Goal: Task Accomplishment & Management: Manage account settings

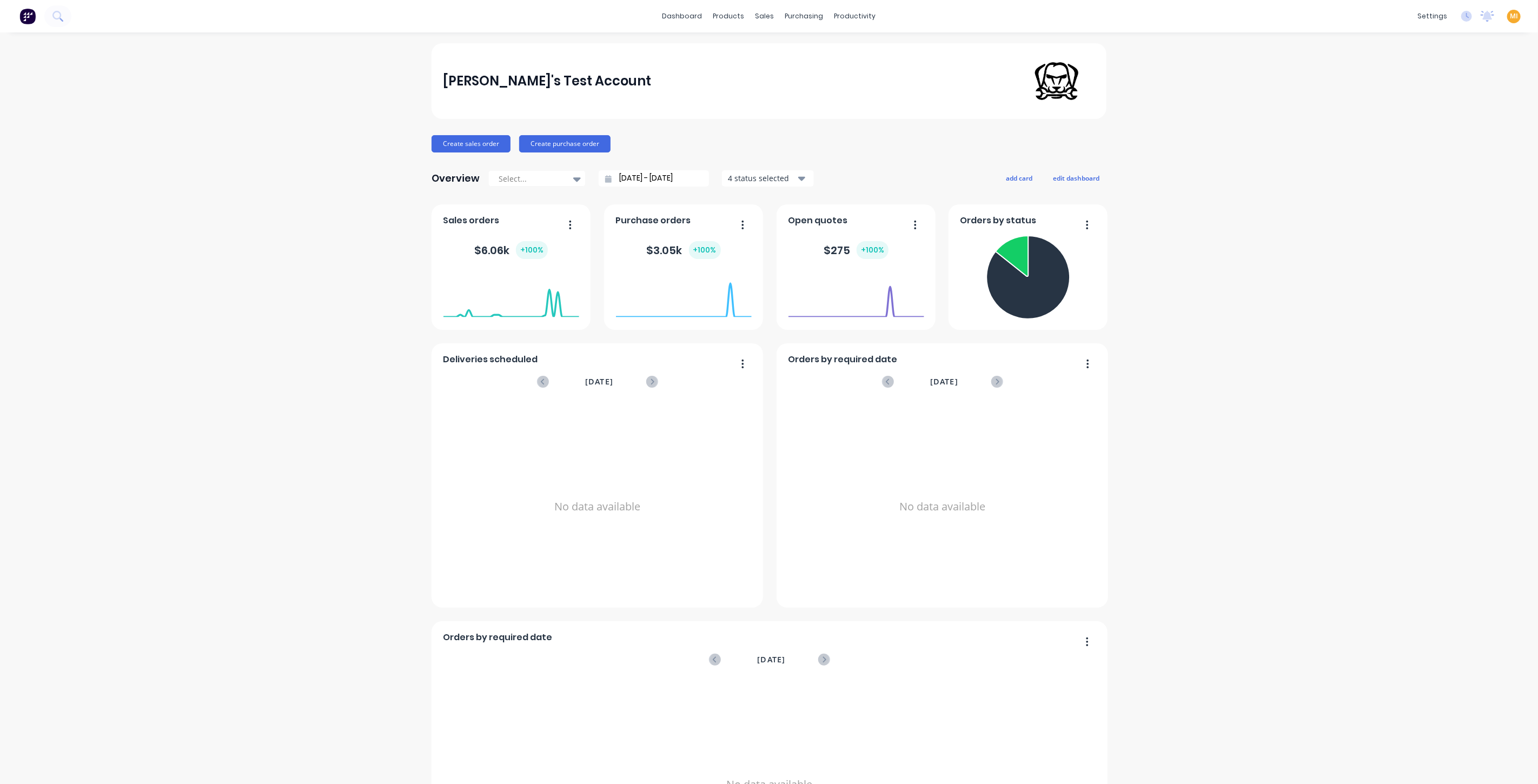
click at [1510, 16] on span "MI" at bounding box center [1513, 16] width 8 height 10
drag, startPoint x: 1424, startPoint y: 135, endPoint x: 1293, endPoint y: 146, distance: 131.5
click at [1424, 135] on button "Sign out" at bounding box center [1446, 135] width 143 height 22
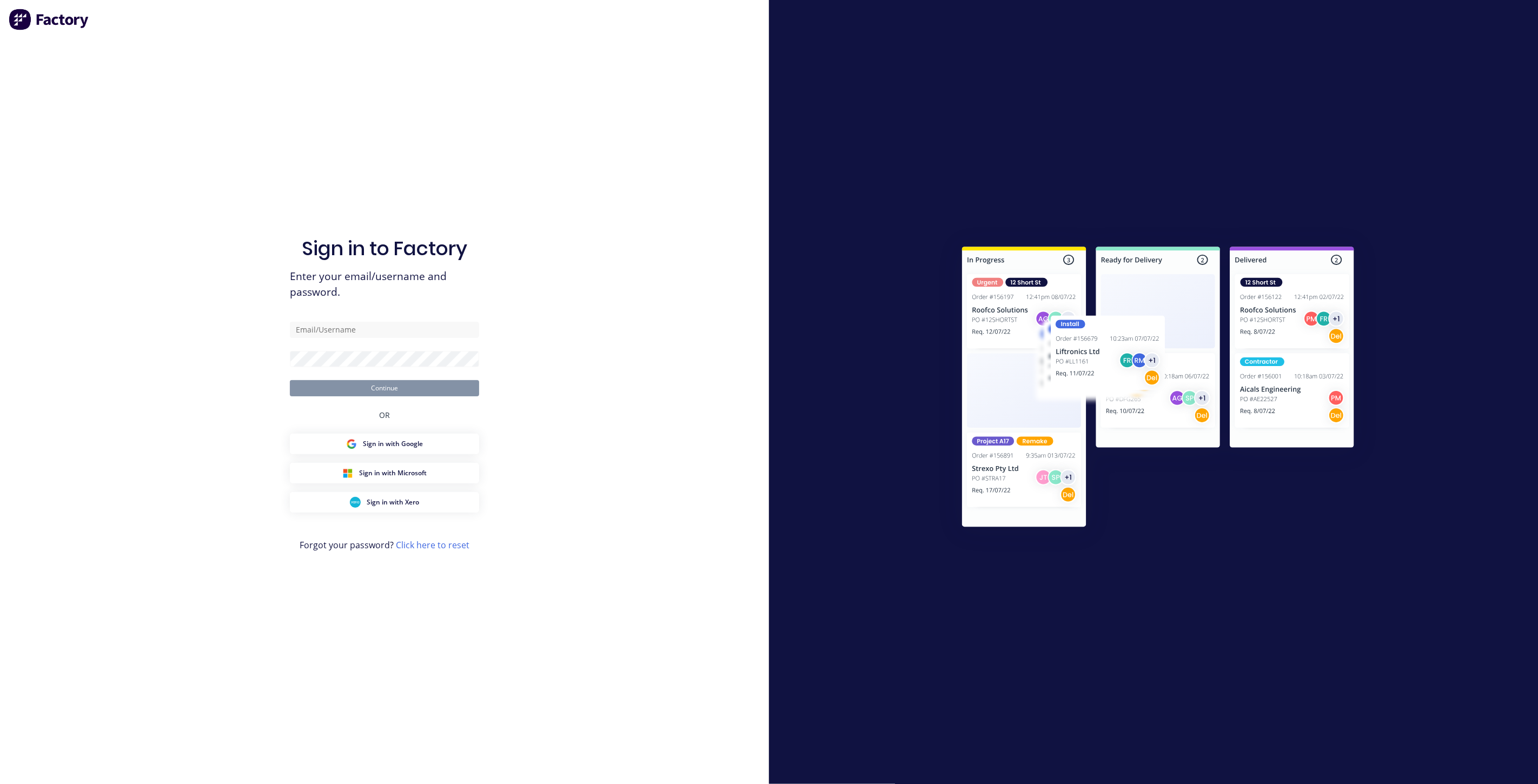
click at [0, 783] on com-1password-button at bounding box center [0, 784] width 0 height 0
type input "team+maricardemo@factory.app"
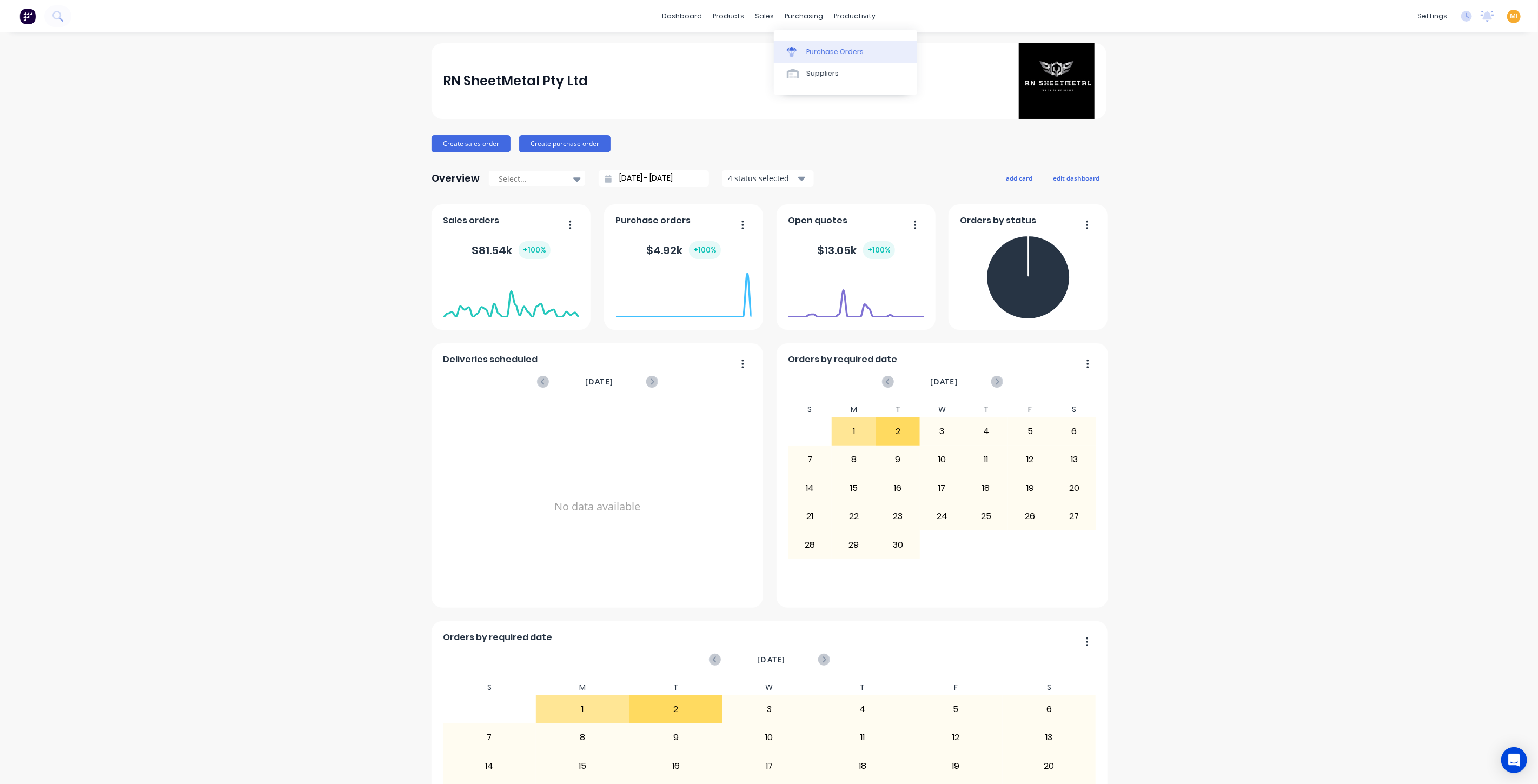
click at [818, 58] on link "Purchase Orders" at bounding box center [846, 51] width 143 height 22
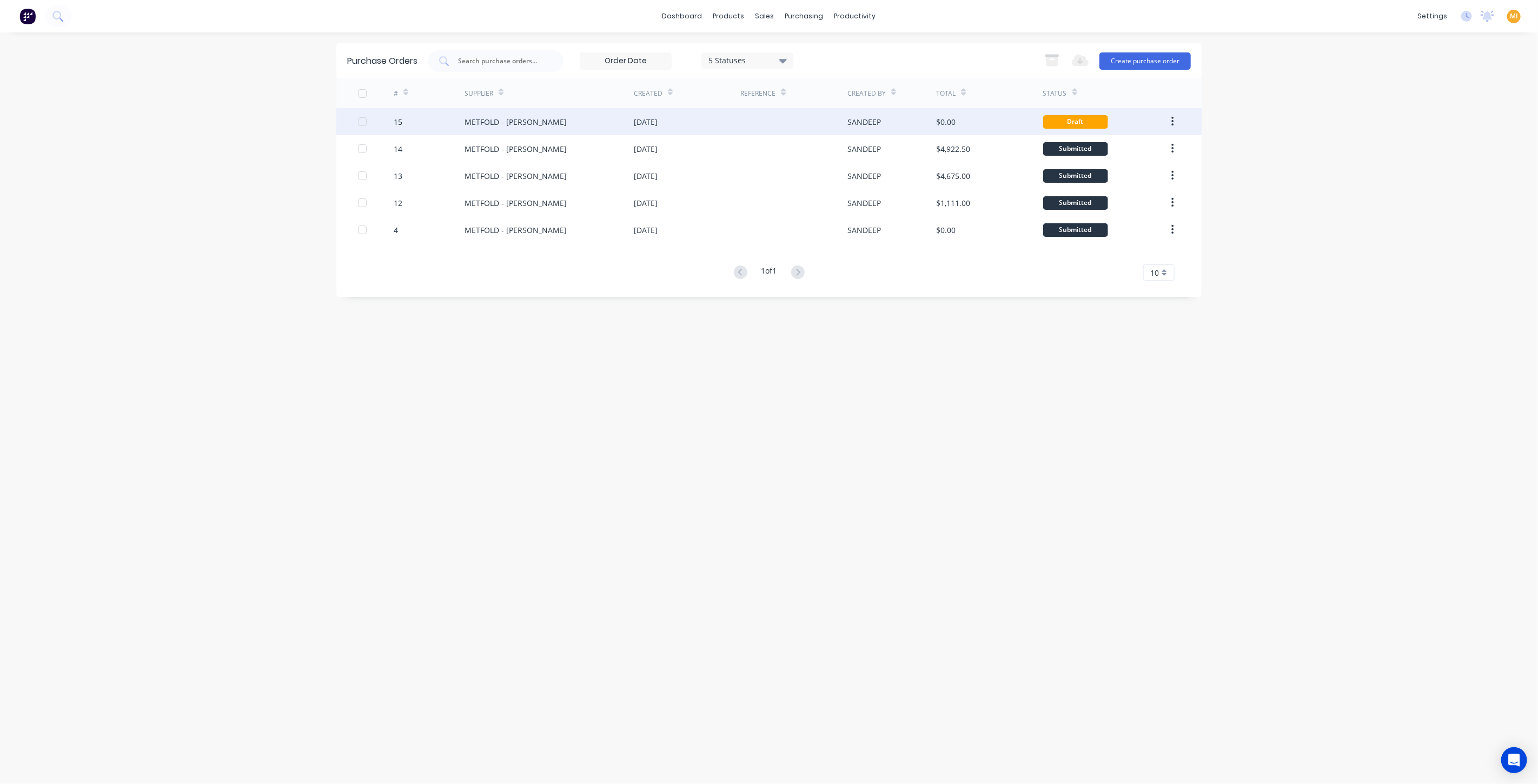
click at [432, 117] on div "15" at bounding box center [429, 121] width 72 height 27
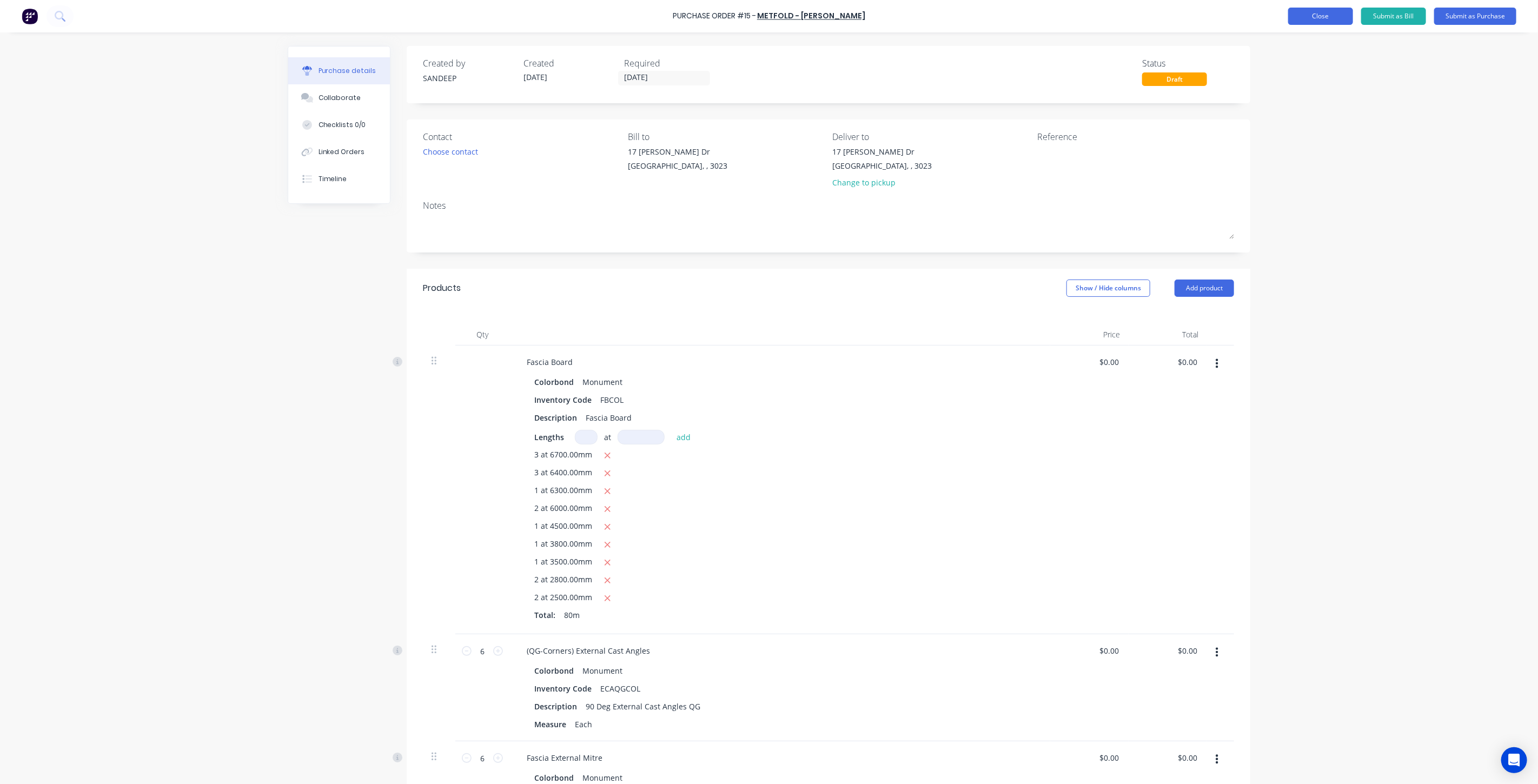
click at [1297, 17] on button "Close" at bounding box center [1321, 16] width 65 height 17
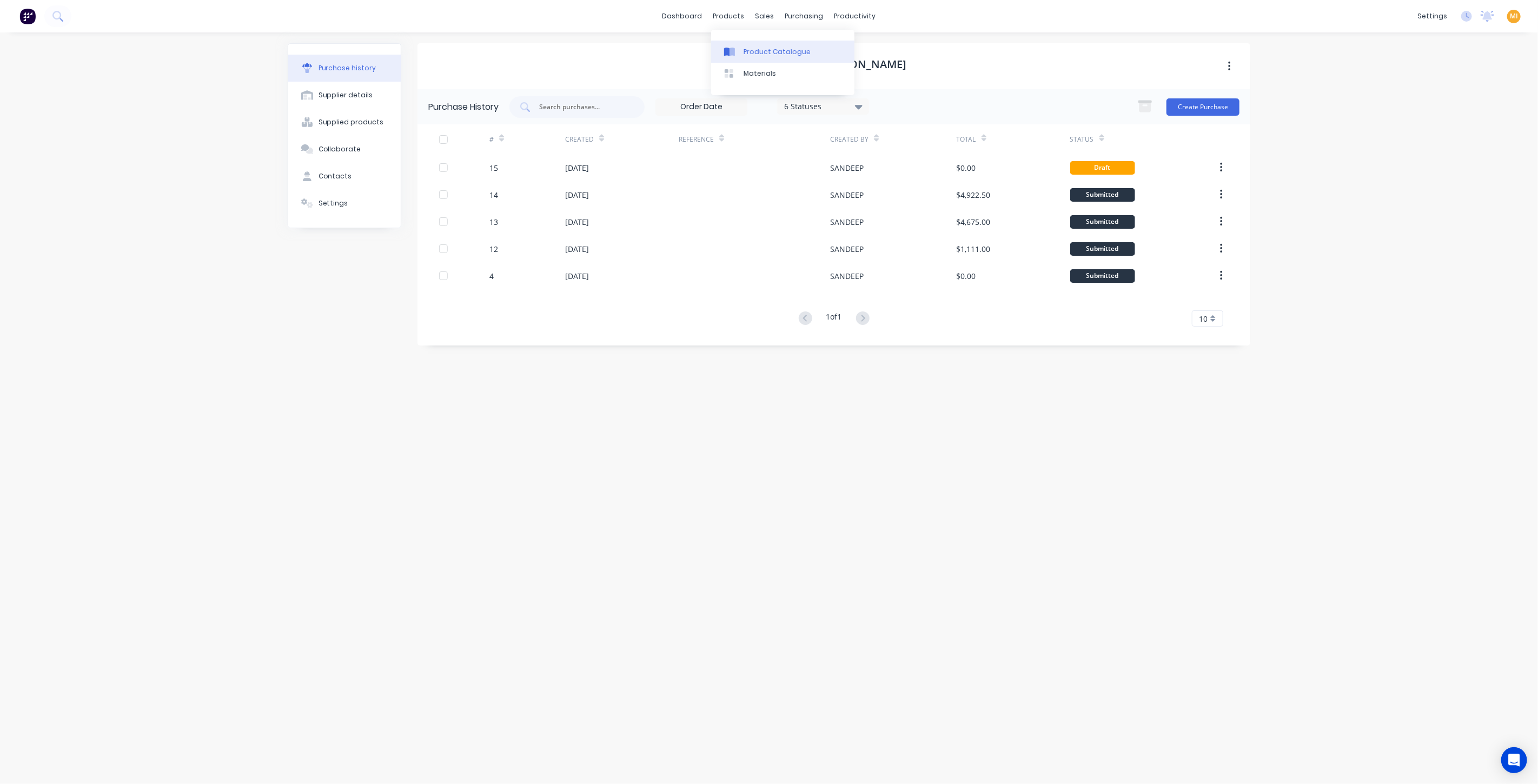
click at [757, 52] on div "Product Catalogue" at bounding box center [777, 52] width 67 height 10
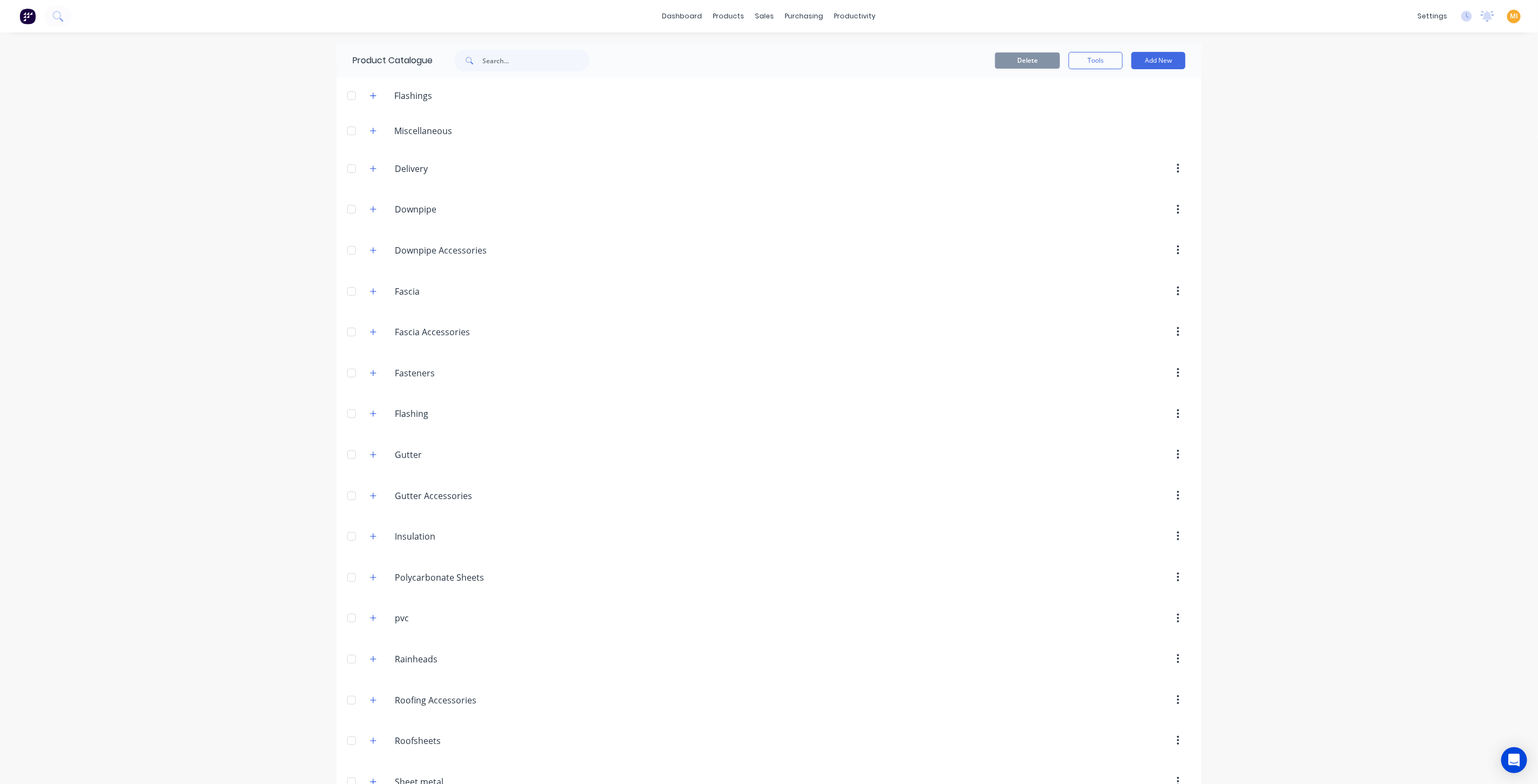
click at [361, 324] on div "Fascia.Accessories Fascia Accessories" at bounding box center [446, 332] width 169 height 19
click at [370, 328] on icon "button" at bounding box center [373, 332] width 7 height 8
click at [370, 292] on icon "button" at bounding box center [373, 291] width 7 height 8
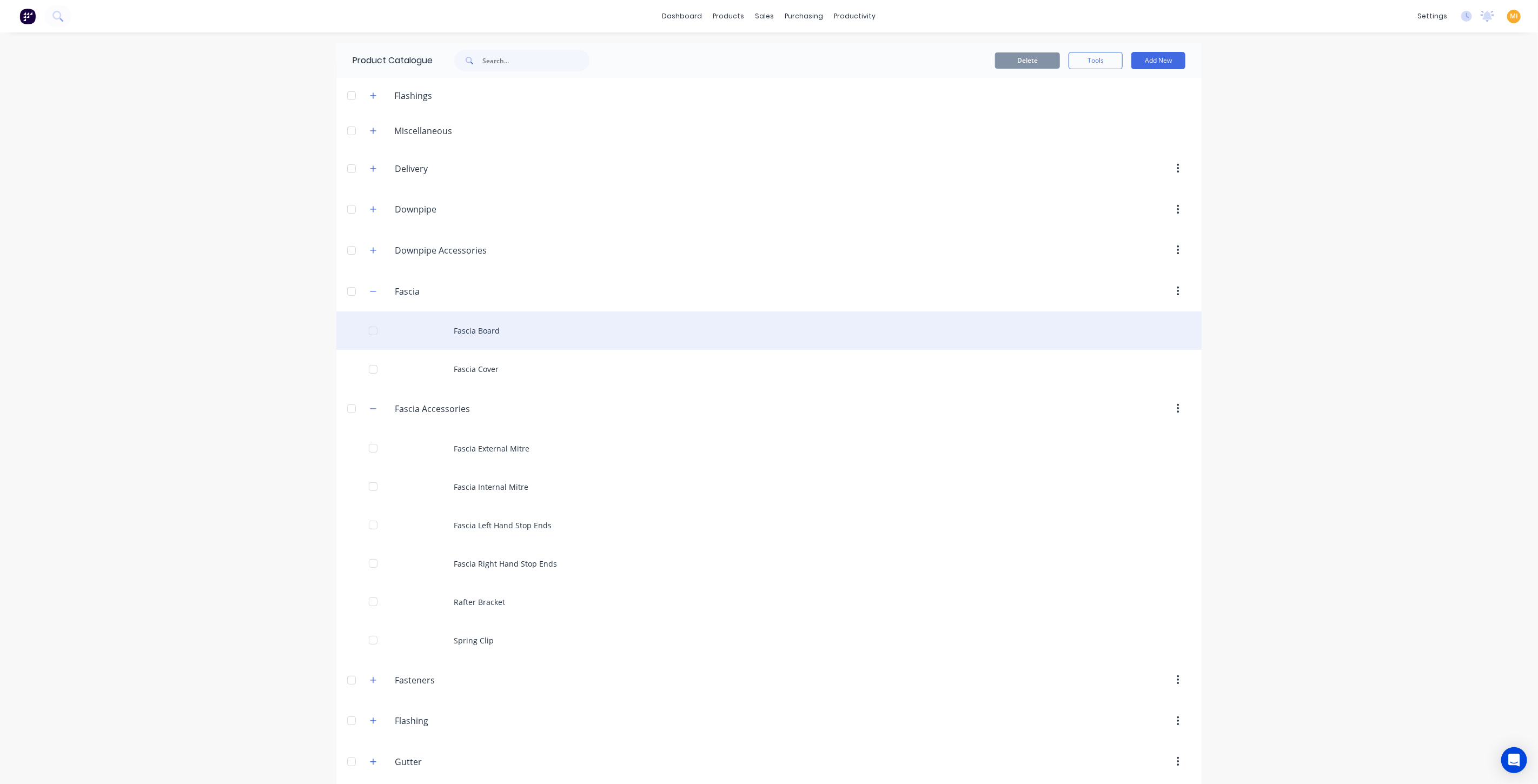
click at [512, 326] on div "Fascia Board" at bounding box center [769, 331] width 866 height 38
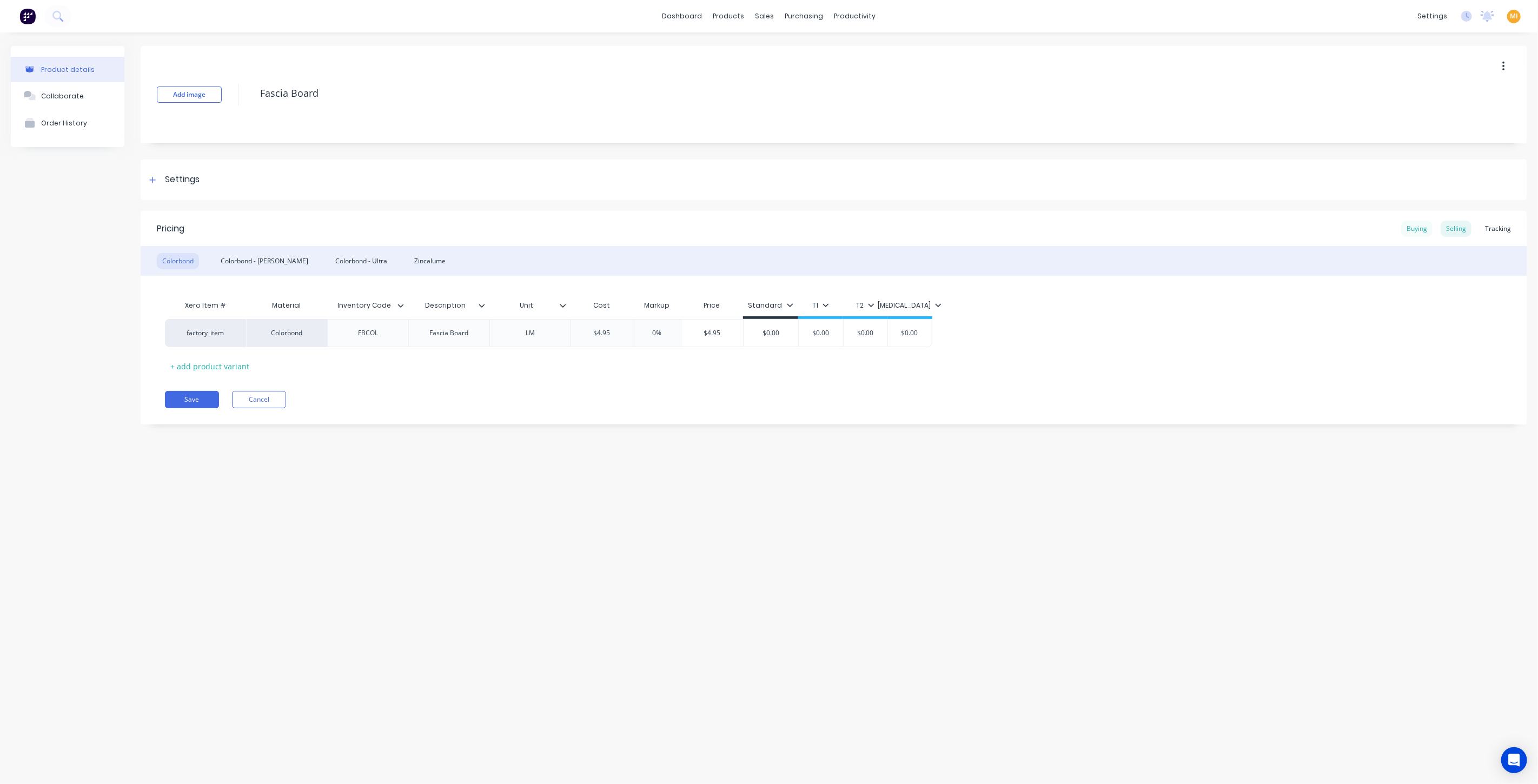
click at [1426, 226] on div "Buying" at bounding box center [1417, 228] width 31 height 16
click at [188, 188] on div "Settings" at bounding box center [834, 179] width 1386 height 40
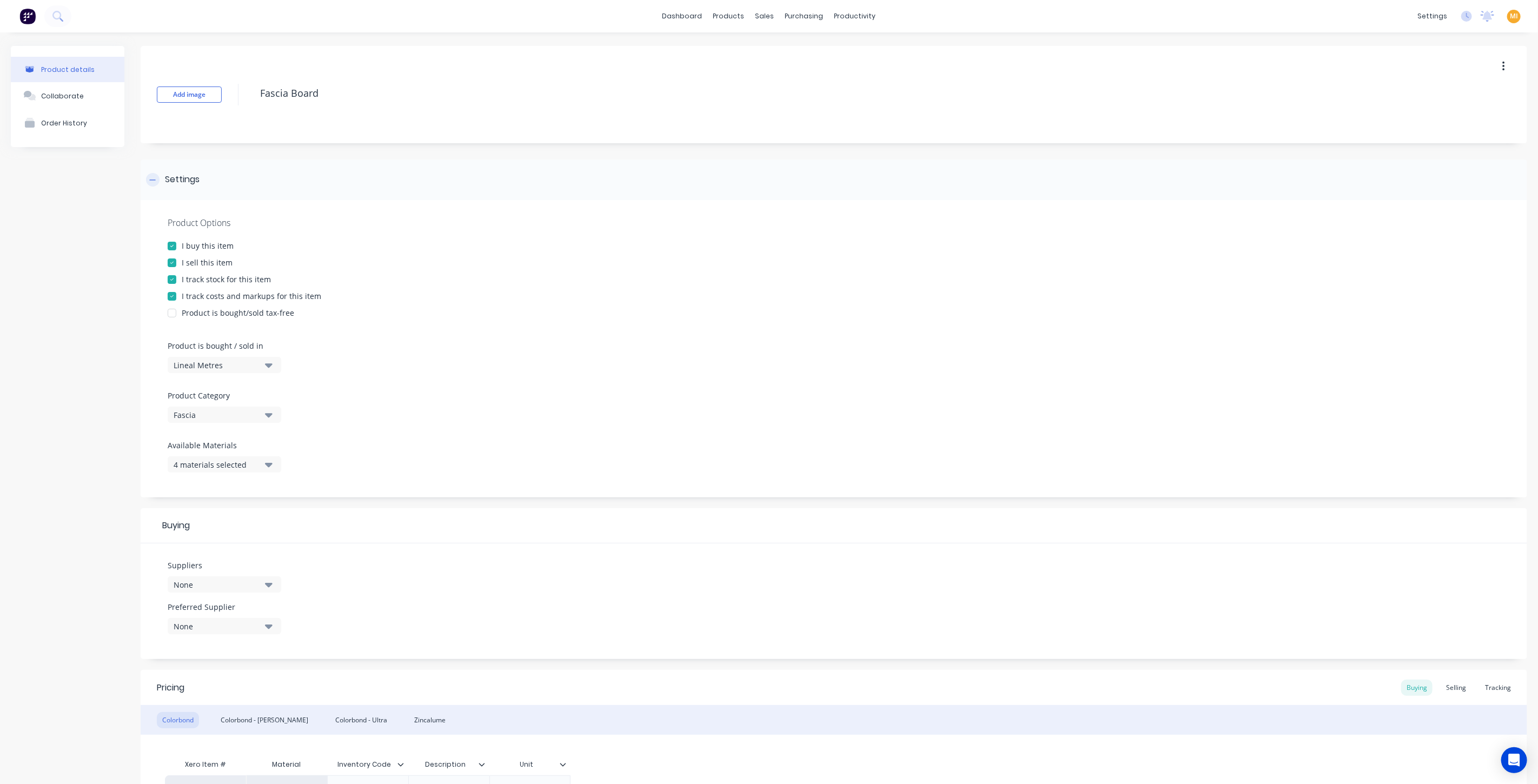
click at [188, 188] on div "Settings" at bounding box center [834, 179] width 1386 height 40
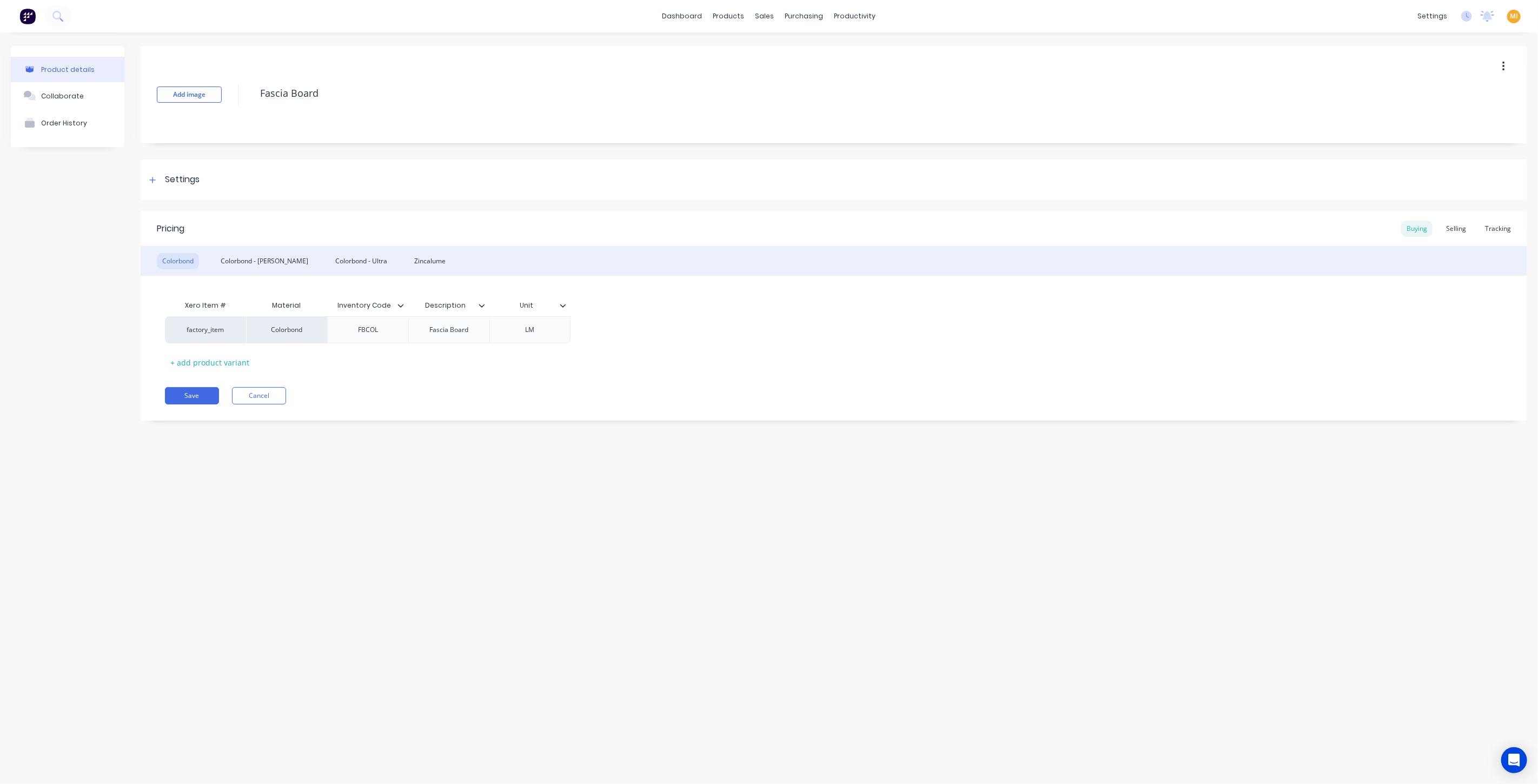
type textarea "x"
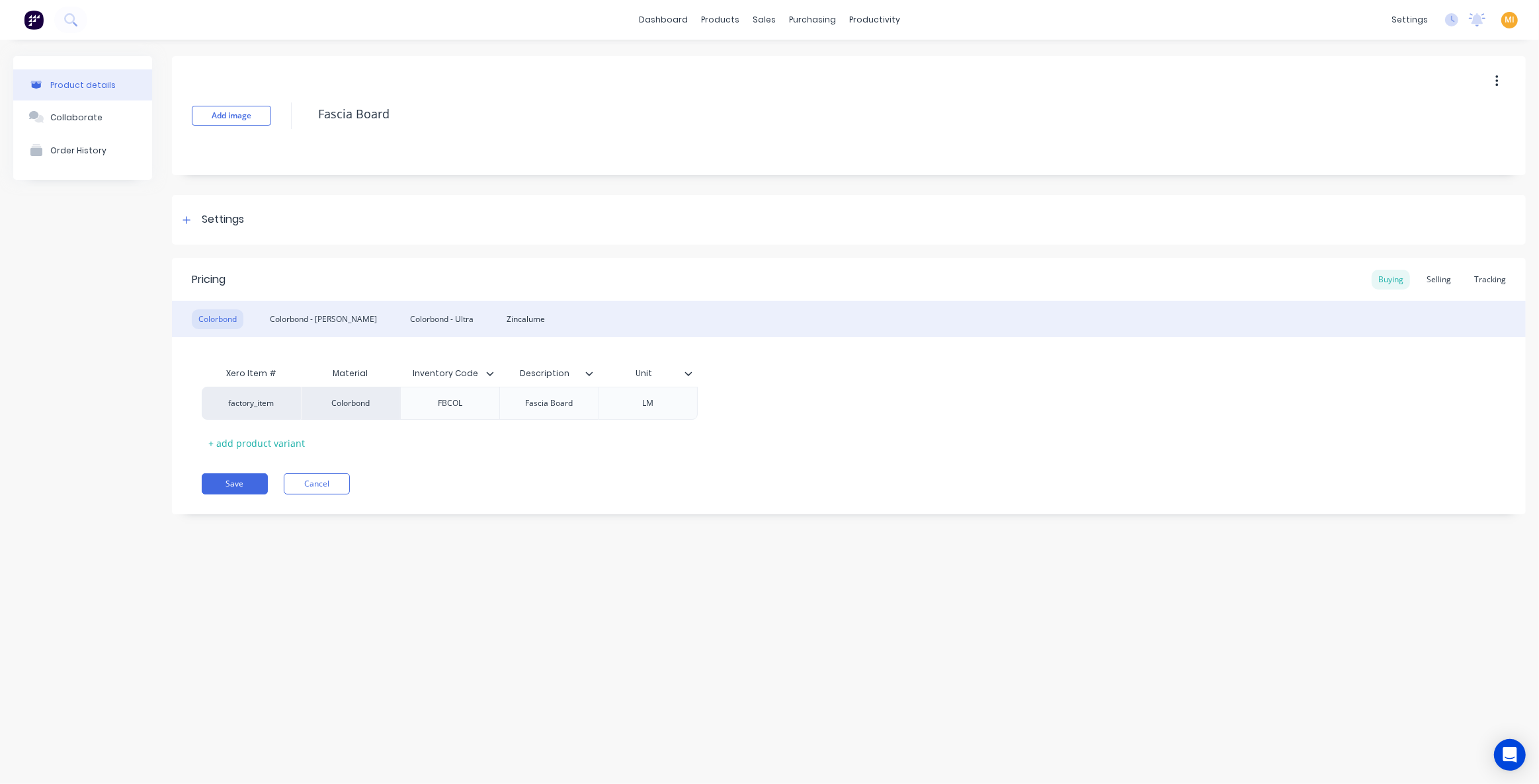
click at [28, 21] on img at bounding box center [33, 19] width 20 height 20
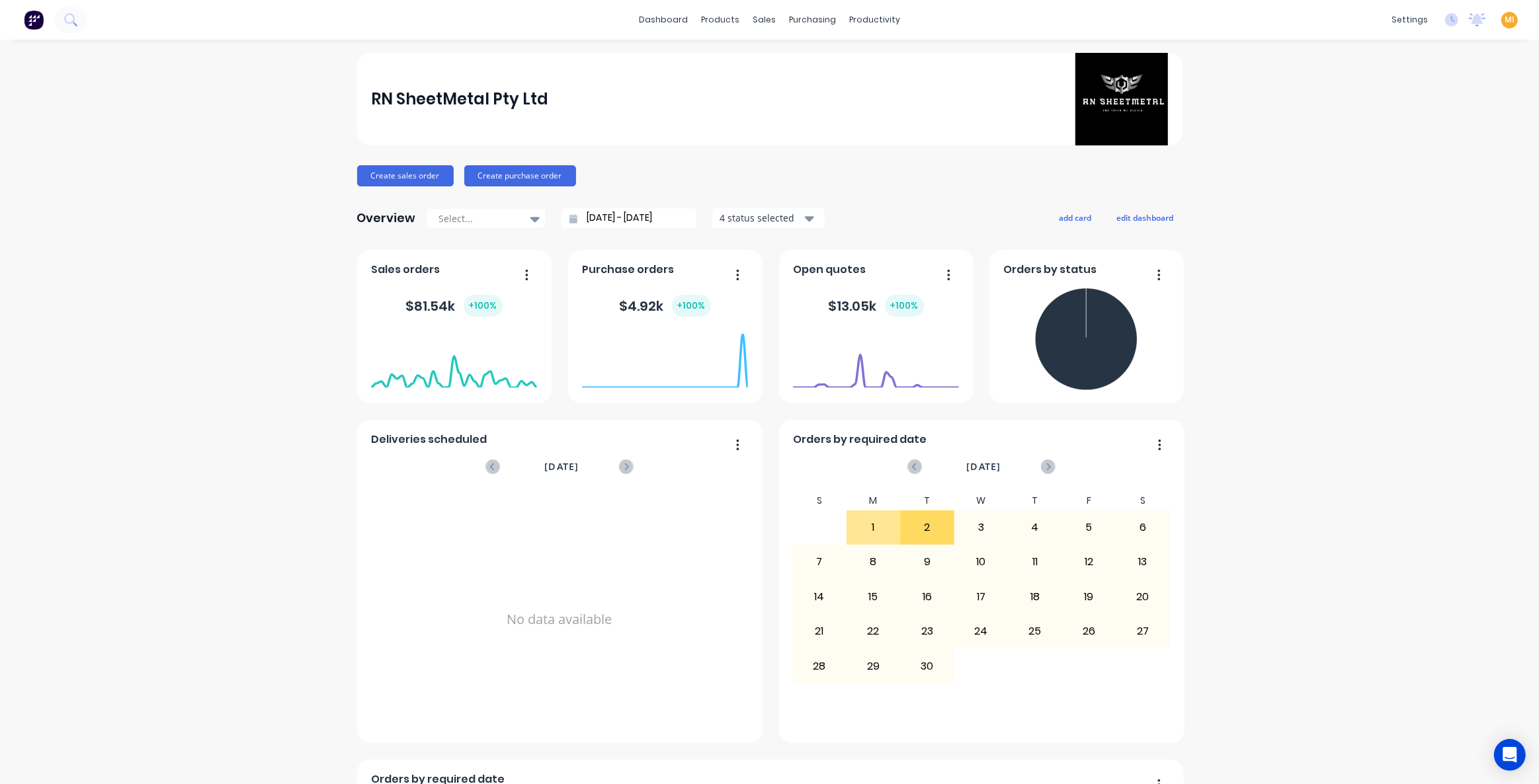
click at [1504, 23] on span "MI" at bounding box center [1509, 20] width 10 height 12
click at [1379, 166] on div "Sign out" at bounding box center [1397, 165] width 36 height 12
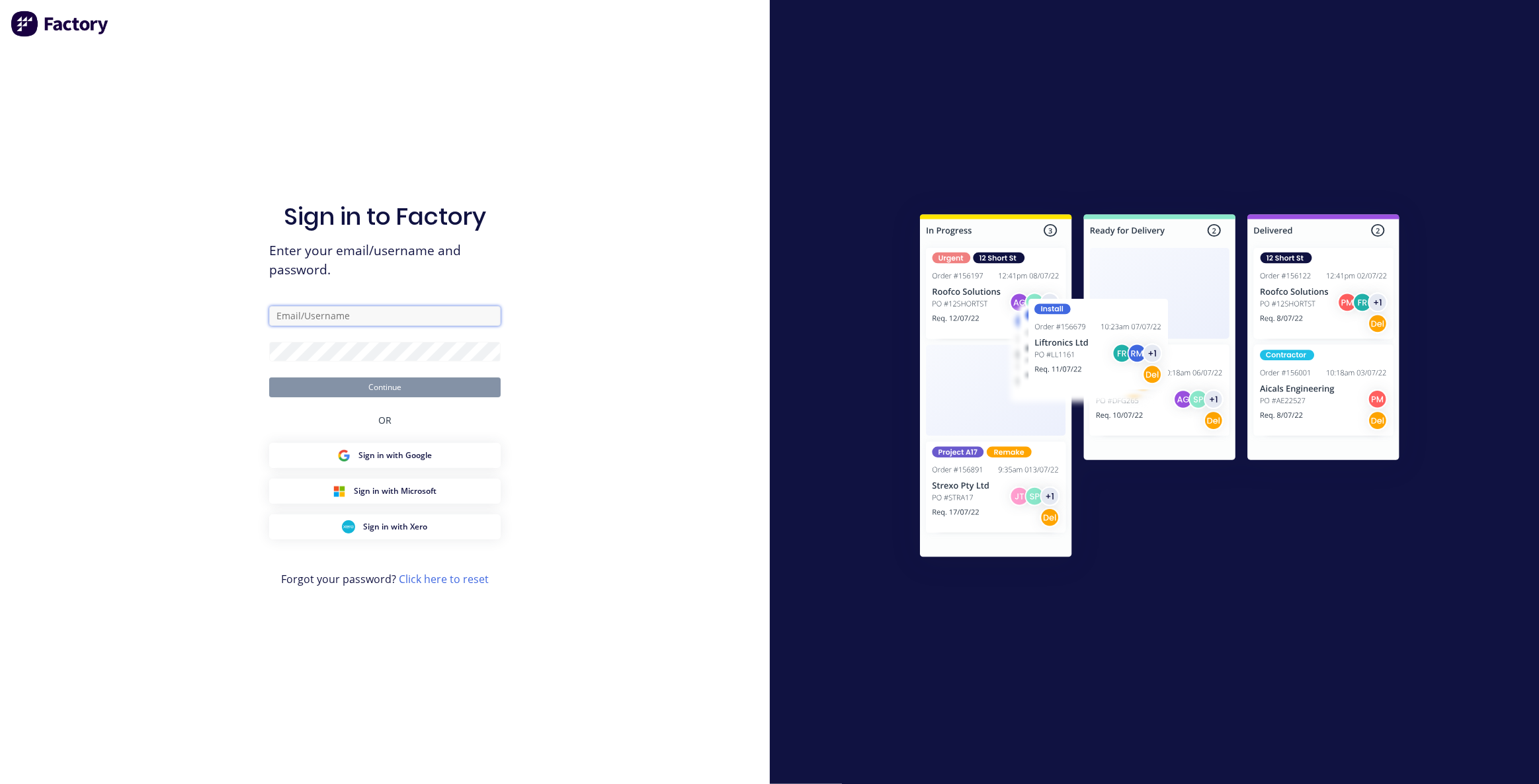
click at [379, 322] on input "text" at bounding box center [385, 316] width 232 height 20
type input "[EMAIL_ADDRESS][DOMAIN_NAME]"
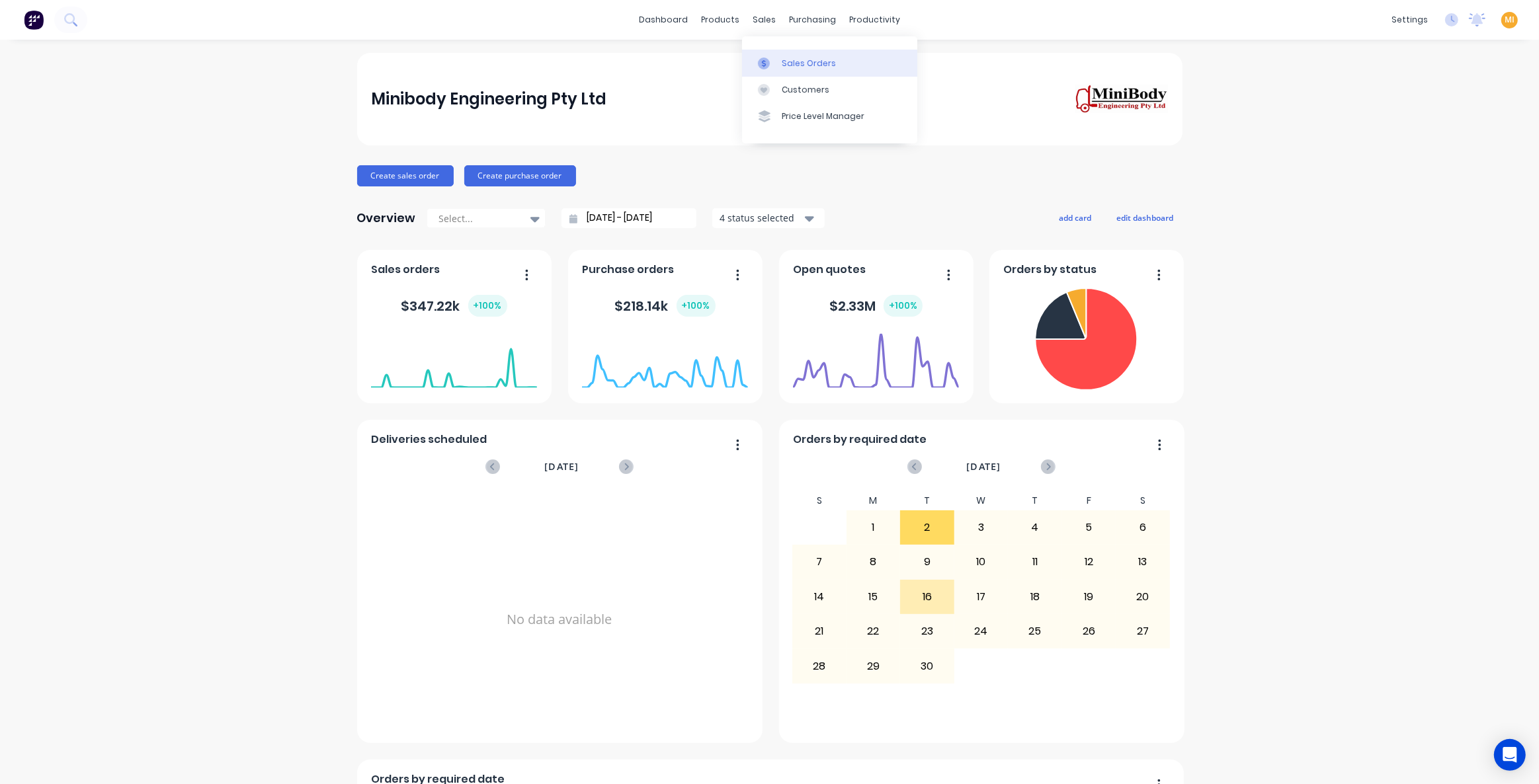
drag, startPoint x: 781, startPoint y: 51, endPoint x: 776, endPoint y: 57, distance: 7.8
click at [781, 52] on link "Sales Orders" at bounding box center [830, 63] width 175 height 26
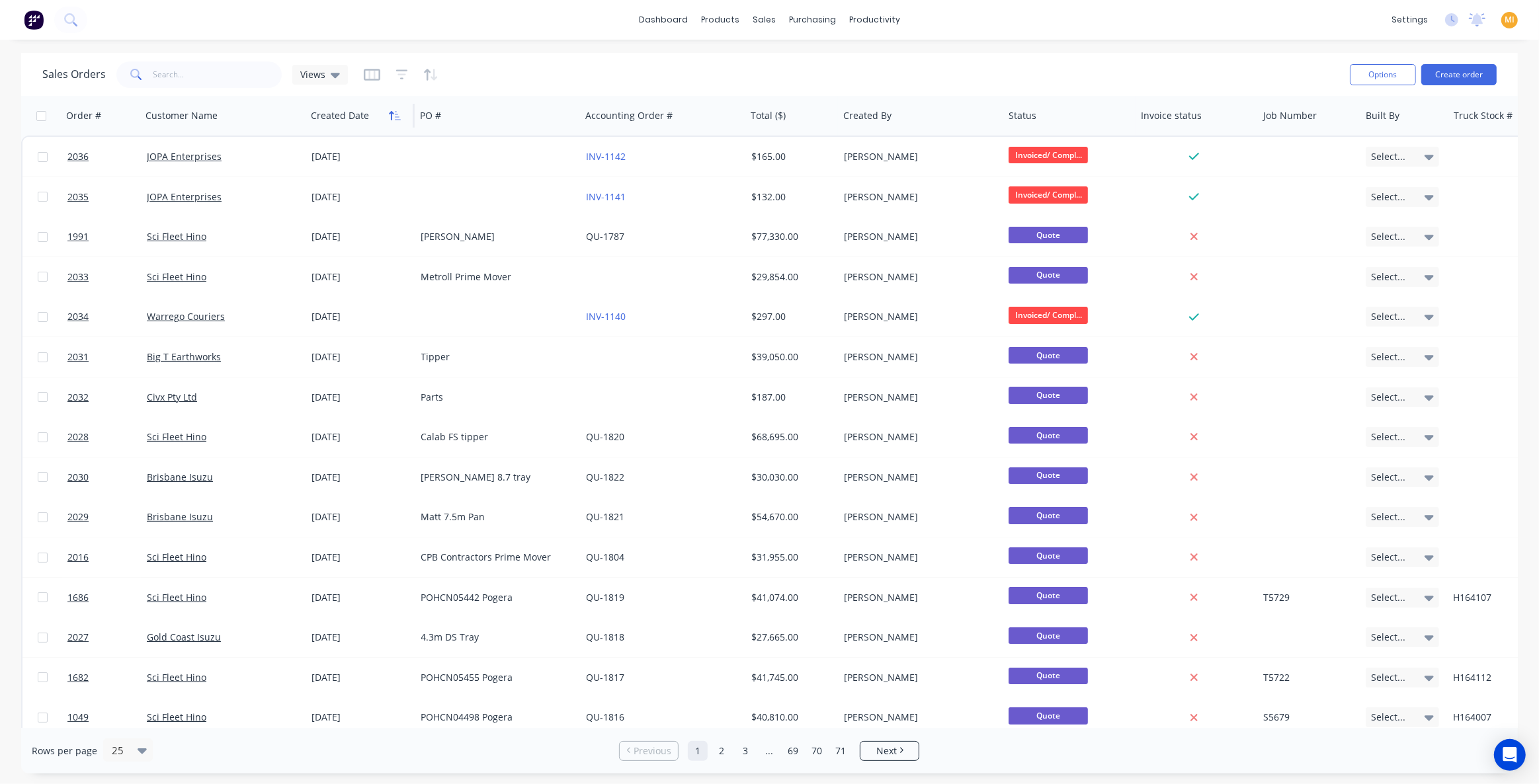
click at [397, 115] on icon "button" at bounding box center [395, 115] width 12 height 10
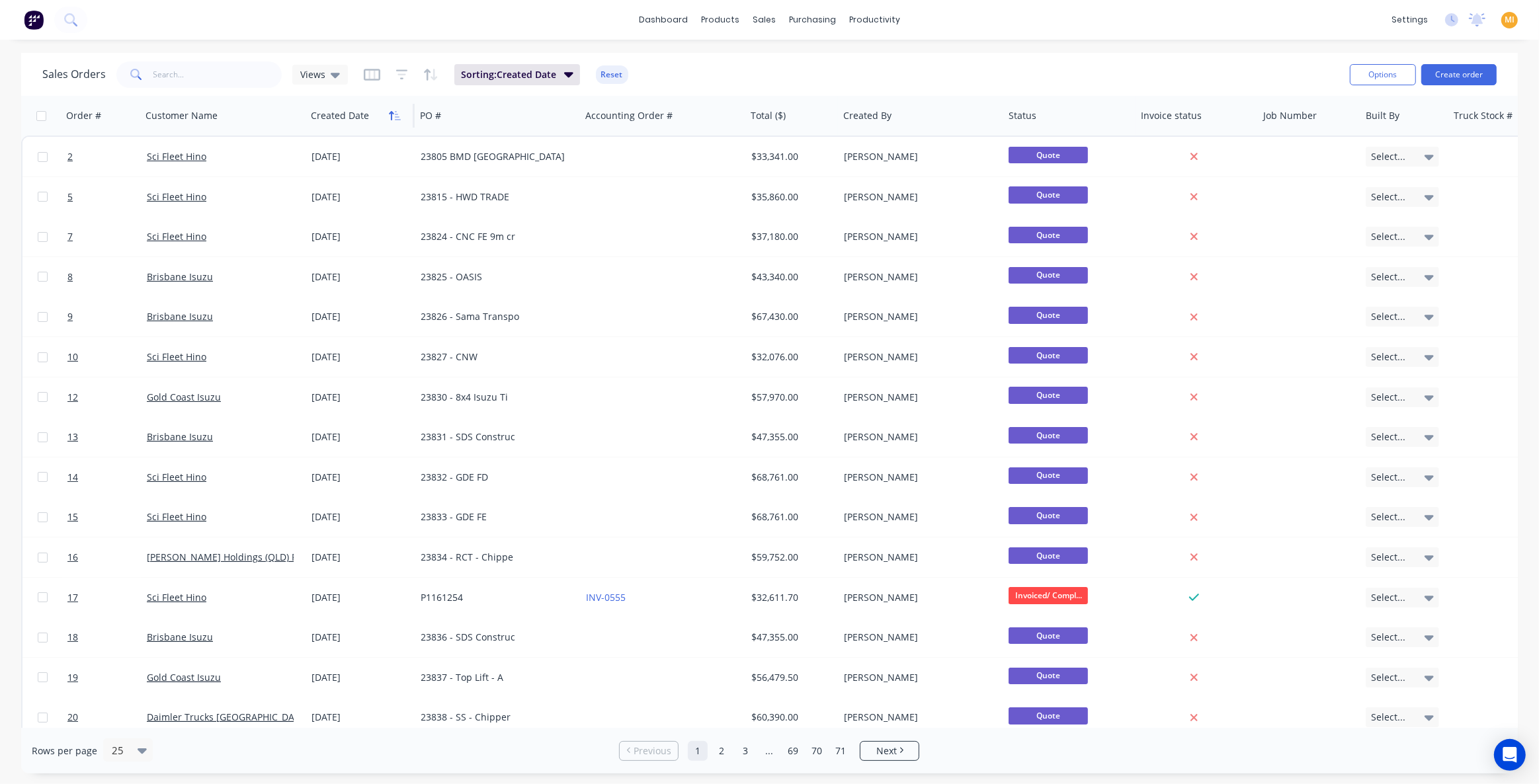
click at [397, 115] on icon "button" at bounding box center [395, 115] width 12 height 10
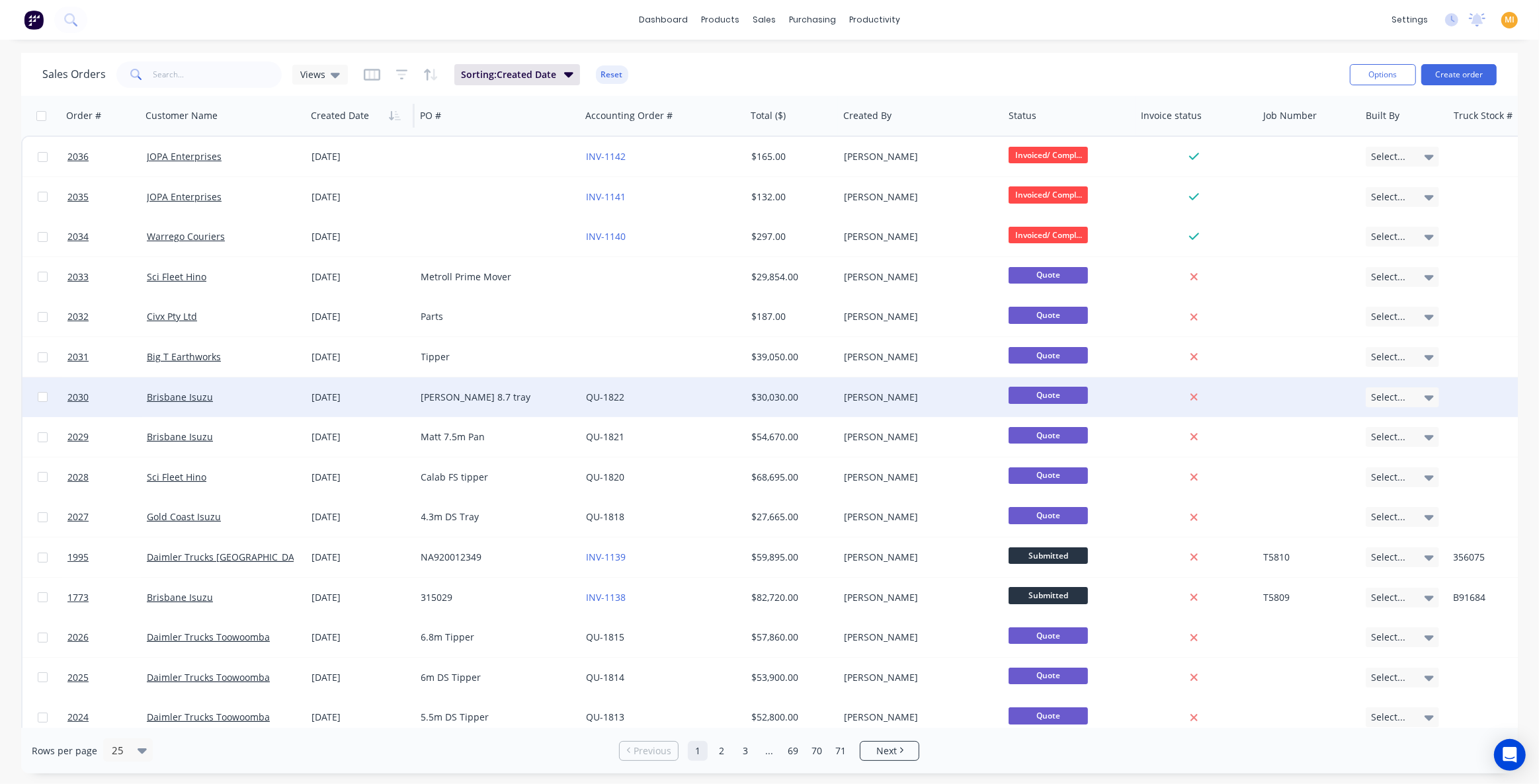
click at [252, 395] on div "Brisbane Isuzu" at bounding box center [221, 397] width 147 height 13
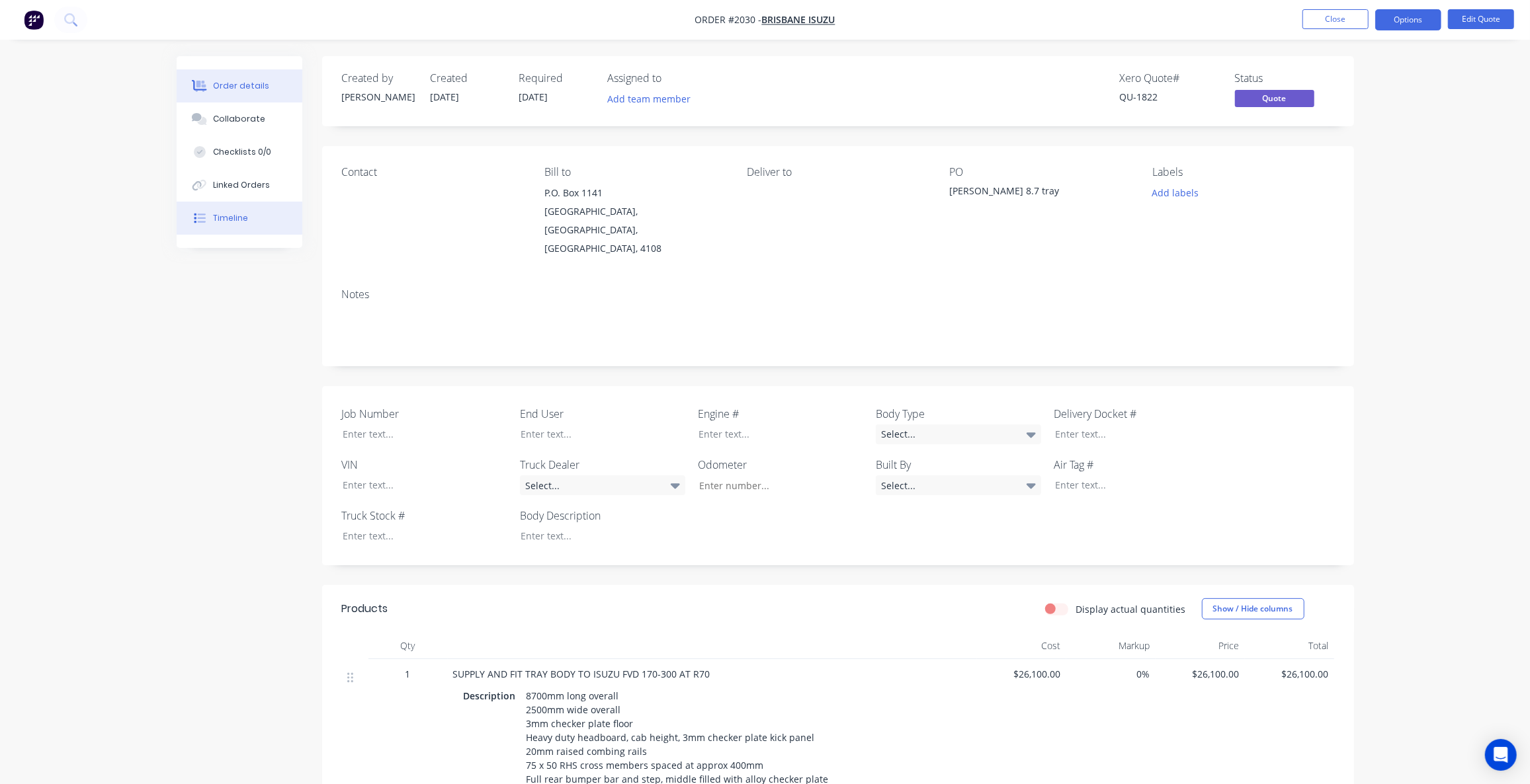
click at [231, 225] on button "Timeline" at bounding box center [239, 218] width 126 height 33
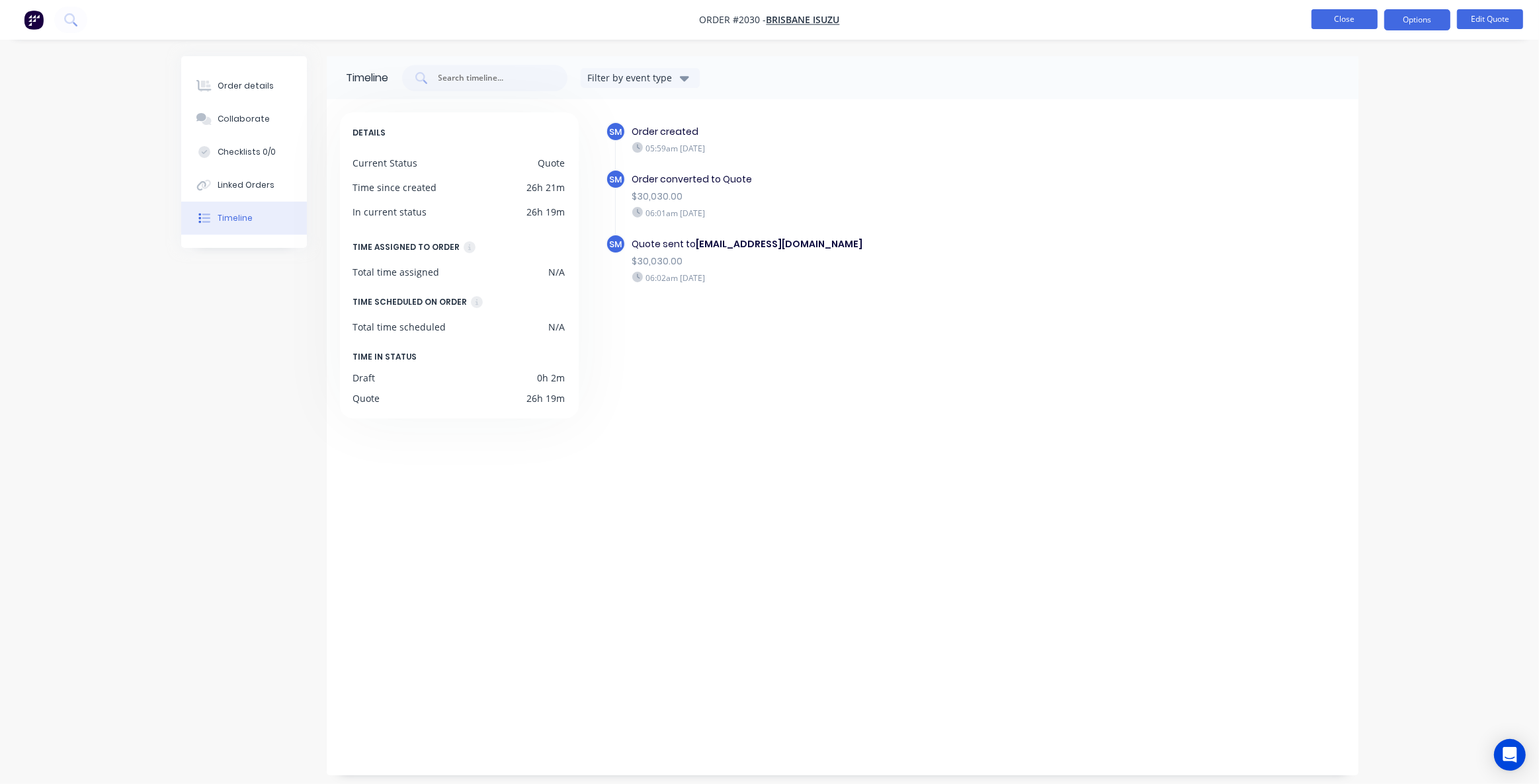
click at [1335, 13] on button "Close" at bounding box center [1345, 19] width 66 height 20
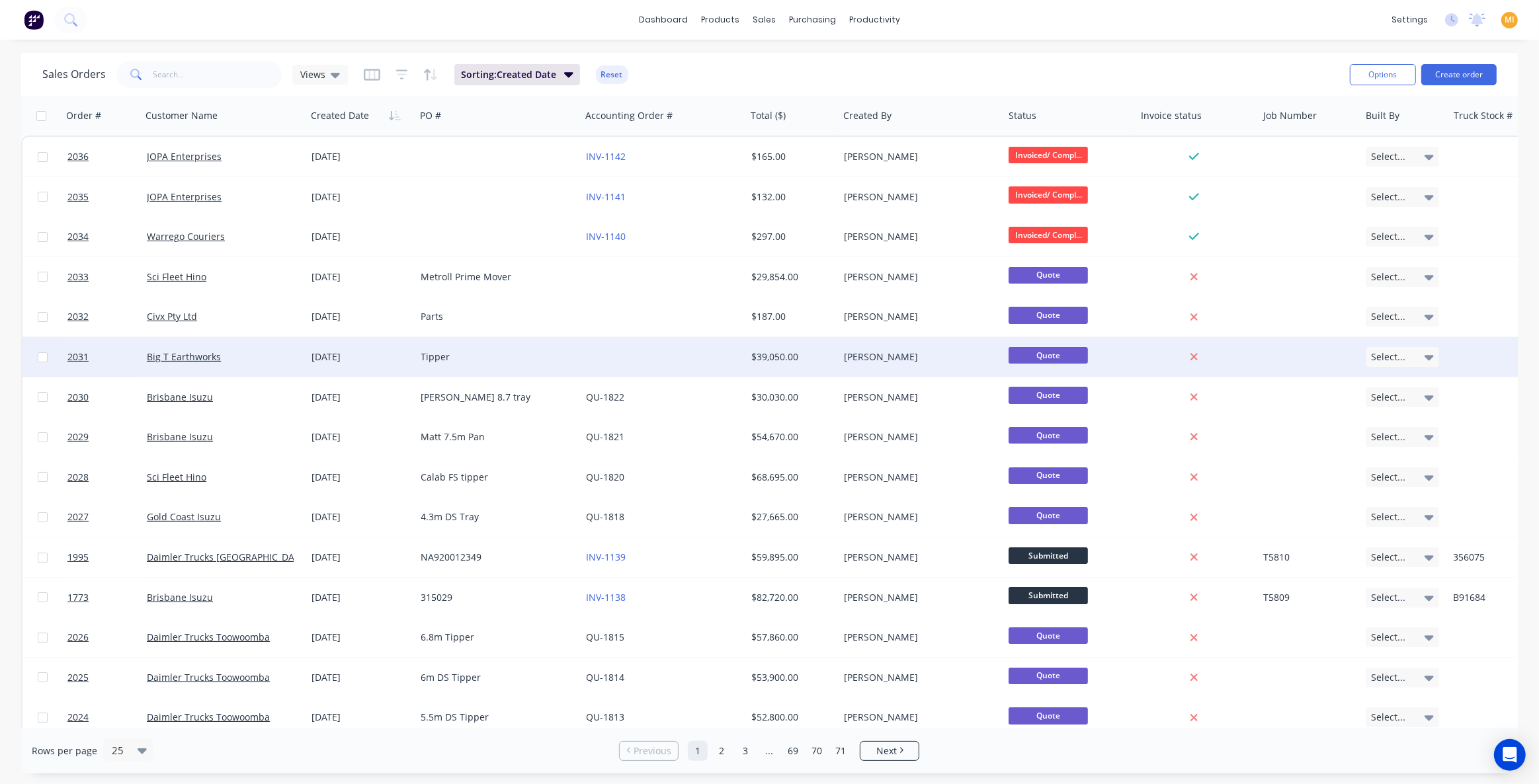
click at [549, 368] on div "Tipper" at bounding box center [499, 357] width 166 height 40
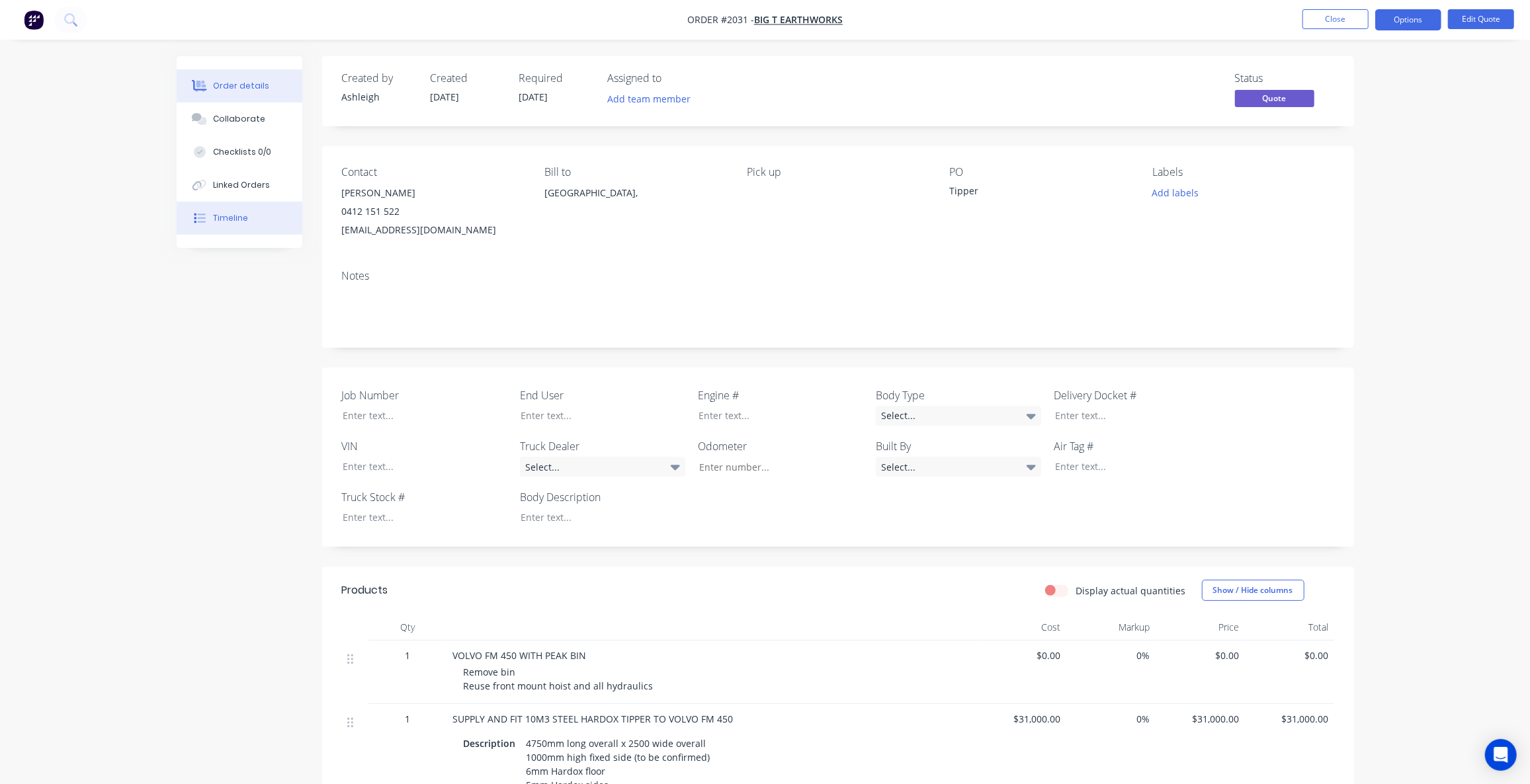
click at [254, 232] on button "Timeline" at bounding box center [239, 218] width 126 height 33
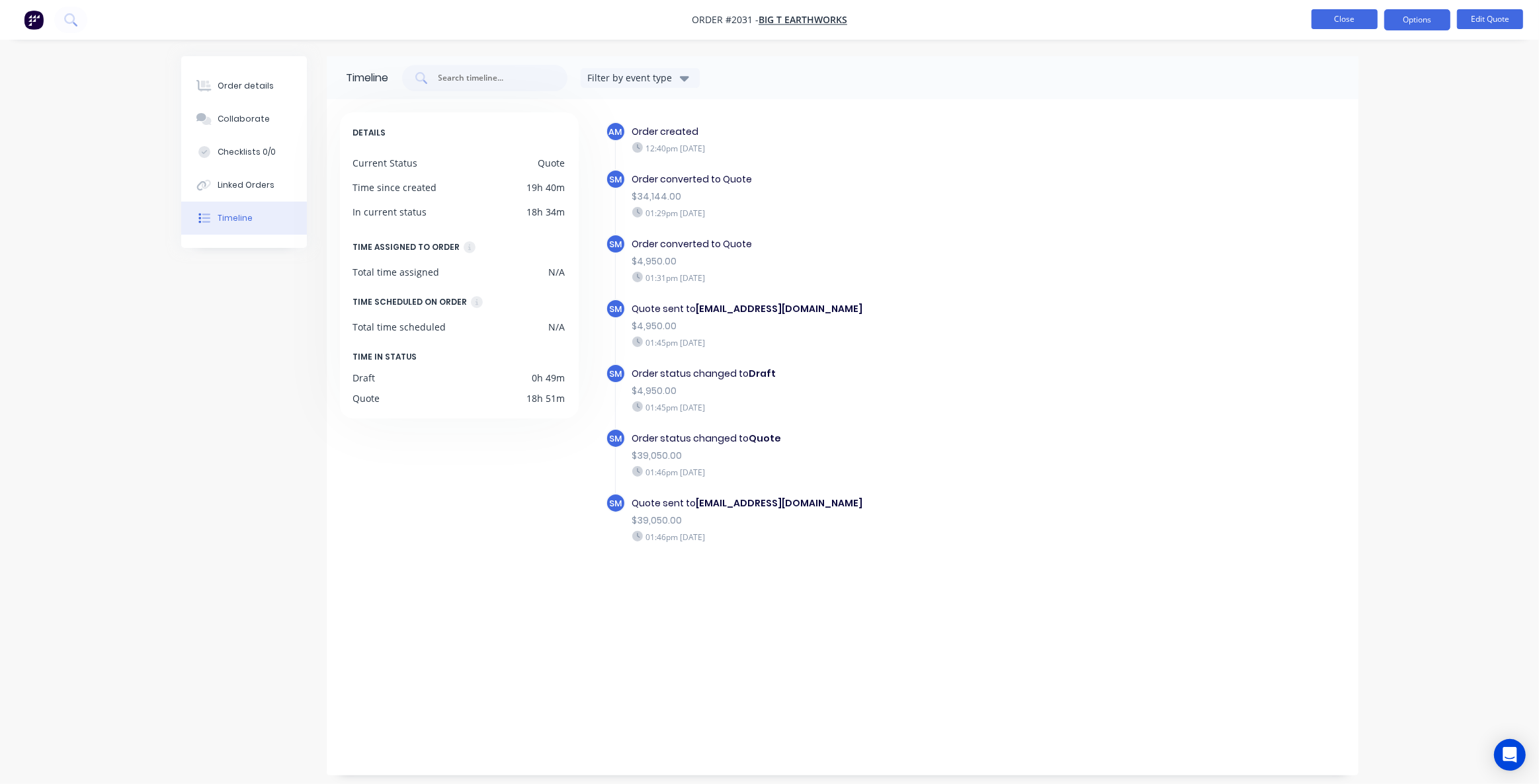
click at [1317, 24] on button "Close" at bounding box center [1345, 19] width 66 height 20
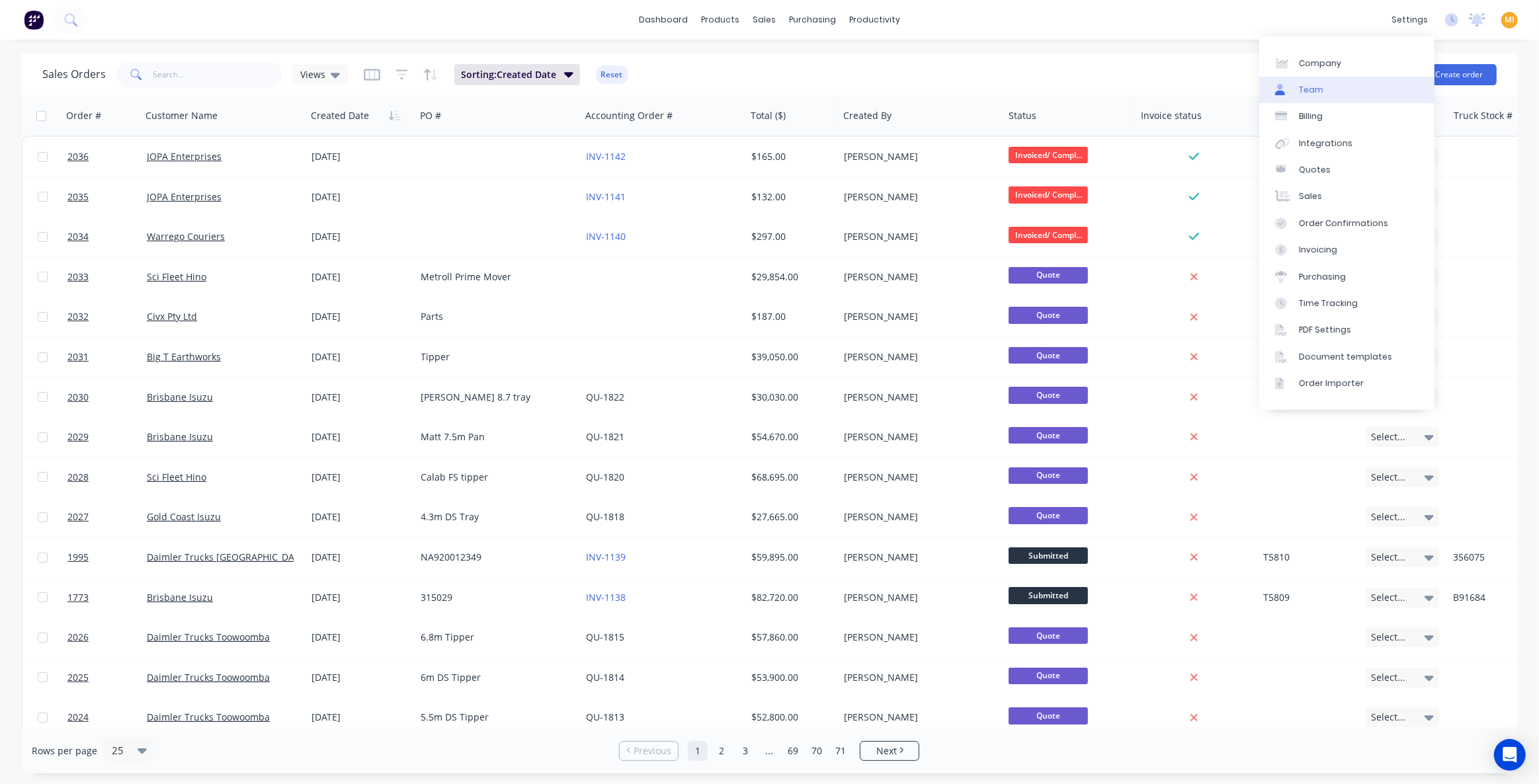
click at [1326, 93] on link "Team" at bounding box center [1347, 90] width 175 height 26
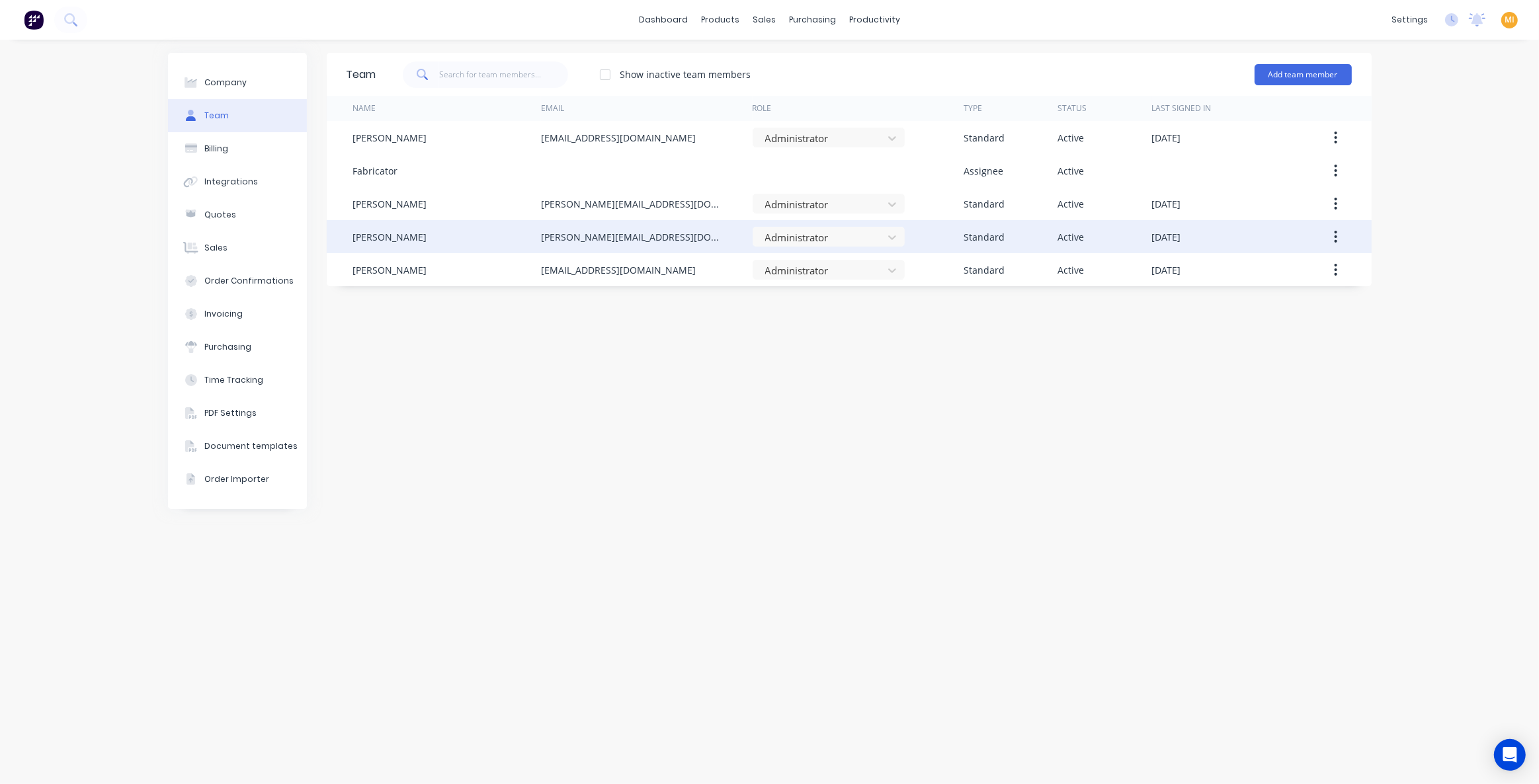
drag, startPoint x: 661, startPoint y: 232, endPoint x: 476, endPoint y: 238, distance: 185.1
click at [476, 238] on div "[PERSON_NAME] [PERSON_NAME][EMAIL_ADDRESS][DOMAIN_NAME] Administrator Standard …" at bounding box center [849, 236] width 1045 height 33
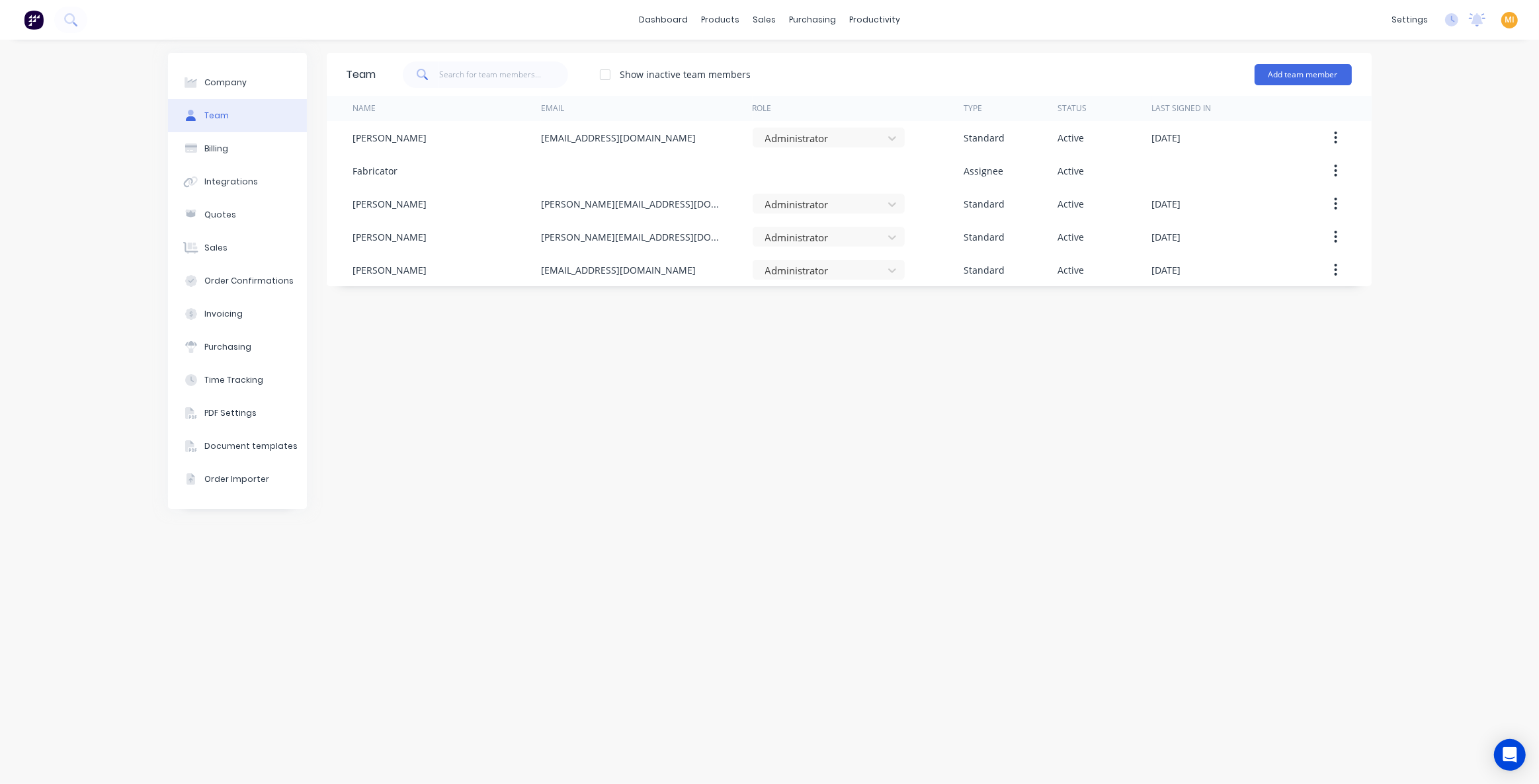
copy div "[PERSON_NAME][EMAIL_ADDRESS][DOMAIN_NAME]"
click at [797, 55] on link "Sales Orders" at bounding box center [834, 63] width 175 height 26
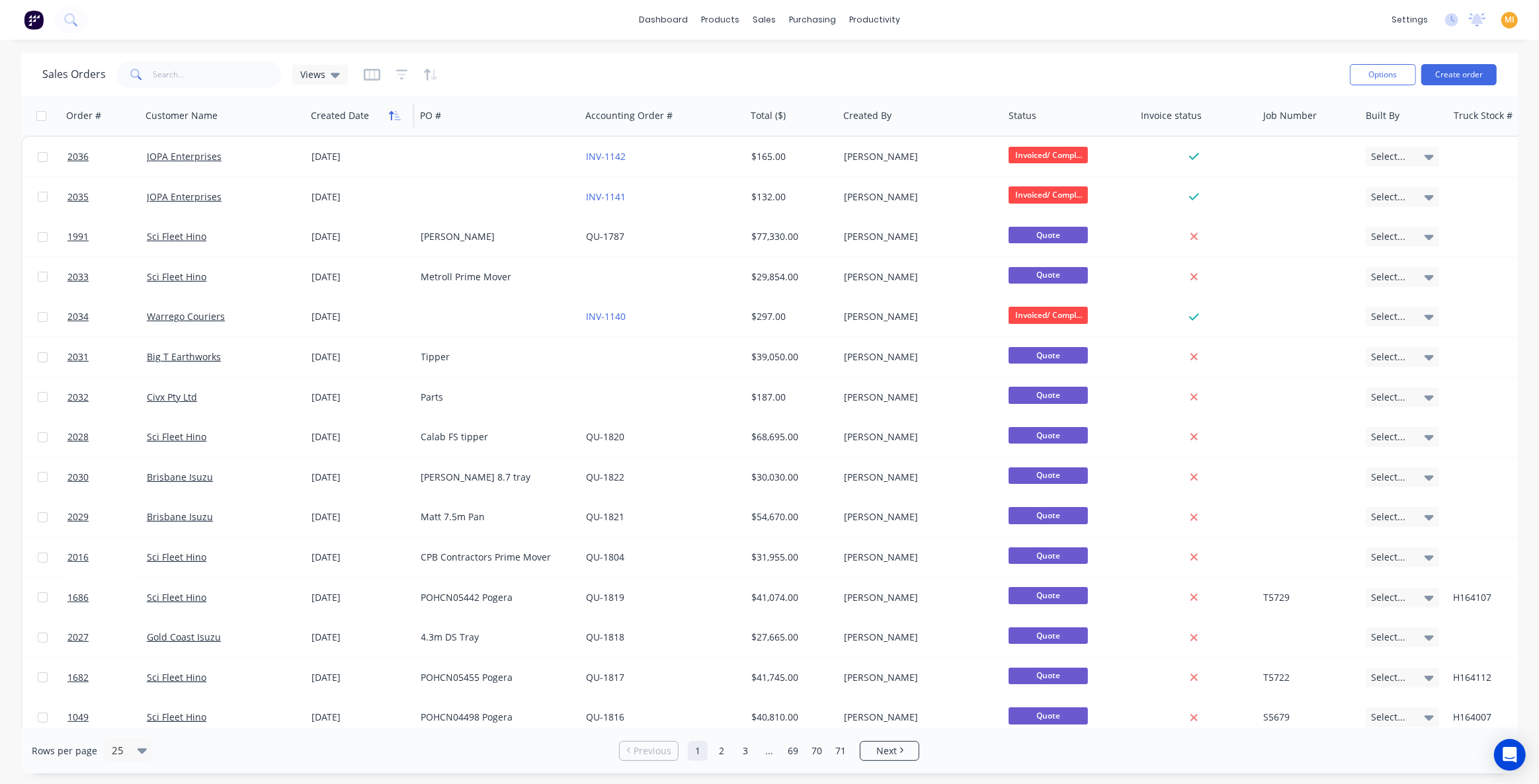
click at [392, 113] on icon "button" at bounding box center [391, 115] width 4 height 10
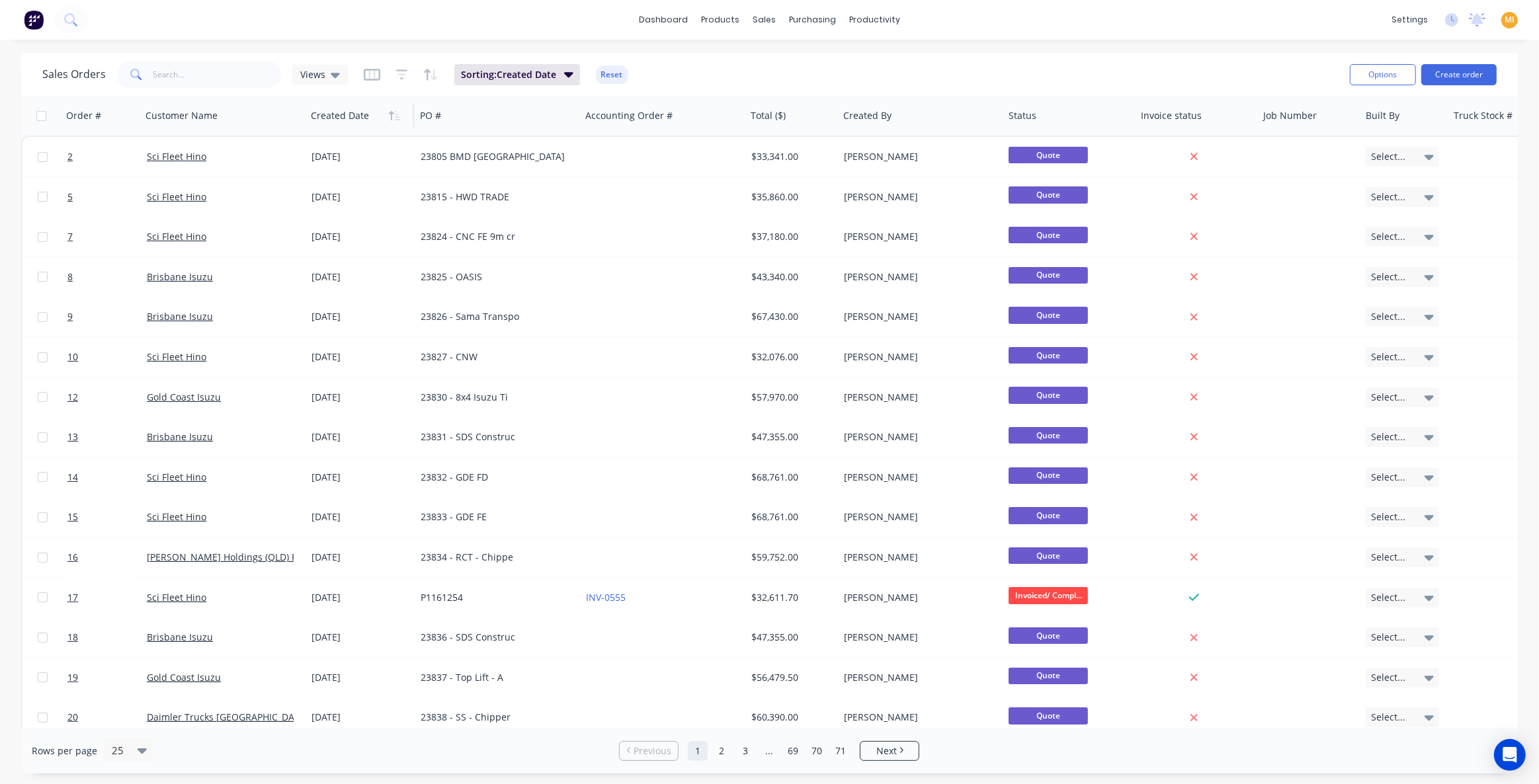
click at [392, 113] on icon "button" at bounding box center [391, 115] width 4 height 10
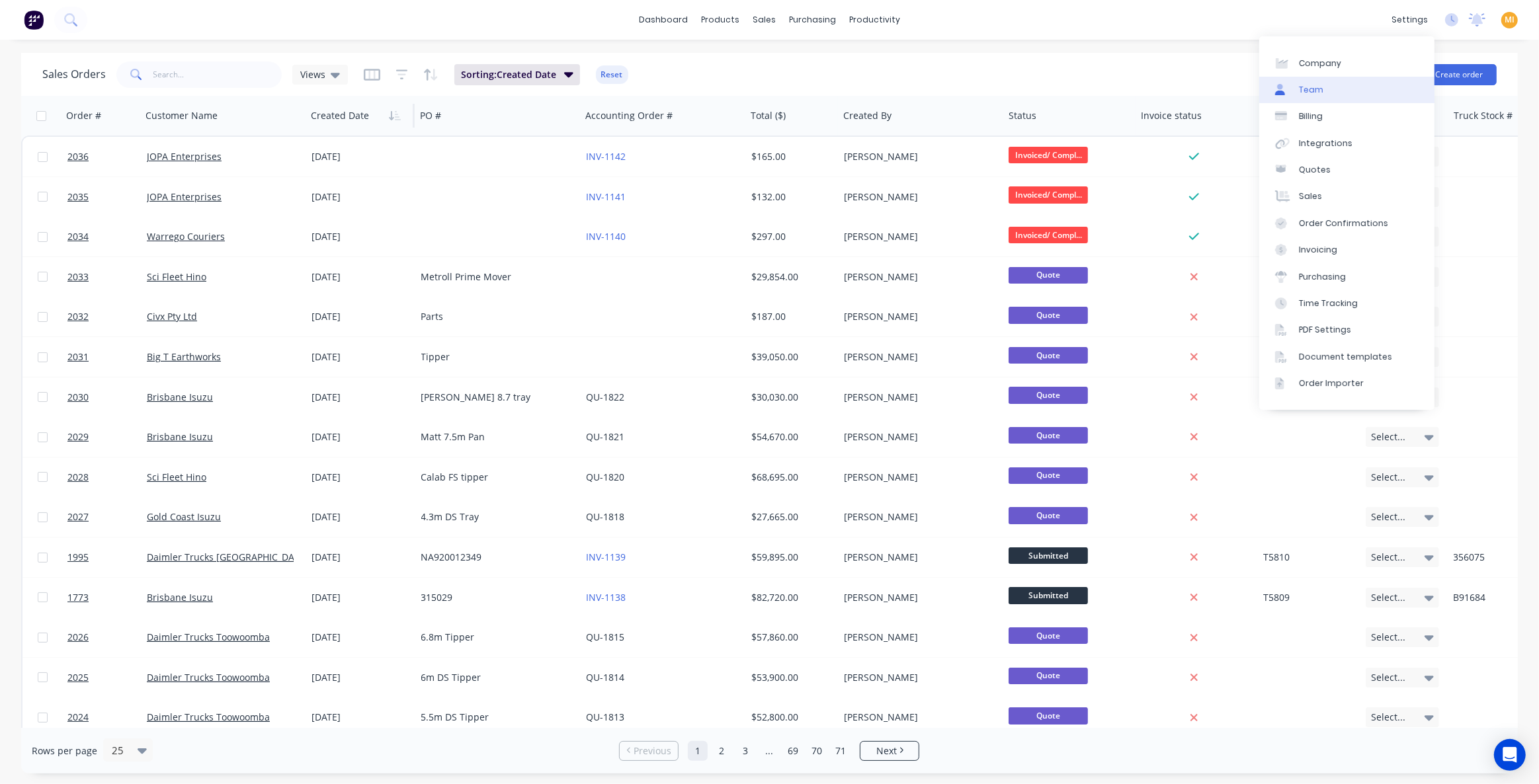
click at [1321, 87] on div "Team" at bounding box center [1311, 90] width 24 height 12
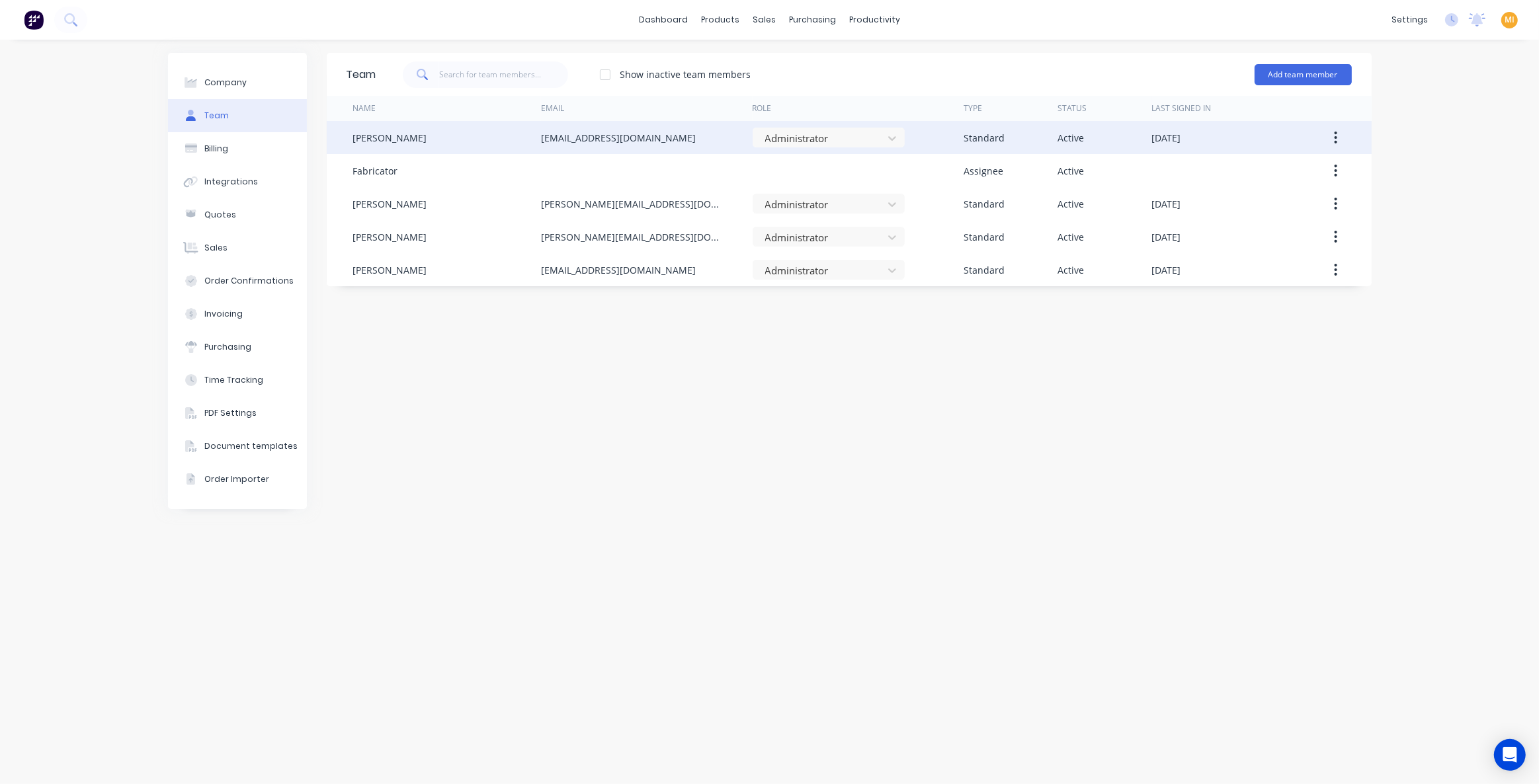
drag, startPoint x: 675, startPoint y: 135, endPoint x: 478, endPoint y: 134, distance: 197.0
click at [478, 134] on div "[PERSON_NAME] [PERSON_NAME][EMAIL_ADDRESS][DOMAIN_NAME] Administrator Standard …" at bounding box center [849, 138] width 1045 height 33
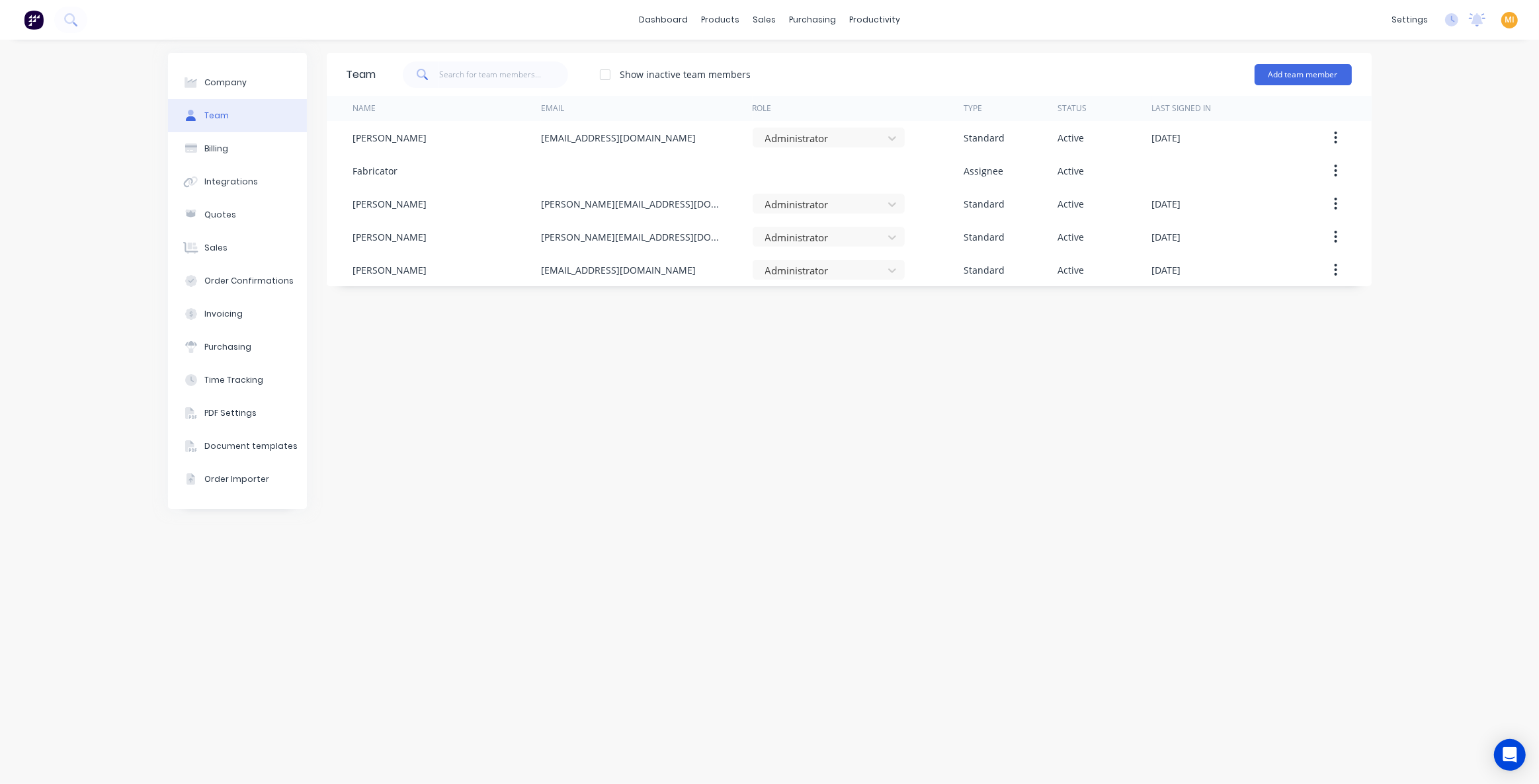
copy div "[EMAIL_ADDRESS][DOMAIN_NAME]"
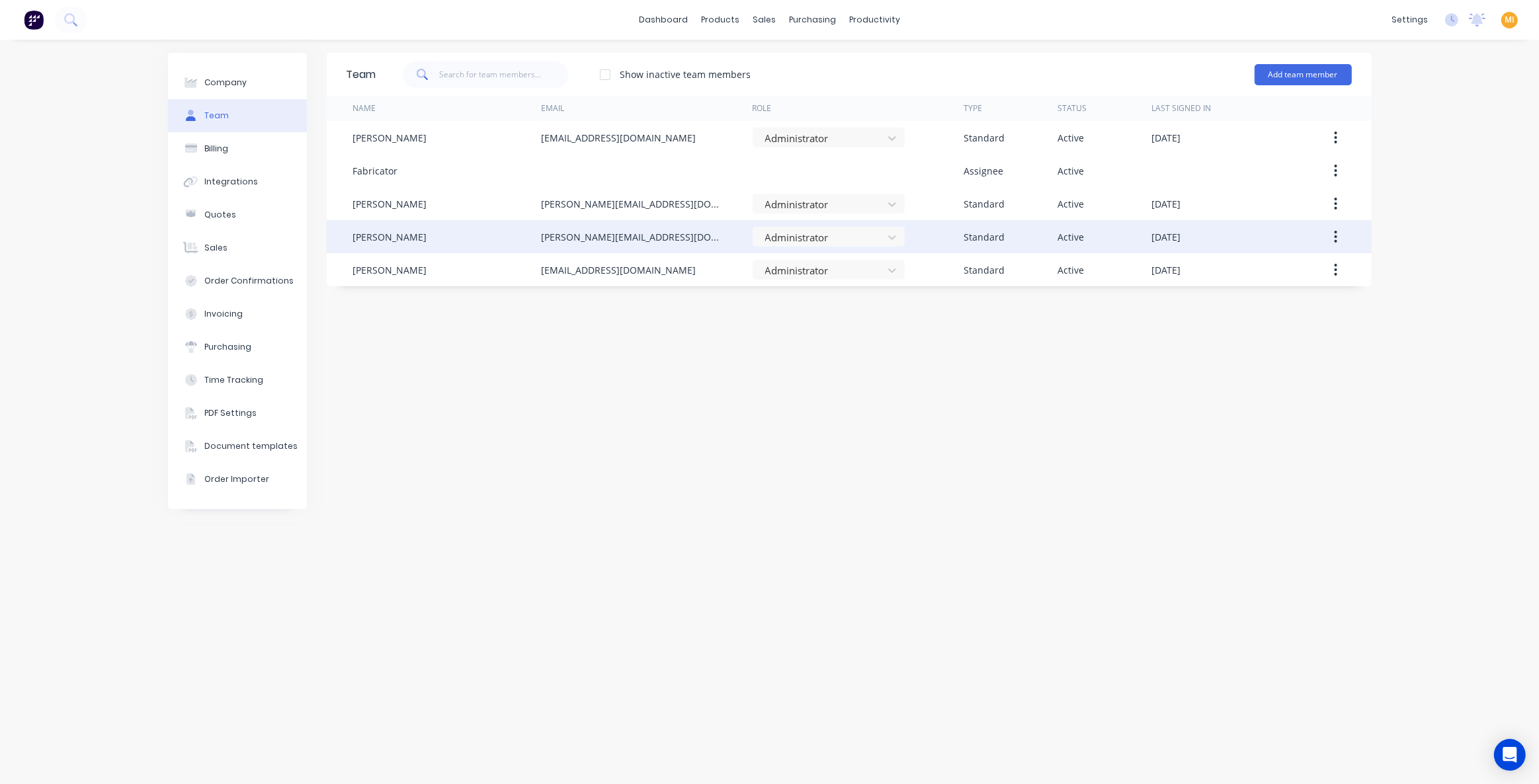
drag, startPoint x: 595, startPoint y: 240, endPoint x: 502, endPoint y: 240, distance: 93.0
click at [502, 240] on div "[PERSON_NAME] [PERSON_NAME][EMAIL_ADDRESS][DOMAIN_NAME] Administrator Standard …" at bounding box center [849, 236] width 1045 height 33
copy div "[PERSON_NAME][EMAIL_ADDRESS][DOMAIN_NAME]"
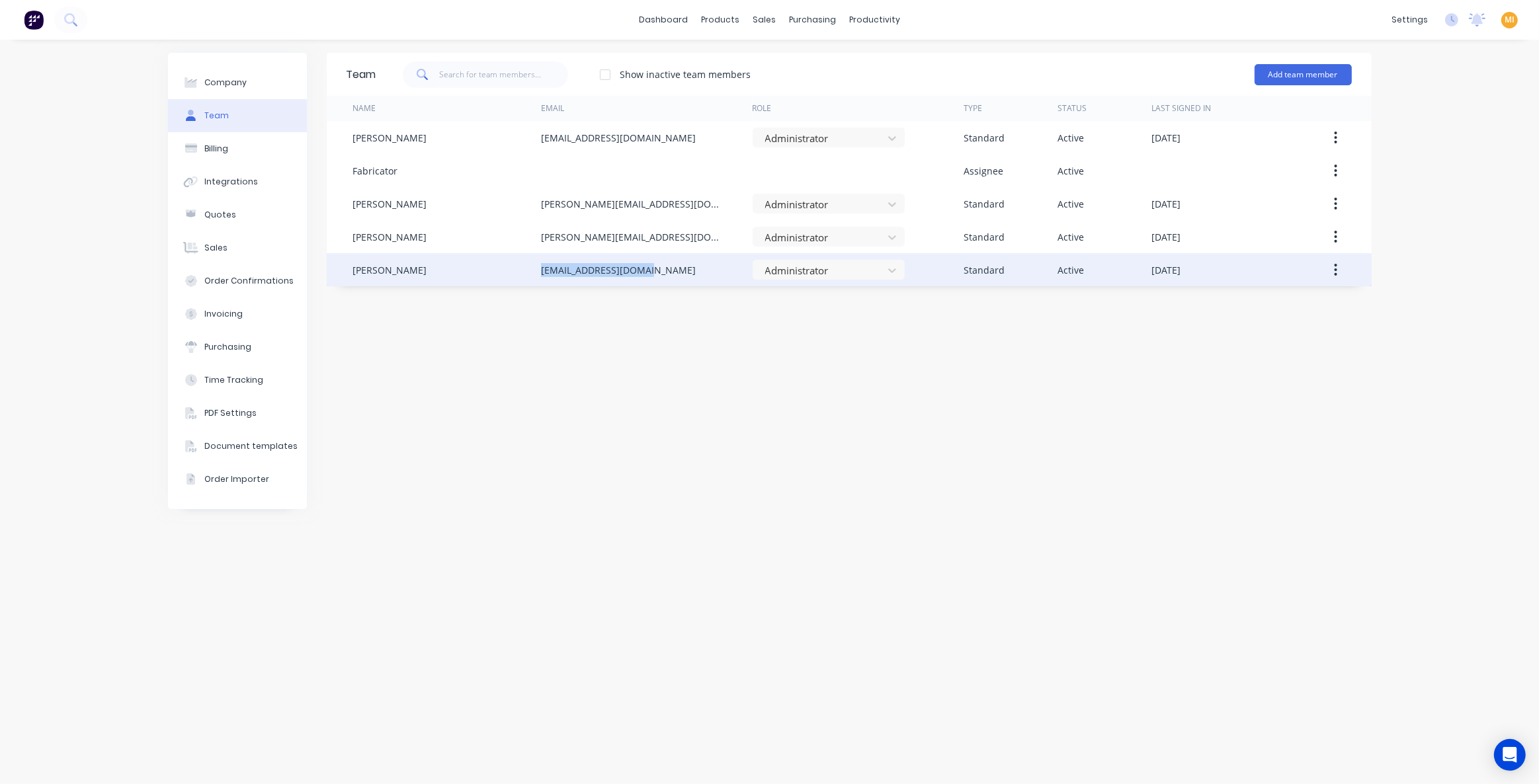
drag, startPoint x: 670, startPoint y: 270, endPoint x: 491, endPoint y: 263, distance: 179.1
click at [491, 263] on div "[PERSON_NAME] [EMAIL_ADDRESS][DOMAIN_NAME] Administrator Standard Active [DATE]" at bounding box center [849, 269] width 1045 height 33
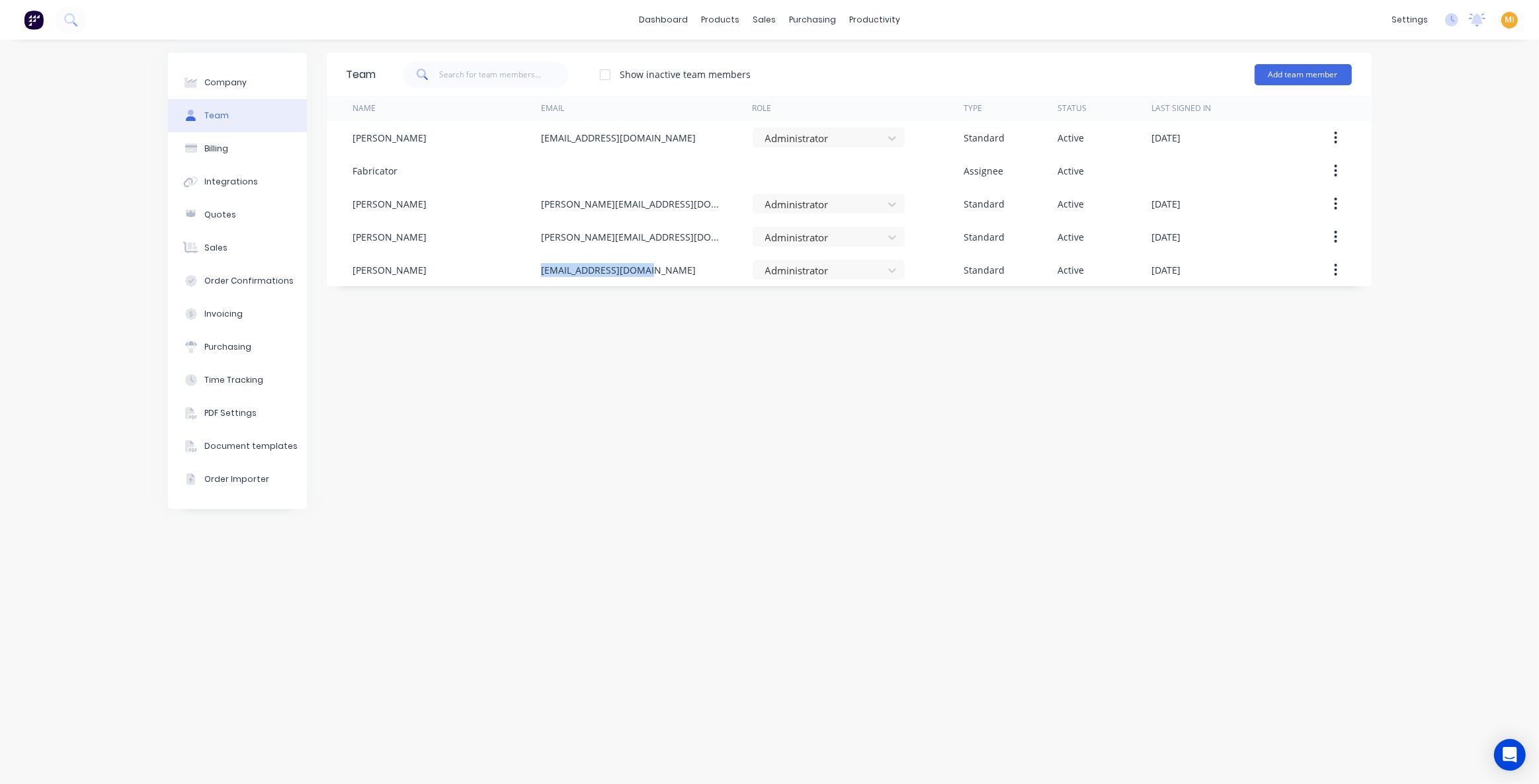
copy div "[EMAIL_ADDRESS][DOMAIN_NAME]"
click at [38, 18] on img at bounding box center [33, 19] width 20 height 20
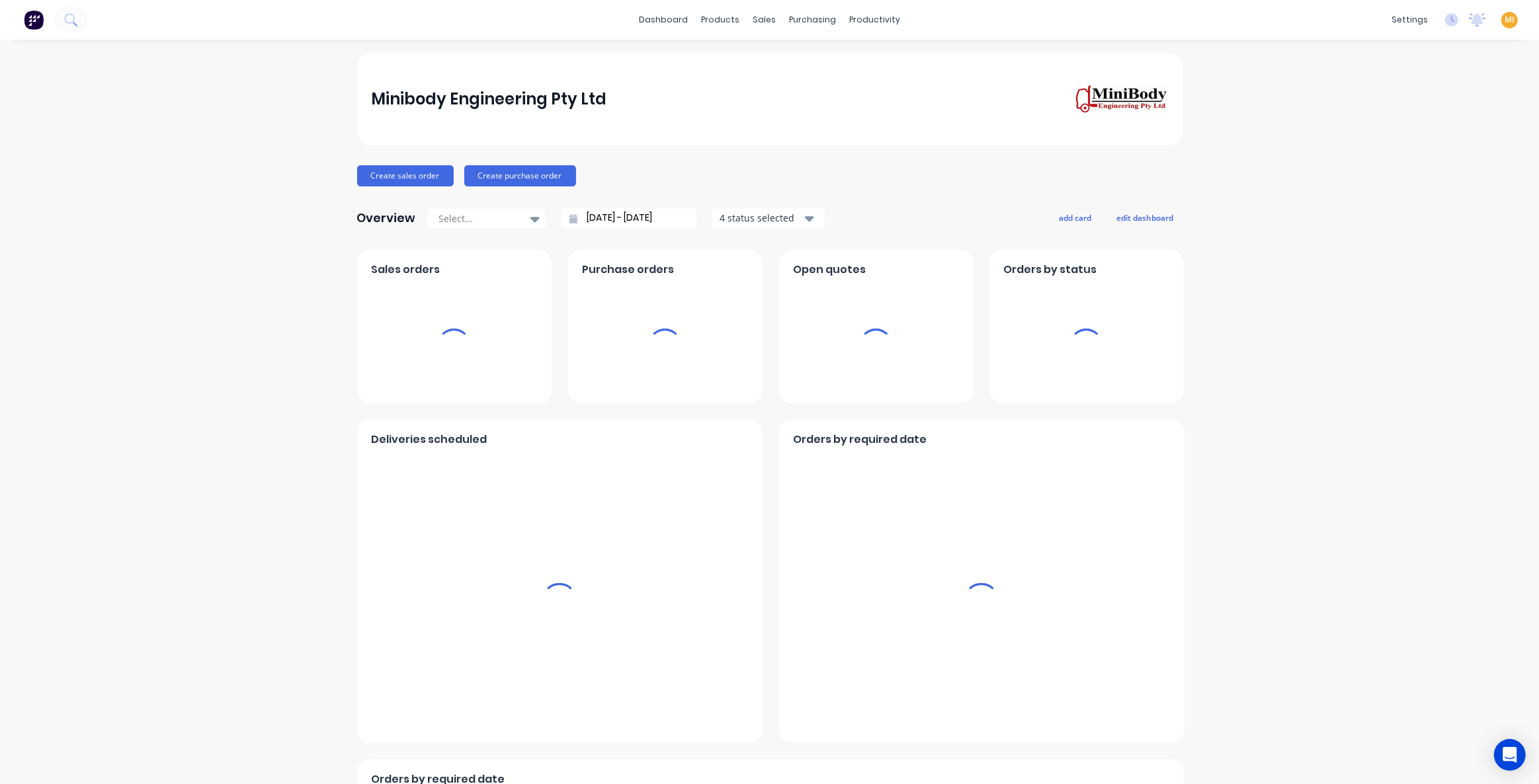
click at [1504, 17] on span "MI" at bounding box center [1509, 20] width 10 height 12
click at [1399, 164] on div "Sign out" at bounding box center [1397, 165] width 36 height 12
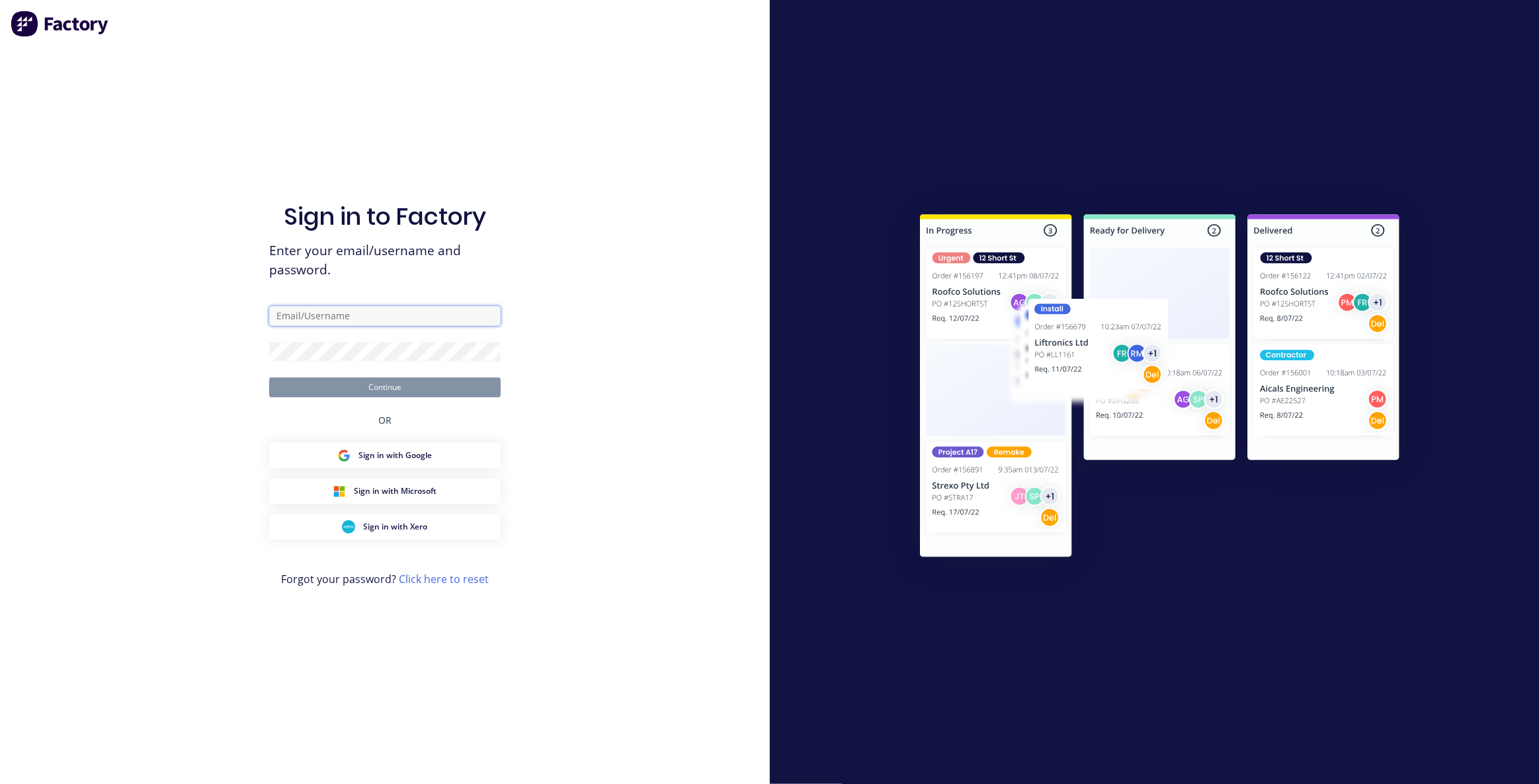
click at [397, 319] on input "text" at bounding box center [385, 316] width 232 height 20
type input "team+maricardemo@factory.app"
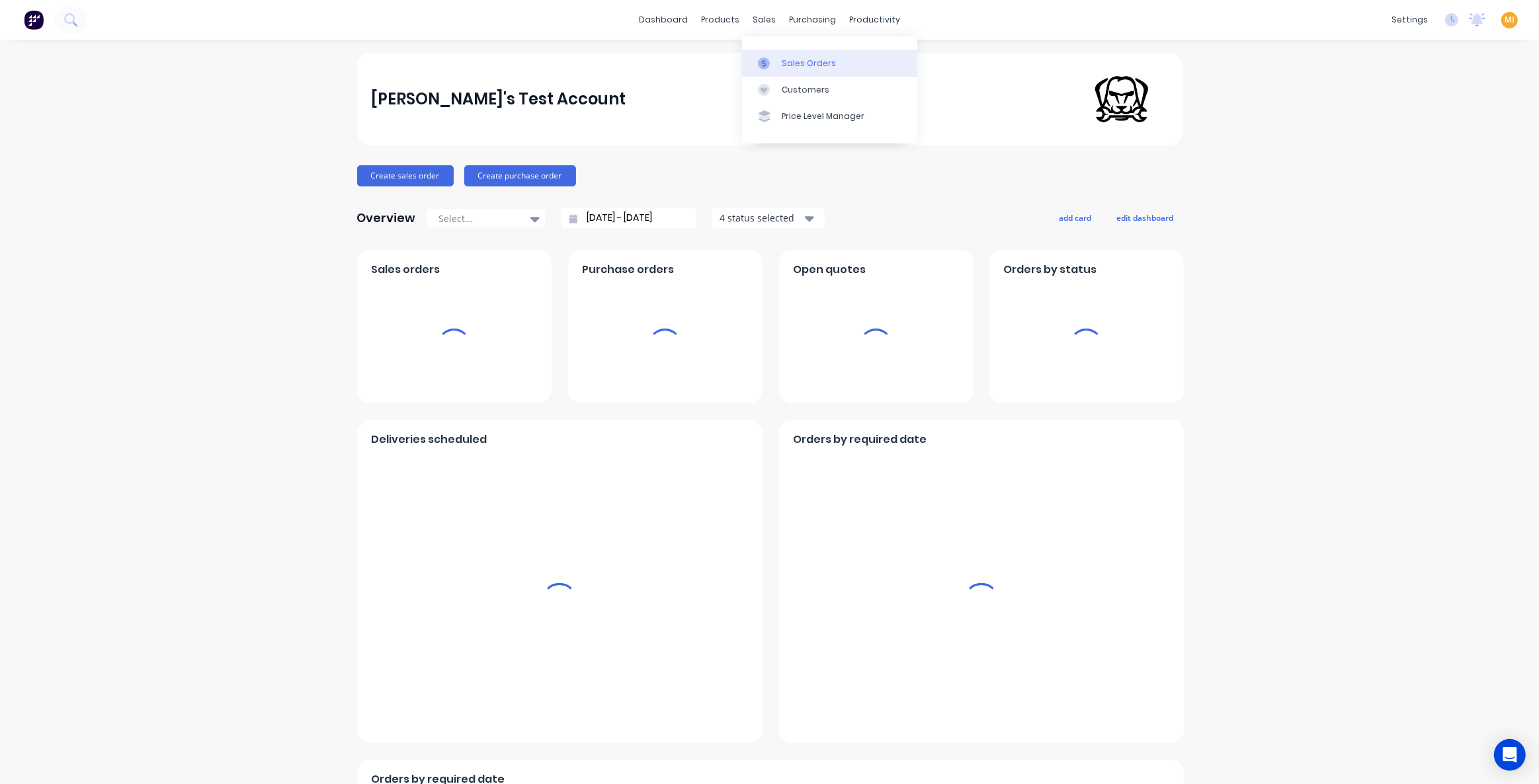
click at [801, 63] on div "Sales Orders" at bounding box center [809, 63] width 54 height 12
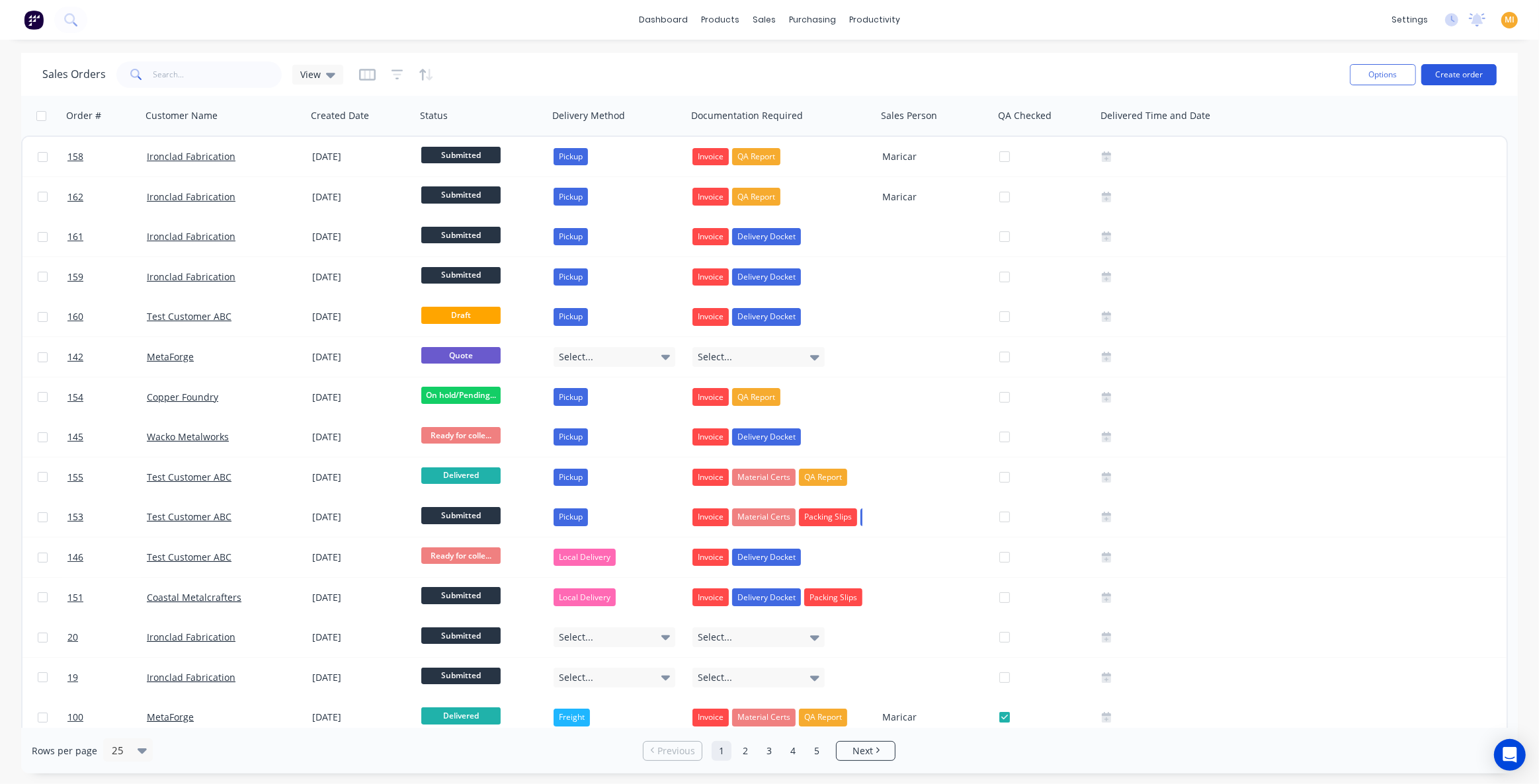
click at [1457, 75] on button "Create order" at bounding box center [1459, 74] width 75 height 21
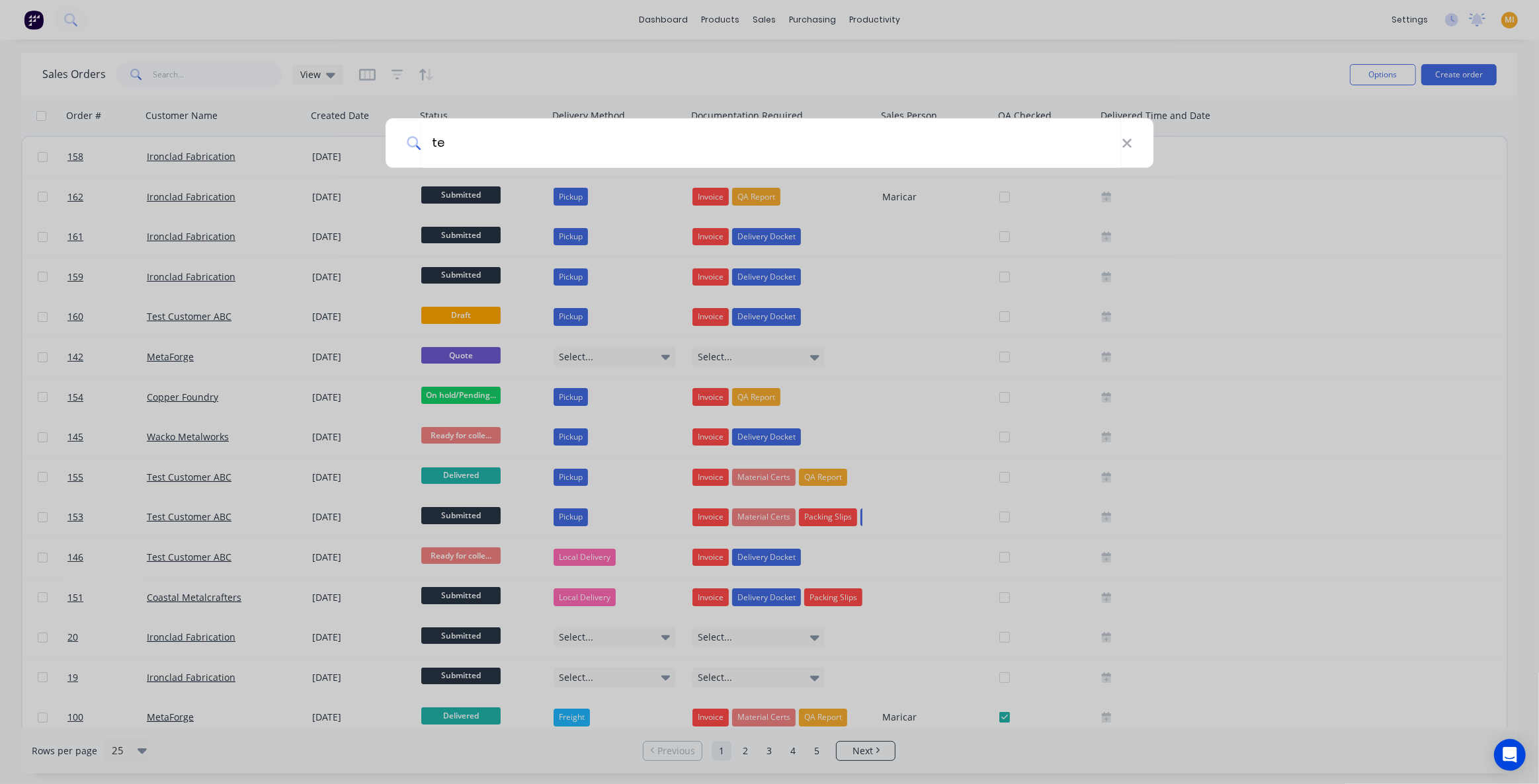
type input "t"
type input "iron"
click at [533, 85] on div "iron" at bounding box center [770, 392] width 1539 height 784
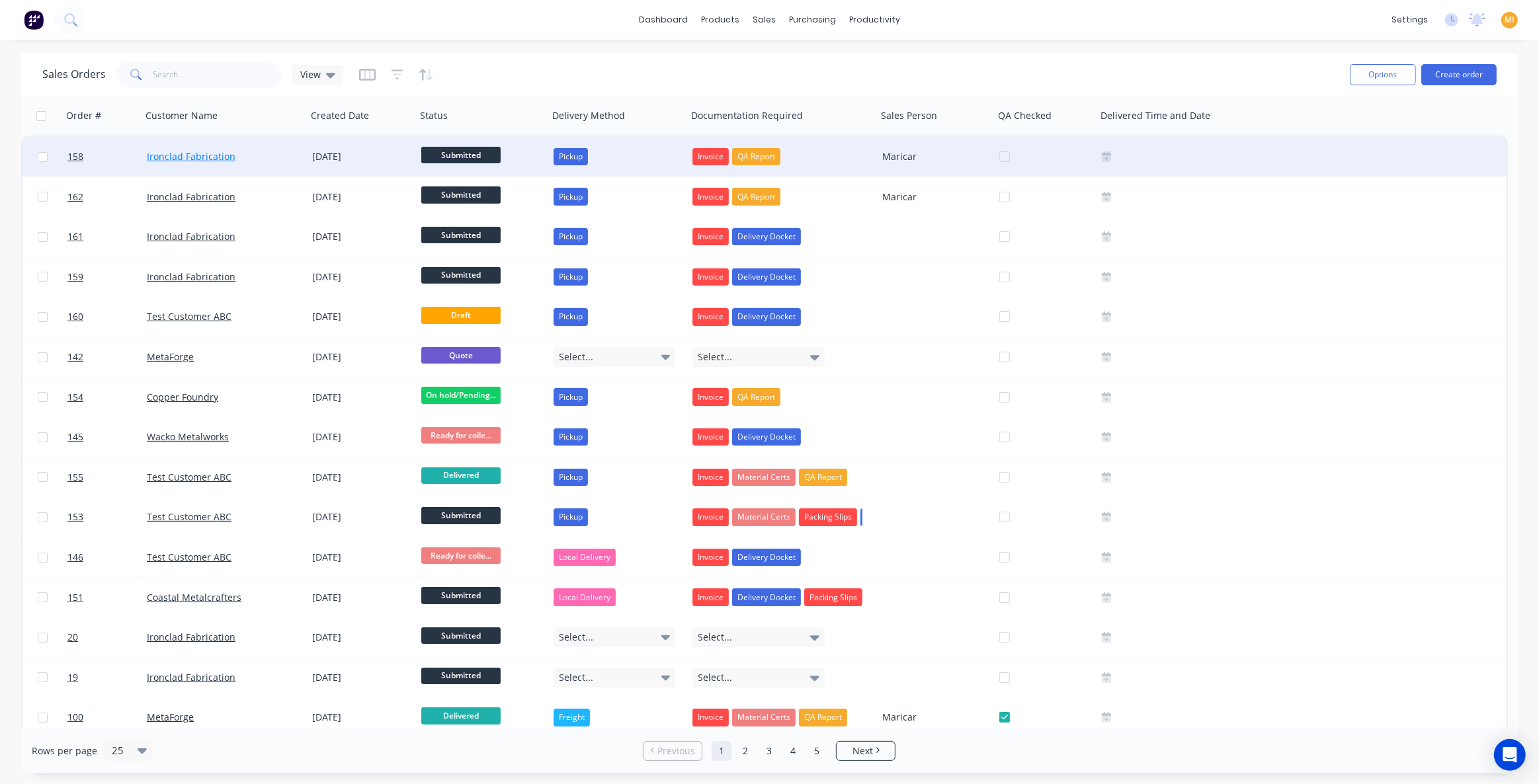
click at [223, 157] on link "Ironclad Fabrication" at bounding box center [191, 156] width 88 height 13
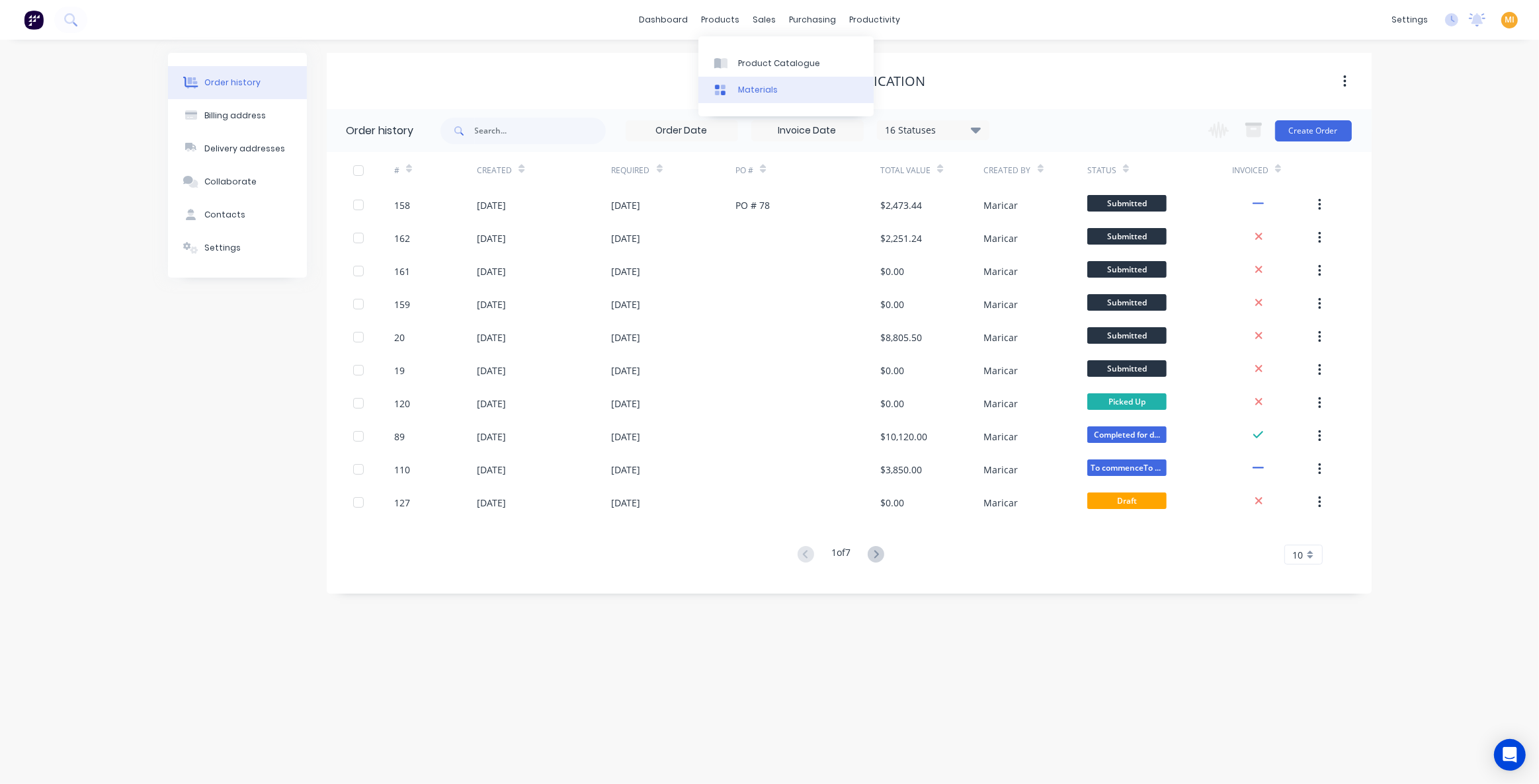
click at [743, 90] on div "Materials" at bounding box center [758, 90] width 40 height 12
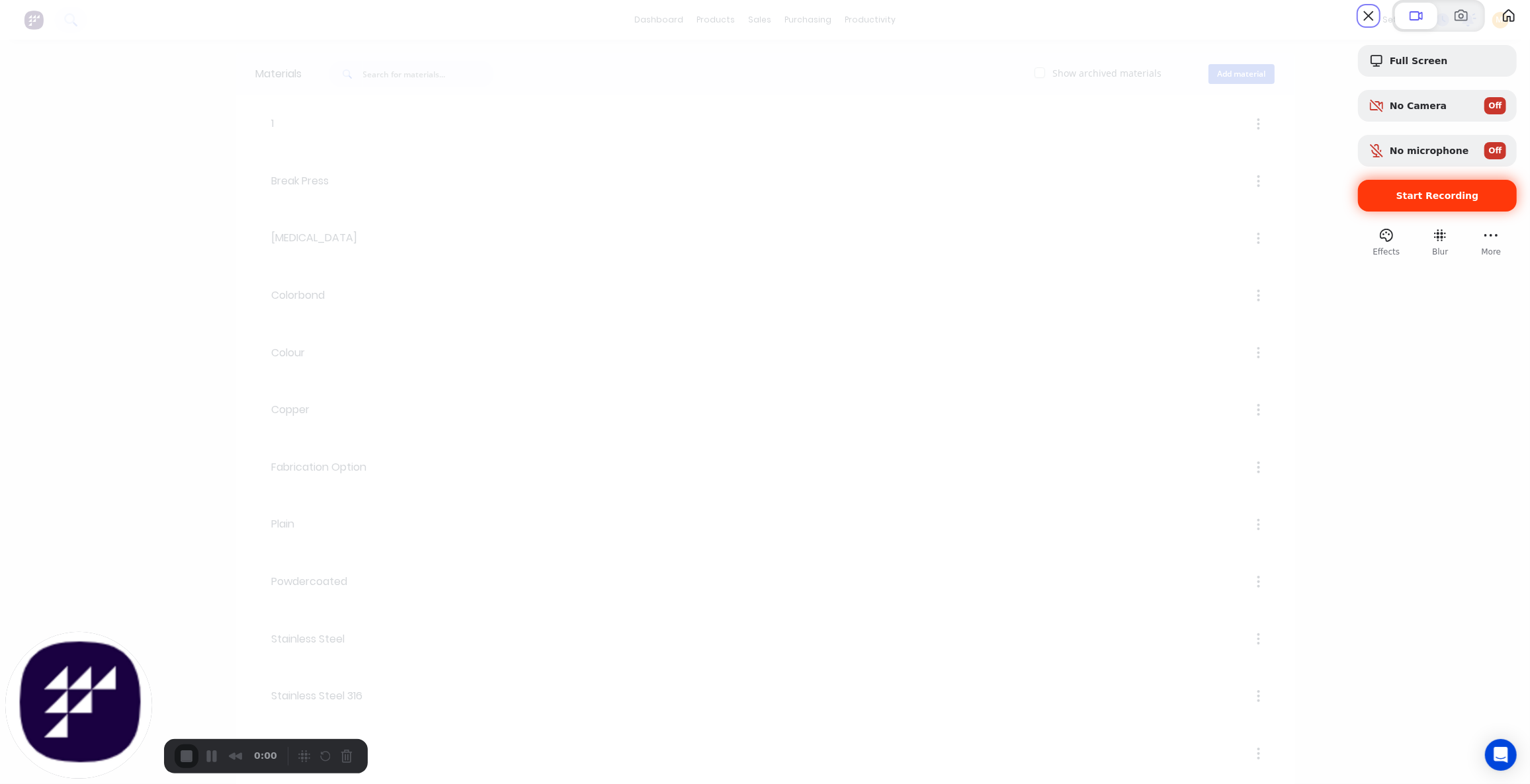
click at [1415, 201] on span "Start Recording" at bounding box center [1437, 196] width 82 height 10
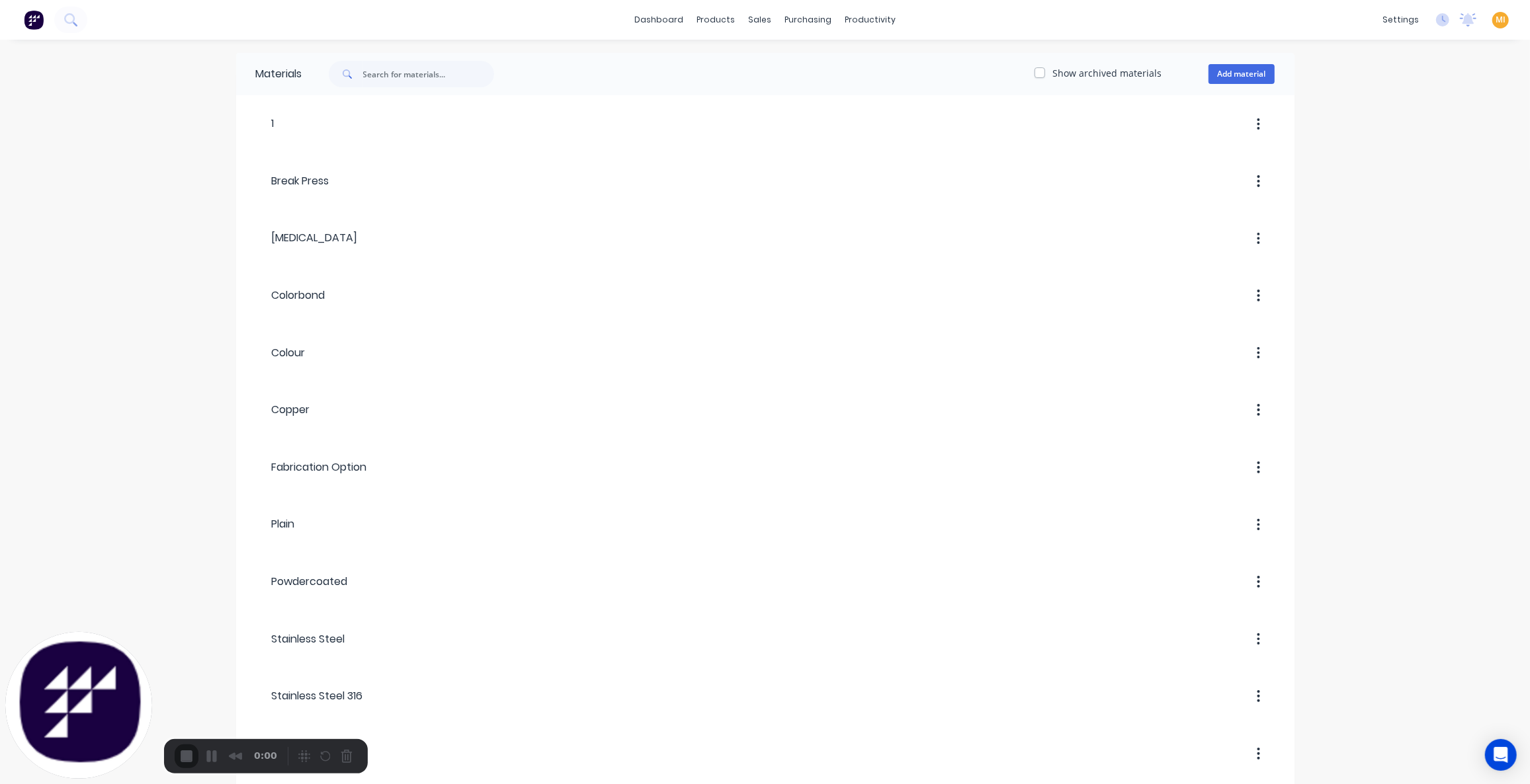
click at [35, 26] on img at bounding box center [33, 19] width 20 height 20
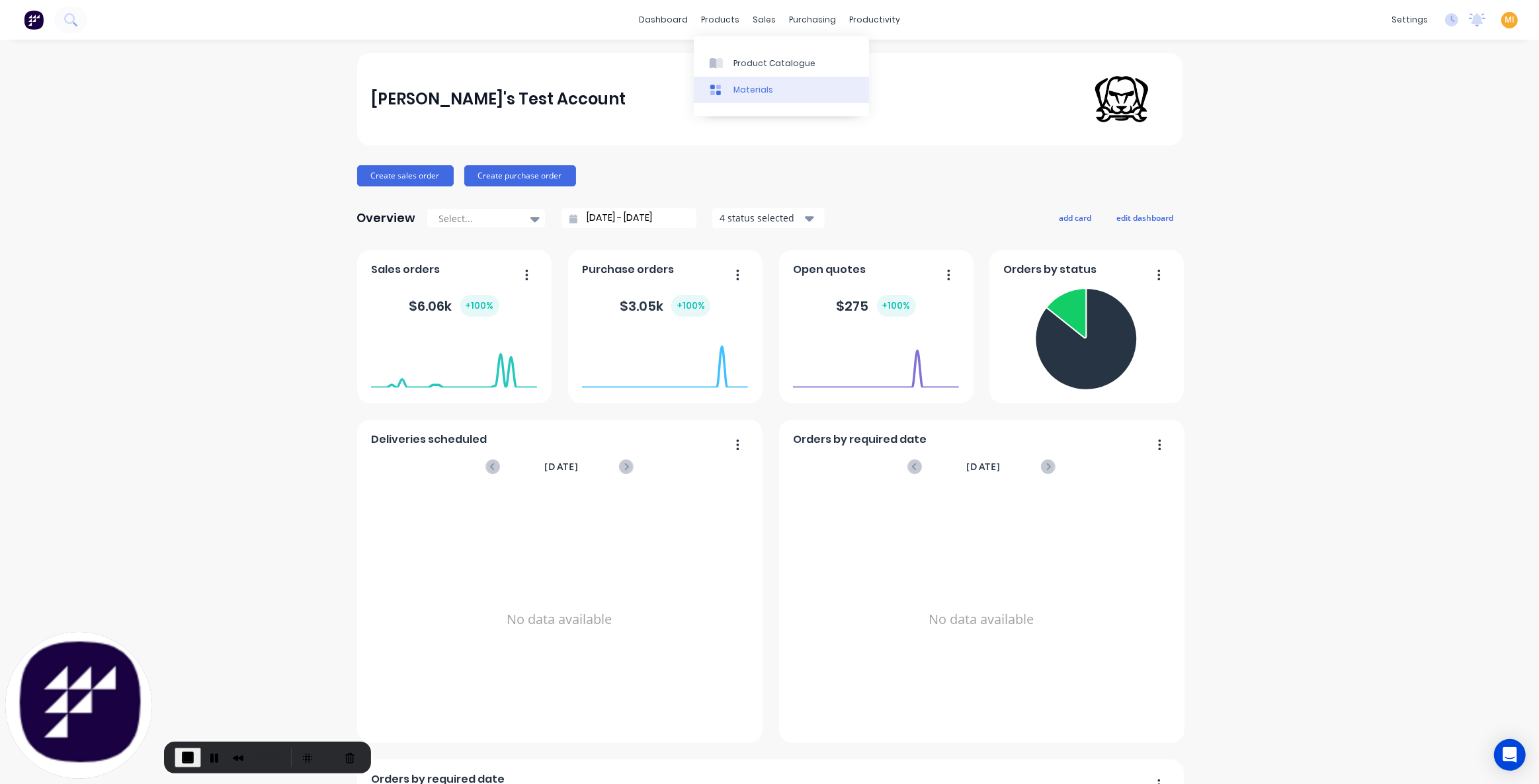
click at [742, 95] on div "Materials" at bounding box center [753, 90] width 40 height 12
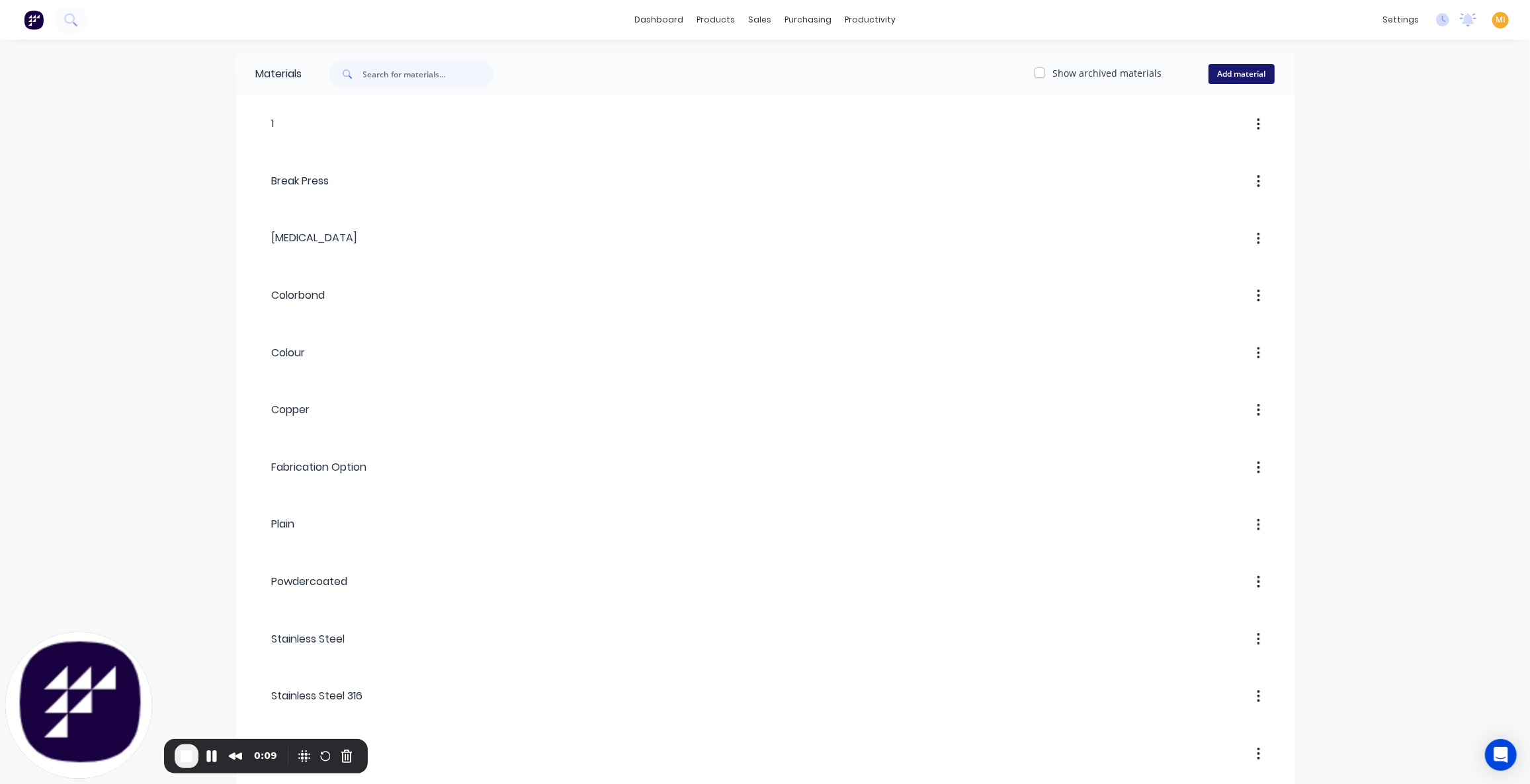
click at [1236, 75] on button "Add material" at bounding box center [1242, 74] width 66 height 20
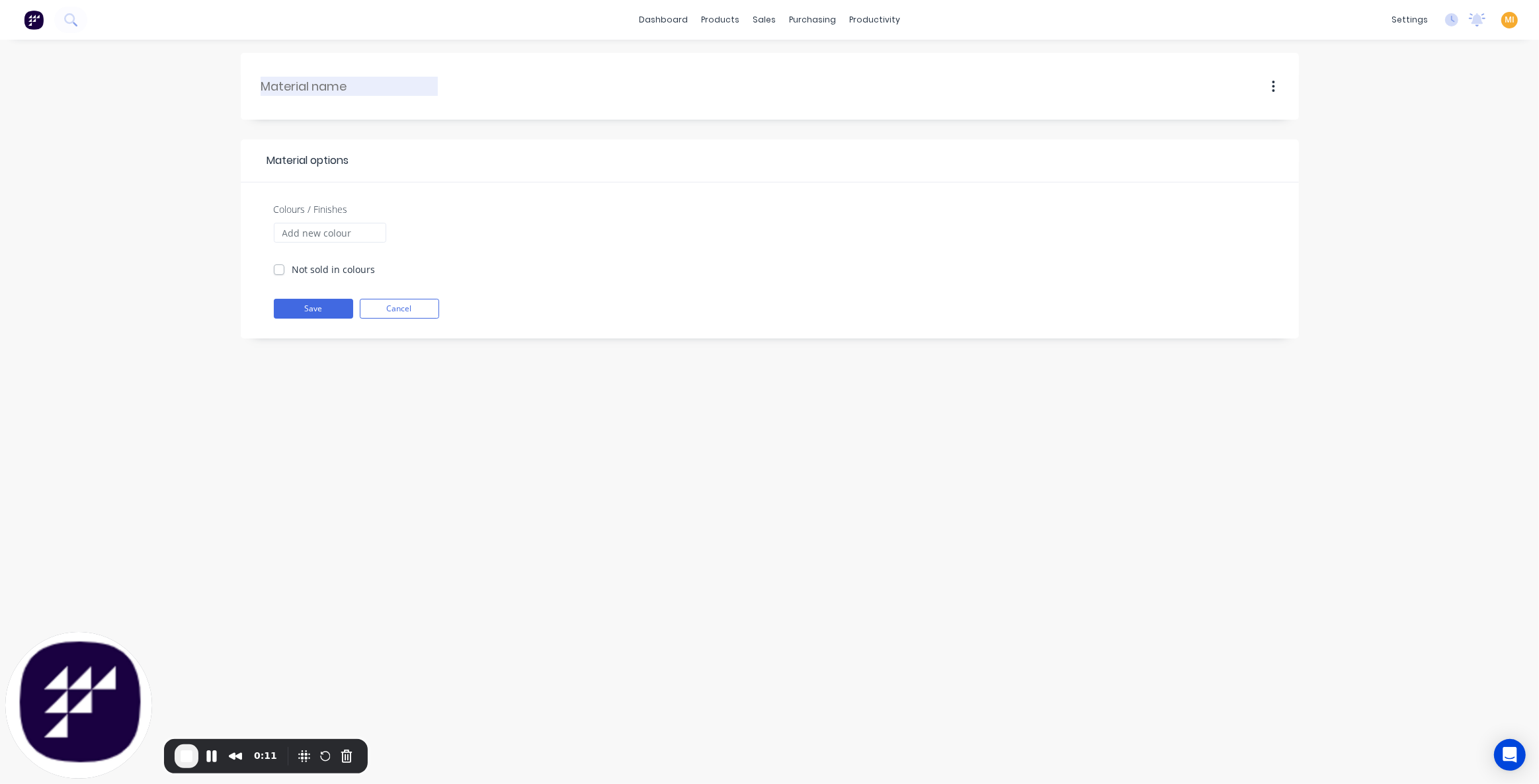
click at [319, 84] on input "text" at bounding box center [349, 86] width 177 height 18
type input "Mill"
click at [285, 268] on div "Not sold in colours" at bounding box center [324, 269] width 102 height 14
click at [292, 268] on label "Not sold in colours" at bounding box center [333, 269] width 83 height 14
click at [276, 268] on input "Not sold in colours" at bounding box center [279, 268] width 10 height 13
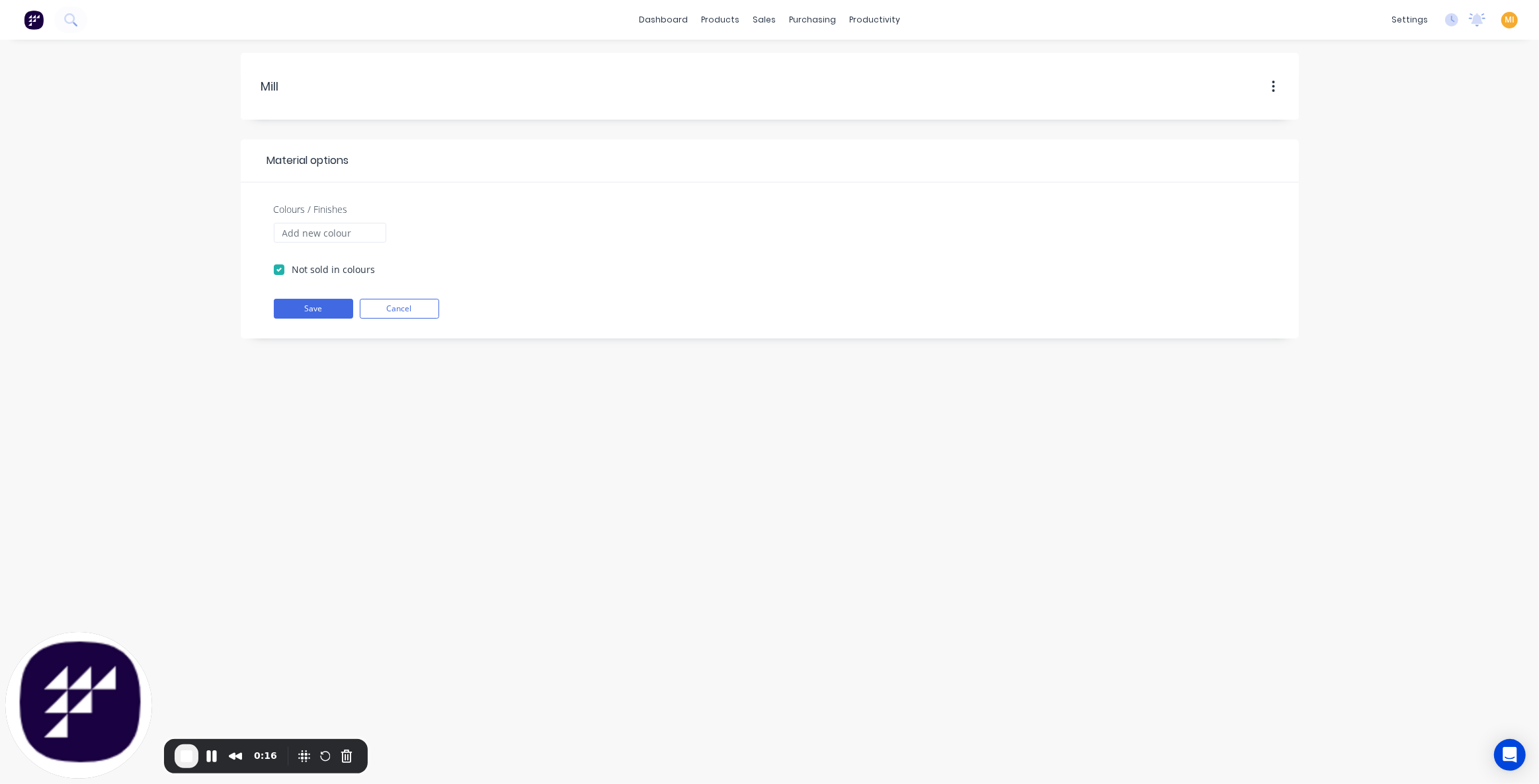
checkbox input "true"
click at [315, 308] on button "Save" at bounding box center [313, 308] width 79 height 20
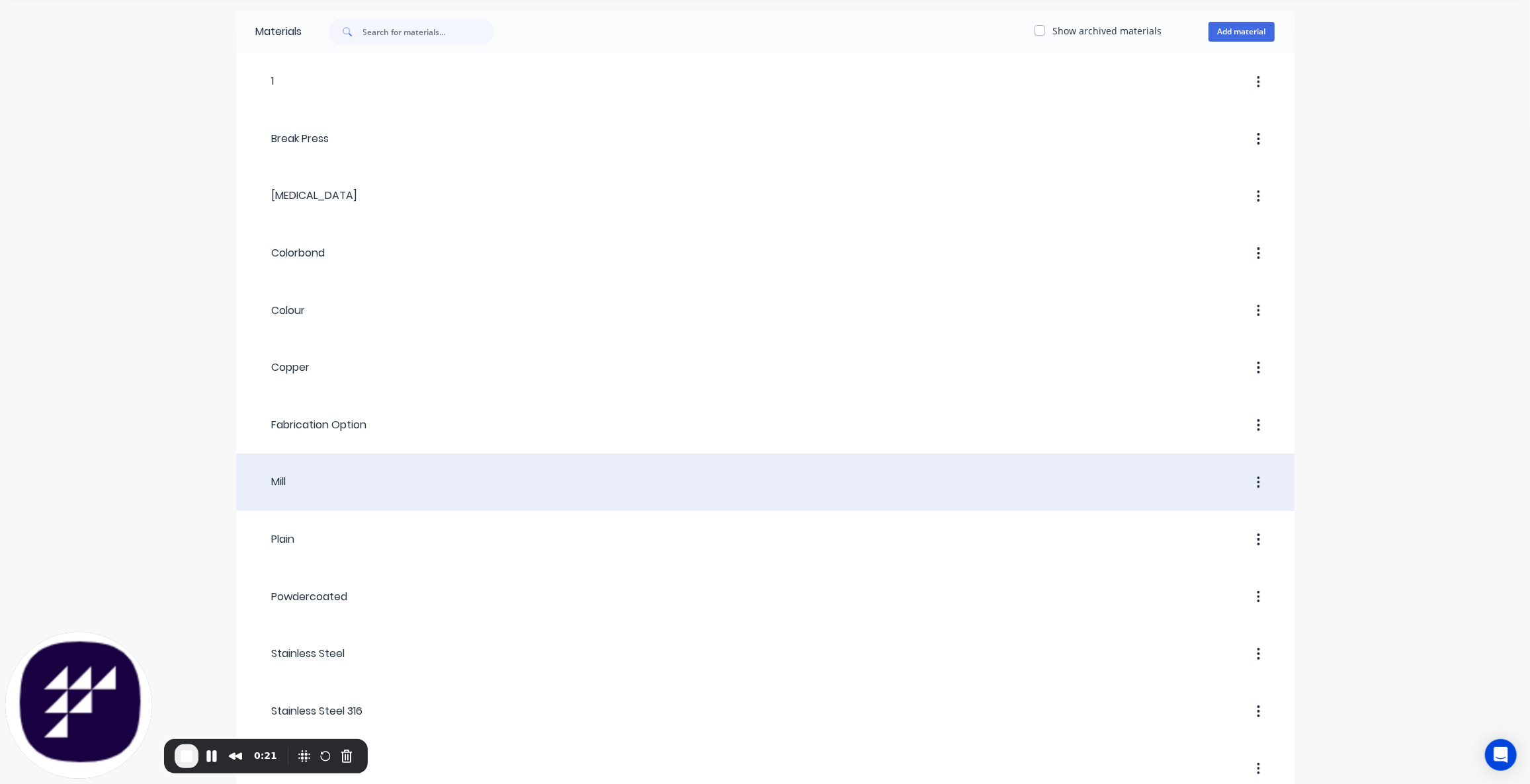
scroll to position [60, 0]
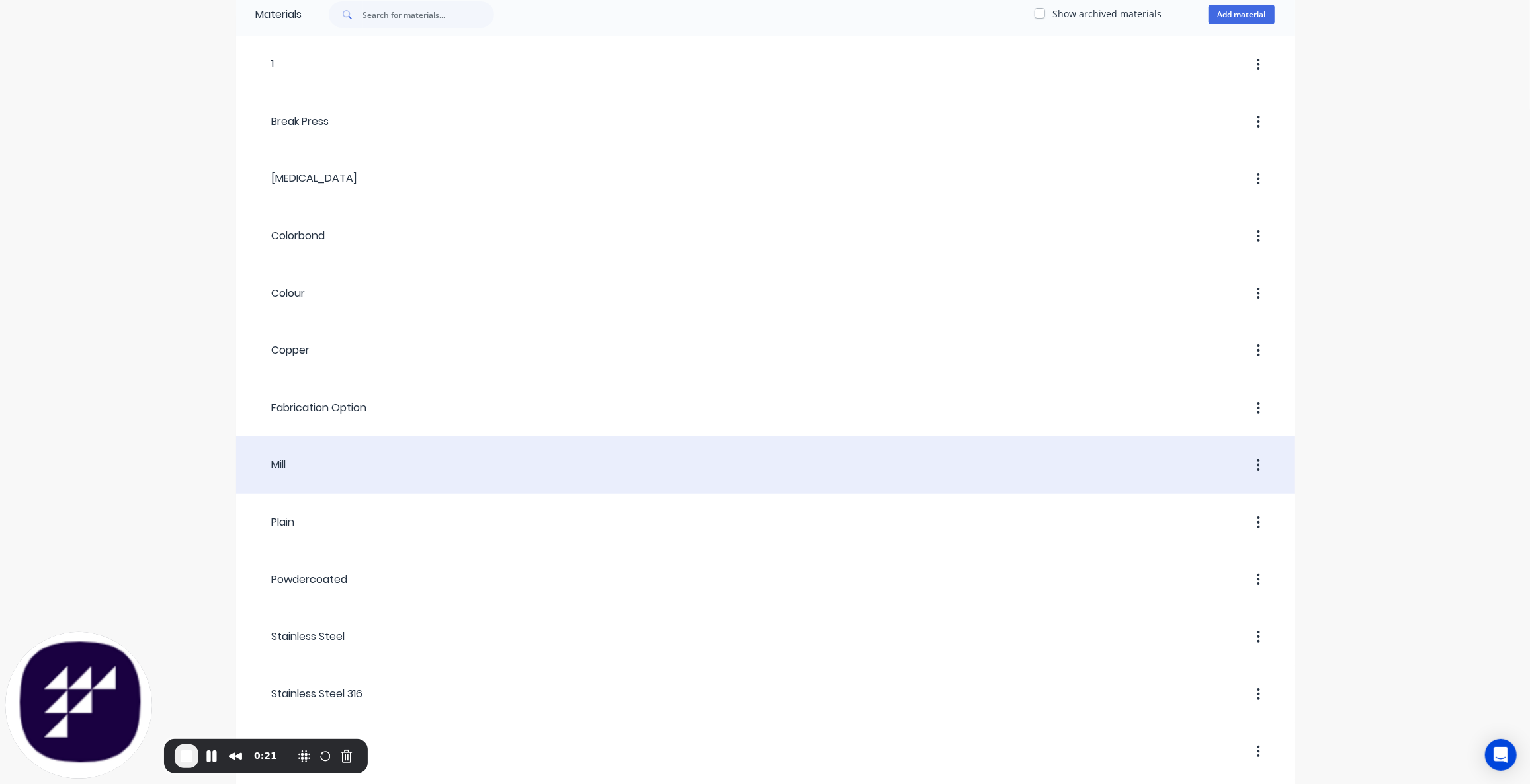
click at [307, 467] on div at bounding box center [780, 466] width 988 height 24
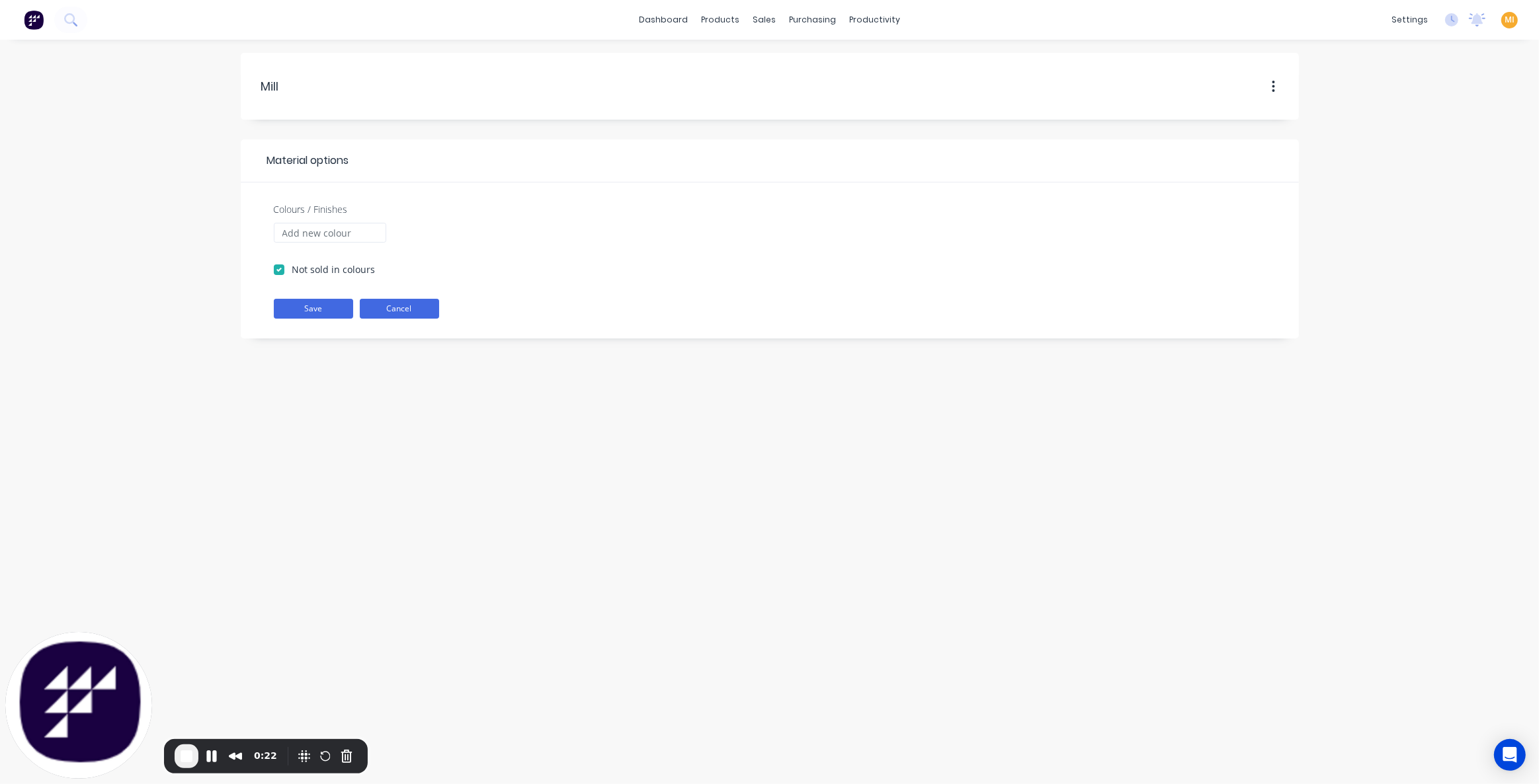
click at [400, 302] on button "Cancel" at bounding box center [399, 308] width 79 height 20
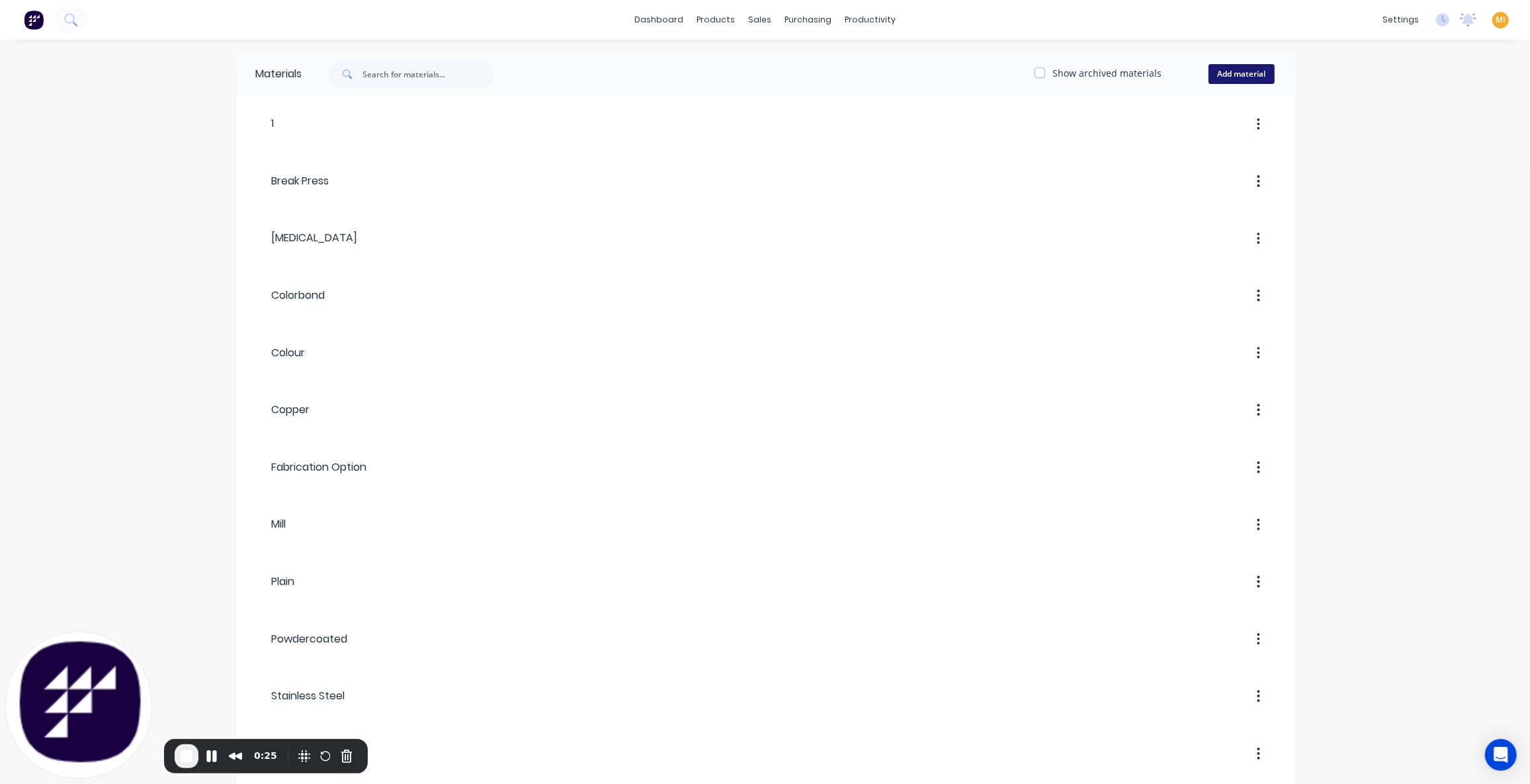
click at [1252, 69] on button "Add material" at bounding box center [1242, 74] width 66 height 20
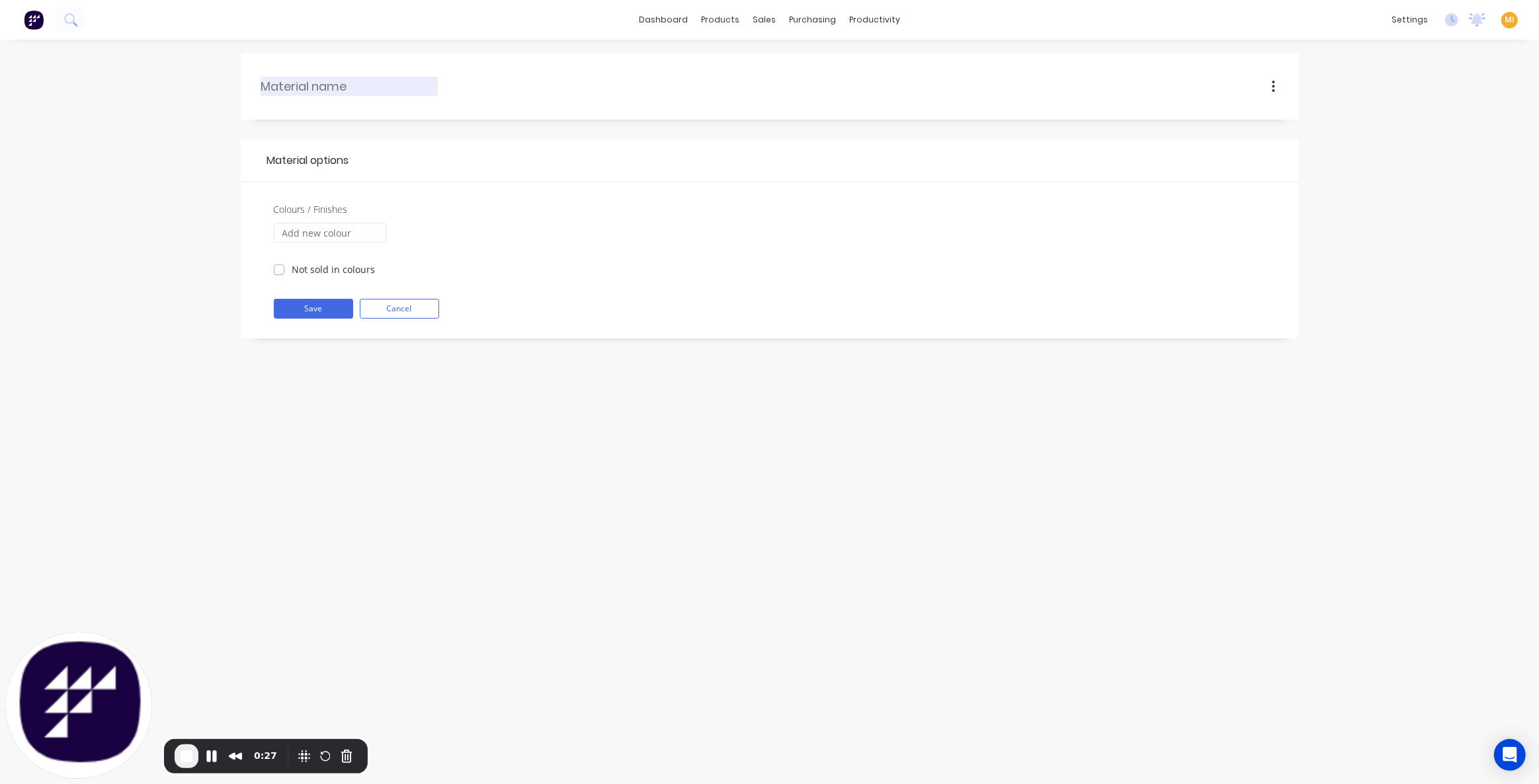
click at [326, 82] on input "text" at bounding box center [349, 86] width 177 height 18
type input "Galvanised"
click at [285, 310] on button "Save" at bounding box center [313, 308] width 79 height 20
checkbox input "true"
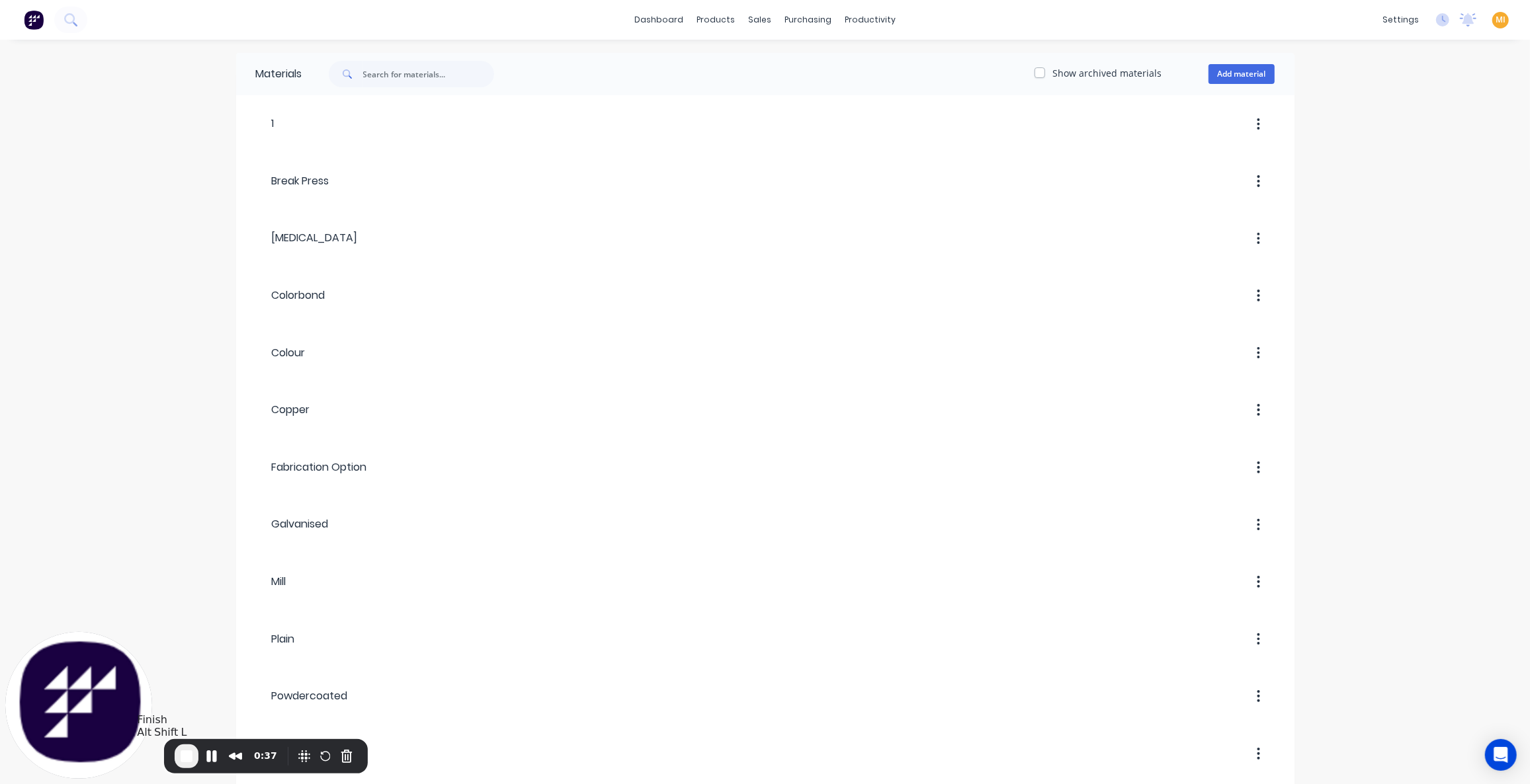
click at [188, 751] on span "End Recording" at bounding box center [187, 757] width 16 height 16
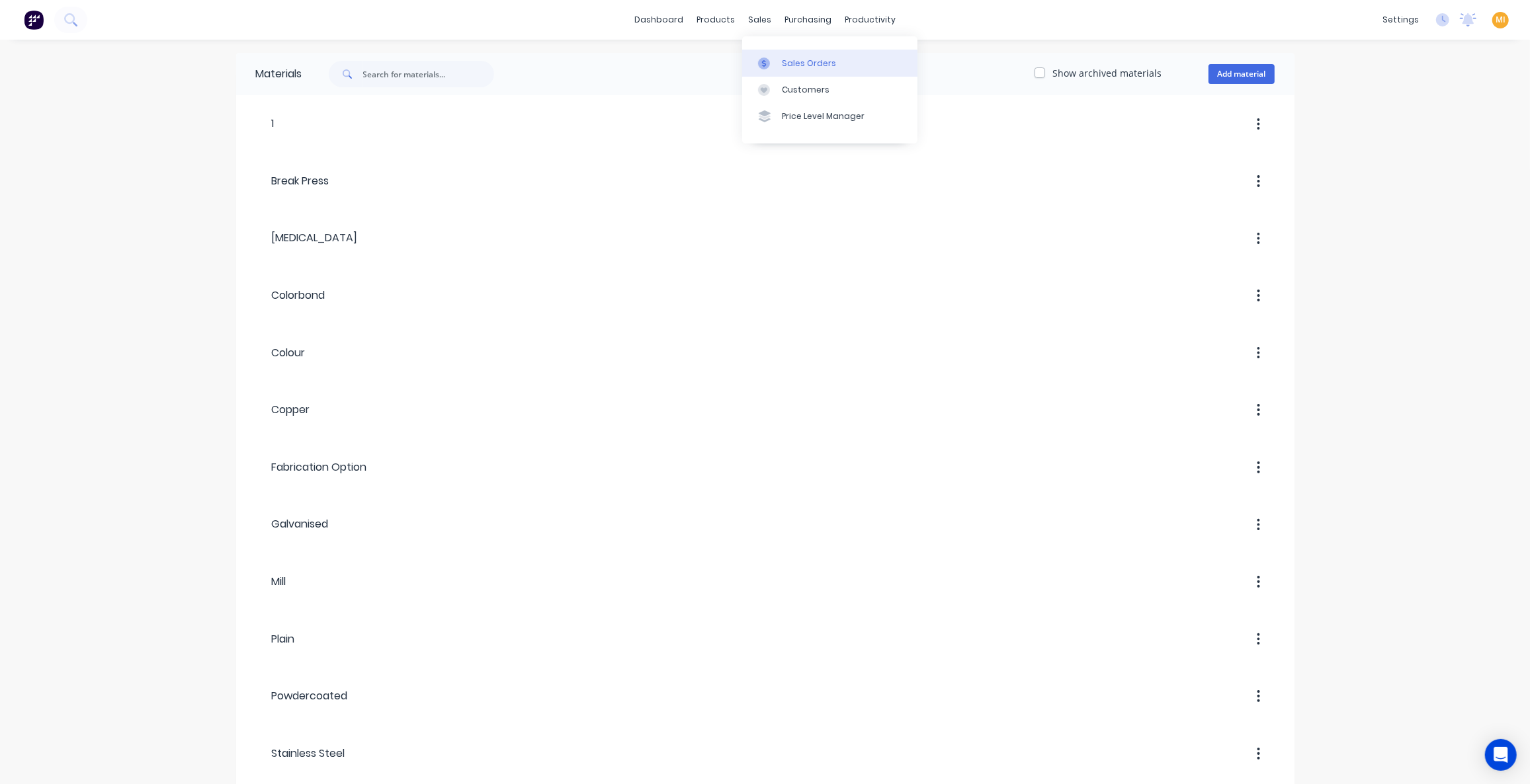
click at [790, 56] on link "Sales Orders" at bounding box center [830, 63] width 175 height 26
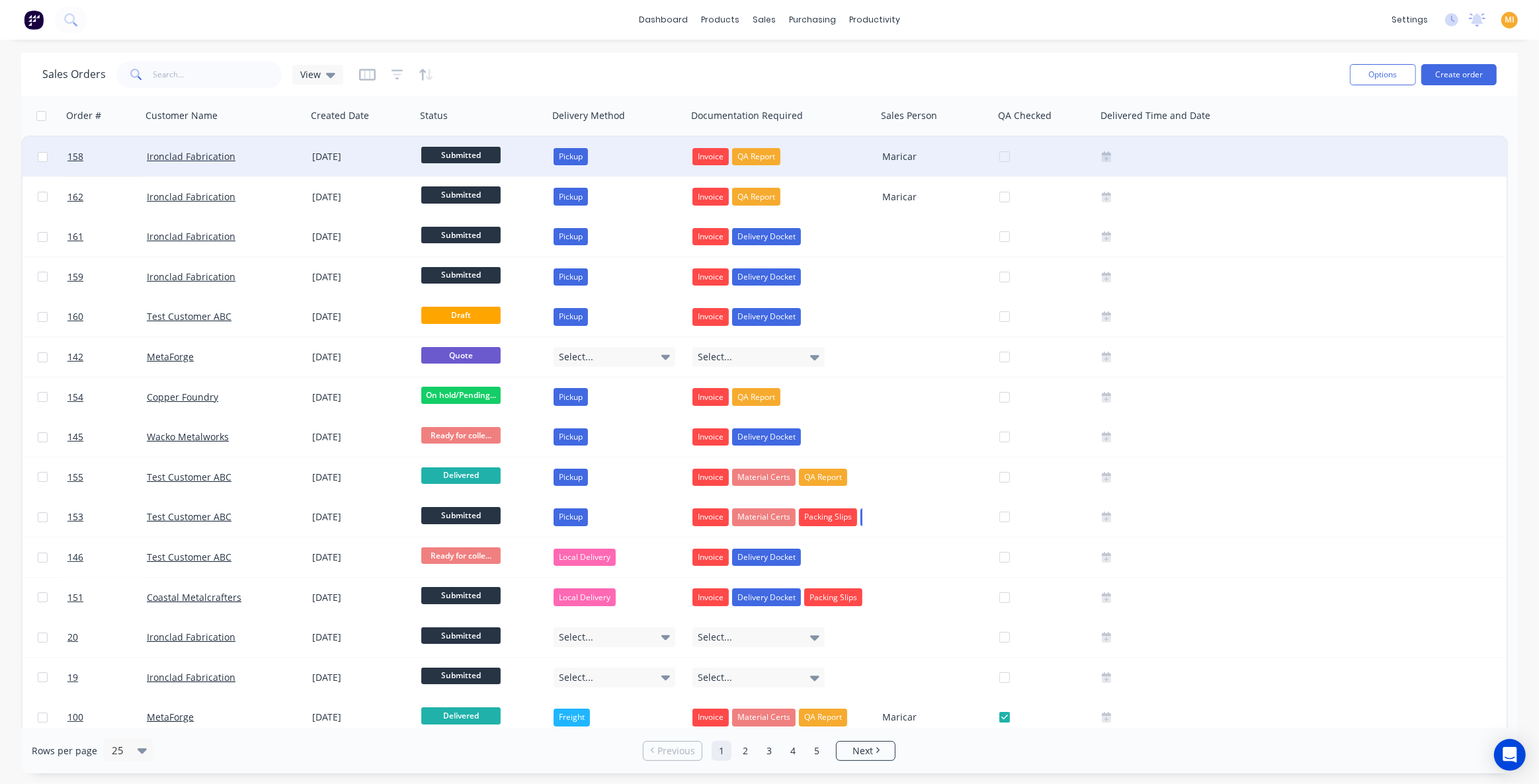
click at [284, 167] on div "Ironclad Fabrication" at bounding box center [224, 157] width 166 height 40
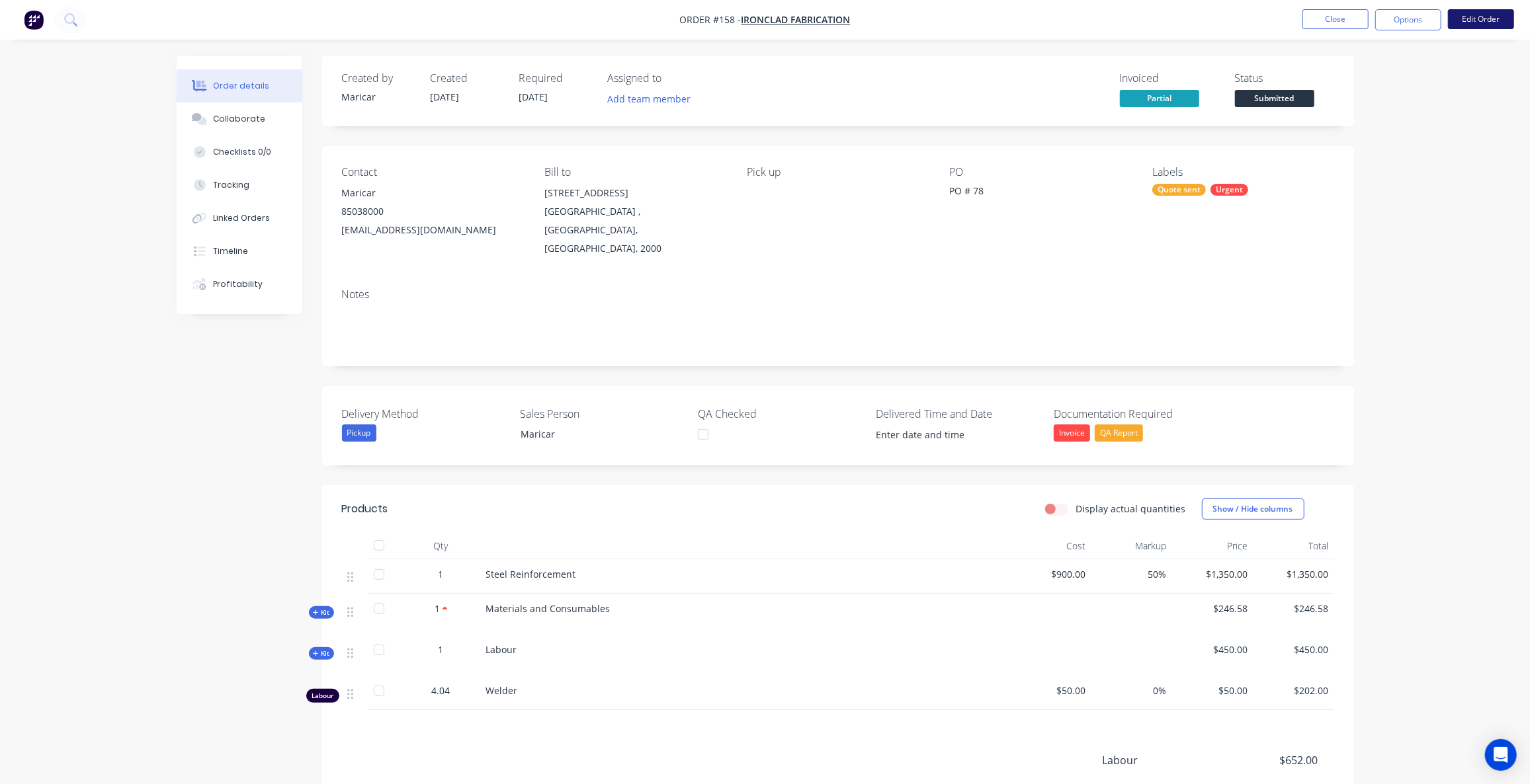
click at [1465, 17] on button "Edit Order" at bounding box center [1481, 19] width 66 height 20
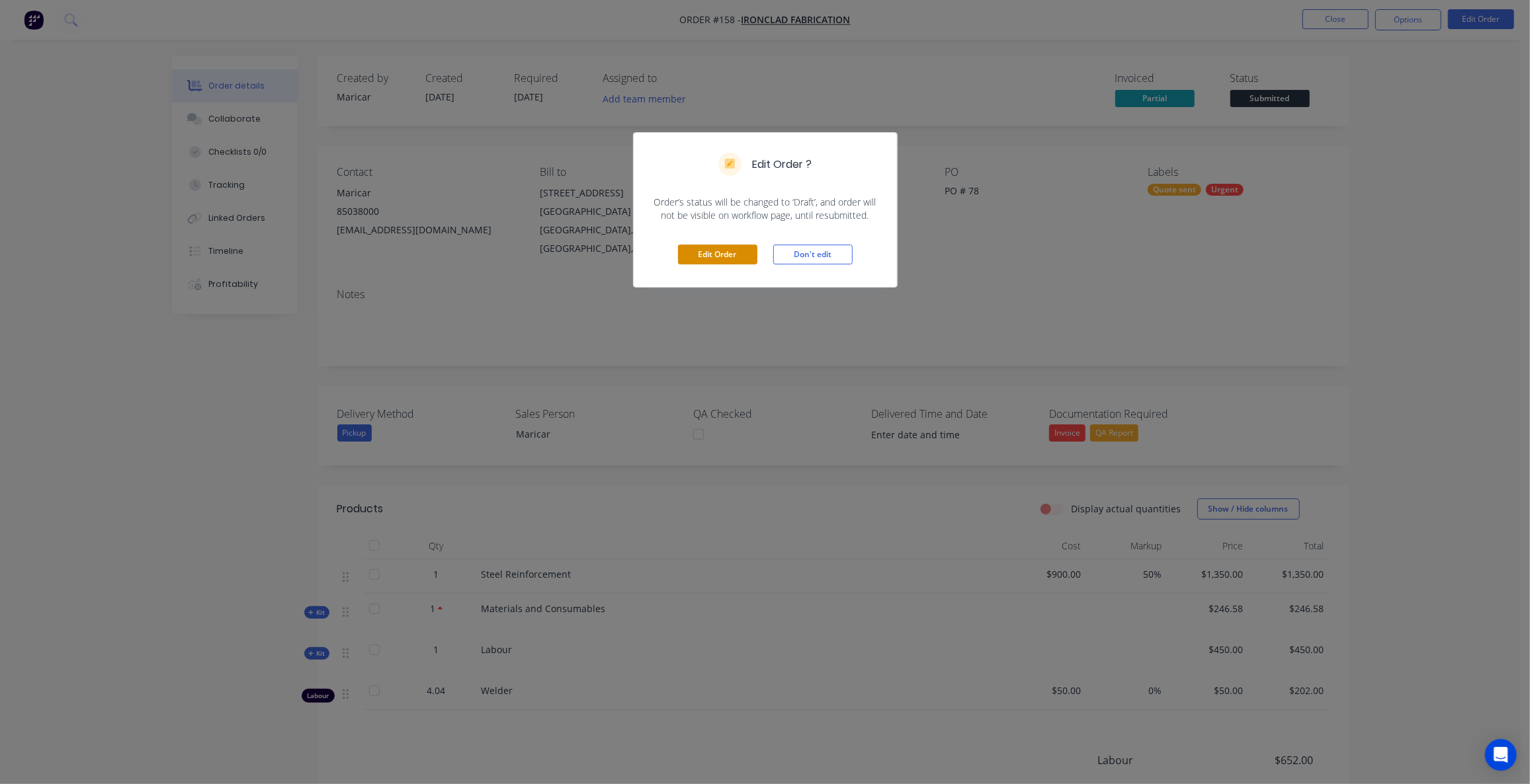
click at [730, 254] on button "Edit Order" at bounding box center [718, 254] width 79 height 20
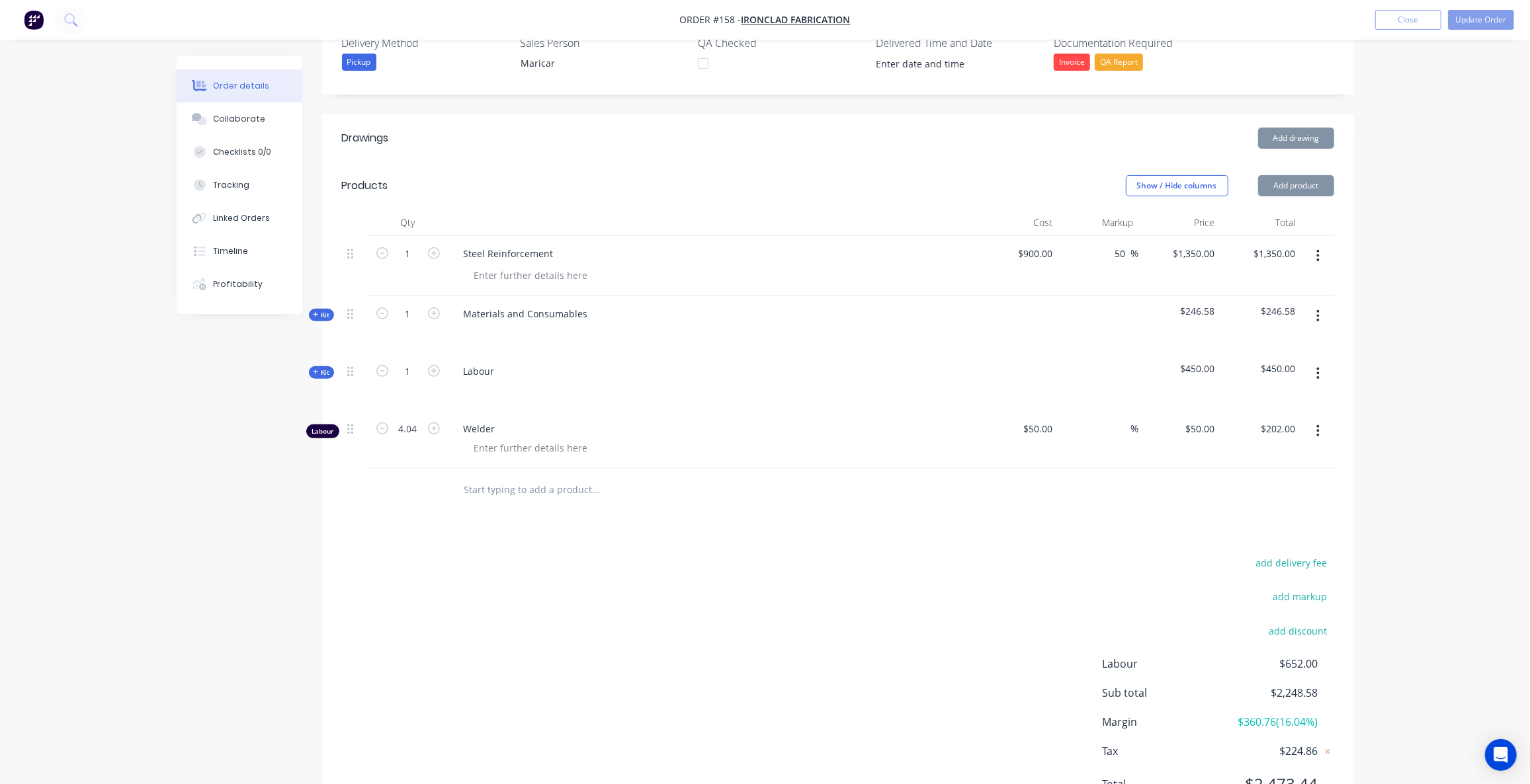
scroll to position [416, 0]
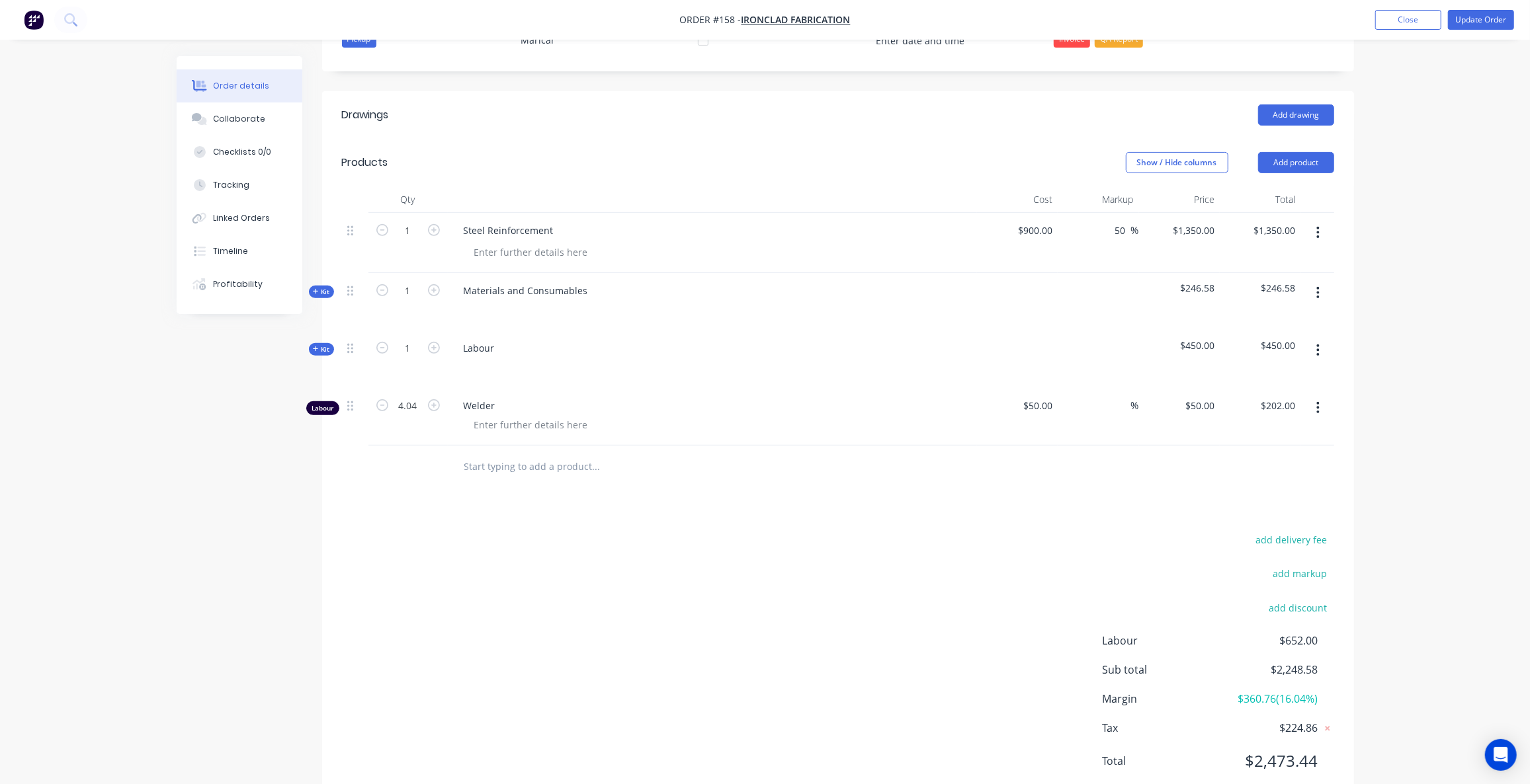
click at [1323, 221] on button "button" at bounding box center [1317, 232] width 31 height 24
drag, startPoint x: 676, startPoint y: 470, endPoint x: 772, endPoint y: 403, distance: 117.1
click at [675, 470] on div "Drawings Add drawing Products Show / Hide columns Add product Qty Cost Markup P…" at bounding box center [838, 449] width 1032 height 715
click at [1320, 285] on icon "button" at bounding box center [1317, 293] width 3 height 15
drag, startPoint x: 1245, startPoint y: 363, endPoint x: 1312, endPoint y: 295, distance: 95.5
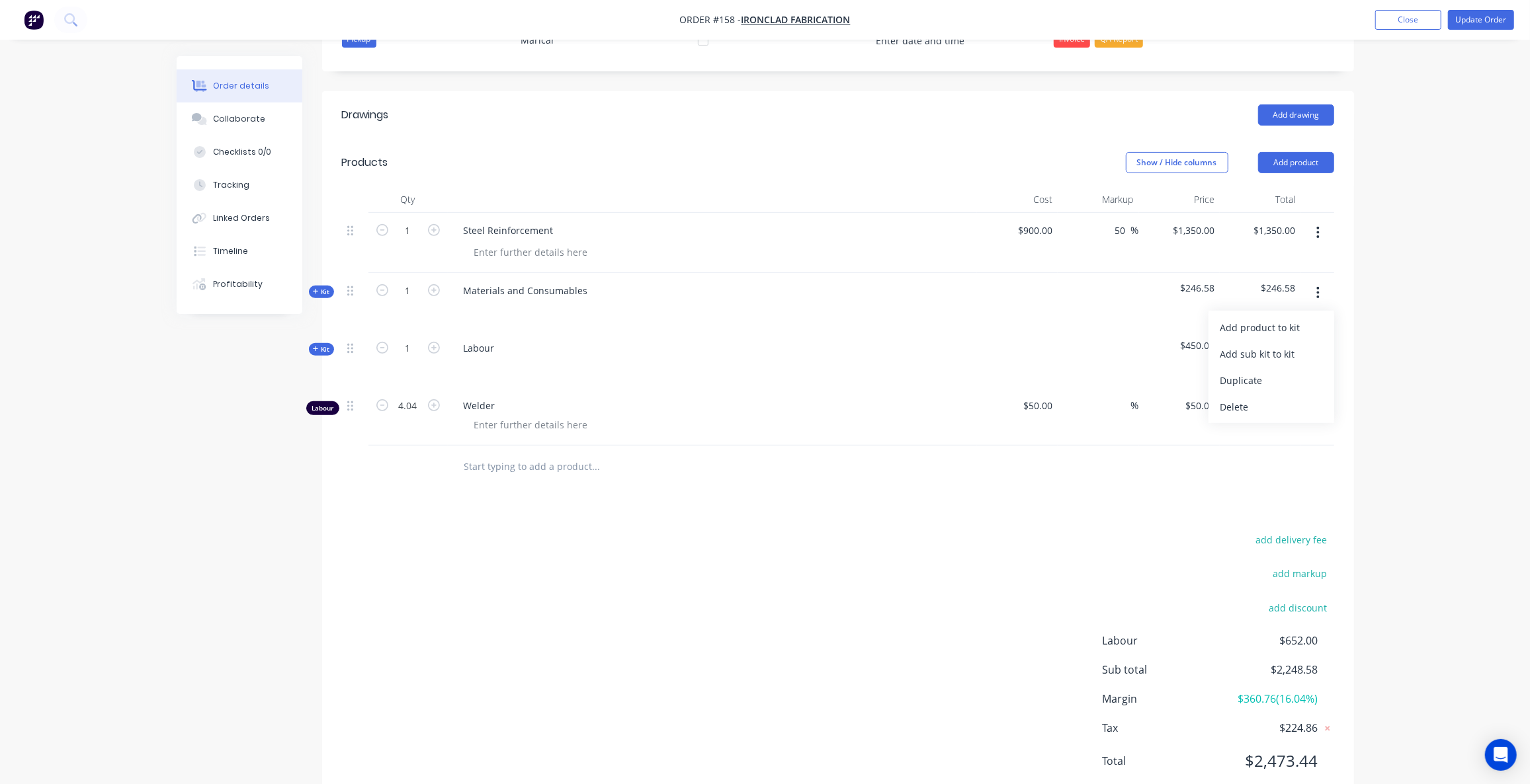
click at [1246, 397] on div "Delete" at bounding box center [1271, 407] width 102 height 19
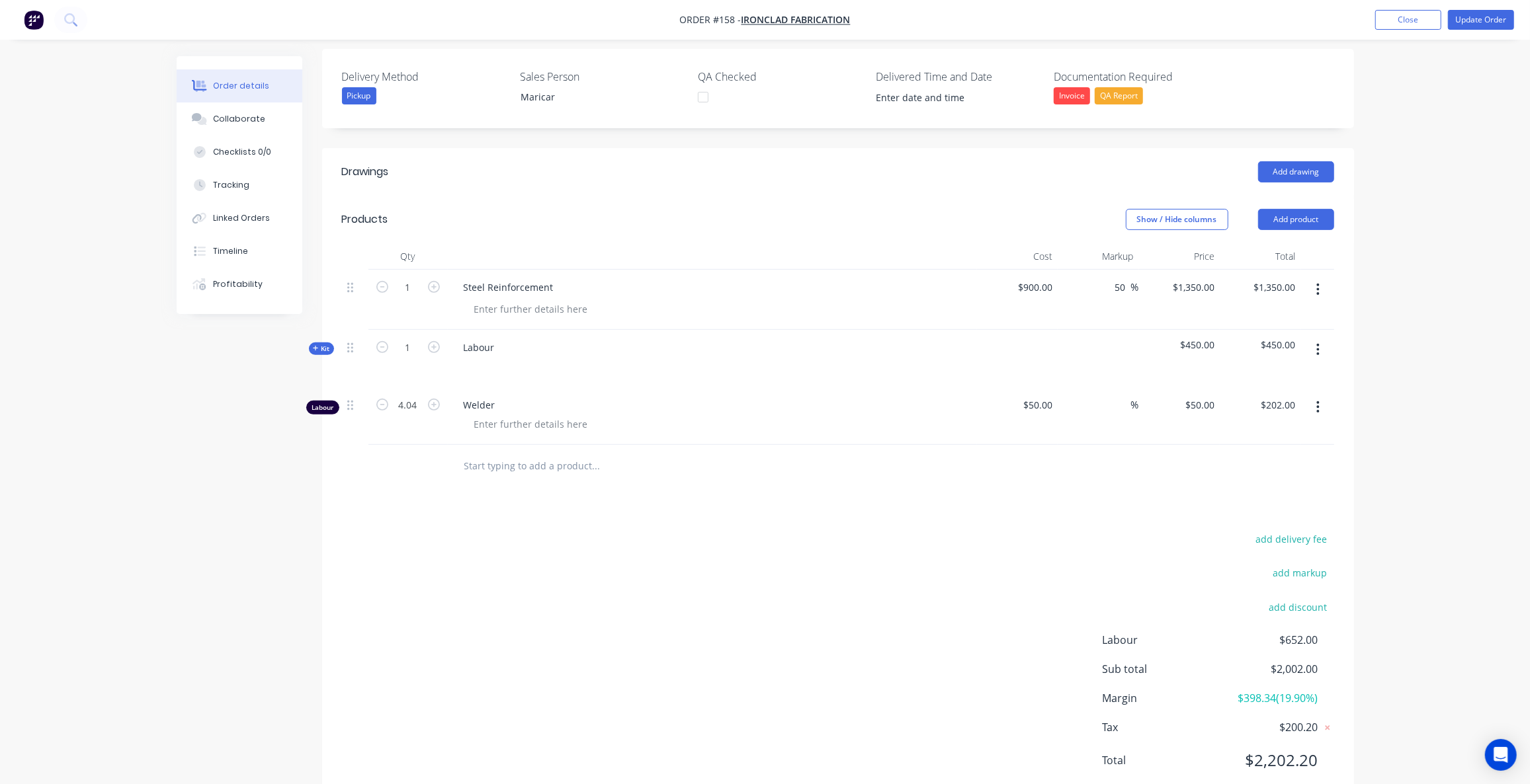
click at [1320, 338] on button "button" at bounding box center [1317, 349] width 31 height 24
drag, startPoint x: 1265, startPoint y: 421, endPoint x: 1317, endPoint y: 376, distance: 68.8
click at [1265, 455] on div "Delete" at bounding box center [1271, 464] width 102 height 19
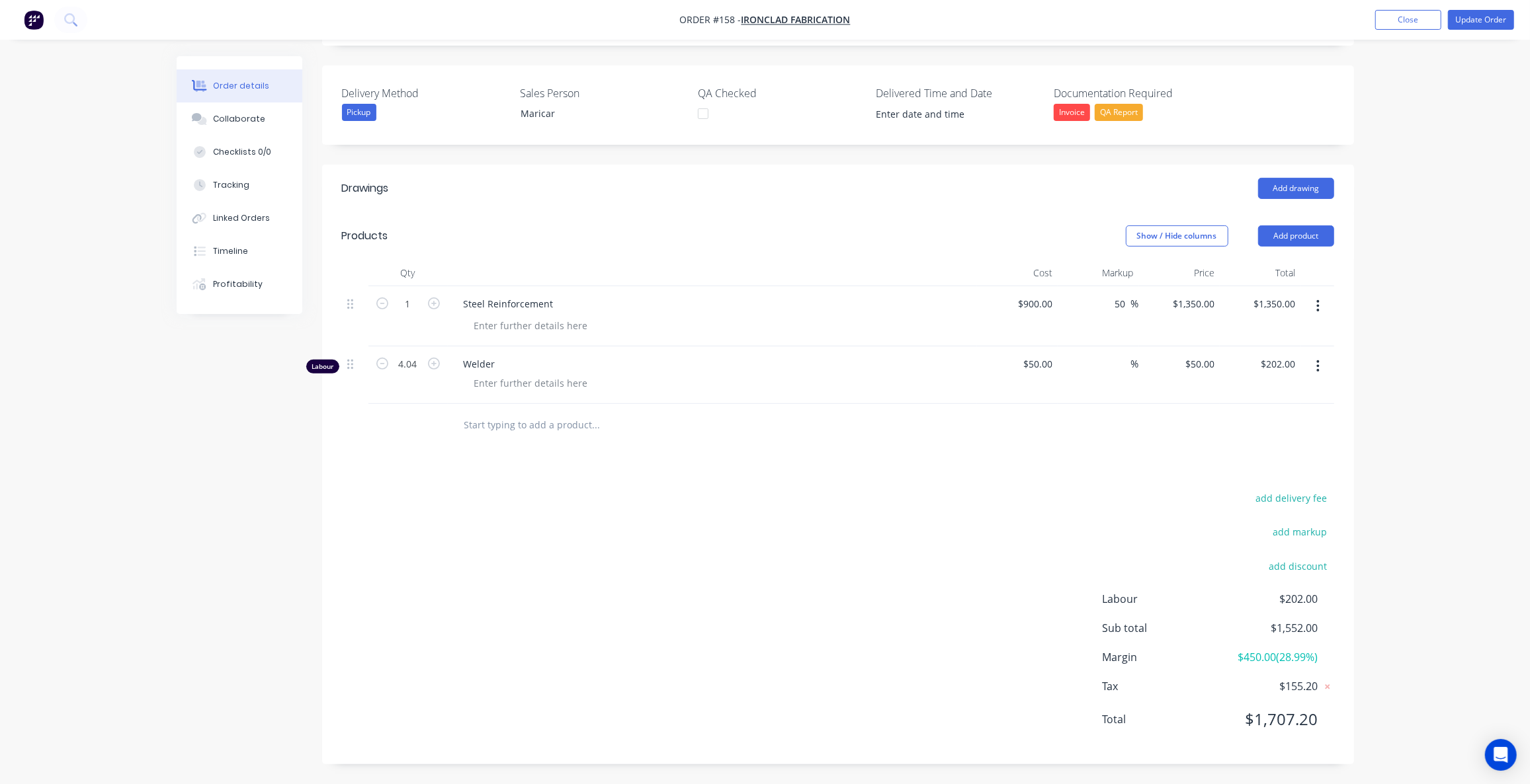
scroll to position [301, 0]
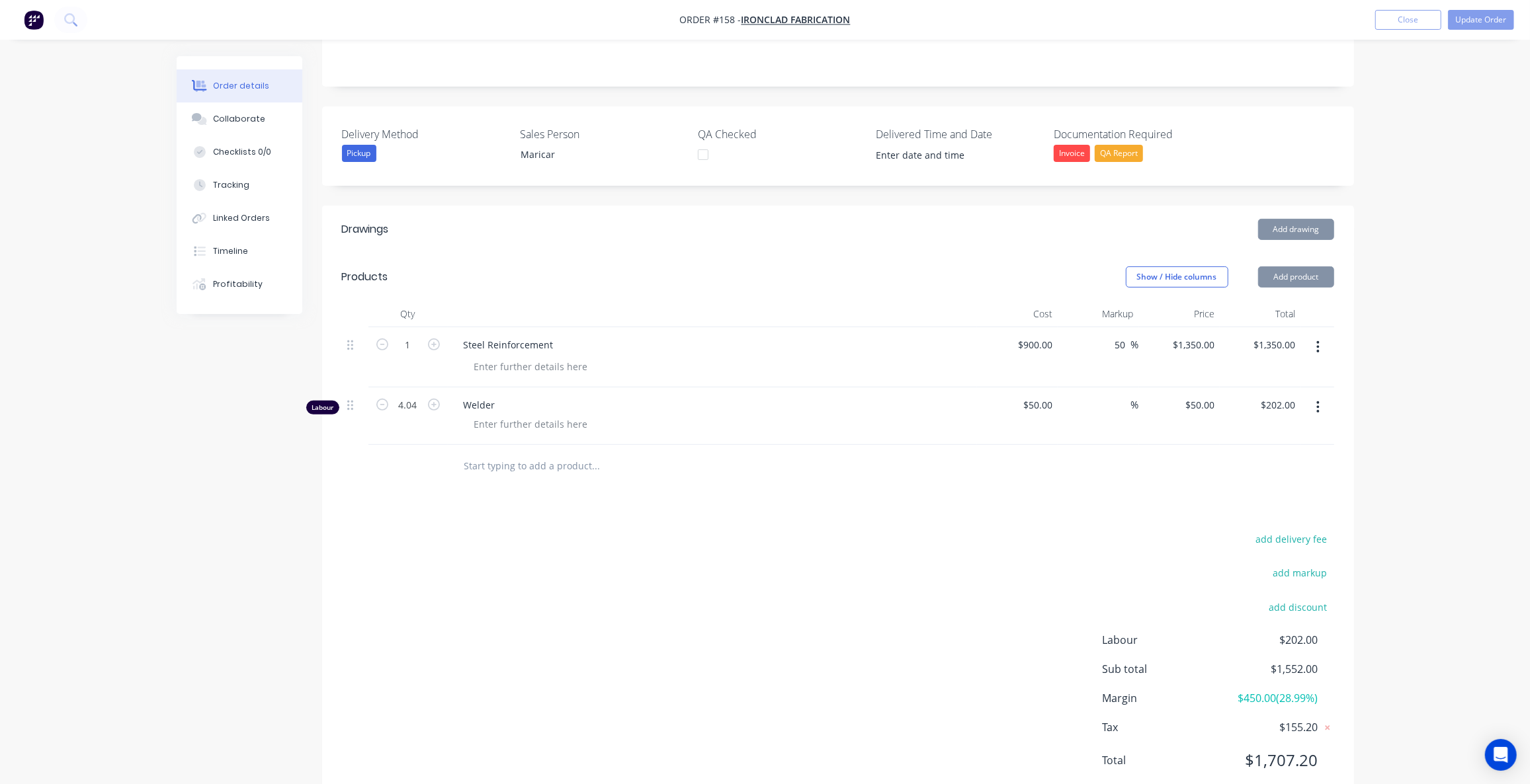
click at [1317, 402] on icon "button" at bounding box center [1318, 407] width 3 height 12
drag, startPoint x: 1227, startPoint y: 478, endPoint x: 1305, endPoint y: 405, distance: 106.8
click at [1228, 512] on div "Delete" at bounding box center [1271, 521] width 102 height 19
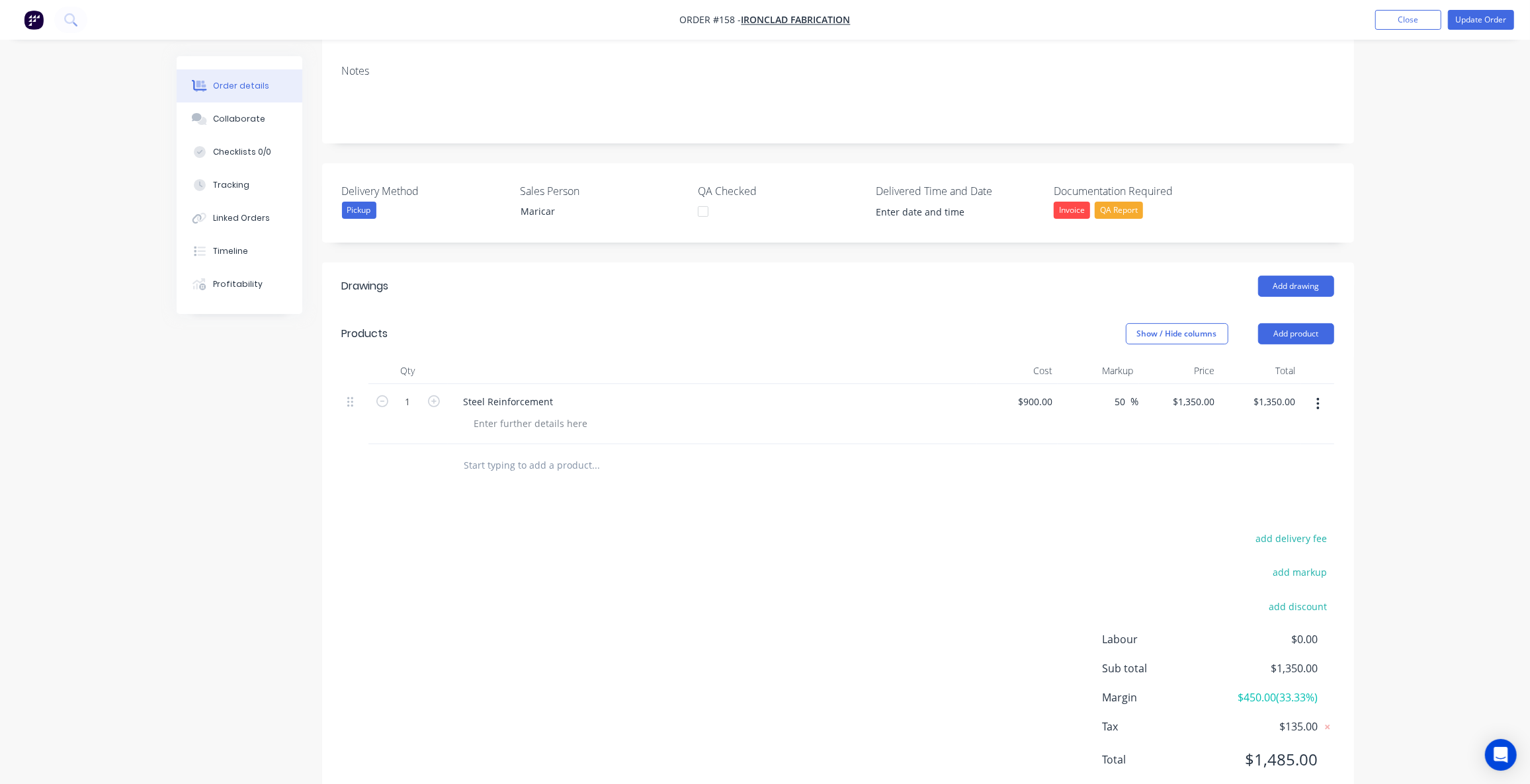
click at [1319, 396] on icon "button" at bounding box center [1317, 404] width 3 height 15
click at [1252, 508] on div "Delete" at bounding box center [1271, 518] width 102 height 19
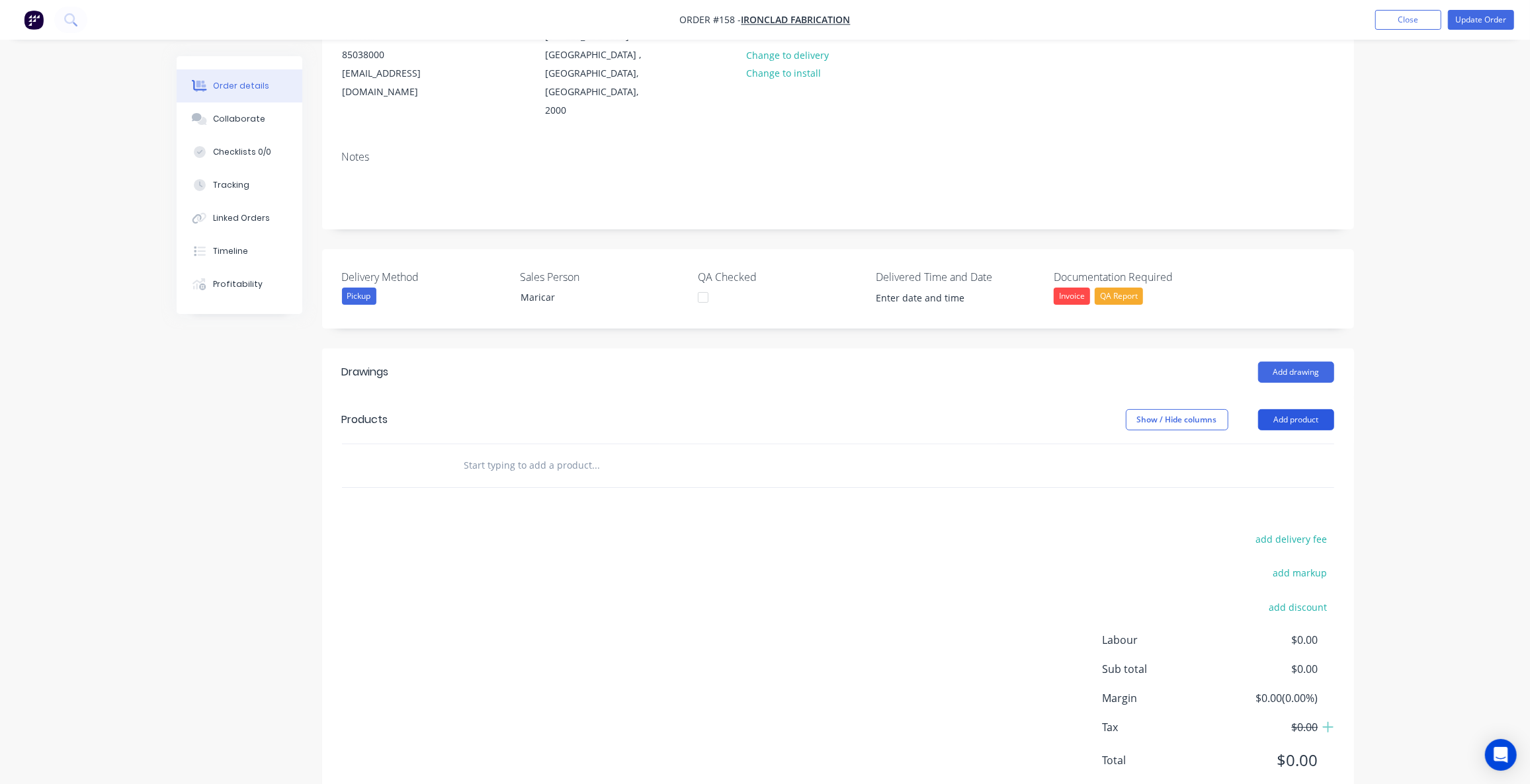
click at [1297, 410] on button "Add product" at bounding box center [1295, 420] width 76 height 21
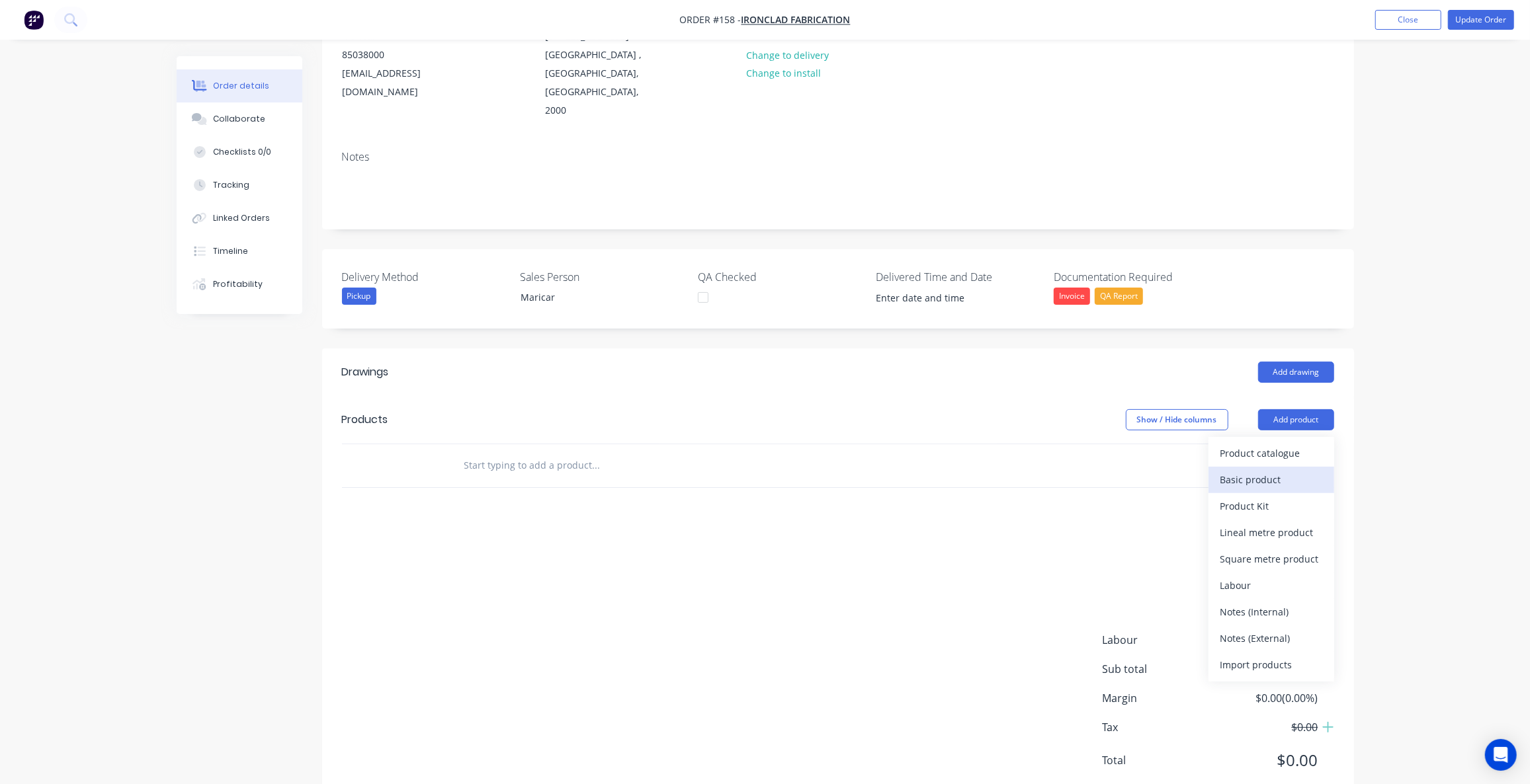
click at [1222, 470] on div "Basic product" at bounding box center [1271, 480] width 102 height 19
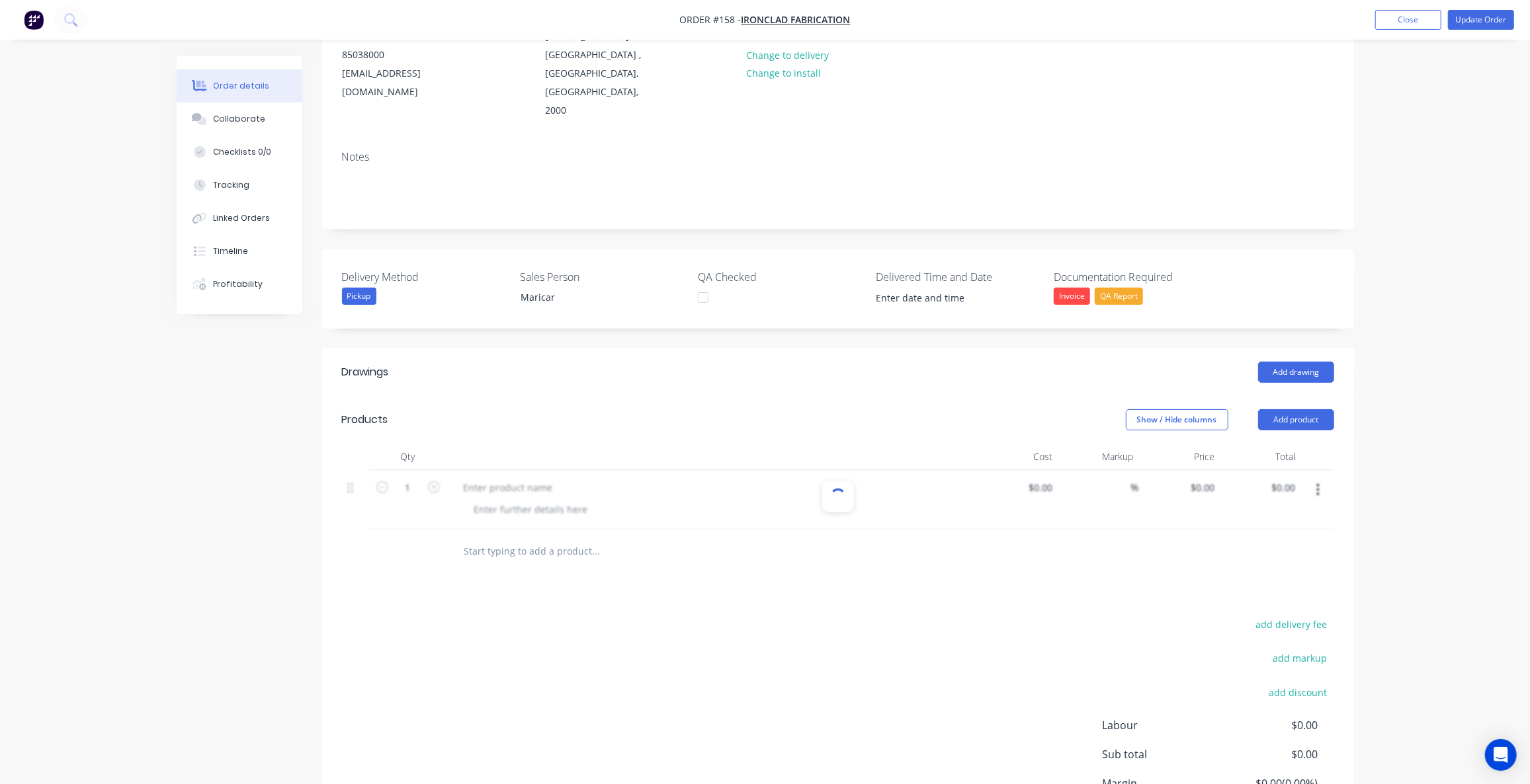
click at [510, 470] on div at bounding box center [838, 500] width 992 height 60
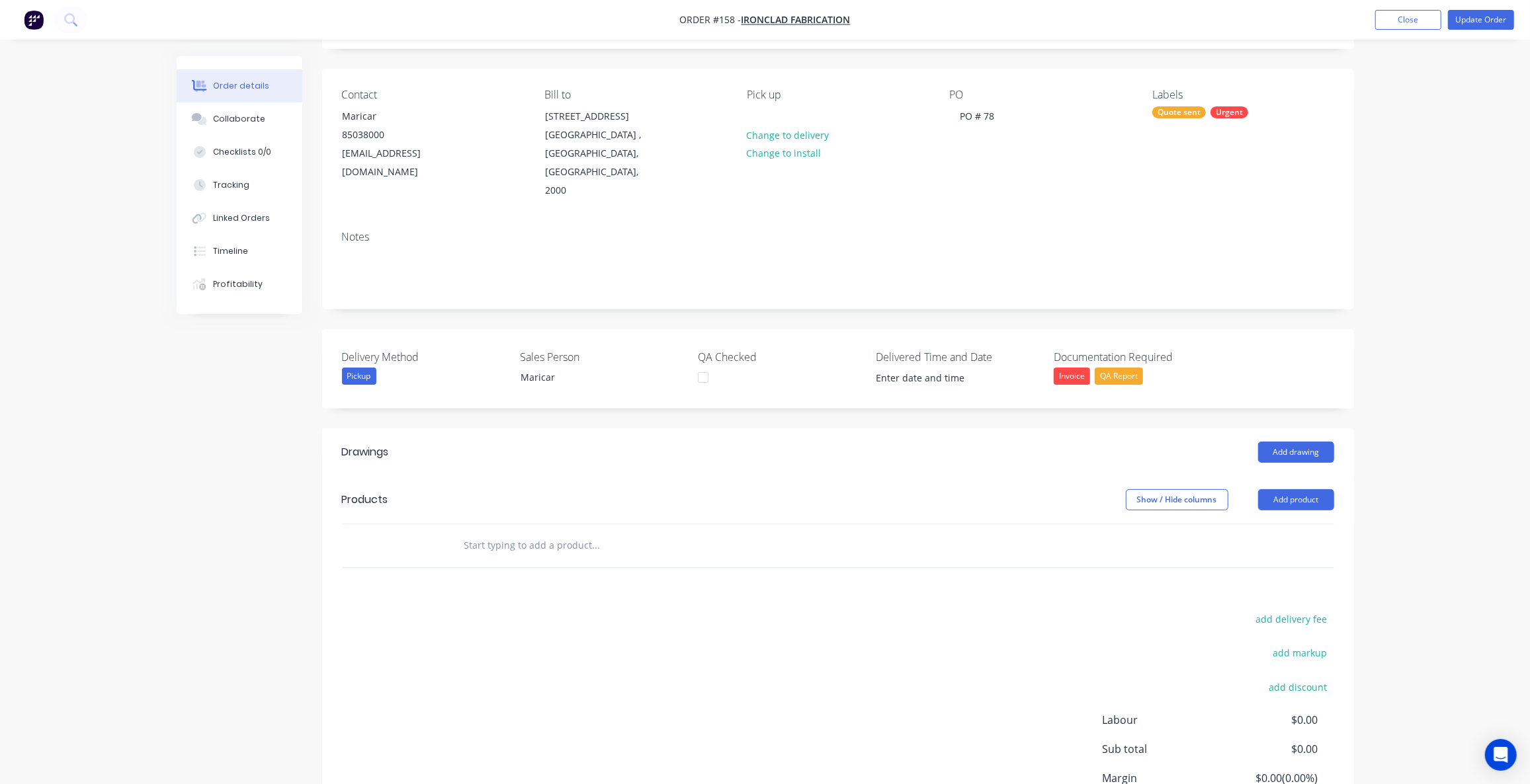
scroll to position [158, 0]
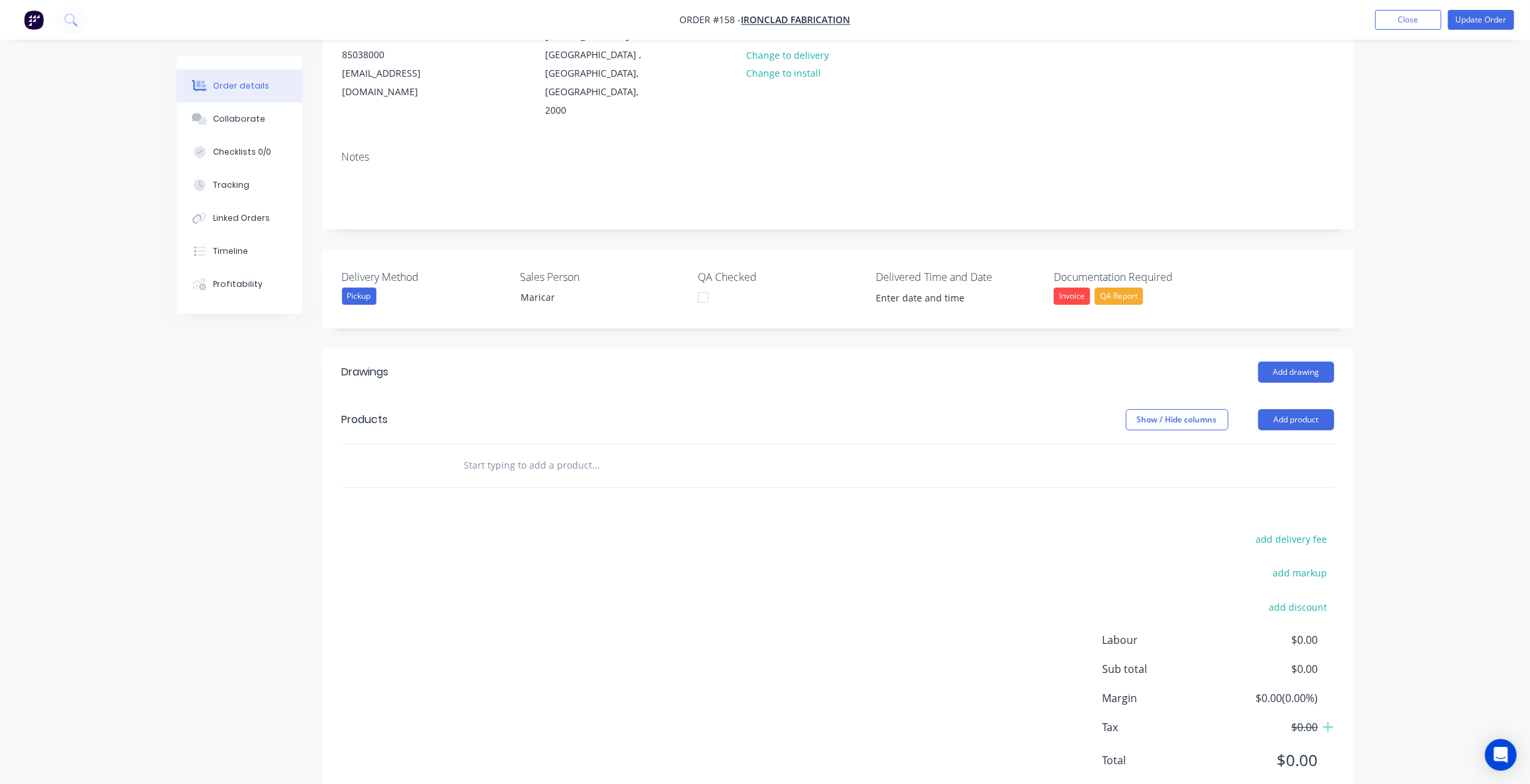
click at [505, 452] on input "text" at bounding box center [596, 466] width 265 height 26
type input "Child Card 1"
click at [569, 495] on button "Add Child Card 1 to order" at bounding box center [666, 516] width 396 height 43
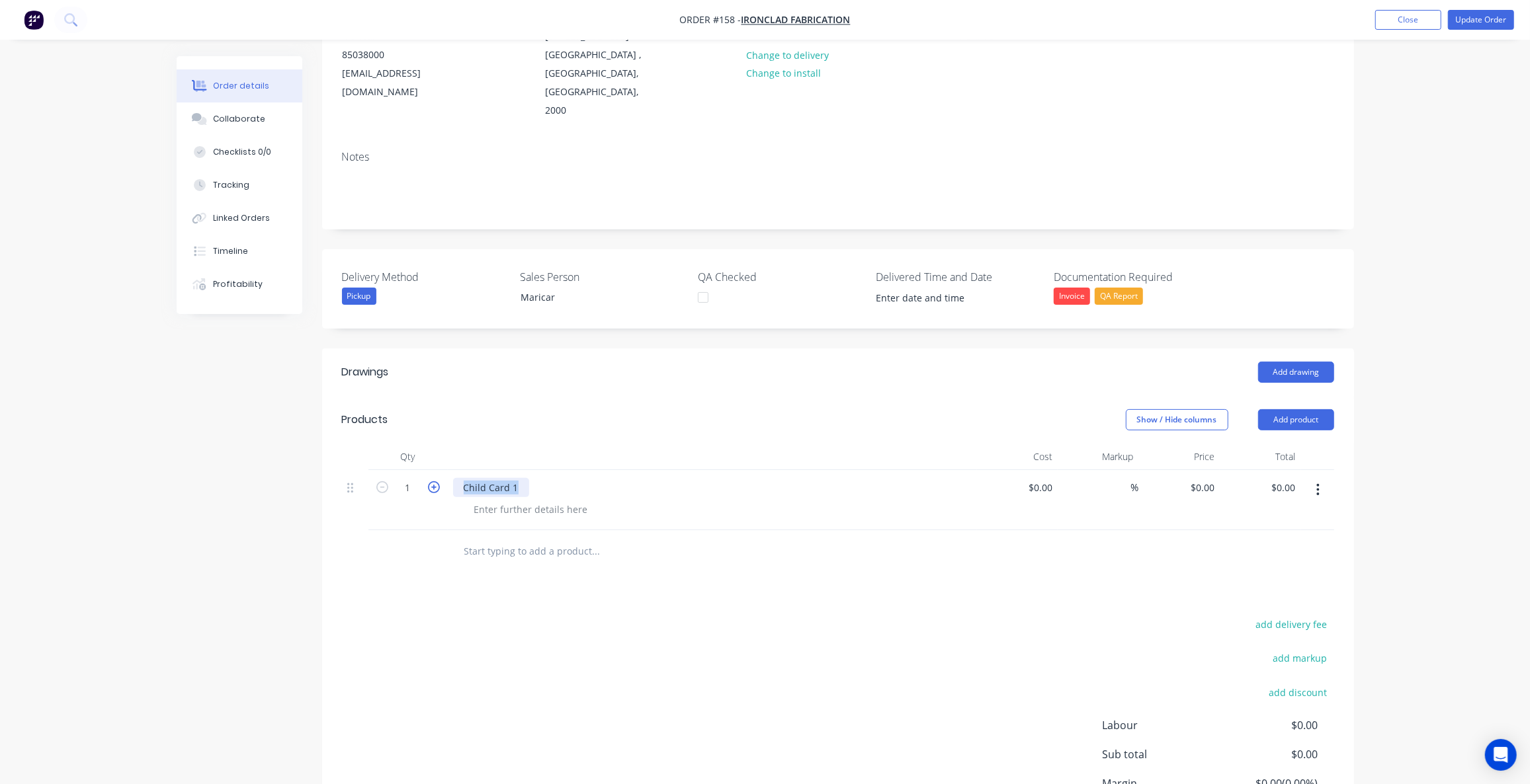
drag, startPoint x: 521, startPoint y: 446, endPoint x: 430, endPoint y: 442, distance: 91.1
click at [430, 470] on div "1 Child Card 1 $0.00 $0.00 % $0.00 $0.00 $0.00 $0.00" at bounding box center [838, 500] width 992 height 60
copy div "Child Card 1"
click at [509, 538] on input "text" at bounding box center [596, 552] width 265 height 26
paste input "Child Card 1"
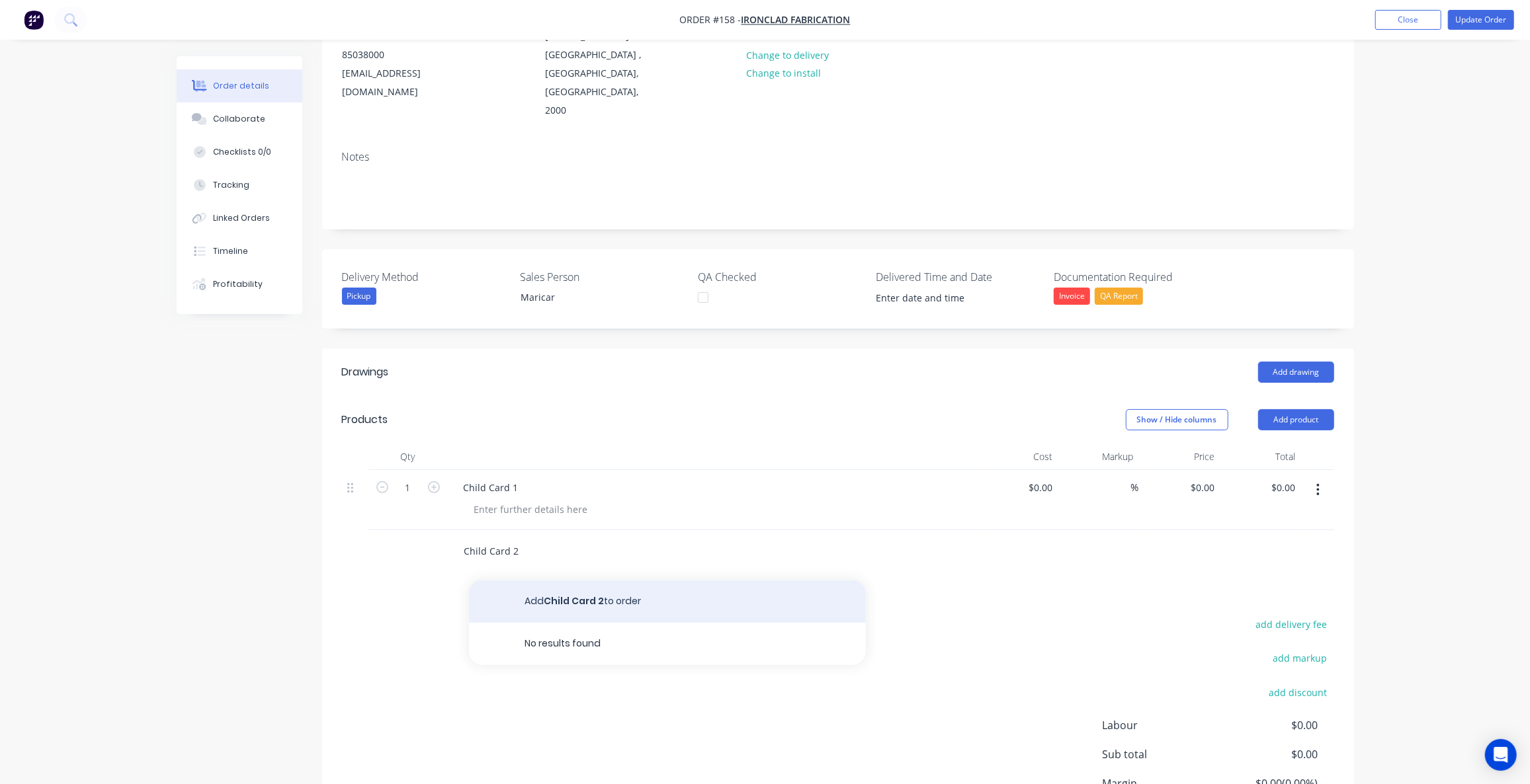
type input "Child Card 2"
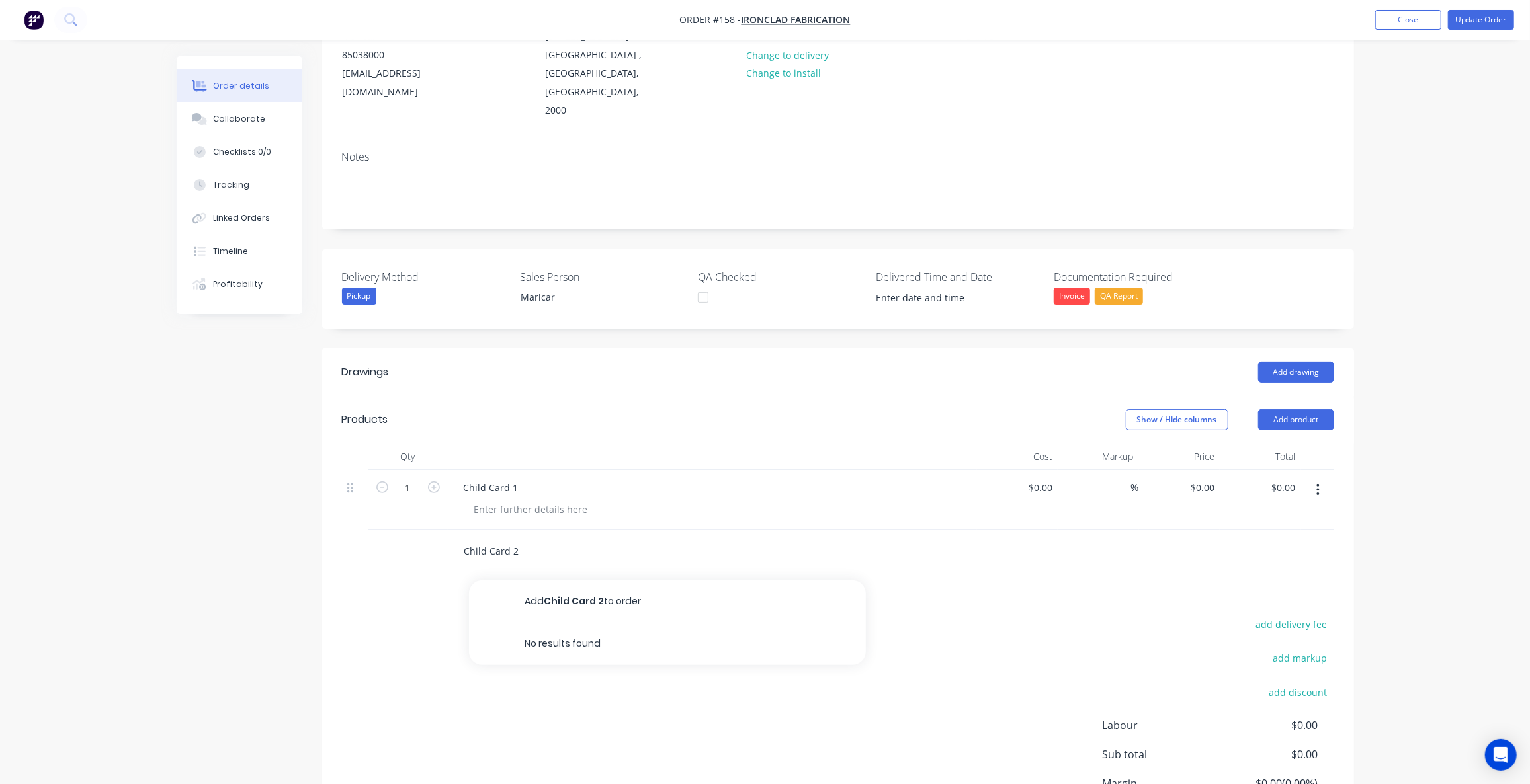
drag, startPoint x: 630, startPoint y: 563, endPoint x: 664, endPoint y: 574, distance: 35.7
click at [630, 580] on button "Add Child Card 2 to order" at bounding box center [666, 602] width 396 height 43
click at [539, 599] on input "text" at bounding box center [596, 612] width 265 height 26
paste input "Child Card 1"
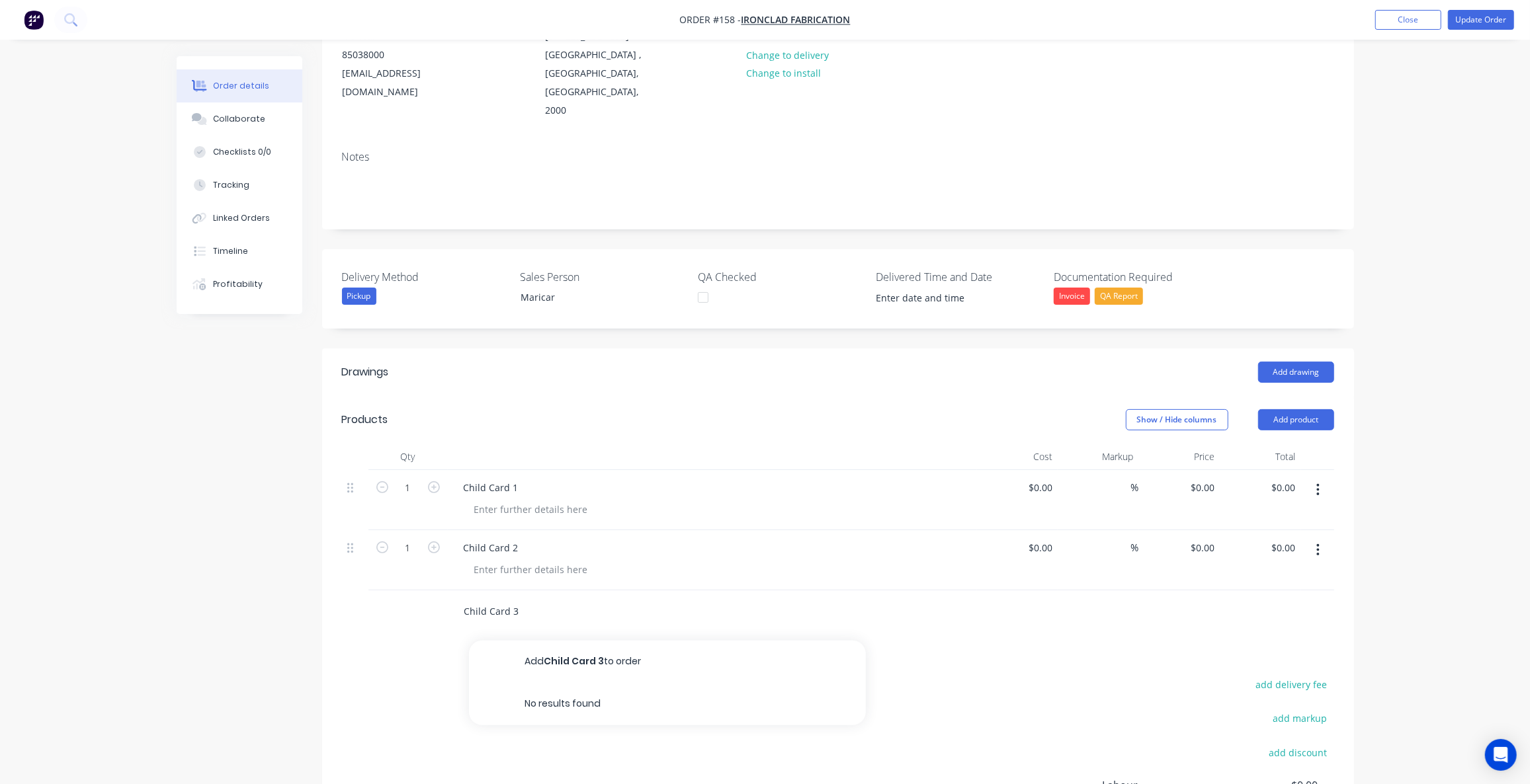
type input "Child Card 3"
click at [544, 641] on button "Add Child Card 3 to order" at bounding box center [666, 662] width 396 height 43
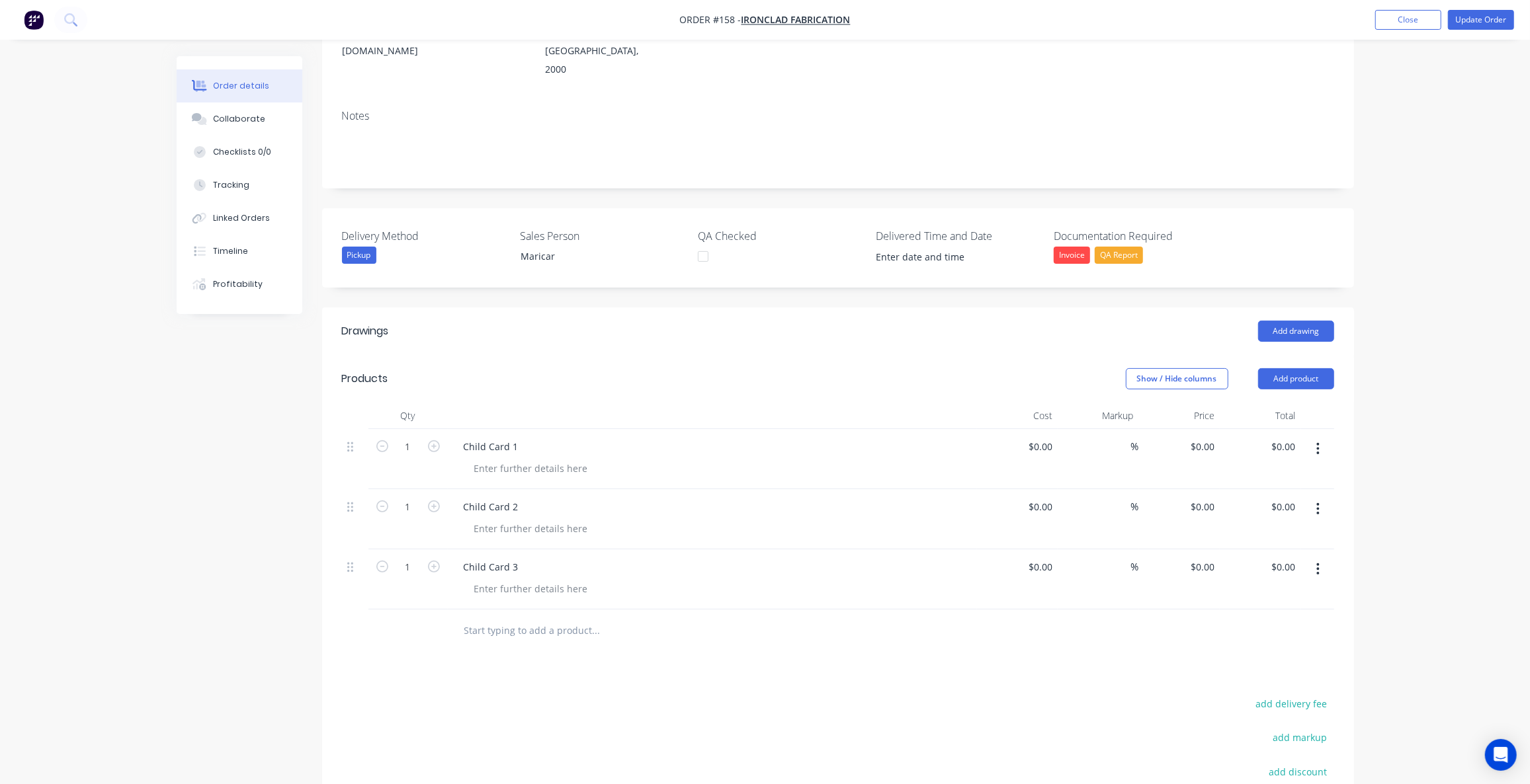
scroll to position [218, 0]
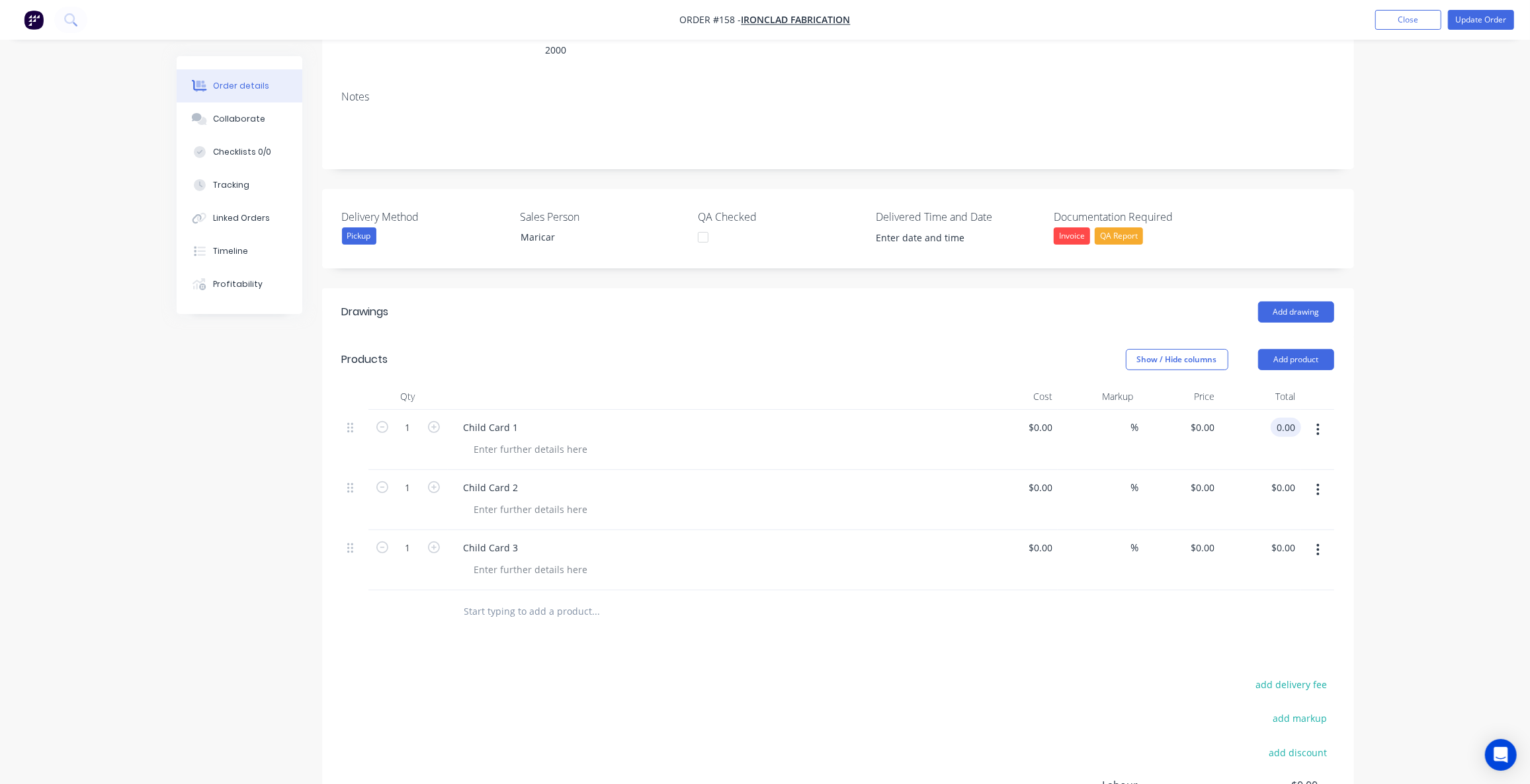
click at [1278, 418] on input "0.00" at bounding box center [1288, 427] width 25 height 19
type input "250"
type input "$250.00"
click at [1363, 398] on div "Order details Collaborate Checklists 0/0 Tracking Linked Orders Timeline Profit…" at bounding box center [765, 405] width 1203 height 1133
type input "250.00"
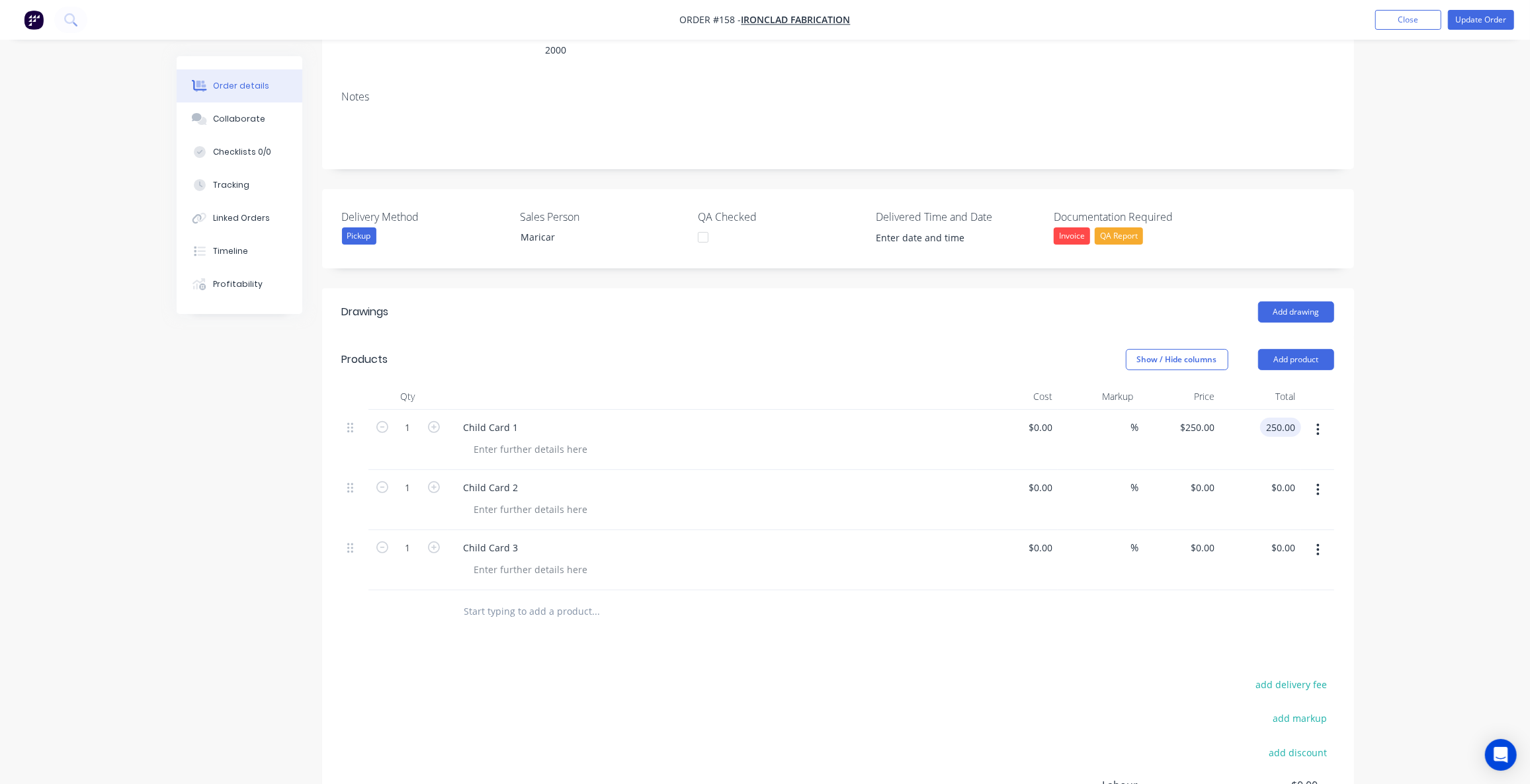
drag, startPoint x: 1295, startPoint y: 388, endPoint x: 1231, endPoint y: 390, distance: 64.0
click at [1231, 410] on div "250.00 250.00" at bounding box center [1260, 440] width 82 height 60
drag, startPoint x: 1295, startPoint y: 383, endPoint x: 1250, endPoint y: 383, distance: 45.0
click at [1250, 410] on div "250.00 250.00" at bounding box center [1260, 440] width 82 height 60
type input "$250.00"
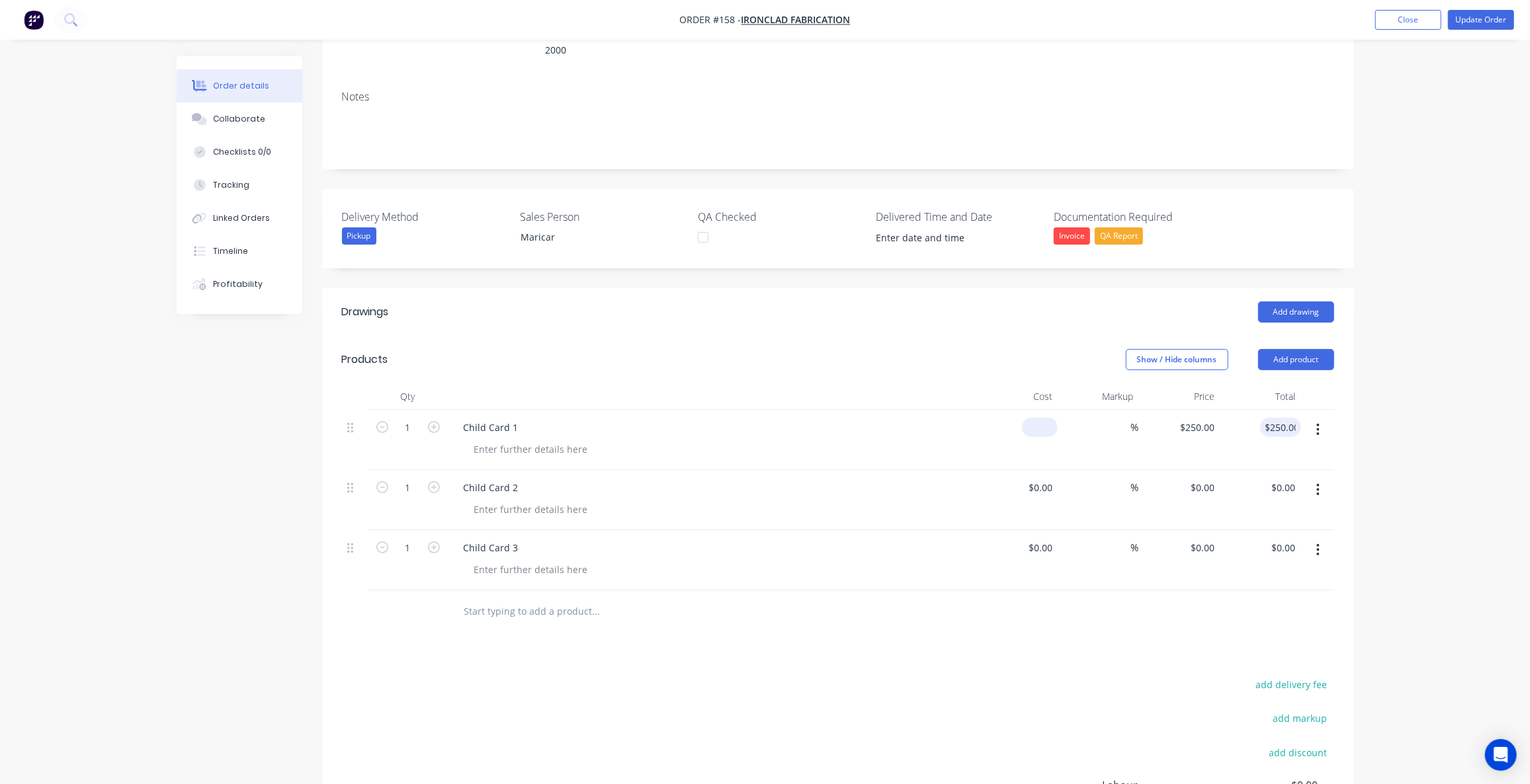
click at [1050, 418] on input at bounding box center [1042, 427] width 30 height 19
paste input "250.00"
type input "$250.00"
click at [1038, 478] on div at bounding box center [1047, 488] width 21 height 19
paste input "250.00"
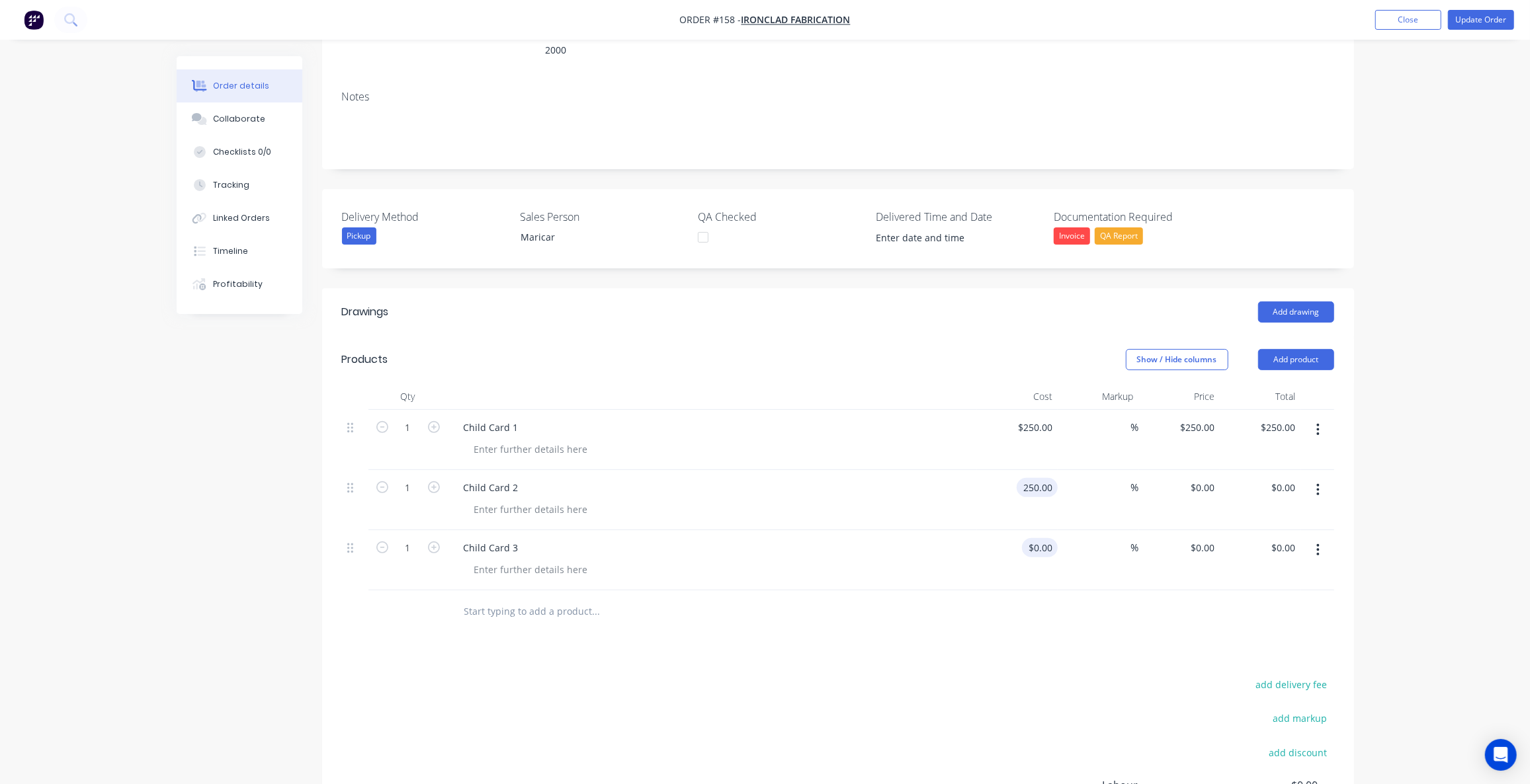
type input "$250.00"
click at [1045, 538] on input at bounding box center [1050, 548] width 15 height 19
paste input "250.00"
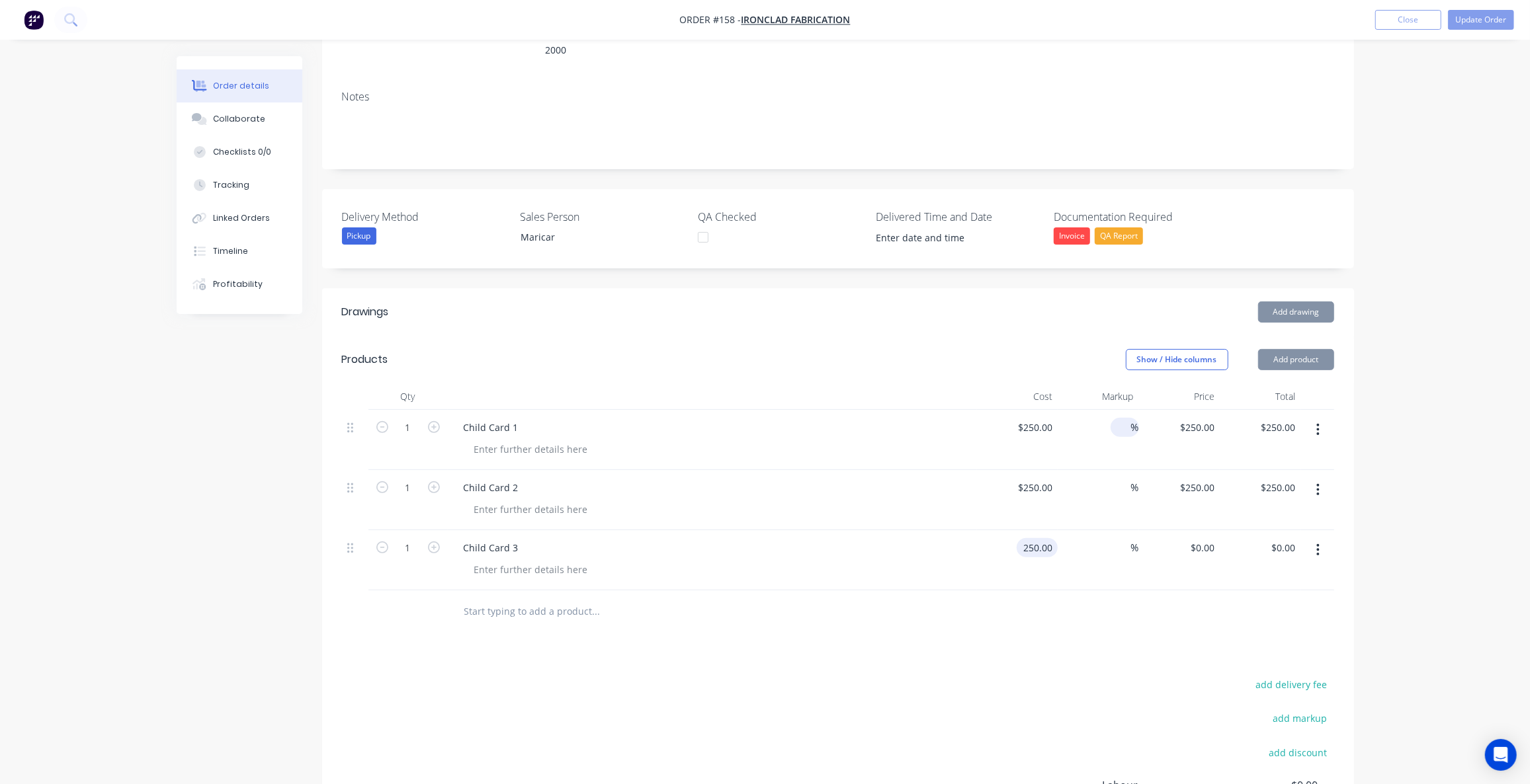
type input "$250.00"
click at [1120, 418] on input at bounding box center [1123, 427] width 15 height 19
type input "25"
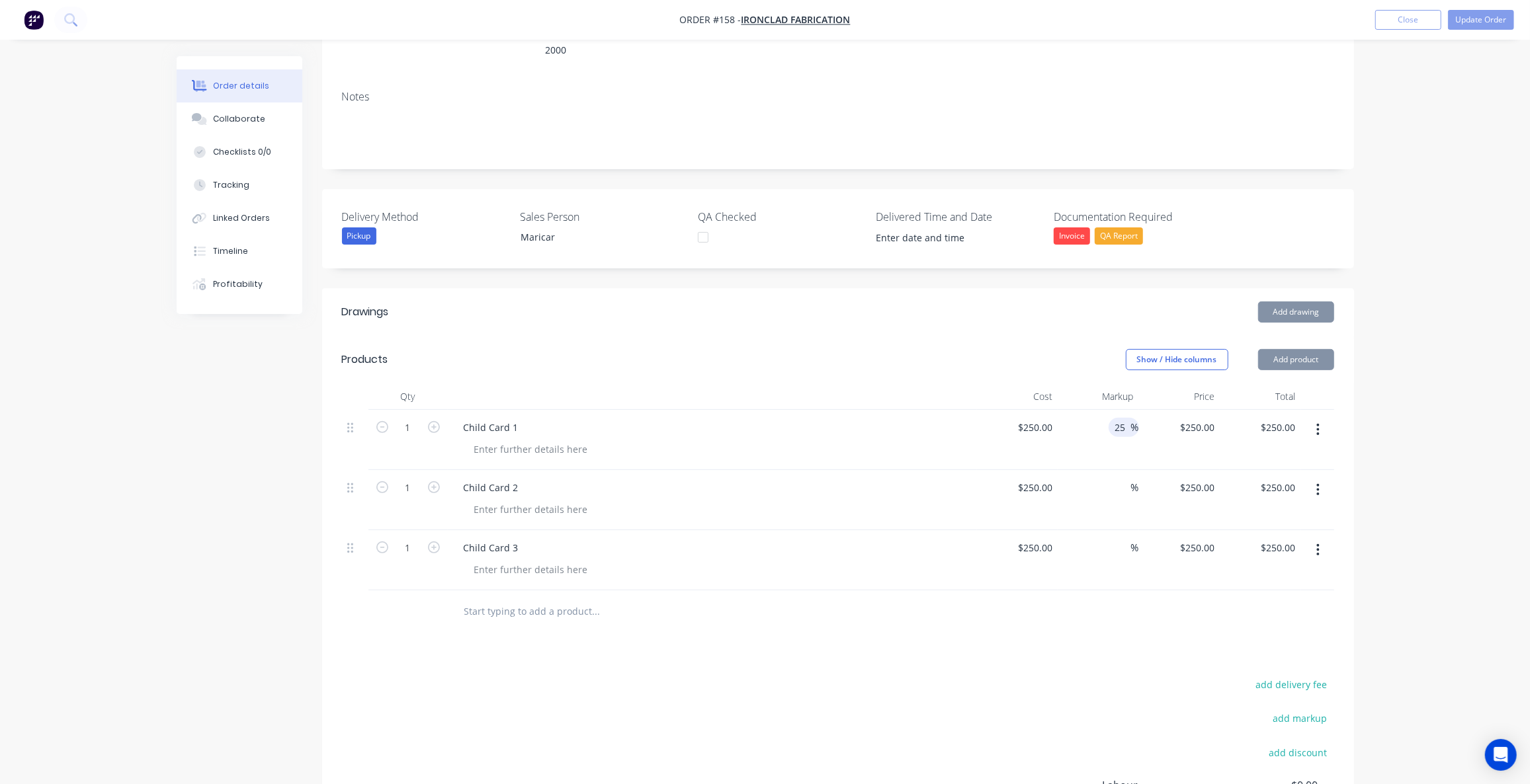
type input "$312.50"
click at [1125, 418] on div "25 25 %" at bounding box center [1098, 440] width 82 height 60
drag, startPoint x: 1128, startPoint y: 386, endPoint x: 1082, endPoint y: 387, distance: 46.0
click at [1082, 410] on div "25 25 %" at bounding box center [1098, 440] width 82 height 60
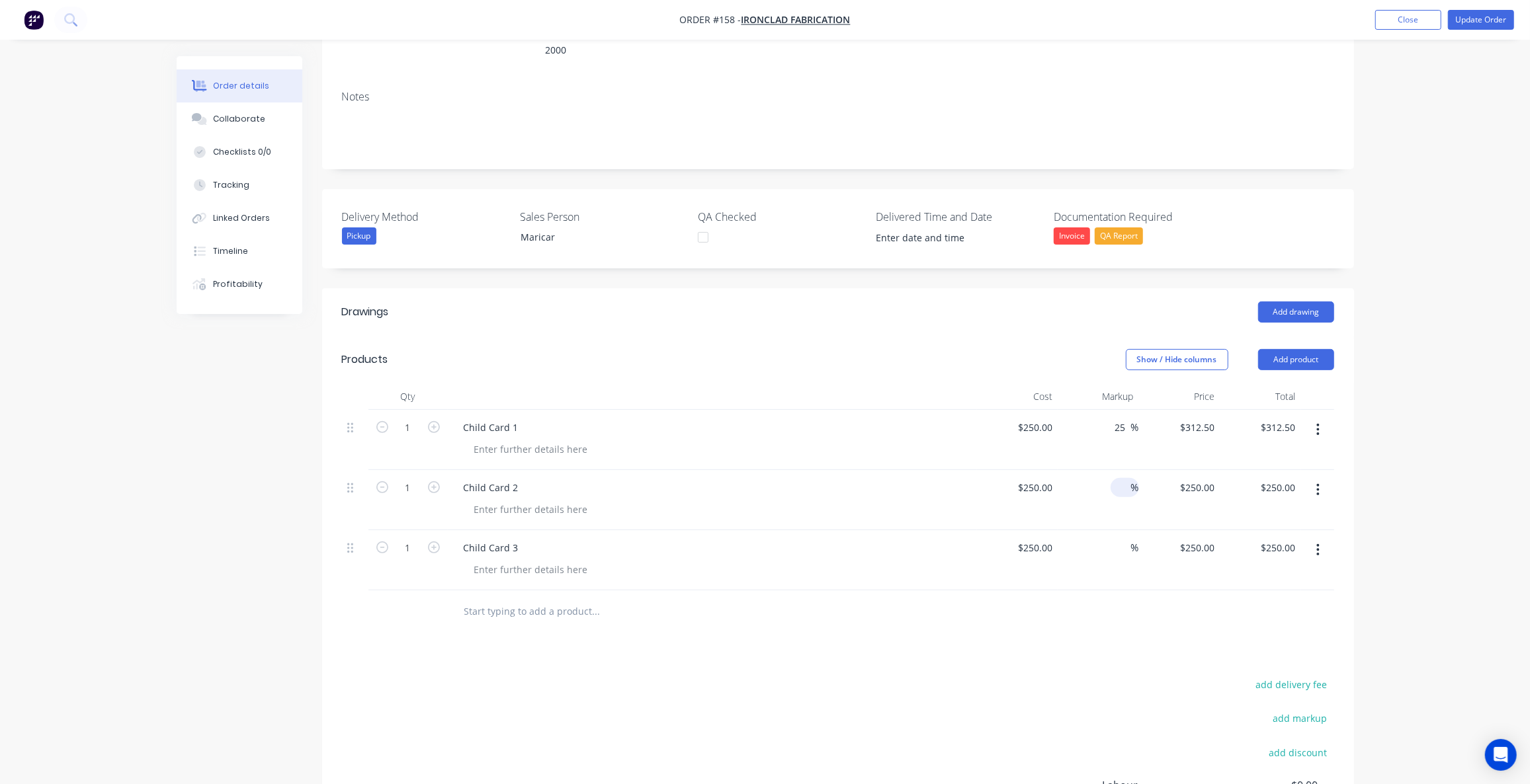
click at [1123, 478] on input at bounding box center [1123, 488] width 15 height 19
paste input "25"
type input "25"
type input "$312.50"
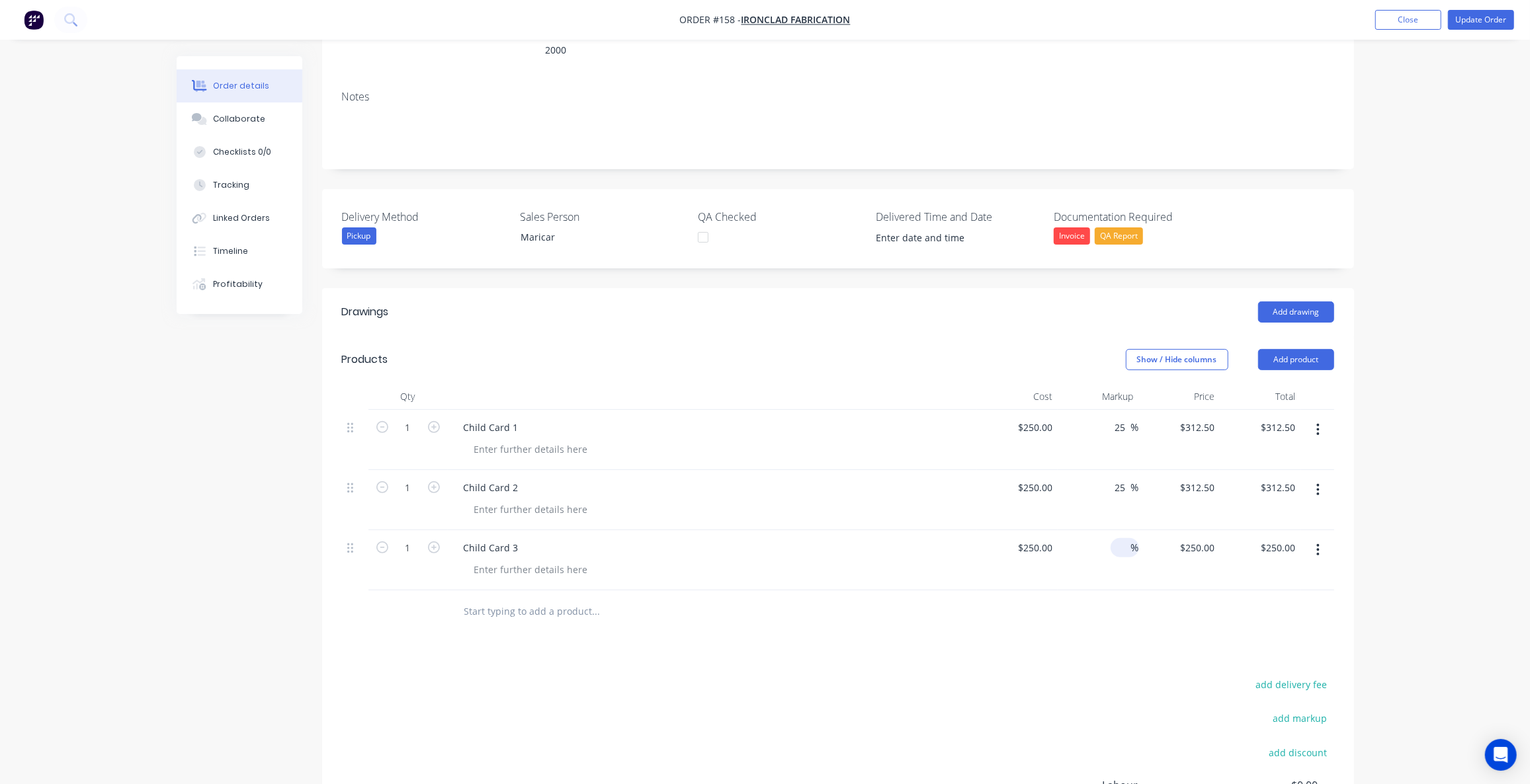
click at [1114, 538] on div "%" at bounding box center [1125, 548] width 29 height 19
paste input "25"
type input "25"
type input "$312.50"
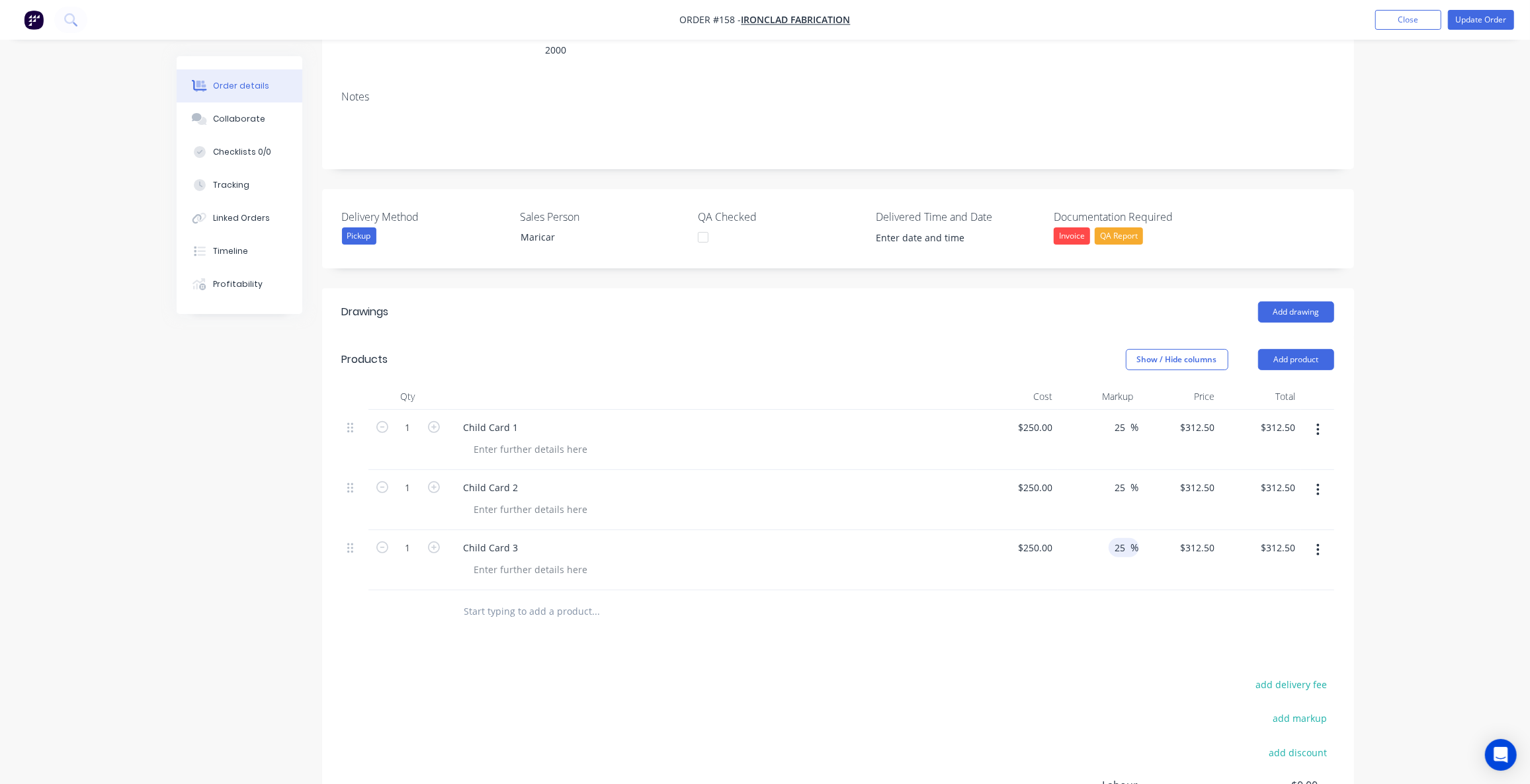
click at [1104, 591] on div at bounding box center [838, 612] width 992 height 43
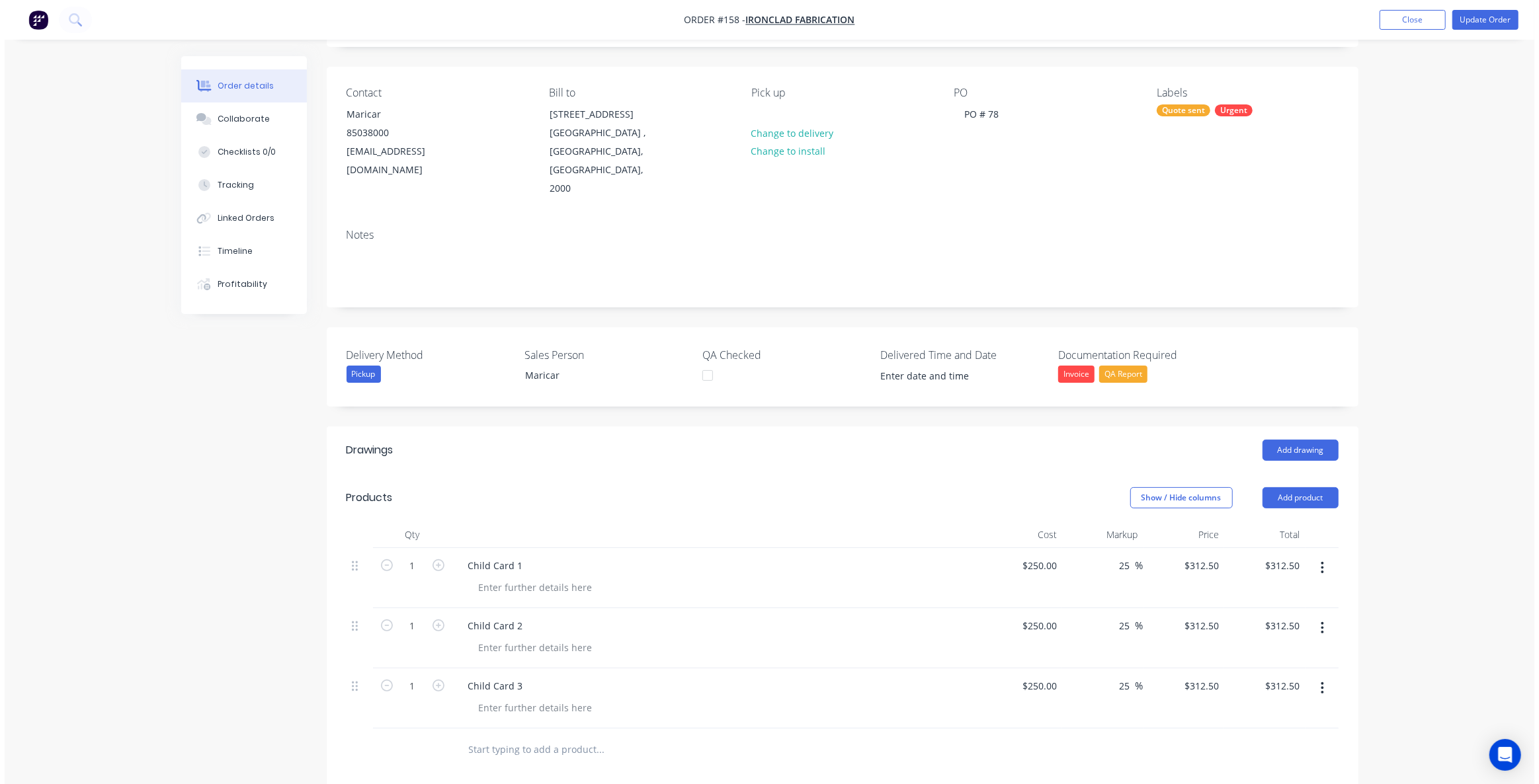
scroll to position [3, 0]
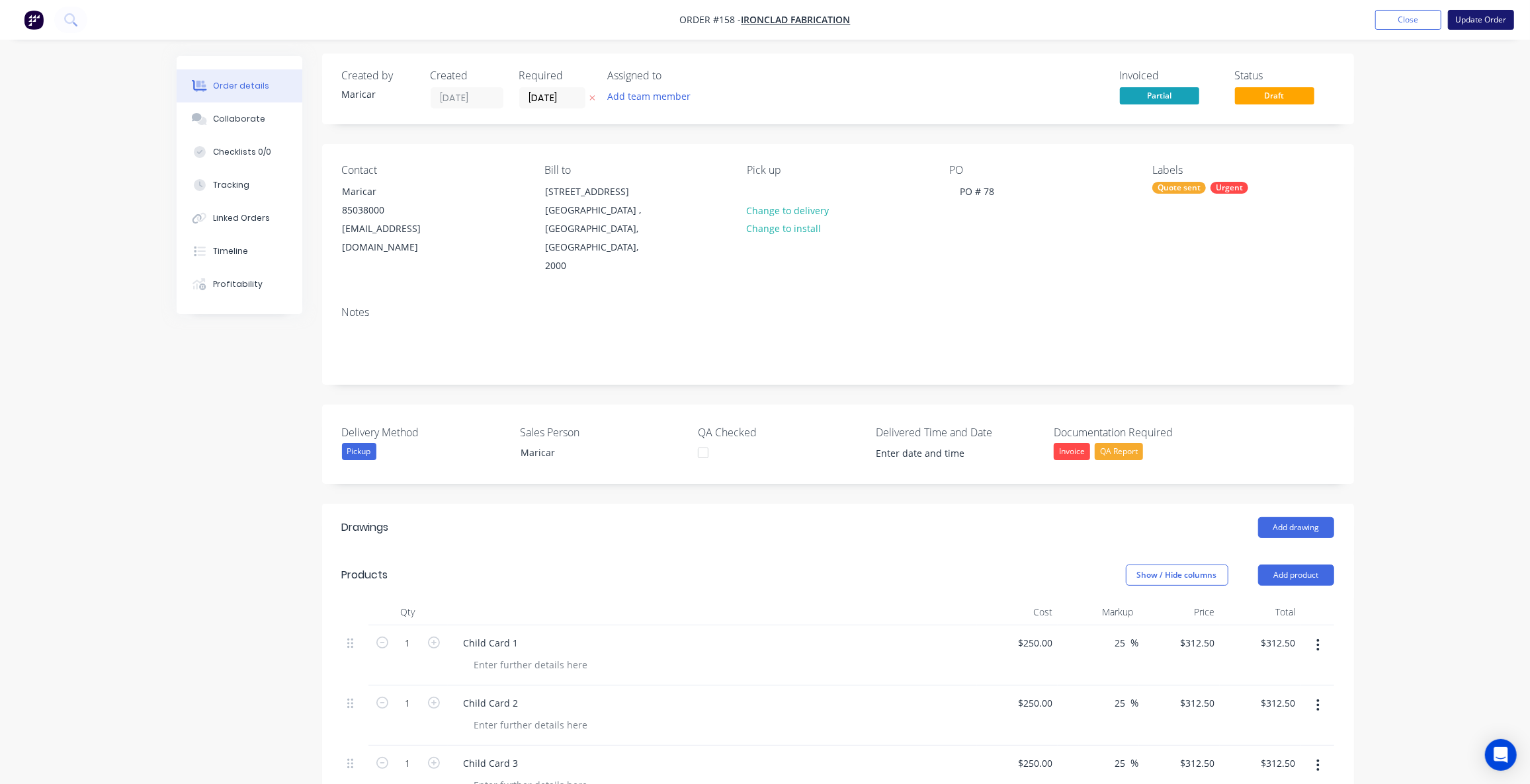
click at [1488, 21] on button "Update Order" at bounding box center [1481, 19] width 66 height 20
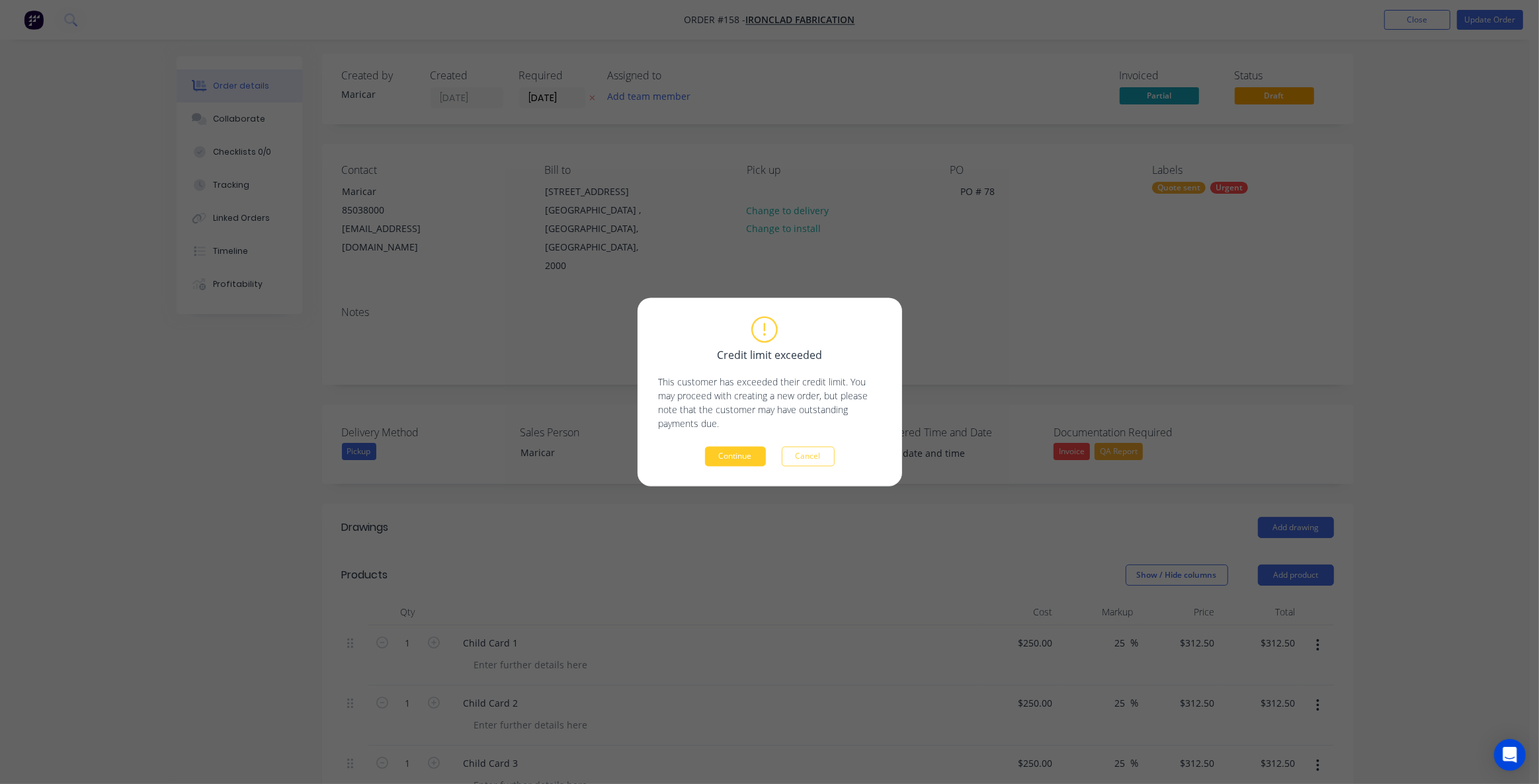
click at [725, 448] on button "Continue" at bounding box center [735, 457] width 61 height 20
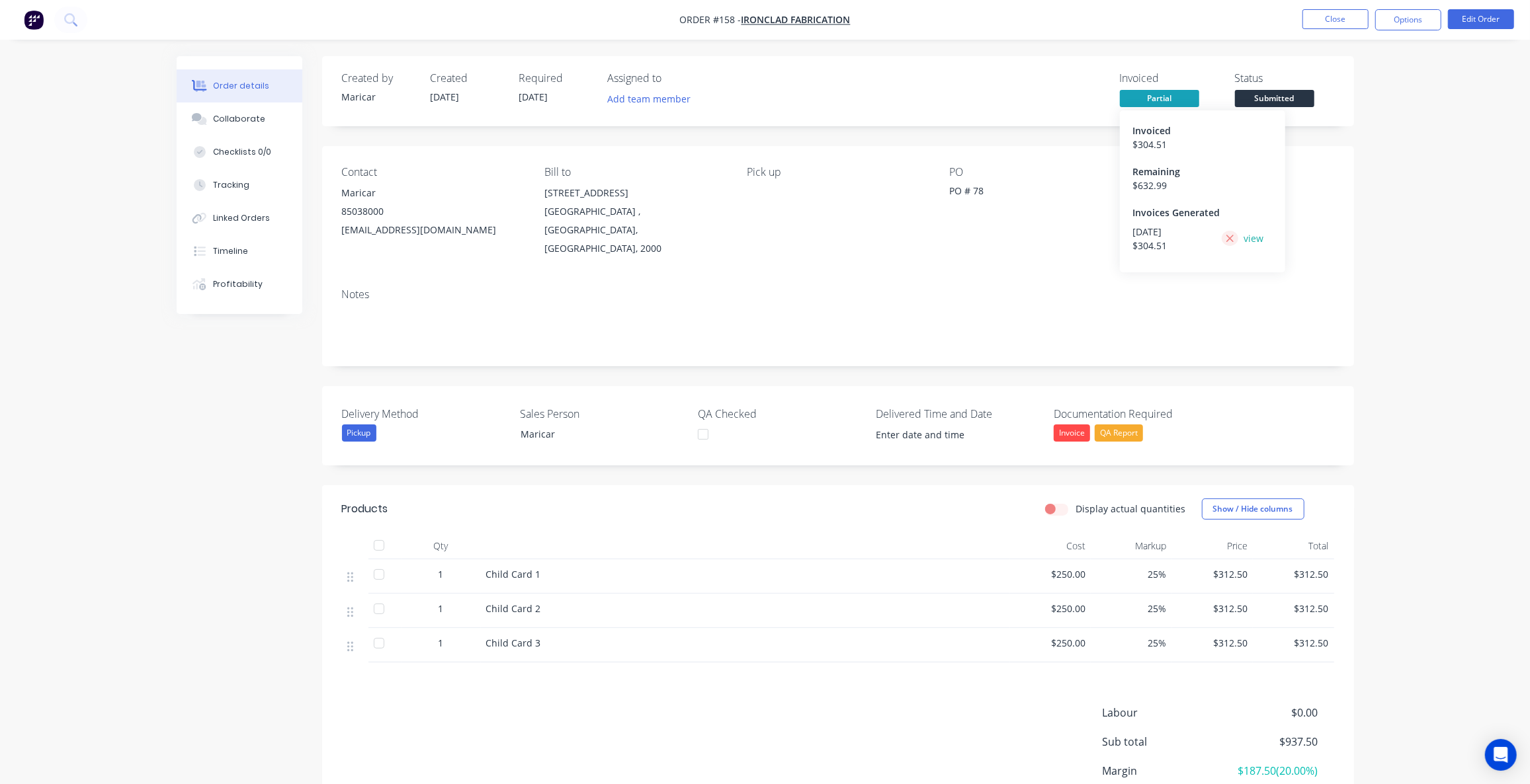
click at [1227, 233] on icon at bounding box center [1230, 238] width 9 height 12
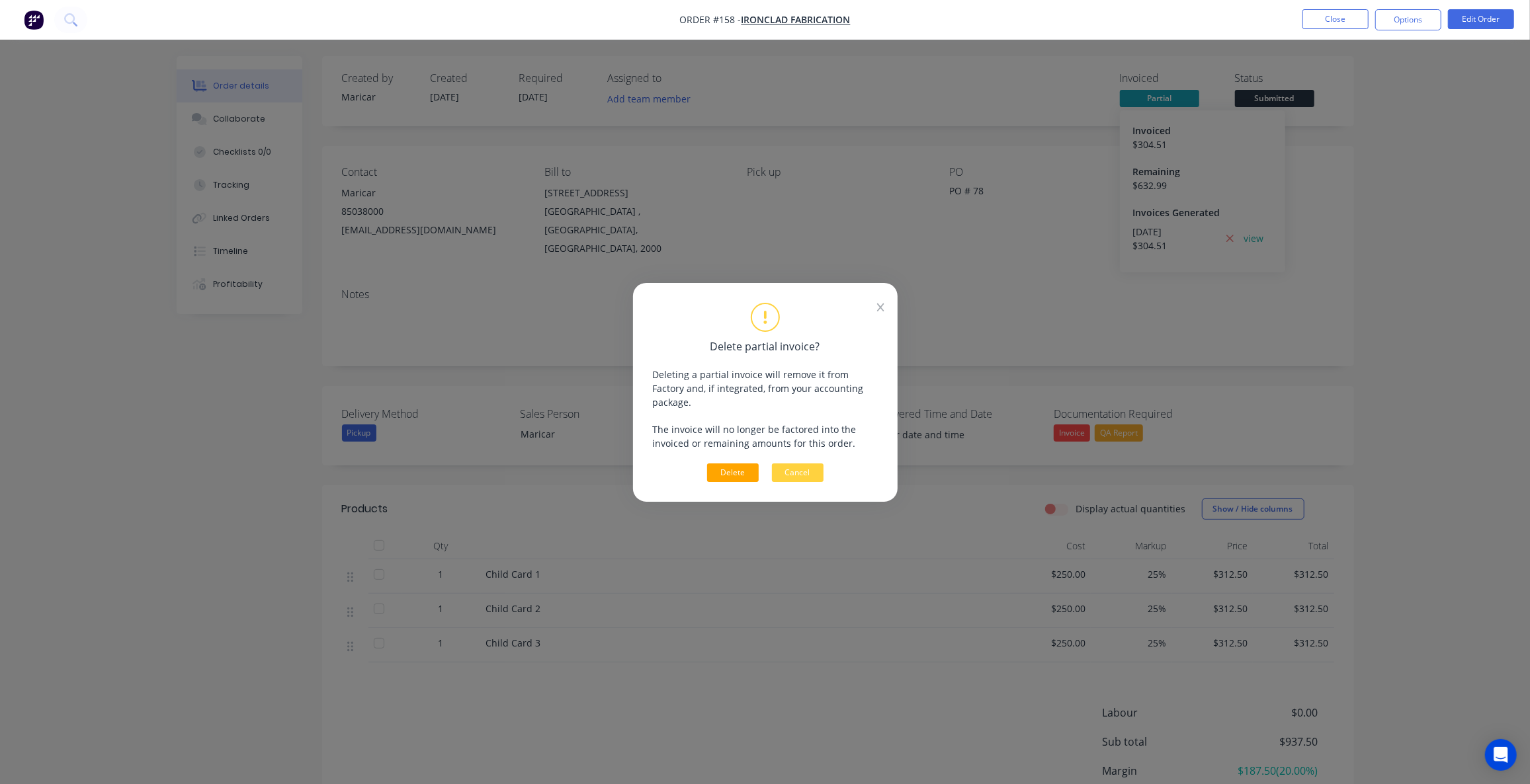
click at [732, 466] on button "Delete" at bounding box center [733, 472] width 51 height 18
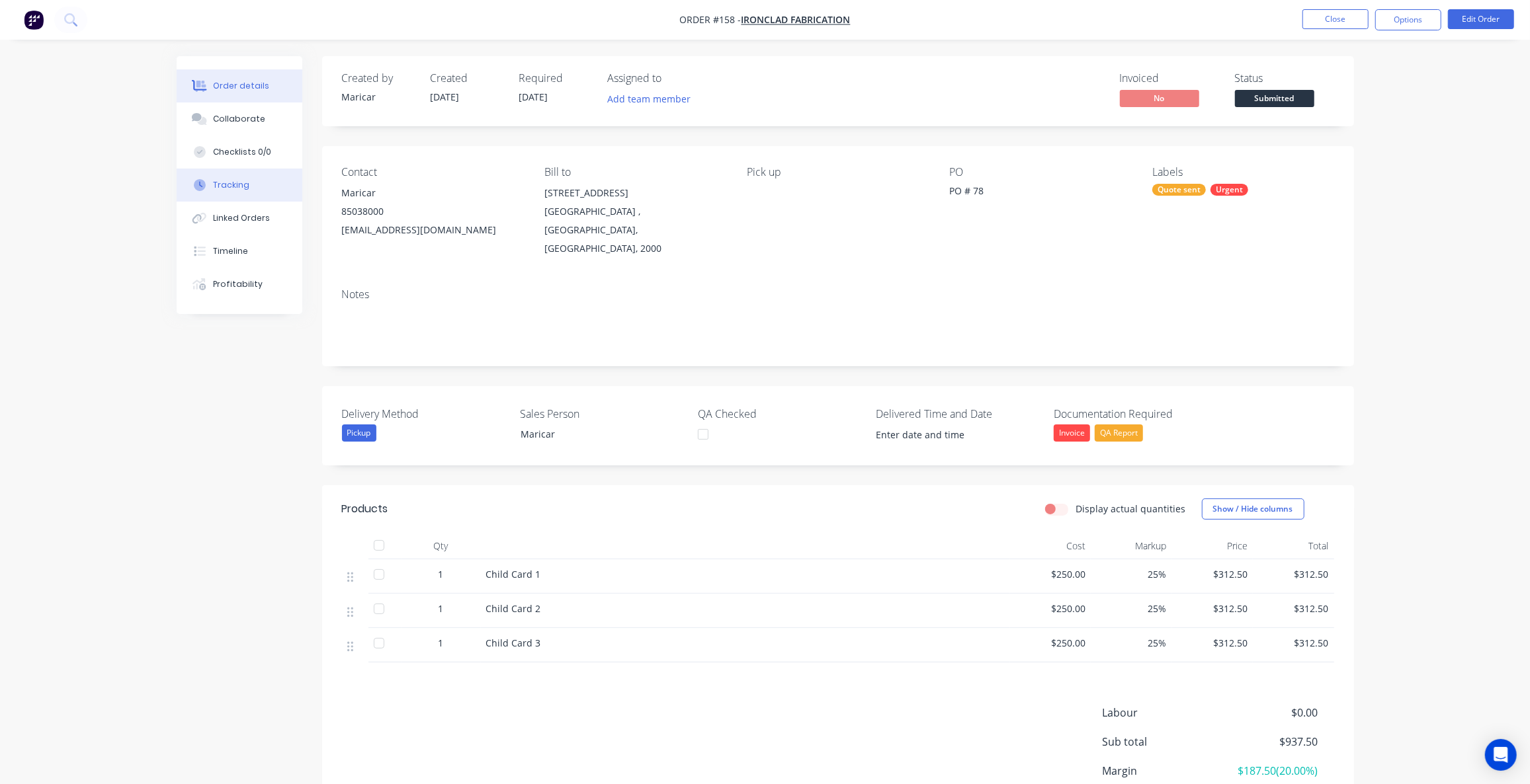
click at [235, 174] on button "Tracking" at bounding box center [239, 185] width 126 height 33
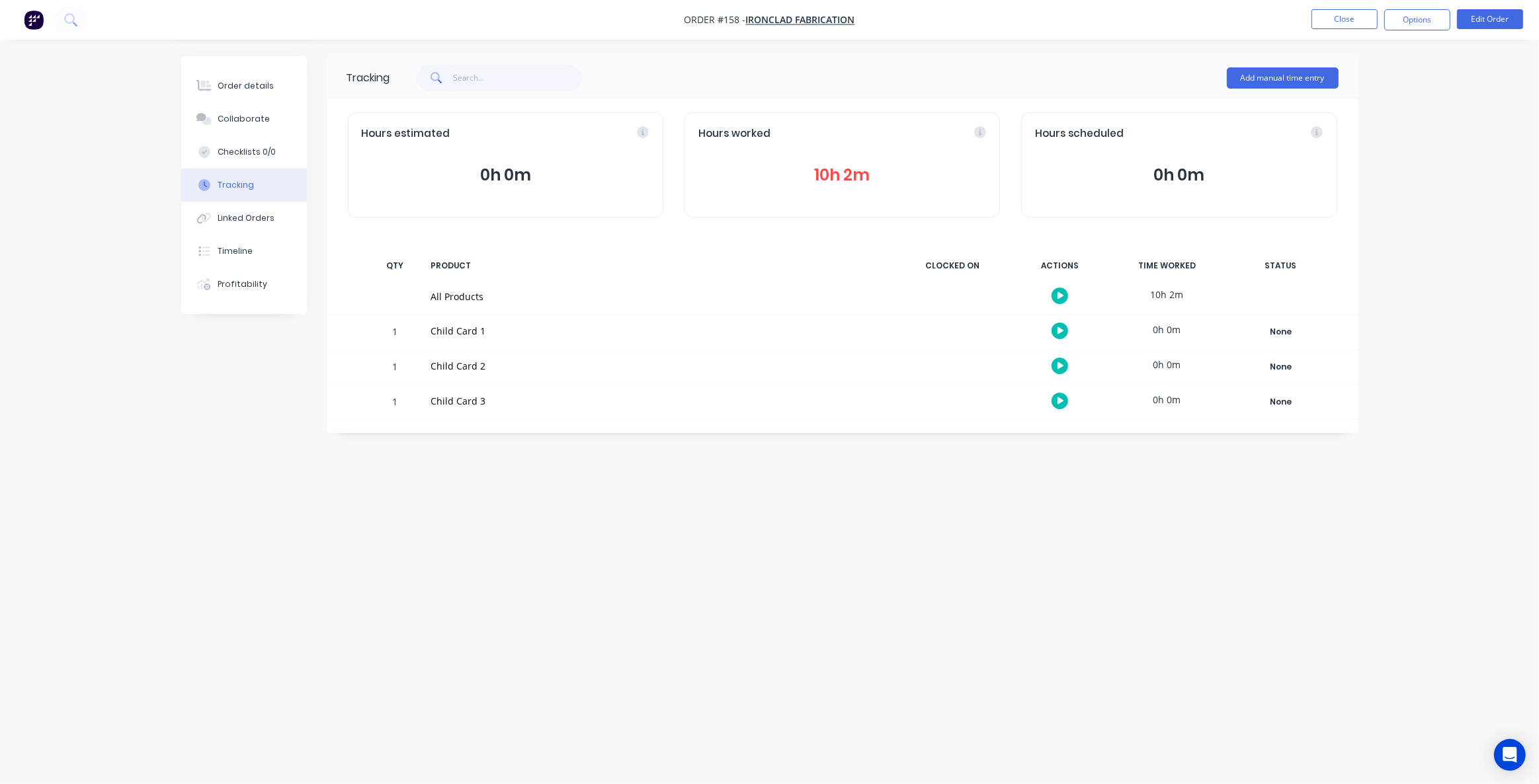
click at [28, 18] on img "button" at bounding box center [33, 19] width 20 height 20
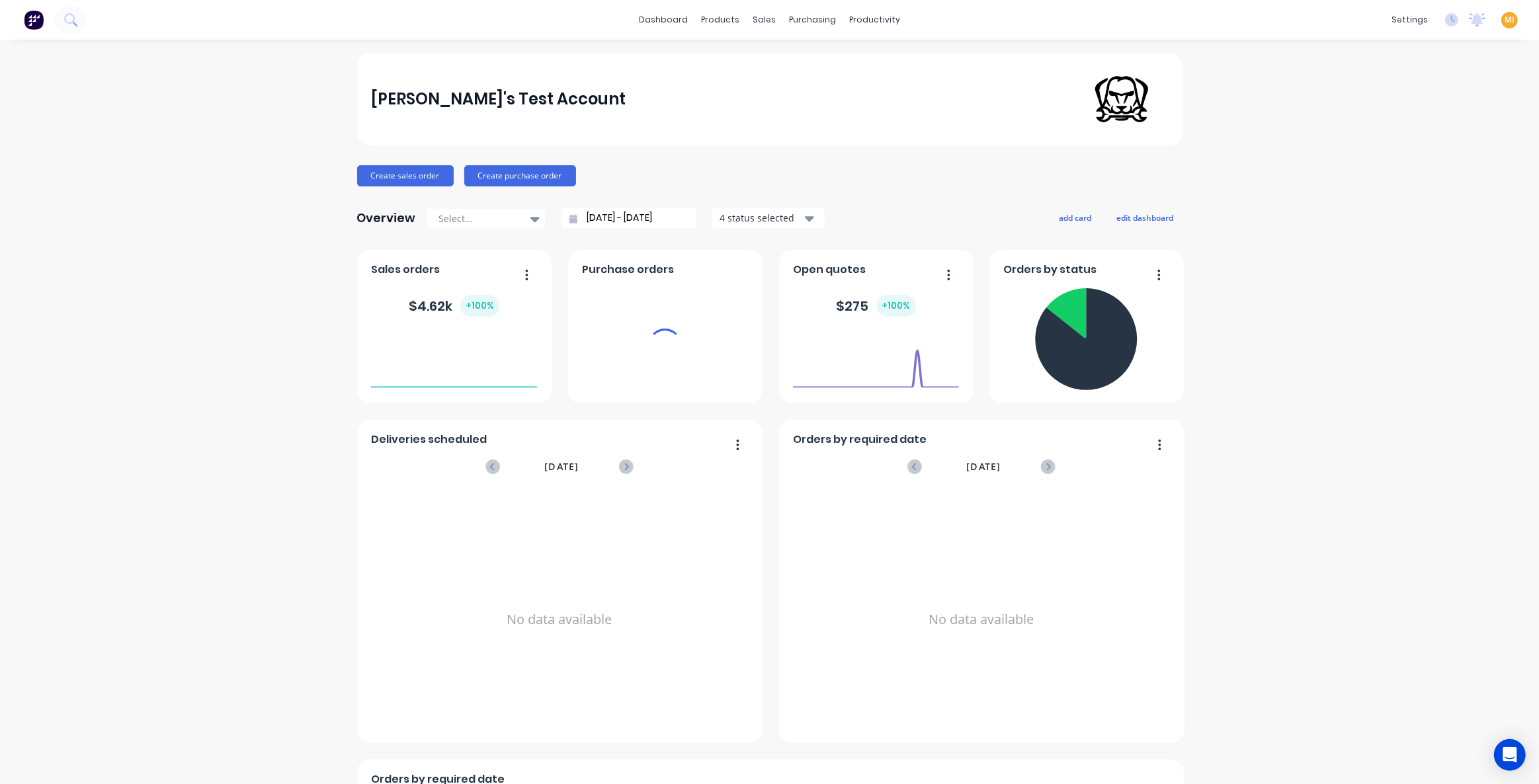
click at [1504, 21] on span "MI" at bounding box center [1509, 20] width 10 height 12
click at [1426, 170] on button "Sign out" at bounding box center [1427, 165] width 175 height 26
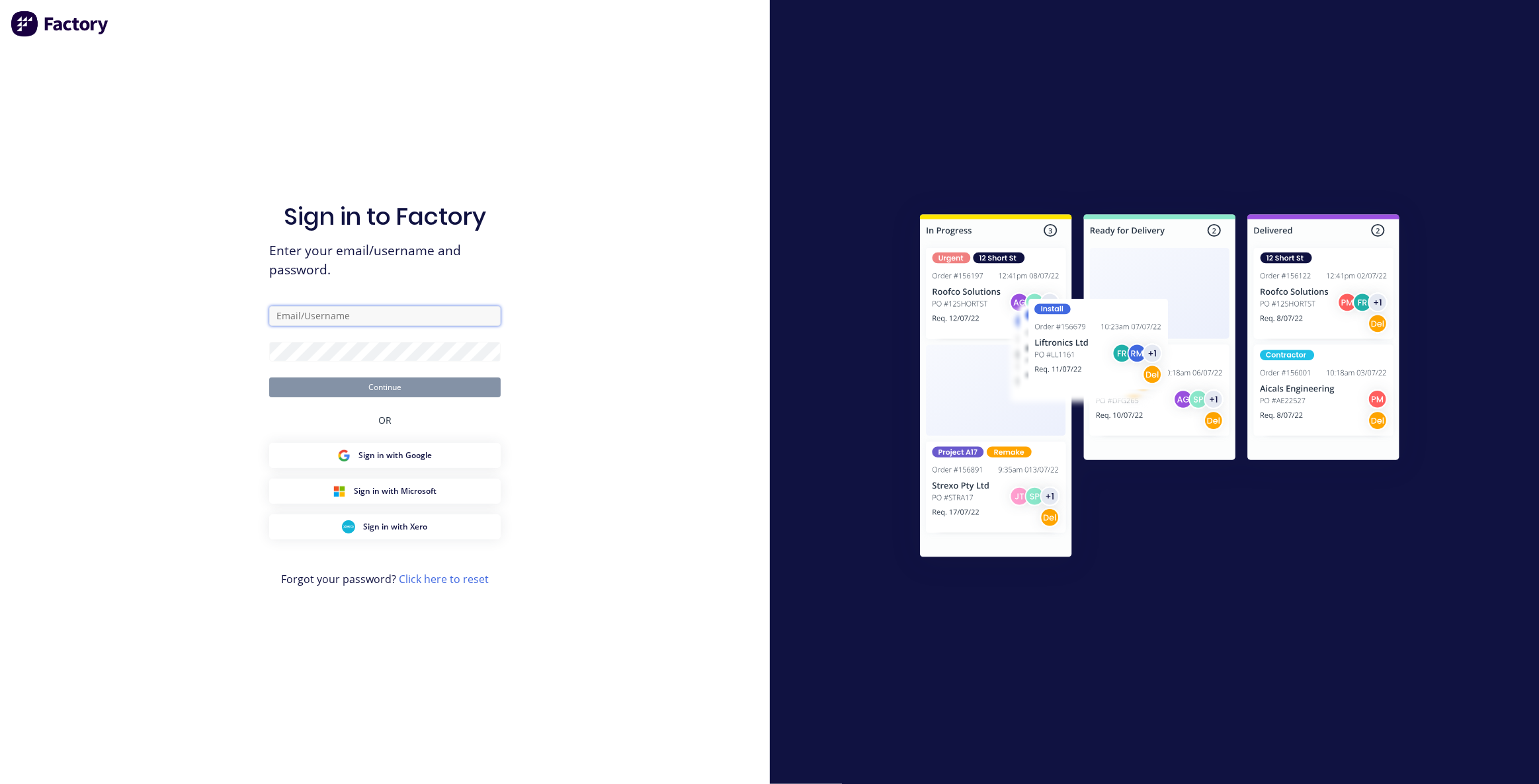
click at [381, 326] on input "text" at bounding box center [385, 316] width 232 height 20
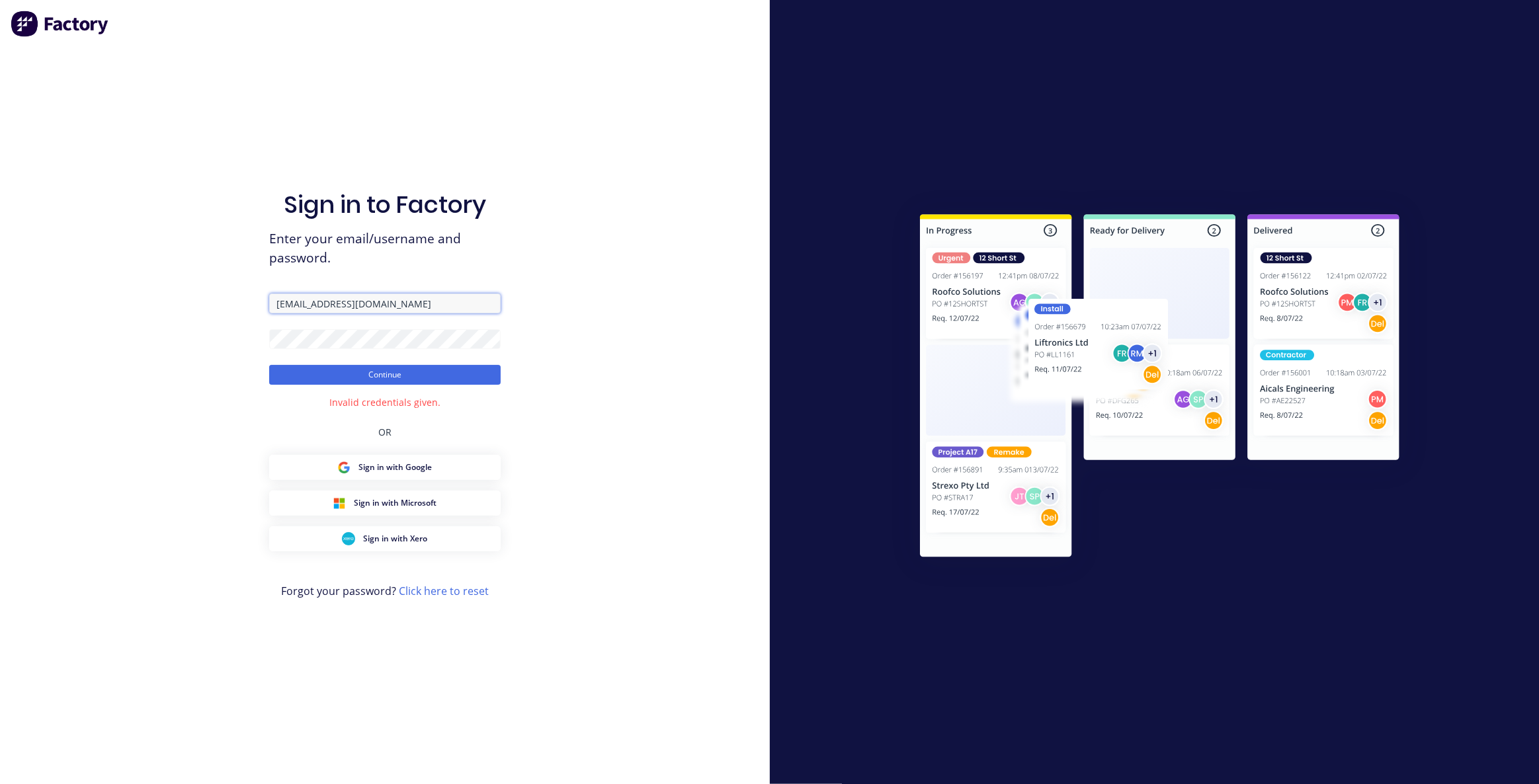
drag, startPoint x: 438, startPoint y: 313, endPoint x: 60, endPoint y: 298, distance: 378.3
click at [60, 298] on div "Sign in to Factory Enter your email/username and password. team+maricardemo@fac…" at bounding box center [385, 392] width 770 height 784
paste input "tsametal.com.au"
type input "team+maricardemo@tsametal.com.au"
click at [108, 319] on div "Sign in to Factory Enter your email/username and password. team+maricardemo@tsa…" at bounding box center [385, 392] width 770 height 784
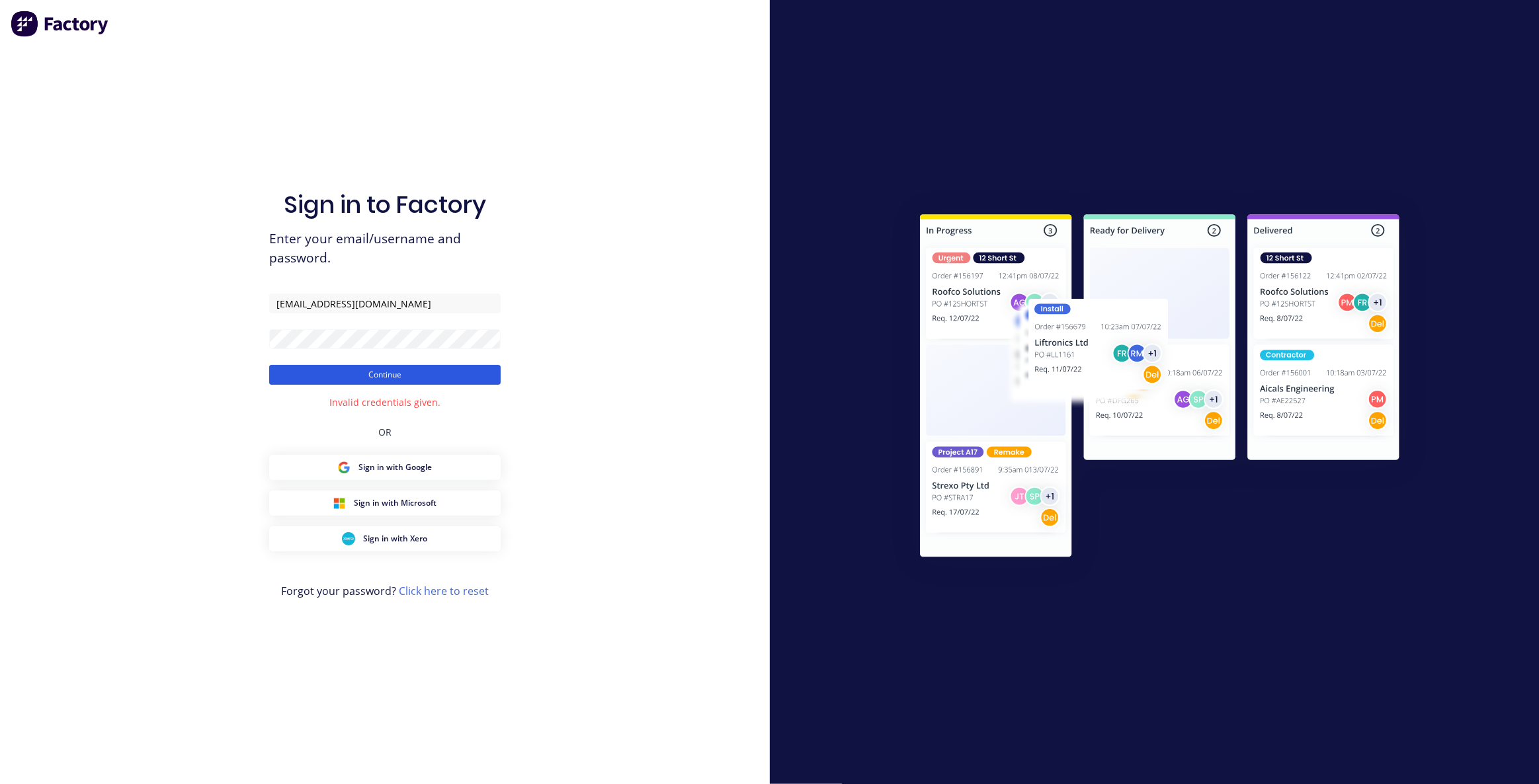
click at [316, 377] on button "Continue" at bounding box center [385, 374] width 232 height 20
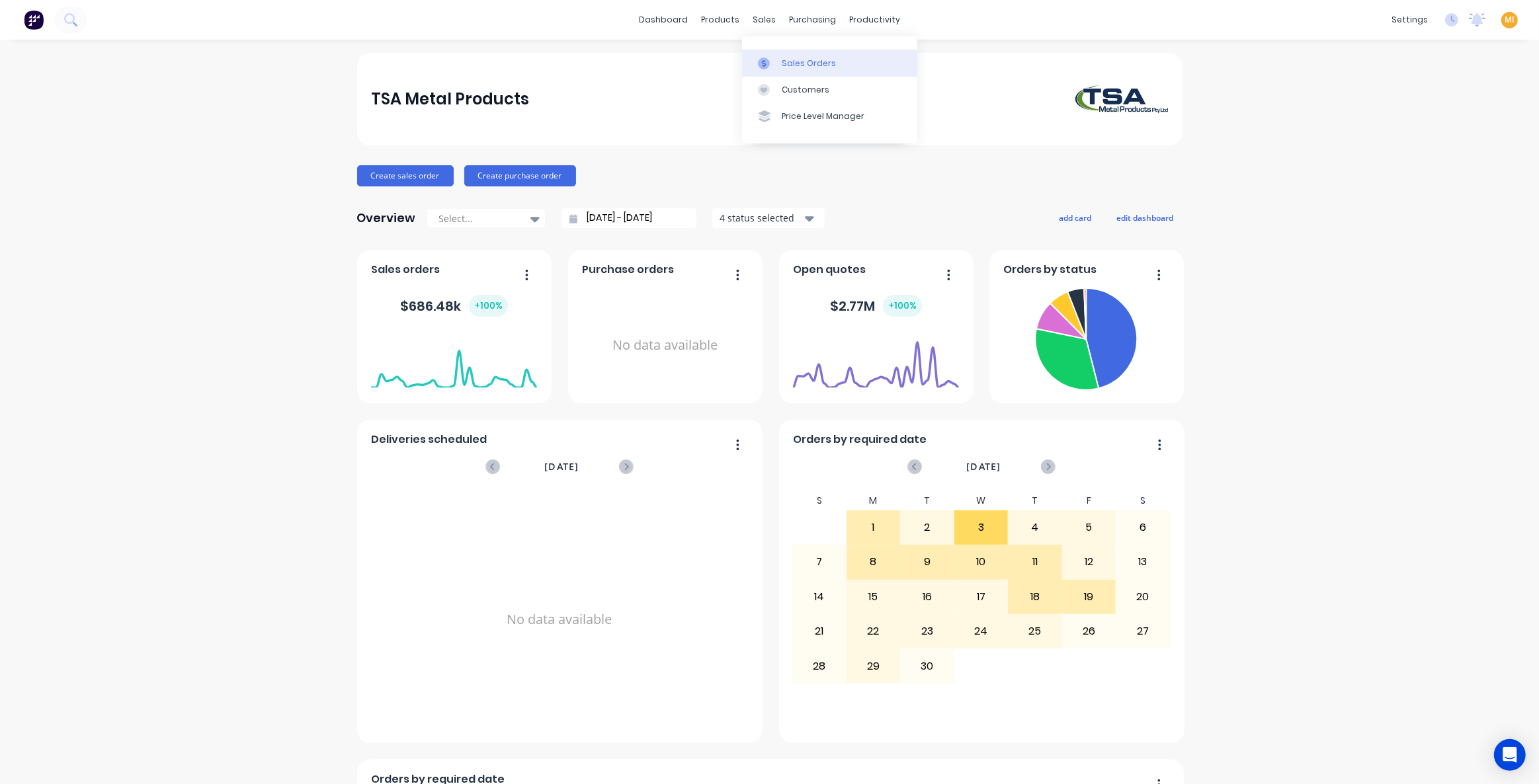
click at [783, 62] on div "Sales Orders" at bounding box center [809, 63] width 54 height 12
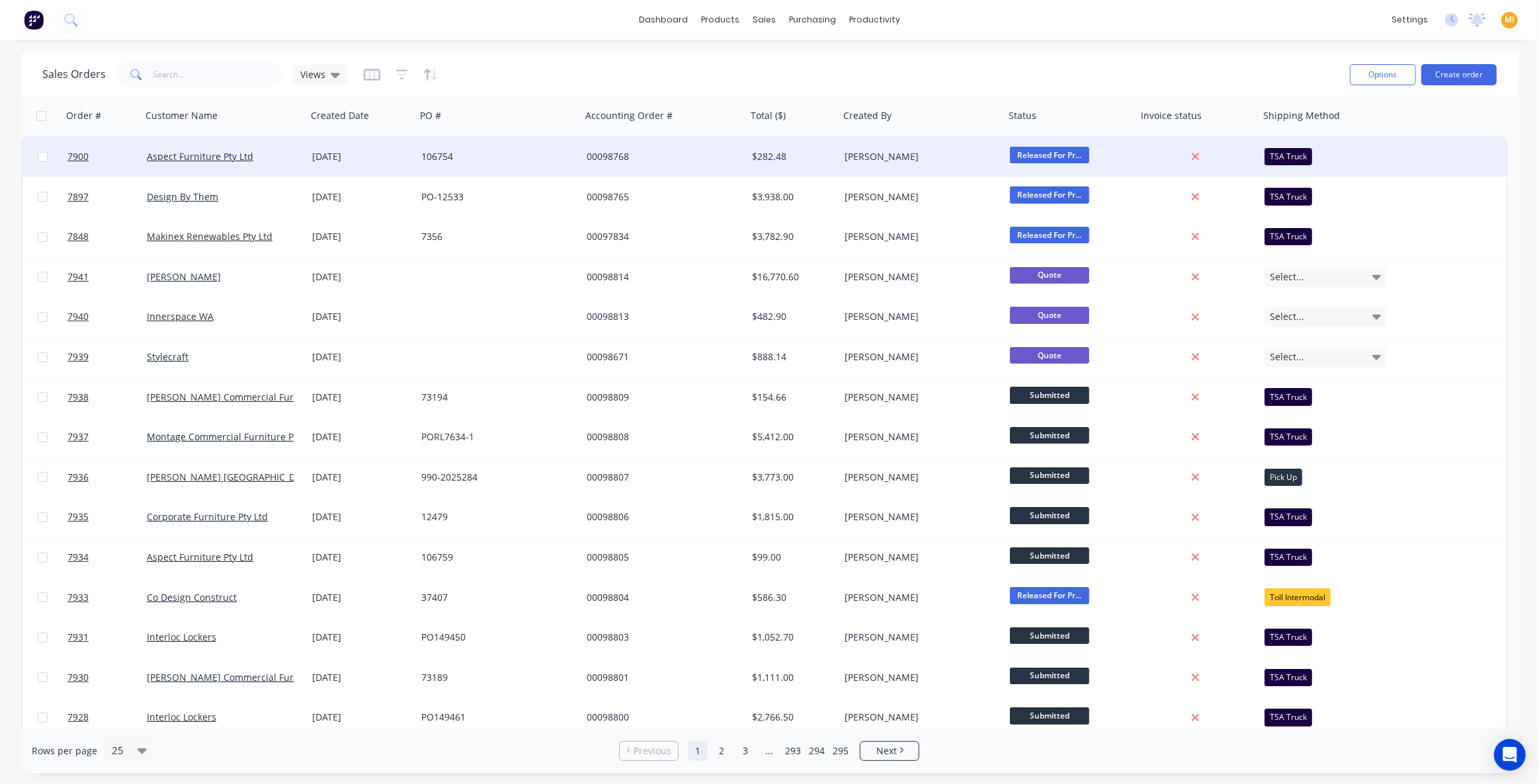
click at [934, 167] on div "[PERSON_NAME]" at bounding box center [922, 157] width 166 height 40
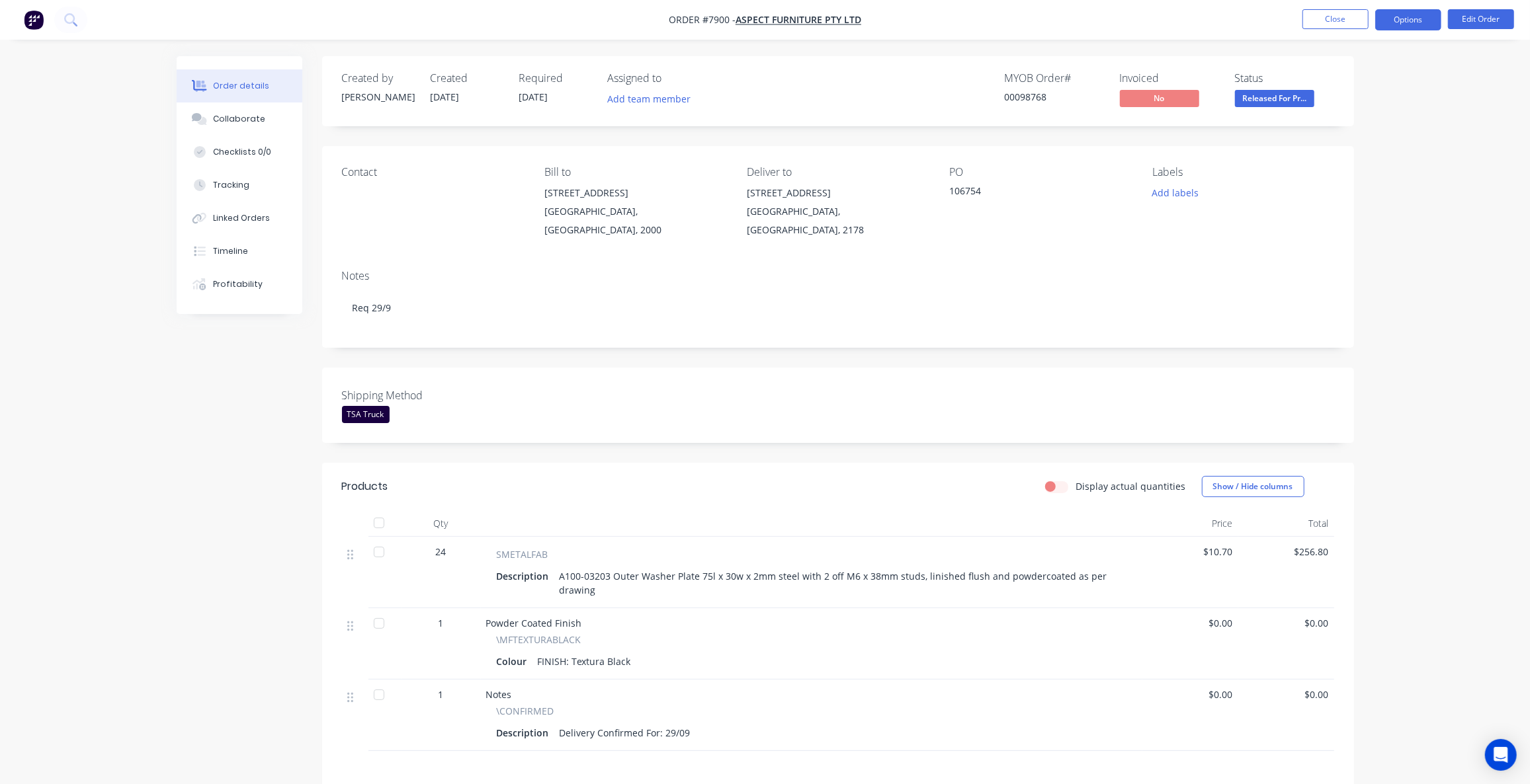
click at [1398, 29] on button "Options" at bounding box center [1408, 20] width 66 height 21
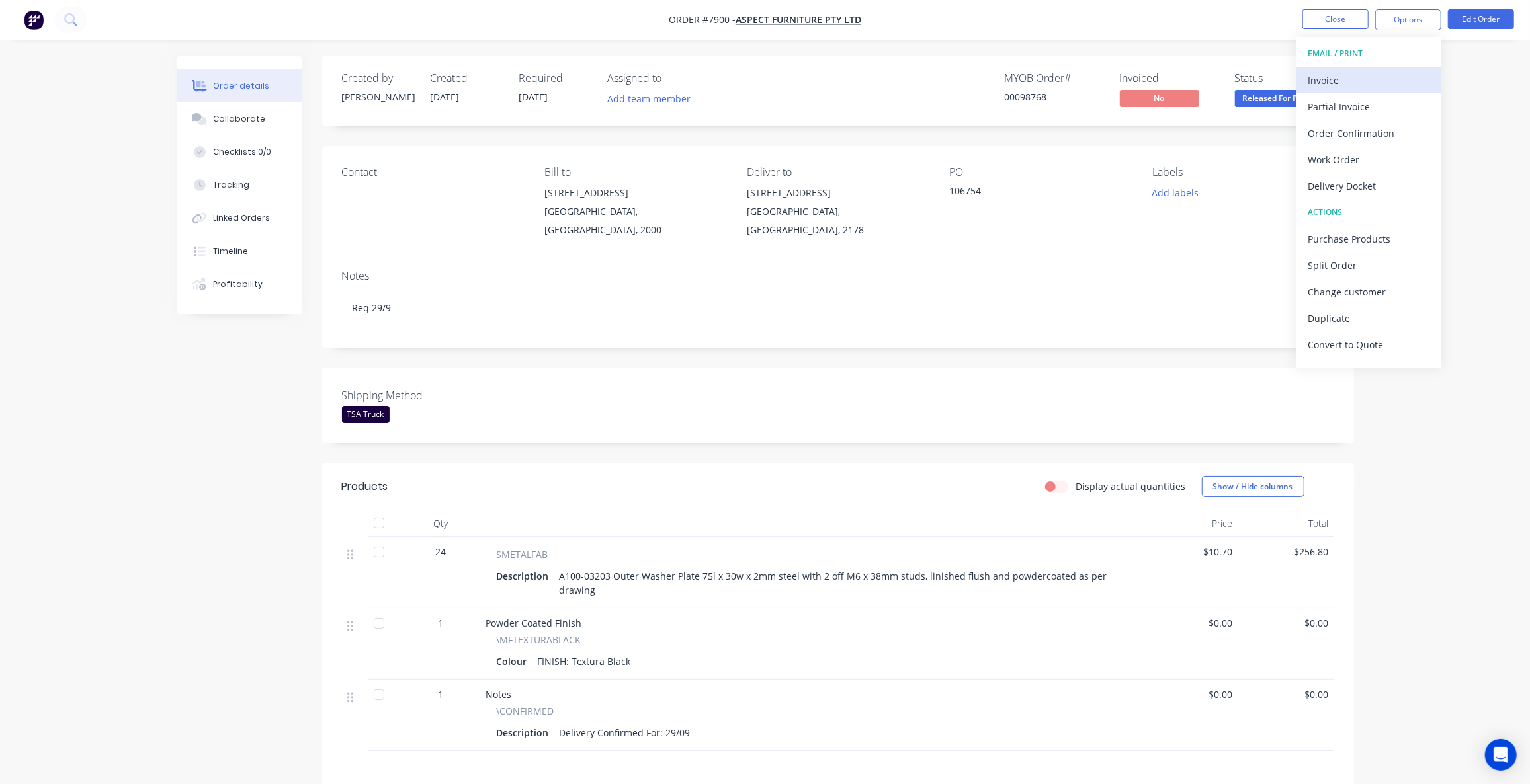
click at [1347, 77] on div "Invoice" at bounding box center [1368, 80] width 121 height 19
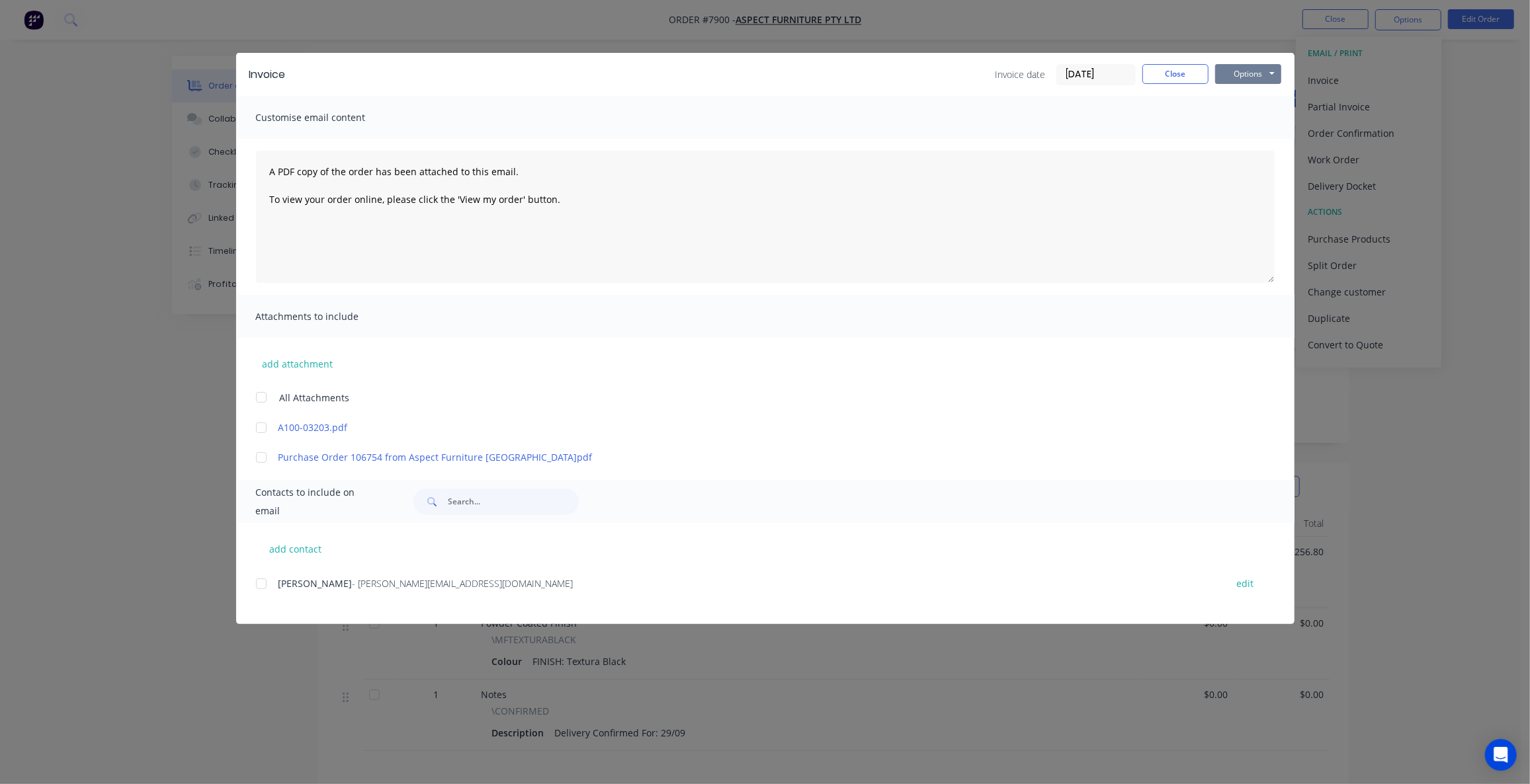
click at [1254, 74] on button "Options" at bounding box center [1248, 74] width 66 height 20
click at [1193, 81] on button "Close" at bounding box center [1175, 74] width 66 height 20
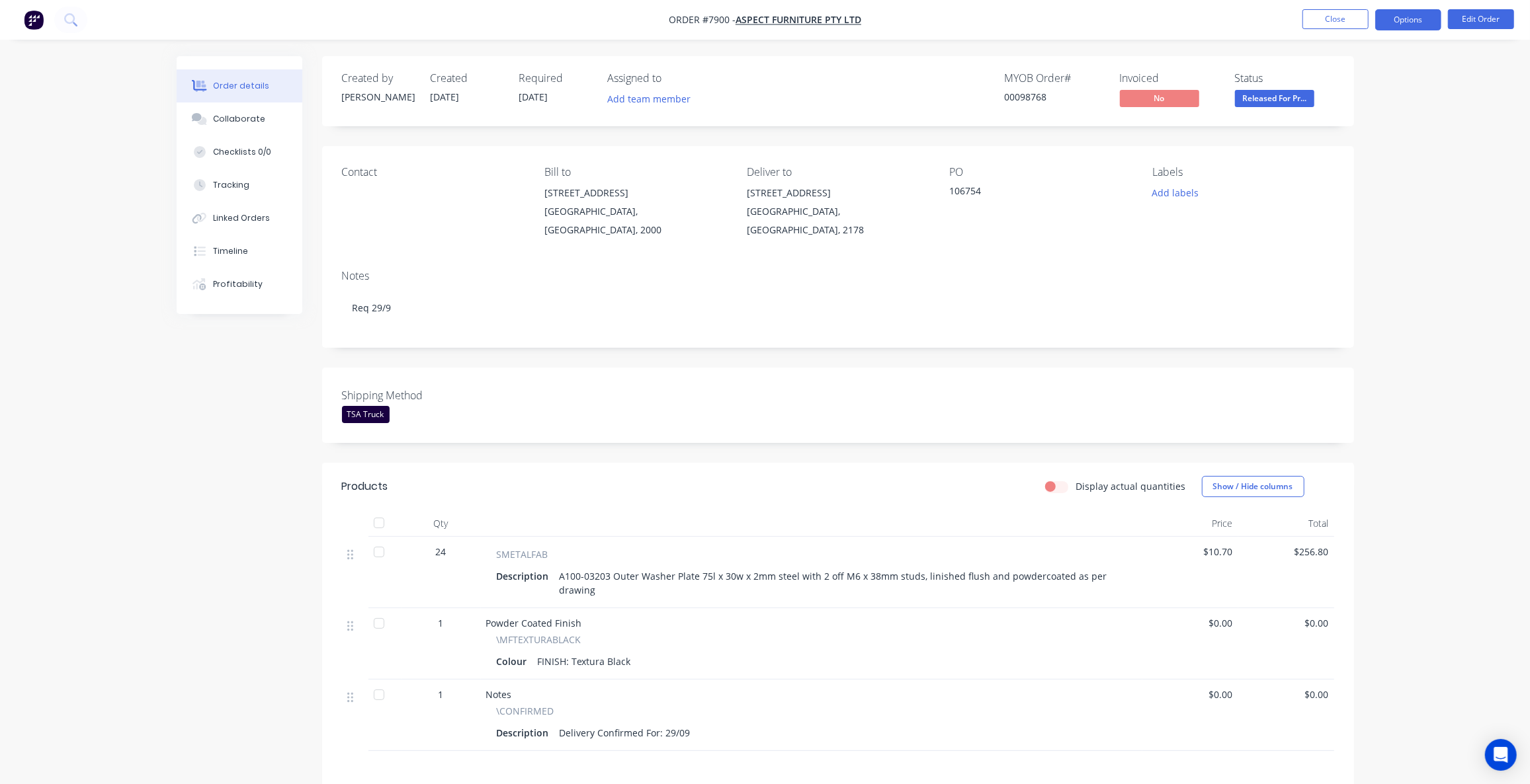
click at [1424, 21] on button "Options" at bounding box center [1408, 20] width 66 height 21
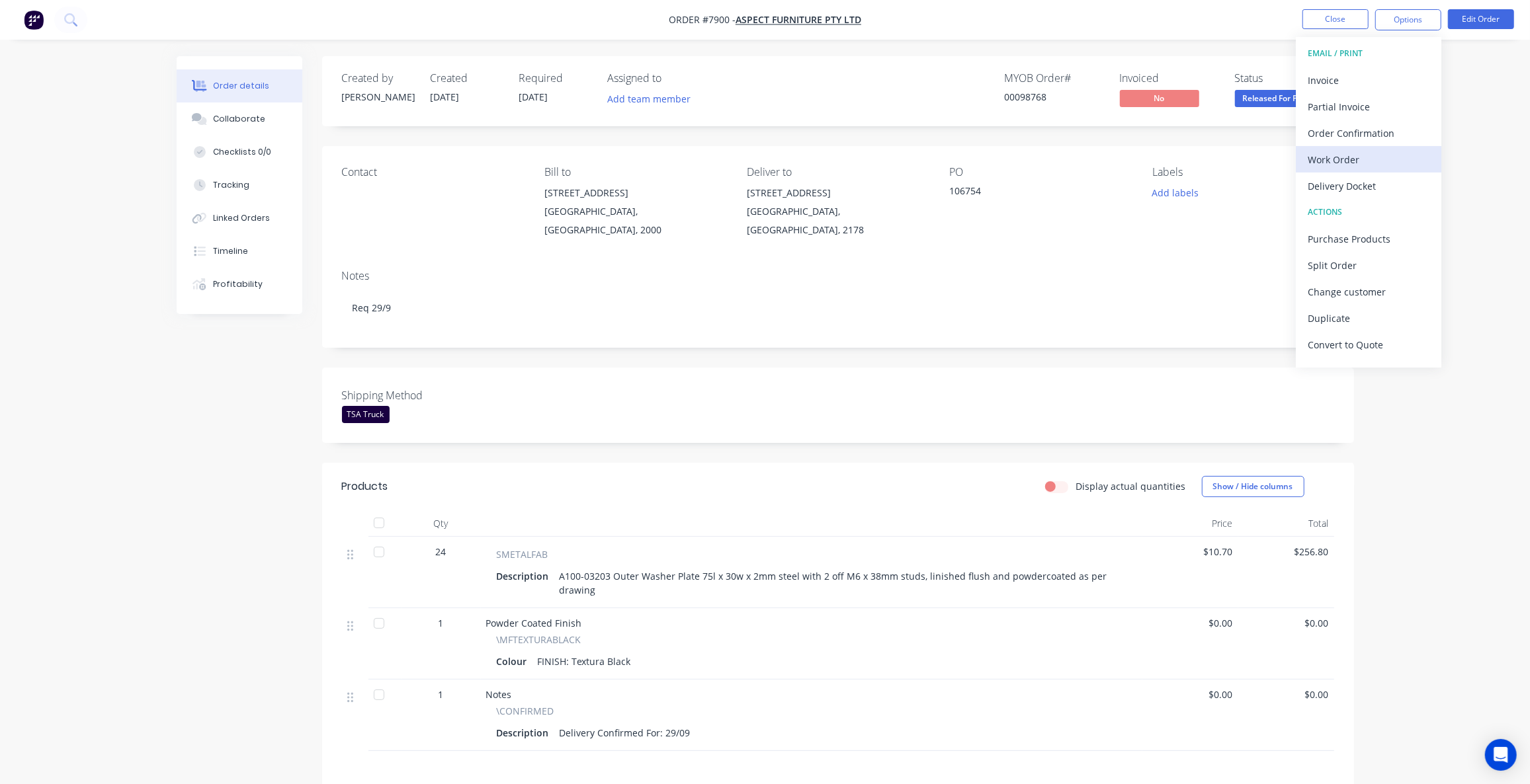
click at [1354, 166] on div "Work Order" at bounding box center [1368, 160] width 121 height 19
click at [1368, 138] on div "Without pricing" at bounding box center [1368, 133] width 121 height 19
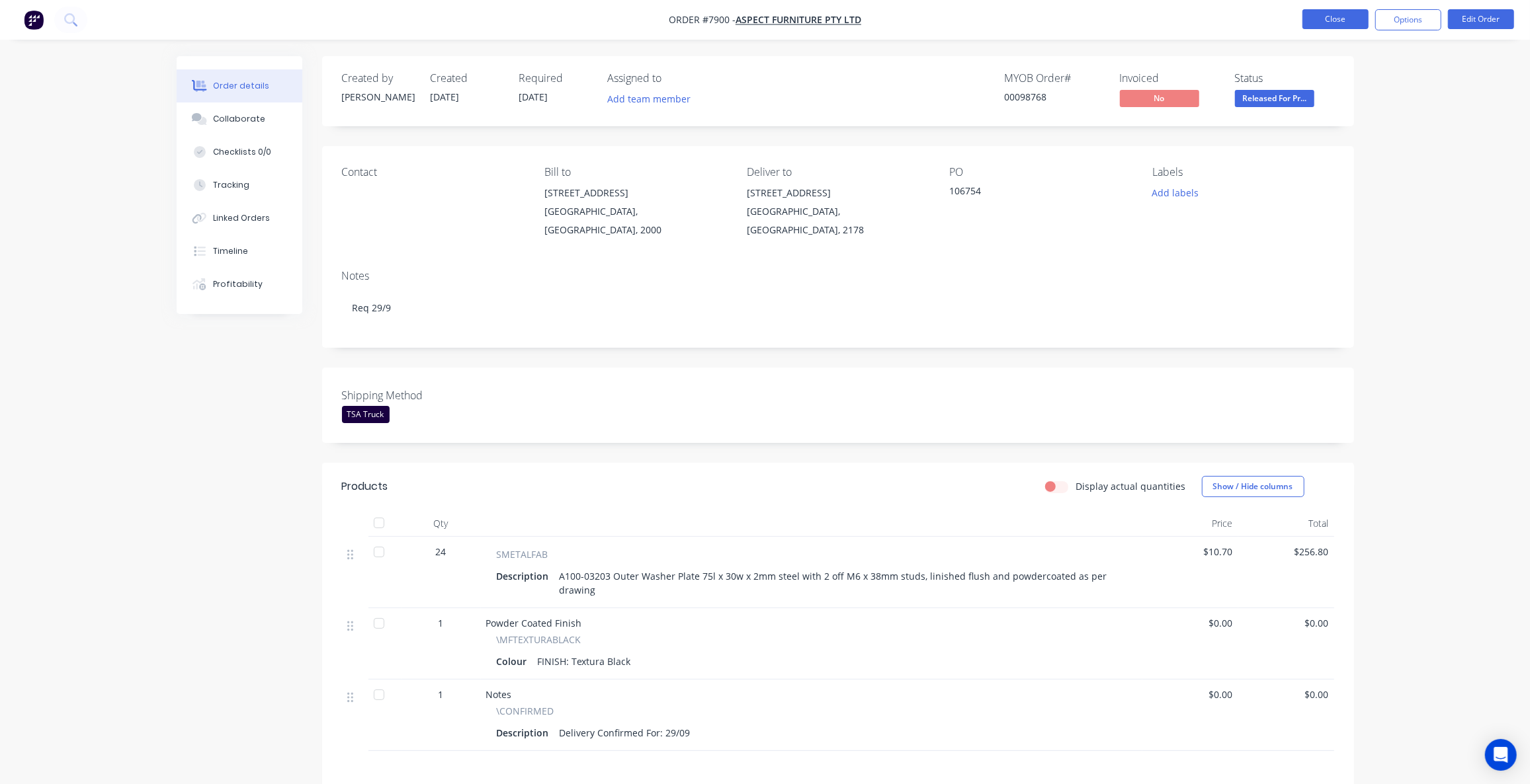
click at [1340, 17] on button "Close" at bounding box center [1335, 19] width 66 height 20
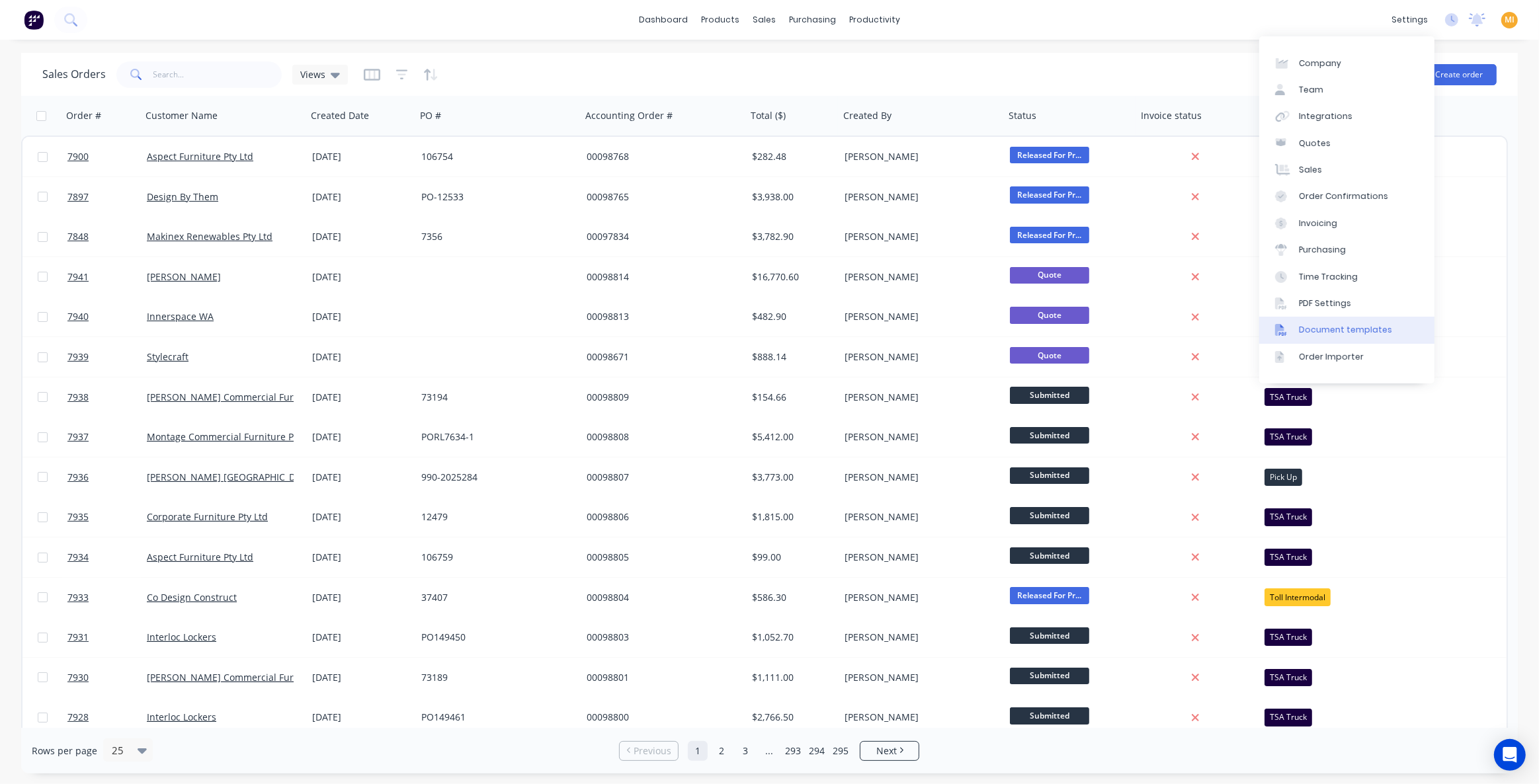
click at [1334, 337] on link "Document templates" at bounding box center [1347, 330] width 175 height 26
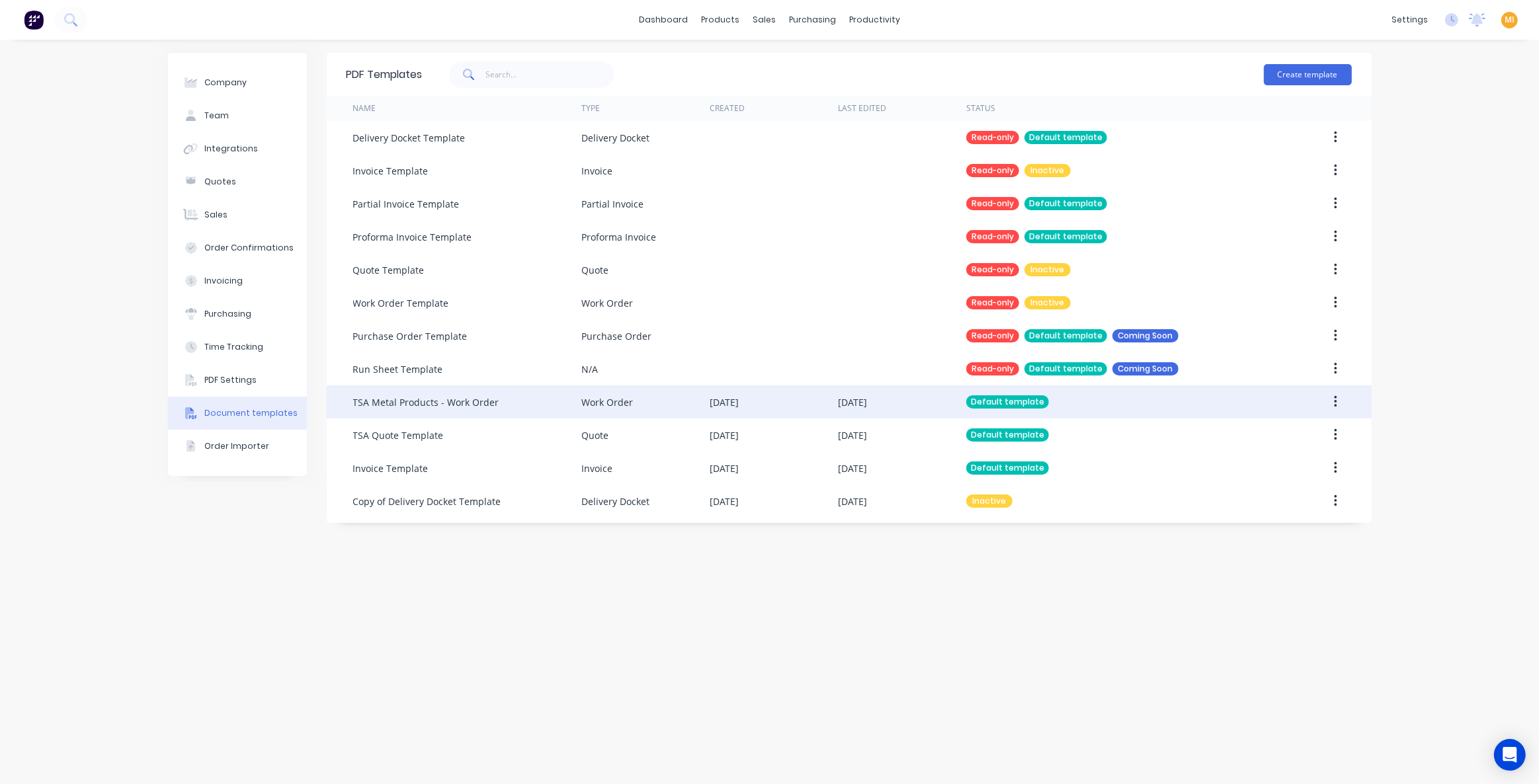
click at [458, 404] on div "TSA Metal Products - Work Order" at bounding box center [426, 402] width 146 height 14
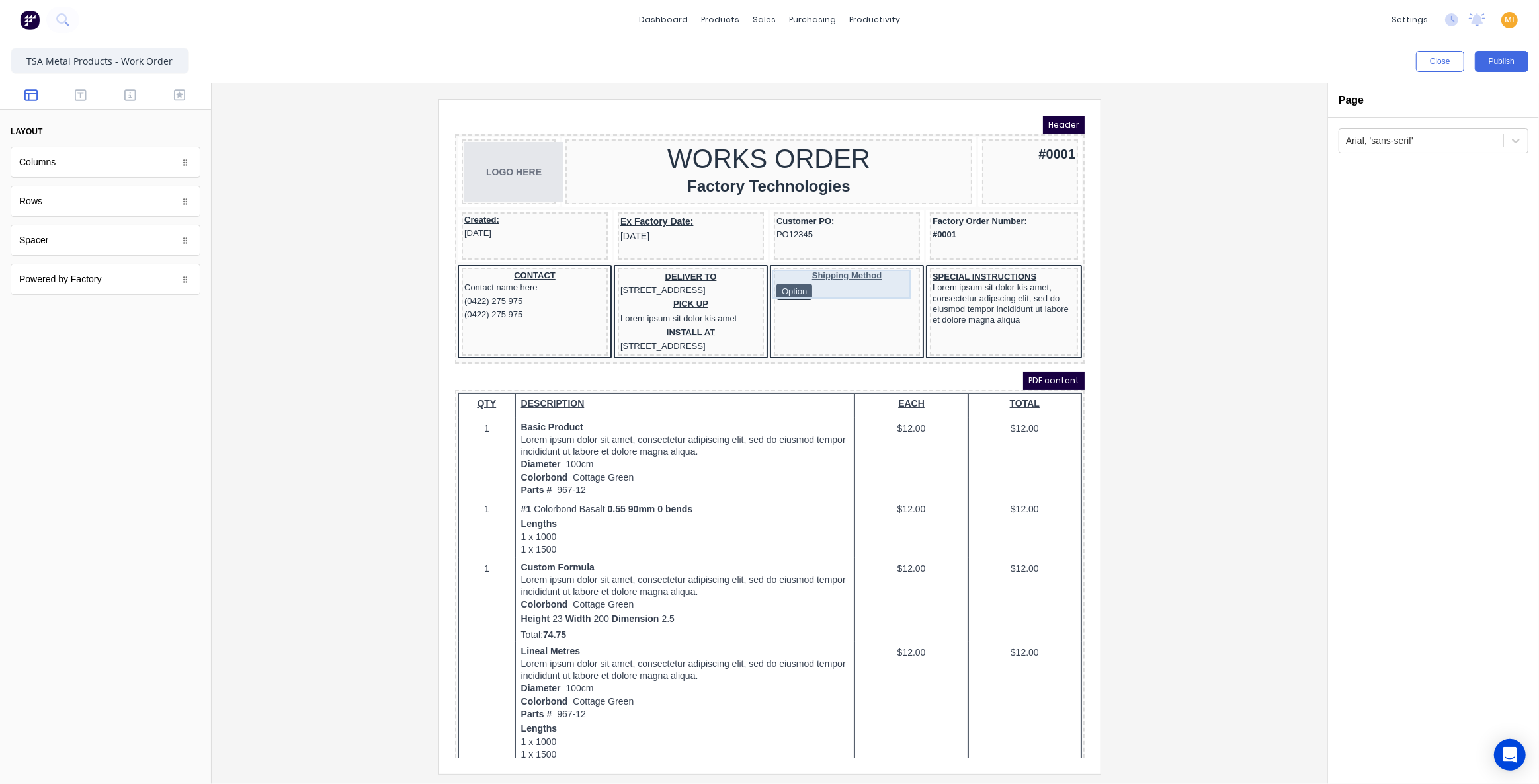
click at [820, 264] on div "Shipping Method Option" at bounding box center [831, 268] width 141 height 29
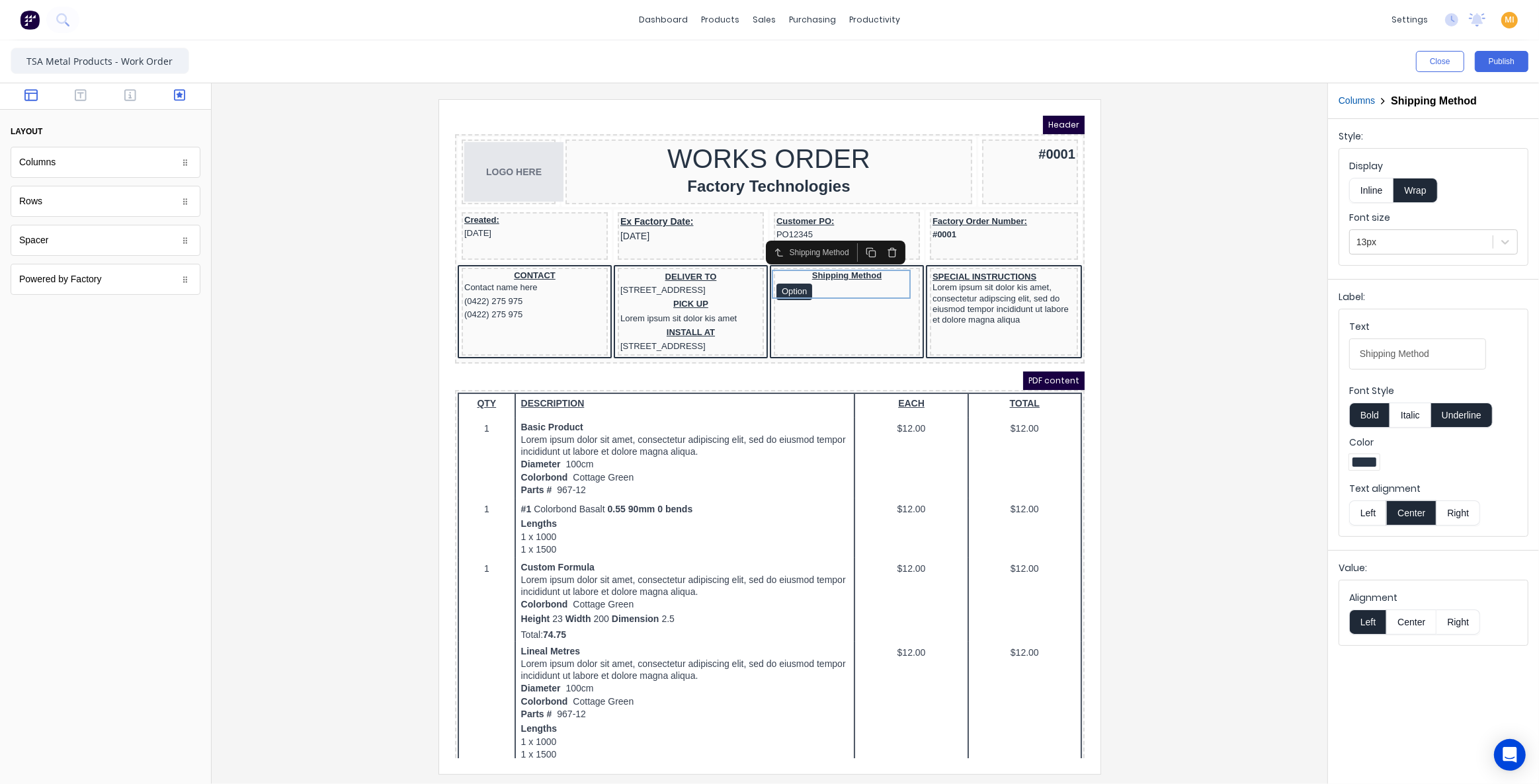
click at [178, 96] on icon "button" at bounding box center [180, 95] width 12 height 12
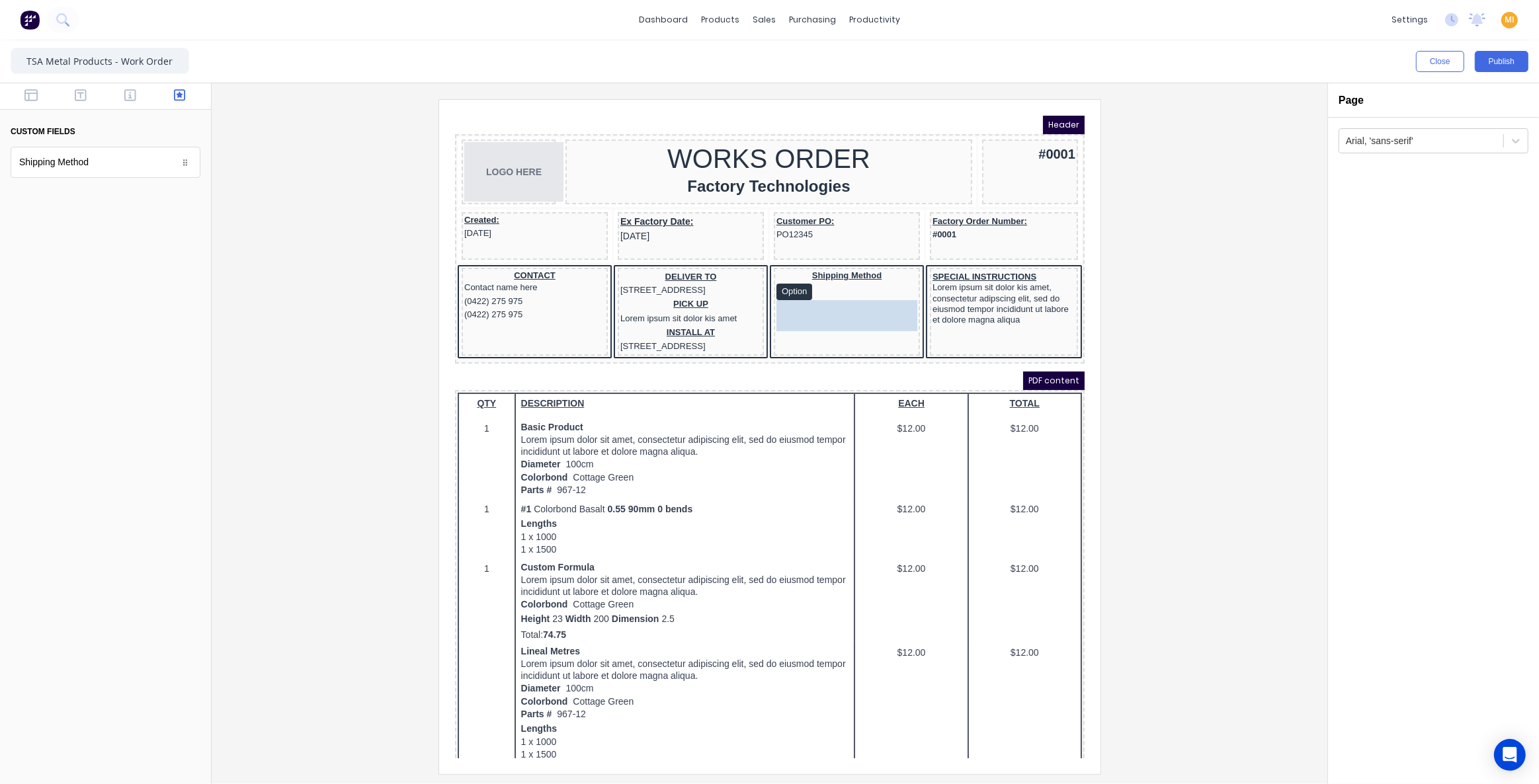
drag, startPoint x: 65, startPoint y: 172, endPoint x: 330, endPoint y: 215, distance: 268.5
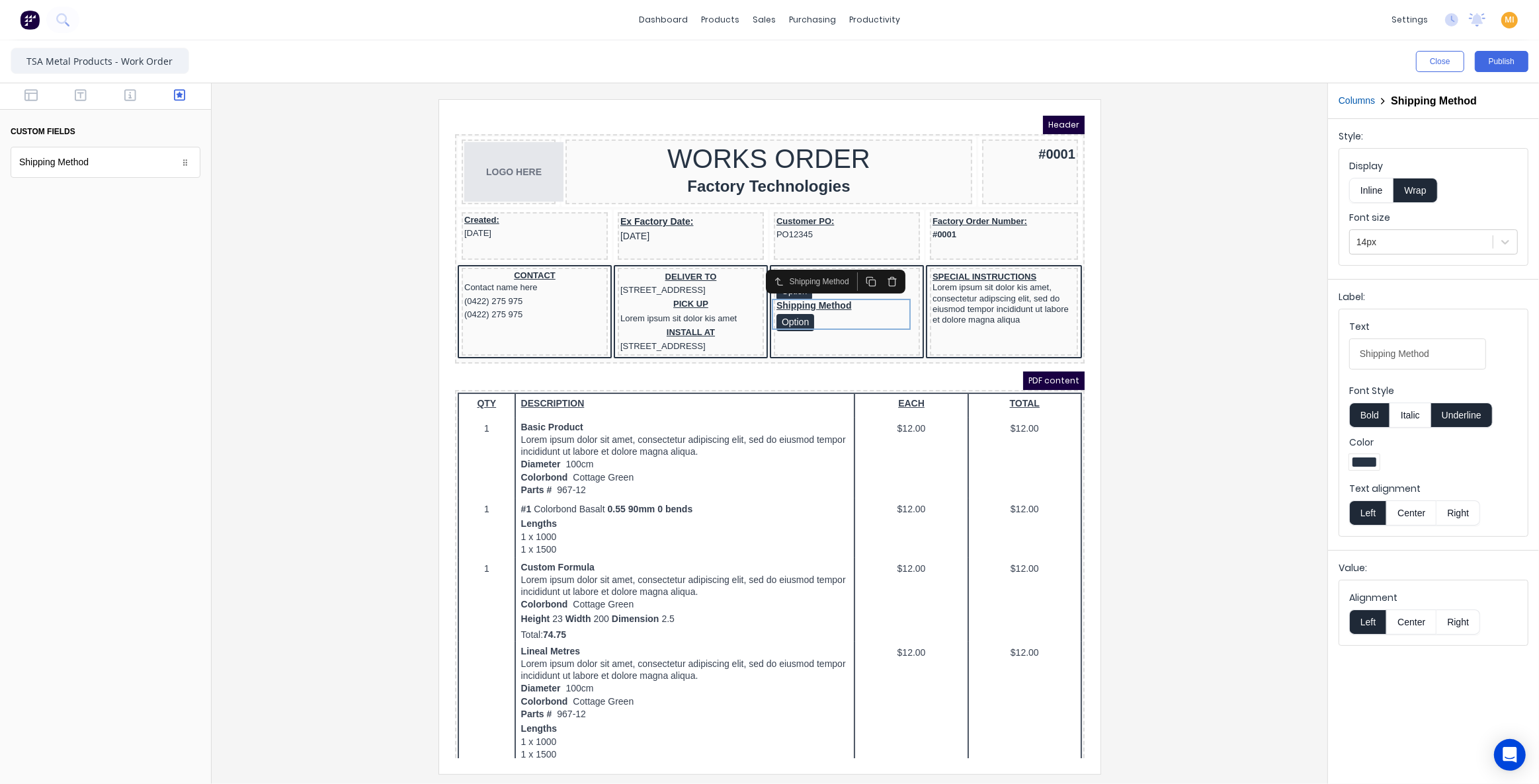
click at [1184, 283] on div at bounding box center [770, 436] width 1095 height 674
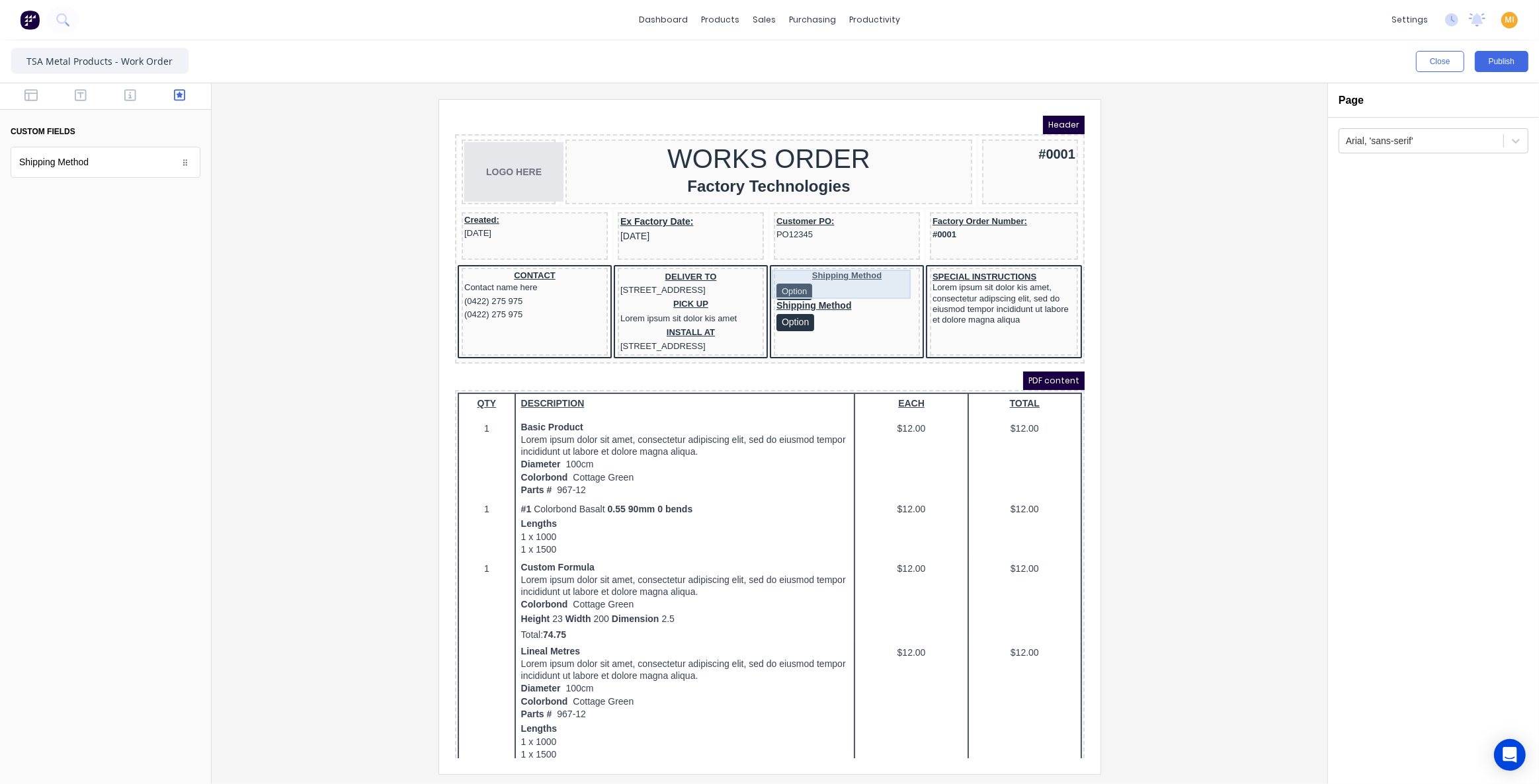
click at [831, 264] on div "Shipping Method Option" at bounding box center [831, 268] width 141 height 29
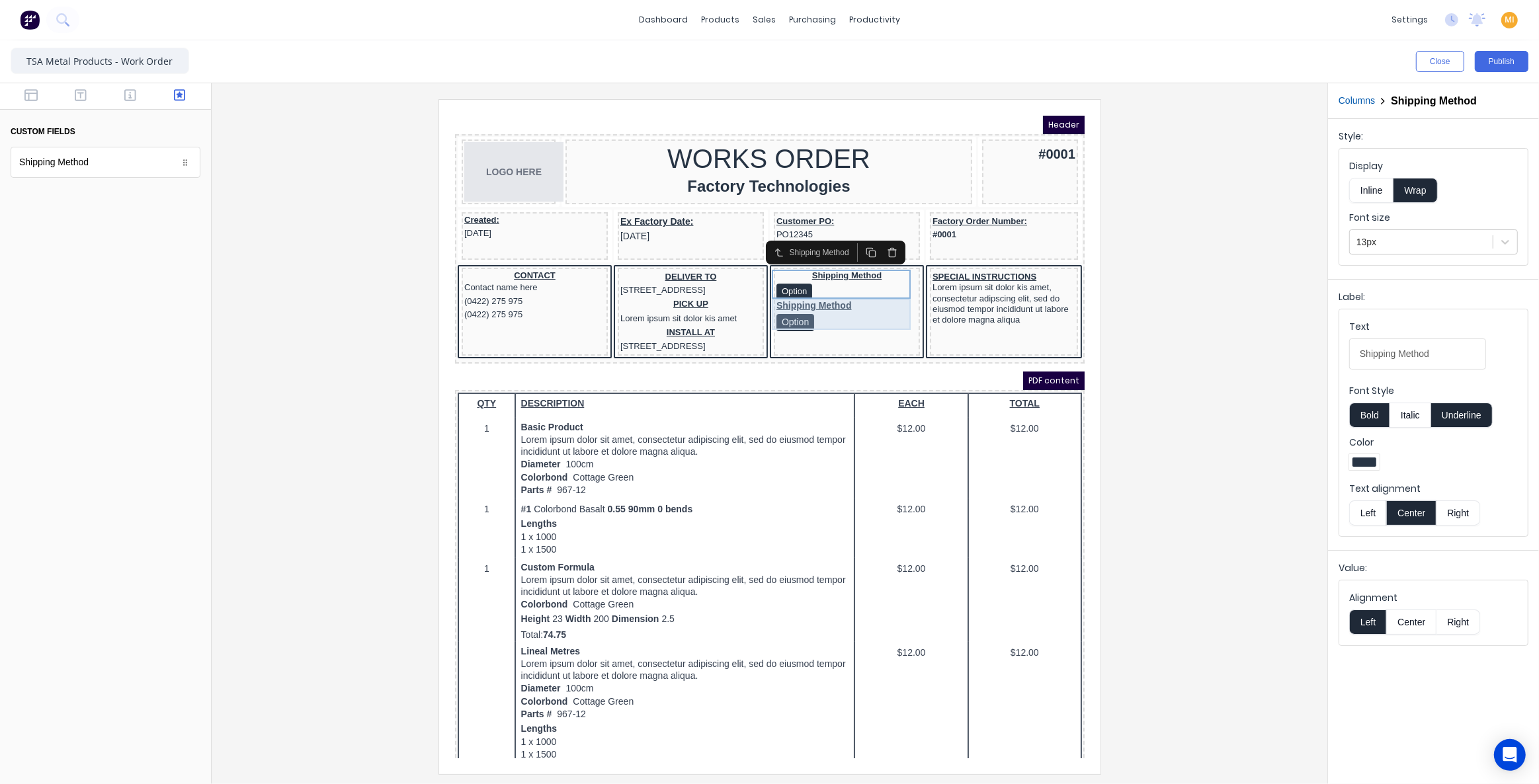
click at [820, 290] on div "Shipping Method Option" at bounding box center [831, 299] width 141 height 31
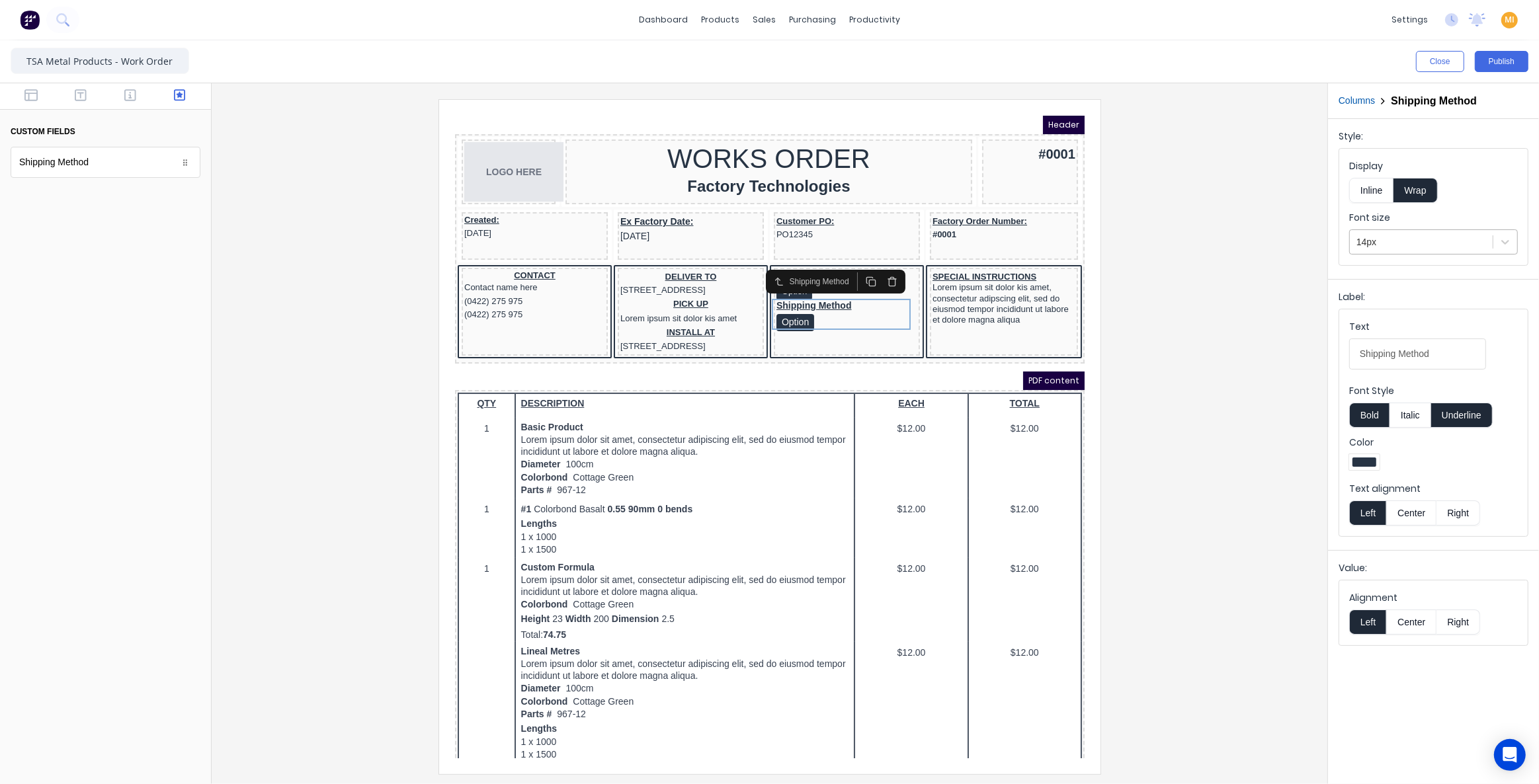
click at [1415, 238] on div at bounding box center [1421, 242] width 129 height 16
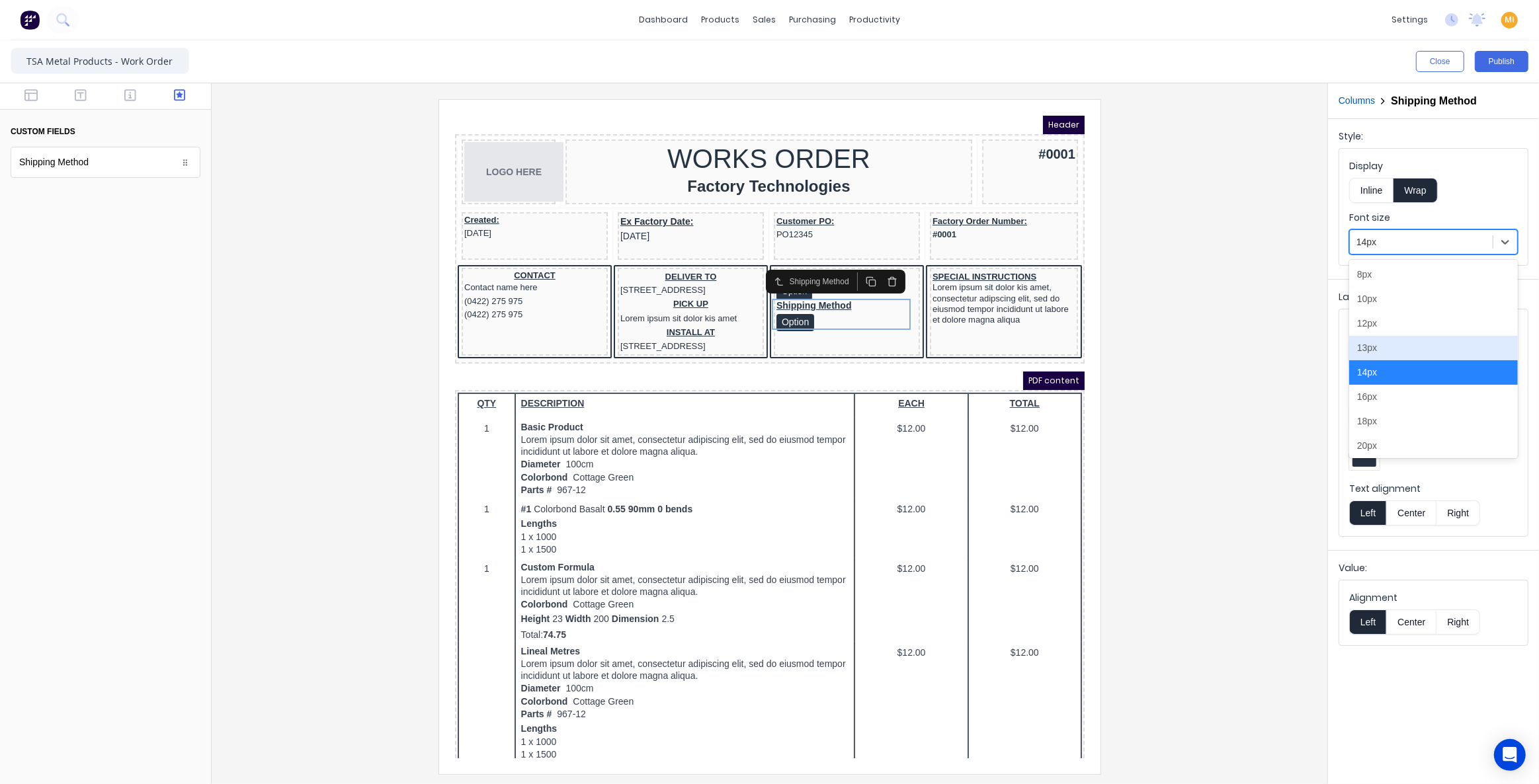
drag, startPoint x: 1362, startPoint y: 349, endPoint x: 1343, endPoint y: 347, distance: 19.1
click at [1362, 348] on div "13px" at bounding box center [1433, 348] width 168 height 24
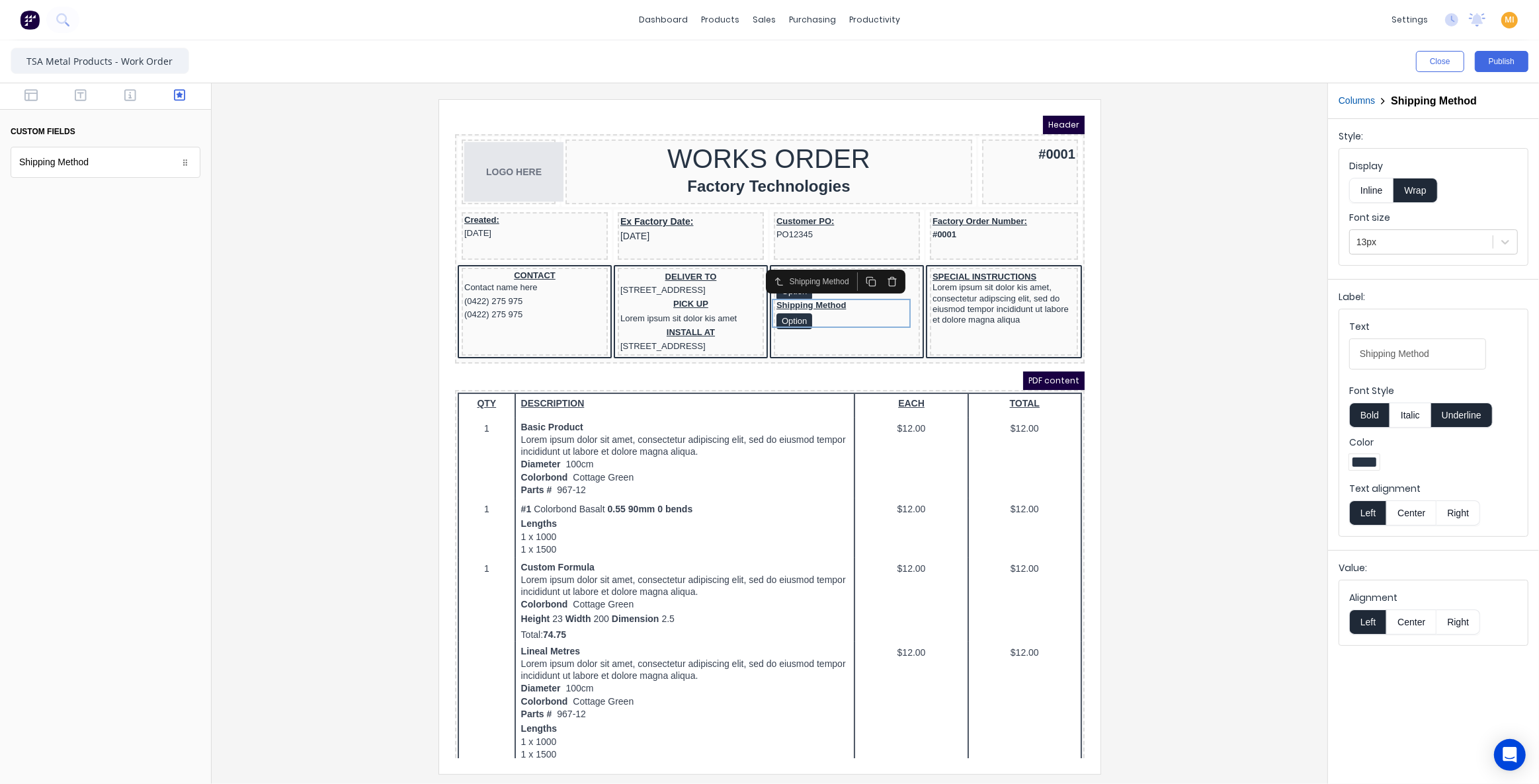
click at [1240, 298] on div at bounding box center [770, 436] width 1095 height 674
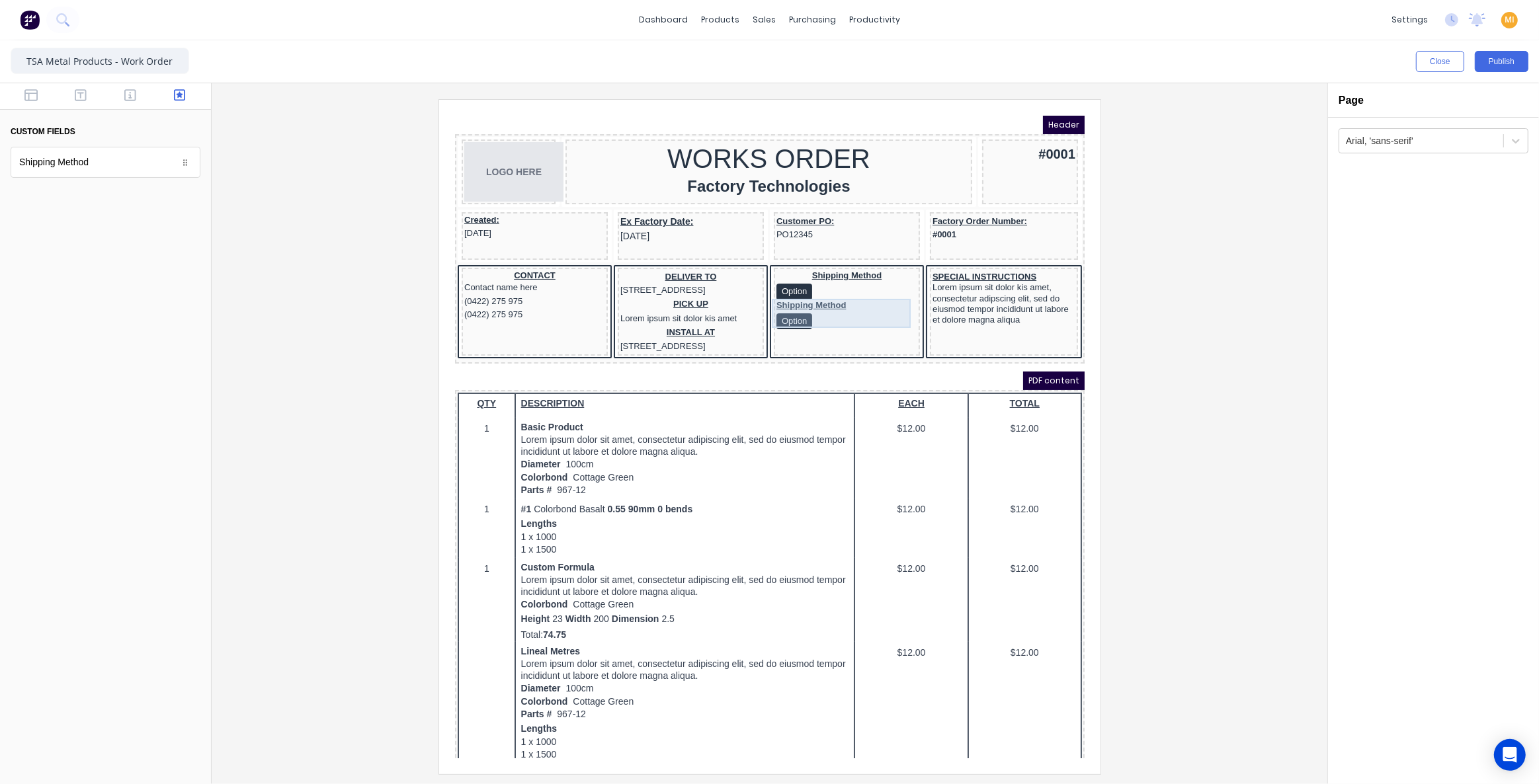
click at [803, 299] on div "Shipping Method Option" at bounding box center [831, 299] width 141 height 29
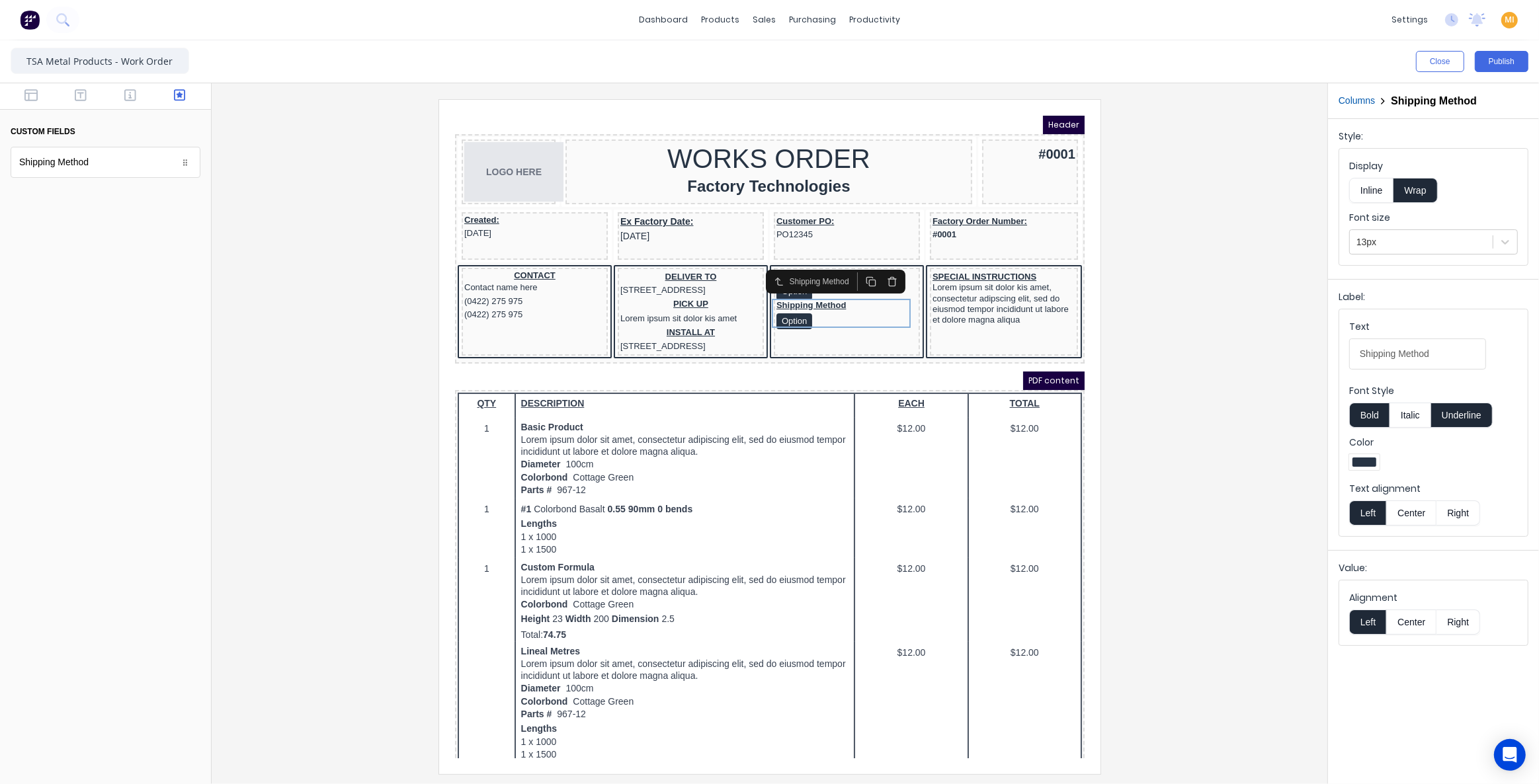
click at [1295, 323] on div at bounding box center [770, 436] width 1095 height 674
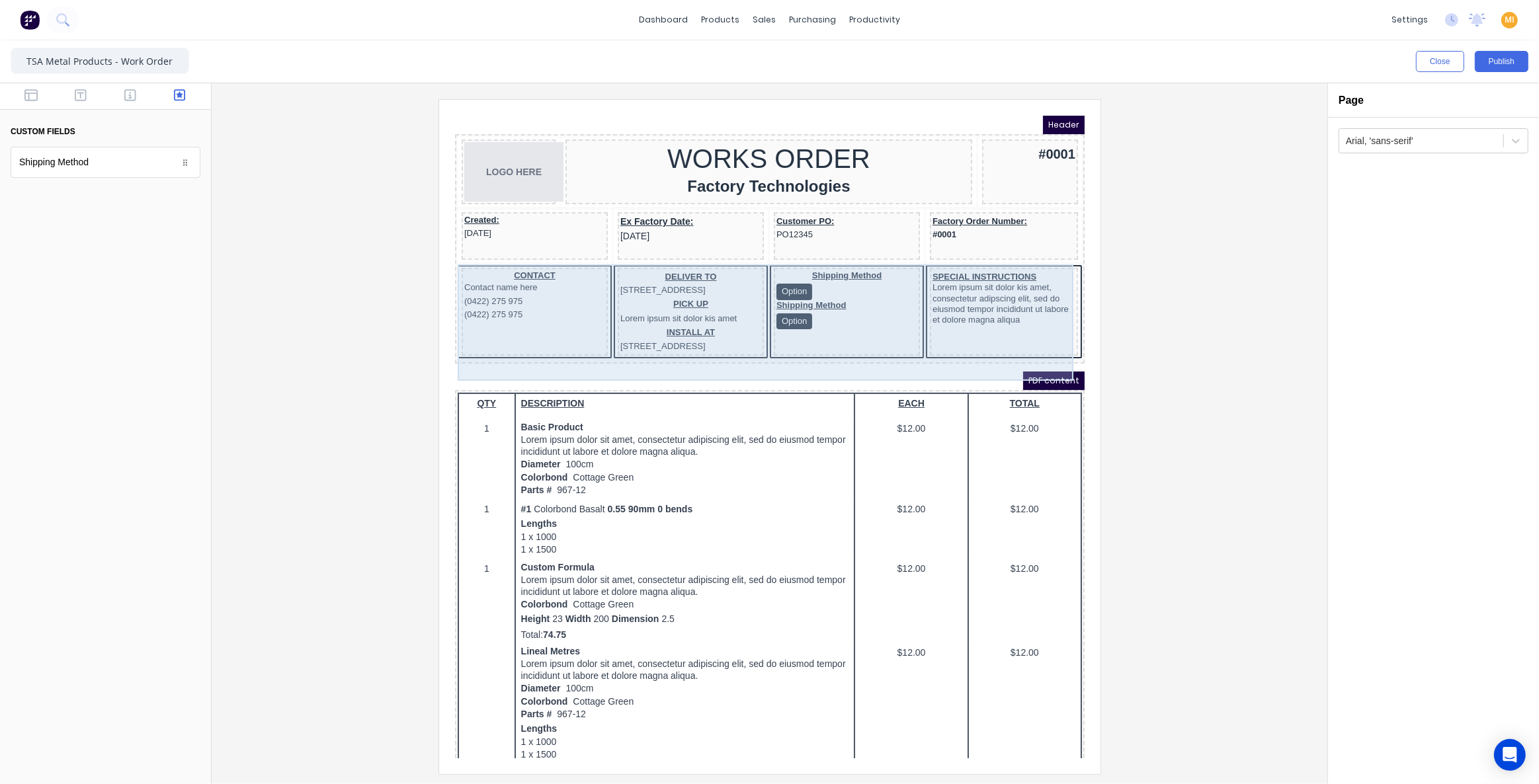
click at [855, 249] on div "CONTACT Contact name here (0422) 275 975 (0422) 275 975 DELIVER TO 234 Beach Ro…" at bounding box center [753, 296] width 625 height 96
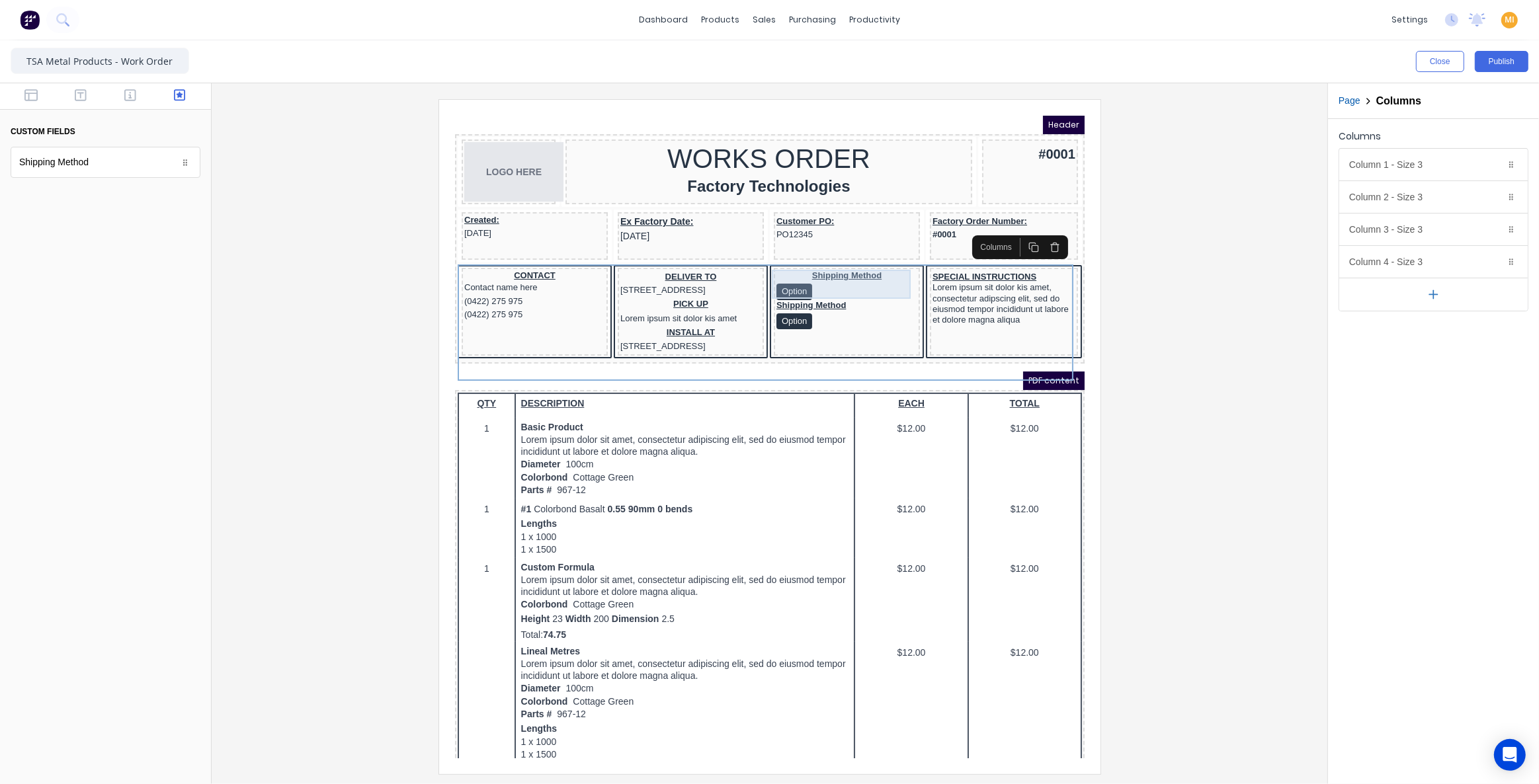
click at [850, 263] on div "Shipping Method Option" at bounding box center [831, 268] width 141 height 29
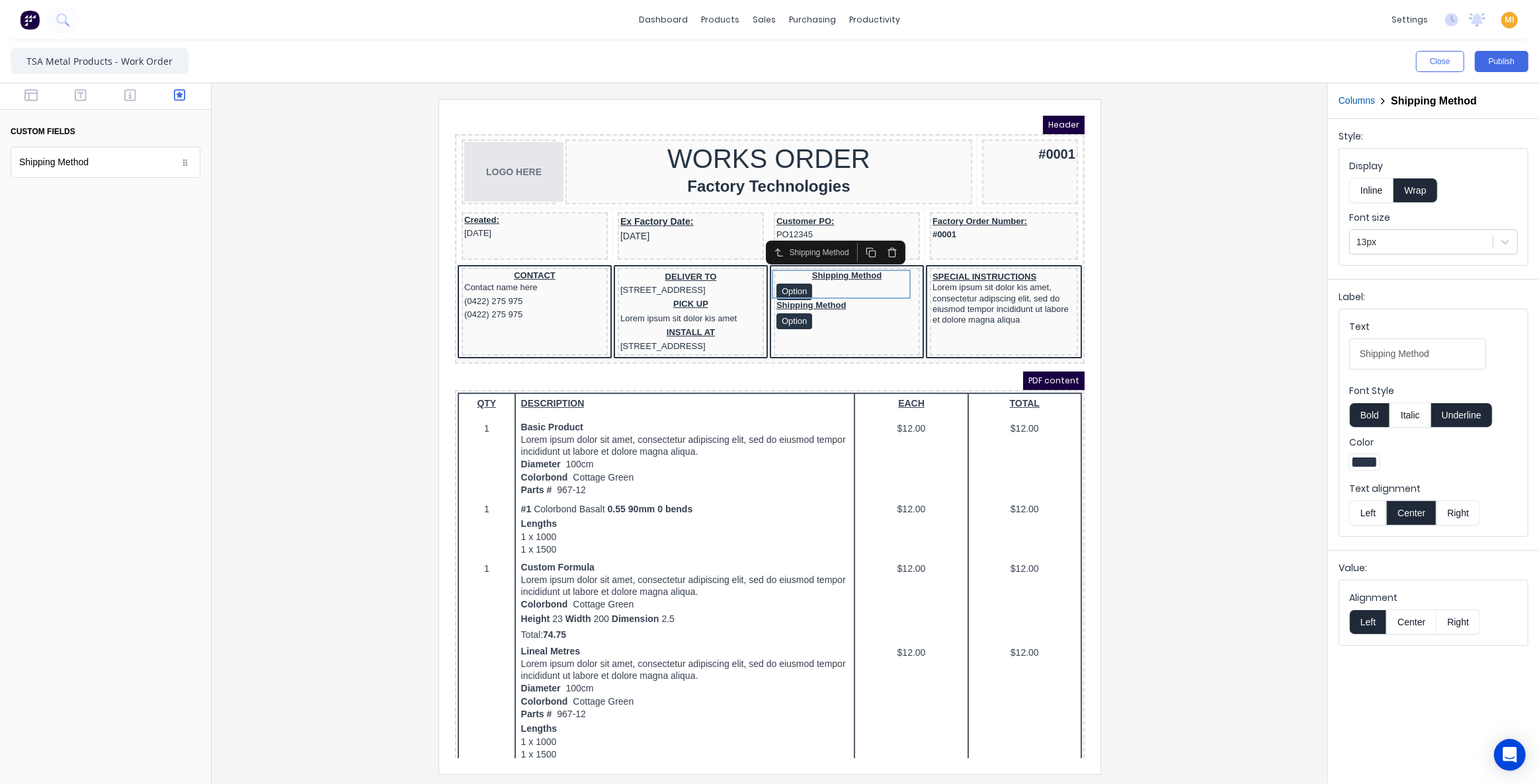
click at [882, 238] on button "button" at bounding box center [875, 235] width 21 height 18
click at [1137, 272] on div at bounding box center [770, 436] width 1095 height 674
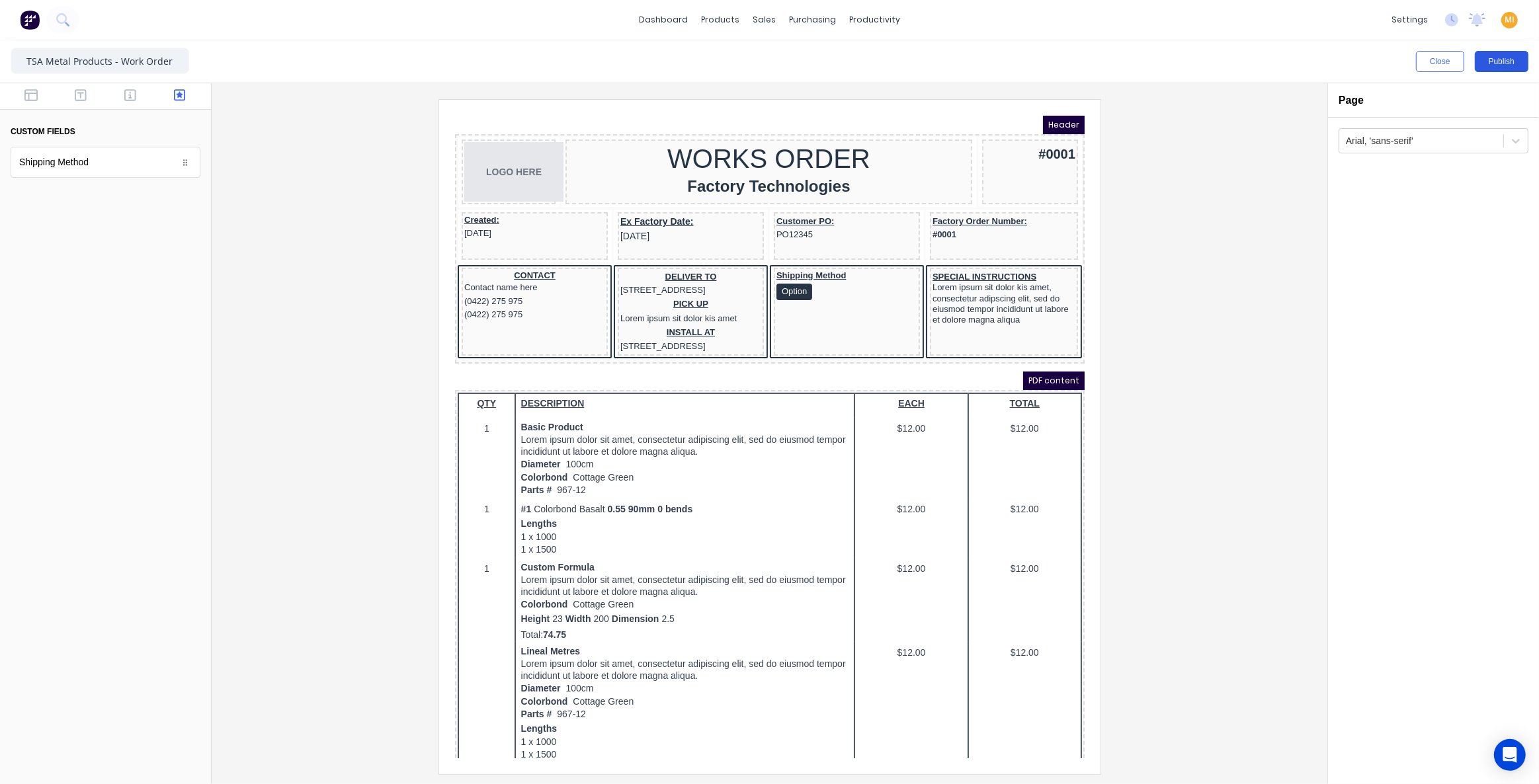
click at [1498, 52] on button "Publish" at bounding box center [1501, 61] width 54 height 21
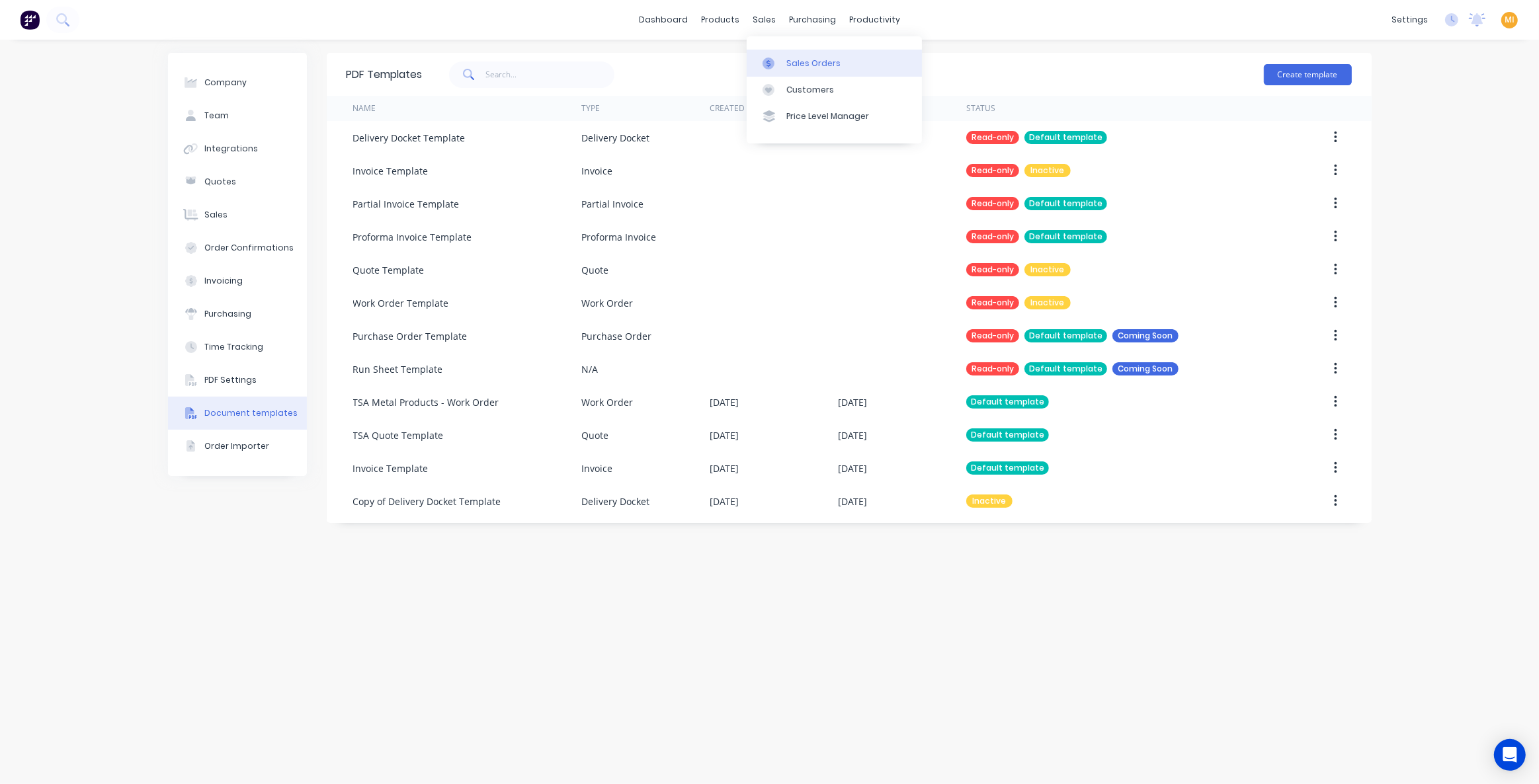
drag, startPoint x: 796, startPoint y: 63, endPoint x: 750, endPoint y: 52, distance: 47.3
click at [796, 63] on div "Sales Orders" at bounding box center [814, 63] width 54 height 12
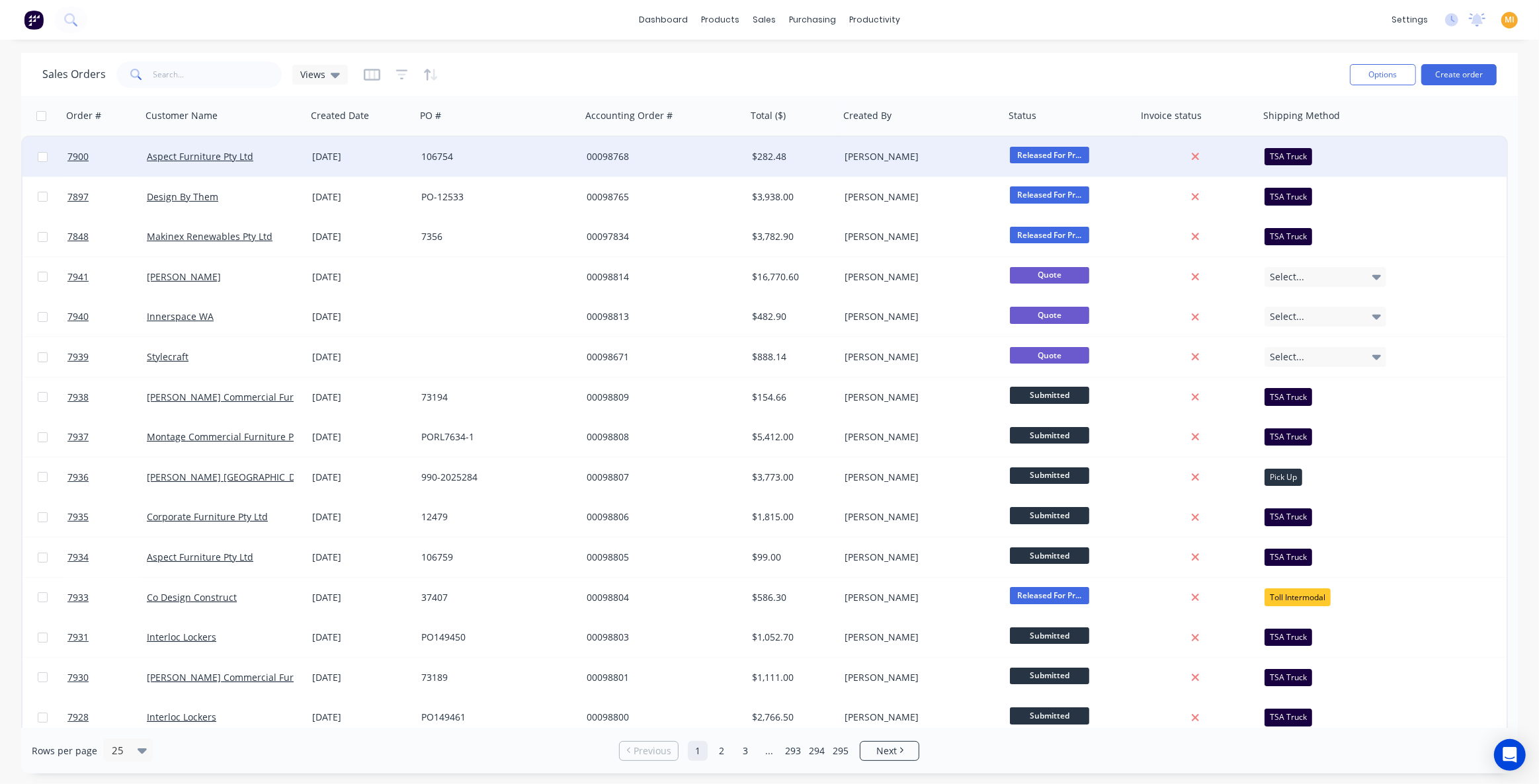
click at [510, 162] on div "106754" at bounding box center [495, 157] width 147 height 13
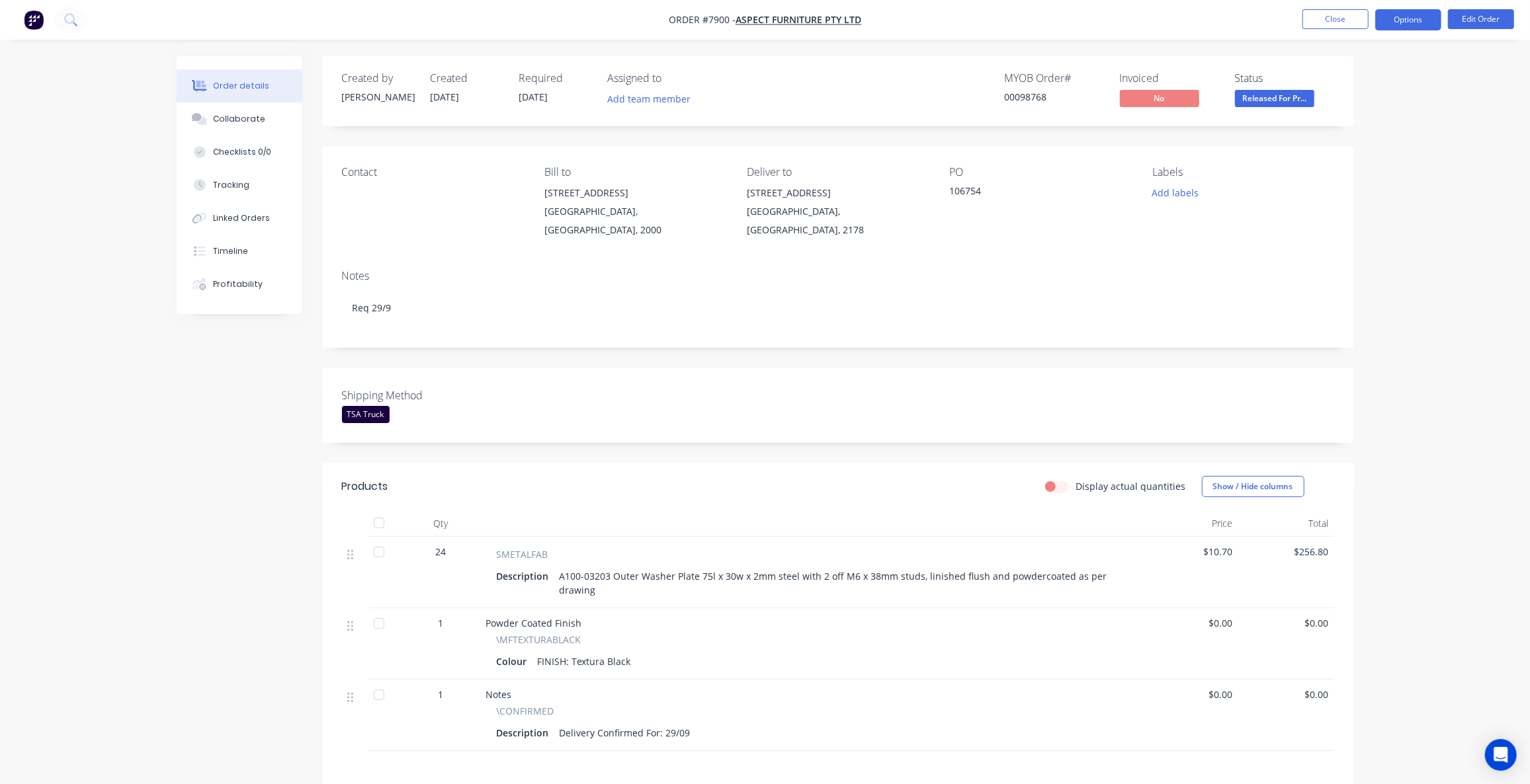
click at [1398, 16] on button "Options" at bounding box center [1408, 20] width 66 height 21
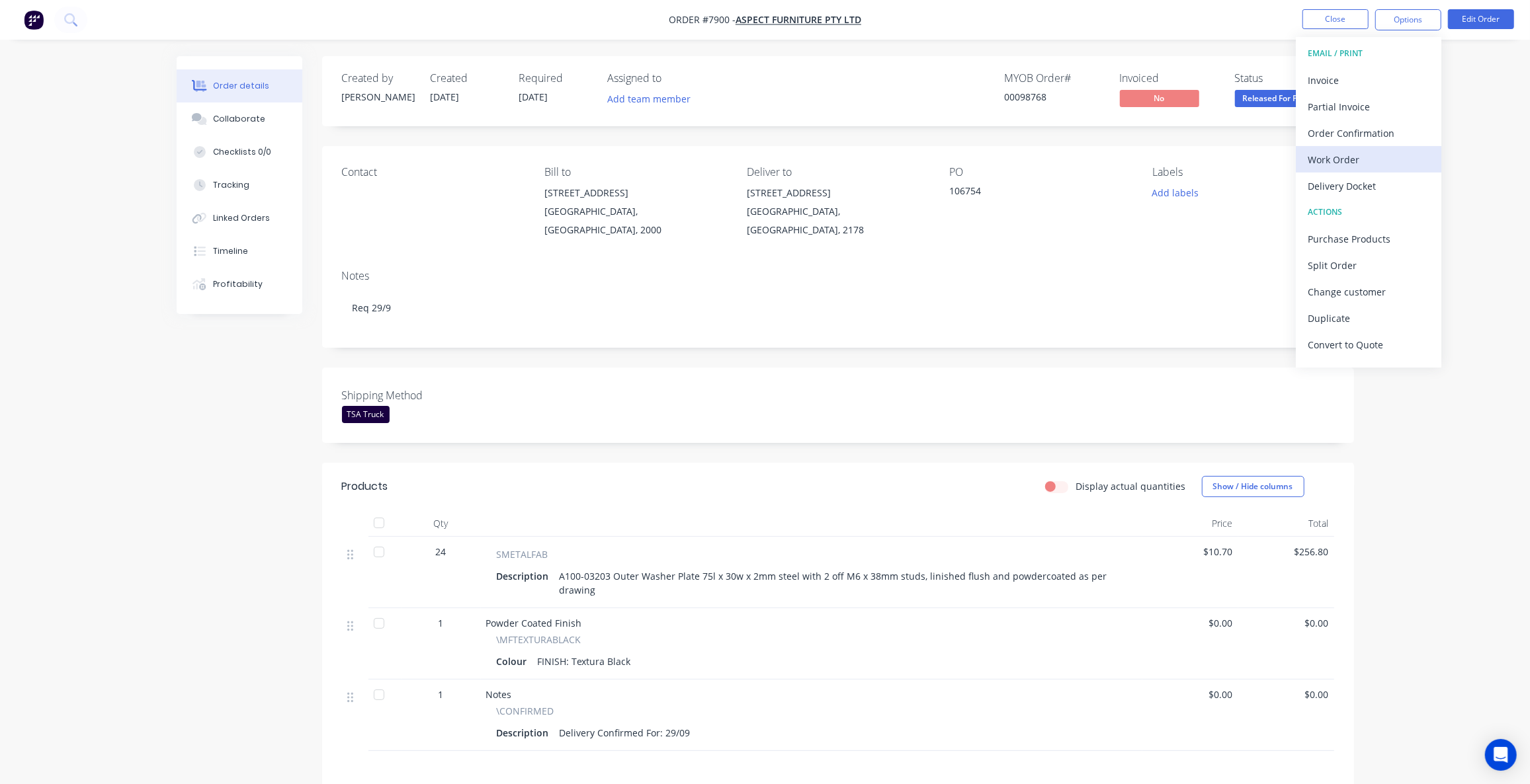
click at [1357, 165] on div "Work Order" at bounding box center [1368, 160] width 121 height 19
click at [1362, 140] on div "Without pricing" at bounding box center [1368, 133] width 121 height 19
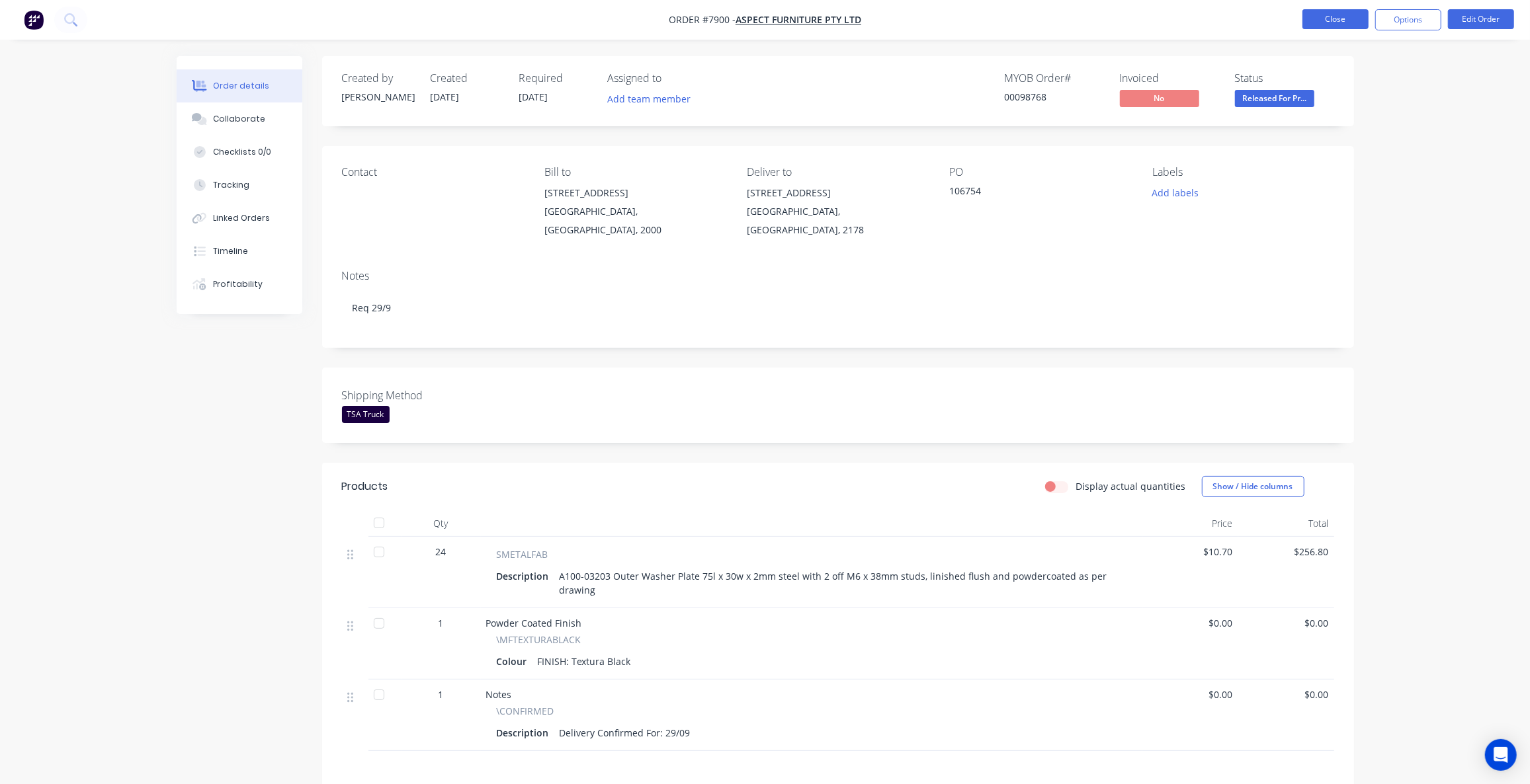
click at [1328, 13] on button "Close" at bounding box center [1335, 19] width 66 height 20
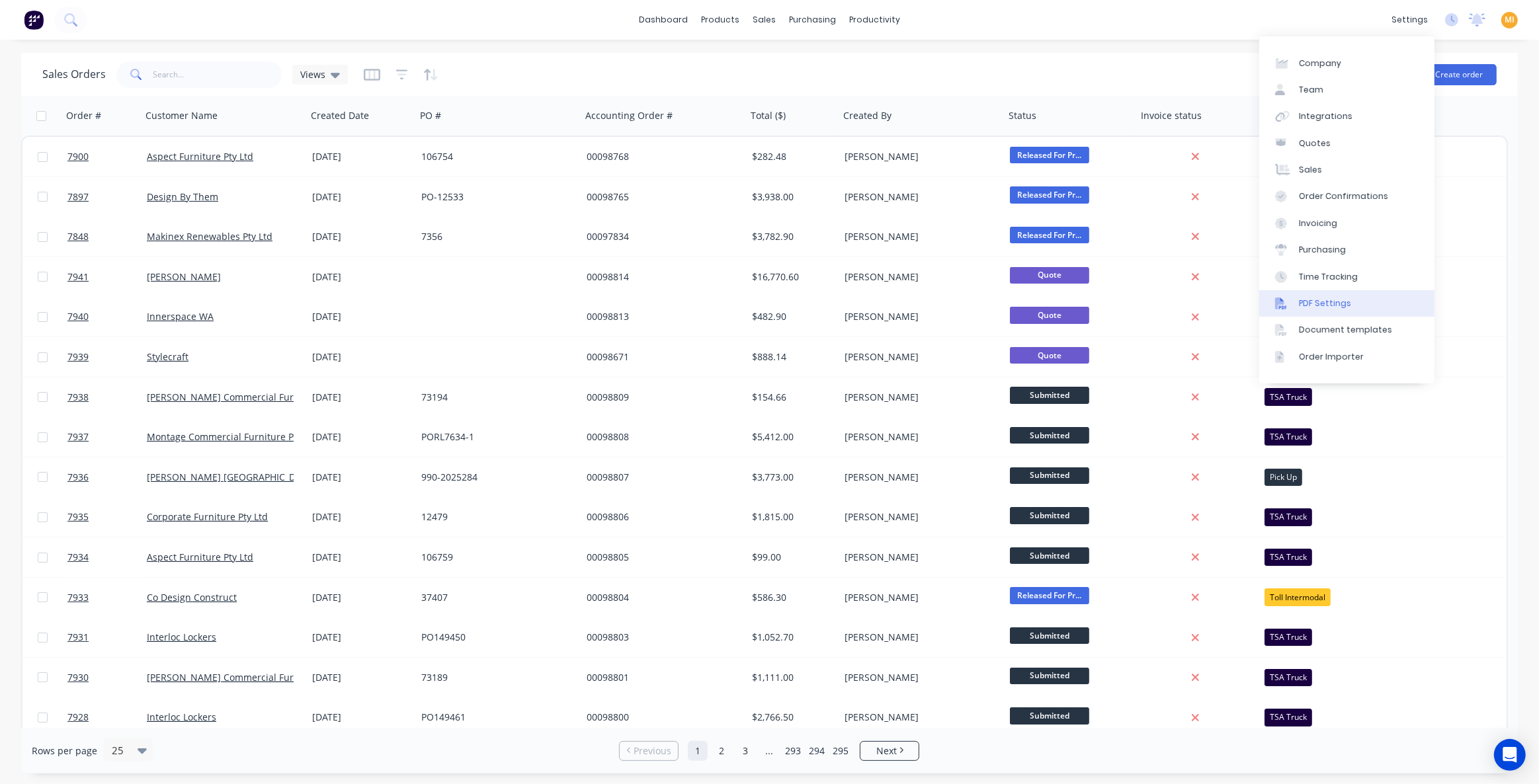
drag, startPoint x: 1343, startPoint y: 297, endPoint x: 1318, endPoint y: 296, distance: 25.0
click at [1343, 298] on div "PDF Settings" at bounding box center [1325, 304] width 52 height 12
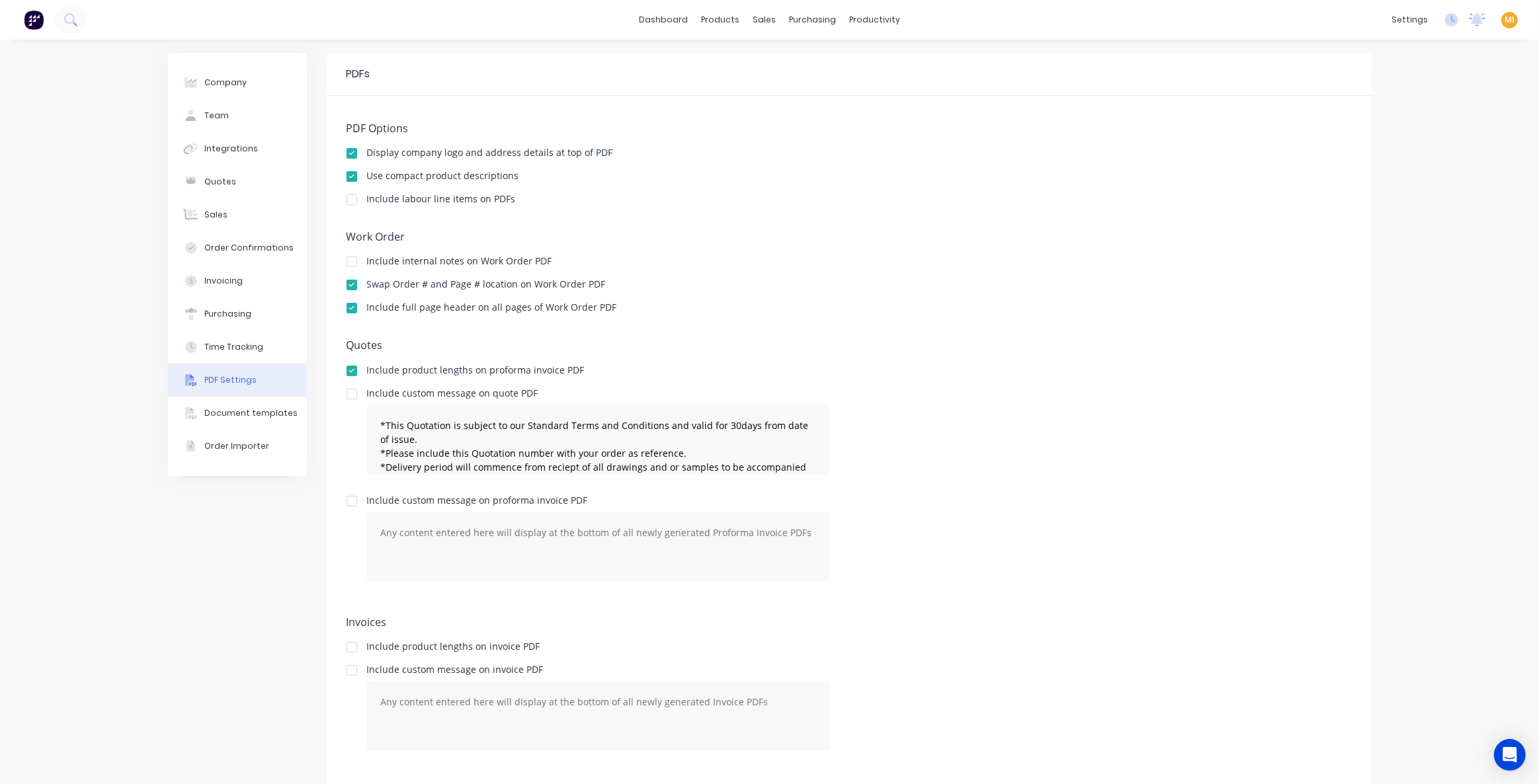
type textarea "*This Quotation is subject to our Standard Terms and Conditions and valid for 3…"
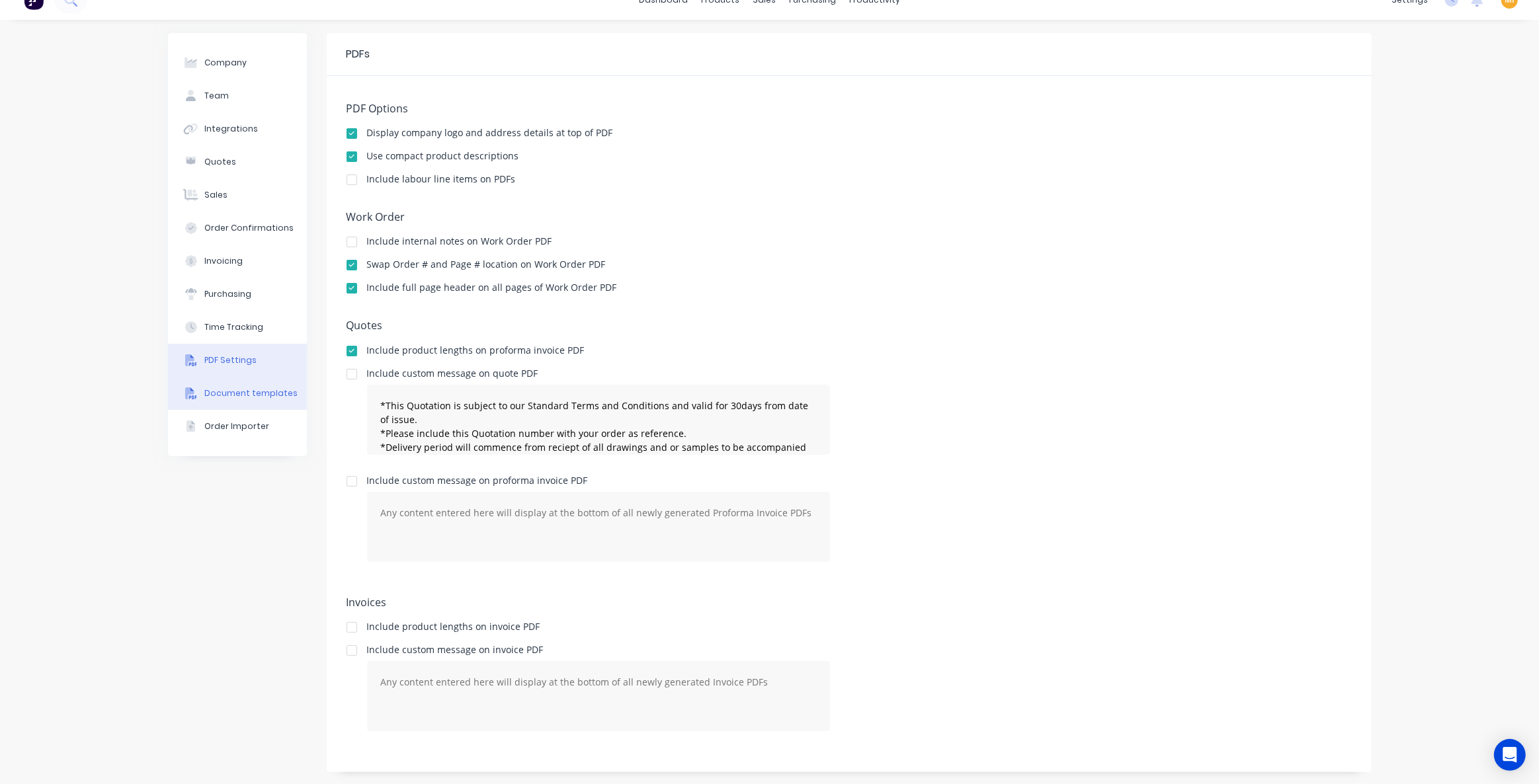
click at [227, 399] on button "Document templates" at bounding box center [237, 393] width 139 height 33
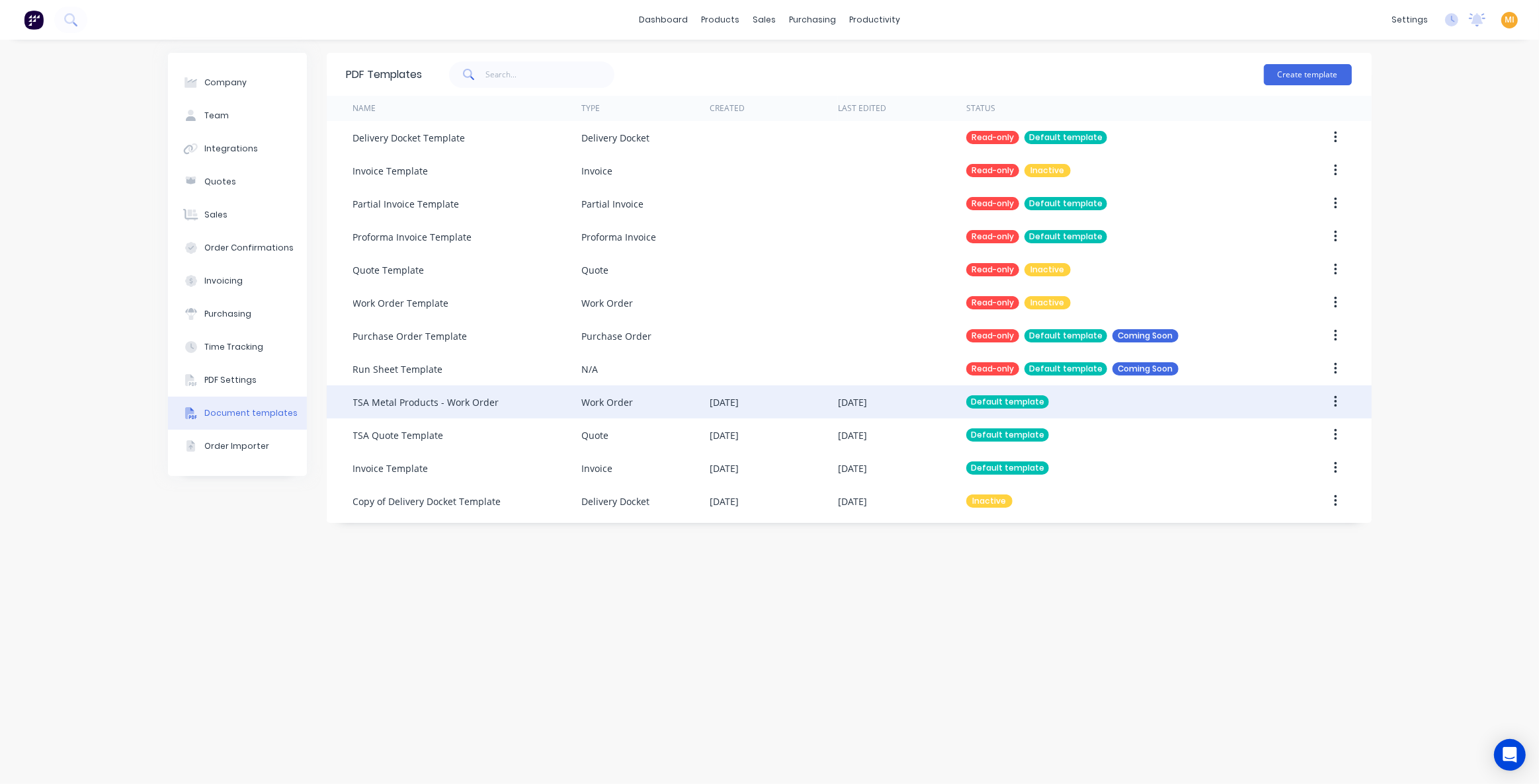
click at [502, 411] on div "TSA Metal Products - Work Order" at bounding box center [467, 402] width 228 height 33
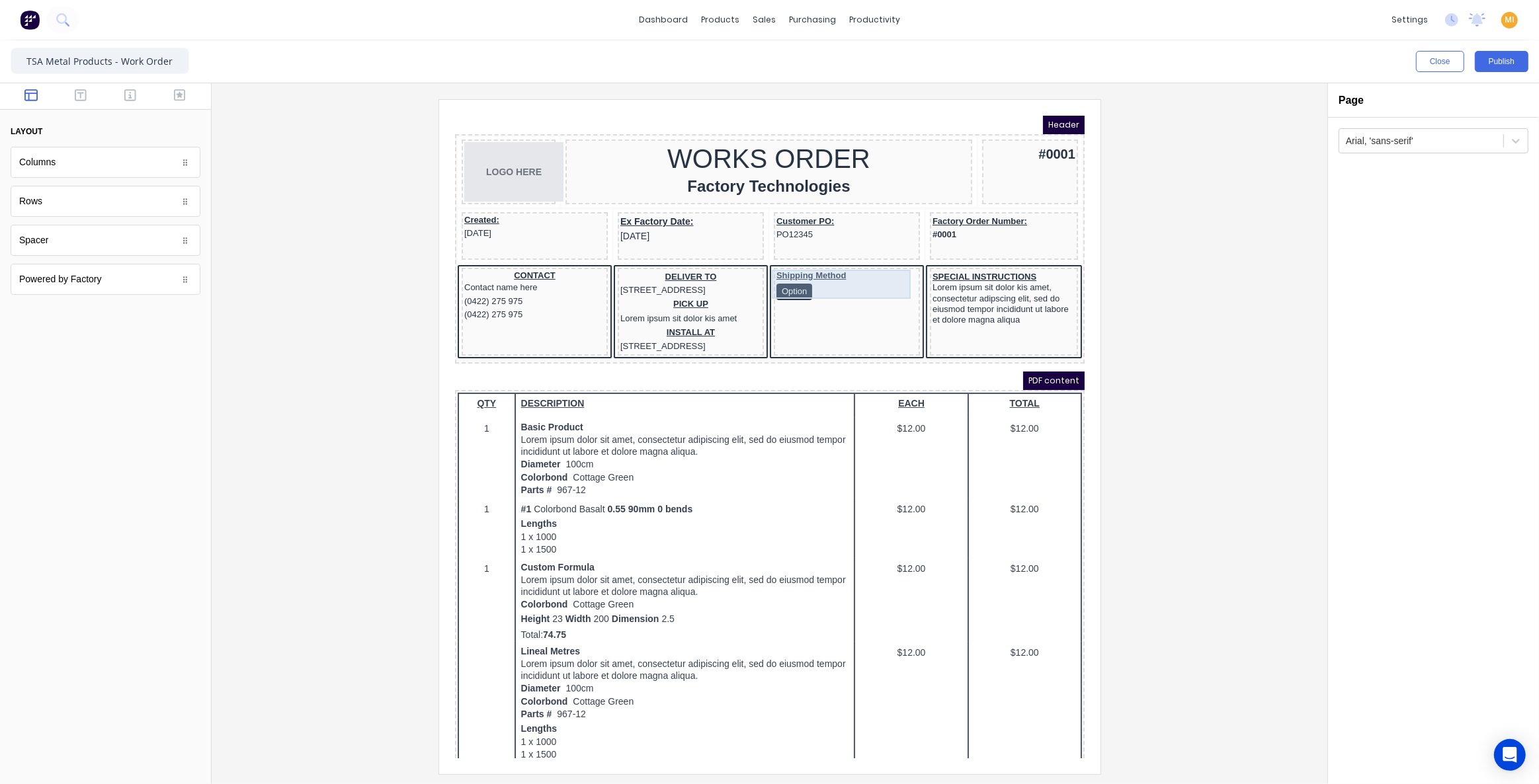
click at [825, 262] on div "Shipping Method Option" at bounding box center [831, 268] width 141 height 29
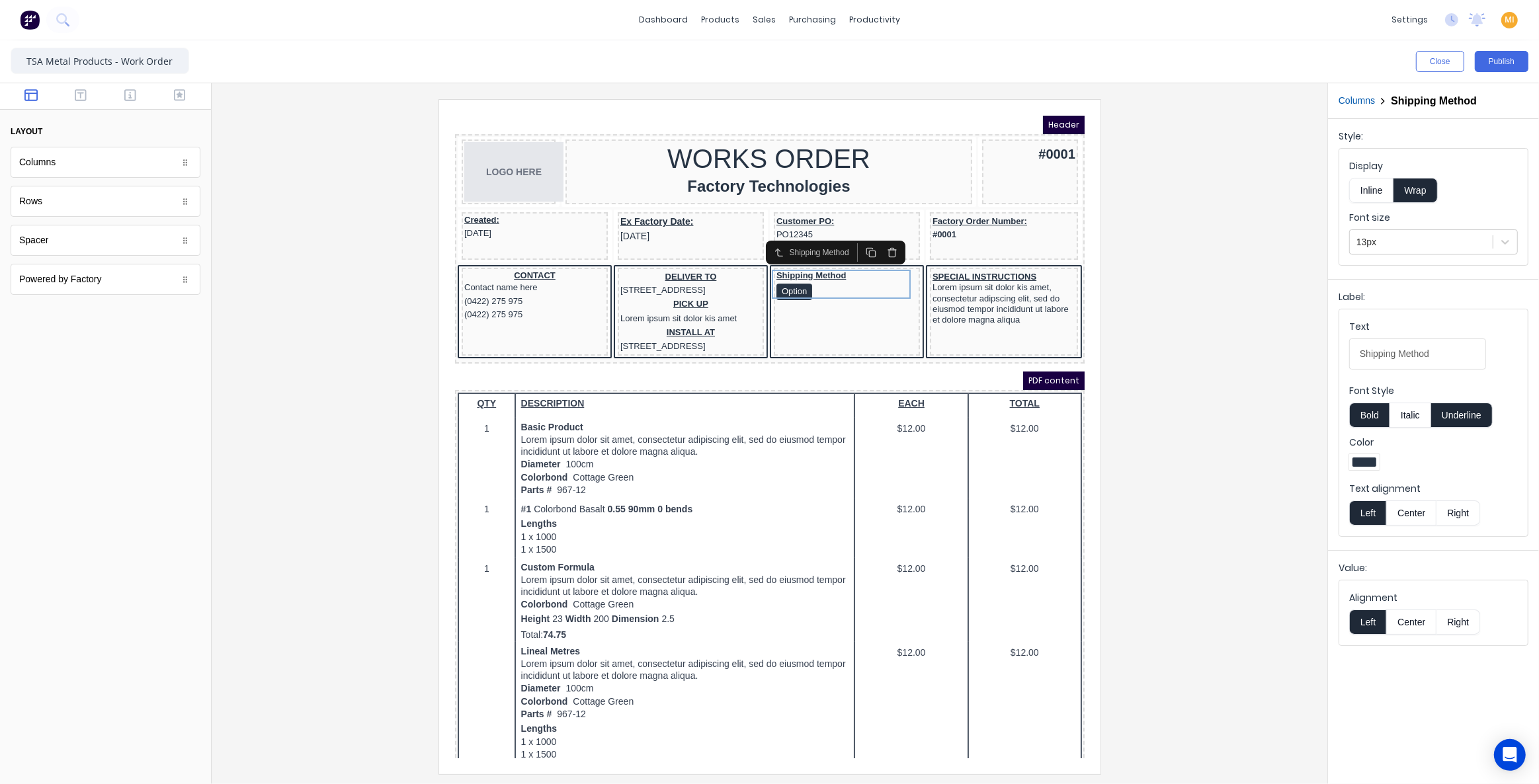
click at [1412, 511] on button "Center" at bounding box center [1411, 513] width 50 height 25
click at [1245, 443] on div at bounding box center [770, 436] width 1095 height 674
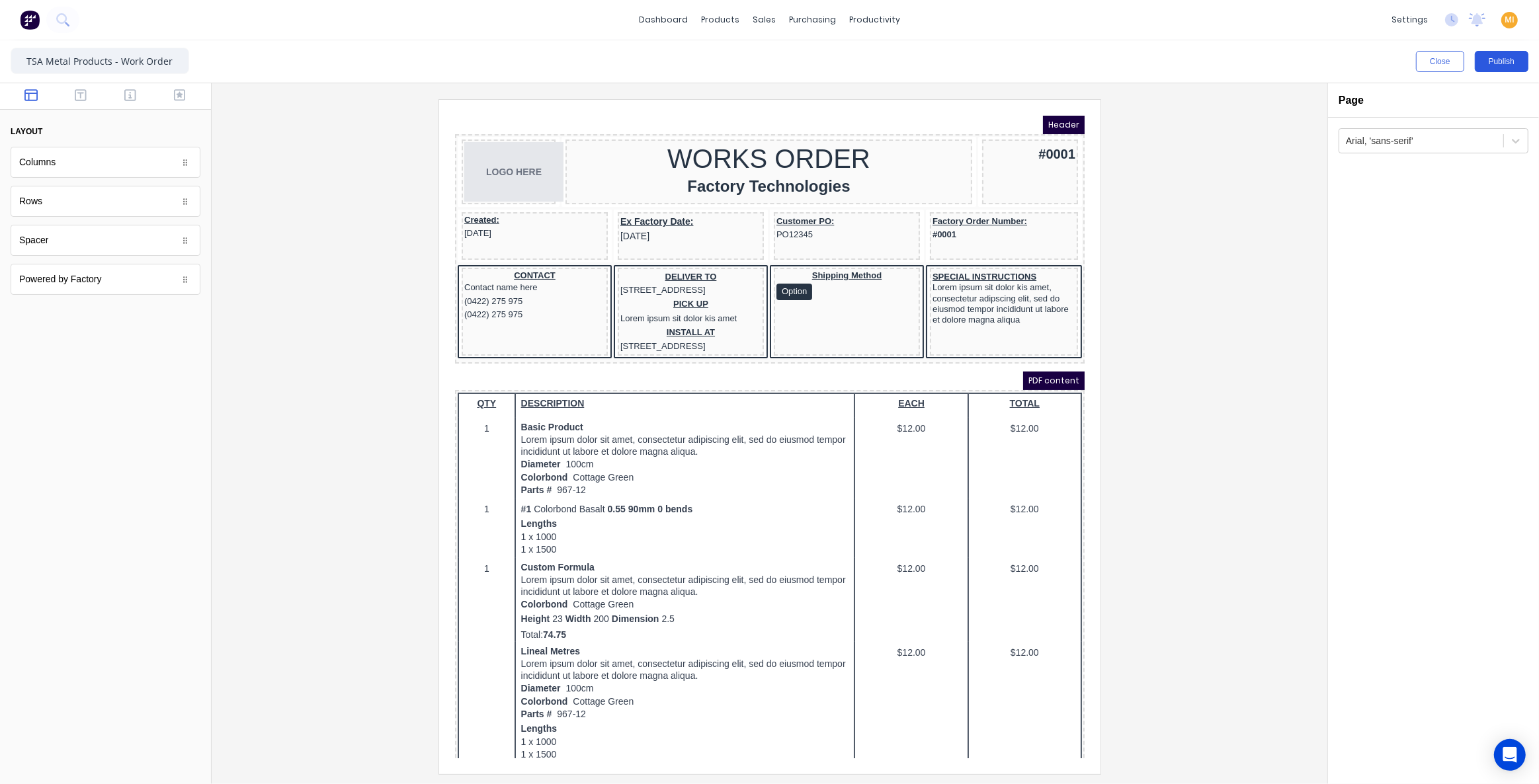
click at [1504, 60] on button "Publish" at bounding box center [1501, 61] width 54 height 21
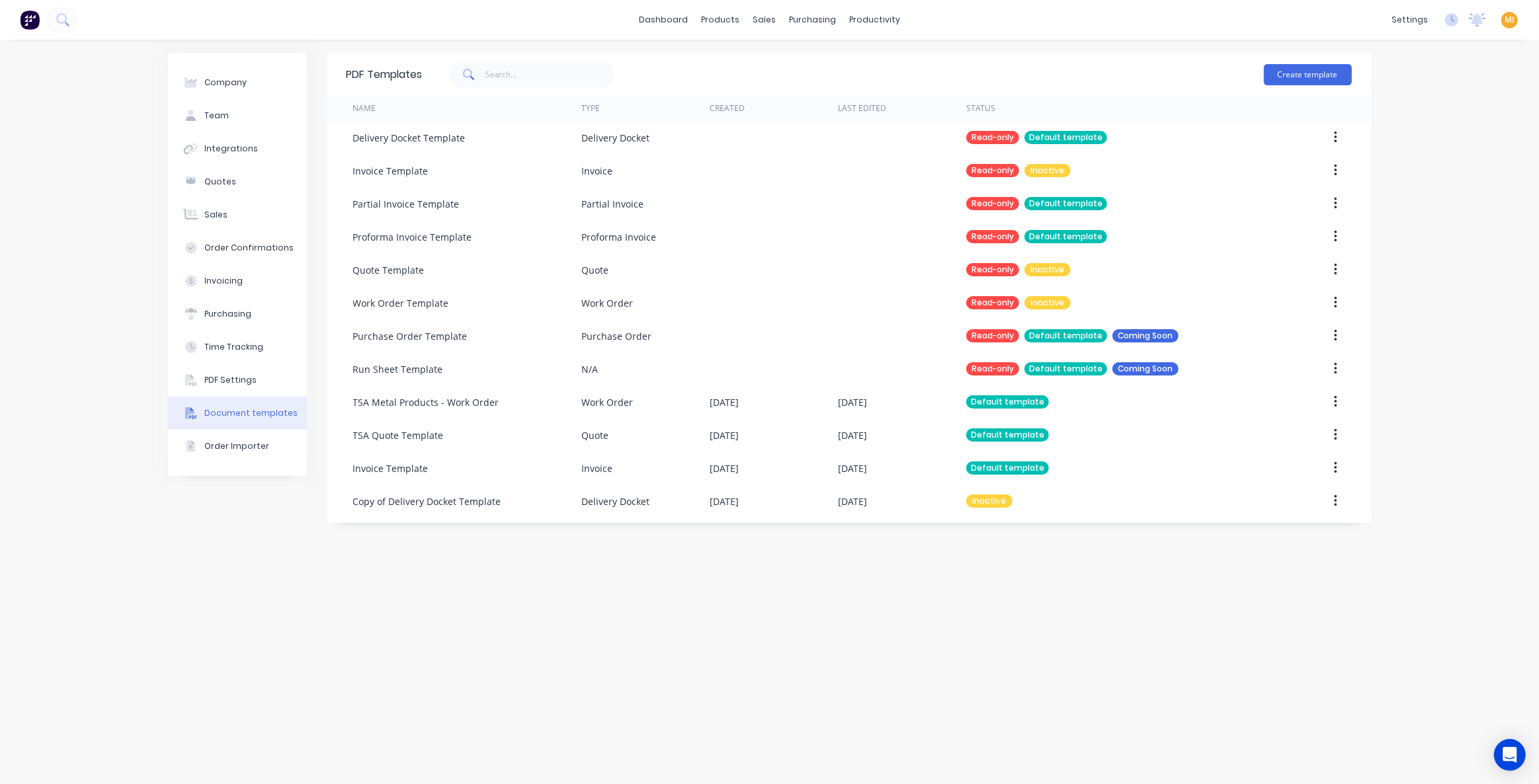
click at [23, 23] on img at bounding box center [29, 19] width 20 height 20
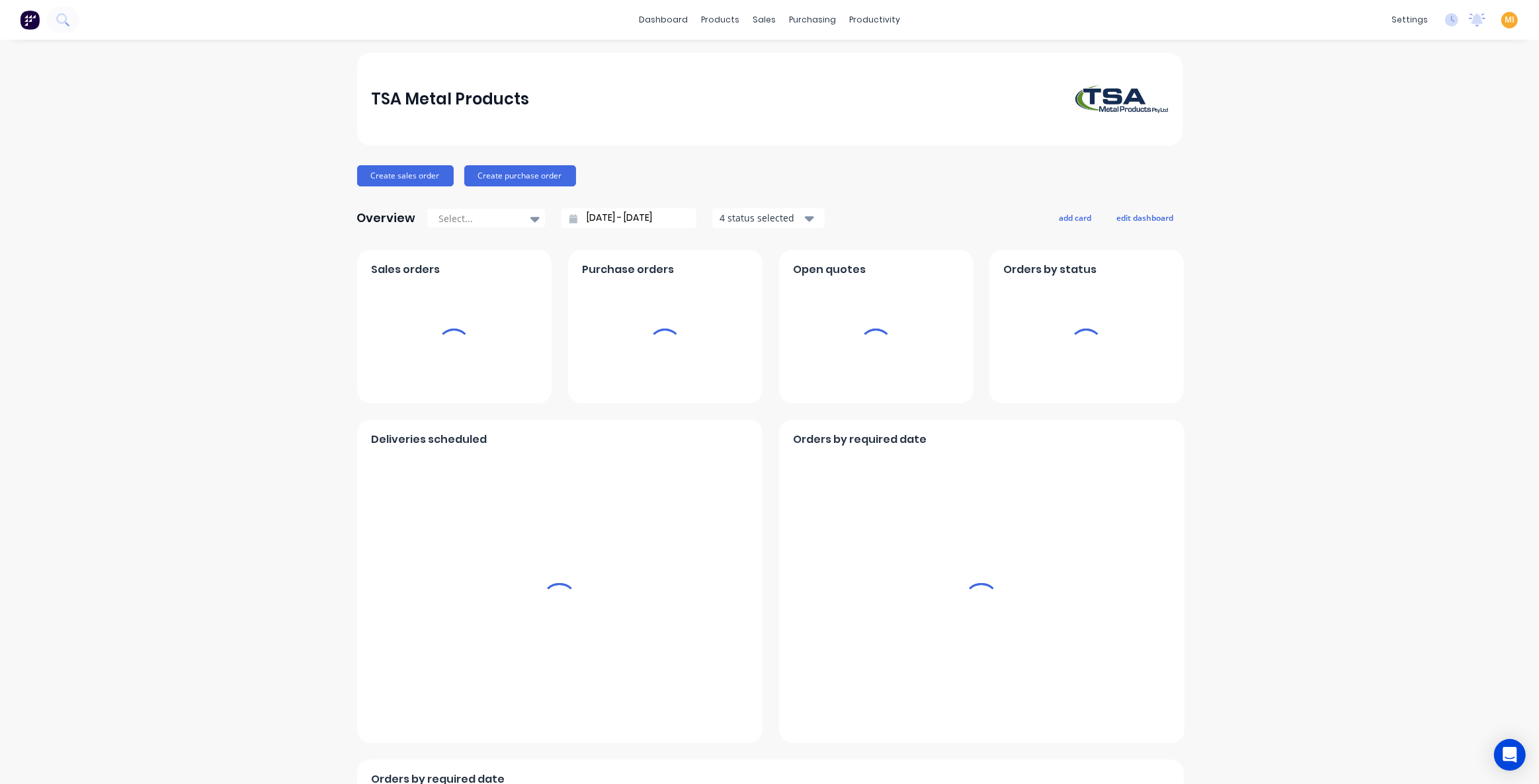
click at [1504, 19] on span "MI" at bounding box center [1509, 20] width 10 height 12
click at [1416, 158] on button "Sign out" at bounding box center [1427, 165] width 175 height 26
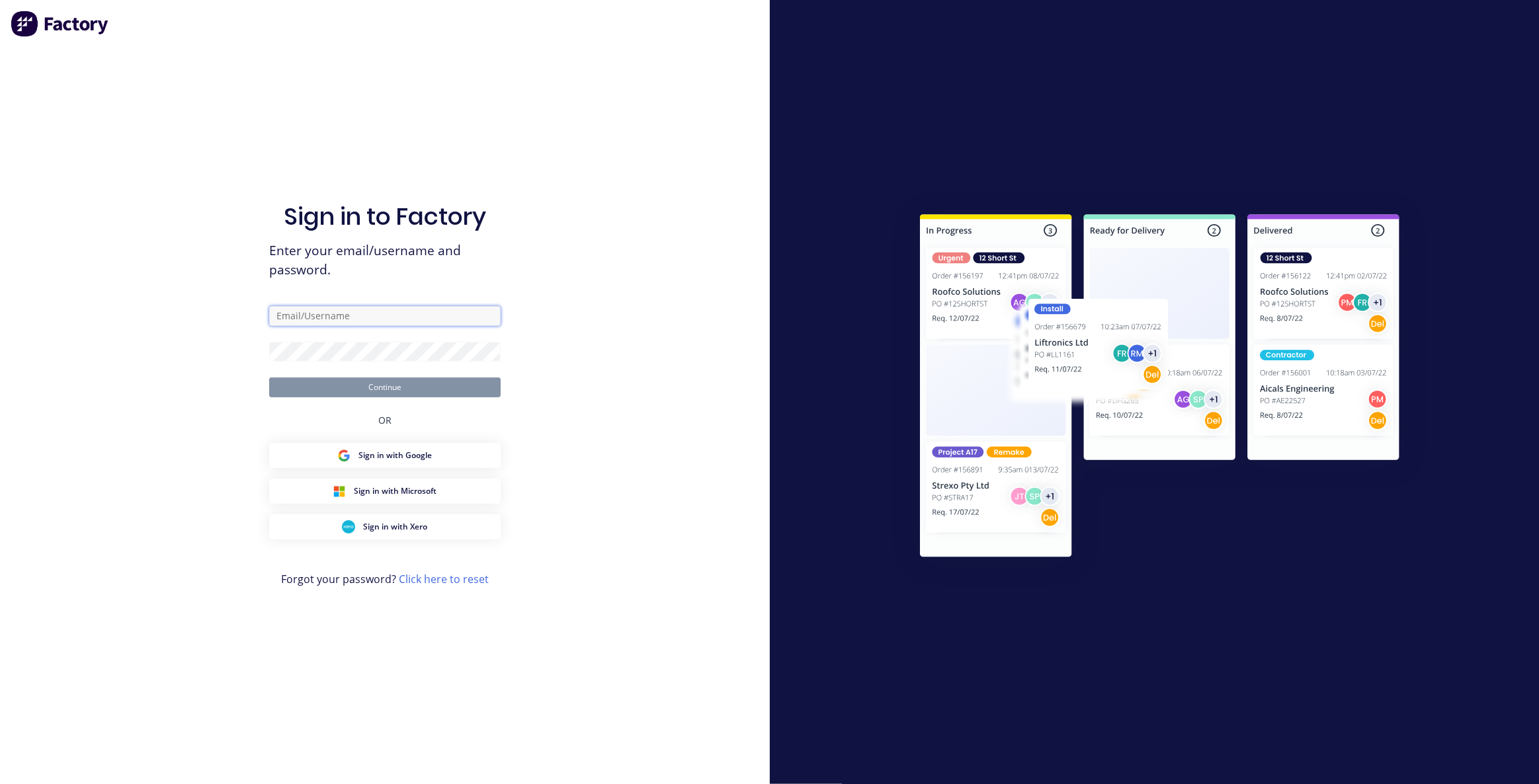
drag, startPoint x: 366, startPoint y: 311, endPoint x: 377, endPoint y: 291, distance: 22.8
click at [366, 313] on input "text" at bounding box center [385, 316] width 232 height 20
type input "[EMAIL_ADDRESS][DOMAIN_NAME]"
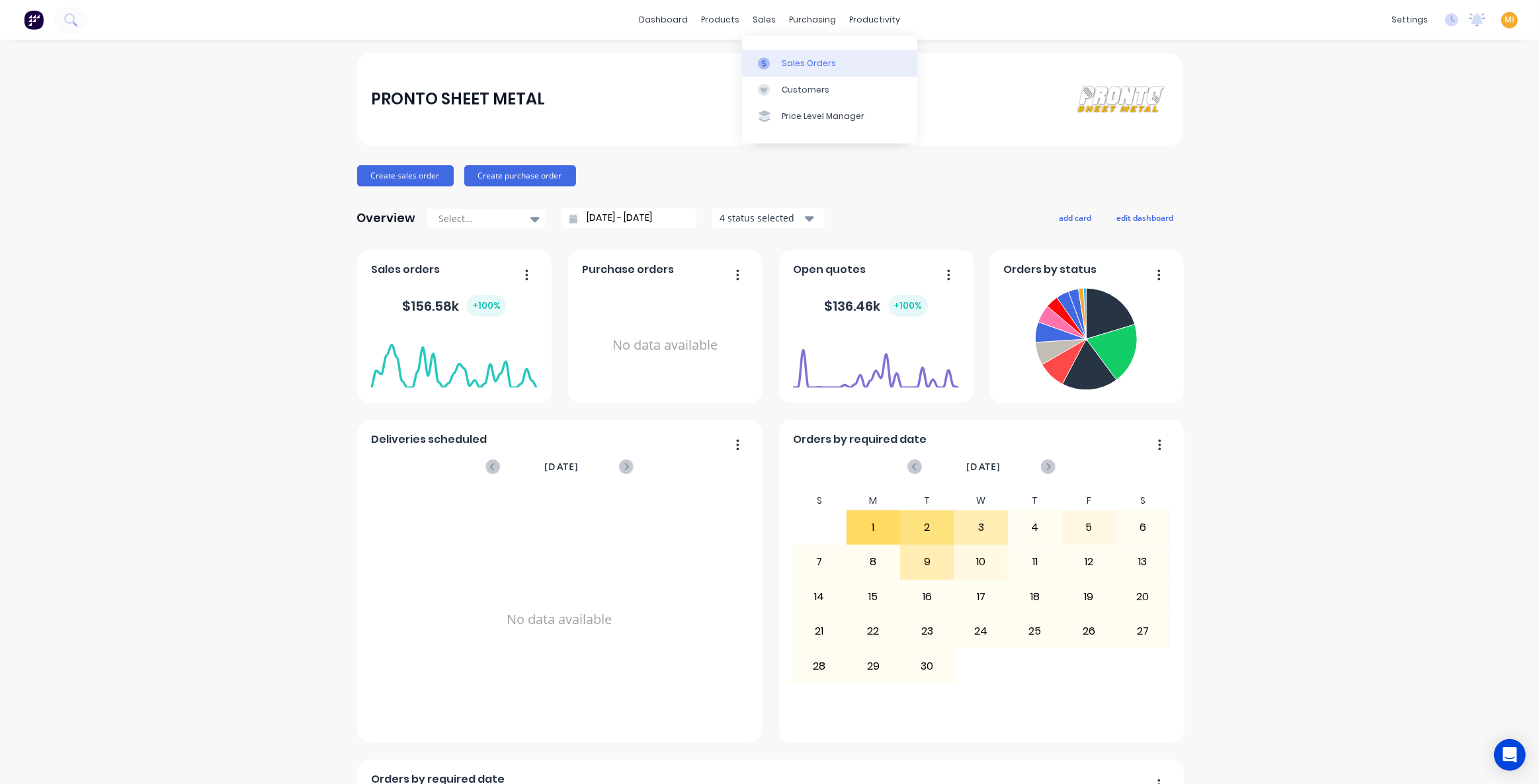
click at [791, 56] on link "Sales Orders" at bounding box center [830, 63] width 175 height 26
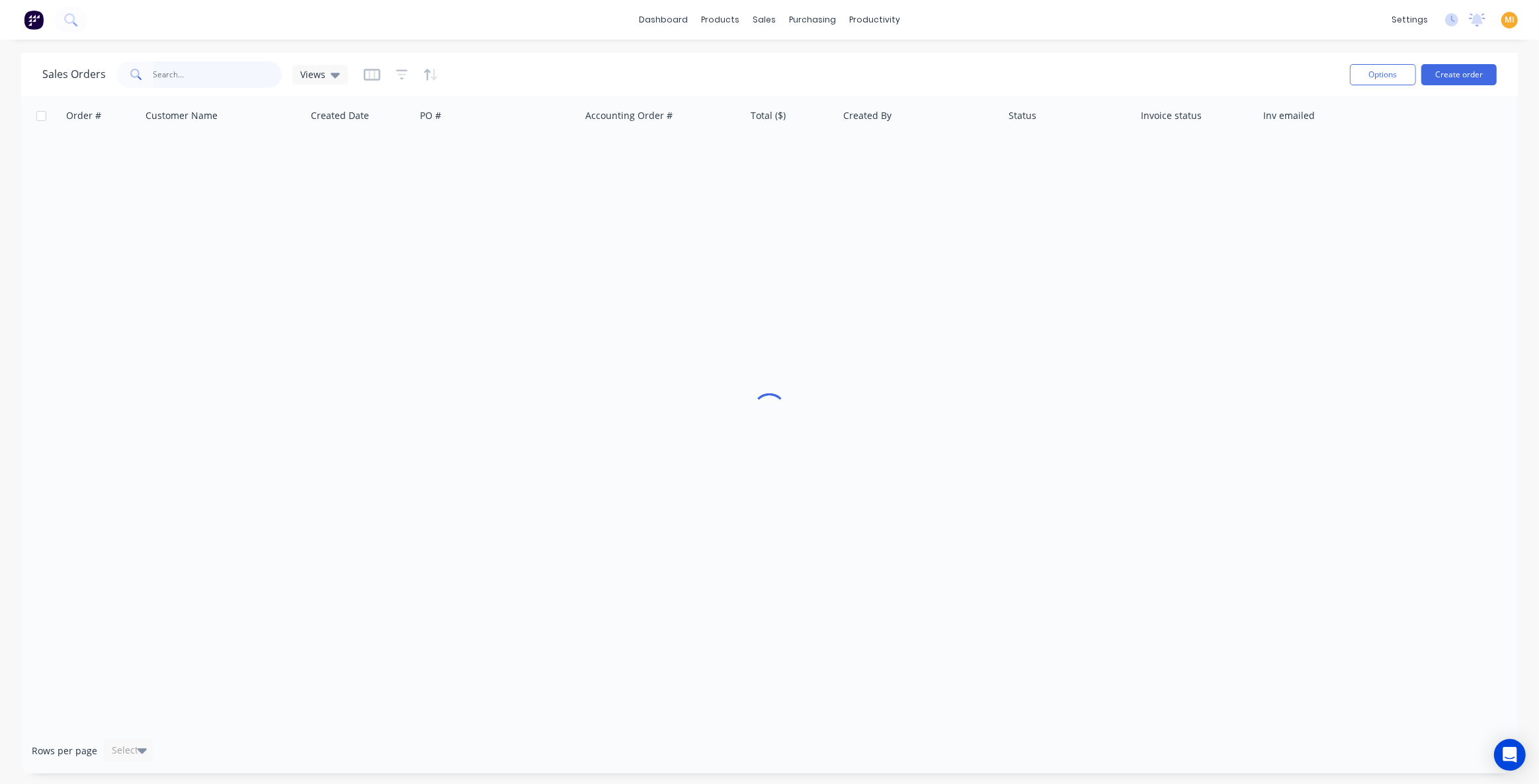
click at [178, 82] on input "text" at bounding box center [218, 75] width 129 height 26
paste input "2737"
type input "2737"
click at [397, 73] on icon "button" at bounding box center [402, 75] width 12 height 13
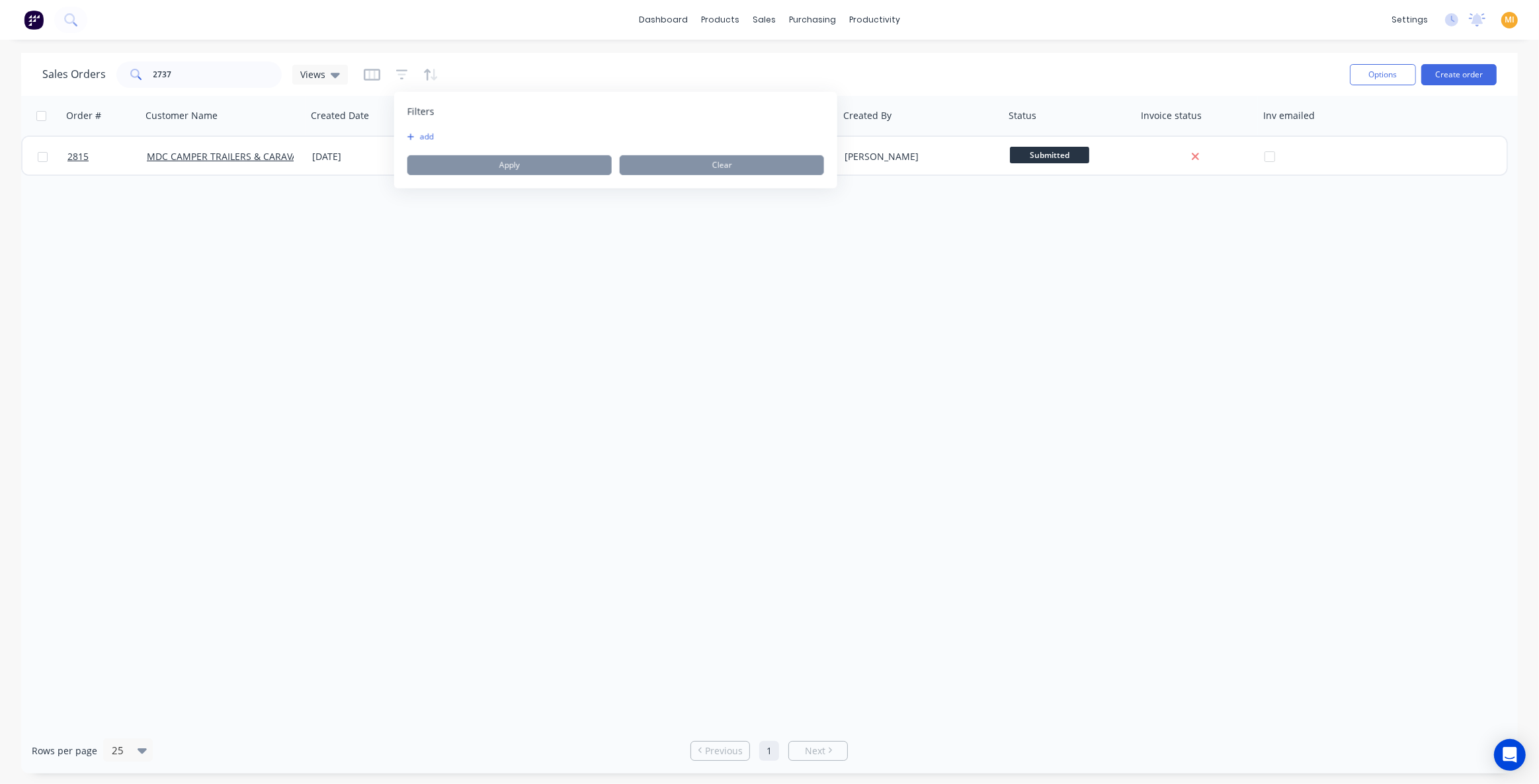
click at [418, 128] on div "Filters add Apply Clear" at bounding box center [616, 140] width 443 height 96
click at [423, 132] on button "add" at bounding box center [424, 137] width 33 height 10
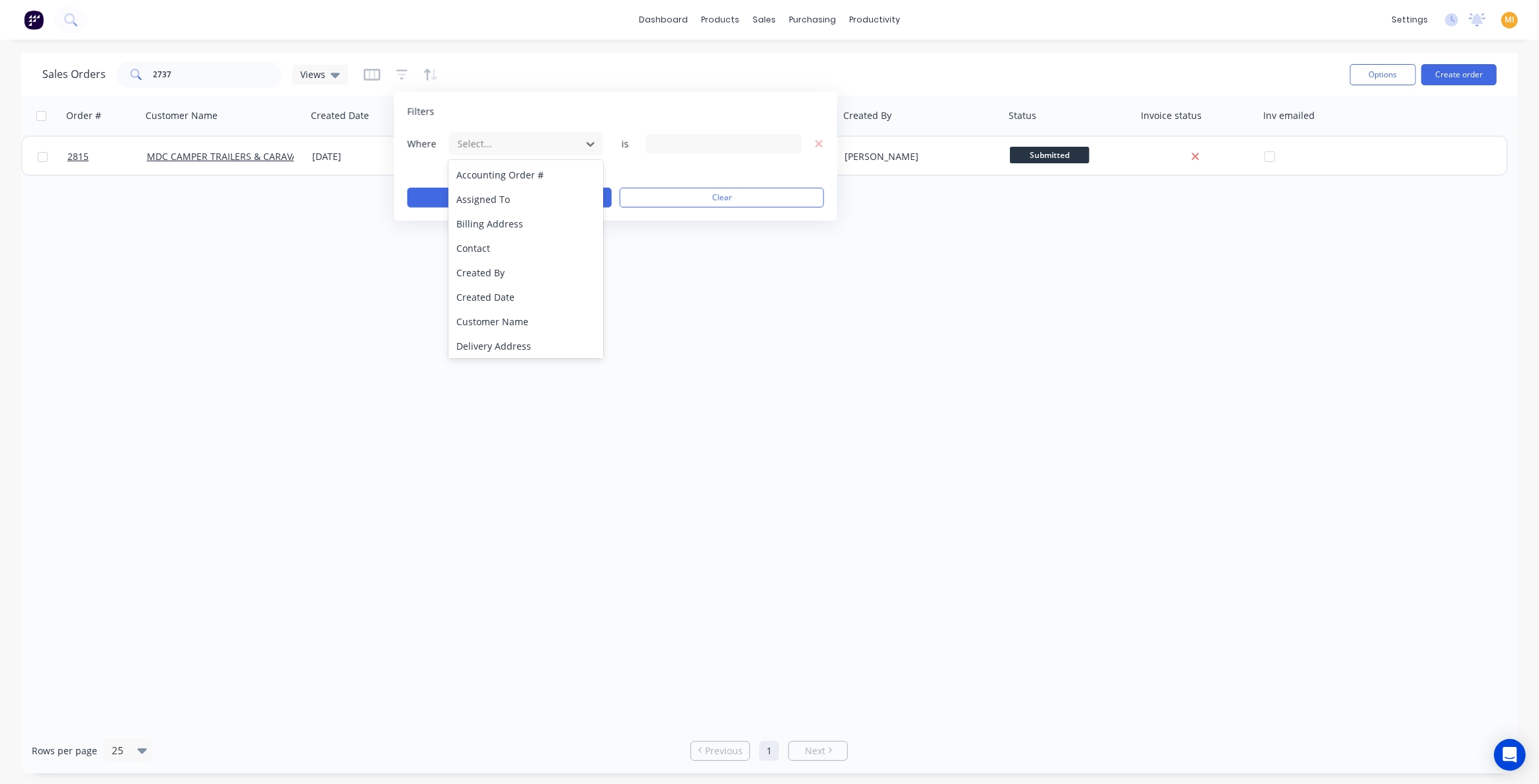
click at [481, 142] on div at bounding box center [515, 143] width 118 height 16
drag, startPoint x: 502, startPoint y: 344, endPoint x: 697, endPoint y: 176, distance: 257.4
click at [502, 344] on div "Status" at bounding box center [526, 343] width 154 height 24
click at [713, 140] on div "20 Status selected" at bounding box center [713, 143] width 120 height 14
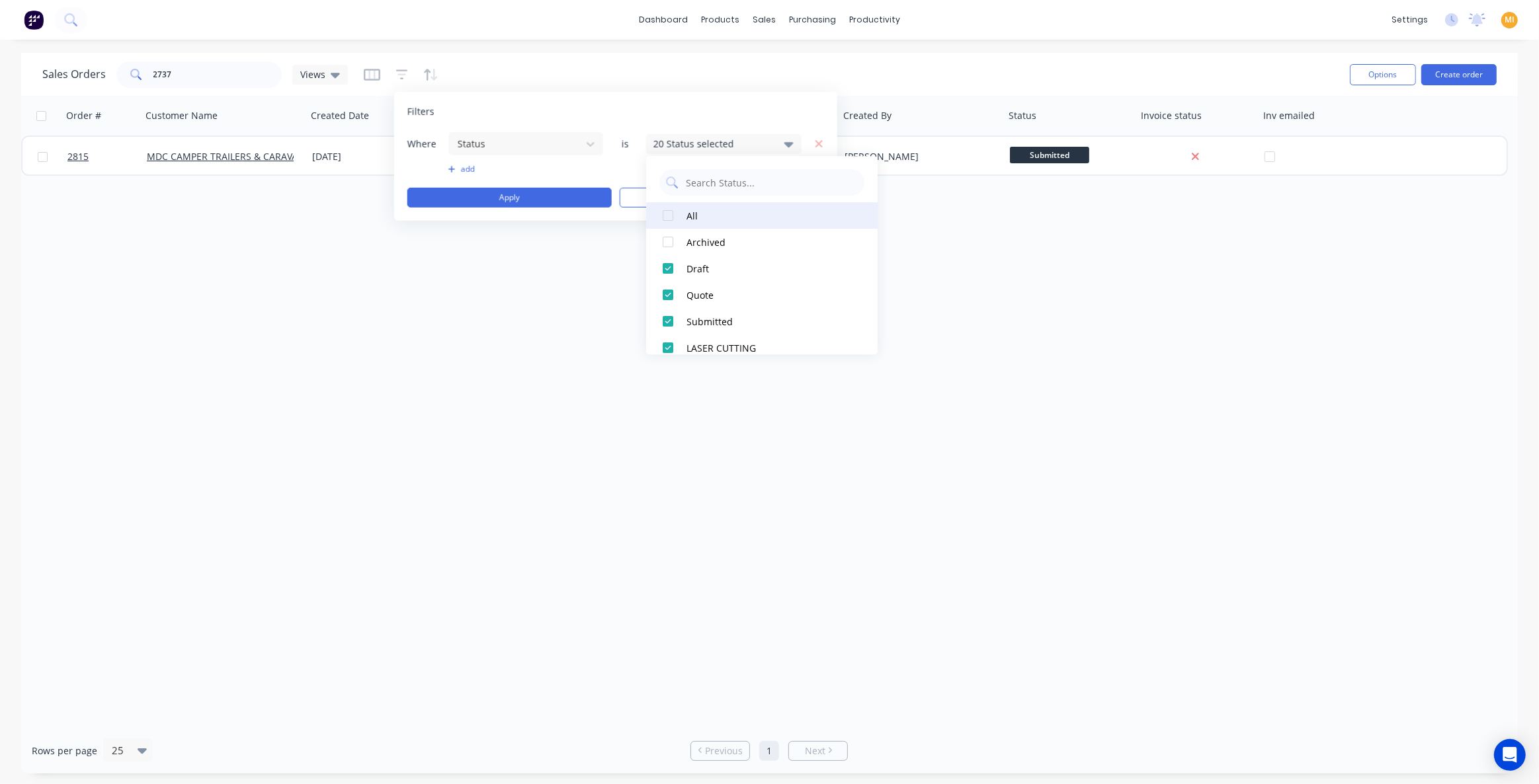
click at [661, 213] on div at bounding box center [668, 215] width 26 height 26
click at [535, 200] on button "Apply" at bounding box center [510, 197] width 205 height 20
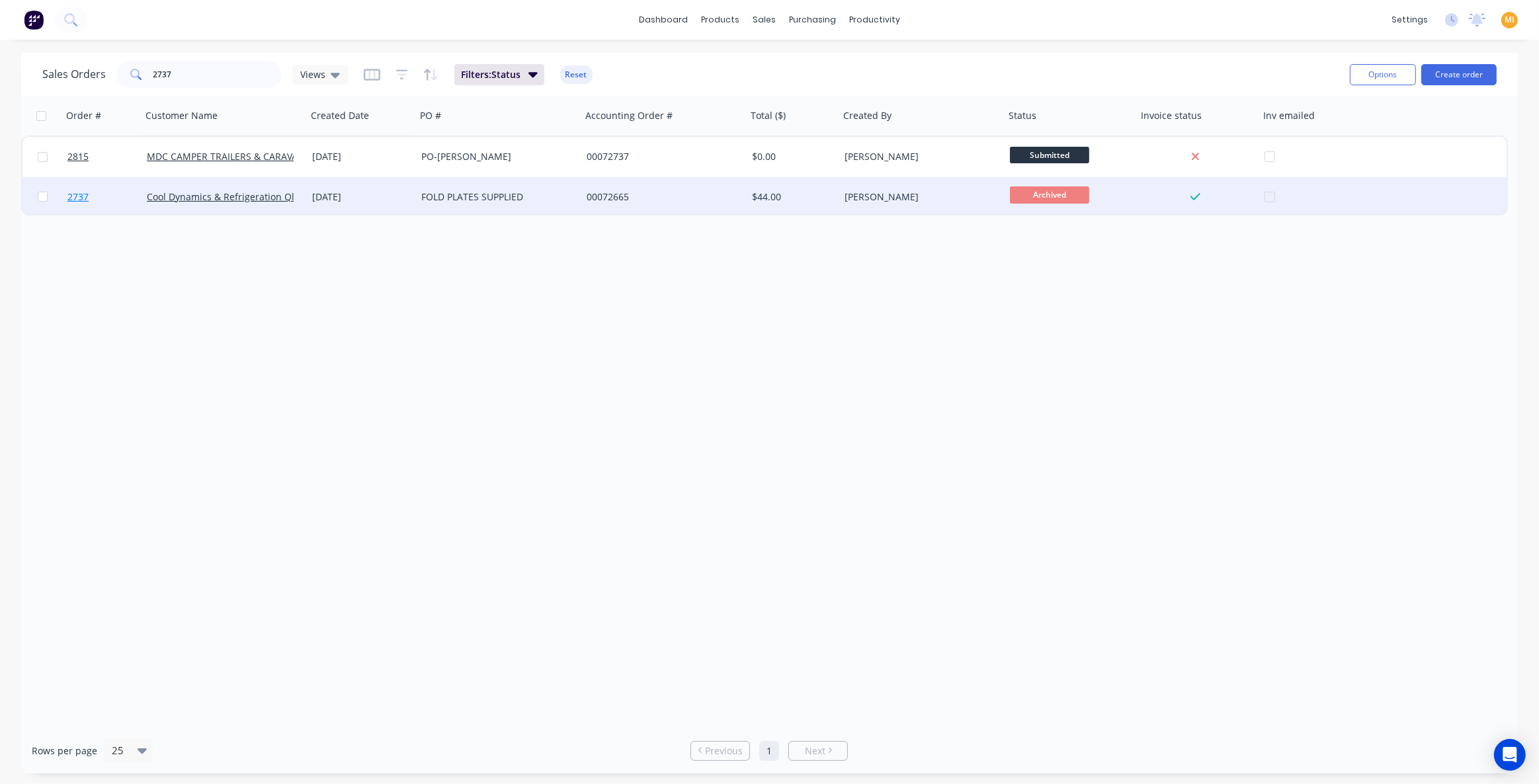
click at [122, 186] on link "2737" at bounding box center [107, 197] width 79 height 40
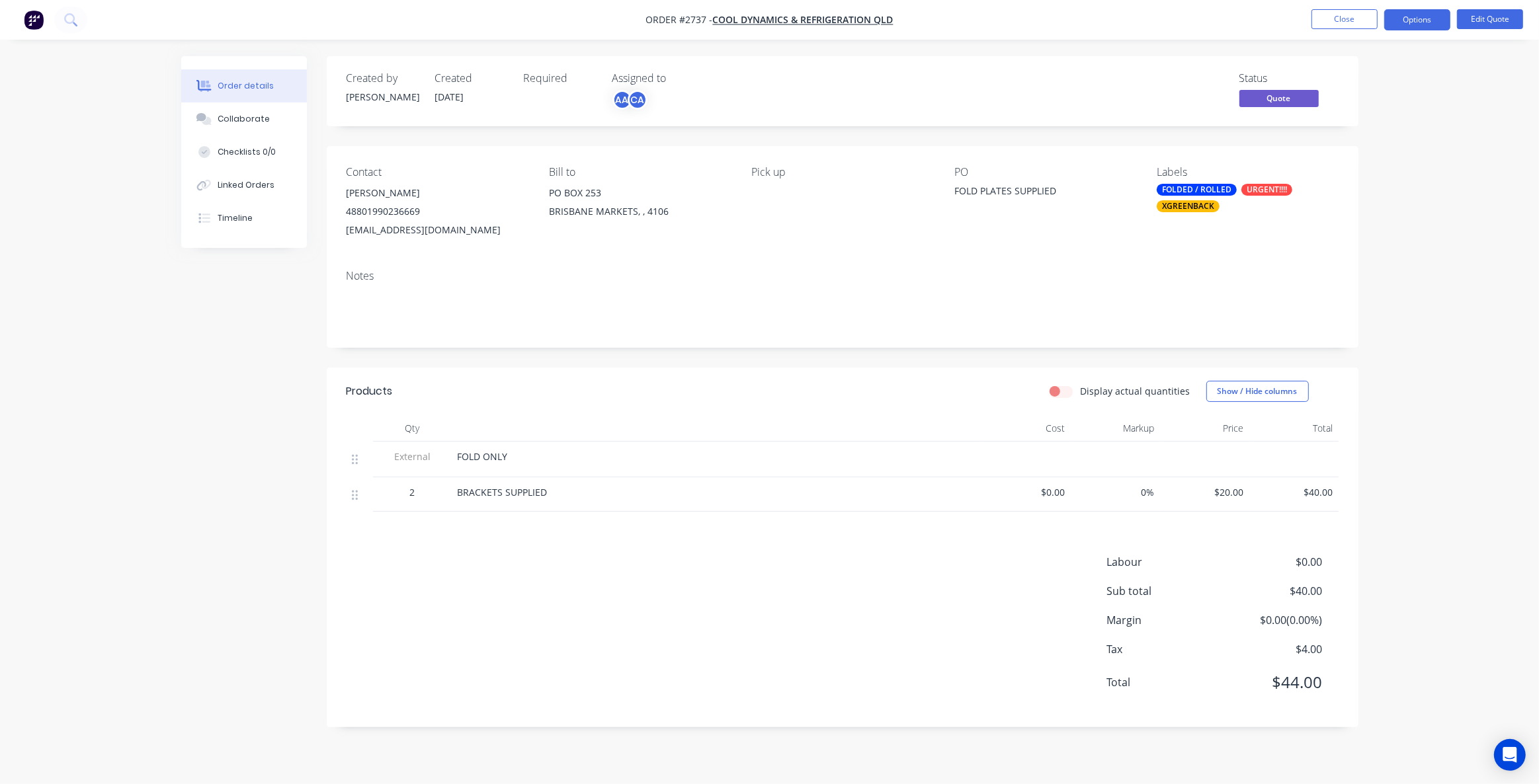
click at [32, 13] on img "button" at bounding box center [33, 19] width 20 height 20
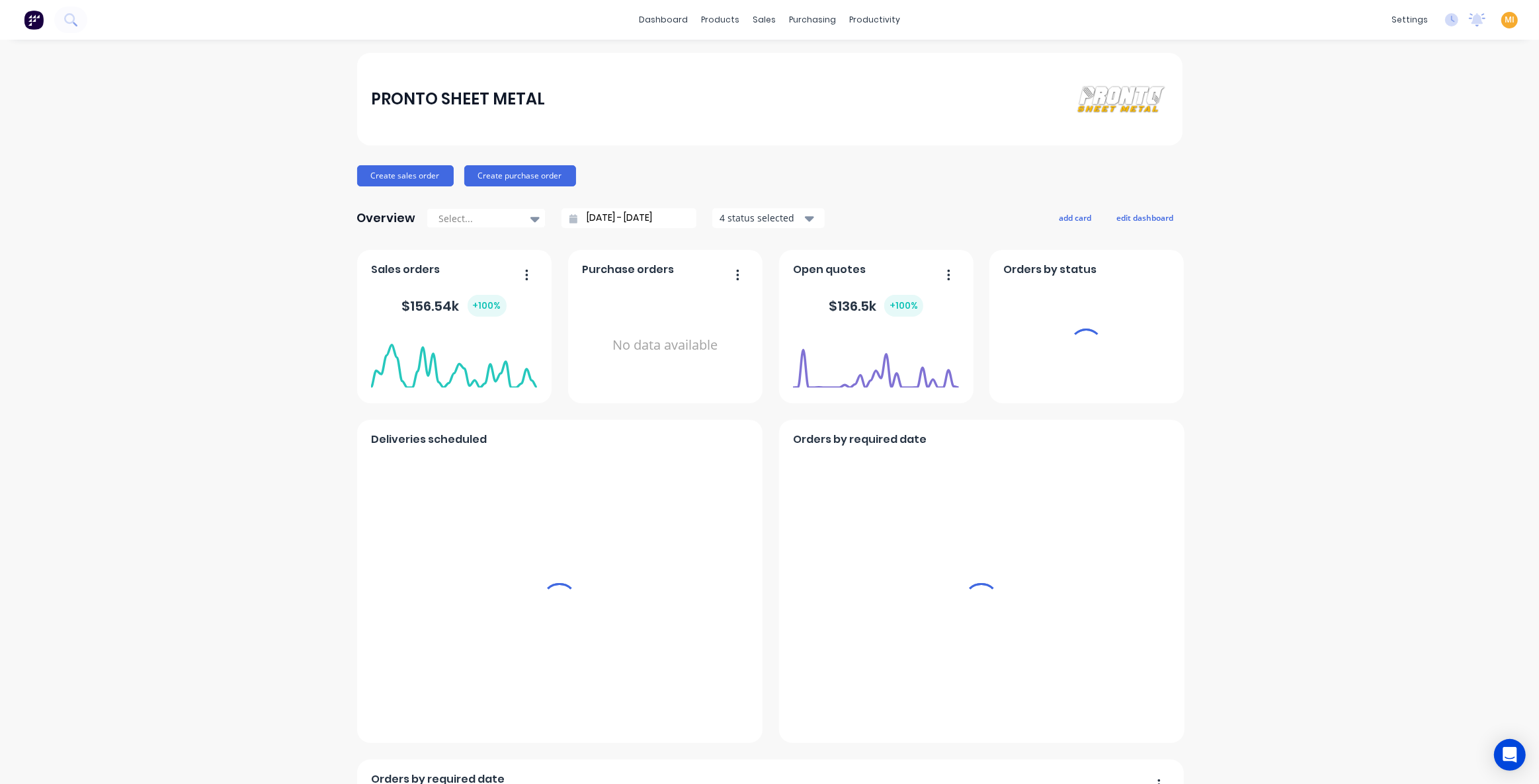
click at [1504, 22] on span "MI" at bounding box center [1509, 20] width 10 height 12
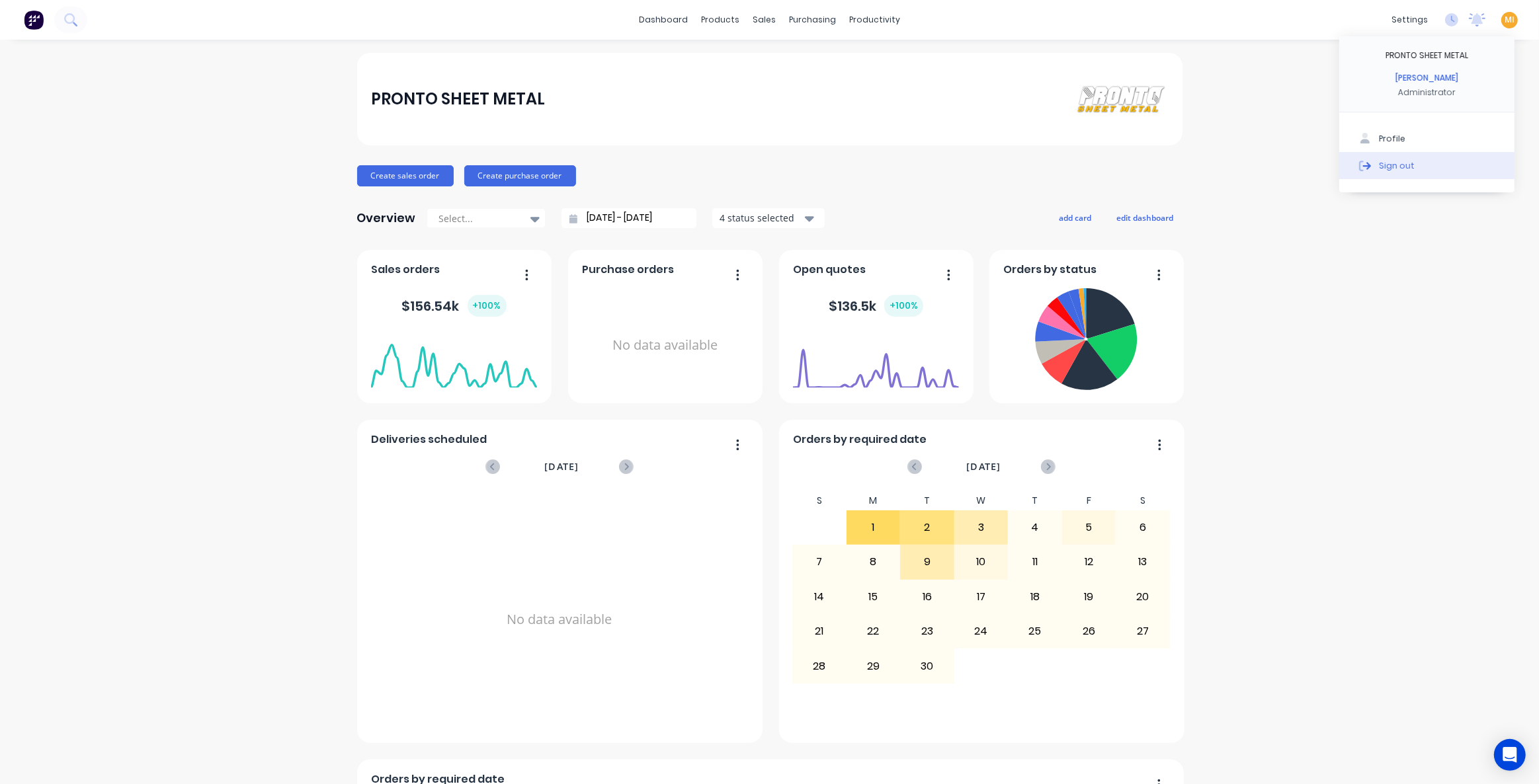
click at [1449, 163] on button "Sign out" at bounding box center [1427, 165] width 175 height 26
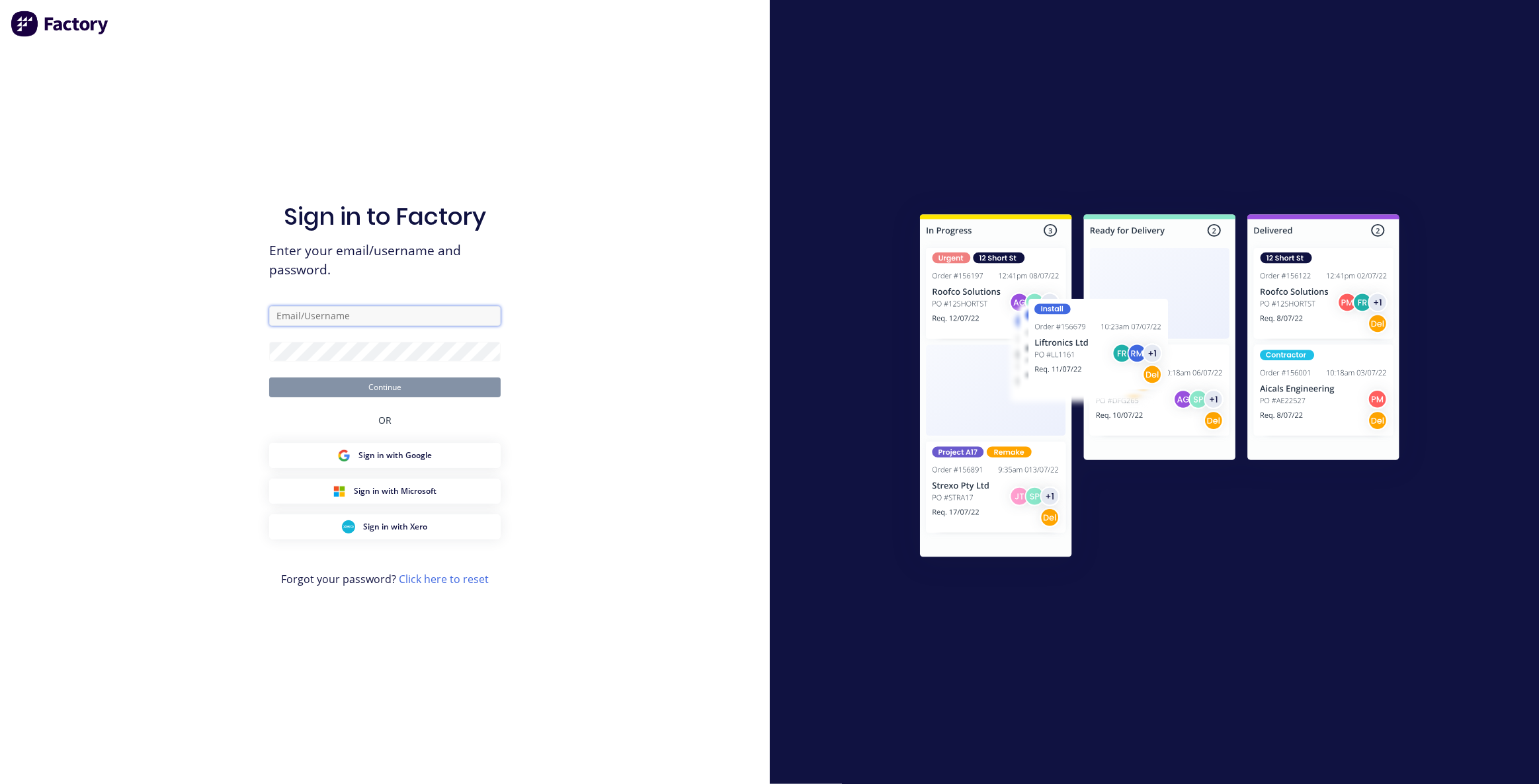
click at [327, 318] on input "text" at bounding box center [385, 316] width 232 height 20
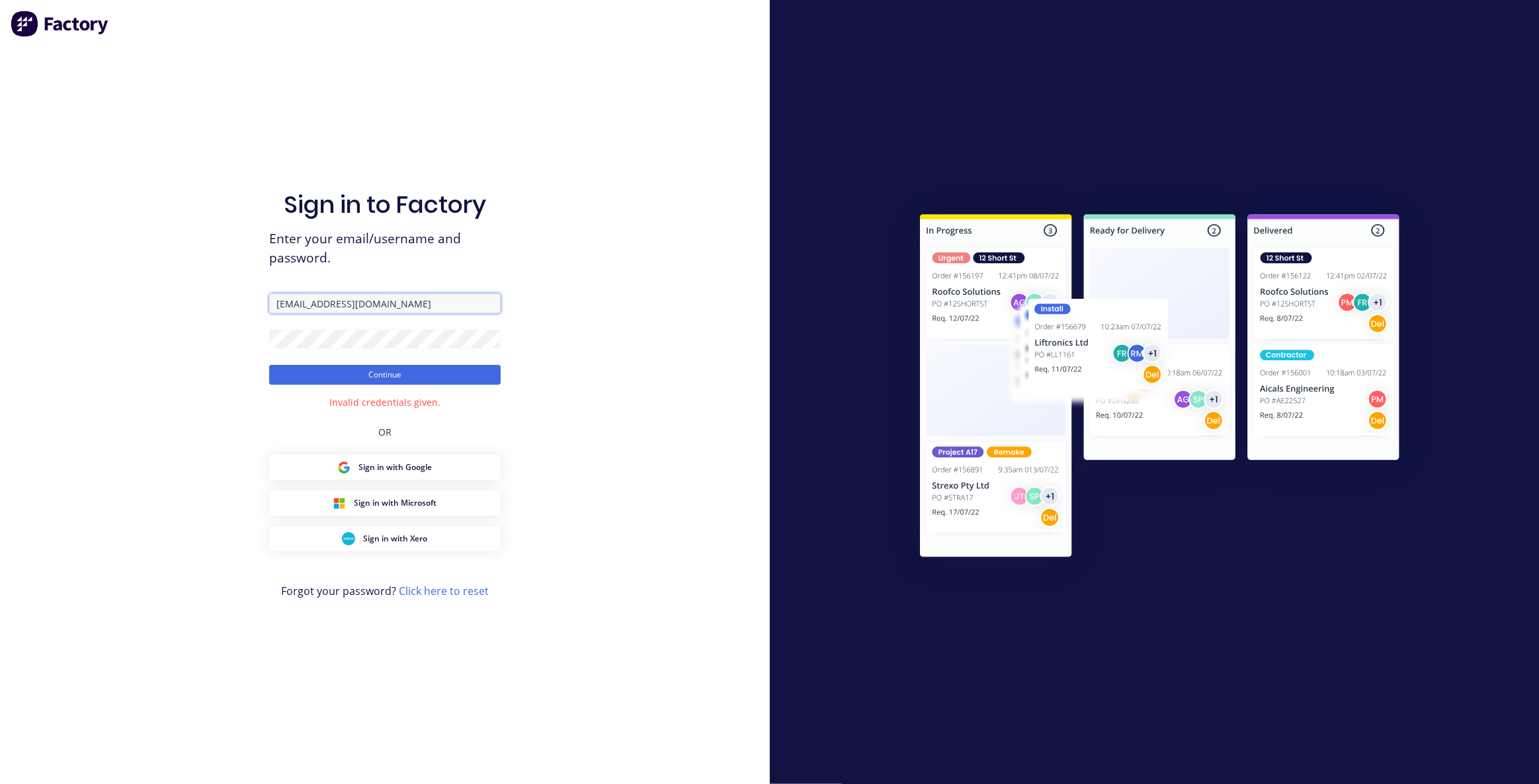
drag, startPoint x: 358, startPoint y: 306, endPoint x: 496, endPoint y: 318, distance: 138.5
click at [496, 318] on form "team+maricardemo@factory.app Continue" at bounding box center [385, 339] width 232 height 91
click at [438, 307] on input "team+maricardemo@factory.app" at bounding box center [385, 303] width 232 height 20
drag, startPoint x: 440, startPoint y: 304, endPoint x: 359, endPoint y: 302, distance: 81.0
click at [359, 302] on input "team+maricardemo@factory.app" at bounding box center [385, 303] width 232 height 20
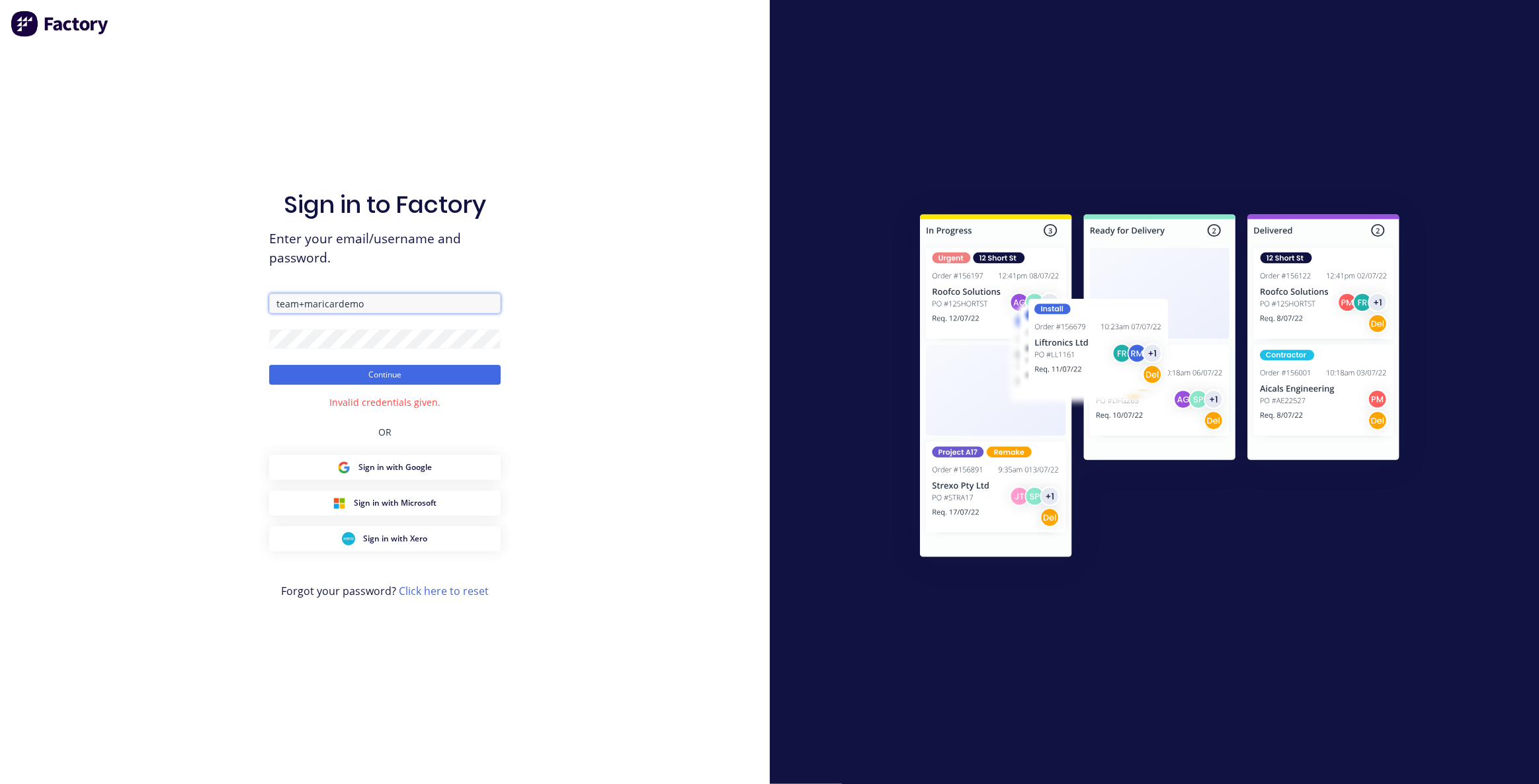
type input "team+maricardemo"
click at [269, 365] on button "Continue" at bounding box center [385, 374] width 232 height 20
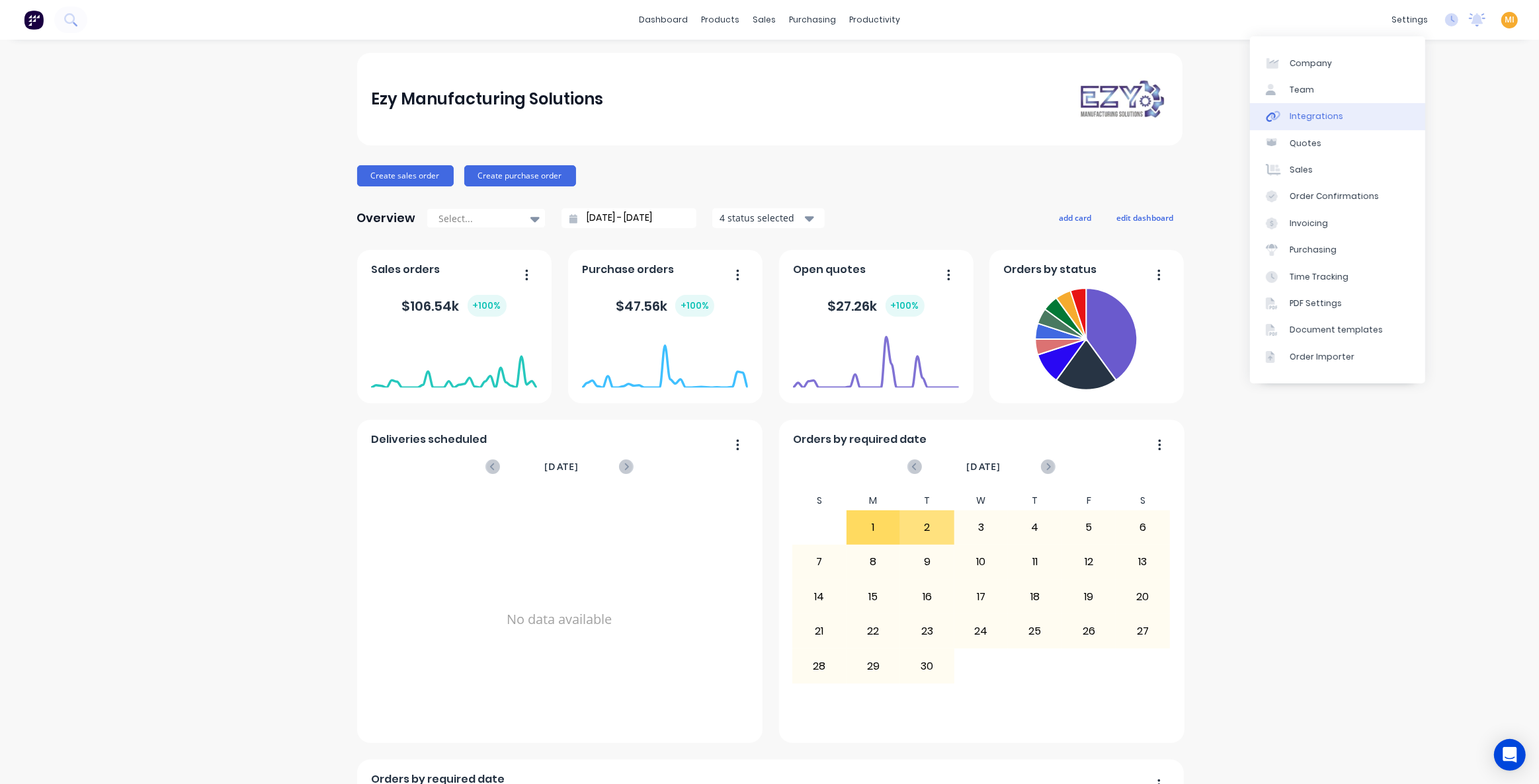
click at [1346, 113] on link "Integrations" at bounding box center [1337, 116] width 175 height 26
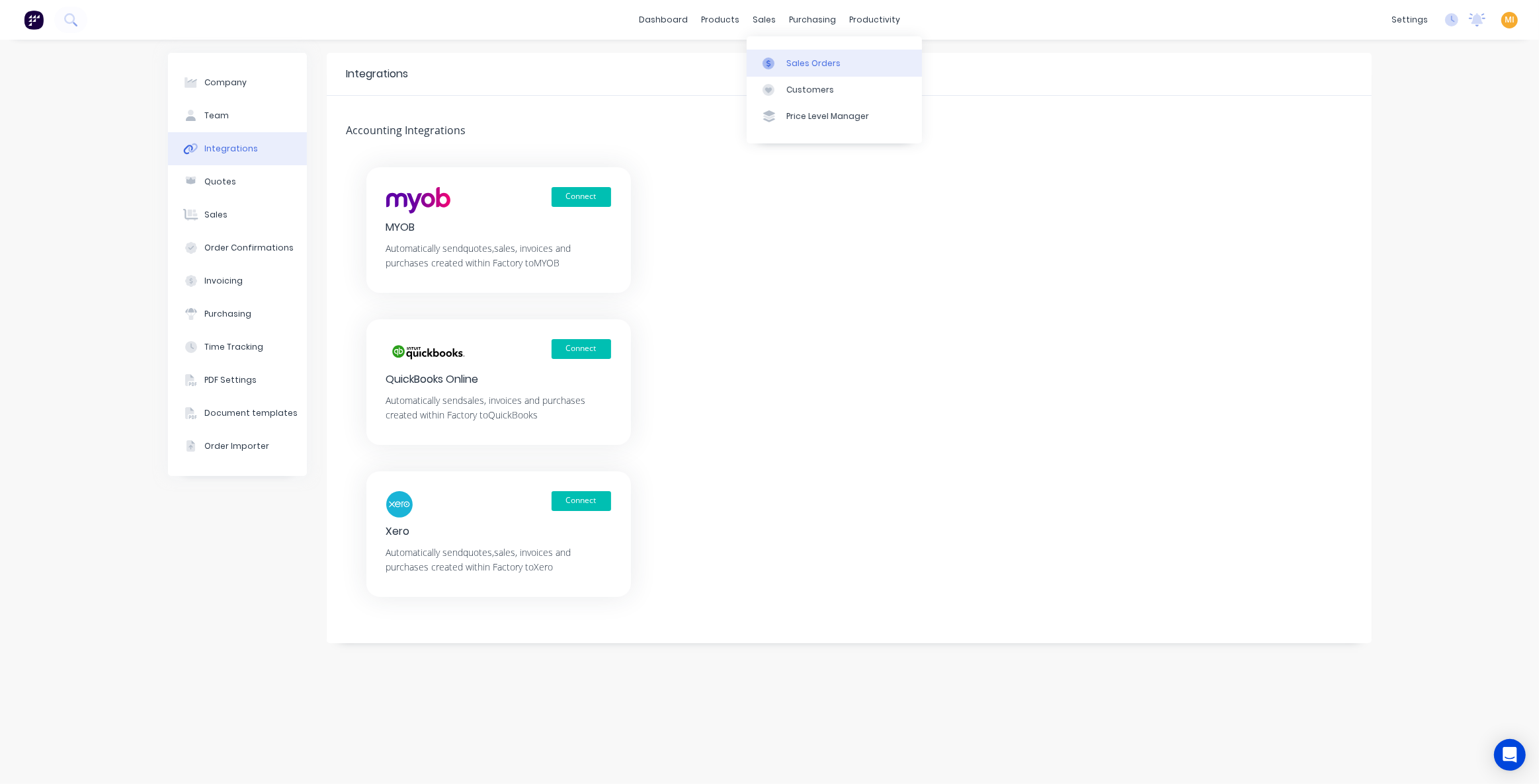
click at [811, 58] on div "Sales Orders" at bounding box center [814, 63] width 54 height 12
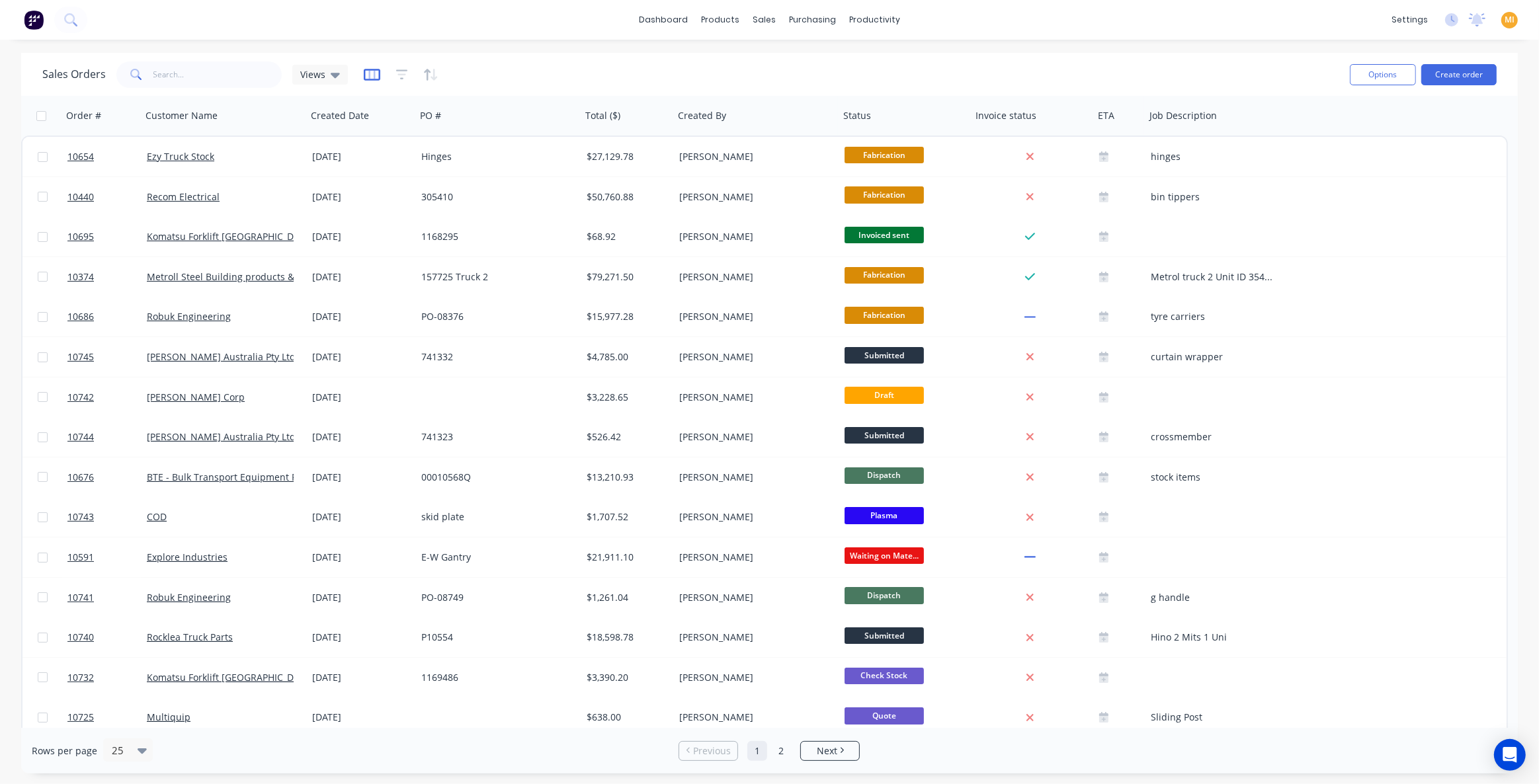
click at [370, 71] on icon "button" at bounding box center [372, 75] width 16 height 13
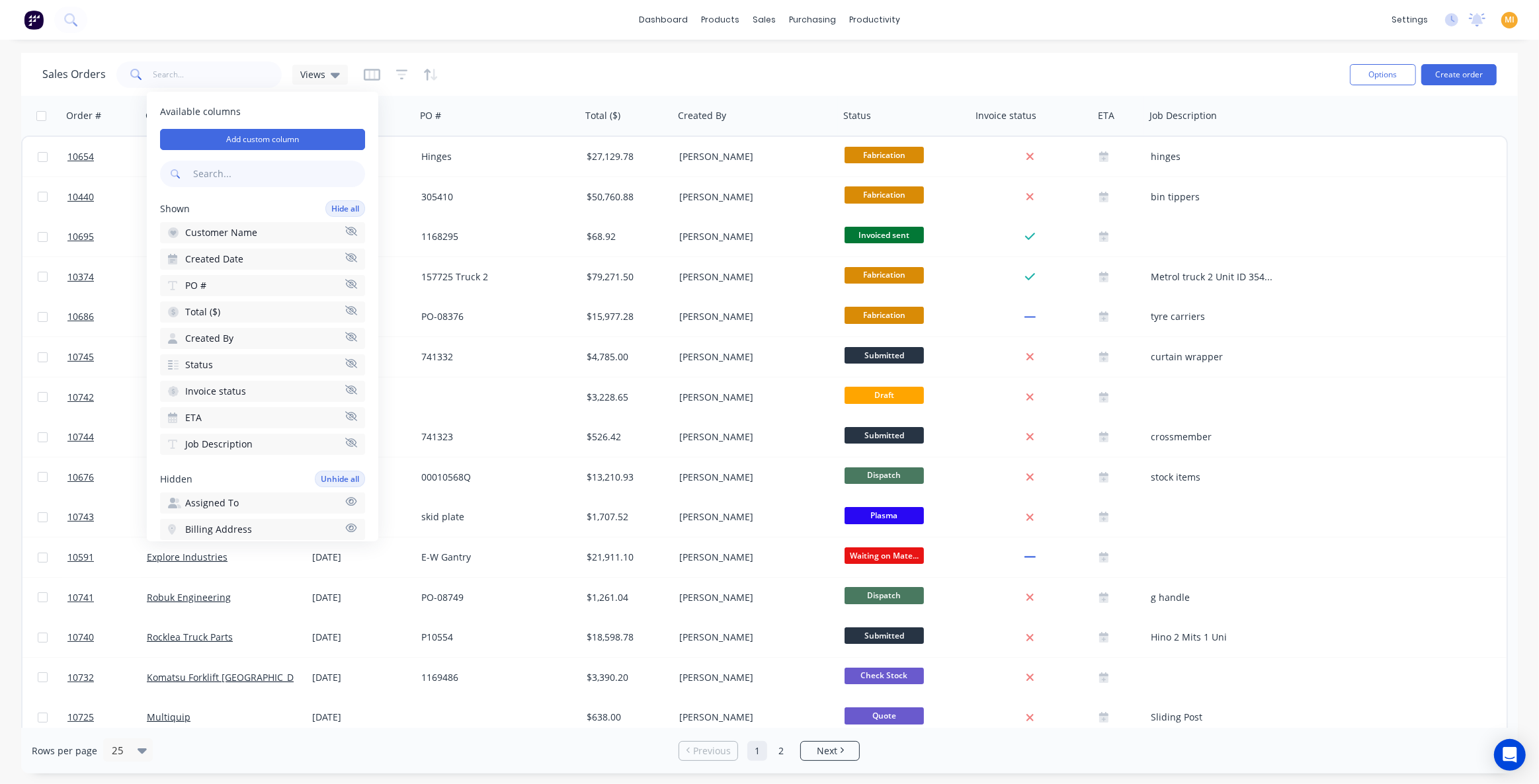
click at [238, 180] on input "text" at bounding box center [277, 174] width 174 height 26
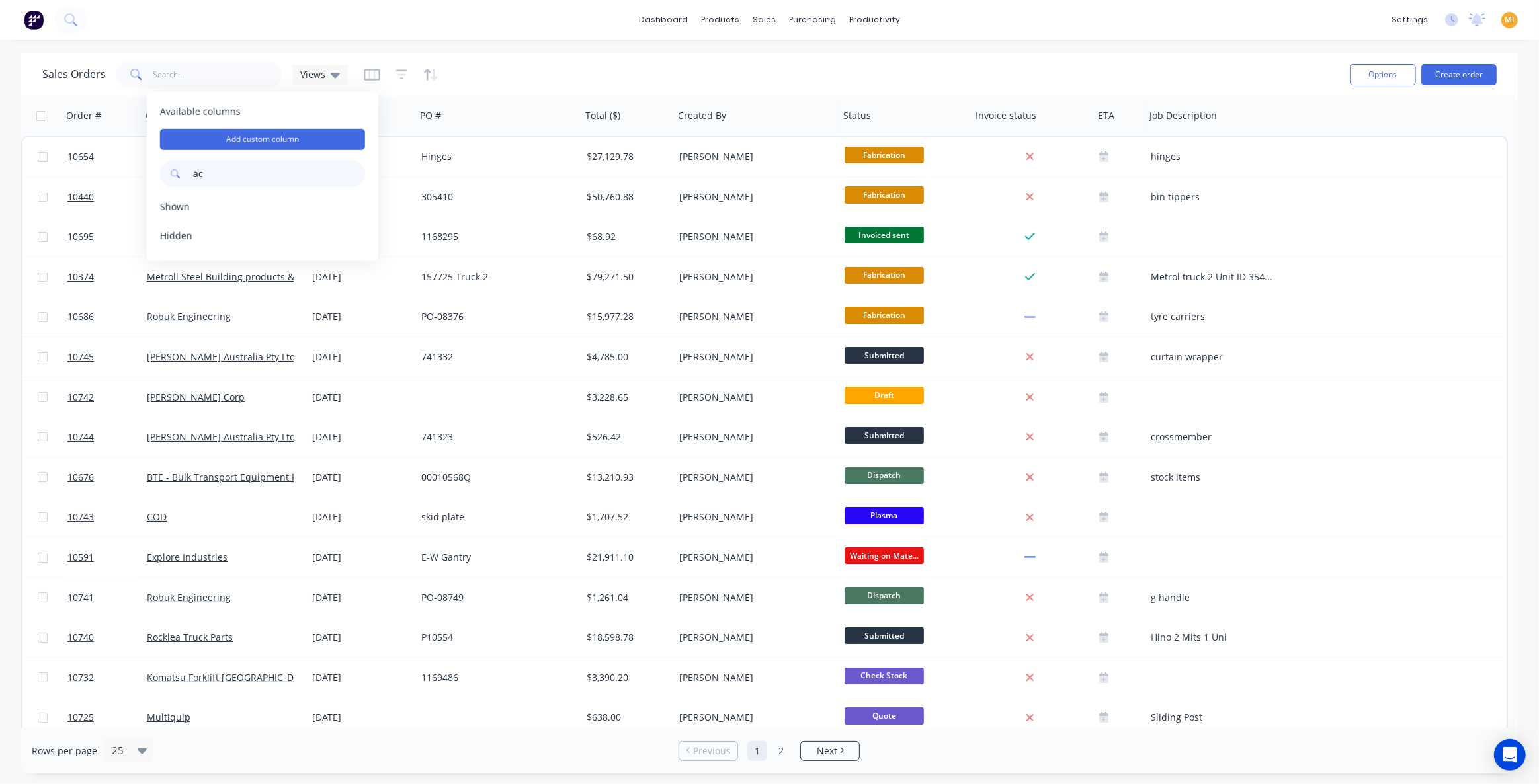
type input "a"
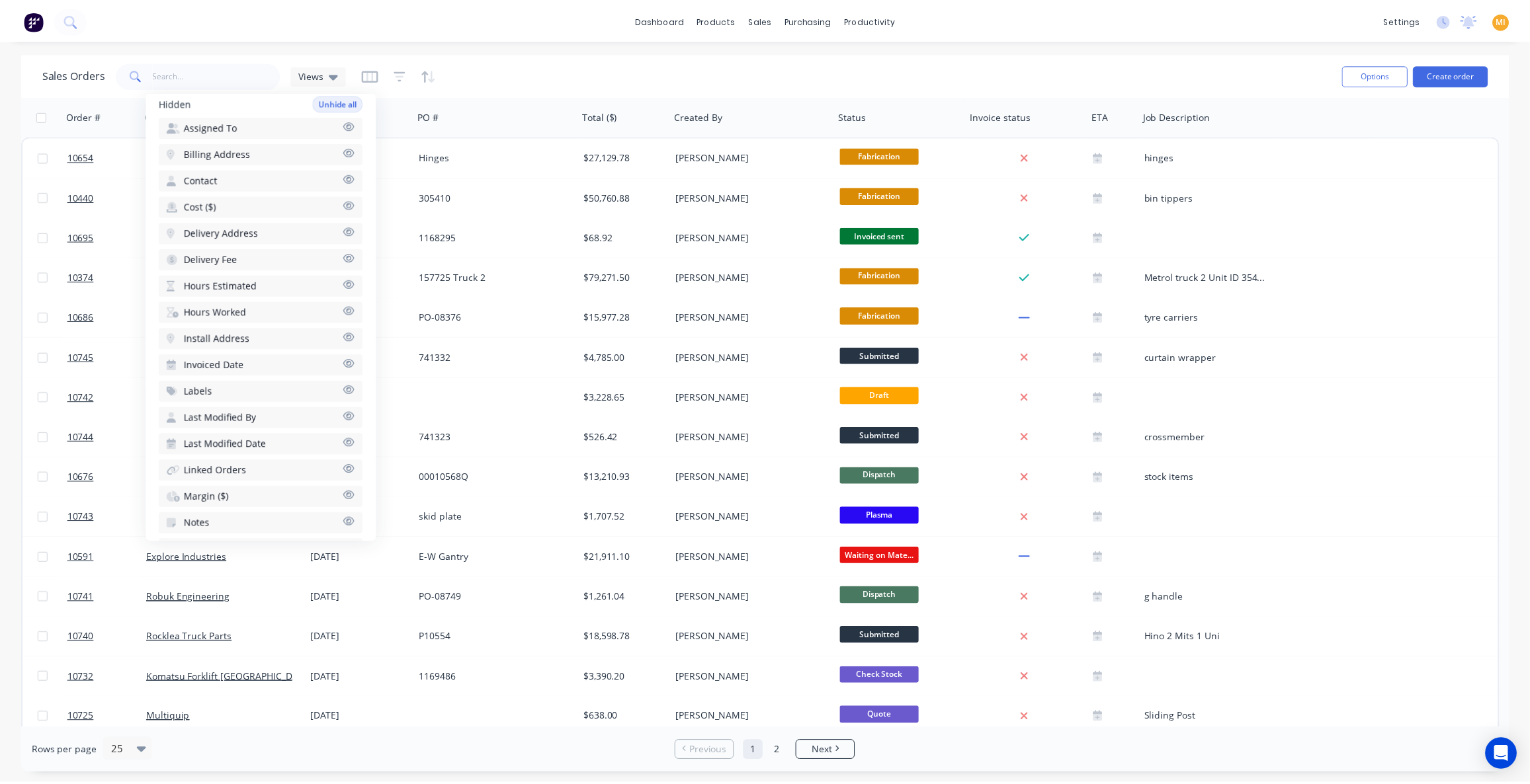
scroll to position [485, 0]
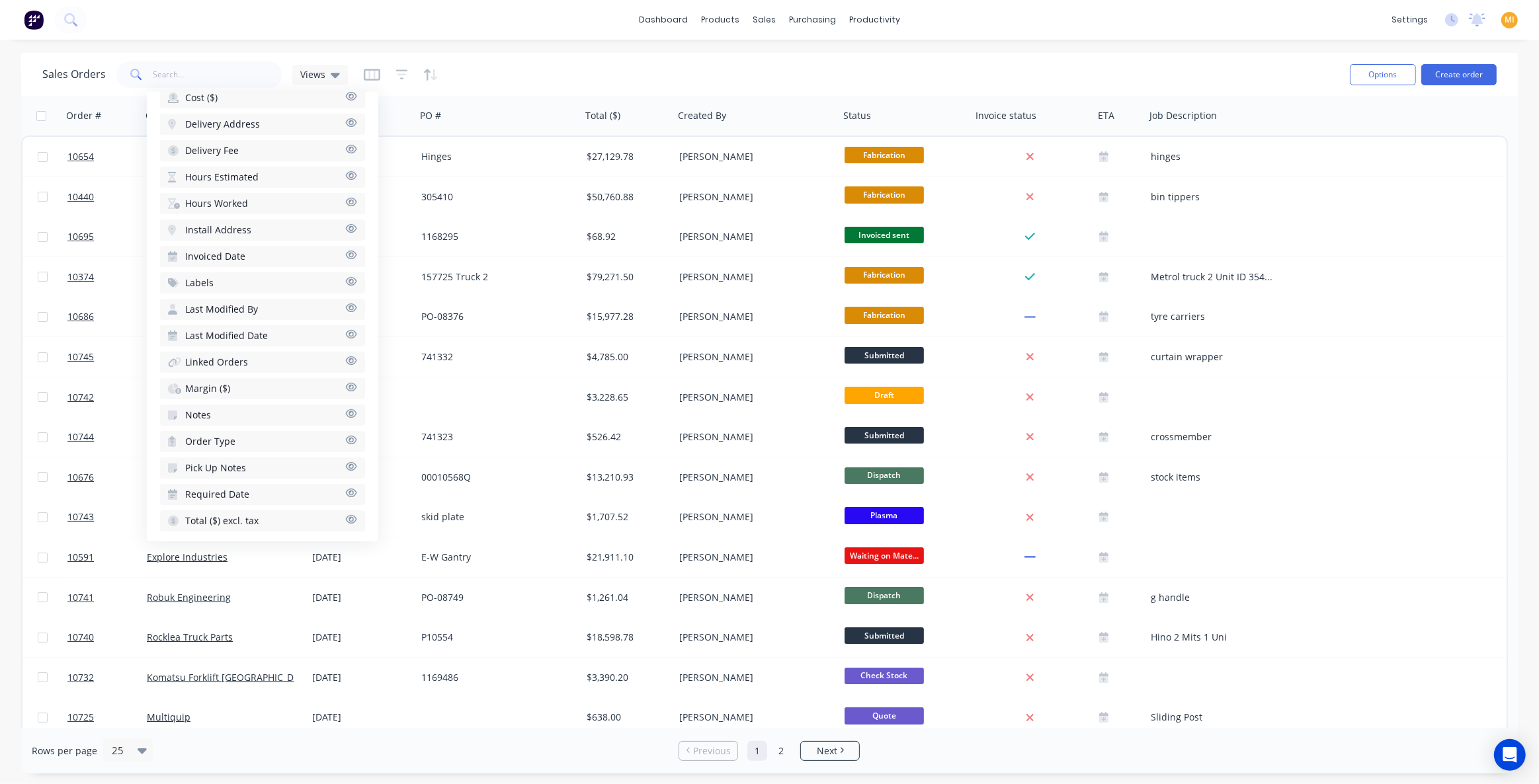
click at [533, 63] on div "Sales Orders Views" at bounding box center [691, 74] width 1297 height 32
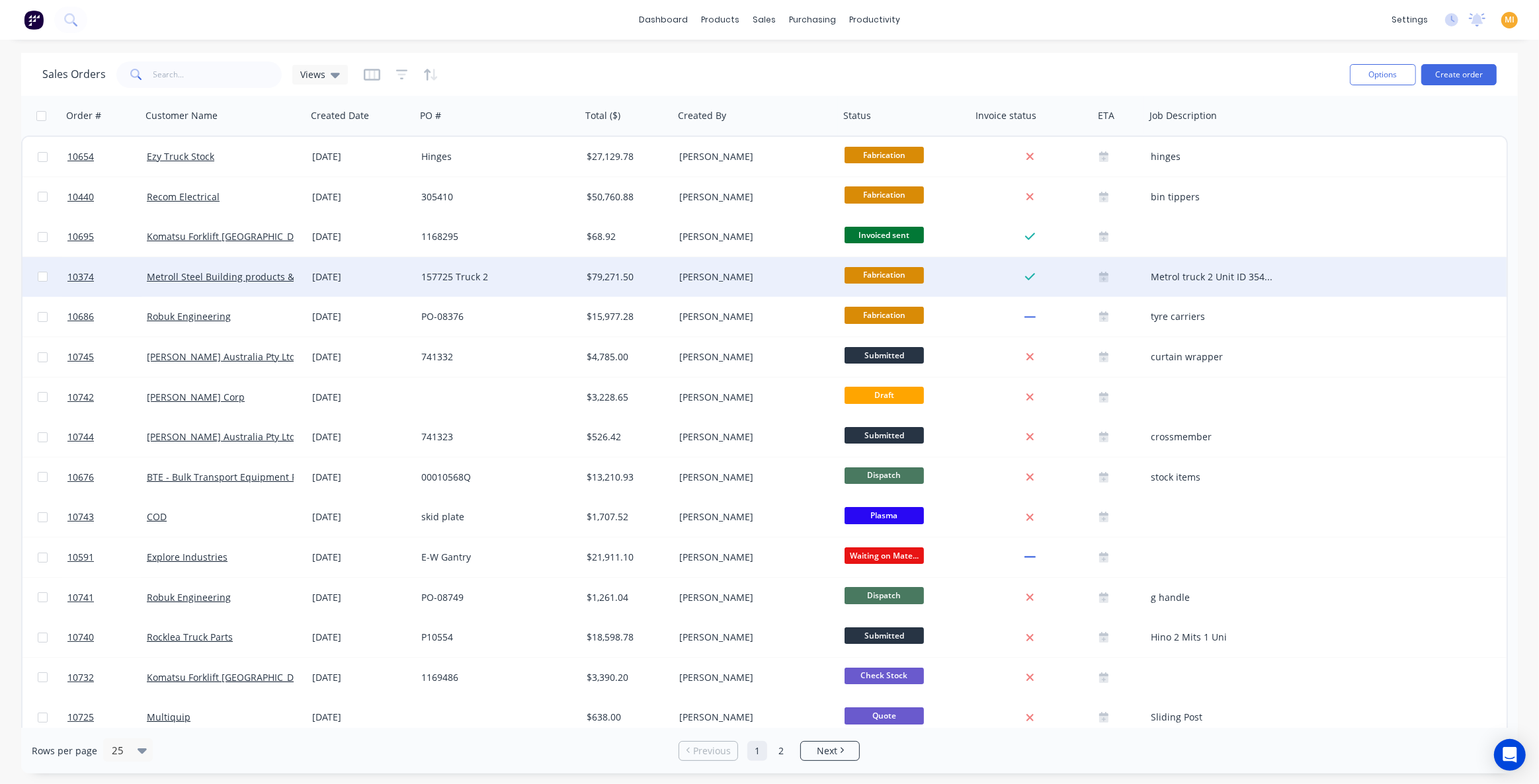
click at [519, 277] on div "157725 Truck 2" at bounding box center [495, 277] width 147 height 13
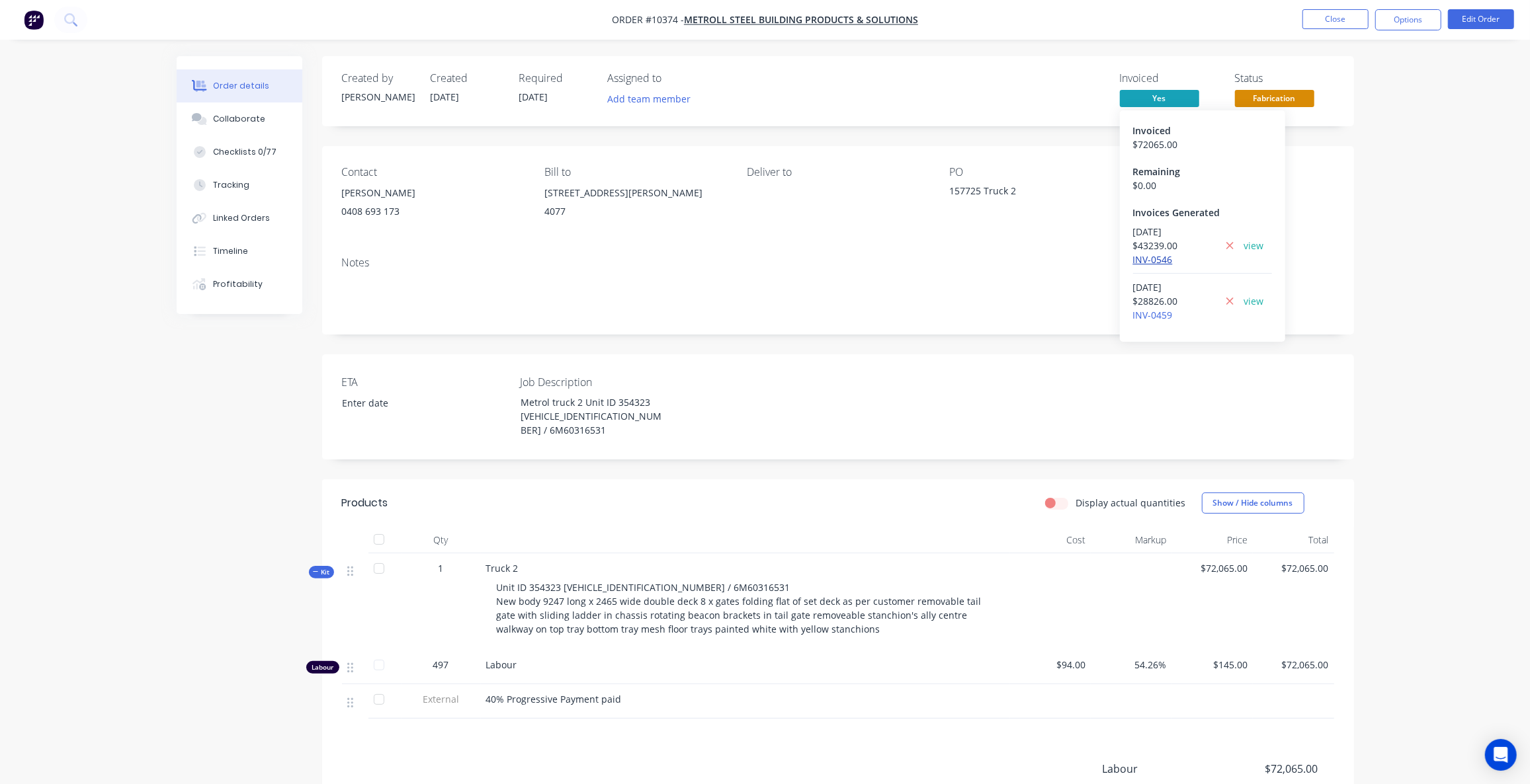
click at [1167, 253] on link "INV-0546" at bounding box center [1153, 259] width 40 height 13
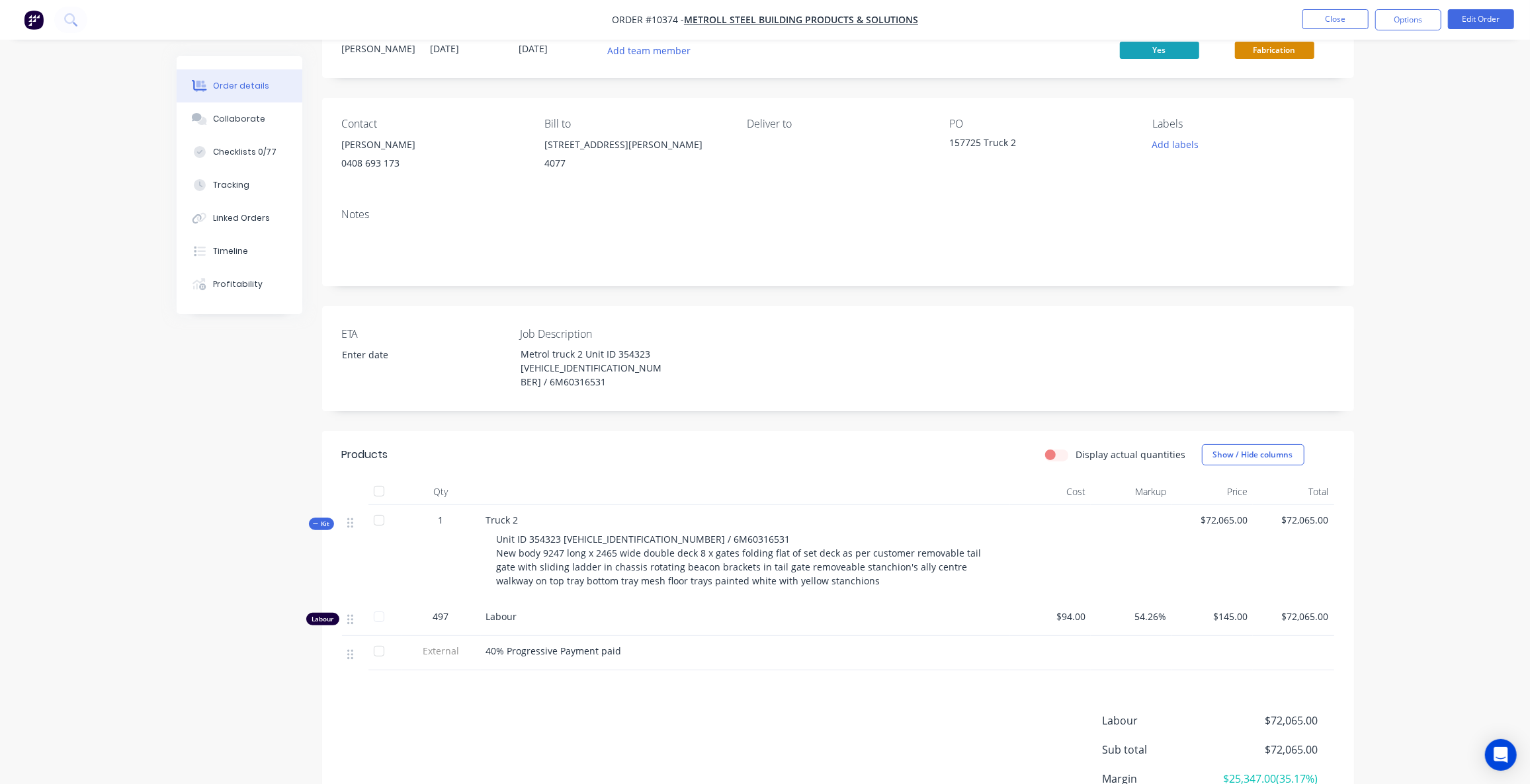
scroll to position [185, 0]
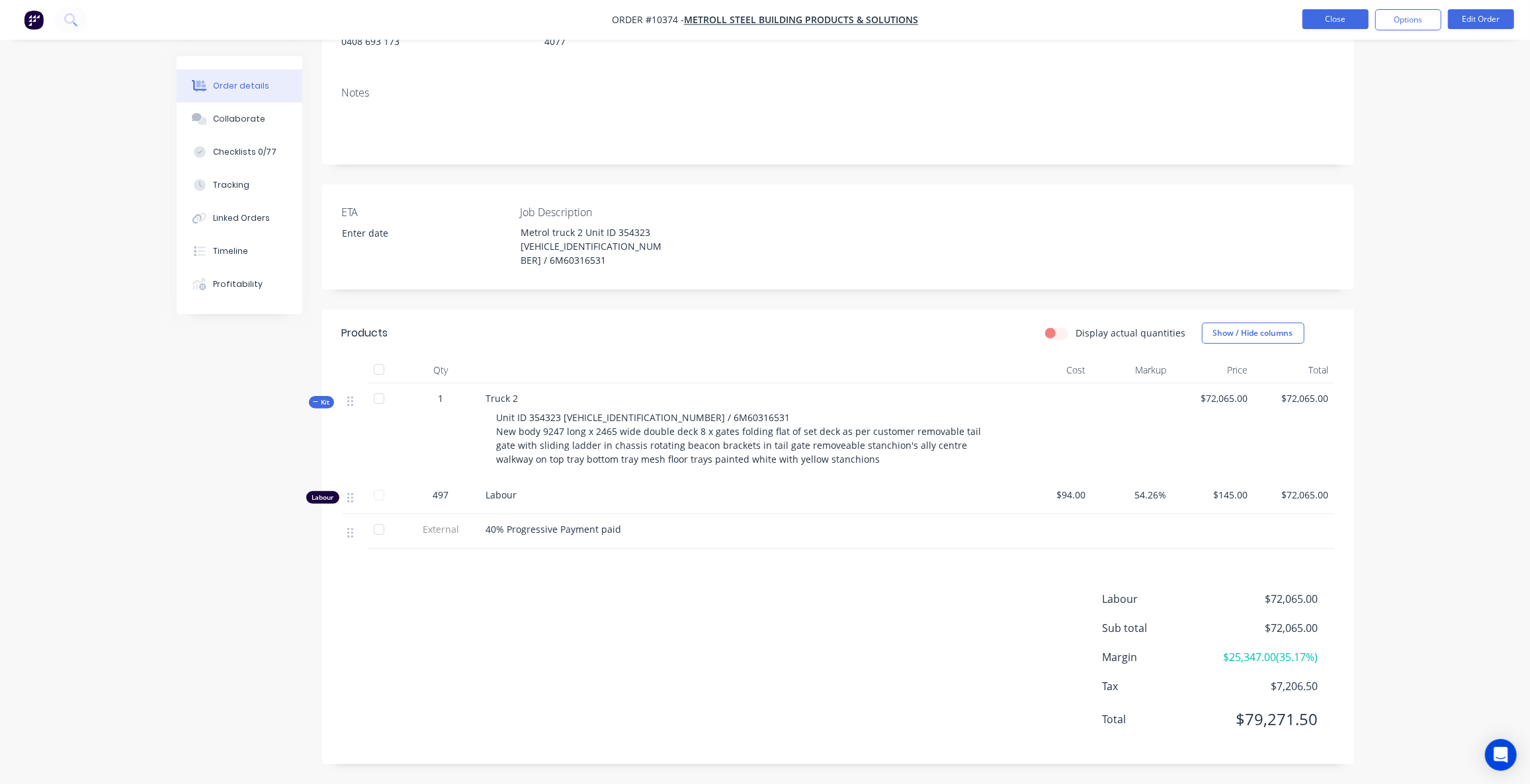
click at [1337, 11] on button "Close" at bounding box center [1335, 19] width 66 height 20
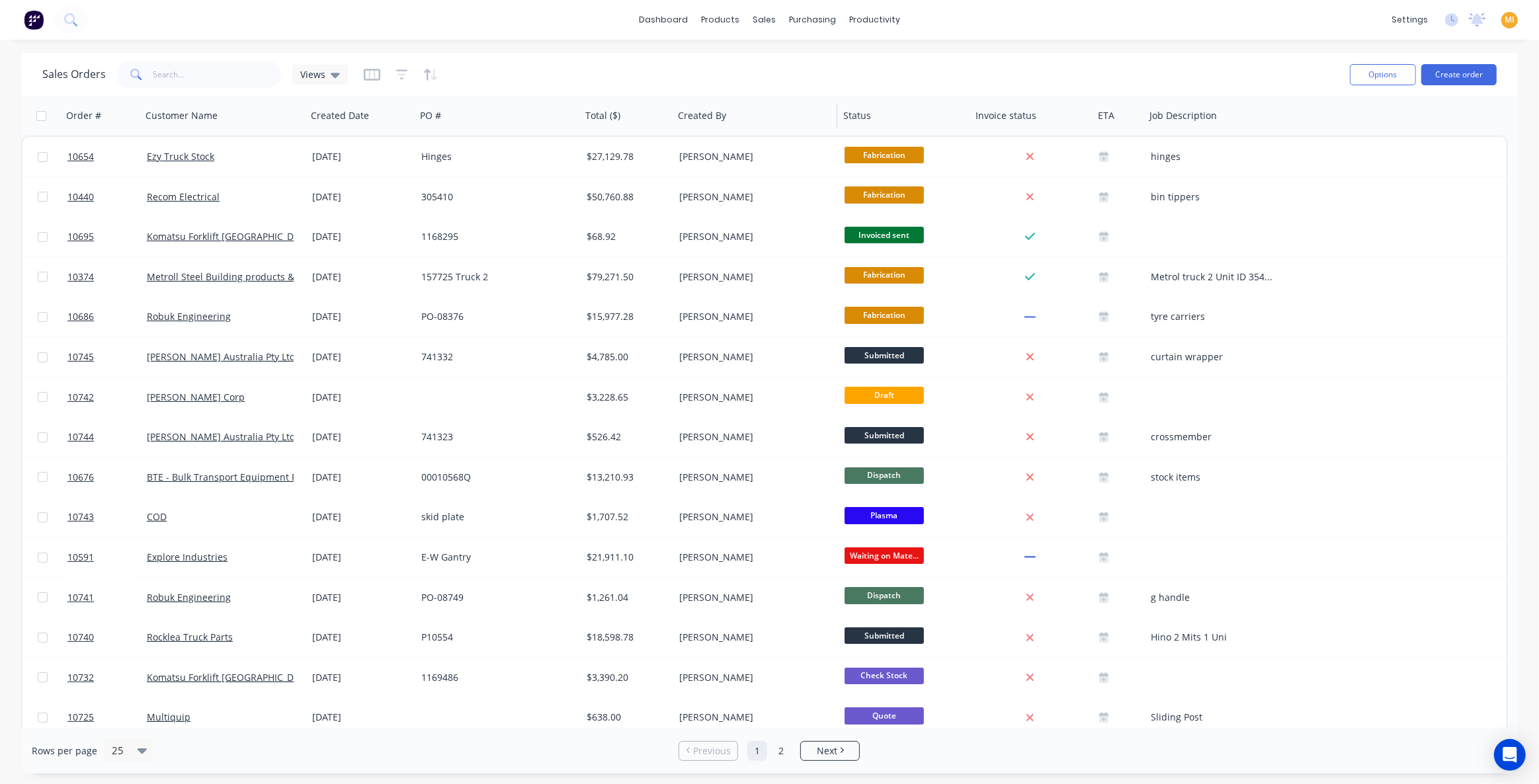
click at [831, 120] on div "Created By" at bounding box center [755, 115] width 166 height 40
click at [386, 118] on button "button" at bounding box center [394, 115] width 20 height 20
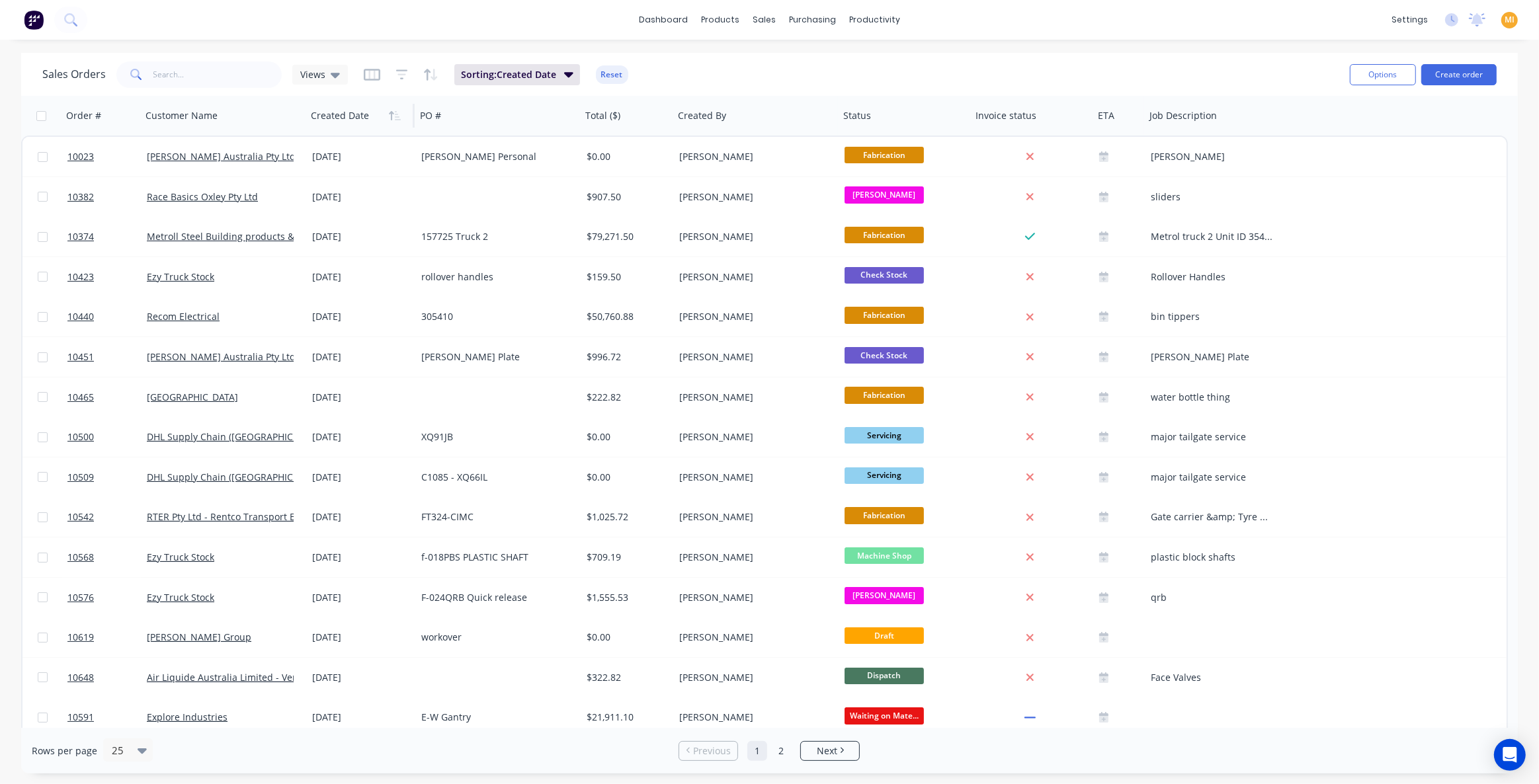
click at [386, 118] on button "button" at bounding box center [394, 115] width 20 height 20
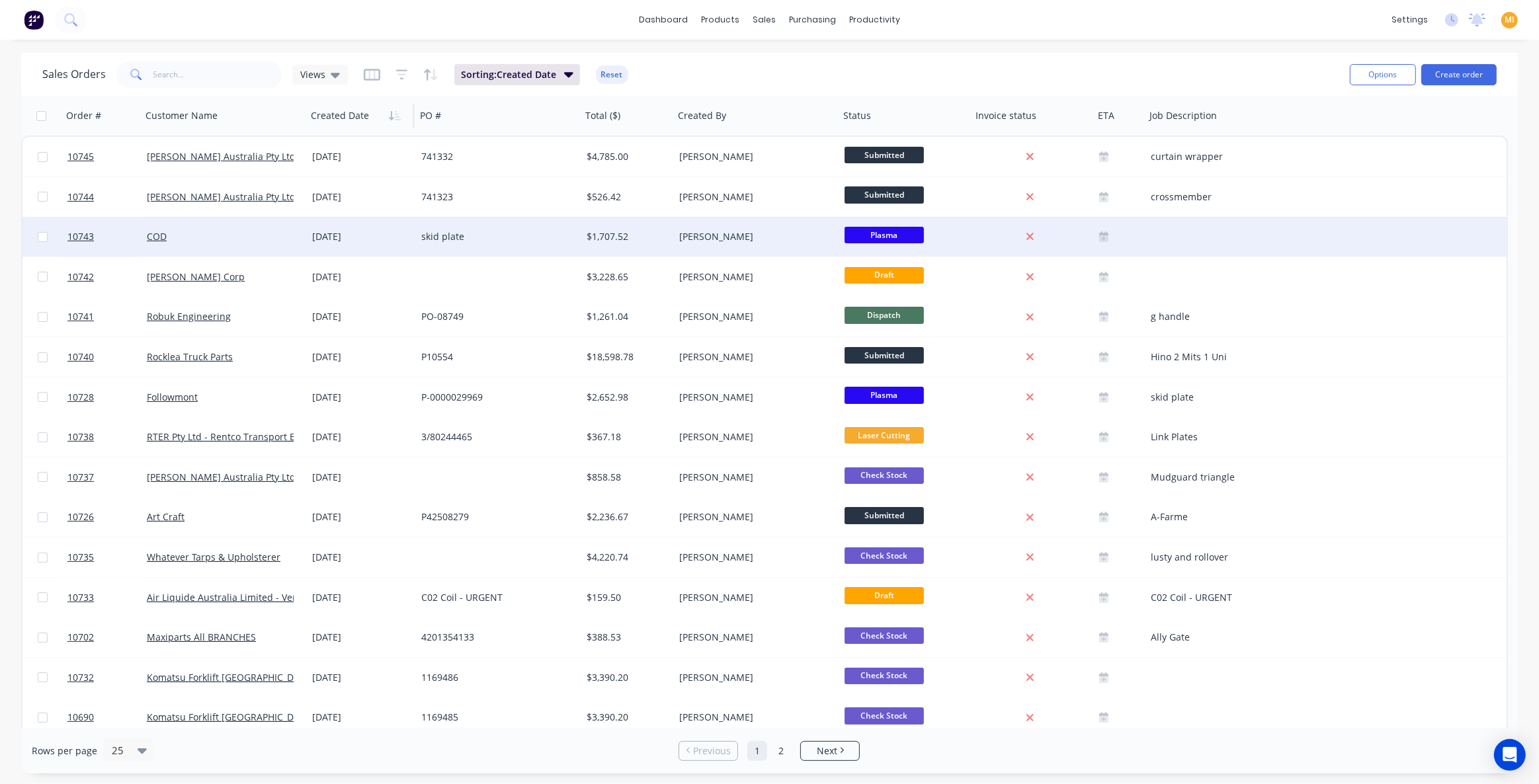
click at [369, 227] on div "02 Sep 2025" at bounding box center [361, 237] width 109 height 40
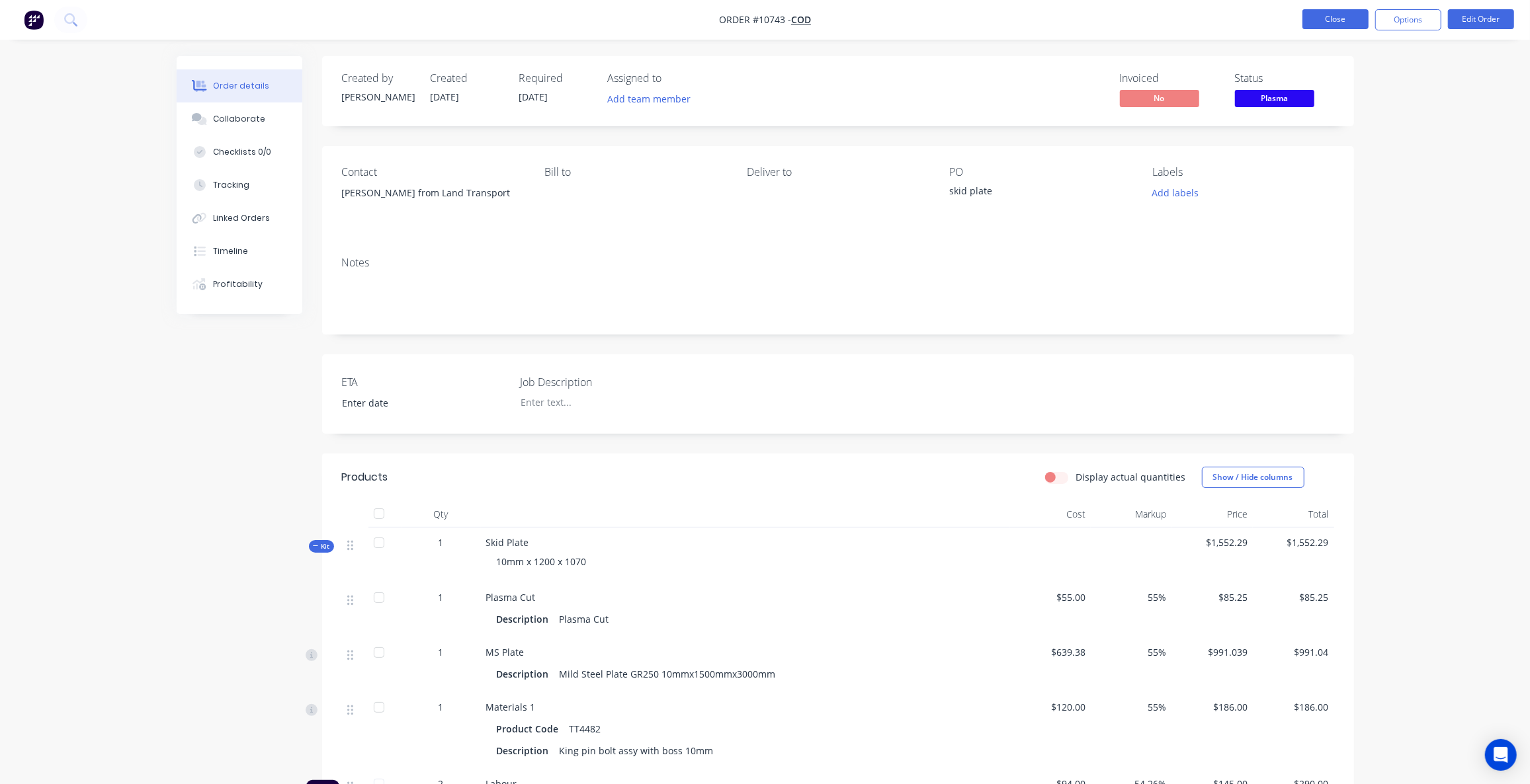
click at [1339, 11] on button "Close" at bounding box center [1335, 19] width 66 height 20
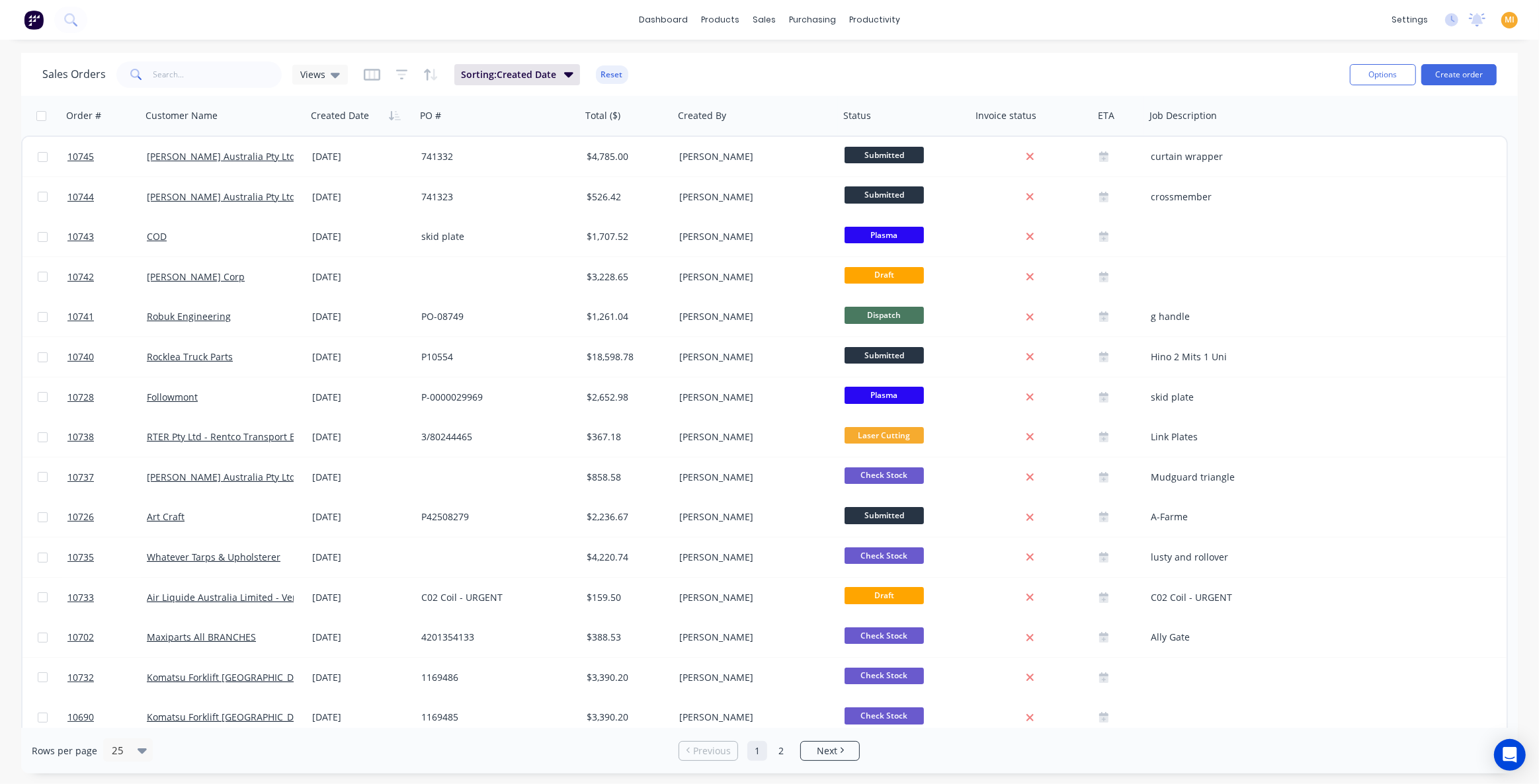
click at [24, 22] on img at bounding box center [33, 19] width 20 height 20
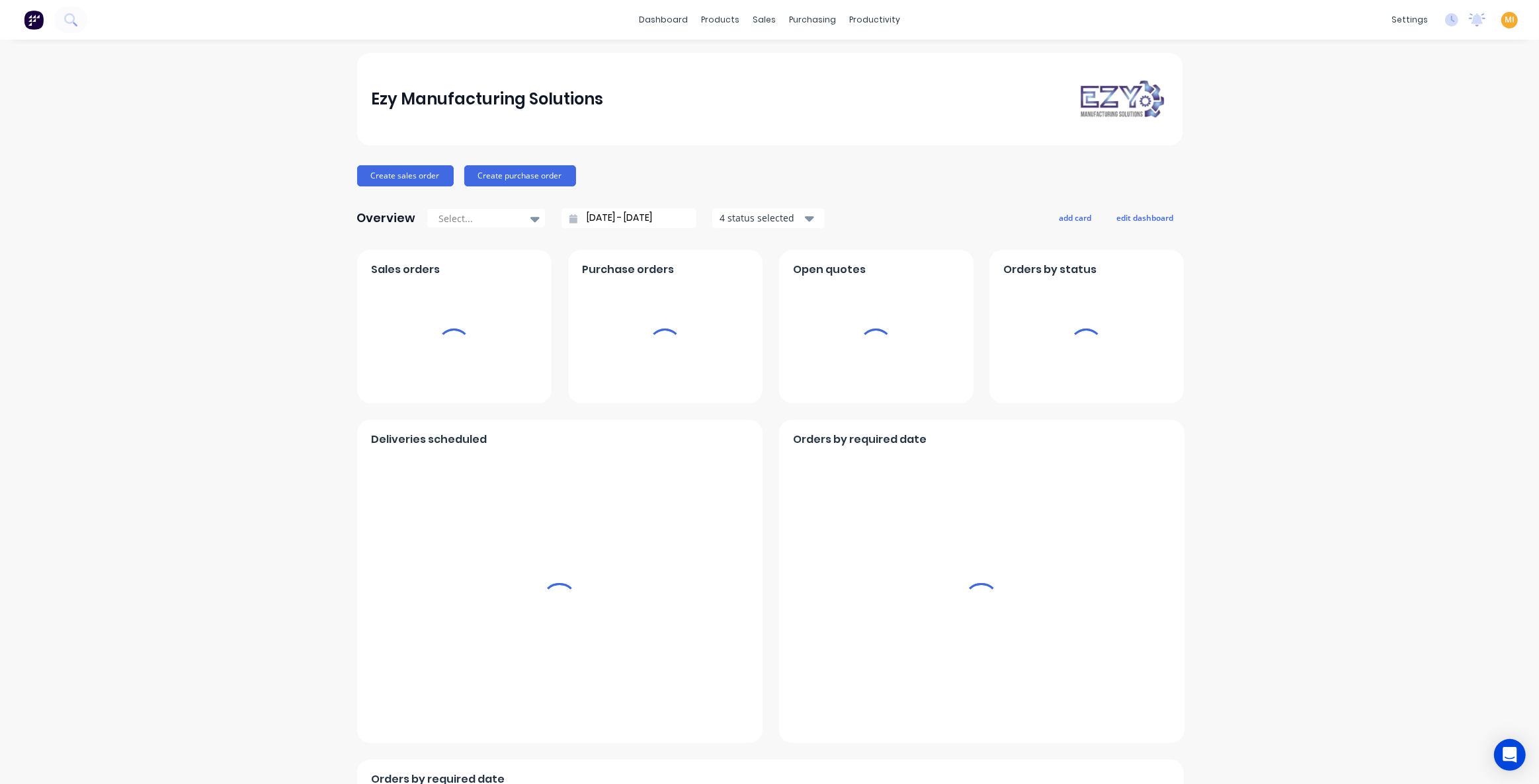
click at [1504, 18] on span "MI" at bounding box center [1509, 20] width 10 height 12
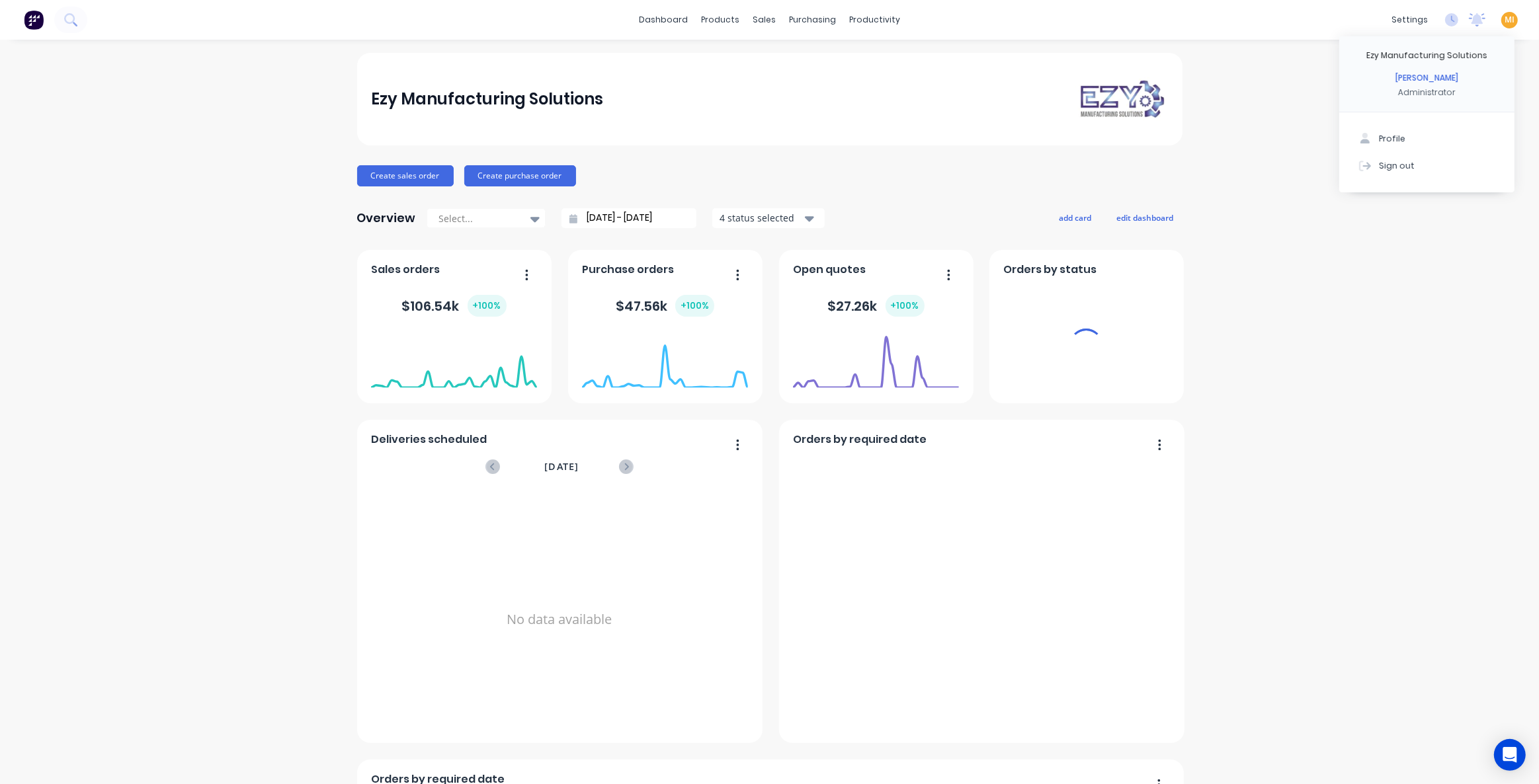
click at [1443, 168] on button "Sign out" at bounding box center [1427, 165] width 175 height 26
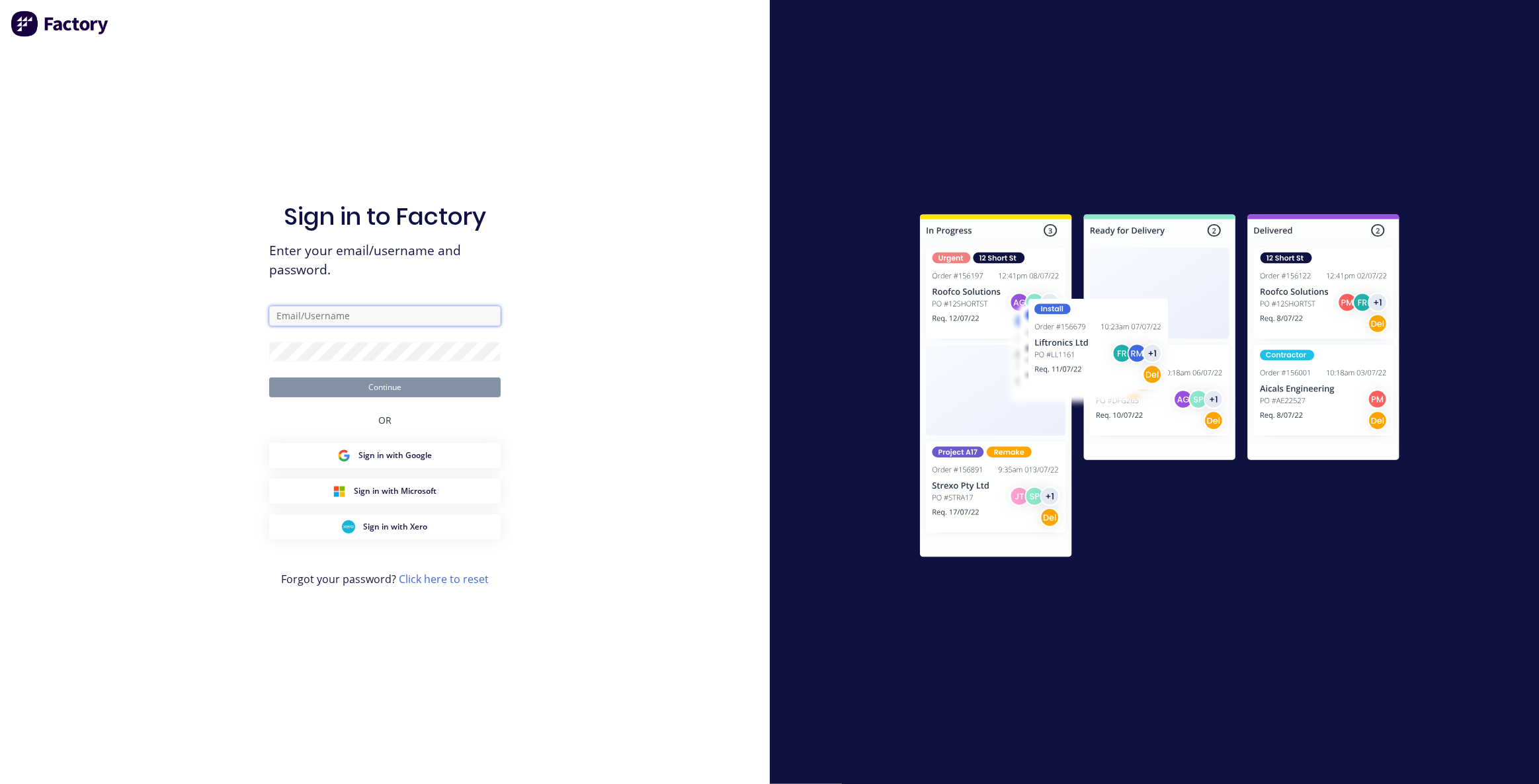
click at [330, 323] on input "text" at bounding box center [385, 316] width 232 height 20
type input "[EMAIL_ADDRESS][DOMAIN_NAME]"
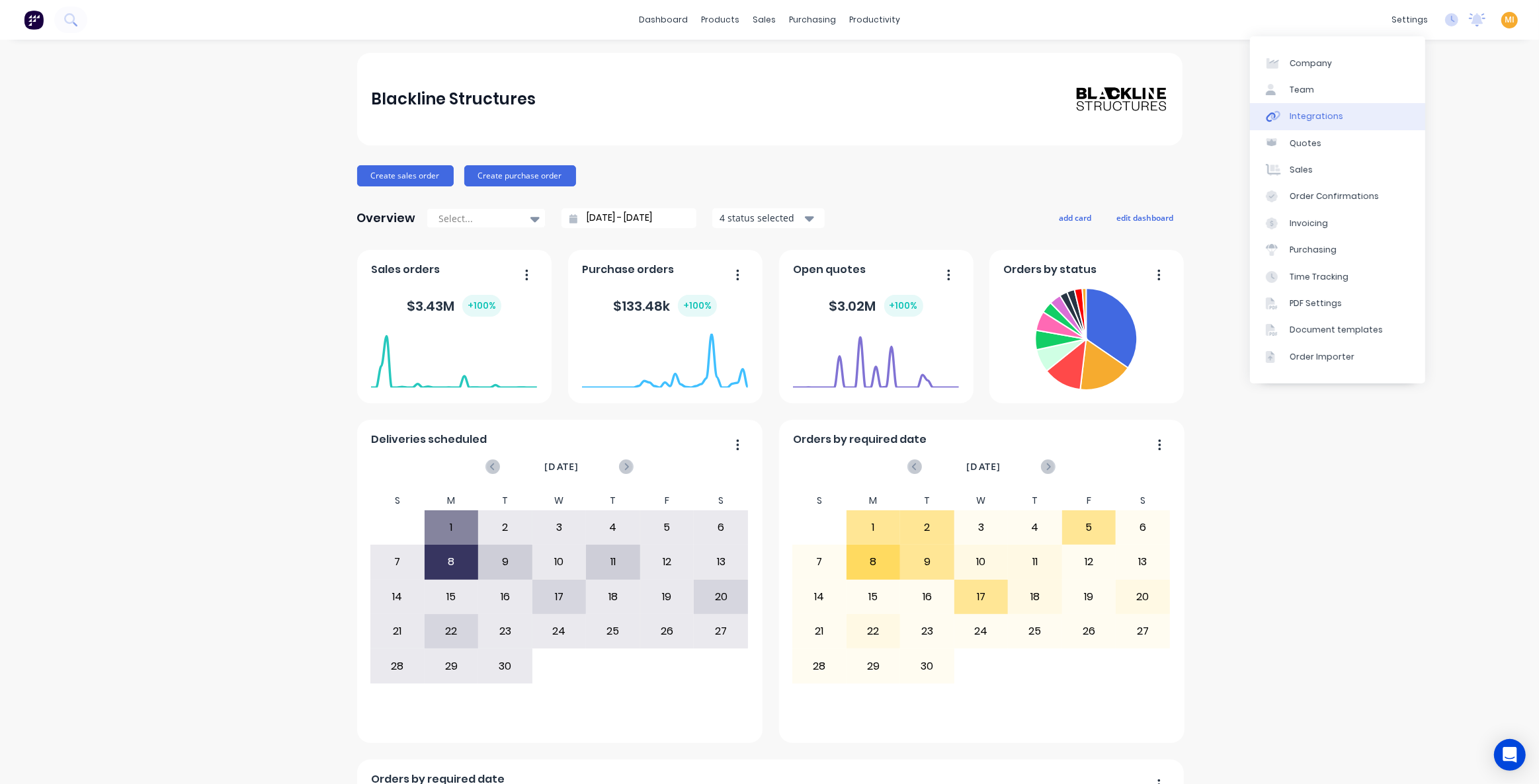
click at [1323, 111] on div "Integrations" at bounding box center [1316, 116] width 54 height 12
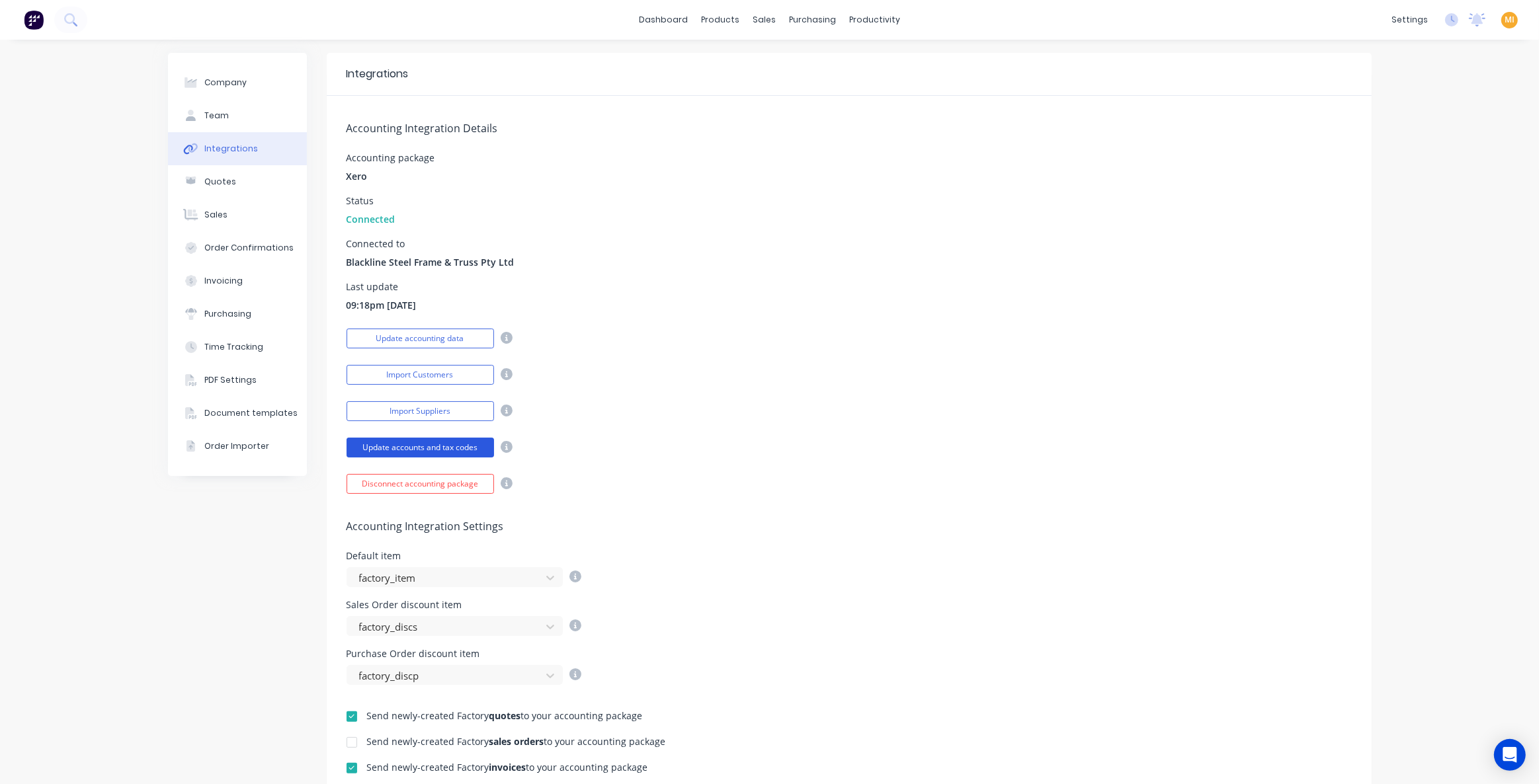
click at [462, 446] on button "Update accounts and tax codes" at bounding box center [420, 447] width 147 height 20
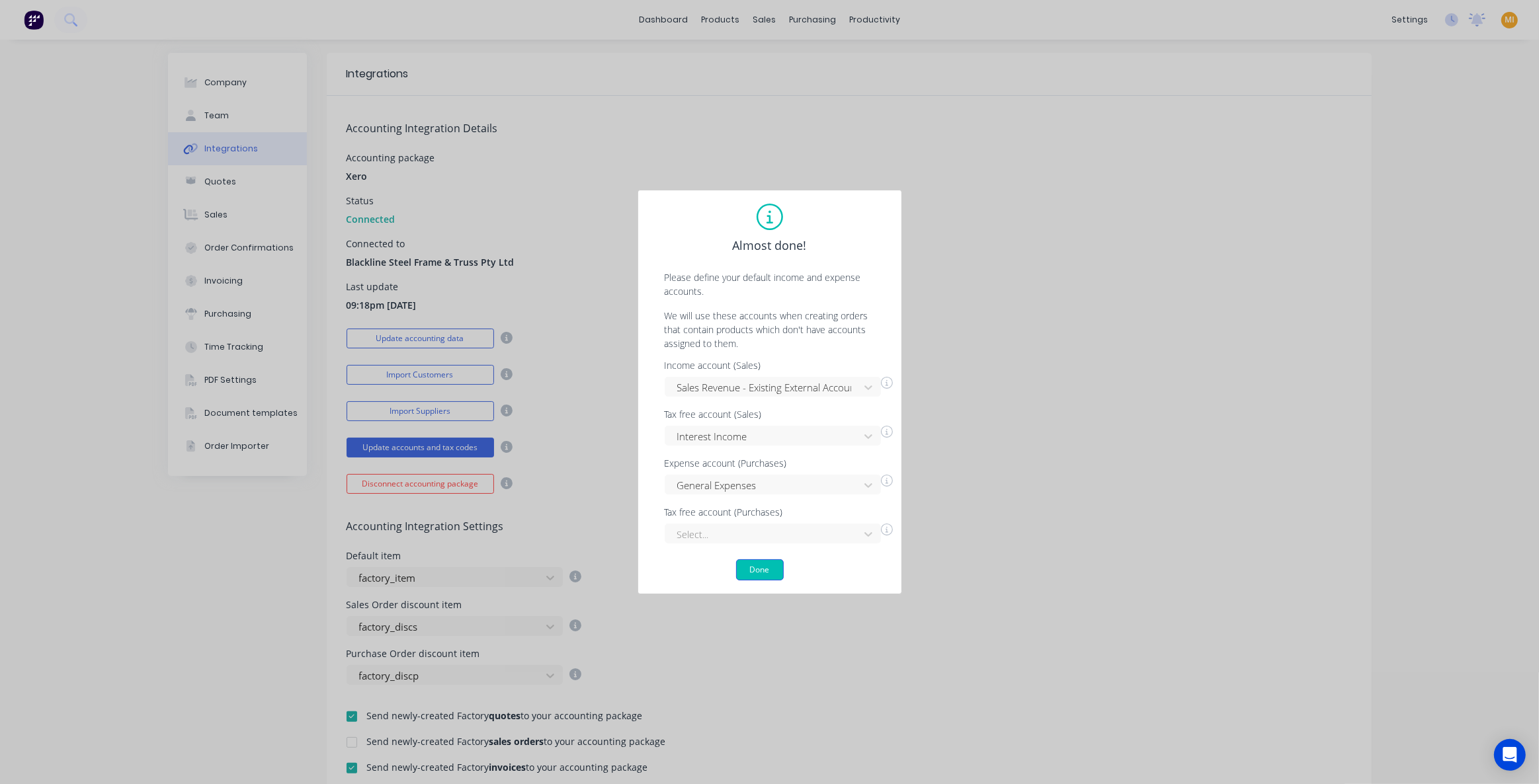
click at [751, 567] on button "Done" at bounding box center [760, 570] width 48 height 21
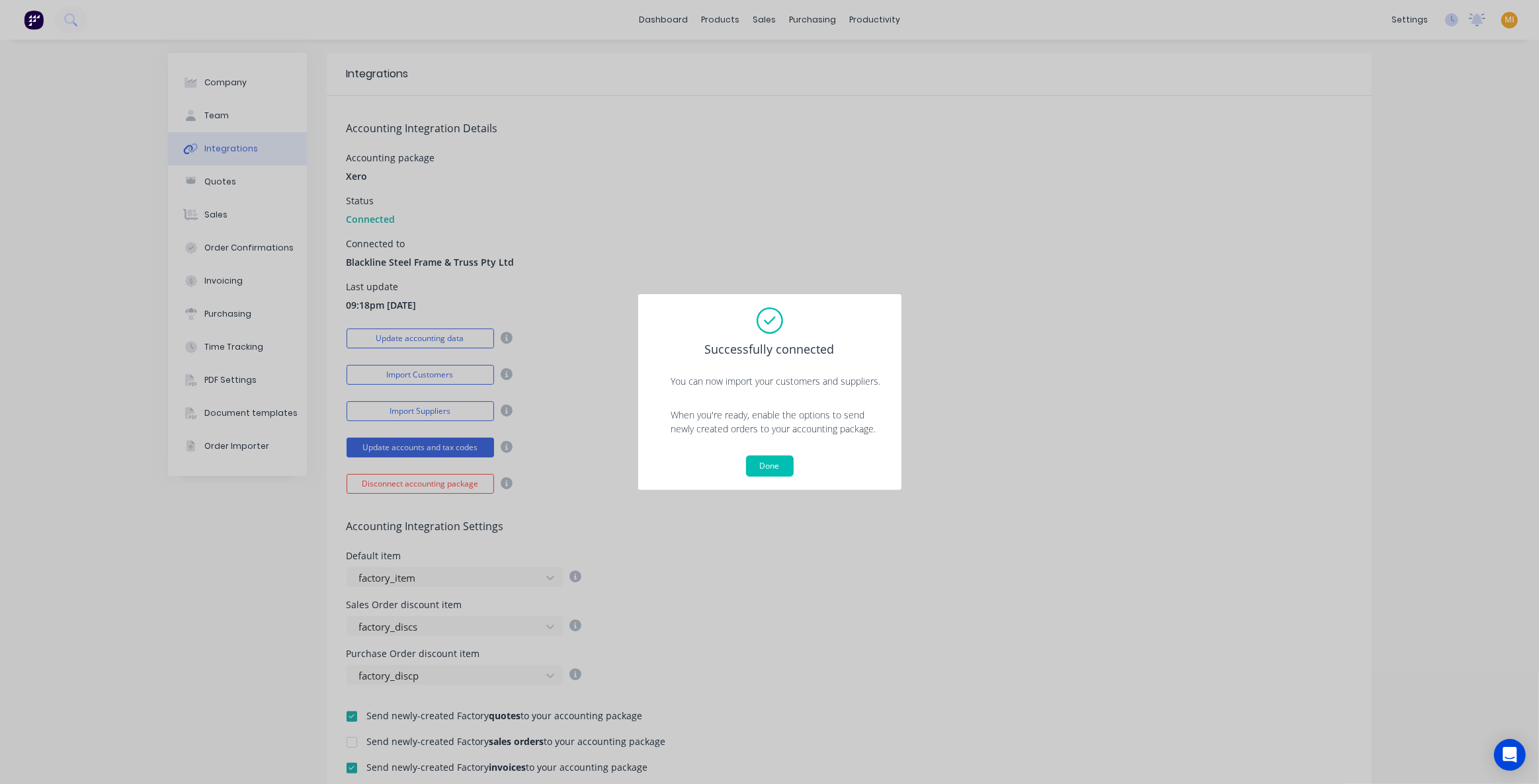
click at [768, 464] on button "Done" at bounding box center [770, 466] width 48 height 21
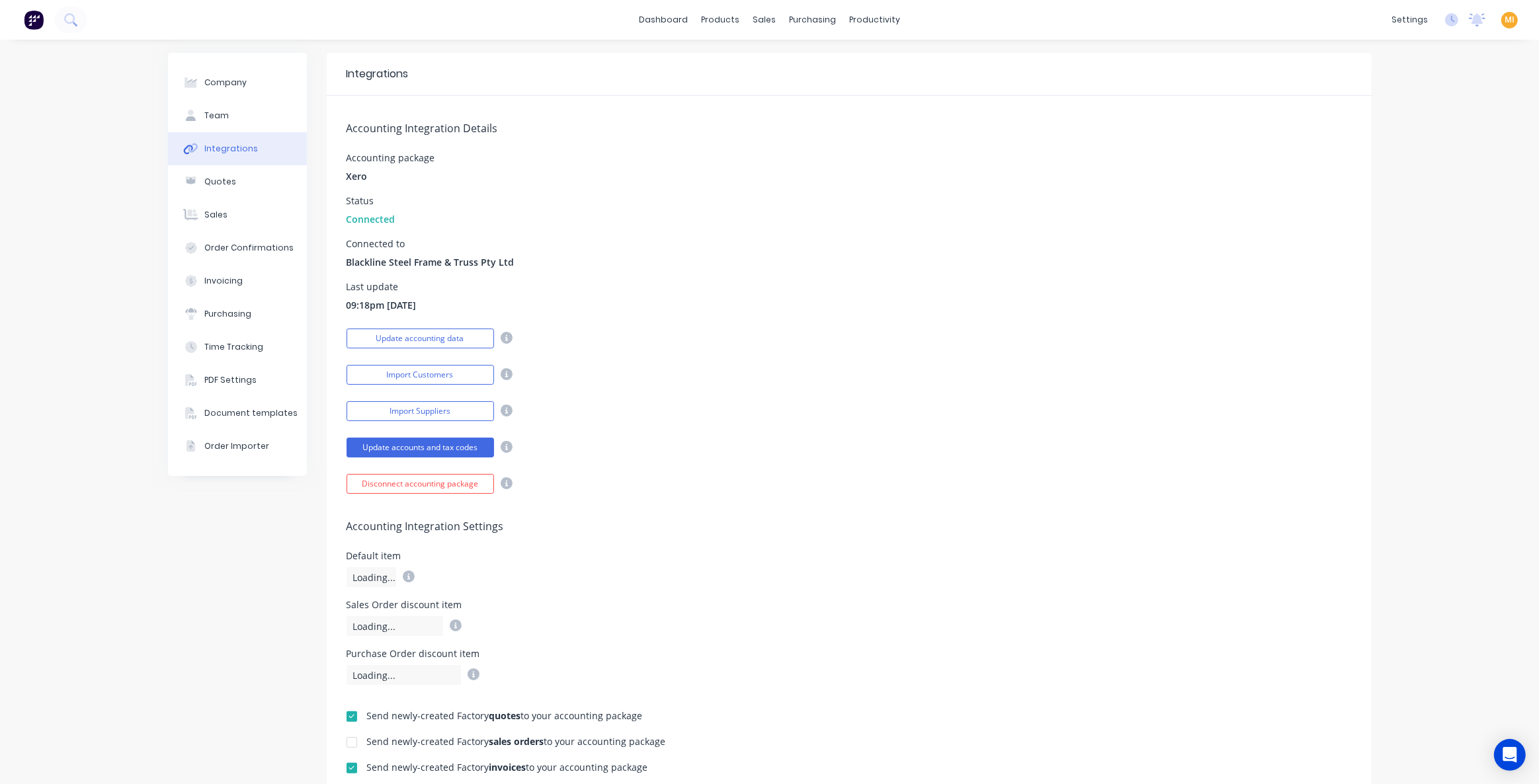
click at [26, 18] on img at bounding box center [33, 19] width 20 height 20
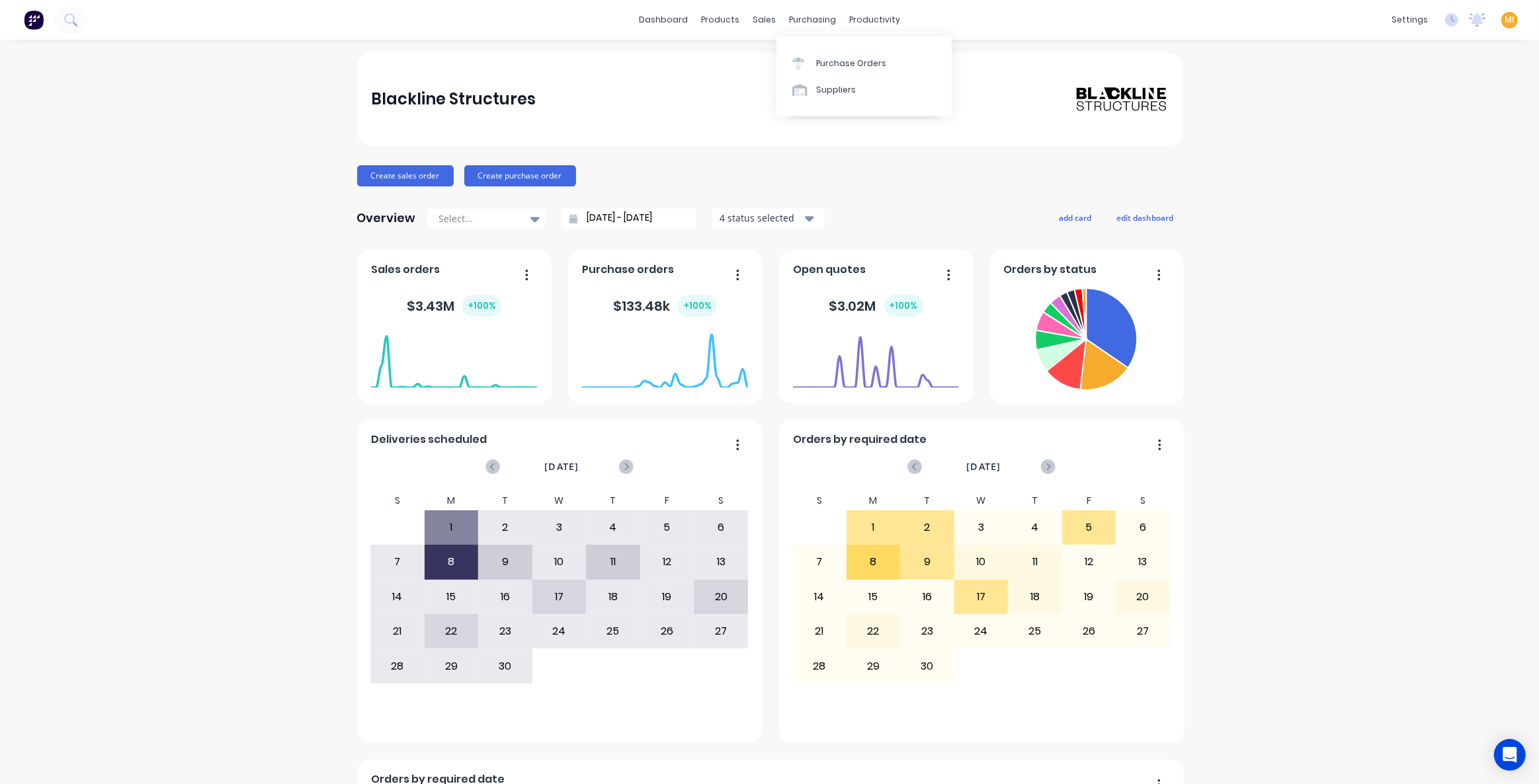
click at [861, 58] on div "Purchase Orders" at bounding box center [850, 63] width 70 height 12
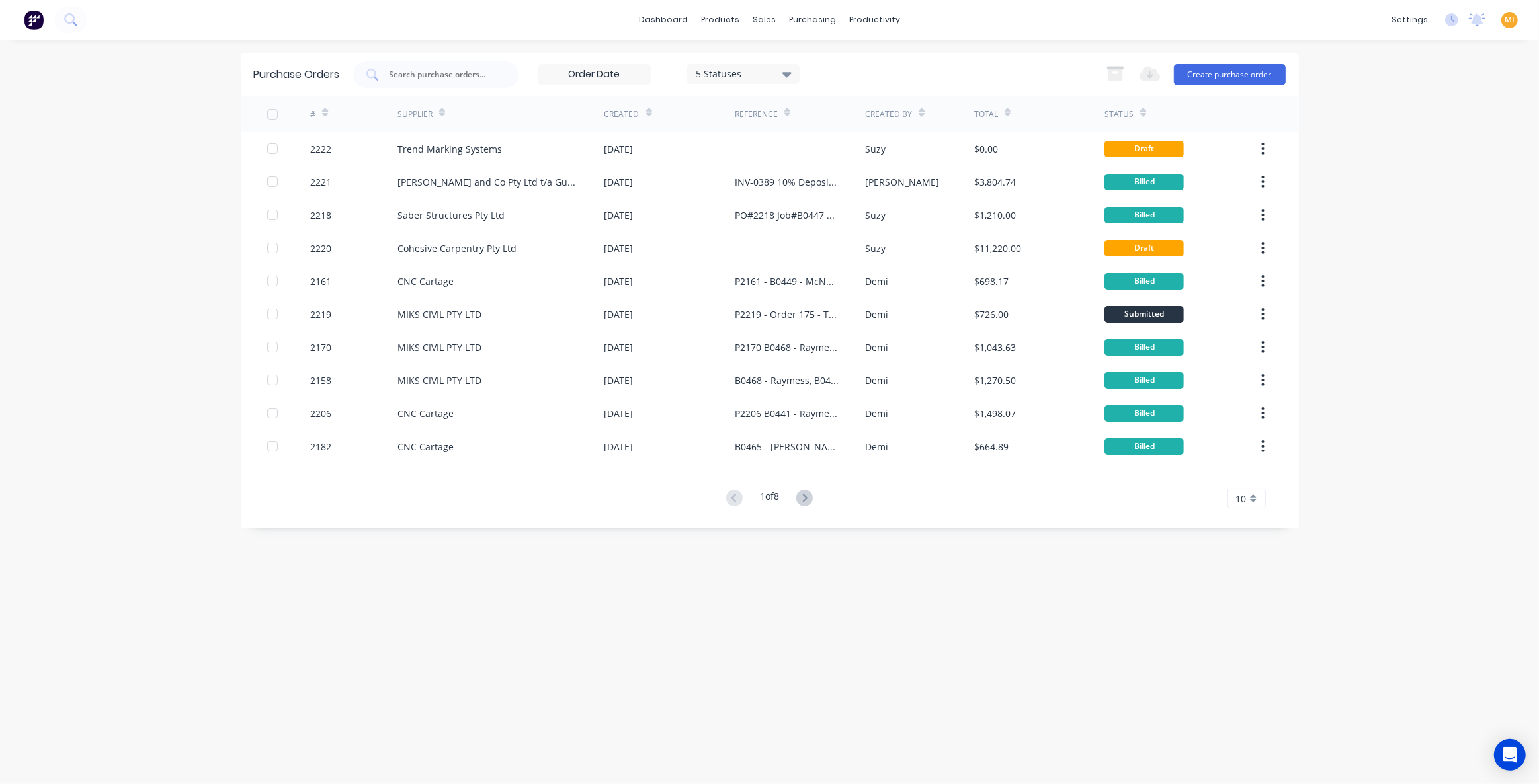
click at [646, 111] on icon at bounding box center [649, 113] width 6 height 10
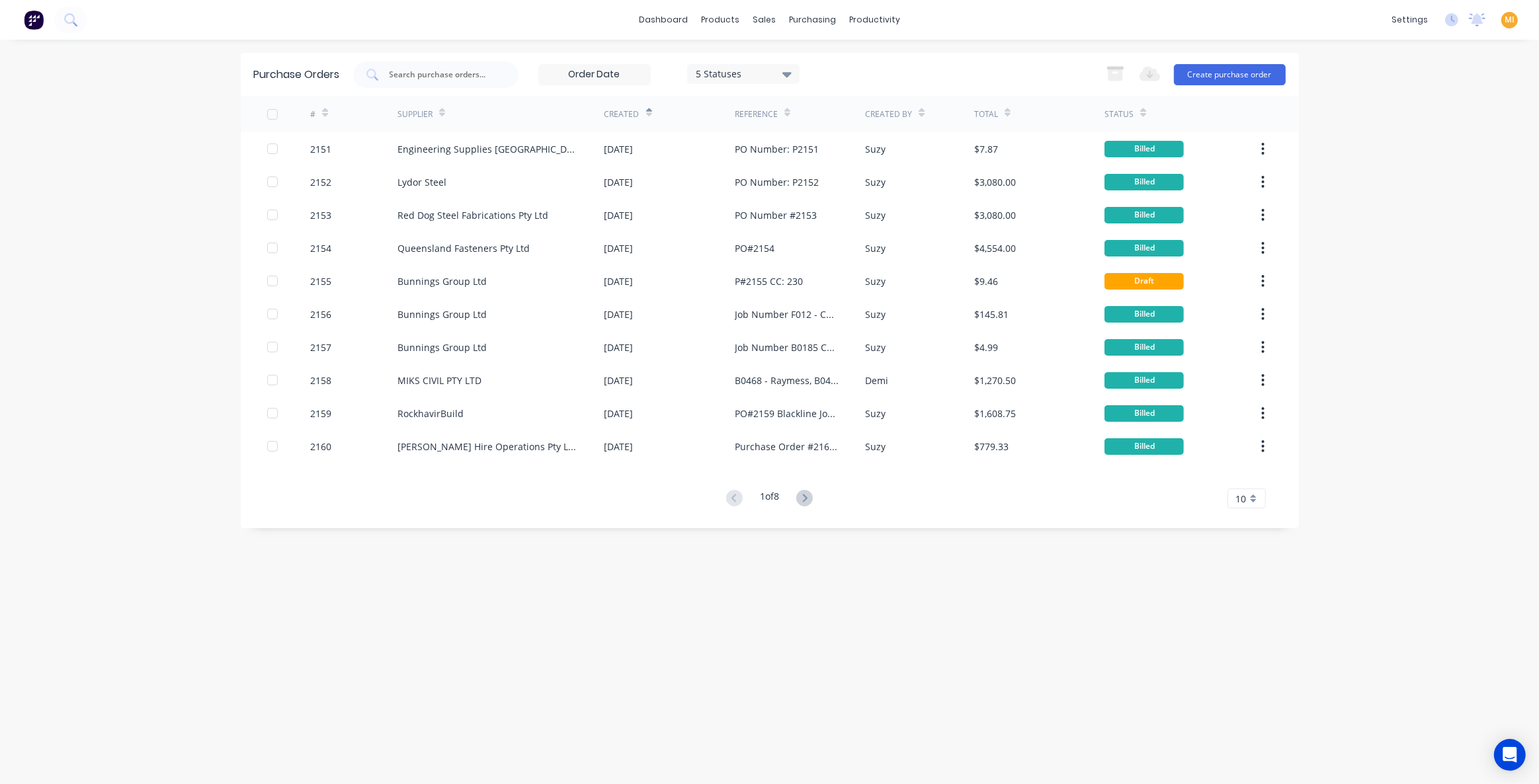
click at [646, 111] on icon at bounding box center [649, 113] width 6 height 10
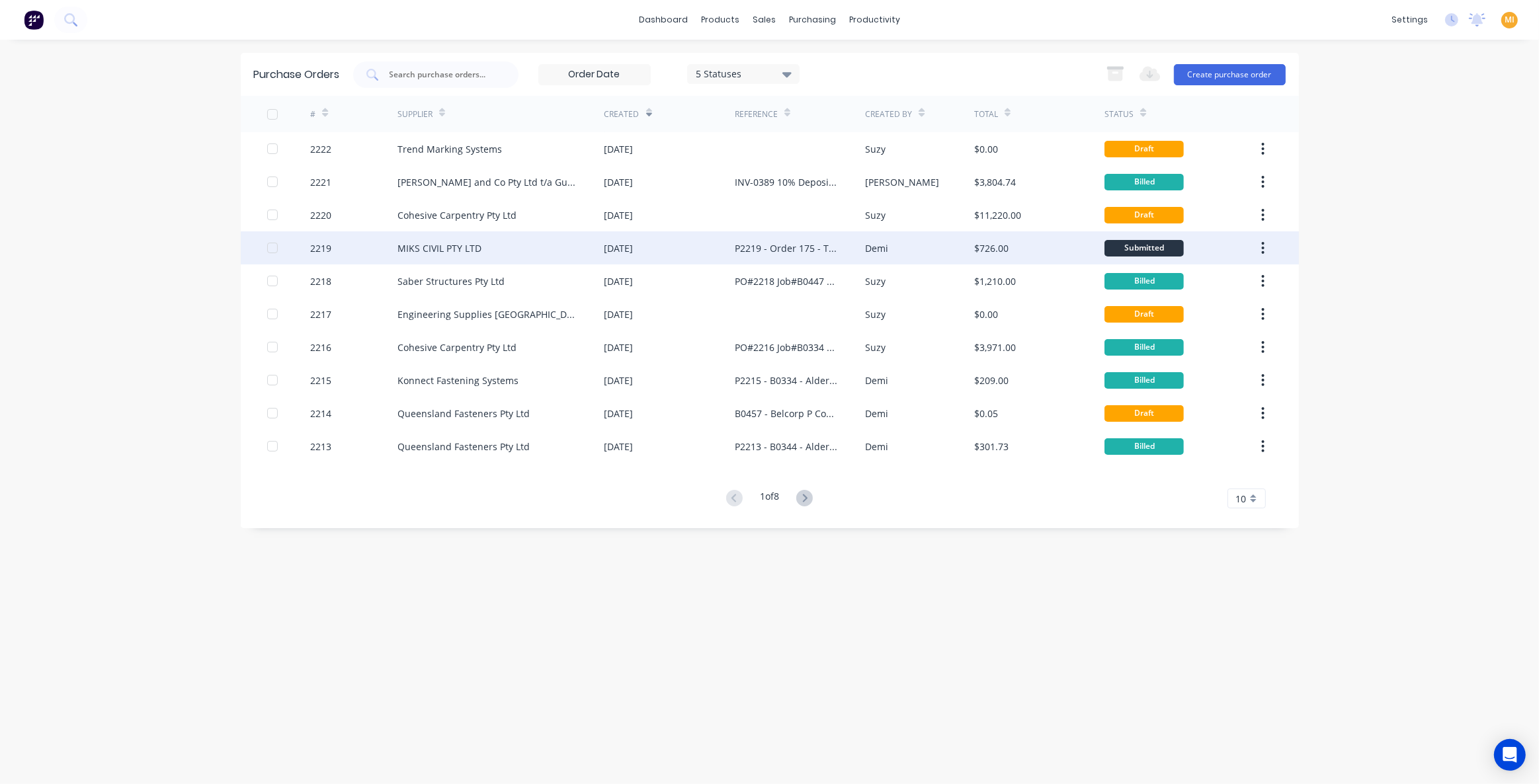
click at [577, 244] on div "MIKS CIVIL PTY LTD" at bounding box center [500, 248] width 207 height 33
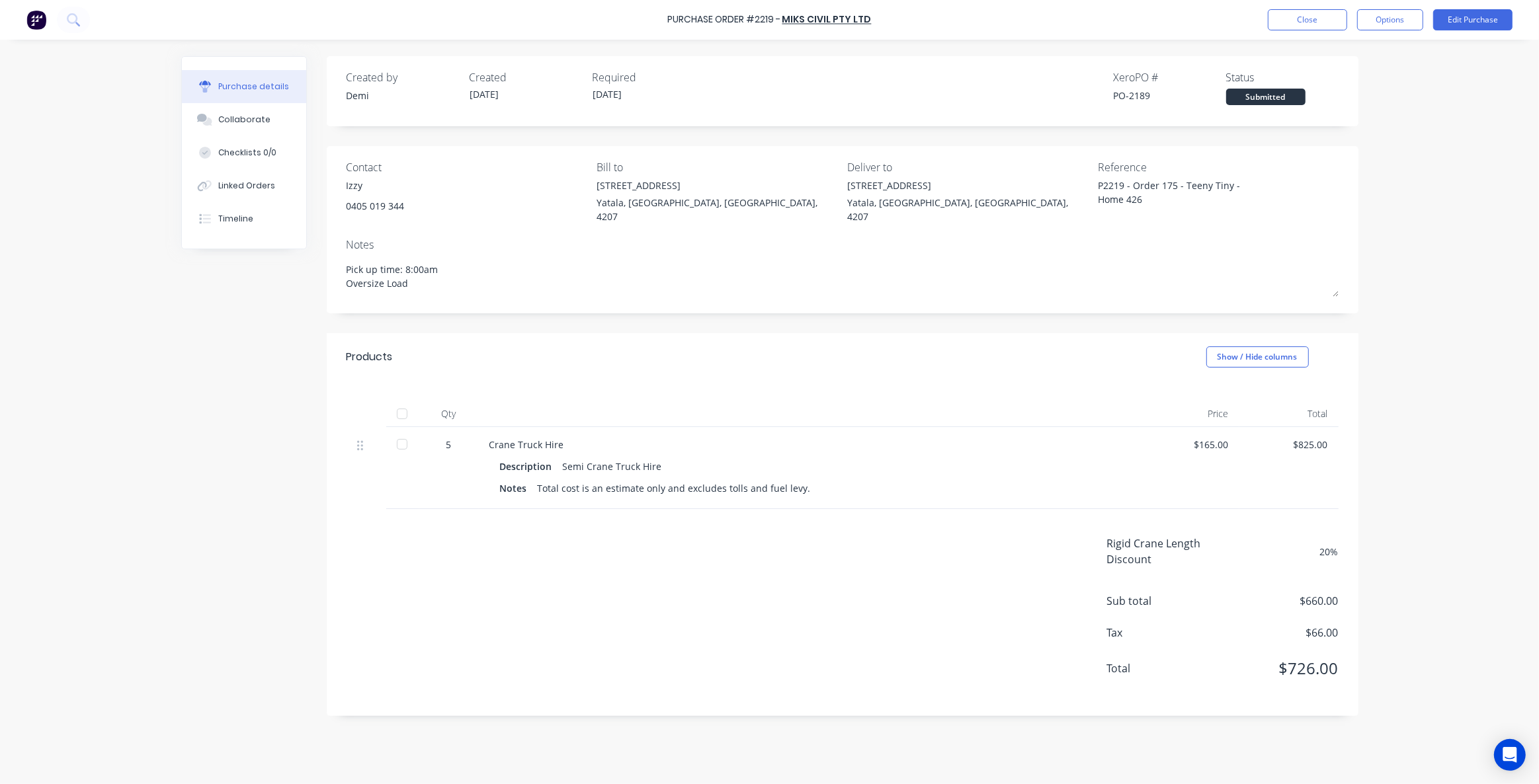
click at [37, 16] on img at bounding box center [36, 19] width 20 height 20
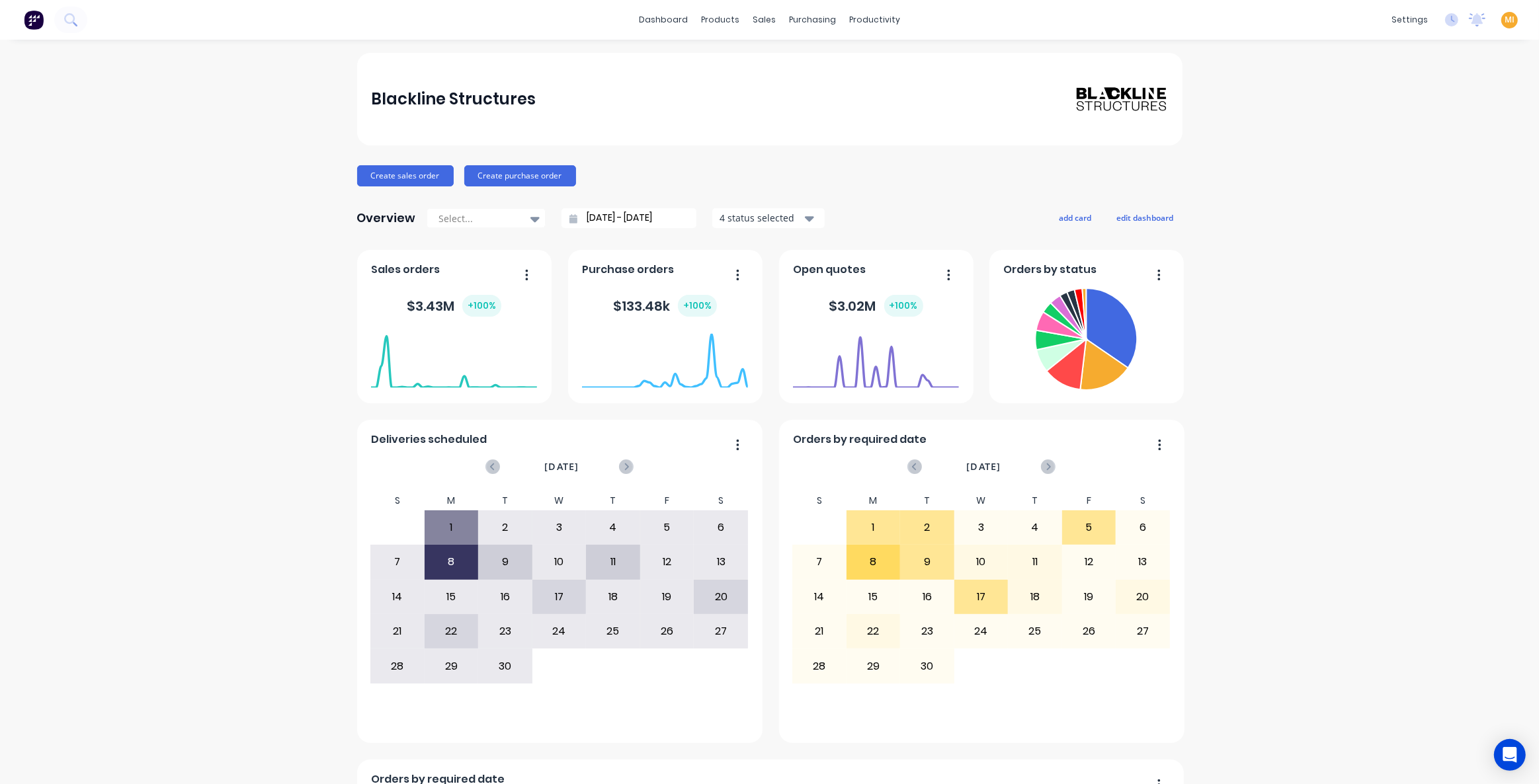
click at [1504, 22] on span "MI" at bounding box center [1509, 20] width 10 height 12
click at [1436, 168] on button "Sign out" at bounding box center [1427, 165] width 175 height 26
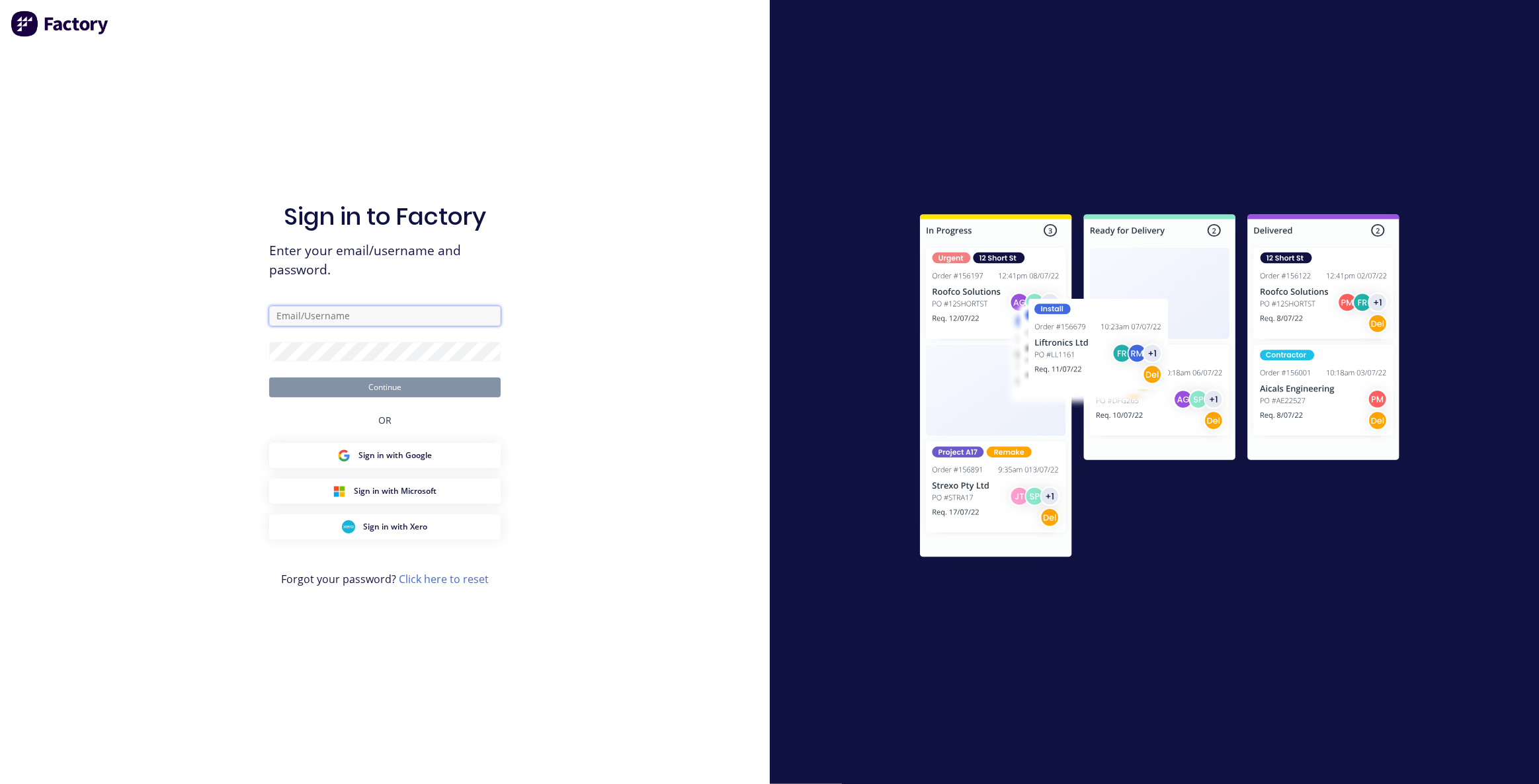
click at [322, 311] on input "text" at bounding box center [385, 316] width 232 height 20
type input "[EMAIL_ADDRESS][DOMAIN_NAME]"
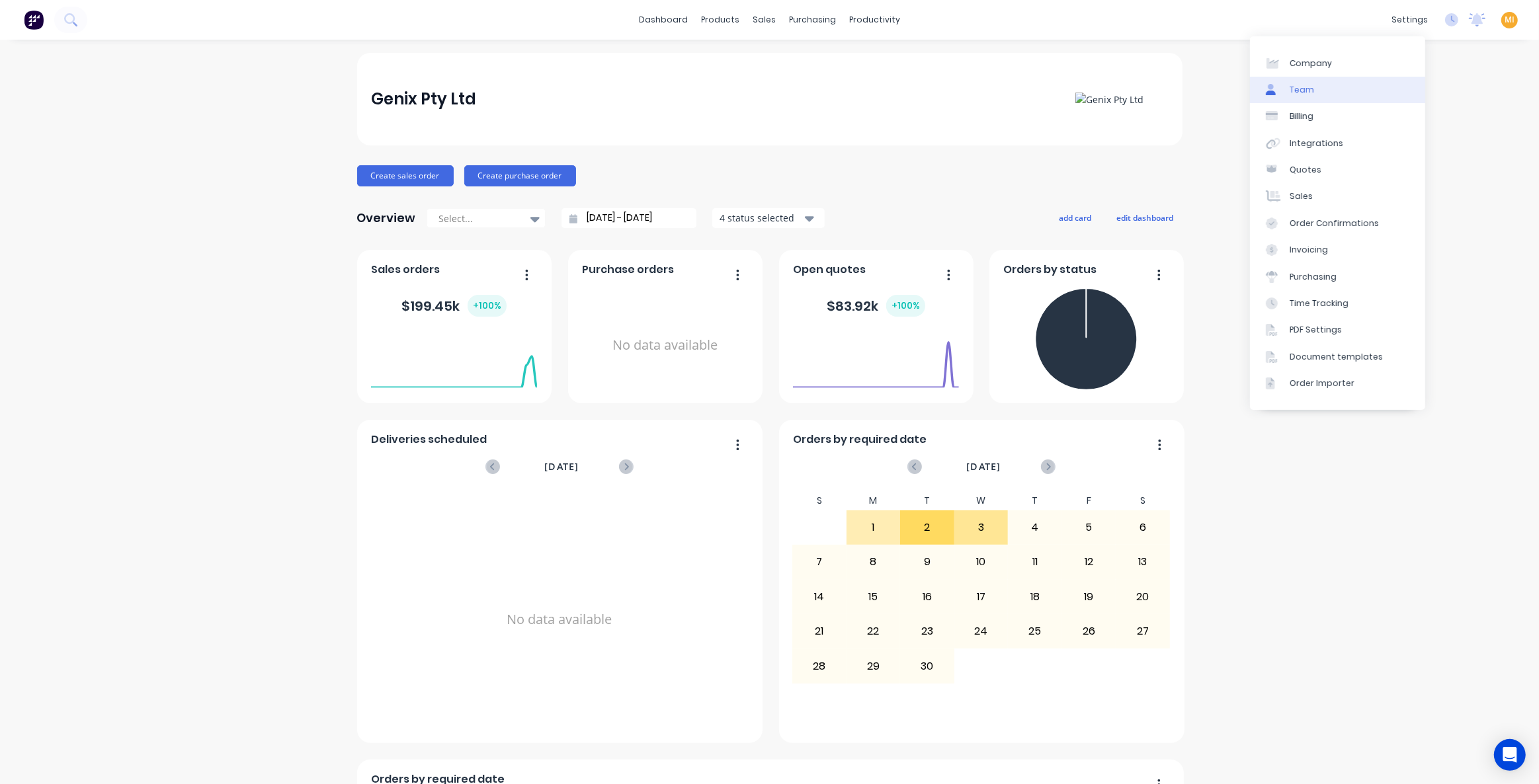
click at [1339, 88] on link "Team" at bounding box center [1337, 90] width 175 height 26
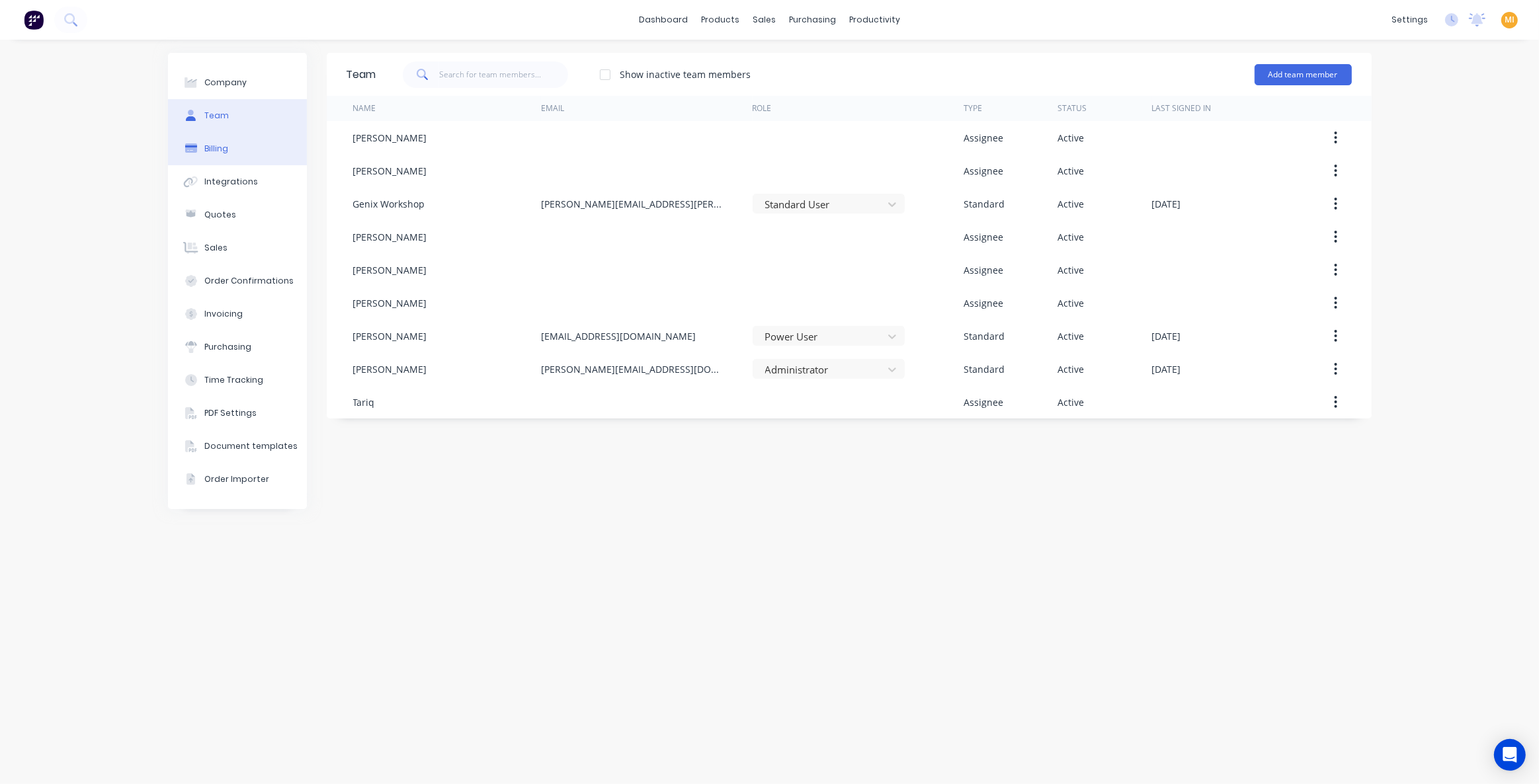
click at [210, 154] on div "Billing" at bounding box center [216, 149] width 24 height 12
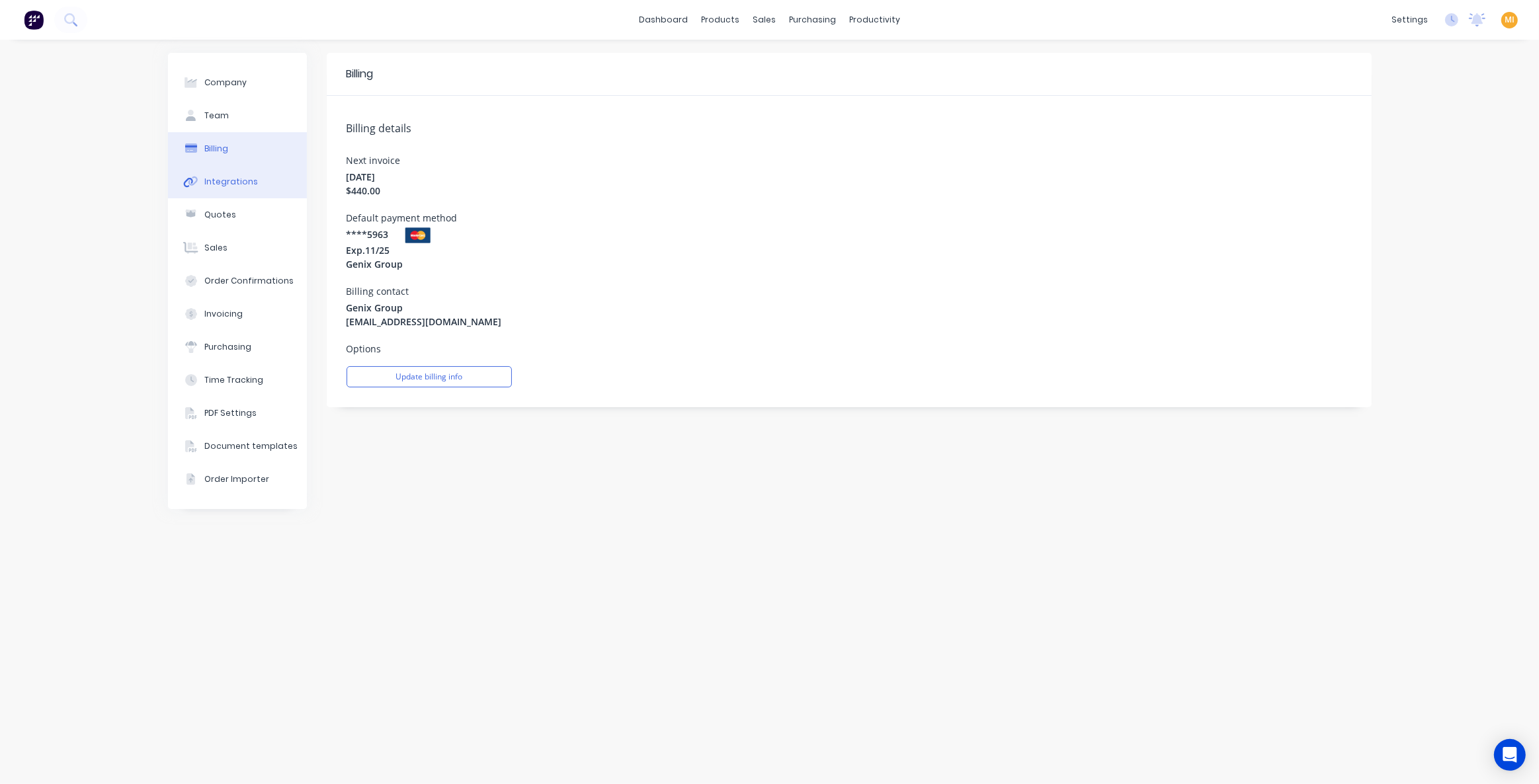
click at [209, 186] on div "Integrations" at bounding box center [231, 182] width 54 height 12
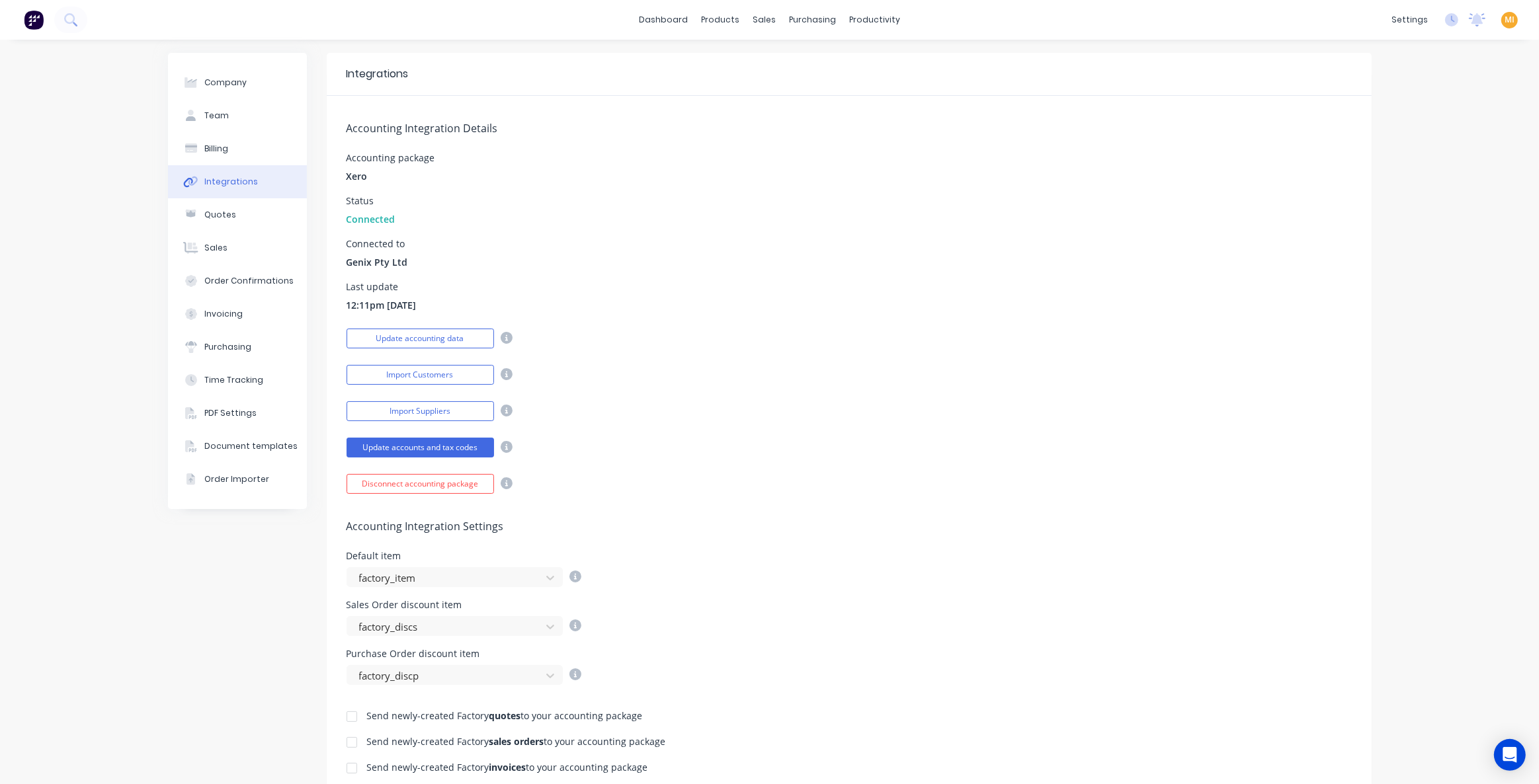
click at [34, 19] on img at bounding box center [33, 19] width 20 height 20
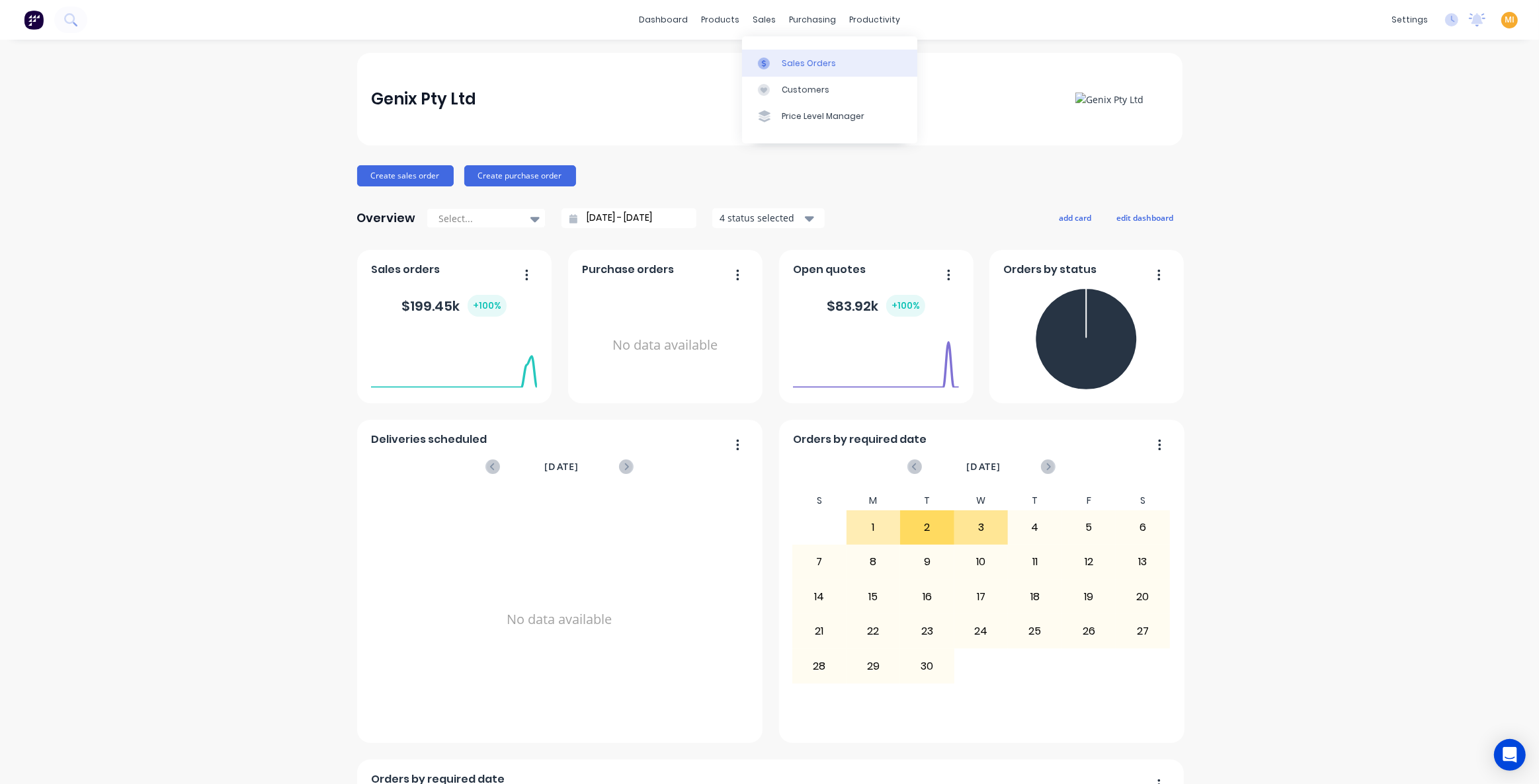
click at [811, 57] on div "Sales Orders" at bounding box center [809, 63] width 54 height 12
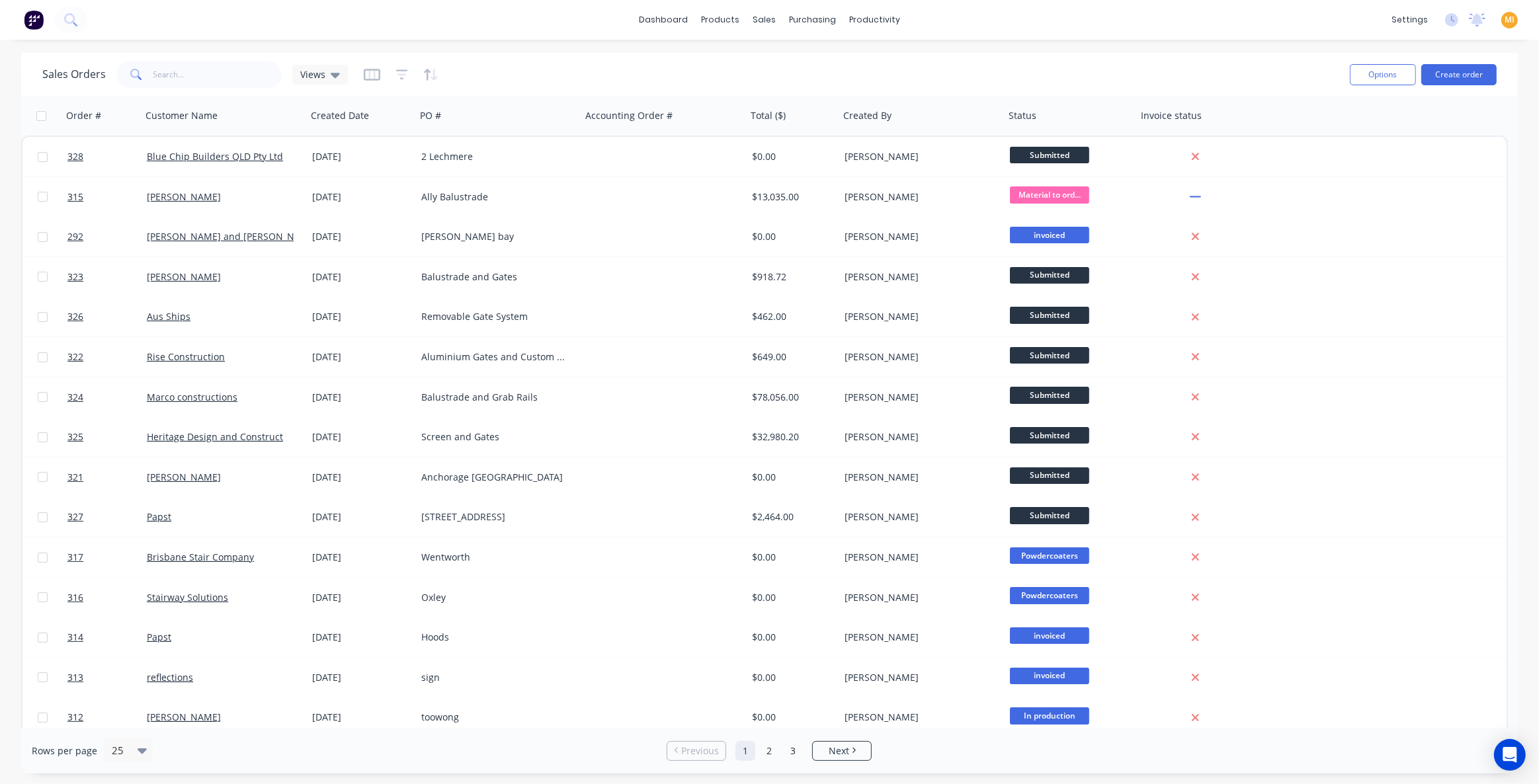
click at [36, 18] on img at bounding box center [33, 19] width 20 height 20
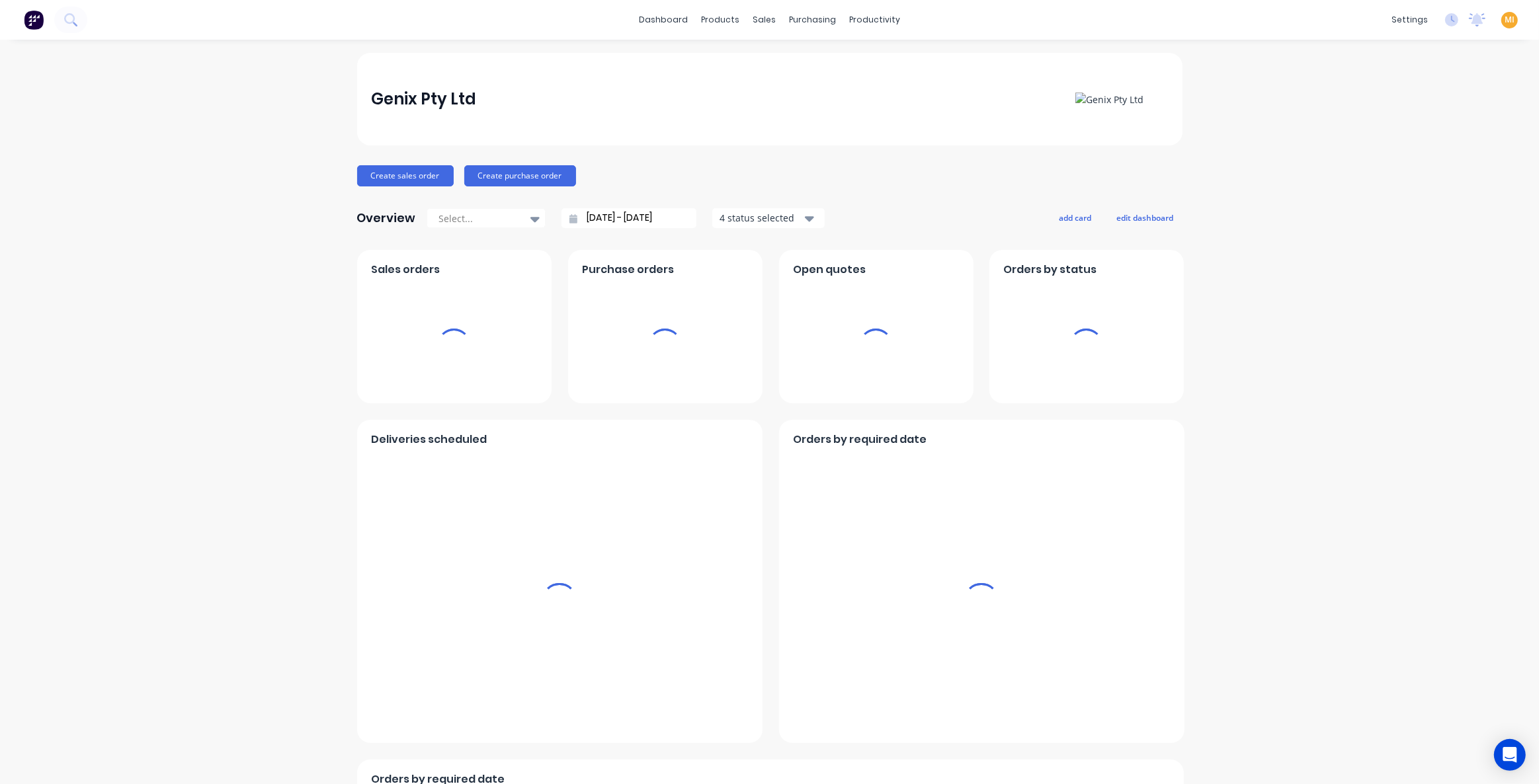
click at [1504, 18] on span "MI" at bounding box center [1509, 20] width 10 height 12
click at [1433, 174] on button "Sign out" at bounding box center [1427, 165] width 175 height 26
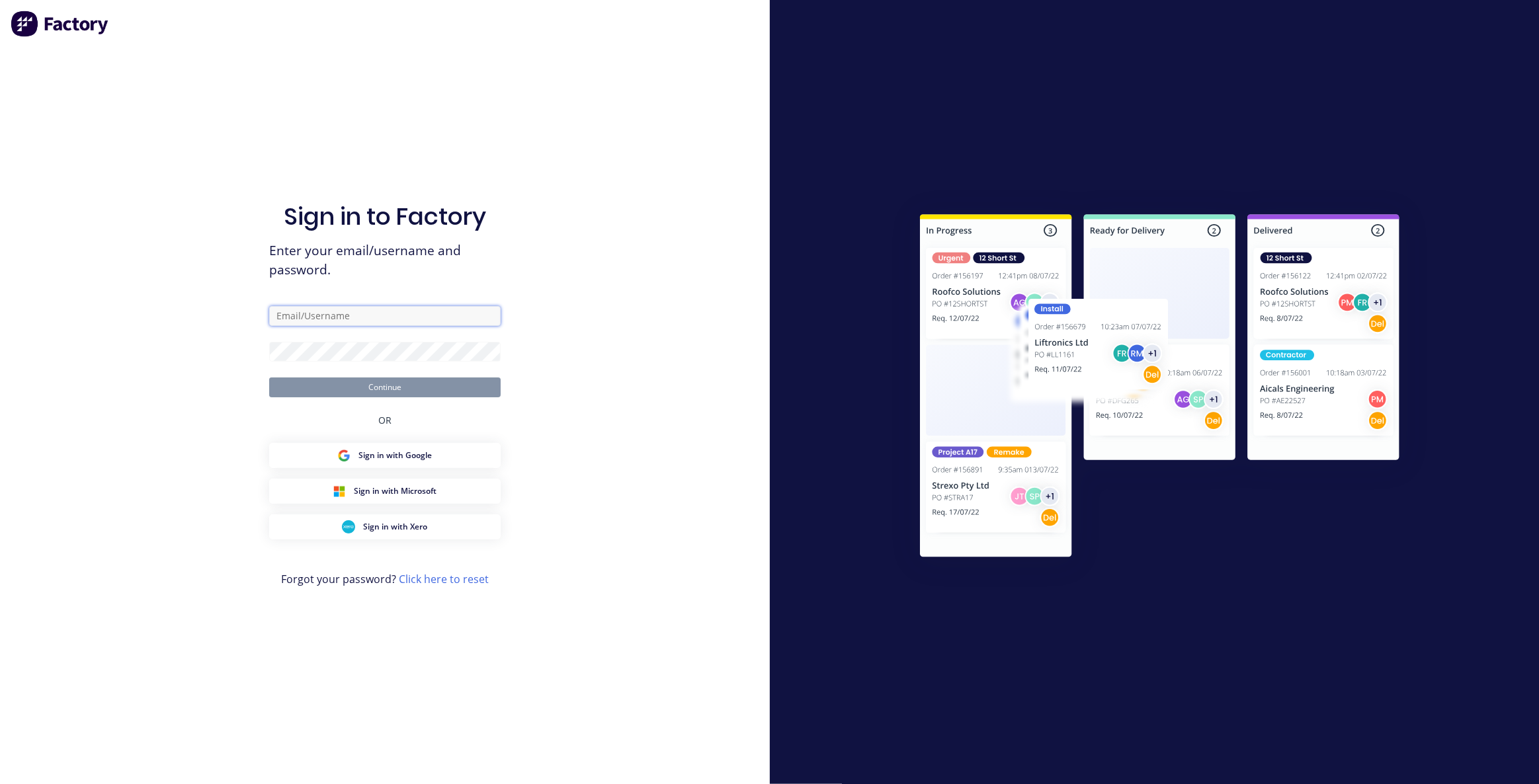
click at [349, 318] on input "text" at bounding box center [385, 316] width 232 height 20
type input "[EMAIL_ADDRESS][DOMAIN_NAME]"
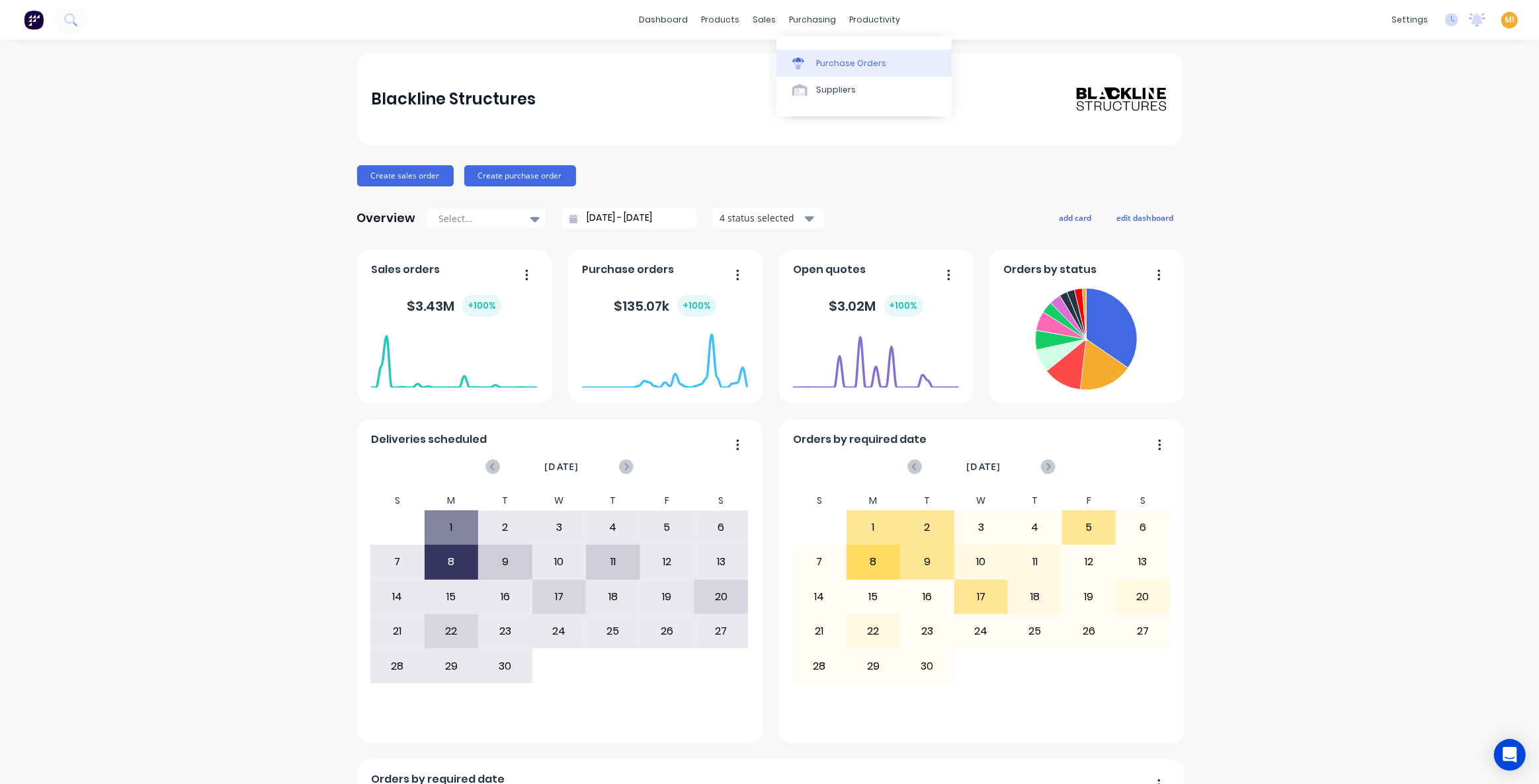
click at [826, 65] on div "Purchase Orders" at bounding box center [850, 63] width 70 height 12
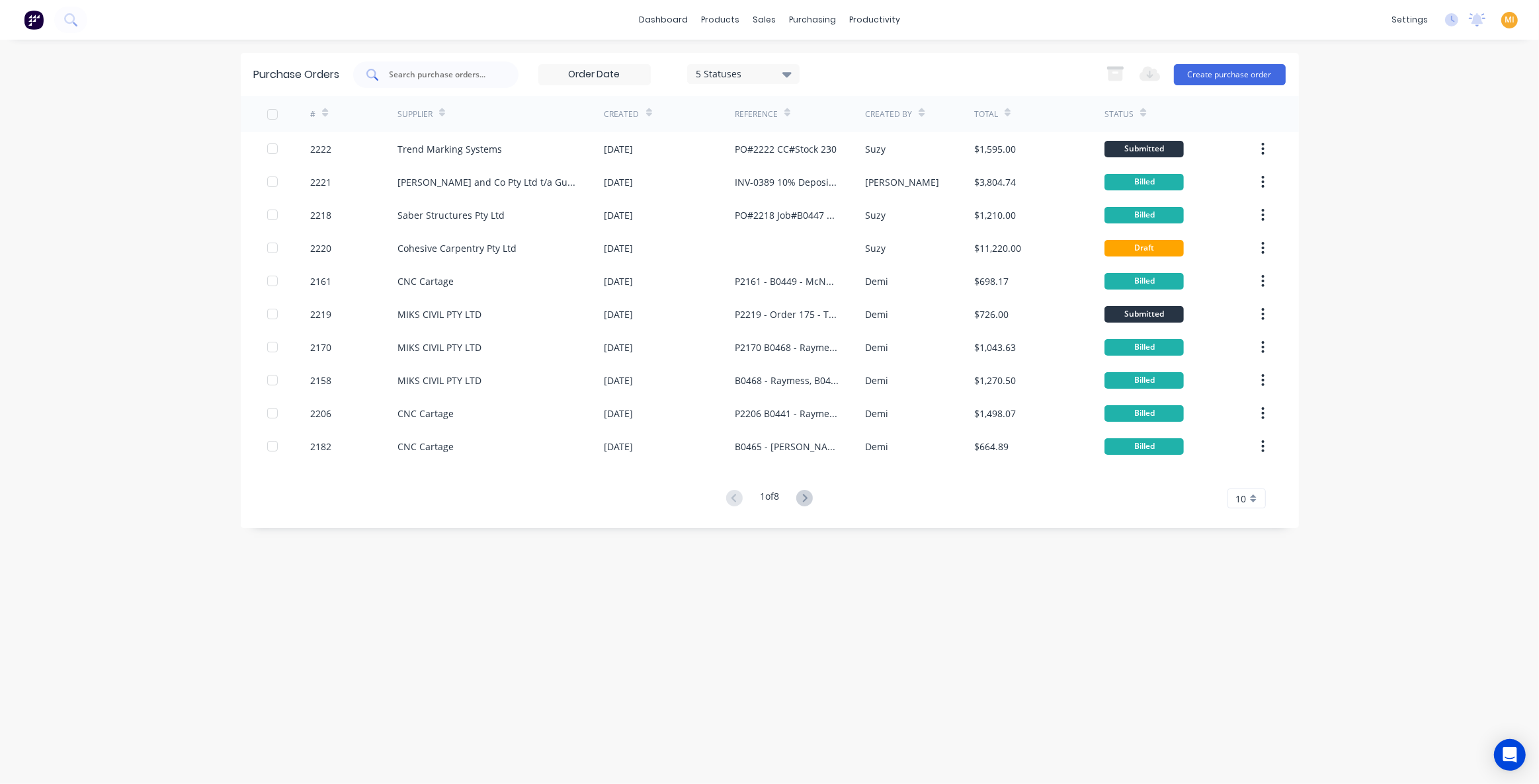
click at [430, 68] on input "text" at bounding box center [443, 75] width 110 height 13
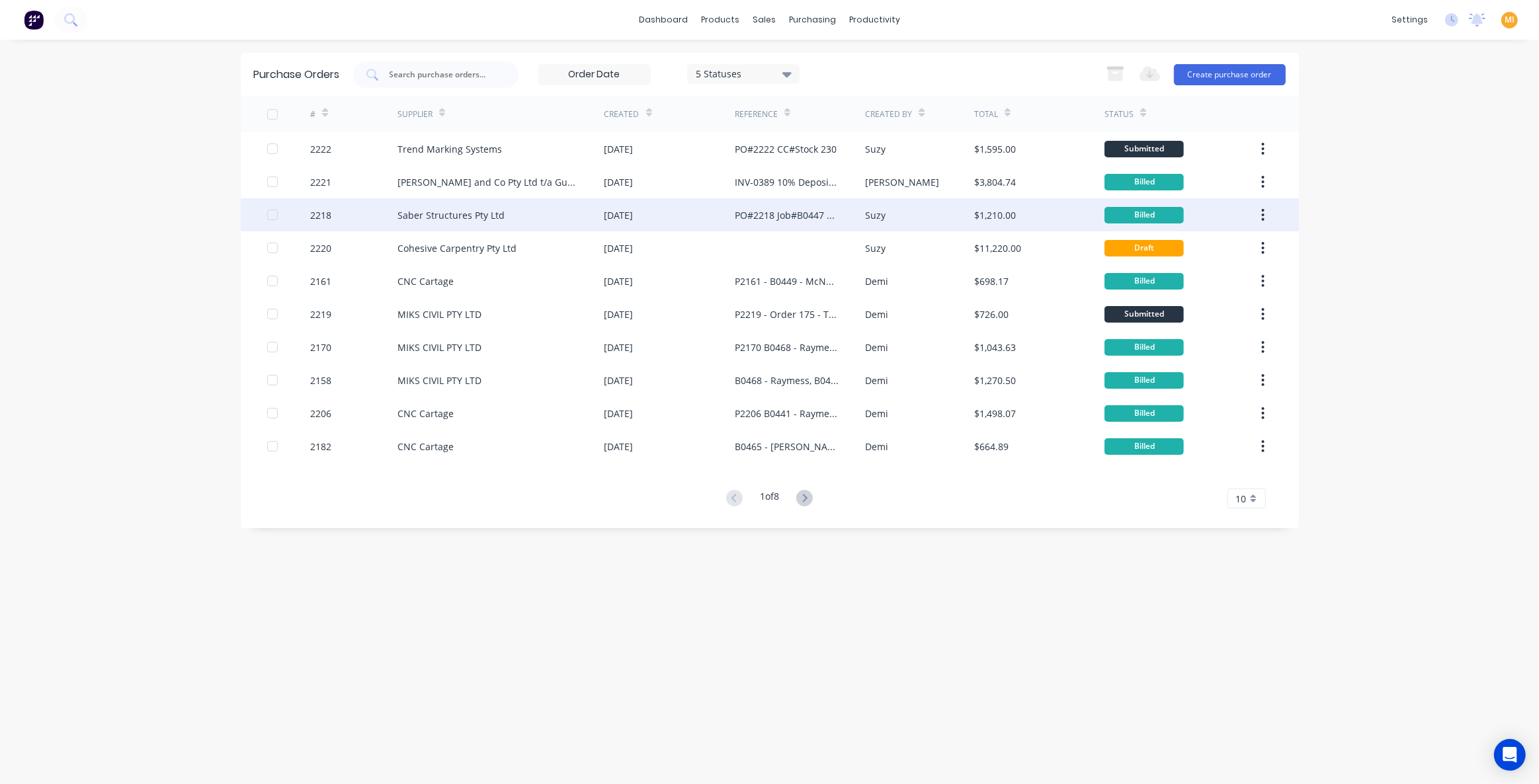
click at [341, 215] on div "2218" at bounding box center [354, 215] width 88 height 33
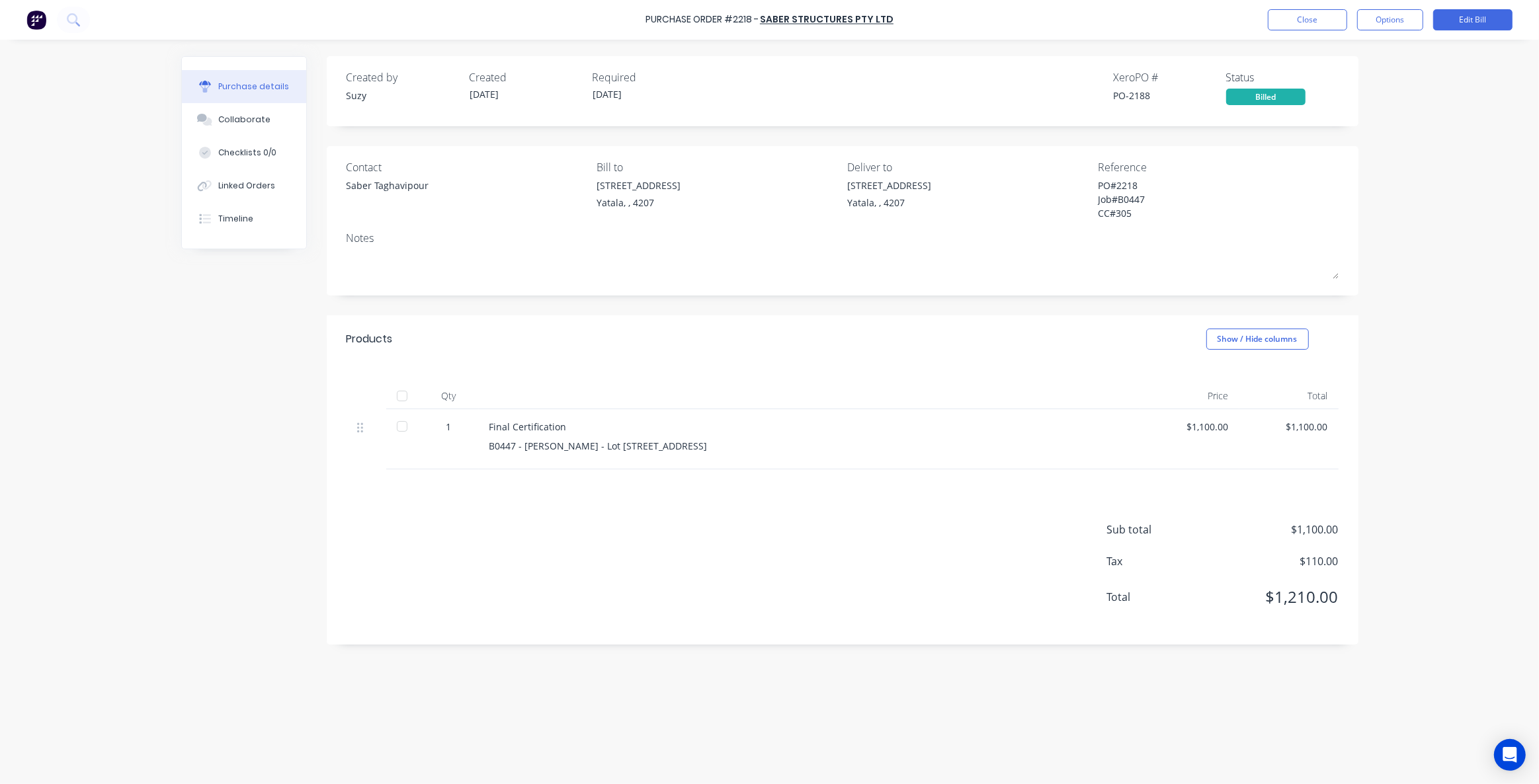
click at [1128, 95] on div "PO-2188" at bounding box center [1170, 95] width 113 height 14
click at [639, 500] on div "Sub total $1,100.00 Tax $110.00 Total $1,210.00" at bounding box center [842, 557] width 1032 height 175
click at [809, 18] on link "Saber Structures Pty Ltd" at bounding box center [827, 20] width 134 height 13
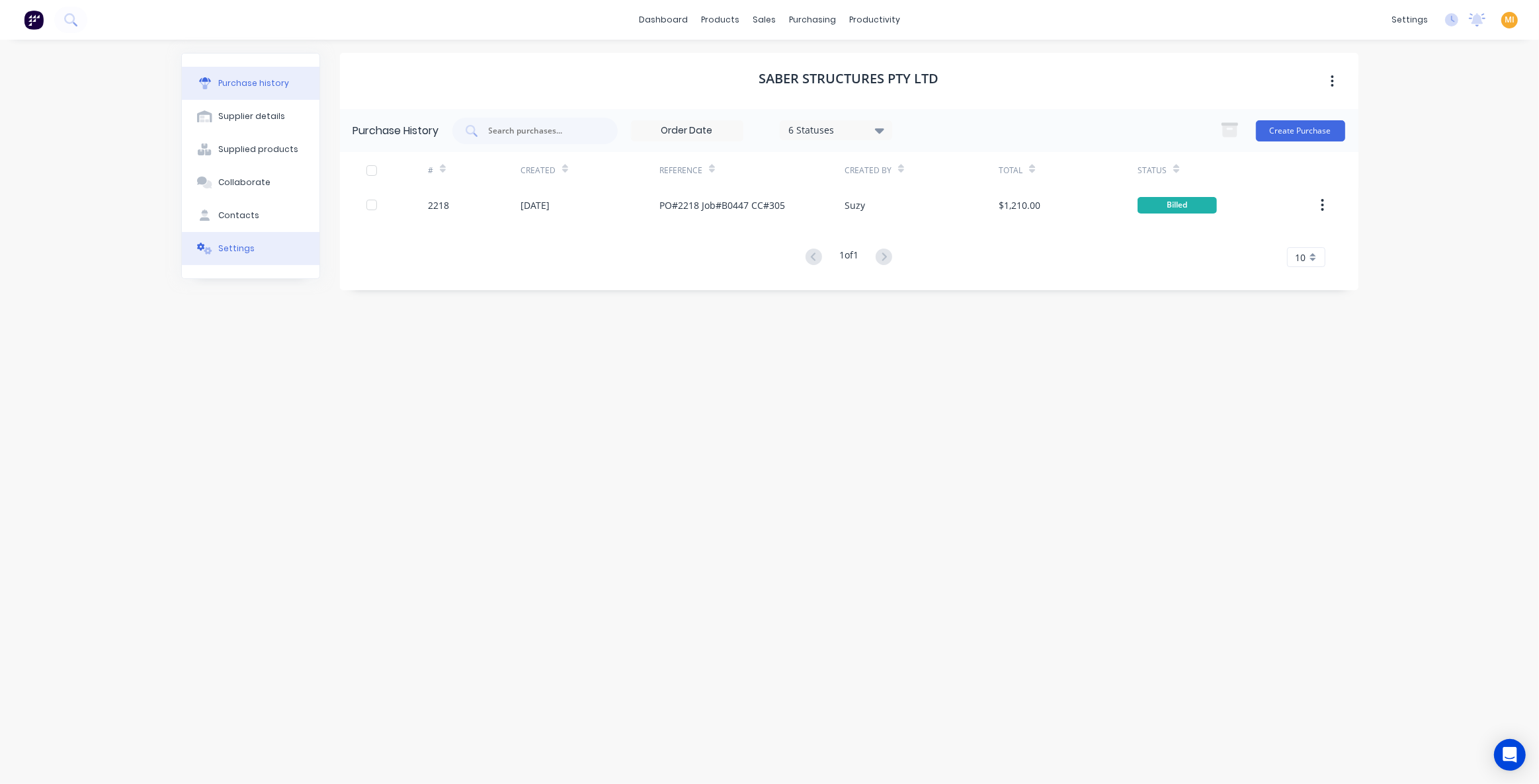
click at [229, 243] on div "Settings" at bounding box center [236, 249] width 36 height 12
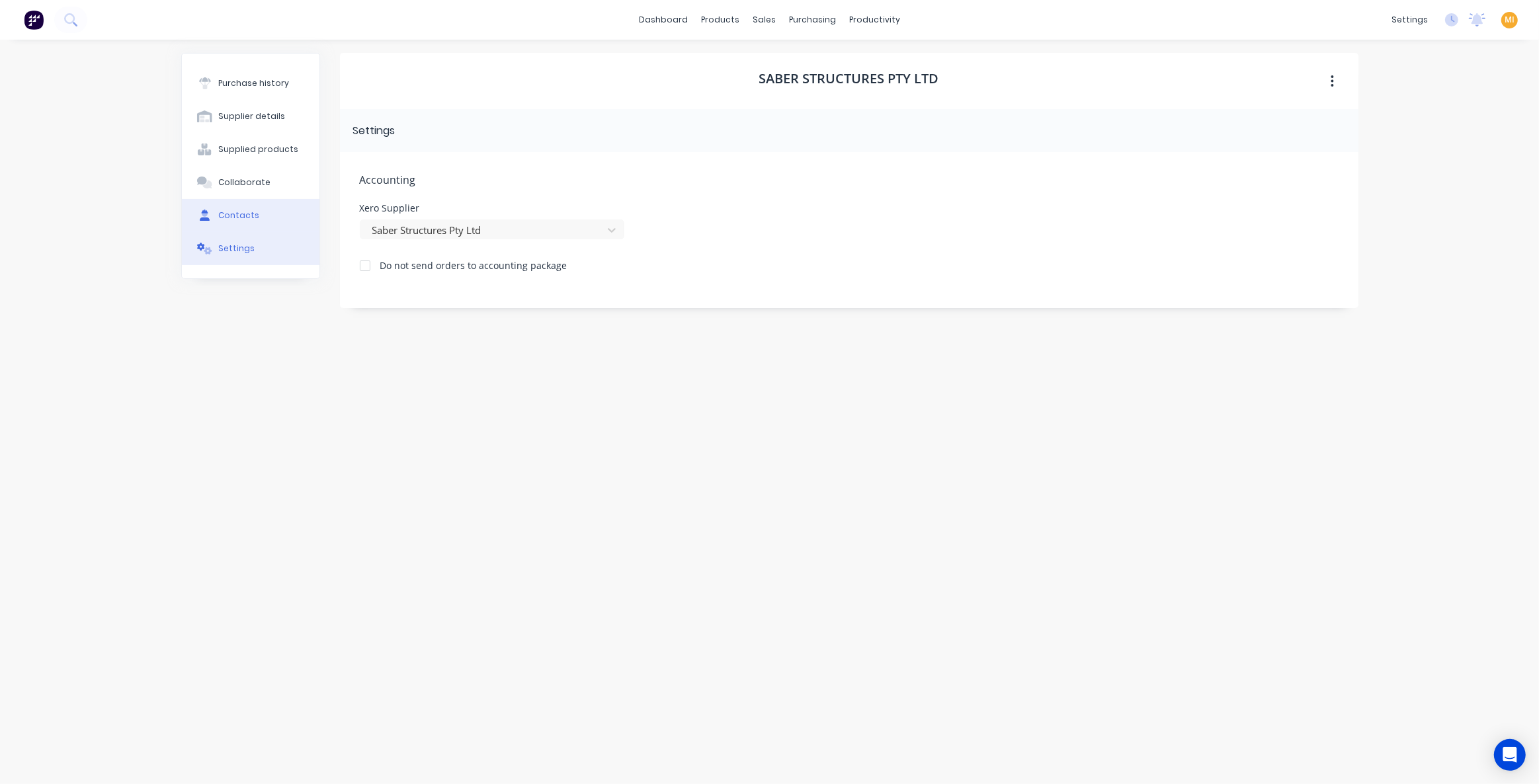
click at [240, 215] on div "Contacts" at bounding box center [239, 215] width 41 height 12
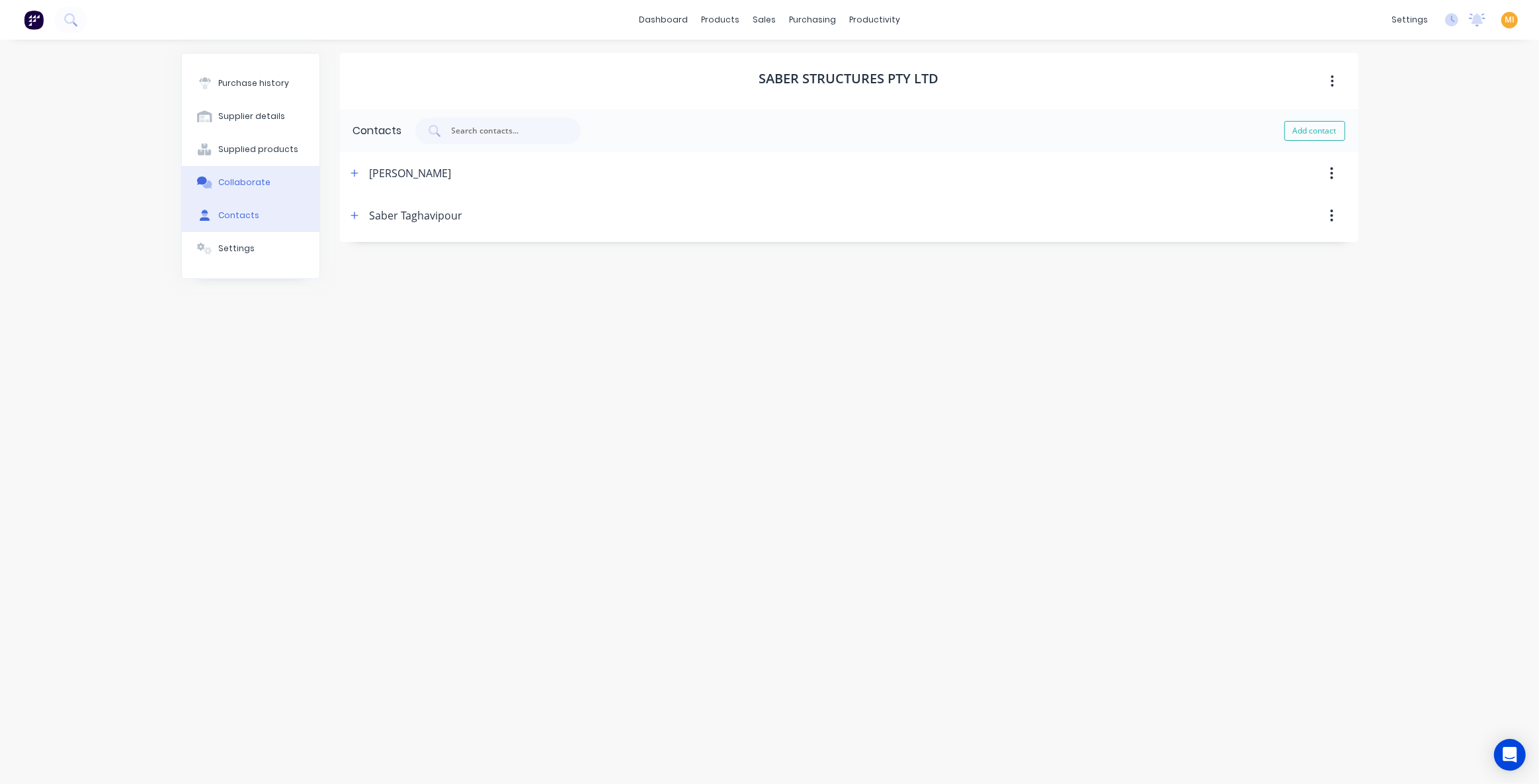
click at [252, 177] on div "Collaborate" at bounding box center [244, 182] width 52 height 12
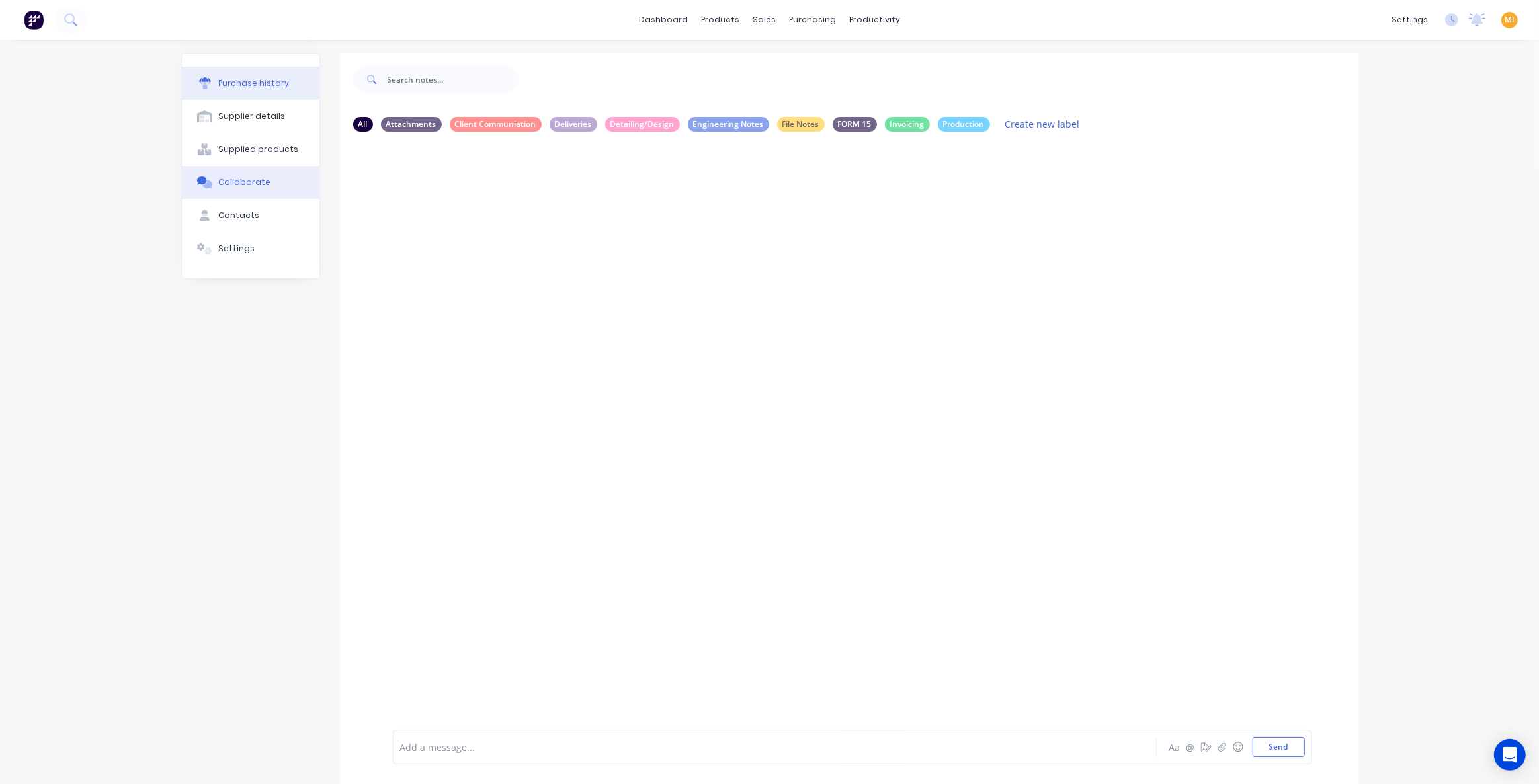
click at [235, 74] on button "Purchase history" at bounding box center [250, 83] width 138 height 33
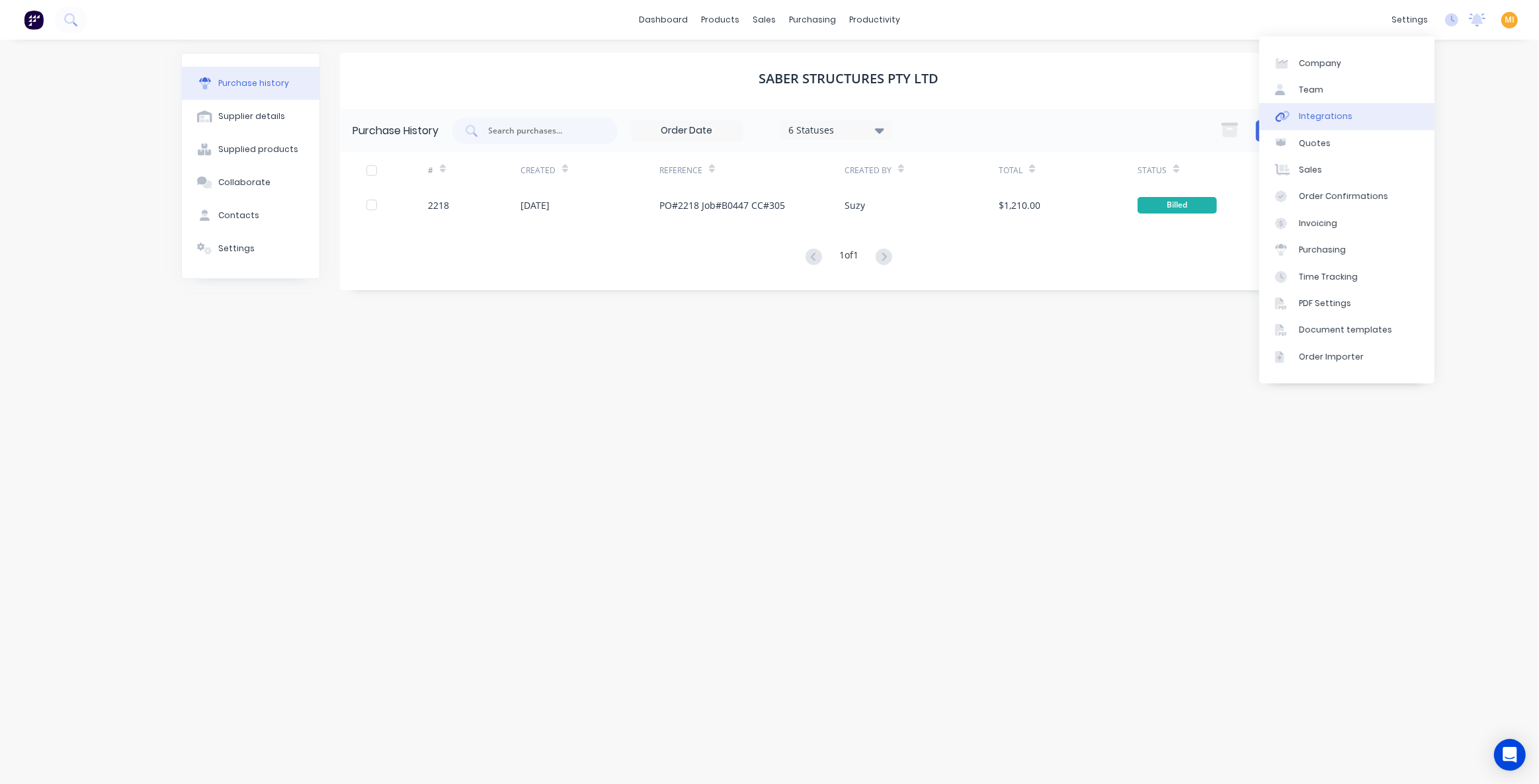
click at [1357, 118] on link "Integrations" at bounding box center [1347, 116] width 175 height 26
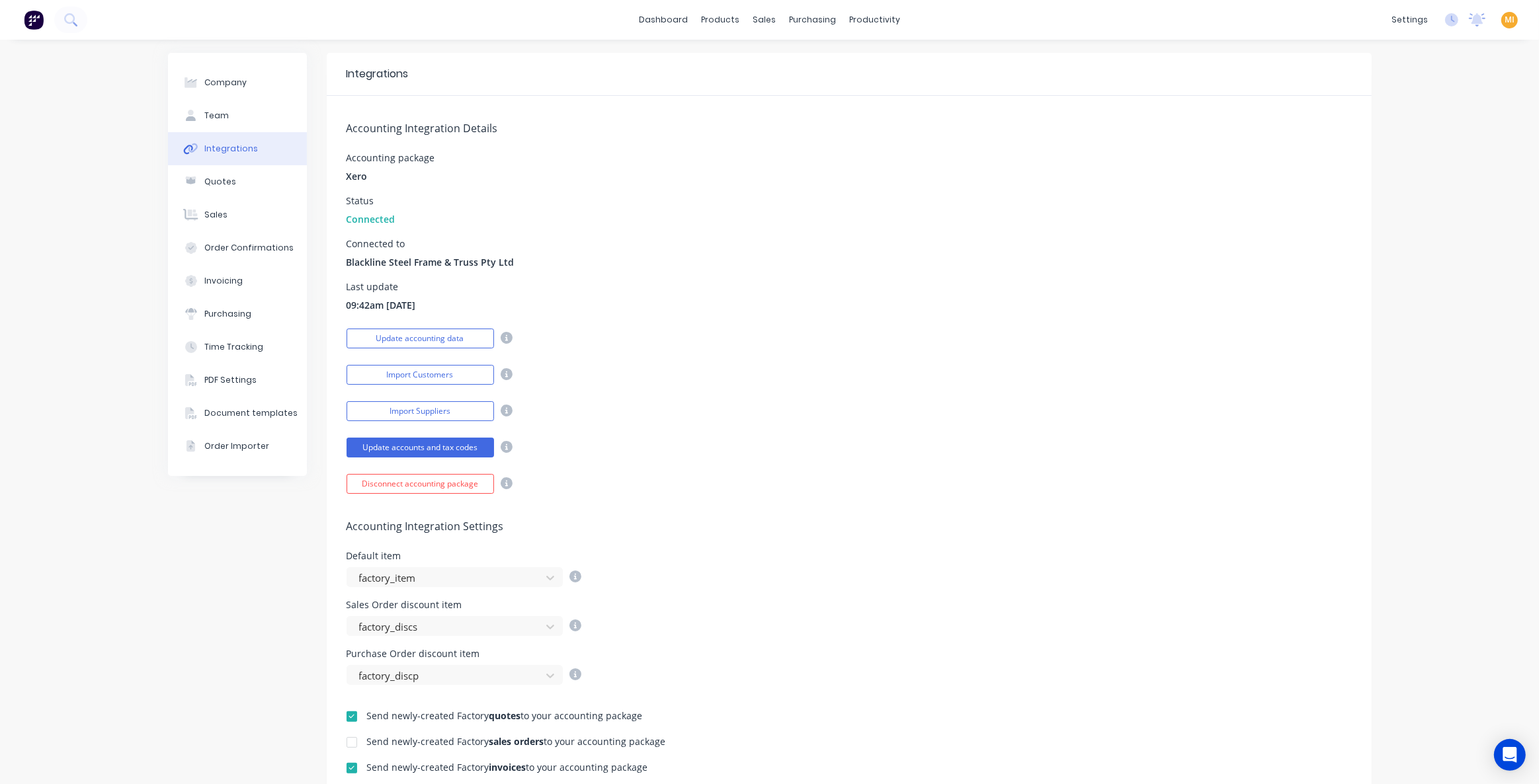
click at [1504, 22] on span "MI" at bounding box center [1509, 20] width 10 height 12
click at [1410, 170] on button "Sign out" at bounding box center [1427, 165] width 175 height 26
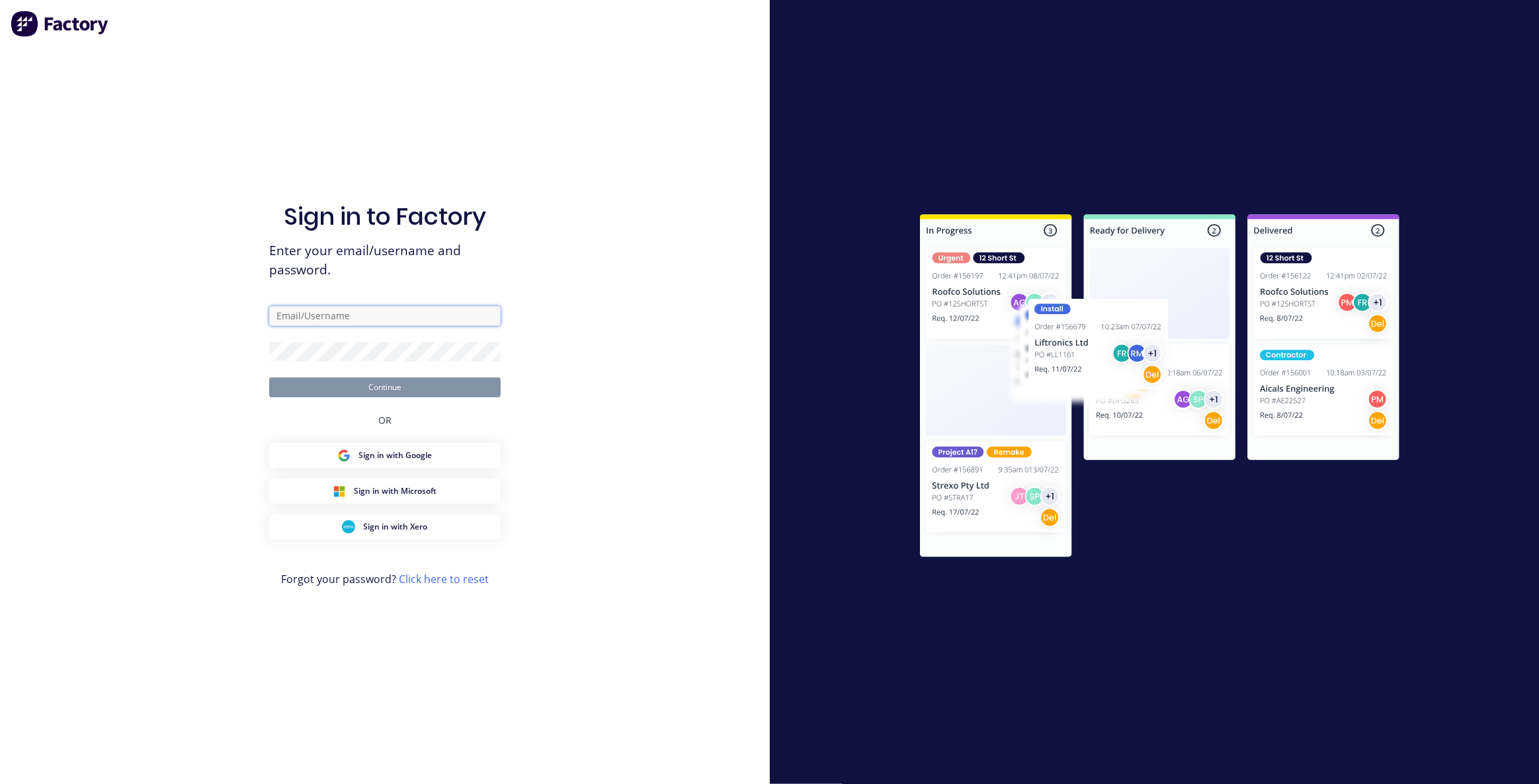
click at [382, 317] on input "text" at bounding box center [385, 316] width 232 height 20
type input "[EMAIL_ADDRESS][DOMAIN_NAME]"
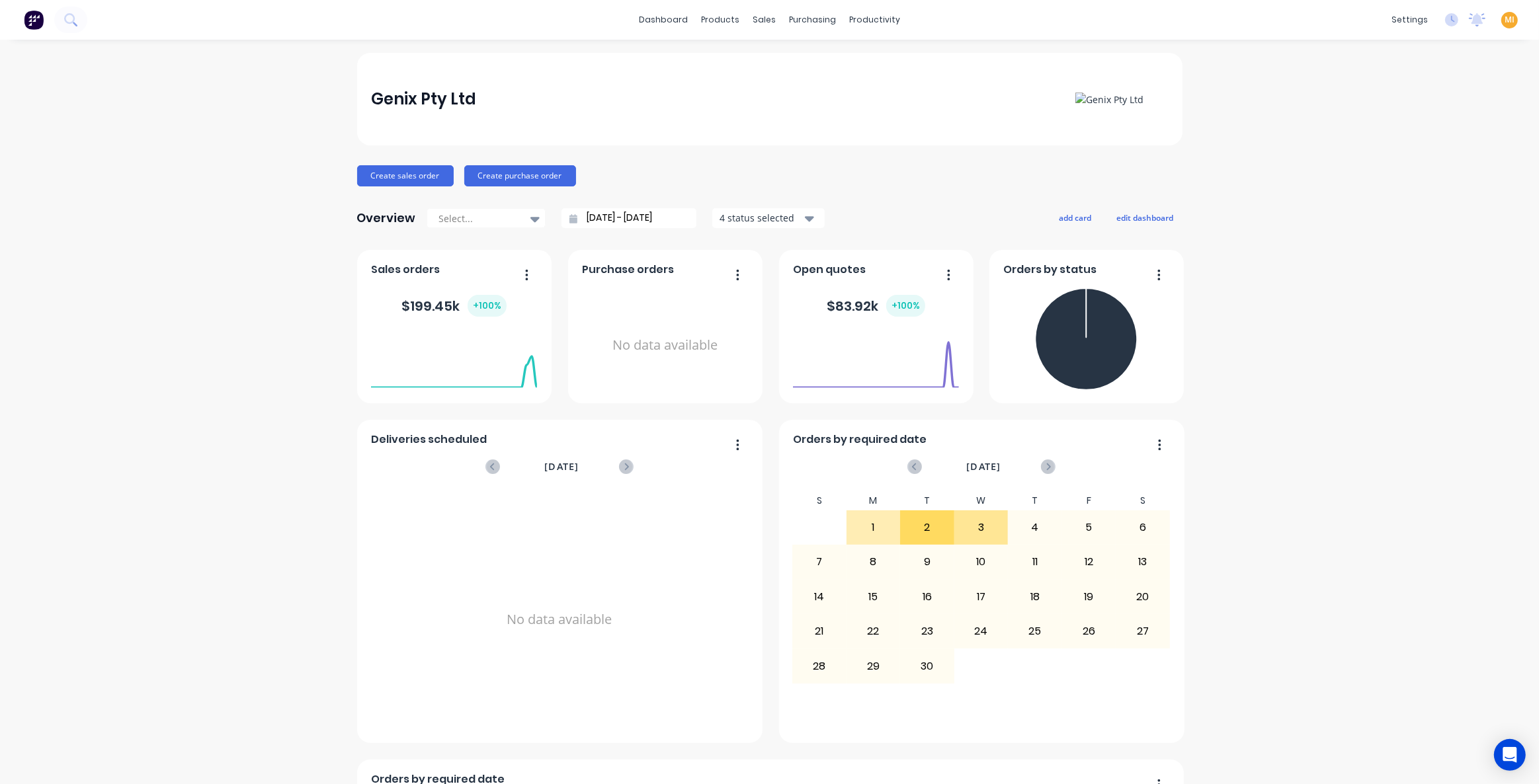
click at [1504, 21] on span "MI" at bounding box center [1509, 20] width 10 height 12
click at [1386, 173] on button "Sign out" at bounding box center [1427, 165] width 175 height 26
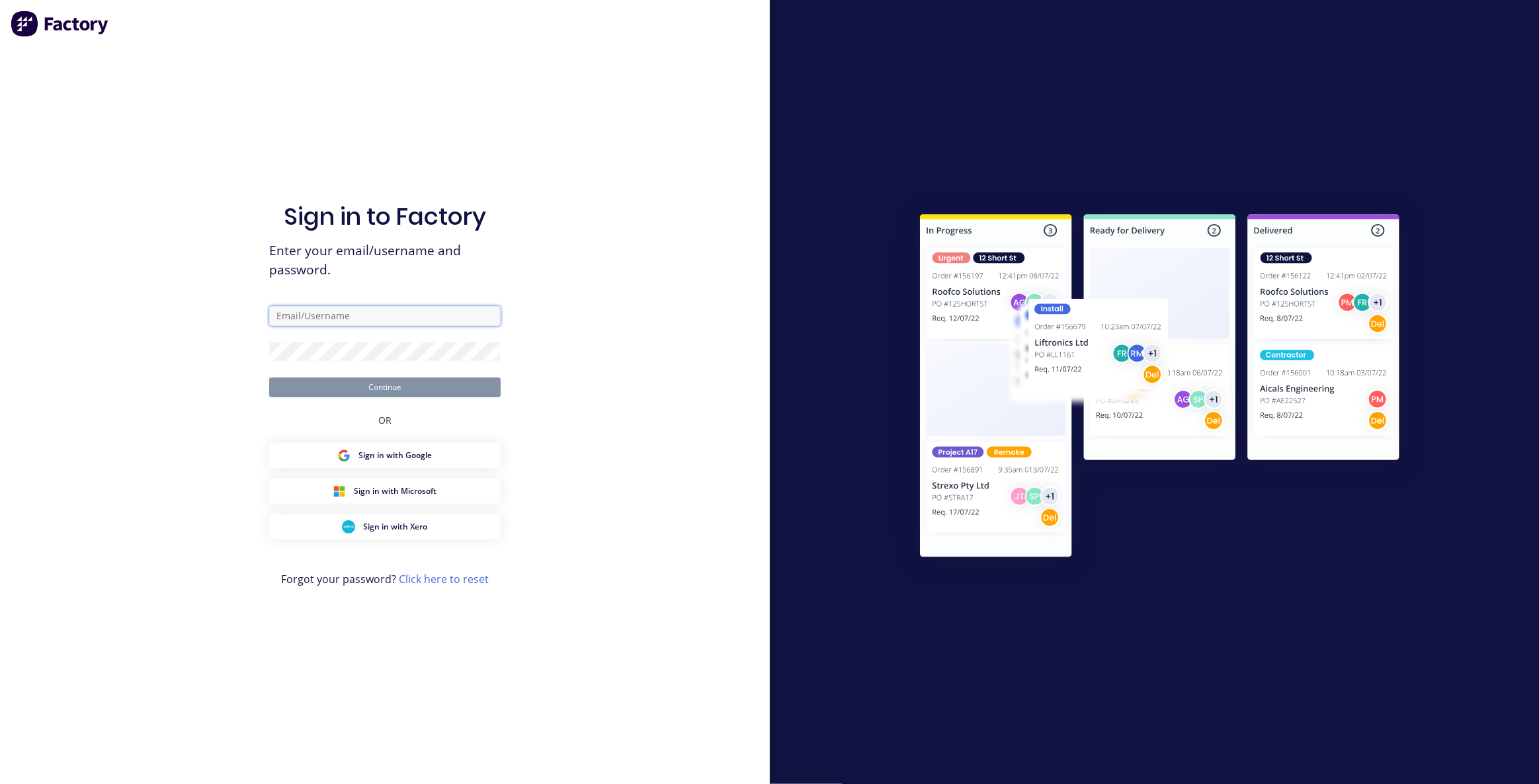
click at [364, 316] on input "text" at bounding box center [385, 316] width 232 height 20
type input "[EMAIL_ADDRESS][DOMAIN_NAME]"
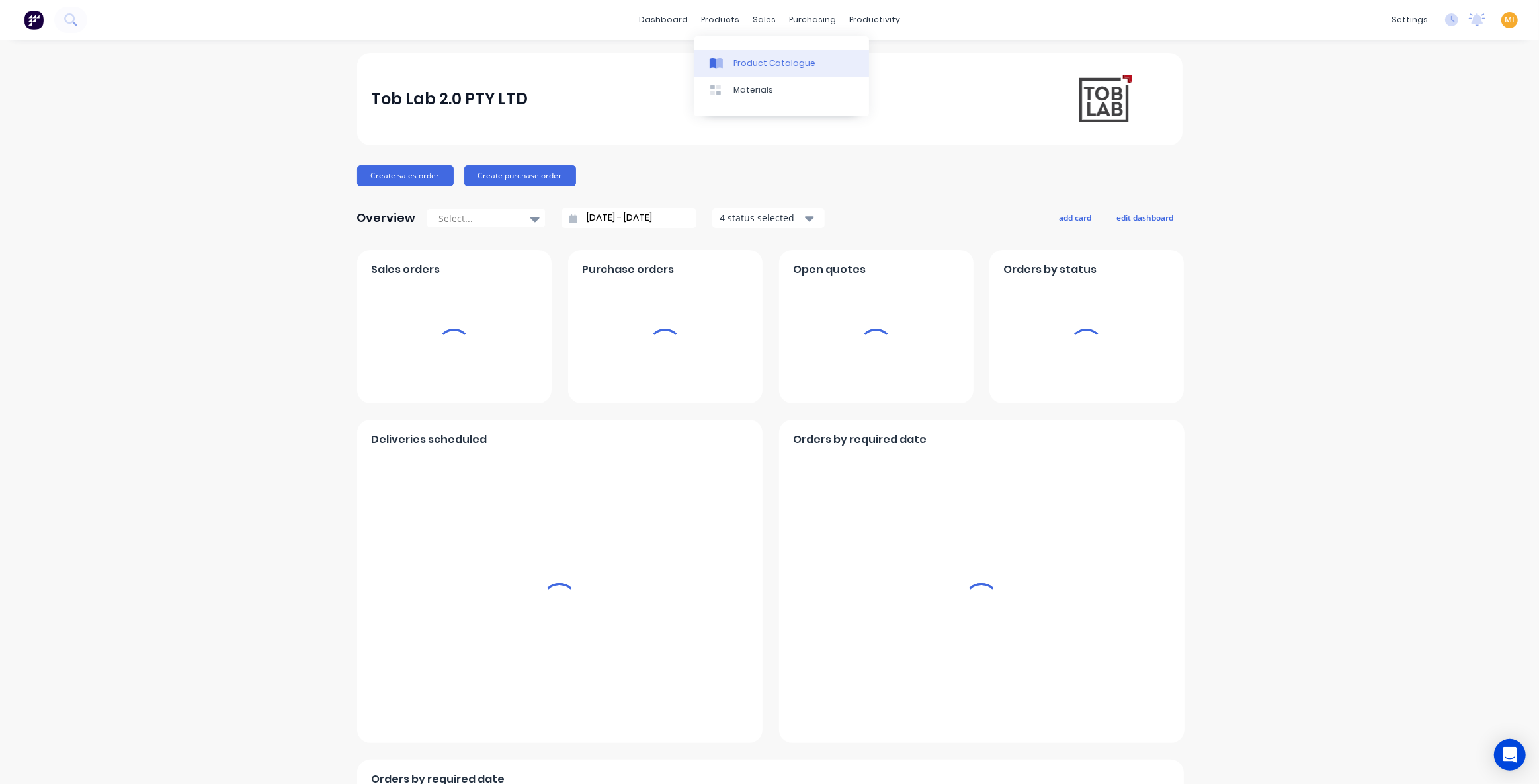
click at [747, 65] on div "Product Catalogue" at bounding box center [774, 63] width 82 height 12
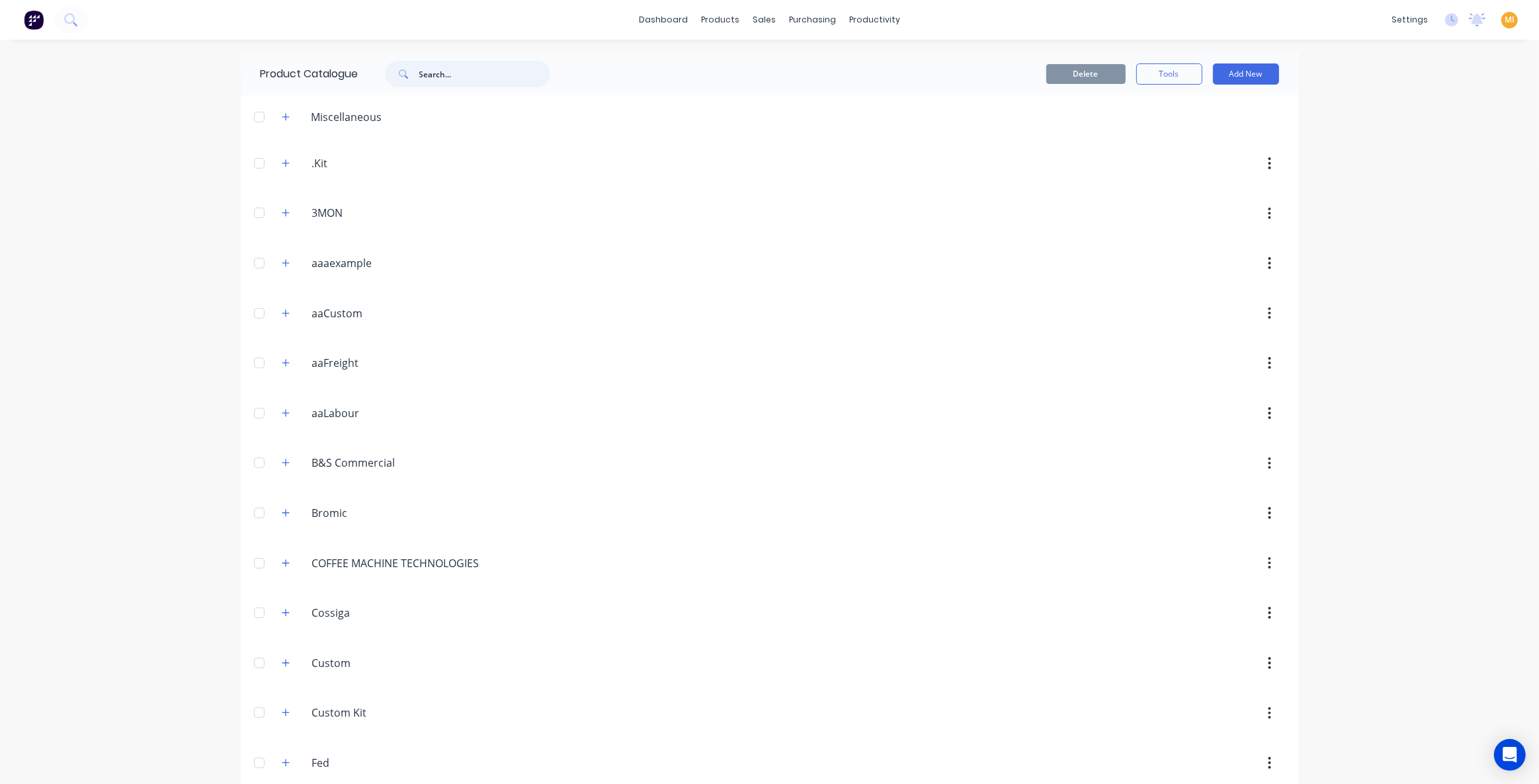
click at [492, 81] on input "text" at bounding box center [485, 74] width 131 height 26
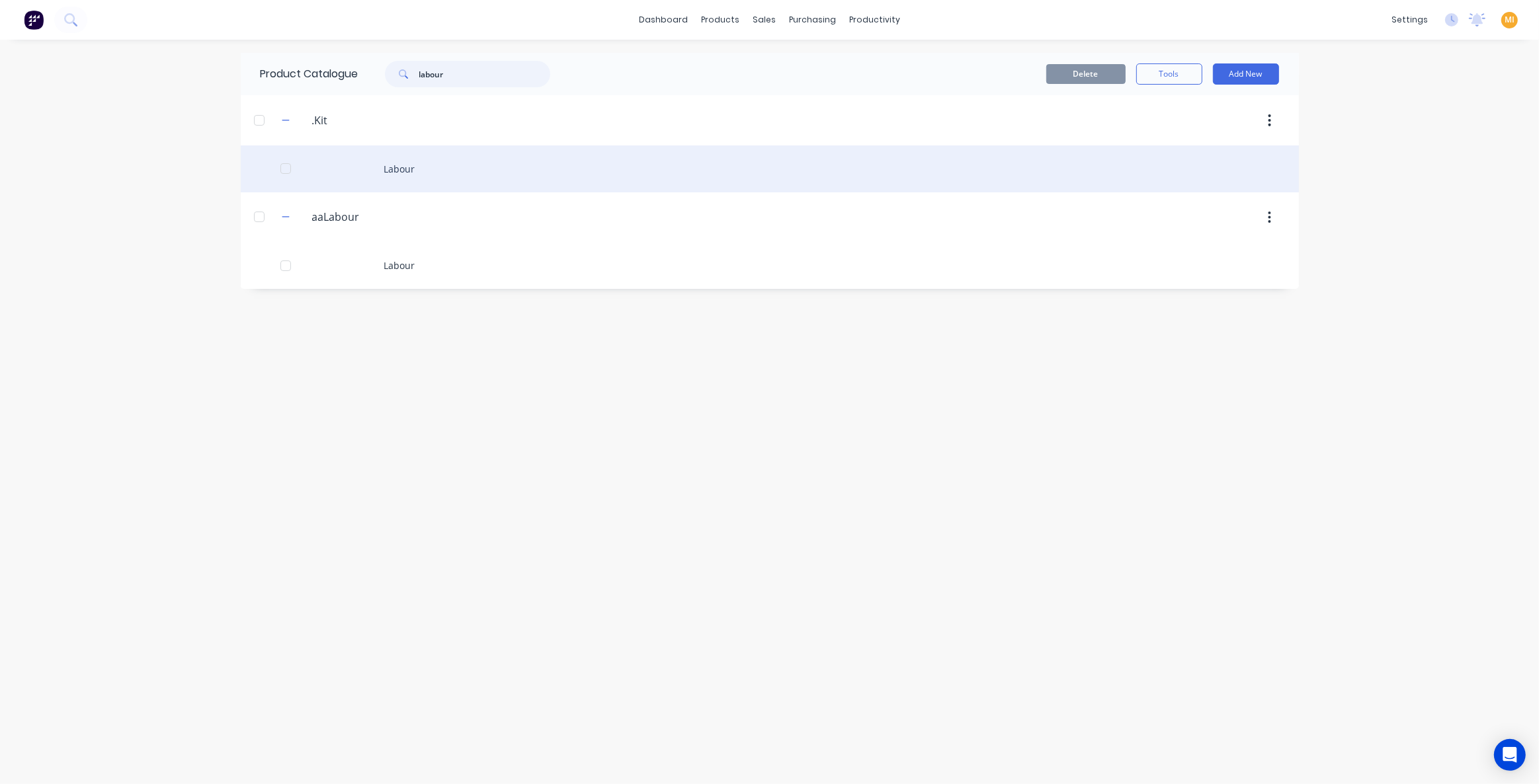
type input "labour"
click at [352, 177] on div "Labour" at bounding box center [770, 169] width 1059 height 47
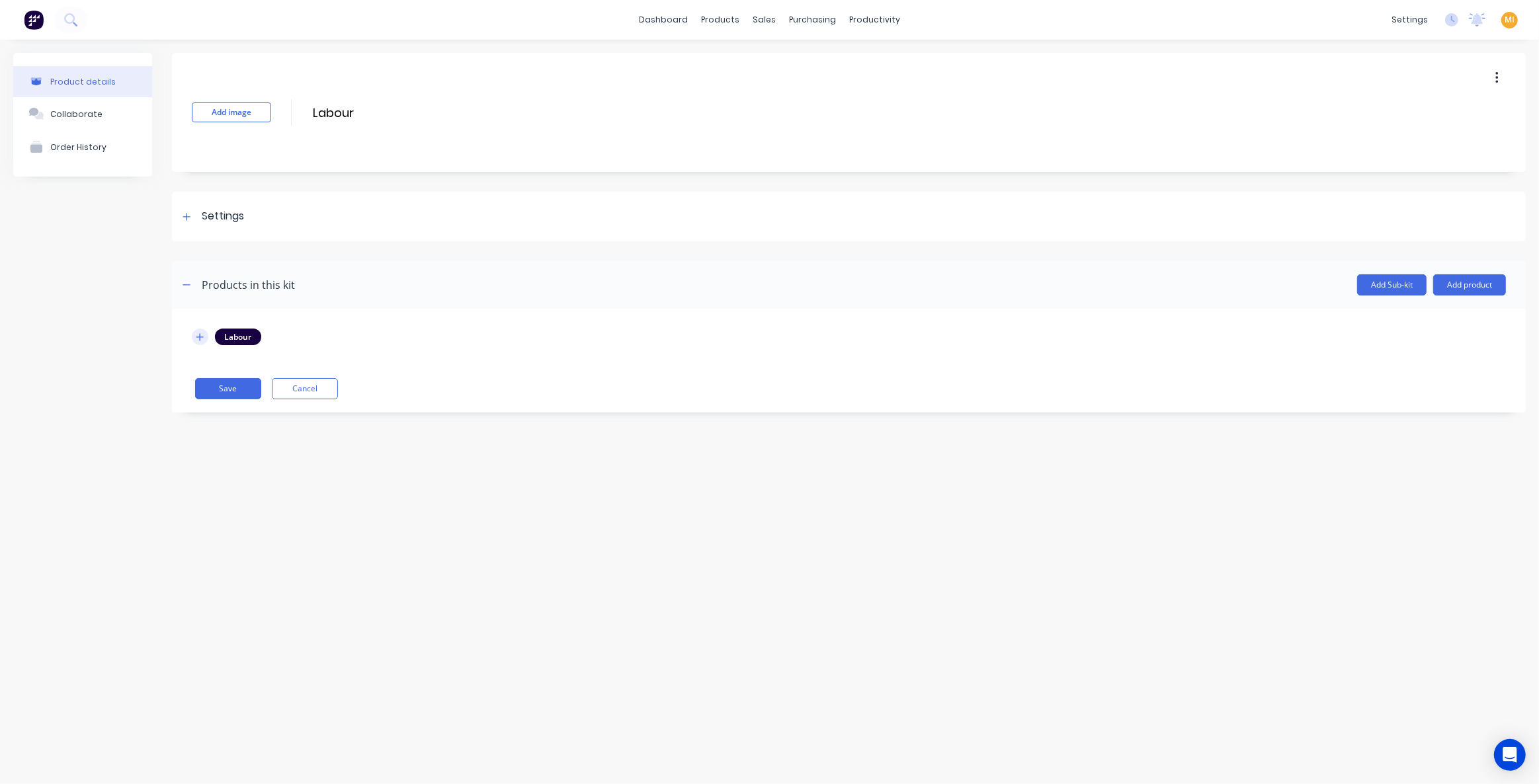
click at [201, 335] on icon "button" at bounding box center [199, 337] width 8 height 10
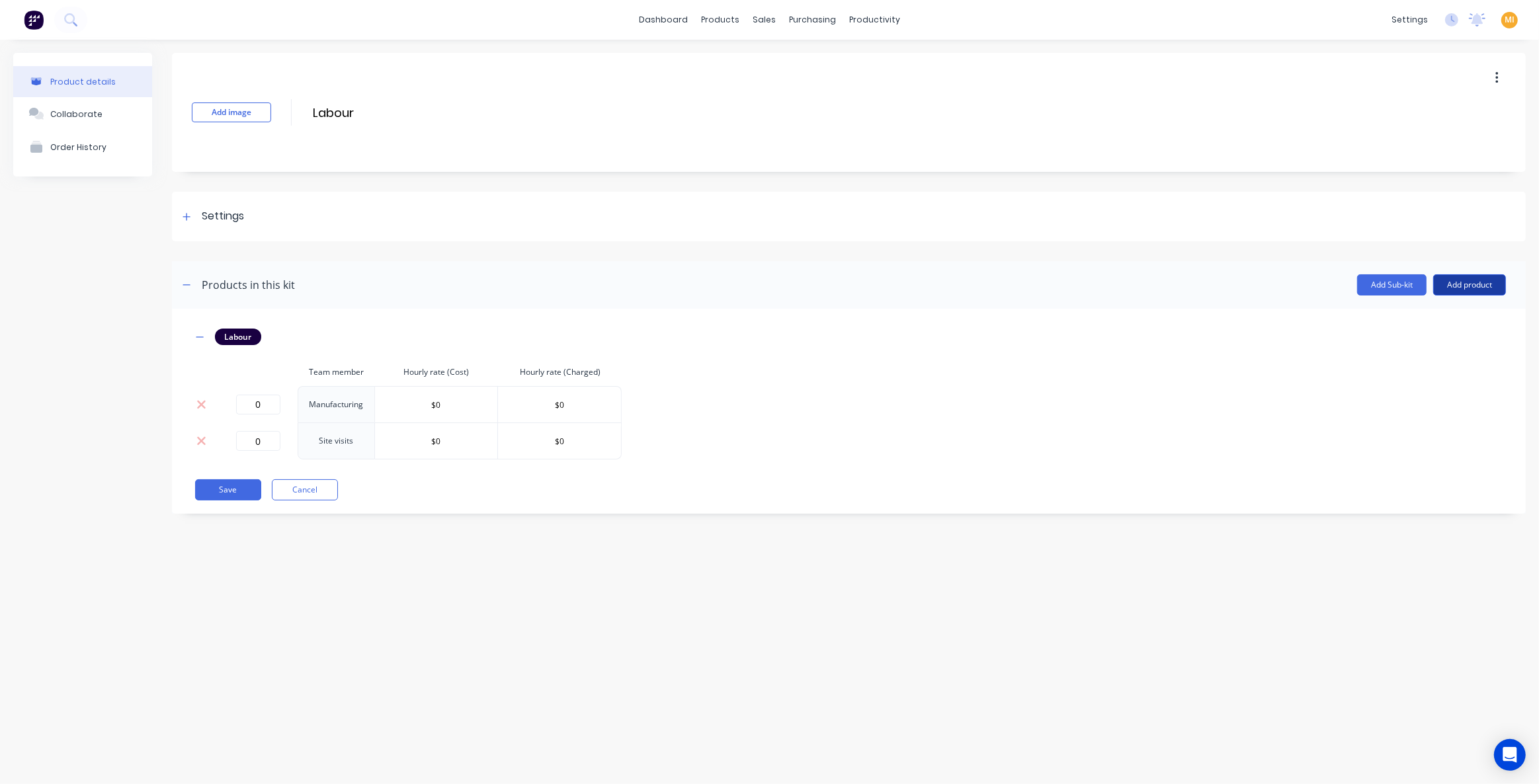
click at [1482, 291] on button "Add product" at bounding box center [1469, 285] width 73 height 21
click at [1449, 338] on div "Labour" at bounding box center [1443, 346] width 102 height 19
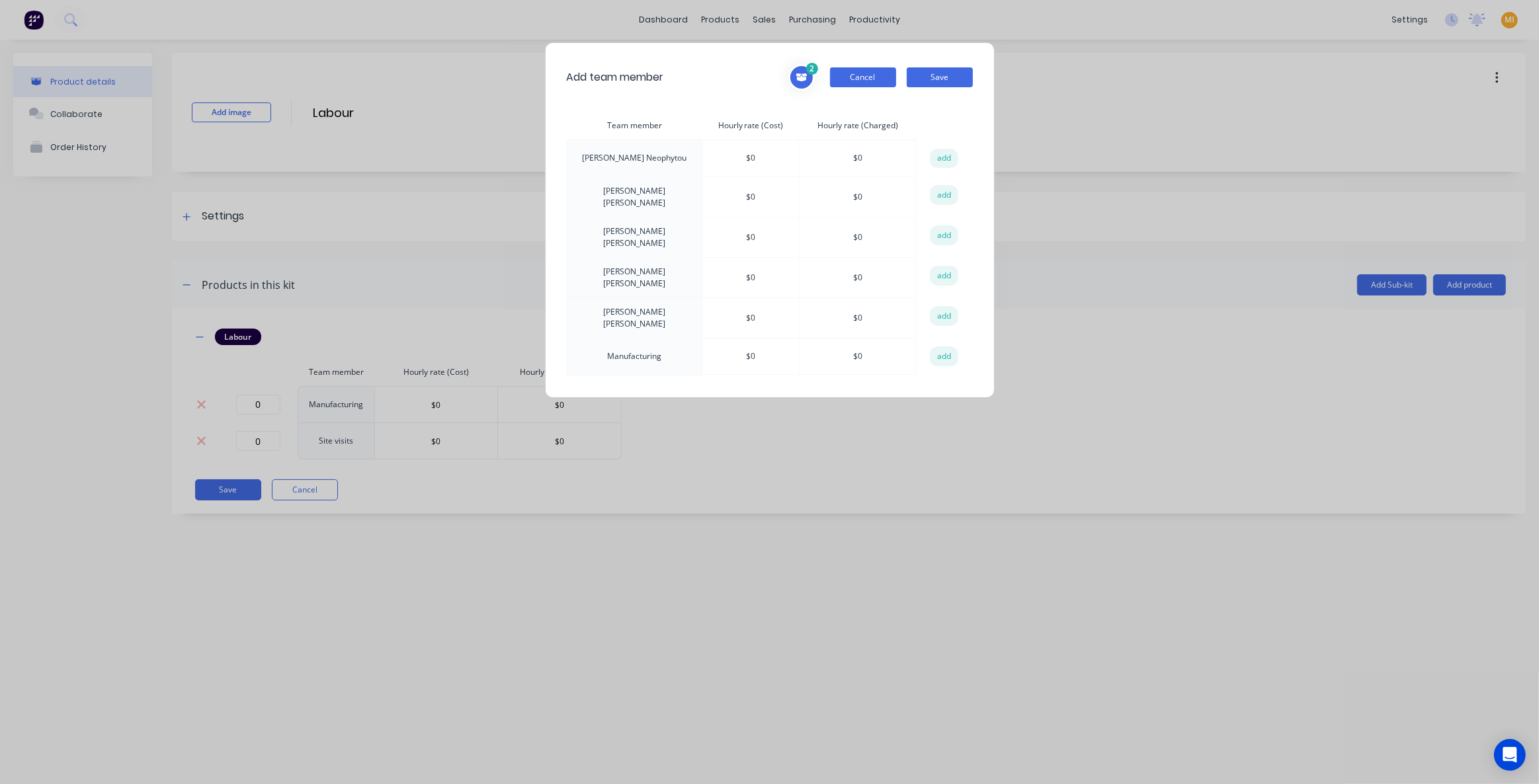
click at [869, 79] on button "Cancel" at bounding box center [863, 77] width 66 height 20
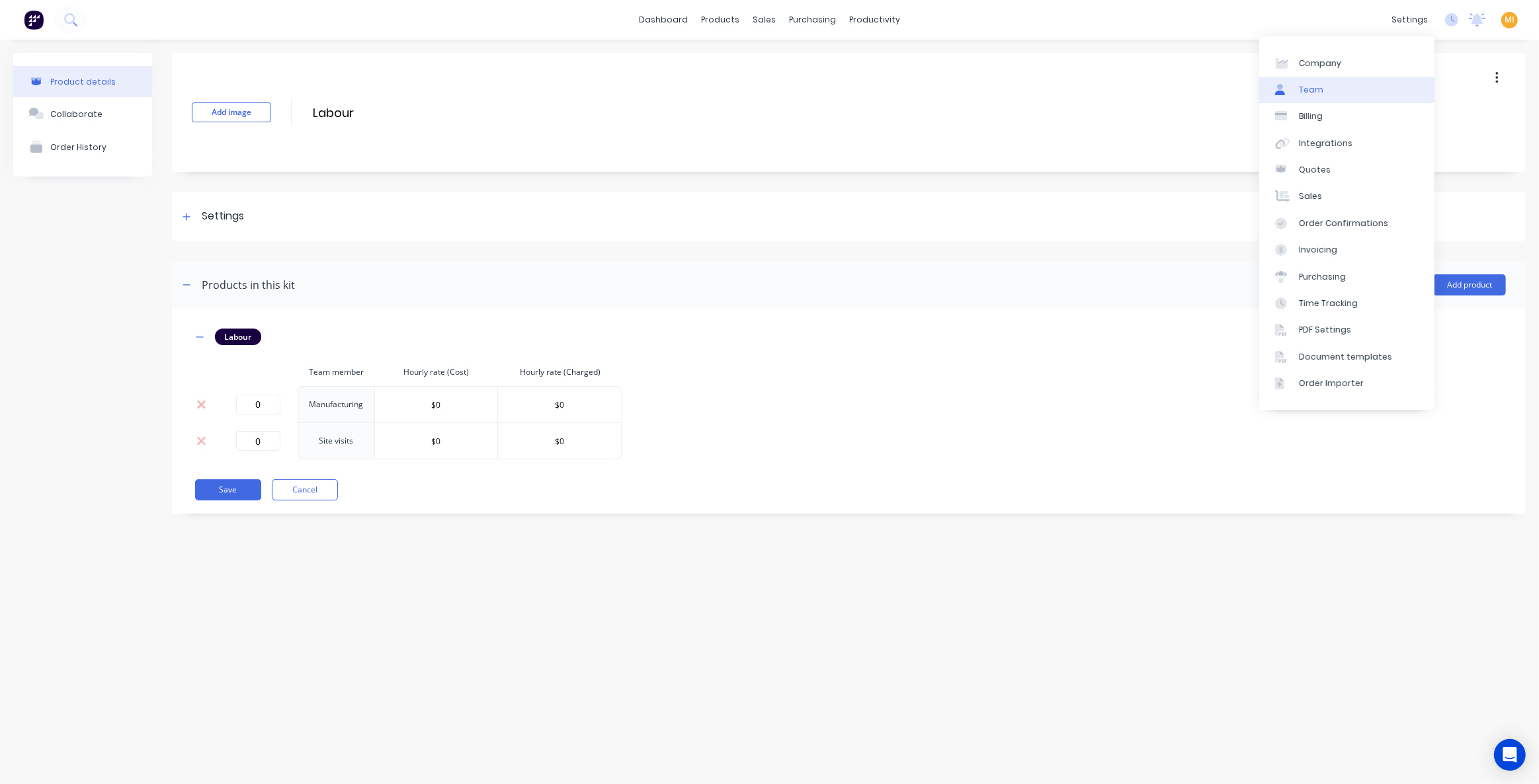
drag, startPoint x: 1354, startPoint y: 88, endPoint x: 1329, endPoint y: 95, distance: 26.0
click at [1354, 88] on link "Team" at bounding box center [1347, 90] width 175 height 26
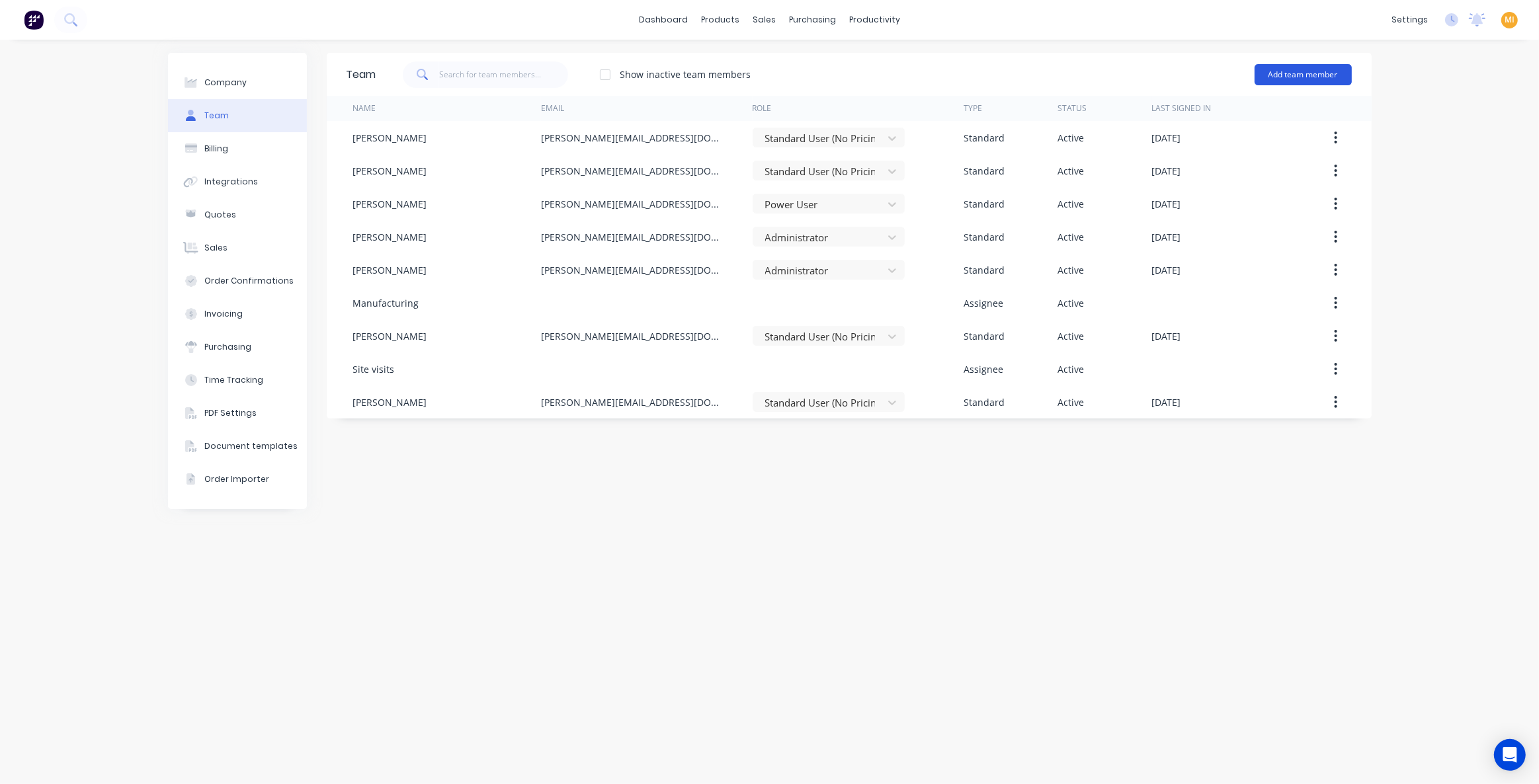
click at [1309, 74] on button "Add team member" at bounding box center [1304, 74] width 97 height 21
click at [1223, 155] on span "A team member that can be assigned to orders, but cannot login to Factory" at bounding box center [1245, 164] width 188 height 24
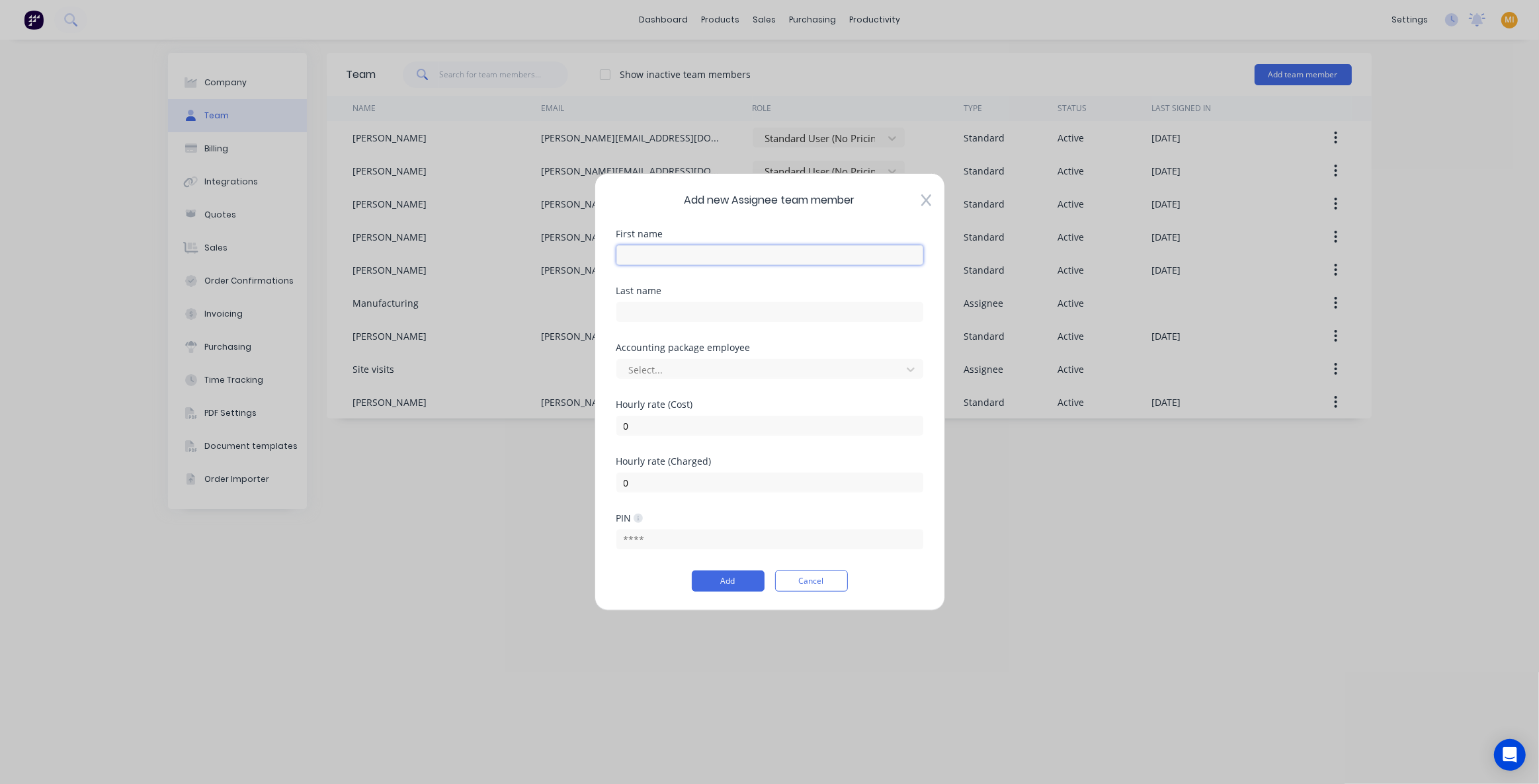
click at [678, 254] on input "text" at bounding box center [770, 255] width 307 height 20
type input "Installation"
click at [744, 587] on button "Add" at bounding box center [728, 581] width 73 height 21
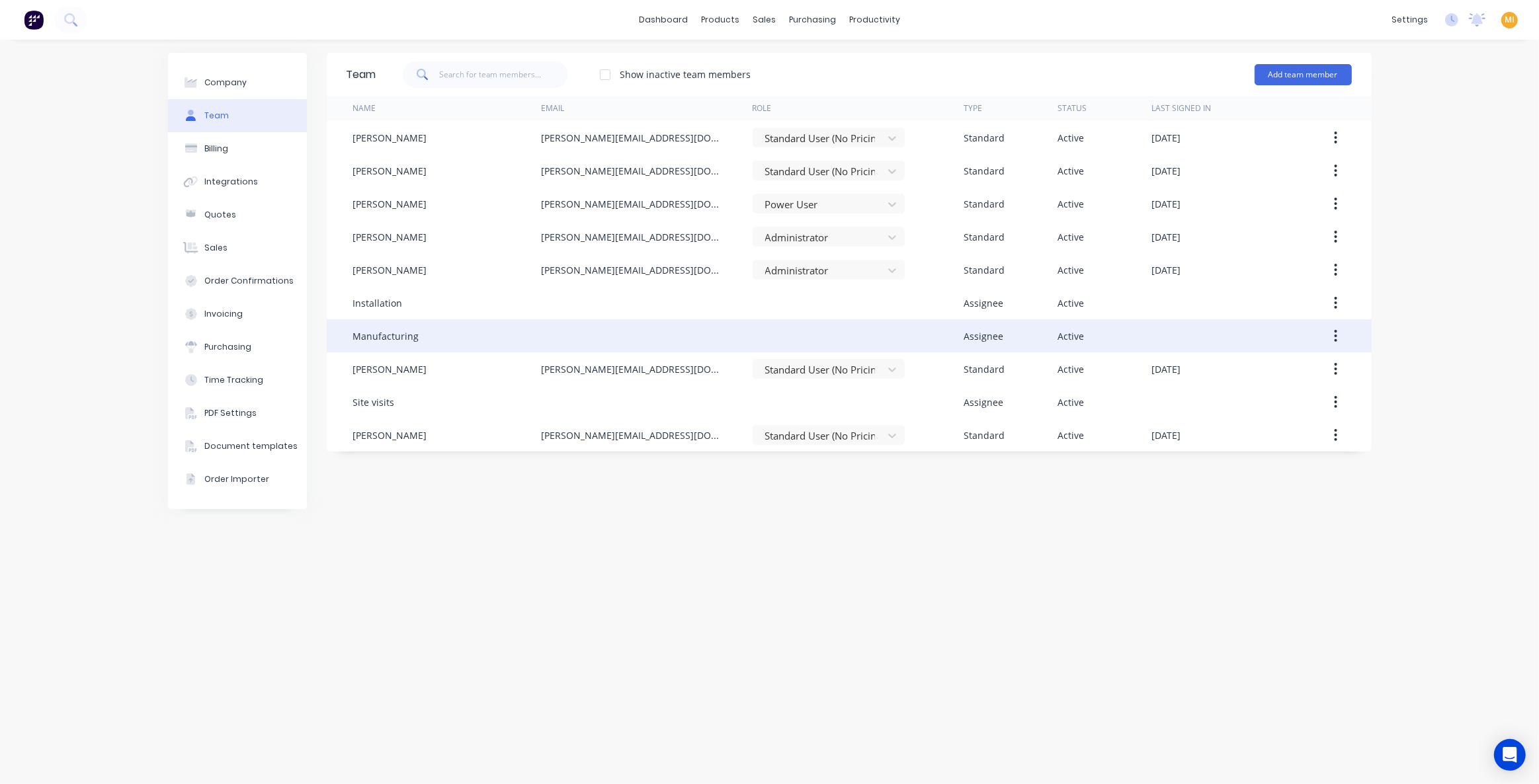
click at [1339, 334] on button "button" at bounding box center [1336, 336] width 31 height 24
click at [1296, 369] on div "Edit" at bounding box center [1289, 371] width 102 height 19
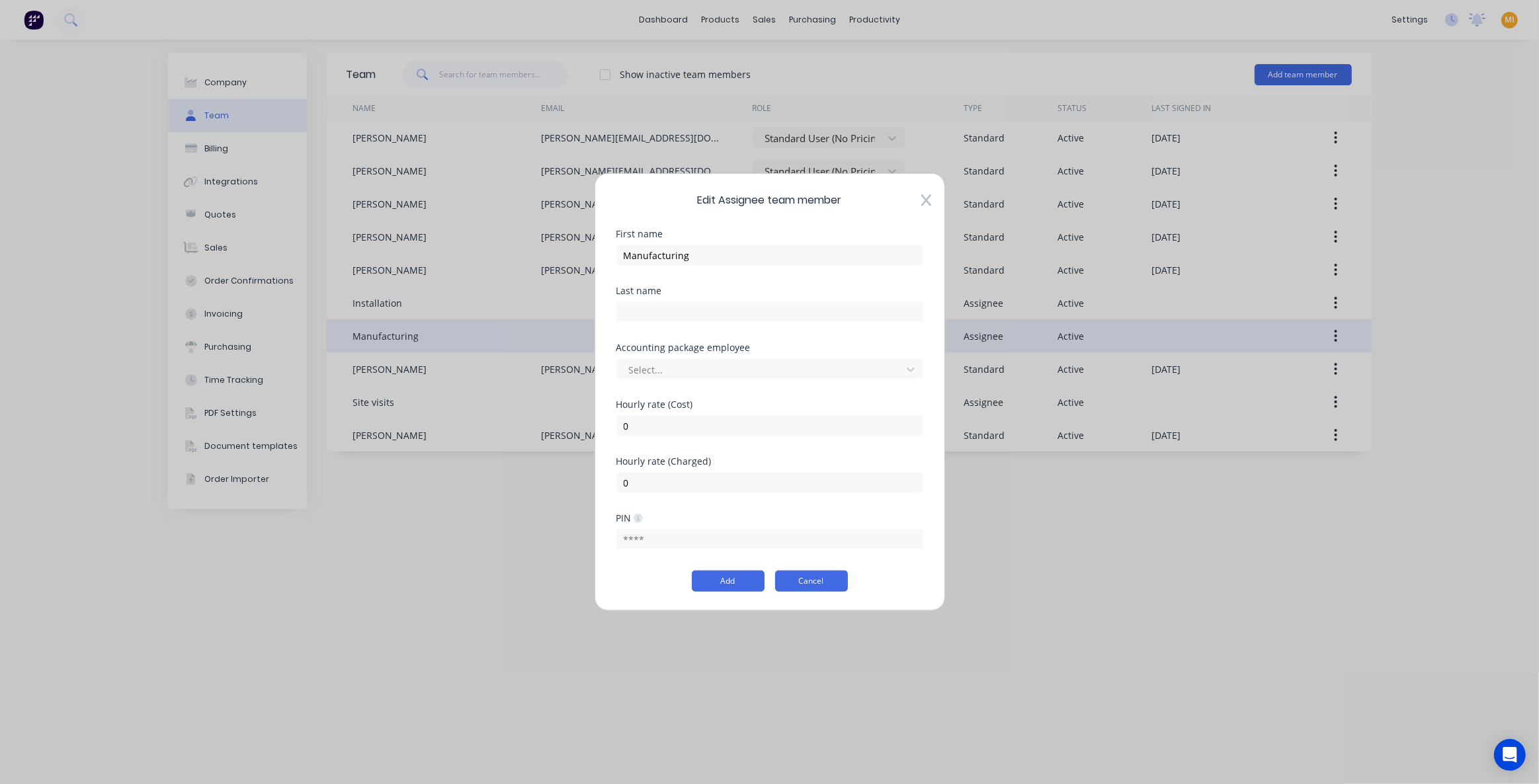
click at [820, 581] on button "Cancel" at bounding box center [811, 581] width 73 height 21
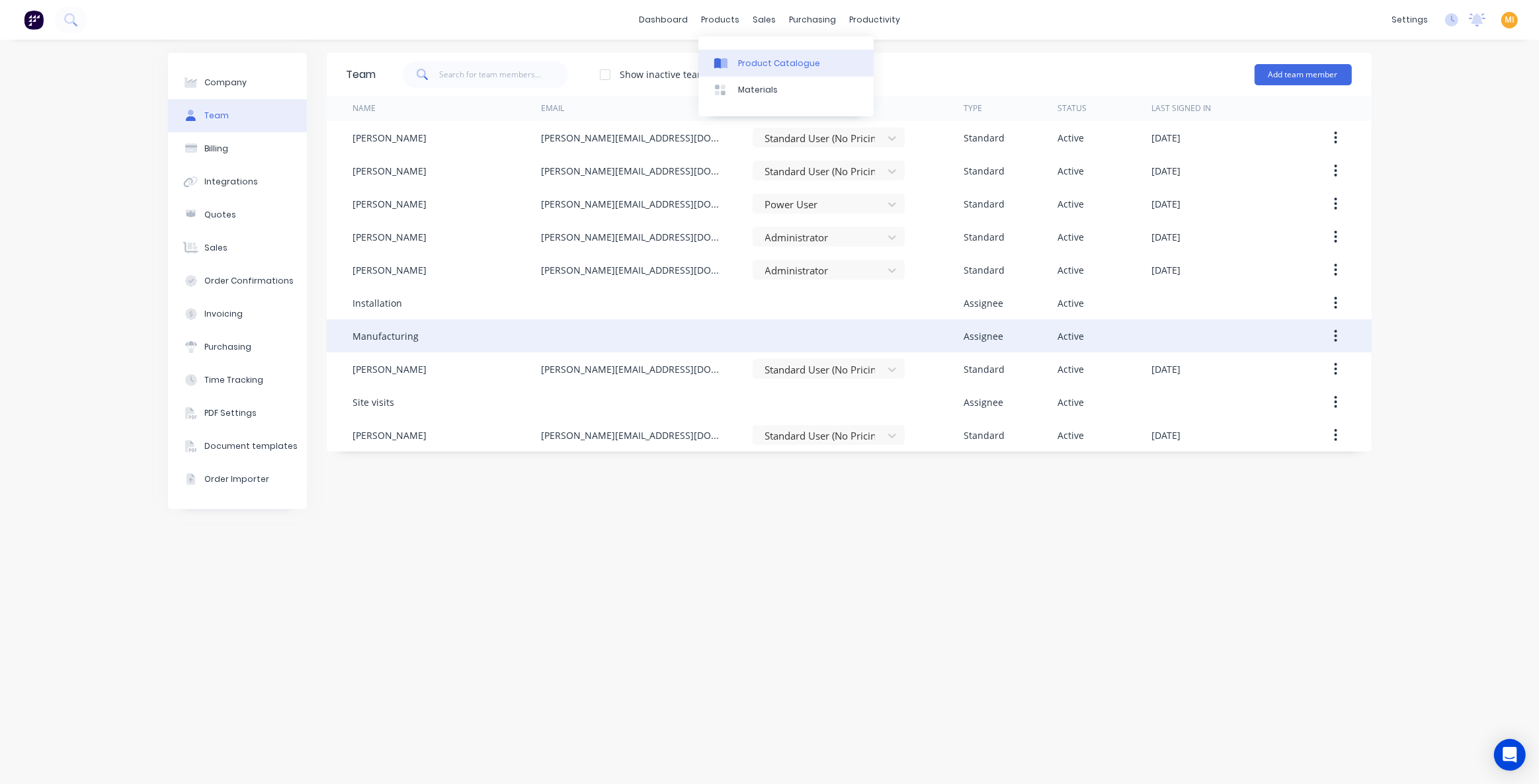
click at [755, 62] on div "Product Catalogue" at bounding box center [778, 63] width 82 height 12
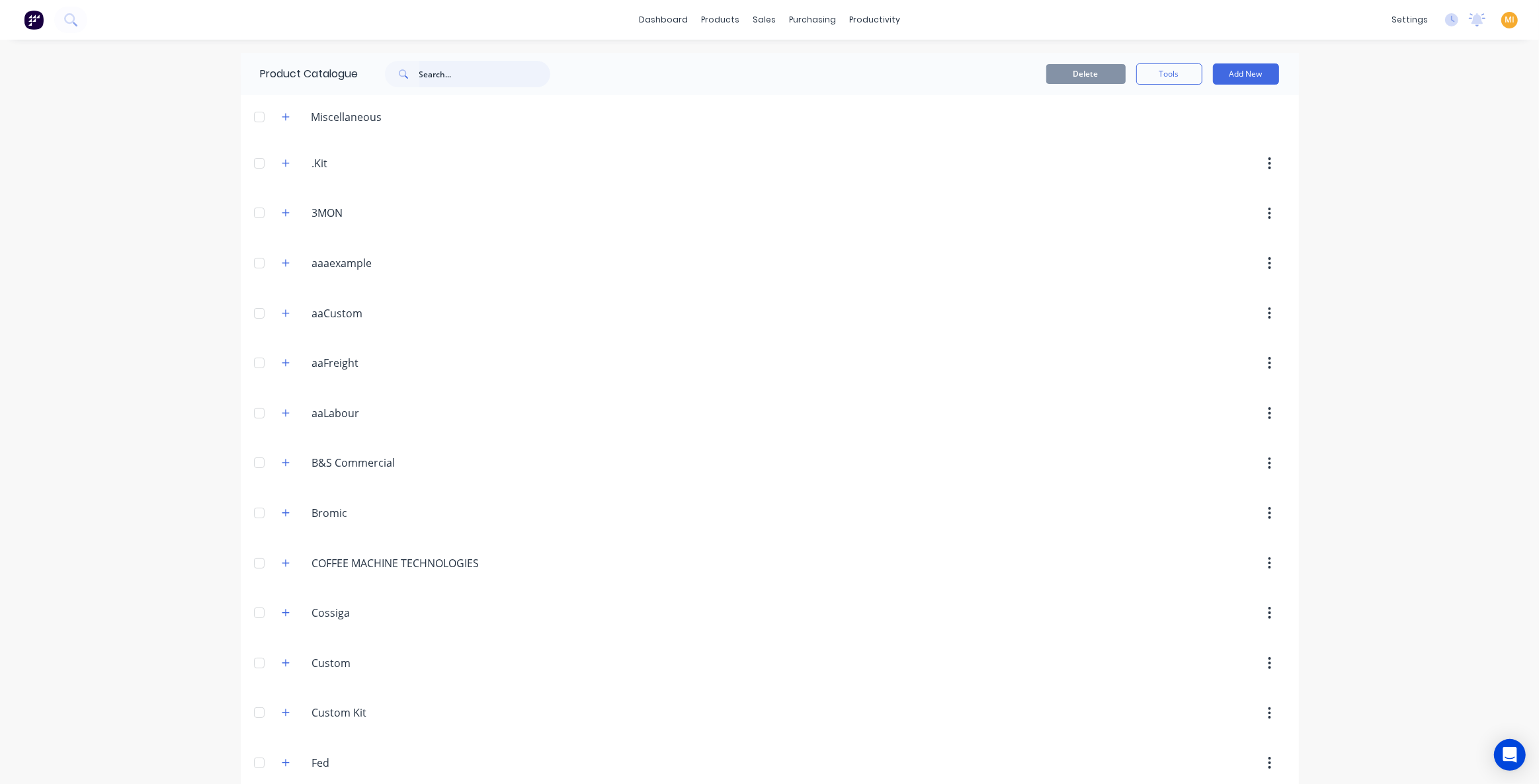
click at [447, 77] on input "text" at bounding box center [485, 74] width 131 height 26
click at [280, 168] on button "button" at bounding box center [286, 163] width 16 height 16
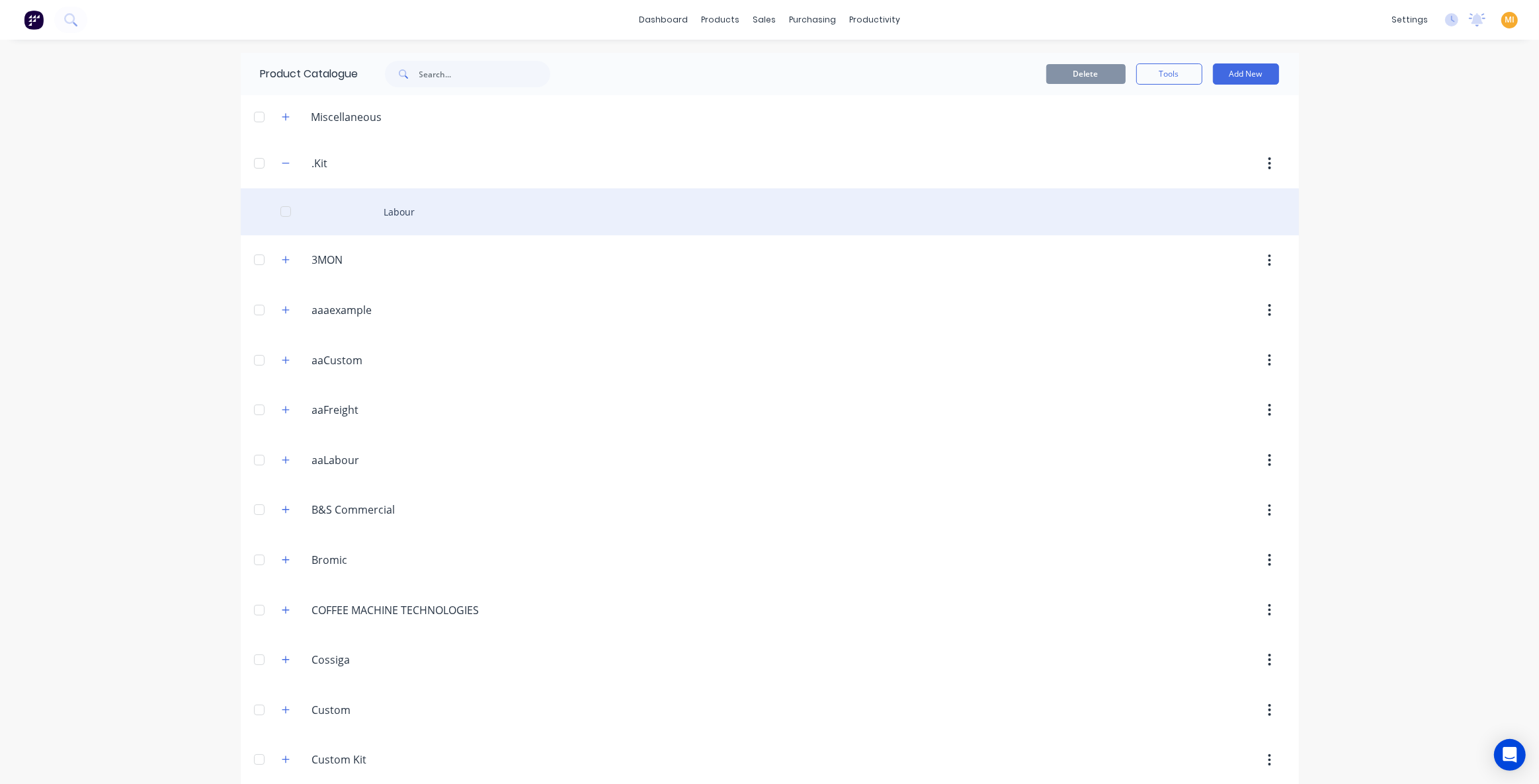
click at [355, 219] on div "Labour" at bounding box center [770, 212] width 1059 height 47
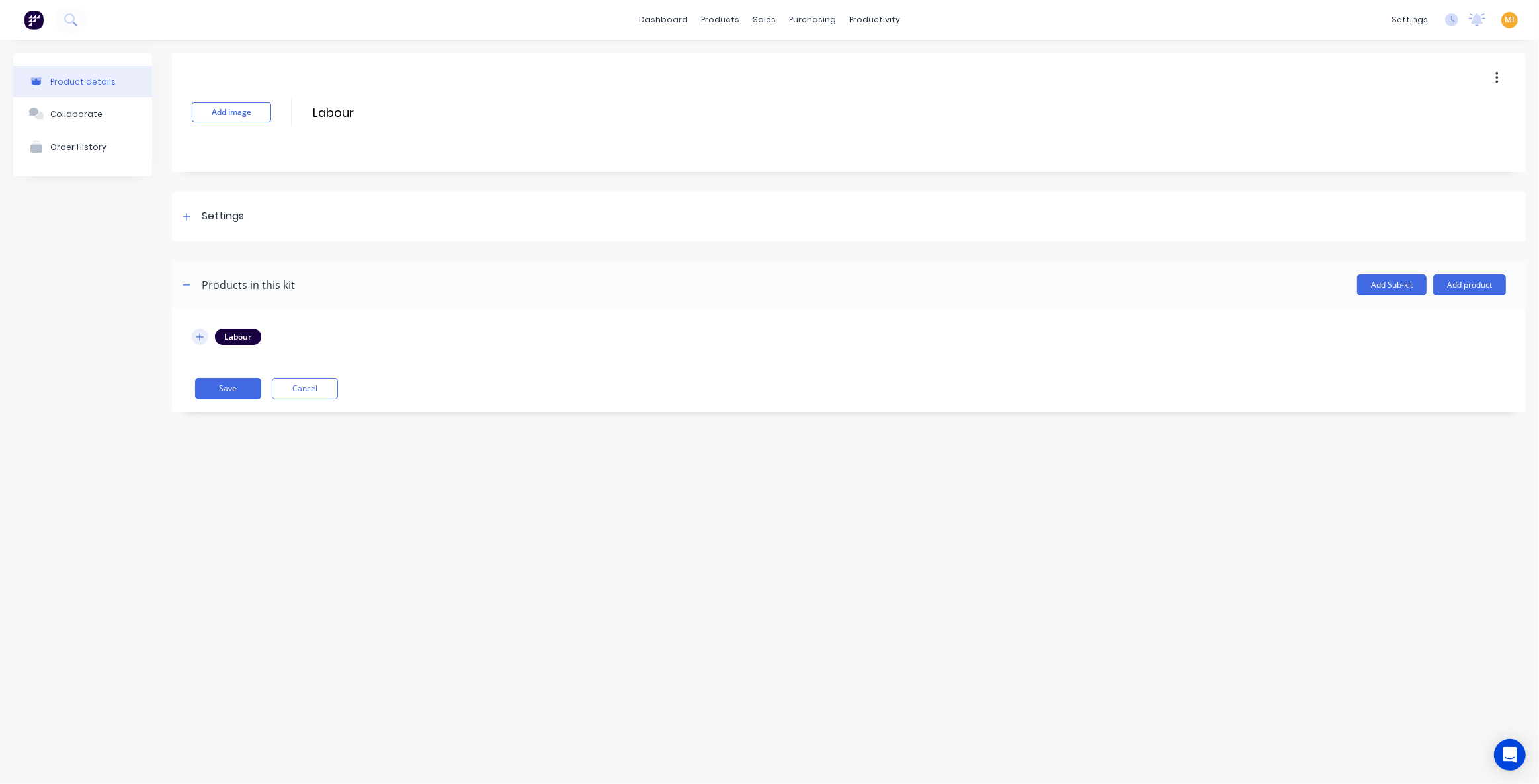
click at [202, 338] on icon "button" at bounding box center [199, 337] width 8 height 10
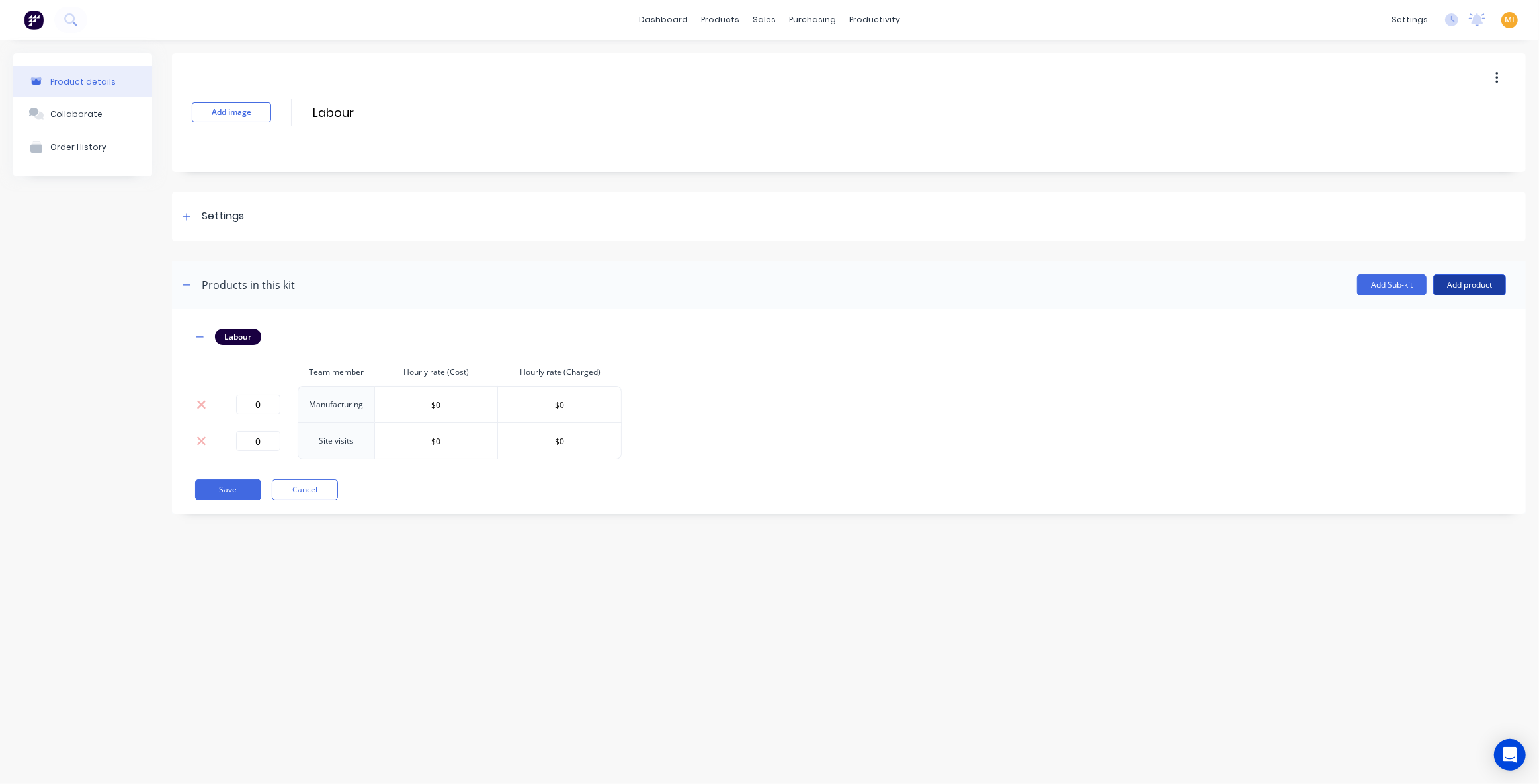
click at [1463, 282] on button "Add product" at bounding box center [1469, 285] width 73 height 21
click at [1434, 338] on div "Labour" at bounding box center [1443, 346] width 102 height 19
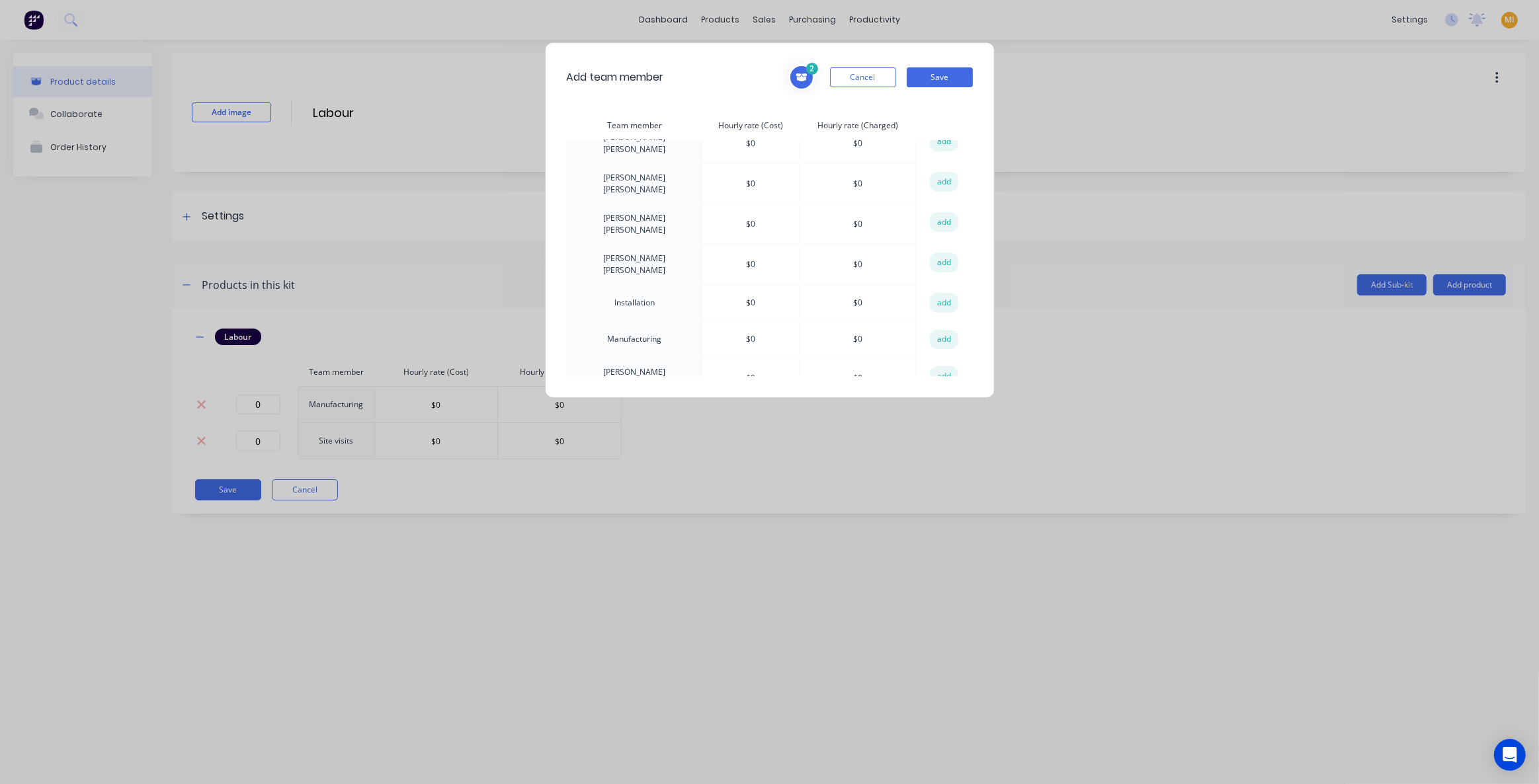
scroll to position [121, 0]
click at [934, 226] on button "add" at bounding box center [945, 235] width 29 height 20
click at [939, 79] on button "Save" at bounding box center [940, 77] width 66 height 20
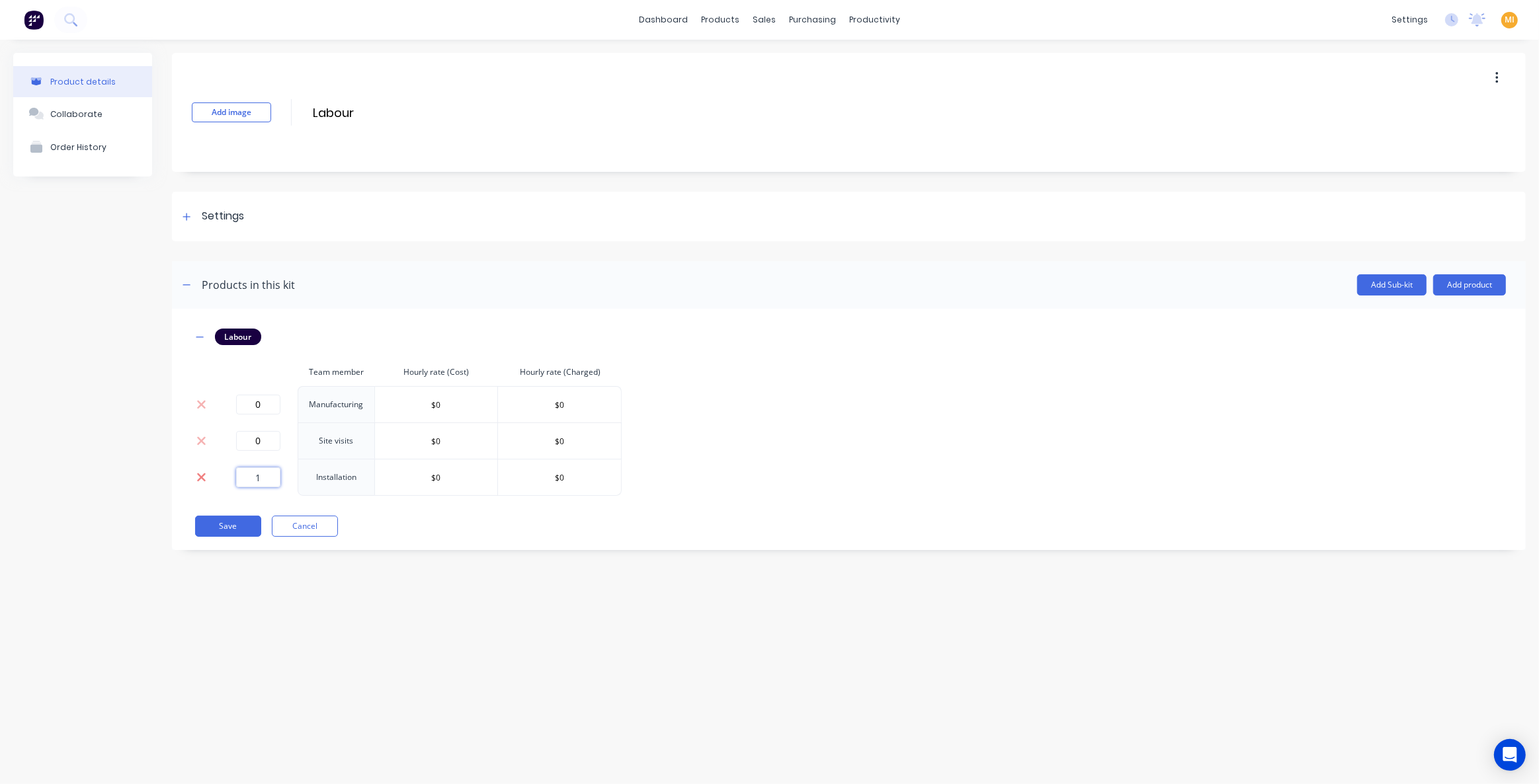
drag, startPoint x: 264, startPoint y: 477, endPoint x: 198, endPoint y: 479, distance: 66.0
click at [198, 479] on tr "1 Installation $0 $0" at bounding box center [407, 477] width 430 height 37
type input "0"
click at [309, 642] on div "Product details Collaborate Order History Add image Labour Labour Enter kit nam…" at bounding box center [770, 399] width 1539 height 718
click at [215, 527] on button "Save" at bounding box center [228, 526] width 66 height 21
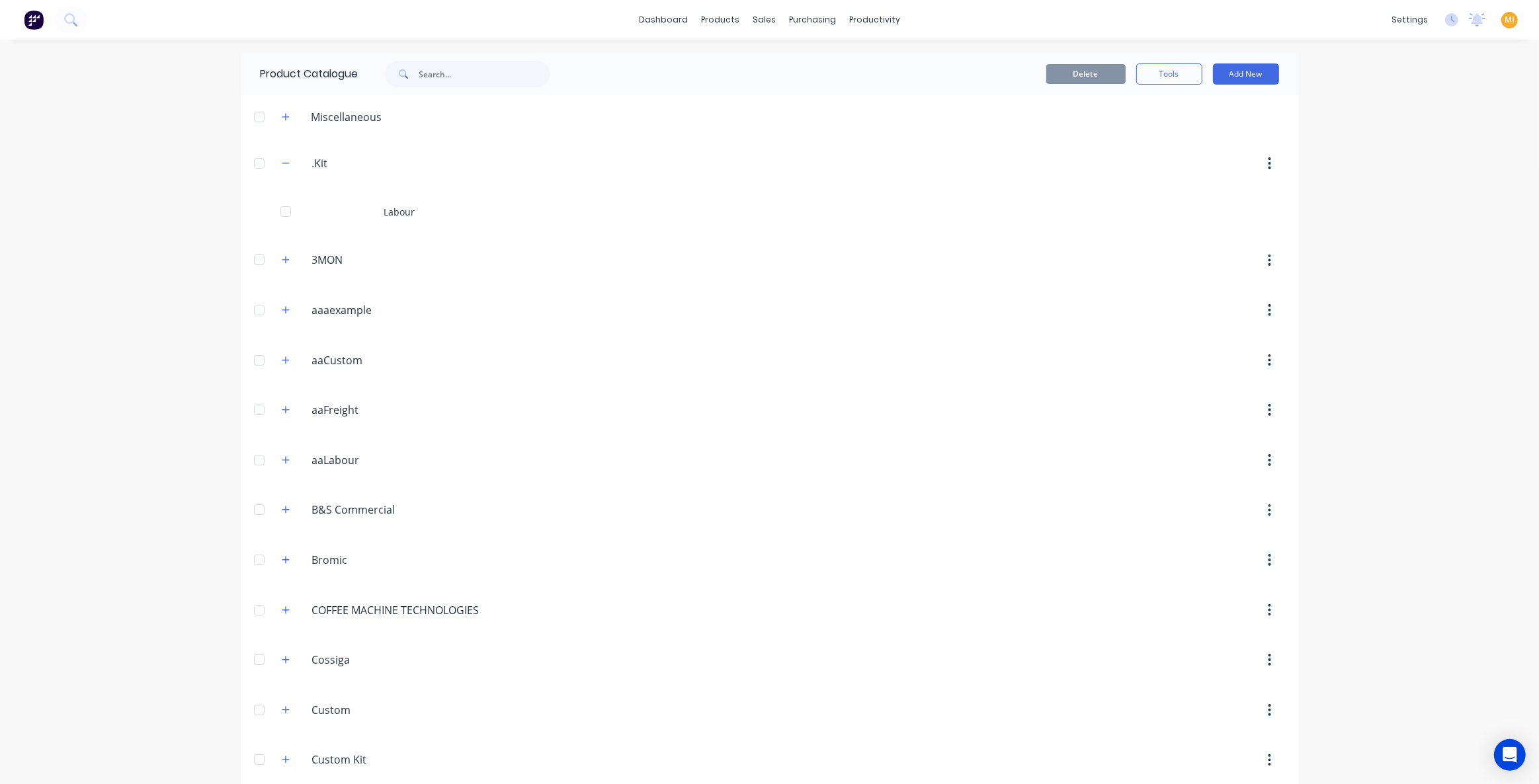
click at [40, 13] on img at bounding box center [33, 19] width 20 height 20
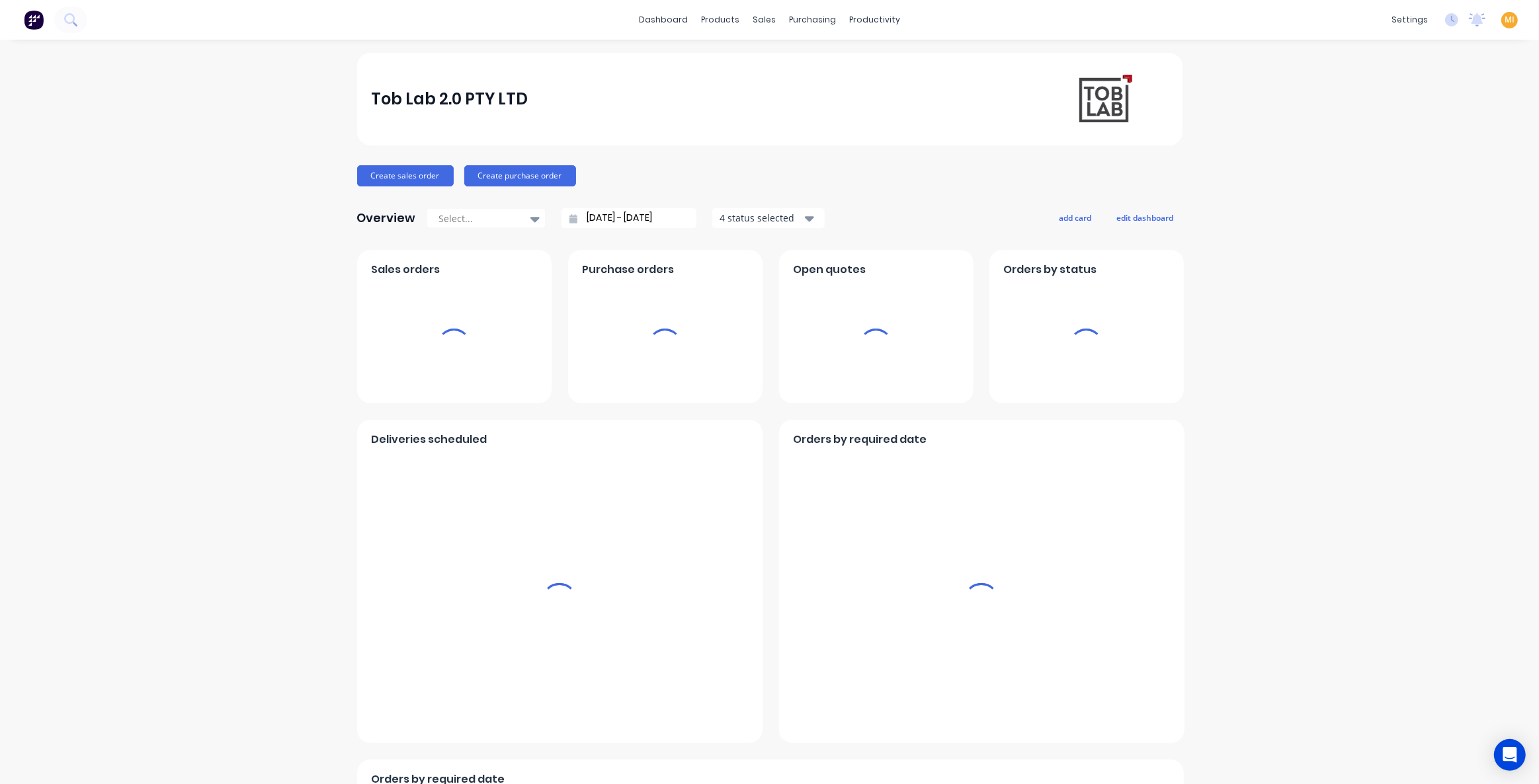
click at [1504, 17] on span "MI" at bounding box center [1509, 20] width 10 height 12
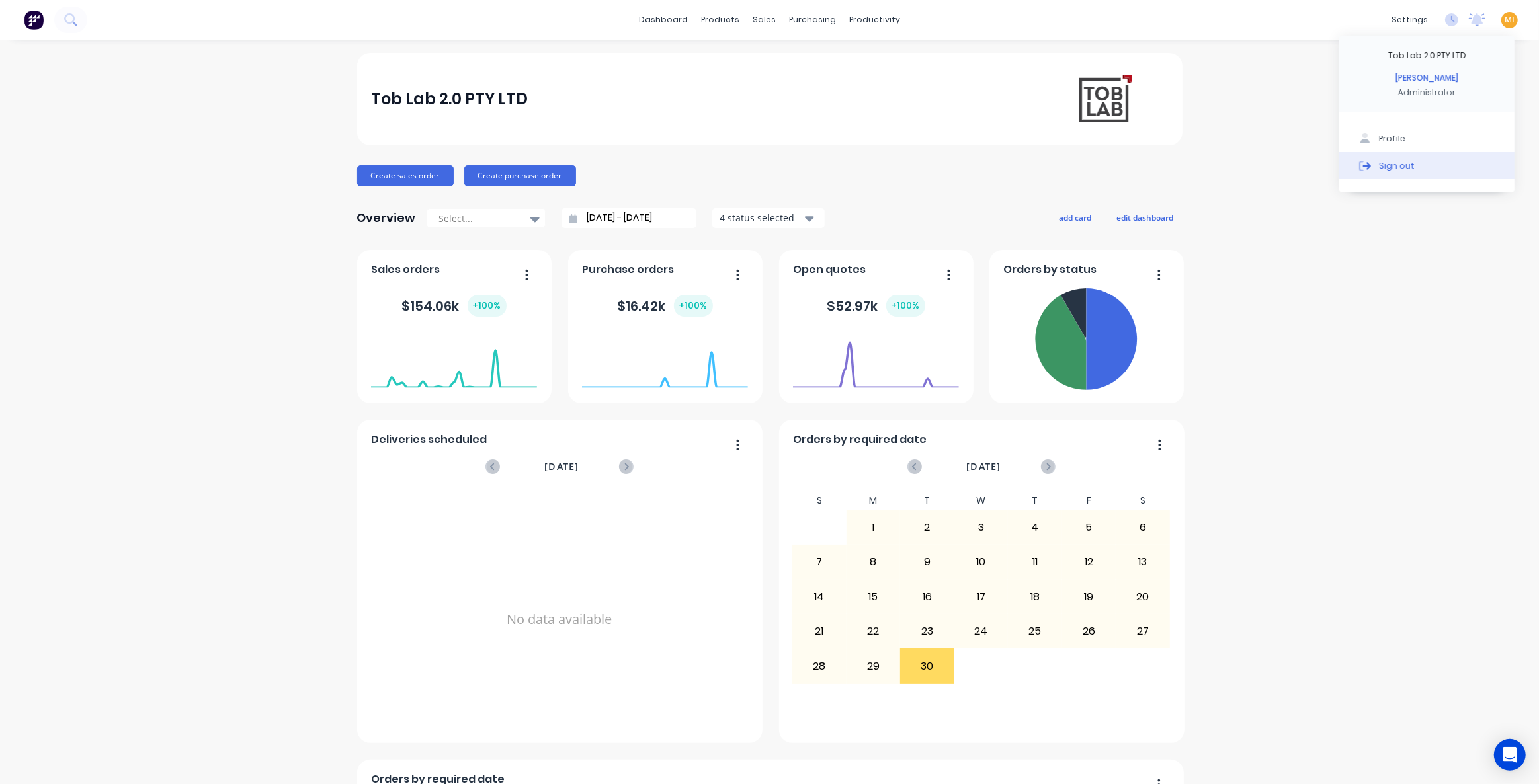
click at [1461, 172] on button "Sign out" at bounding box center [1427, 165] width 175 height 26
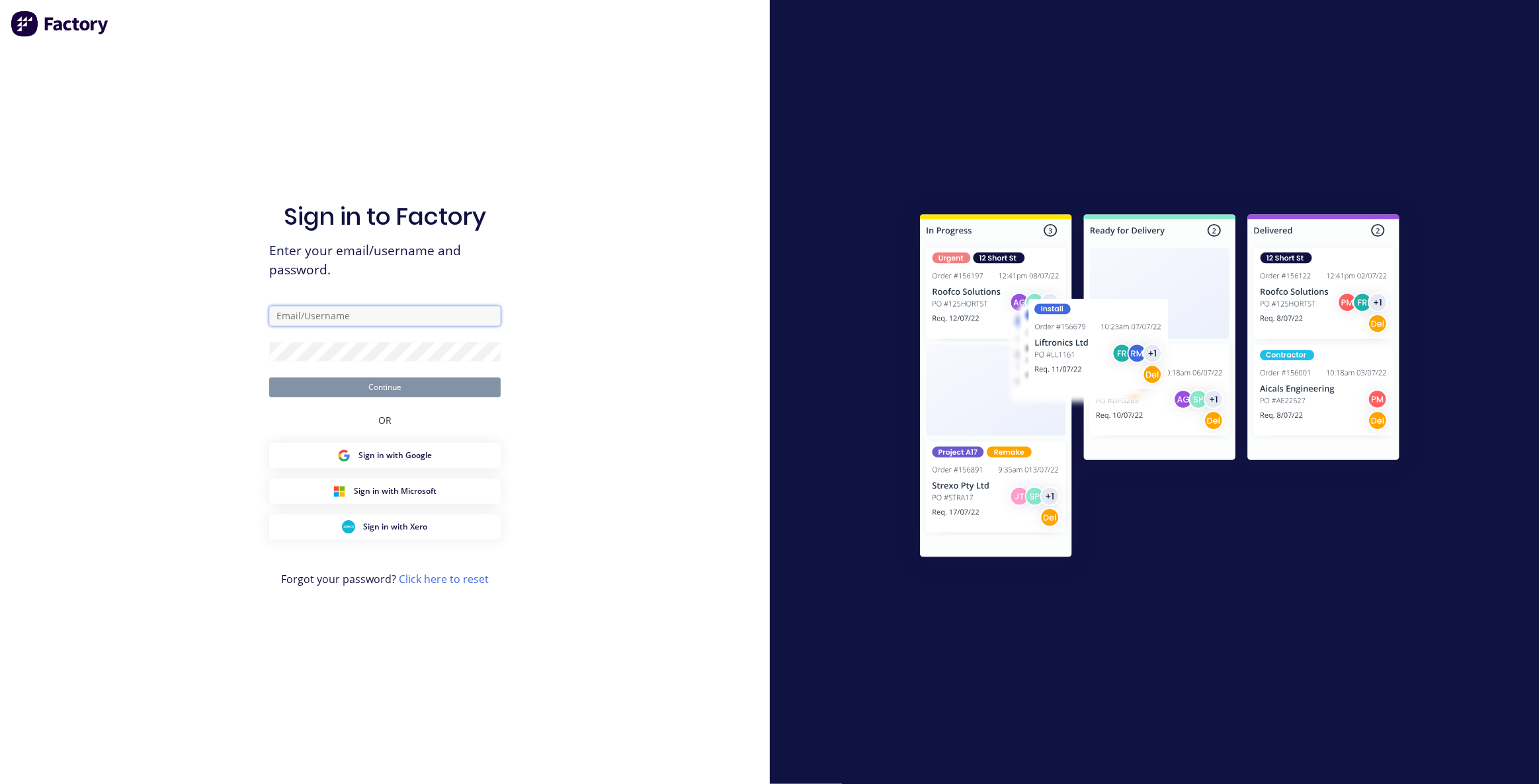
click at [346, 318] on input "text" at bounding box center [385, 316] width 232 height 20
type input "[EMAIL_ADDRESS][DOMAIN_NAME]"
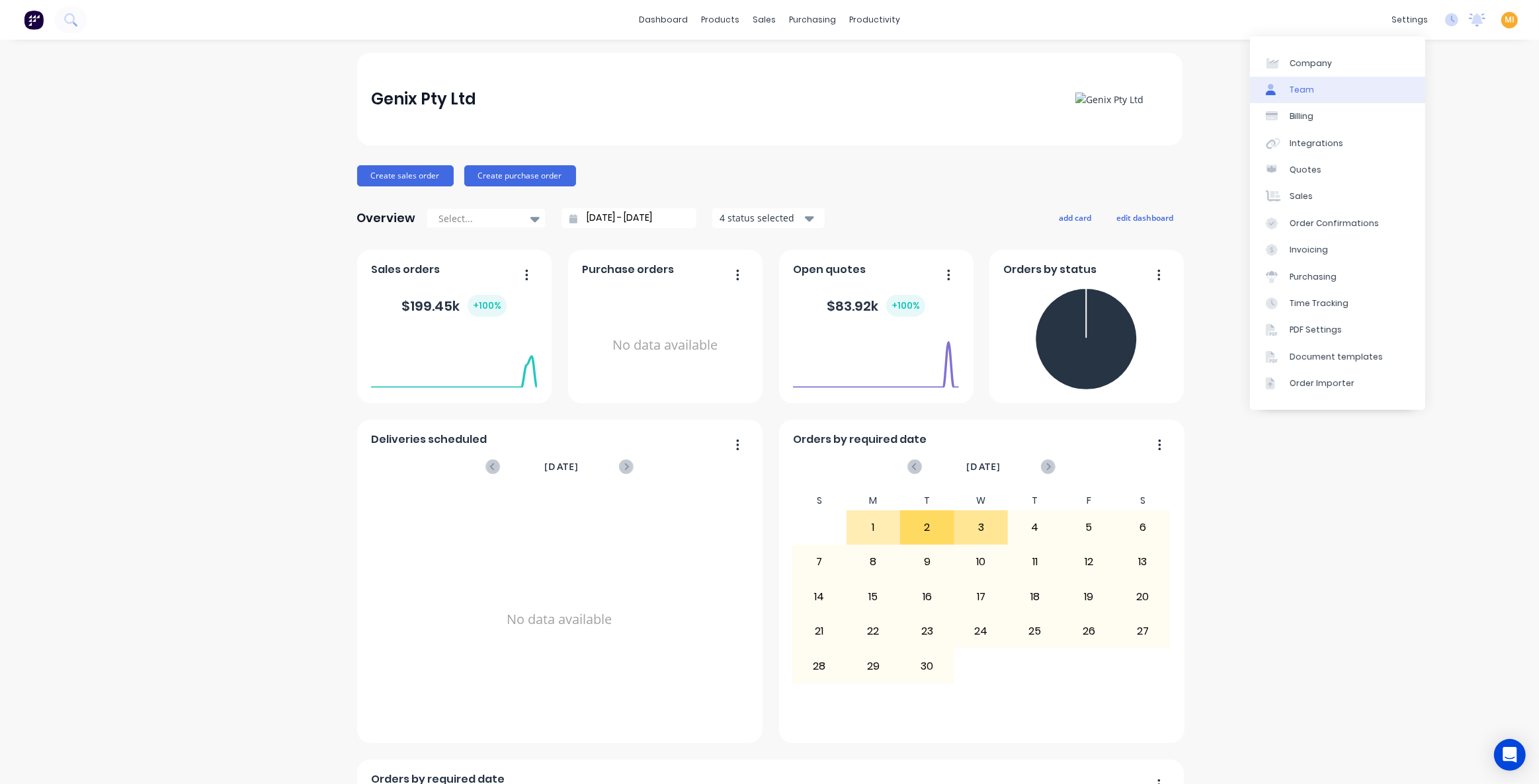
click at [1351, 92] on link "Team" at bounding box center [1337, 90] width 175 height 26
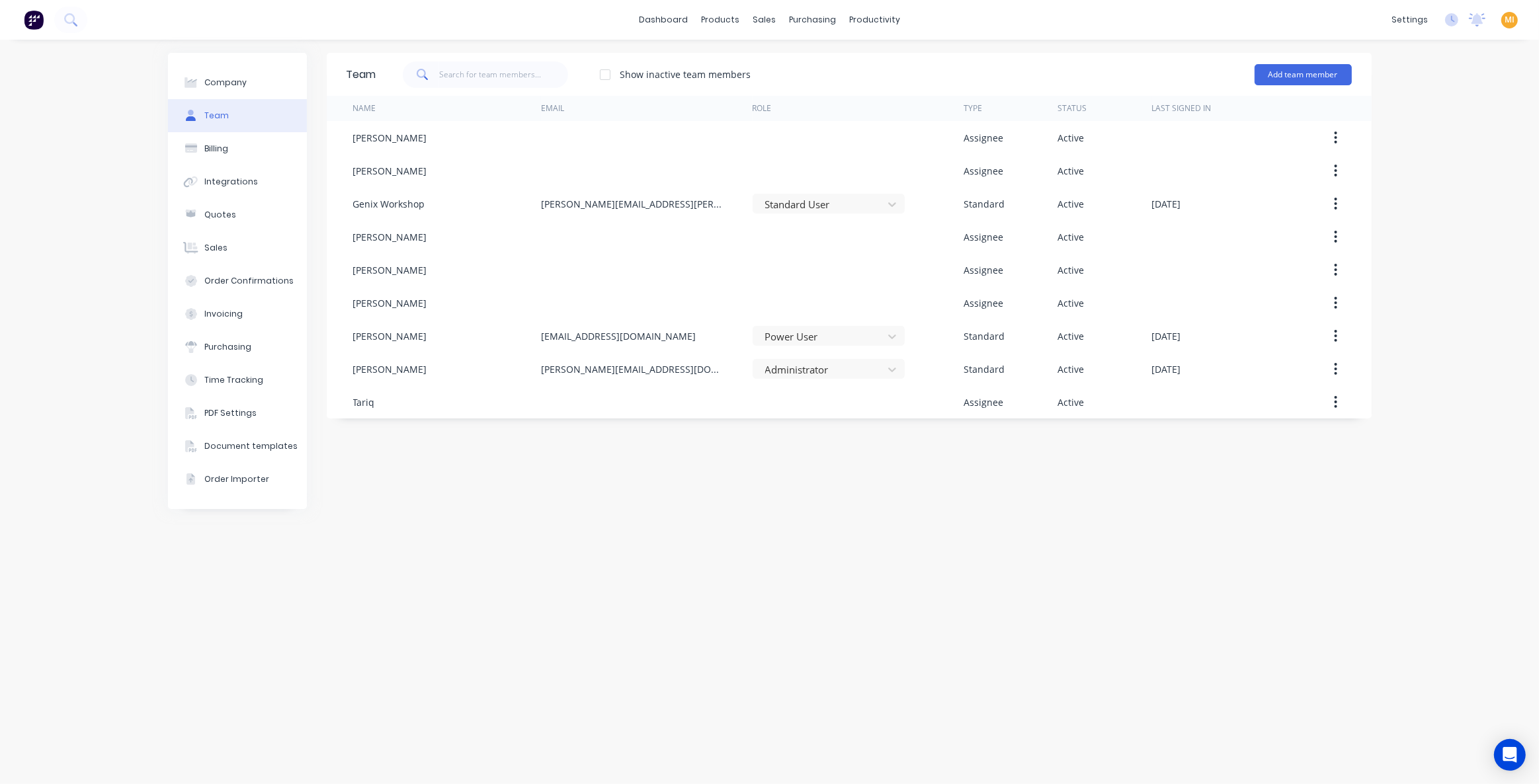
click at [35, 20] on img at bounding box center [33, 19] width 20 height 20
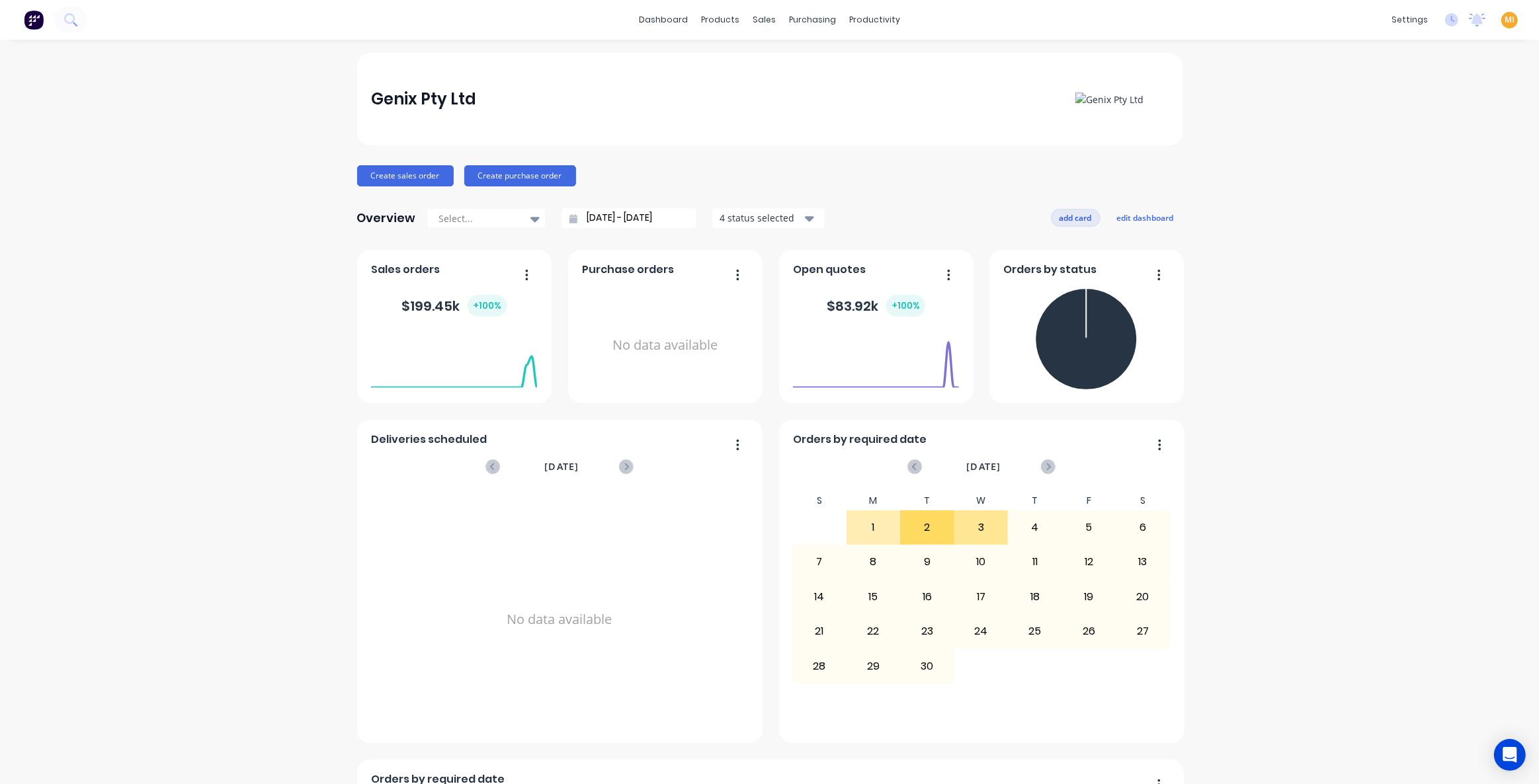
click at [1068, 222] on button "add card" at bounding box center [1076, 217] width 49 height 17
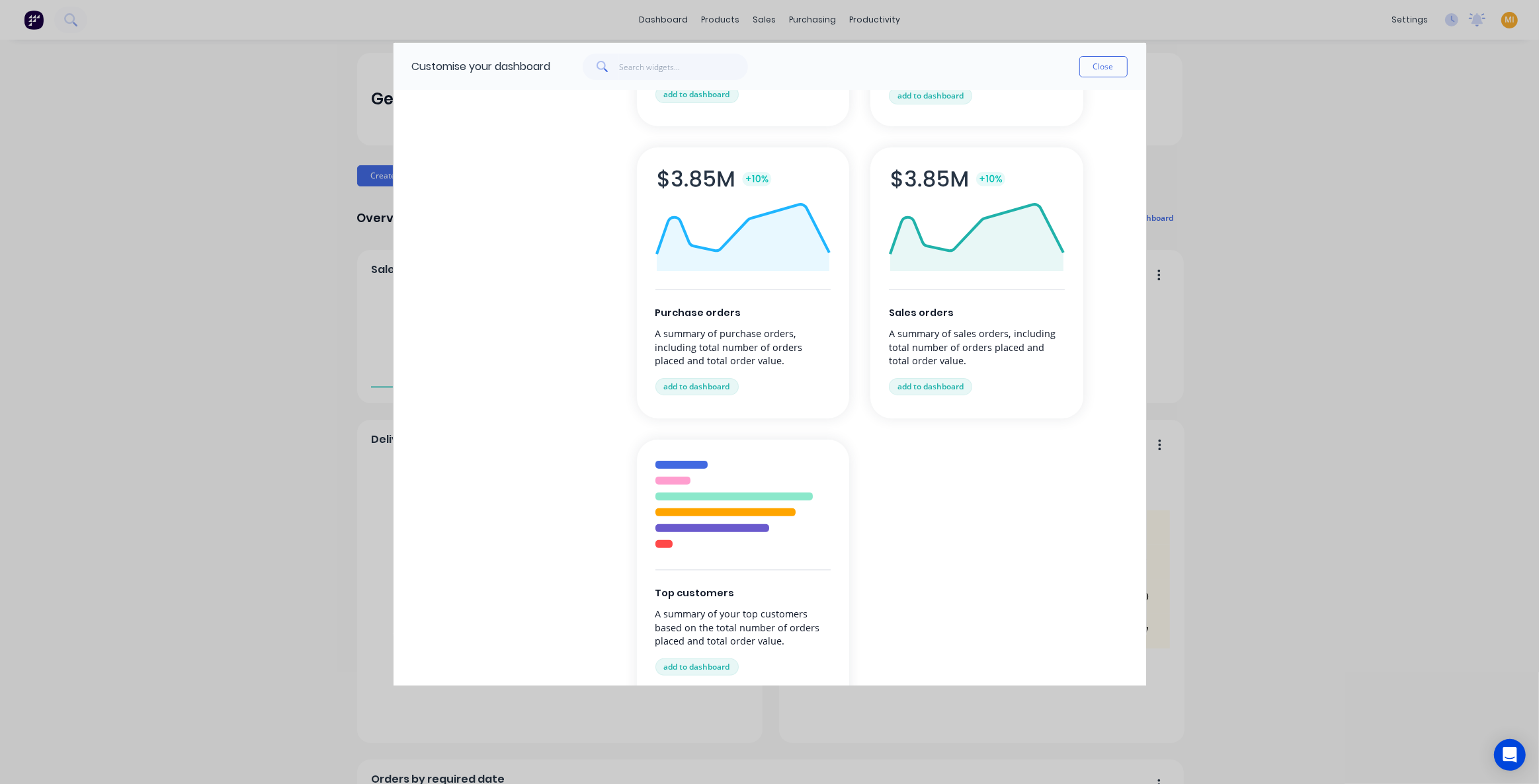
scroll to position [360, 0]
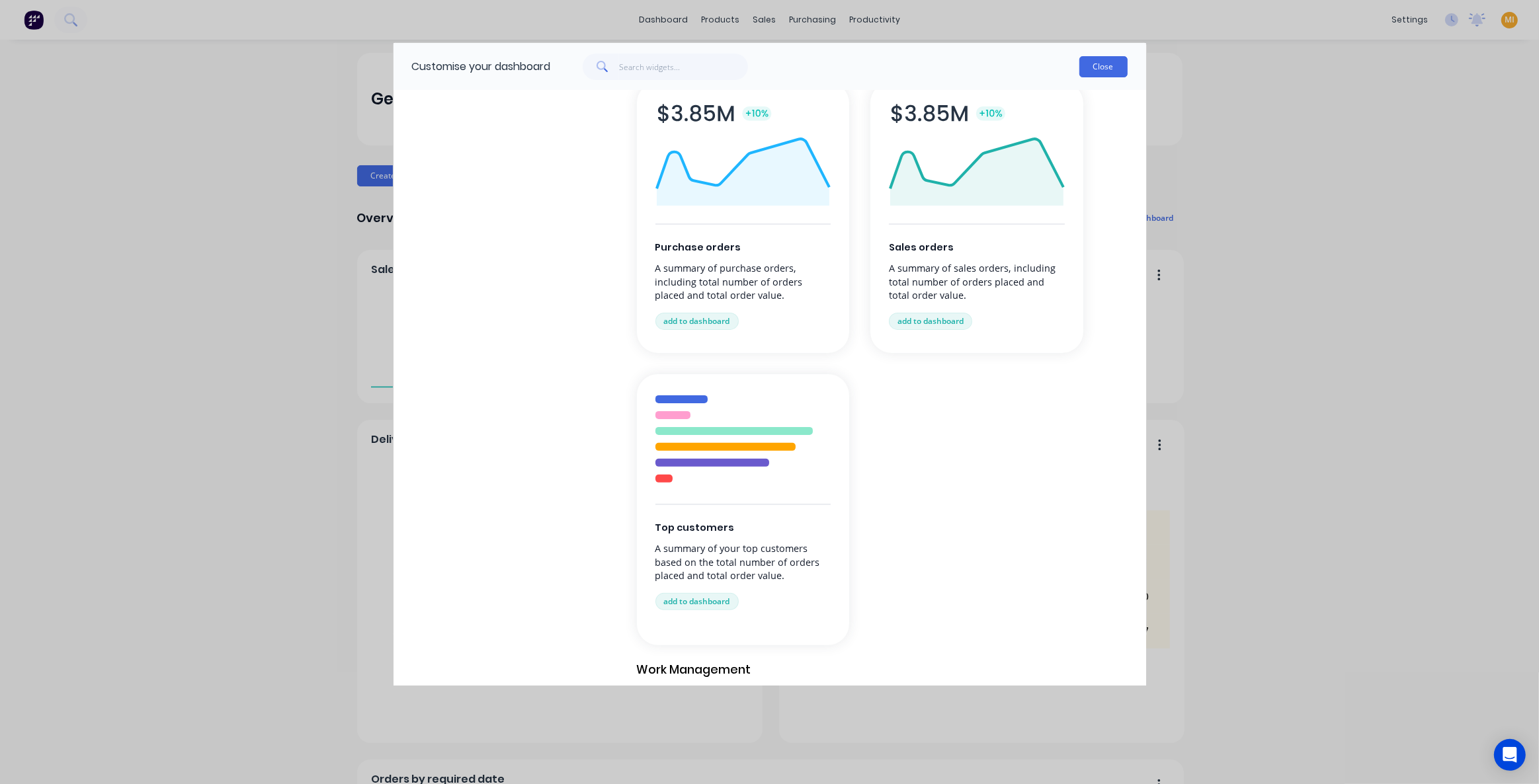
click at [1087, 69] on button "Close" at bounding box center [1103, 66] width 49 height 21
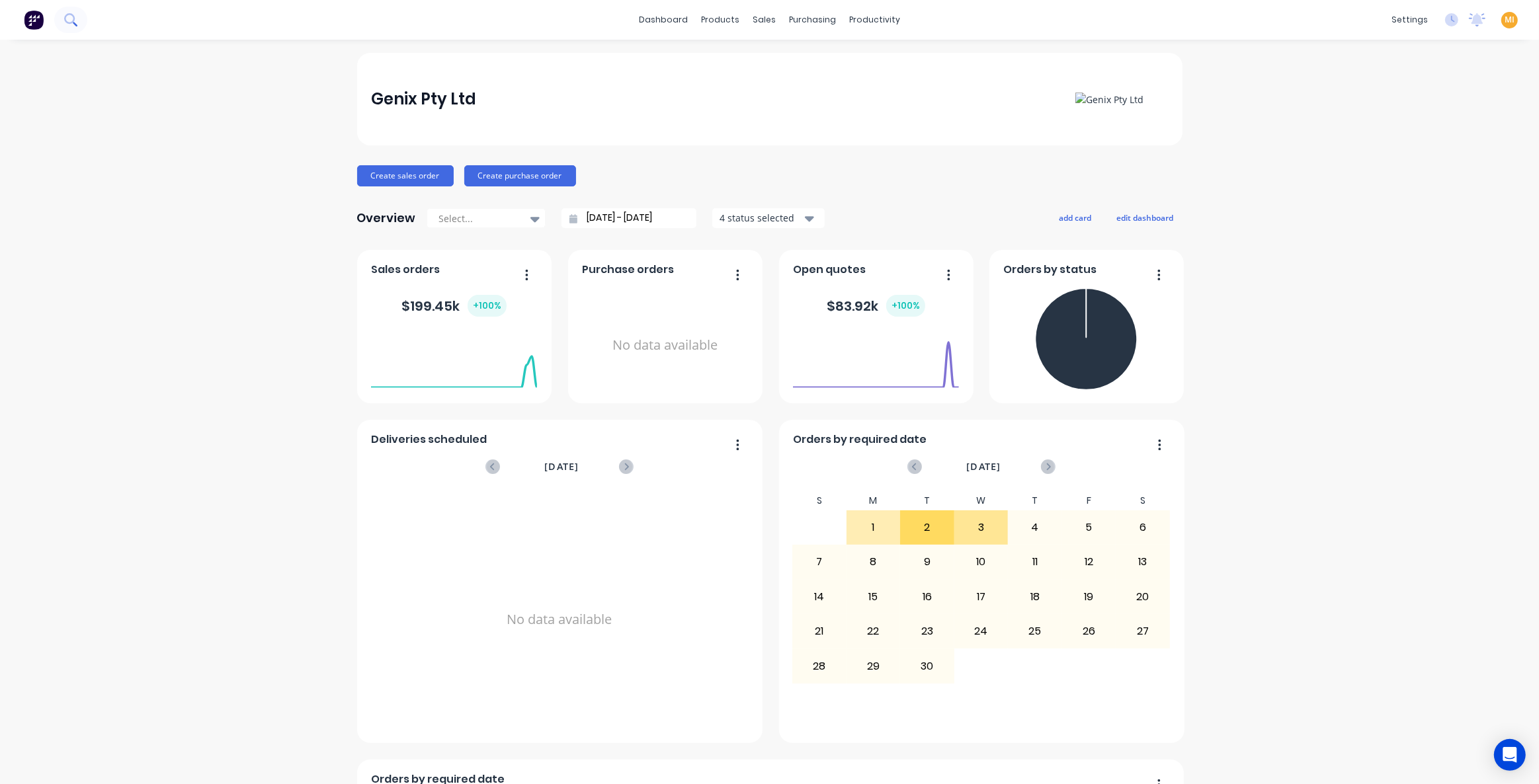
click at [74, 21] on icon at bounding box center [69, 18] width 10 height 10
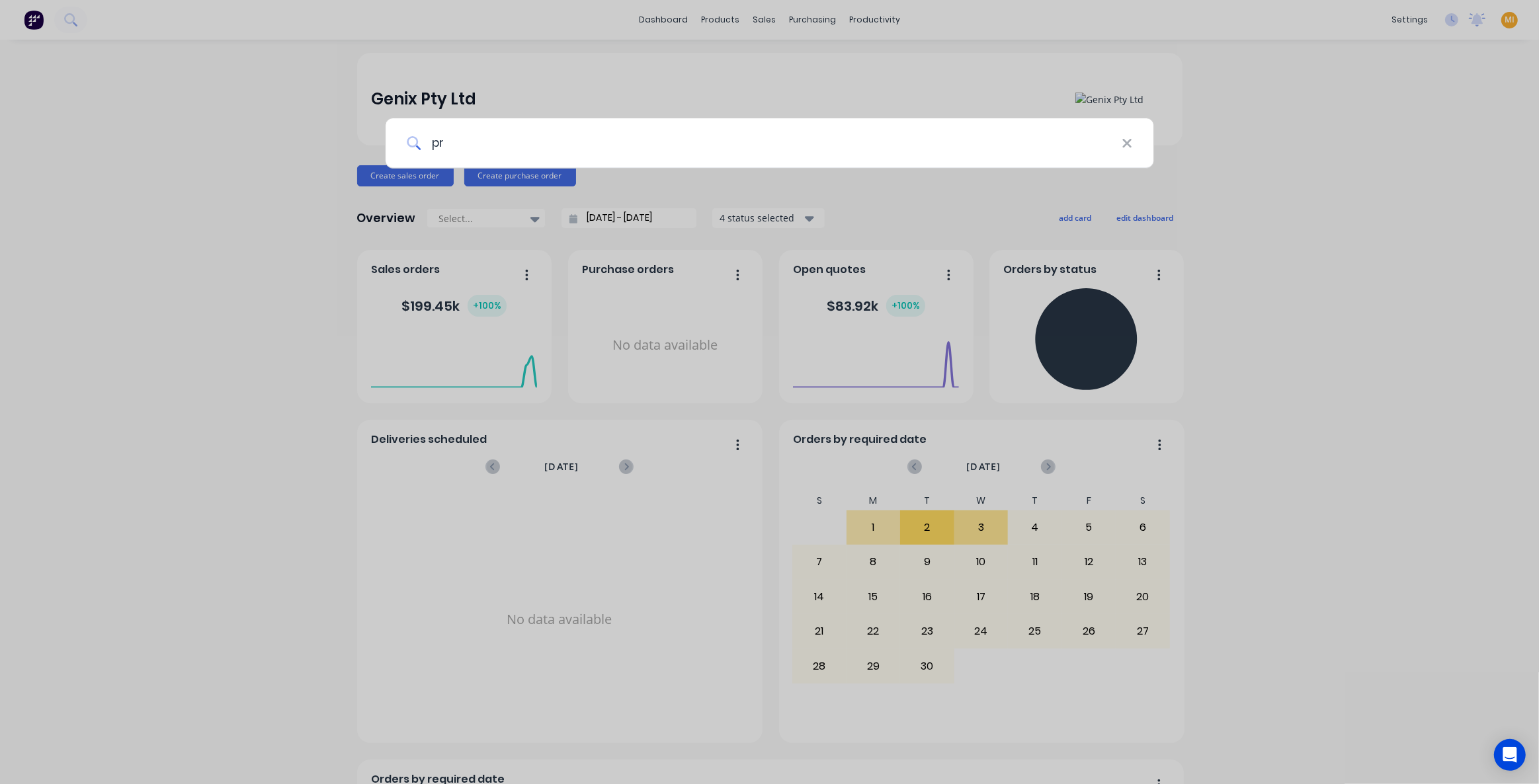
type input "p"
click at [343, 219] on div at bounding box center [770, 392] width 1539 height 784
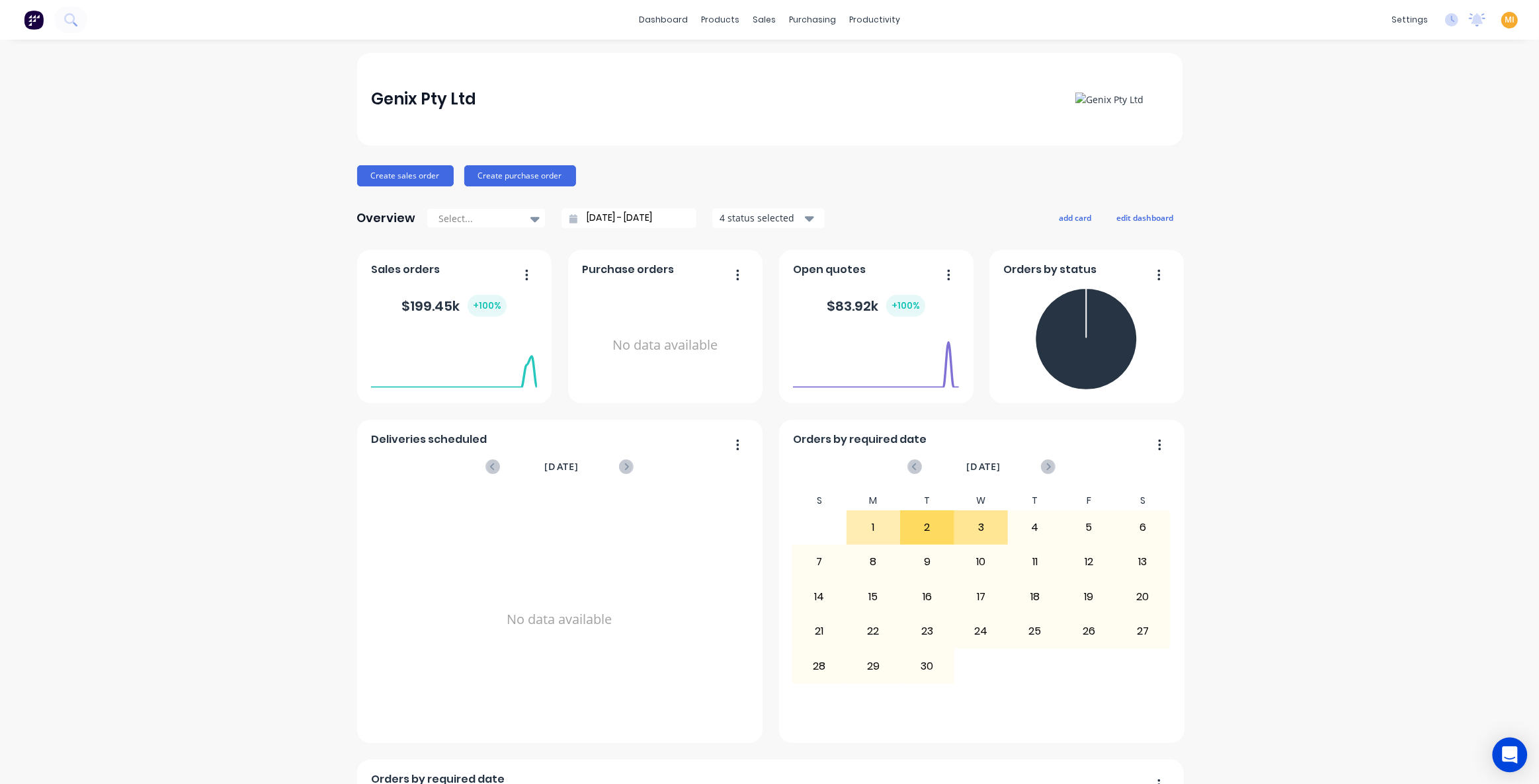
click at [1515, 752] on icon "Open Intercom Messenger" at bounding box center [1510, 755] width 15 height 17
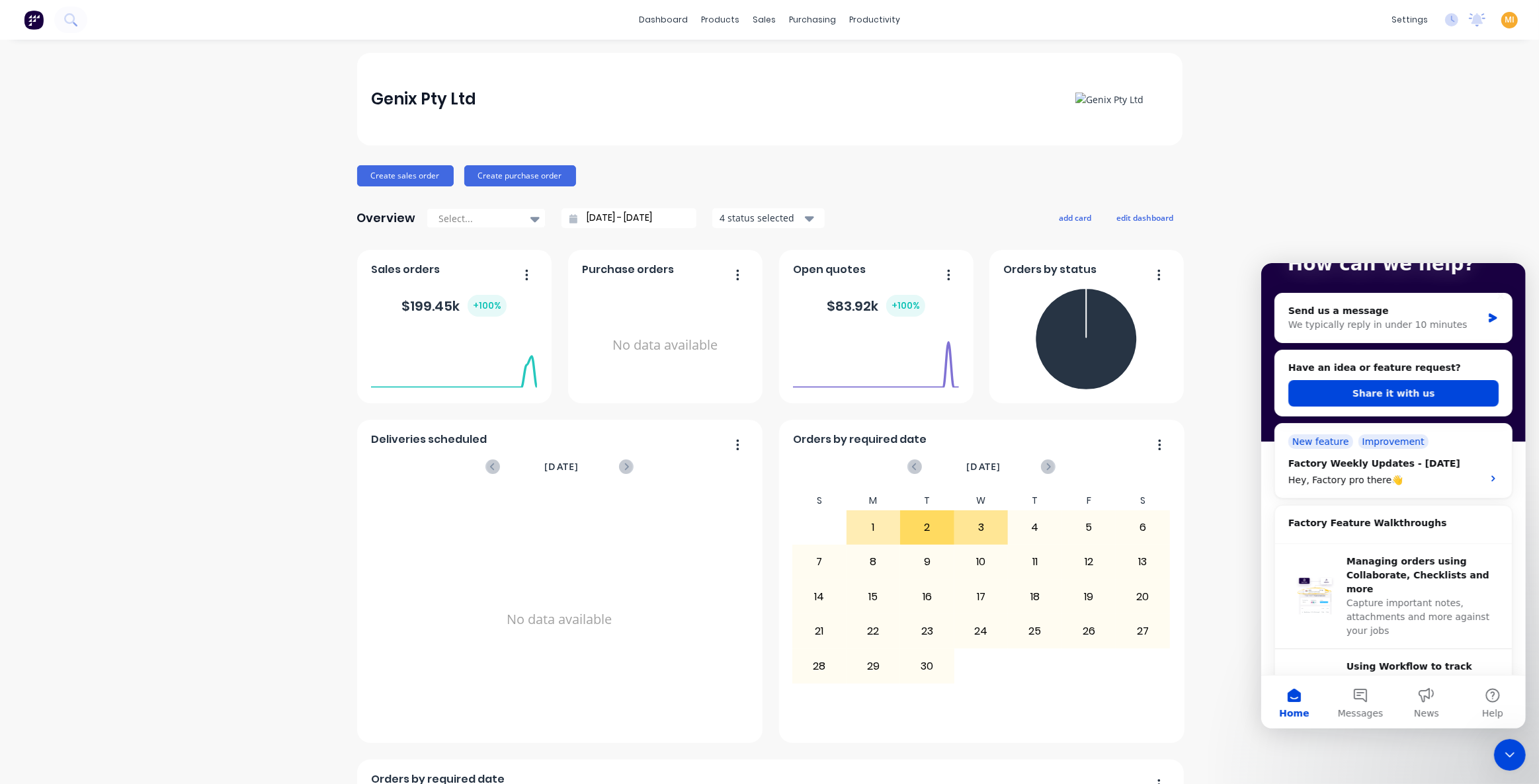
scroll to position [0, 0]
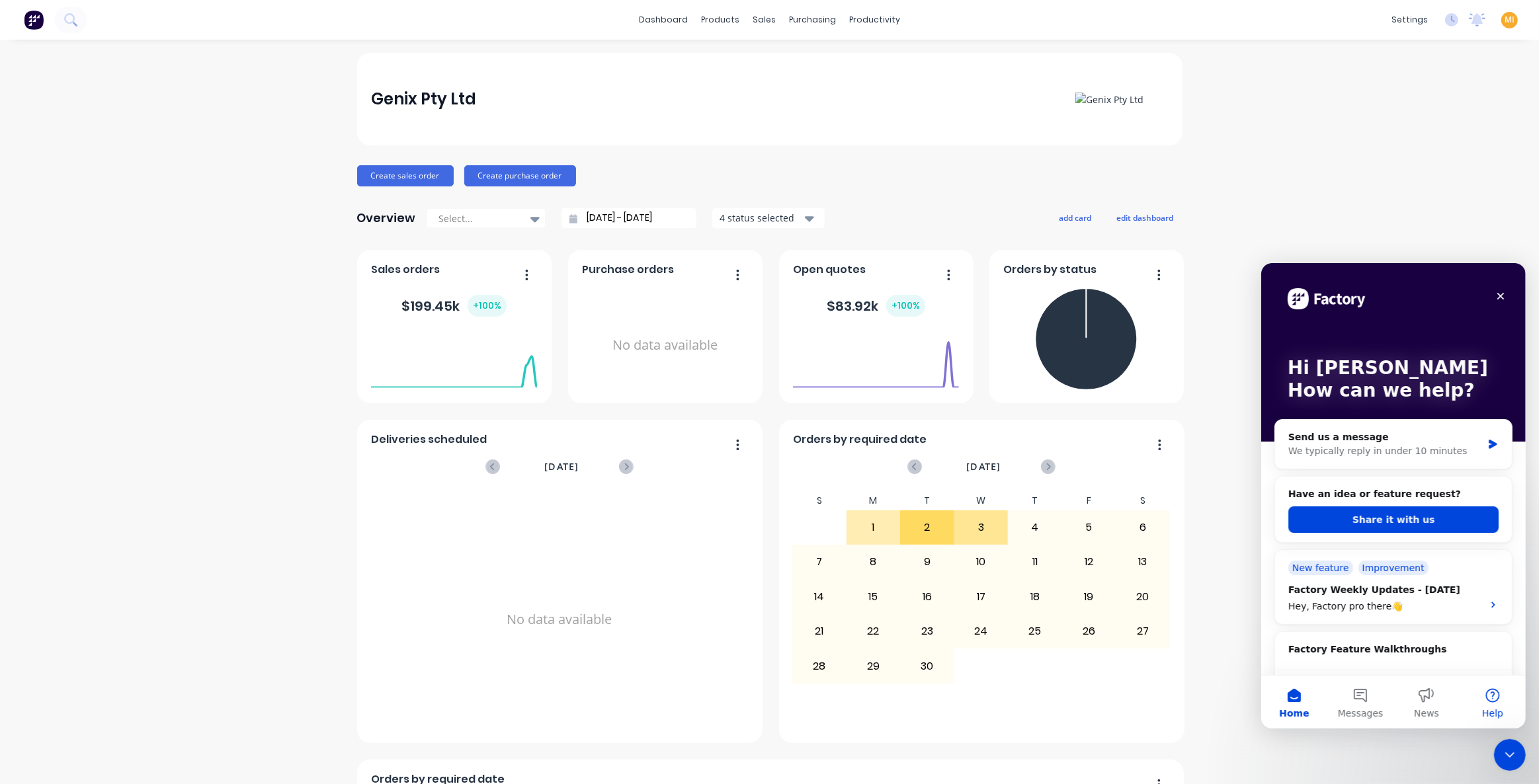
click at [1484, 693] on button "Help" at bounding box center [1492, 702] width 66 height 53
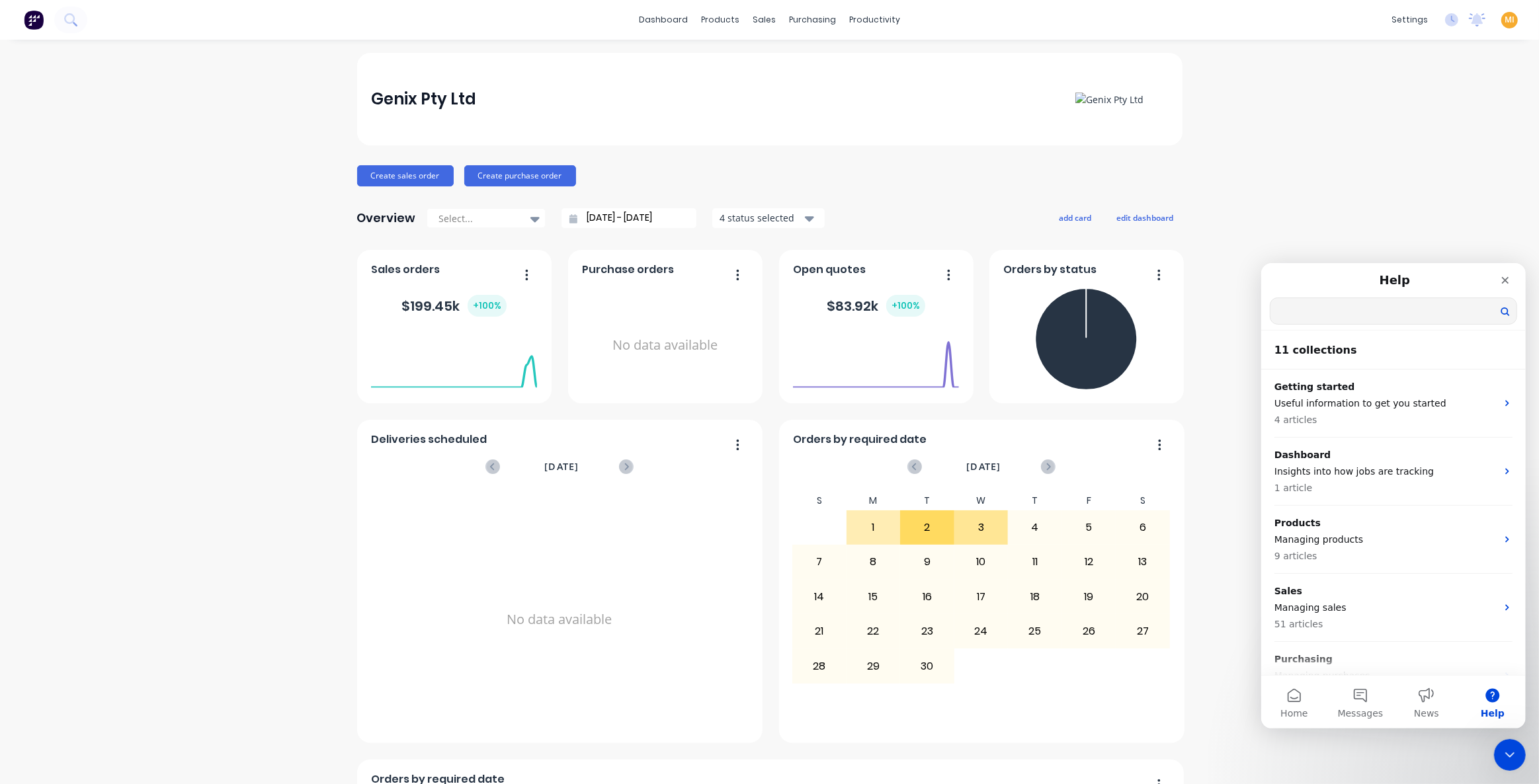
click at [1344, 315] on input "Search for help" at bounding box center [1393, 310] width 246 height 26
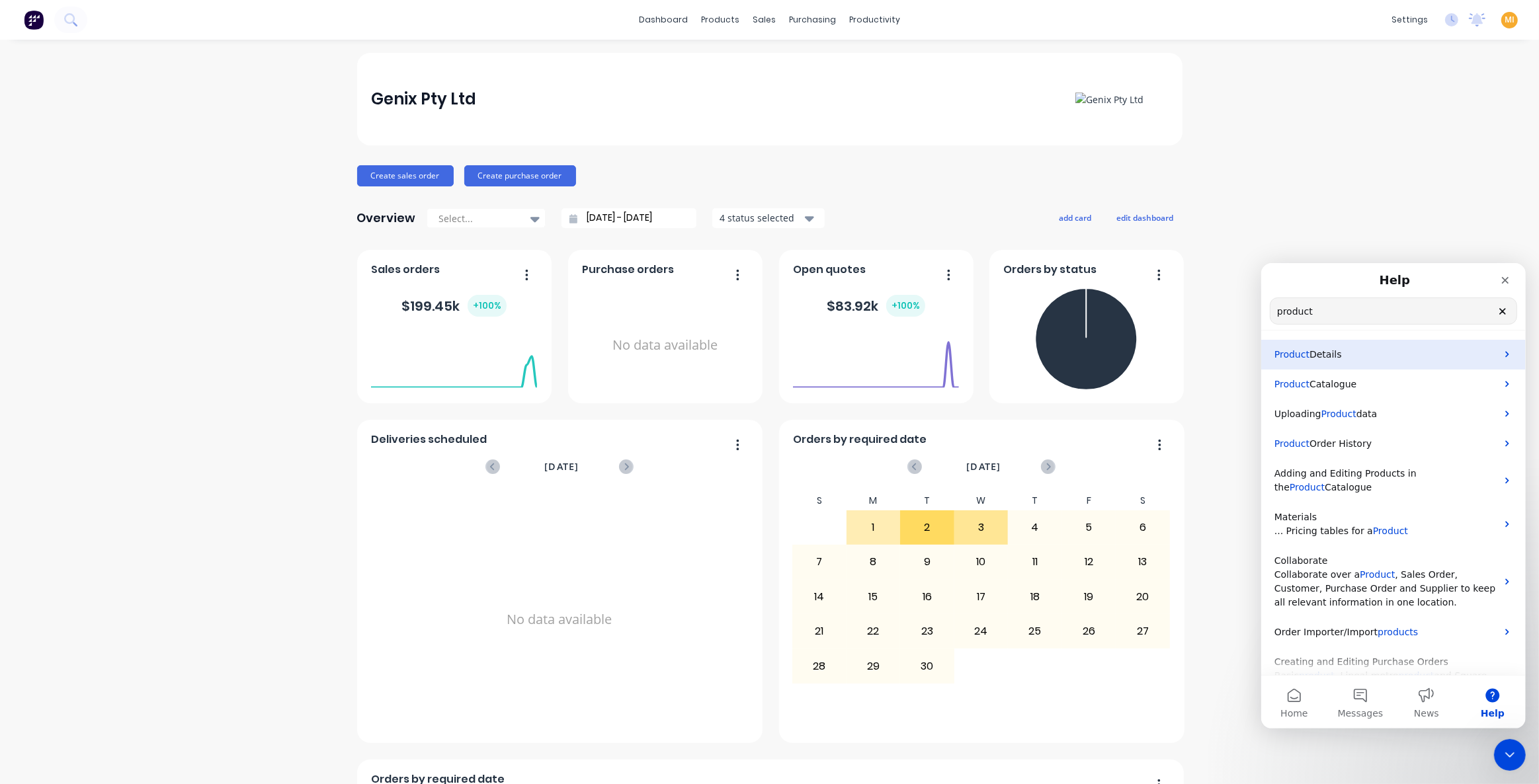
type input "product"
click at [1351, 341] on div "Product Details" at bounding box center [1393, 354] width 265 height 29
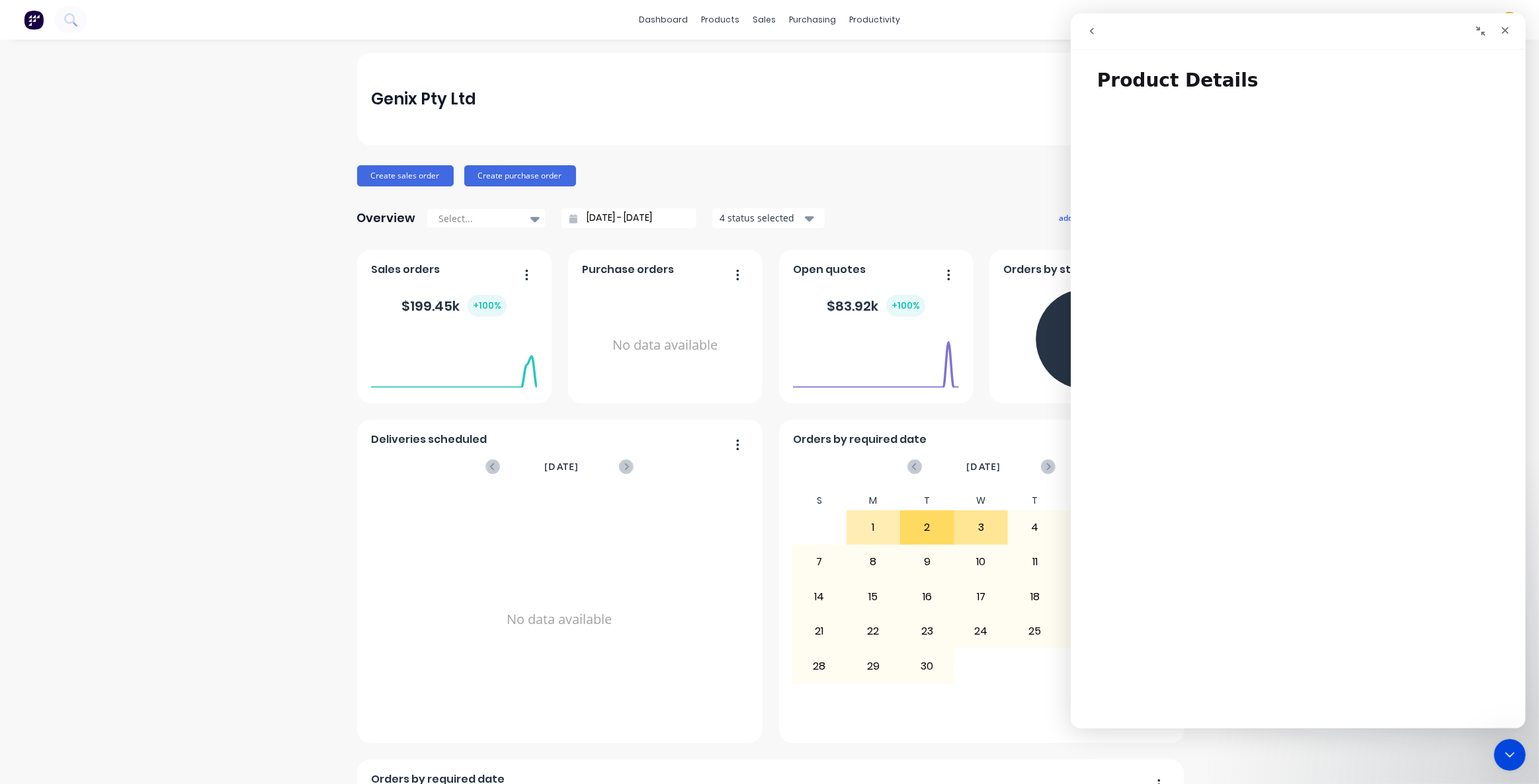
click at [1098, 24] on button "go back" at bounding box center [1091, 31] width 25 height 25
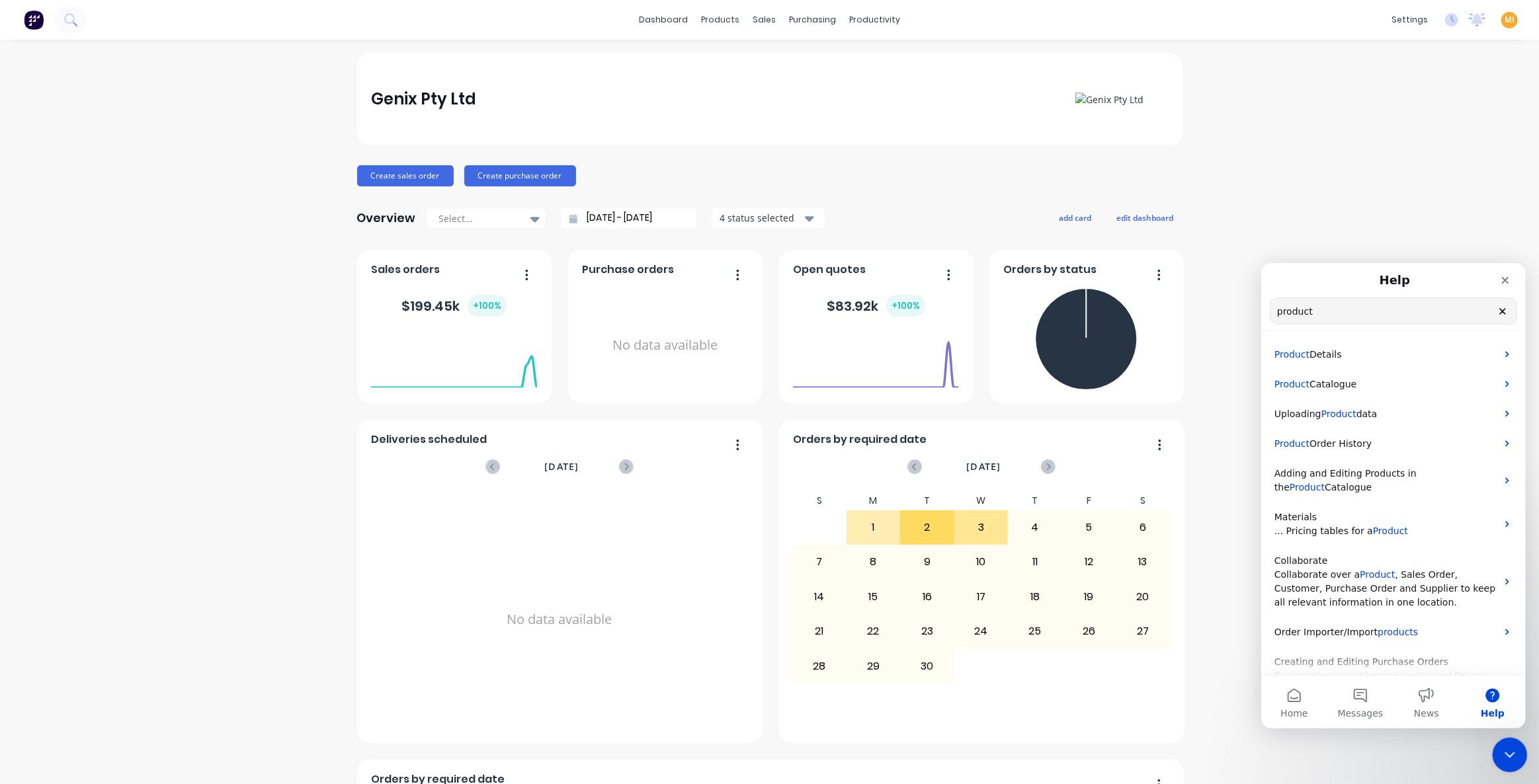
drag, startPoint x: 1507, startPoint y: 755, endPoint x: 2986, endPoint y: 1494, distance: 1653.3
click at [1507, 755] on icon "Close Intercom Messenger" at bounding box center [1508, 752] width 10 height 5
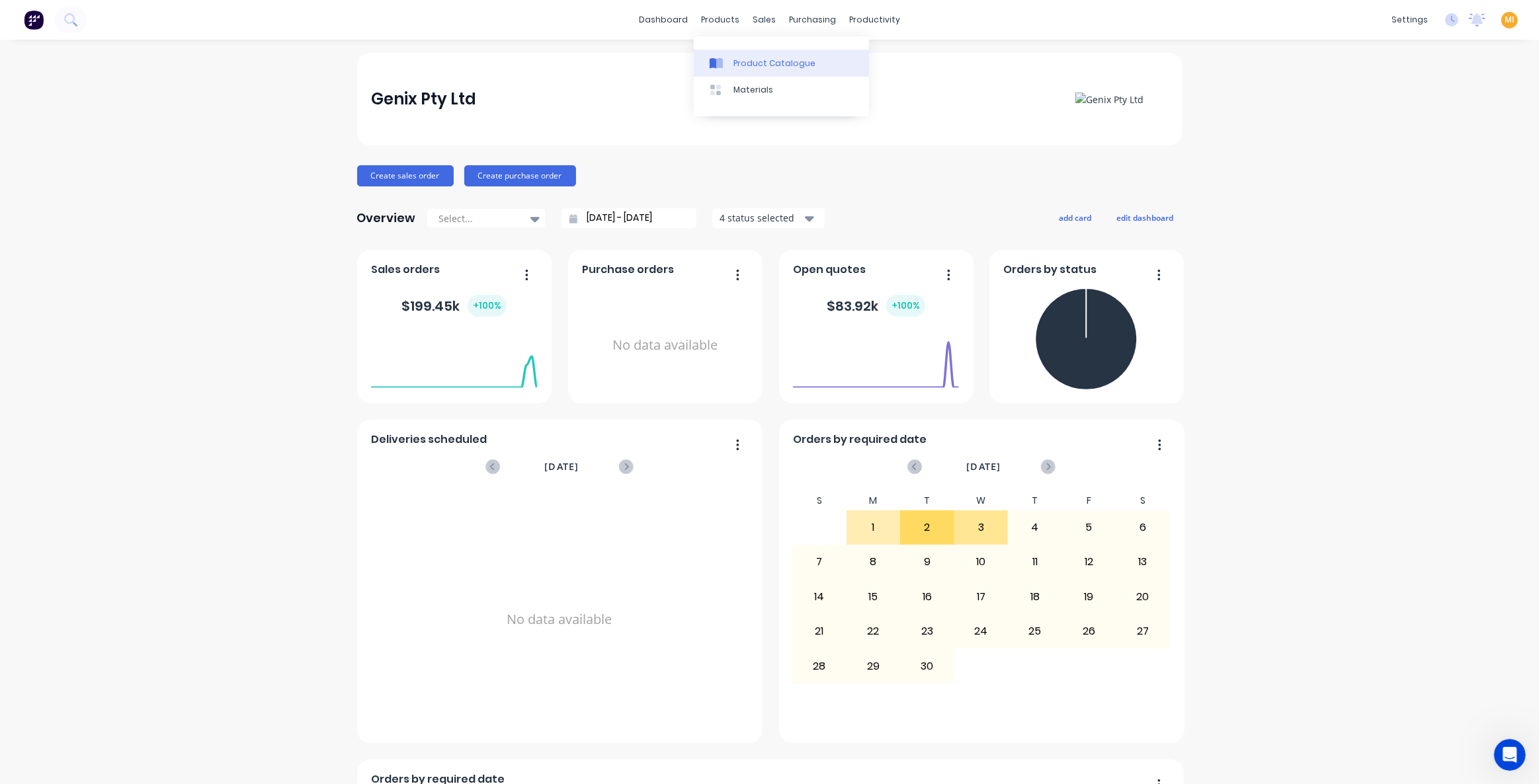
click at [738, 62] on div "Product Catalogue" at bounding box center [774, 63] width 82 height 12
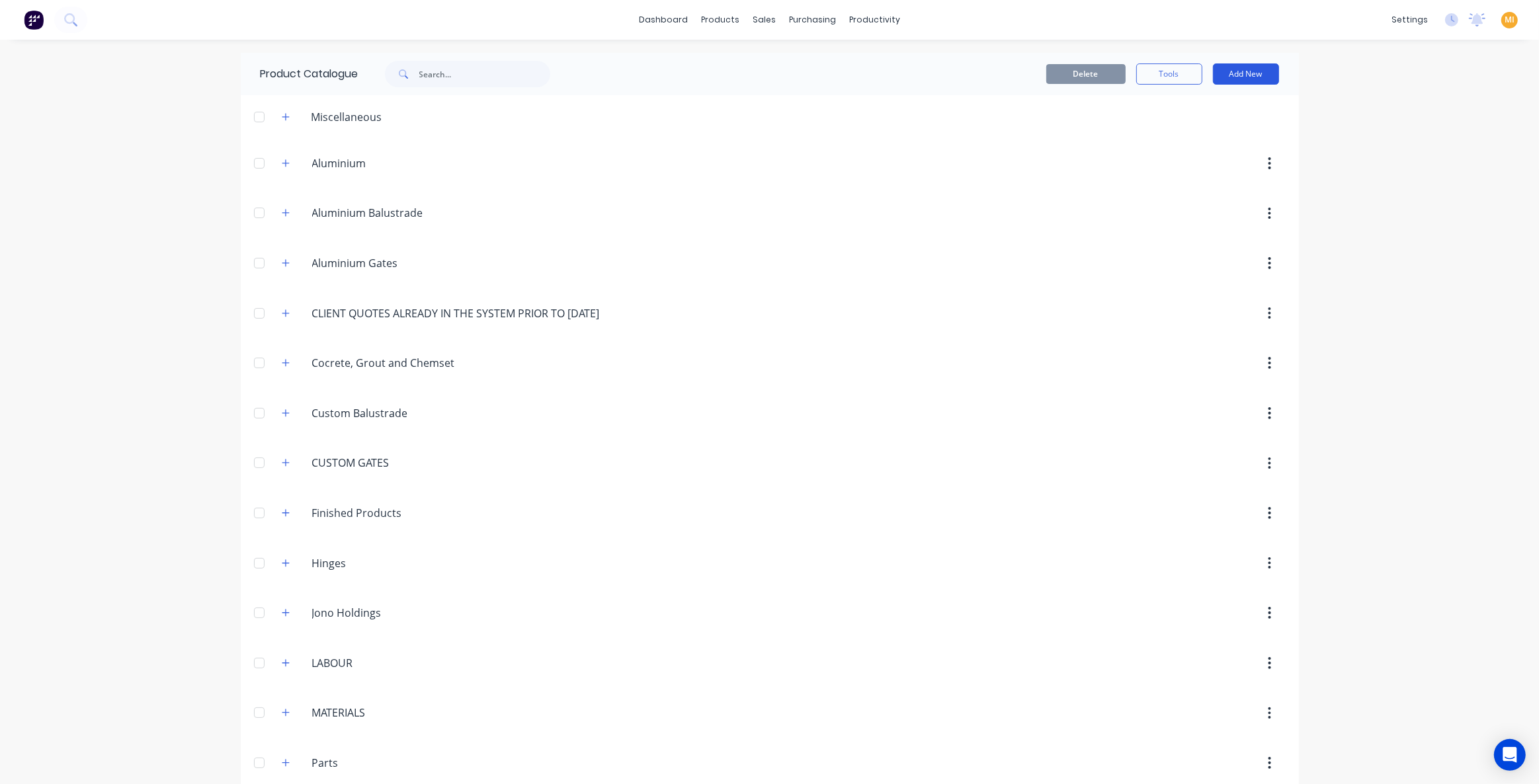
click at [1241, 76] on button "Add New" at bounding box center [1246, 74] width 66 height 21
click at [1203, 109] on div "Category" at bounding box center [1216, 108] width 102 height 19
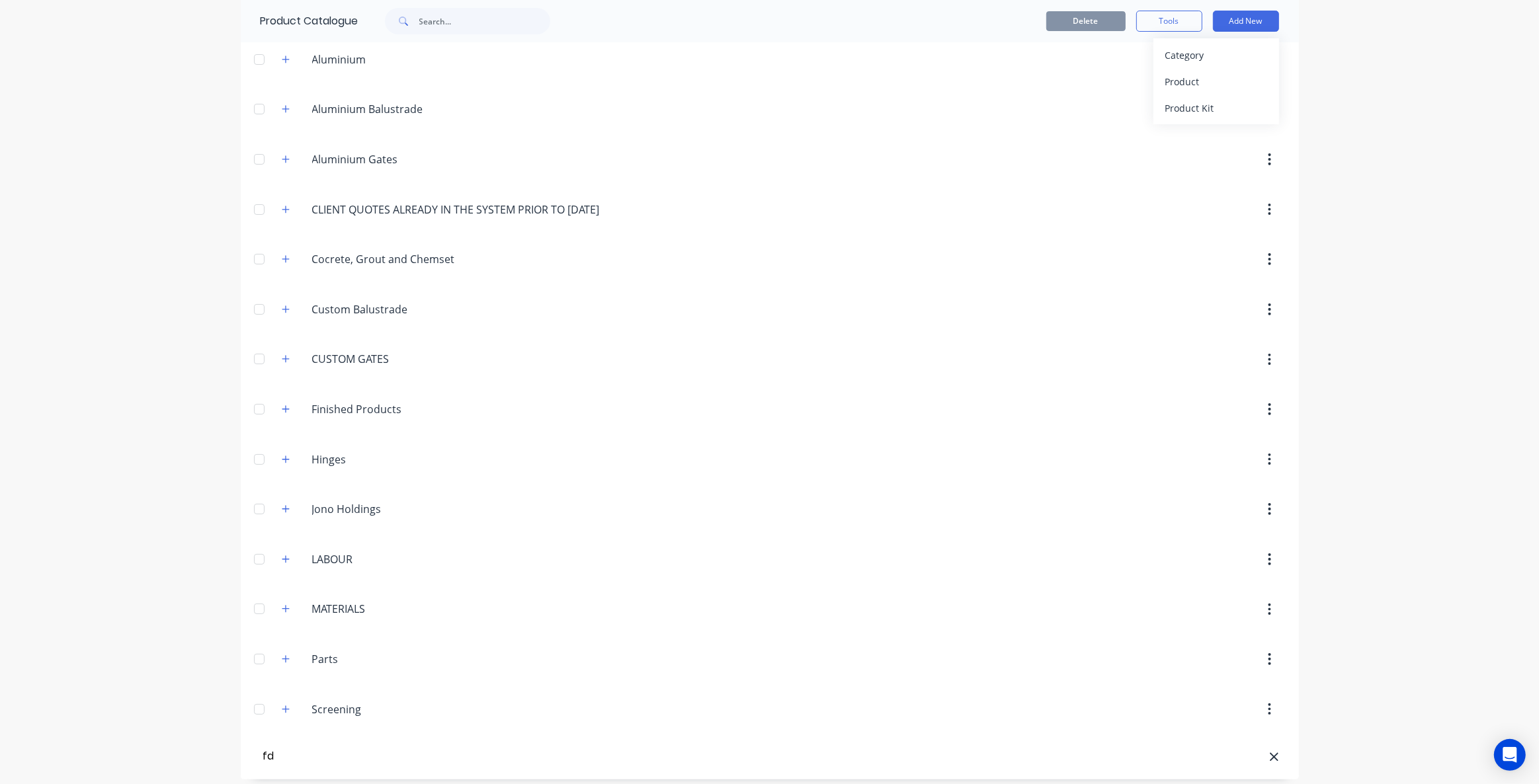
type input "f"
click at [180, 666] on div "dashboard products sales purchasing productivity dashboard products Product Cat…" at bounding box center [770, 392] width 1539 height 784
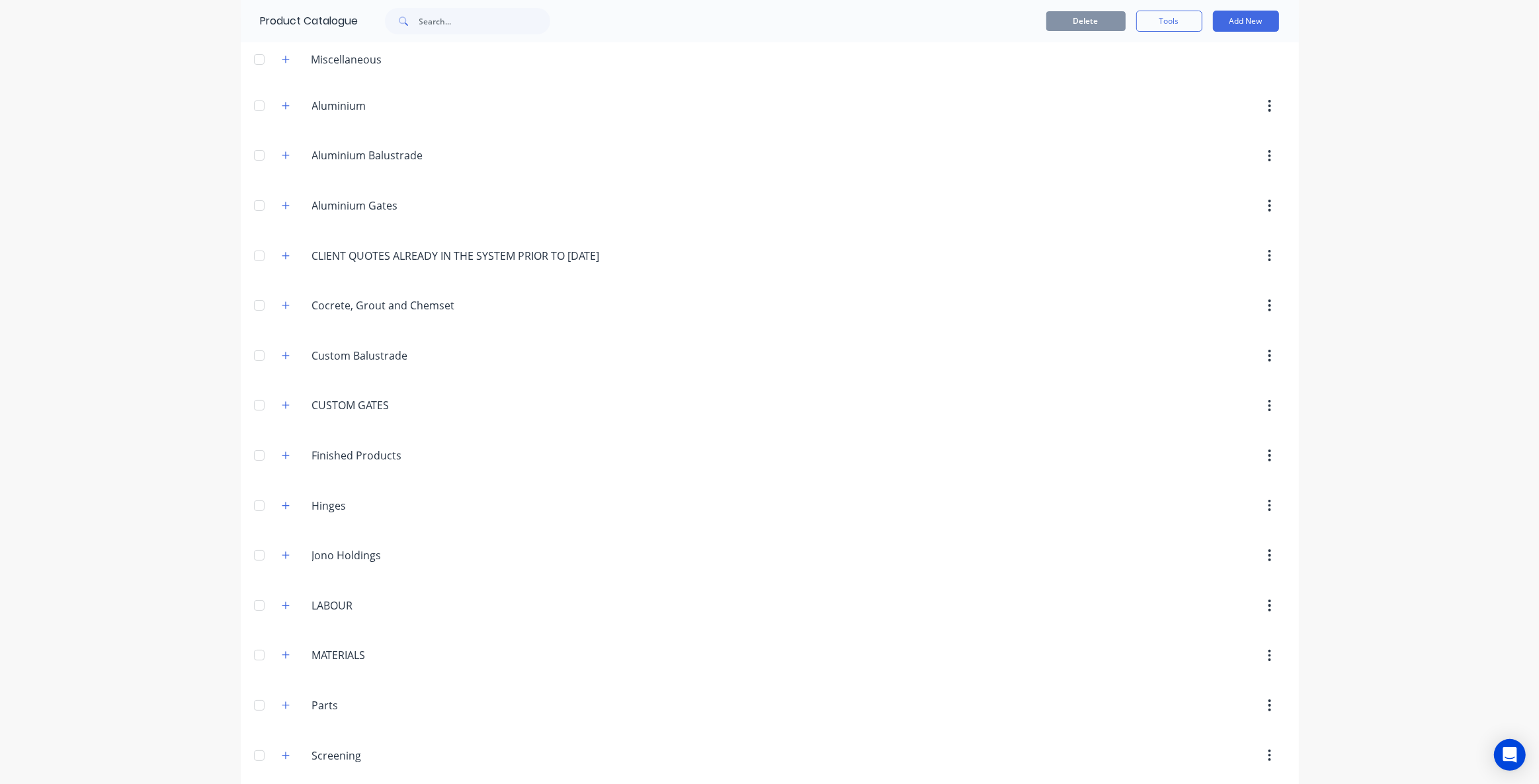
scroll to position [0, 0]
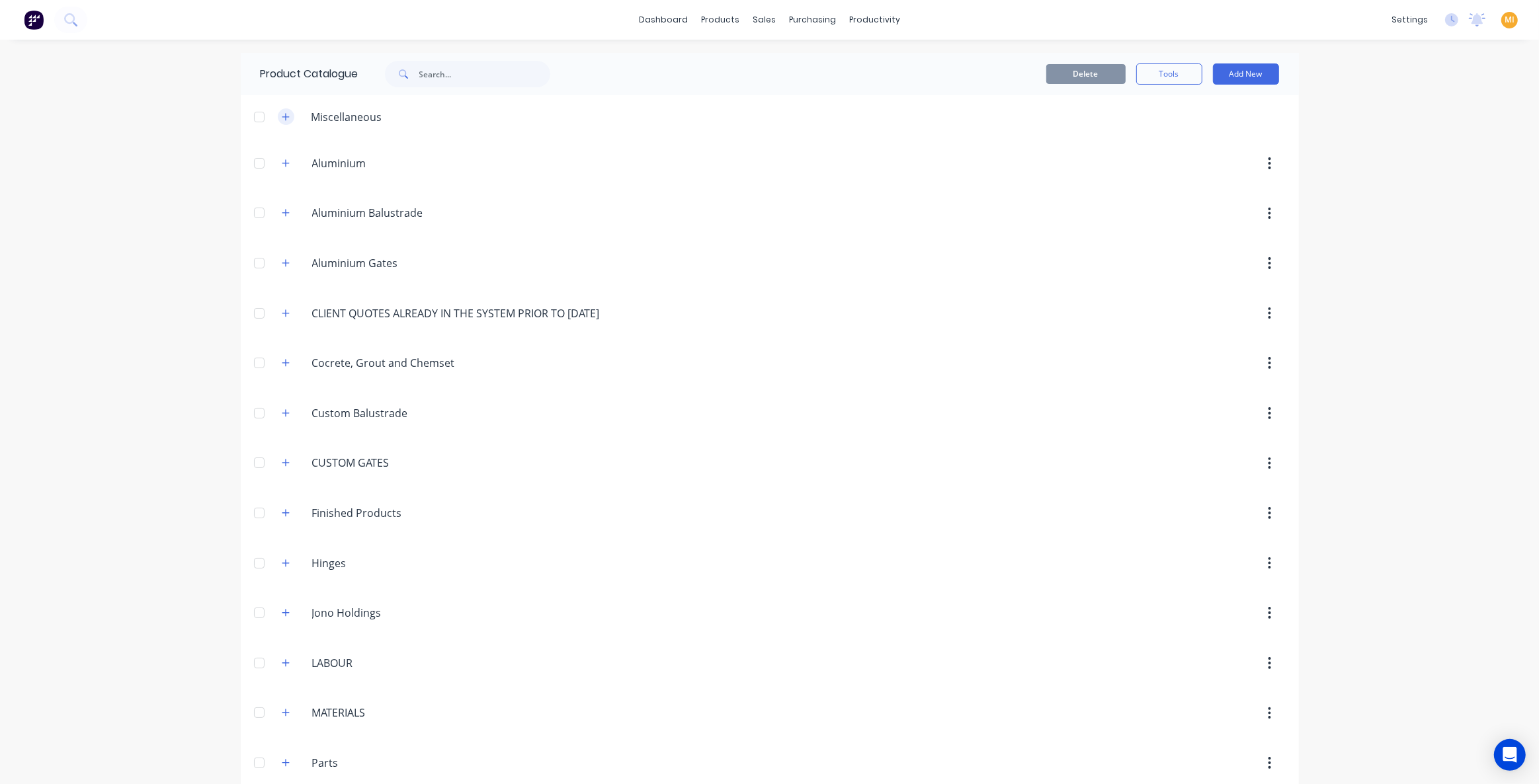
click at [284, 116] on icon "button" at bounding box center [285, 117] width 7 height 7
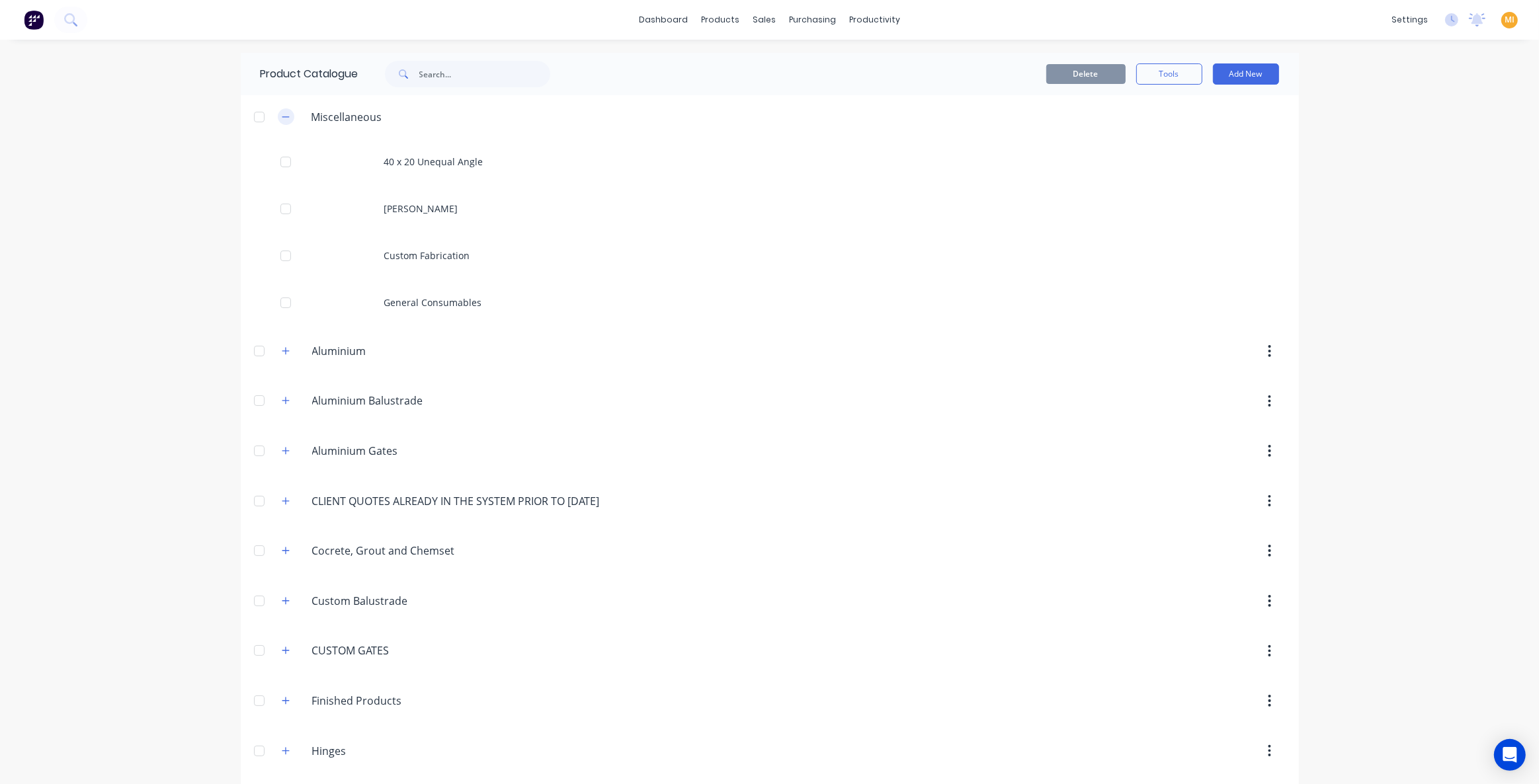
click at [284, 116] on icon "button" at bounding box center [285, 116] width 7 height 1
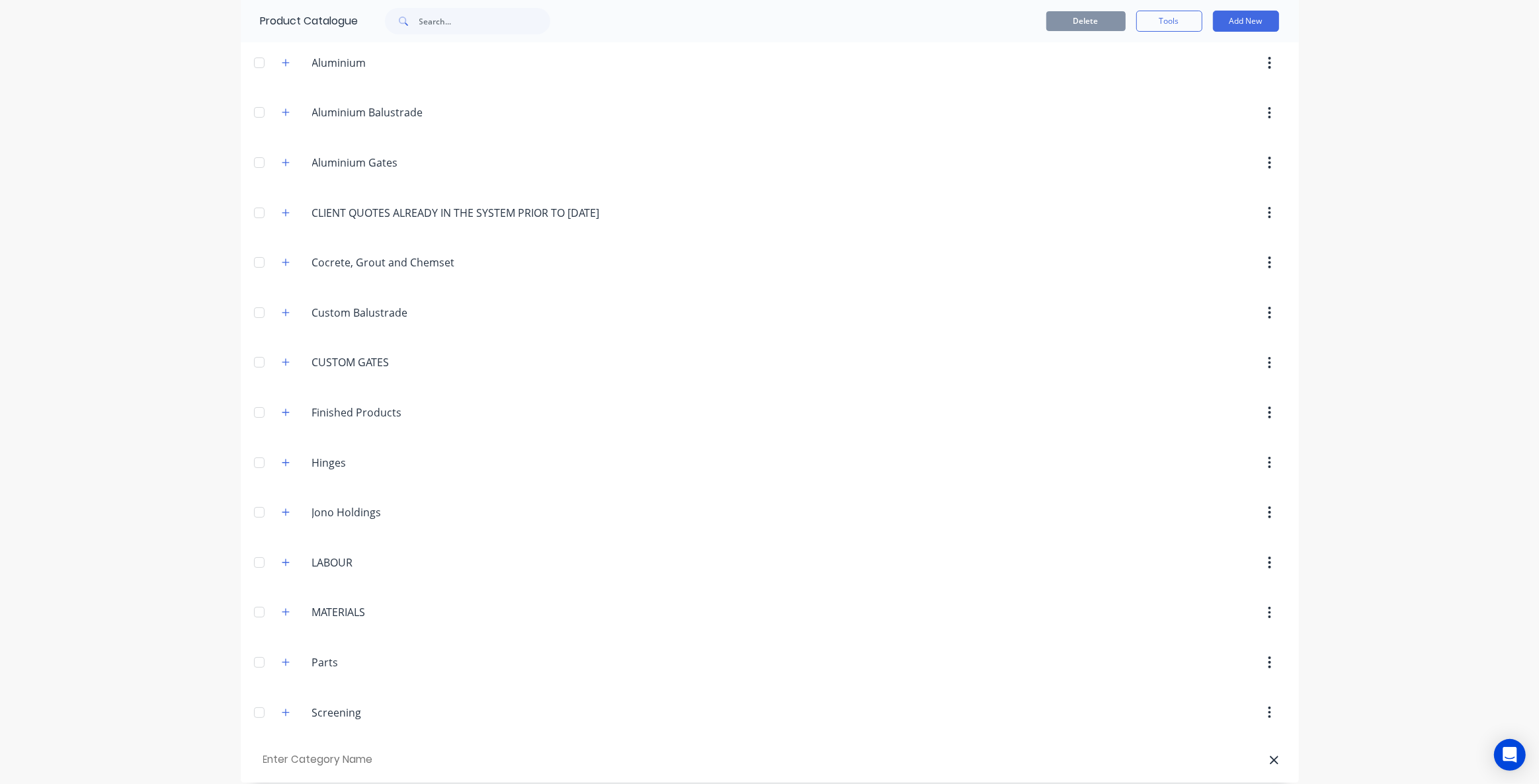
scroll to position [104, 0]
click at [1262, 750] on div at bounding box center [844, 757] width 869 height 13
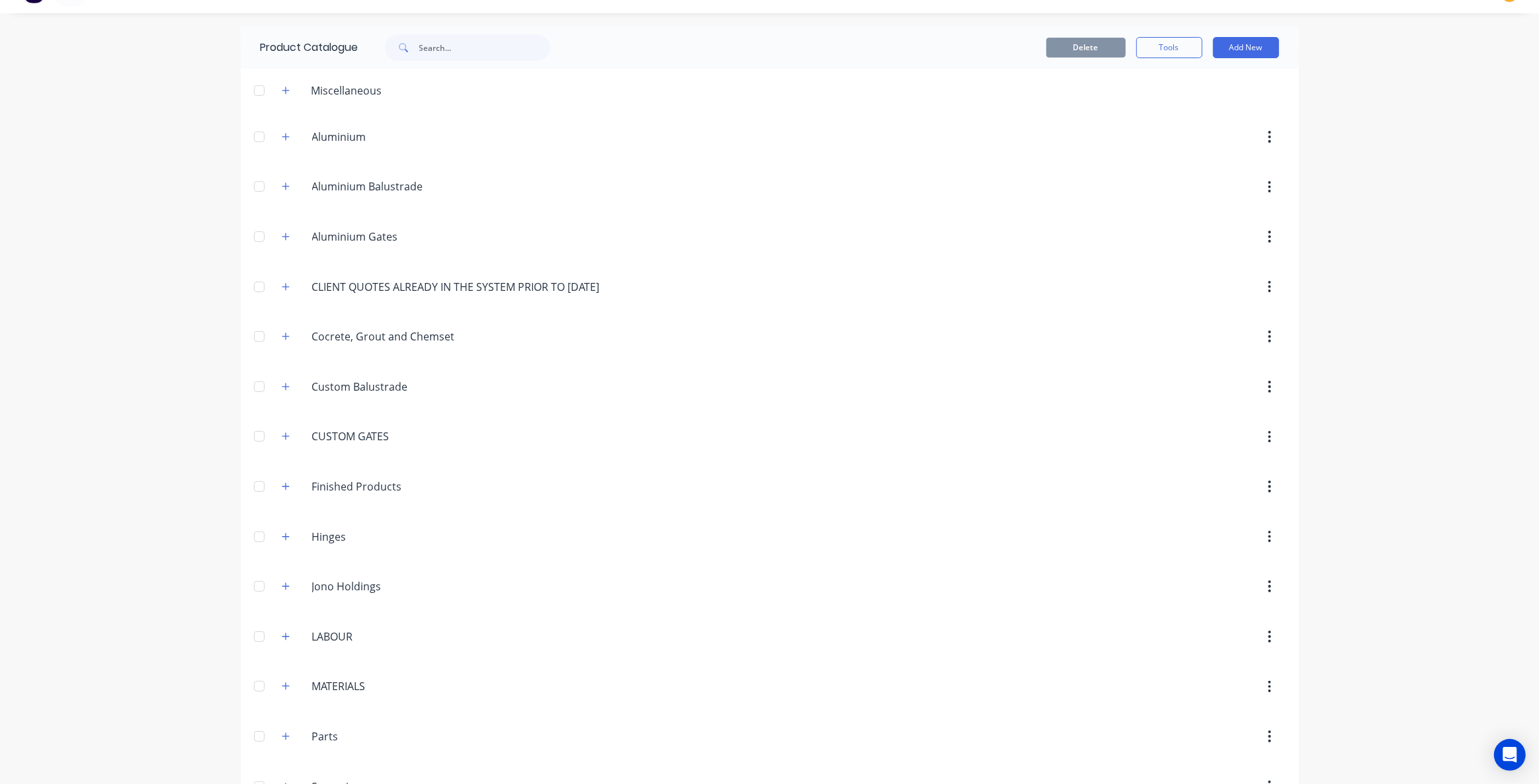
scroll to position [0, 0]
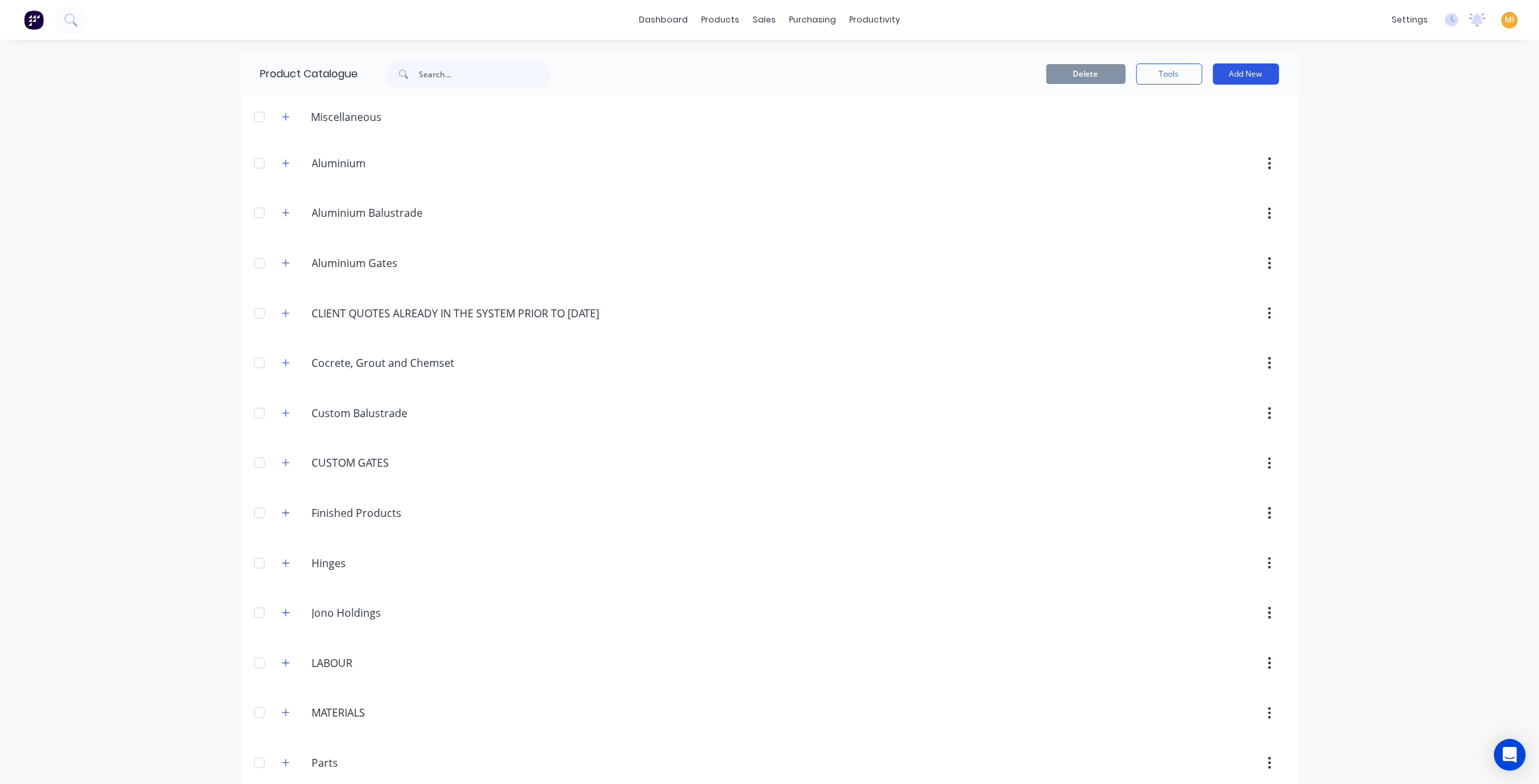
click at [1232, 82] on button "Add New" at bounding box center [1246, 74] width 66 height 21
click at [1213, 165] on div "Product Kit" at bounding box center [1216, 161] width 102 height 19
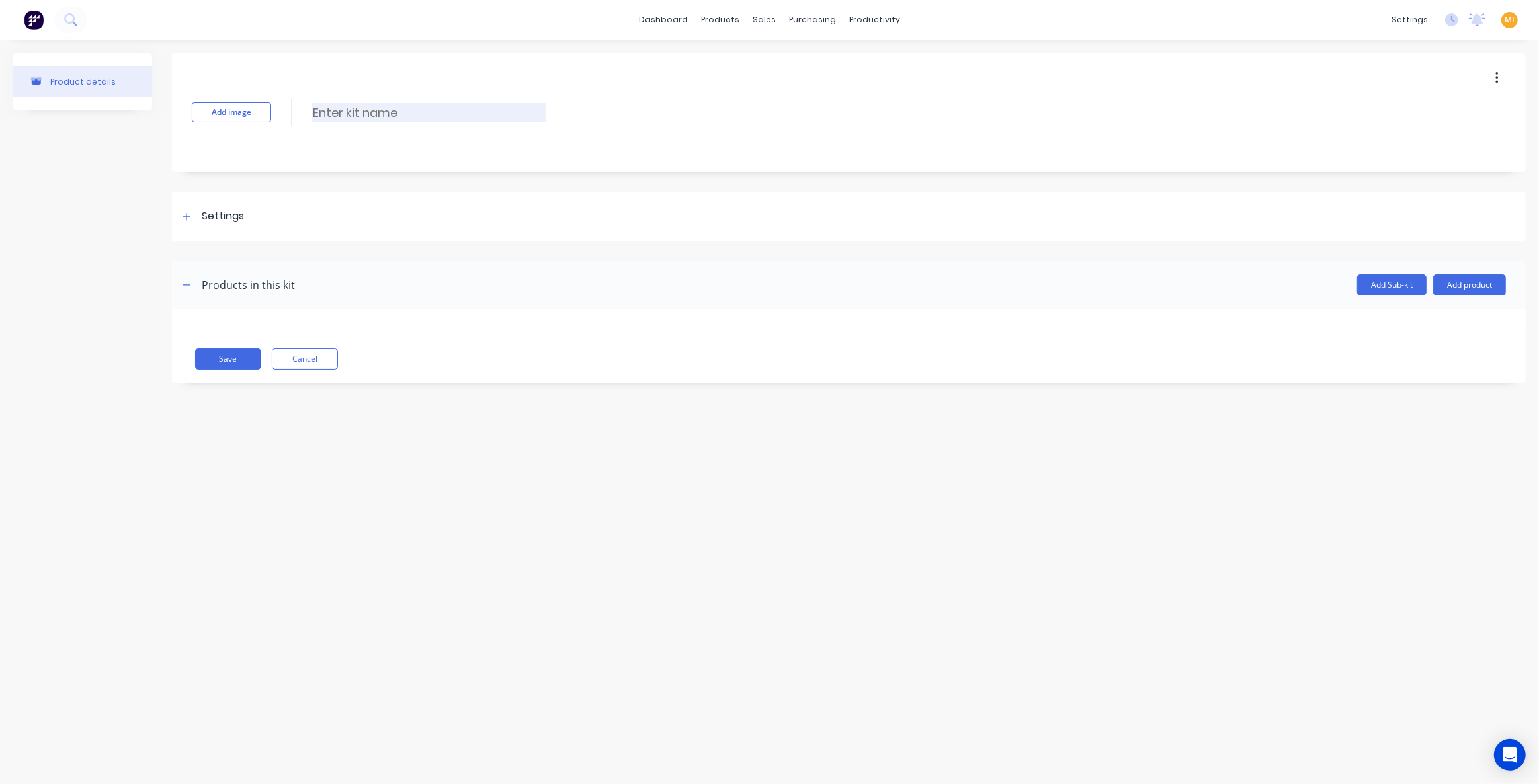
click at [349, 119] on input at bounding box center [428, 113] width 234 height 19
type input "P"
type input "K"
type input "S"
type input "Test Kit"
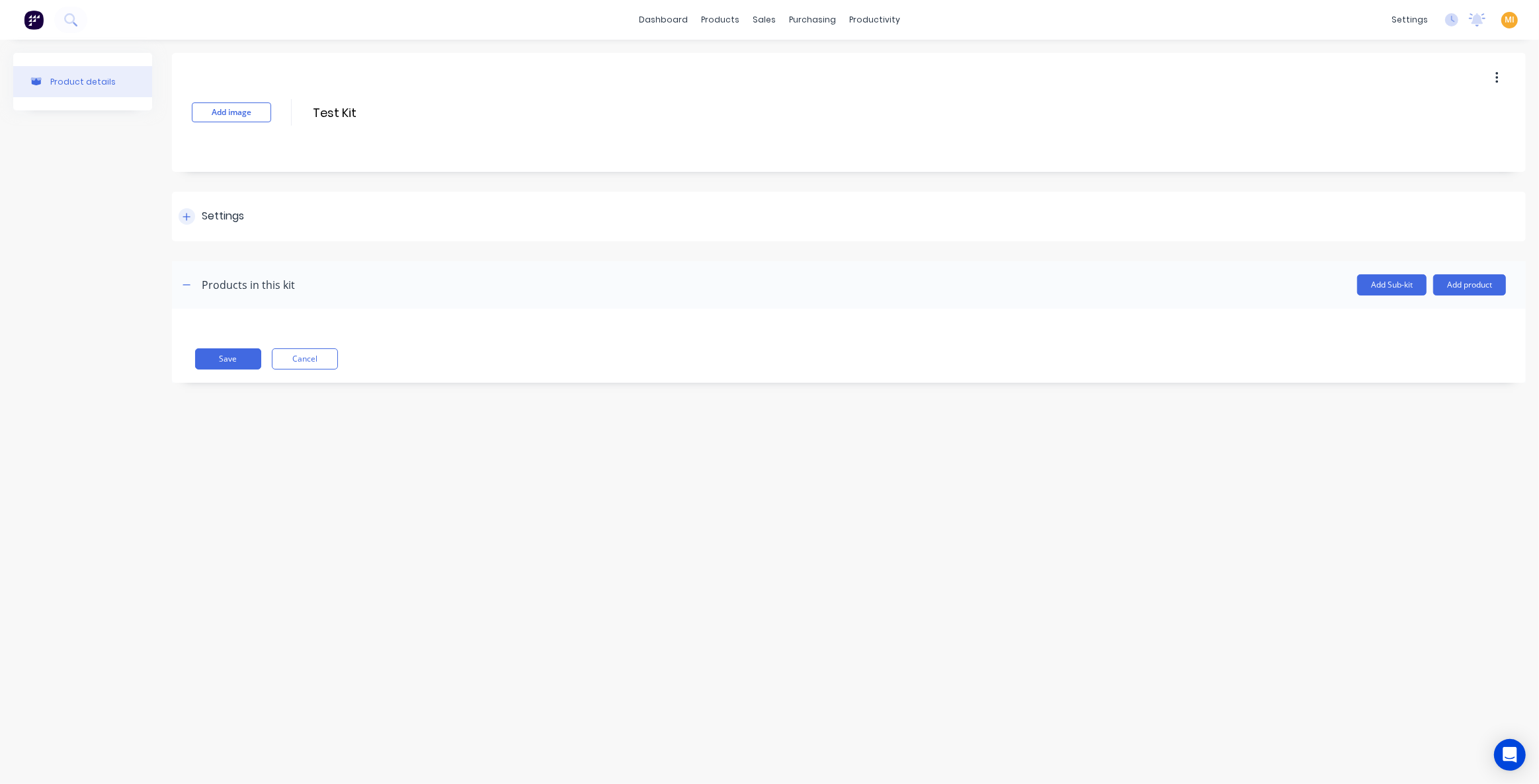
click at [243, 207] on div "Settings" at bounding box center [849, 216] width 1354 height 49
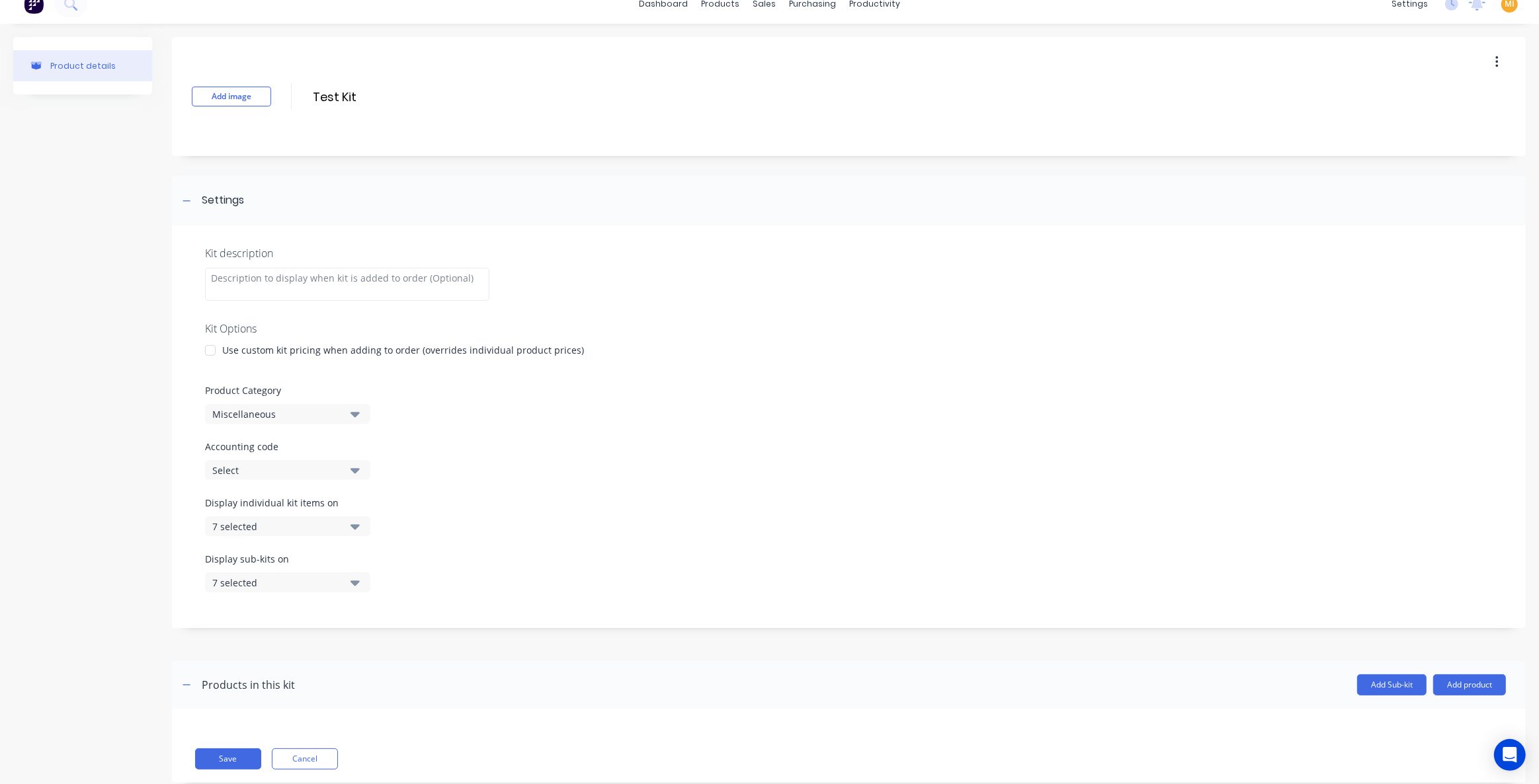
scroll to position [46, 0]
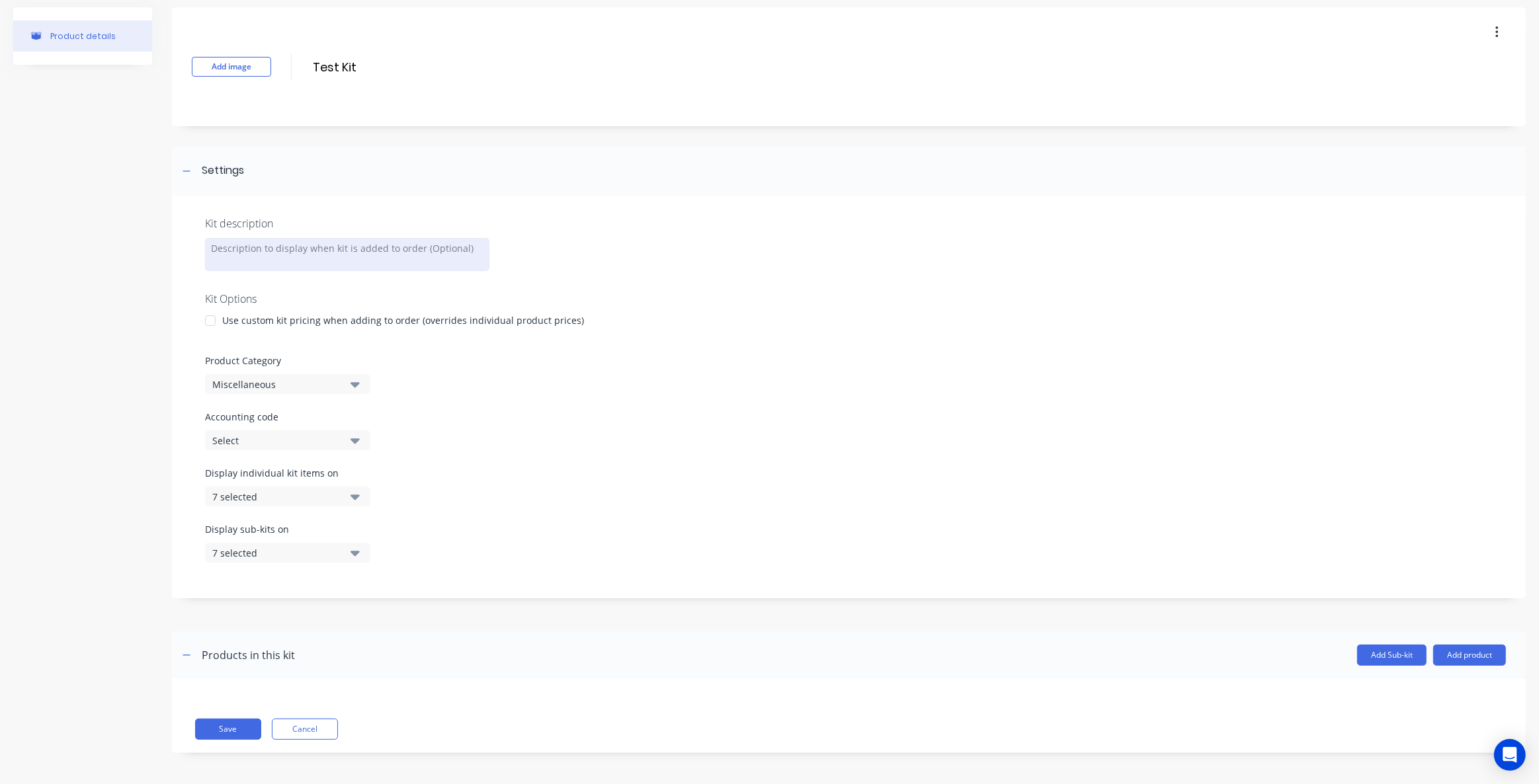
click at [251, 254] on div at bounding box center [347, 254] width 285 height 33
click at [213, 320] on div at bounding box center [210, 321] width 26 height 26
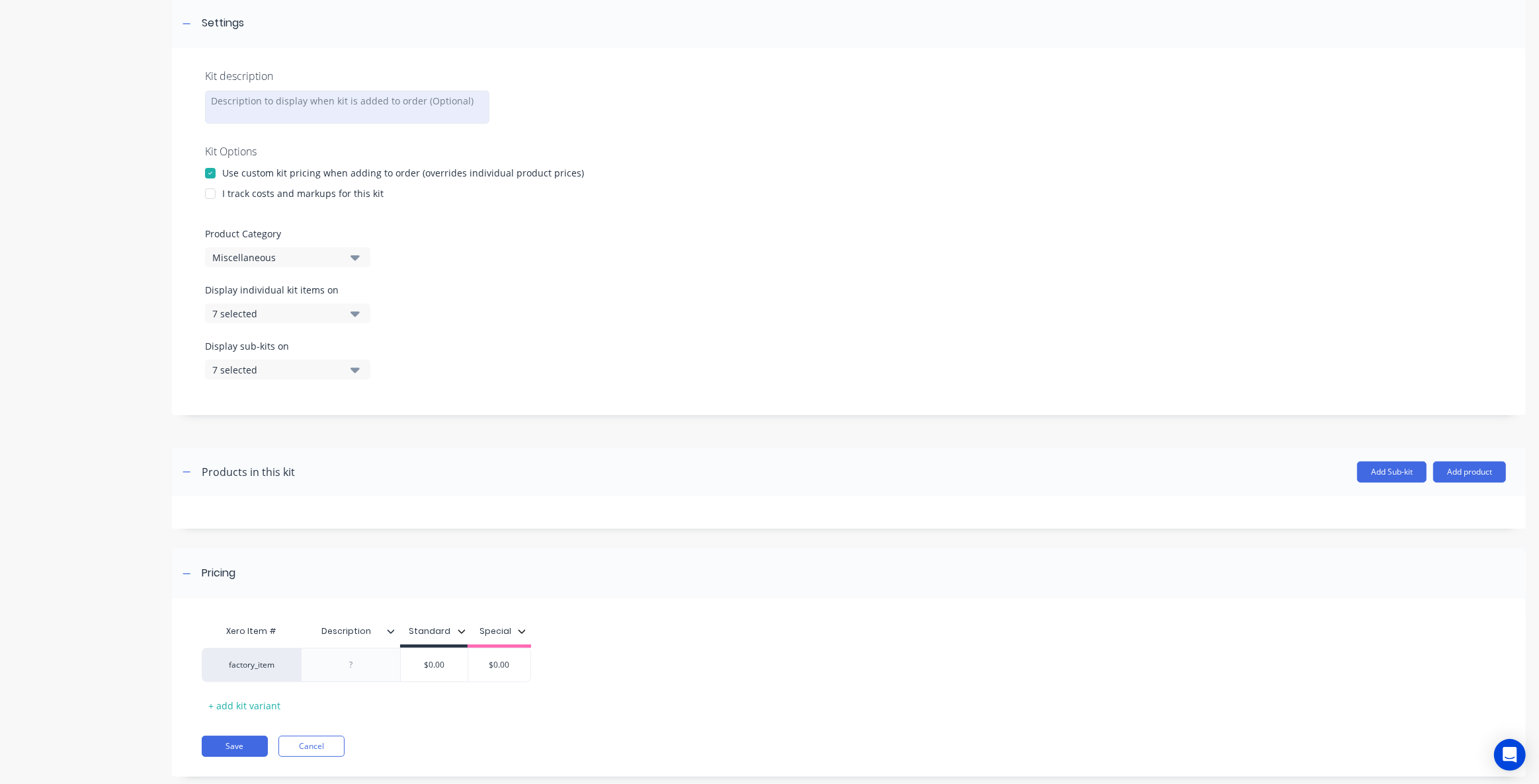
scroll to position [216, 0]
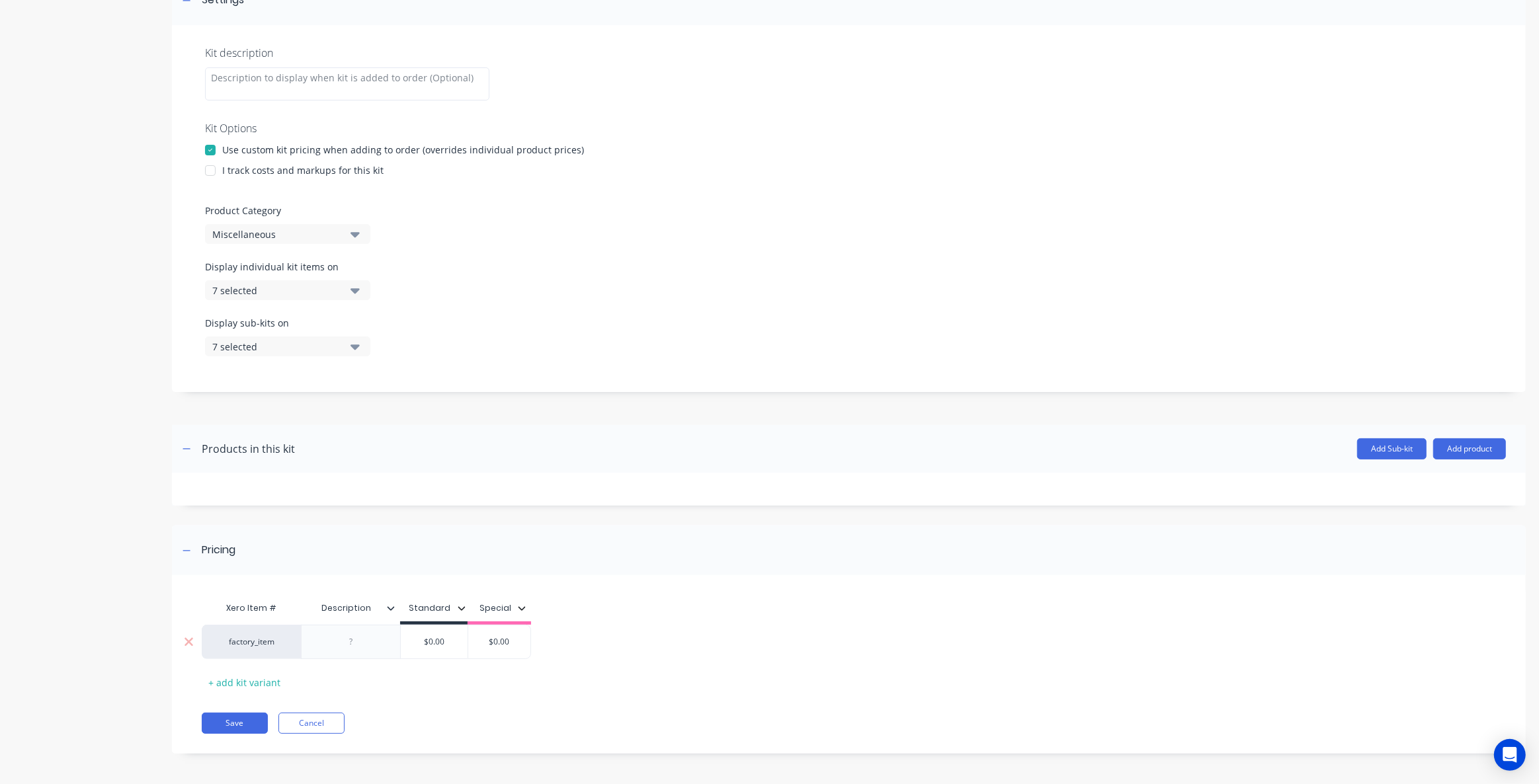
click at [431, 643] on input "$0.00" at bounding box center [434, 642] width 67 height 12
drag, startPoint x: 447, startPoint y: 641, endPoint x: 422, endPoint y: 642, distance: 25.0
click at [422, 642] on input "$0.00" at bounding box center [434, 642] width 67 height 12
type input "1000"
click at [421, 666] on div "Xero Item # Description Standard Special factory_item $1,000.00 1000 $0.00 + ad…" at bounding box center [842, 644] width 1282 height 98
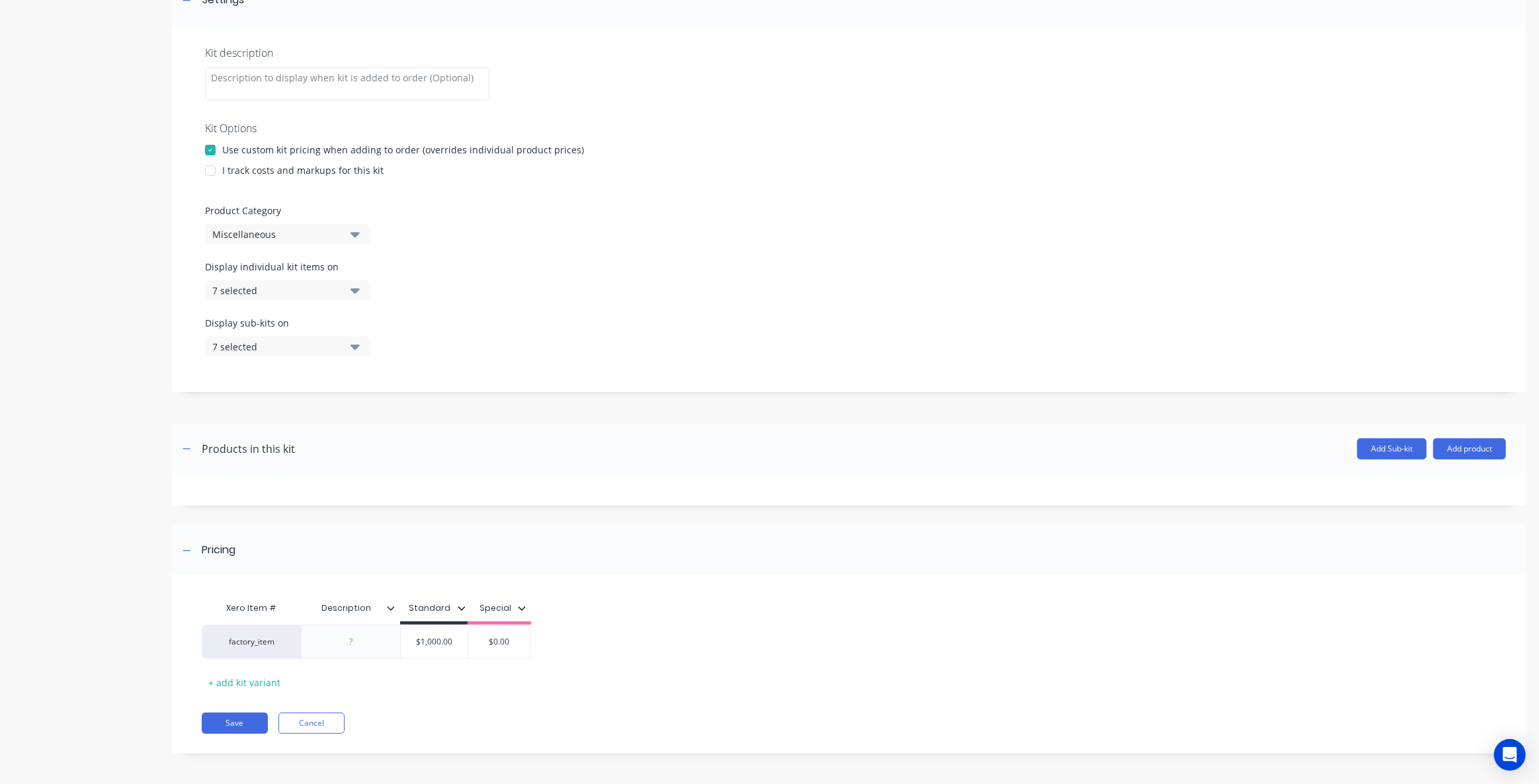
click at [420, 676] on div "Xero Item # Description Standard Special factory_item $1,000.00 1000 $0.00 + ad…" at bounding box center [842, 644] width 1282 height 98
click at [346, 167] on div "I track costs and markups for this kit" at bounding box center [302, 170] width 161 height 14
click at [209, 174] on div at bounding box center [210, 171] width 26 height 26
click at [290, 235] on div "Miscellaneous" at bounding box center [277, 234] width 128 height 14
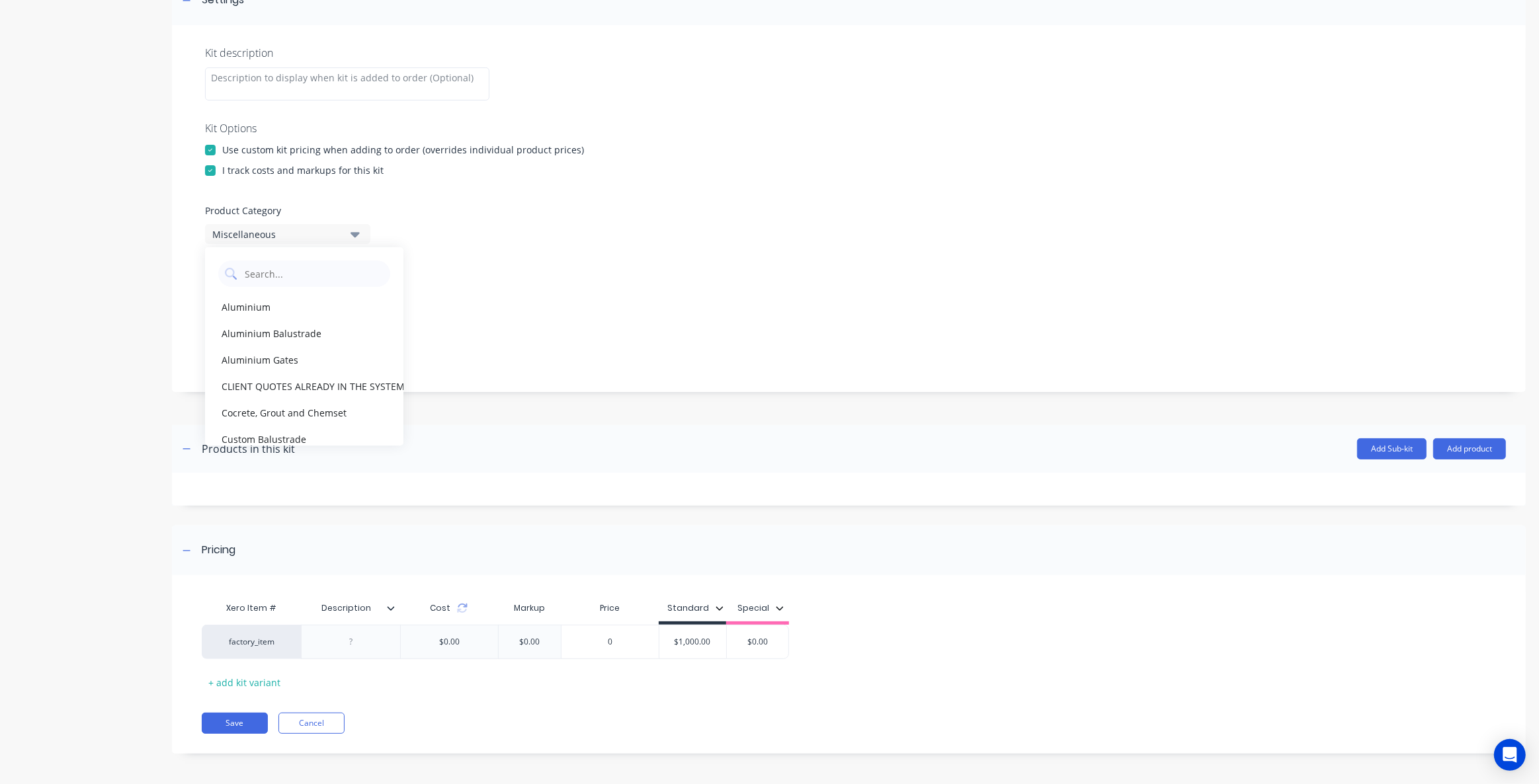
click at [561, 288] on div "Display individual kit items on 7 selected" at bounding box center [849, 288] width 1288 height 56
click at [305, 293] on div "7 selected" at bounding box center [277, 291] width 128 height 14
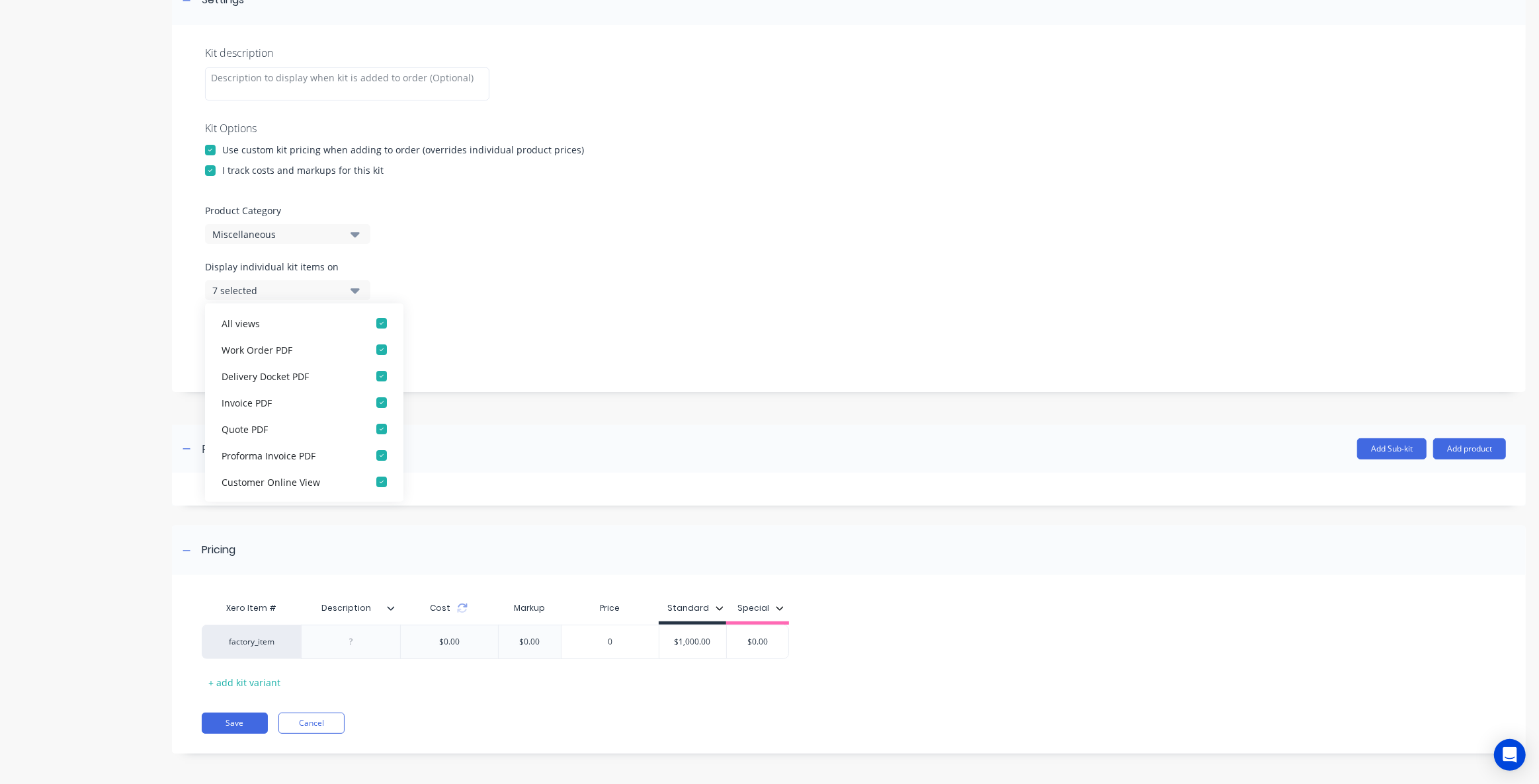
click at [511, 274] on div "Display individual kit items on 7 selected" at bounding box center [849, 288] width 1288 height 56
click at [377, 268] on div "Display individual kit items on 7 selected" at bounding box center [849, 288] width 1288 height 56
click at [326, 411] on button "Invoice PDF" at bounding box center [305, 403] width 199 height 26
click at [513, 421] on div at bounding box center [849, 415] width 1354 height 20
click at [352, 639] on div at bounding box center [351, 641] width 66 height 17
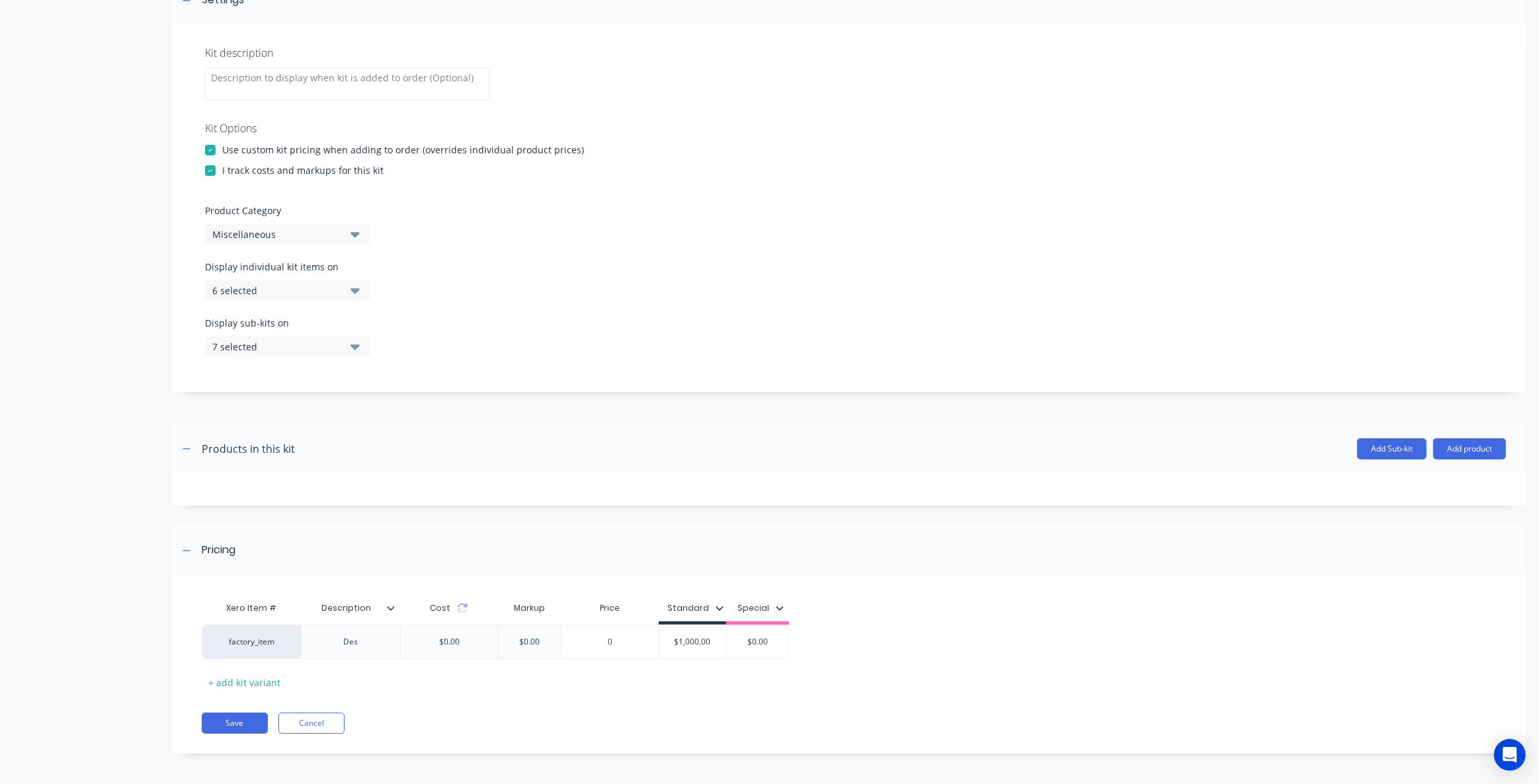
click at [291, 287] on div "6 selected" at bounding box center [277, 291] width 128 height 14
click at [486, 427] on header "Products in this kit Add Sub-kit Add product" at bounding box center [849, 449] width 1354 height 48
click at [277, 344] on div "7 selected" at bounding box center [277, 346] width 128 height 14
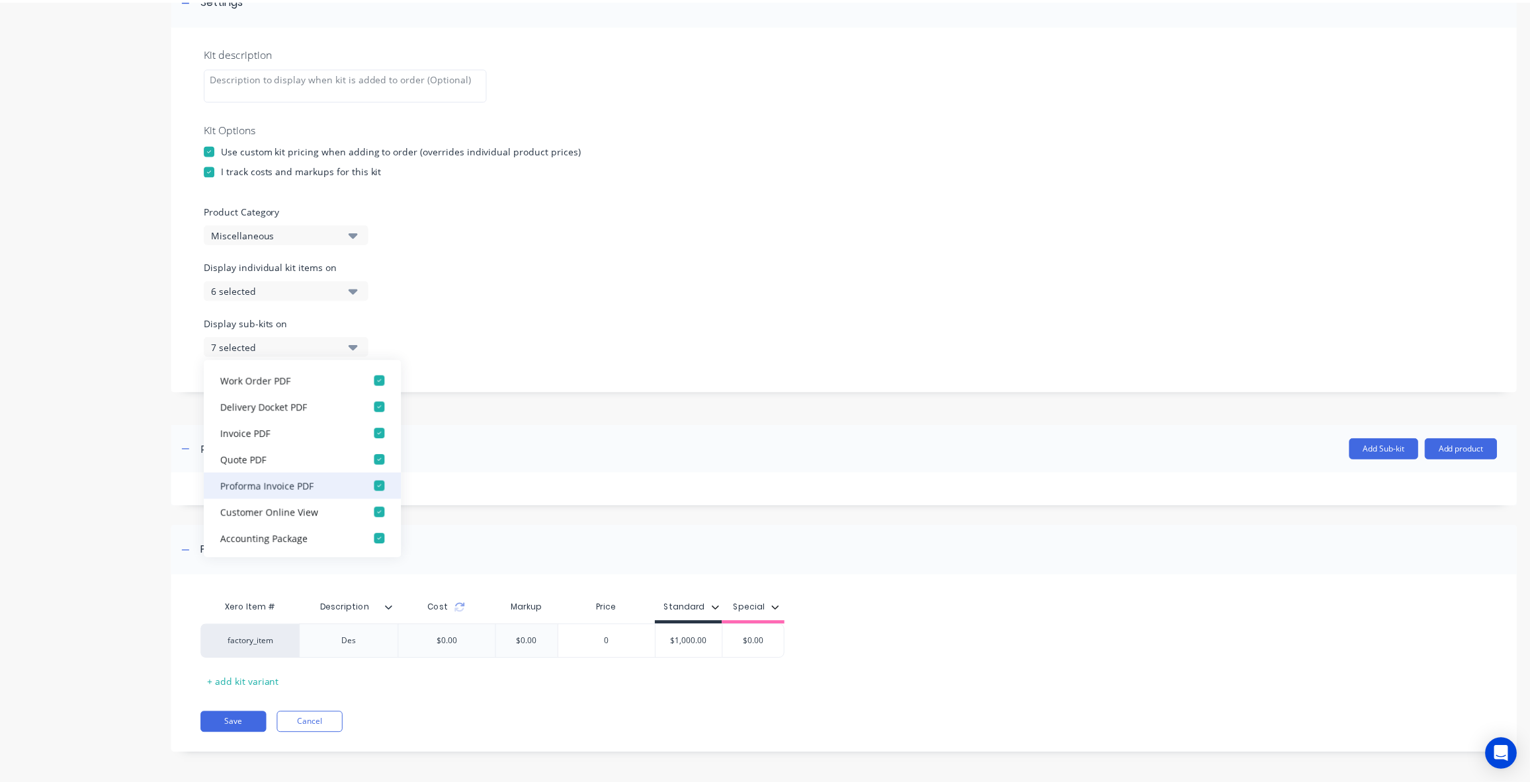
scroll to position [0, 0]
click at [477, 453] on div "Add Sub-kit Add product" at bounding box center [900, 449] width 1211 height 21
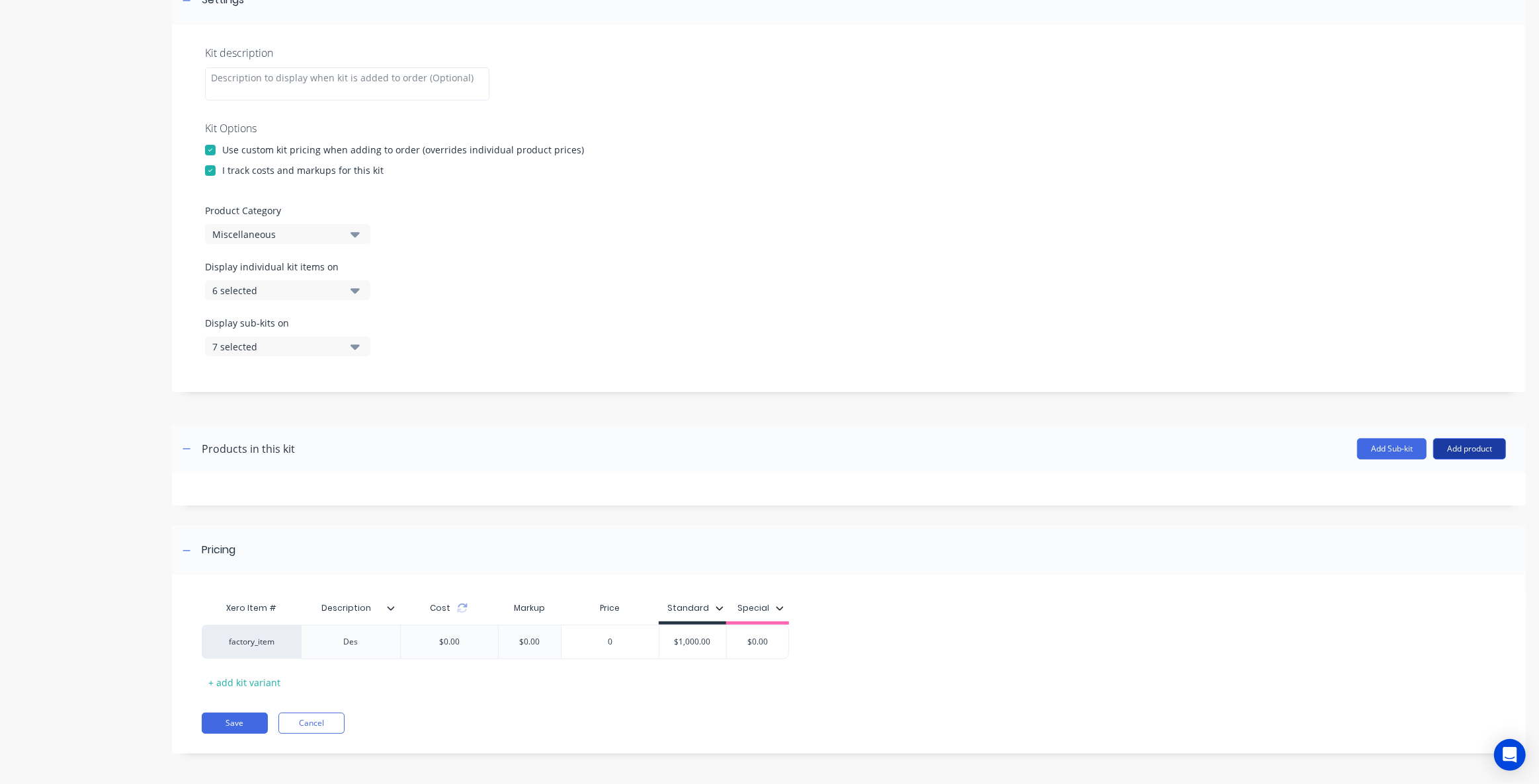
click at [1461, 442] on button "Add product" at bounding box center [1469, 449] width 73 height 21
click at [1428, 487] on div "Product catalogue" at bounding box center [1443, 483] width 102 height 19
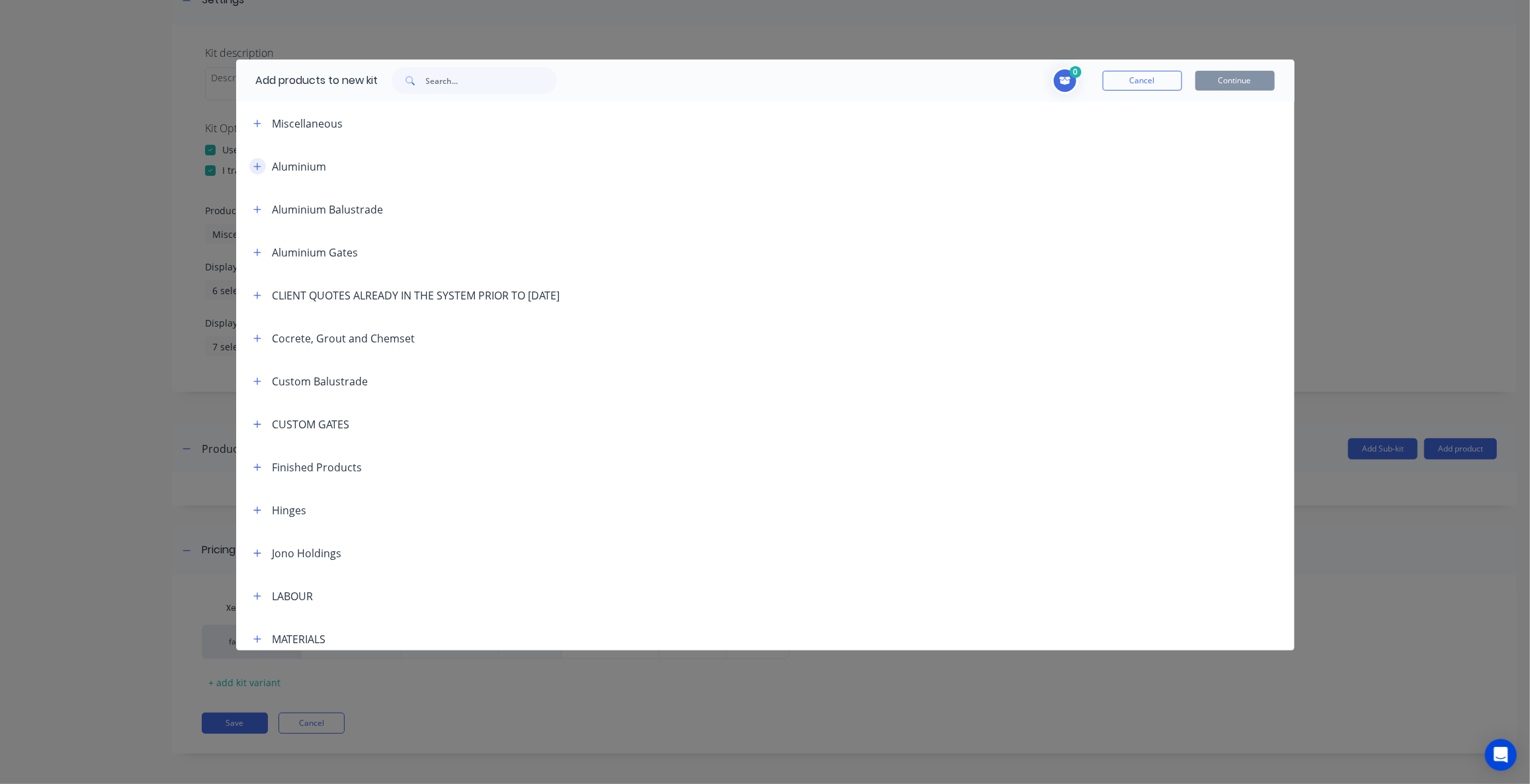
click at [263, 163] on button "button" at bounding box center [257, 166] width 16 height 16
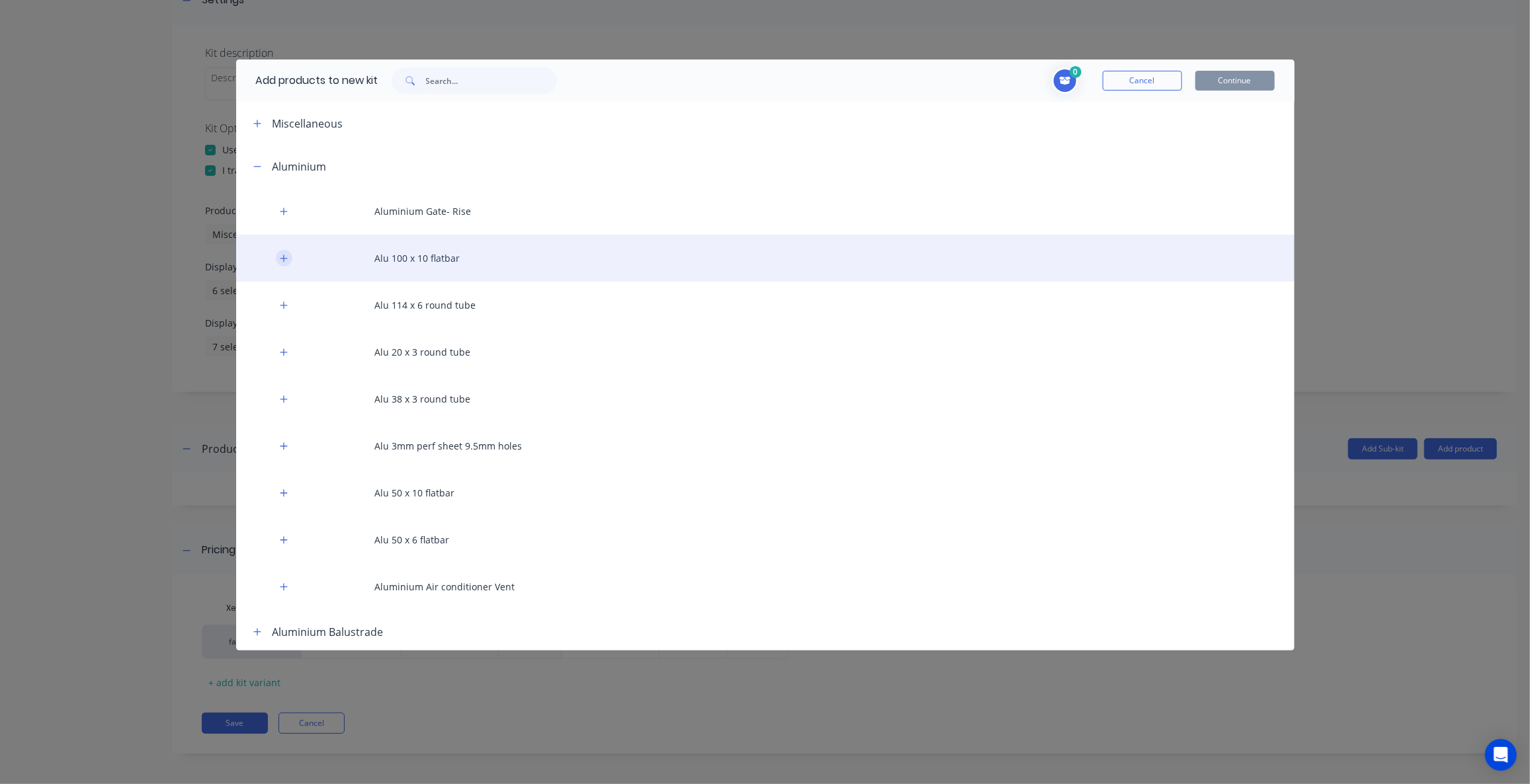
click at [285, 257] on icon "button" at bounding box center [283, 258] width 7 height 7
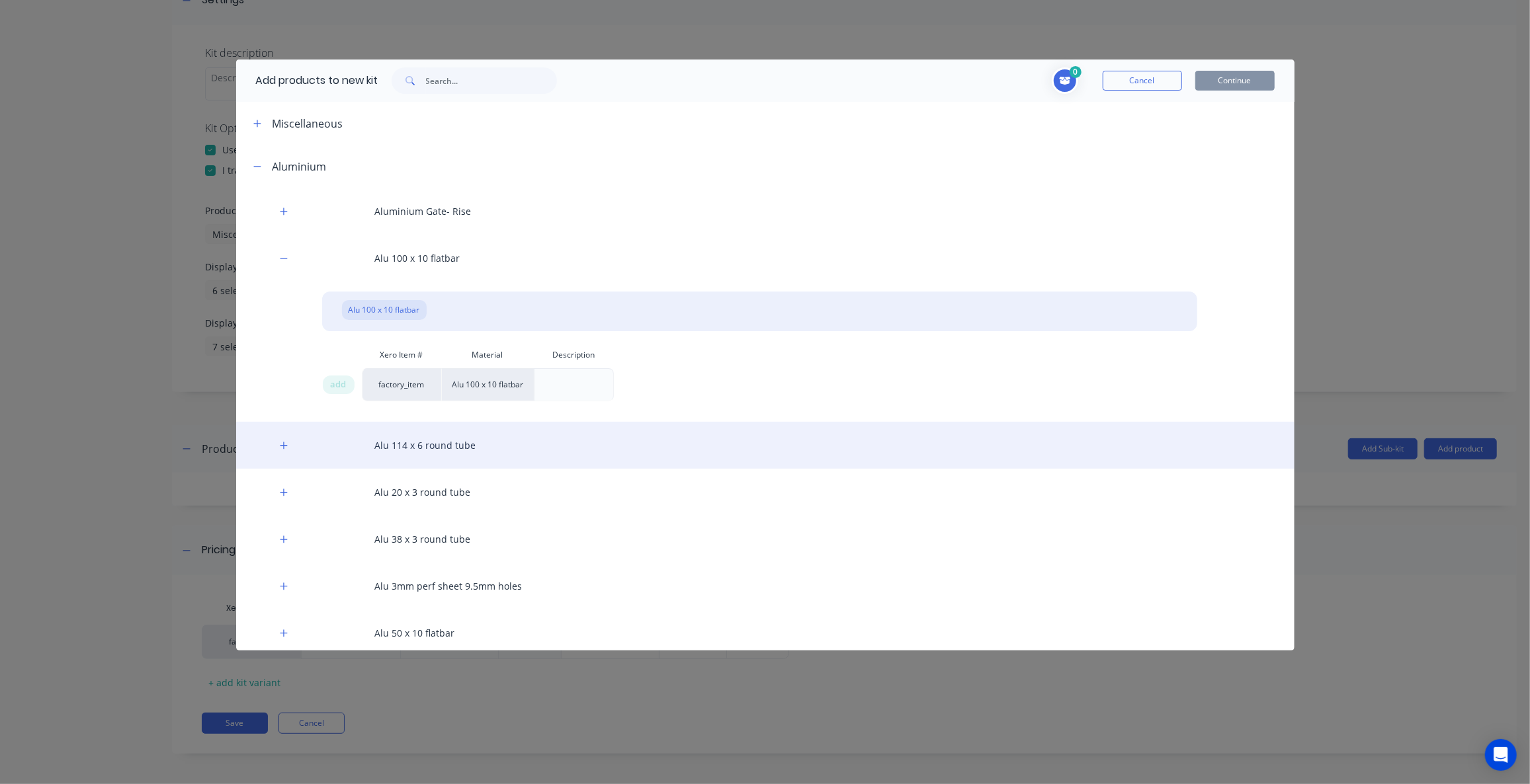
drag, startPoint x: 334, startPoint y: 388, endPoint x: 283, endPoint y: 464, distance: 91.5
click at [335, 388] on span "add" at bounding box center [339, 385] width 16 height 13
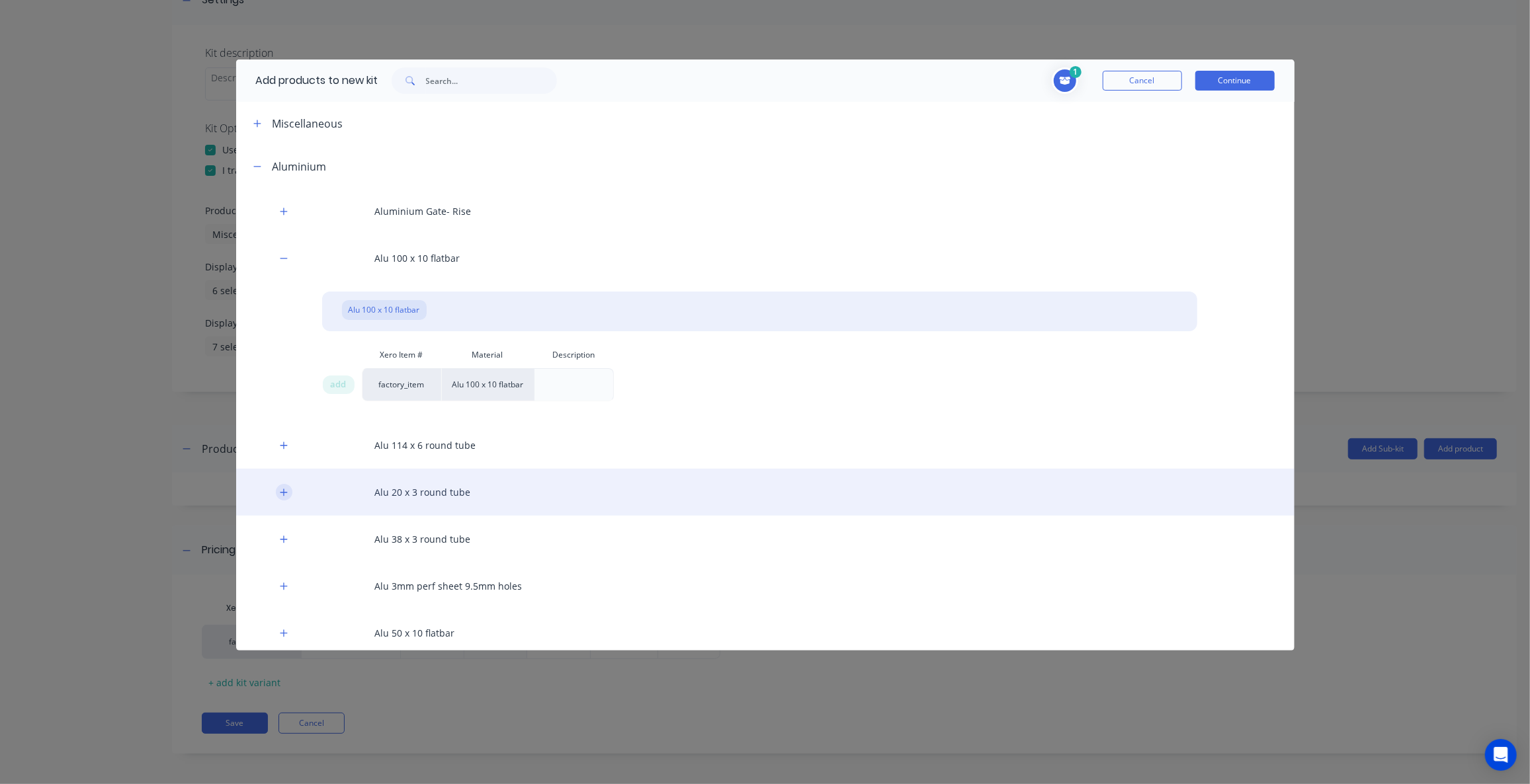
click at [282, 494] on icon "button" at bounding box center [283, 493] width 8 height 10
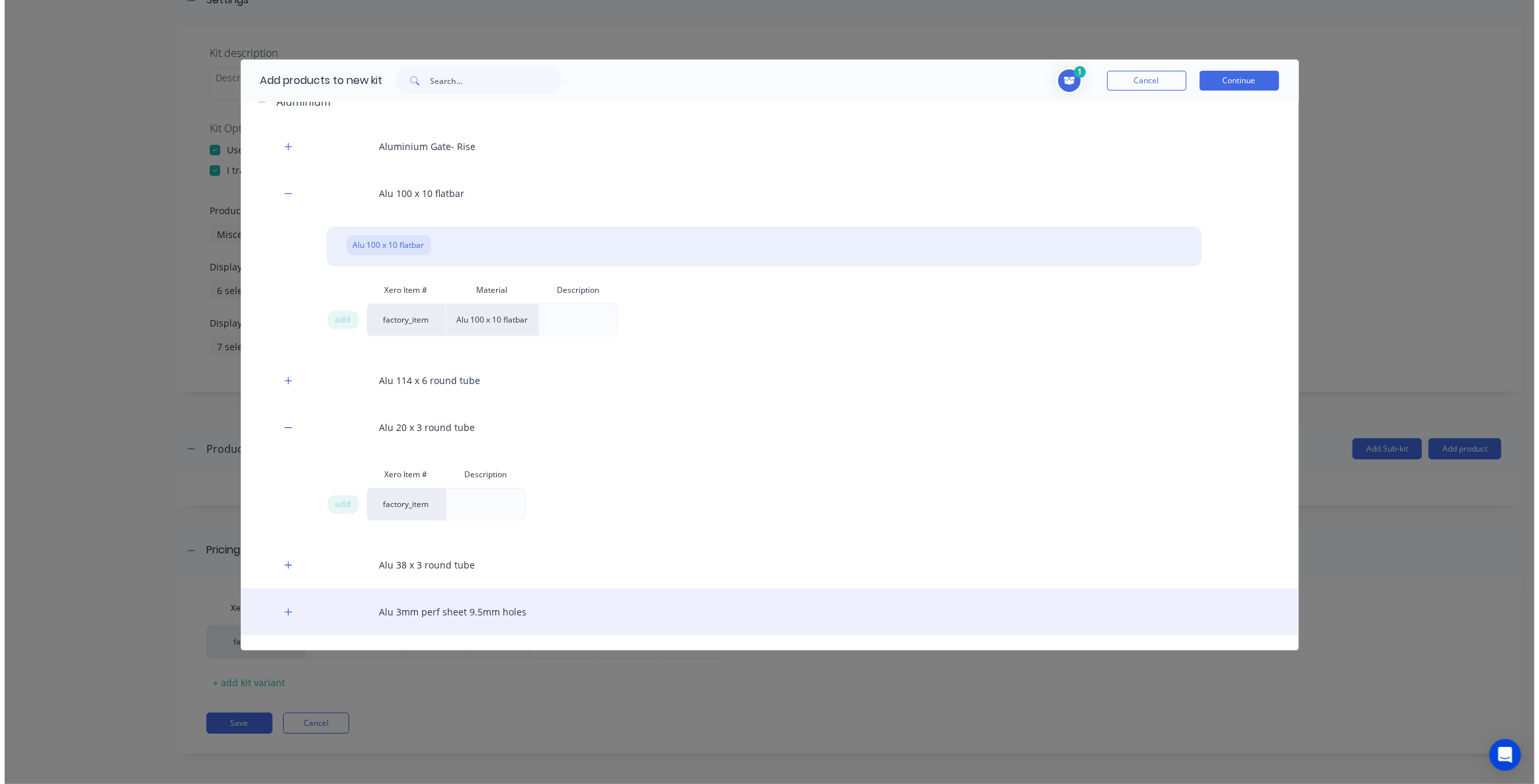
scroll to position [180, 0]
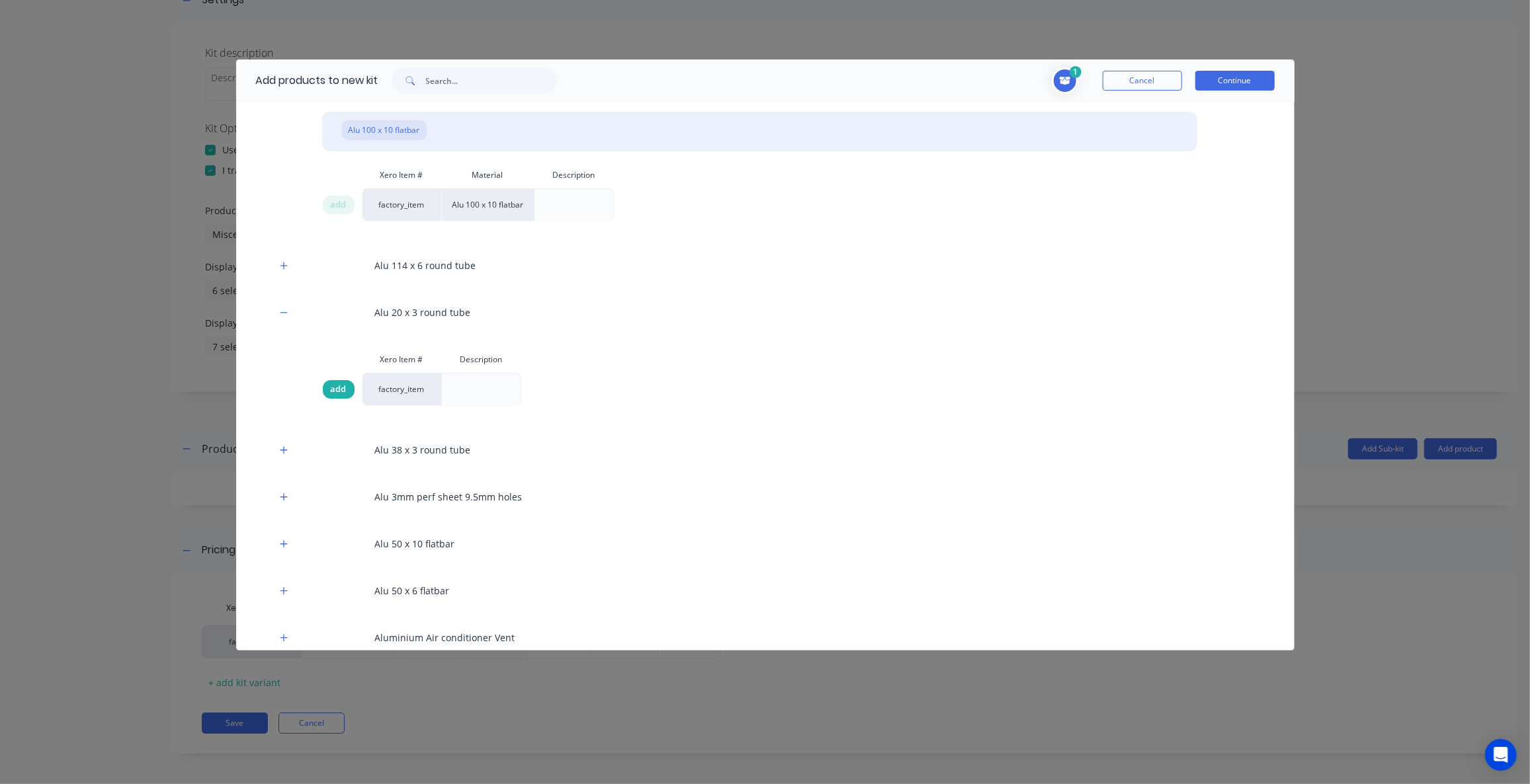
click at [335, 390] on span "add" at bounding box center [339, 390] width 16 height 13
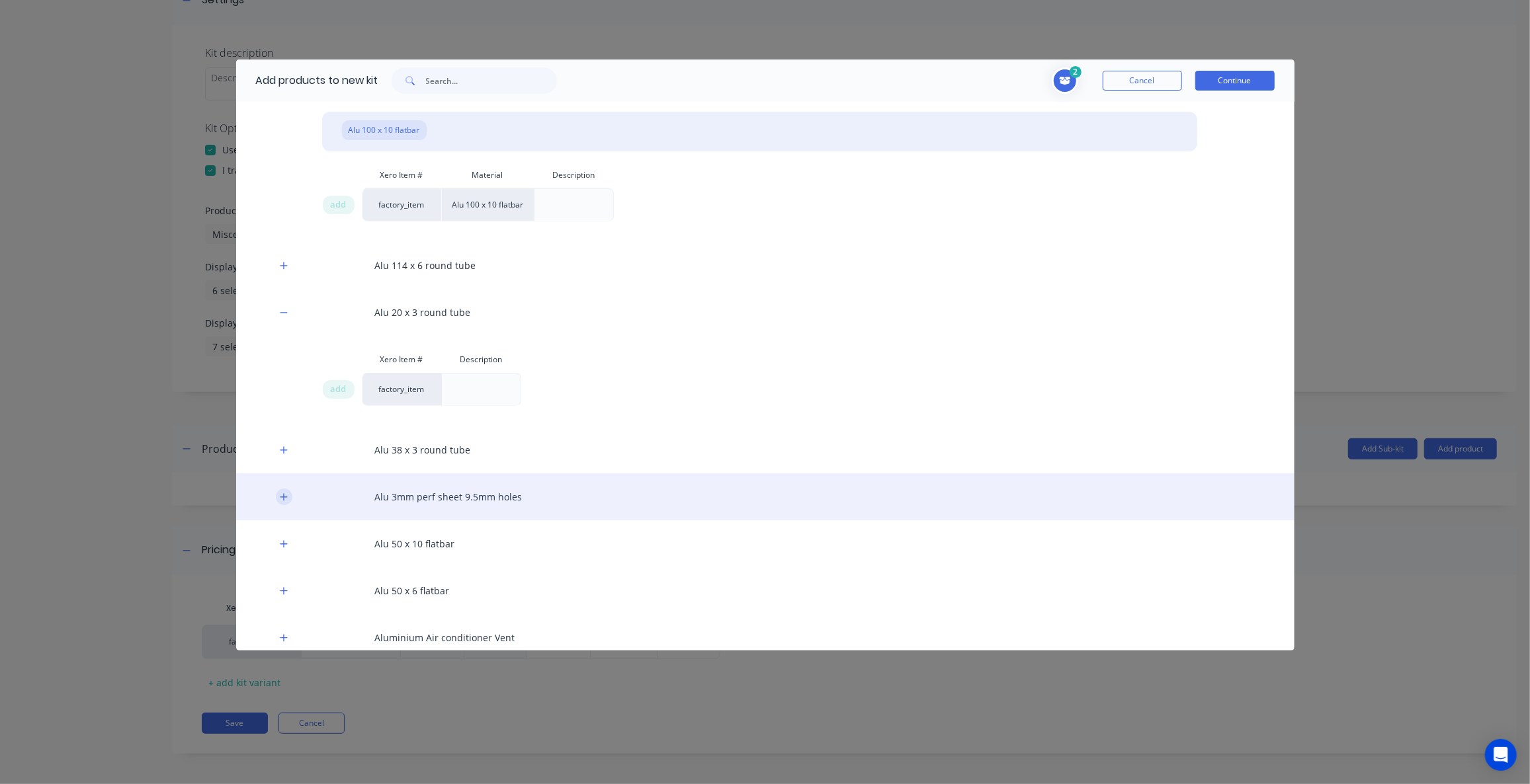
click at [285, 491] on button "button" at bounding box center [284, 496] width 16 height 16
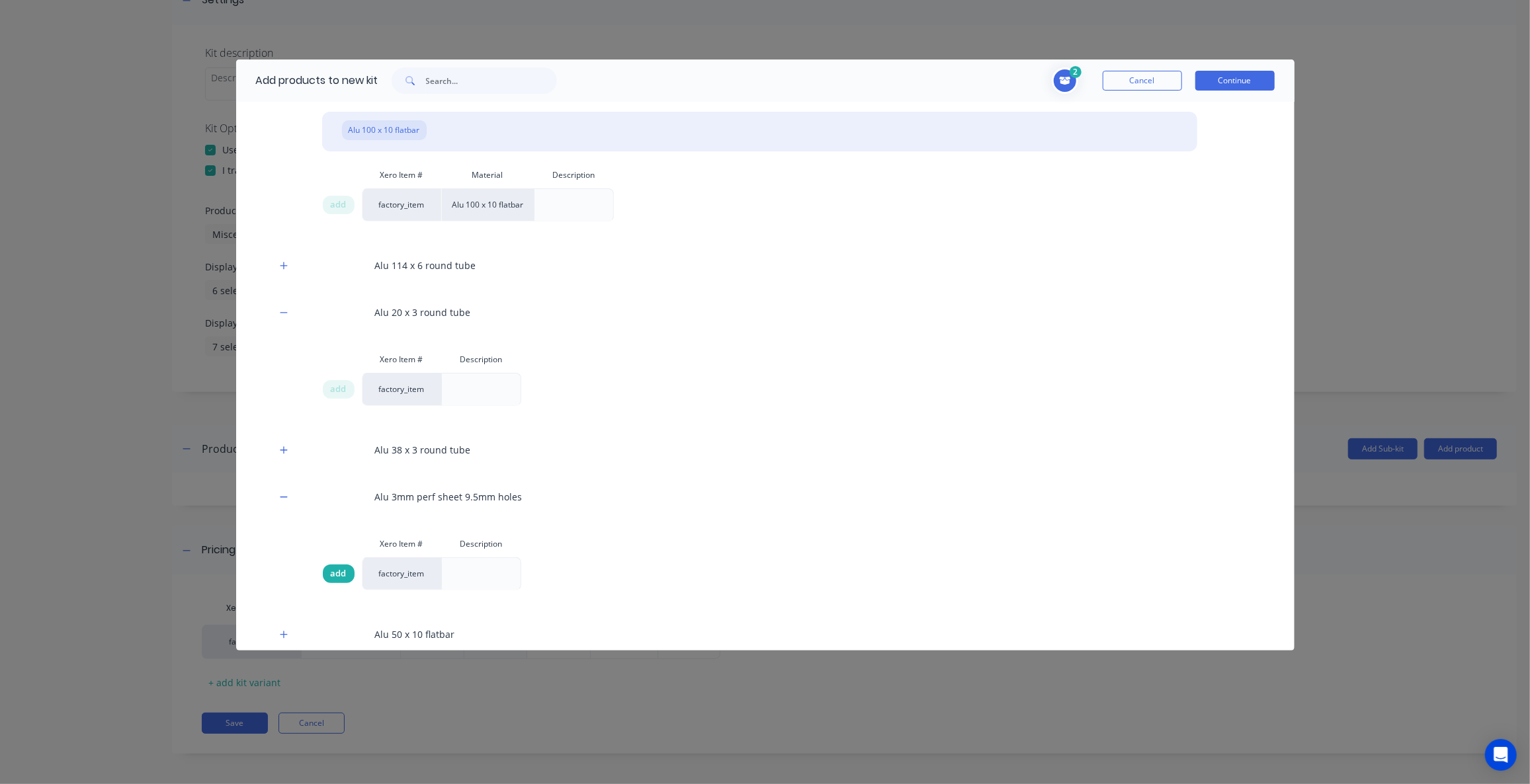
click at [335, 574] on span "add" at bounding box center [339, 574] width 16 height 13
click at [1243, 78] on button "Continue" at bounding box center [1235, 80] width 79 height 20
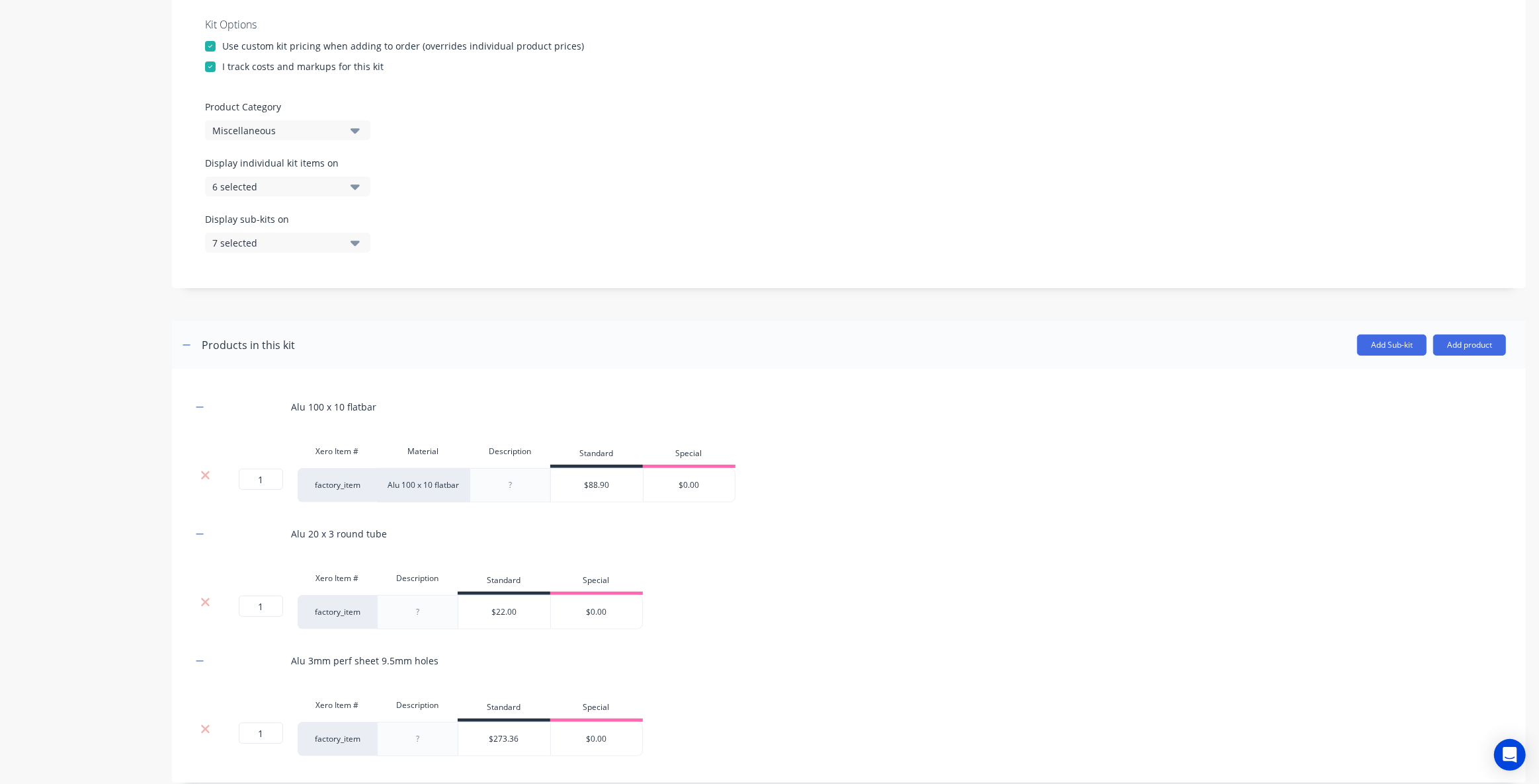
scroll to position [457, 0]
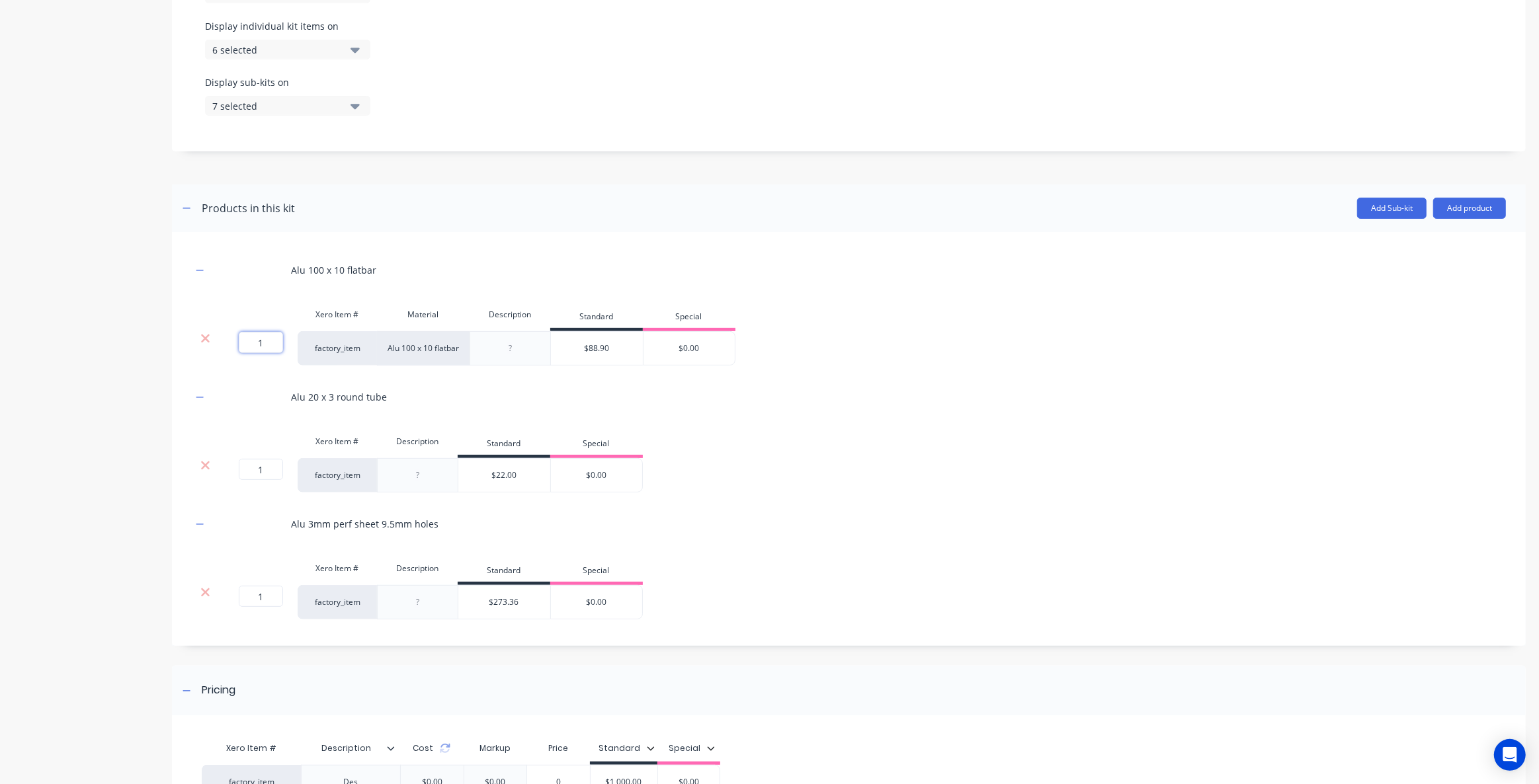
click at [249, 339] on input "1" at bounding box center [261, 342] width 44 height 21
type input "2"
drag, startPoint x: 269, startPoint y: 465, endPoint x: 236, endPoint y: 471, distance: 33.5
type input "4"
drag, startPoint x: 269, startPoint y: 591, endPoint x: 246, endPoint y: 595, distance: 23.3
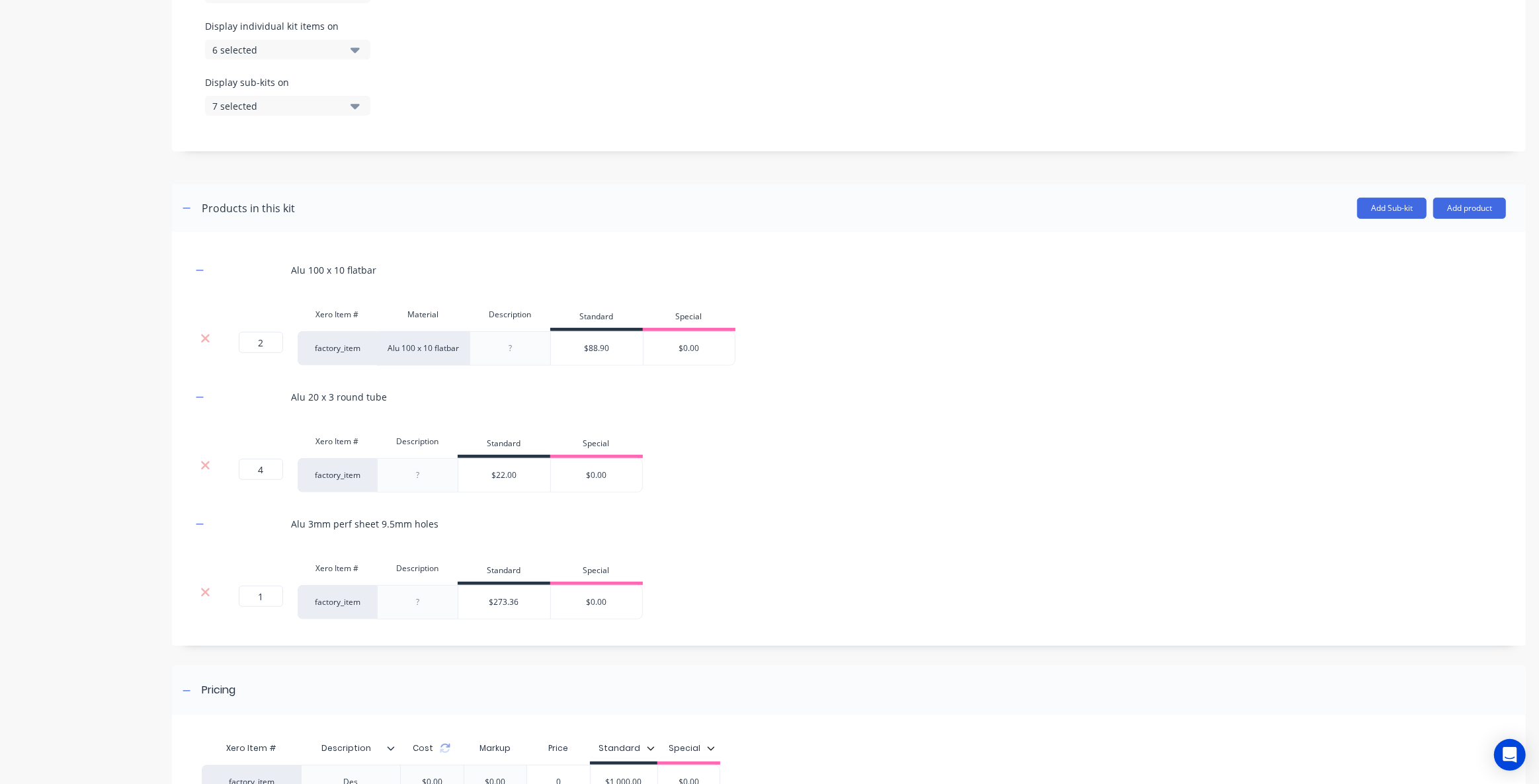
type input "3"
click at [150, 567] on div "Product details" at bounding box center [82, 255] width 139 height 1318
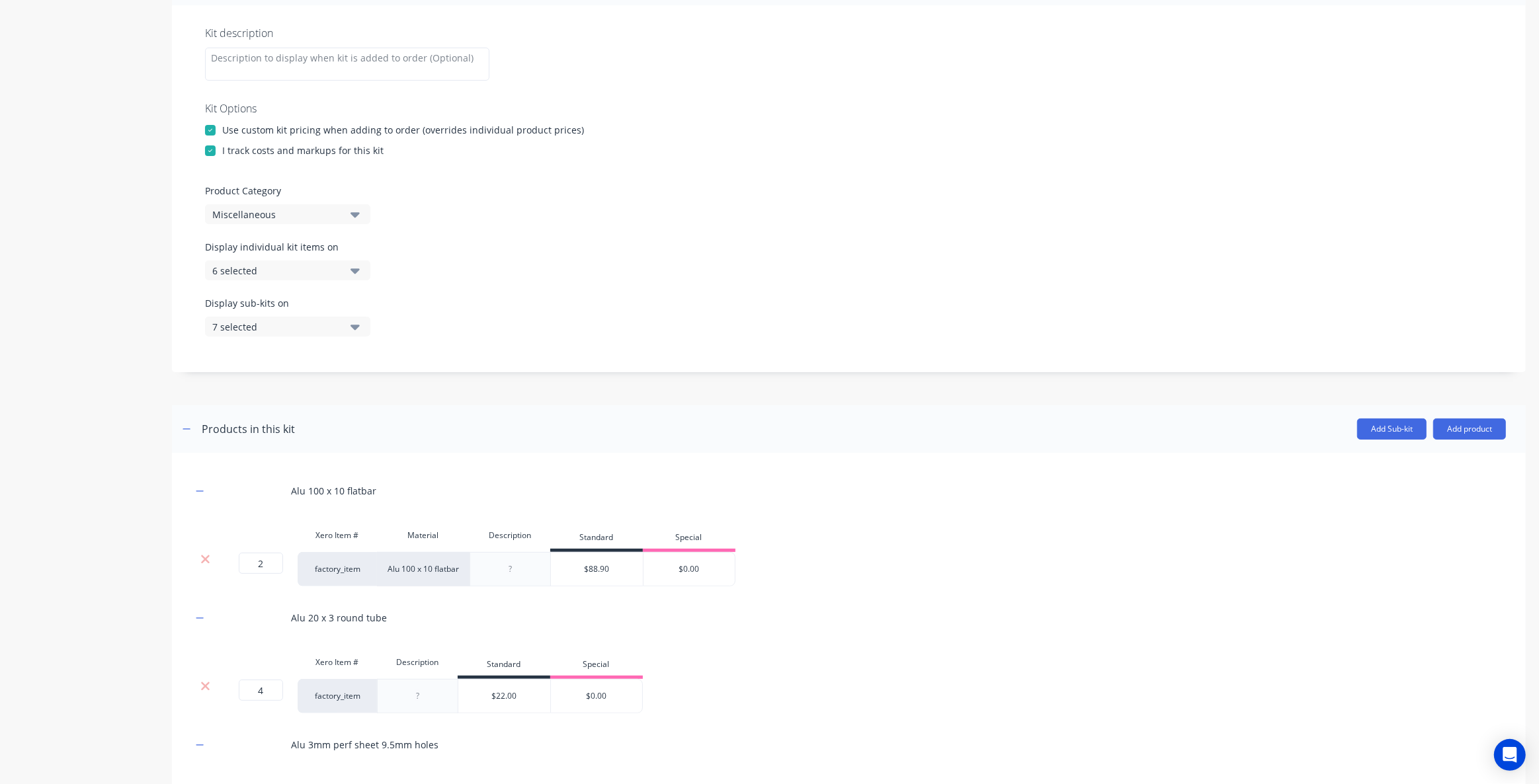
scroll to position [156, 0]
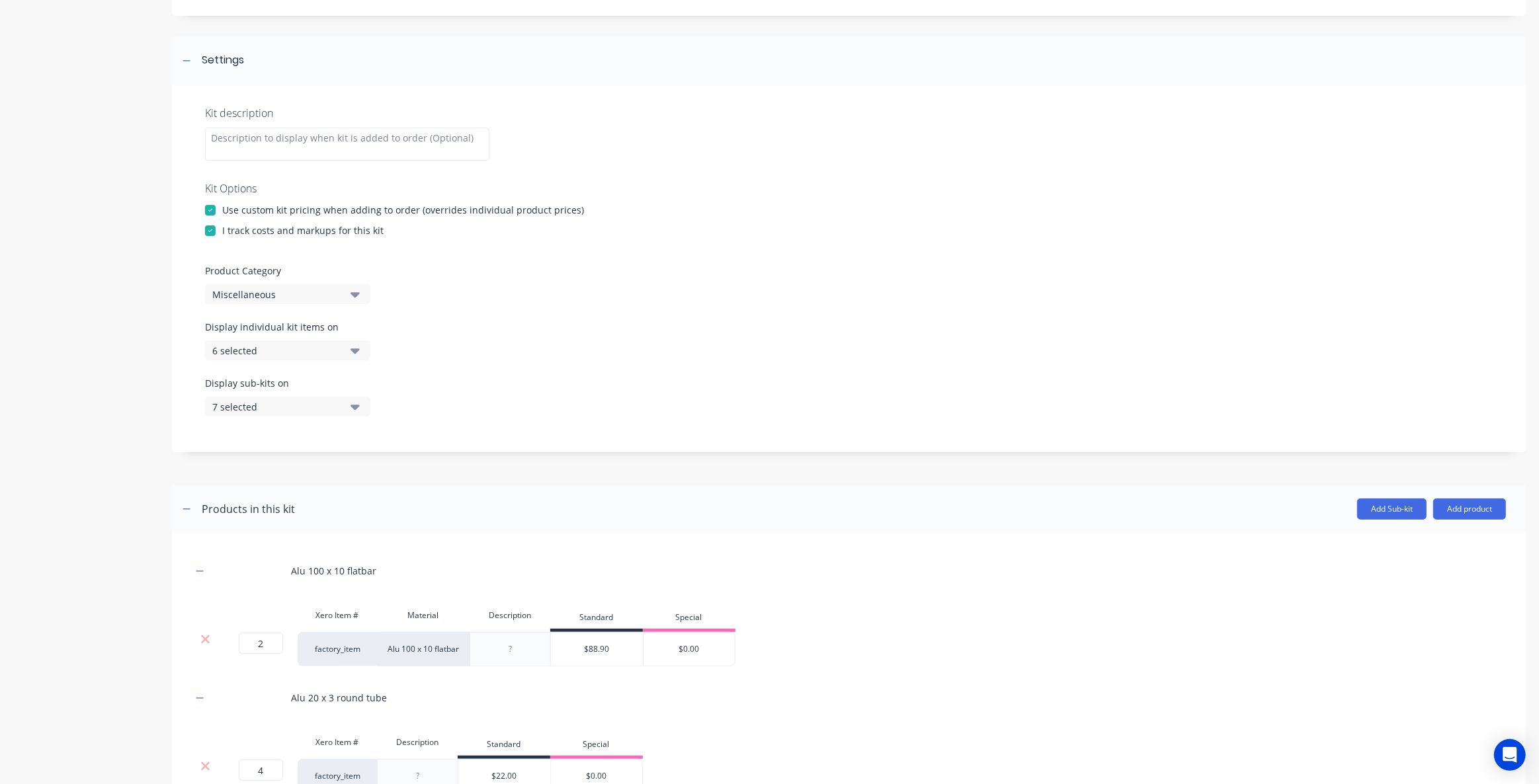
click at [214, 209] on div at bounding box center [210, 210] width 26 height 26
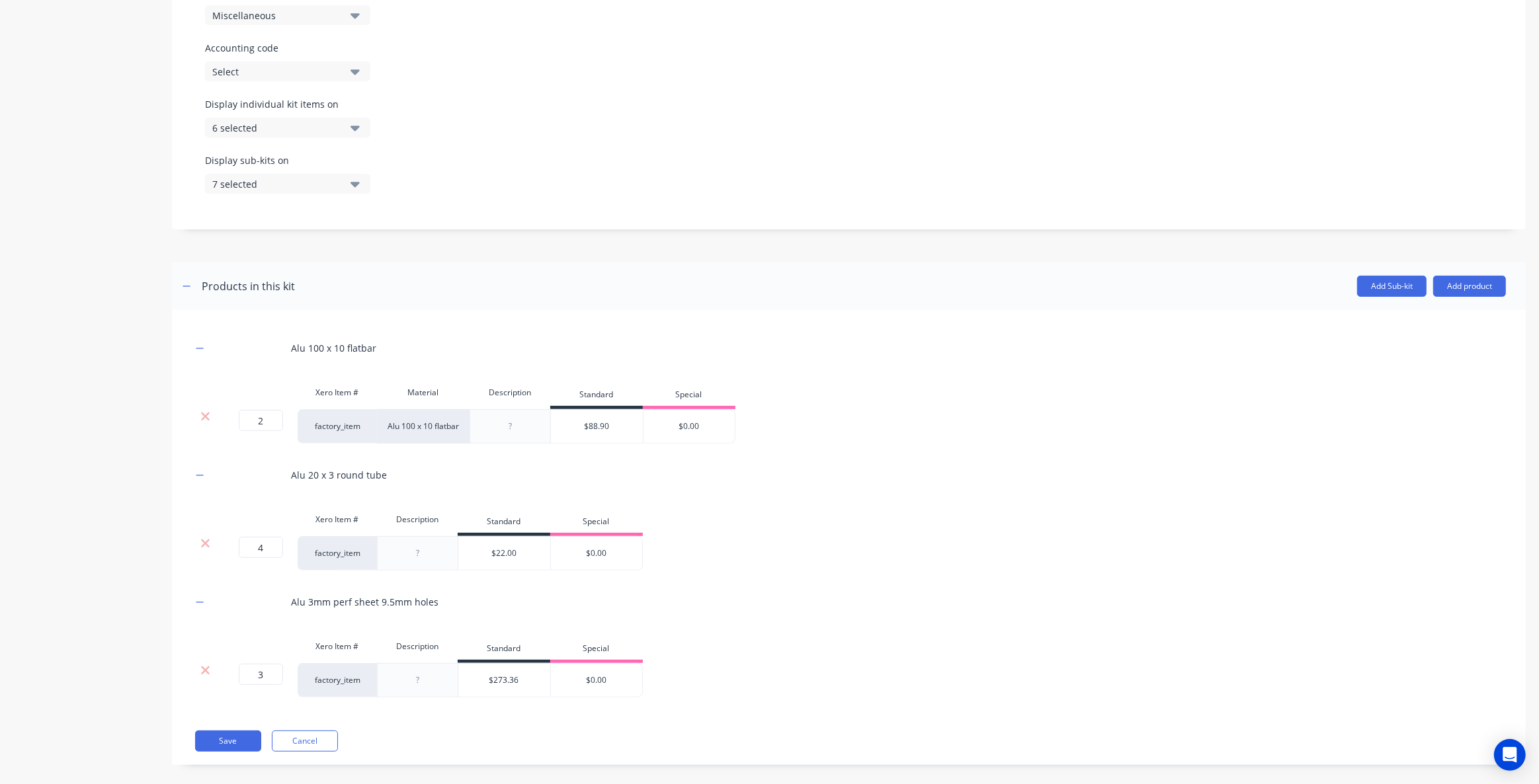
scroll to position [425, 0]
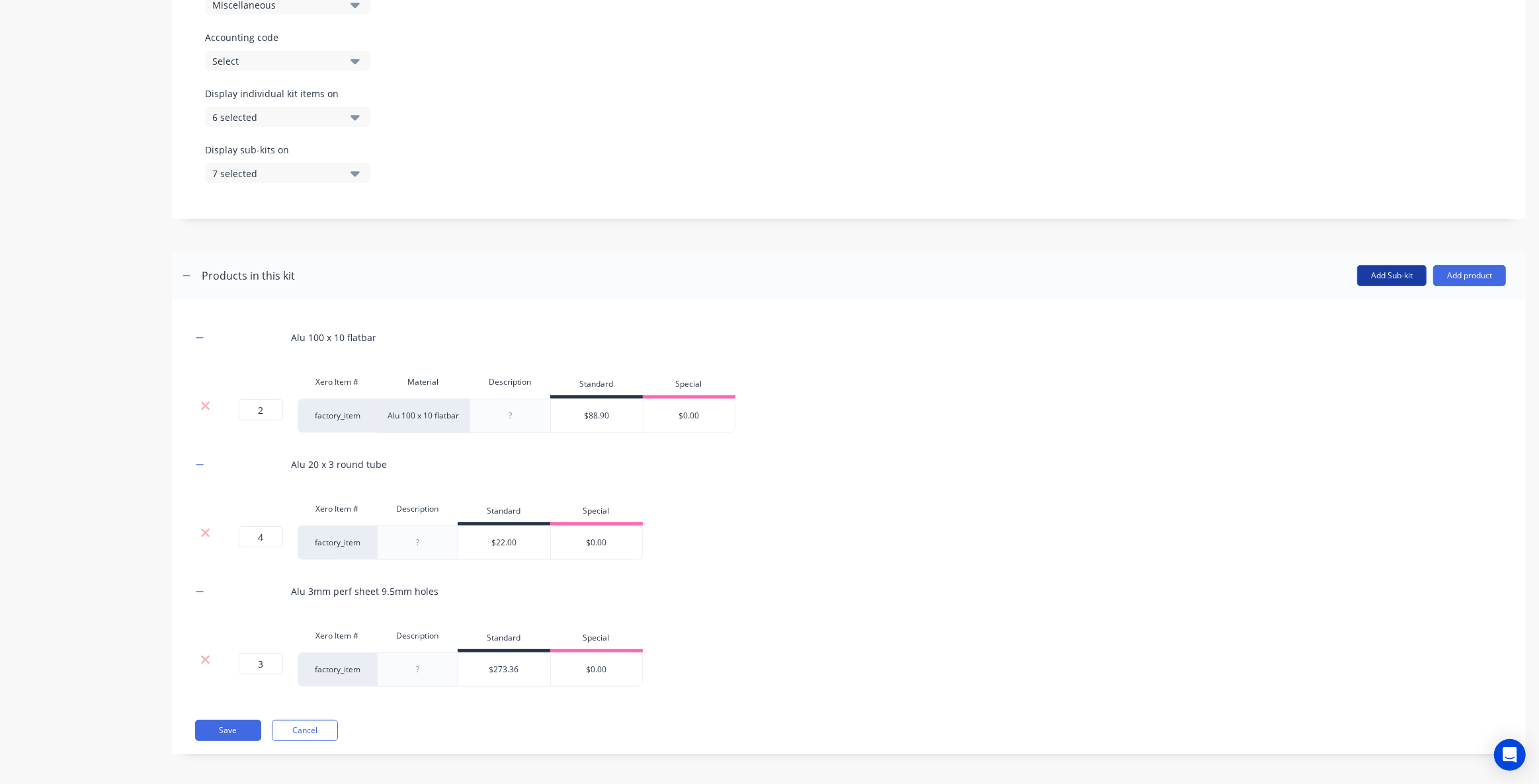
click at [1382, 281] on button "Add Sub-kit" at bounding box center [1392, 276] width 69 height 21
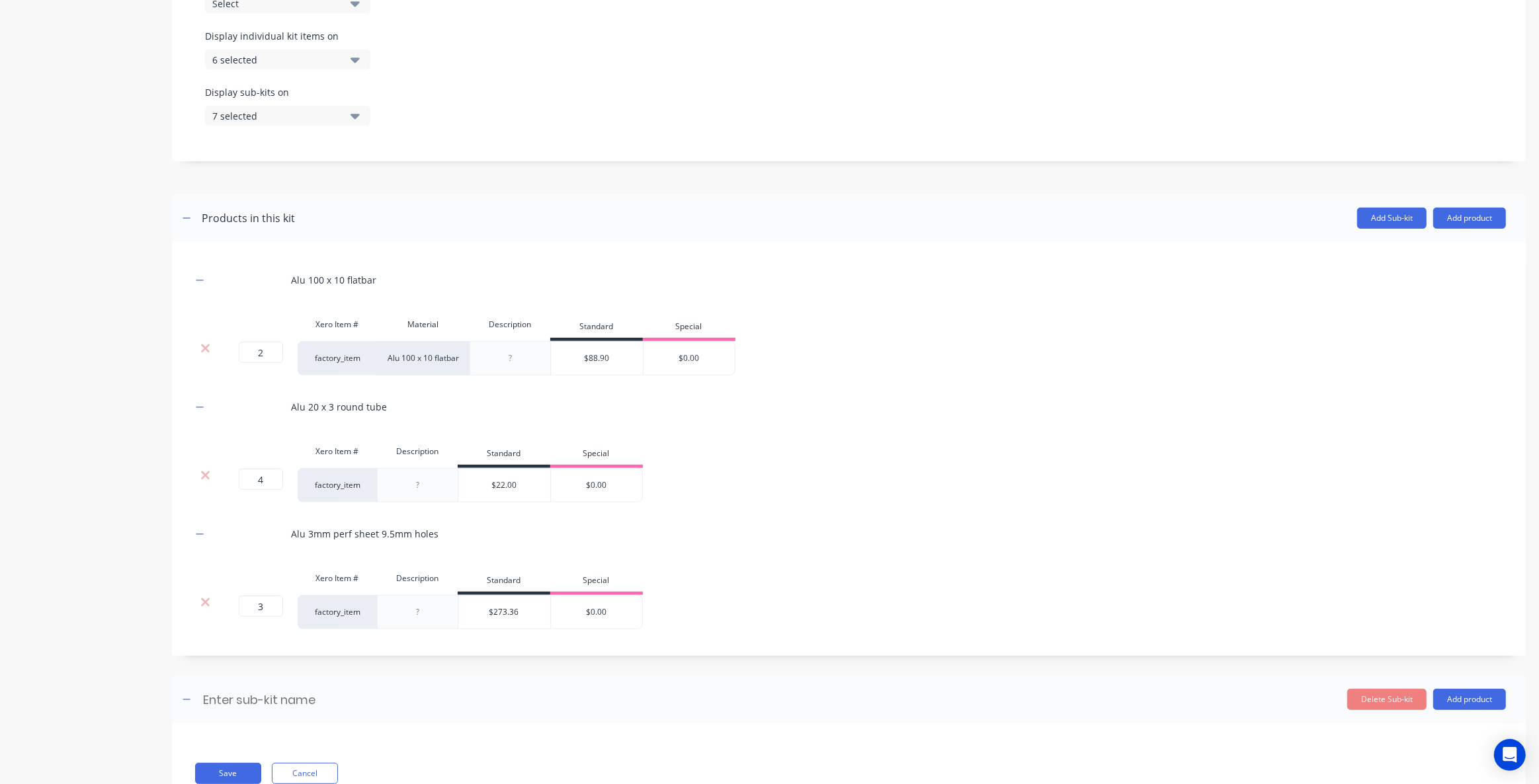
scroll to position [525, 0]
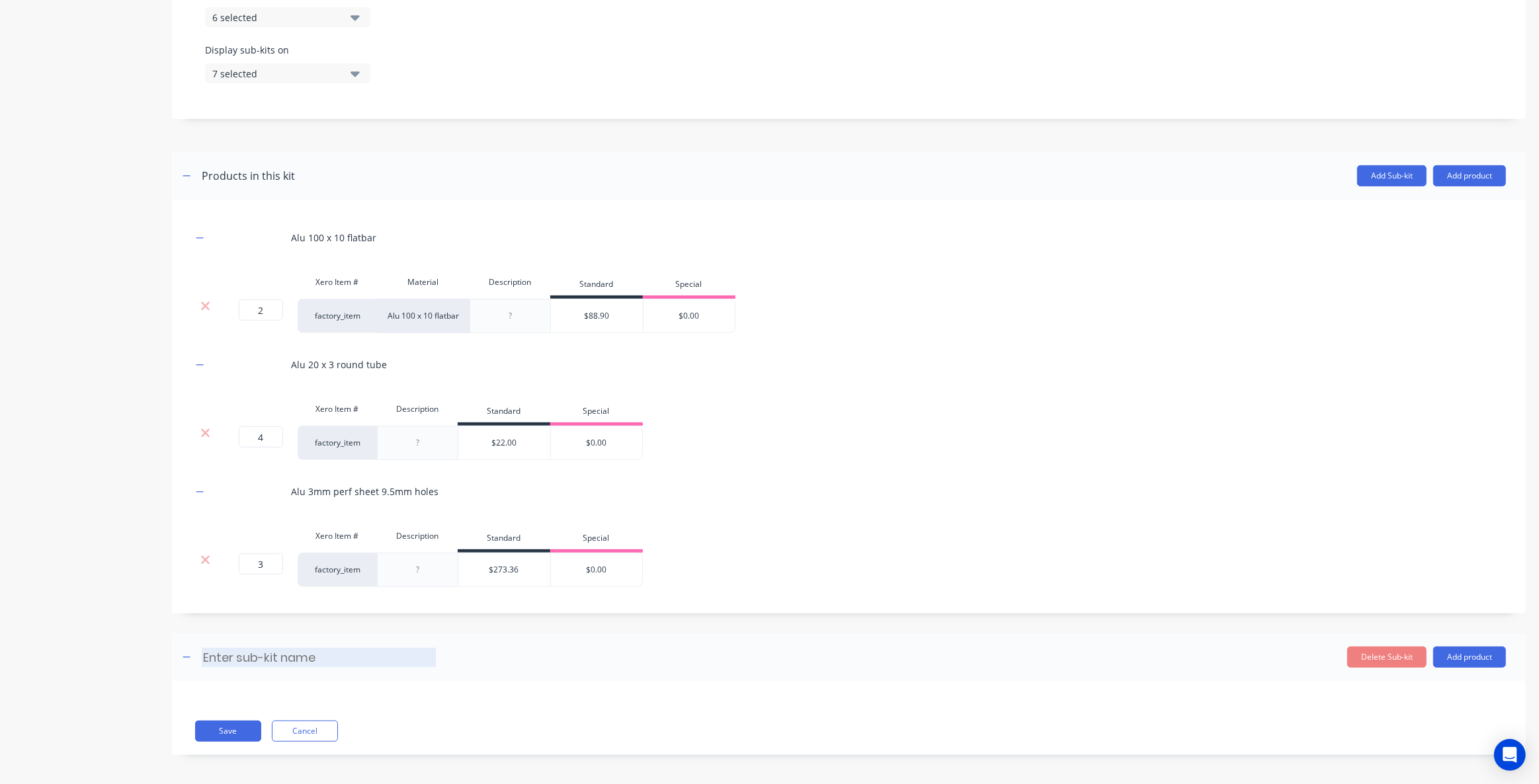
click at [280, 648] on input at bounding box center [319, 658] width 234 height 19
type input "Test Sub-Kit"
click at [1462, 651] on button "Add product" at bounding box center [1469, 657] width 73 height 21
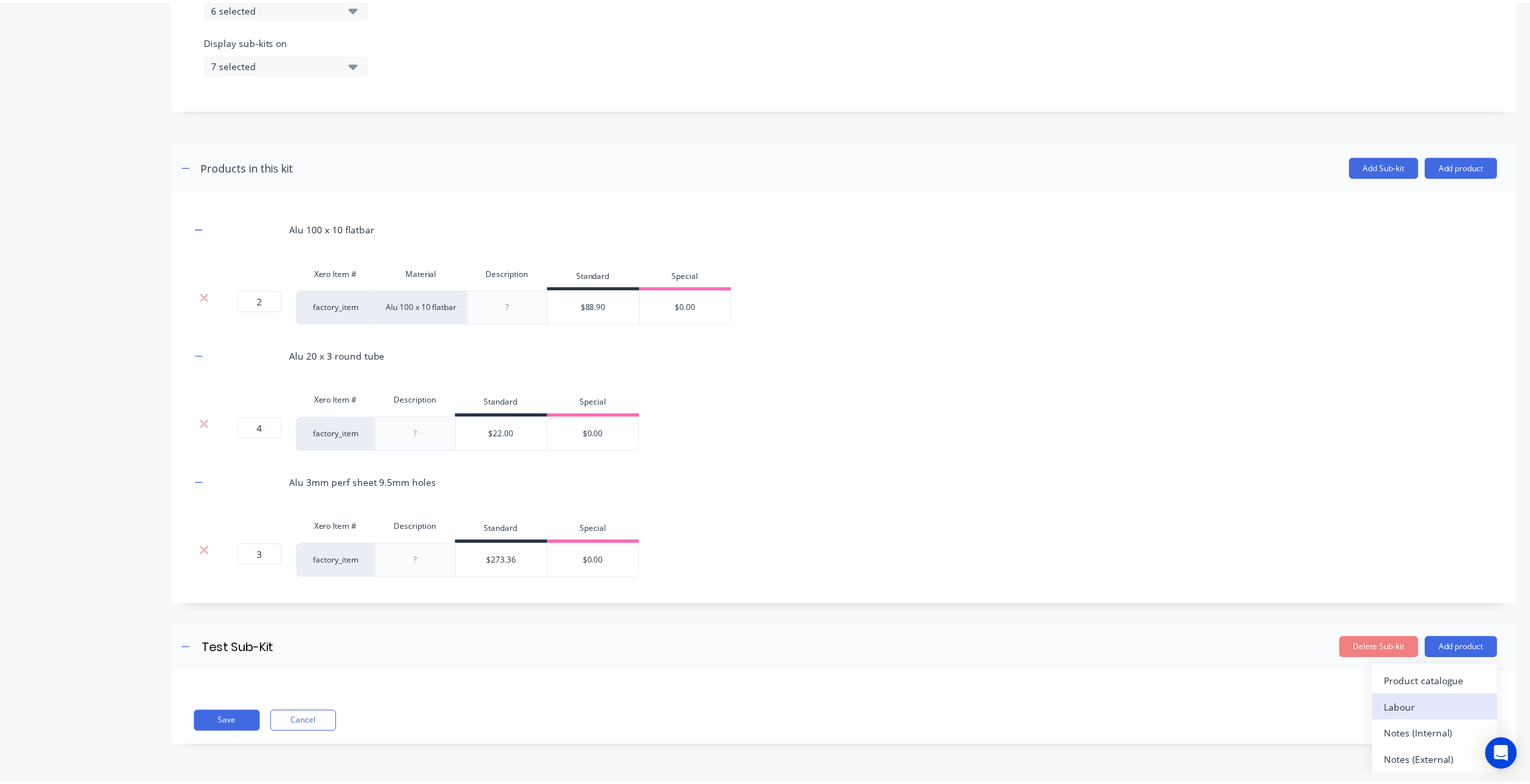
scroll to position [12, 0]
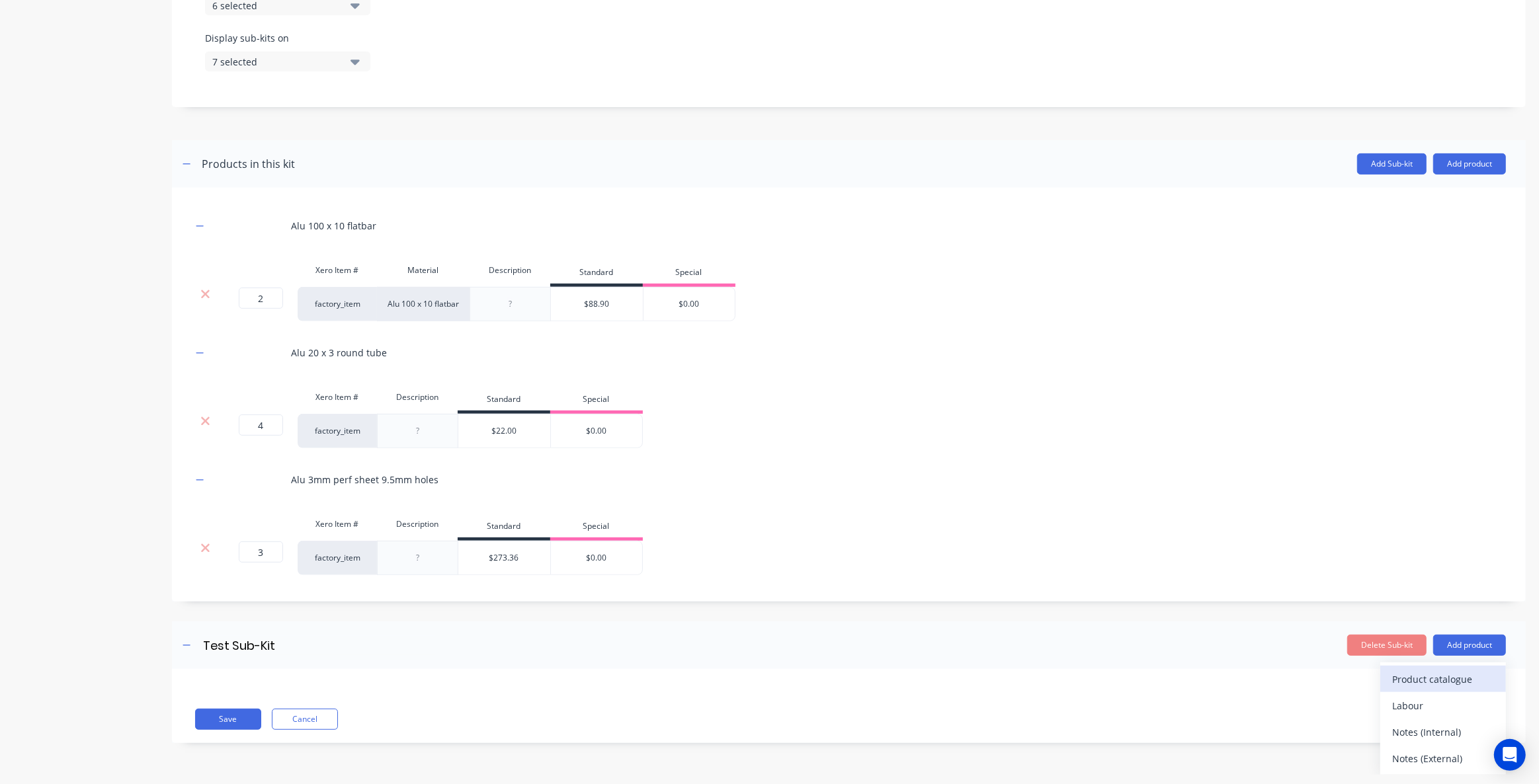
click at [1419, 679] on div "Product catalogue" at bounding box center [1443, 680] width 102 height 19
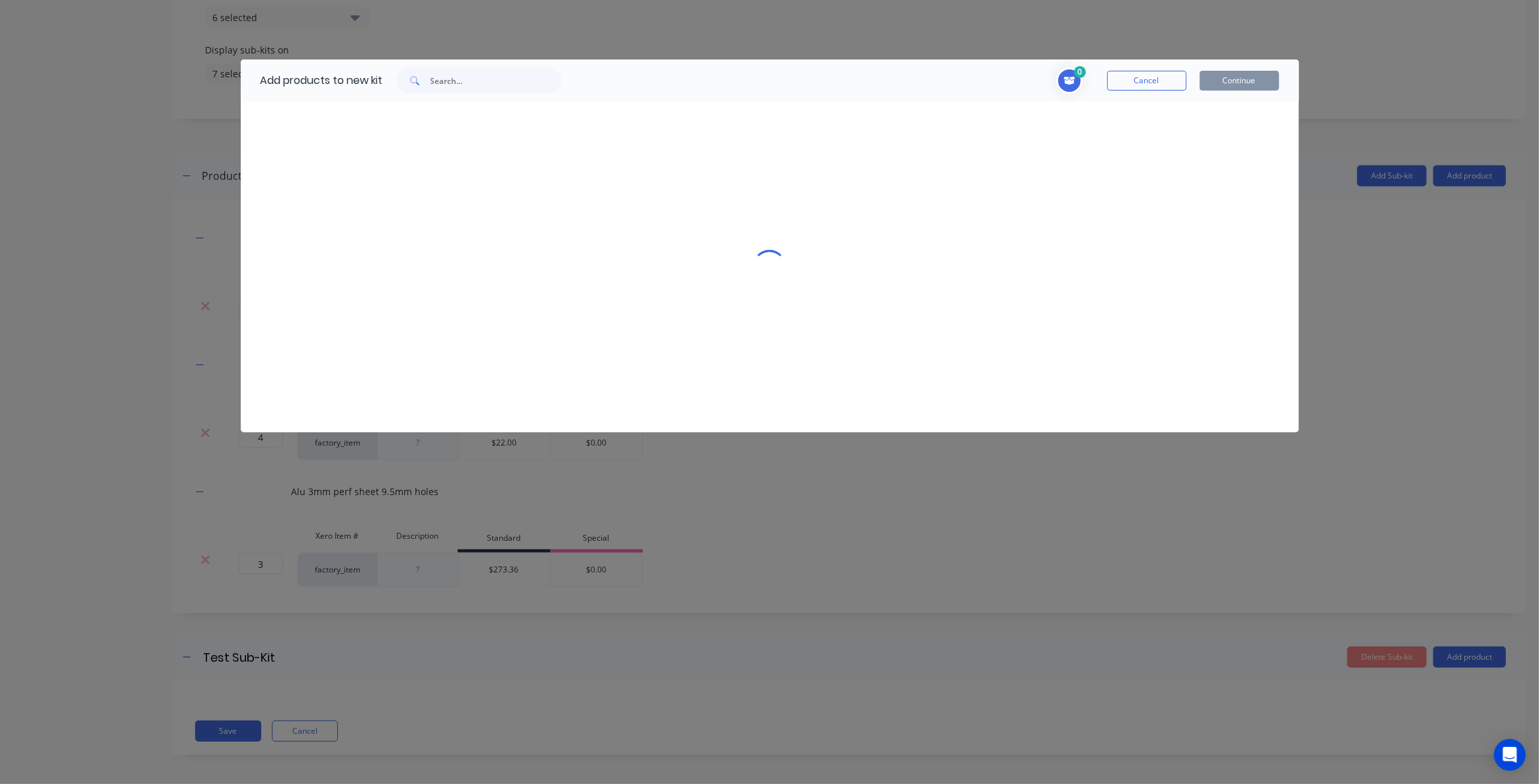
scroll to position [0, 0]
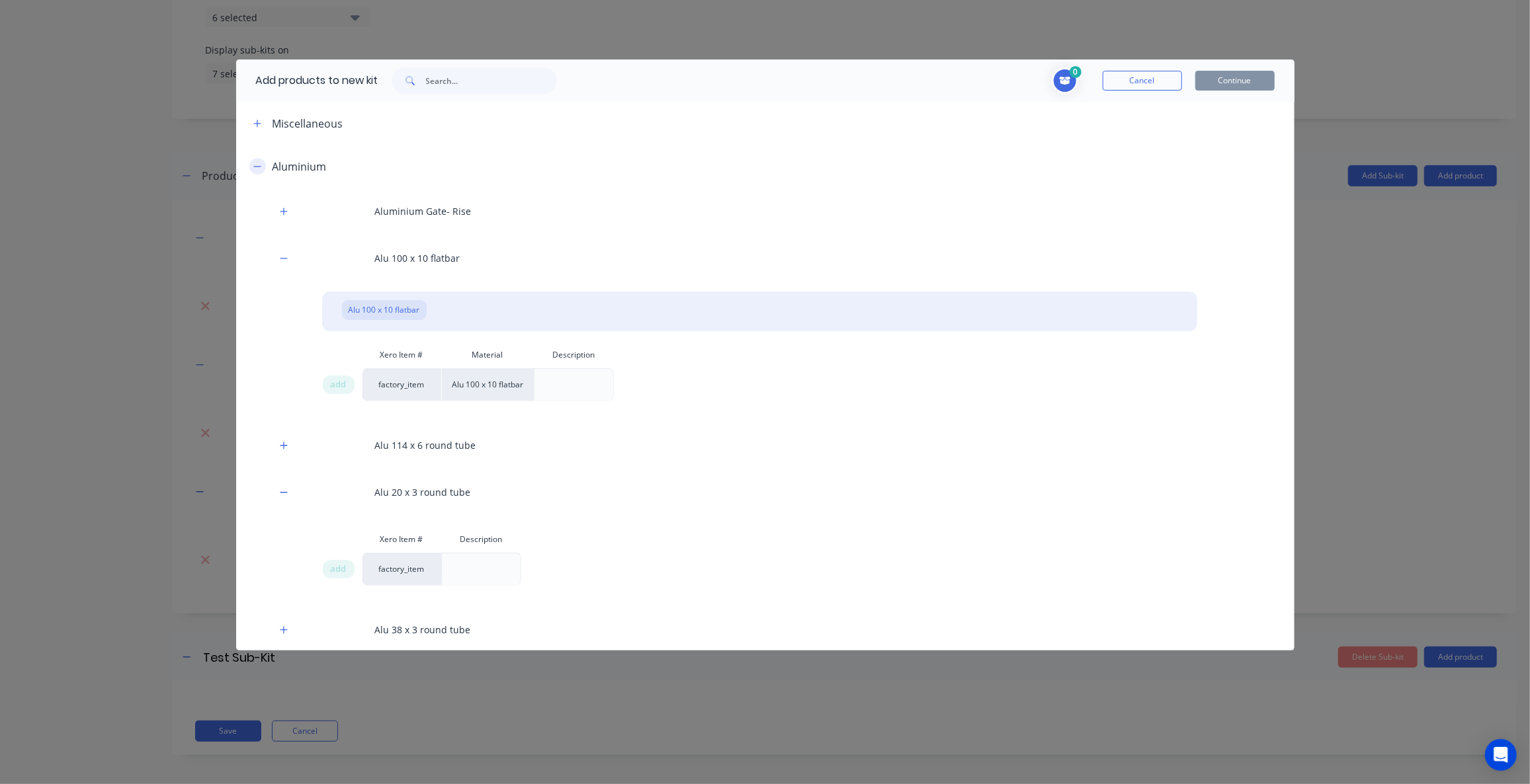
click at [258, 162] on icon "button" at bounding box center [257, 166] width 8 height 10
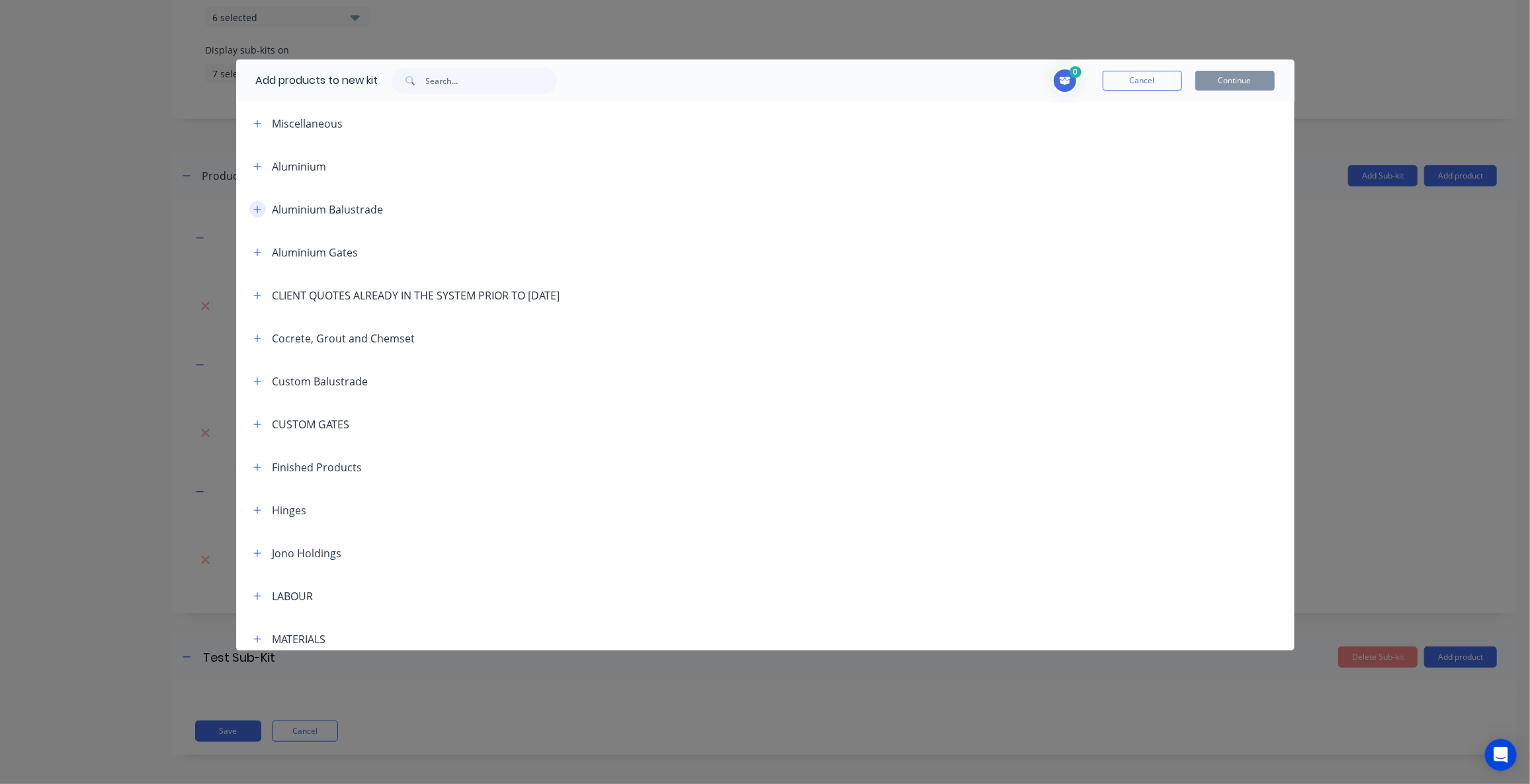
click at [256, 210] on icon "button" at bounding box center [257, 210] width 8 height 10
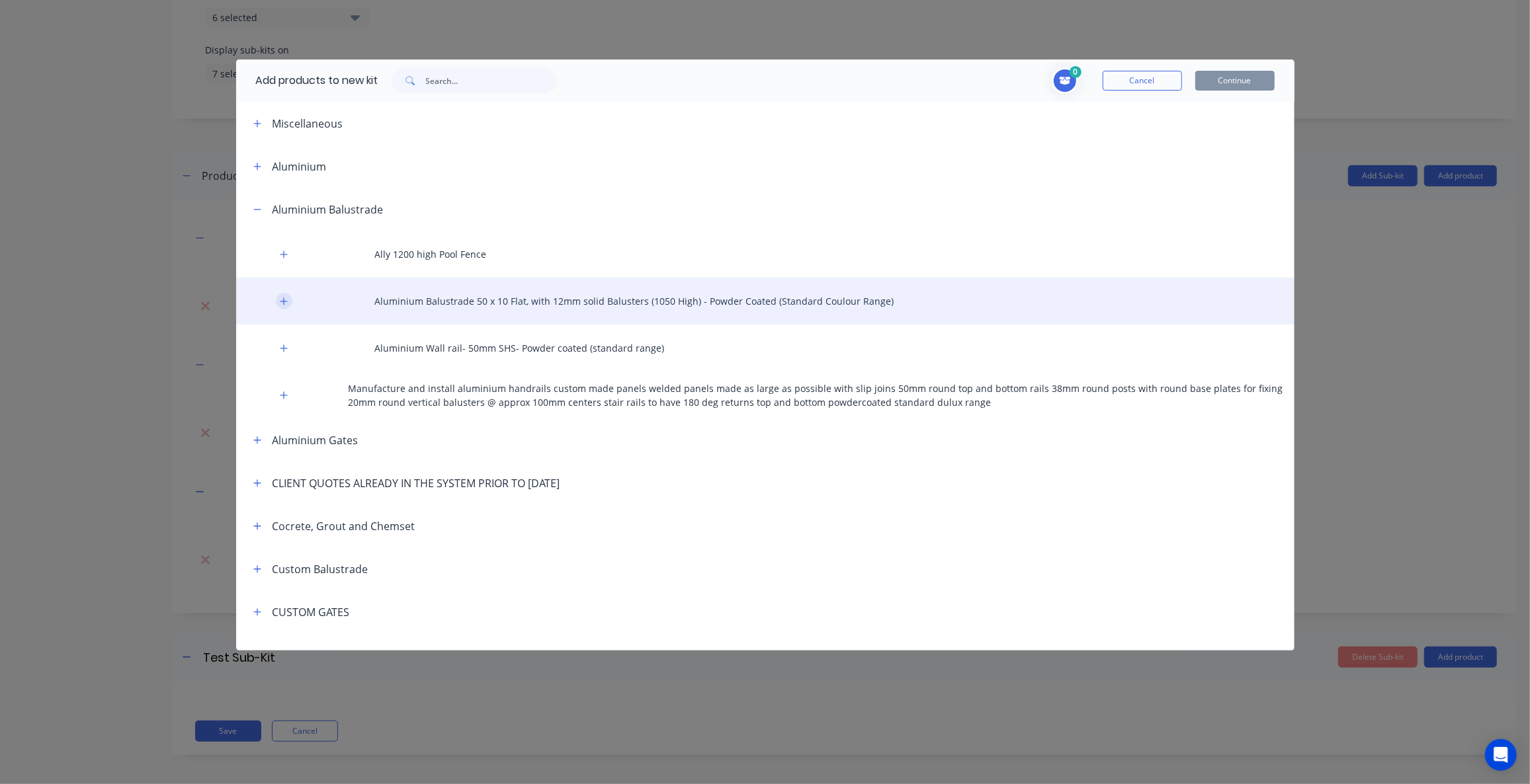
click at [277, 302] on button "button" at bounding box center [284, 301] width 16 height 16
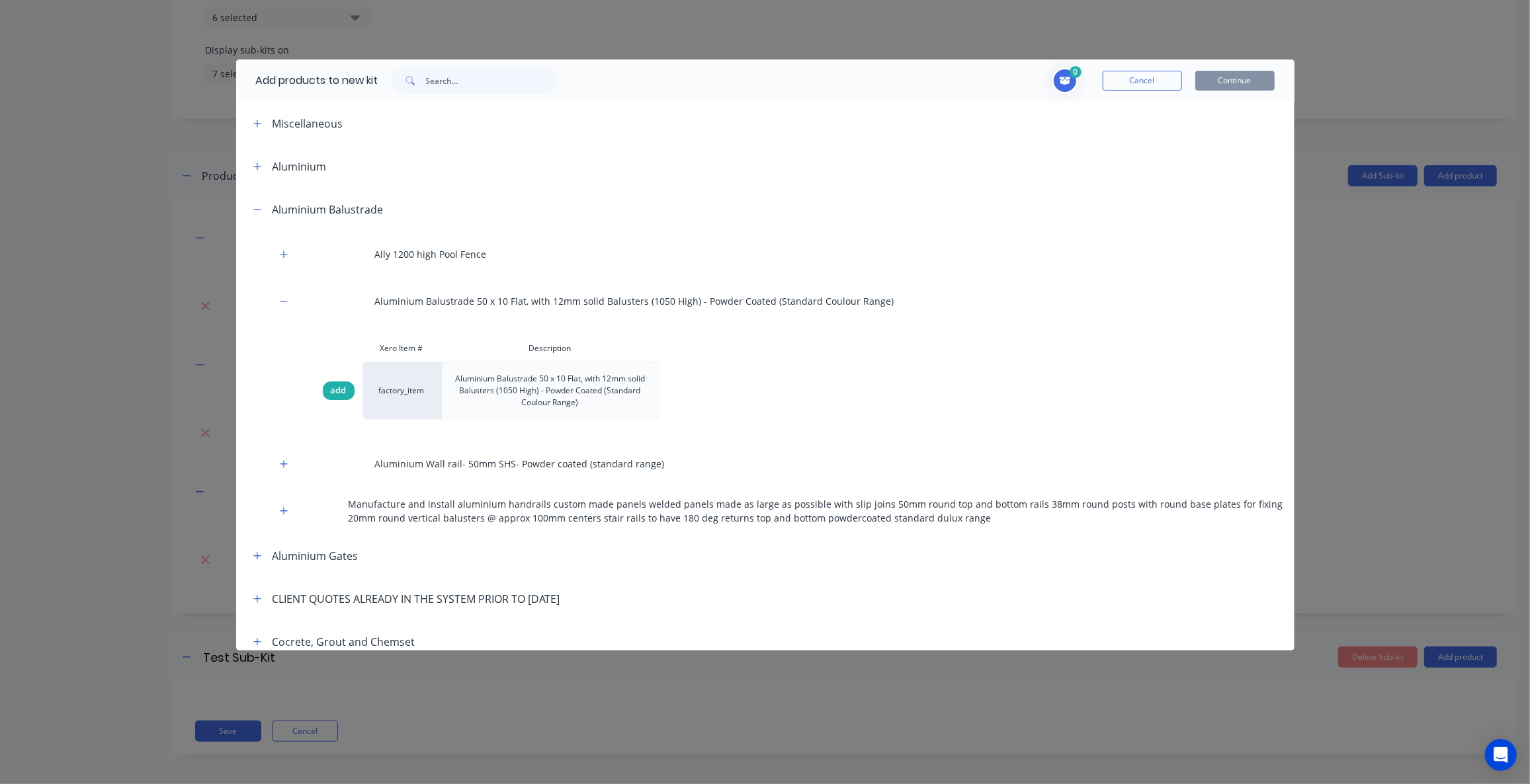
click at [336, 396] on div "add" at bounding box center [338, 391] width 32 height 18
click at [1235, 81] on button "Continue" at bounding box center [1235, 80] width 79 height 20
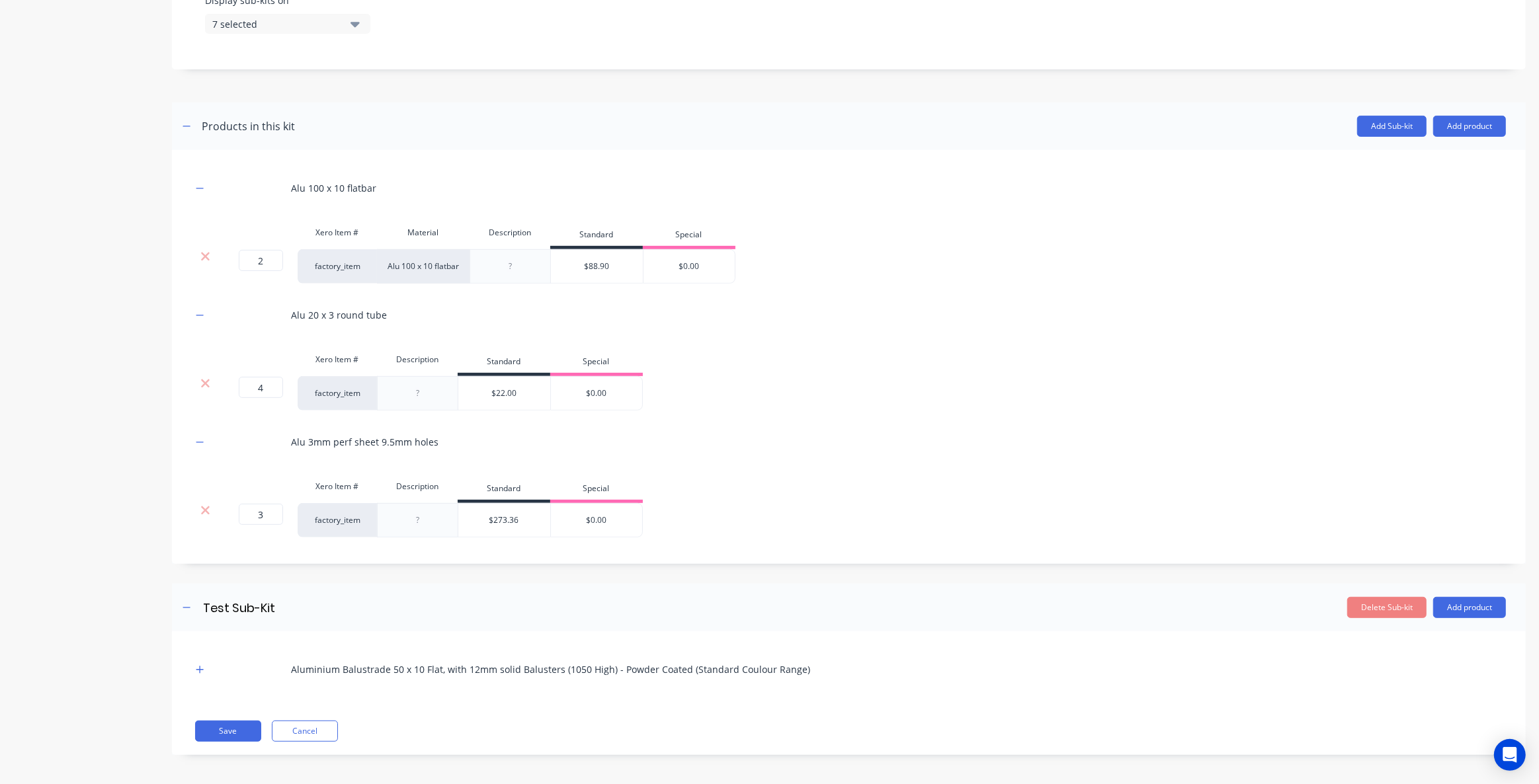
scroll to position [274, 0]
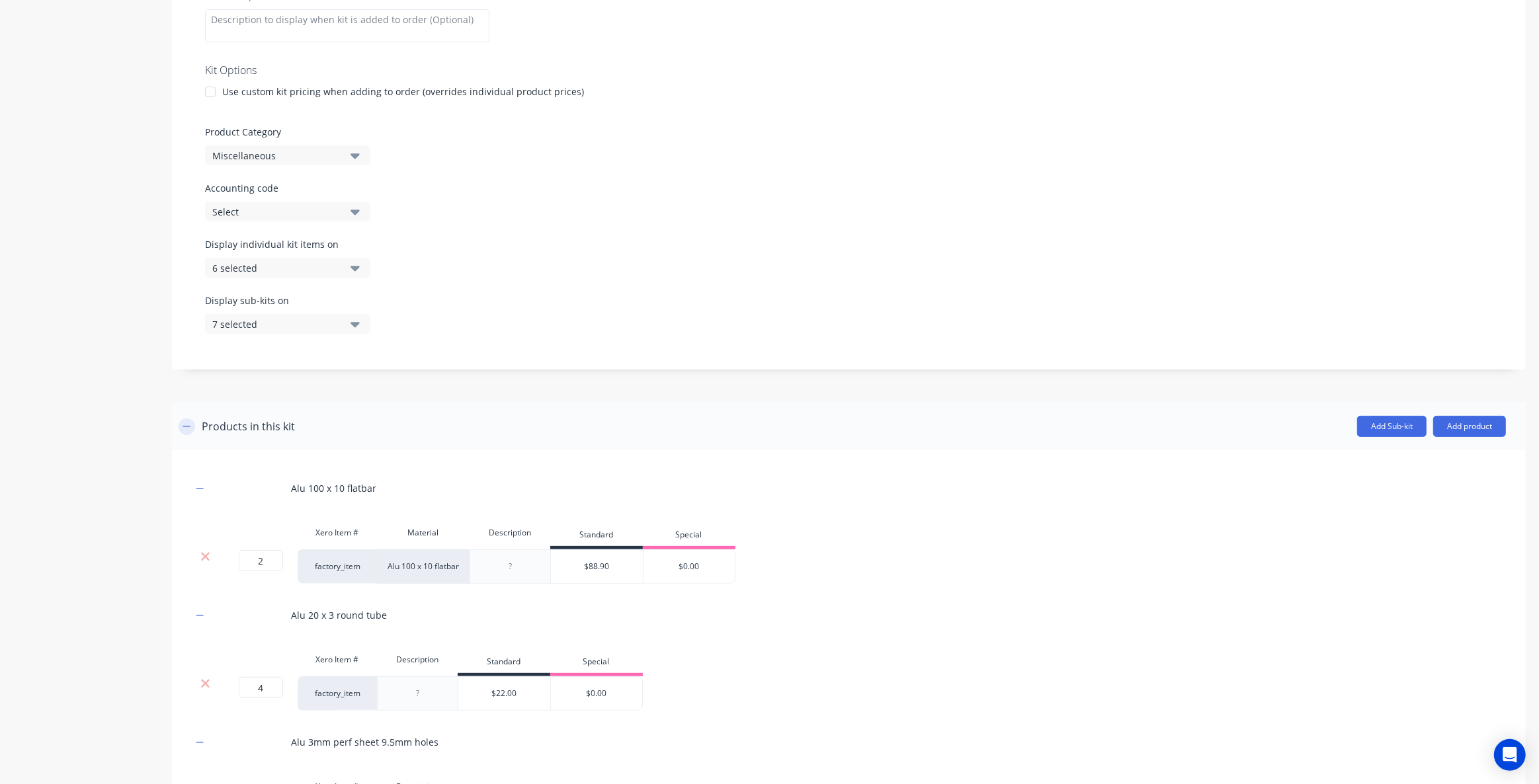
click at [187, 427] on icon "button" at bounding box center [186, 427] width 8 height 10
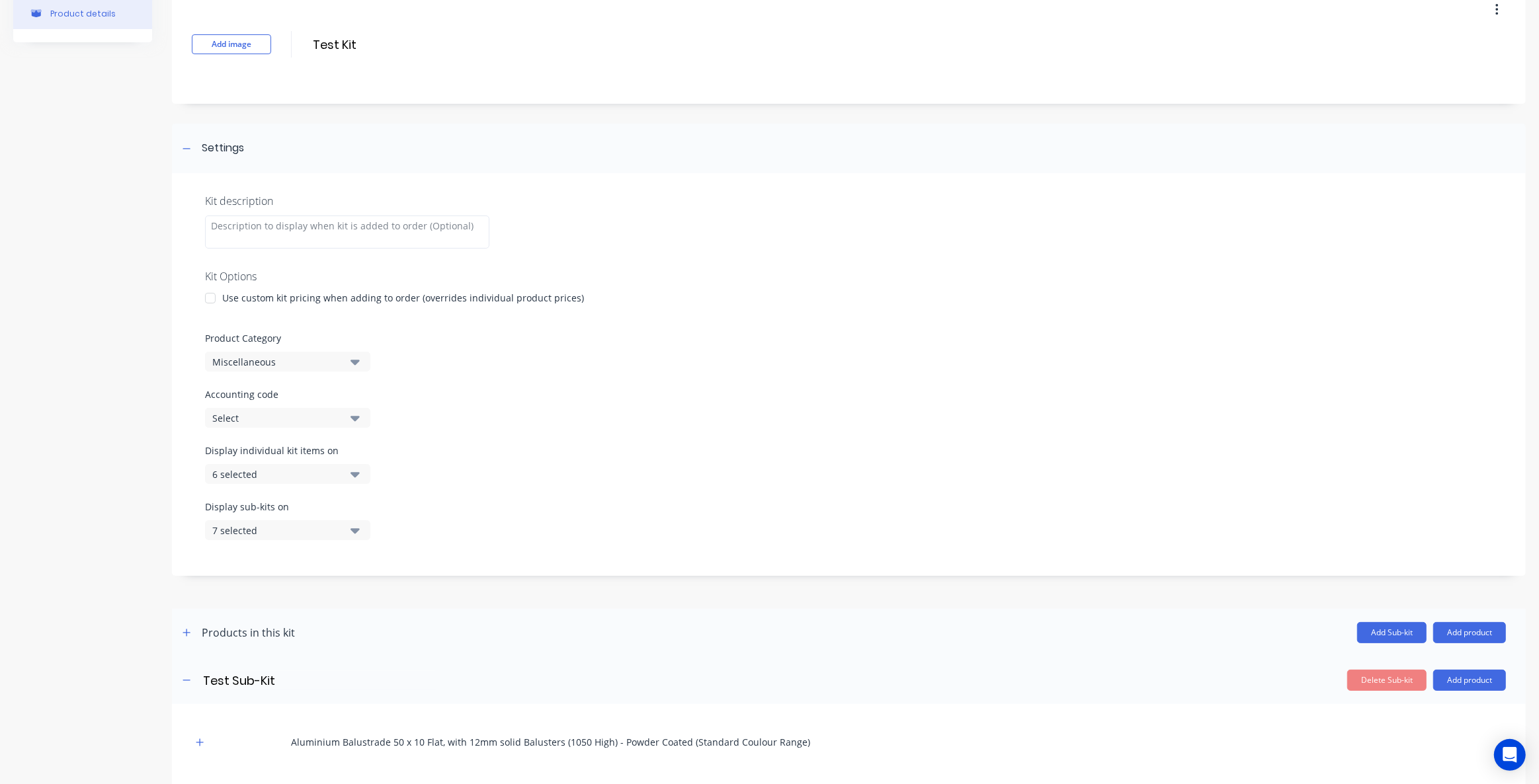
scroll to position [142, 0]
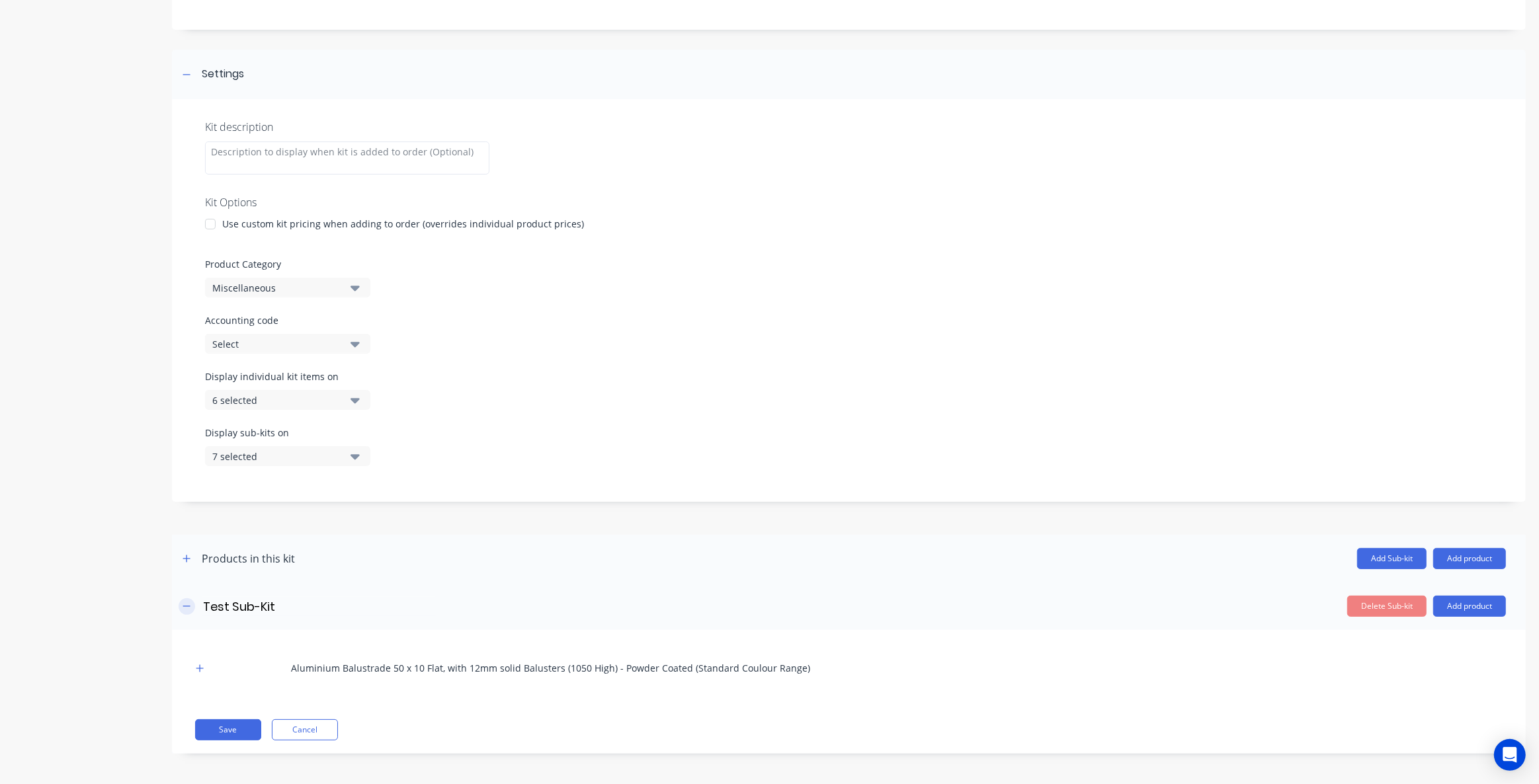
click at [184, 606] on icon "button" at bounding box center [186, 606] width 8 height 10
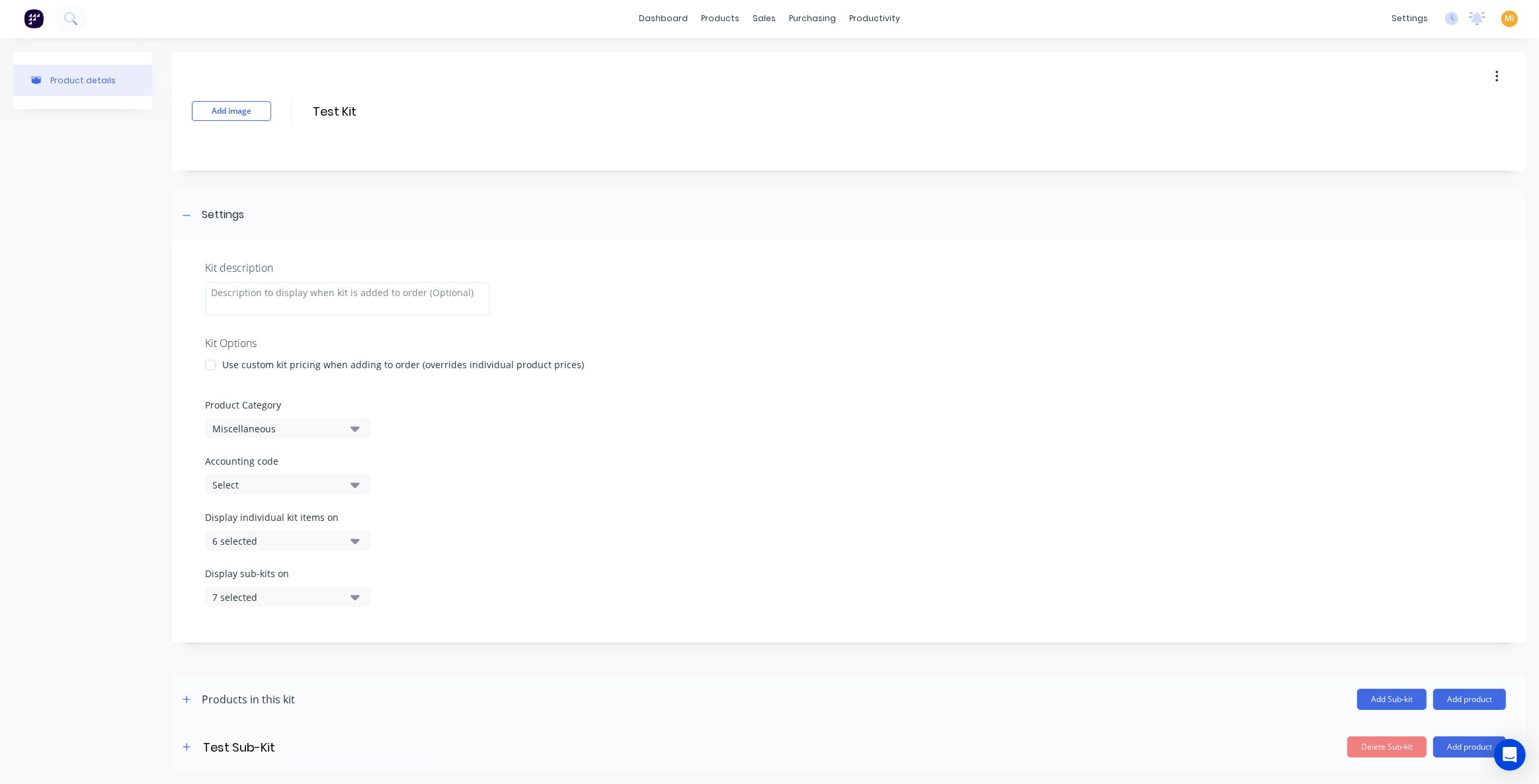
scroll to position [0, 0]
click at [189, 751] on icon "button" at bounding box center [186, 748] width 8 height 10
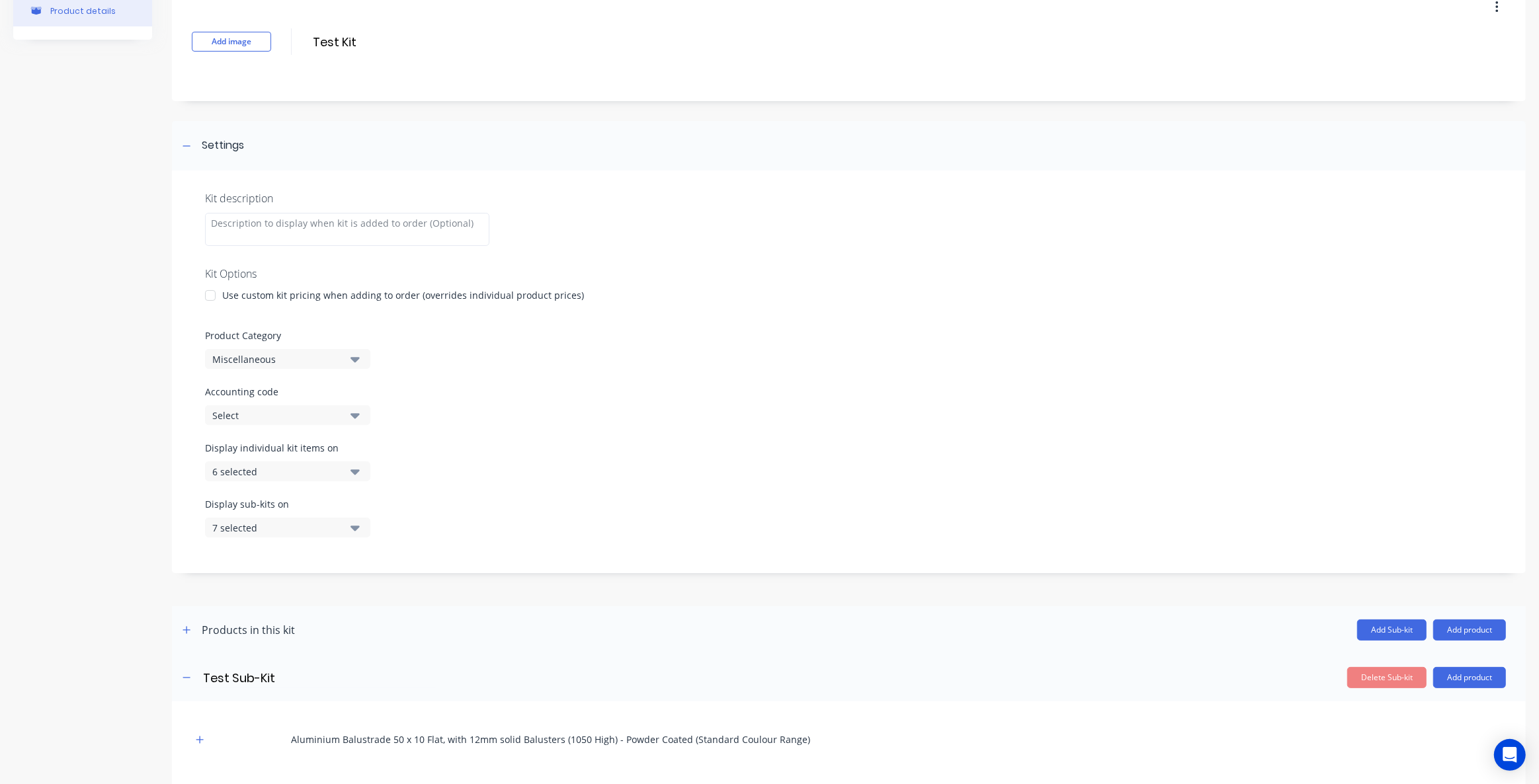
scroll to position [142, 0]
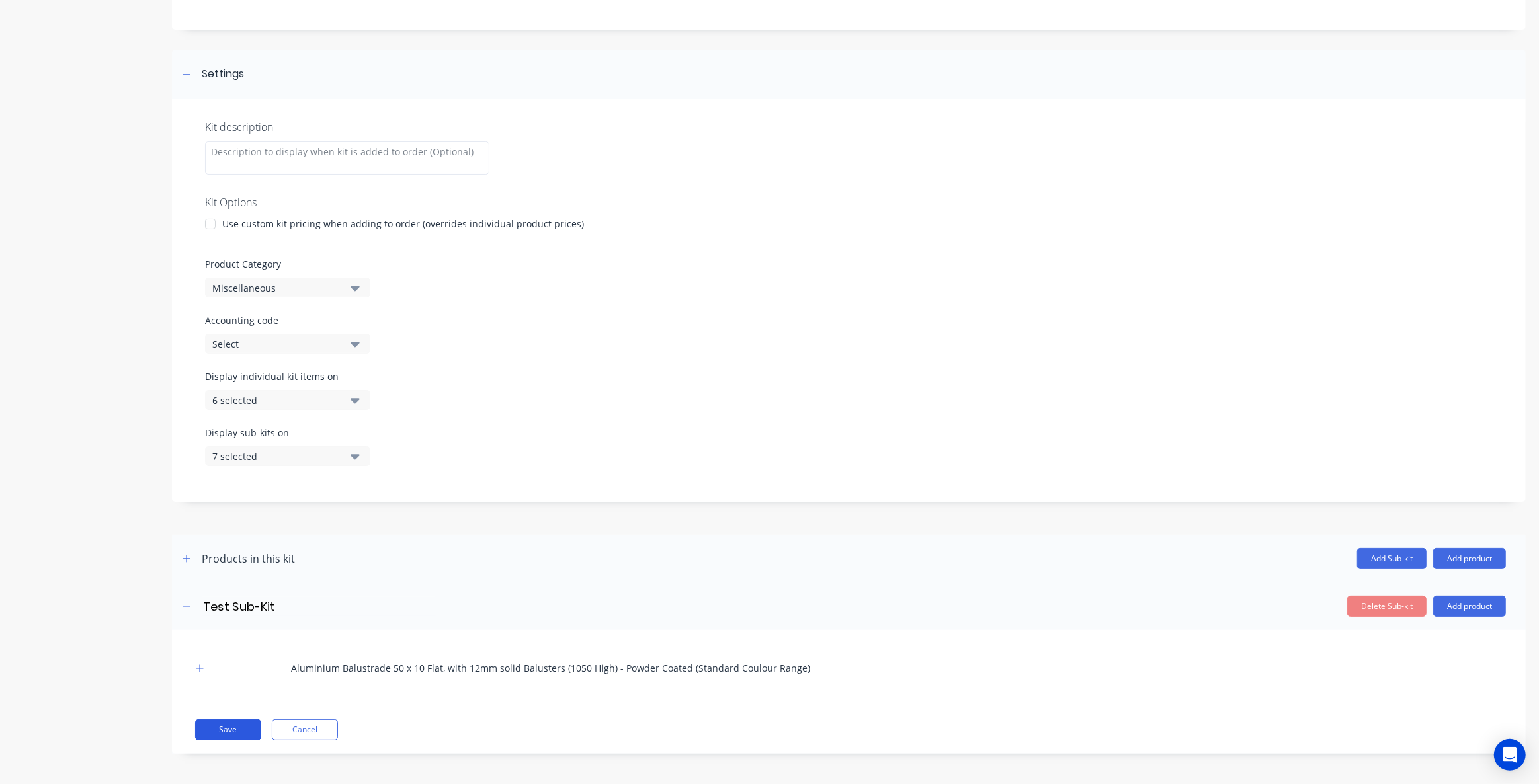
click at [237, 725] on button "Save" at bounding box center [228, 730] width 66 height 21
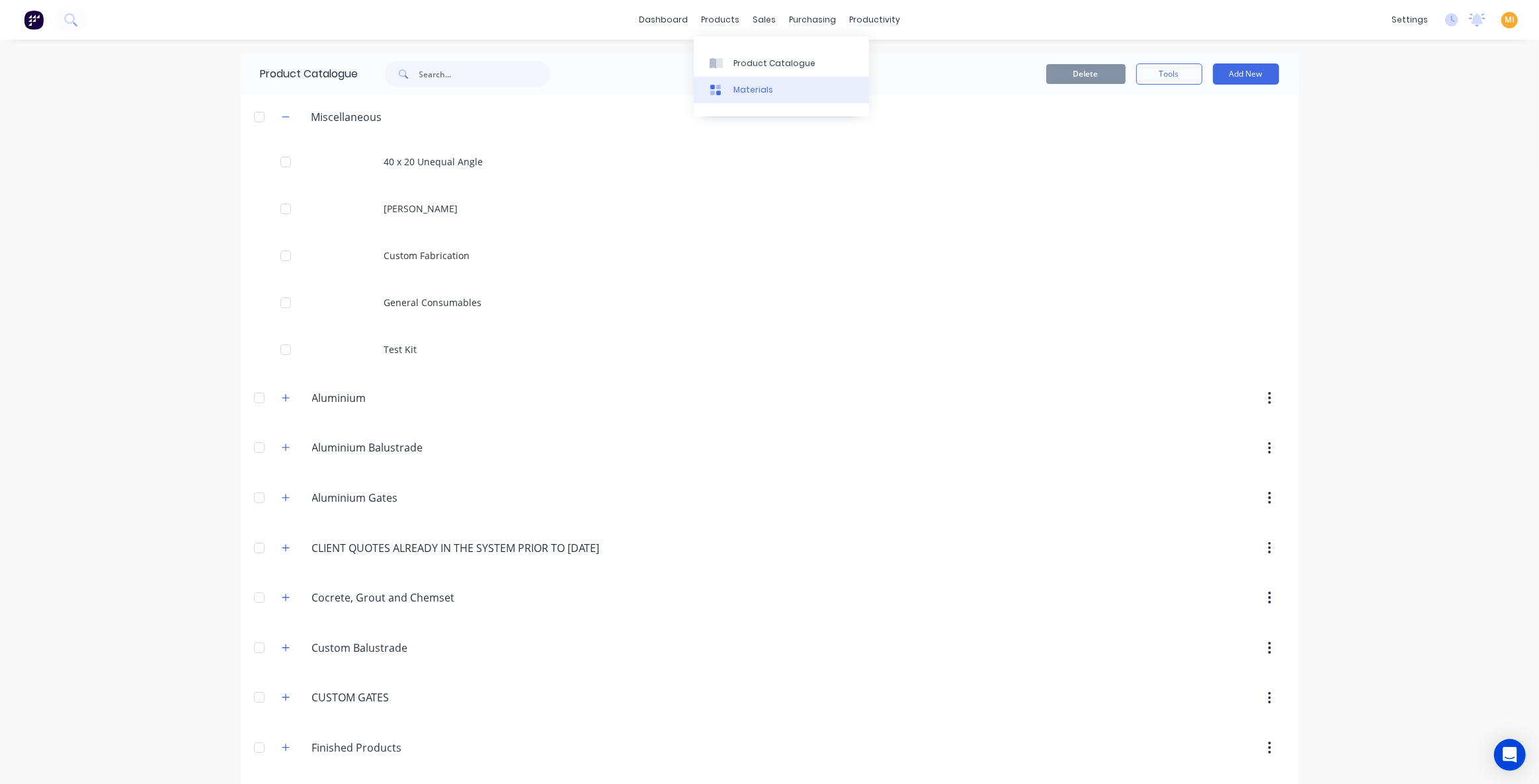
click at [722, 82] on link "Materials" at bounding box center [781, 90] width 175 height 26
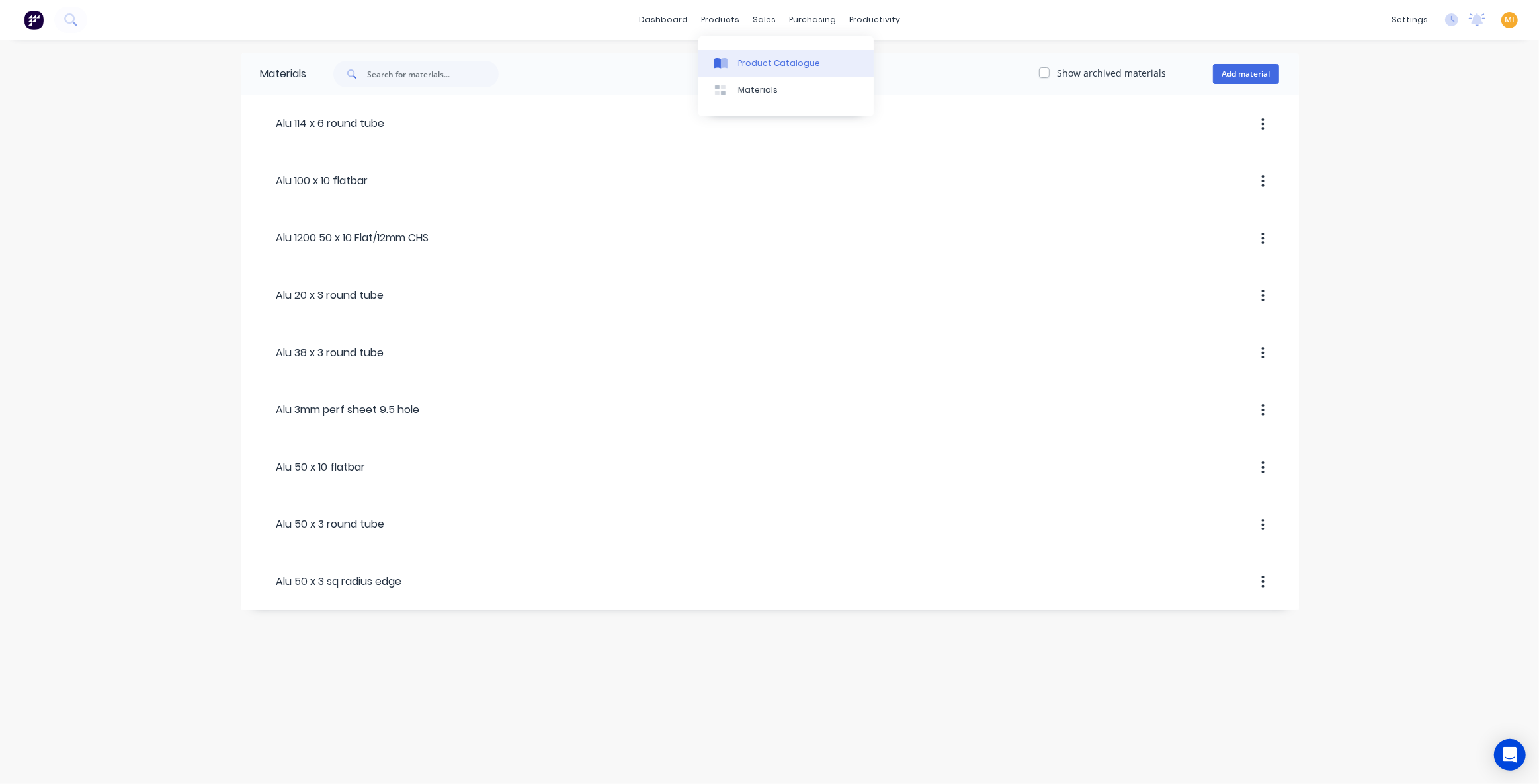
click at [747, 69] on link "Product Catalogue" at bounding box center [786, 63] width 175 height 26
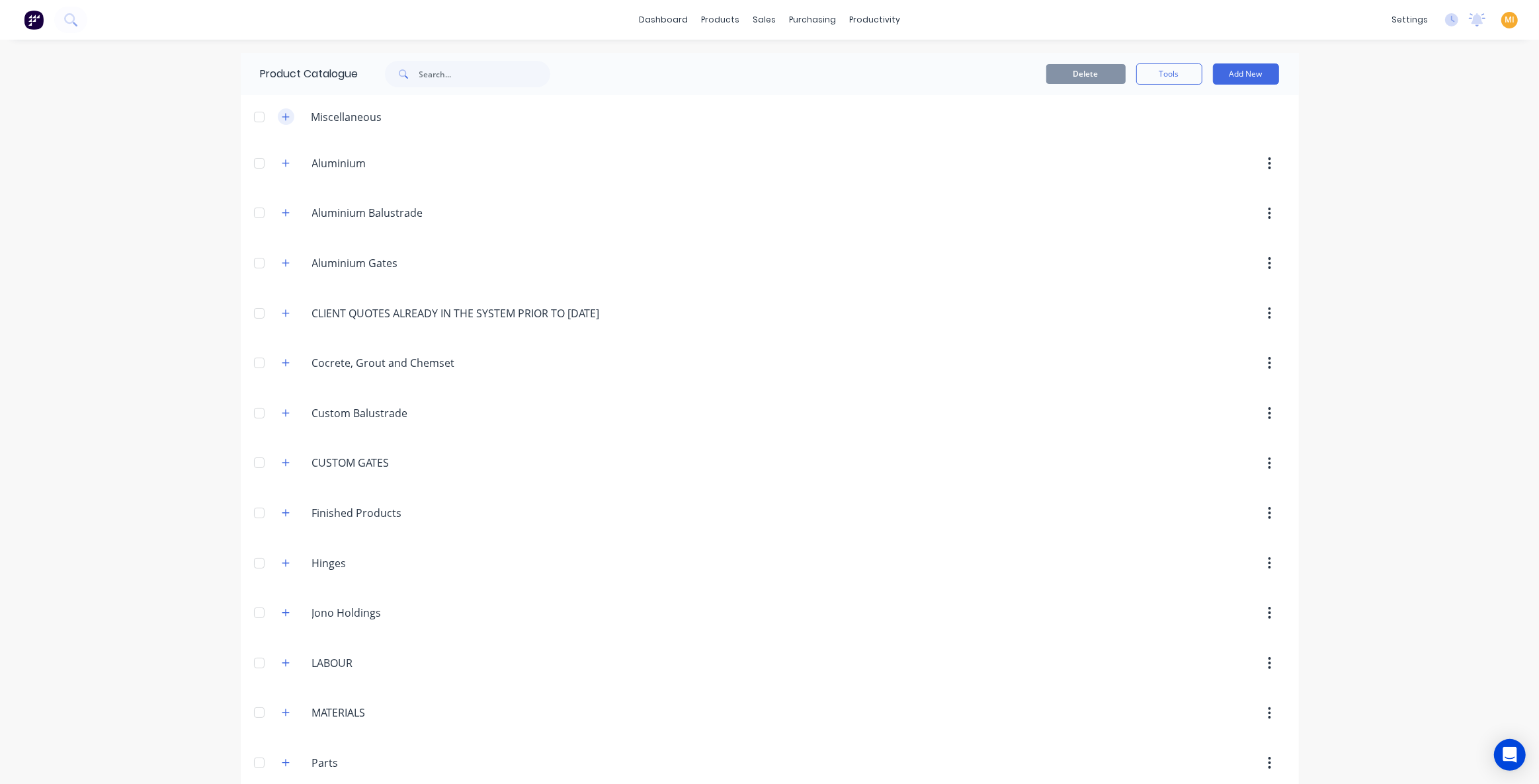
click at [282, 121] on icon "button" at bounding box center [285, 117] width 8 height 10
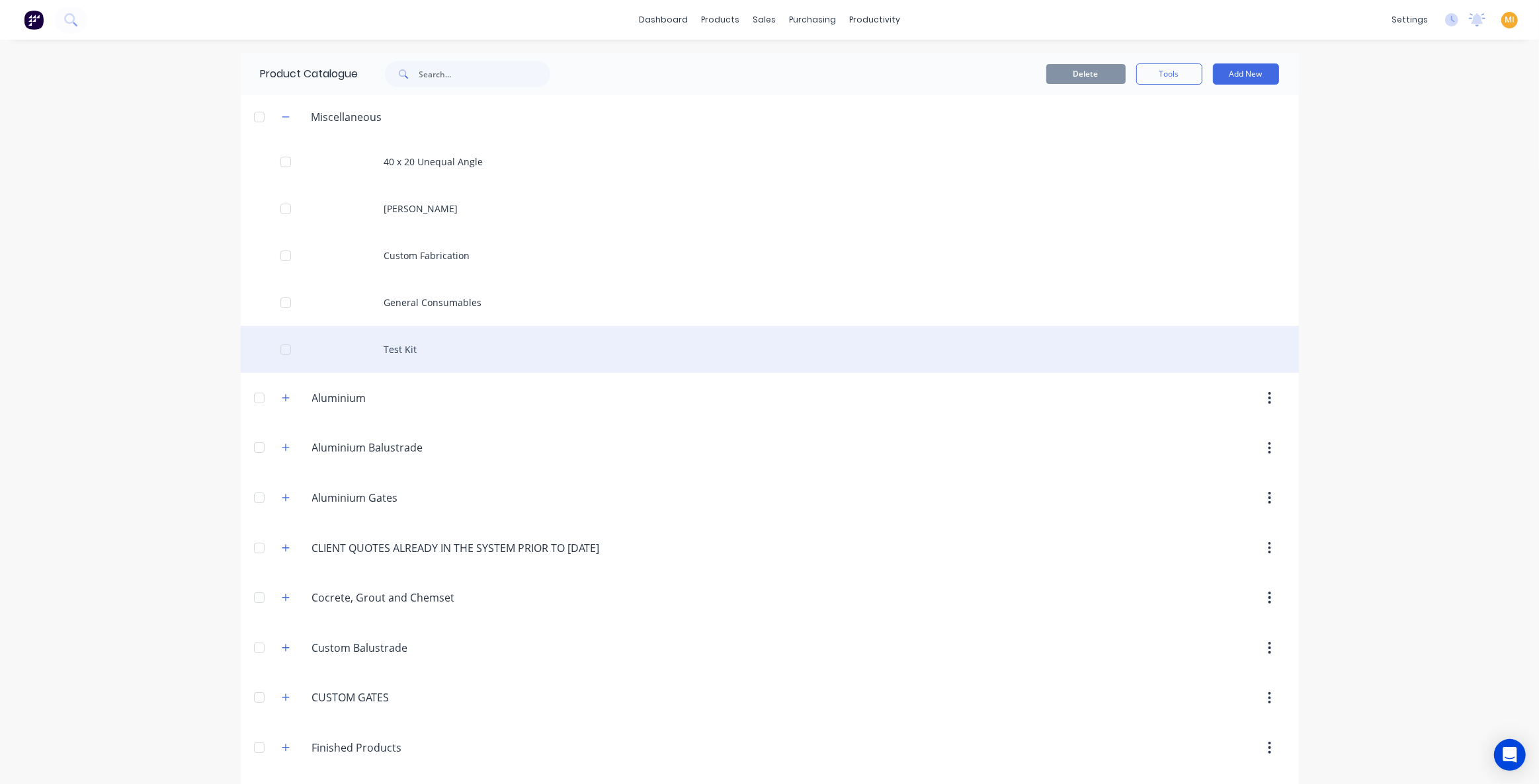
click at [403, 351] on div "Test Kit" at bounding box center [770, 349] width 1059 height 47
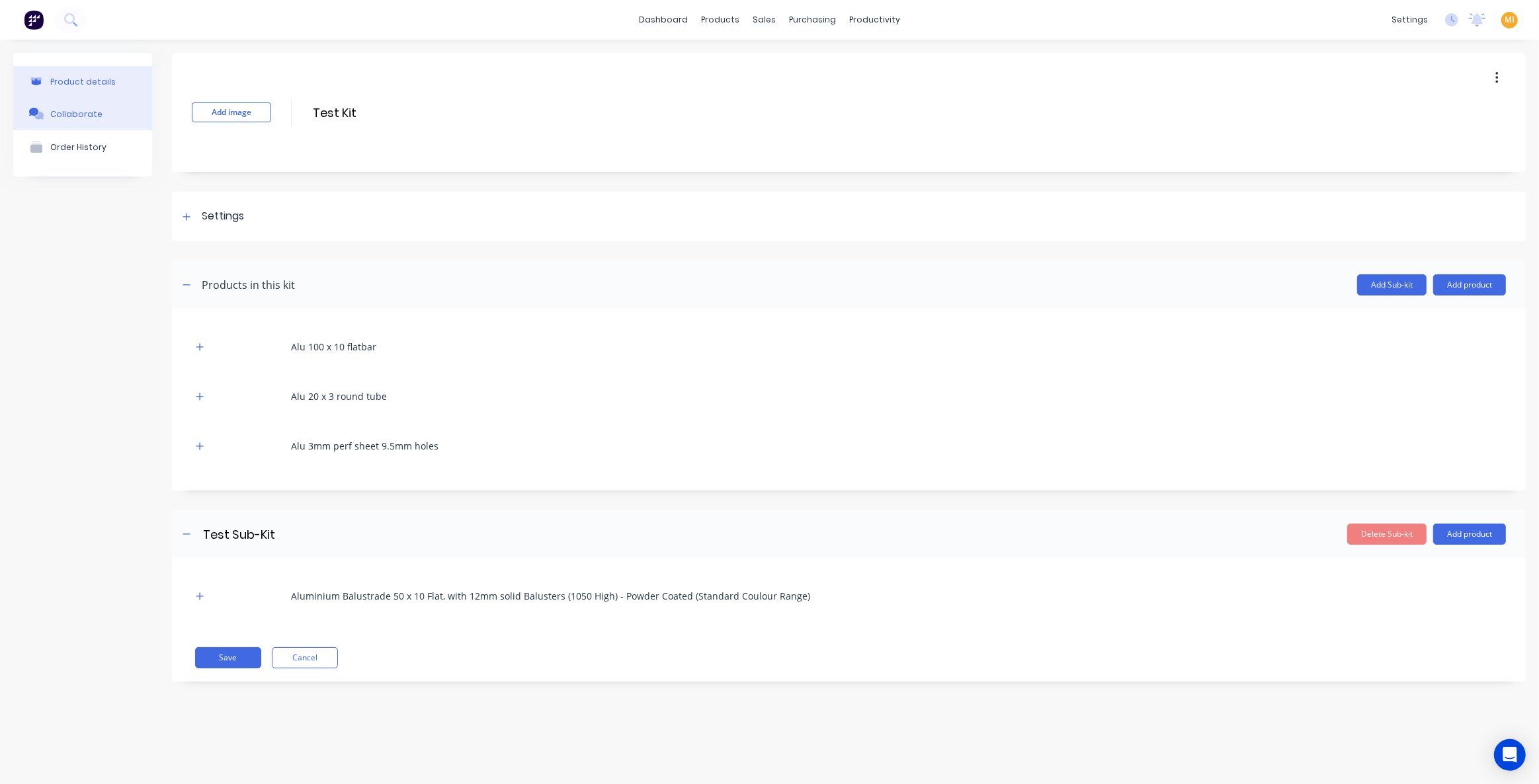
click at [82, 126] on button "Collaborate" at bounding box center [82, 113] width 139 height 33
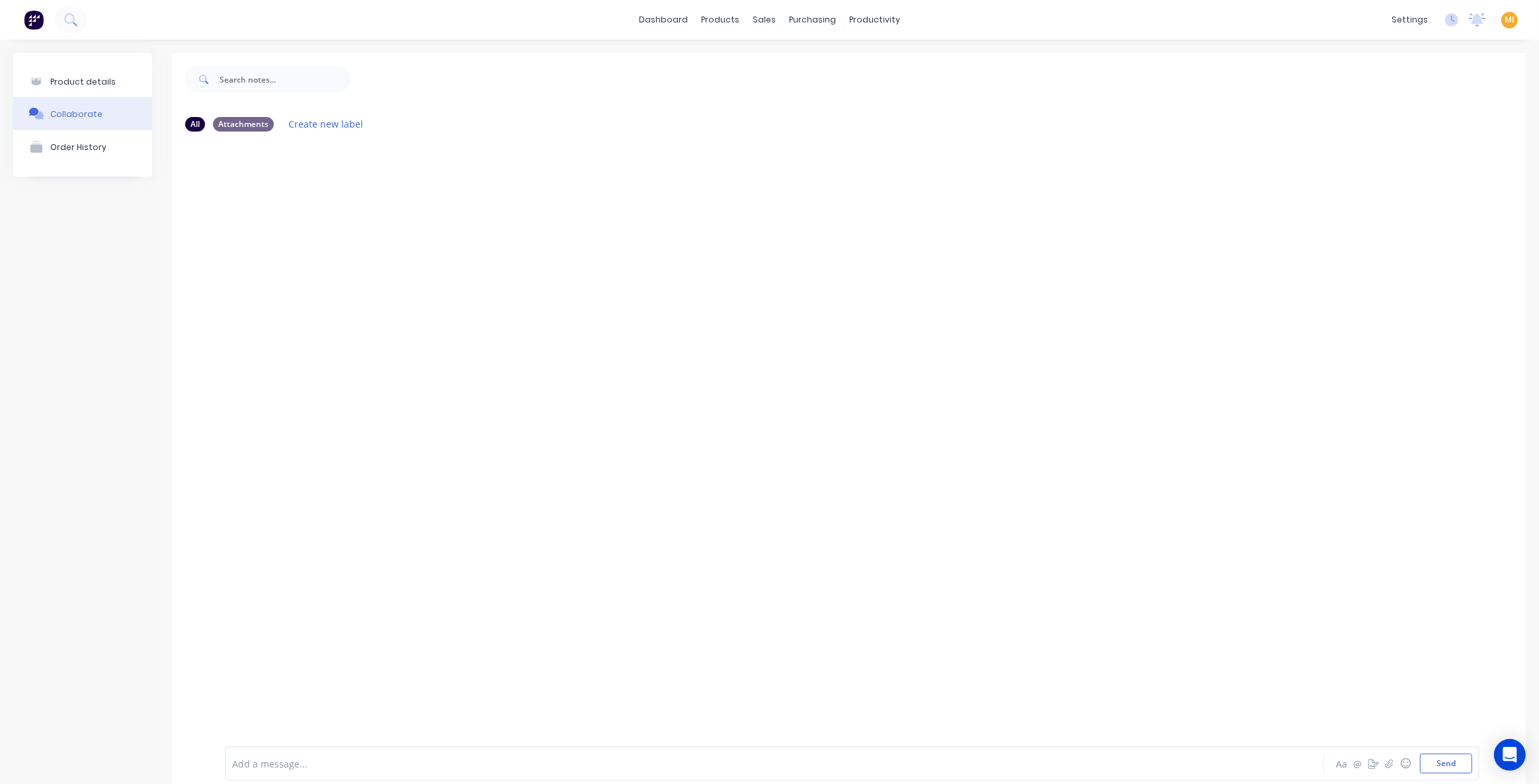
click at [305, 755] on div "Add a message..." at bounding box center [697, 763] width 930 height 20
click at [379, 632] on div at bounding box center [849, 434] width 1354 height 585
click at [298, 759] on div at bounding box center [697, 763] width 929 height 14
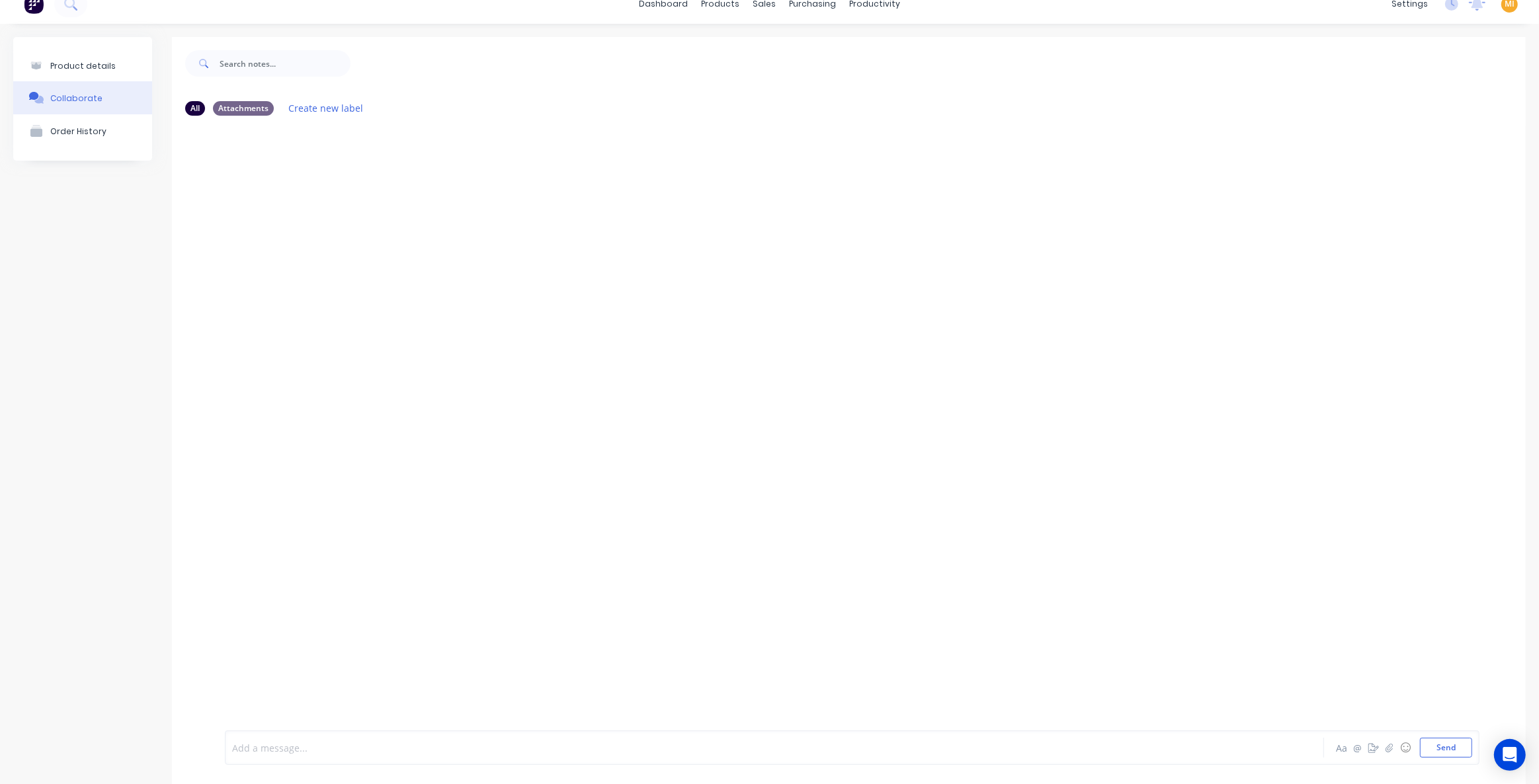
scroll to position [29, 0]
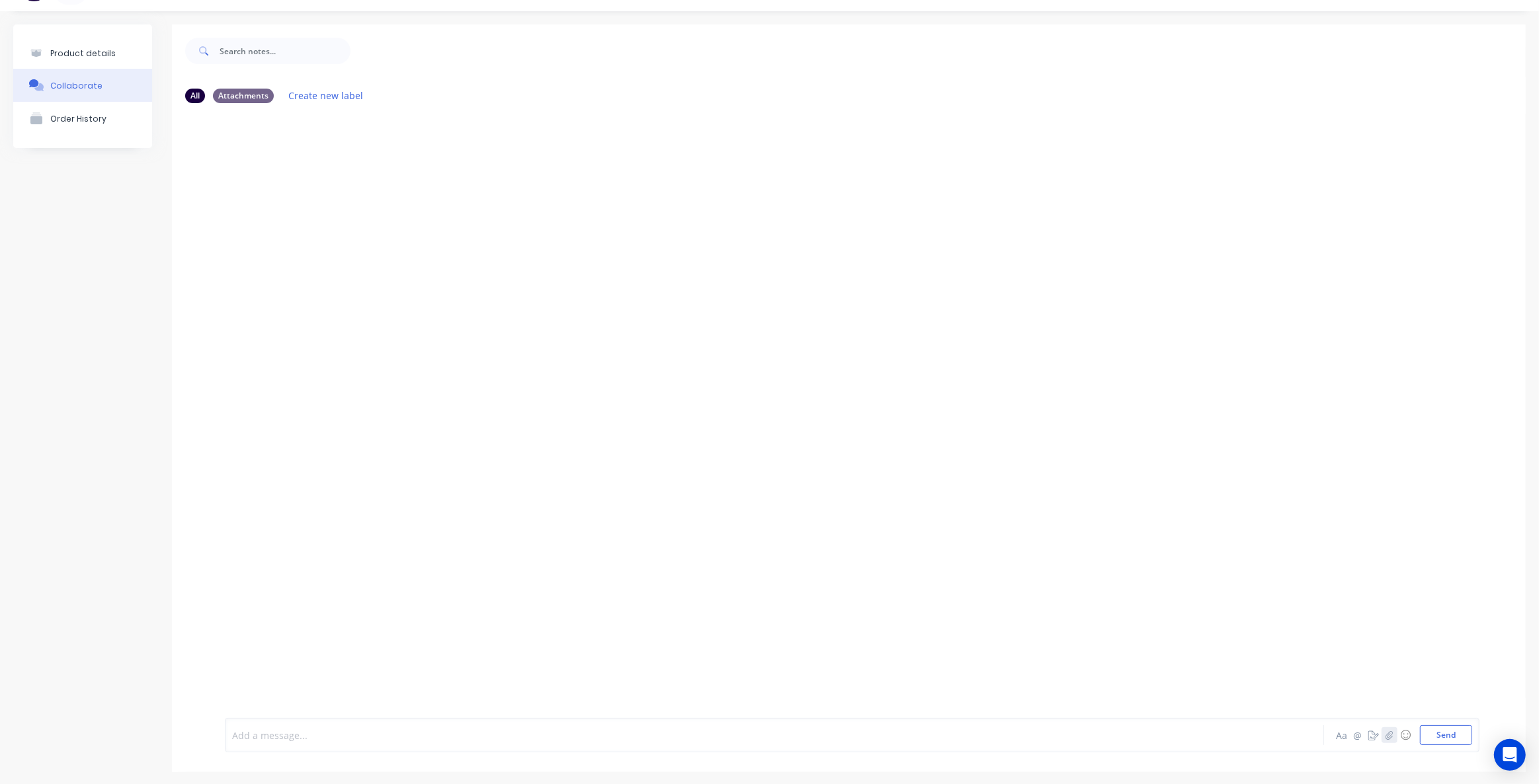
click at [1386, 736] on icon "button" at bounding box center [1390, 735] width 8 height 10
click at [96, 124] on button "Order History" at bounding box center [82, 118] width 139 height 33
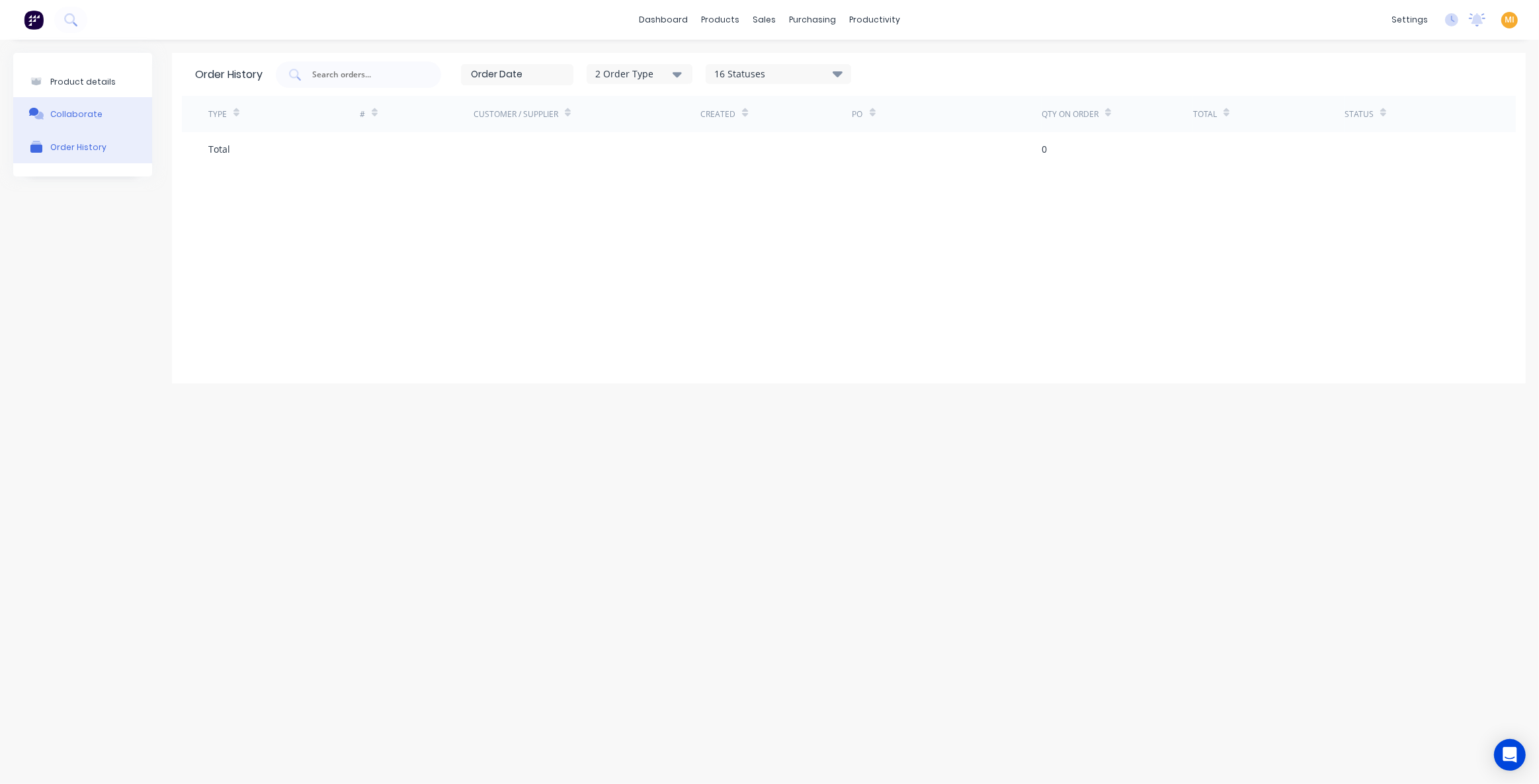
click at [77, 113] on div "Collaborate" at bounding box center [76, 113] width 52 height 10
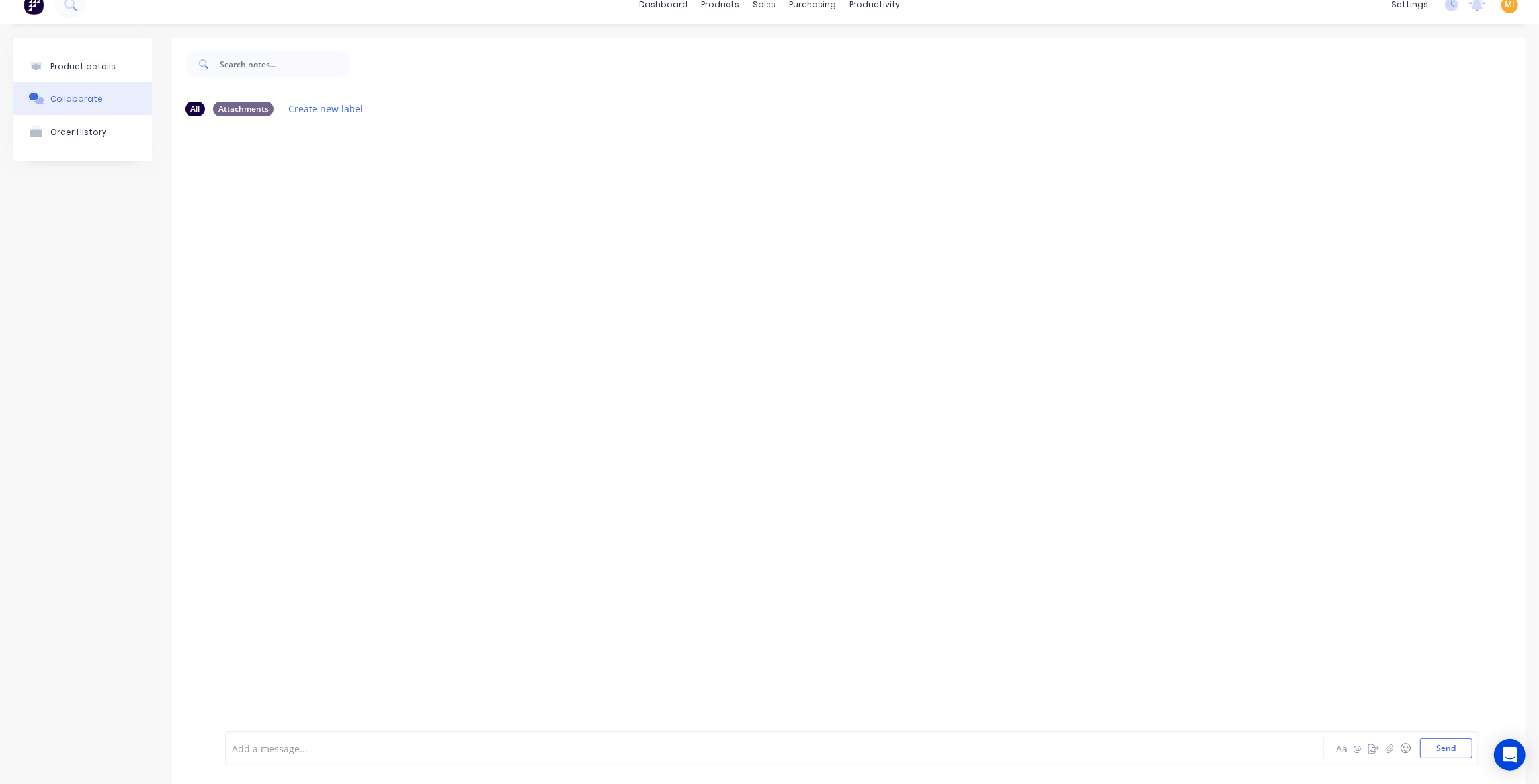
scroll to position [29, 0]
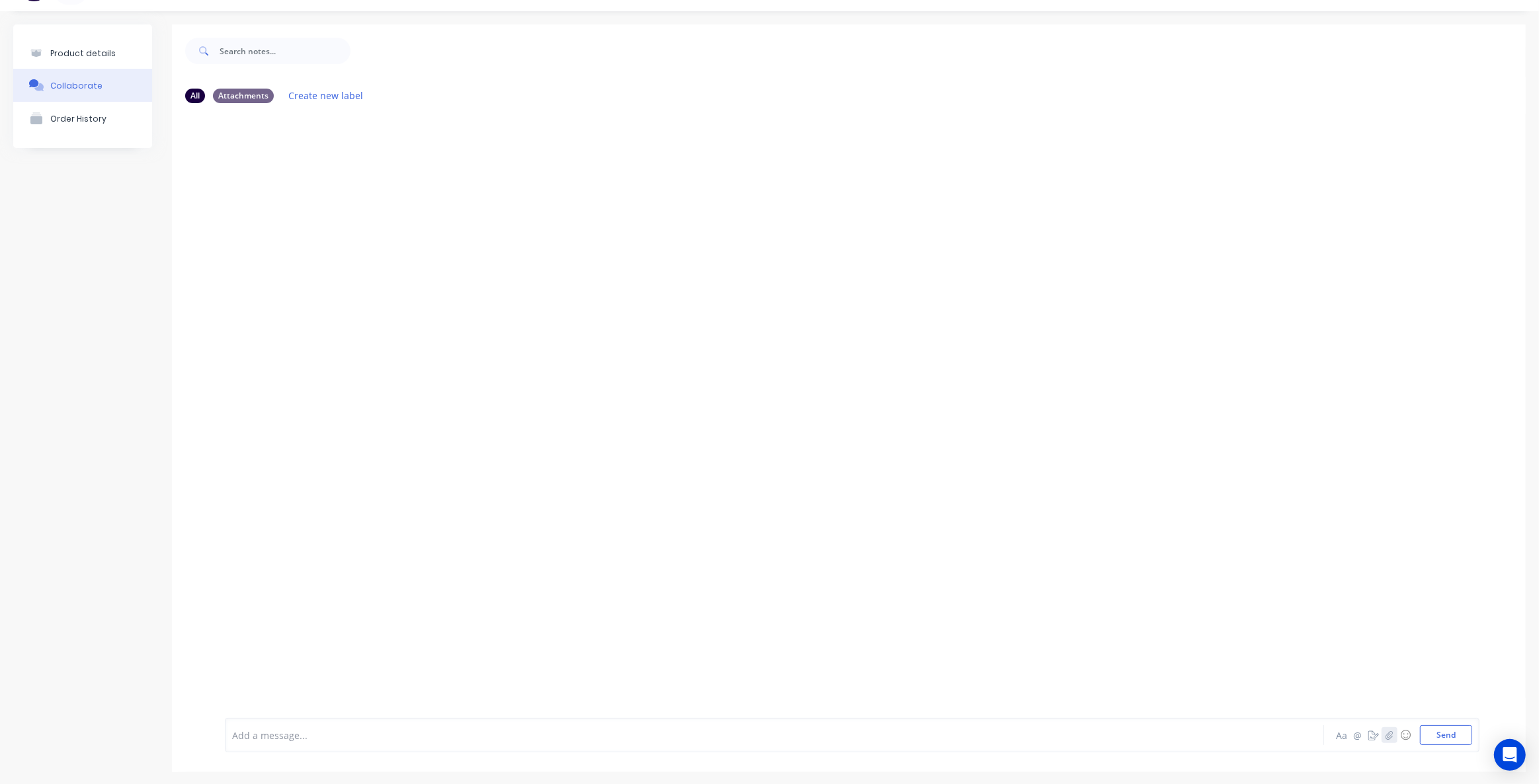
click at [1386, 741] on button "button" at bounding box center [1390, 735] width 16 height 16
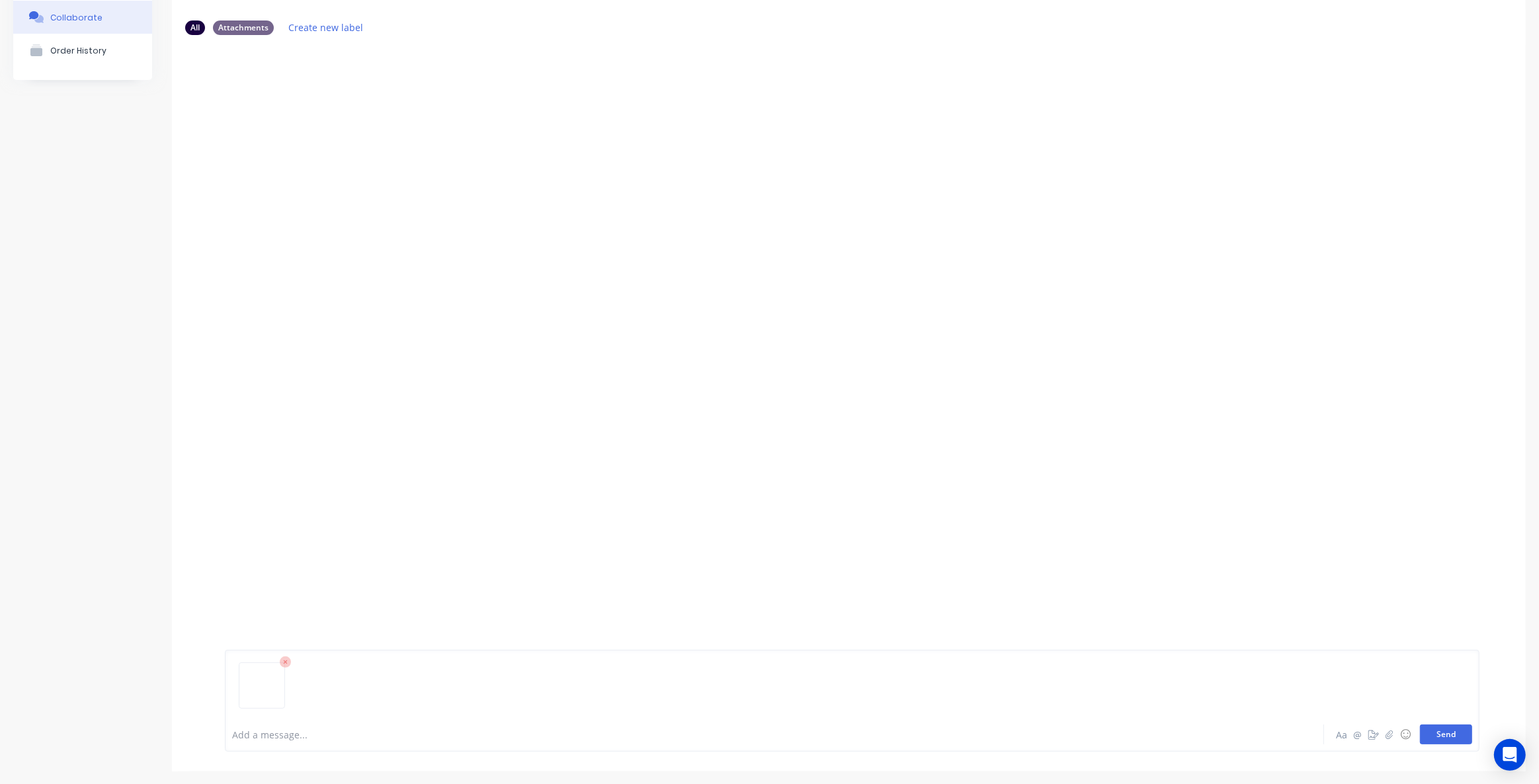
click at [1439, 736] on button "Send" at bounding box center [1446, 734] width 52 height 20
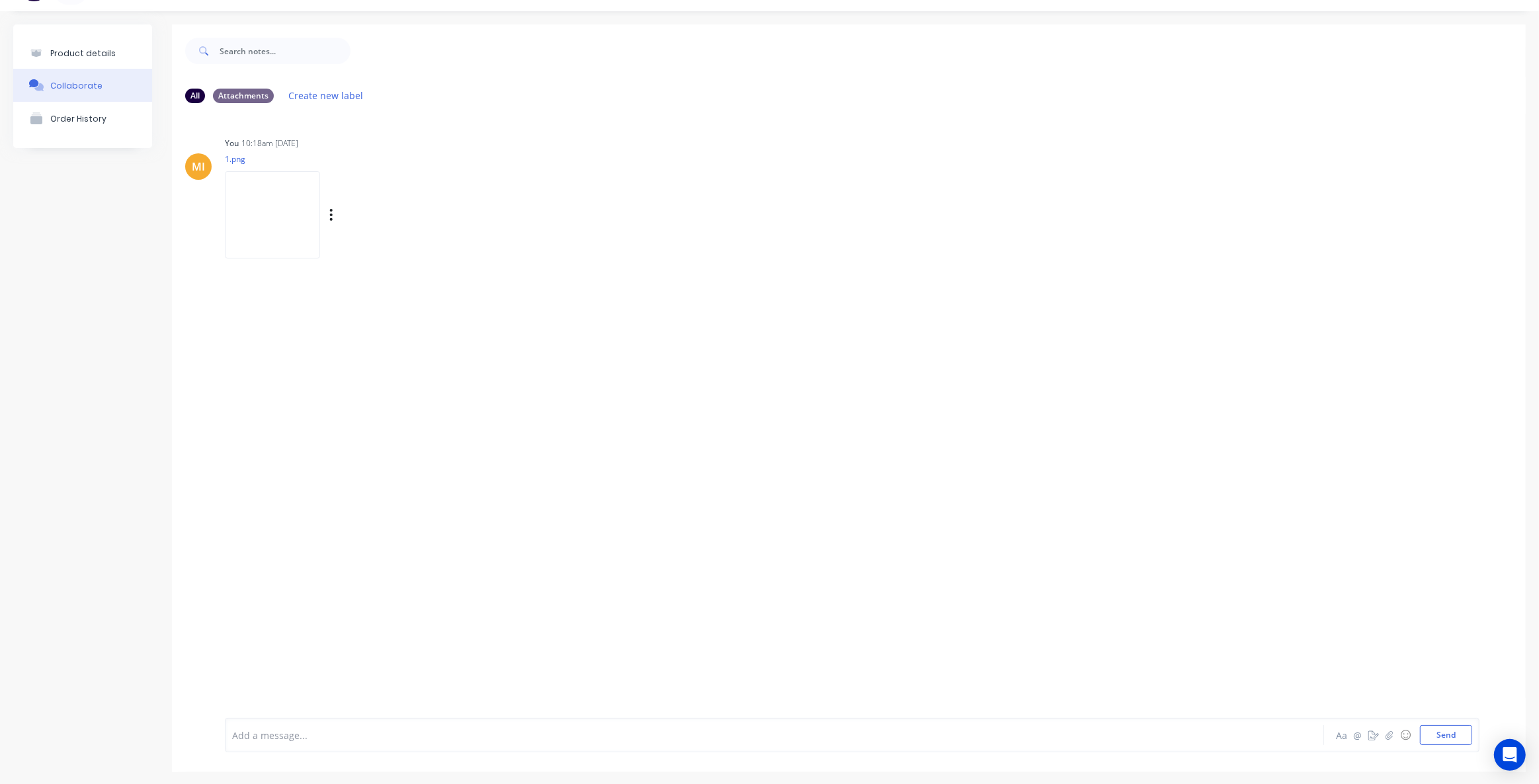
click at [437, 217] on div "Labels Auto-attach to new orders Sales Orders Purchase Orders Download Delete" at bounding box center [399, 215] width 149 height 19
click at [333, 215] on icon "button" at bounding box center [332, 215] width 3 height 12
click at [492, 252] on button "Auto-attach to new orders" at bounding box center [418, 251] width 149 height 31
click at [545, 243] on label at bounding box center [545, 243] width 0 height 0
click at [525, 251] on input "checkbox" at bounding box center [519, 249] width 10 height 13
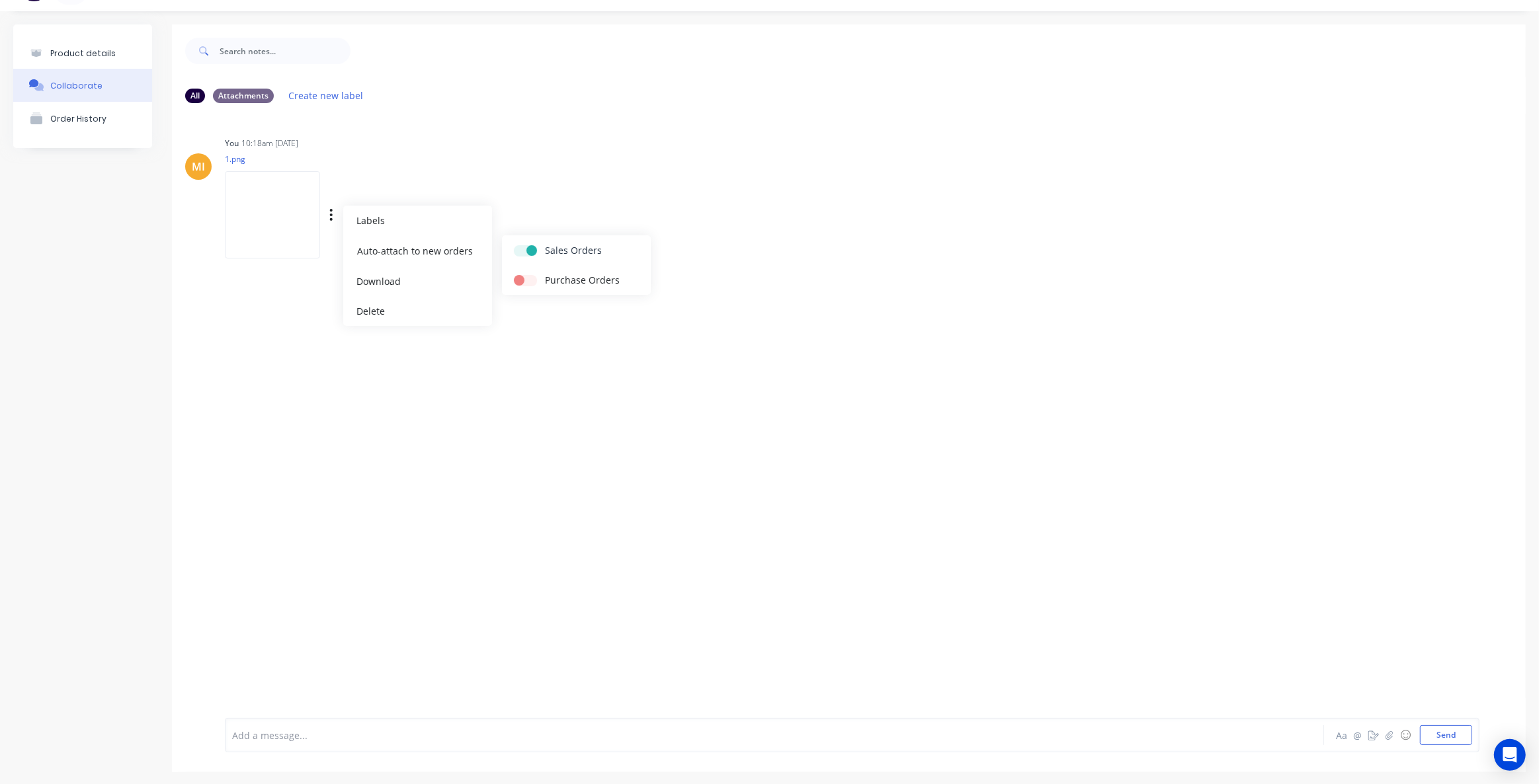
click at [545, 243] on label at bounding box center [545, 243] width 0 height 0
click at [525, 252] on input "checkbox" at bounding box center [519, 249] width 10 height 13
checkbox input "false"
click at [334, 212] on button "button" at bounding box center [331, 215] width 5 height 19
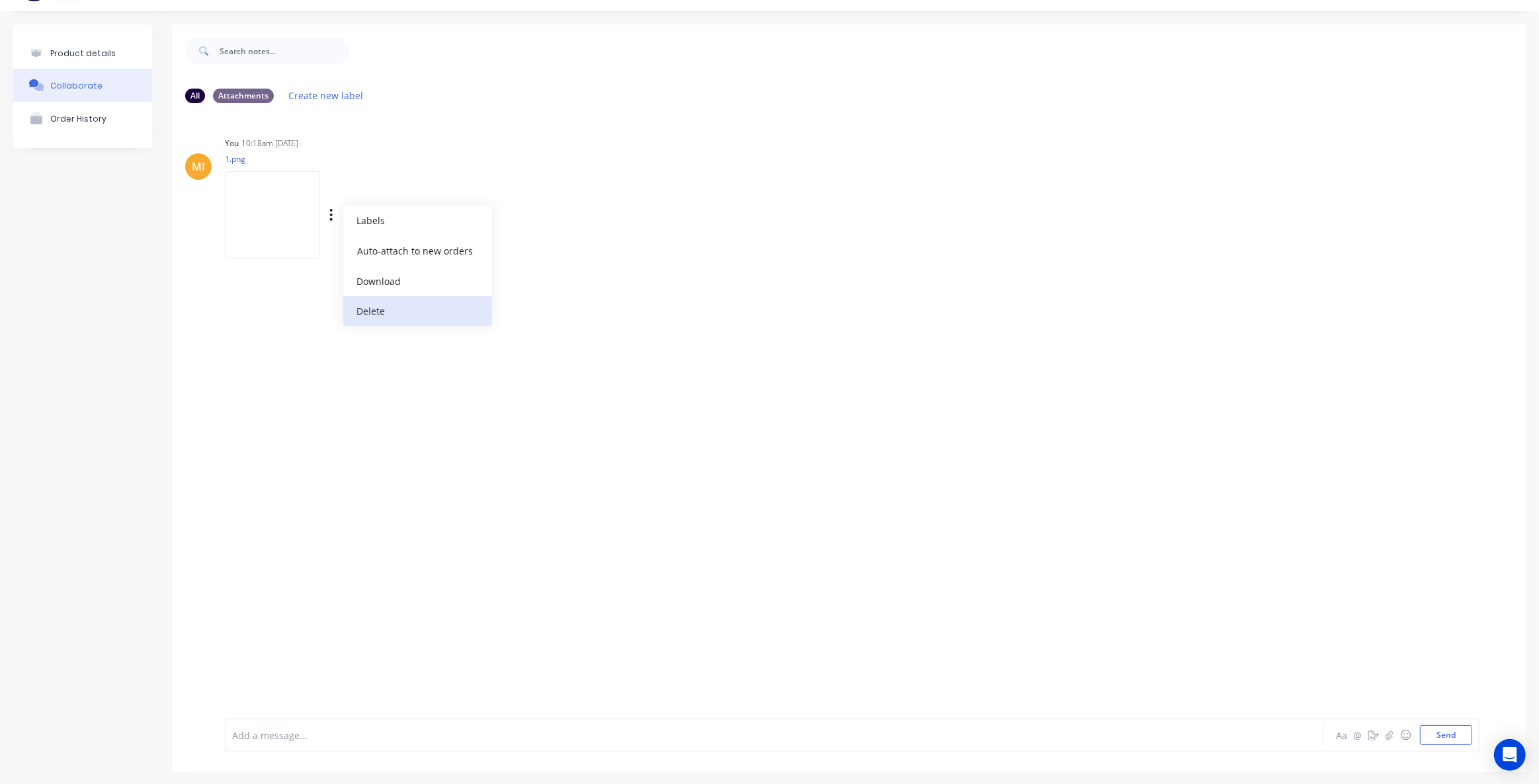
click at [475, 304] on button "Delete" at bounding box center [418, 311] width 149 height 29
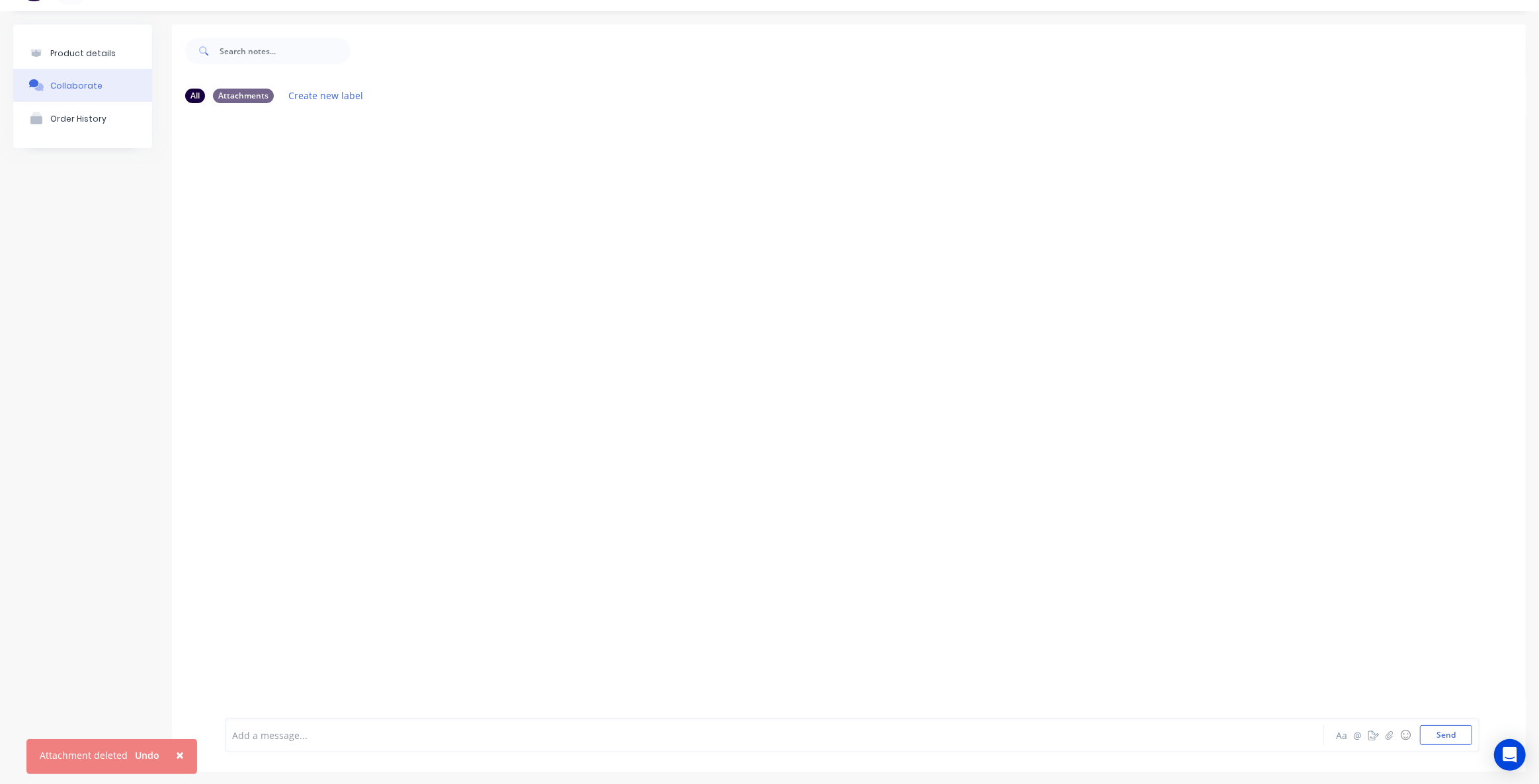
click at [320, 724] on div "Add a message... Aa @ ☺ Send" at bounding box center [853, 735] width 1255 height 35
click at [55, 106] on button "Order History" at bounding box center [82, 118] width 139 height 33
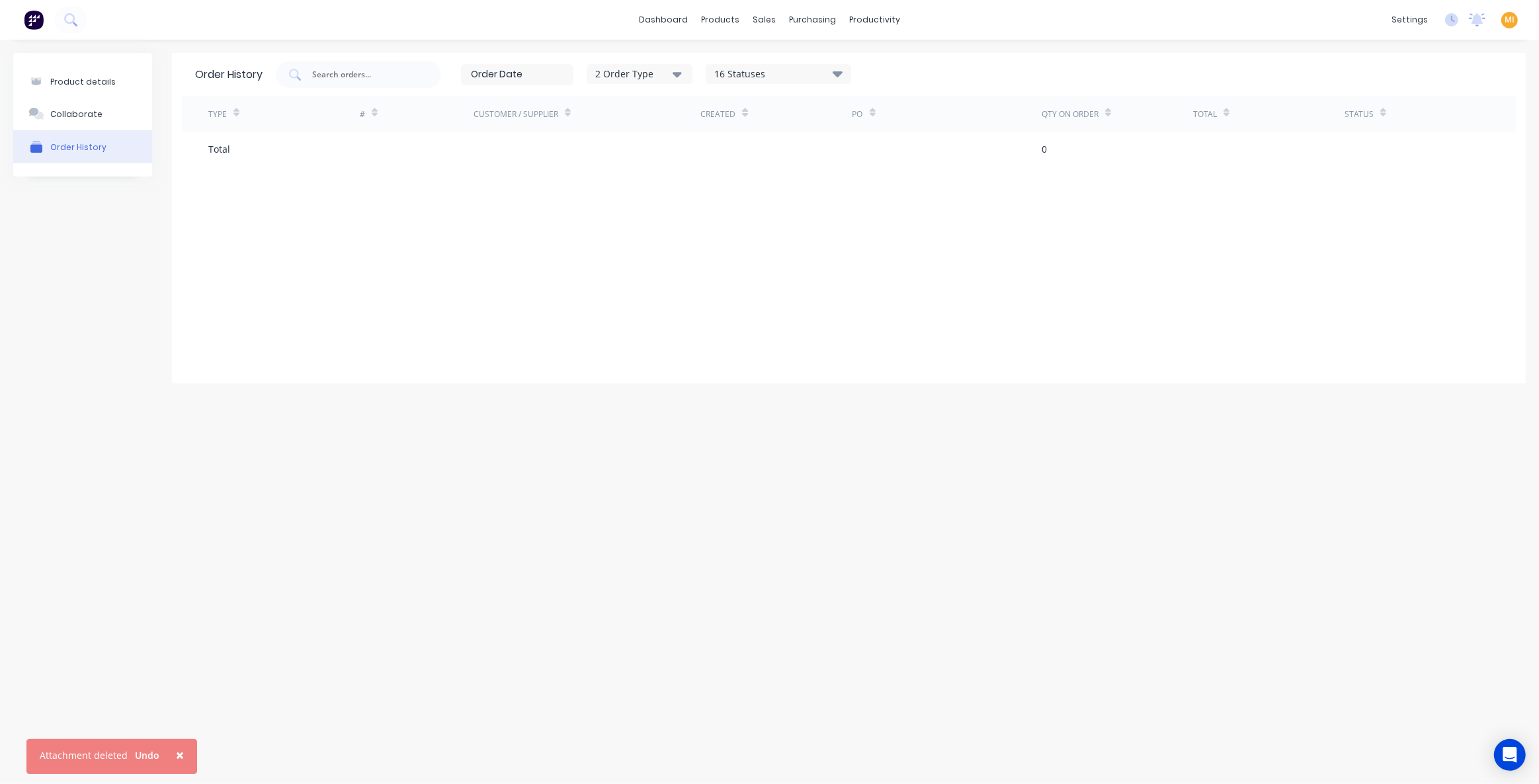
click at [760, 75] on div "16 Statuses" at bounding box center [778, 74] width 144 height 15
click at [636, 79] on div "2 Order Type" at bounding box center [639, 74] width 88 height 14
click at [346, 339] on div at bounding box center [848, 265] width 1334 height 199
click at [176, 760] on span "×" at bounding box center [180, 755] width 8 height 18
click at [113, 83] on button "Product details" at bounding box center [82, 82] width 139 height 31
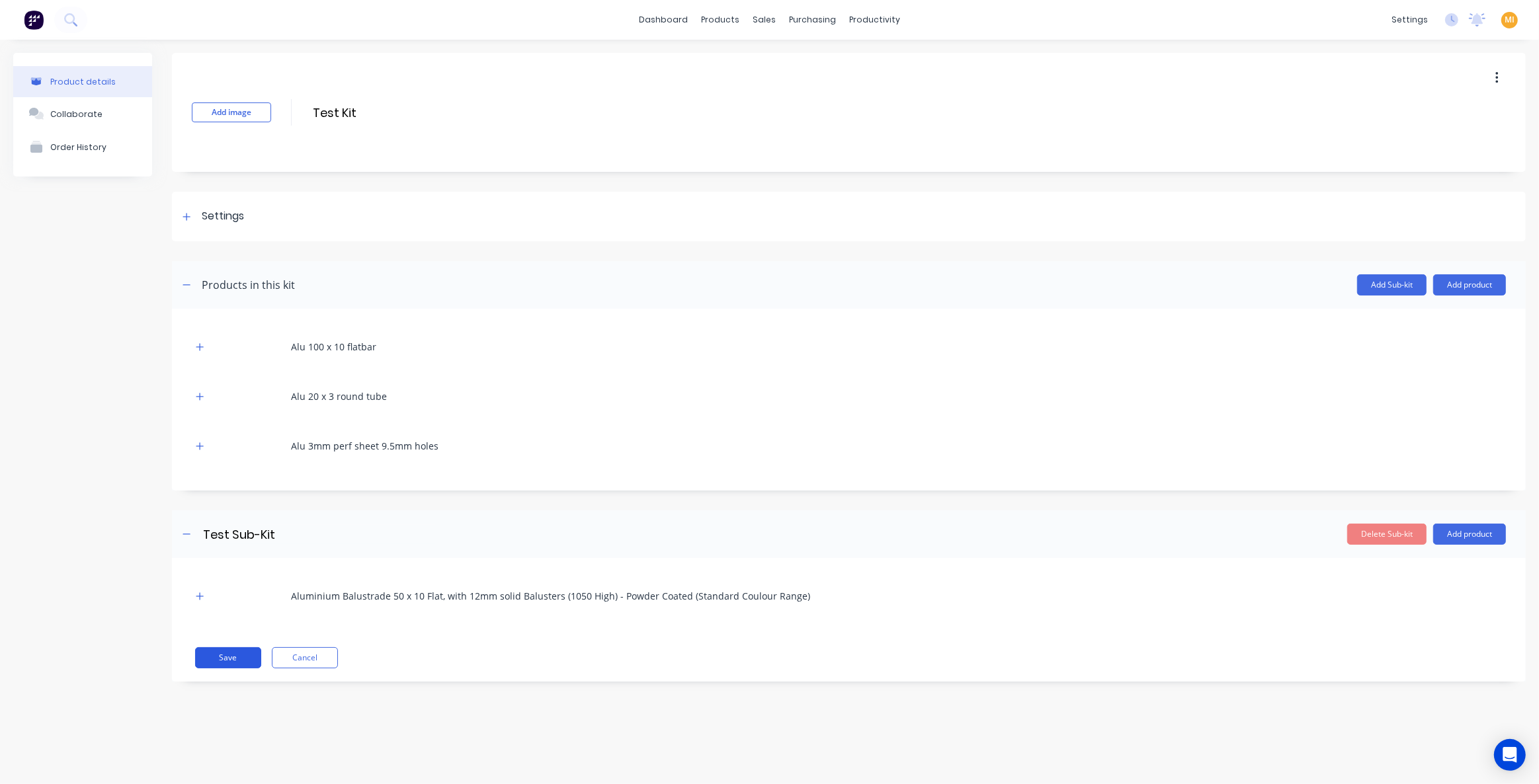
click at [226, 662] on button "Save" at bounding box center [228, 658] width 66 height 21
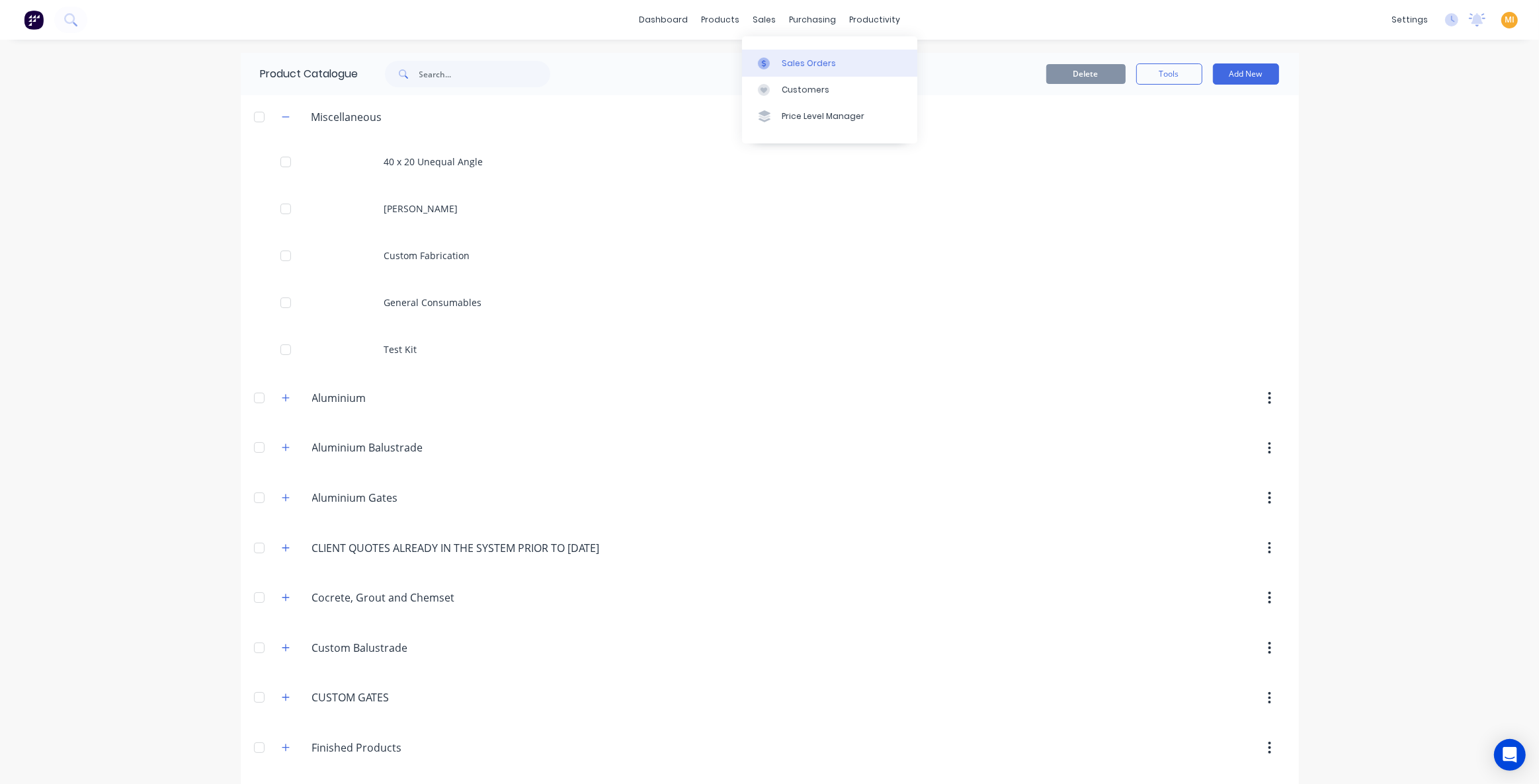
click at [782, 63] on div "Sales Orders" at bounding box center [809, 63] width 54 height 12
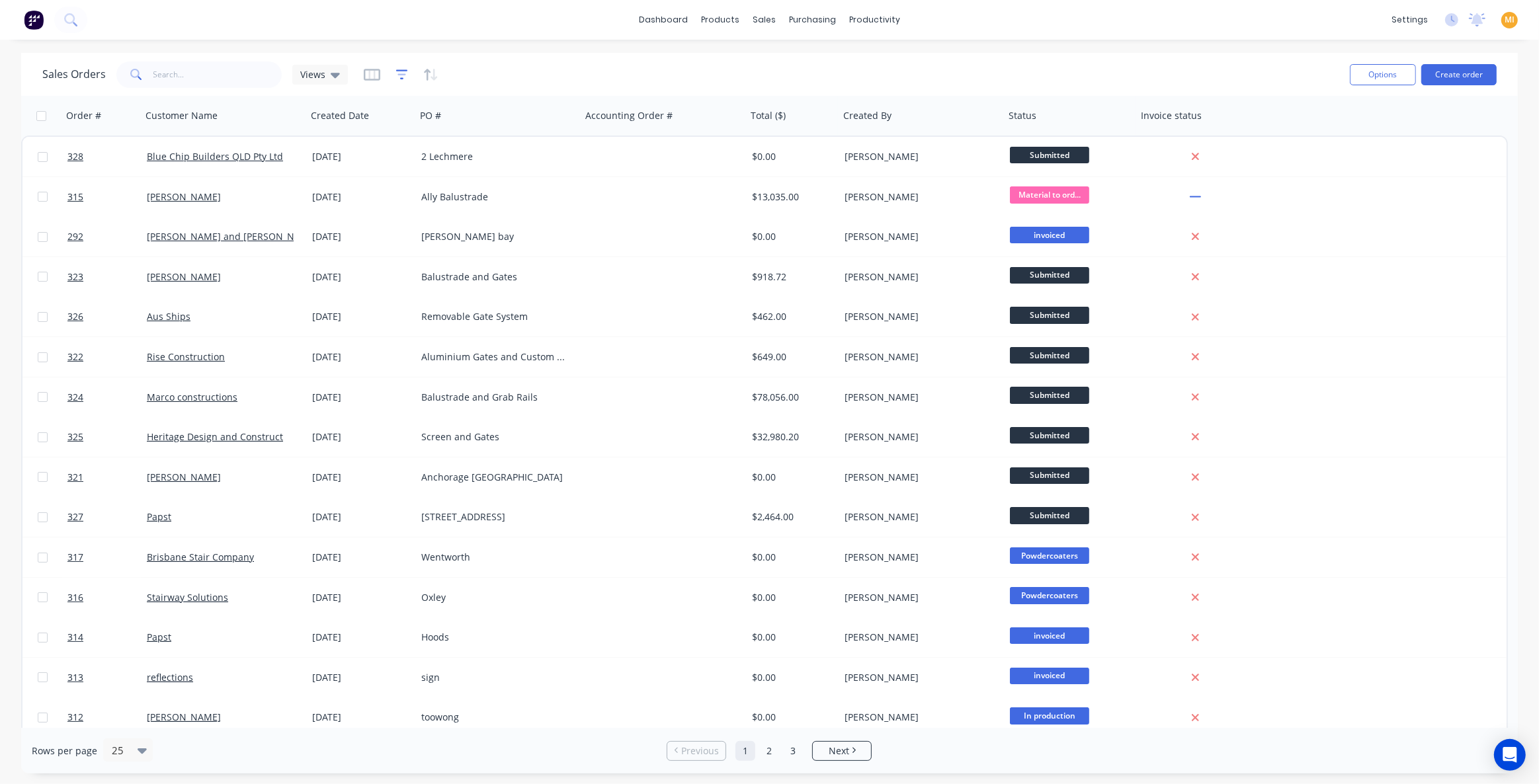
click at [404, 73] on icon "button" at bounding box center [402, 75] width 12 height 13
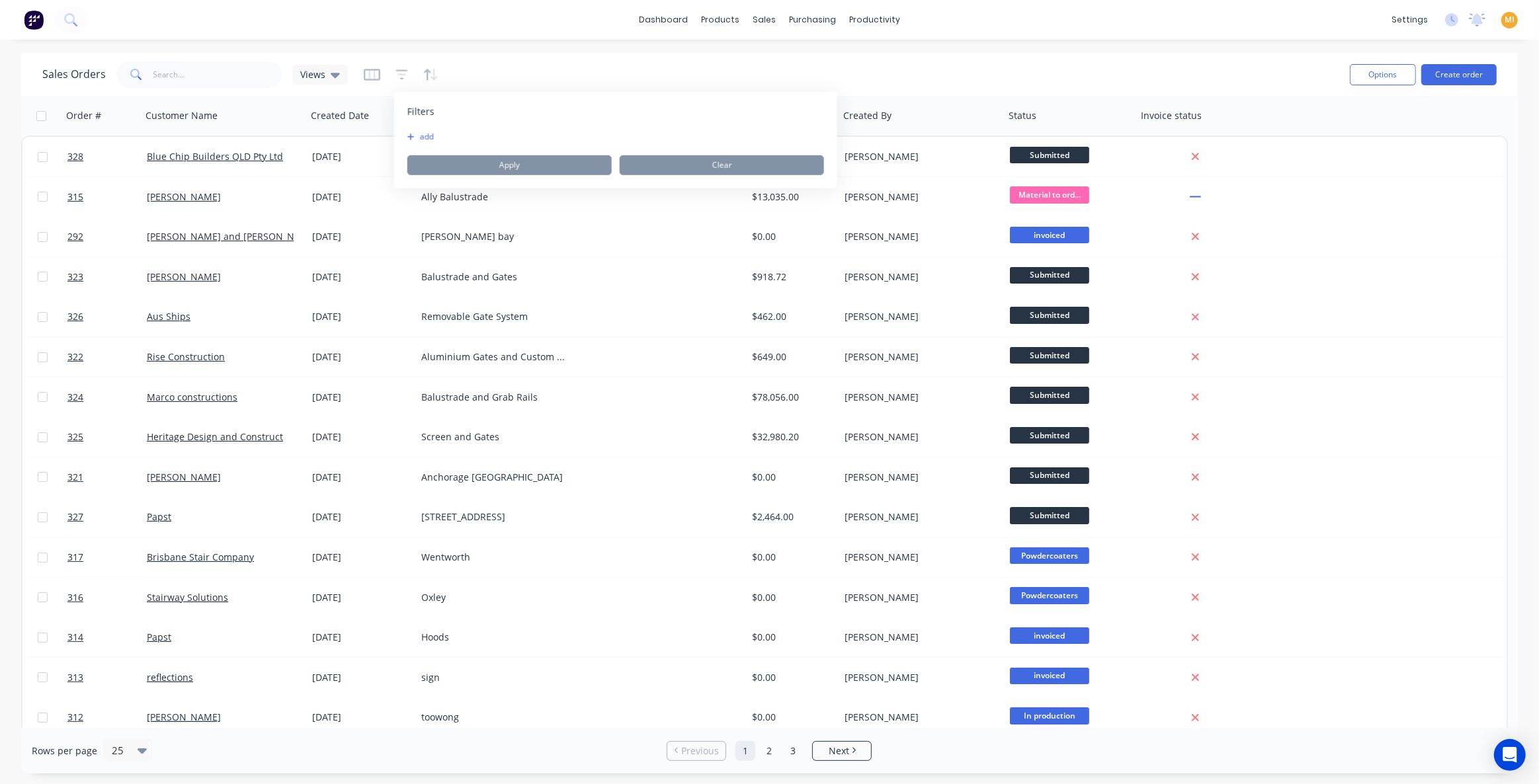
click at [433, 136] on button "add" at bounding box center [424, 137] width 33 height 10
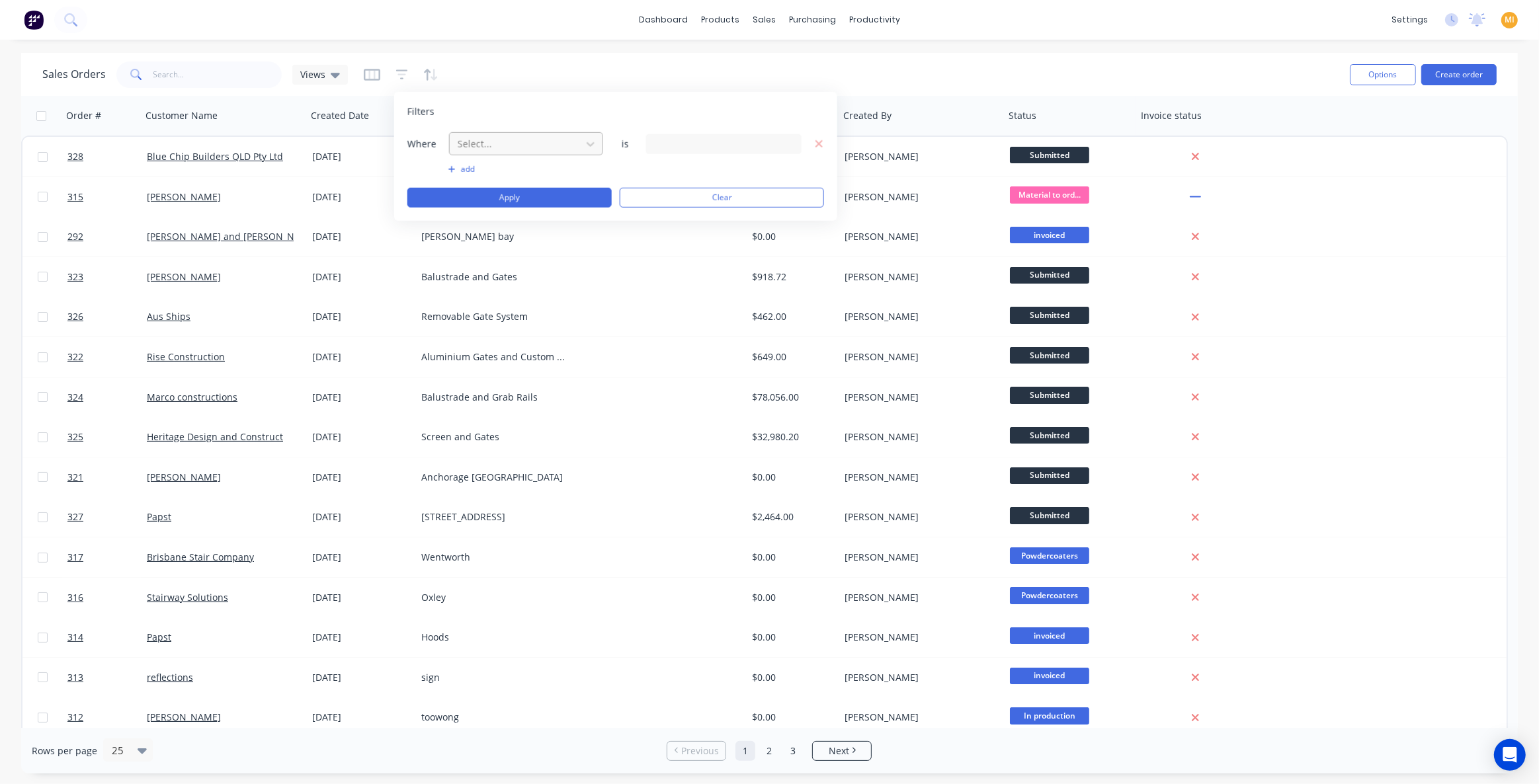
click at [480, 139] on div at bounding box center [515, 143] width 118 height 16
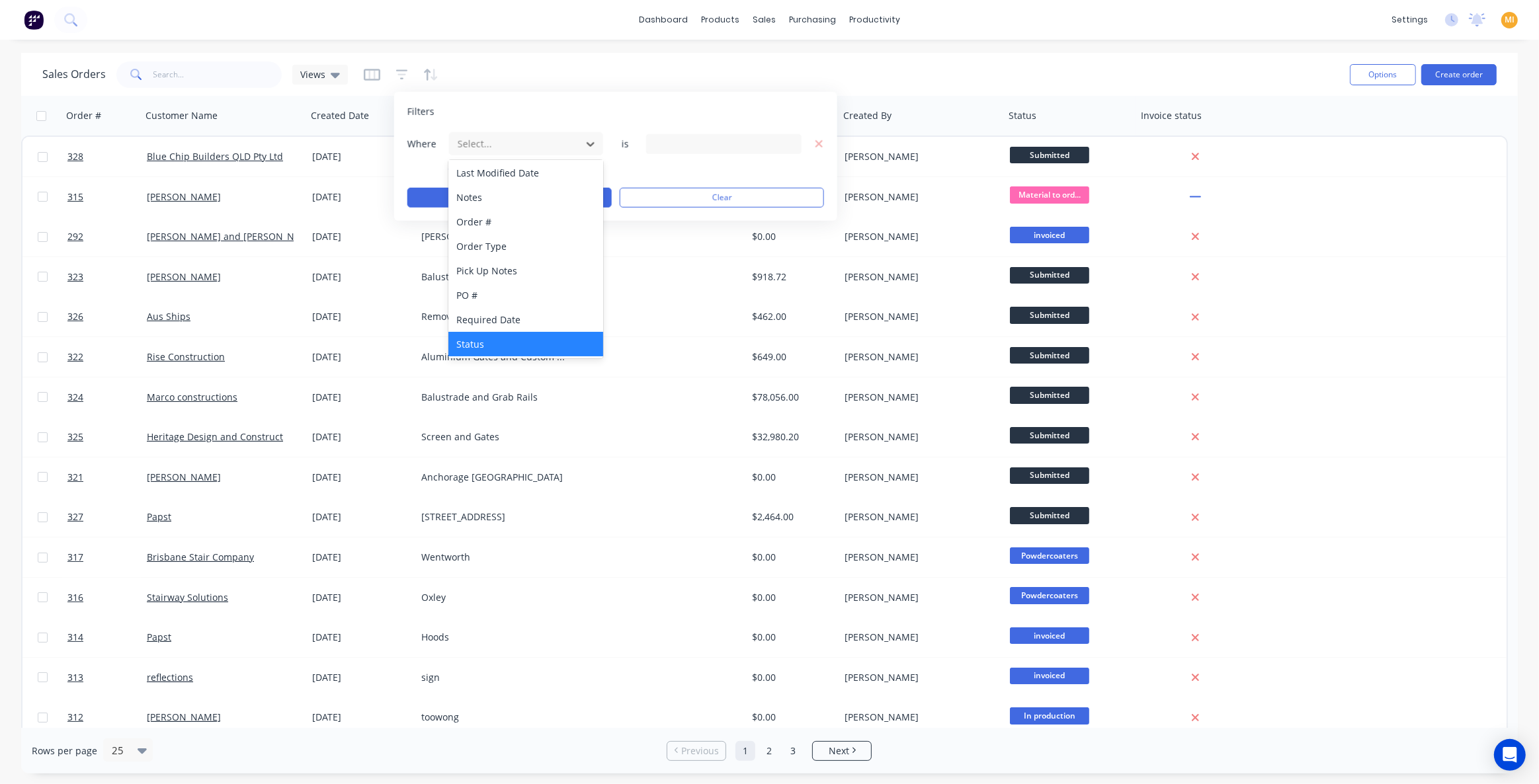
click at [486, 341] on div "Status" at bounding box center [526, 343] width 154 height 24
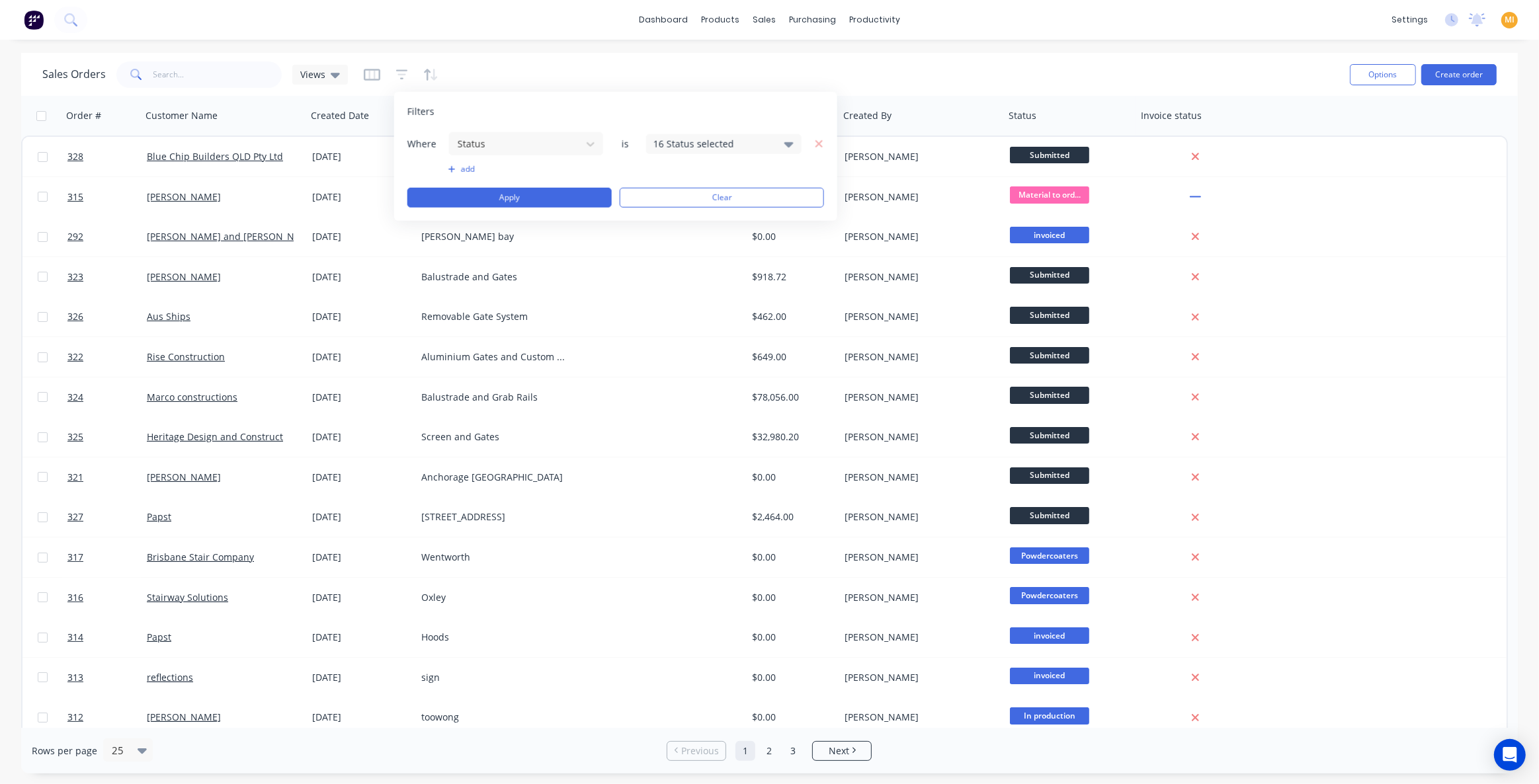
click at [683, 138] on div "16 Status selected" at bounding box center [713, 143] width 120 height 14
click at [665, 211] on div at bounding box center [668, 215] width 26 height 26
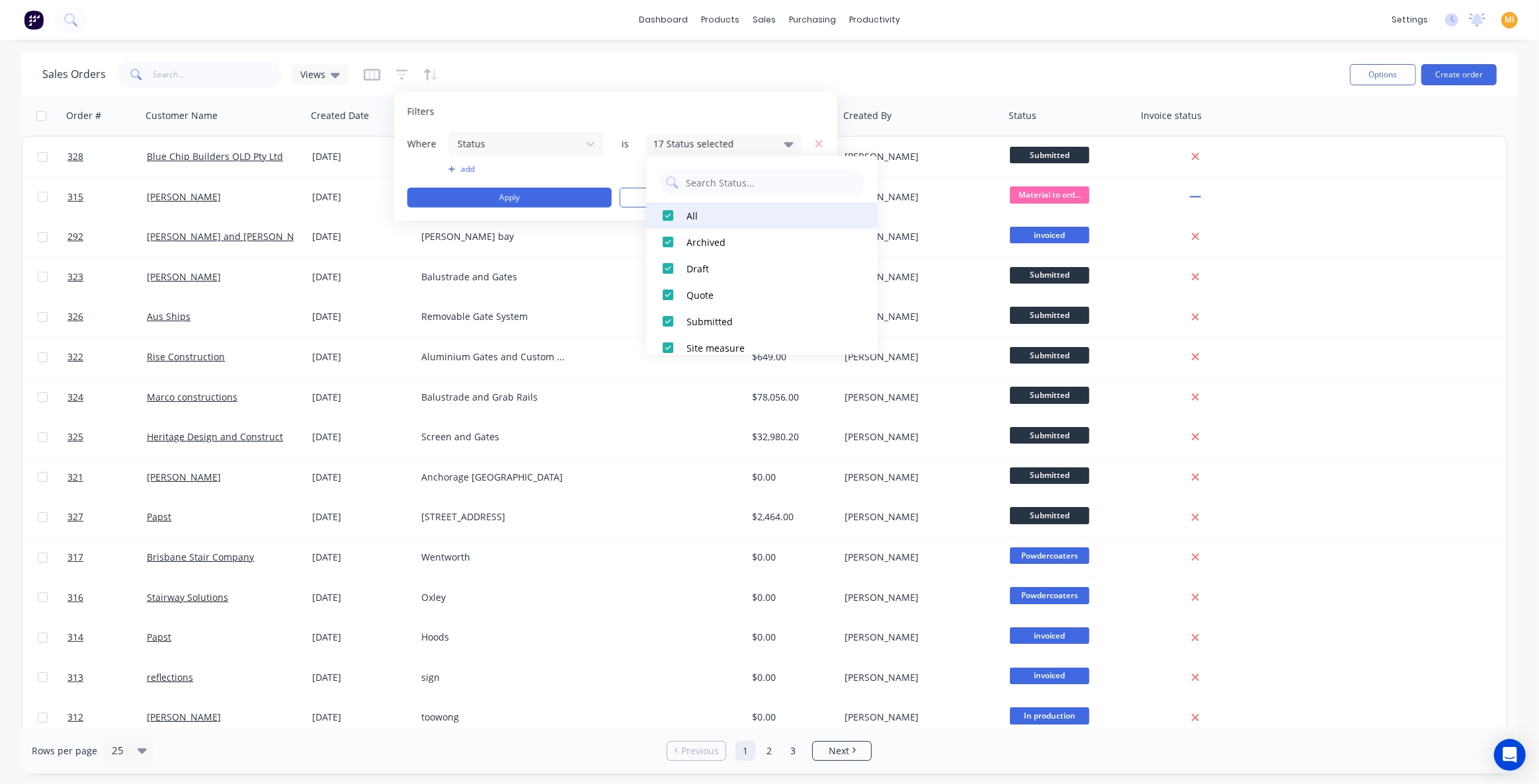
click at [665, 211] on div at bounding box center [668, 215] width 26 height 26
click at [670, 267] on div at bounding box center [668, 268] width 26 height 26
click at [563, 196] on button "Apply" at bounding box center [510, 197] width 205 height 20
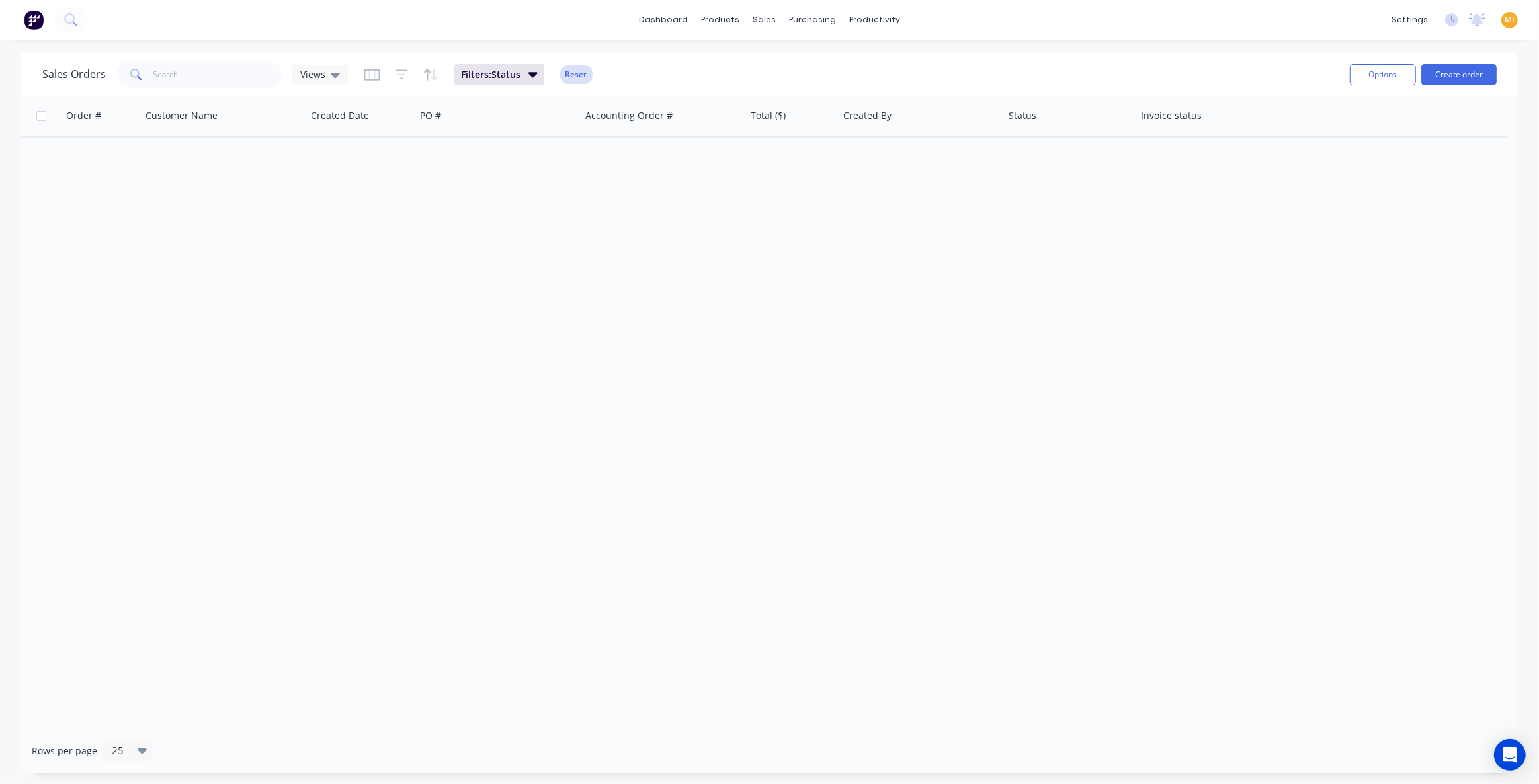
click at [584, 76] on button "Reset" at bounding box center [577, 74] width 32 height 18
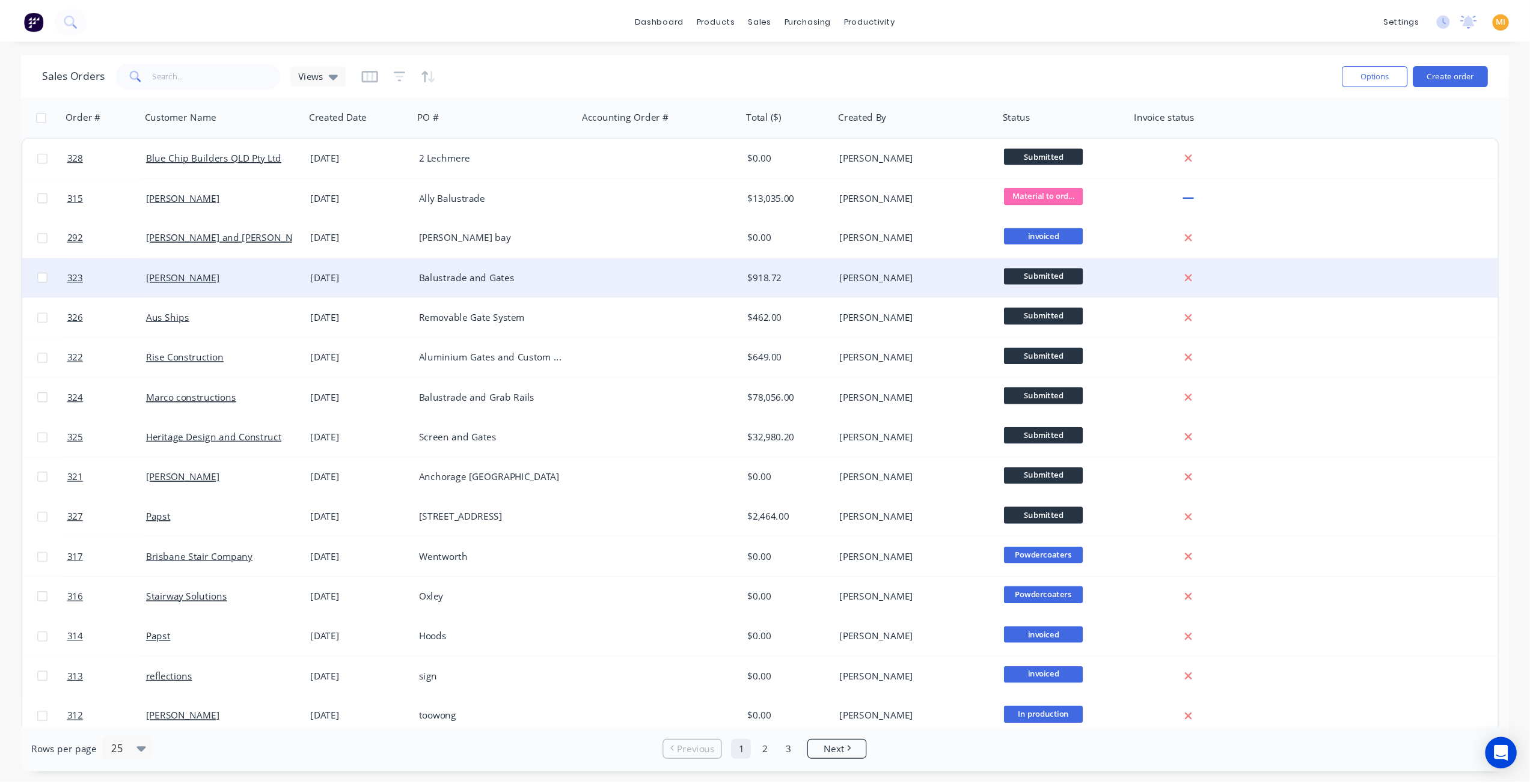
scroll to position [0, 0]
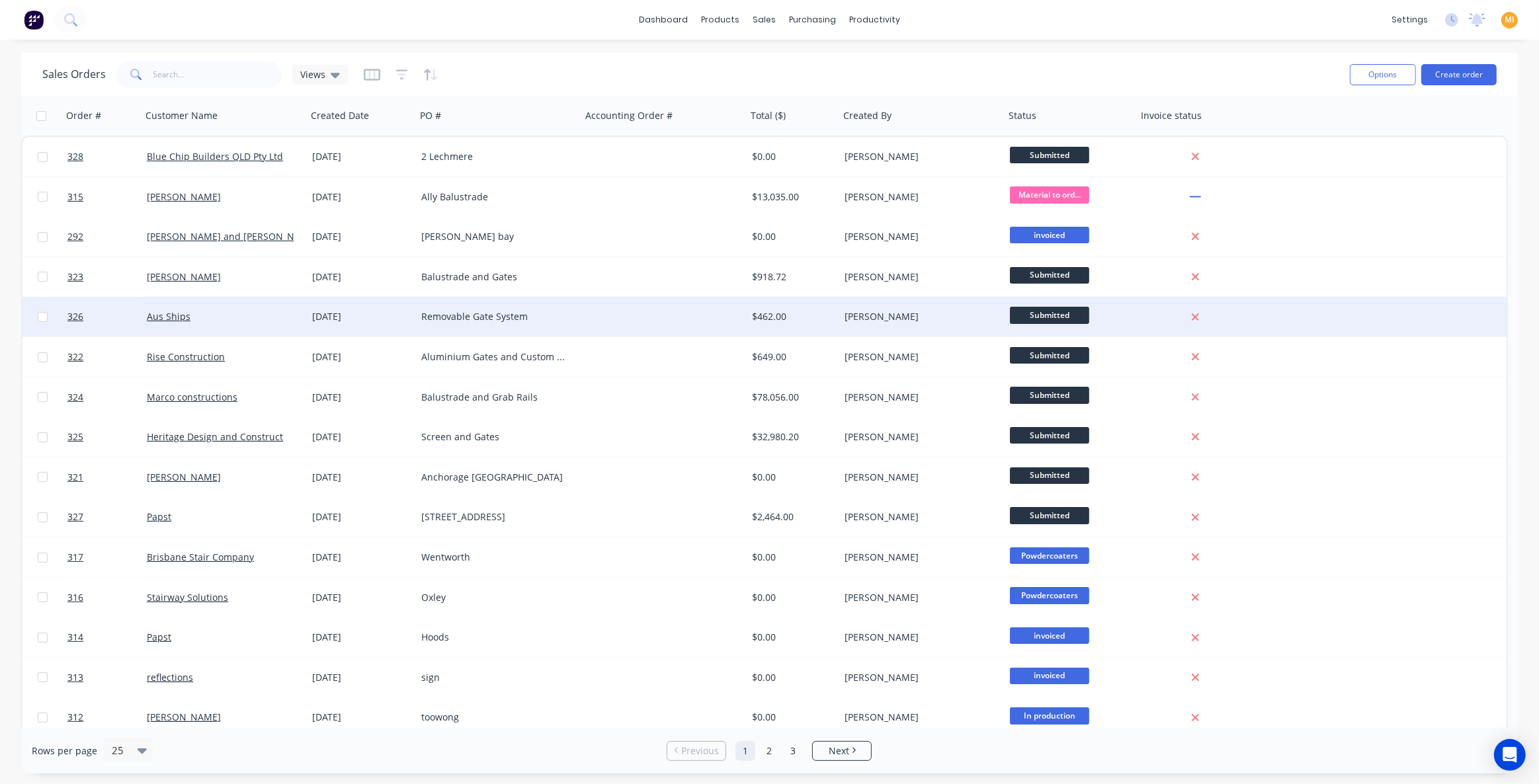
click at [262, 298] on div "Aus Ships" at bounding box center [224, 317] width 166 height 40
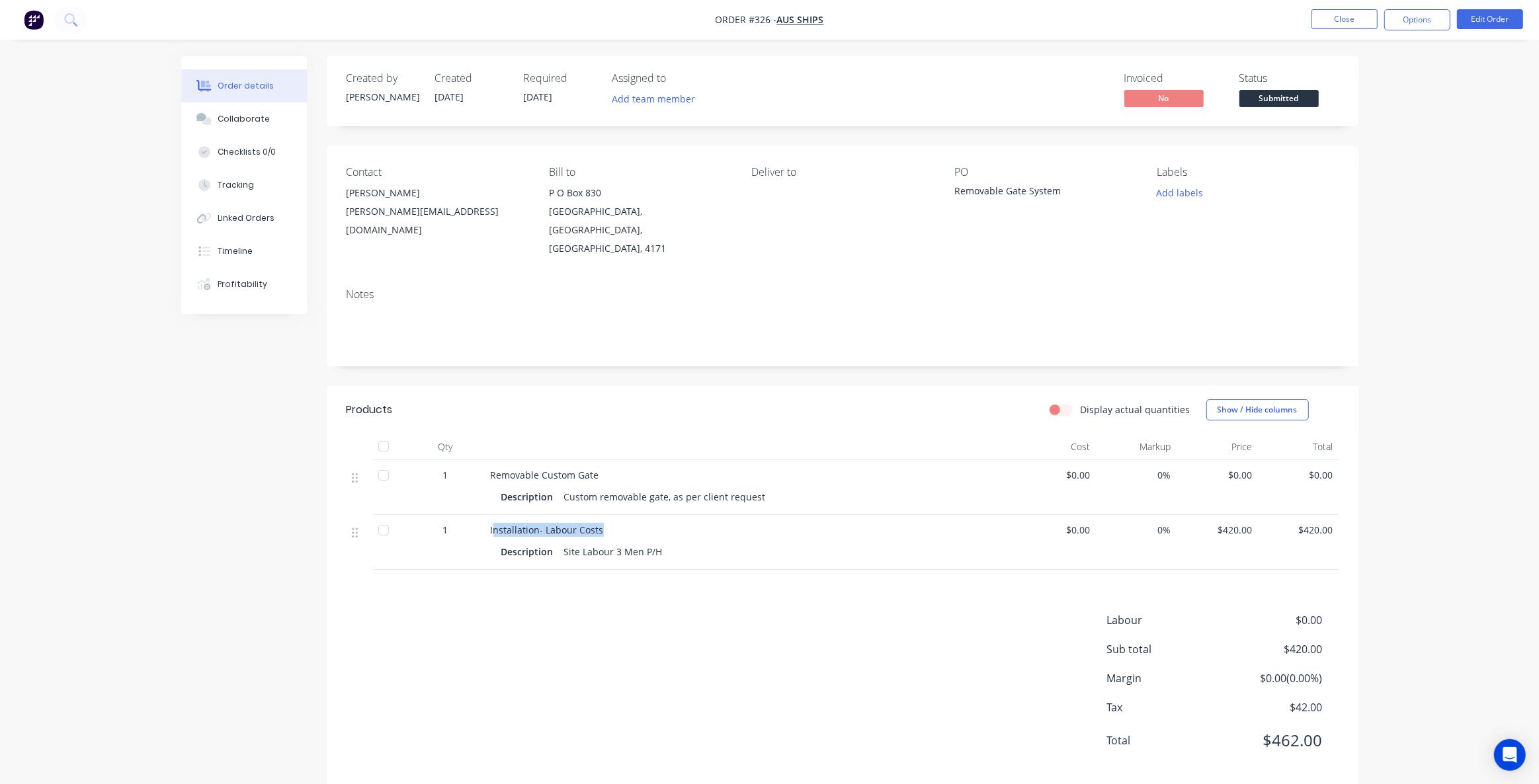
drag, startPoint x: 609, startPoint y: 501, endPoint x: 493, endPoint y: 502, distance: 116.0
click at [493, 523] on div "Installation- Labour Costs" at bounding box center [750, 530] width 519 height 14
click at [484, 567] on div "Products Display actual quantities Show / Hide columns Qty Cost Markup Price To…" at bounding box center [842, 585] width 1032 height 399
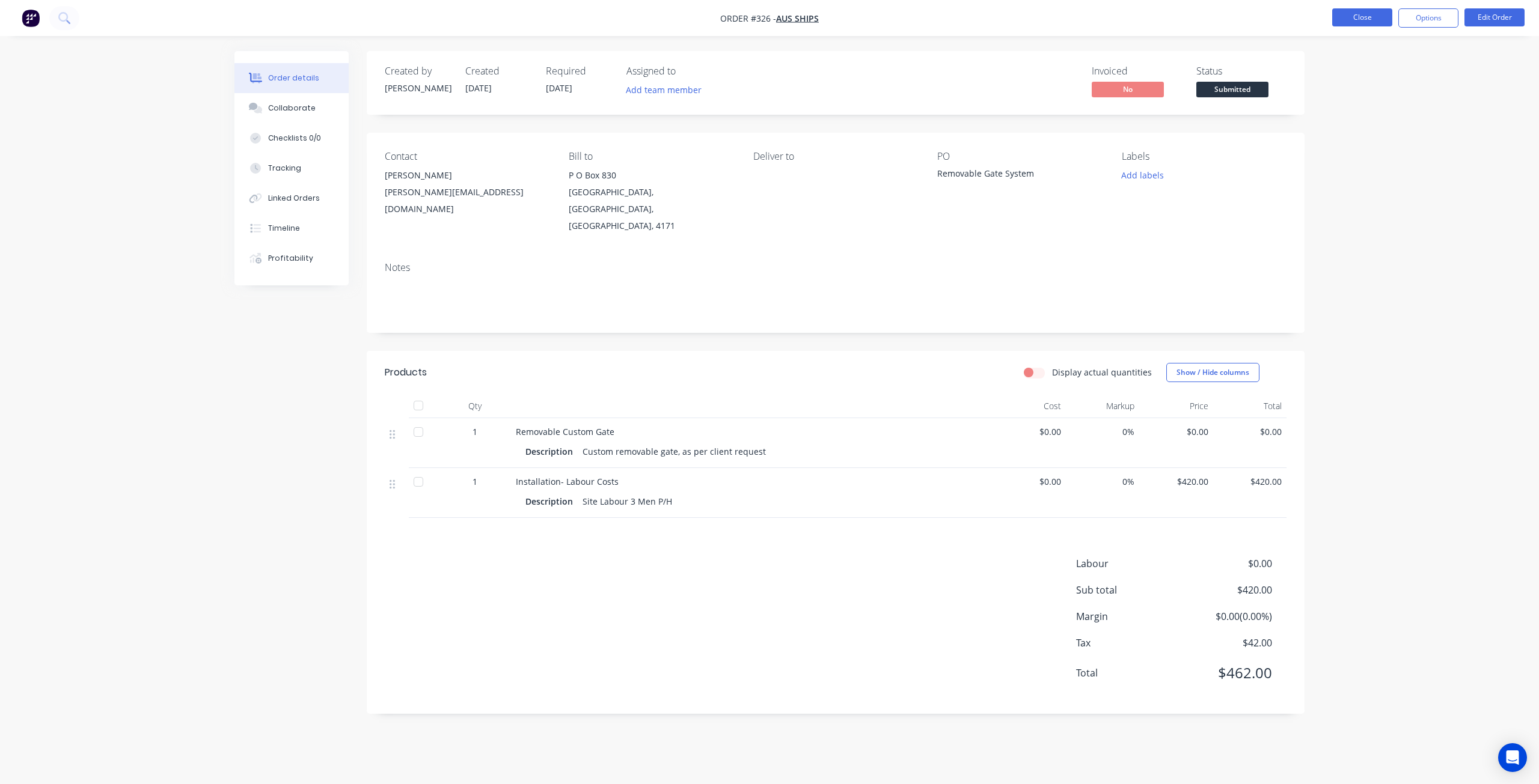
click at [1357, 18] on button "Close" at bounding box center [1362, 17] width 60 height 18
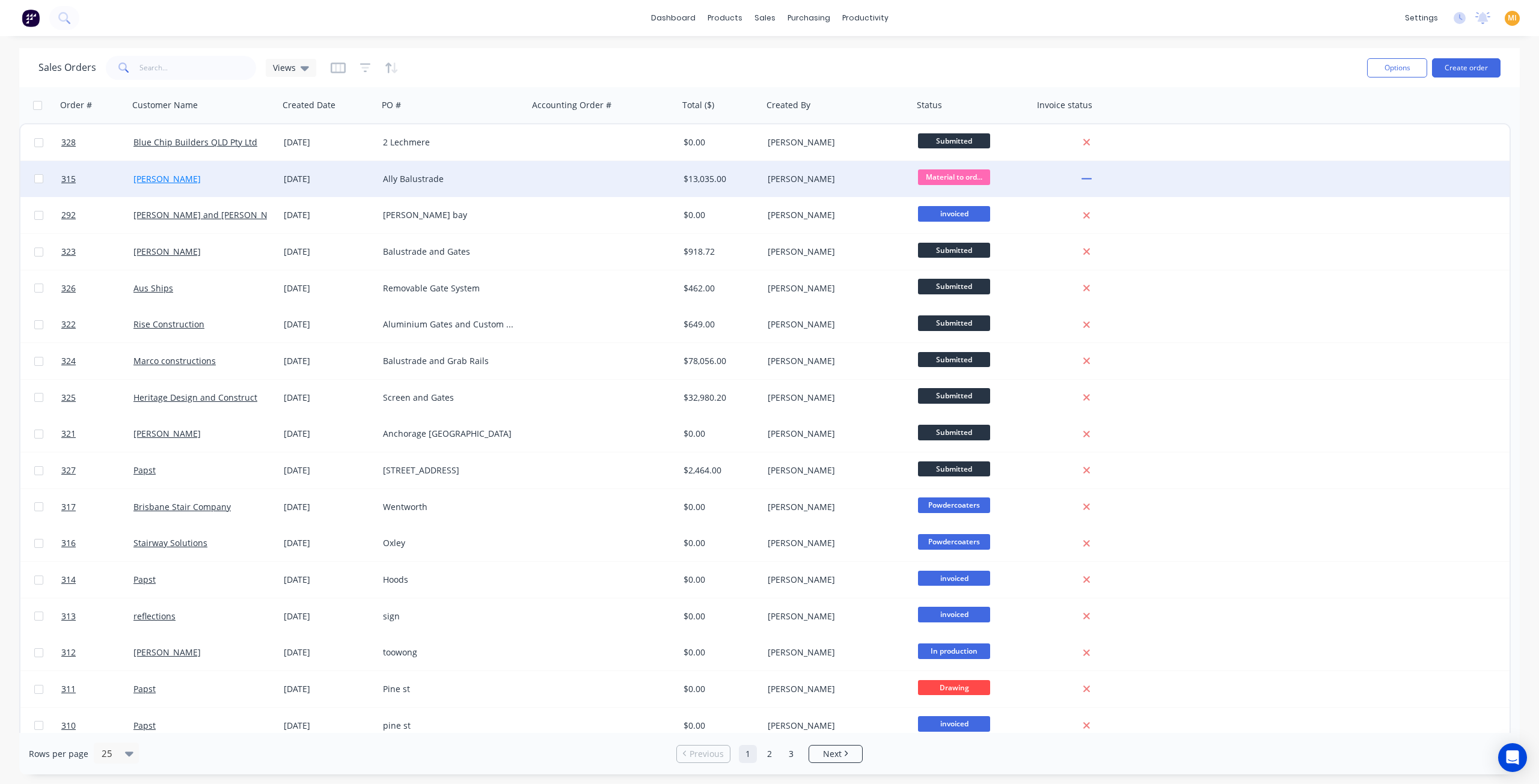
click at [189, 178] on link "[PERSON_NAME]" at bounding box center [167, 178] width 68 height 11
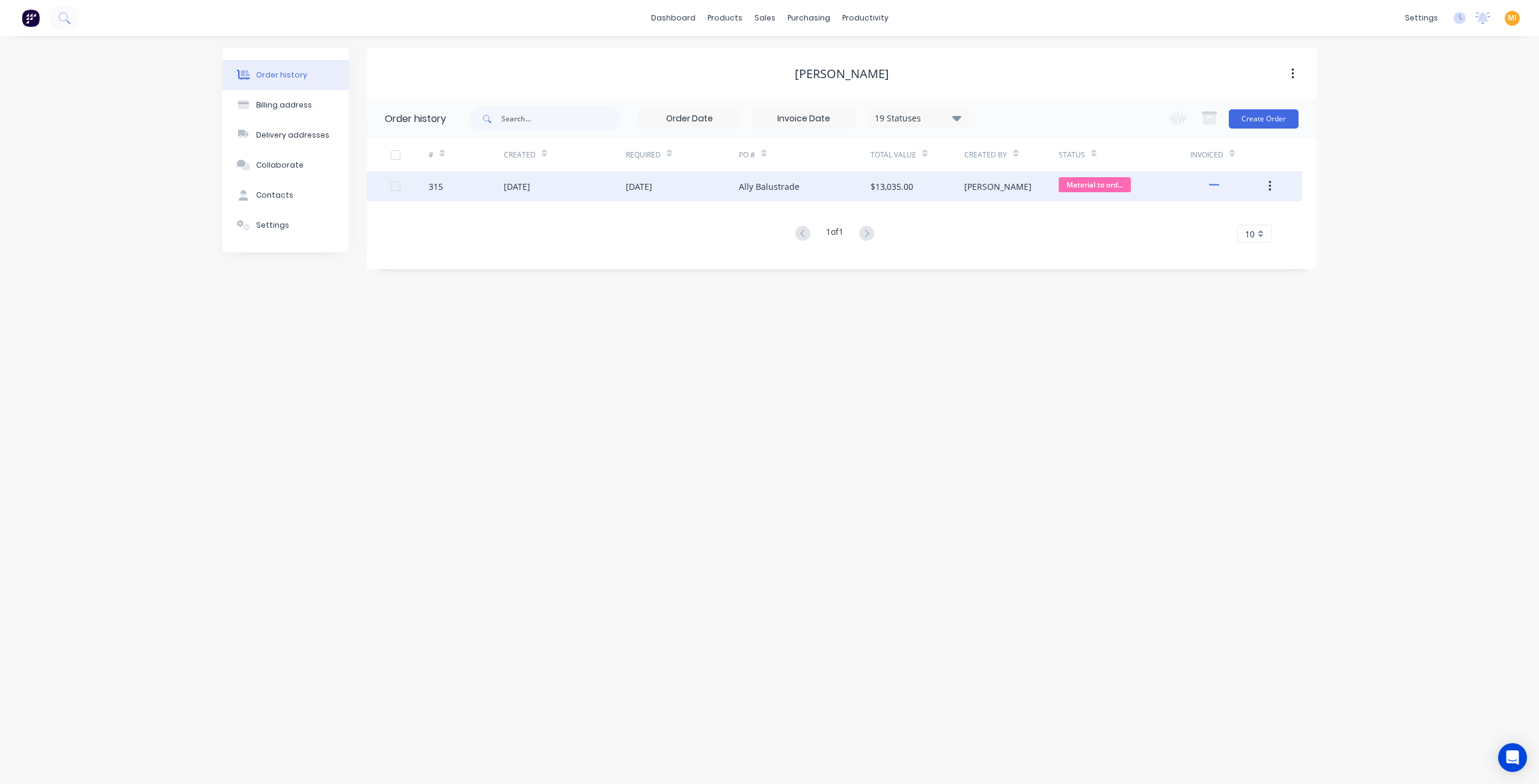
click at [452, 190] on div "315" at bounding box center [466, 186] width 75 height 30
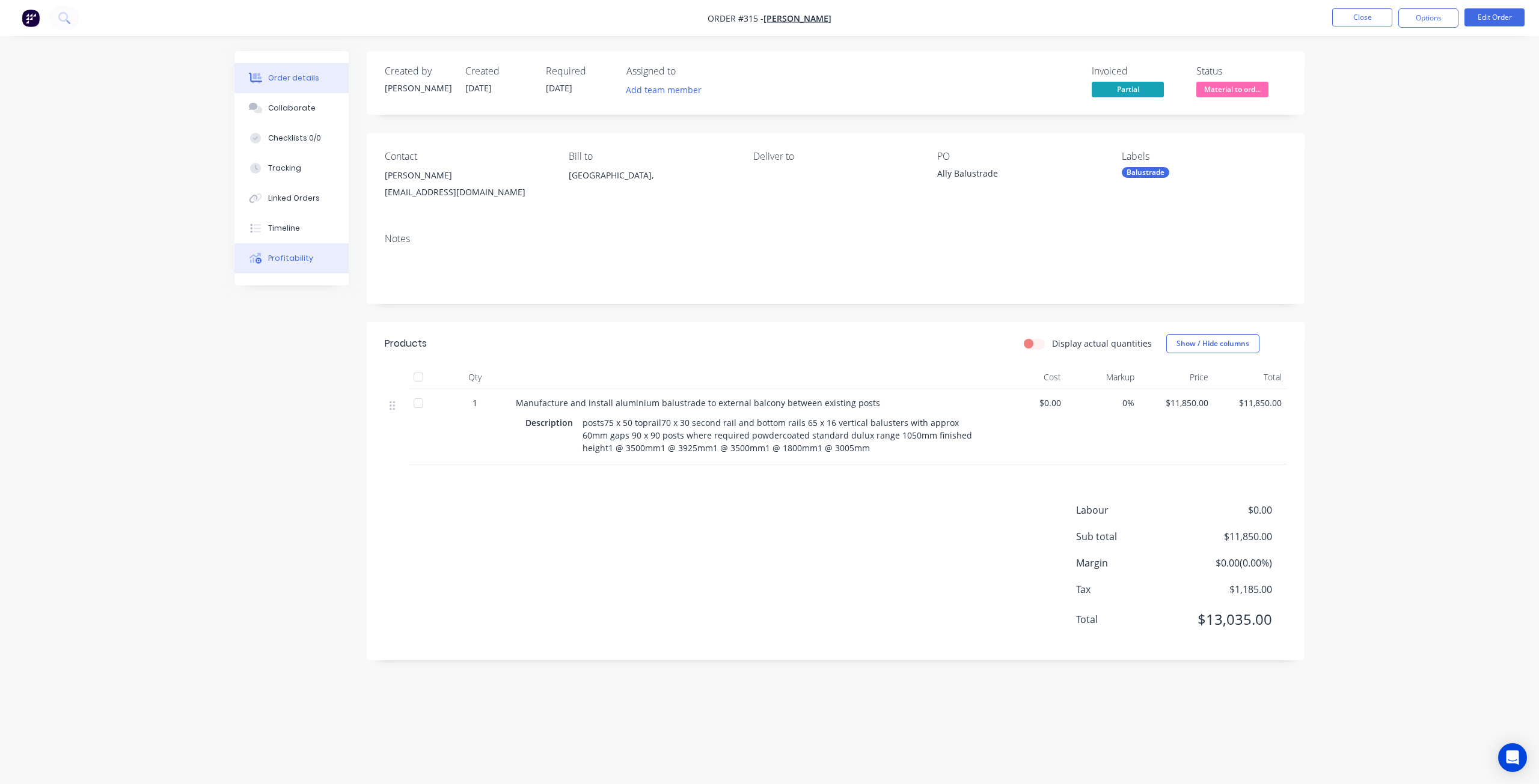
click at [287, 271] on button "Profitability" at bounding box center [291, 258] width 114 height 30
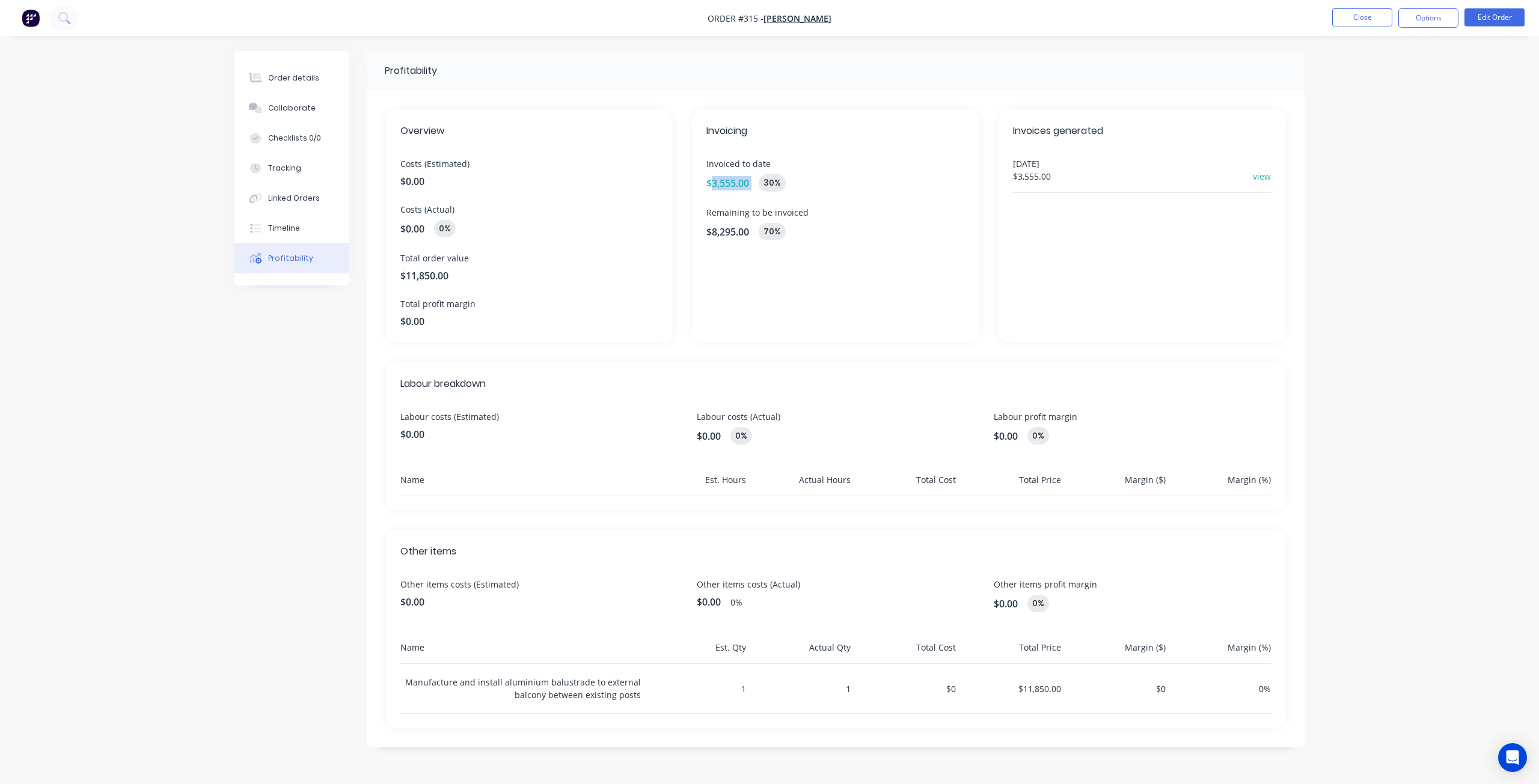
drag, startPoint x: 755, startPoint y: 188, endPoint x: 710, endPoint y: 190, distance: 45.0
click at [710, 190] on div "$3,555.00 30 %" at bounding box center [835, 183] width 258 height 17
click at [703, 207] on div "Invoicing Invoiced to date $3,555.00 30 % Remaining to be invoiced $8,295.00 70…" at bounding box center [835, 227] width 287 height 234
click at [289, 227] on div "Timeline" at bounding box center [284, 229] width 32 height 11
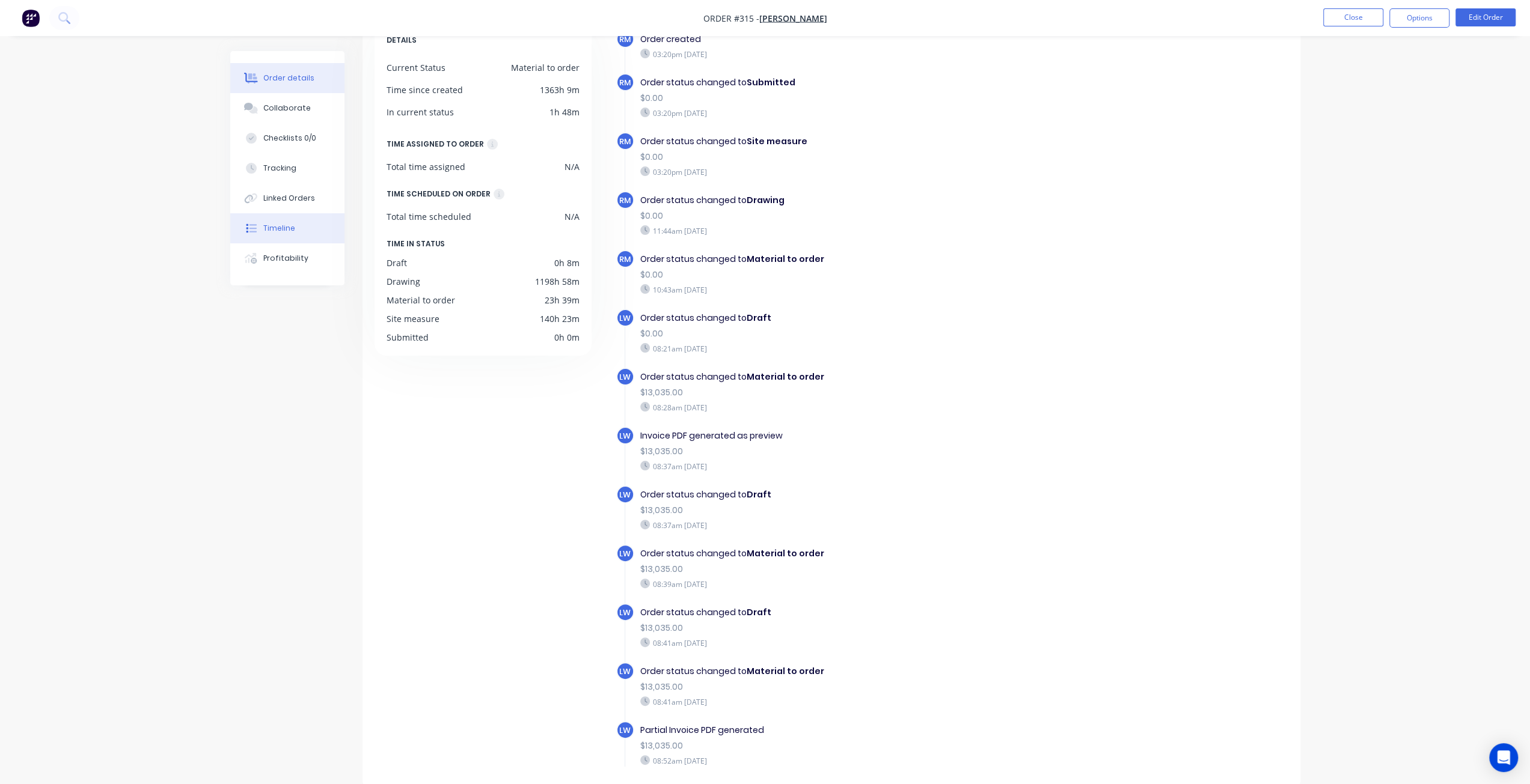
click at [294, 77] on div "Order details" at bounding box center [289, 78] width 51 height 11
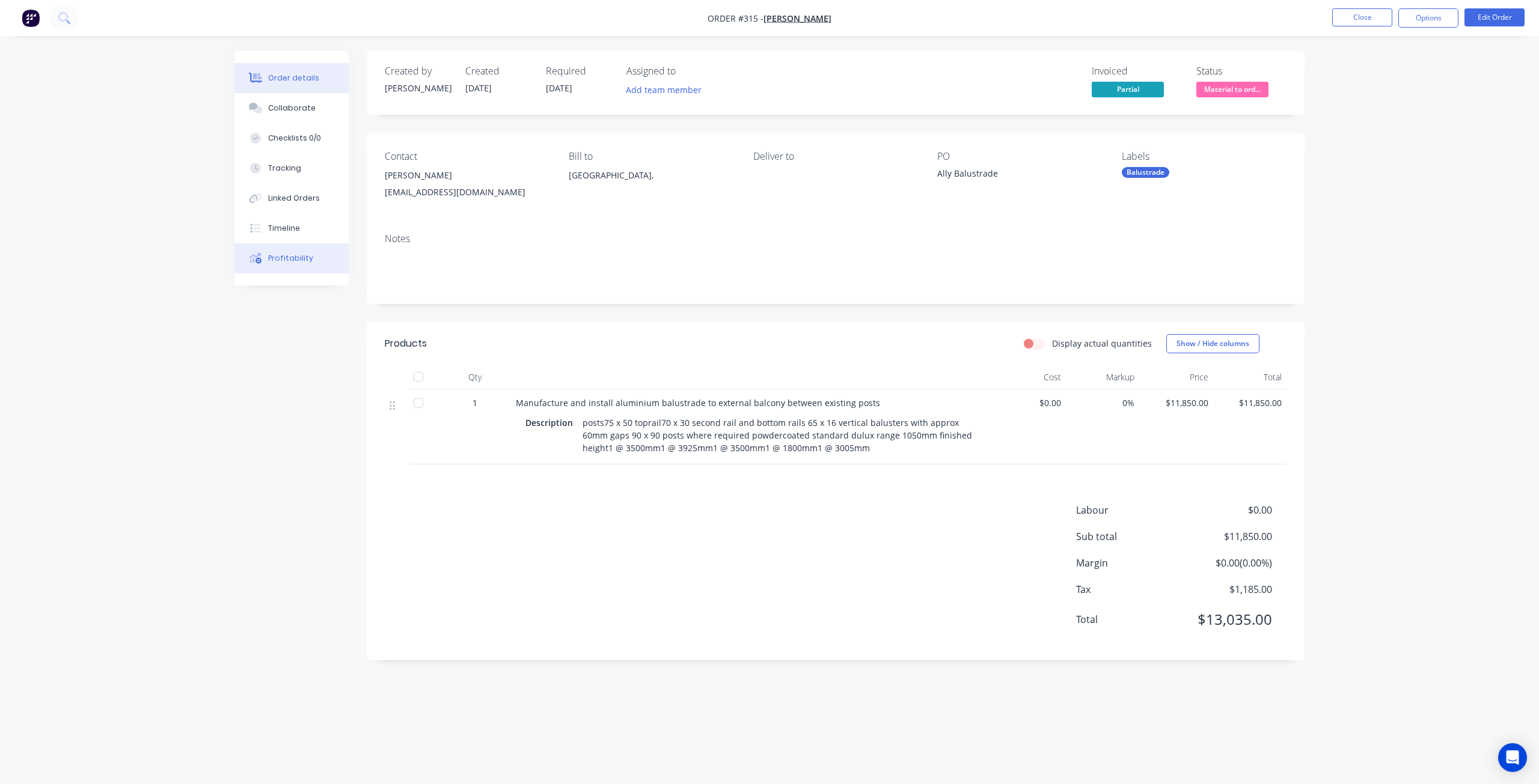
click at [271, 257] on div "Profitability" at bounding box center [290, 259] width 45 height 11
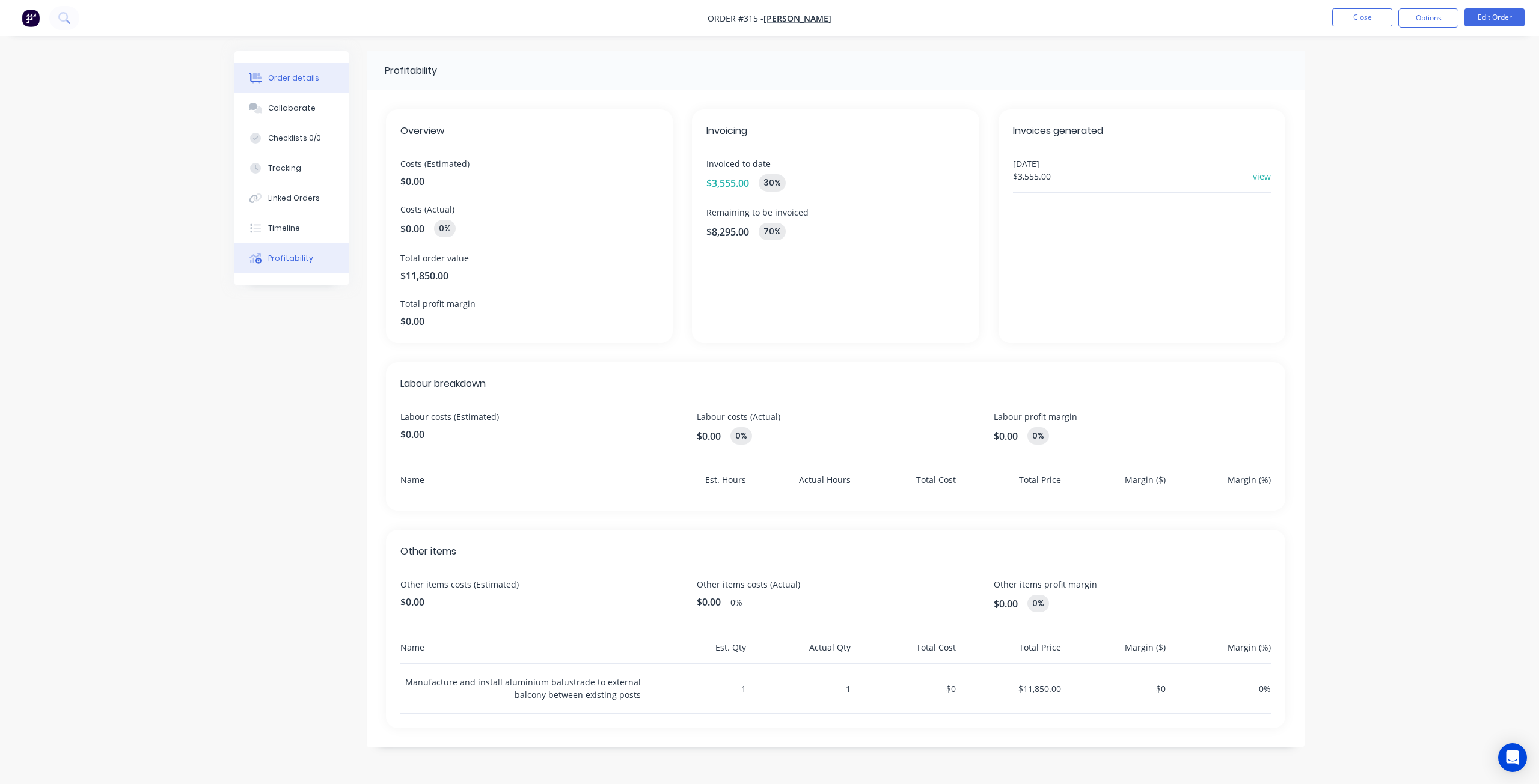
click at [286, 76] on div "Order details" at bounding box center [293, 78] width 51 height 11
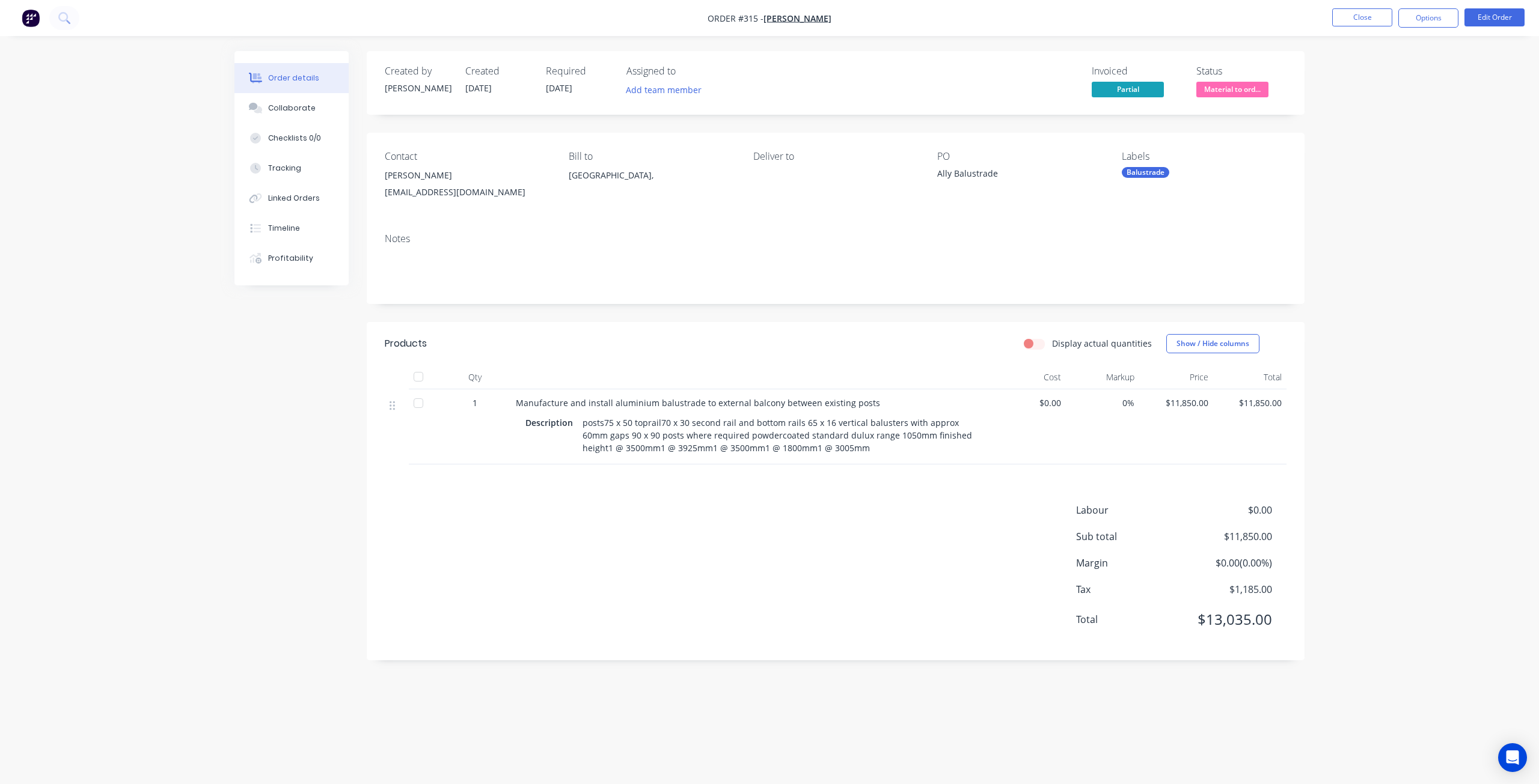
click at [1052, 346] on label "Display actual quantities" at bounding box center [1101, 343] width 100 height 13
click at [1034, 346] on input "Display actual quantities" at bounding box center [1028, 342] width 9 height 11
checkbox input "true"
click at [499, 408] on icon "button" at bounding box center [498, 406] width 11 height 11
type input "2"
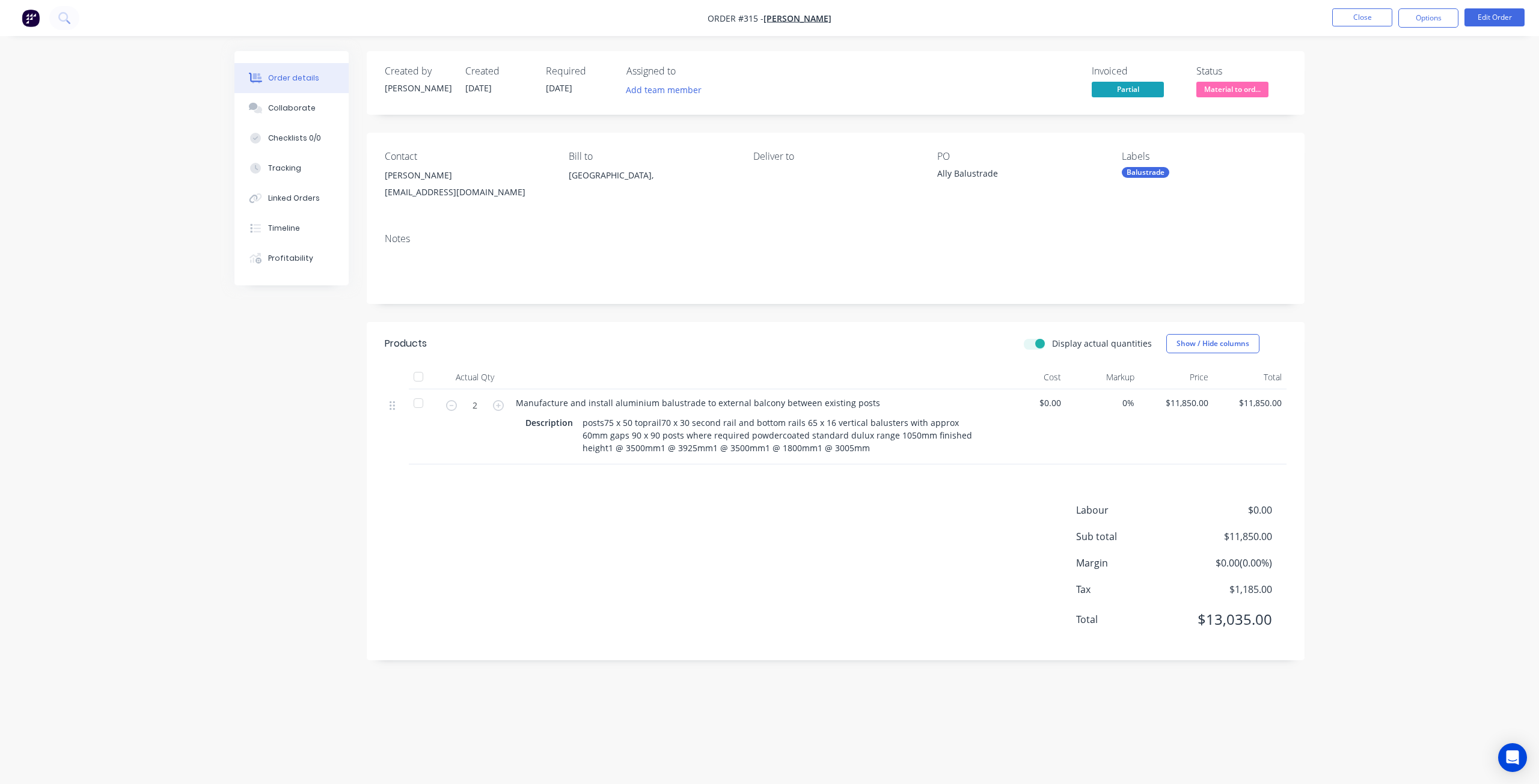
click at [1052, 341] on label "Display actual quantities" at bounding box center [1101, 343] width 100 height 13
click at [1034, 341] on input "Display actual quantities" at bounding box center [1028, 342] width 9 height 11
checkbox input "false"
click at [292, 261] on div "Profitability" at bounding box center [290, 259] width 45 height 11
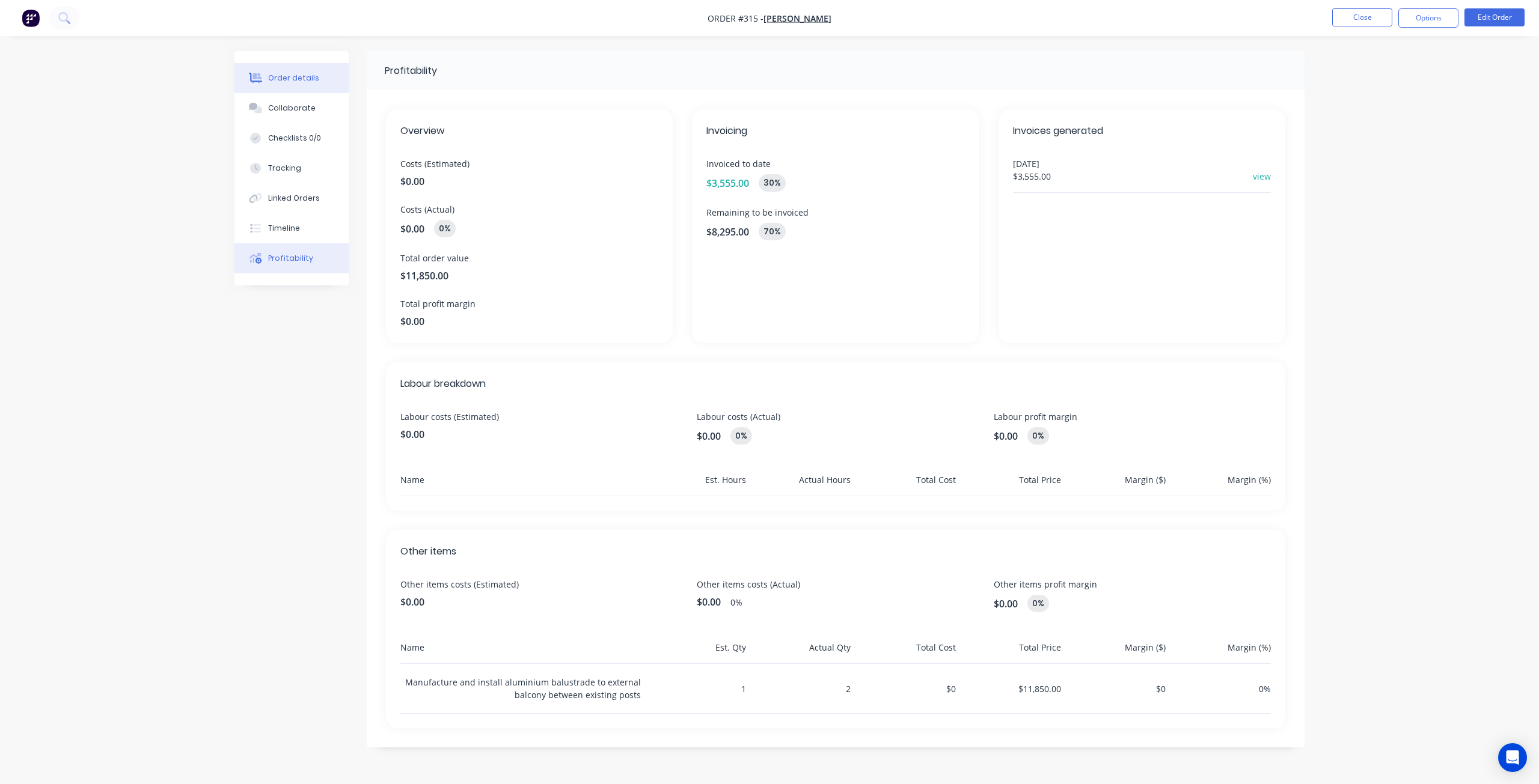
click at [301, 80] on div "Order details" at bounding box center [293, 78] width 51 height 11
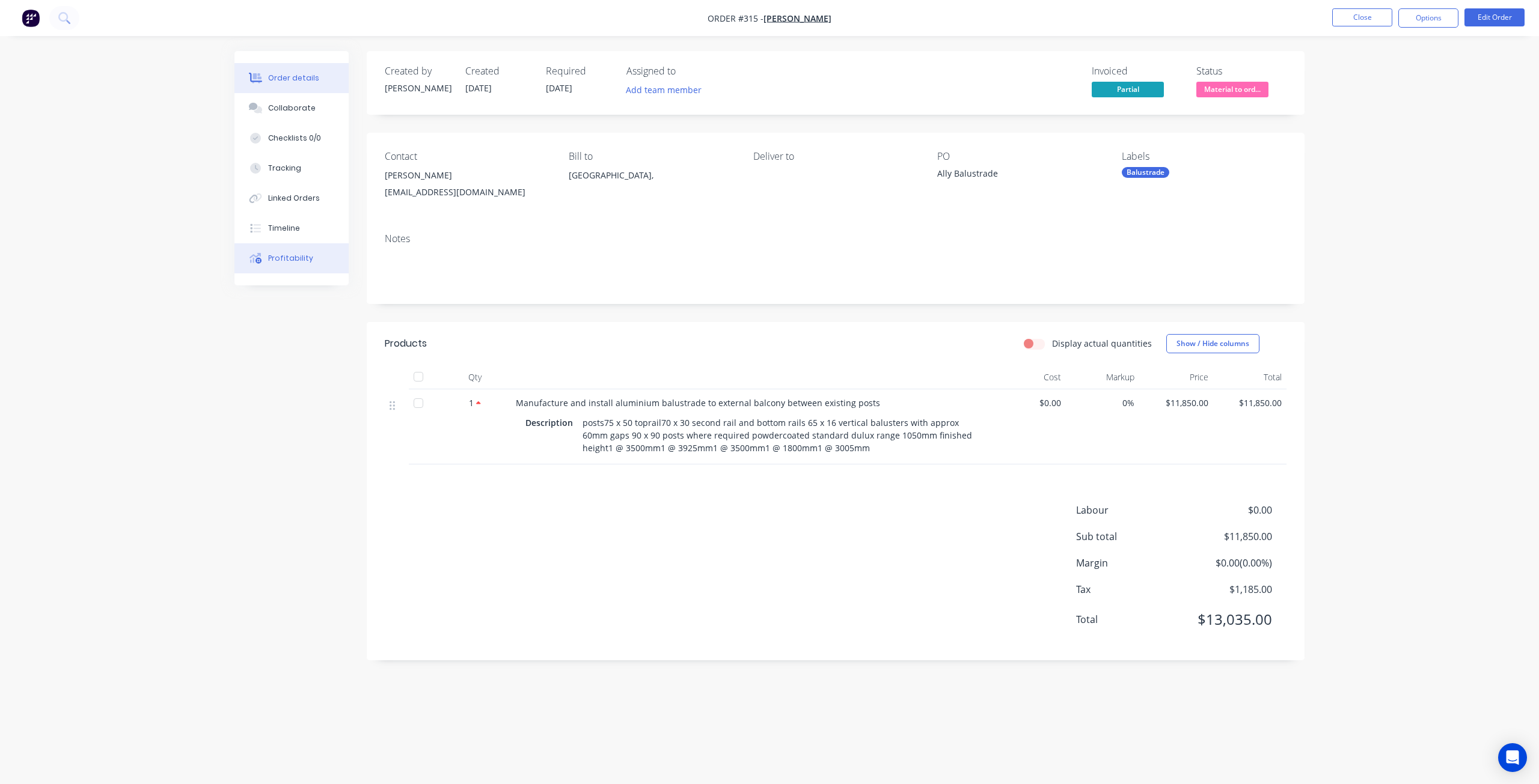
click at [313, 258] on button "Profitability" at bounding box center [291, 258] width 114 height 30
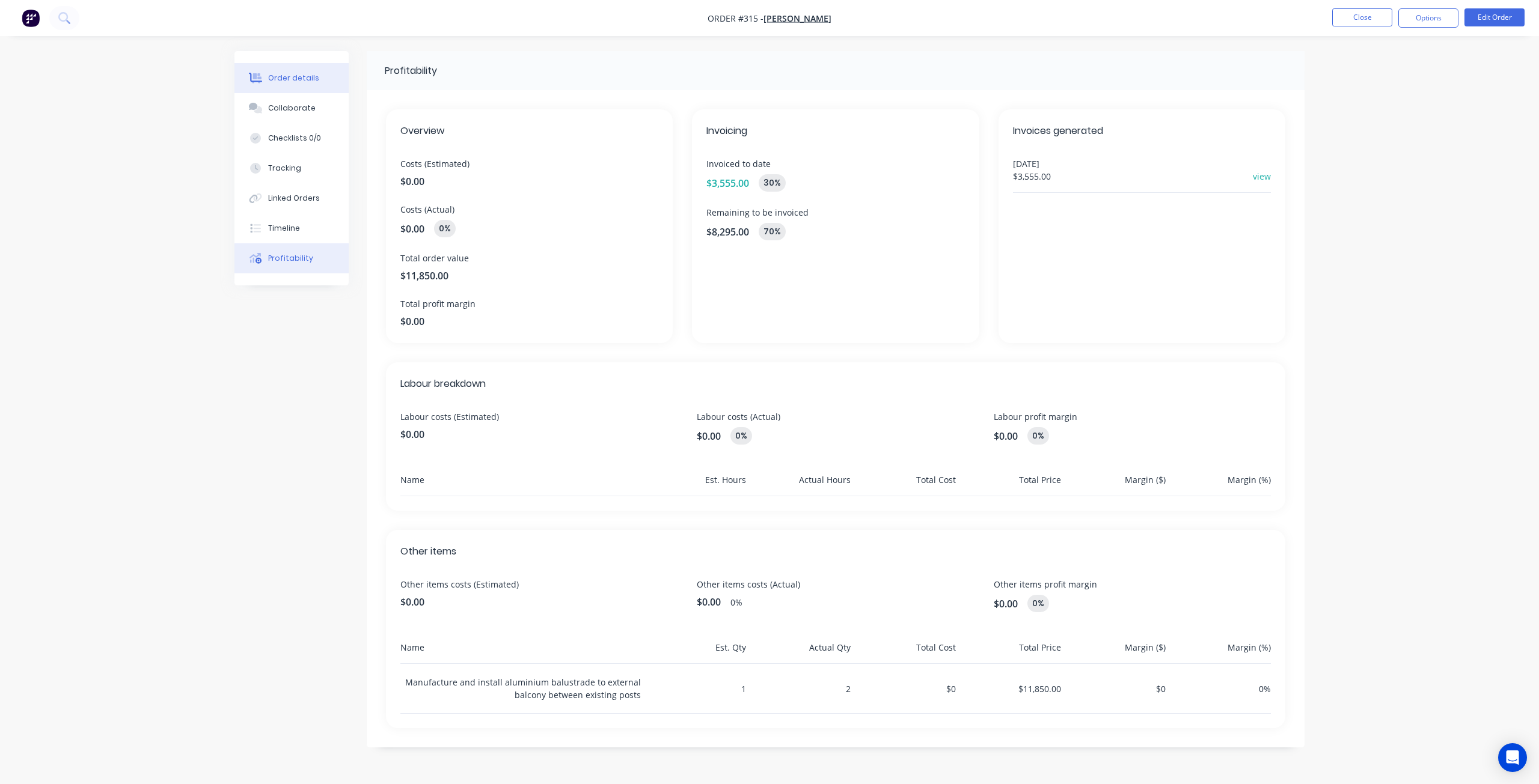
click at [285, 79] on div "Order details" at bounding box center [293, 78] width 51 height 11
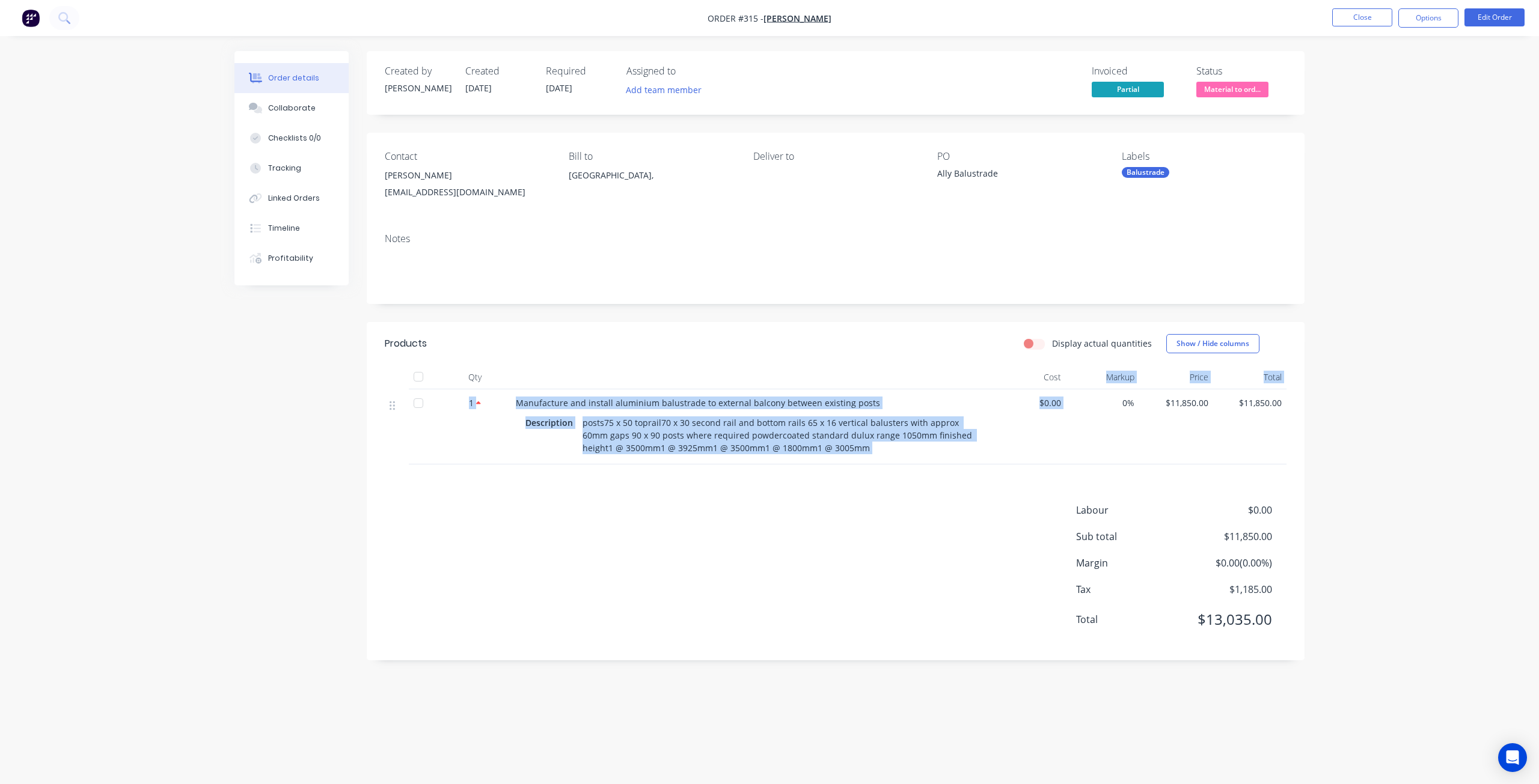
drag, startPoint x: 1064, startPoint y: 368, endPoint x: 1065, endPoint y: 408, distance: 40.0
click at [1072, 411] on div "Qty Cost Markup Price Total 1 Manufacture and install aluminium balustrade to e…" at bounding box center [835, 415] width 902 height 99
click at [1066, 407] on div "0%" at bounding box center [1102, 427] width 74 height 75
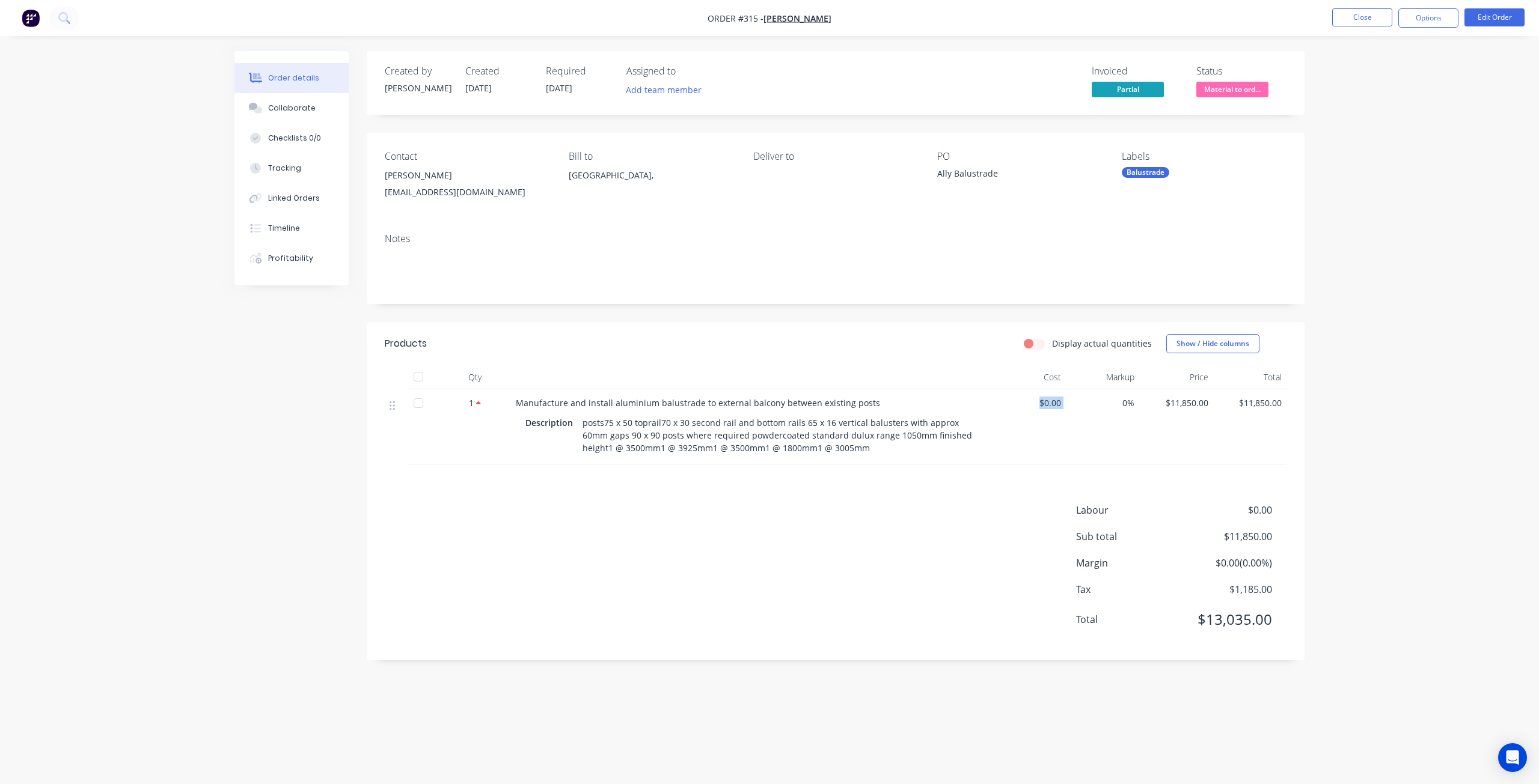
drag, startPoint x: 1065, startPoint y: 402, endPoint x: 1035, endPoint y: 408, distance: 30.6
click at [1035, 408] on div "1 Manufacture and install aluminium balustrade to external balcony between exis…" at bounding box center [835, 427] width 902 height 75
click at [1044, 426] on div "$0.00" at bounding box center [1029, 427] width 74 height 75
click at [505, 400] on div "1" at bounding box center [475, 402] width 63 height 13
click at [521, 401] on span "Manufacture and install aluminium balustrade to external balcony between existi…" at bounding box center [697, 402] width 364 height 11
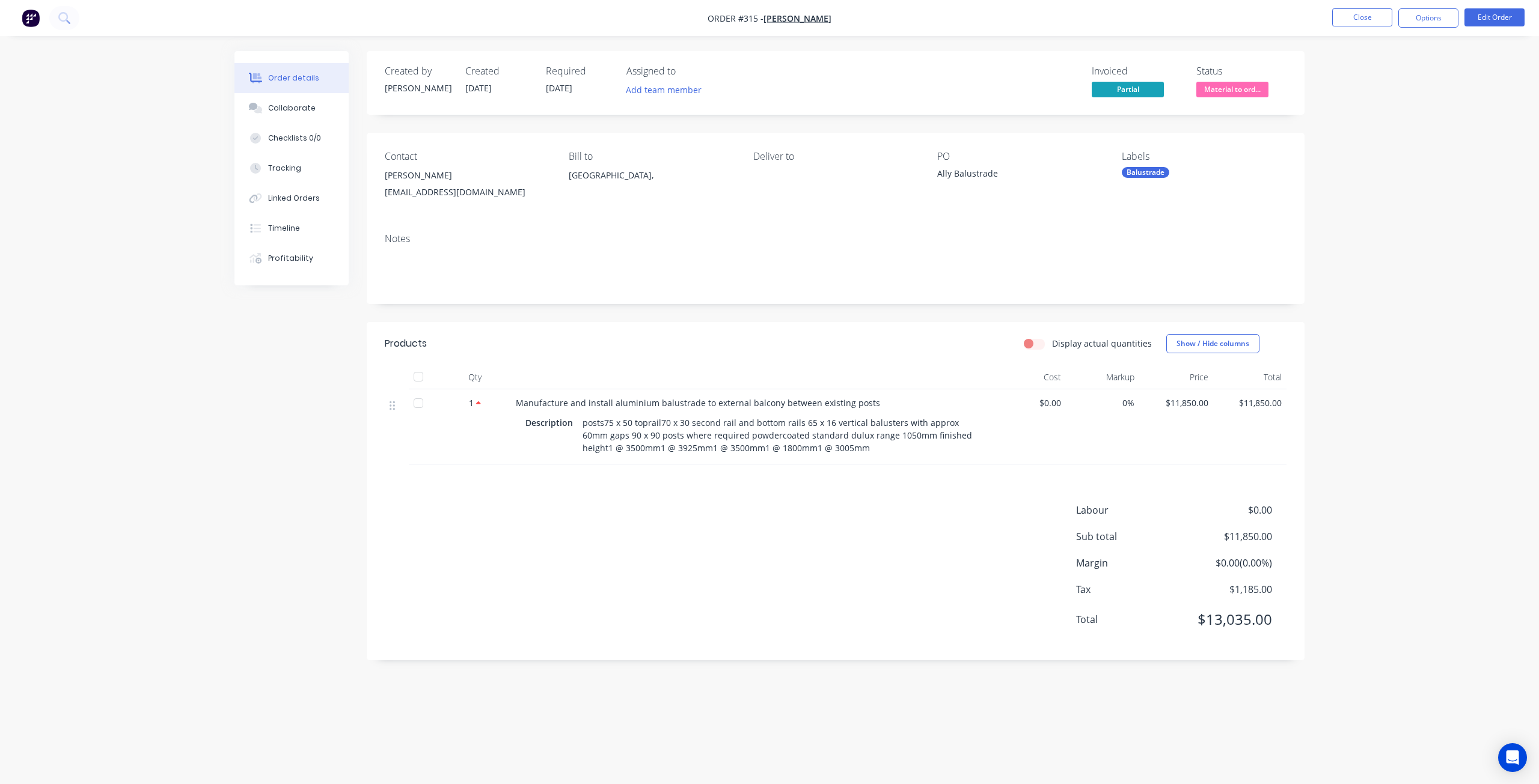
drag, startPoint x: 874, startPoint y: 450, endPoint x: 610, endPoint y: 449, distance: 264.0
click at [610, 449] on div "posts75 x 50 toprail70 x 30 second rail and bottom rails 65 x 16 vertical balus…" at bounding box center [778, 435] width 400 height 43
click at [534, 454] on div "Description posts75 x 50 toprail70 x 30 second rail and bottom rails 65 x 16 ve…" at bounding box center [751, 435] width 452 height 43
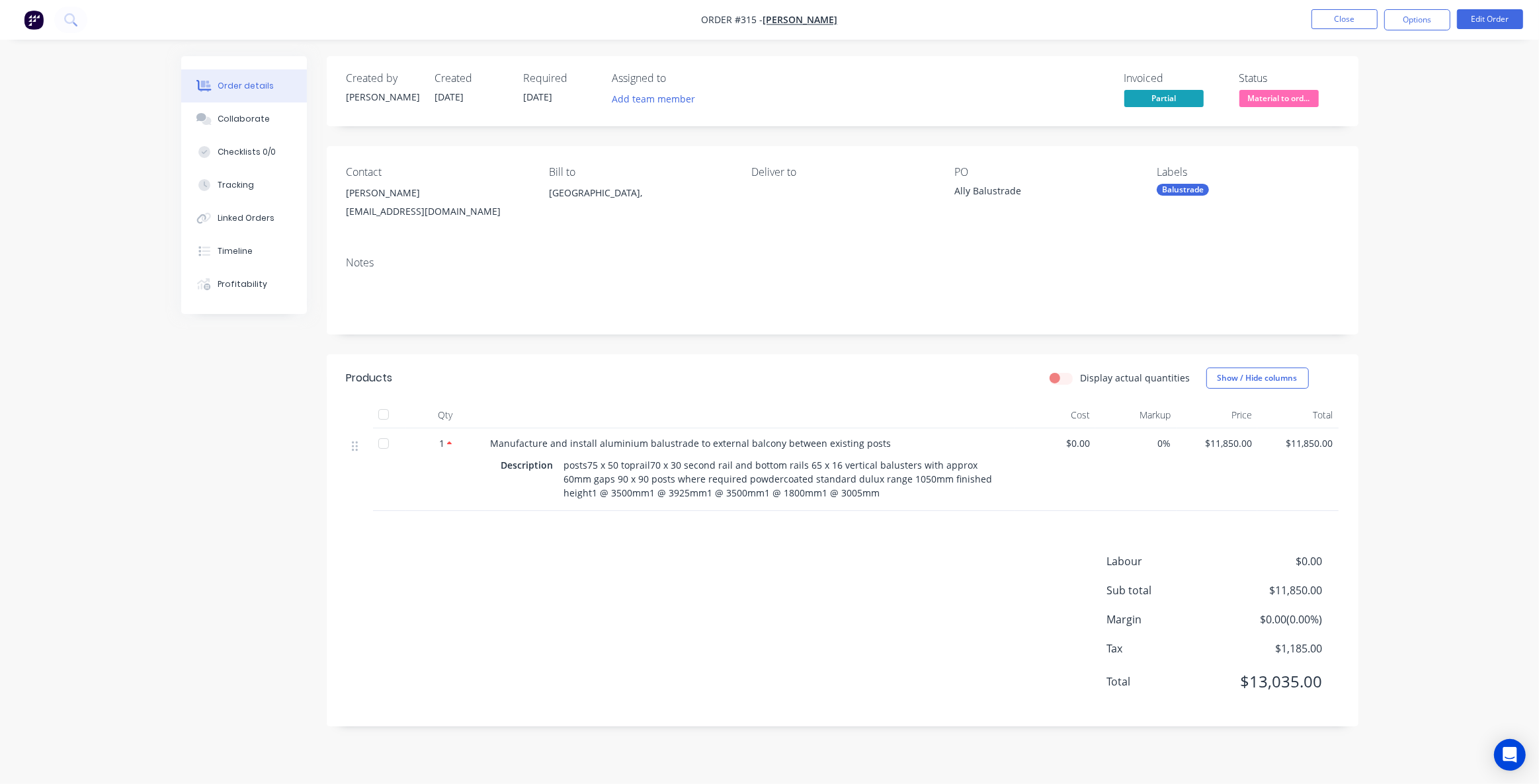
click at [462, 538] on div "Products Display actual quantities Show / Hide columns Qty Cost Markup Price To…" at bounding box center [842, 541] width 1032 height 372
click at [615, 515] on div "Products Display actual quantities Show / Hide columns Qty Cost Markup Price To…" at bounding box center [842, 541] width 1032 height 372
click at [248, 279] on div "Profitability" at bounding box center [242, 285] width 49 height 12
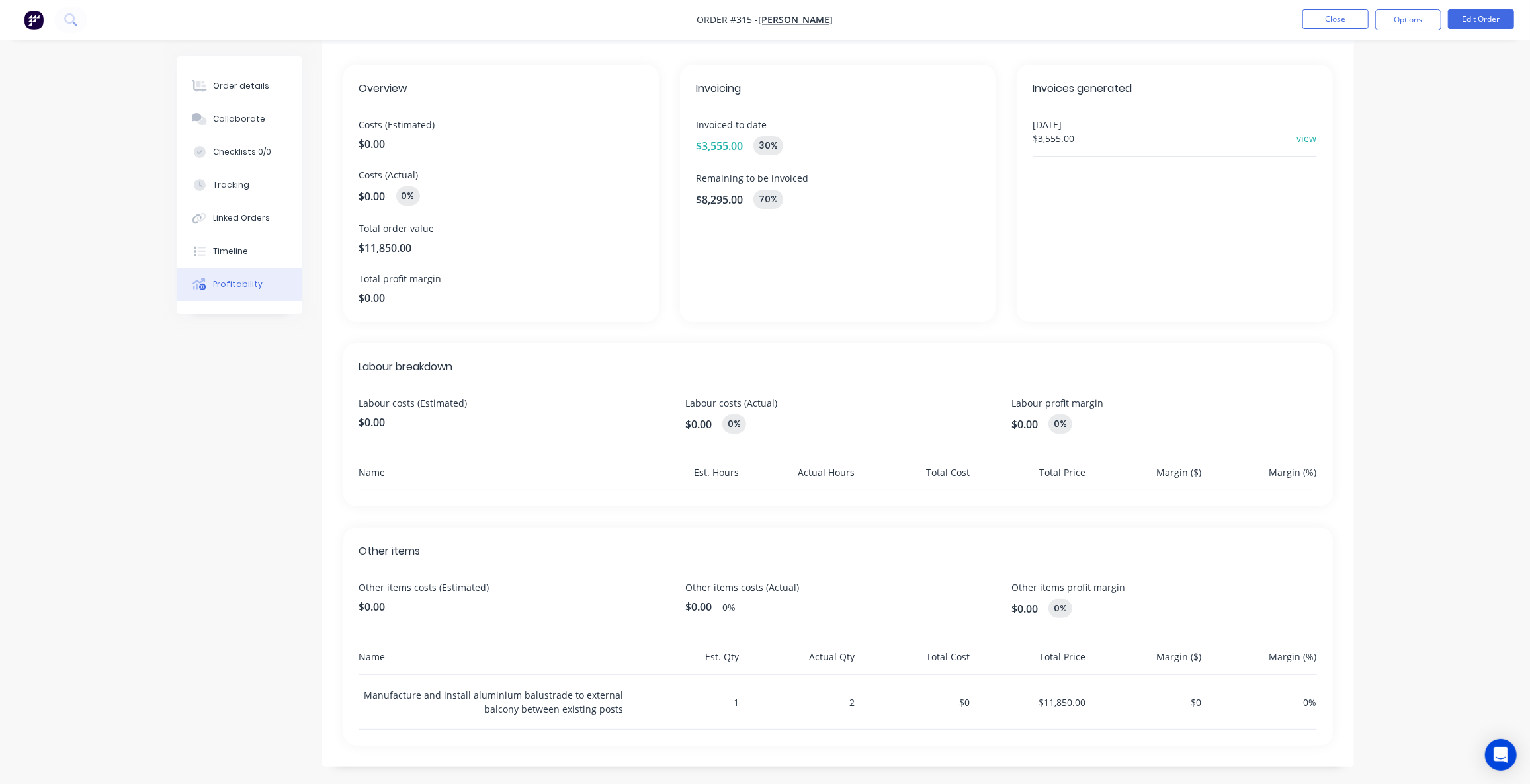
scroll to position [57, 0]
click at [195, 94] on button "Order details" at bounding box center [239, 85] width 126 height 33
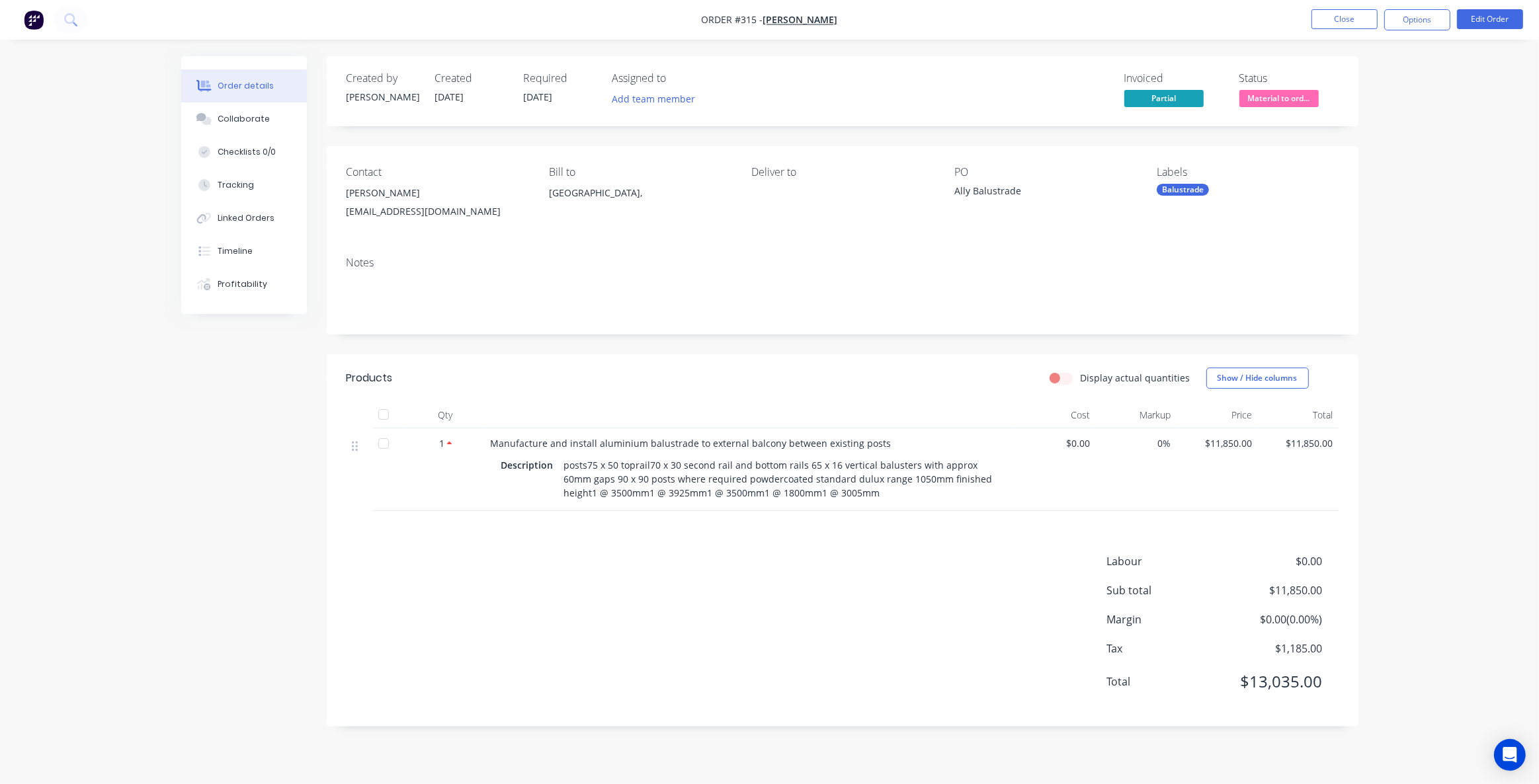
click at [1190, 189] on div "Balustrade" at bounding box center [1183, 190] width 52 height 12
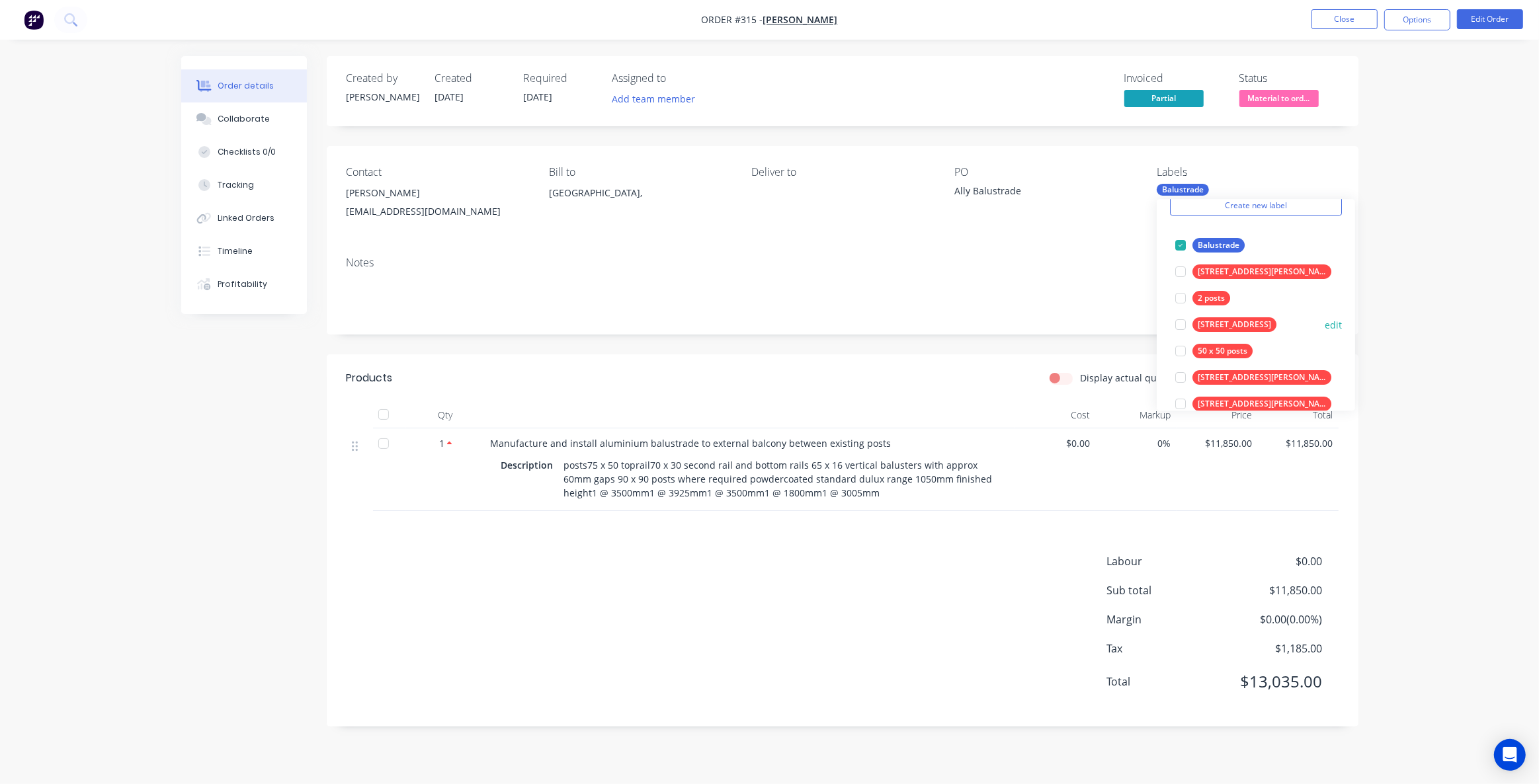
scroll to position [120, 0]
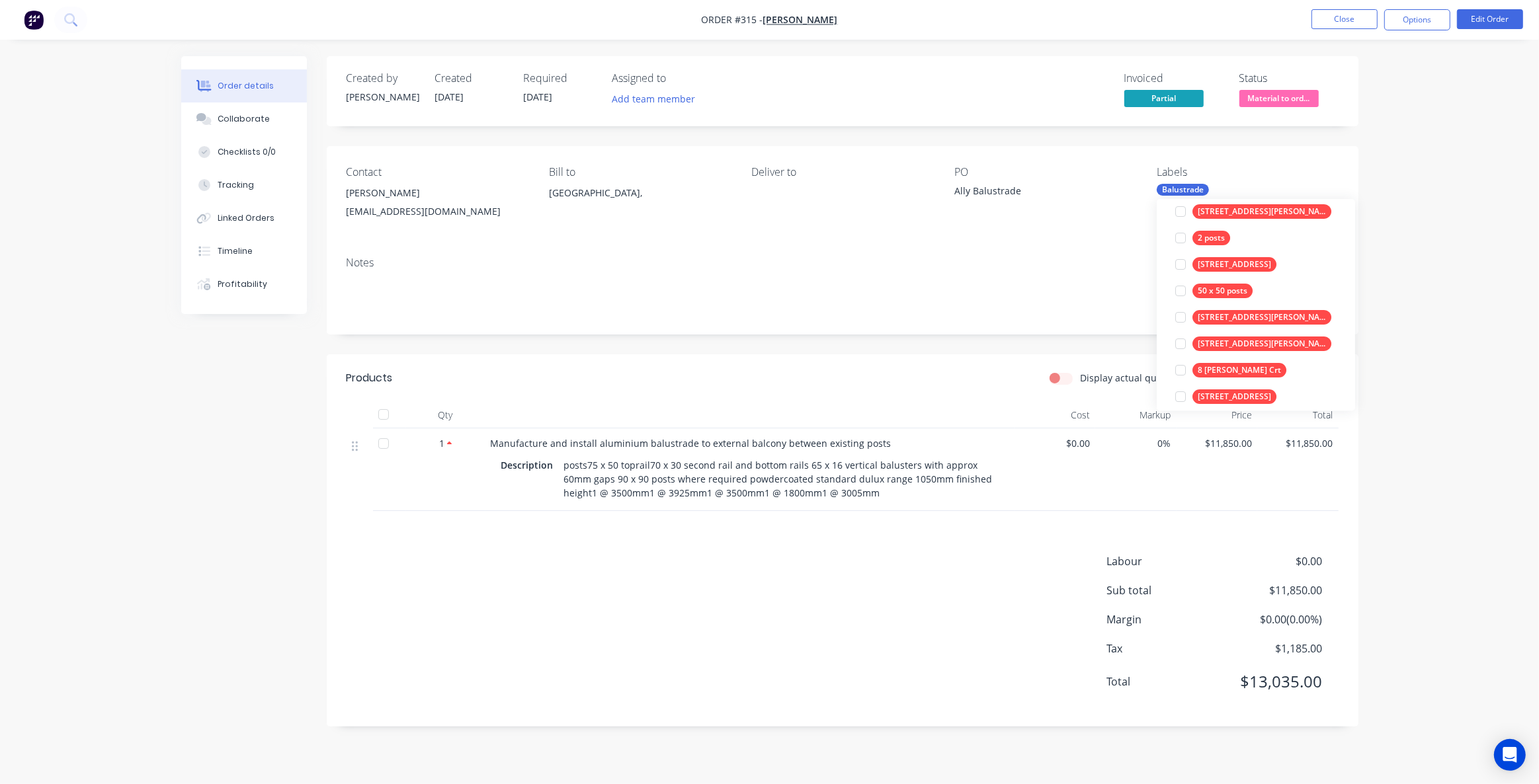
click at [898, 343] on div "Created by Rick Created 08/07/25 Required 08/07/25 Assigned to Add team member …" at bounding box center [842, 391] width 1032 height 671
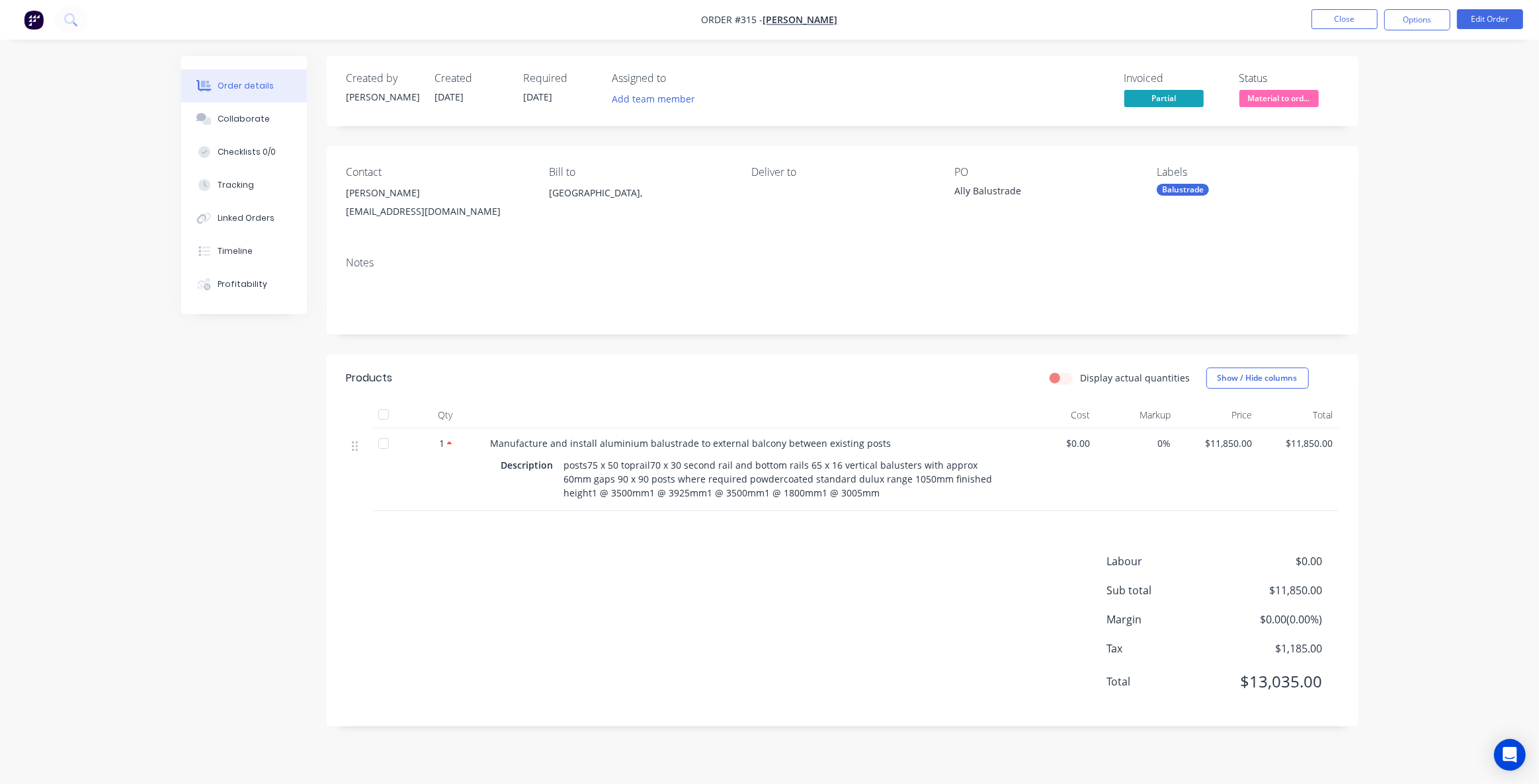
click at [1195, 187] on div "Balustrade" at bounding box center [1183, 190] width 52 height 12
click at [1201, 223] on input "text" at bounding box center [1266, 226] width 138 height 26
click at [1459, 195] on div "Order details Collaborate Checklists 0/0 Tracking Linked Orders Timeline Profit…" at bounding box center [770, 392] width 1539 height 784
click at [1279, 99] on span "Material to ord..." at bounding box center [1279, 98] width 79 height 16
click at [1468, 308] on div "Order details Collaborate Checklists 0/0 Tracking Linked Orders Timeline Profit…" at bounding box center [770, 392] width 1539 height 784
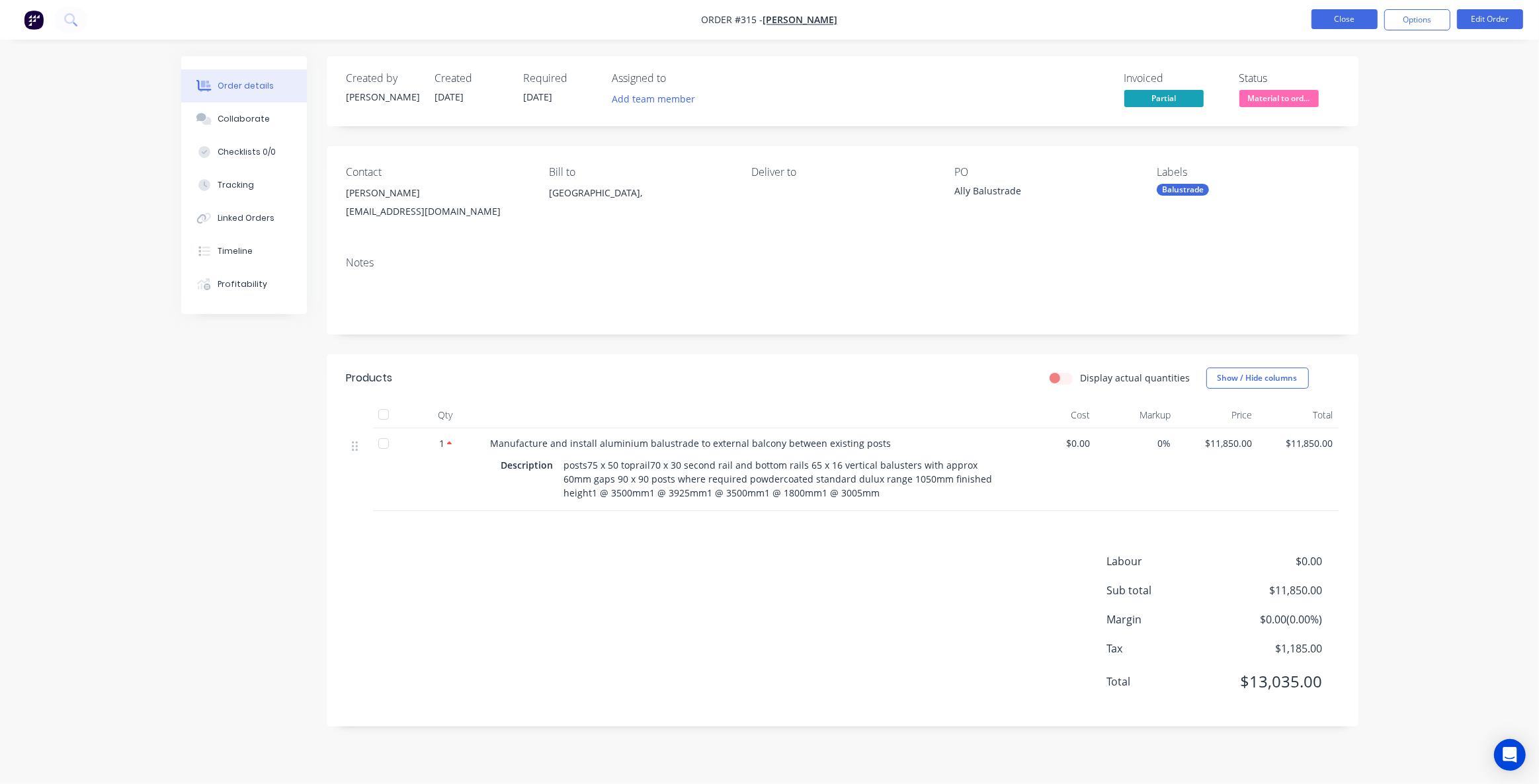
click at [1343, 21] on button "Close" at bounding box center [1345, 19] width 66 height 20
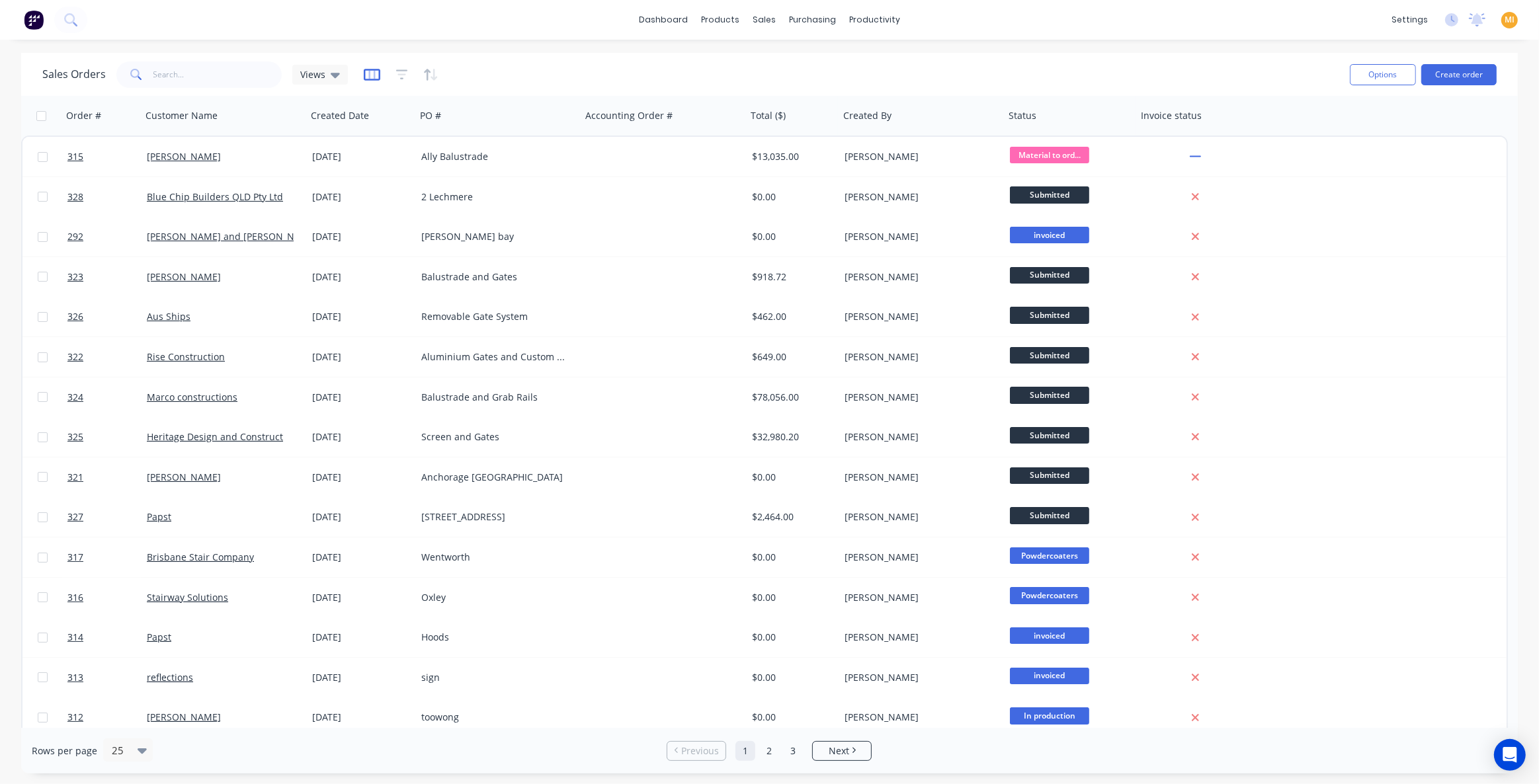
click at [370, 76] on icon "button" at bounding box center [372, 75] width 16 height 13
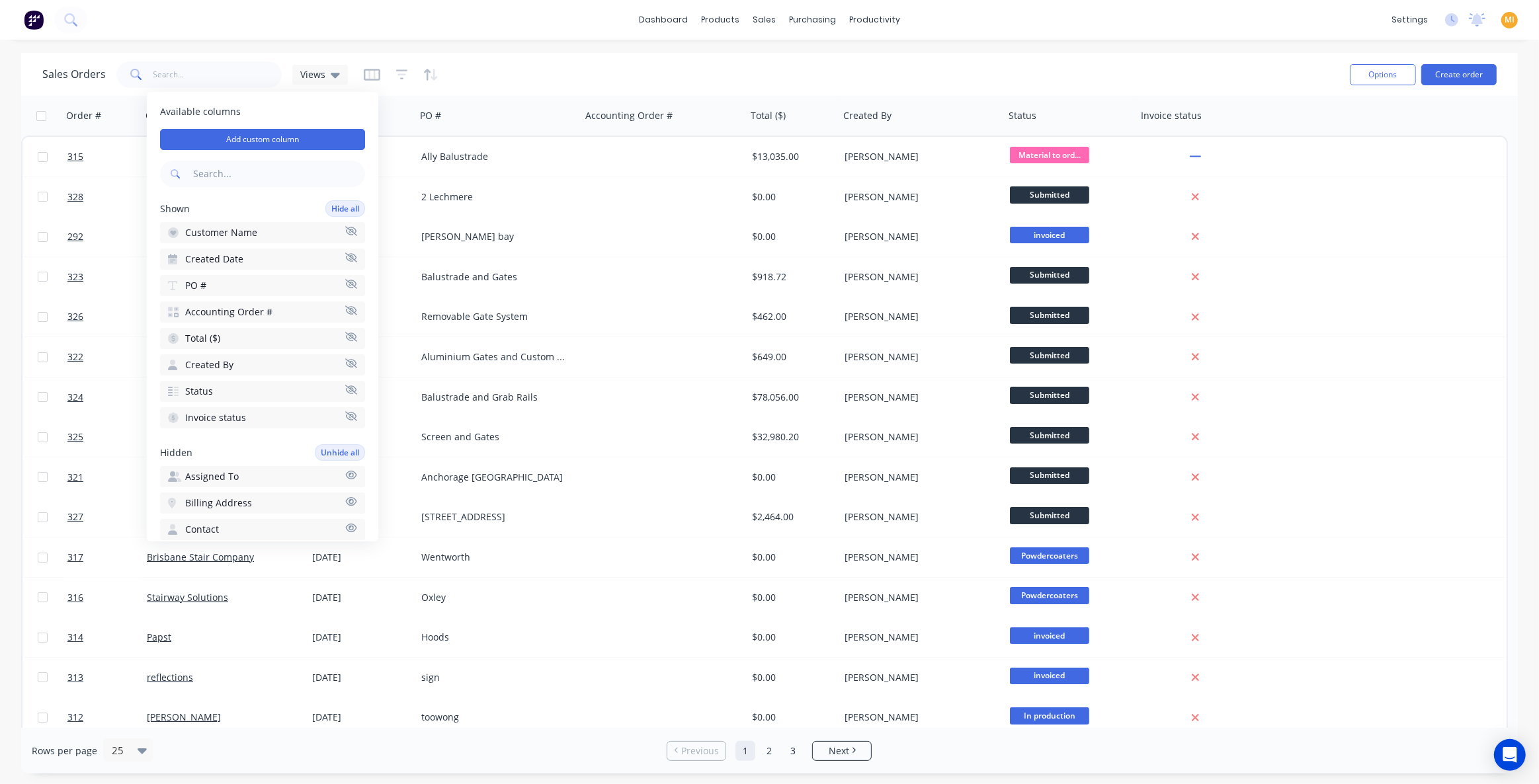
click at [600, 77] on div "Sales Orders Views" at bounding box center [691, 74] width 1297 height 32
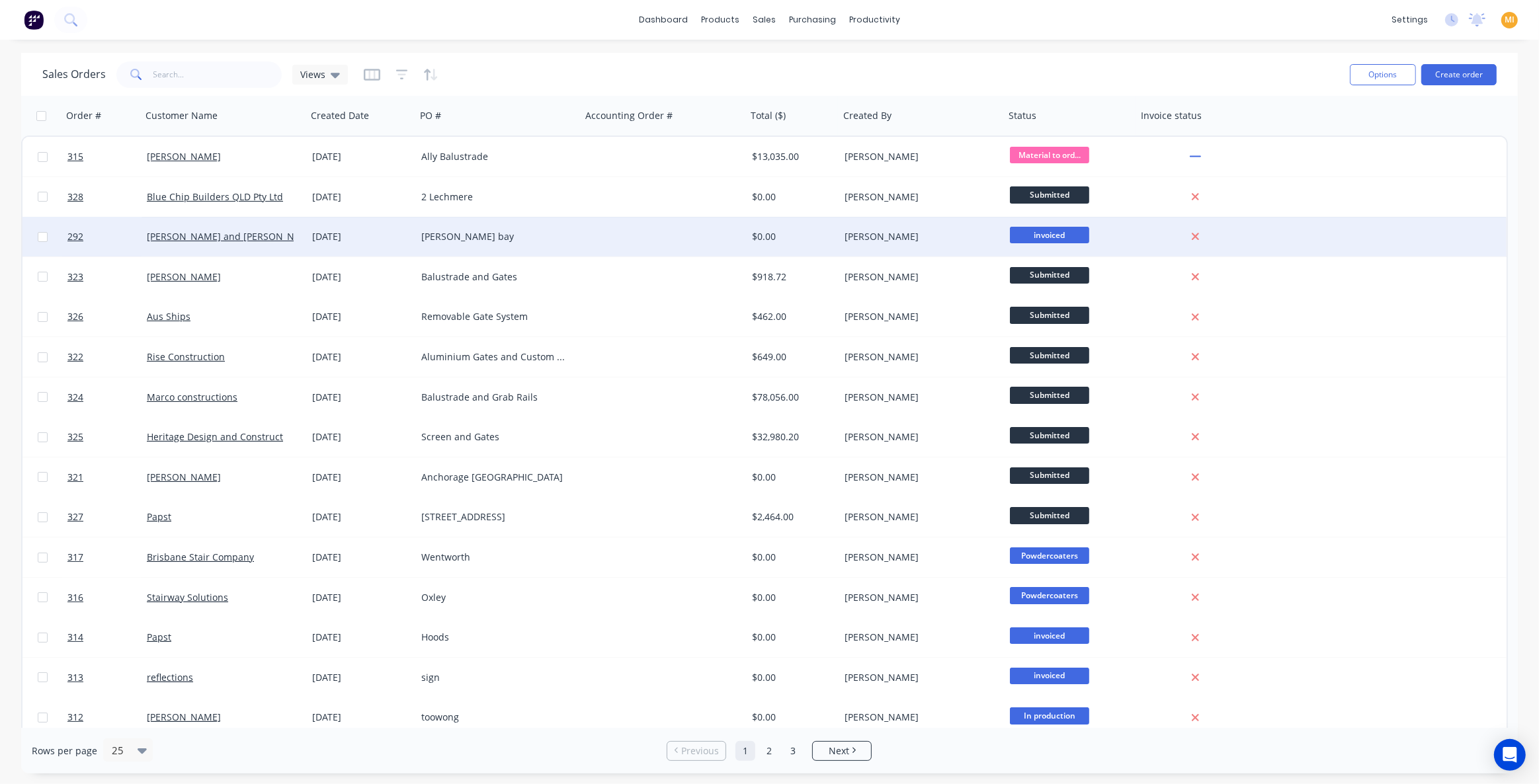
click at [358, 230] on div "19 May 2025" at bounding box center [361, 237] width 99 height 13
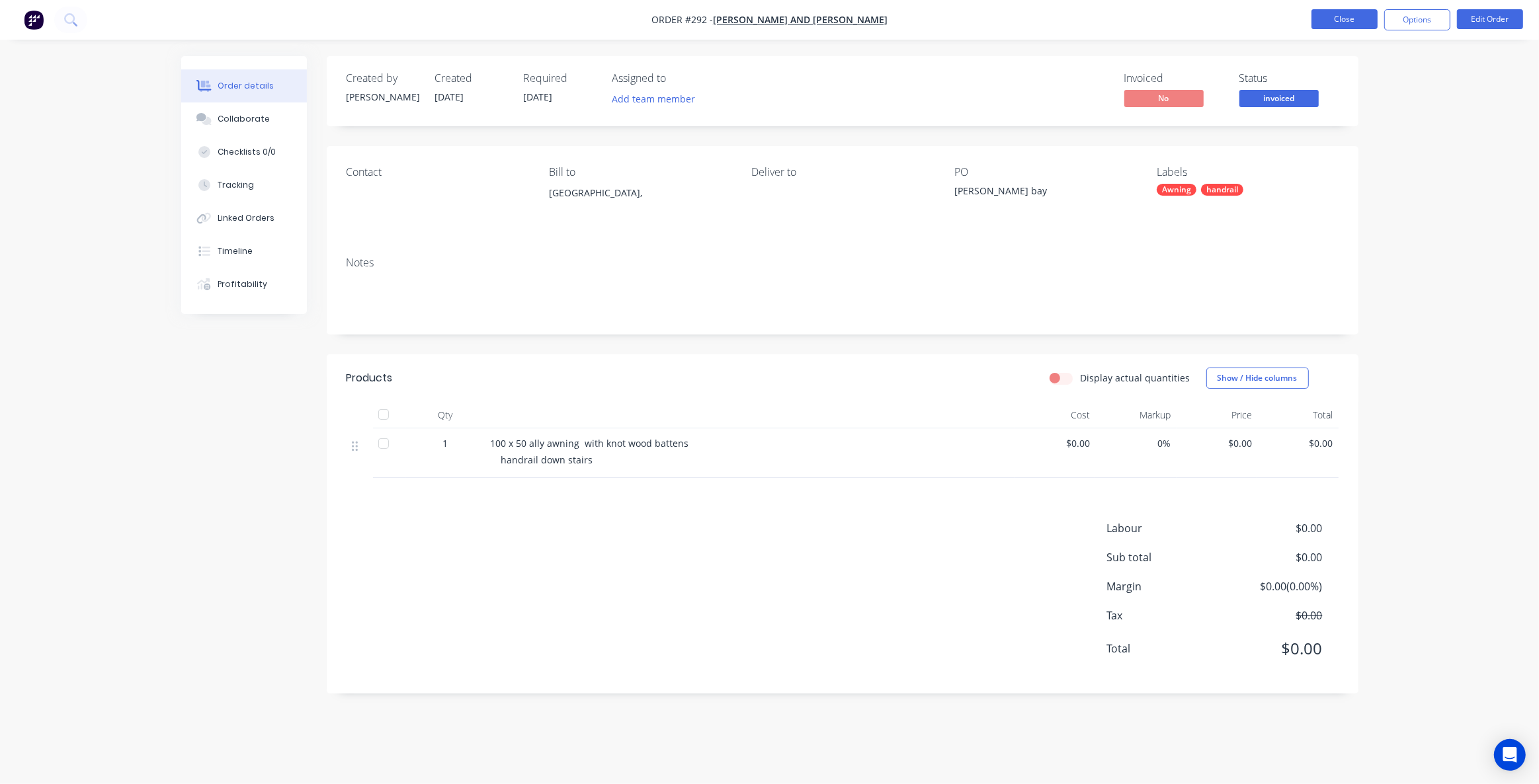
click at [1335, 16] on button "Close" at bounding box center [1345, 19] width 66 height 20
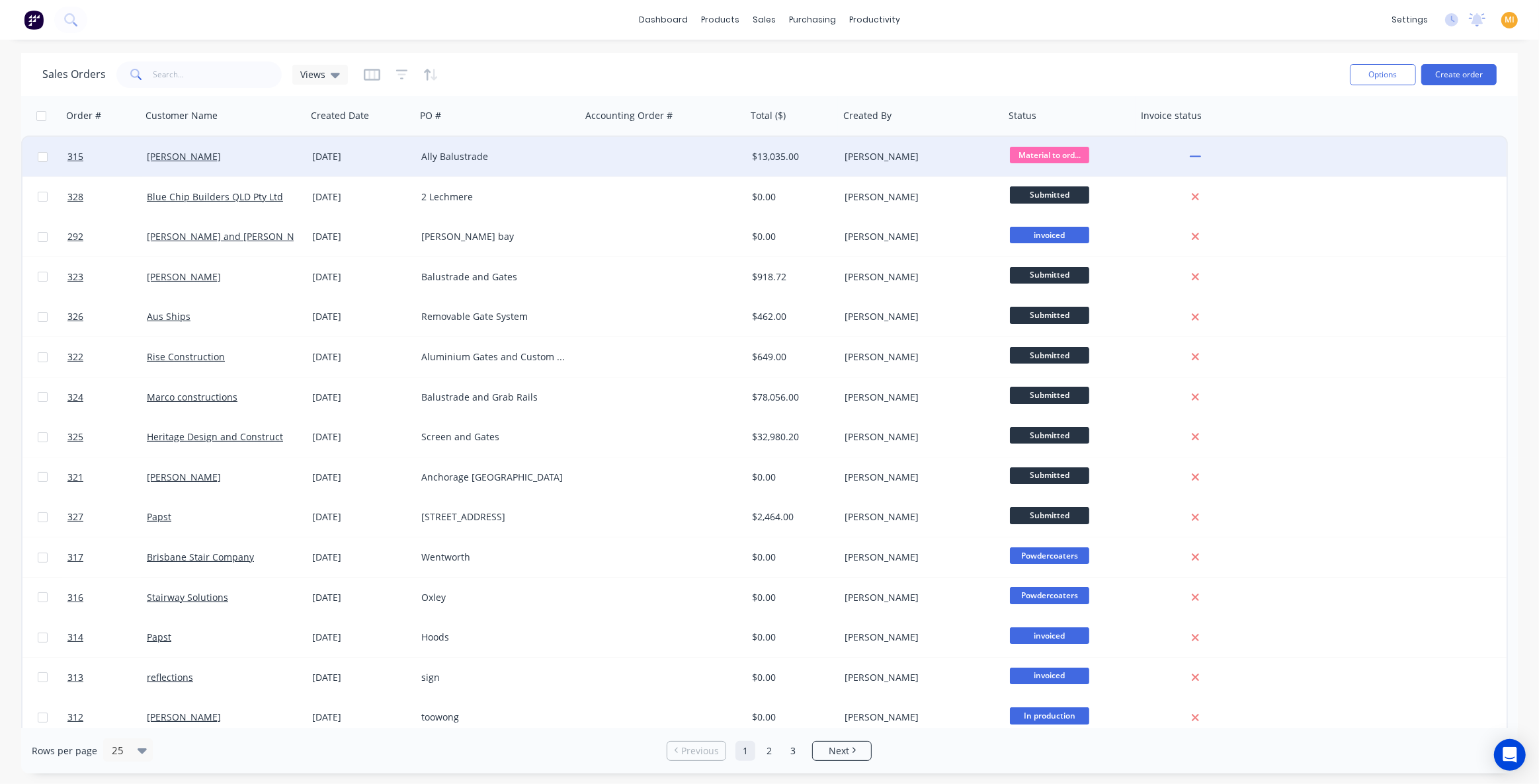
click at [243, 166] on div "[PERSON_NAME]" at bounding box center [224, 157] width 166 height 40
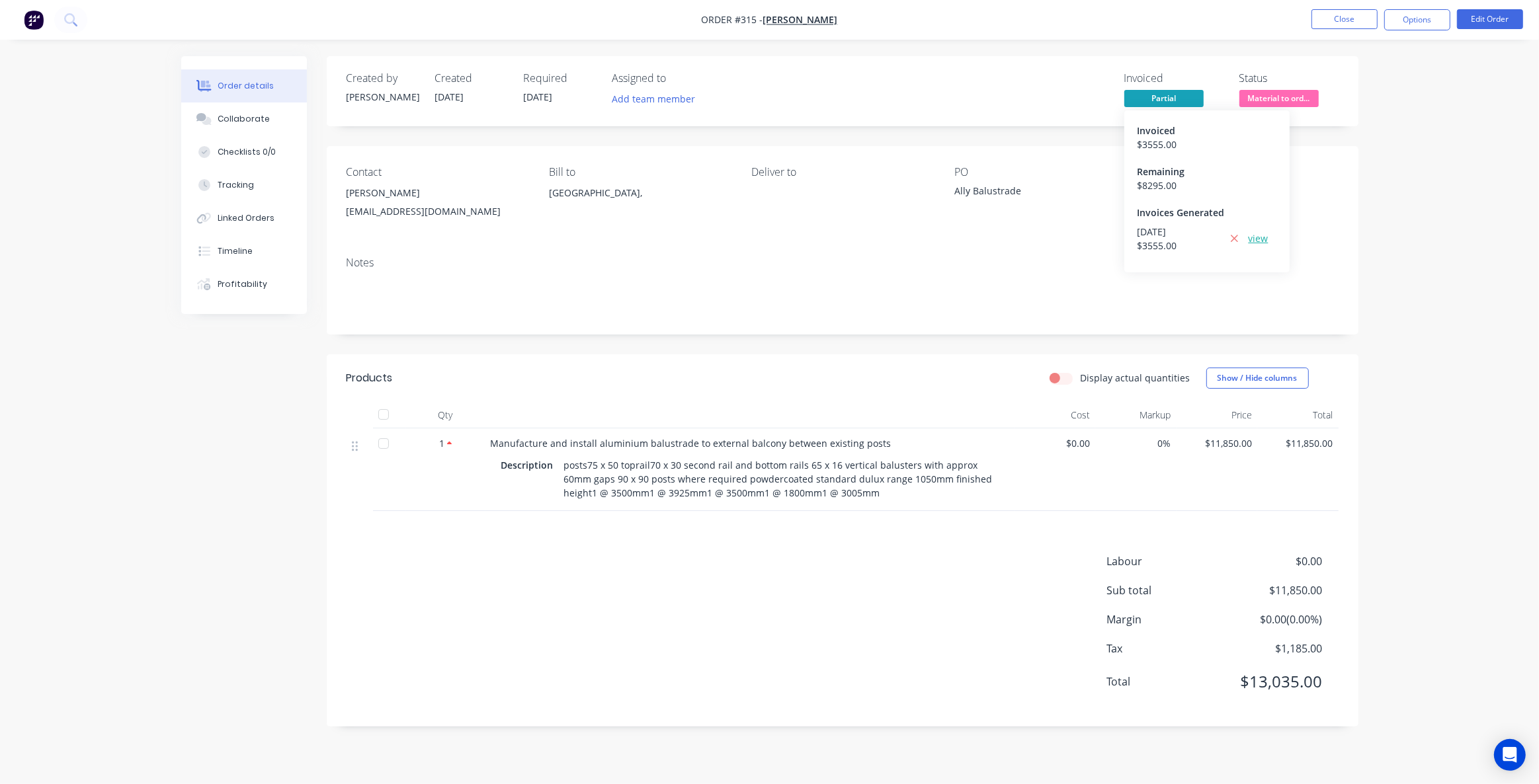
click at [1252, 239] on link "view" at bounding box center [1258, 238] width 20 height 14
click at [1357, 14] on button "Close" at bounding box center [1345, 19] width 66 height 20
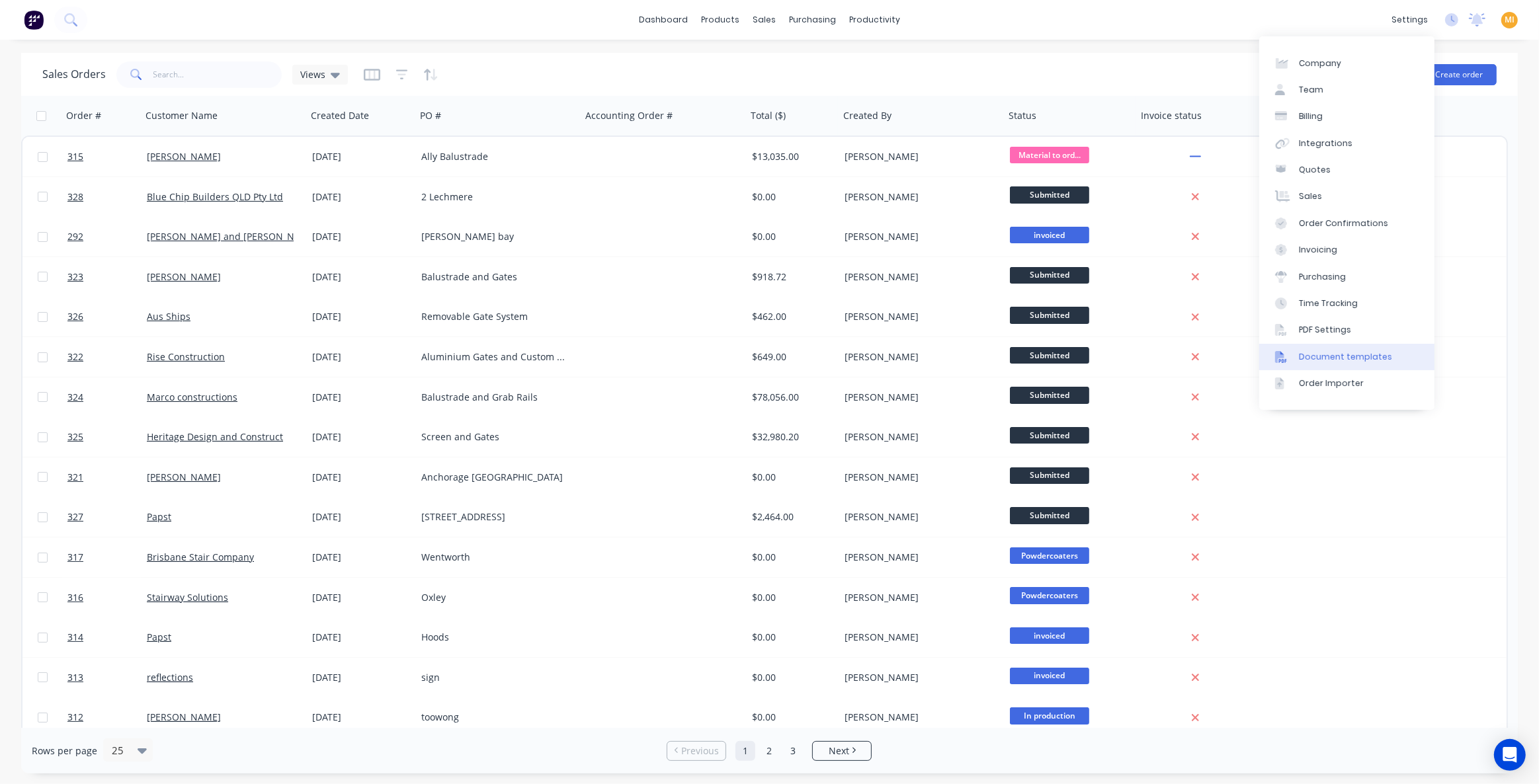
click at [1352, 357] on div "Document templates" at bounding box center [1346, 357] width 93 height 12
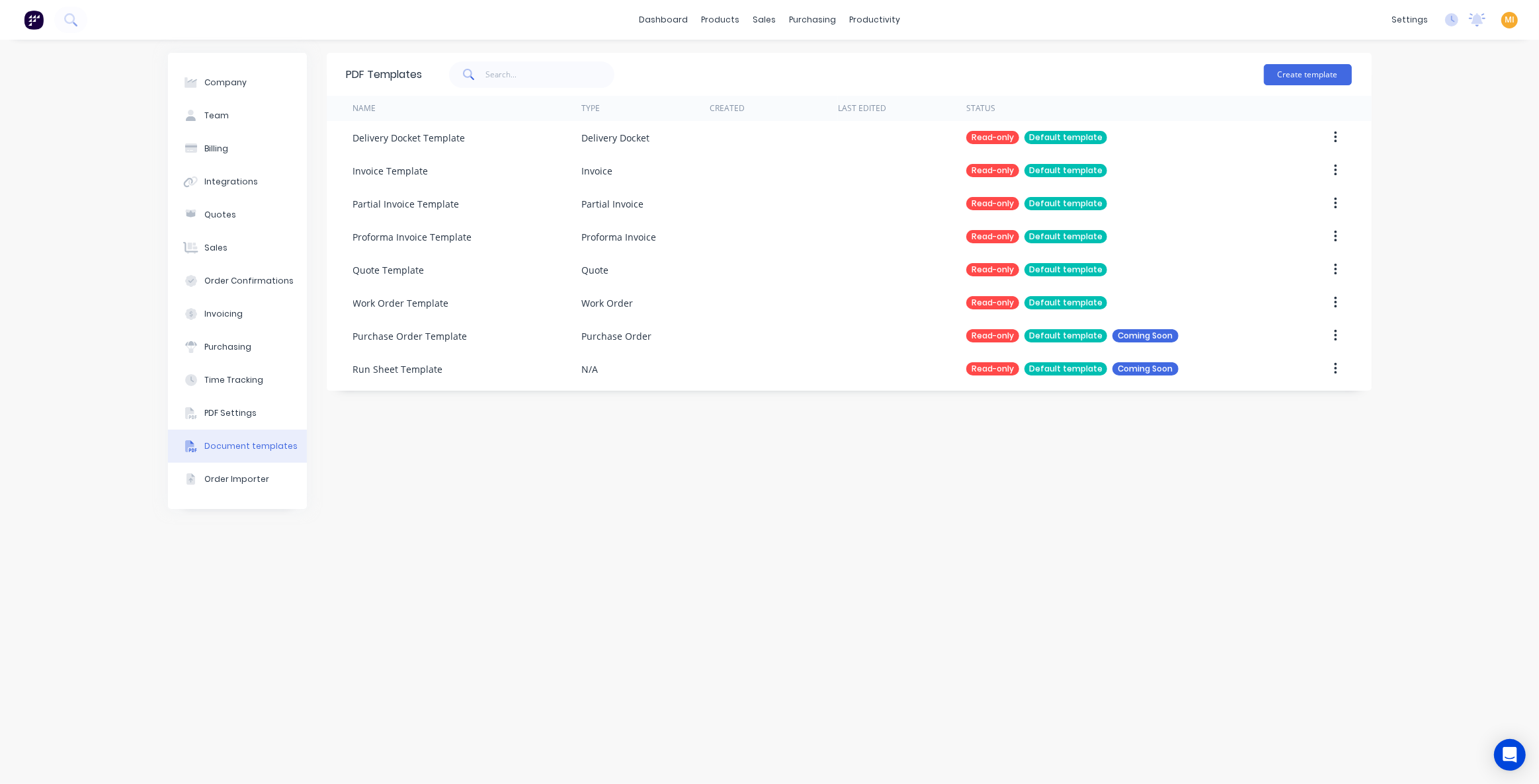
click at [565, 487] on div "PDF Templates Create template Name Type Created Last Edited Status Delivery Doc…" at bounding box center [849, 412] width 1045 height 718
click at [797, 69] on link "Sales Orders" at bounding box center [834, 63] width 175 height 26
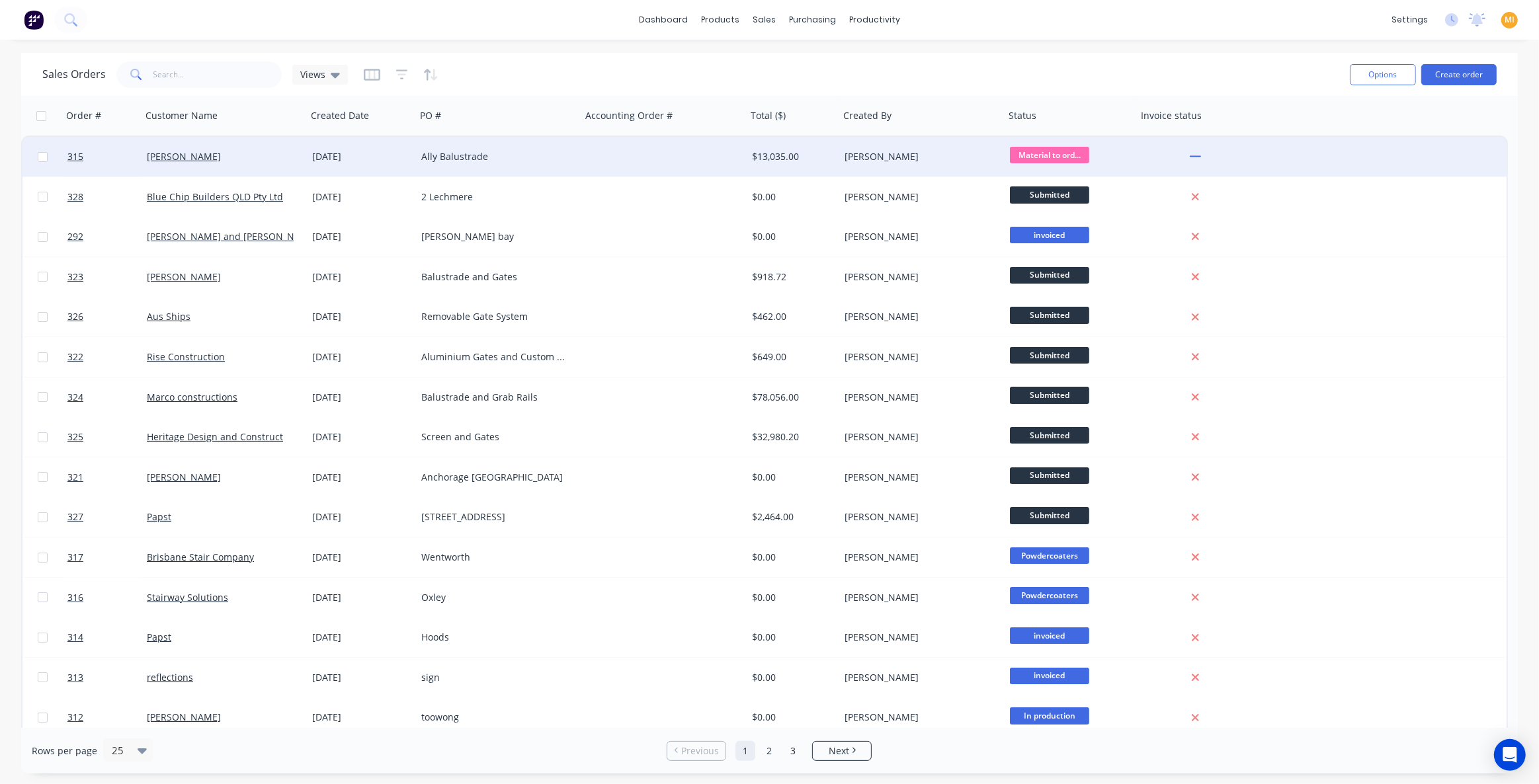
click at [264, 164] on div "[PERSON_NAME]" at bounding box center [224, 157] width 166 height 40
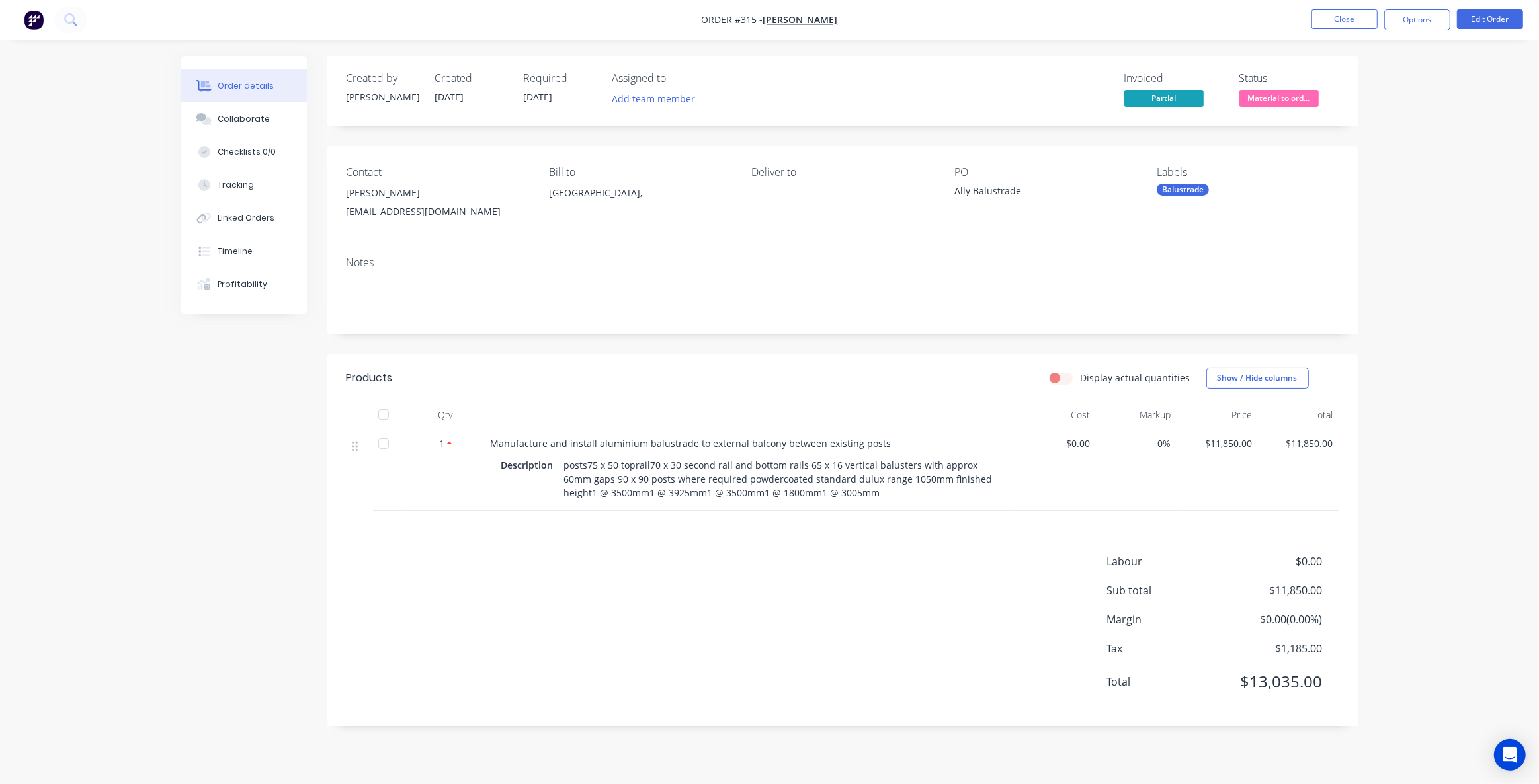
click at [165, 360] on div "Order details Collaborate Checklists 0/0 Tracking Linked Orders Timeline Profit…" at bounding box center [770, 392] width 1539 height 784
click at [243, 121] on div "Collaborate" at bounding box center [244, 119] width 52 height 12
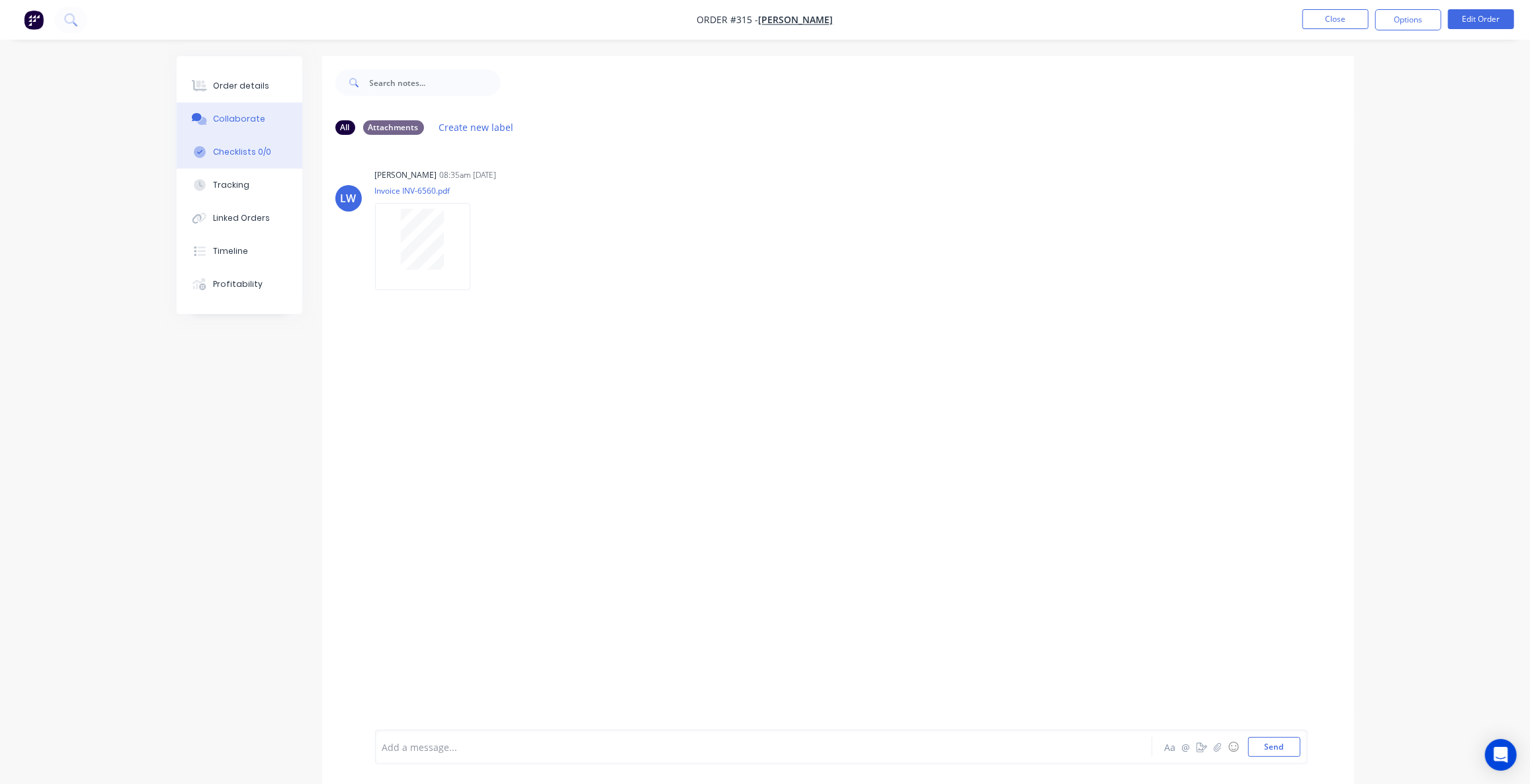
click at [249, 155] on div "Checklists 0/0" at bounding box center [242, 152] width 58 height 12
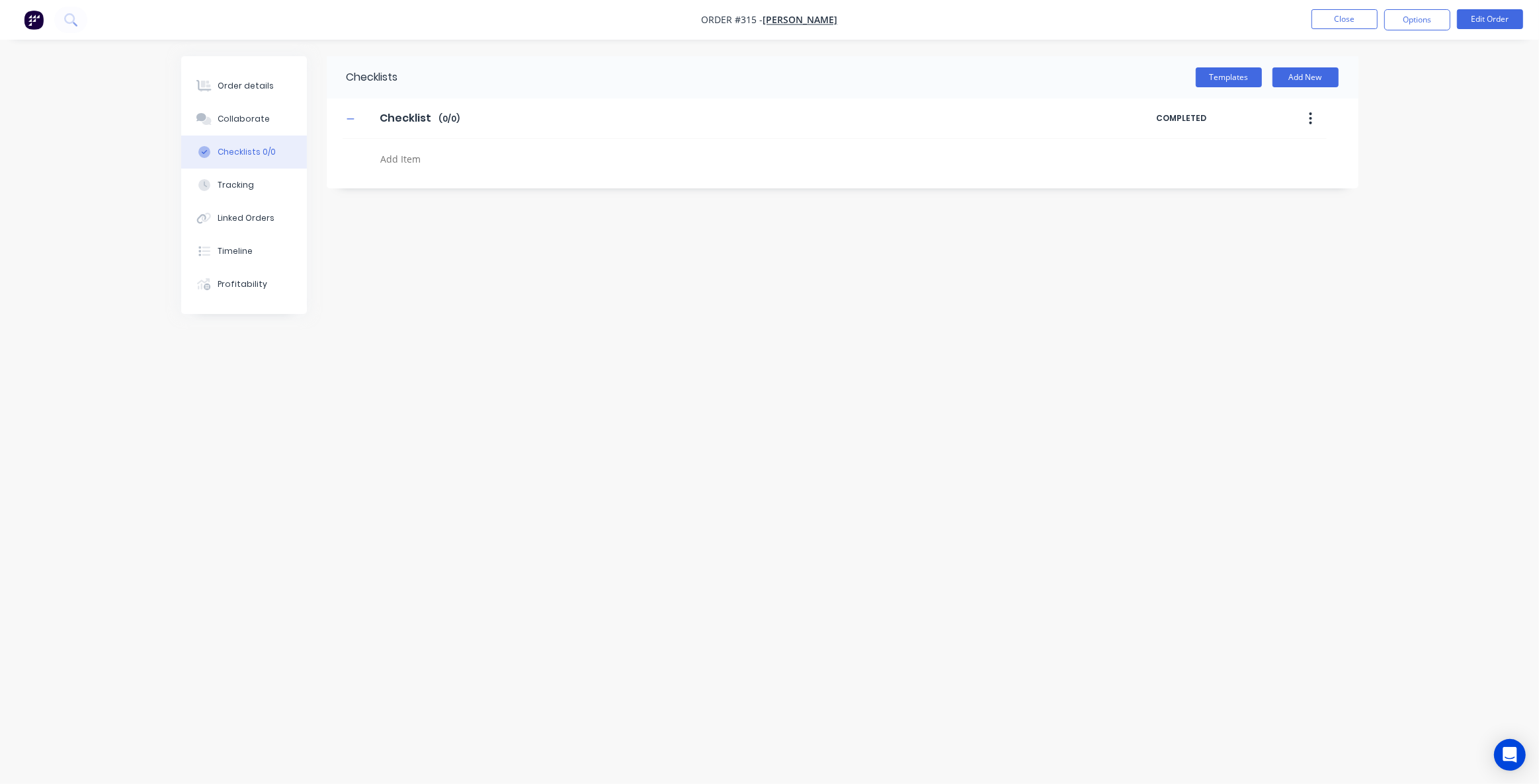
click at [399, 164] on textarea at bounding box center [693, 159] width 636 height 19
type textarea "x"
type textarea "t"
type textarea "x"
type textarea "tE"
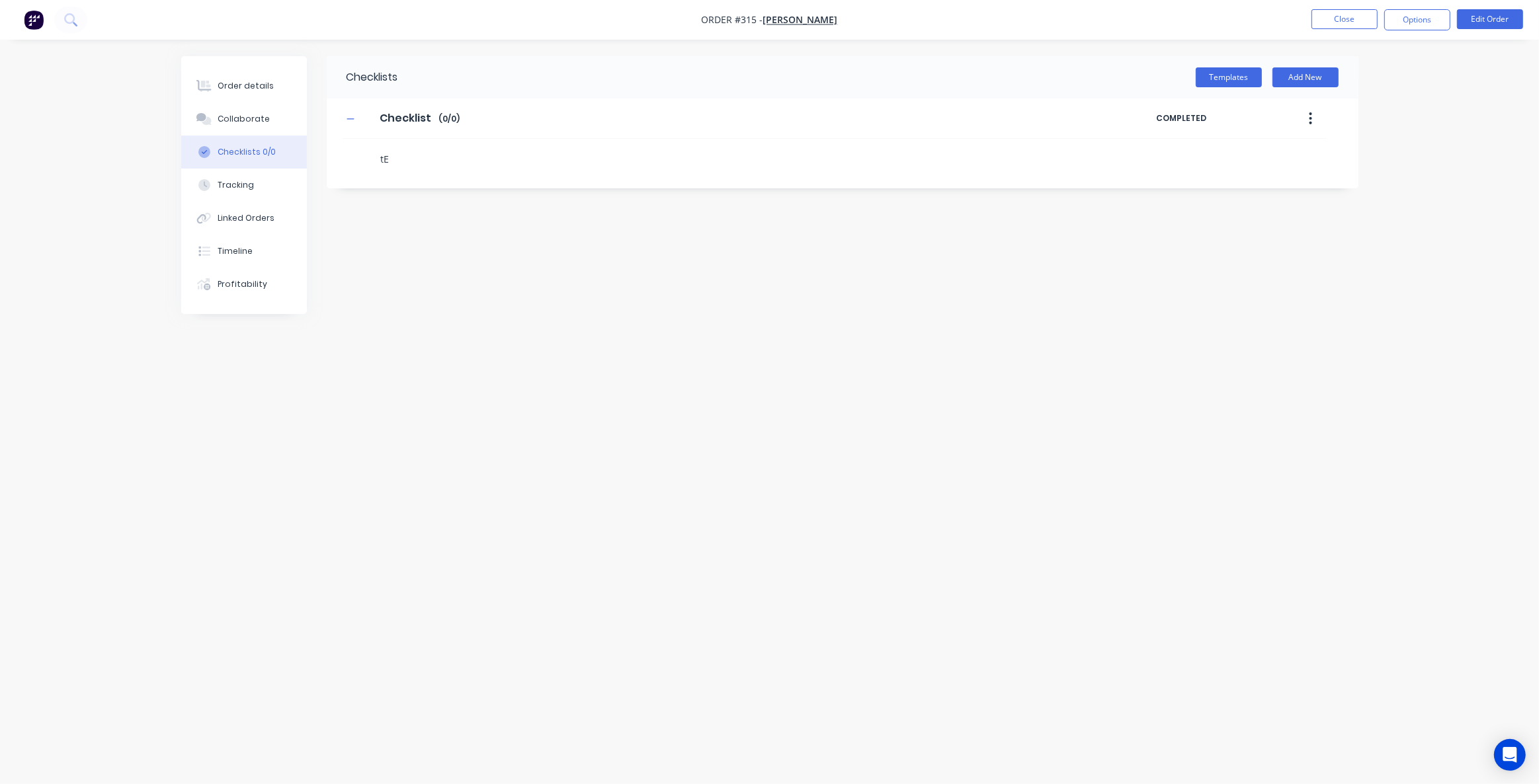
type textarea "x"
type textarea "tES"
type textarea "x"
type textarea "tE"
type textarea "x"
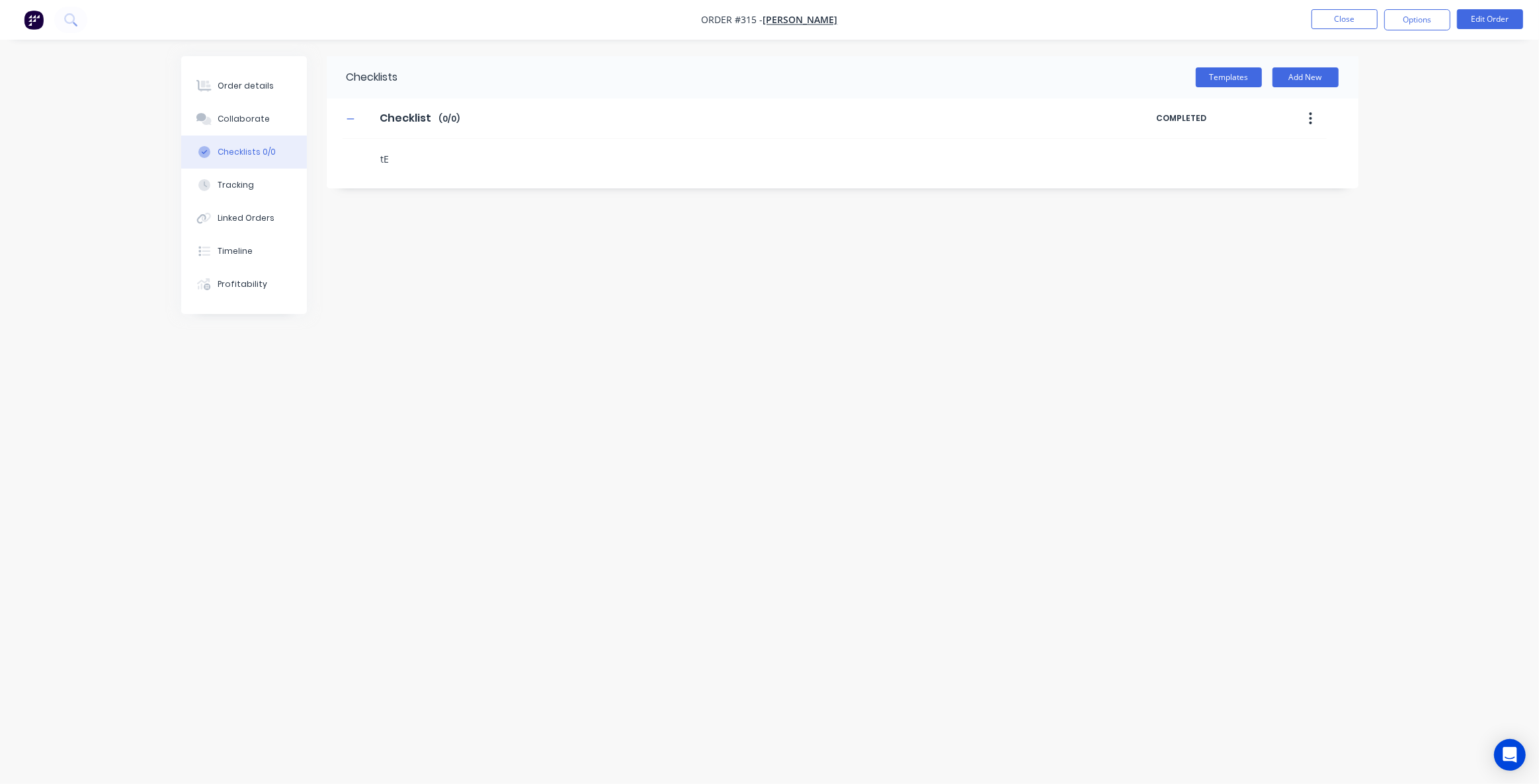
type textarea "t"
type textarea "x"
type textarea "T"
type textarea "x"
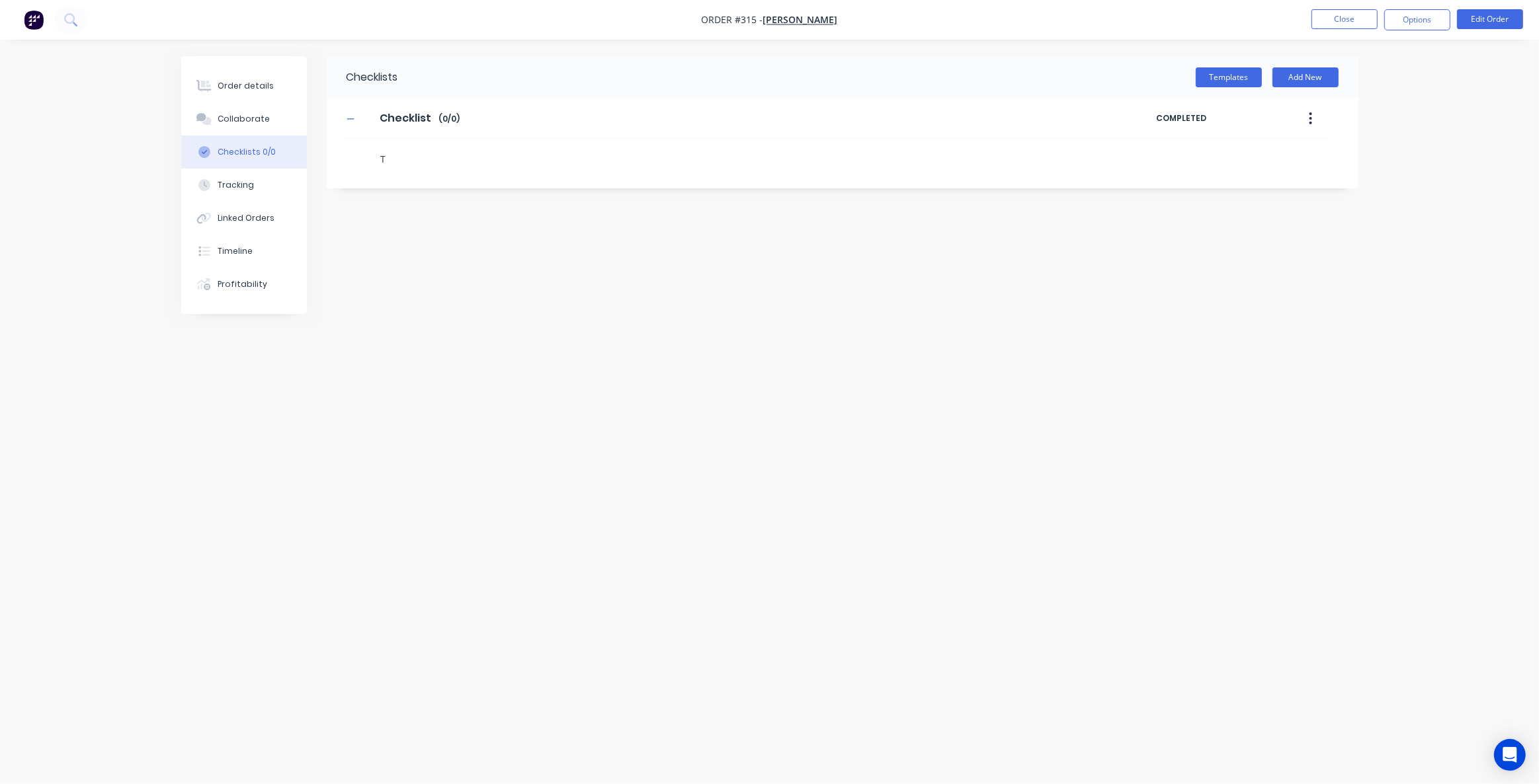
type textarea "Te"
type textarea "x"
type textarea "Tes"
type textarea "x"
type textarea "Test"
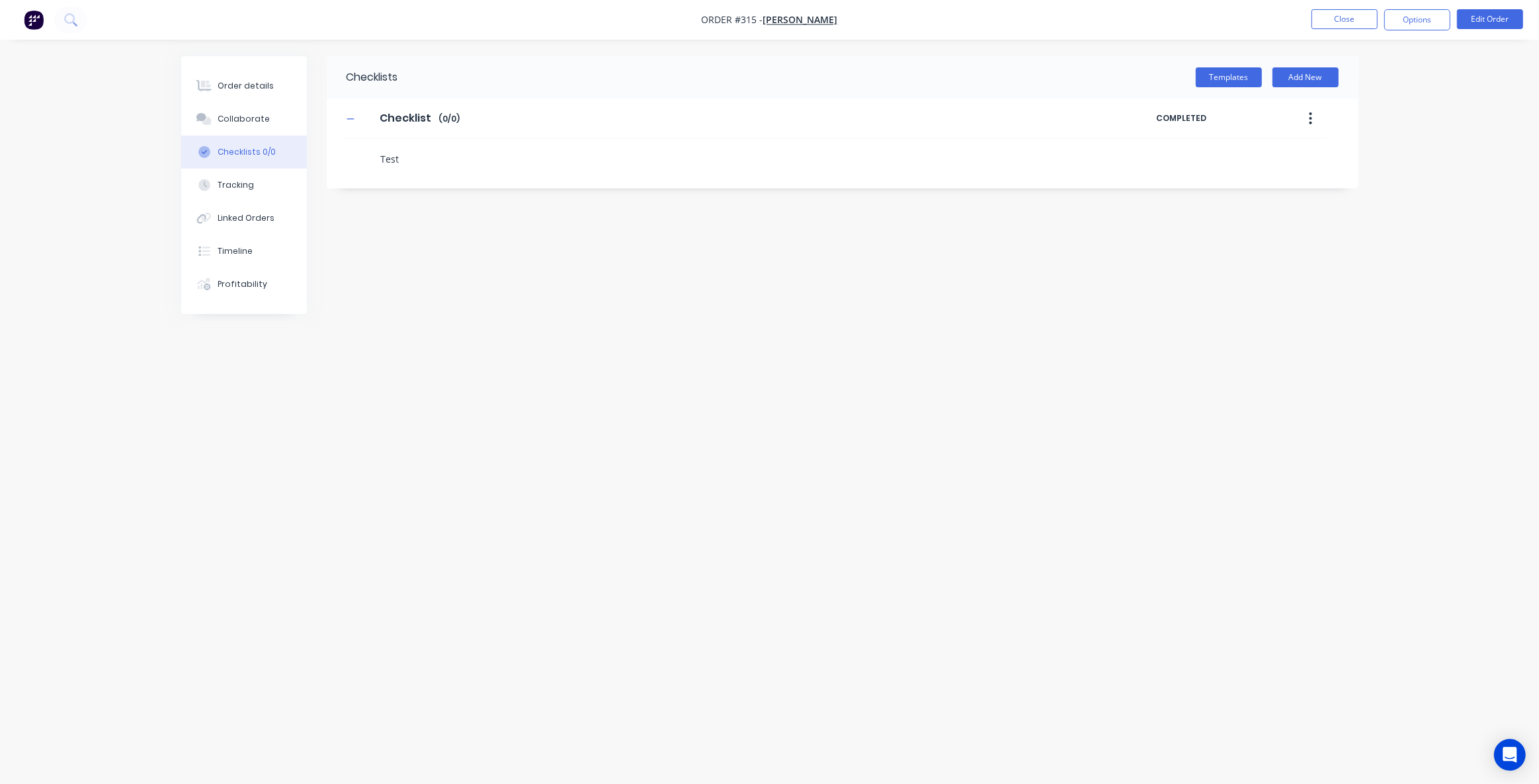
type textarea "x"
click at [384, 155] on label at bounding box center [386, 154] width 12 height 14
click at [0, 0] on input "checkbox" at bounding box center [0, 0] width 0 height 0
click at [388, 154] on label at bounding box center [386, 154] width 12 height 14
click at [0, 0] on input "checkbox" at bounding box center [0, 0] width 0 height 0
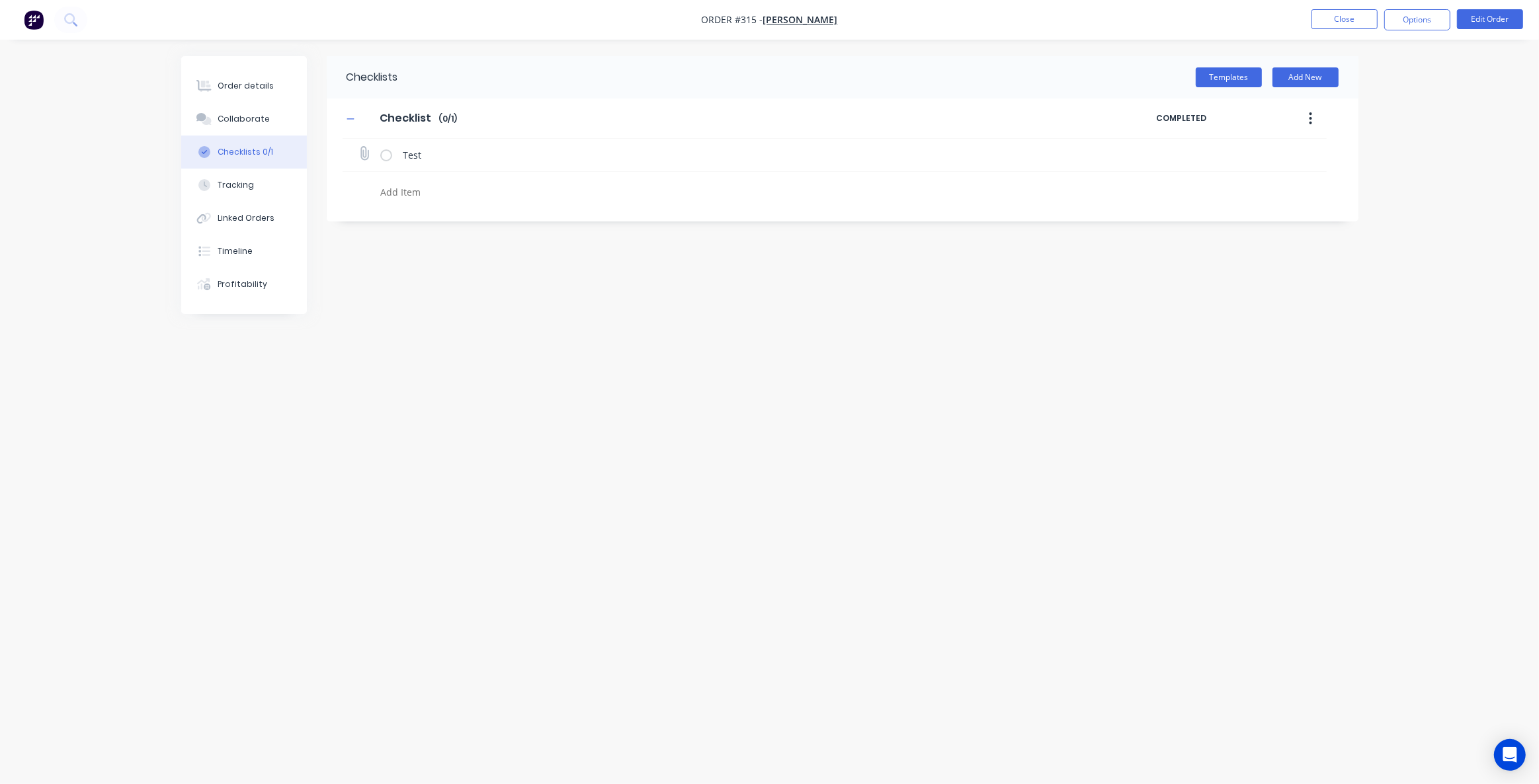
click at [368, 157] on icon at bounding box center [363, 153] width 17 height 17
click at [358, 147] on input "file" at bounding box center [358, 147] width 0 height 0
drag, startPoint x: 441, startPoint y: 154, endPoint x: 335, endPoint y: 152, distance: 106.0
click at [335, 152] on div "Checklist Checklist Enter Checklist name ( 0 / 1 ) COMPLETED Test" at bounding box center [842, 152] width 1032 height 107
type textarea "x"
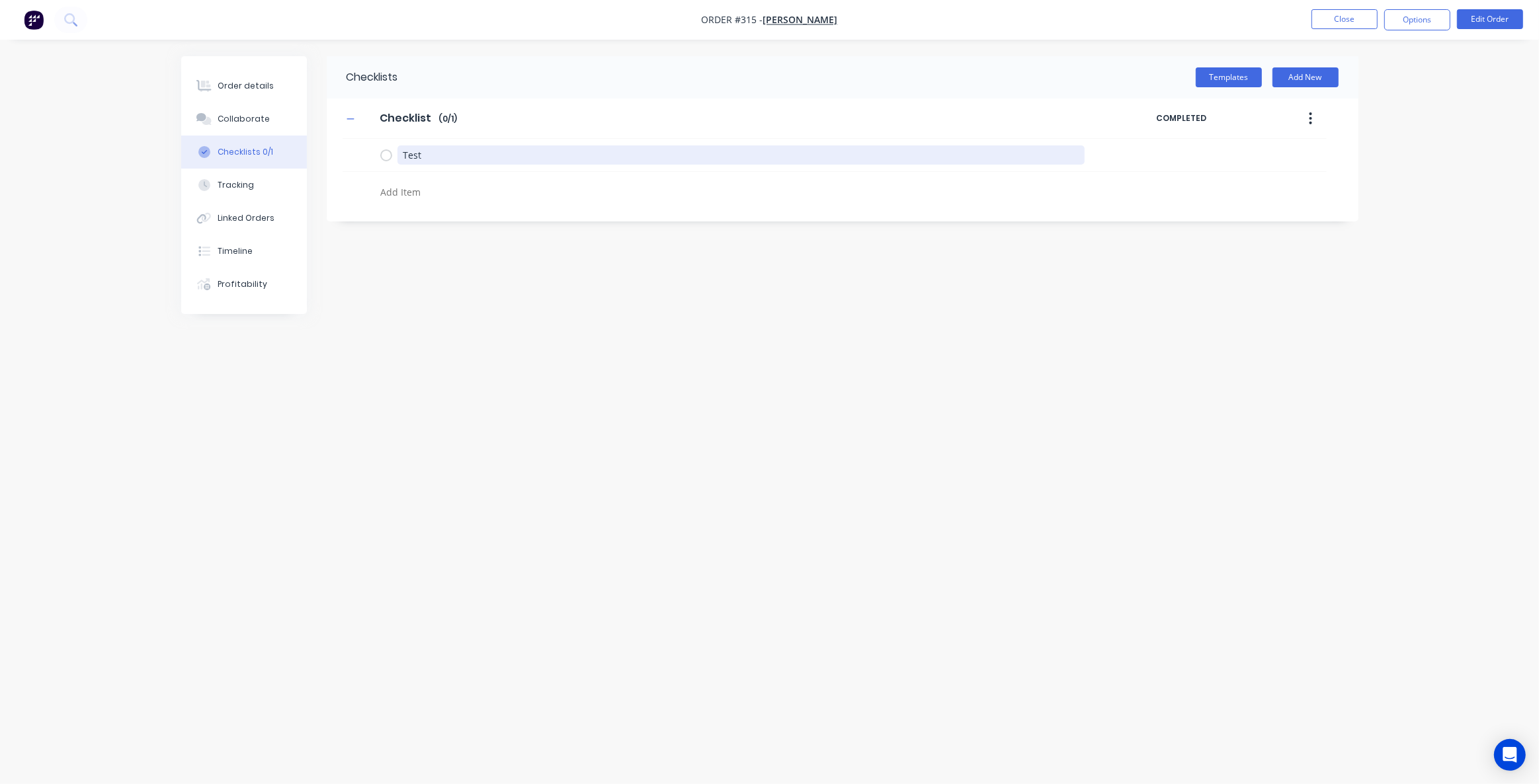
type textarea "\"
type textarea "x"
click at [416, 225] on div "Checklists Templates Add New Checklist Checklist Enter Checklist name ( 0 / 0 )…" at bounding box center [770, 366] width 1177 height 621
click at [233, 185] on div "Tracking" at bounding box center [235, 185] width 36 height 12
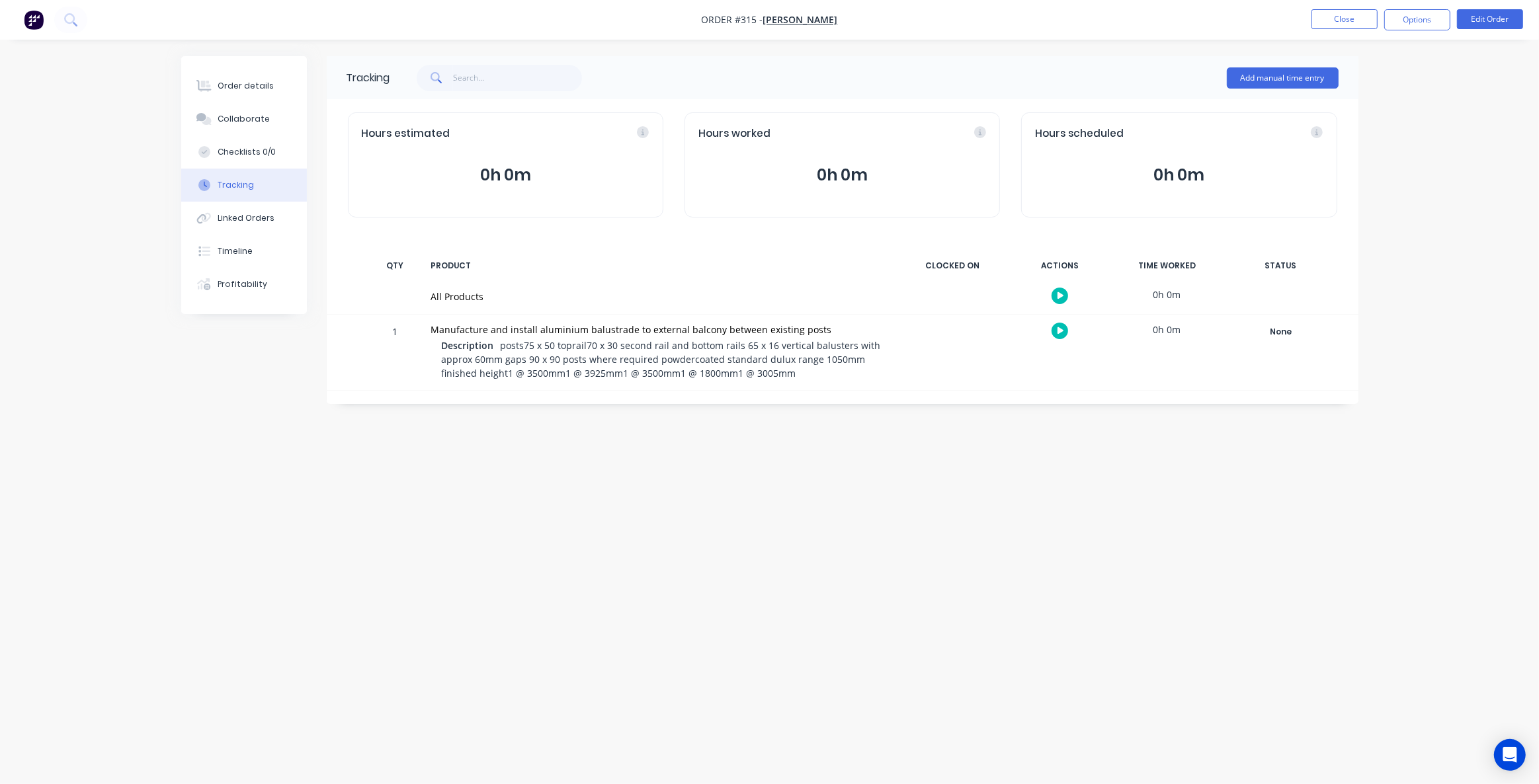
click at [1059, 334] on icon "button" at bounding box center [1061, 331] width 7 height 9
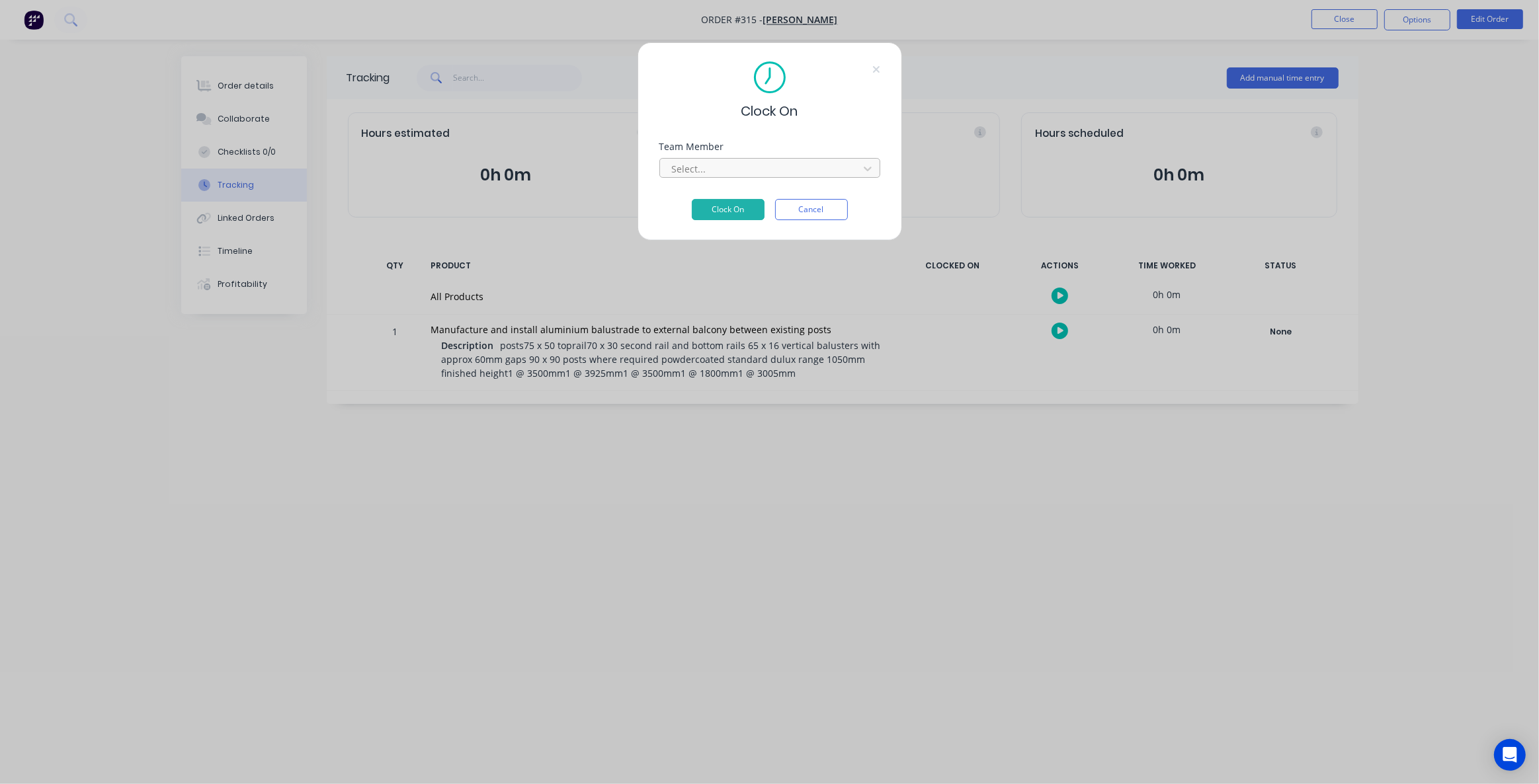
click at [747, 174] on div at bounding box center [761, 168] width 181 height 16
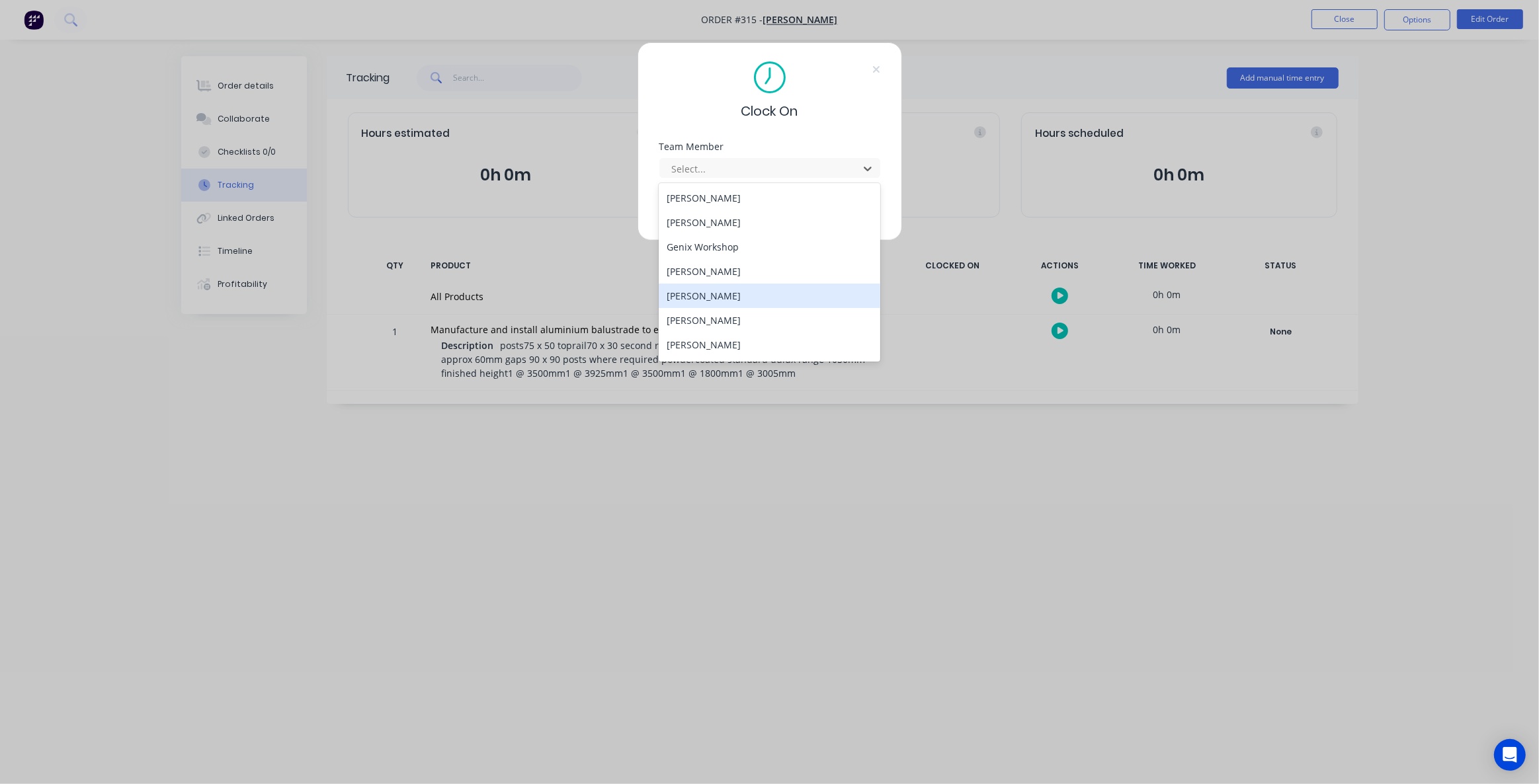
scroll to position [46, 0]
click at [706, 104] on div "Clock On" at bounding box center [770, 91] width 221 height 60
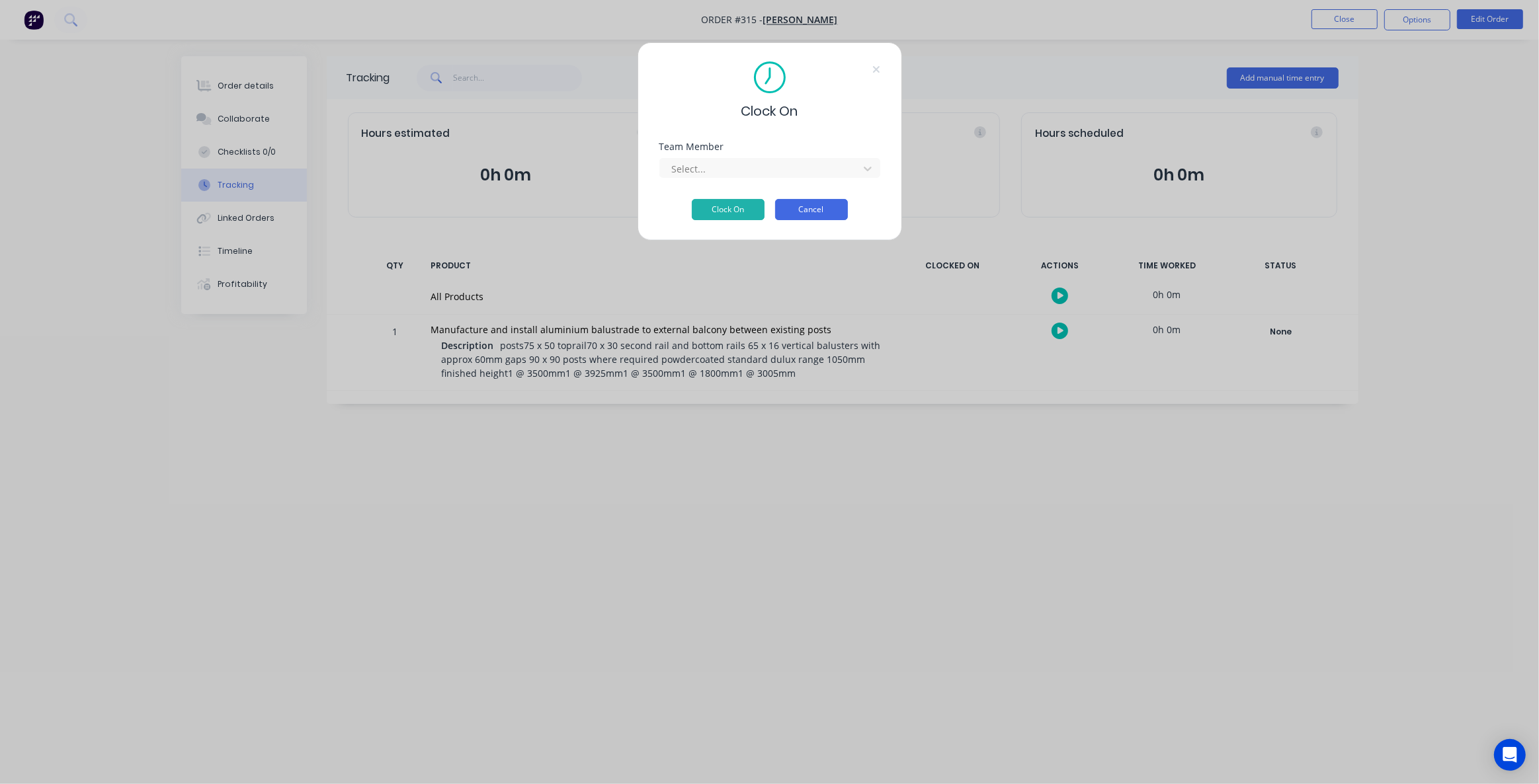
click at [838, 210] on button "Cancel" at bounding box center [811, 210] width 73 height 21
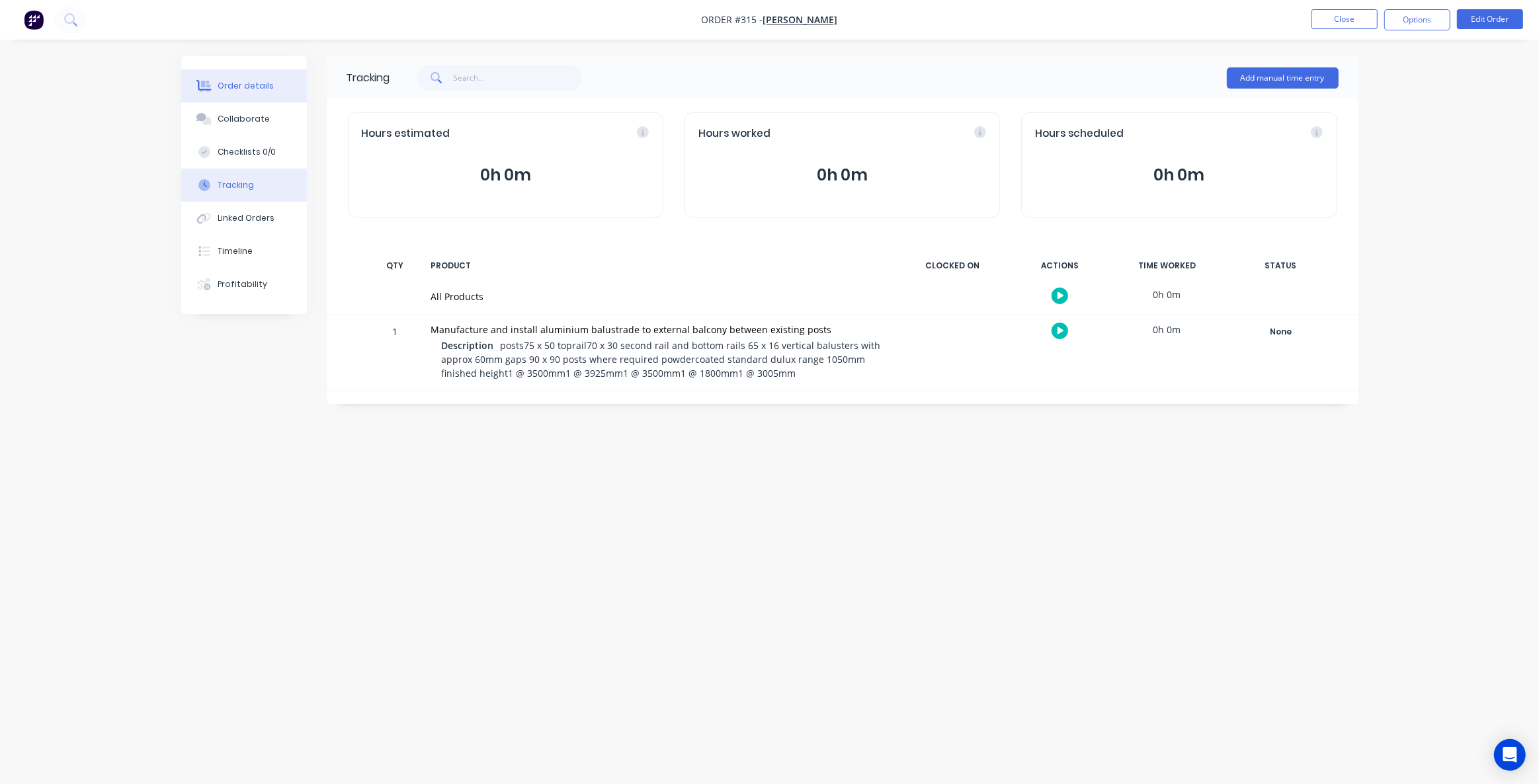
click at [256, 87] on div "Order details" at bounding box center [246, 86] width 56 height 12
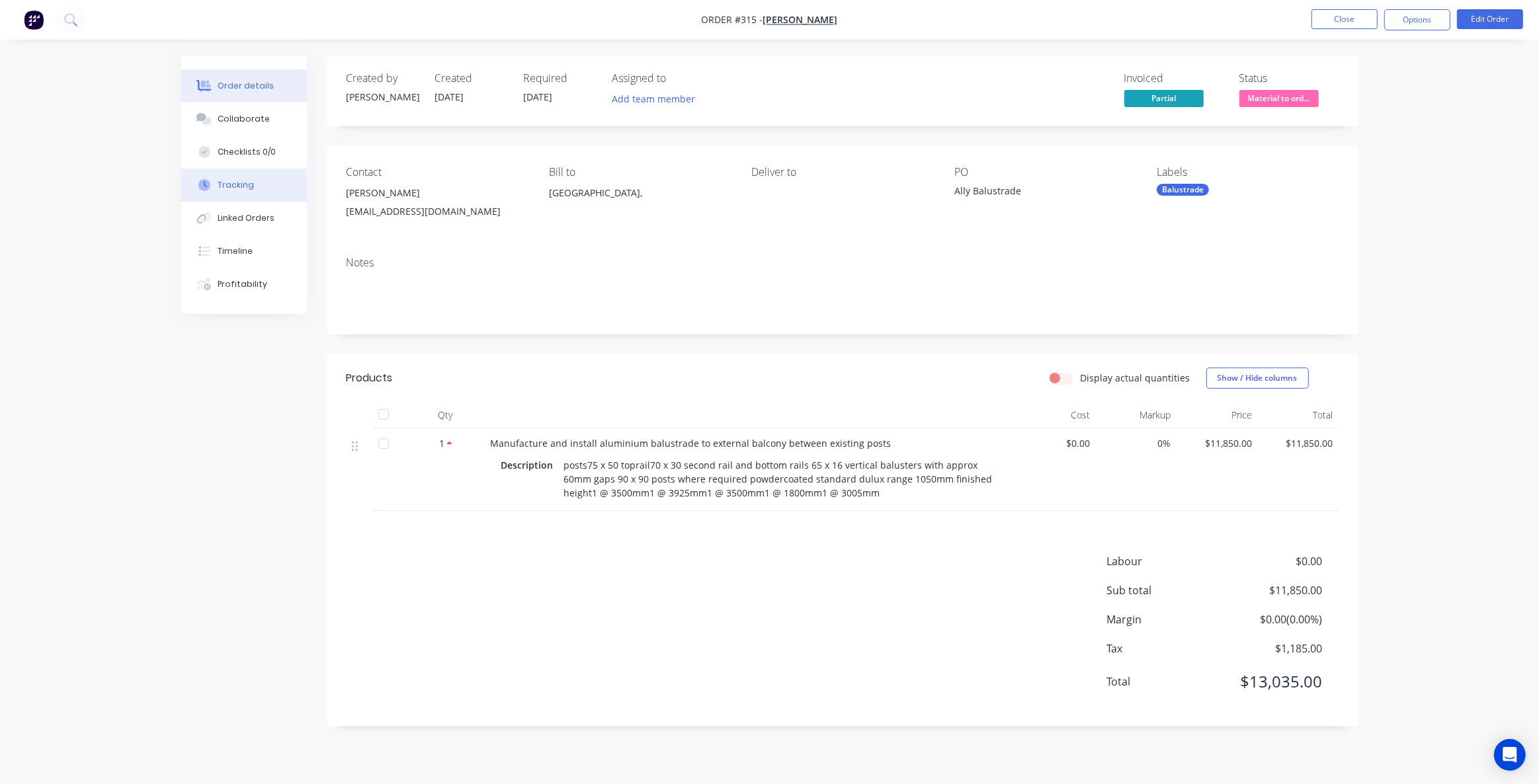
click at [246, 180] on div "Tracking" at bounding box center [235, 185] width 36 height 12
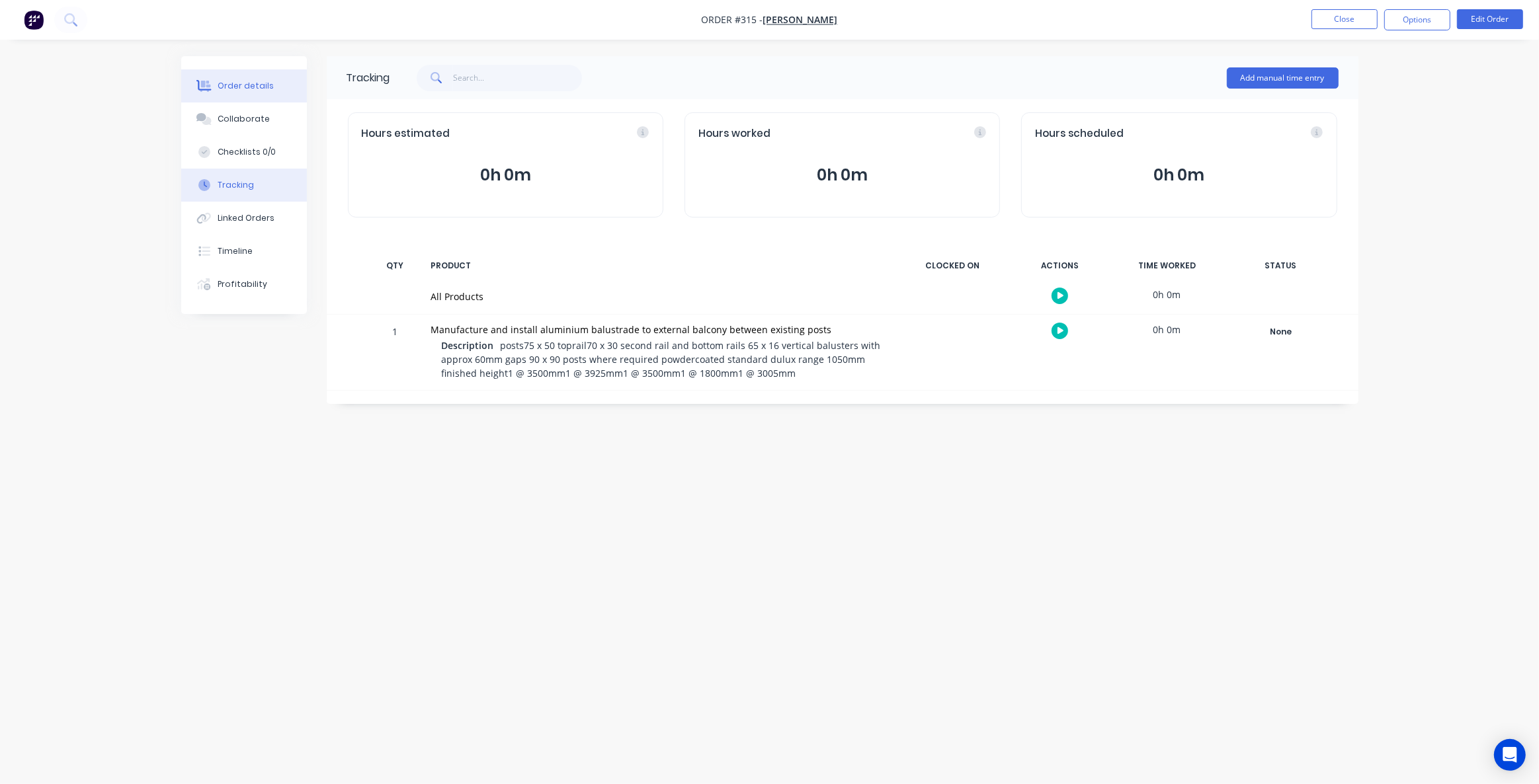
click at [235, 82] on div "Order details" at bounding box center [246, 86] width 56 height 12
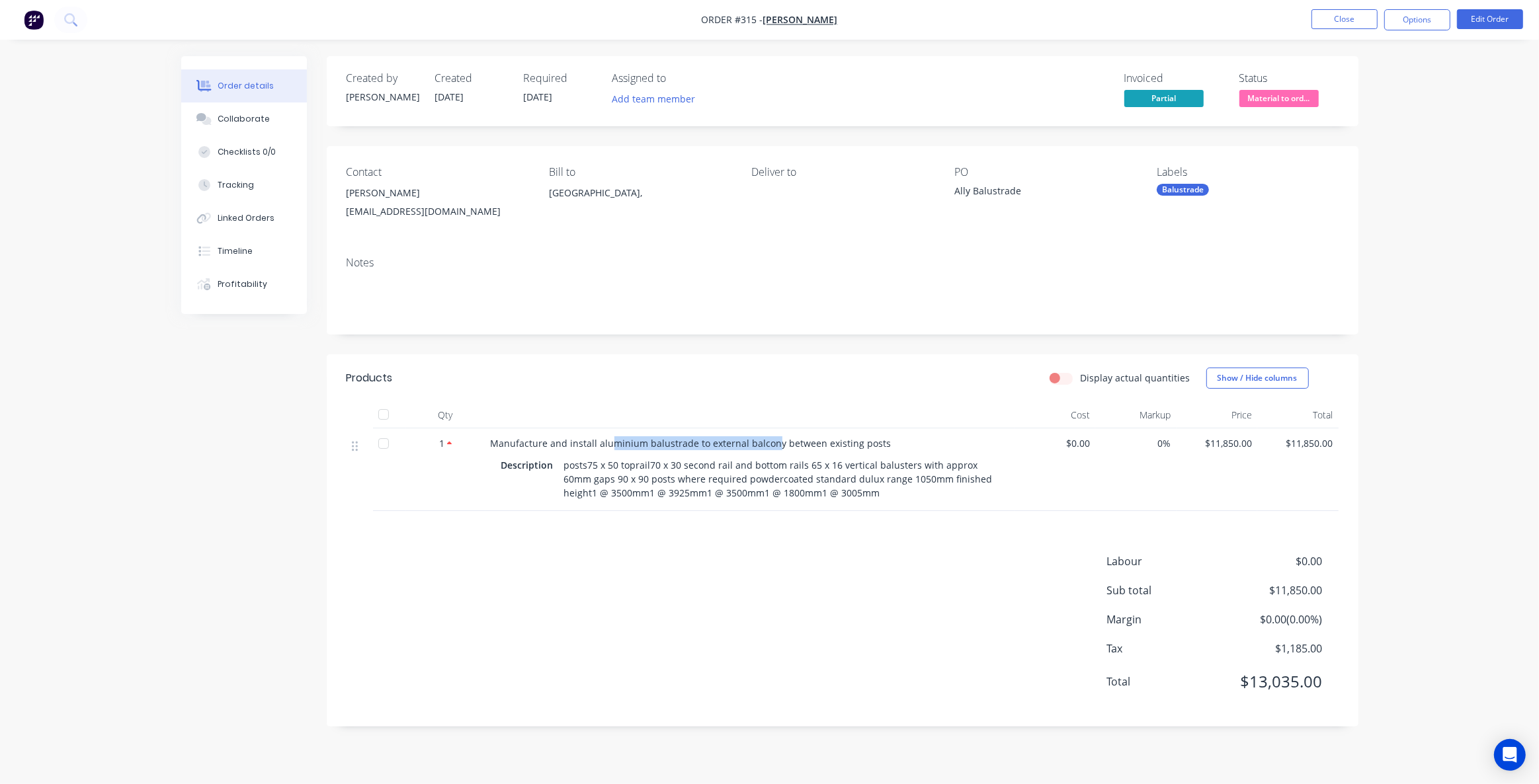
drag, startPoint x: 607, startPoint y: 442, endPoint x: 770, endPoint y: 437, distance: 163.1
click at [770, 437] on span "Manufacture and install aluminium balustrade to external balcony between existi…" at bounding box center [691, 443] width 401 height 13
click at [520, 492] on div "Description posts75 x 50 toprail70 x 30 second rail and bottom rails 65 x 16 ve…" at bounding box center [750, 479] width 497 height 47
click at [533, 495] on div "Description posts75 x 50 toprail70 x 30 second rail and bottom rails 65 x 16 ve…" at bounding box center [750, 479] width 497 height 47
click at [258, 185] on button "Tracking" at bounding box center [244, 185] width 126 height 33
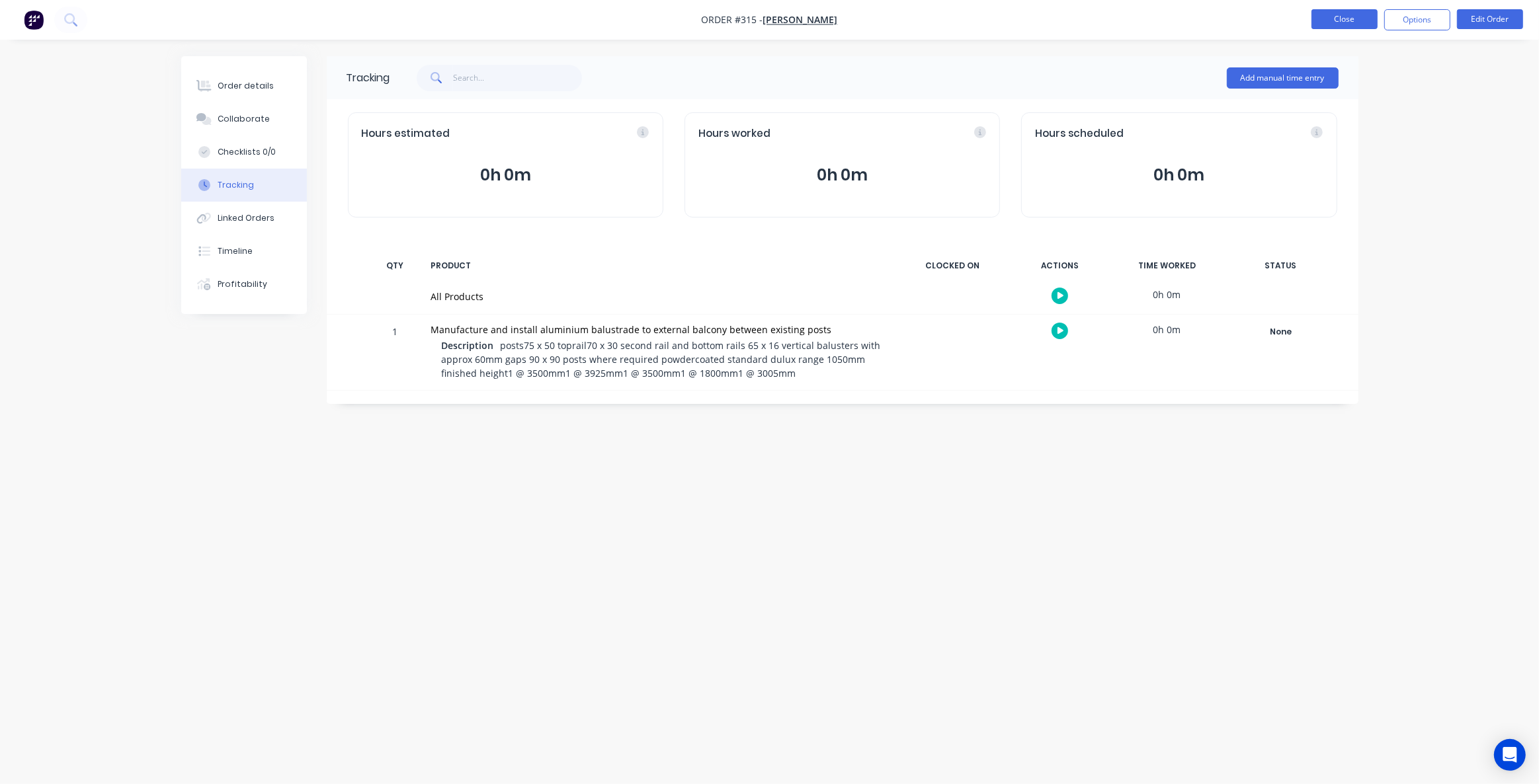
click at [1344, 13] on button "Close" at bounding box center [1345, 19] width 66 height 20
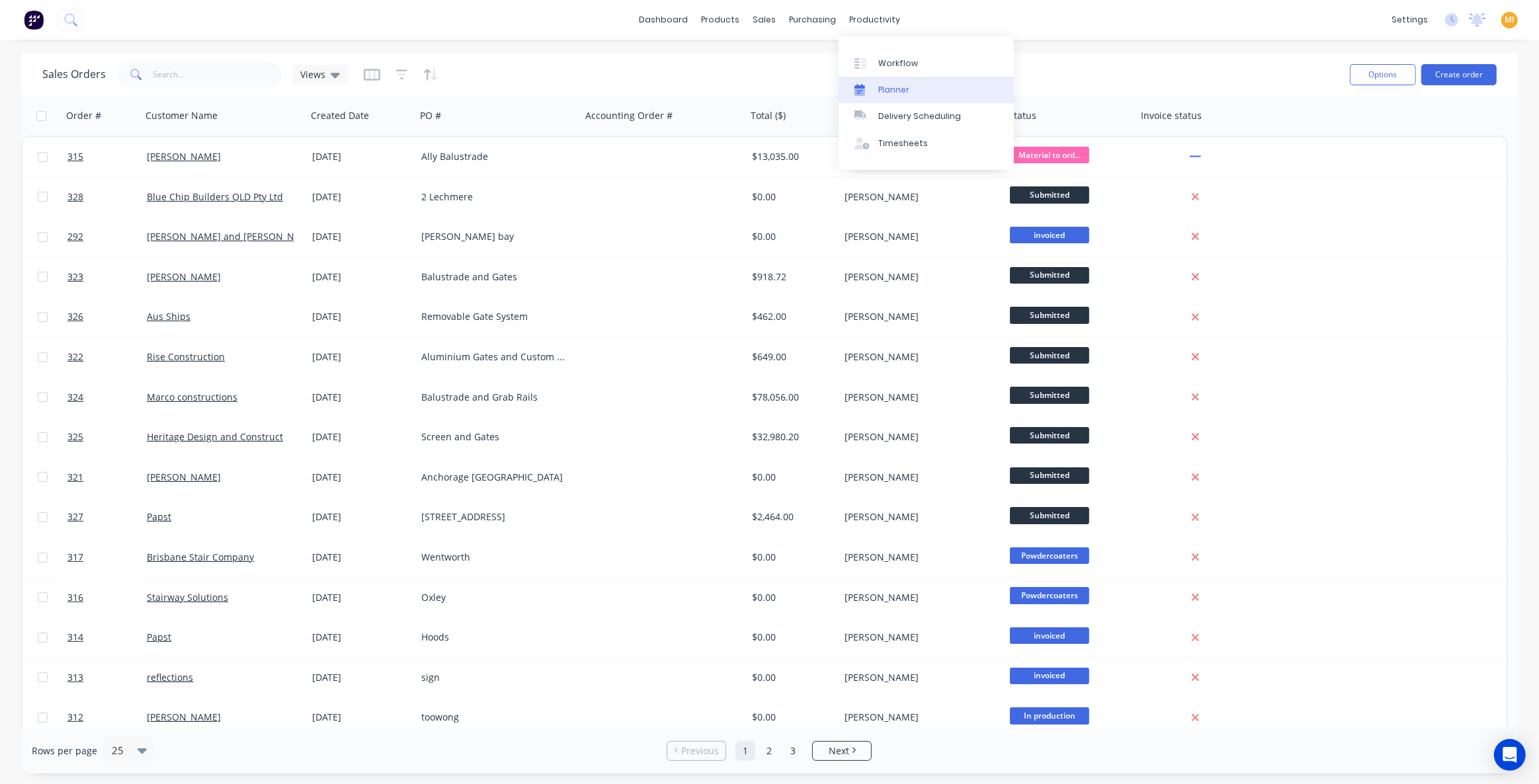
click at [889, 87] on div "Planner" at bounding box center [894, 90] width 31 height 12
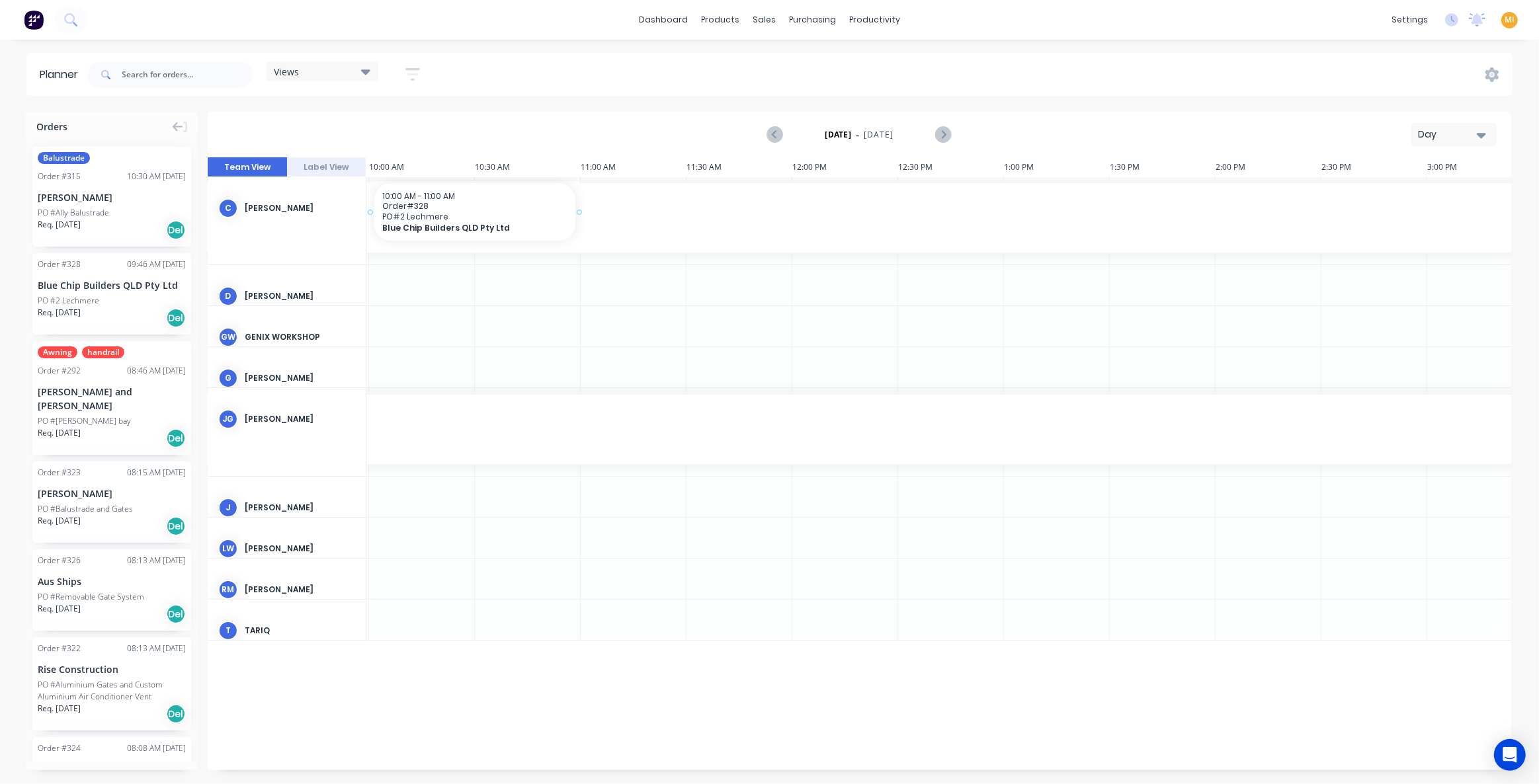
scroll to position [0, 841]
drag, startPoint x: 88, startPoint y: 294, endPoint x: 63, endPoint y: 266, distance: 37.5
click at [792, 71] on link "Sales Orders" at bounding box center [834, 63] width 175 height 26
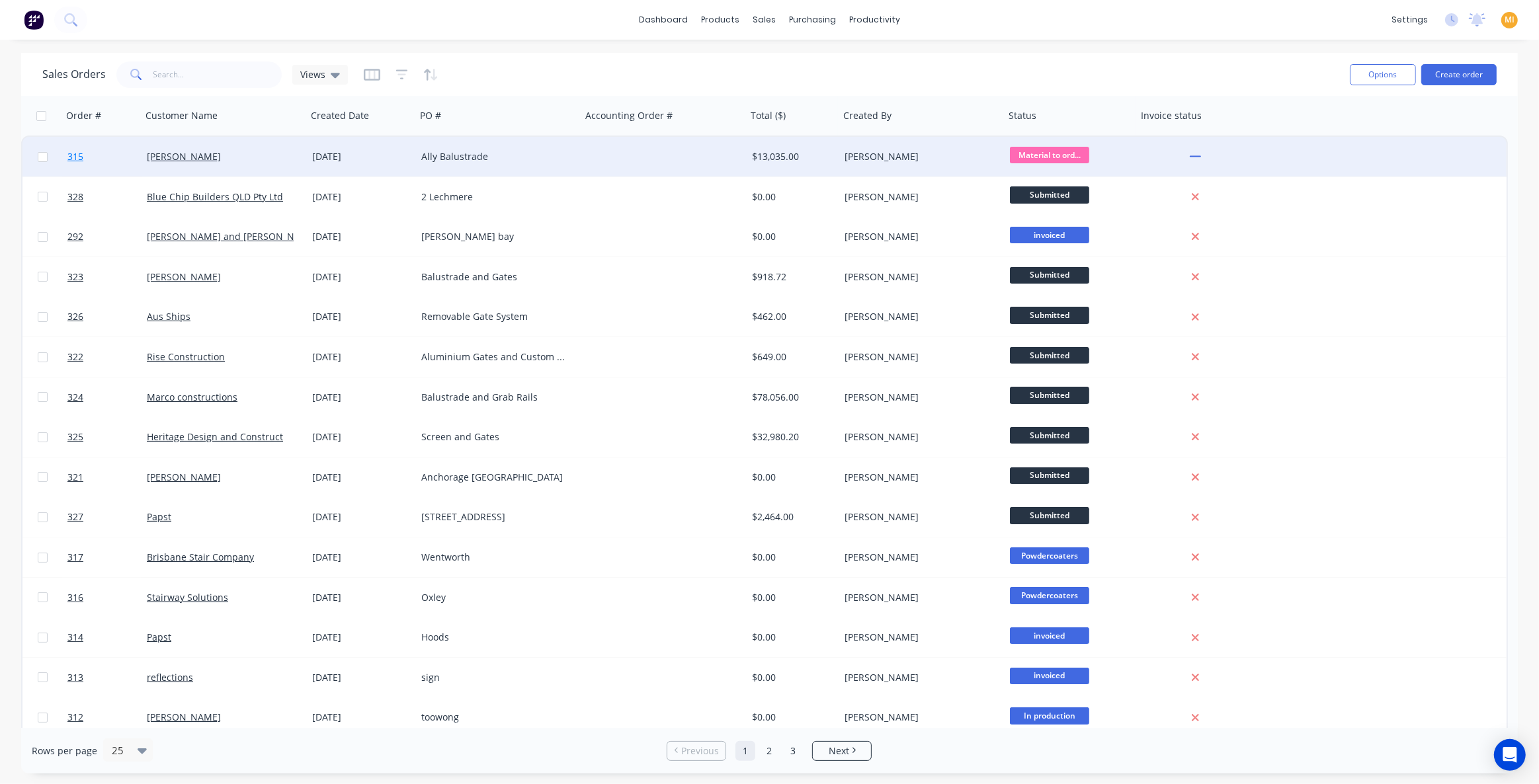
click at [115, 160] on link "315" at bounding box center [107, 157] width 79 height 40
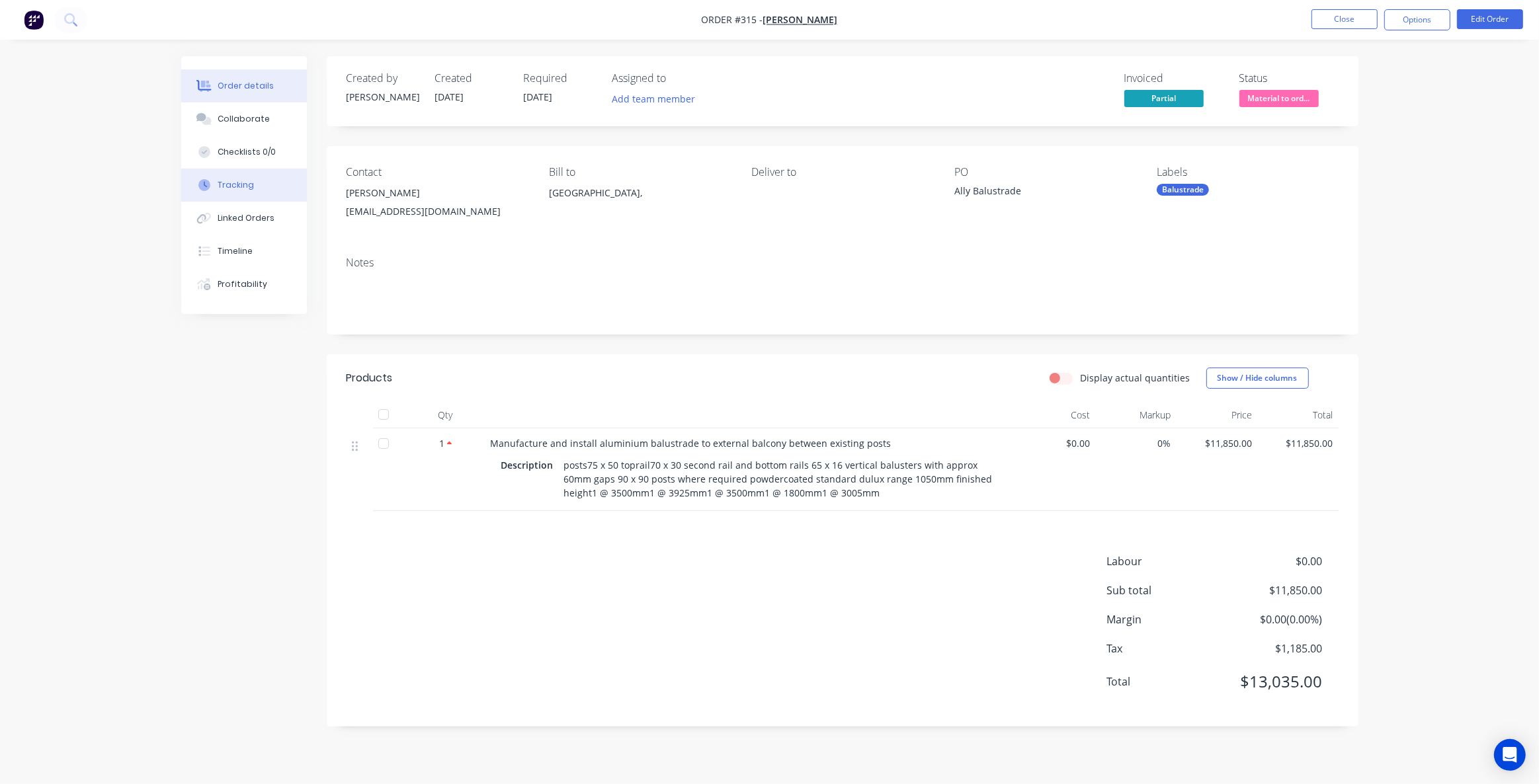
click at [219, 181] on div "Tracking" at bounding box center [235, 185] width 36 height 12
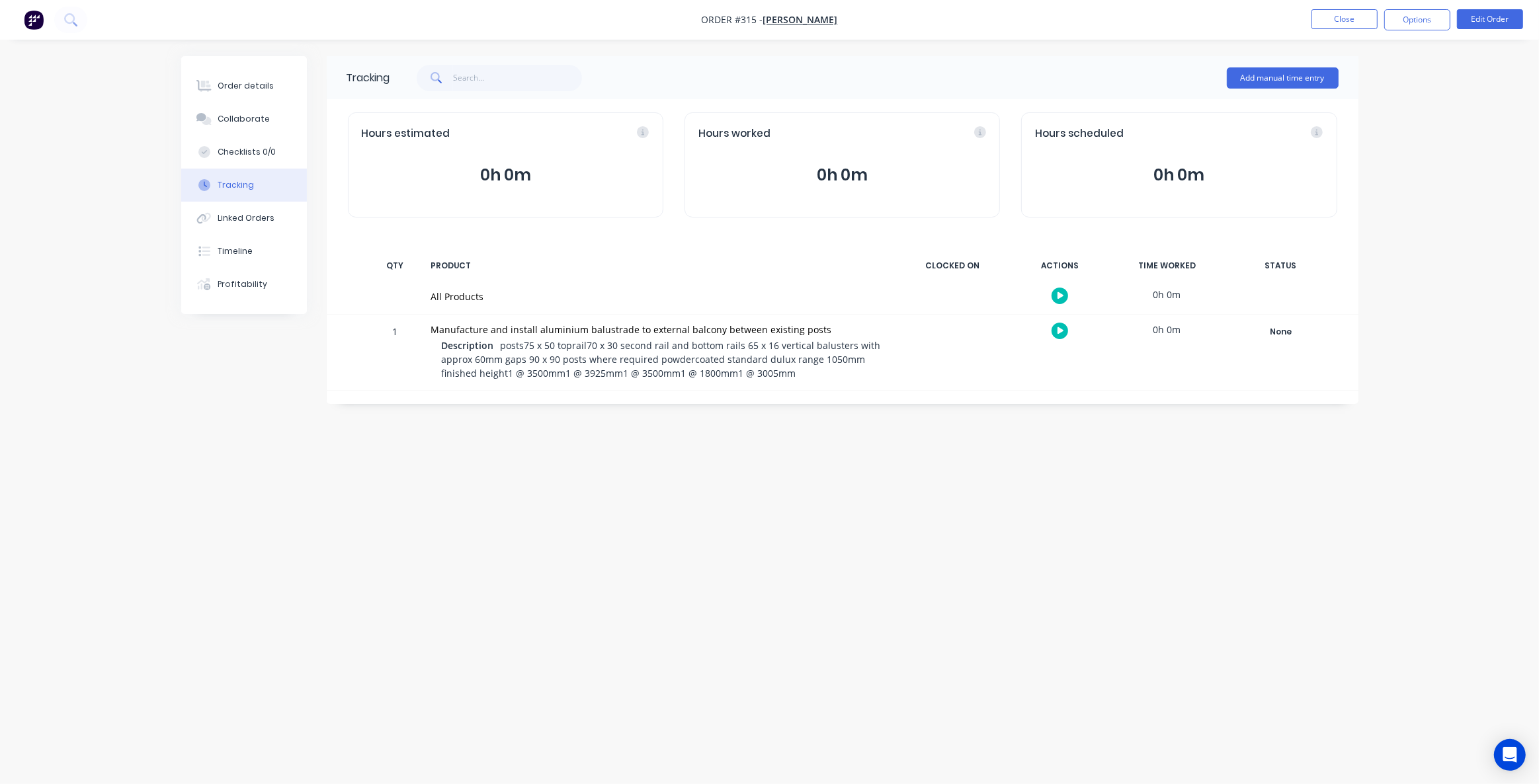
click at [737, 21] on span "Order #315 -" at bounding box center [733, 20] width 62 height 13
click at [1359, 25] on button "Close" at bounding box center [1345, 19] width 66 height 20
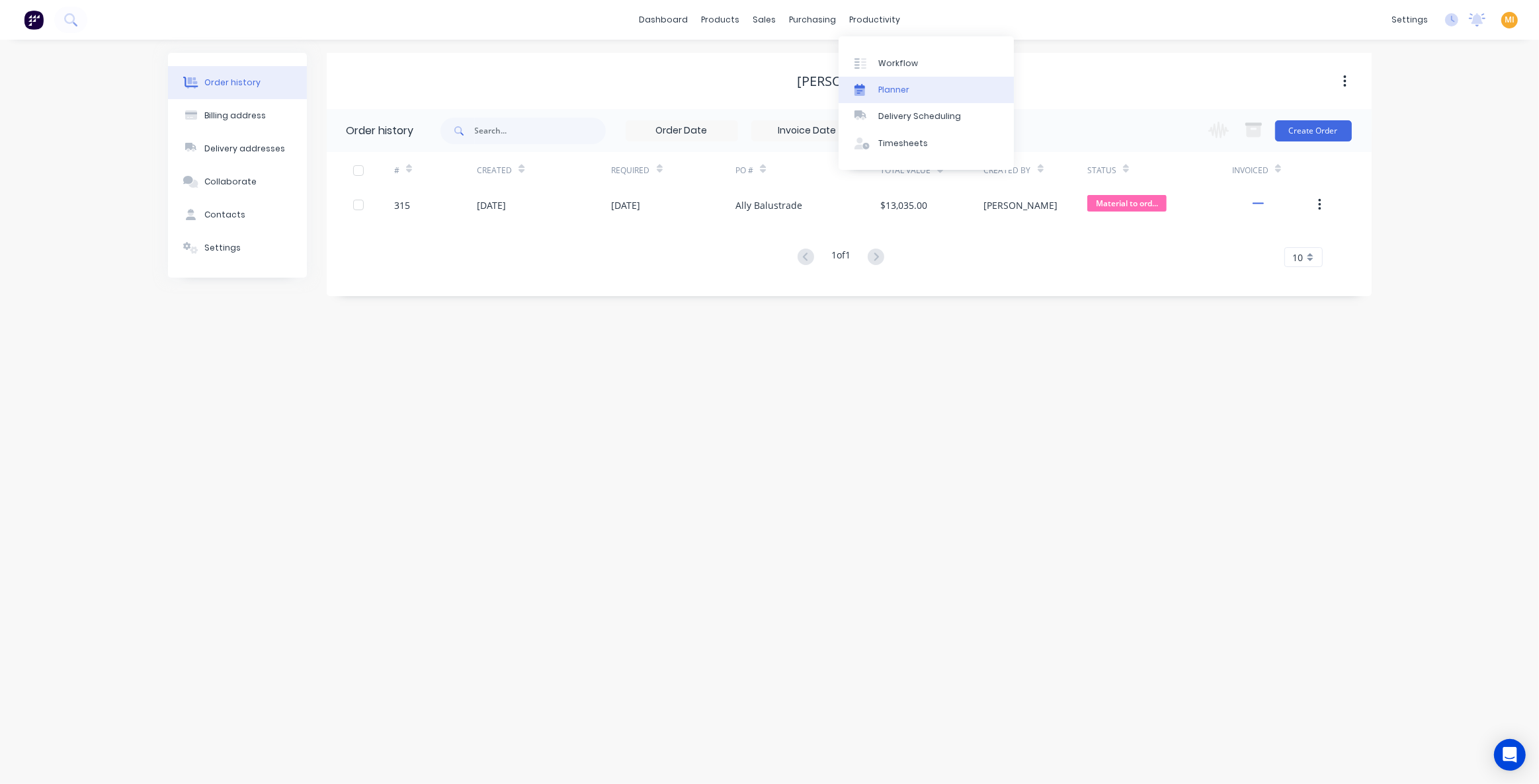
click at [885, 93] on div "Planner" at bounding box center [894, 90] width 31 height 12
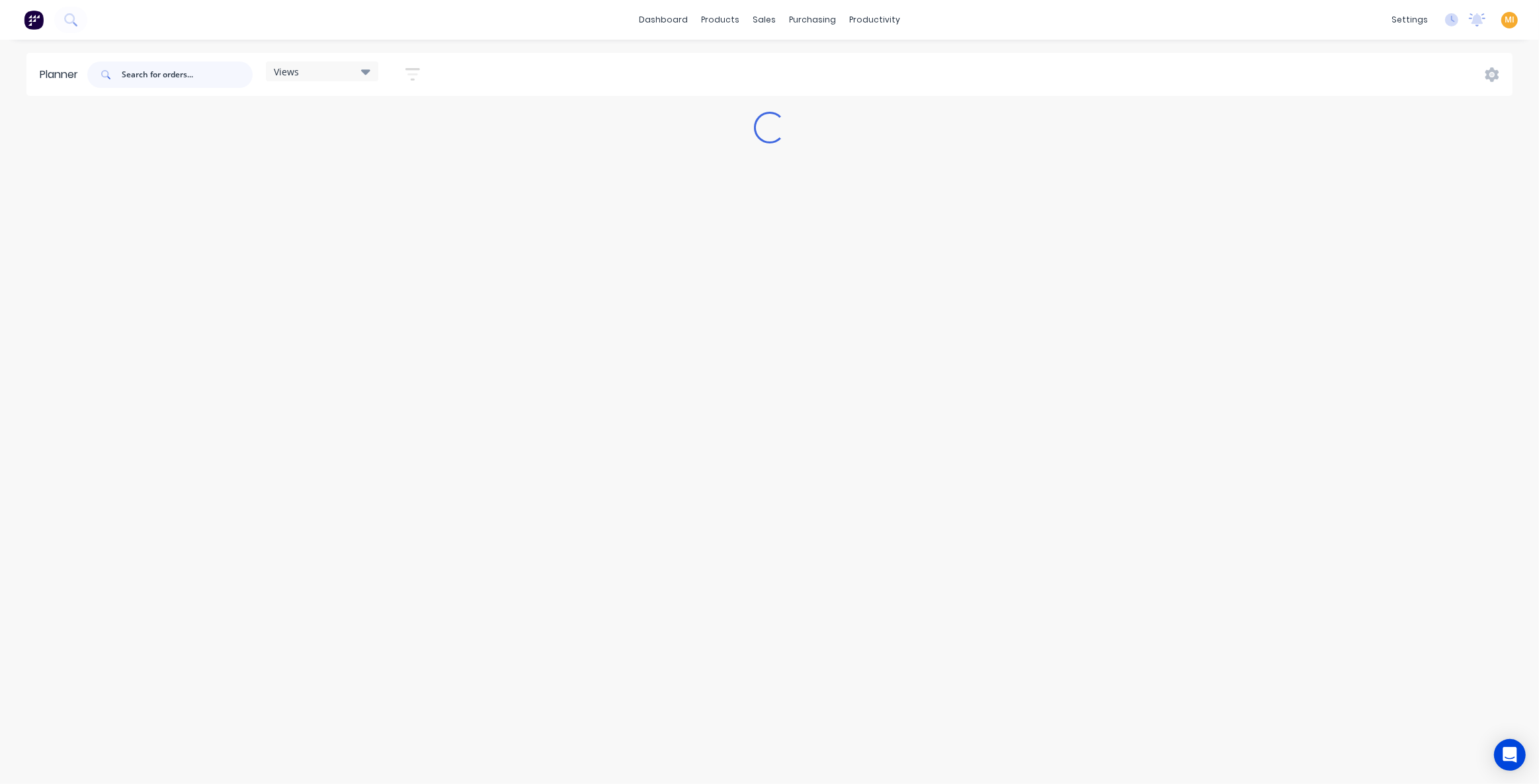
click at [158, 71] on input "text" at bounding box center [187, 75] width 131 height 26
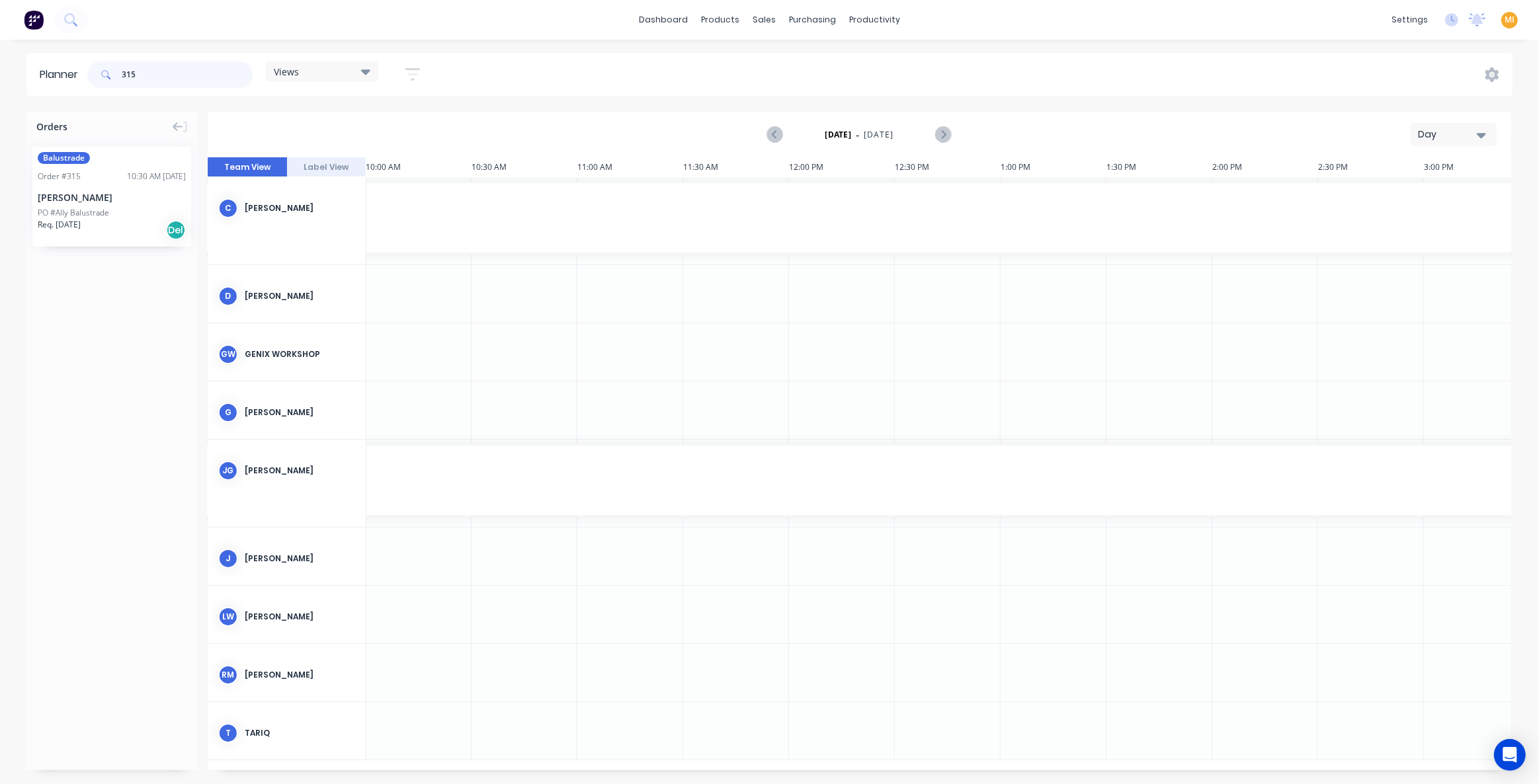
type input "315"
drag, startPoint x: 112, startPoint y: 213, endPoint x: 487, endPoint y: 591, distance: 532.5
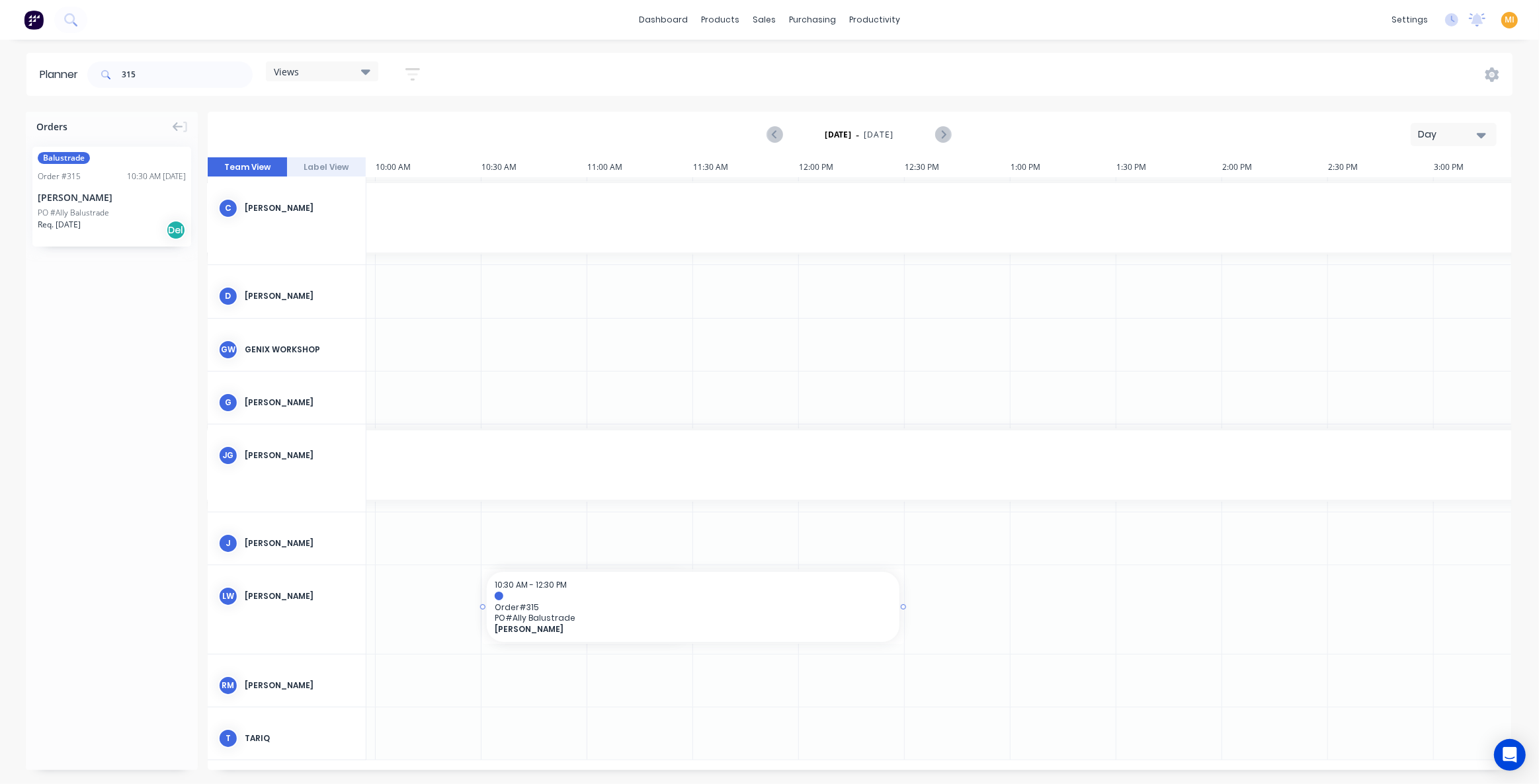
drag, startPoint x: 692, startPoint y: 602, endPoint x: 886, endPoint y: 597, distance: 194.1
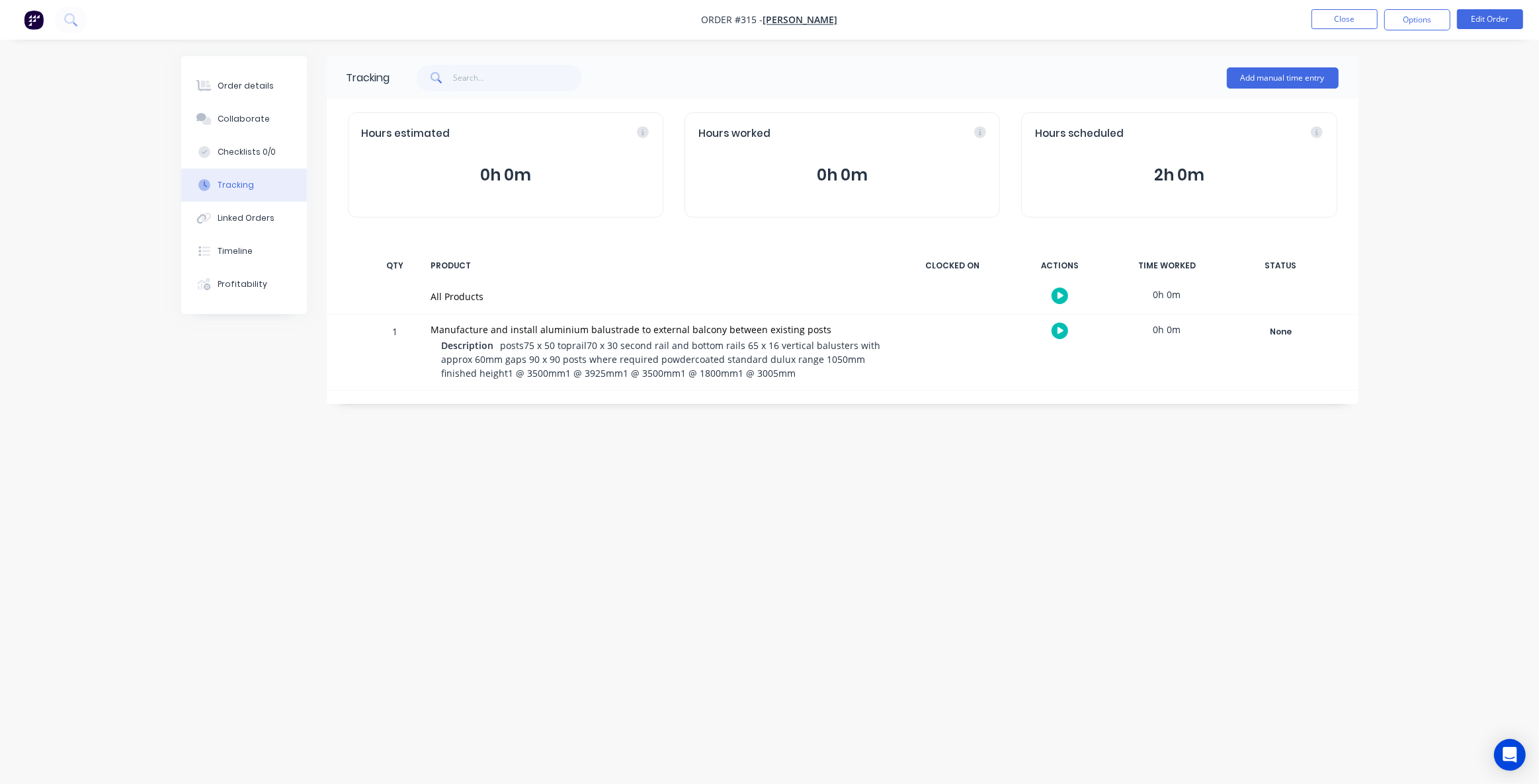
click at [1178, 175] on button "2h 0m" at bounding box center [1179, 175] width 288 height 25
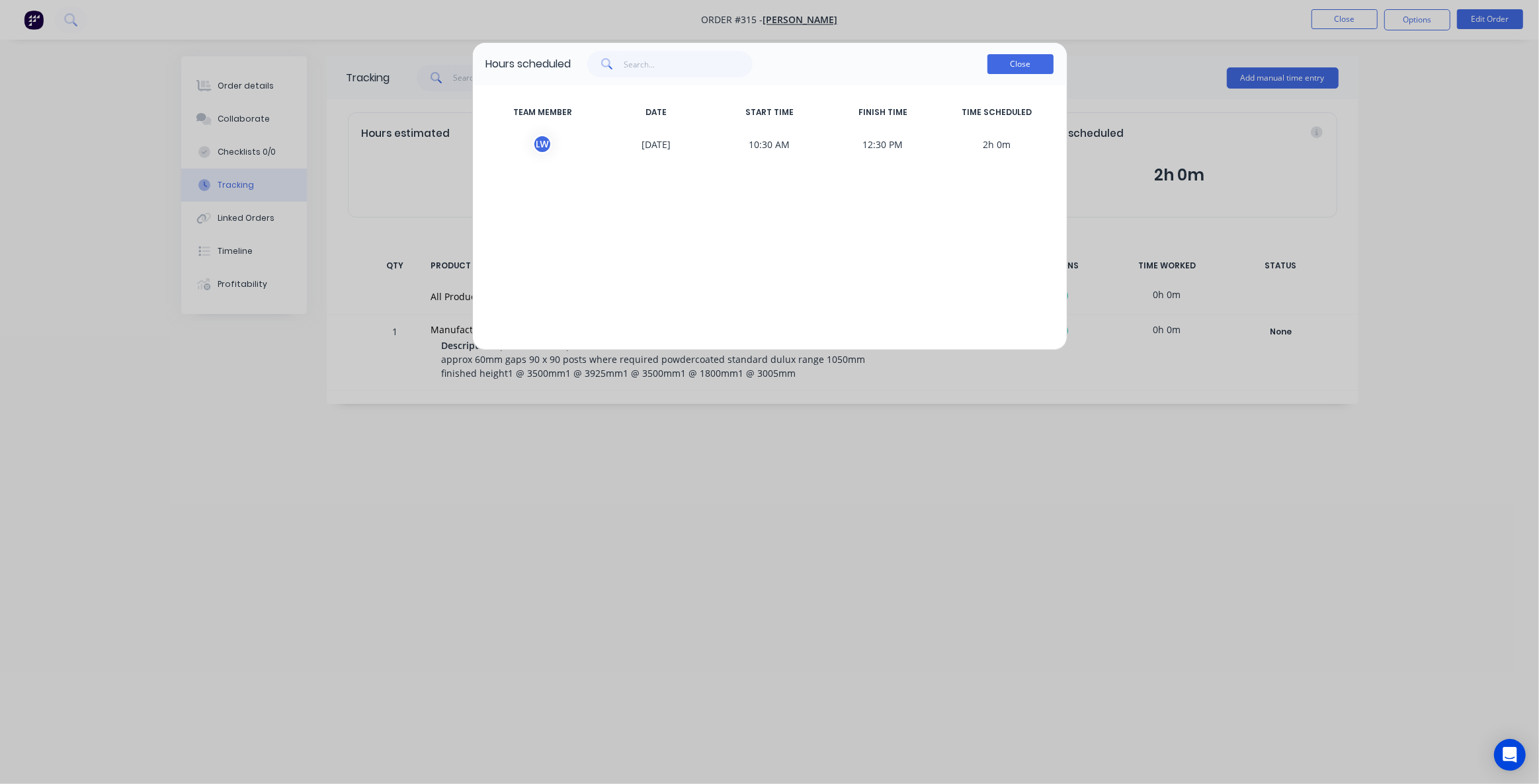
click at [1007, 68] on button "Close" at bounding box center [1020, 64] width 66 height 20
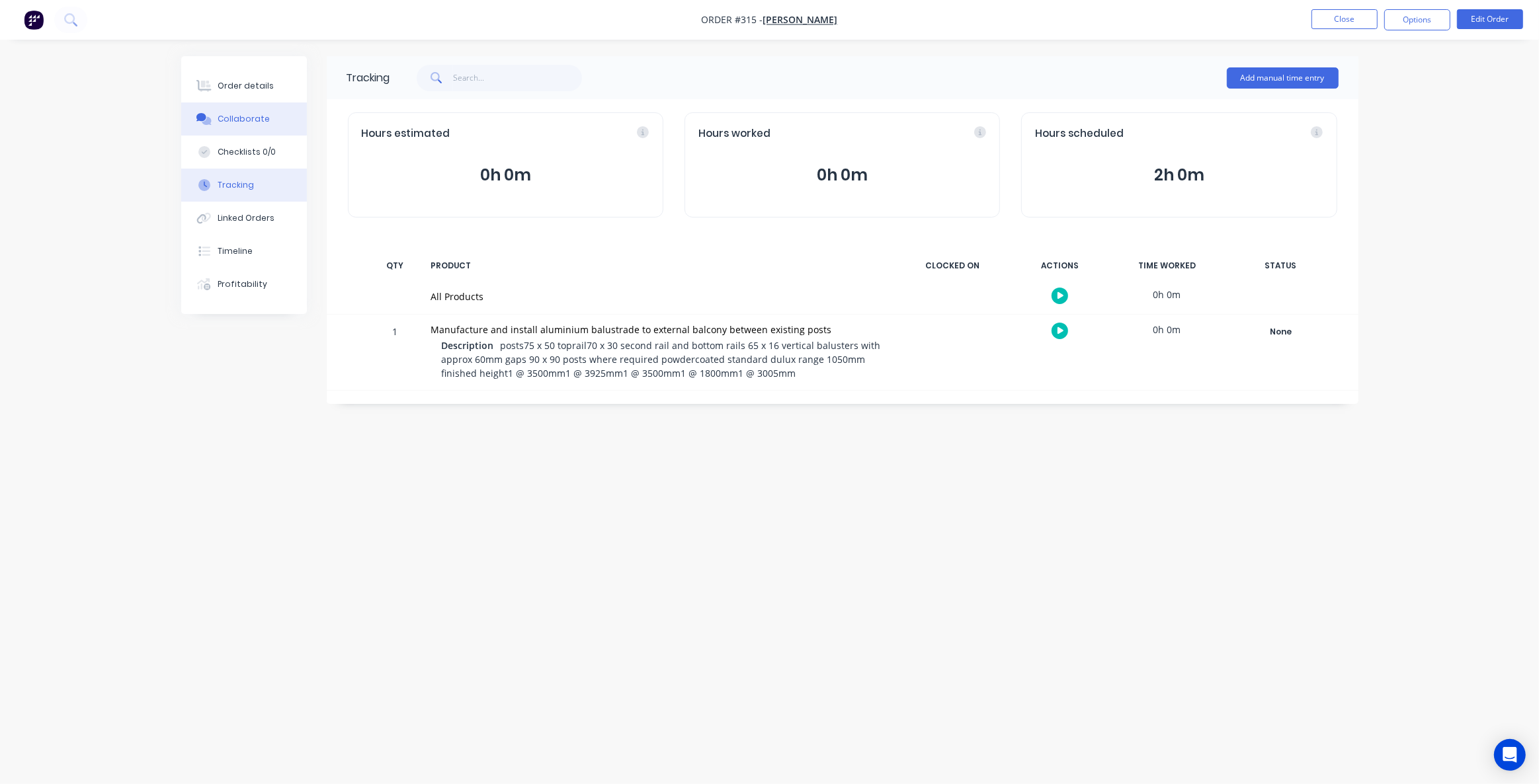
drag, startPoint x: 239, startPoint y: 94, endPoint x: 303, endPoint y: 132, distance: 74.4
click at [239, 93] on button "Order details" at bounding box center [244, 85] width 126 height 33
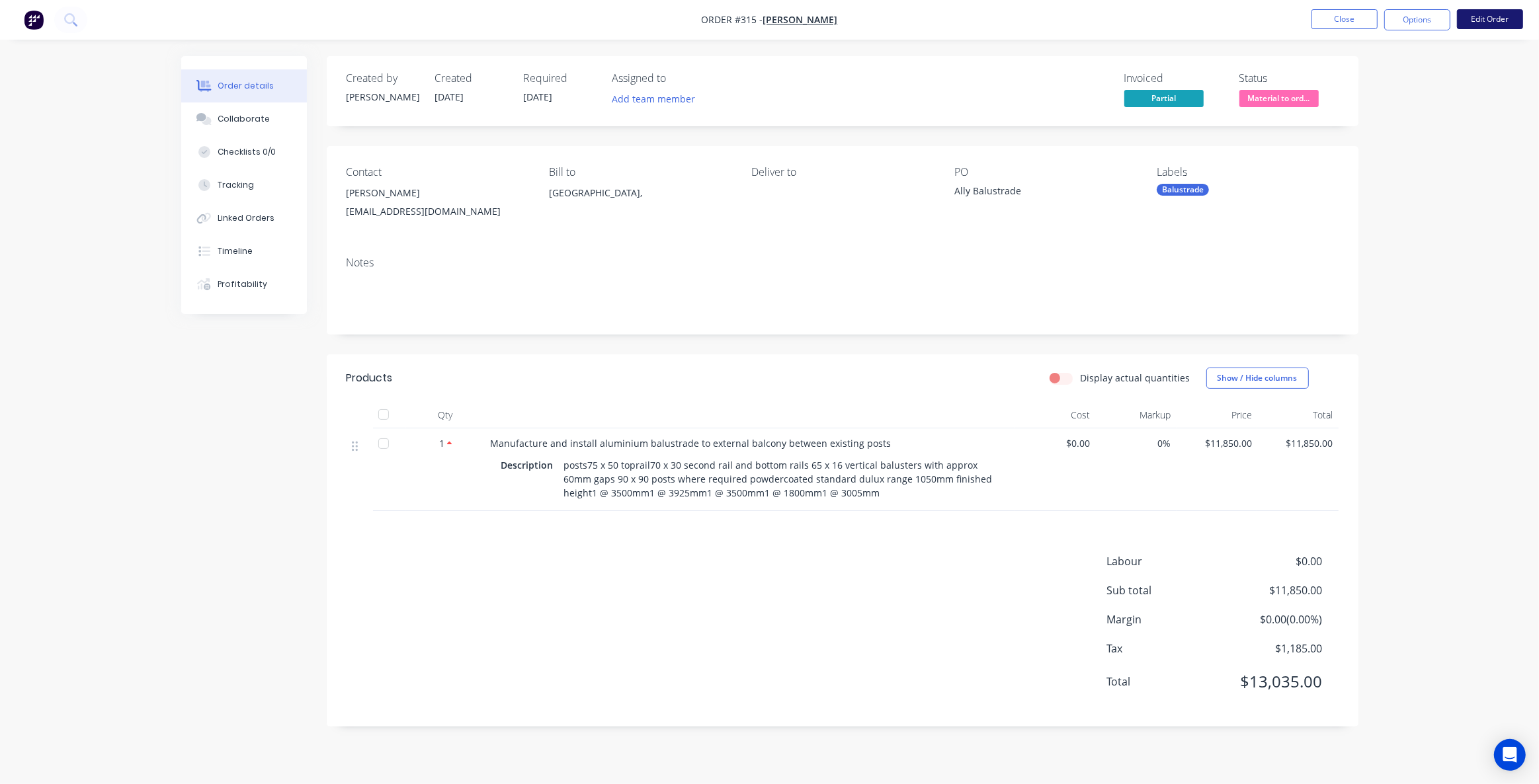
click at [1485, 21] on button "Edit Order" at bounding box center [1490, 19] width 66 height 20
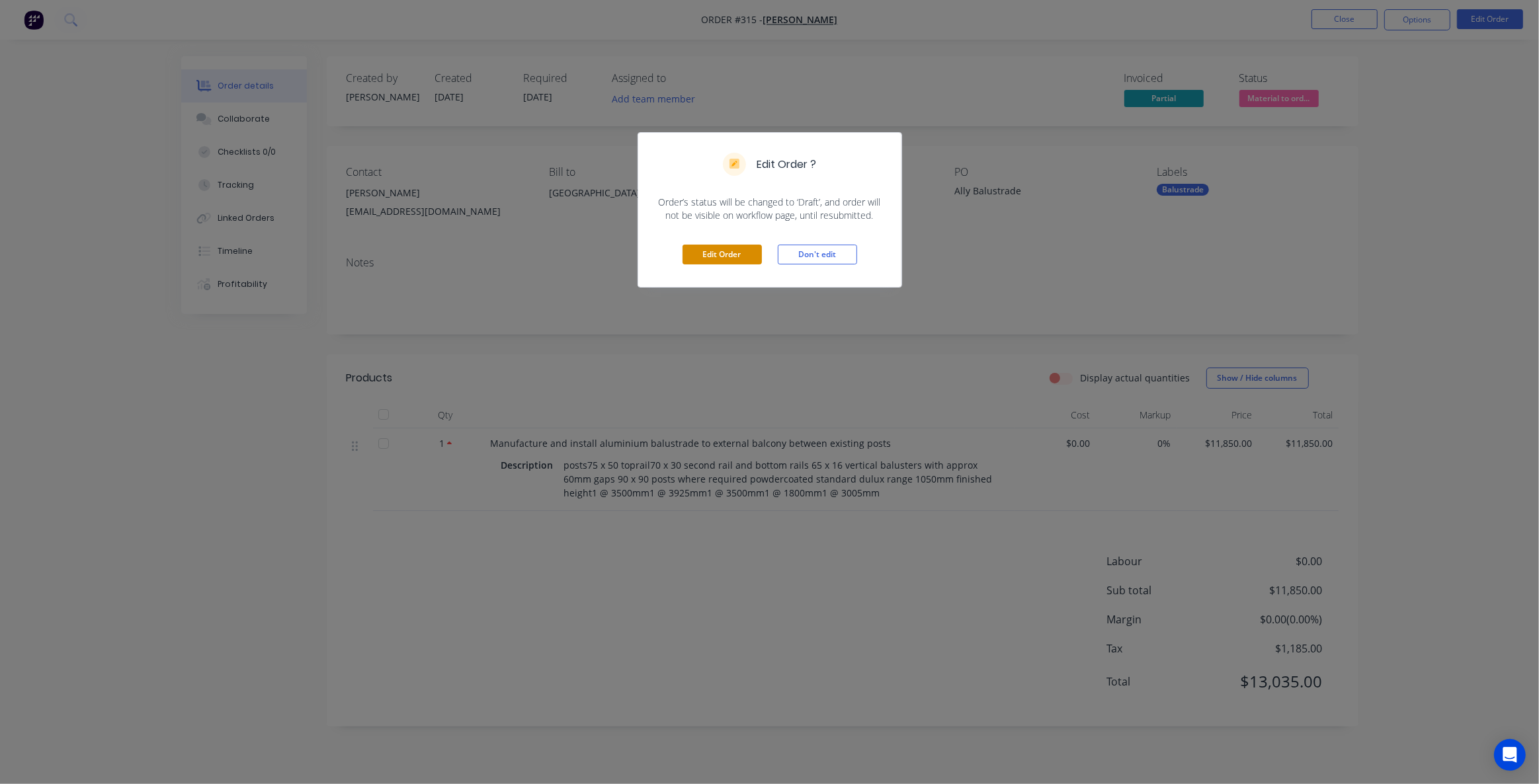
click at [706, 252] on button "Edit Order" at bounding box center [722, 254] width 79 height 20
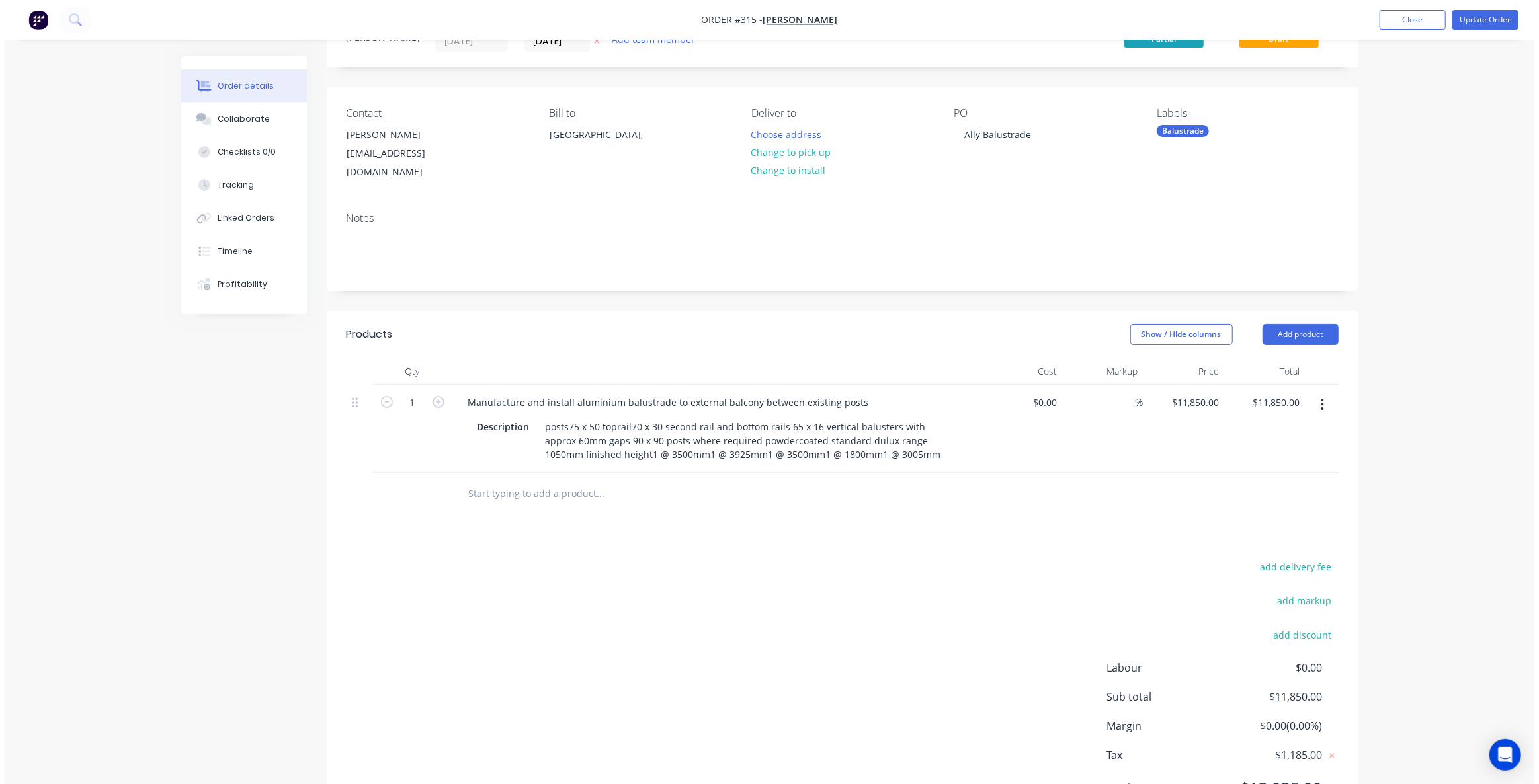
scroll to position [112, 0]
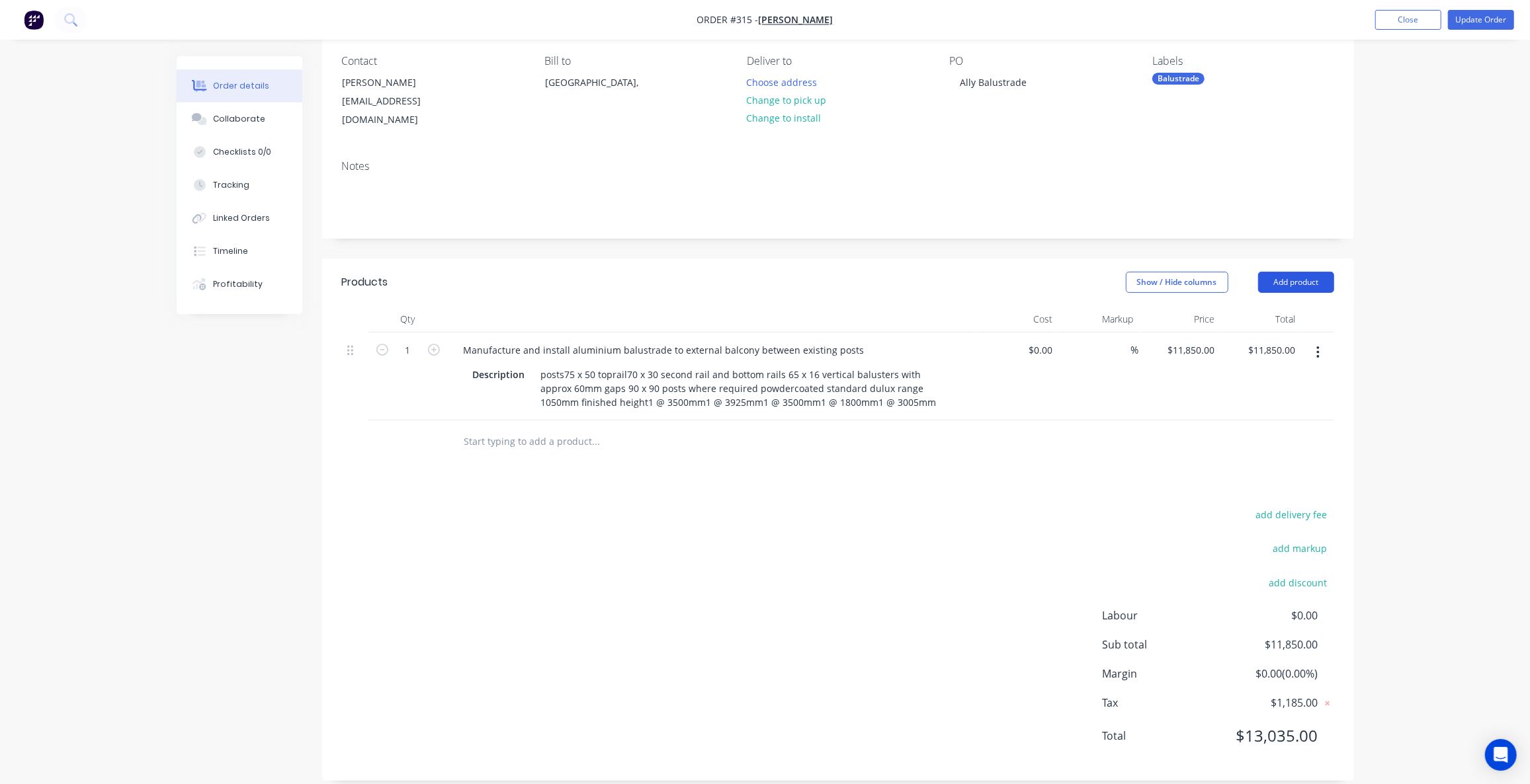
click at [1304, 272] on button "Add product" at bounding box center [1295, 282] width 76 height 21
click at [1264, 438] on div "Labour" at bounding box center [1271, 448] width 102 height 19
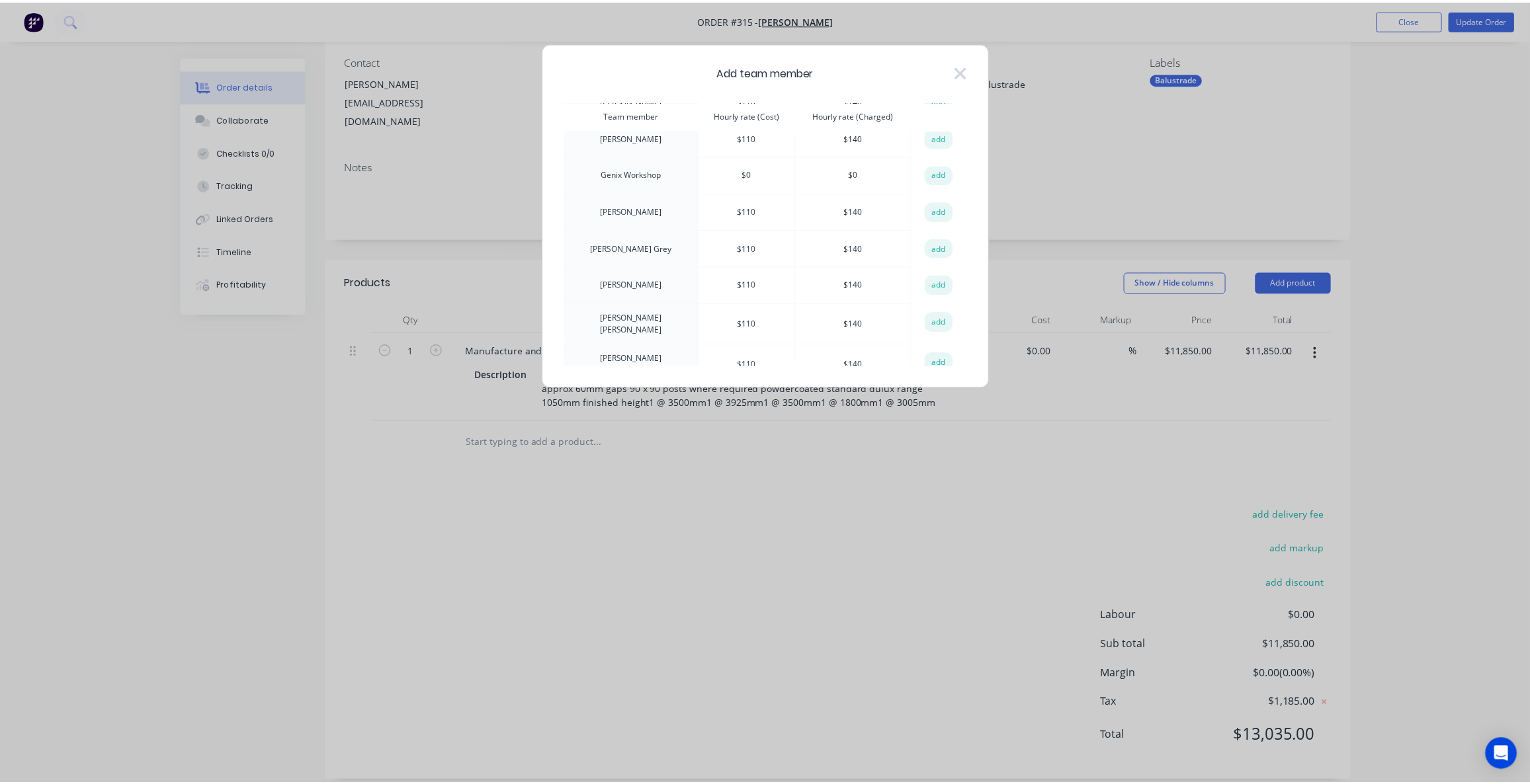
scroll to position [85, 0]
click at [941, 274] on button "add" at bounding box center [944, 283] width 29 height 20
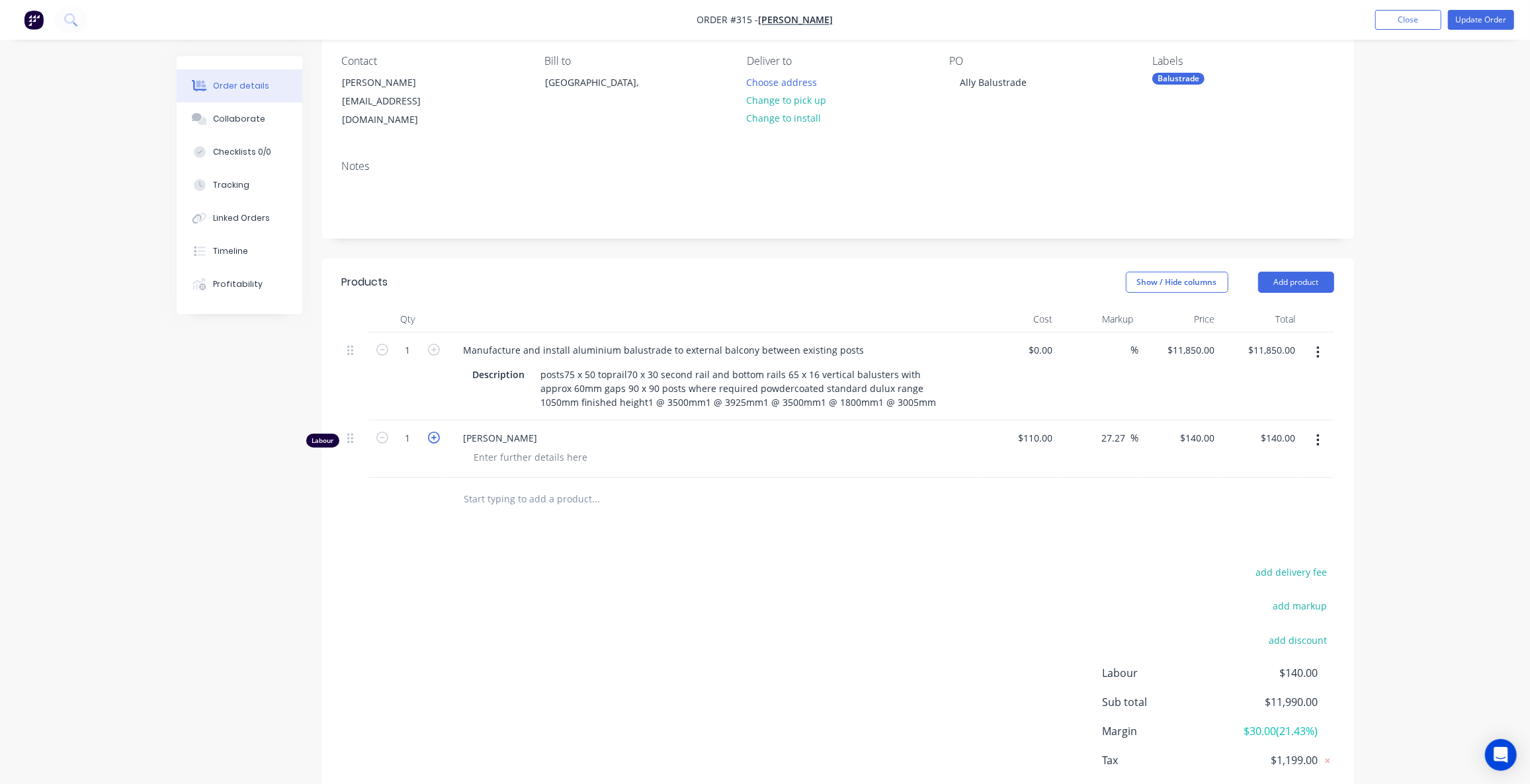
click at [435, 432] on icon "button" at bounding box center [434, 438] width 12 height 12
type input "2"
type input "$280.00"
click at [435, 432] on icon "button" at bounding box center [434, 438] width 12 height 12
type input "3"
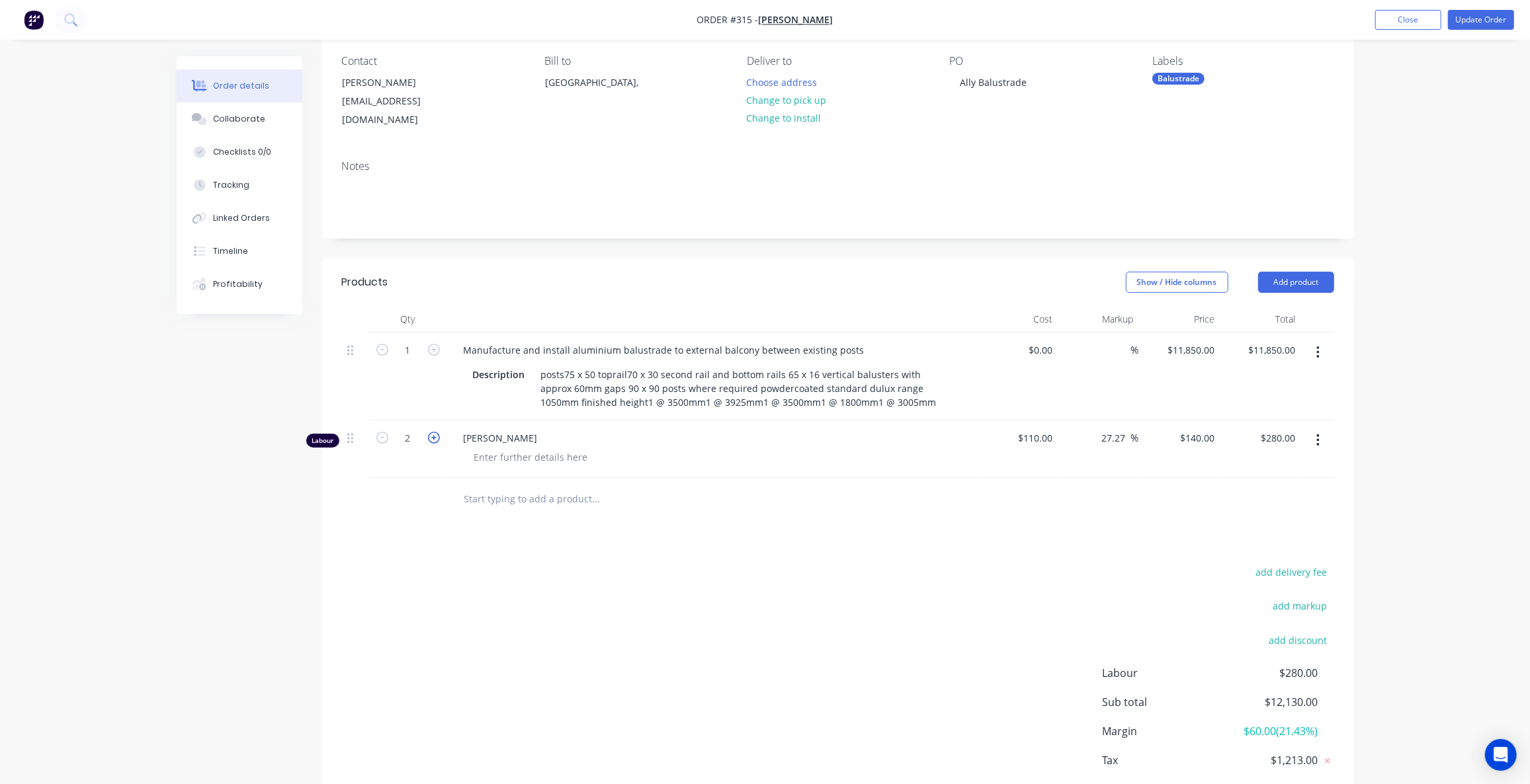
type input "$420.00"
click at [403, 500] on div at bounding box center [408, 499] width 79 height 43
click at [244, 189] on div "Tracking" at bounding box center [231, 185] width 36 height 12
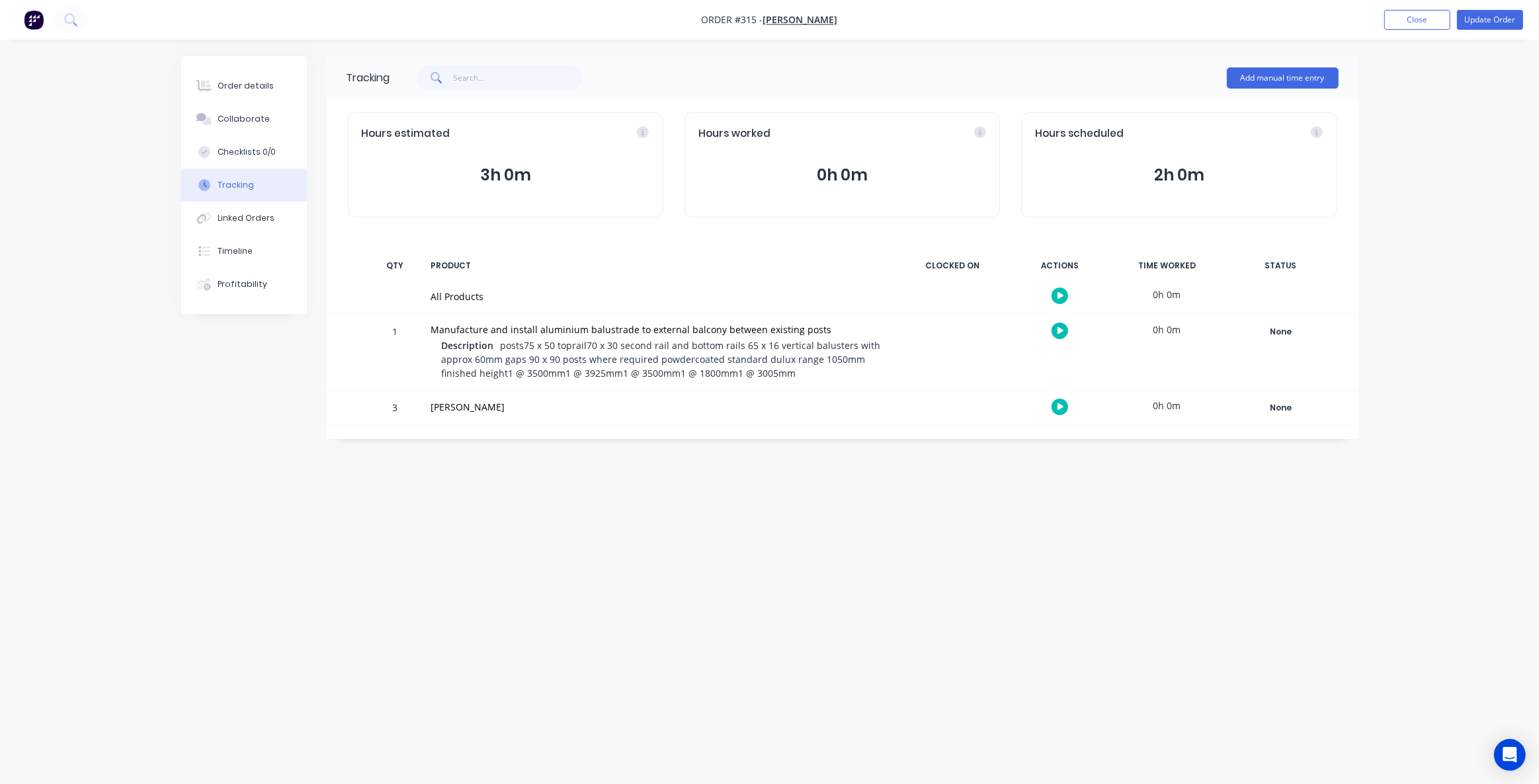
click at [493, 169] on button "3h 0m" at bounding box center [505, 175] width 288 height 25
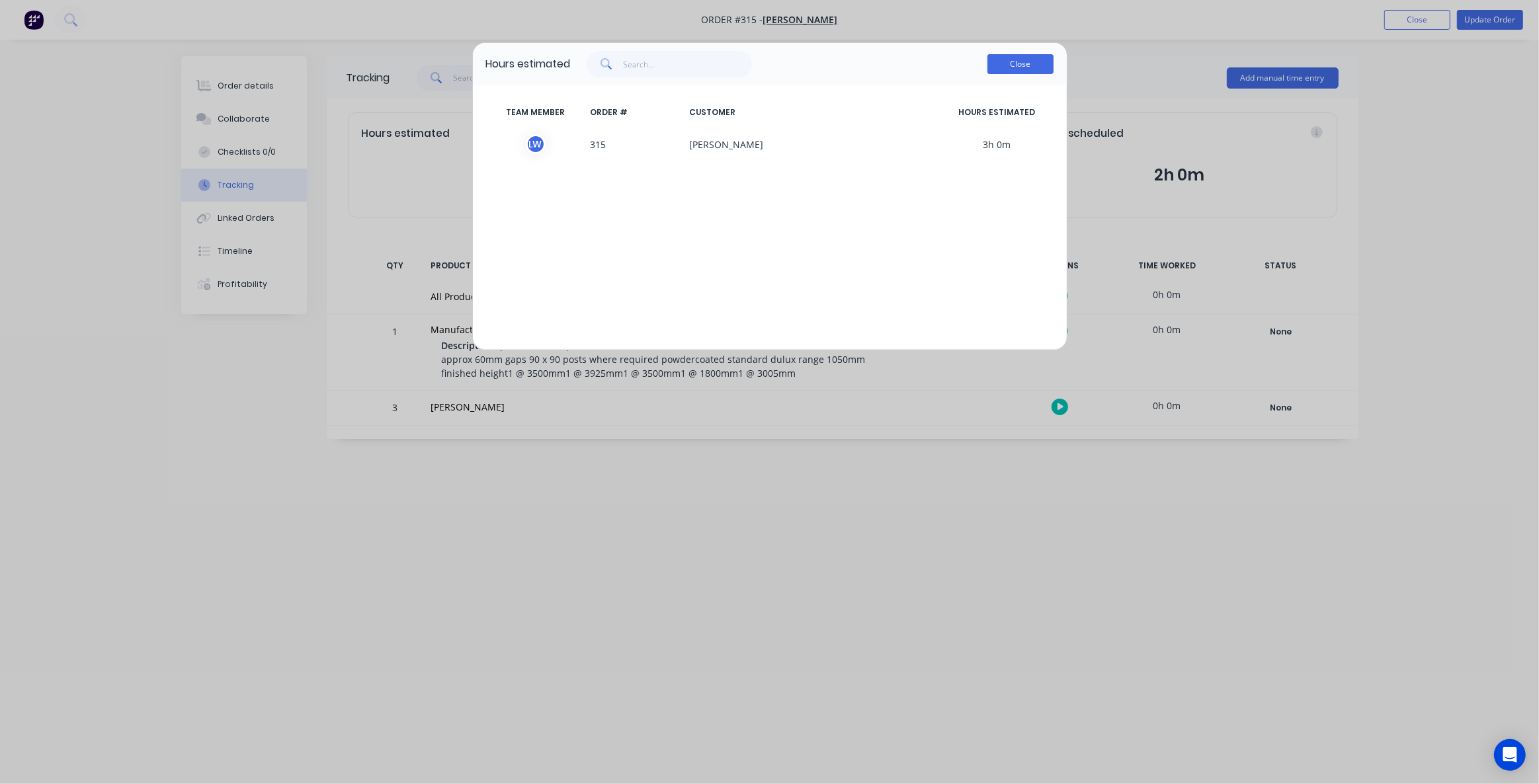
click at [999, 73] on button "Close" at bounding box center [1020, 64] width 66 height 20
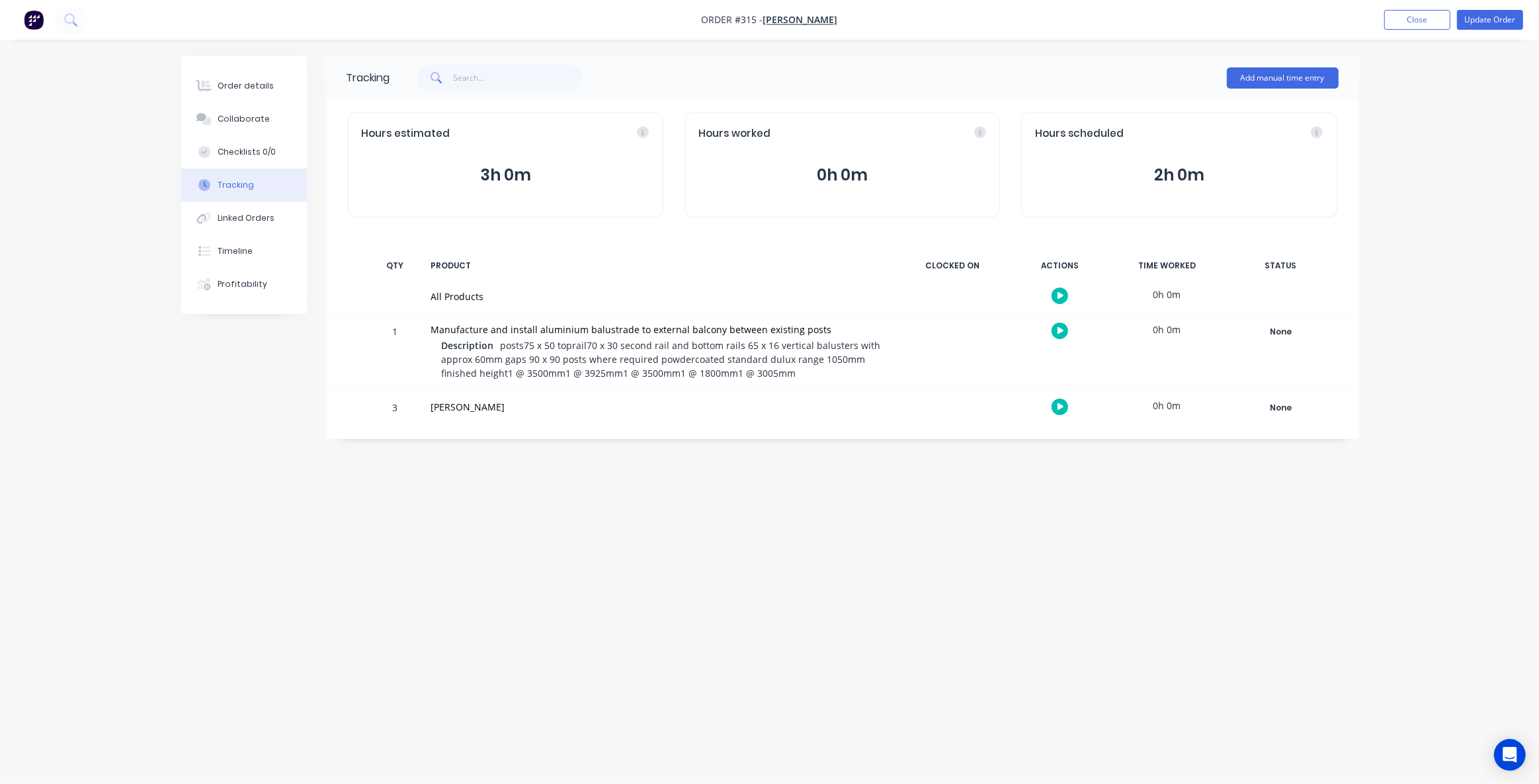
click at [1053, 406] on button "button" at bounding box center [1060, 407] width 16 height 16
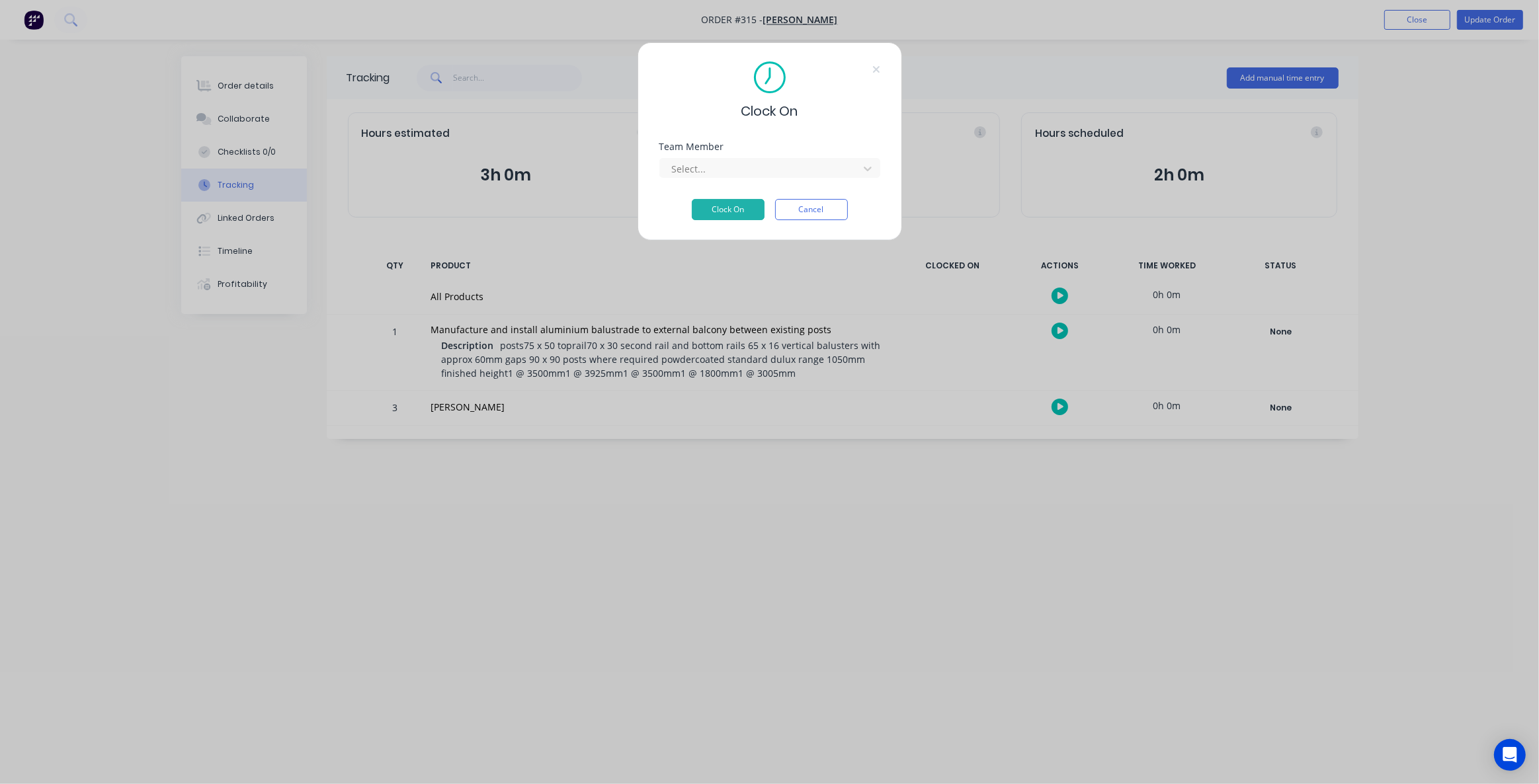
click at [744, 154] on div "Team Member Select..." at bounding box center [770, 160] width 221 height 36
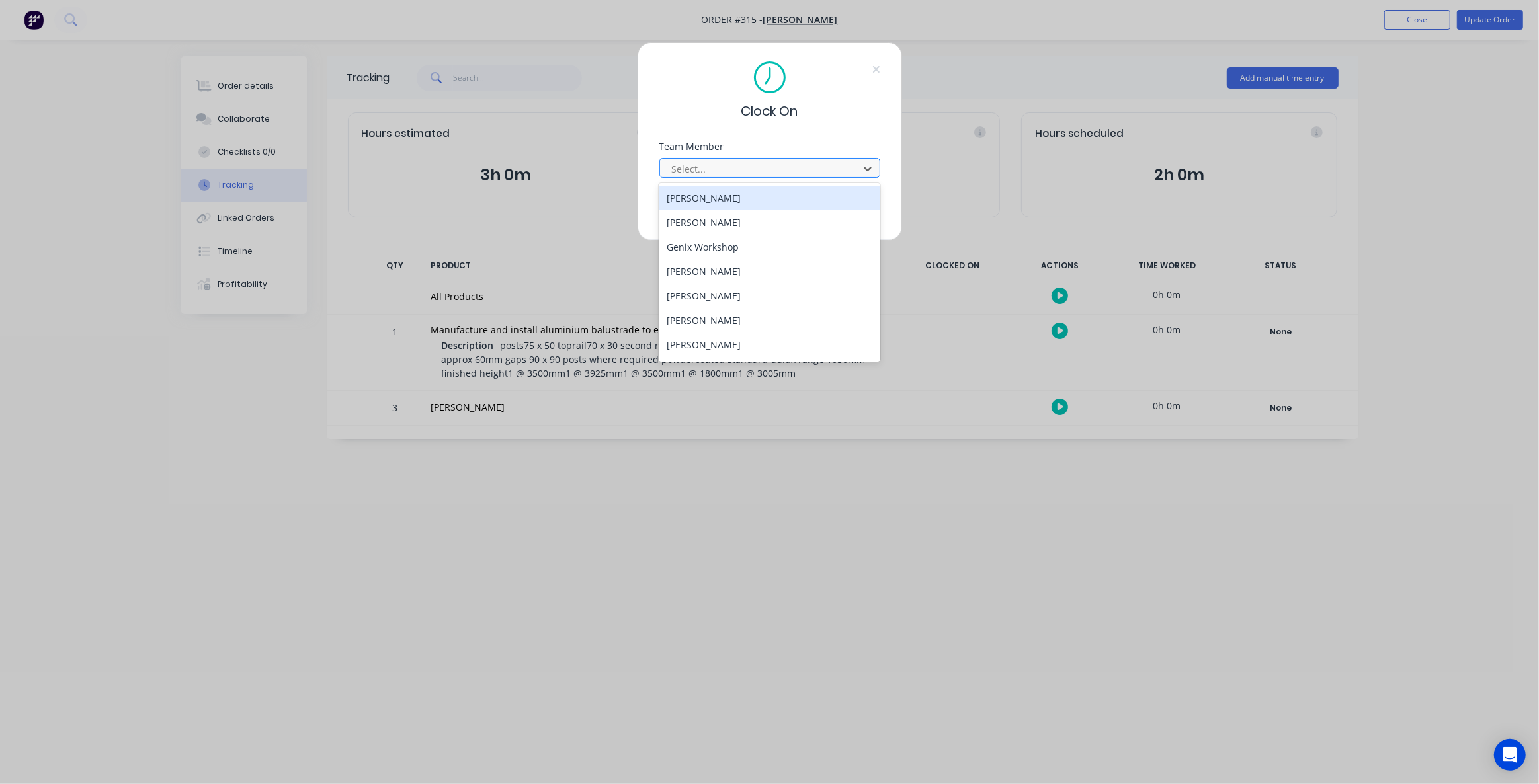
click at [745, 164] on div at bounding box center [761, 168] width 181 height 16
click at [717, 300] on div "Luke Wilson" at bounding box center [769, 298] width 221 height 24
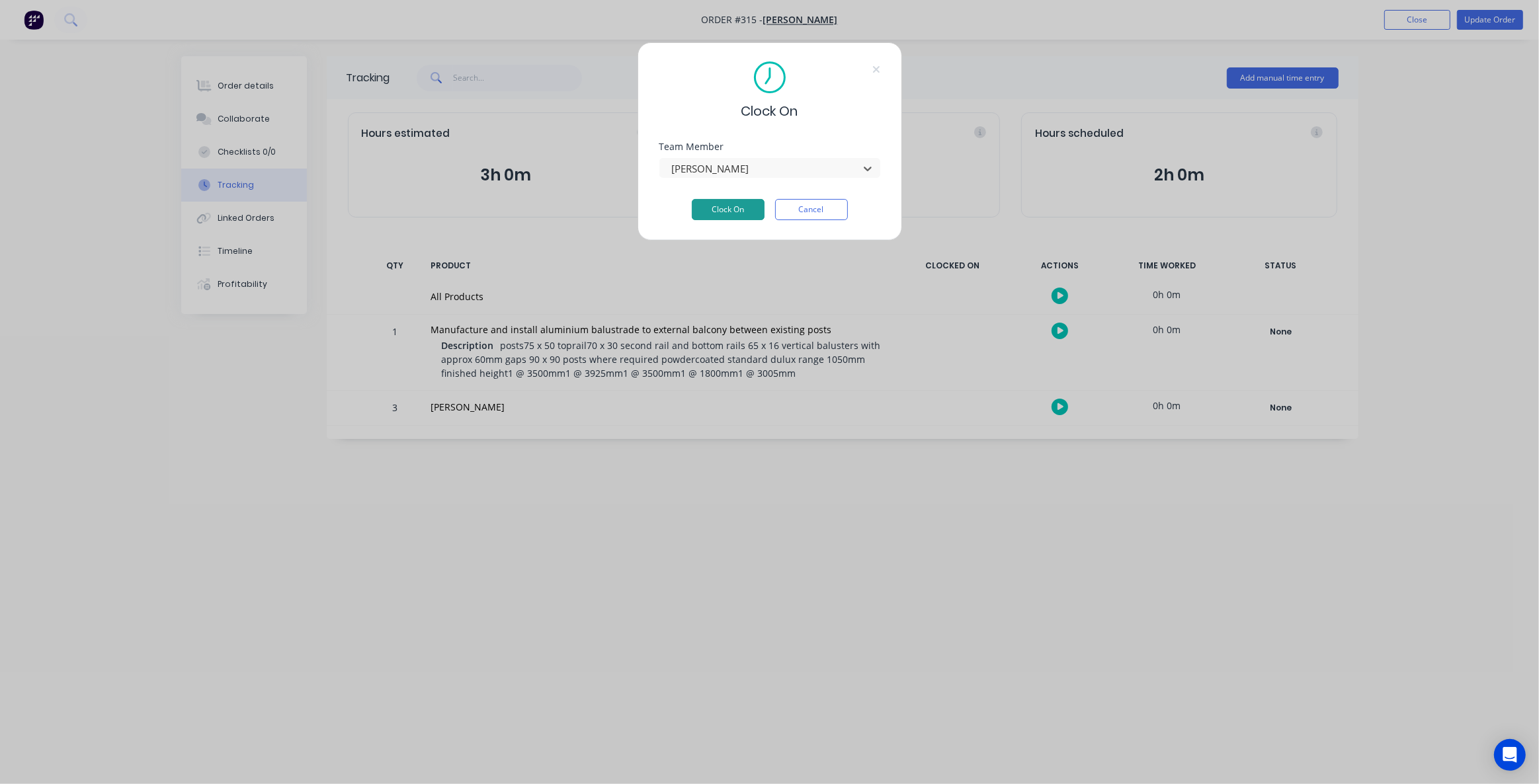
click at [731, 204] on button "Clock On" at bounding box center [728, 210] width 73 height 21
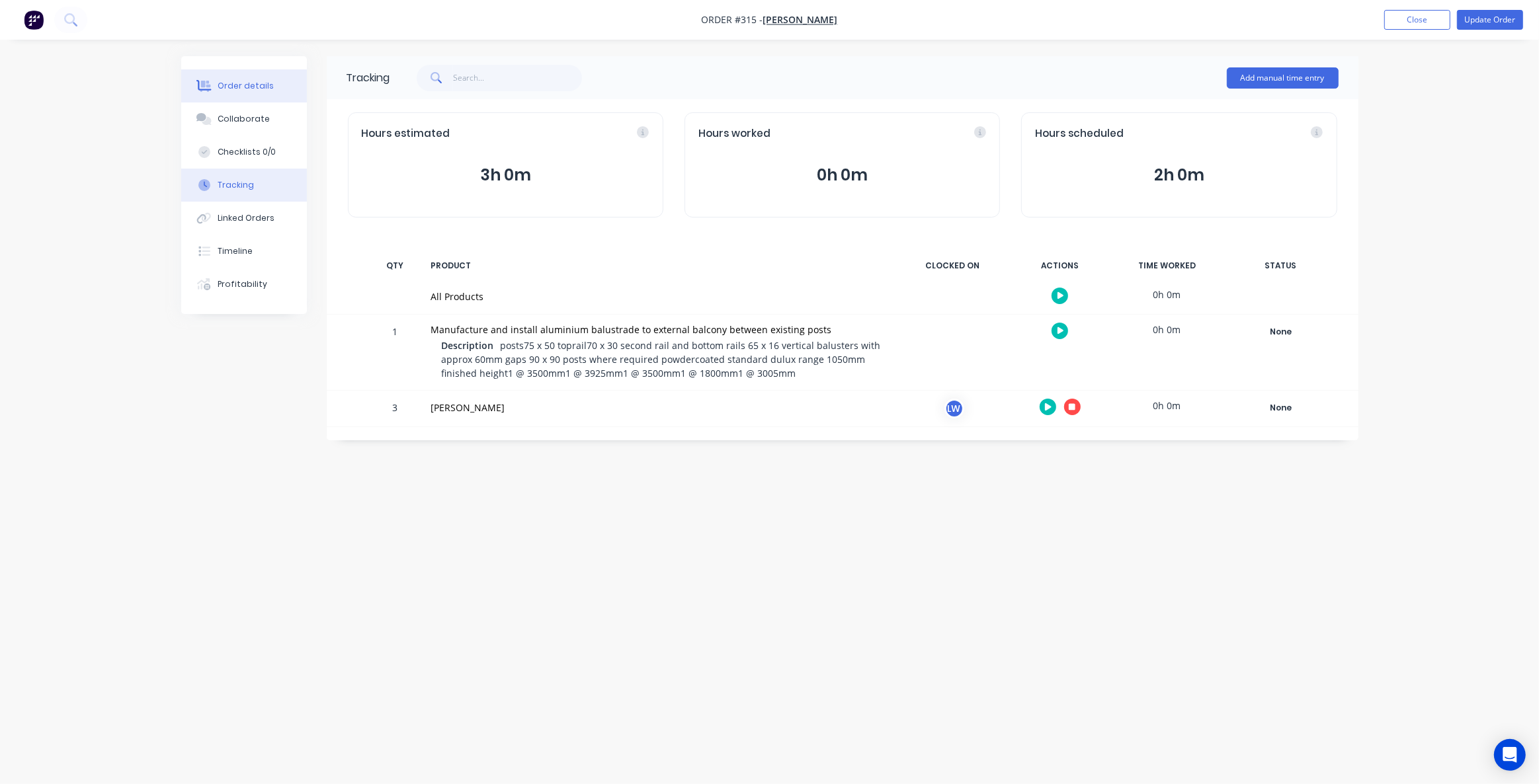
click at [242, 85] on div "Order details" at bounding box center [246, 86] width 56 height 12
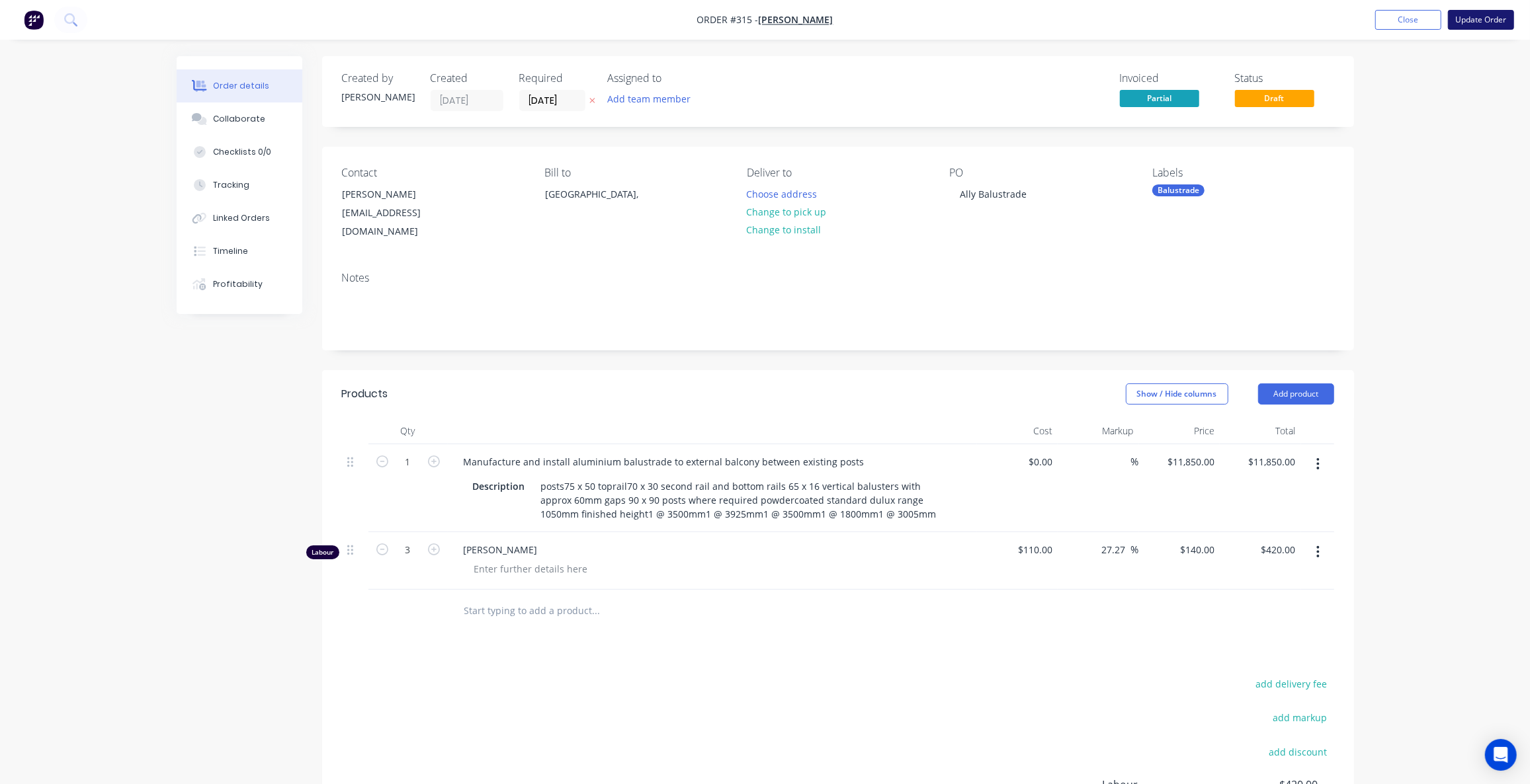
click at [1488, 22] on button "Update Order" at bounding box center [1481, 19] width 66 height 20
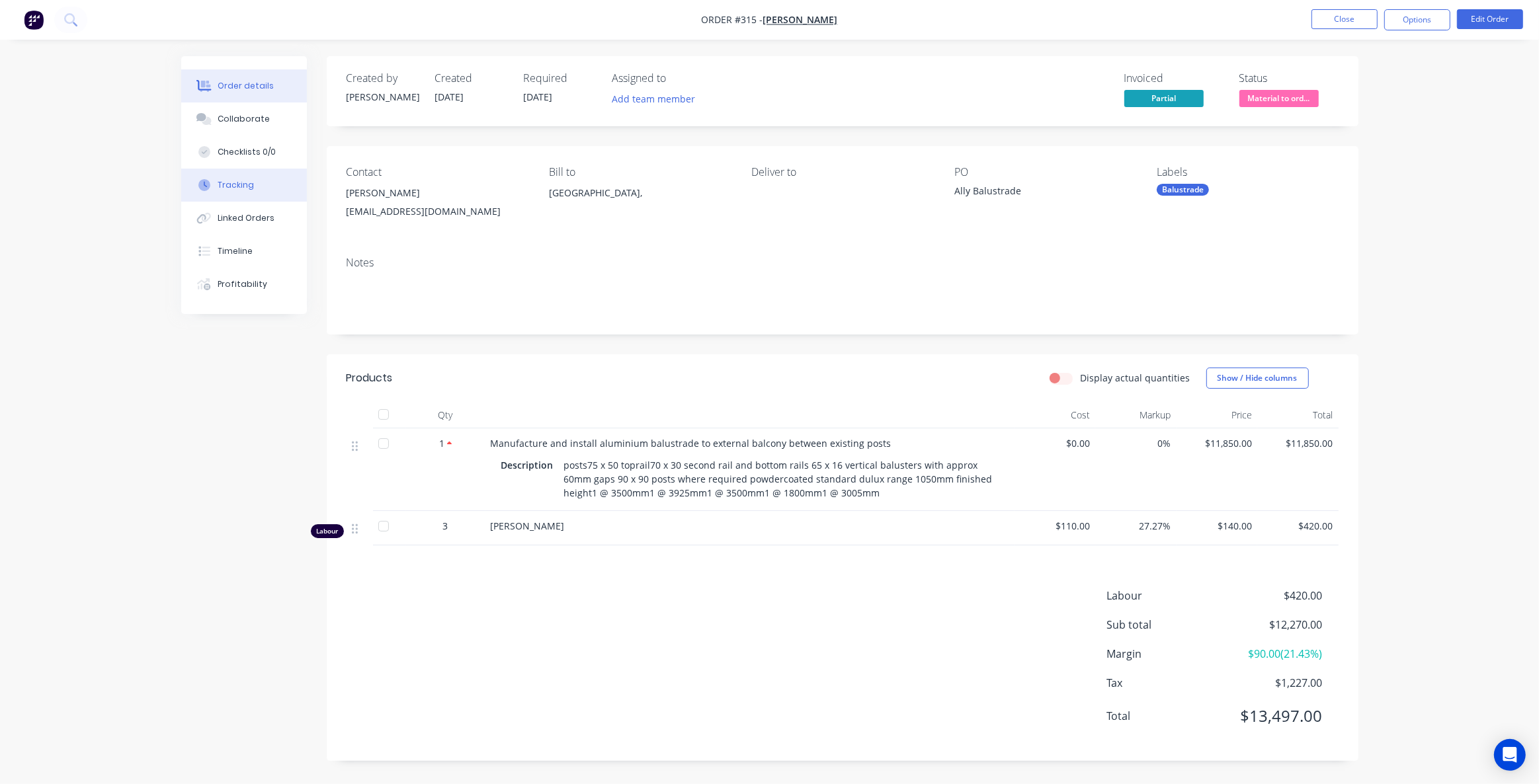
click at [226, 193] on button "Tracking" at bounding box center [244, 185] width 126 height 33
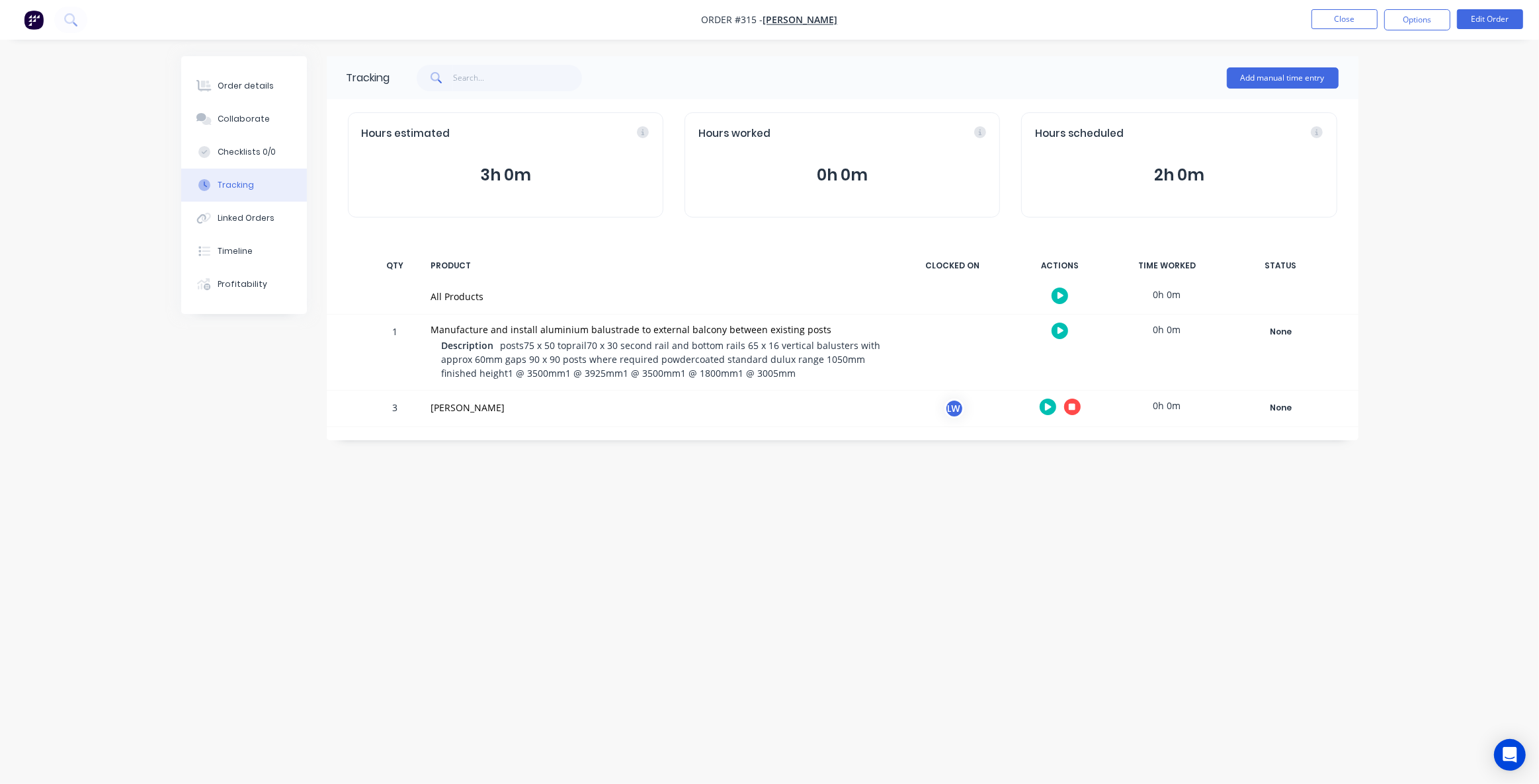
click at [1069, 408] on icon "button" at bounding box center [1072, 406] width 7 height 7
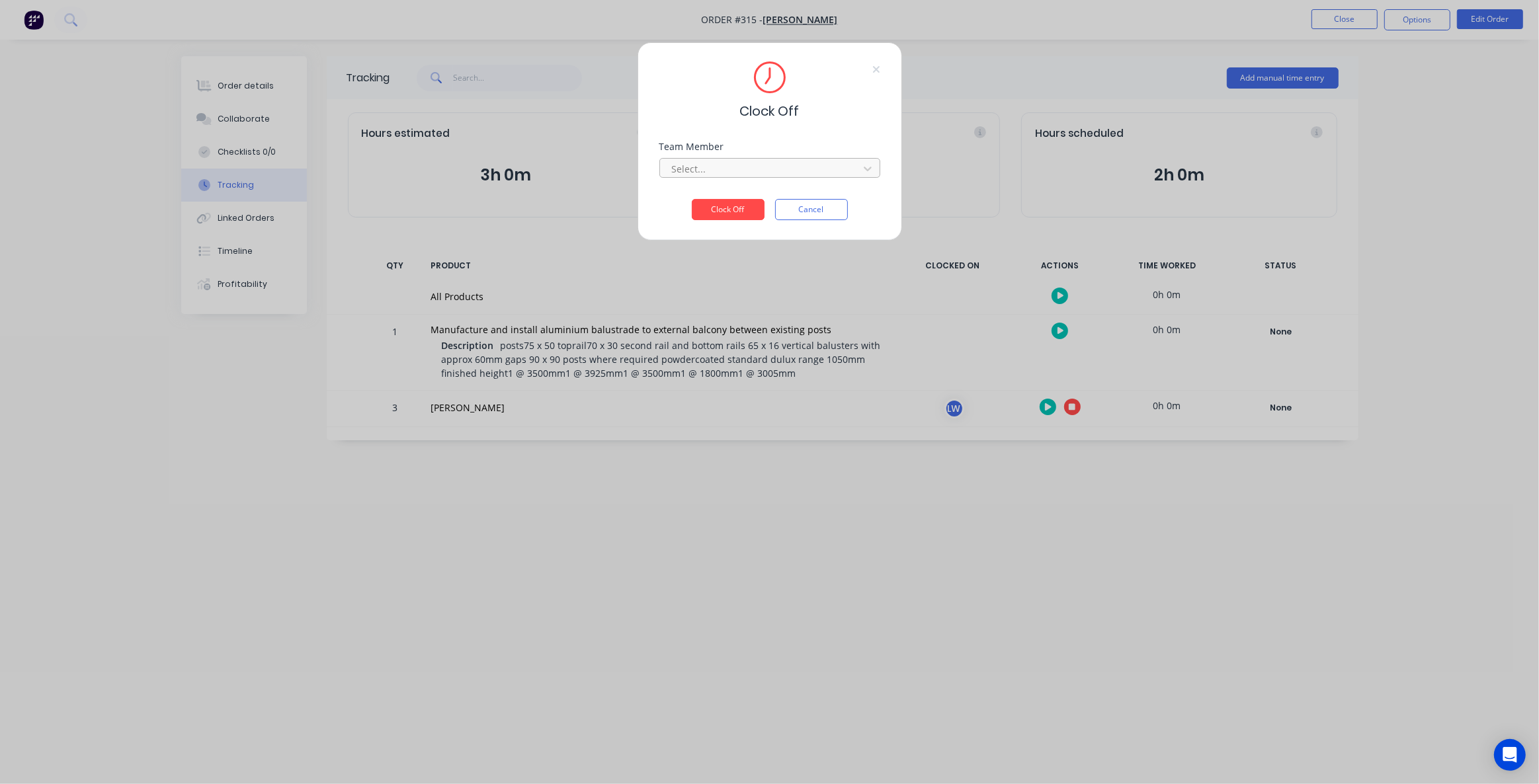
click at [753, 172] on div at bounding box center [761, 168] width 181 height 16
click at [721, 202] on div "Luke Wilson" at bounding box center [769, 198] width 221 height 24
click at [717, 208] on button "Clock Off" at bounding box center [728, 210] width 73 height 21
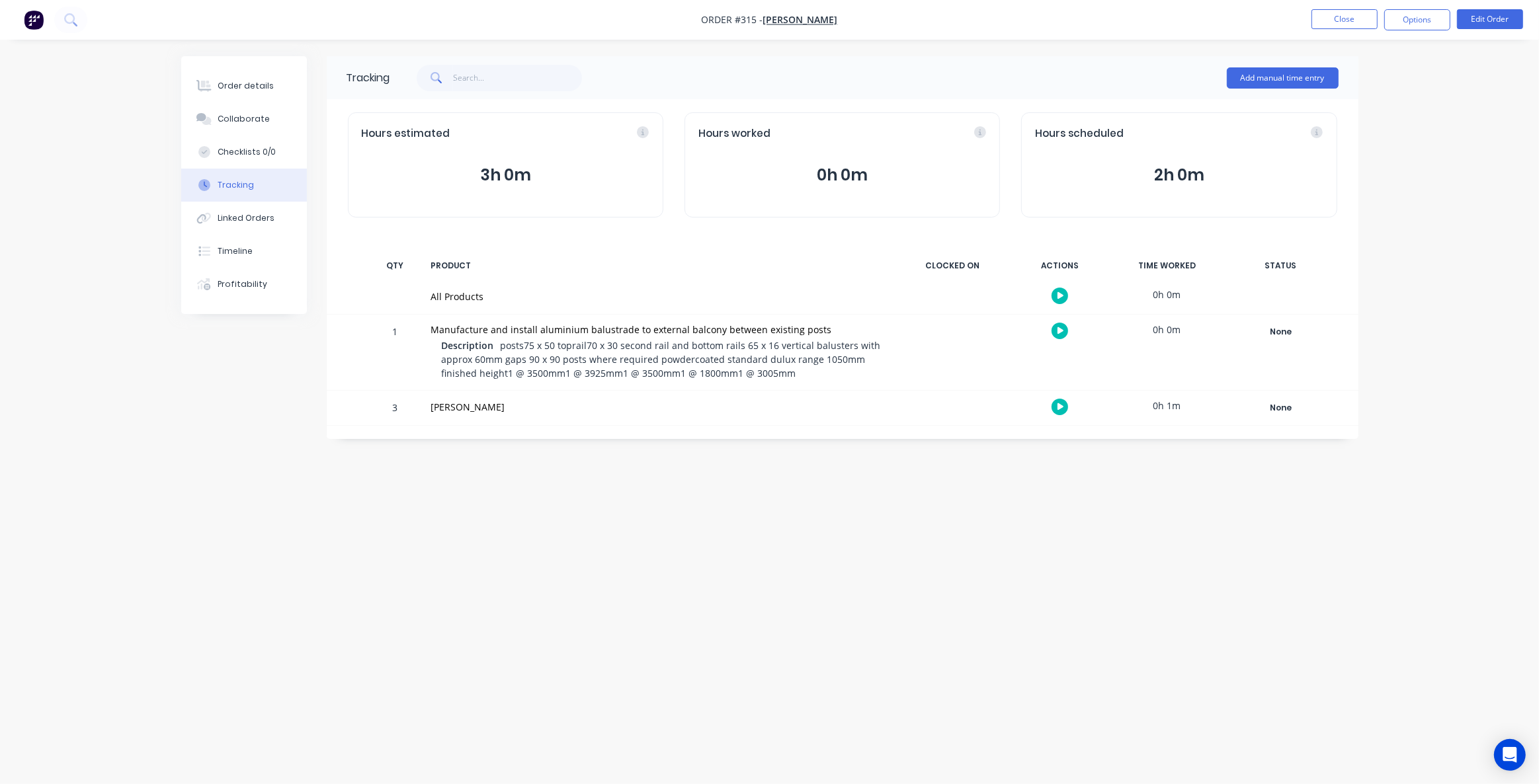
click at [842, 169] on button "0h 0m" at bounding box center [842, 175] width 288 height 25
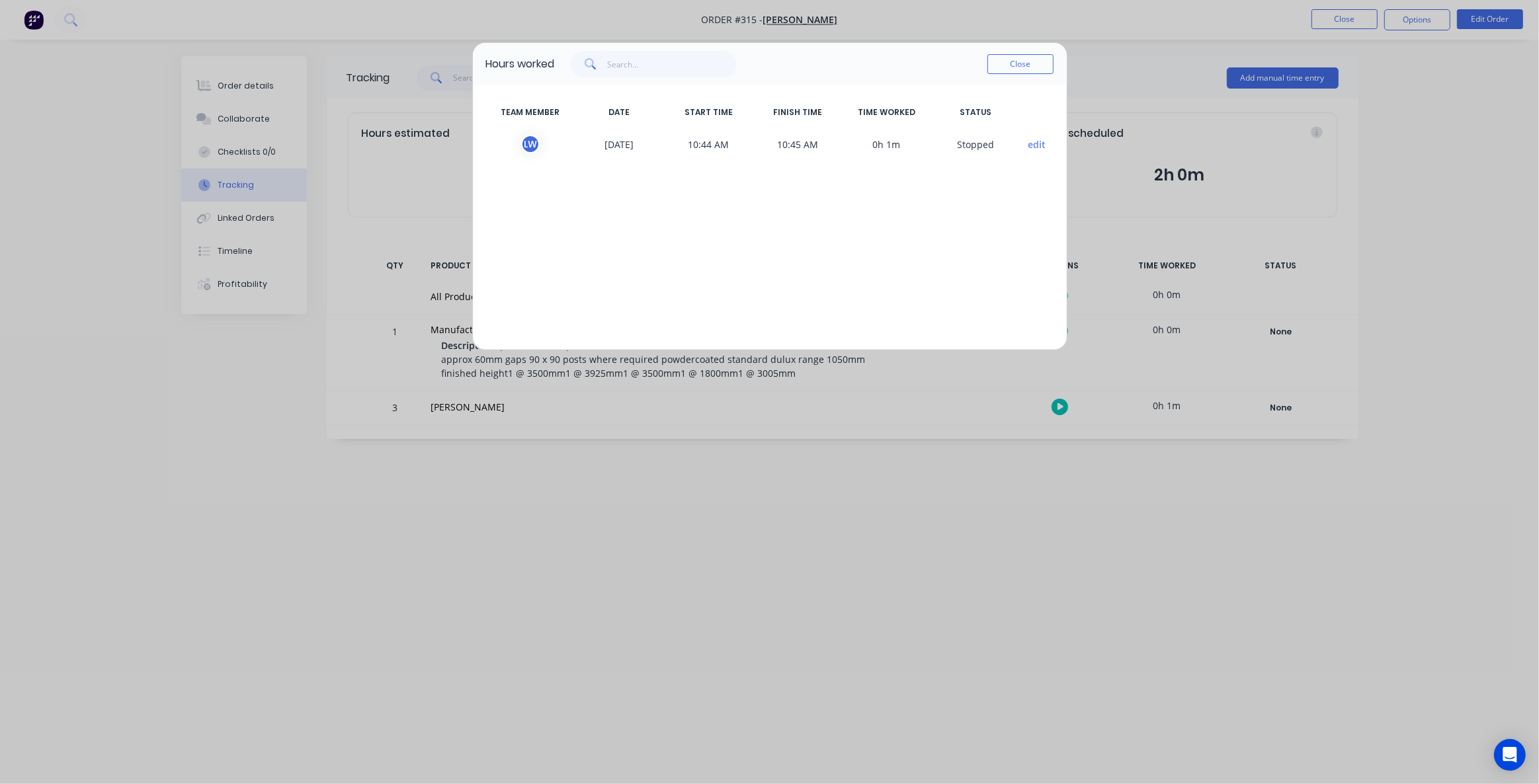
click at [1051, 141] on span "edit" at bounding box center [1037, 144] width 33 height 20
click at [1040, 147] on button "edit" at bounding box center [1037, 144] width 18 height 14
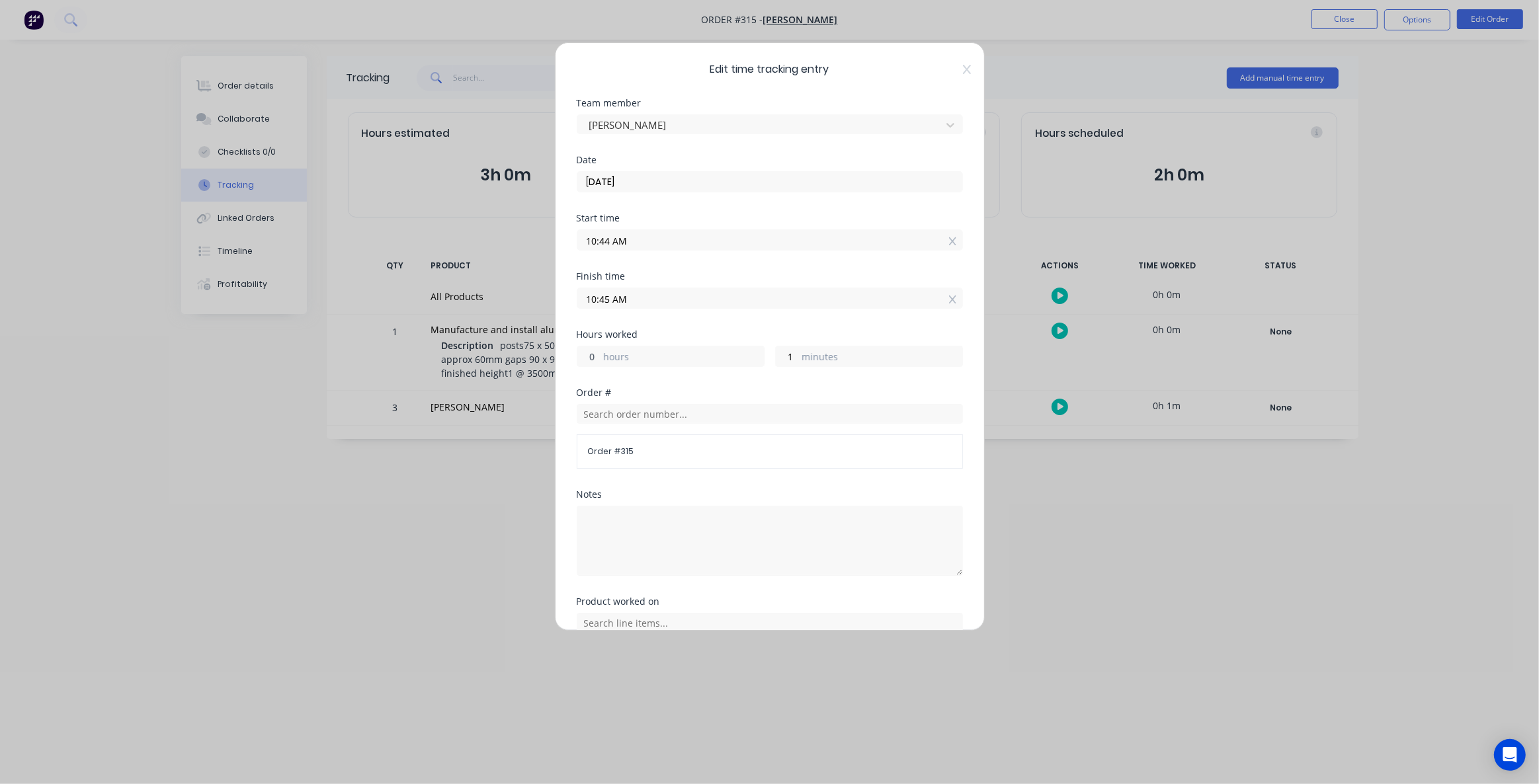
drag, startPoint x: 599, startPoint y: 356, endPoint x: 573, endPoint y: 354, distance: 26.1
click at [573, 354] on div "Edit time tracking entry Team member Luke Wilson Date 03/09/2025 Start time 10:…" at bounding box center [770, 337] width 430 height 588
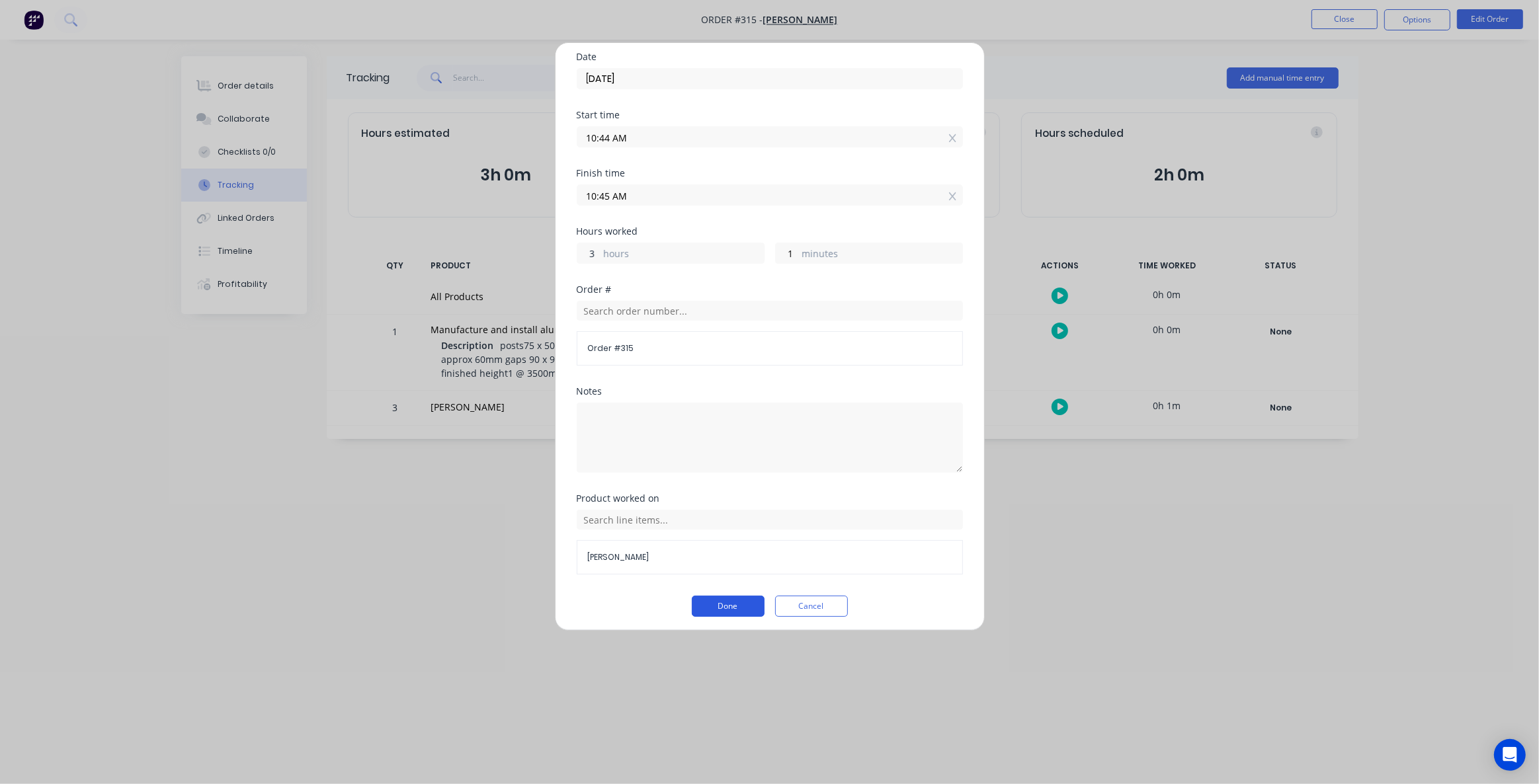
type input "3"
type input "01:45 PM"
click at [731, 598] on button "Done" at bounding box center [728, 606] width 73 height 21
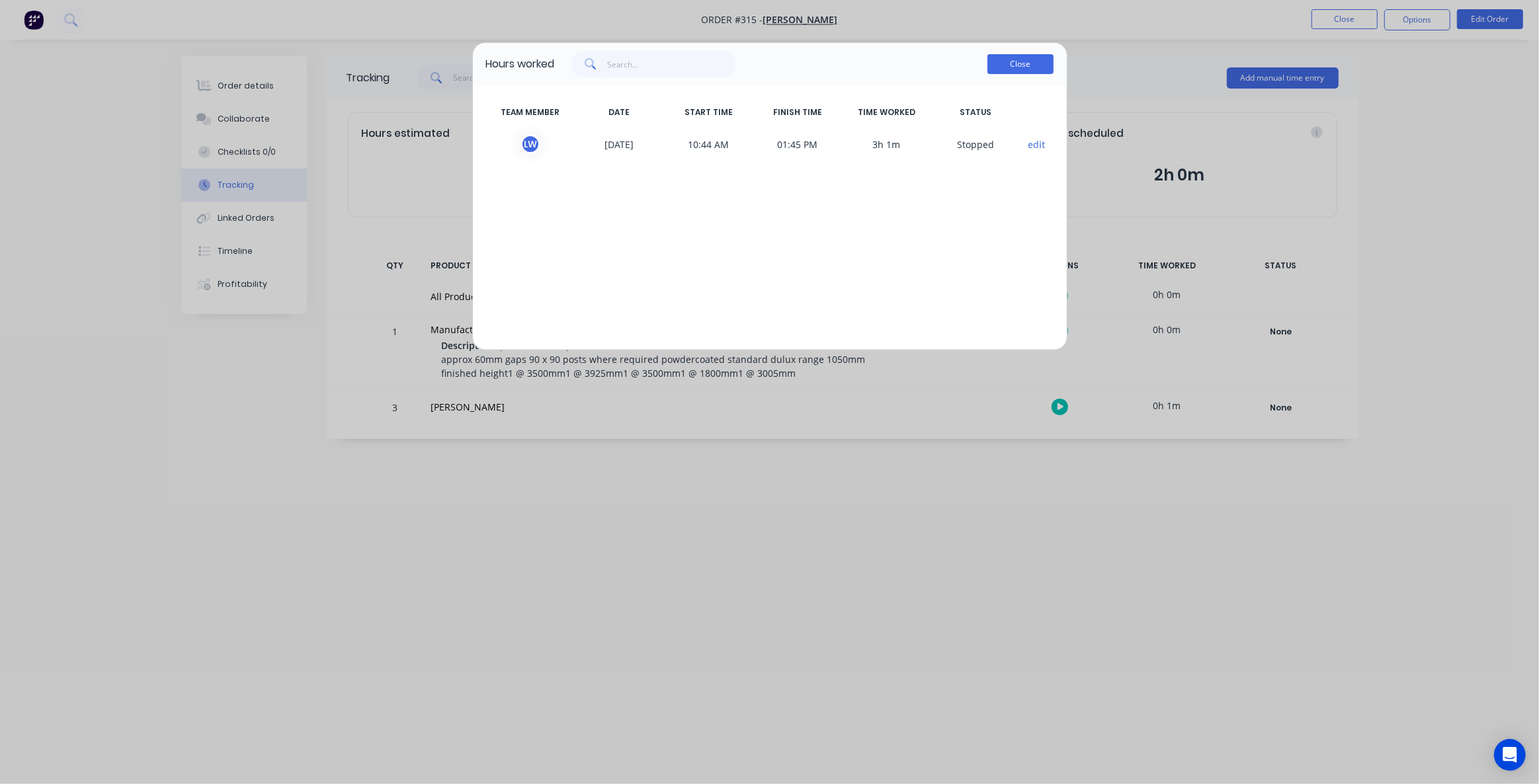
click at [1013, 60] on button "Close" at bounding box center [1020, 64] width 66 height 20
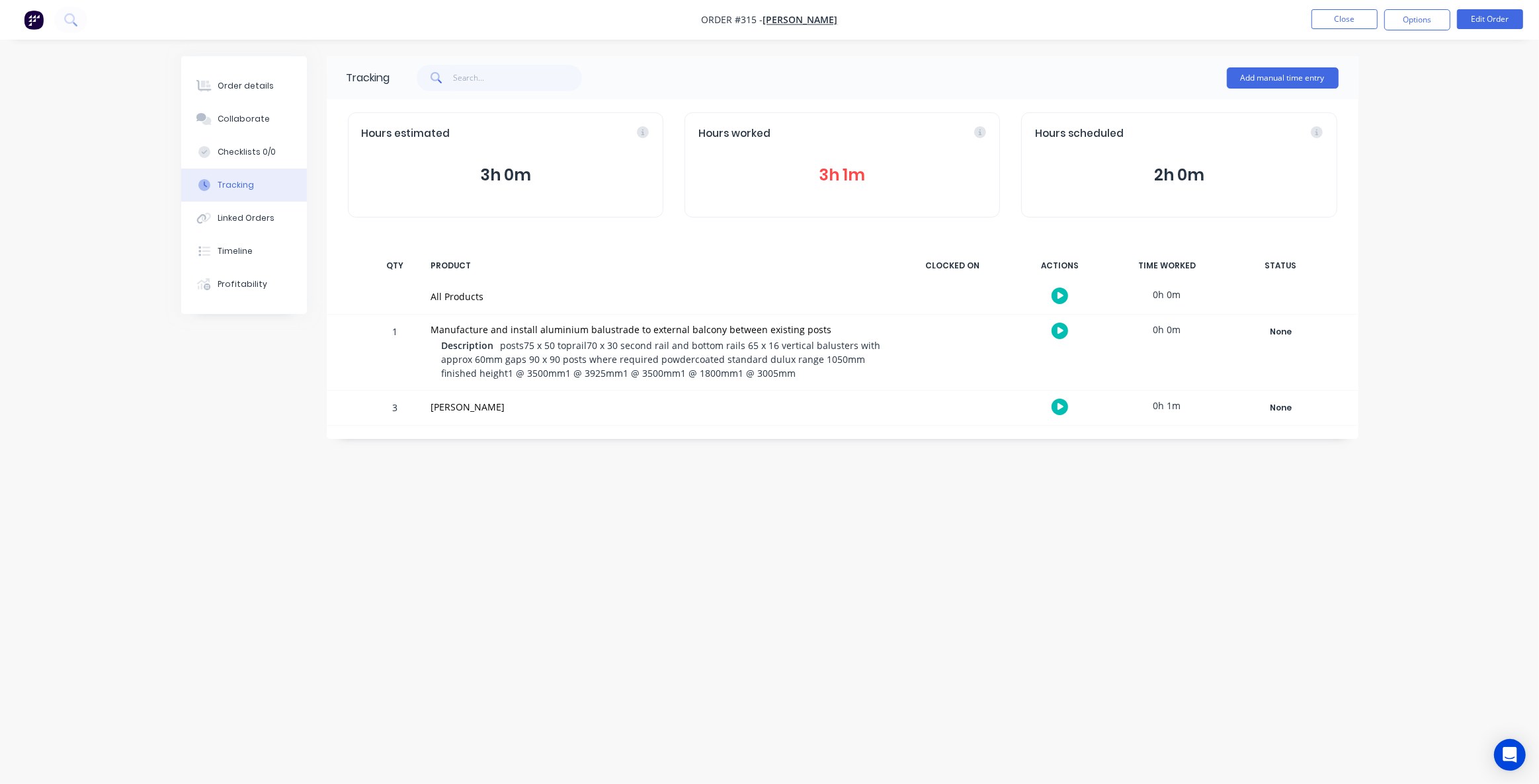
click at [1061, 403] on icon "button" at bounding box center [1061, 407] width 7 height 9
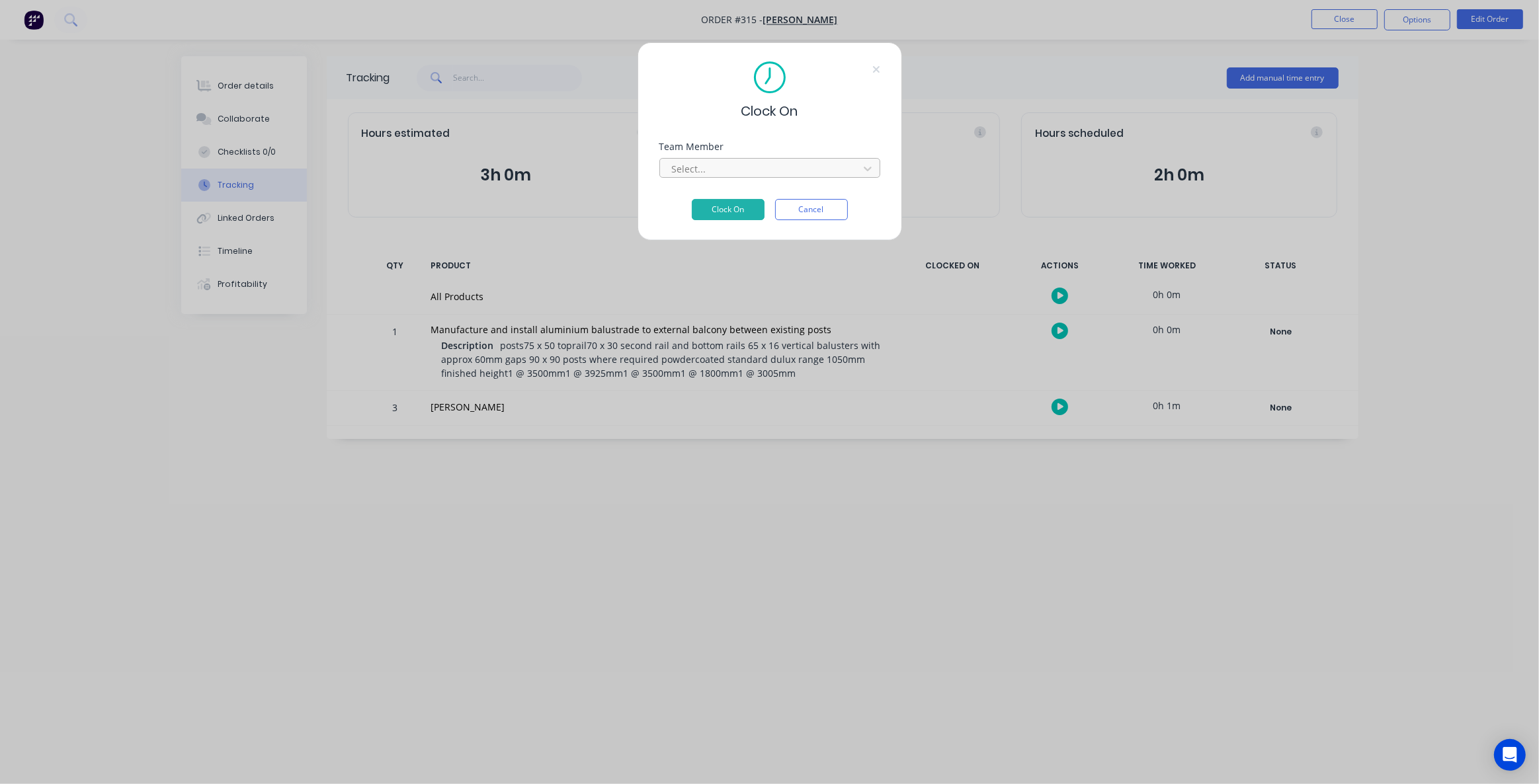
click at [732, 168] on div at bounding box center [761, 168] width 181 height 16
click at [859, 100] on div "Clock On" at bounding box center [770, 91] width 221 height 60
click at [880, 69] on icon at bounding box center [876, 69] width 8 height 10
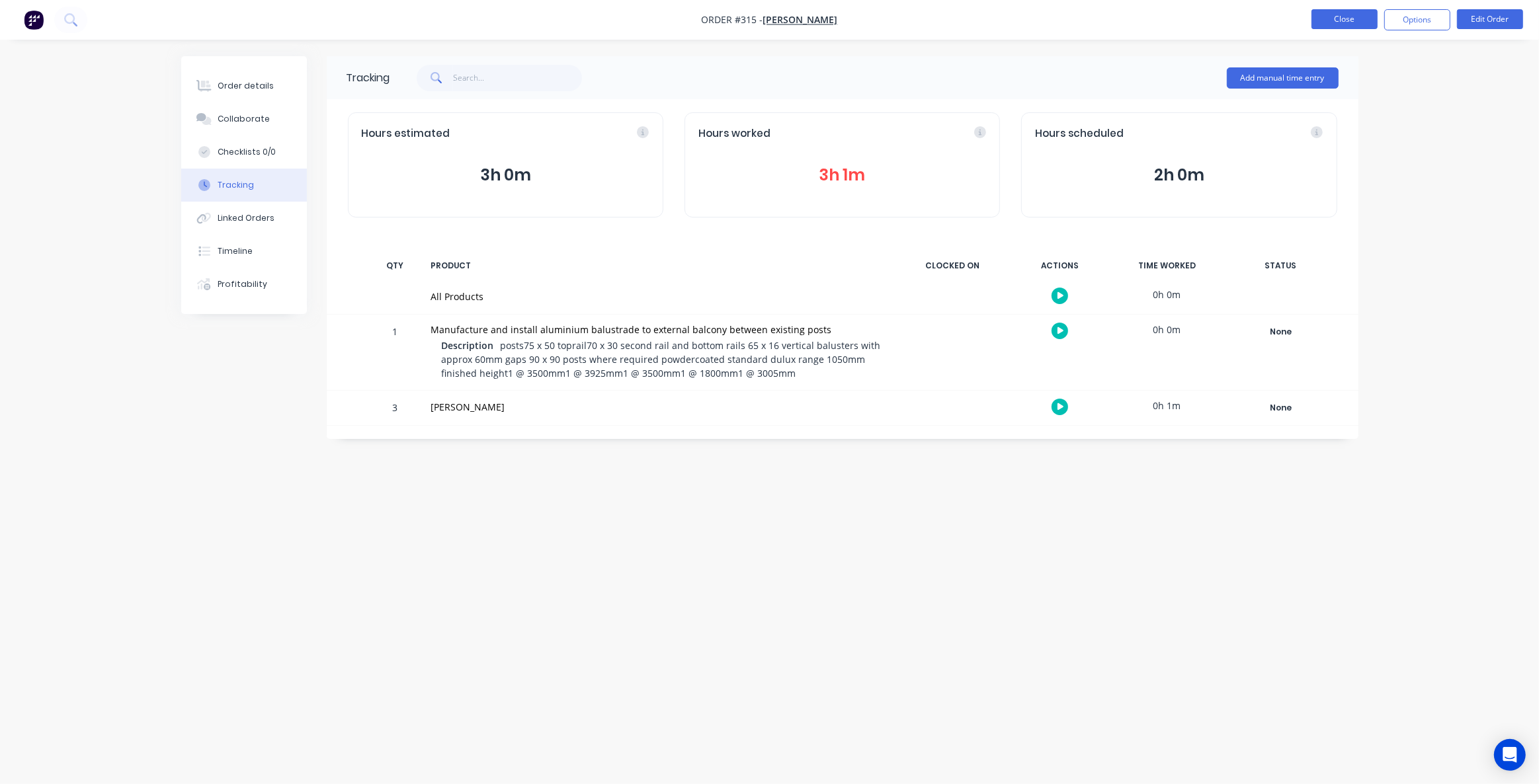
click at [1344, 24] on button "Close" at bounding box center [1345, 19] width 66 height 20
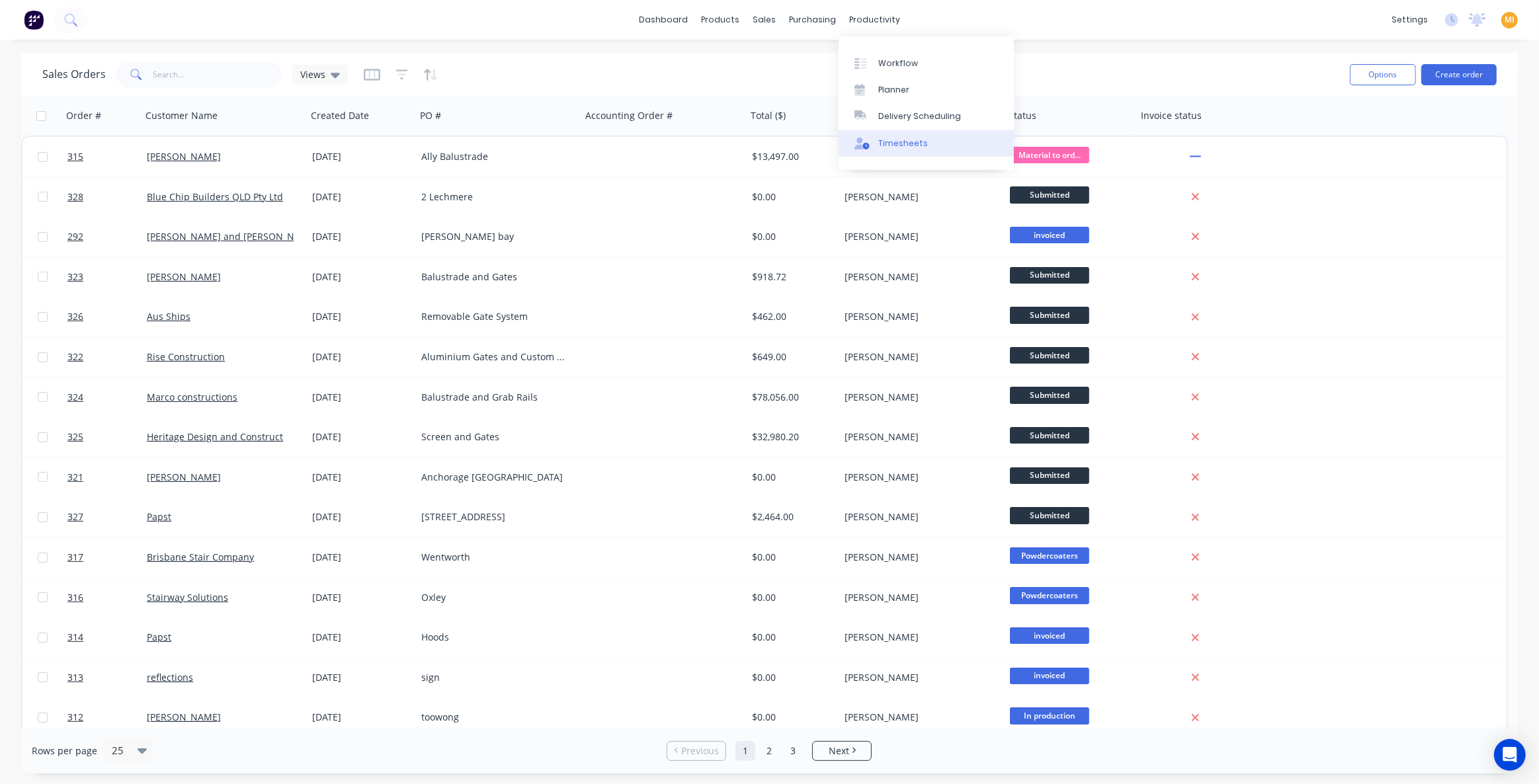
click at [899, 143] on div "Timesheets" at bounding box center [903, 143] width 49 height 12
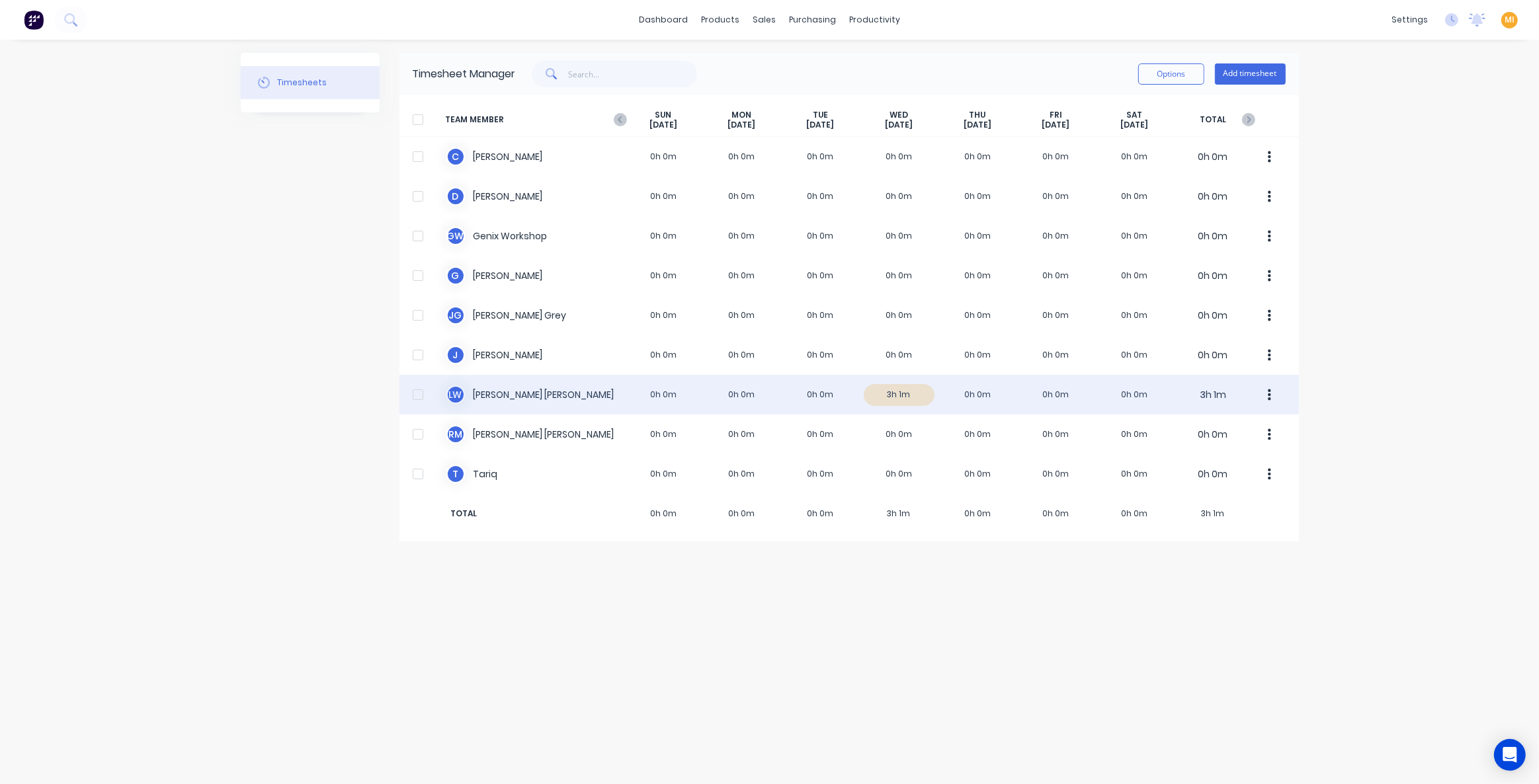
click at [879, 394] on div "[PERSON_NAME] [PERSON_NAME] 0h 0m 0h 0m 0h 0m 3h 1m 0h 0m 0h 0m 0h 0m 3h 1m" at bounding box center [849, 395] width 900 height 40
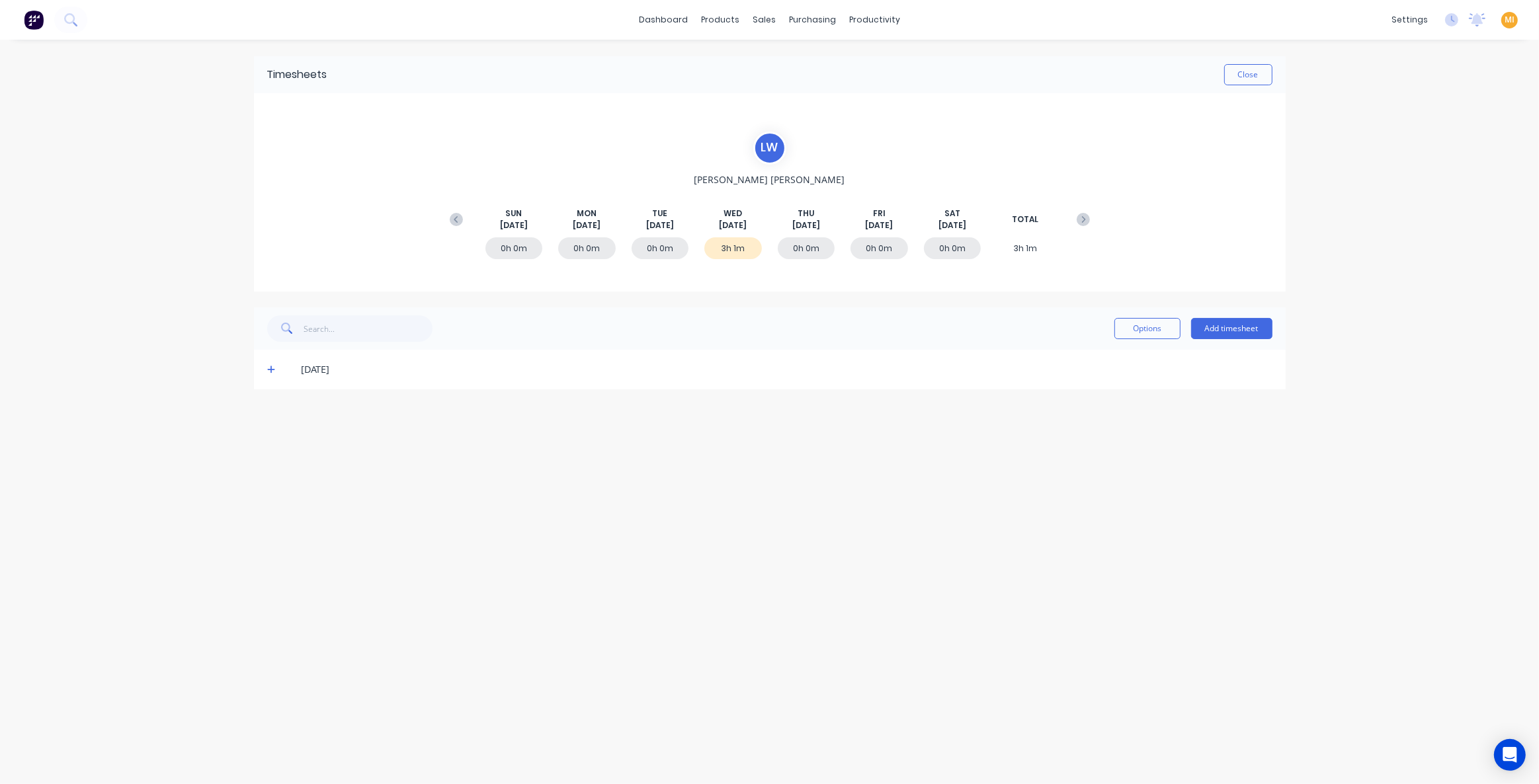
click at [269, 368] on icon at bounding box center [271, 369] width 9 height 10
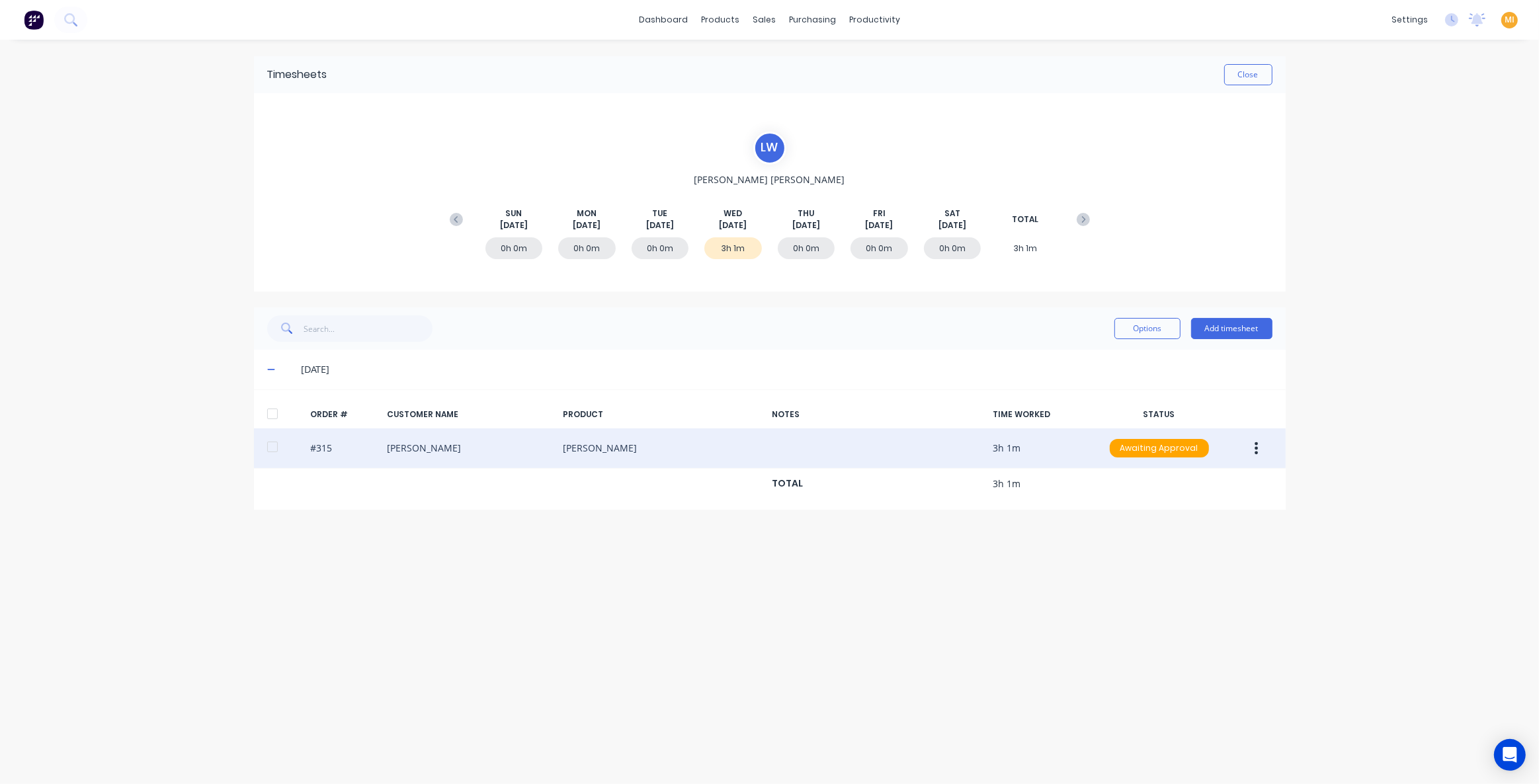
drag, startPoint x: 335, startPoint y: 449, endPoint x: 307, endPoint y: 443, distance: 28.6
click at [306, 444] on div "#315 [PERSON_NAME] [PERSON_NAME] 3h 1m Awaiting Approval" at bounding box center [770, 449] width 1032 height 40
click at [1257, 449] on icon "button" at bounding box center [1257, 449] width 3 height 15
click at [1199, 593] on div "Delete" at bounding box center [1209, 589] width 102 height 19
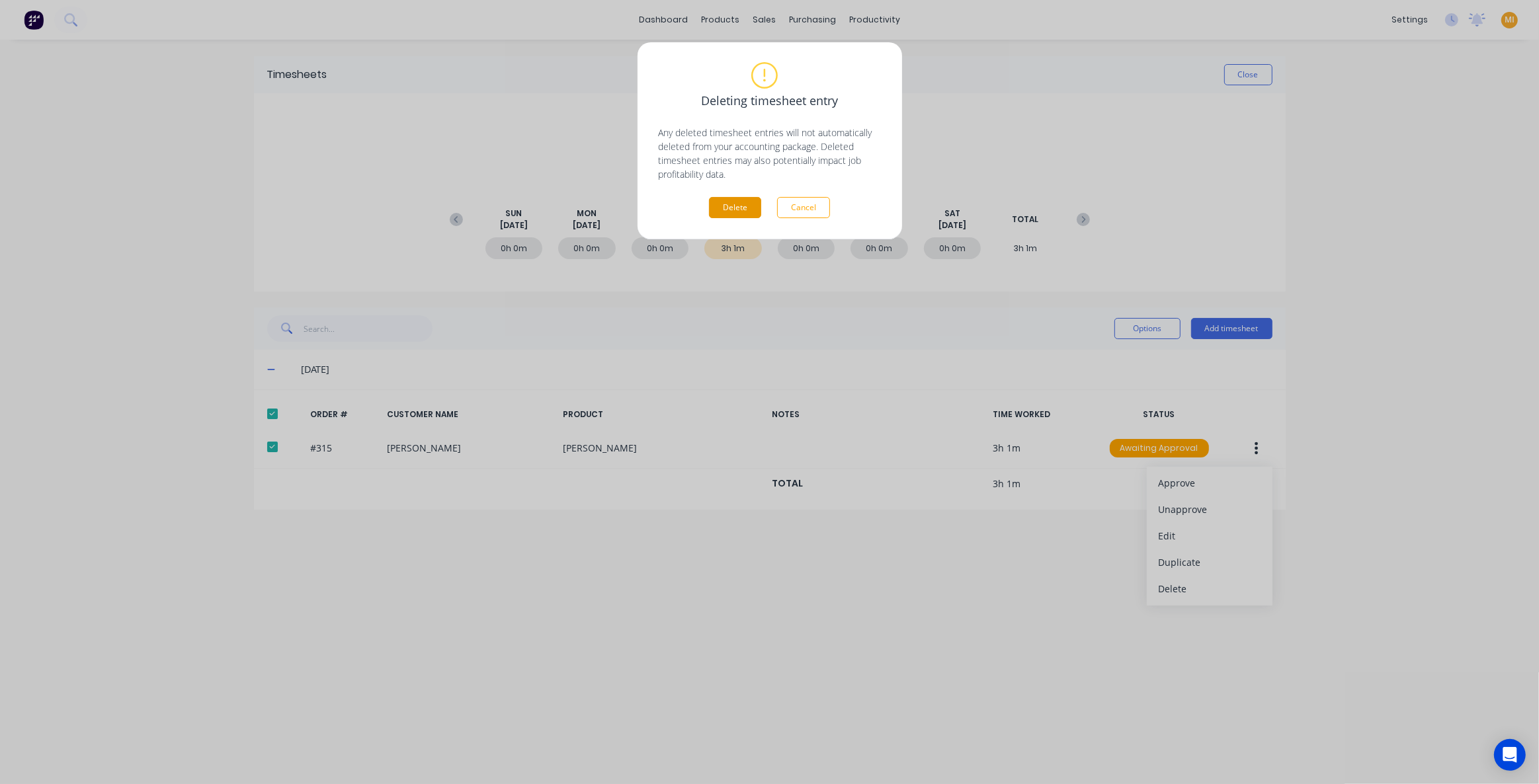
click at [736, 212] on button "Delete" at bounding box center [735, 207] width 52 height 21
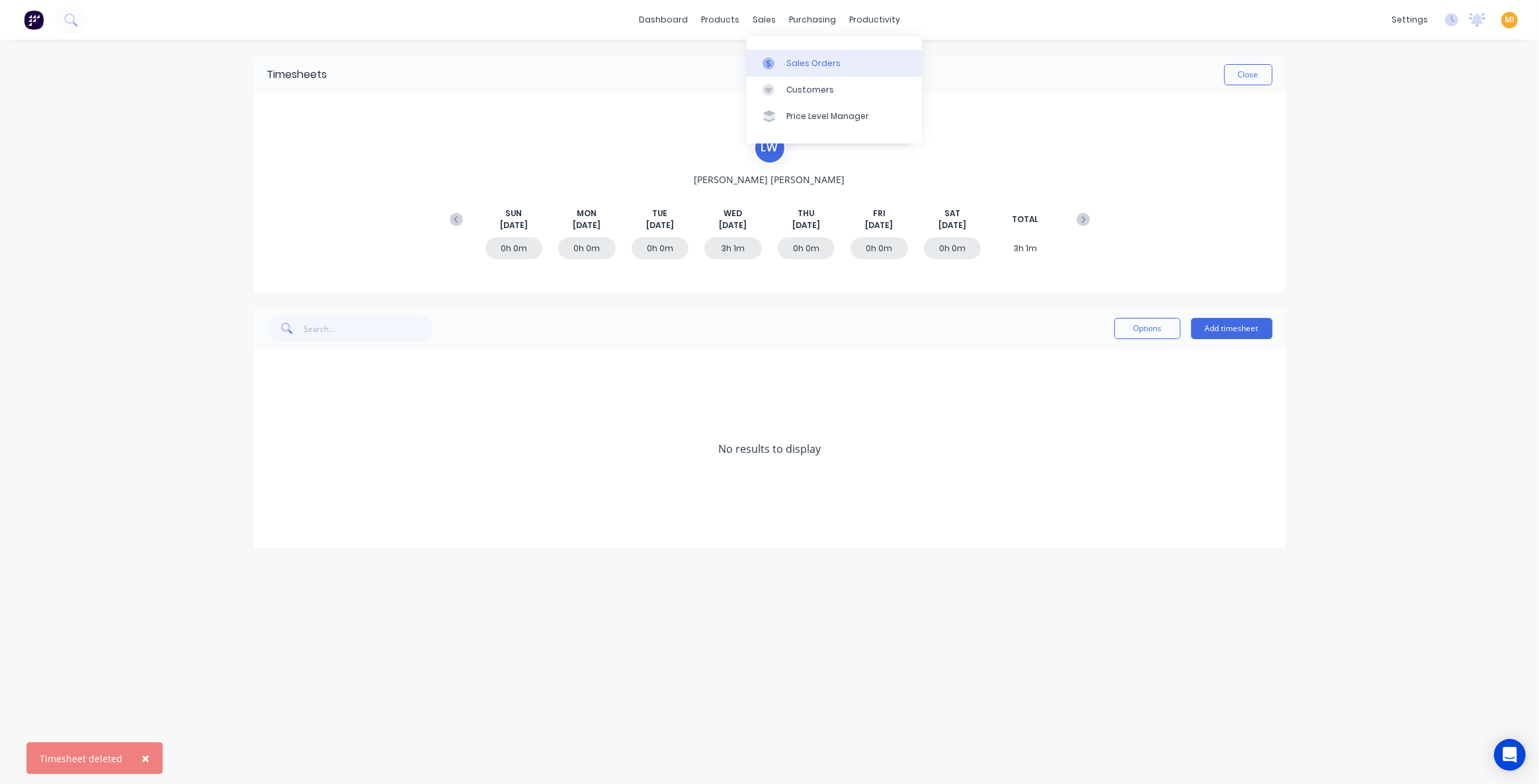
click at [782, 52] on link "Sales Orders" at bounding box center [834, 63] width 175 height 26
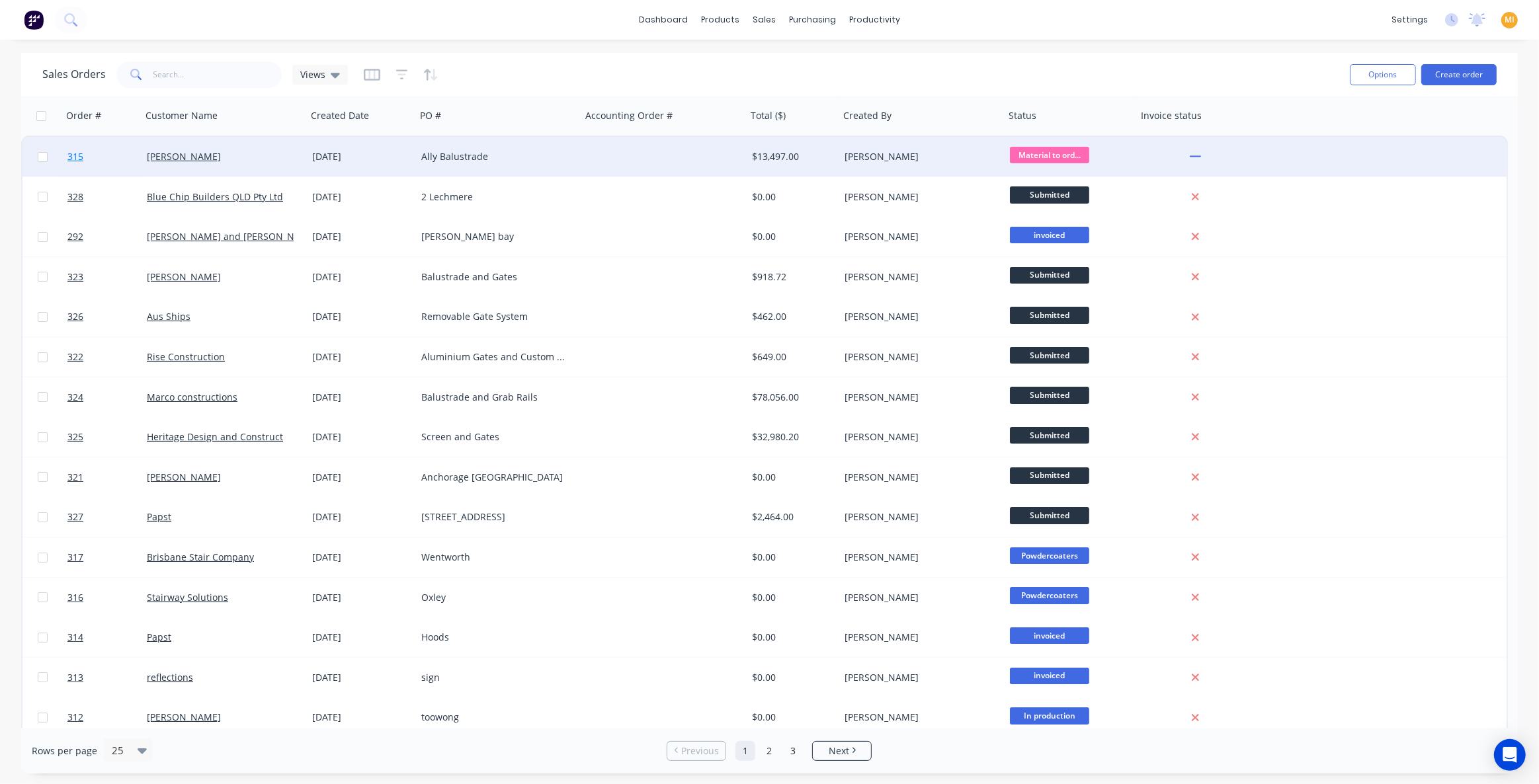
click at [121, 156] on link "315" at bounding box center [107, 157] width 79 height 40
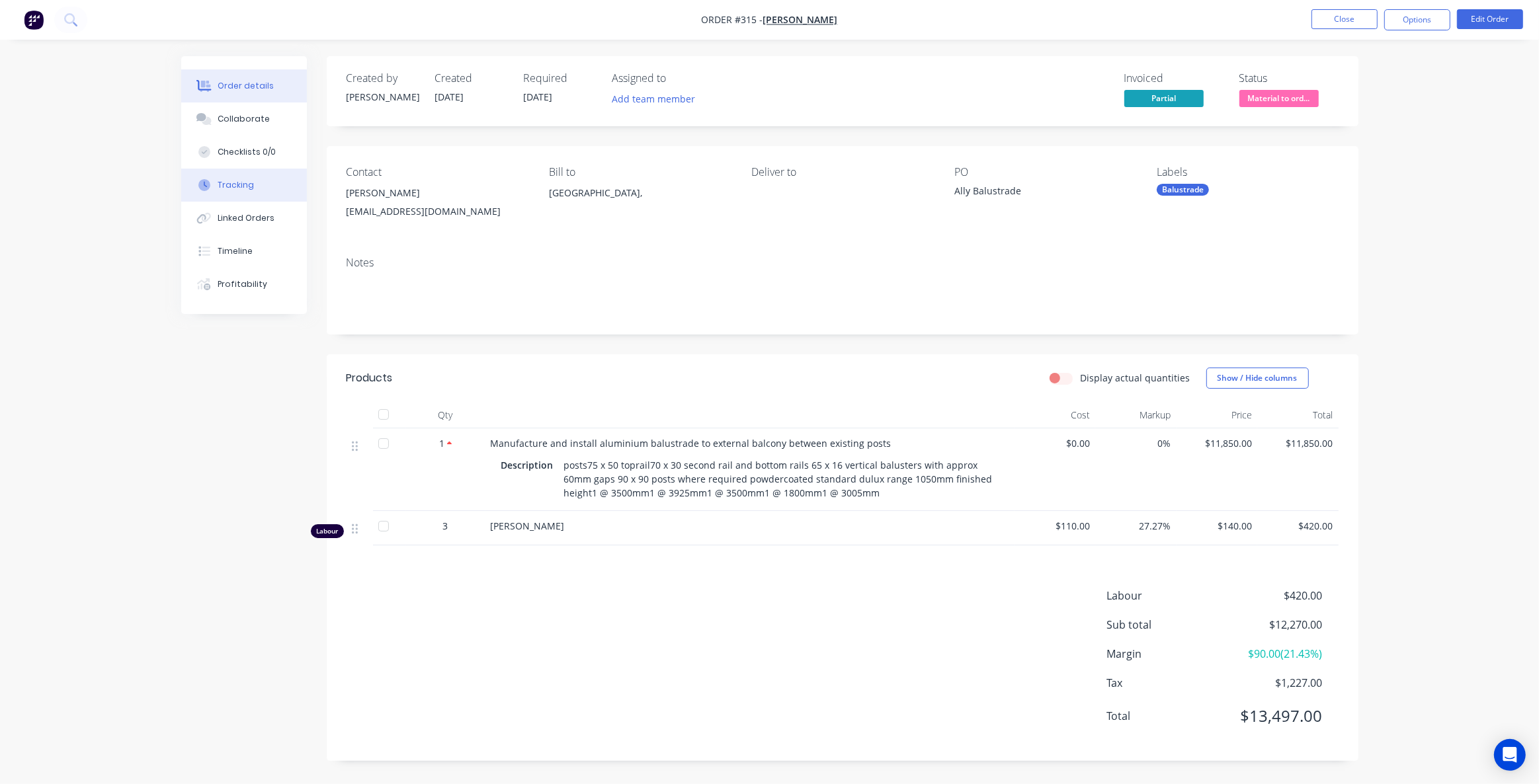
click at [279, 196] on button "Tracking" at bounding box center [244, 185] width 126 height 33
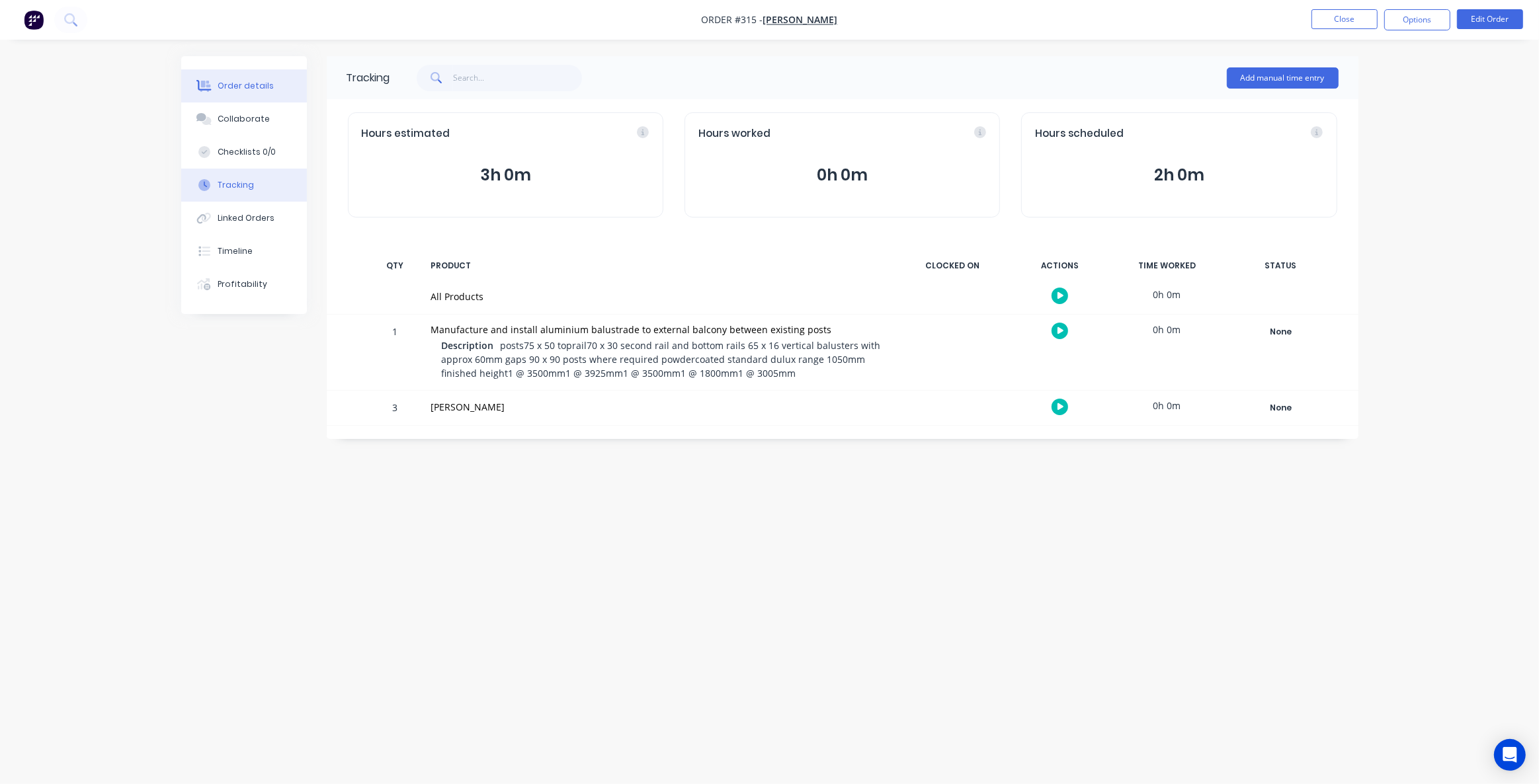
click at [245, 100] on button "Order details" at bounding box center [244, 85] width 126 height 33
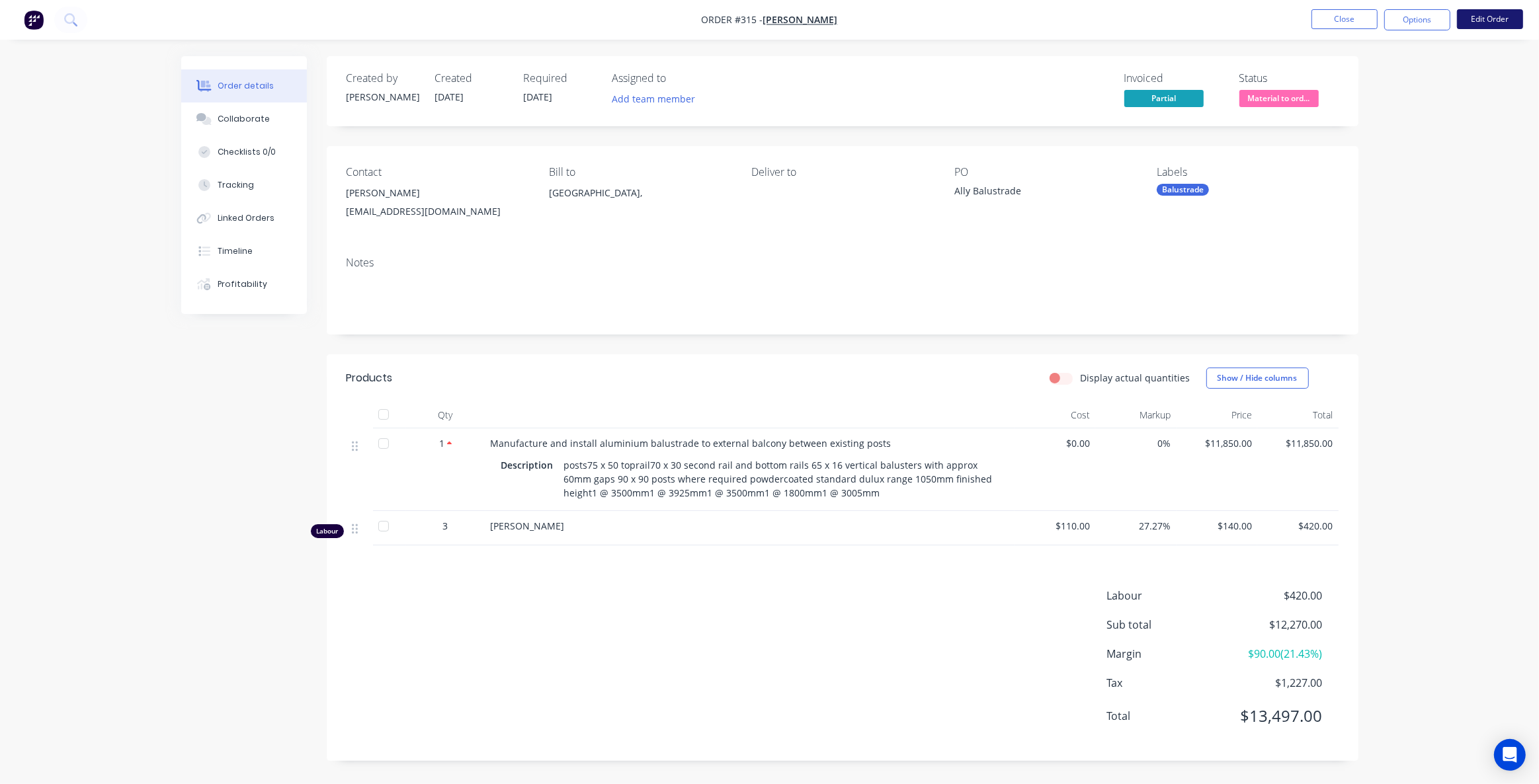
click at [1482, 19] on button "Edit Order" at bounding box center [1490, 19] width 66 height 20
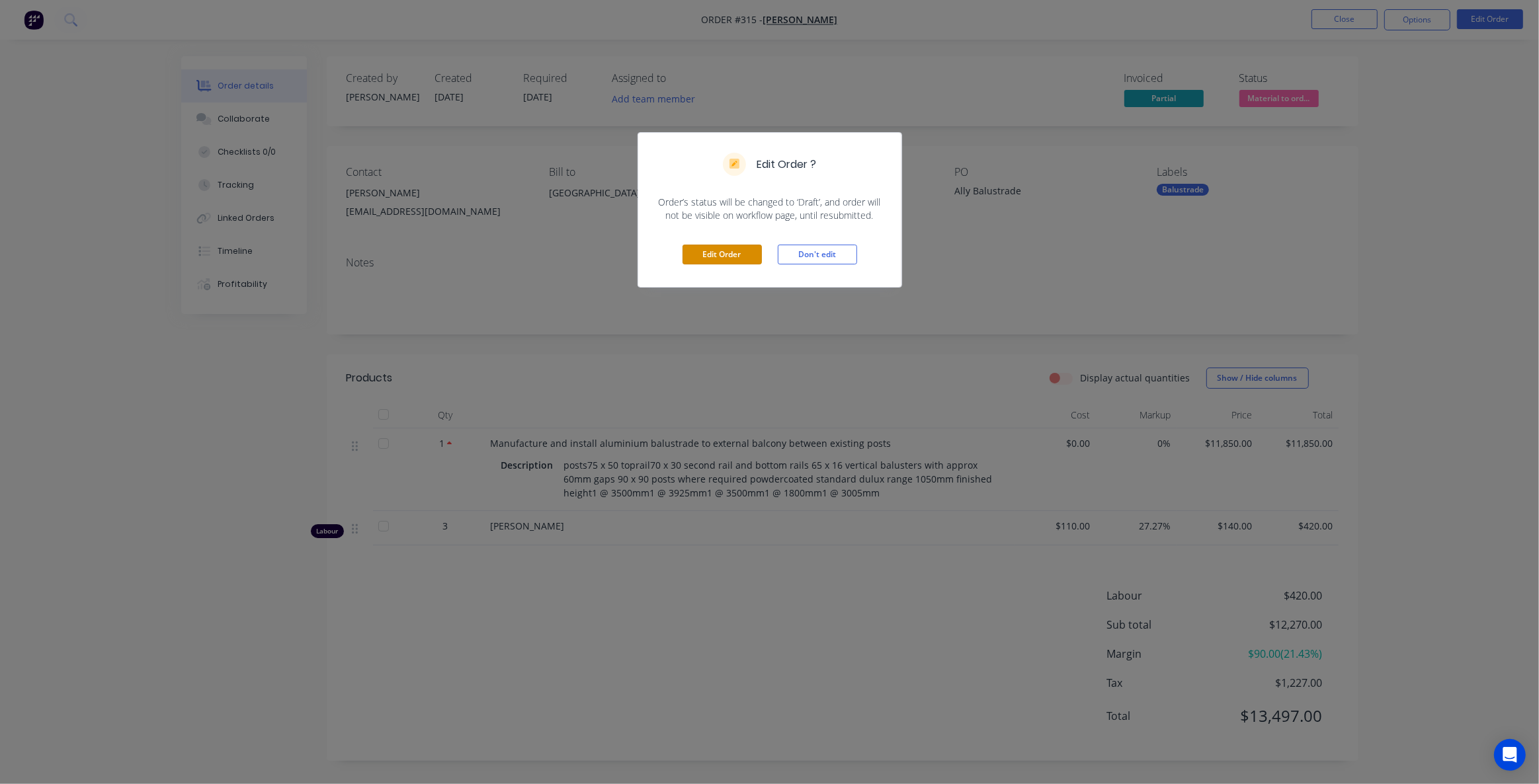
drag, startPoint x: 705, startPoint y: 258, endPoint x: 697, endPoint y: 281, distance: 24.4
click at [705, 257] on button "Edit Order" at bounding box center [722, 254] width 79 height 20
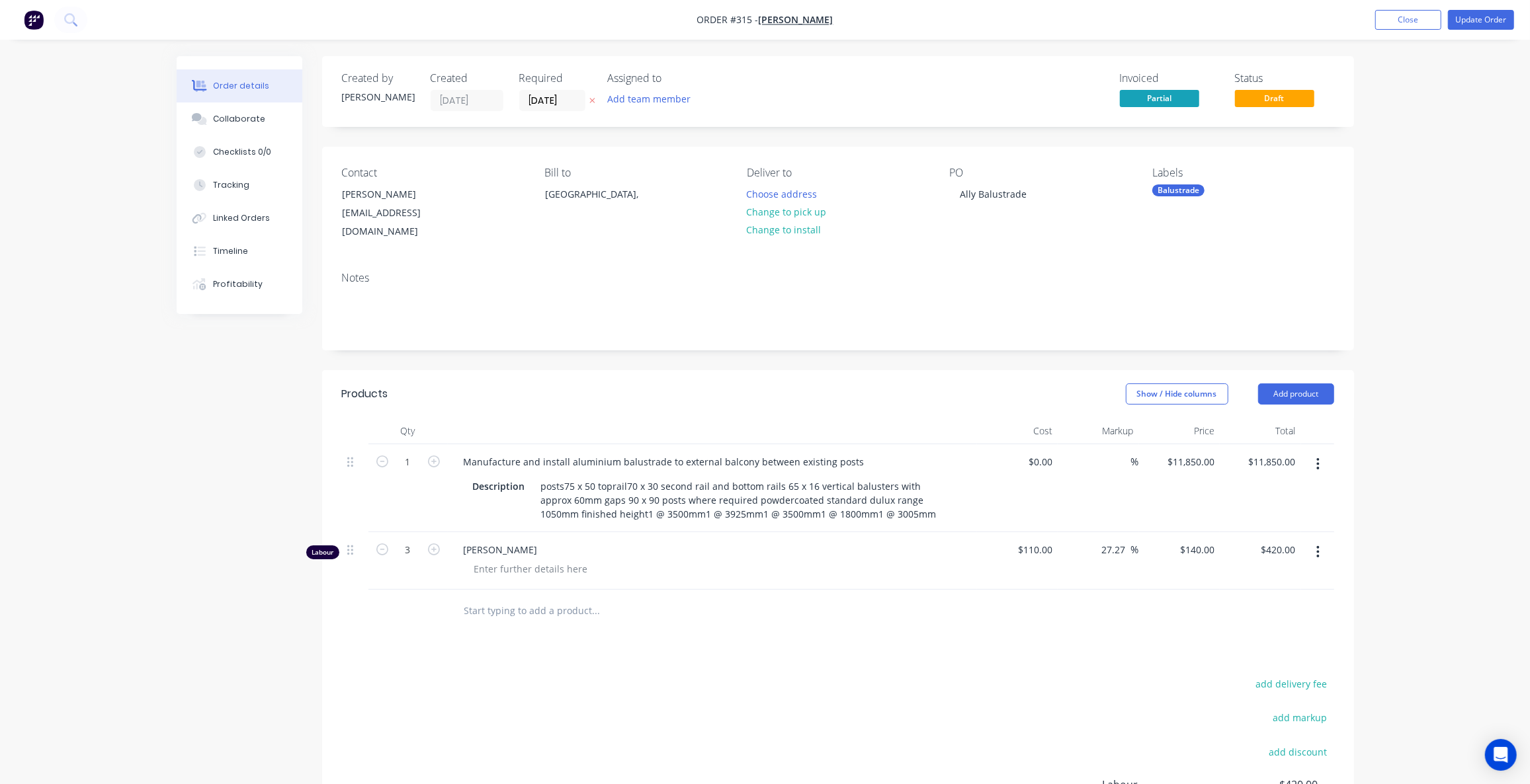
drag, startPoint x: 1314, startPoint y: 541, endPoint x: 1312, endPoint y: 553, distance: 12.2
click at [1315, 546] on button "button" at bounding box center [1317, 552] width 31 height 24
drag, startPoint x: 1254, startPoint y: 647, endPoint x: 1325, endPoint y: 501, distance: 162.3
click at [1253, 657] on div "Delete" at bounding box center [1271, 666] width 102 height 19
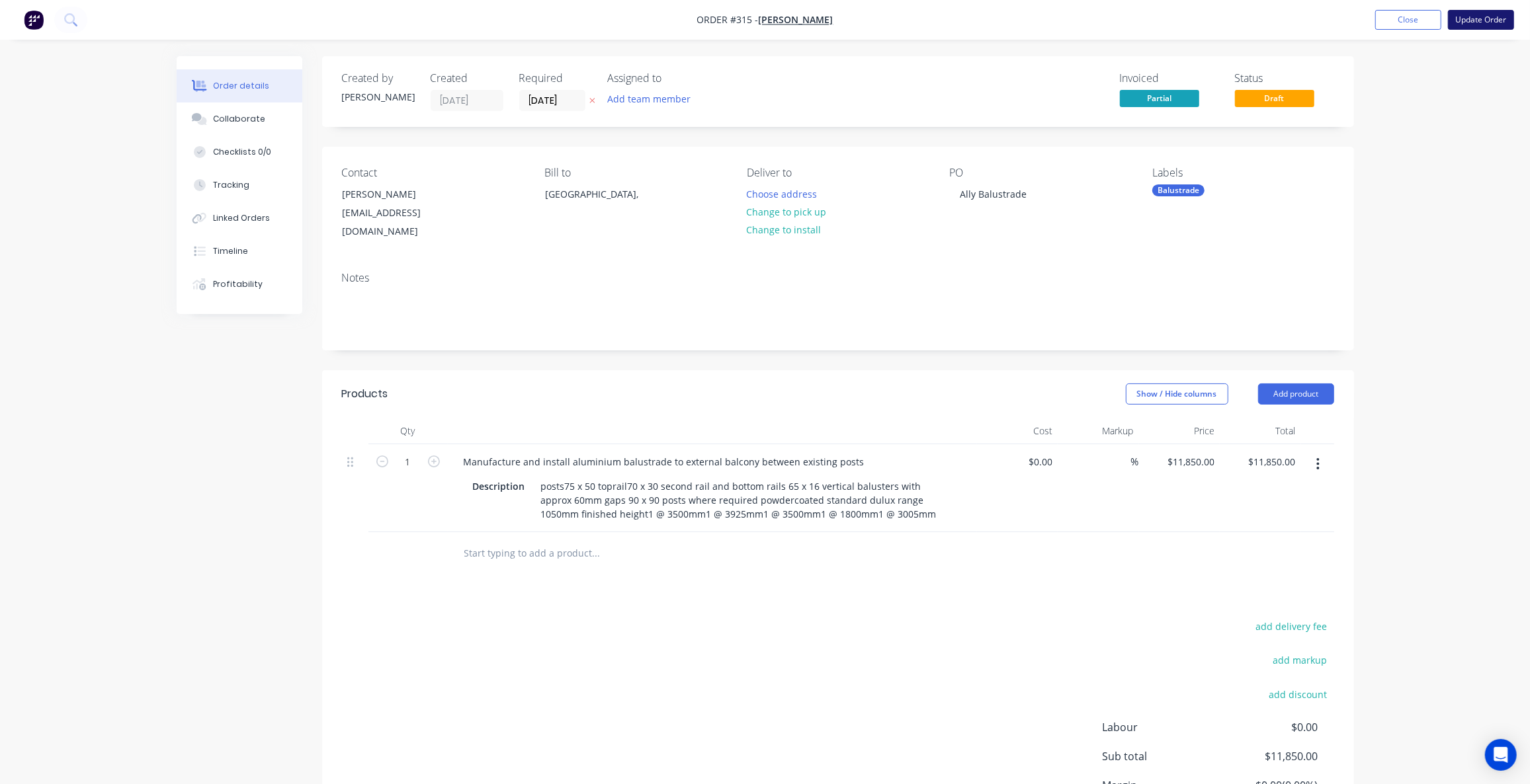
click at [1484, 18] on button "Update Order" at bounding box center [1481, 19] width 66 height 20
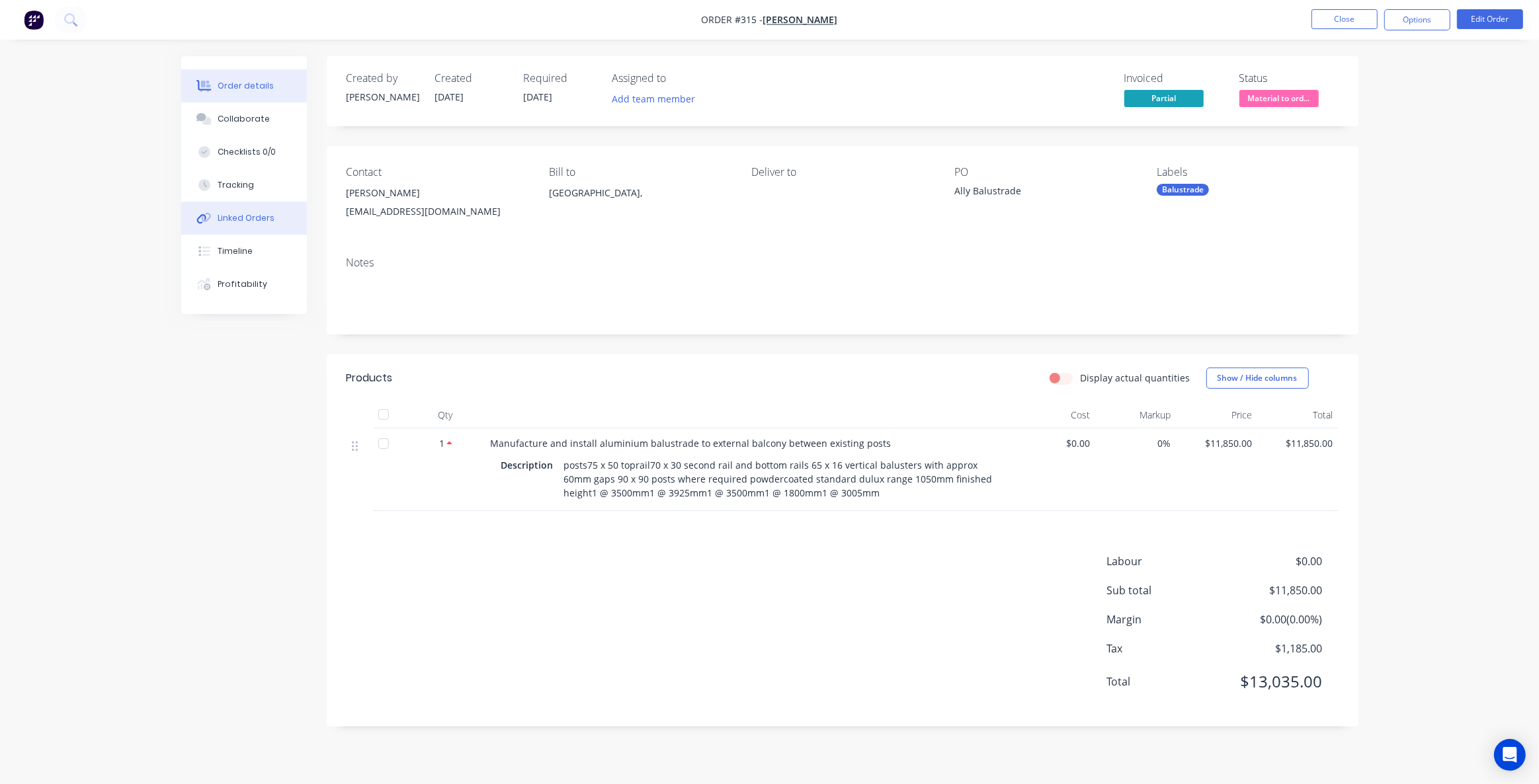
click at [260, 203] on button "Linked Orders" at bounding box center [244, 218] width 126 height 33
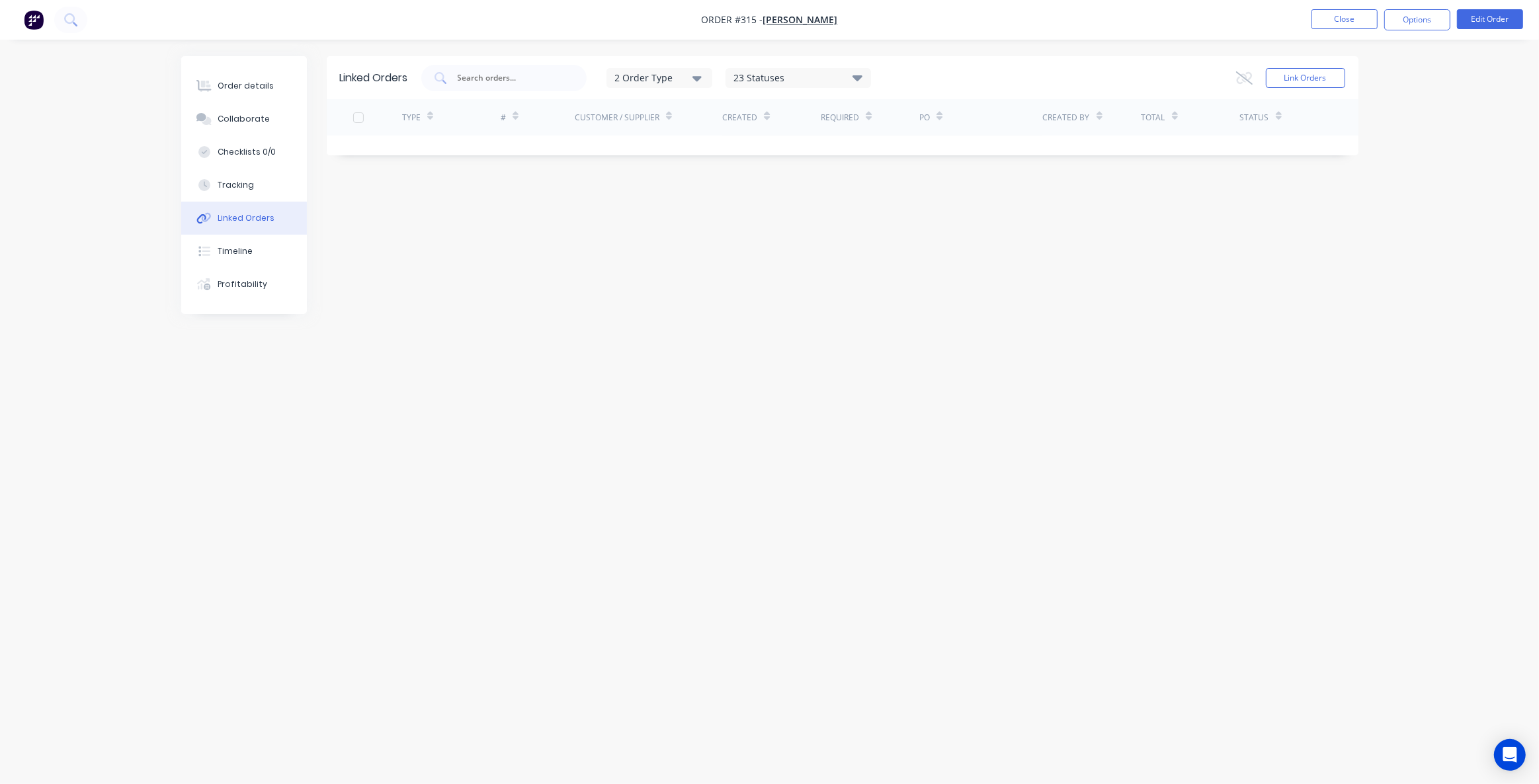
click at [656, 82] on div "2 Order Type" at bounding box center [658, 77] width 88 height 14
click at [681, 109] on div "Sales" at bounding box center [661, 110] width 76 height 14
click at [507, 77] on input "text" at bounding box center [511, 78] width 110 height 13
click at [239, 86] on div "Order details" at bounding box center [246, 86] width 56 height 12
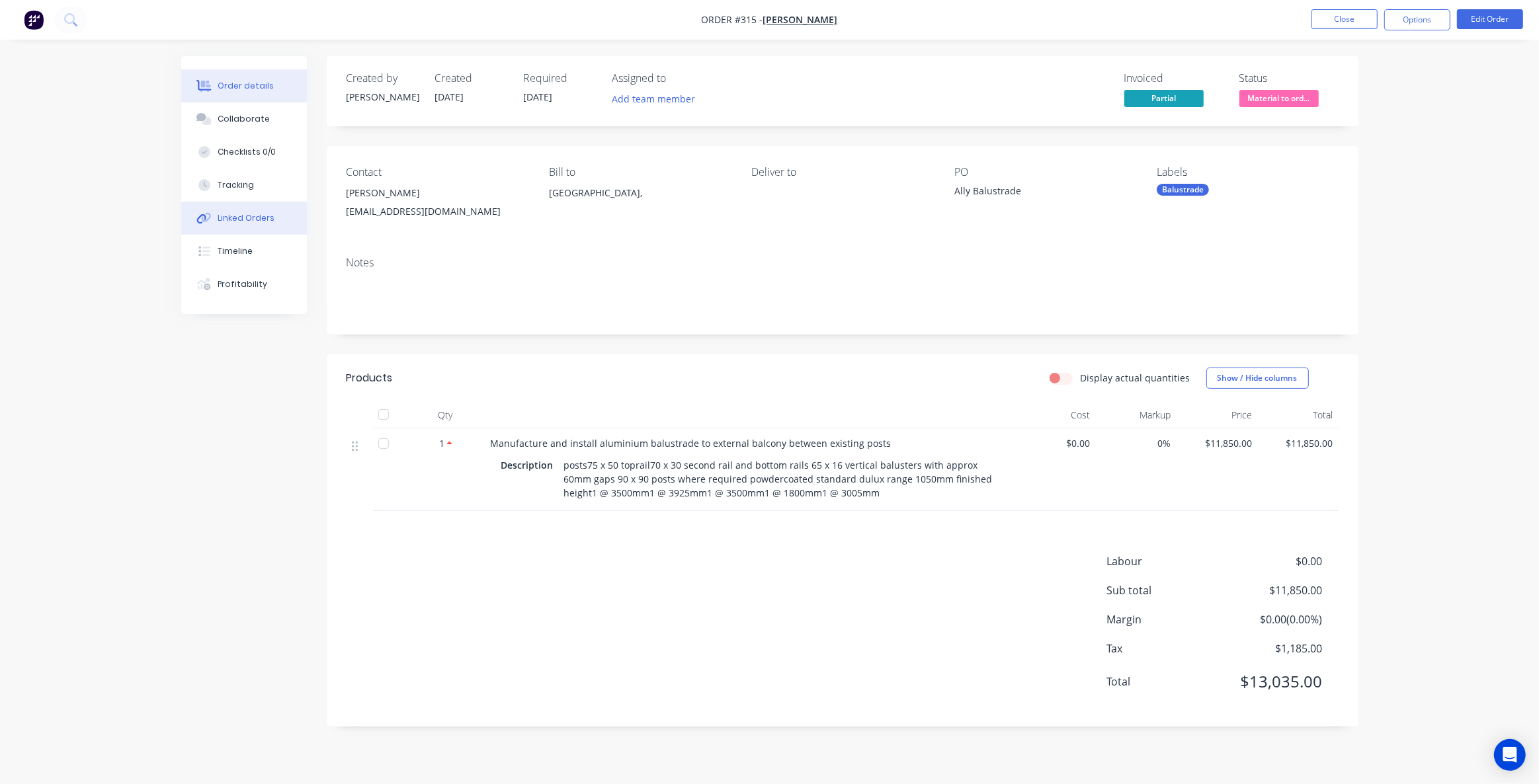
click at [255, 226] on button "Linked Orders" at bounding box center [244, 218] width 126 height 33
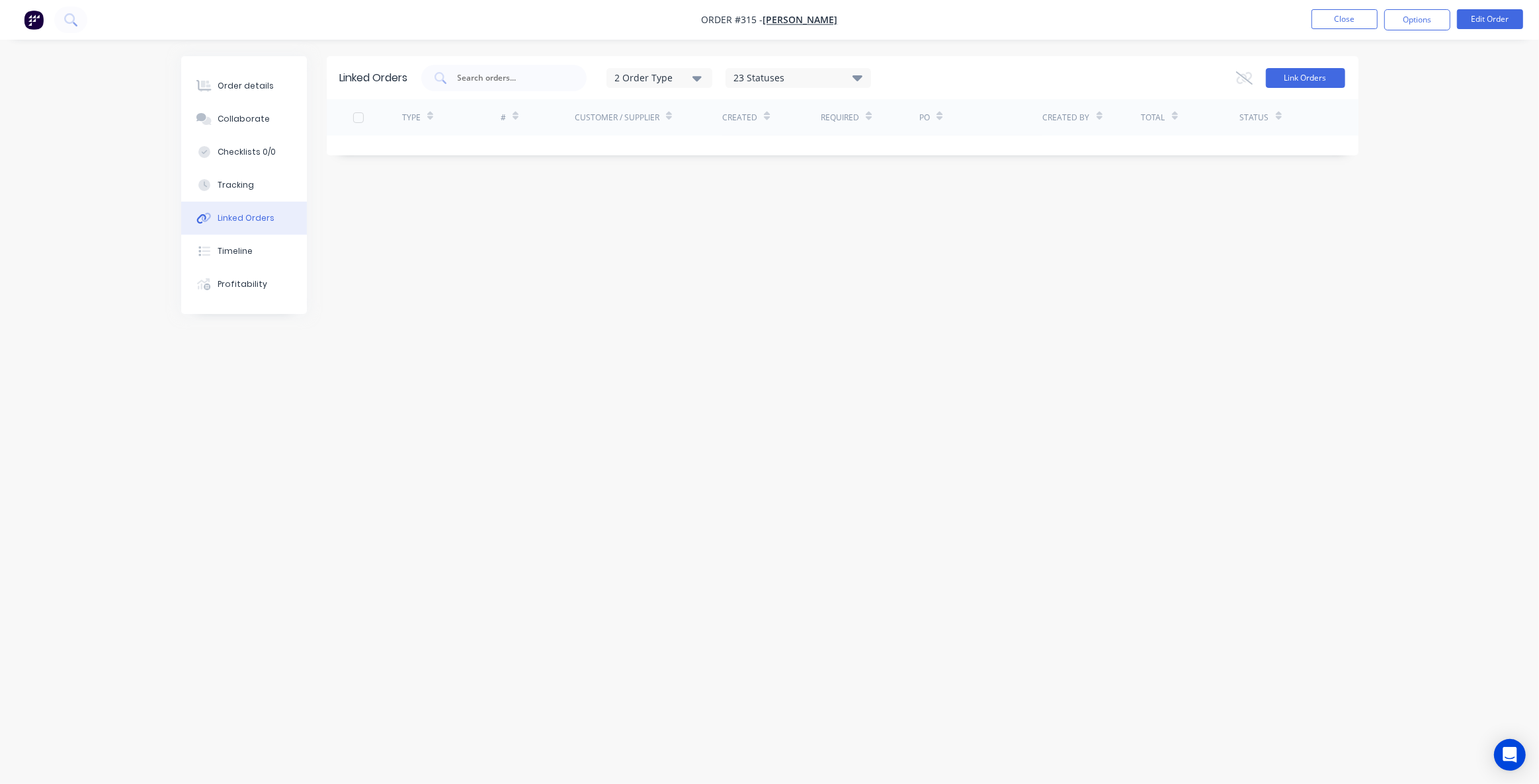
click at [1315, 82] on button "Link Orders" at bounding box center [1306, 78] width 79 height 20
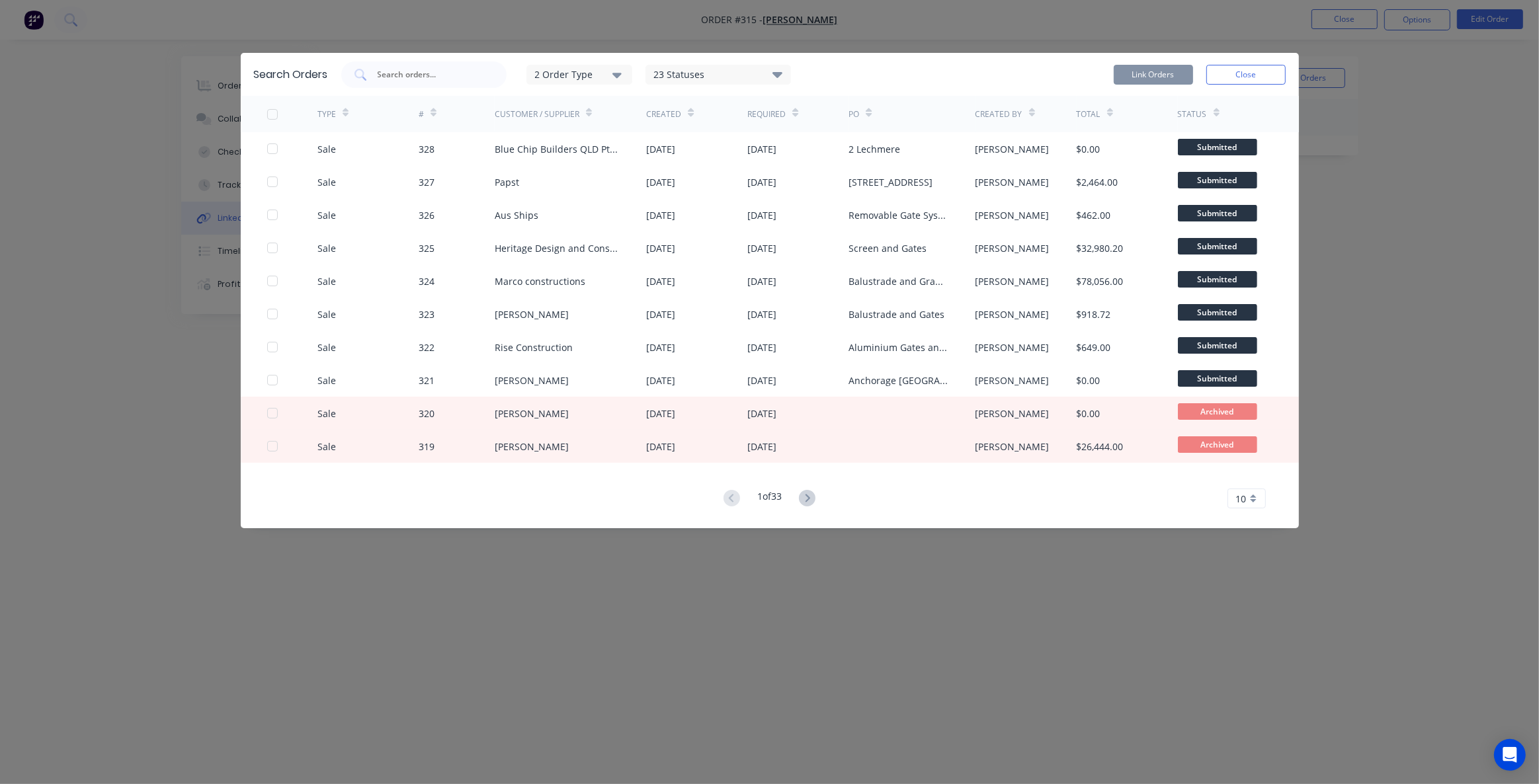
click at [586, 79] on div "2 Order Type" at bounding box center [578, 74] width 88 height 14
click at [626, 108] on div "button" at bounding box center [637, 107] width 26 height 26
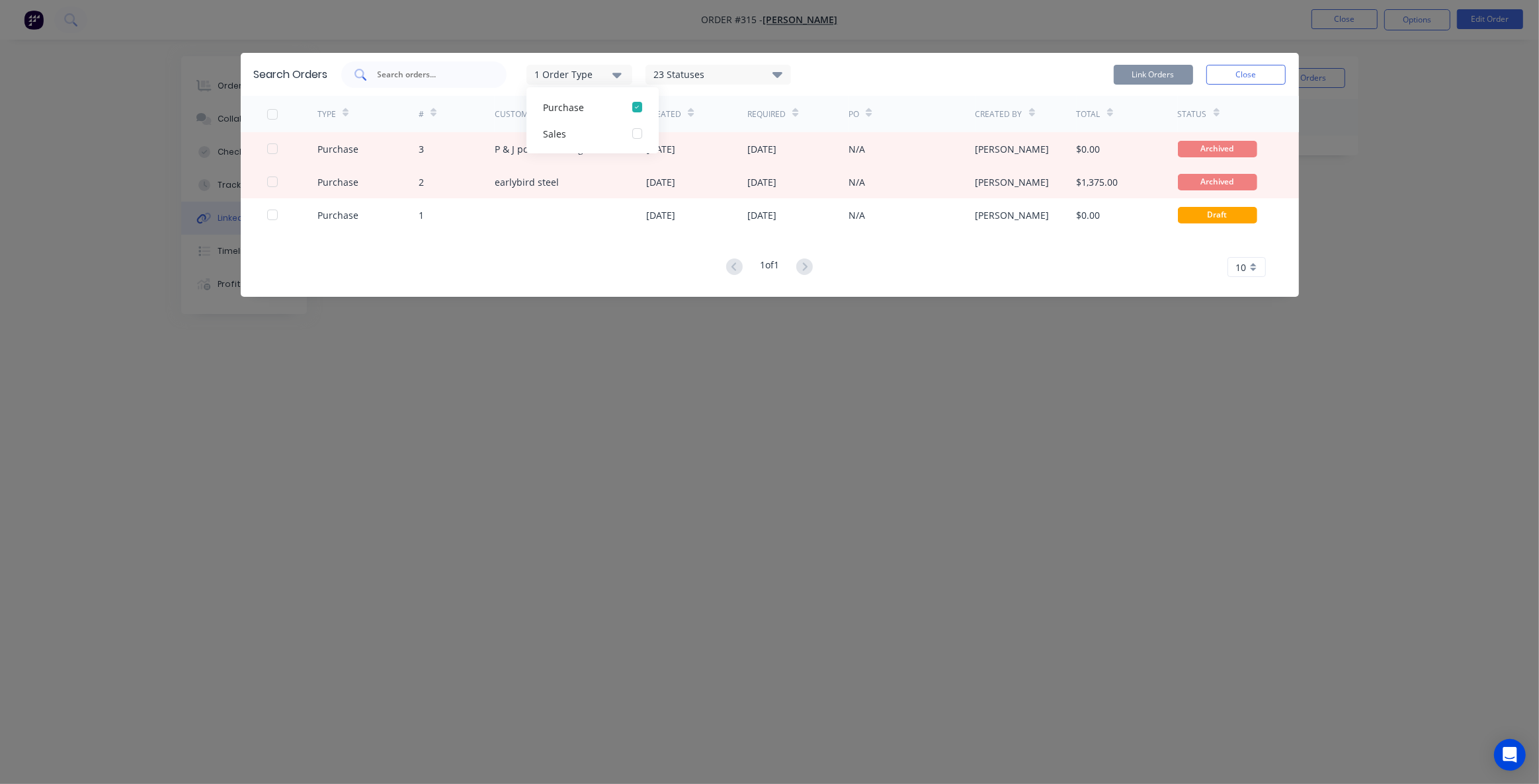
click at [425, 82] on div at bounding box center [424, 75] width 166 height 26
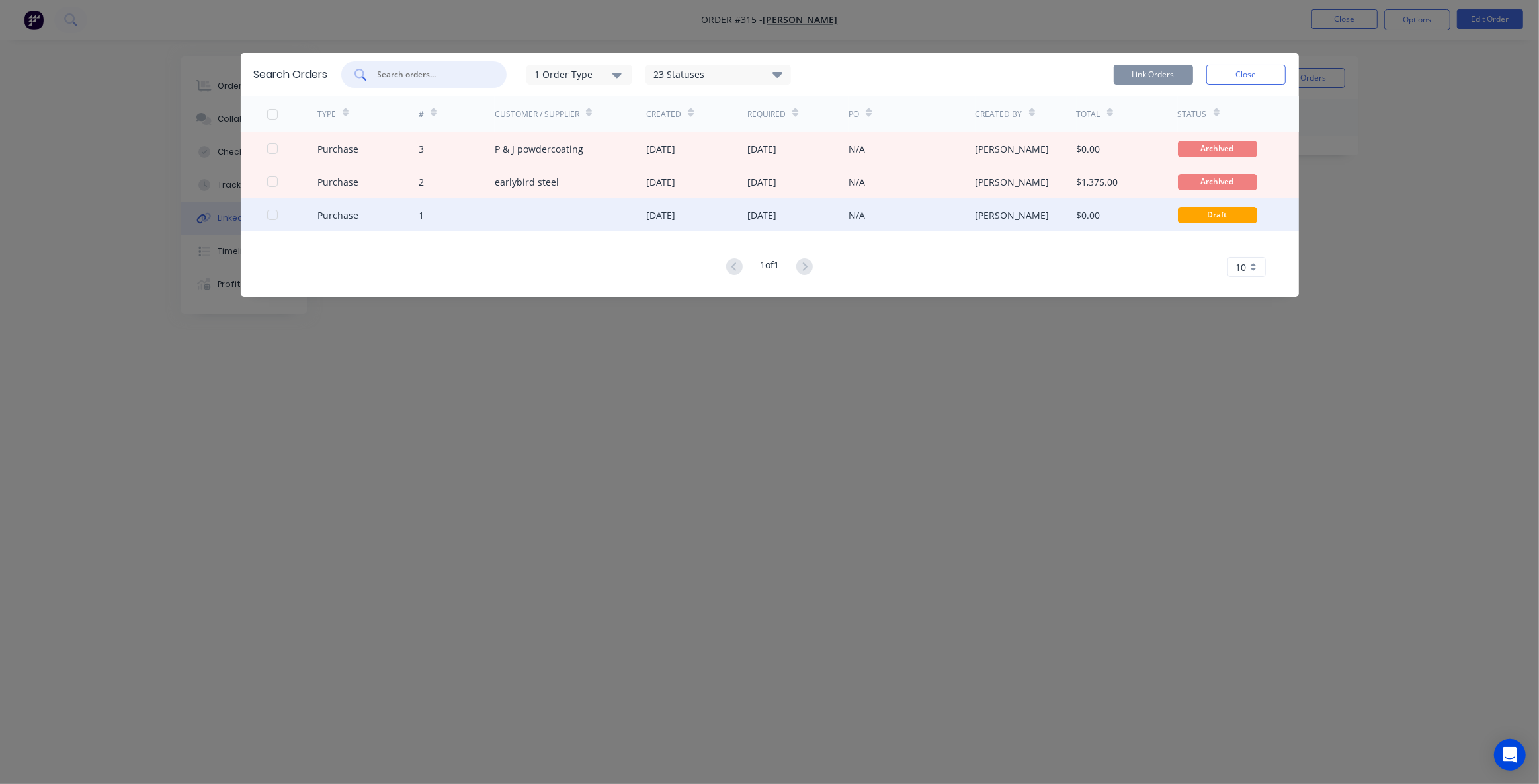
click at [272, 215] on div at bounding box center [272, 215] width 26 height 26
click at [1238, 70] on button "Close" at bounding box center [1246, 74] width 79 height 20
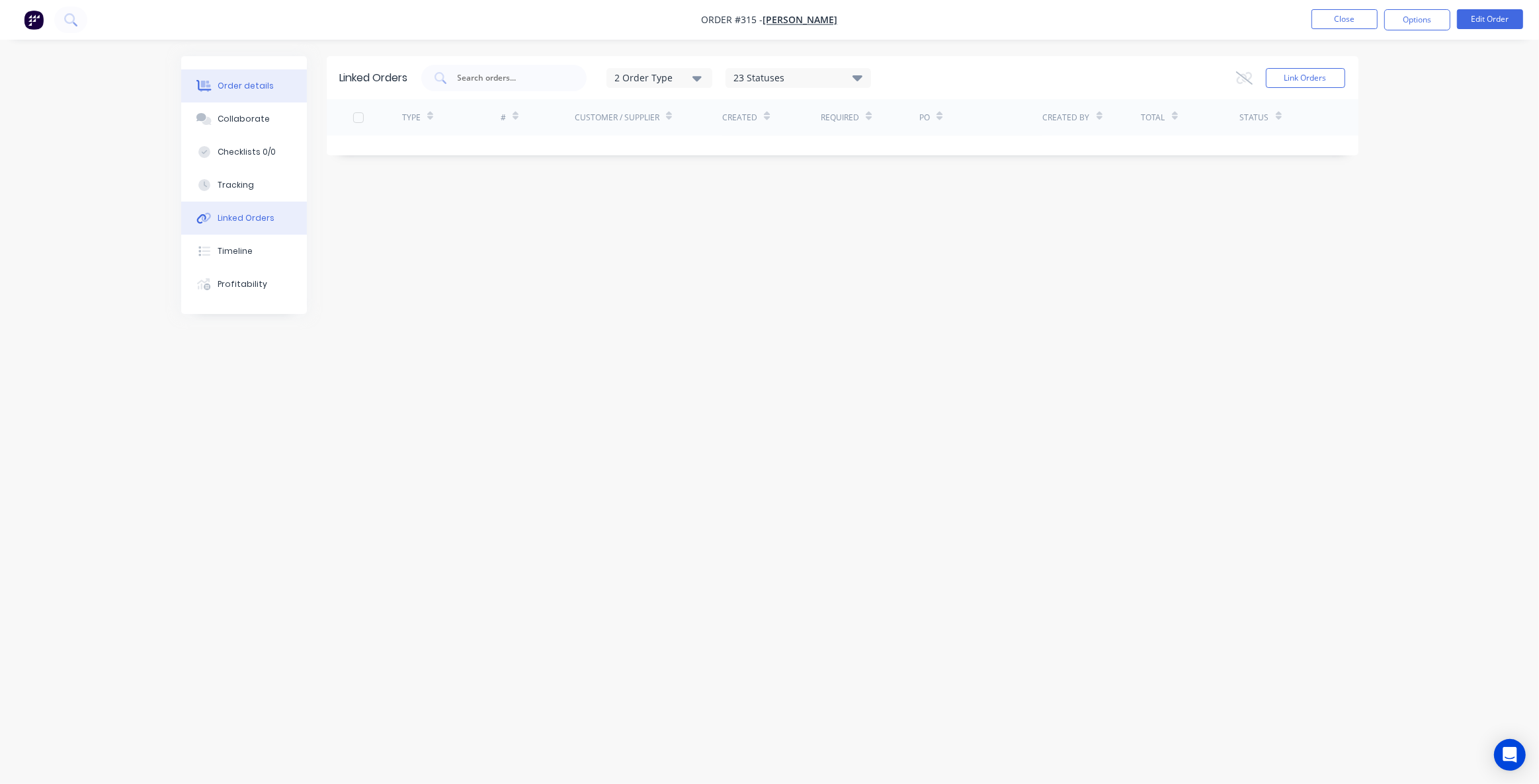
click at [255, 96] on button "Order details" at bounding box center [244, 85] width 126 height 33
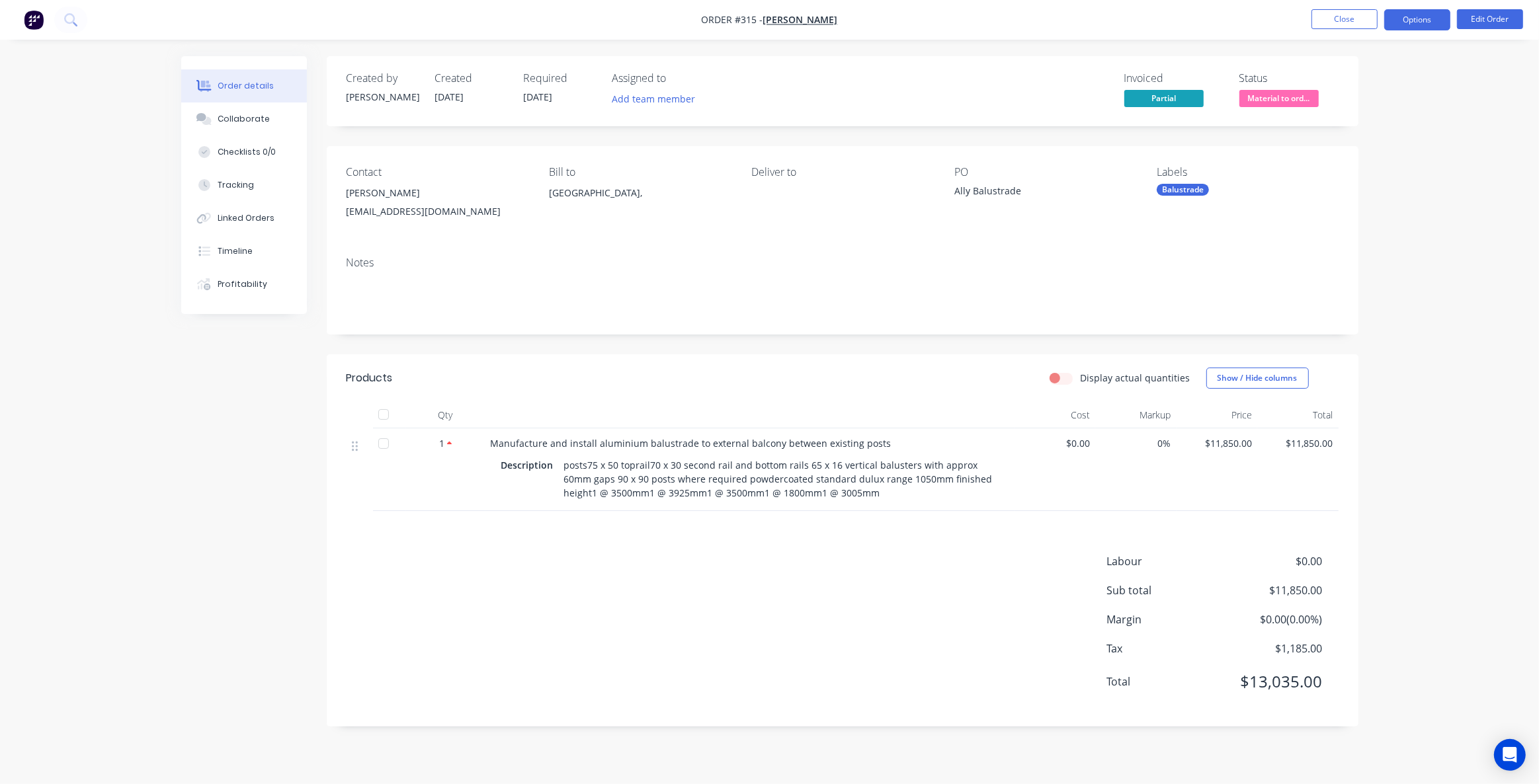
click at [1420, 14] on button "Options" at bounding box center [1418, 20] width 66 height 21
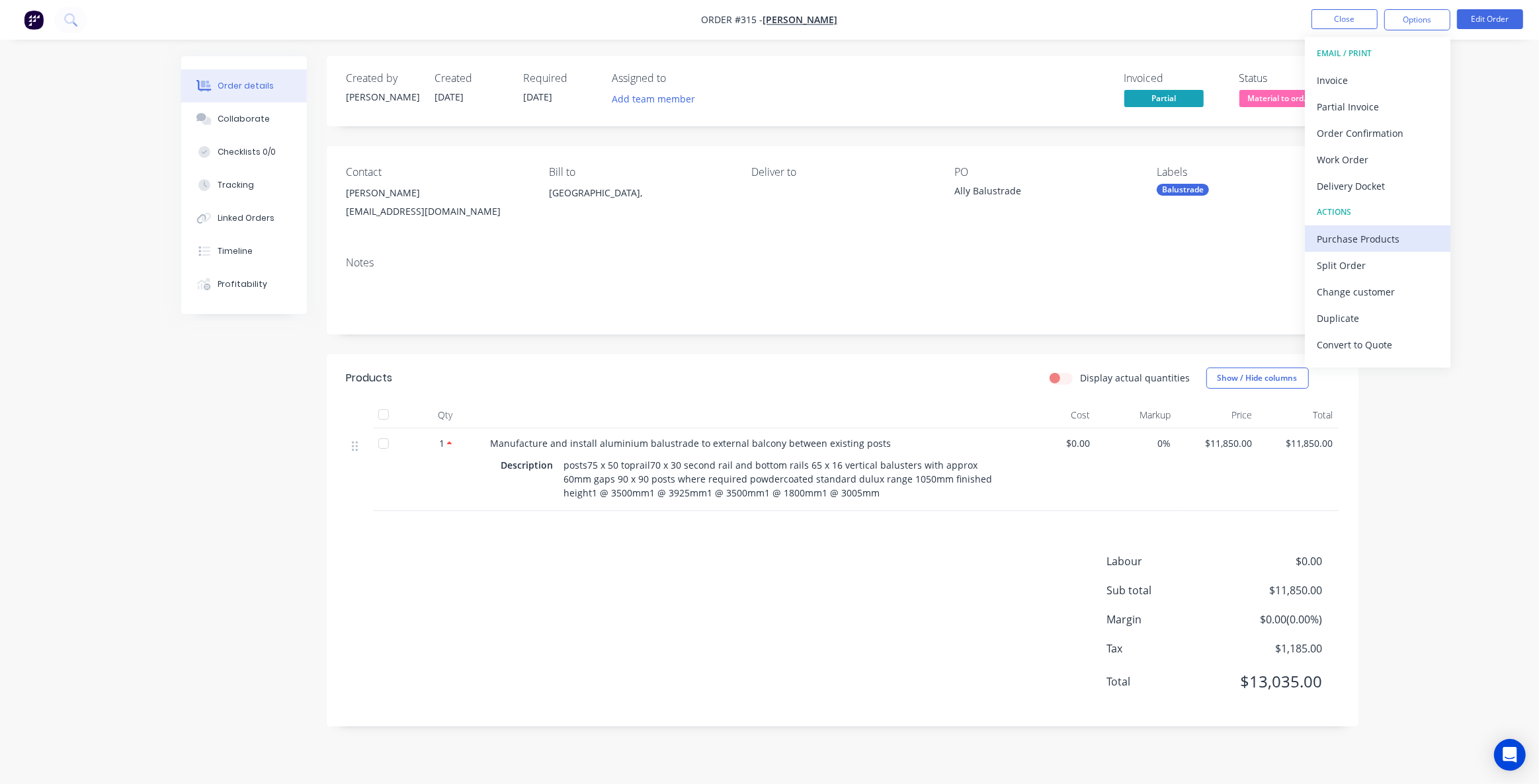
click at [1388, 241] on div "Purchase Products" at bounding box center [1377, 239] width 121 height 19
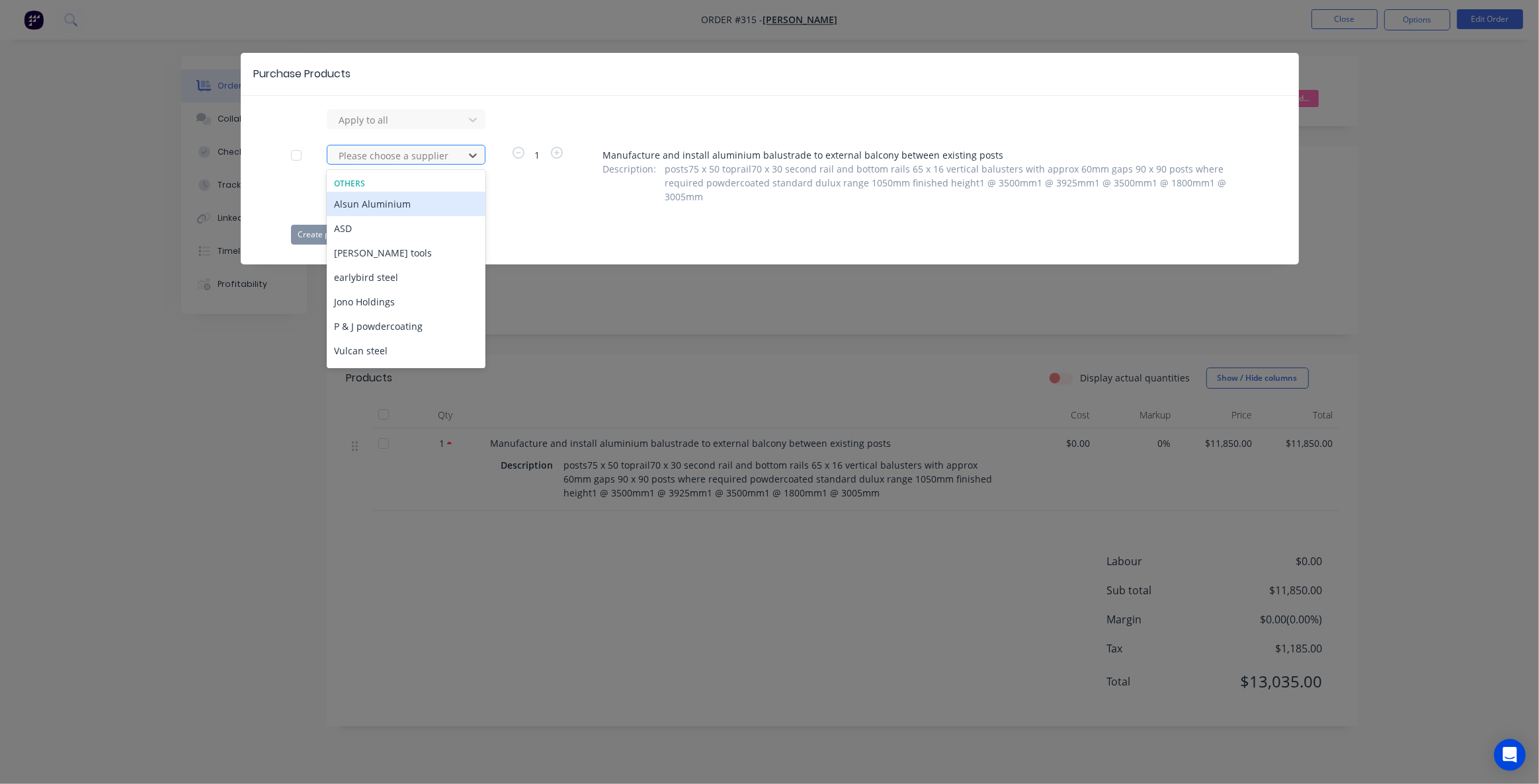
click at [422, 157] on div at bounding box center [397, 155] width 119 height 16
click at [566, 207] on div "Apply to all 7 results available. Use Up and Down to choose options, press Ente…" at bounding box center [770, 177] width 1059 height 135
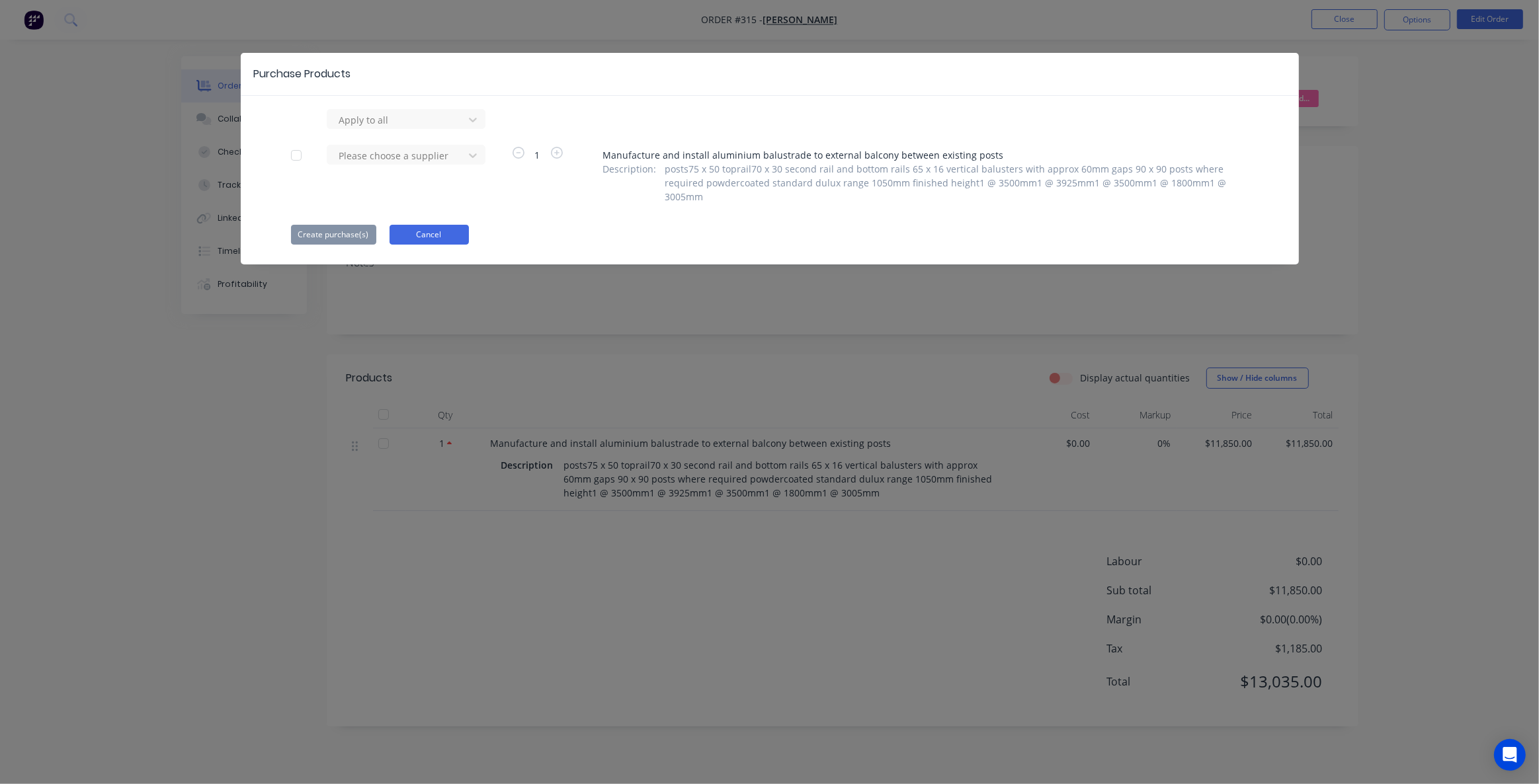
click at [449, 225] on button "Cancel" at bounding box center [430, 235] width 79 height 20
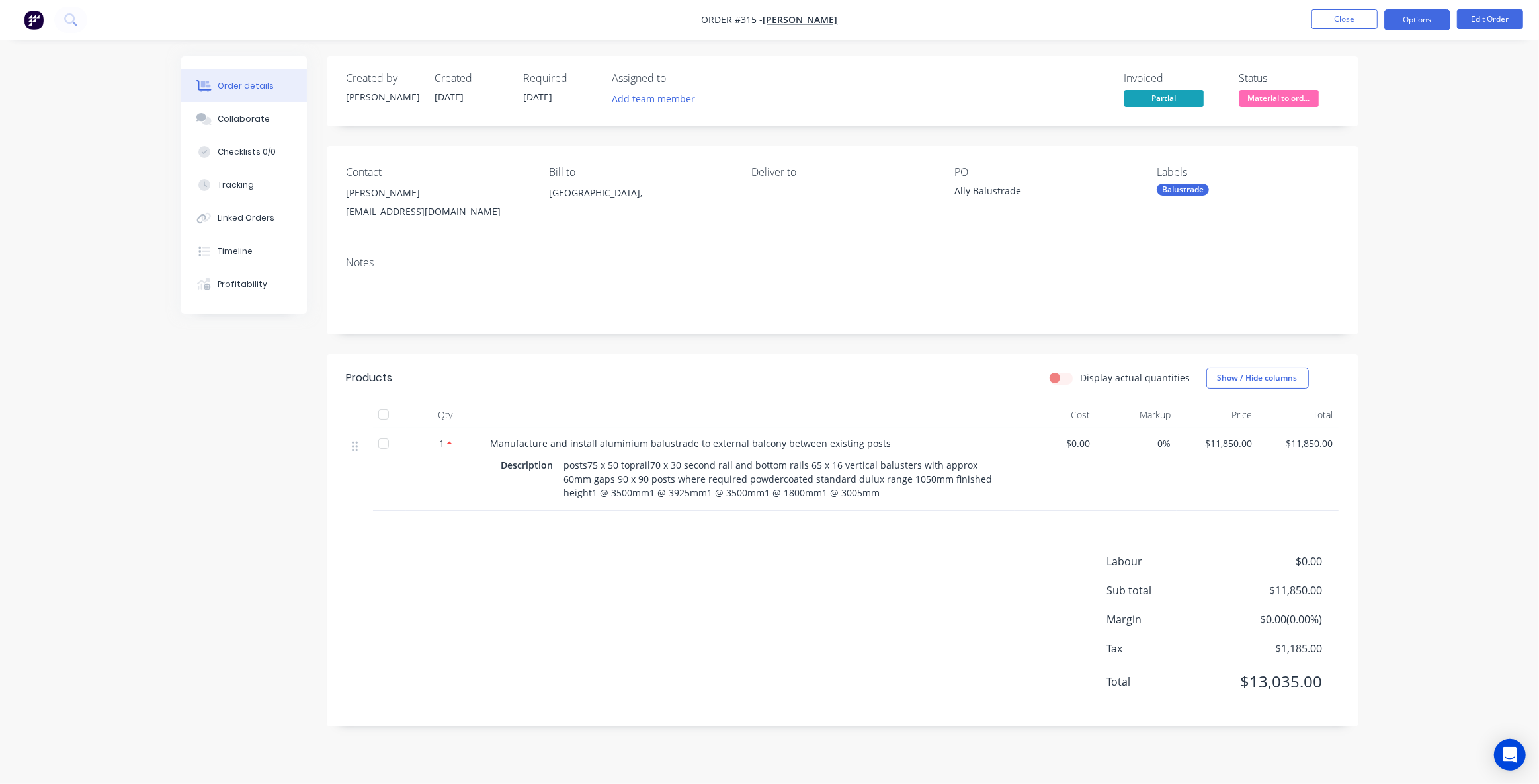
click at [1431, 21] on button "Options" at bounding box center [1418, 20] width 66 height 21
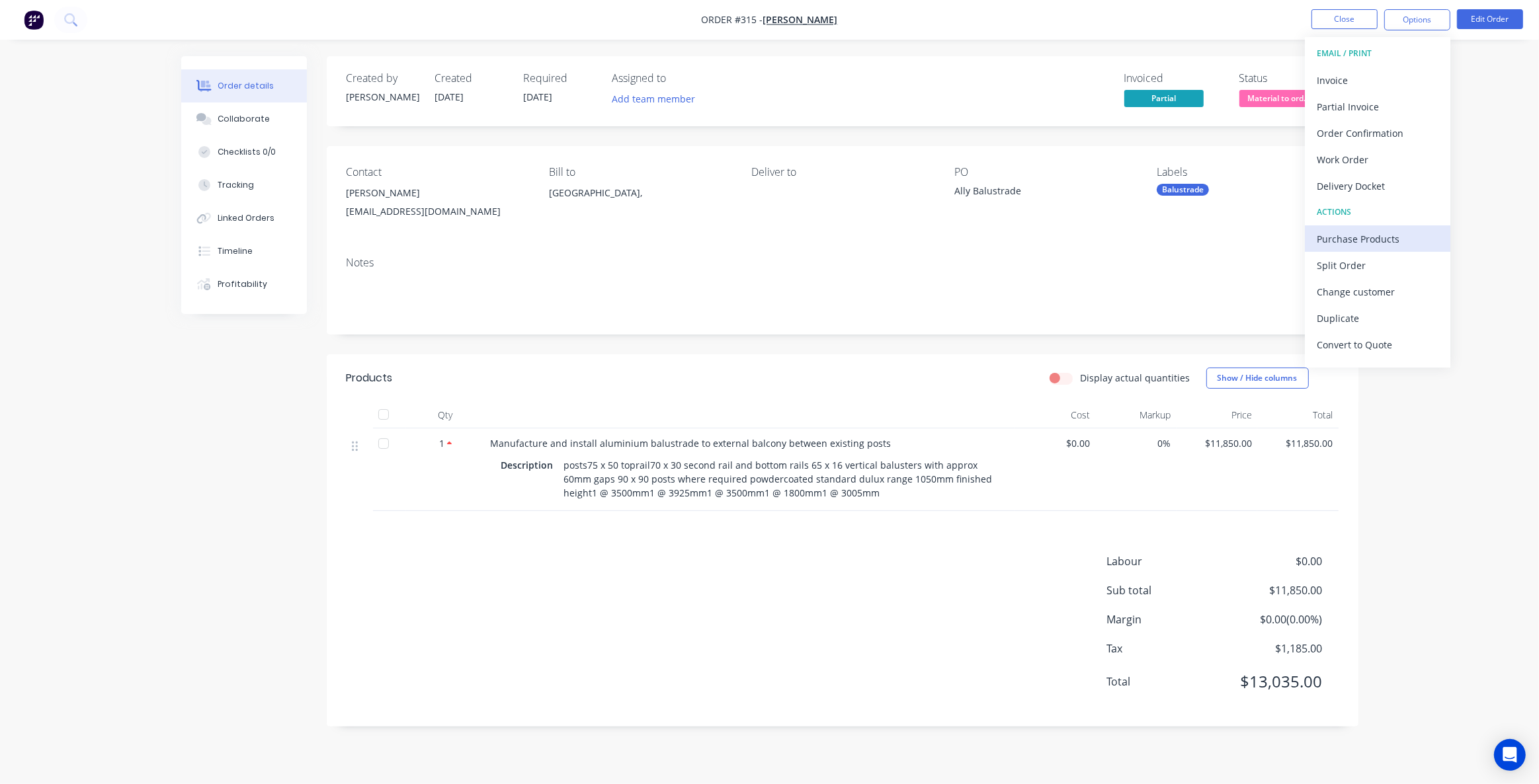
click at [1371, 242] on div "Purchase Products" at bounding box center [1377, 239] width 121 height 19
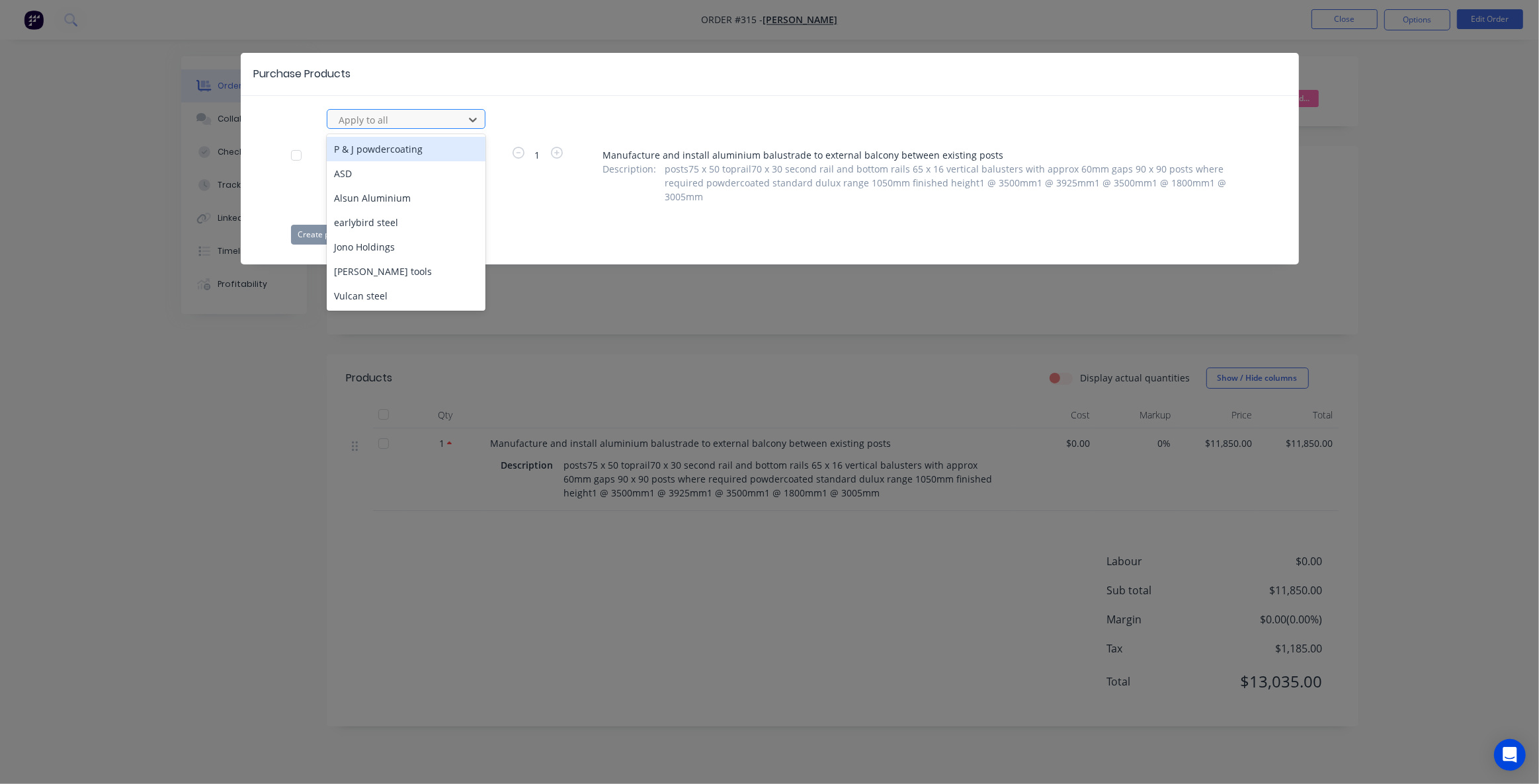
click at [395, 124] on div at bounding box center [397, 120] width 119 height 16
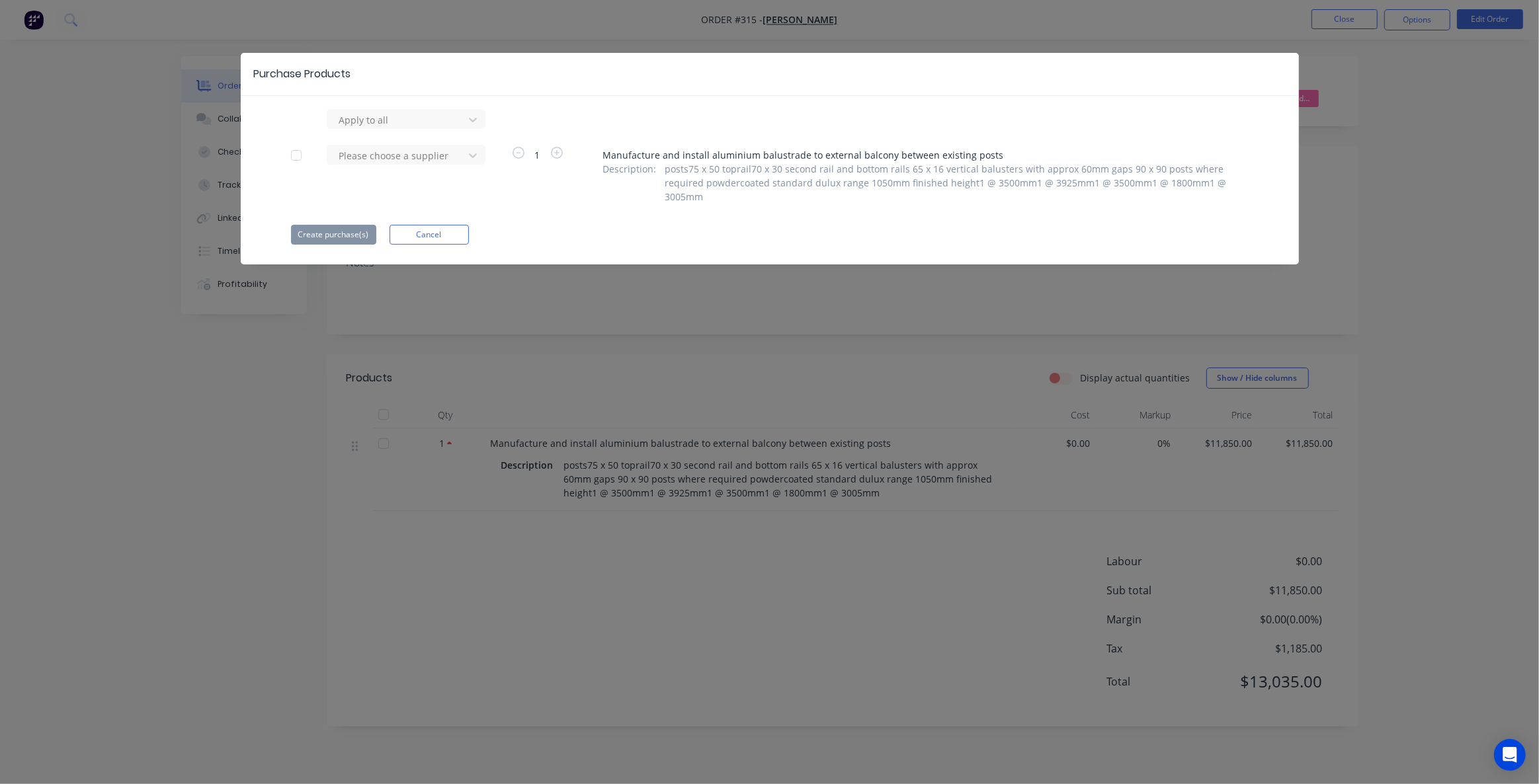
click at [525, 199] on div "Apply to all Please choose a supplier 1 Manufacture and install aluminium balus…" at bounding box center [770, 177] width 1059 height 135
click at [430, 225] on button "Cancel" at bounding box center [430, 235] width 79 height 20
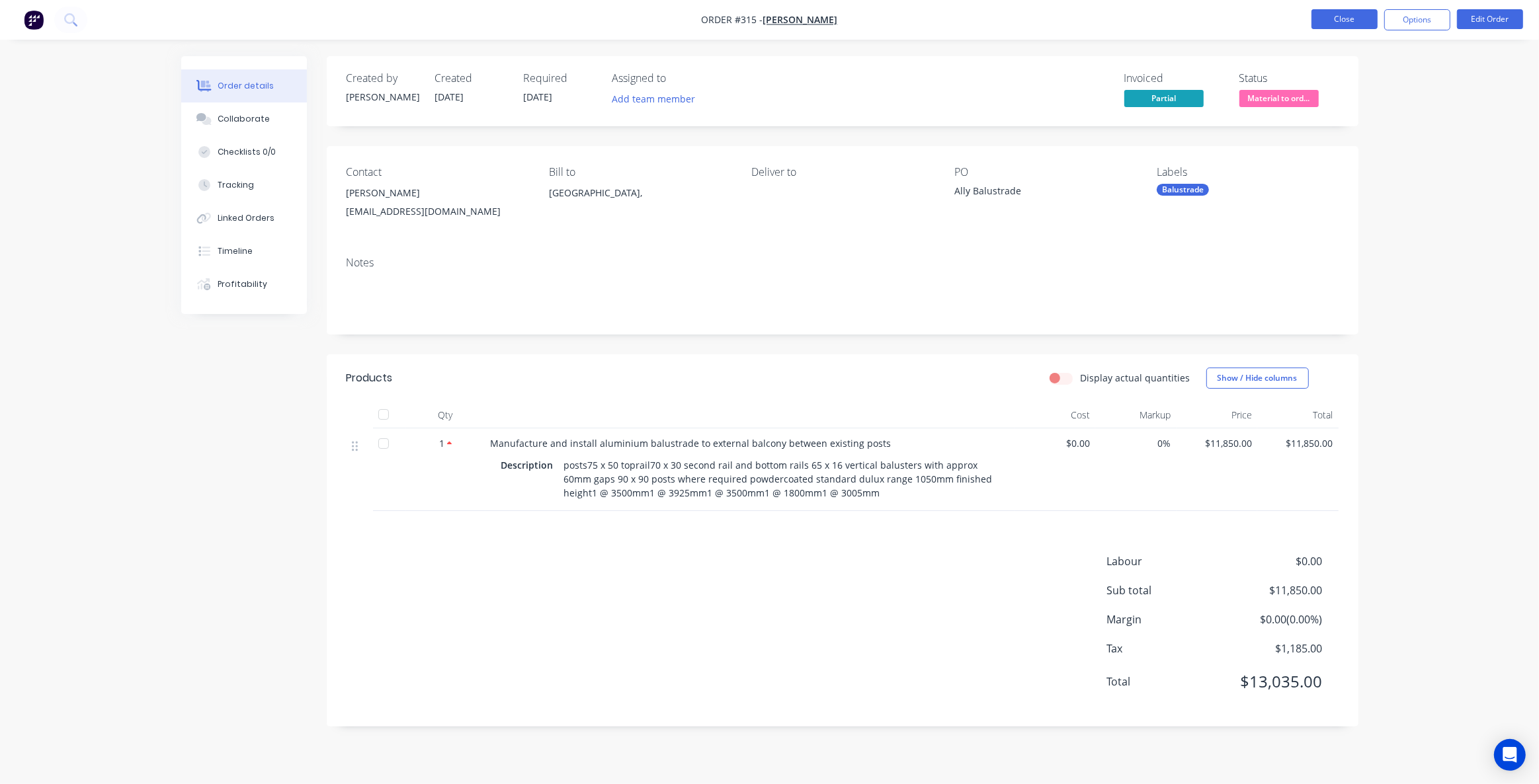
click at [1368, 21] on button "Close" at bounding box center [1345, 19] width 66 height 20
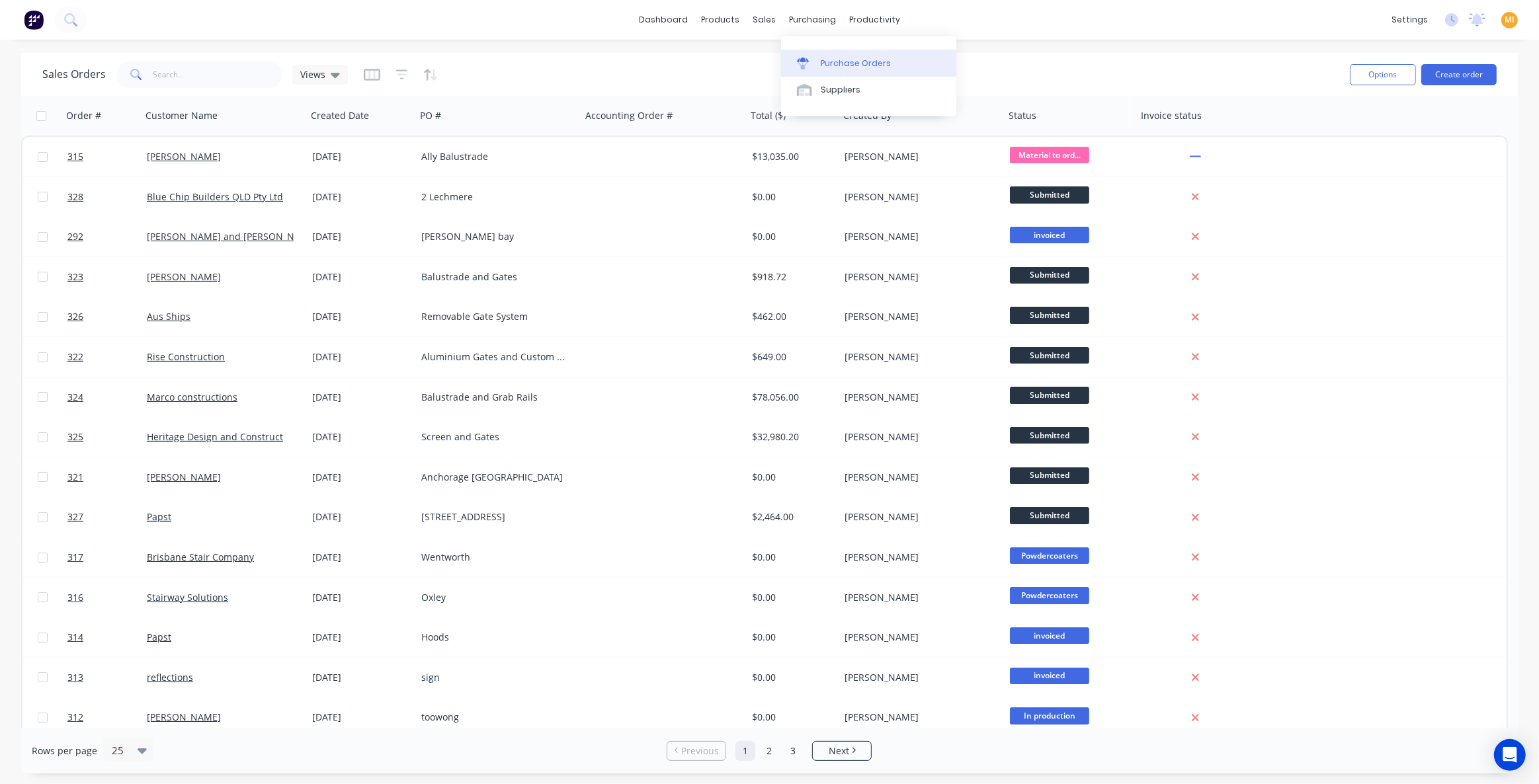
click at [823, 59] on div "Purchase Orders" at bounding box center [856, 63] width 70 height 12
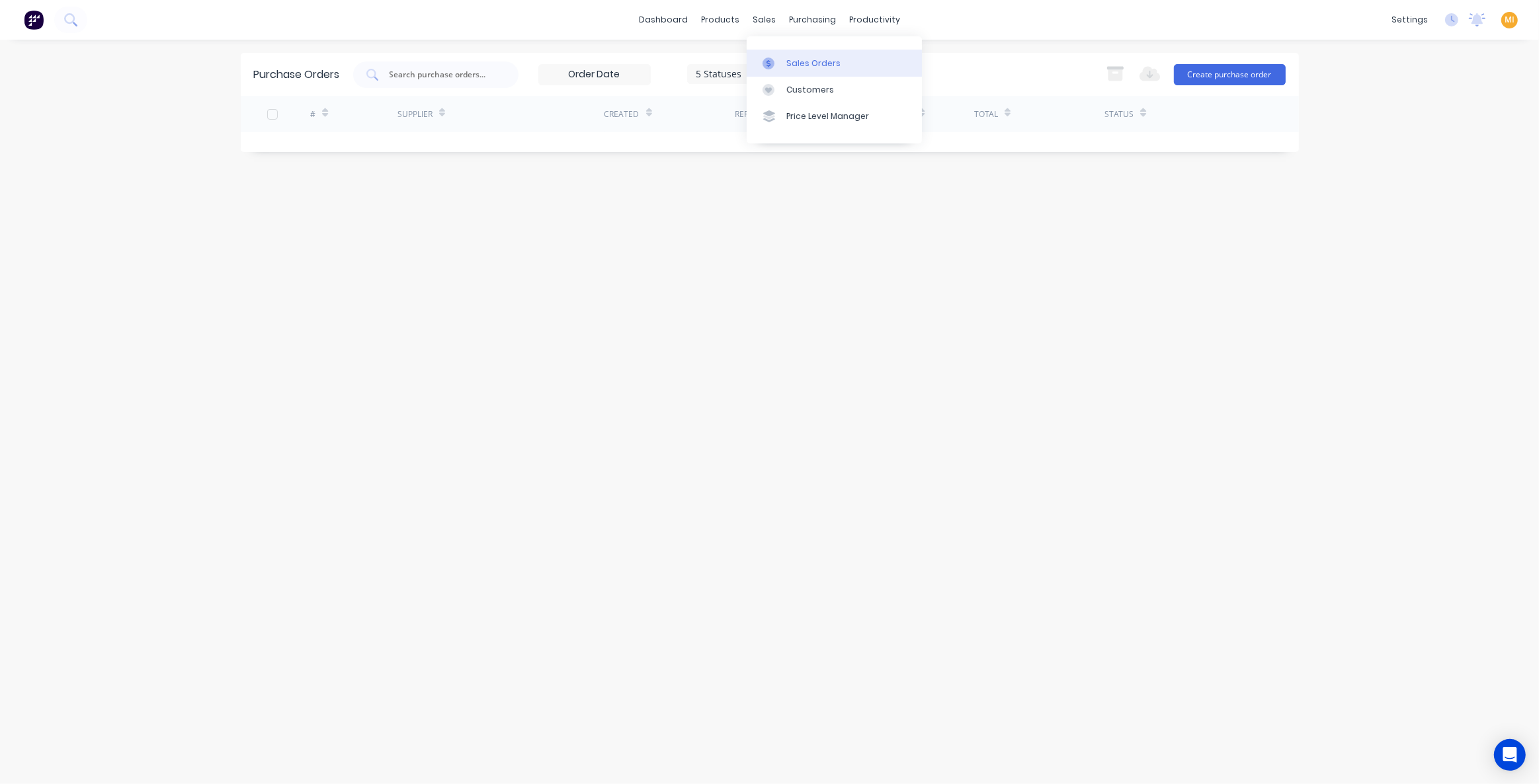
click at [809, 67] on div "Sales Orders" at bounding box center [814, 63] width 54 height 12
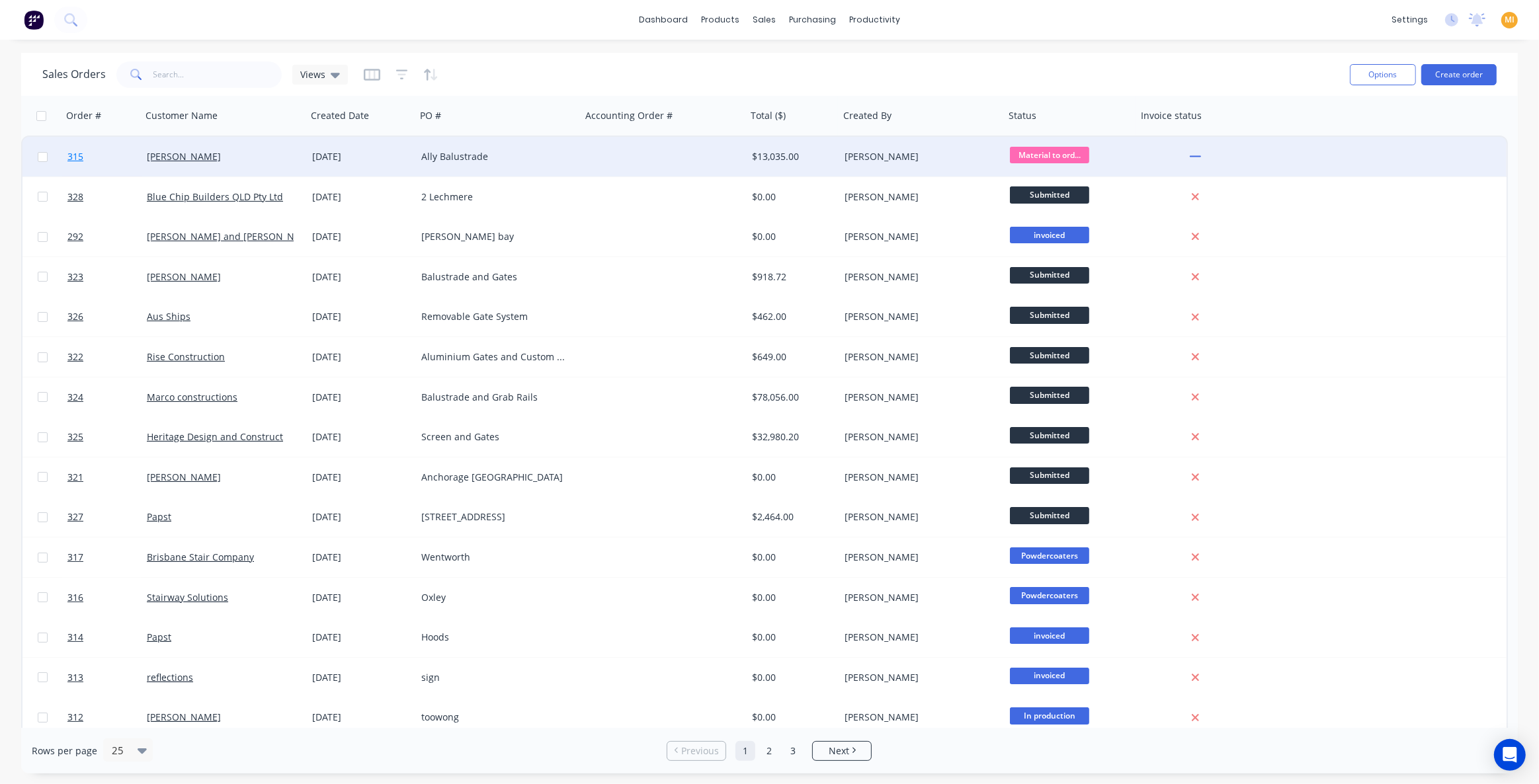
click at [118, 163] on link "315" at bounding box center [107, 157] width 79 height 40
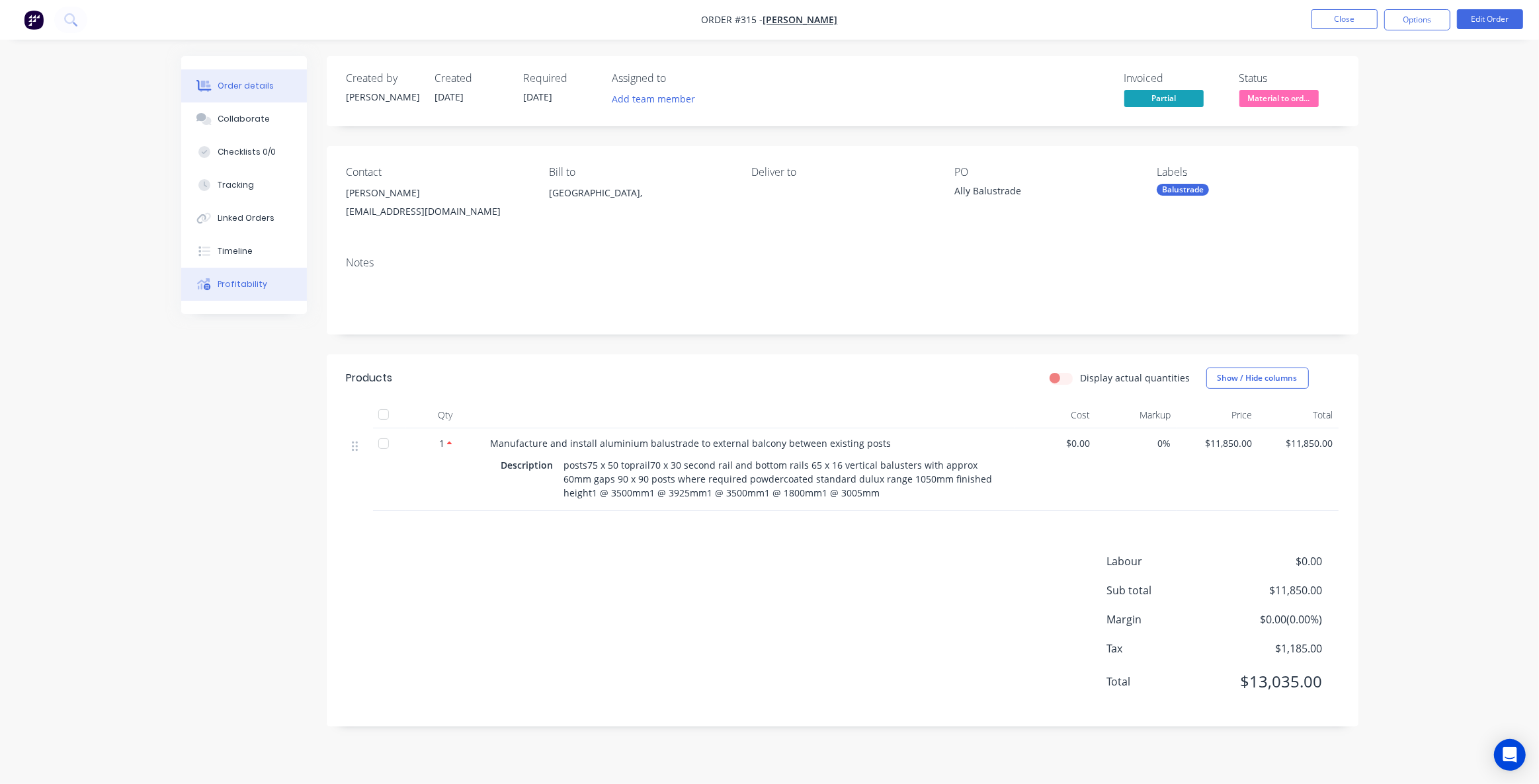
click at [247, 268] on button "Profitability" at bounding box center [244, 284] width 126 height 33
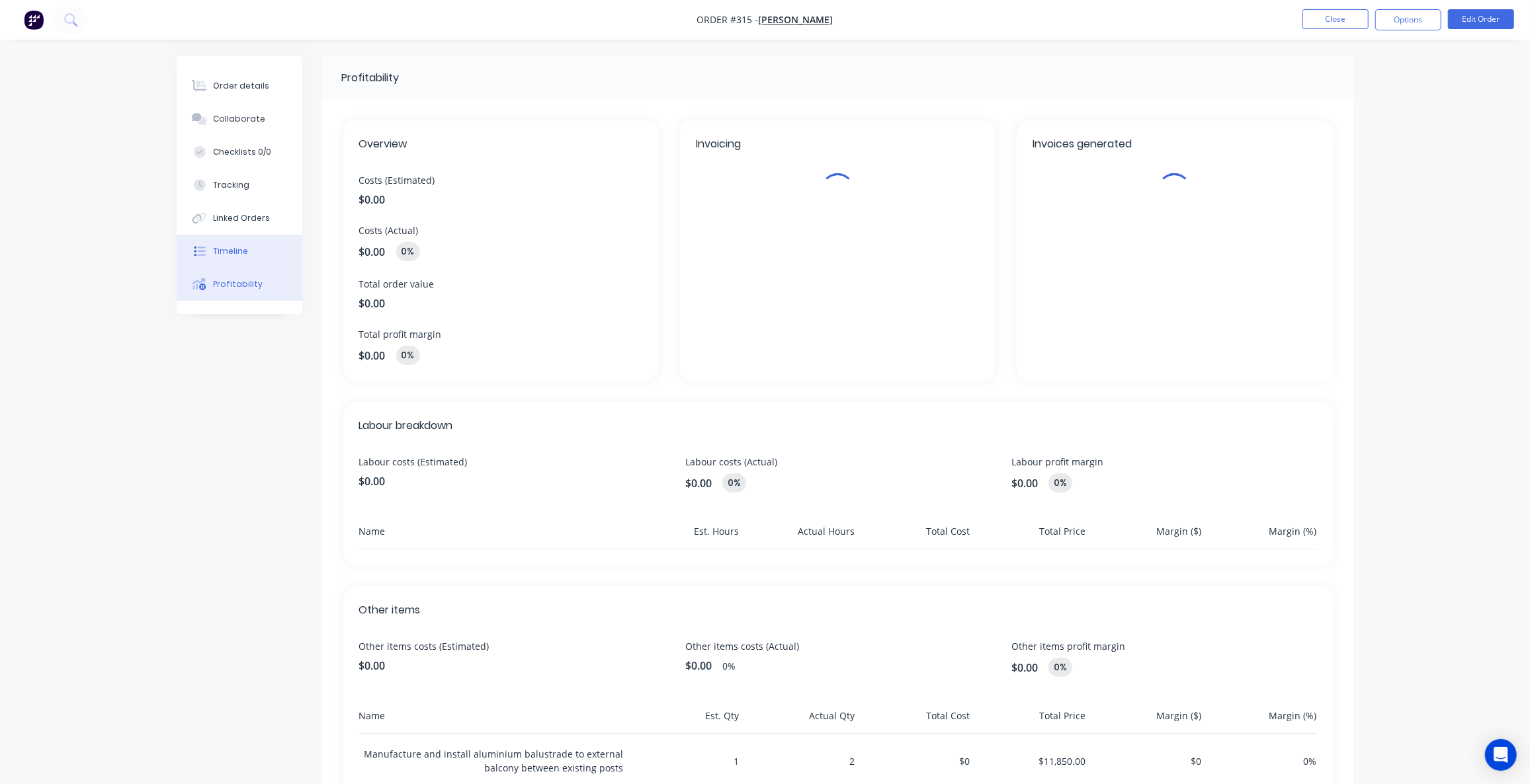
click at [249, 246] on button "Timeline" at bounding box center [239, 251] width 126 height 33
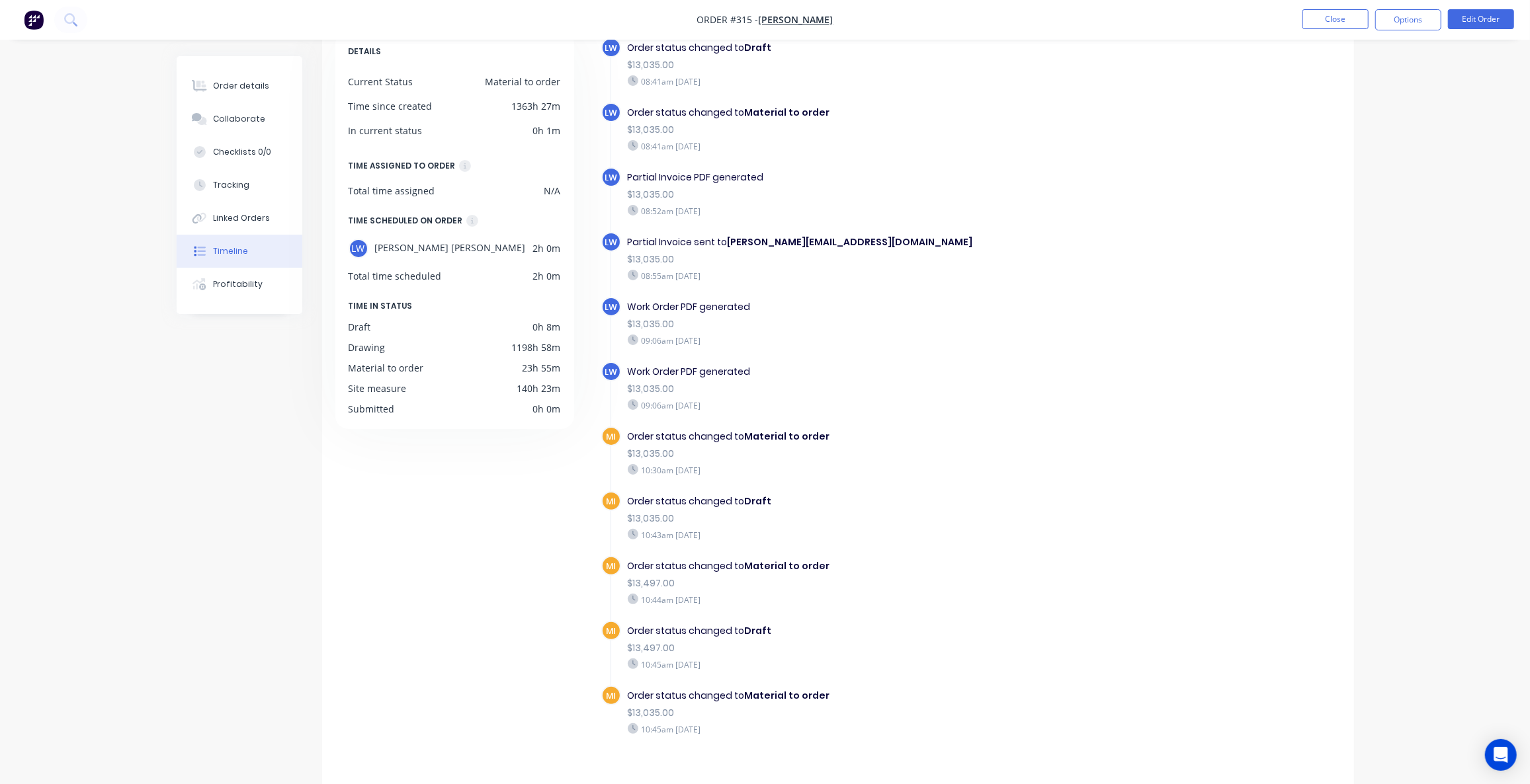
scroll to position [93, 0]
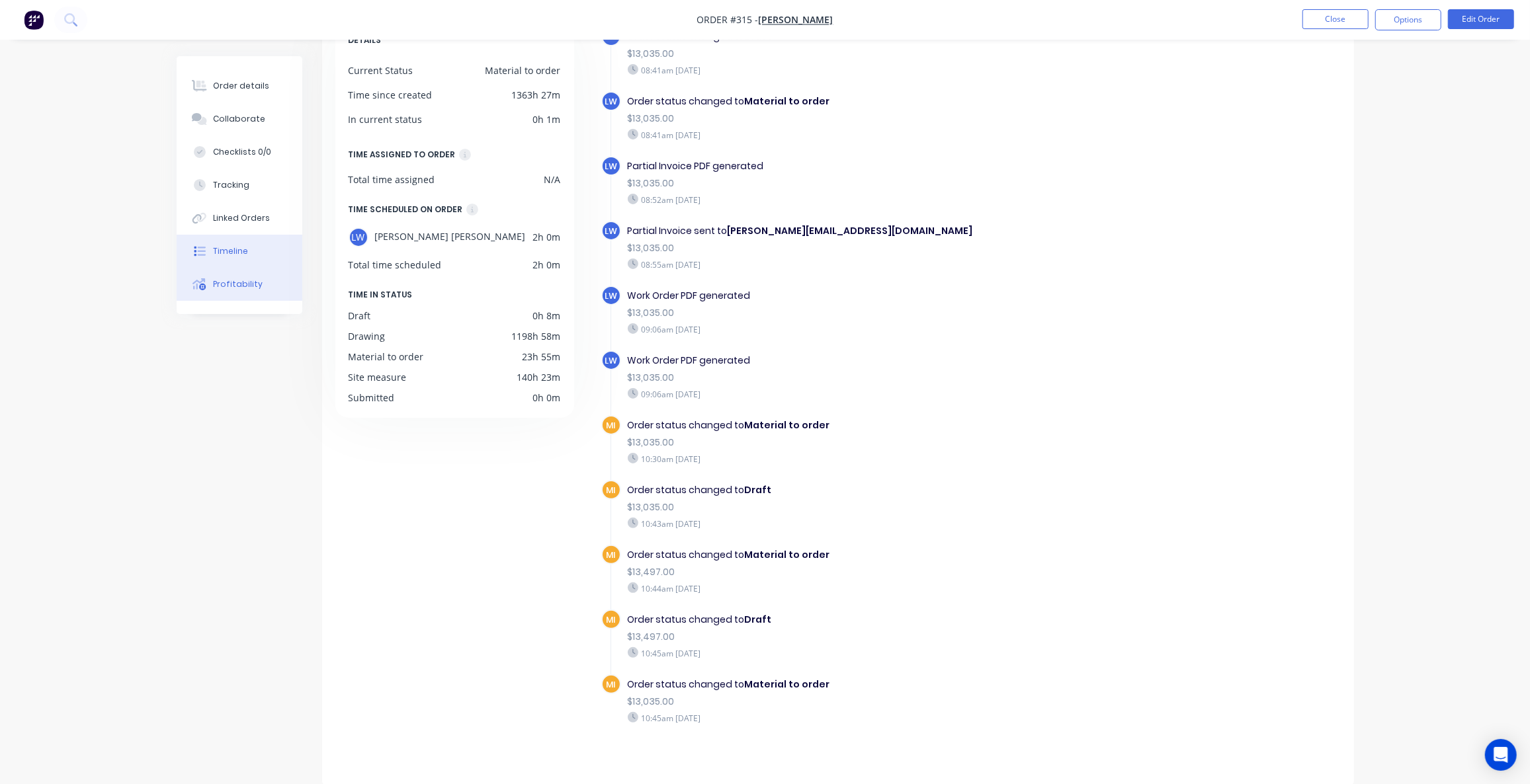
click at [233, 282] on div "Profitability" at bounding box center [238, 285] width 49 height 12
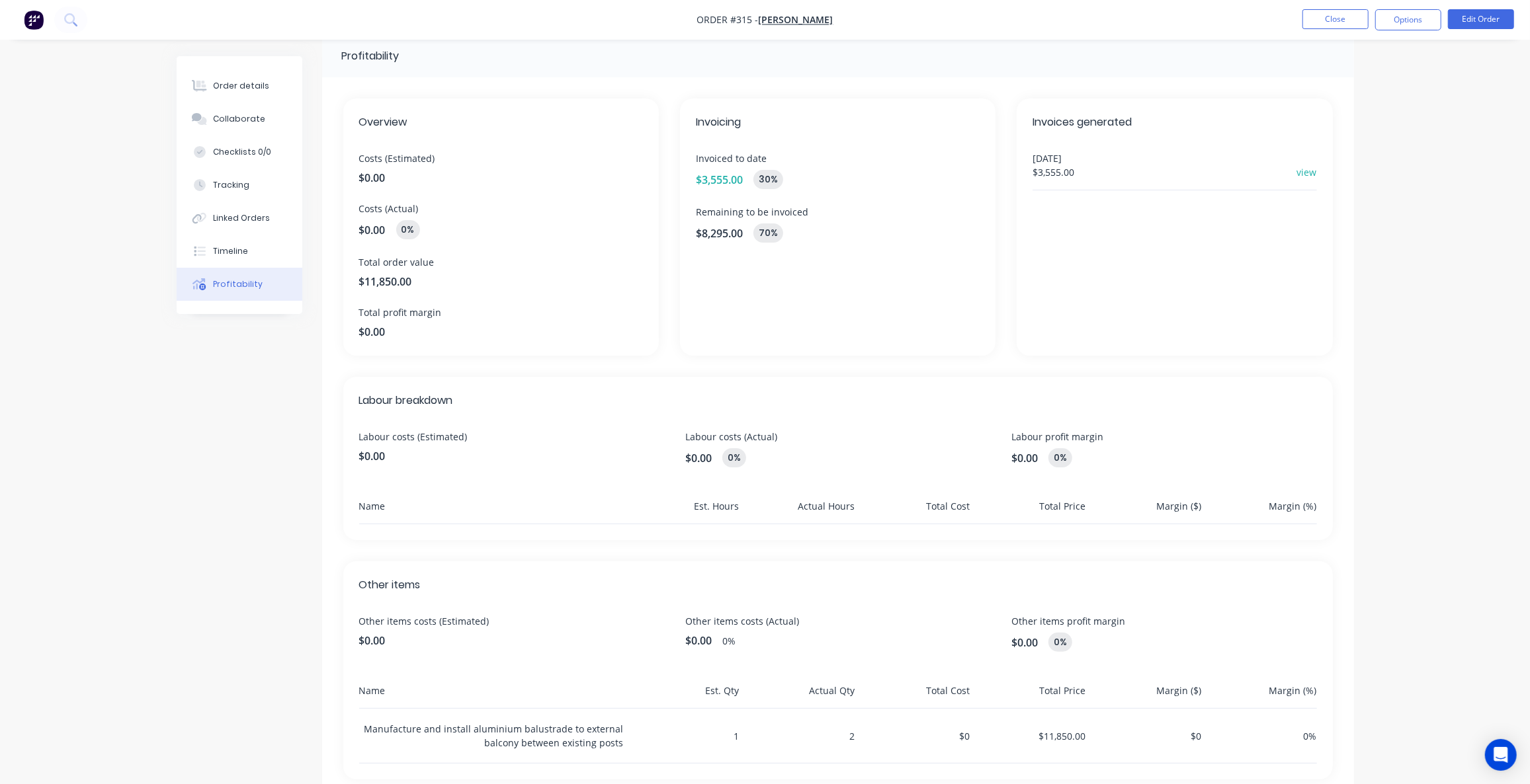
scroll to position [57, 0]
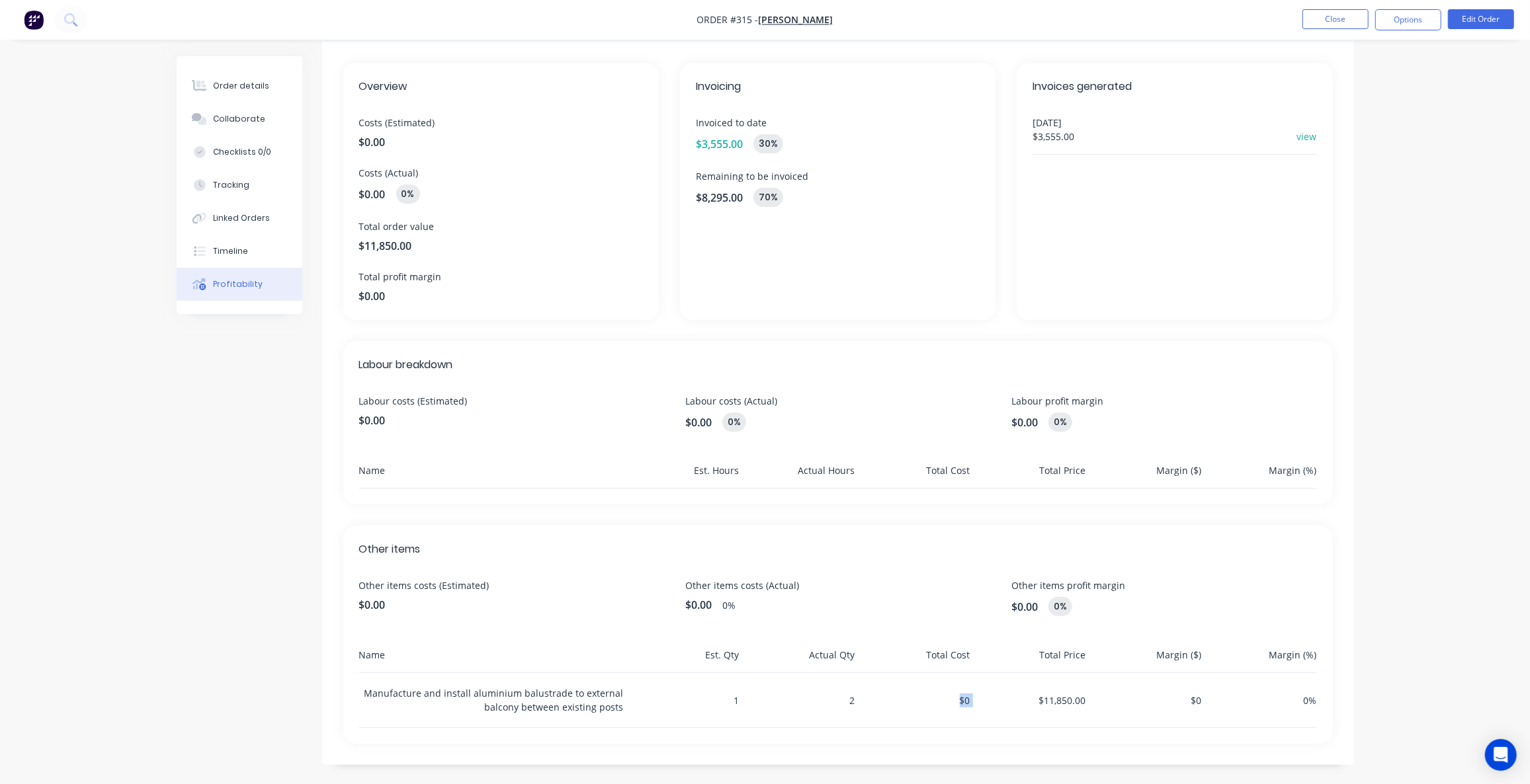
drag, startPoint x: 972, startPoint y: 696, endPoint x: 958, endPoint y: 700, distance: 14.6
click at [958, 700] on div "Manufacture and install aluminium balustrade to external balcony between existi…" at bounding box center [838, 700] width 958 height 55
click at [947, 716] on div "$0" at bounding box center [915, 700] width 110 height 54
click at [249, 90] on div "Order details" at bounding box center [241, 86] width 56 height 12
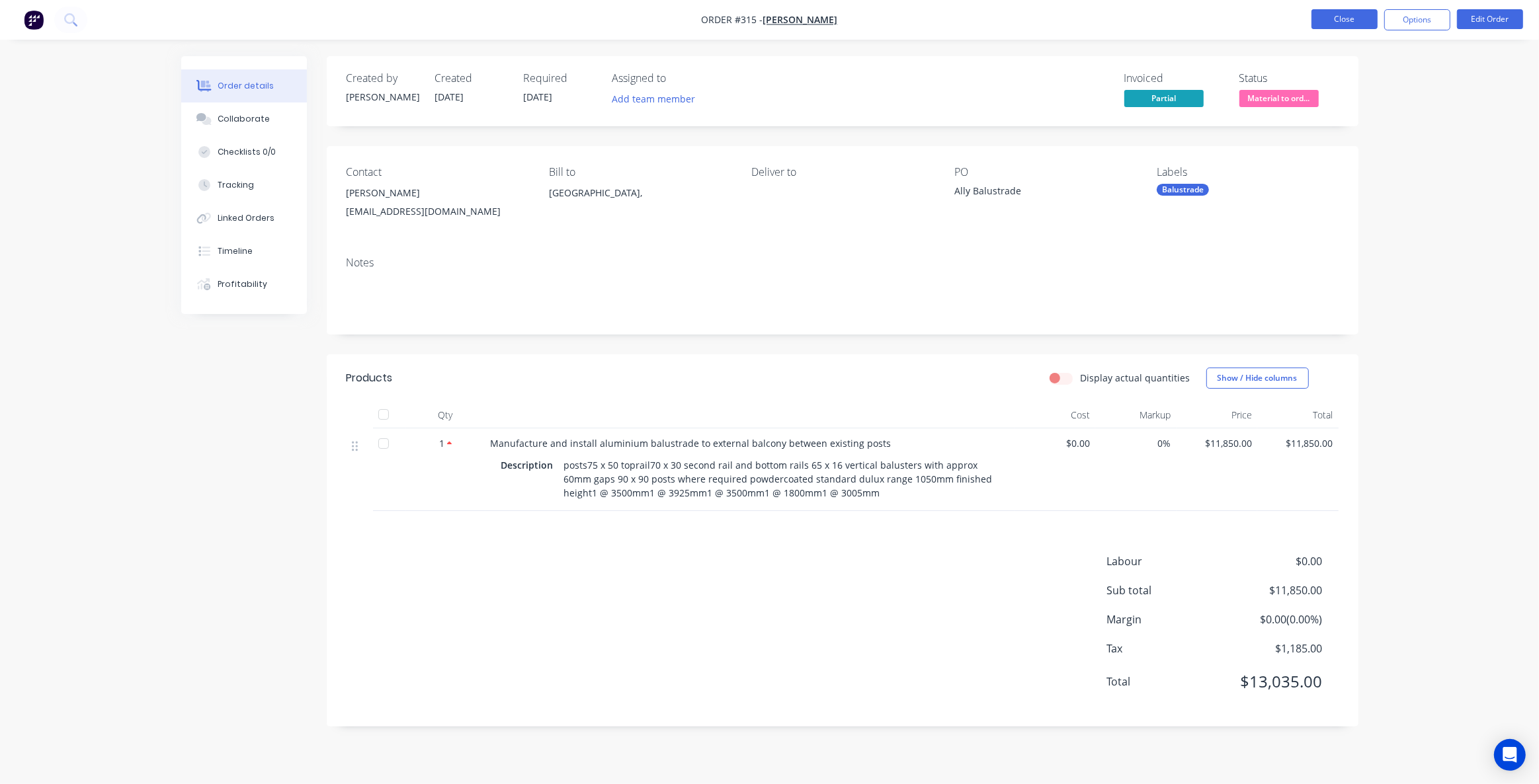
click at [1342, 18] on button "Close" at bounding box center [1345, 19] width 66 height 20
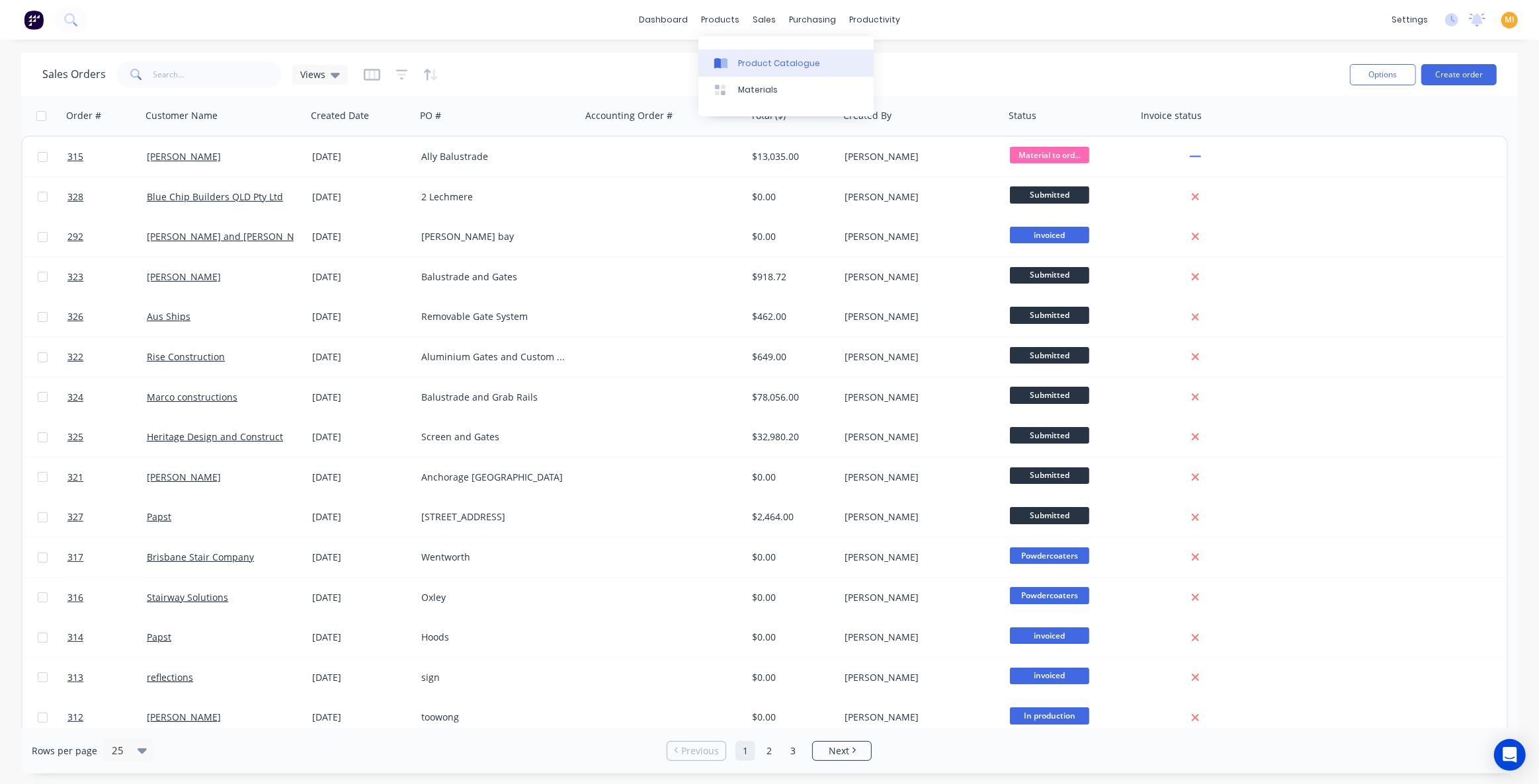
click at [737, 60] on link "Product Catalogue" at bounding box center [786, 63] width 175 height 26
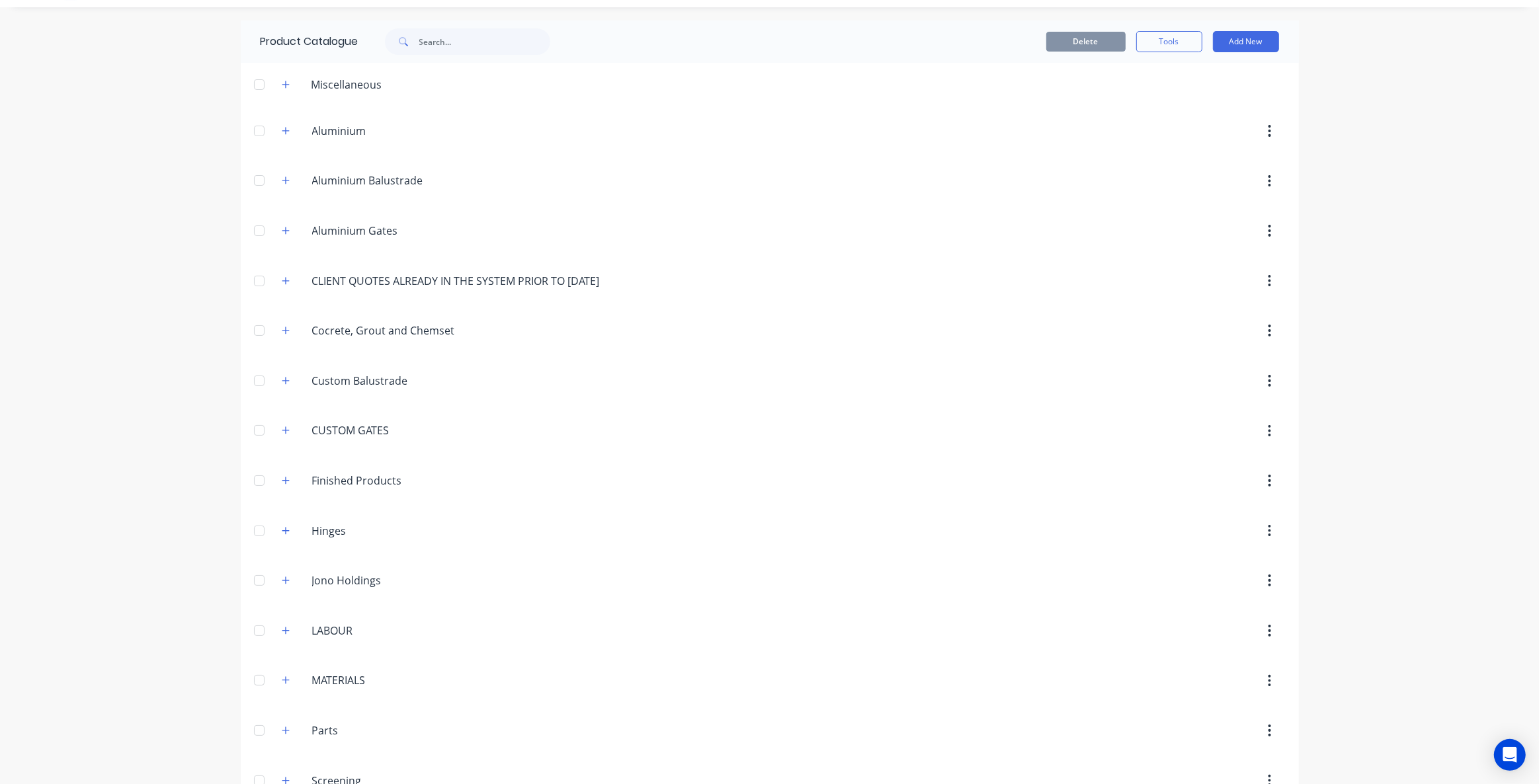
scroll to position [59, 0]
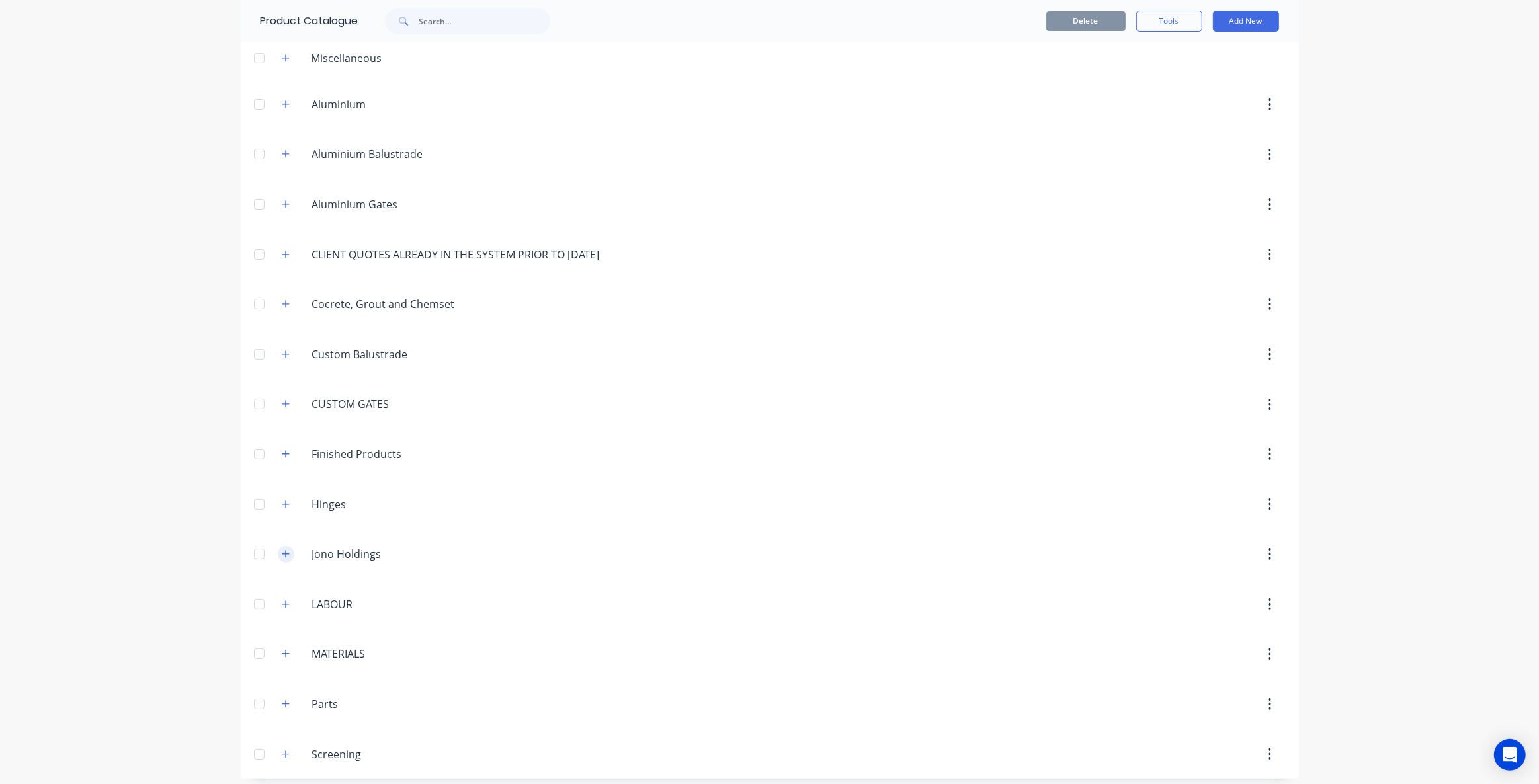
click at [287, 548] on button "button" at bounding box center [286, 555] width 16 height 16
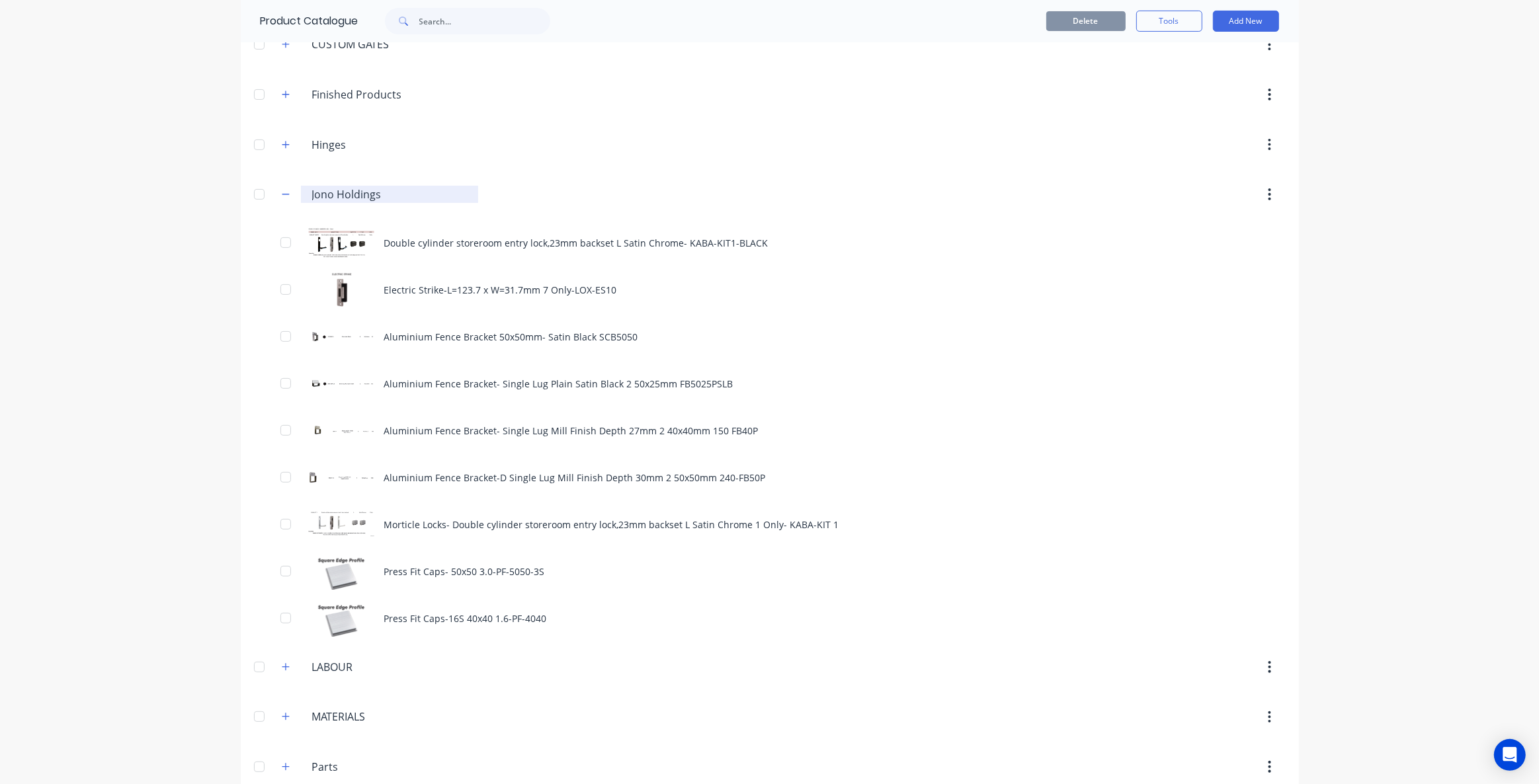
scroll to position [420, 0]
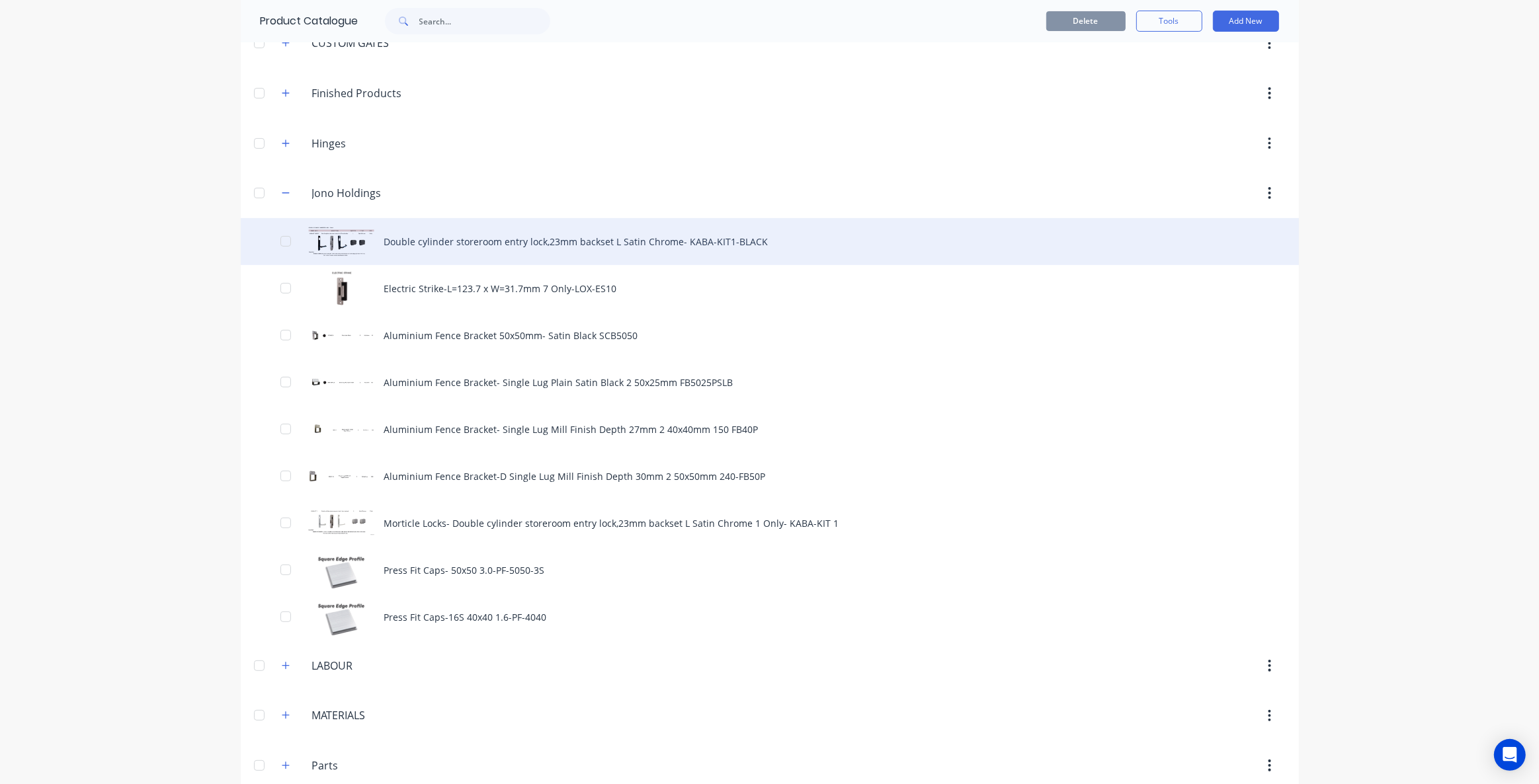
click at [456, 246] on div "Double cylinder storeroom entry lock,23mm backset L Satin Chrome- KABA-KIT1-BLA…" at bounding box center [770, 242] width 1059 height 47
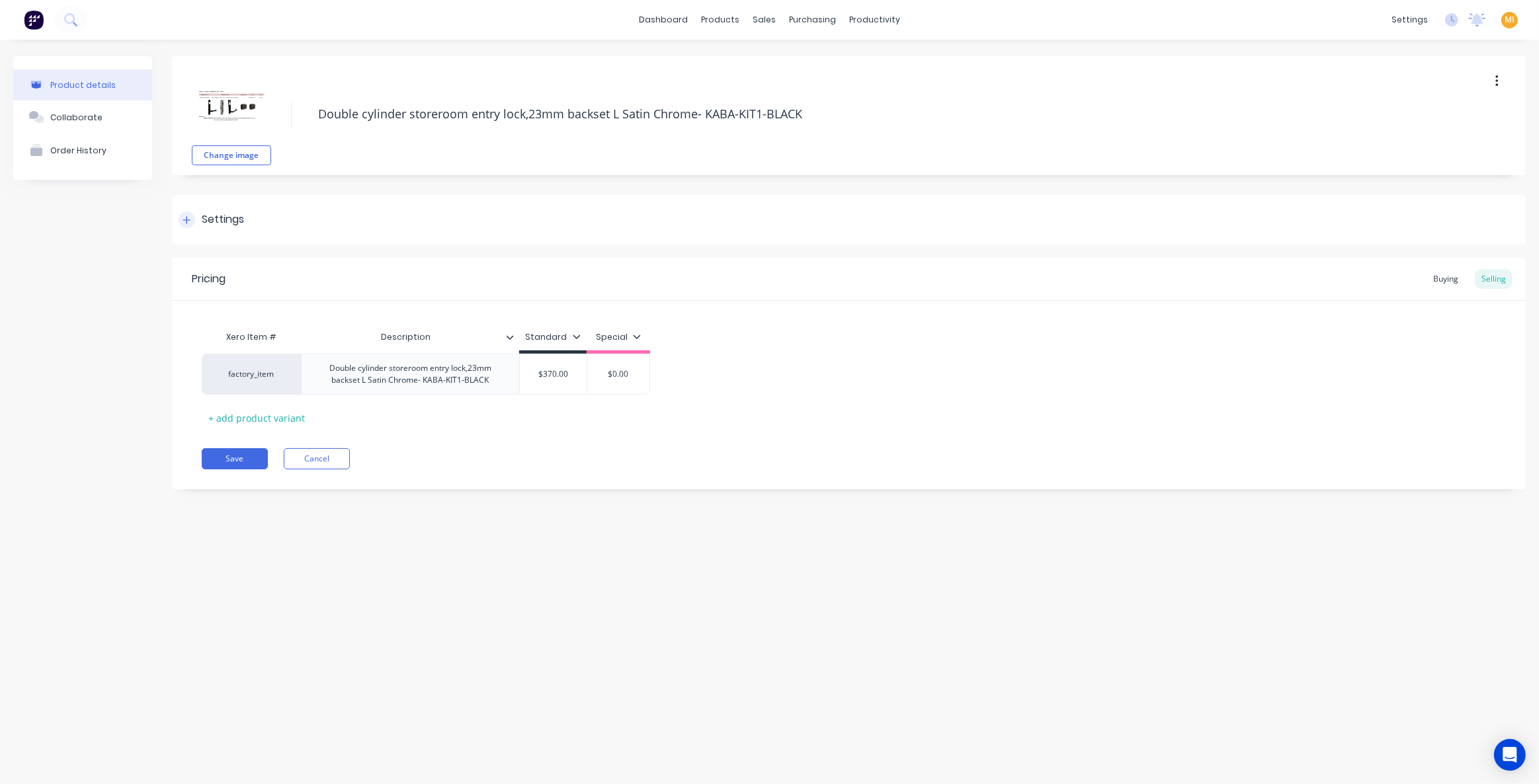
click at [305, 208] on div "Settings" at bounding box center [849, 219] width 1354 height 49
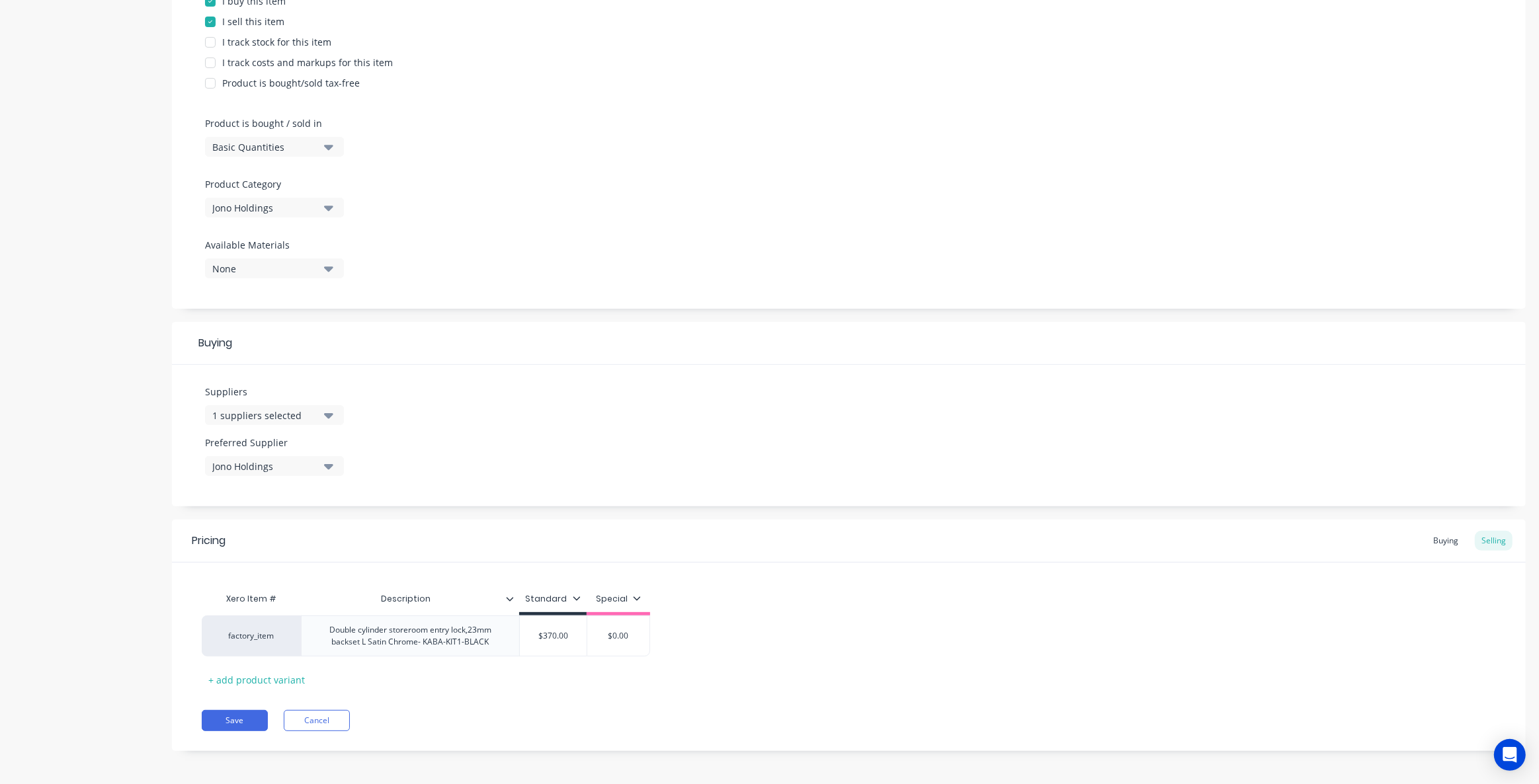
scroll to position [301, 0]
click at [338, 57] on div "I track costs and markups for this item" at bounding box center [308, 61] width 171 height 14
click at [641, 701] on div "Pricing Buying Selling Xero Item # Description Cost Markup Price Standard Speci…" at bounding box center [849, 634] width 1354 height 232
click at [232, 721] on button "Save" at bounding box center [235, 719] width 66 height 21
type textarea "x"
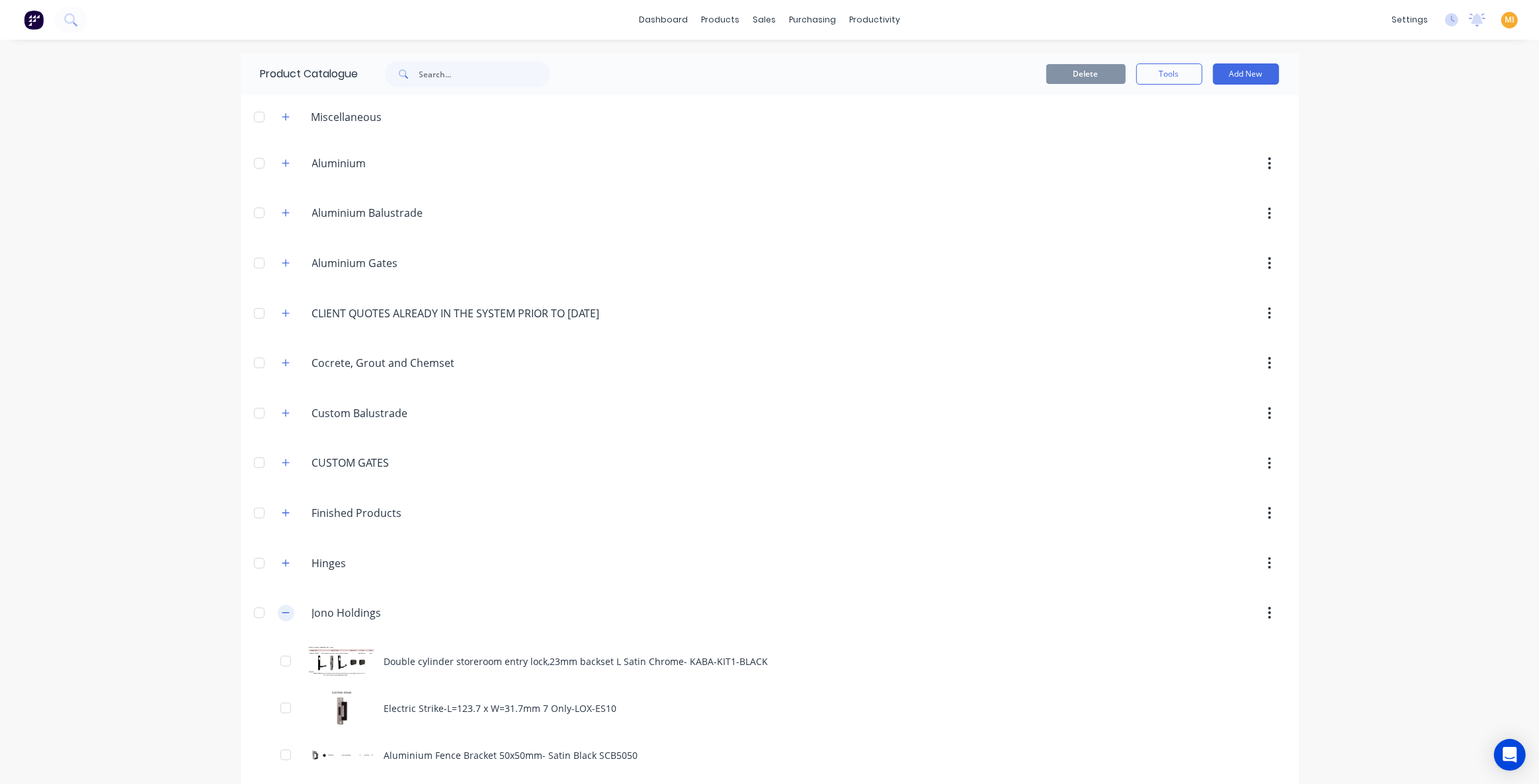
click at [282, 608] on icon "button" at bounding box center [285, 613] width 8 height 10
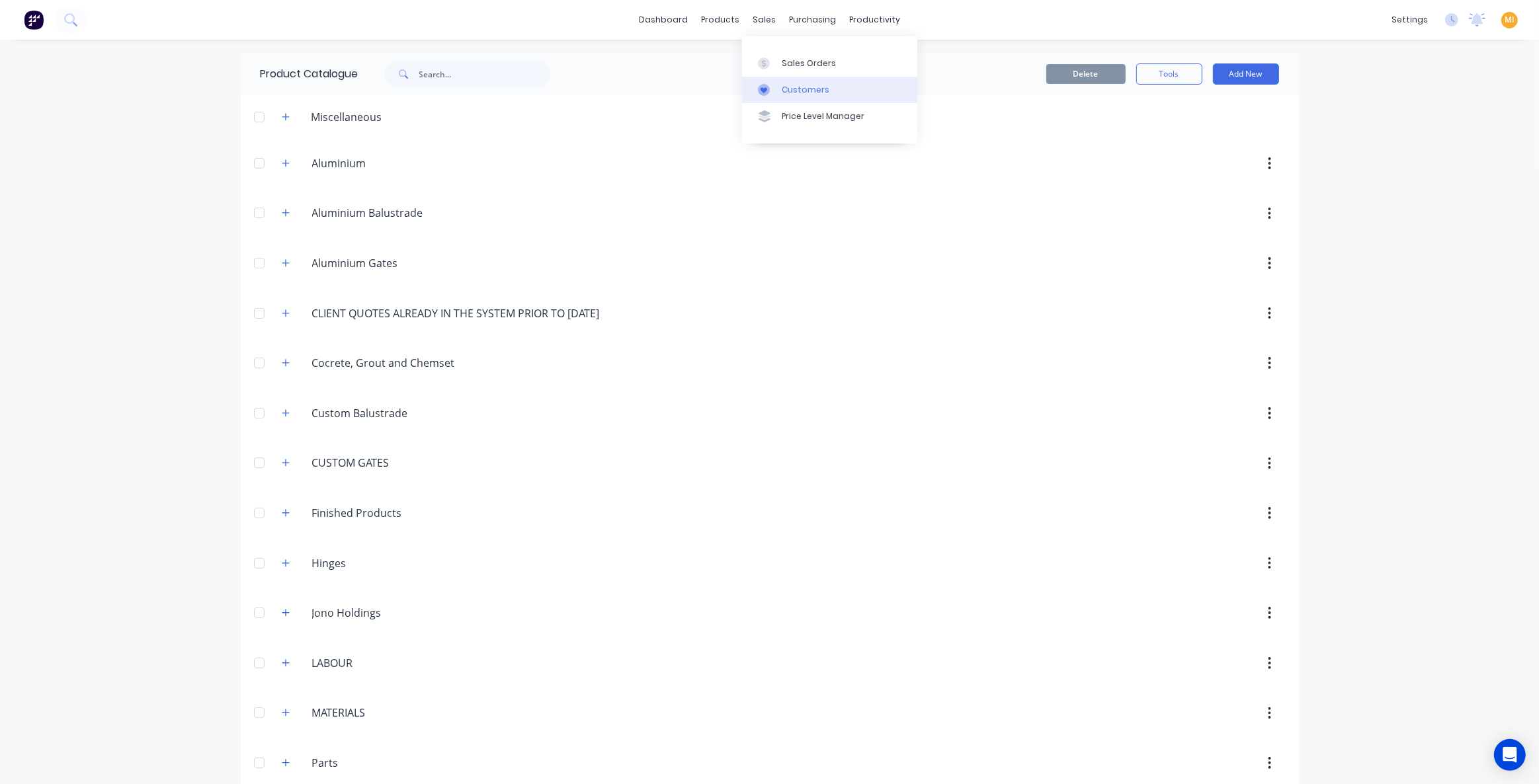
click at [785, 86] on div "Customers" at bounding box center [806, 90] width 48 height 12
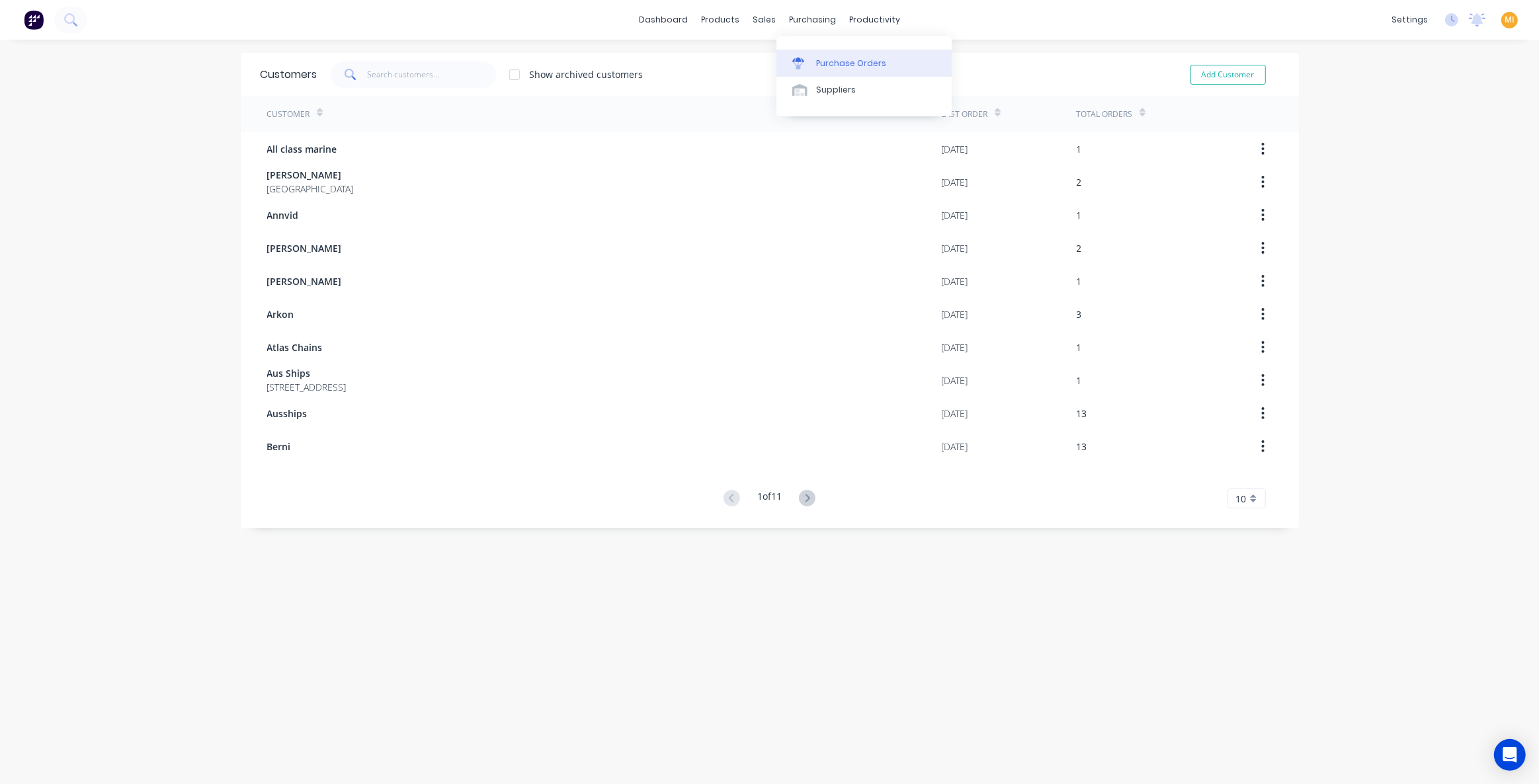
click at [830, 59] on div "Purchase Orders" at bounding box center [850, 63] width 70 height 12
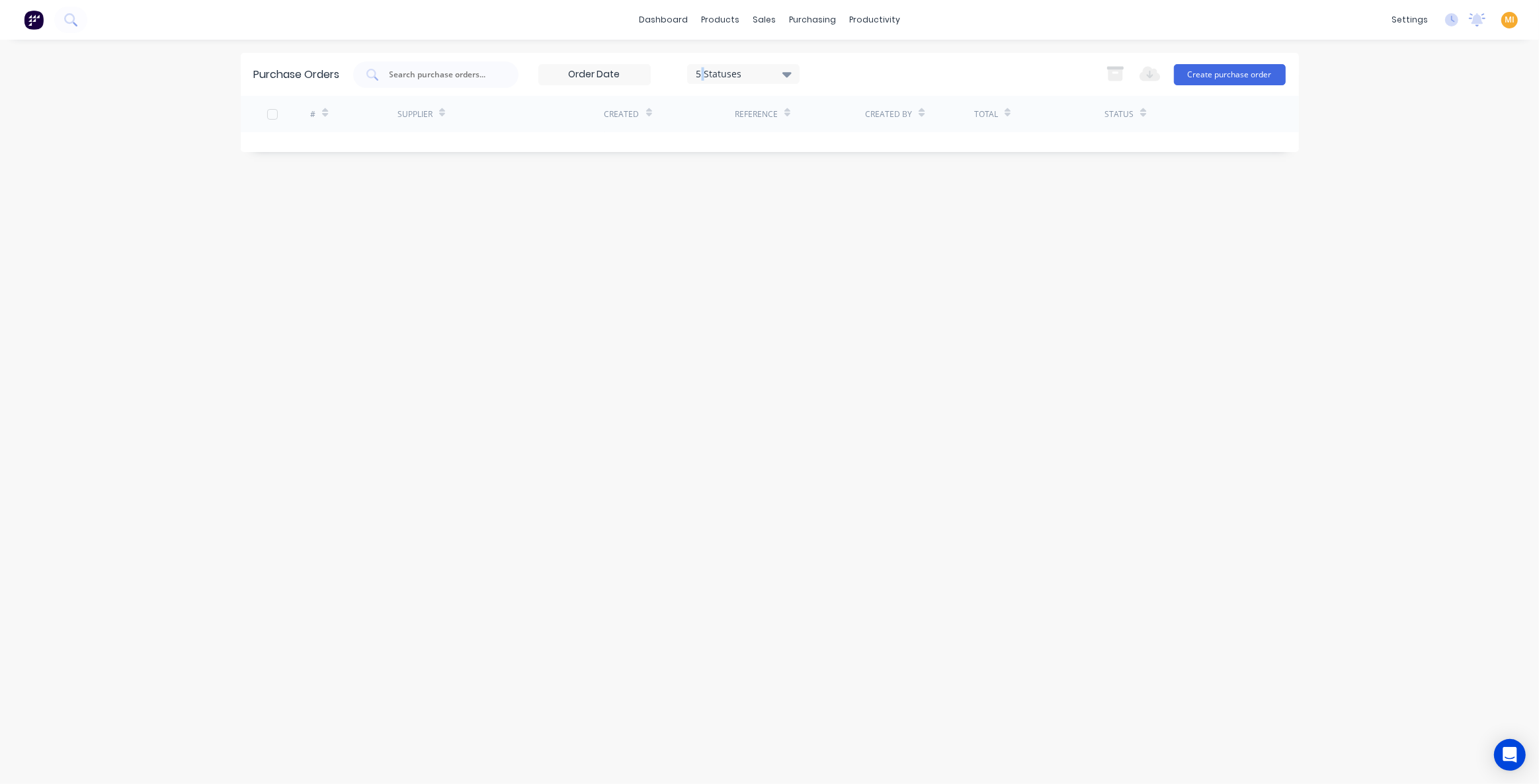
drag, startPoint x: 703, startPoint y: 74, endPoint x: 701, endPoint y: 81, distance: 7.3
click at [705, 74] on div "5 Statuses" at bounding box center [743, 74] width 95 height 14
click at [830, 132] on div at bounding box center [832, 135] width 26 height 26
click at [538, 199] on div "Purchase Orders 7 Statuses 7 Statuses Export to Excel (XLSX) Create purchase or…" at bounding box center [770, 412] width 1059 height 718
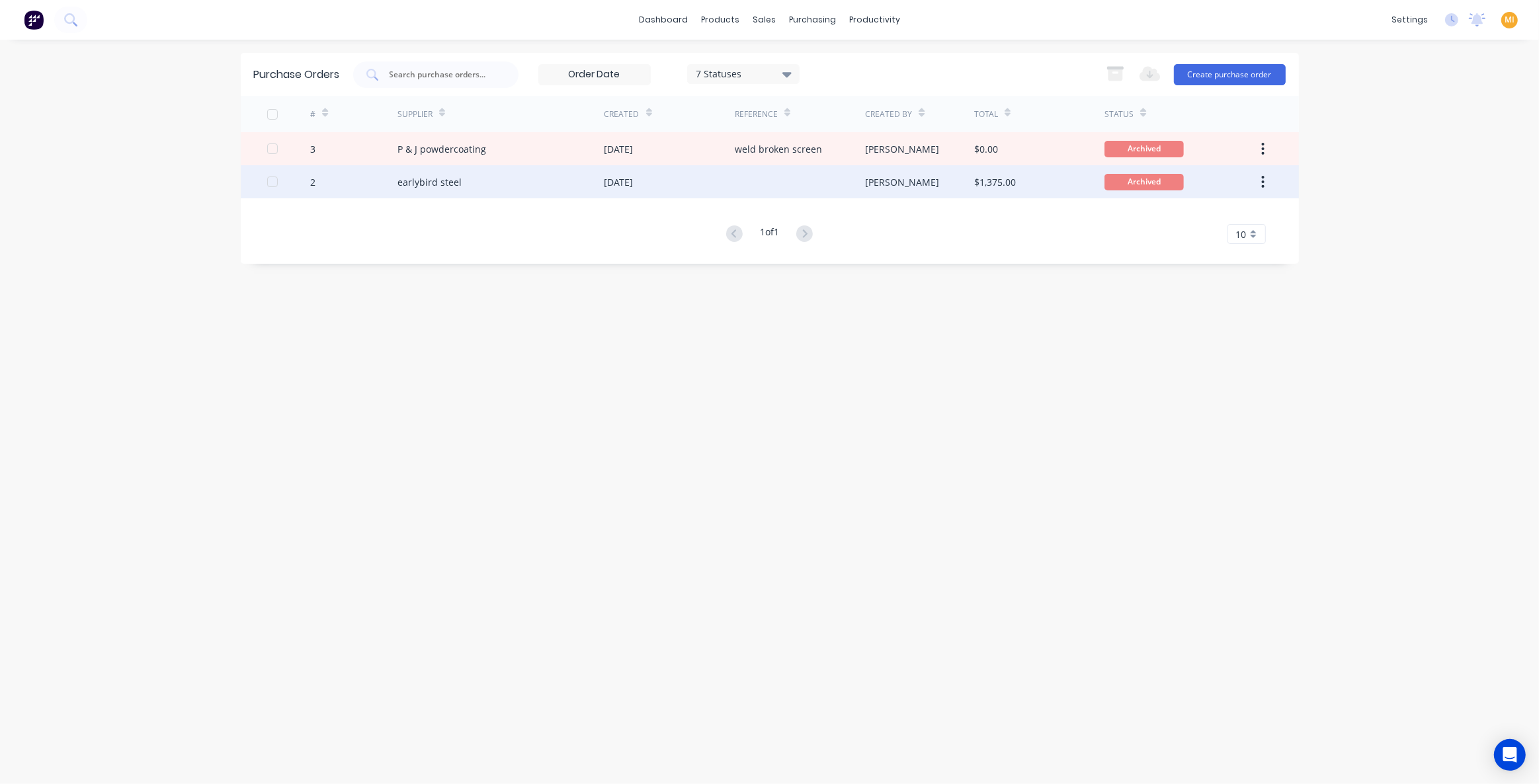
click at [454, 175] on div "earlybird steel" at bounding box center [429, 182] width 64 height 14
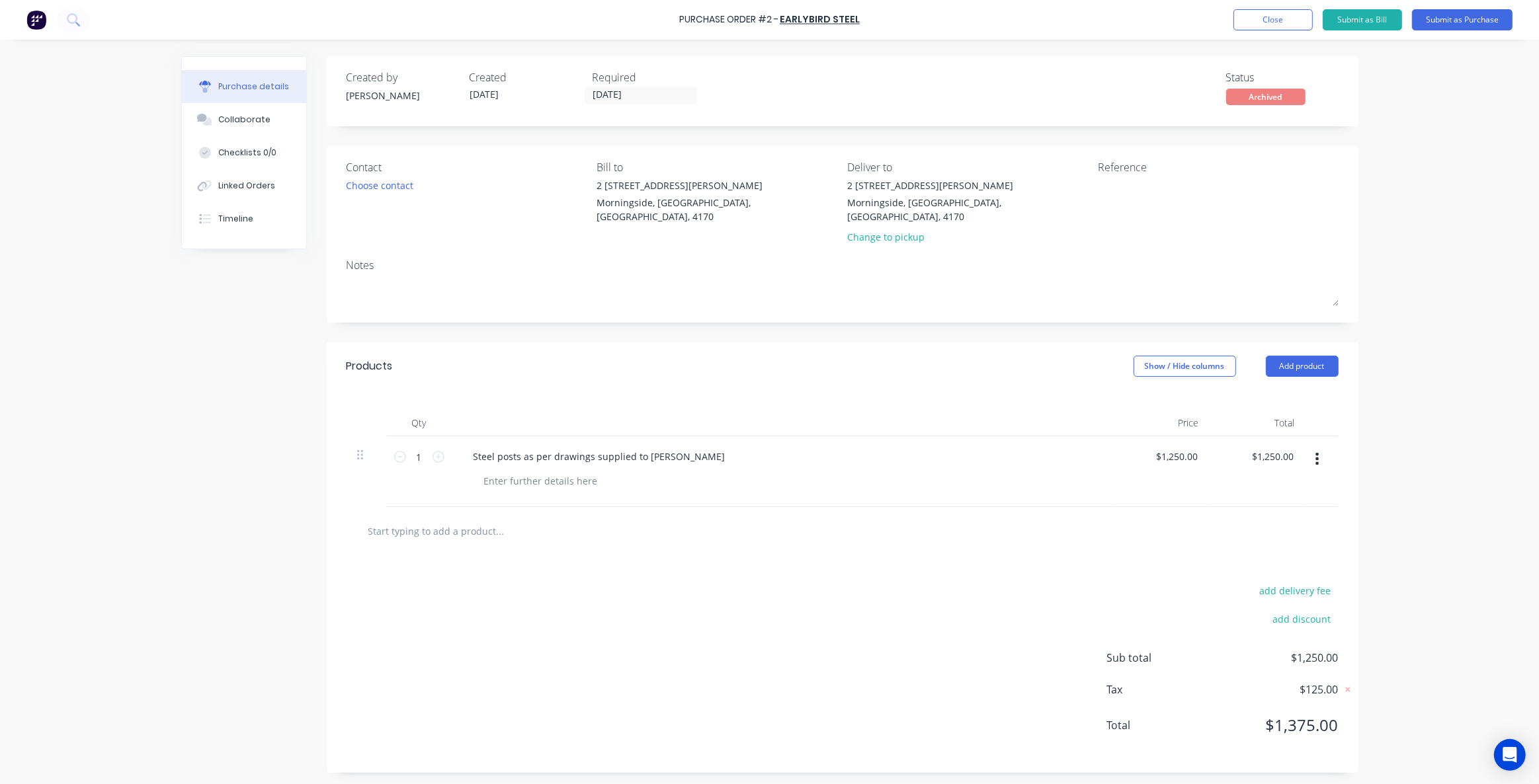
click at [478, 518] on input "text" at bounding box center [500, 531] width 265 height 26
click at [319, 507] on div "Created by Rick Created 24/05/24 Required 24/05/24 Status Archived Contact Choo…" at bounding box center [770, 414] width 1177 height 717
click at [1274, 29] on button "Close" at bounding box center [1273, 20] width 79 height 21
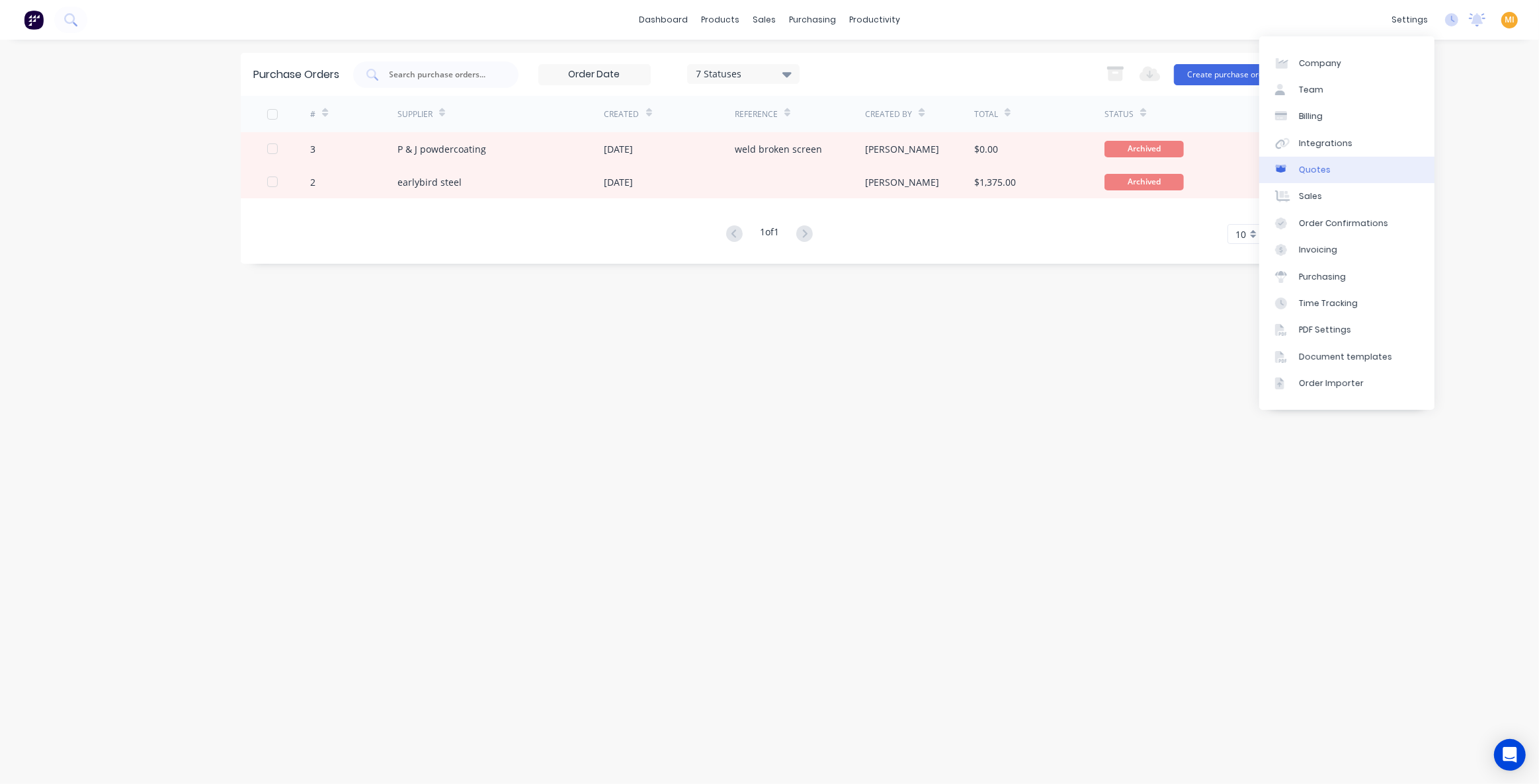
drag, startPoint x: 1350, startPoint y: 141, endPoint x: 1333, endPoint y: 163, distance: 27.8
click at [1350, 141] on link "Integrations" at bounding box center [1347, 143] width 175 height 26
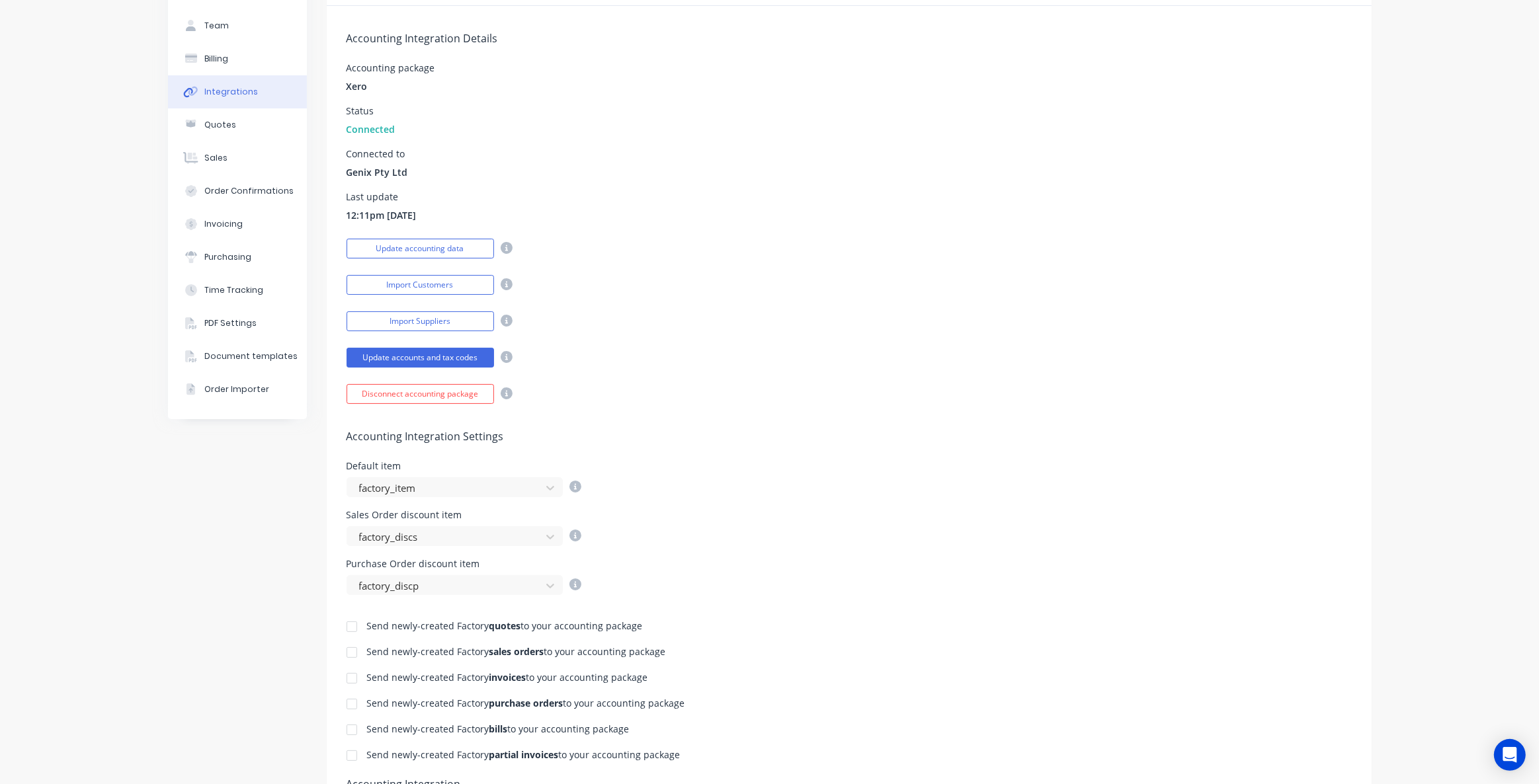
scroll to position [210, 0]
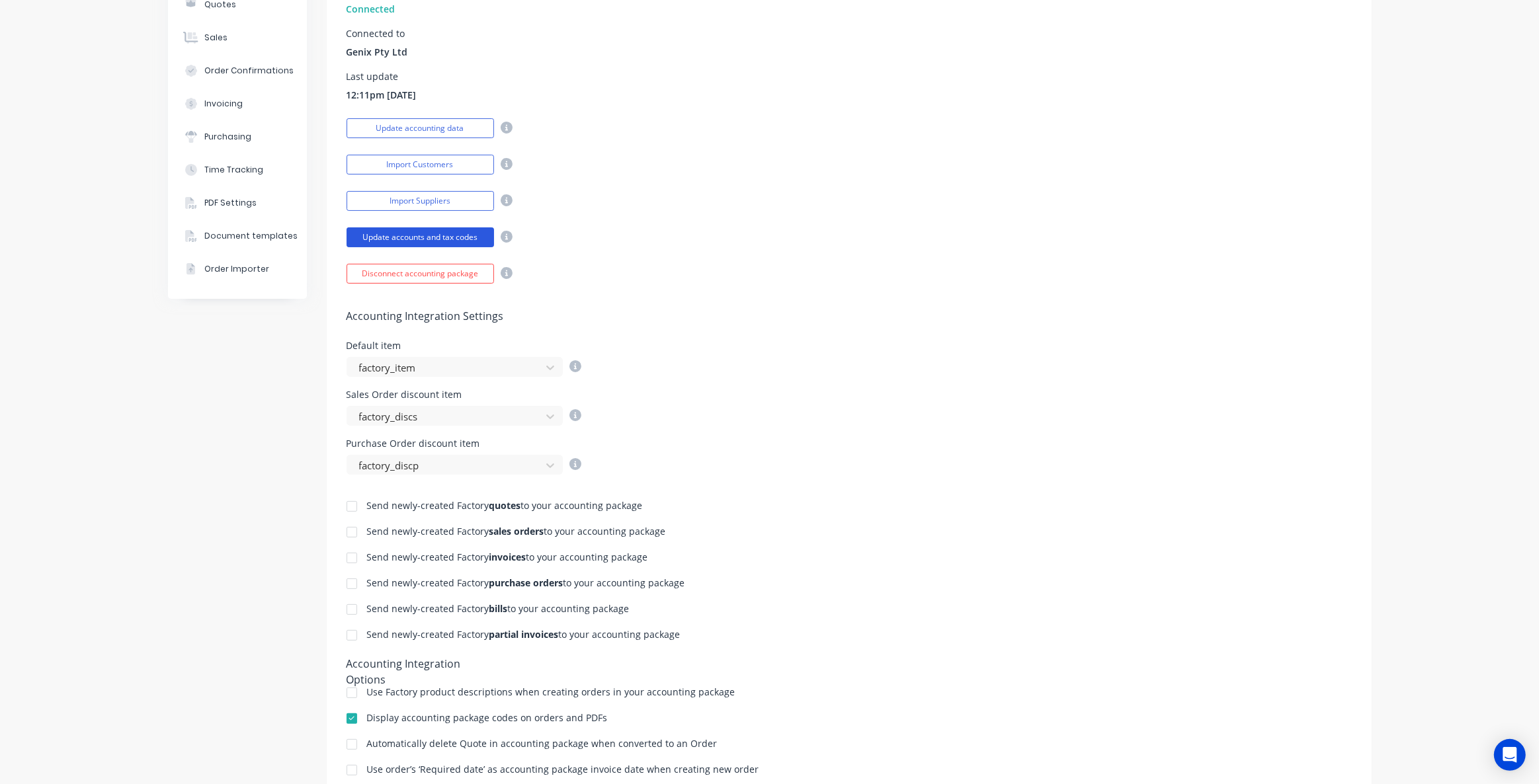
click at [424, 235] on button "Update accounts and tax codes" at bounding box center [420, 237] width 147 height 20
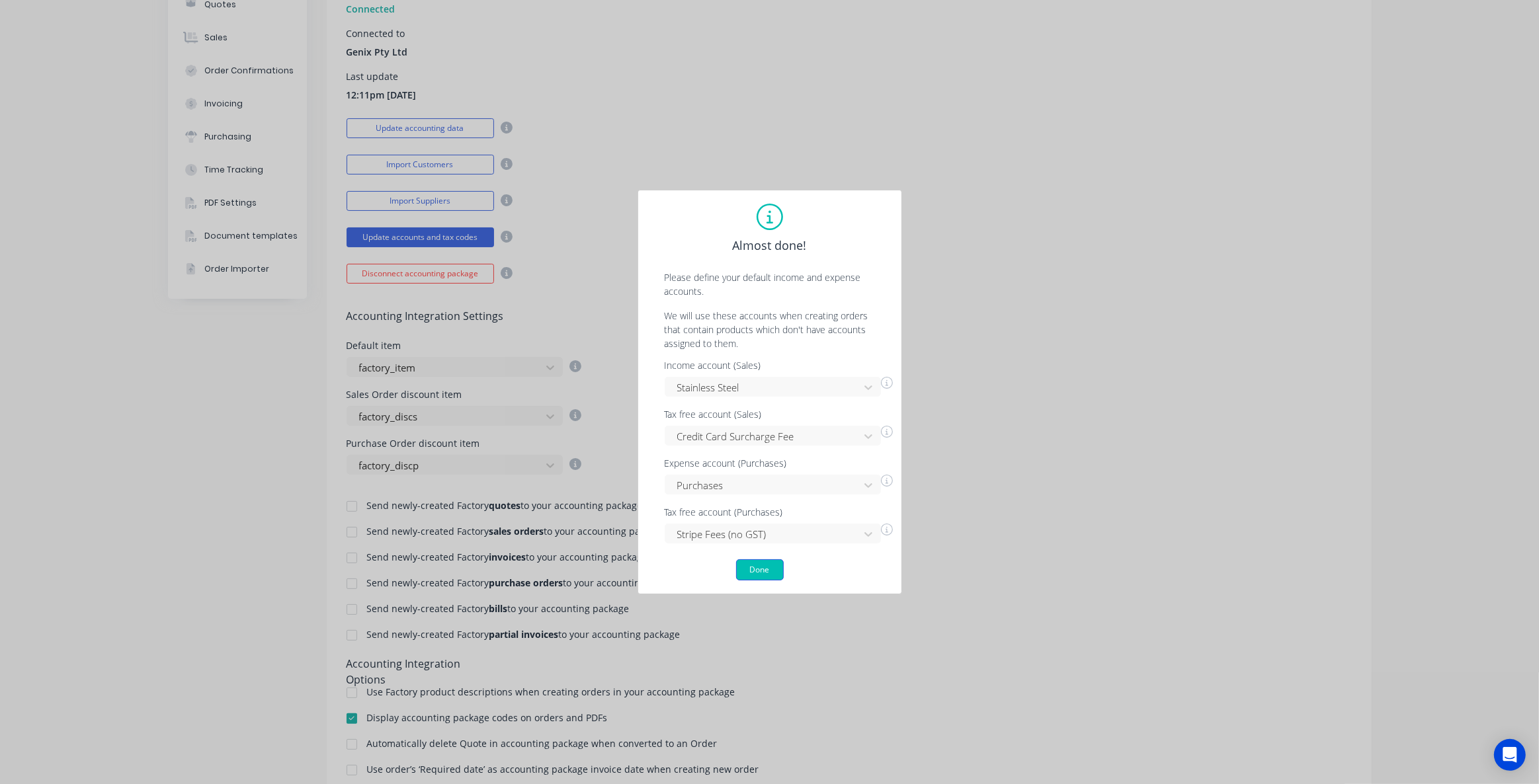
click at [749, 567] on button "Done" at bounding box center [760, 570] width 48 height 21
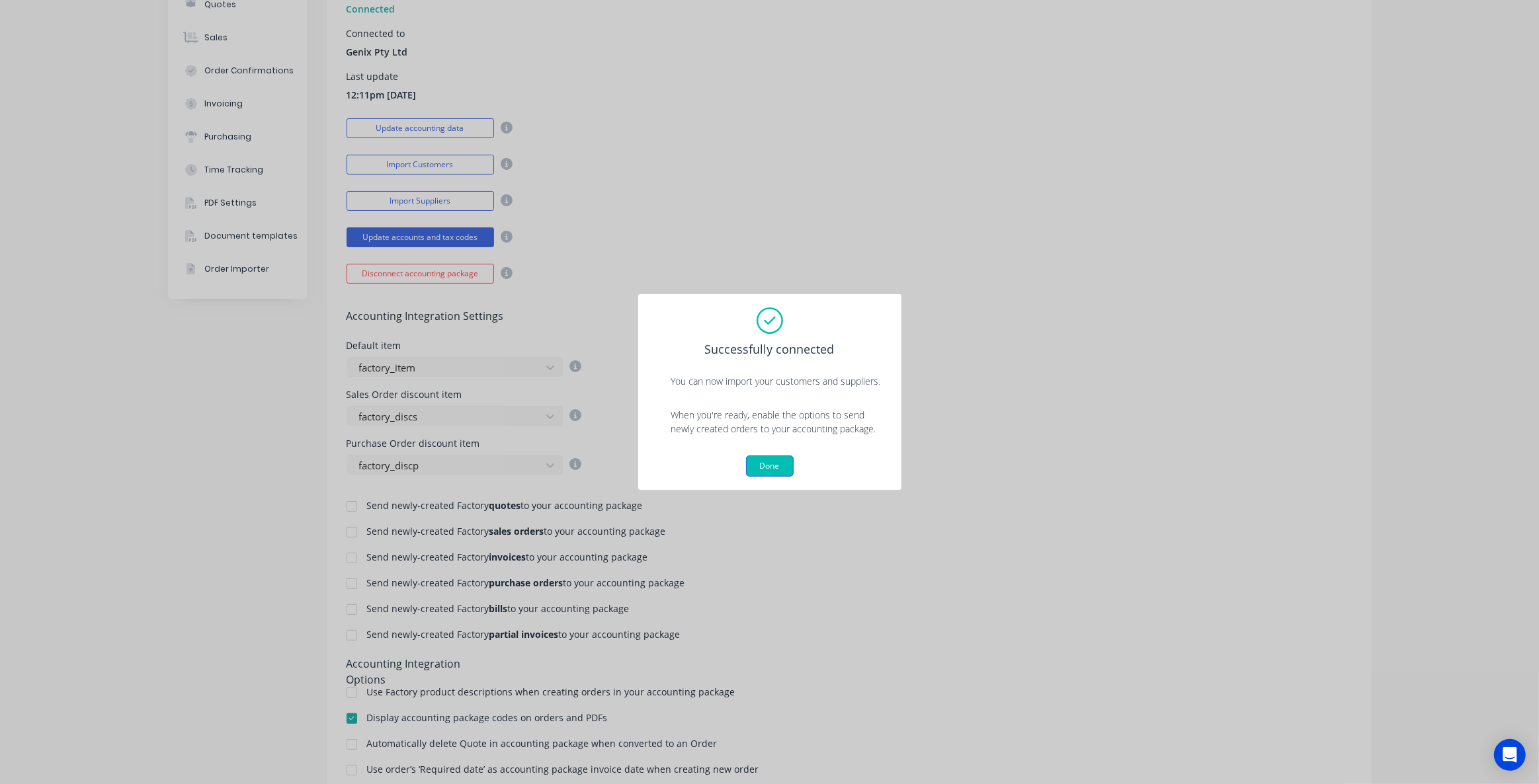
click at [756, 461] on button "Done" at bounding box center [770, 466] width 48 height 21
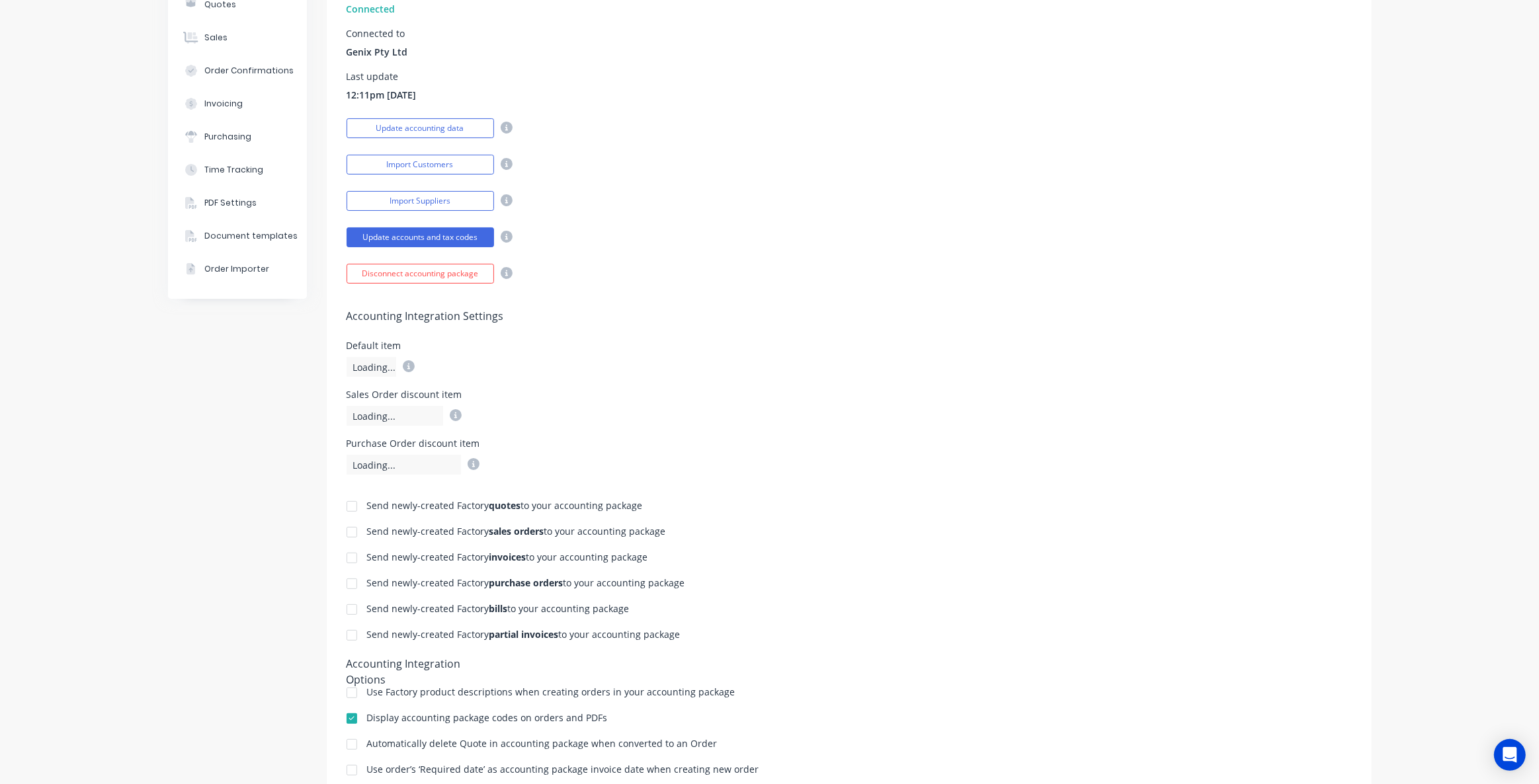
click at [262, 432] on div "Company Team Billing Integrations Quotes Sales Order Confirmations Invoicing Pu…" at bounding box center [237, 368] width 139 height 1052
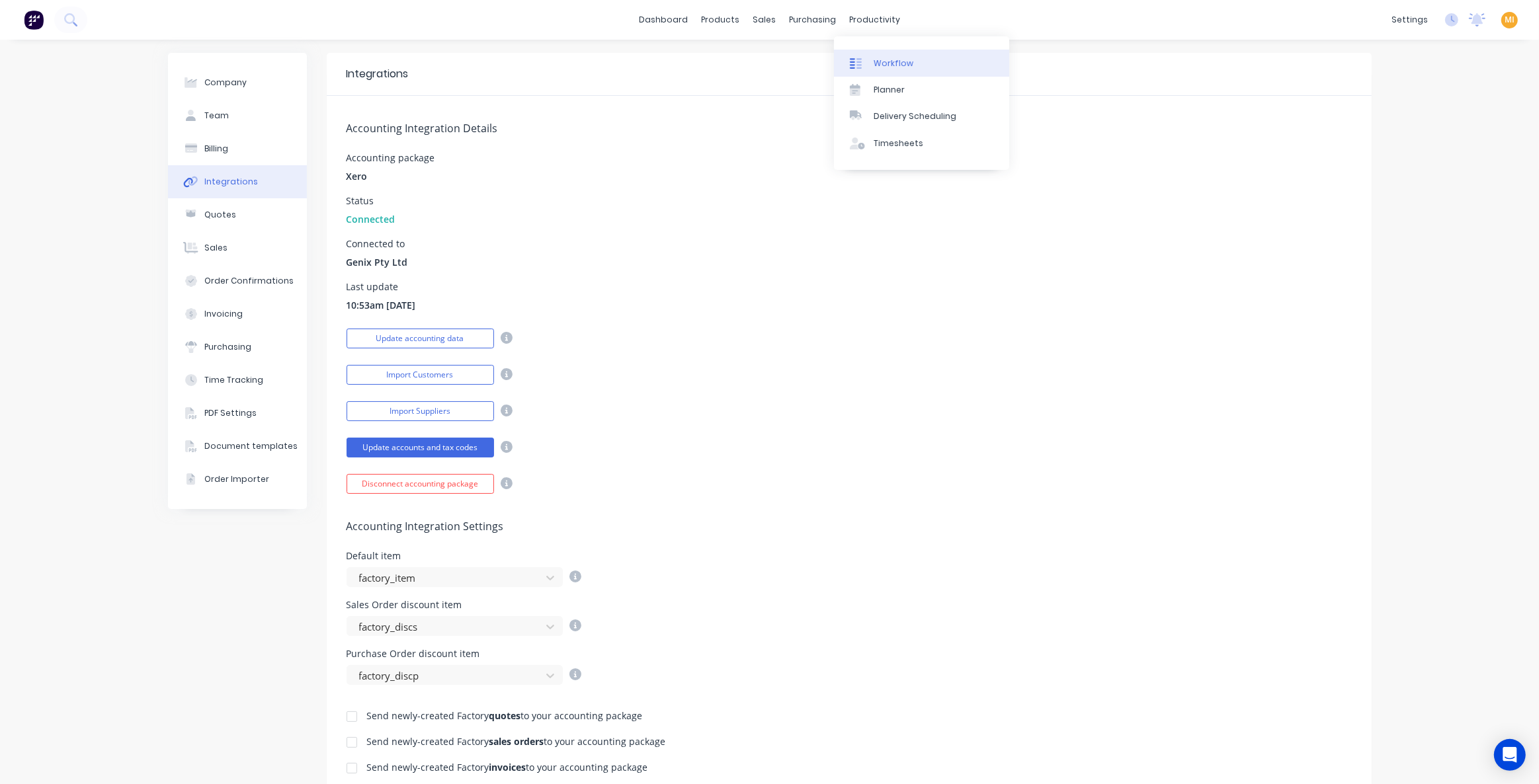
click at [901, 69] on link "Workflow" at bounding box center [922, 63] width 175 height 26
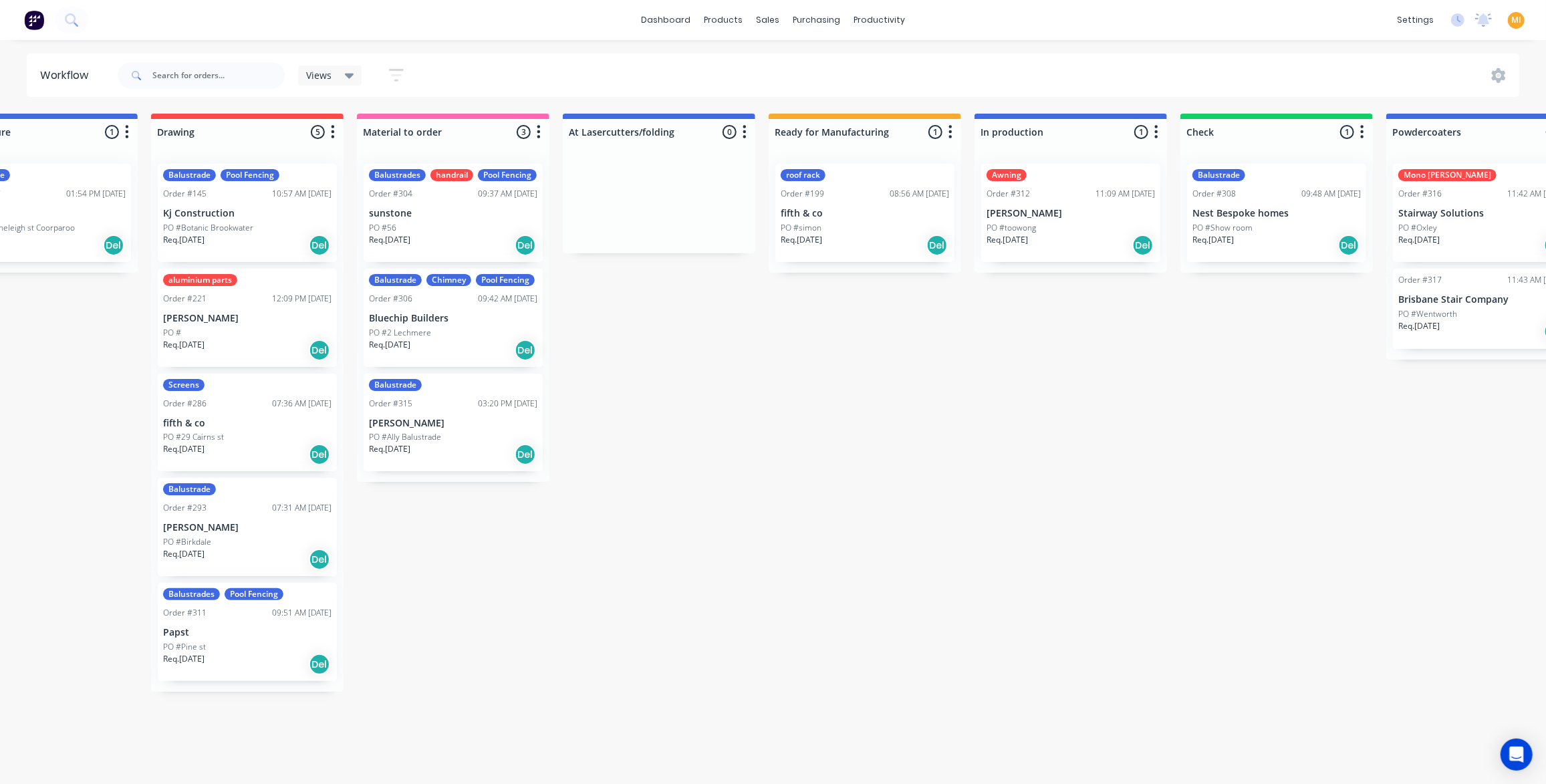
scroll to position [0, 129]
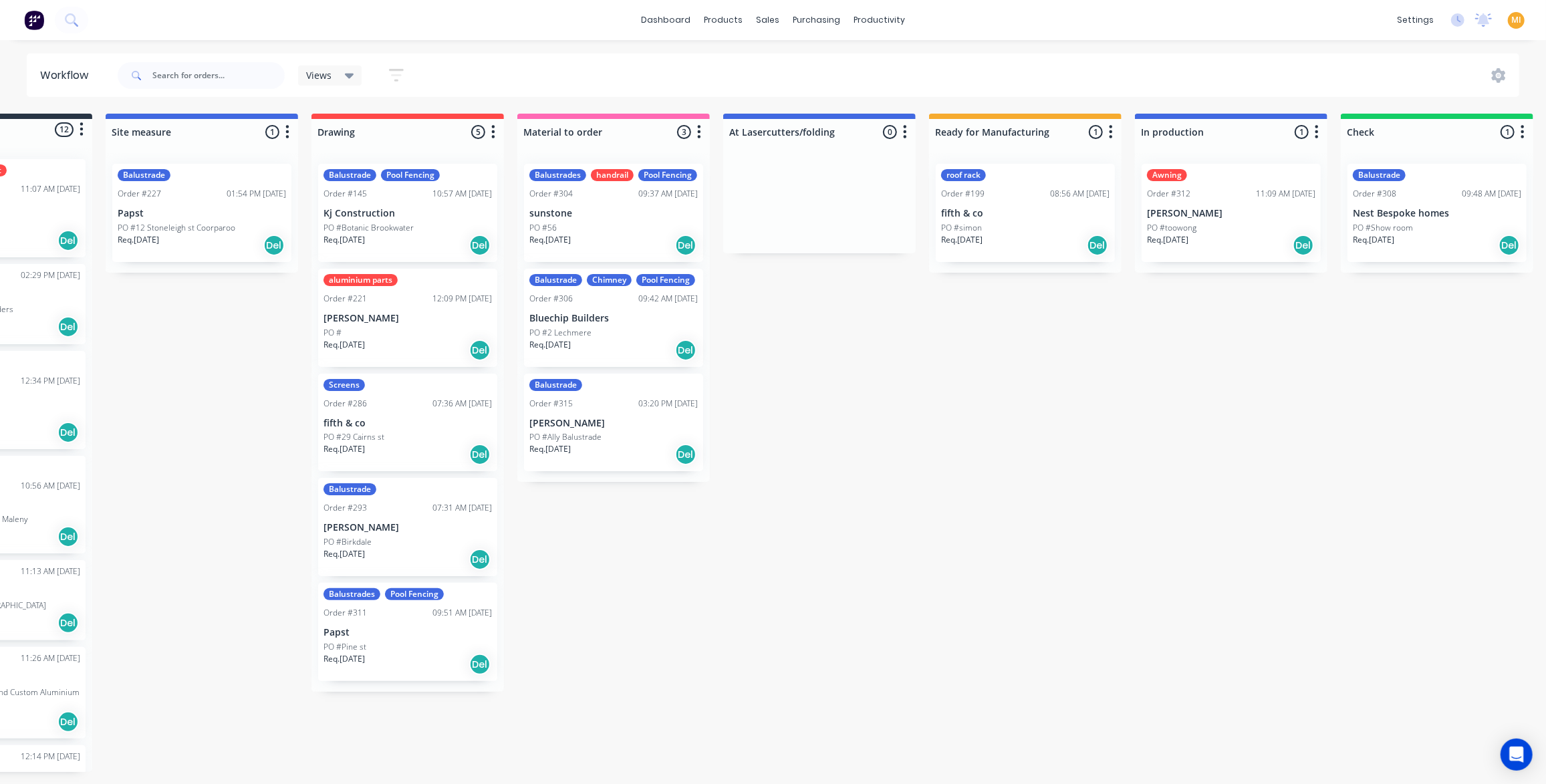
click at [907, 134] on button "button" at bounding box center [905, 132] width 16 height 16
click at [842, 178] on button "Notifications" at bounding box center [846, 183] width 134 height 22
click at [803, 374] on div "Submitted 12 Status colour #273444 hex #273444 Save Cancel Summaries Total orde…" at bounding box center [1266, 445] width 2810 height 663
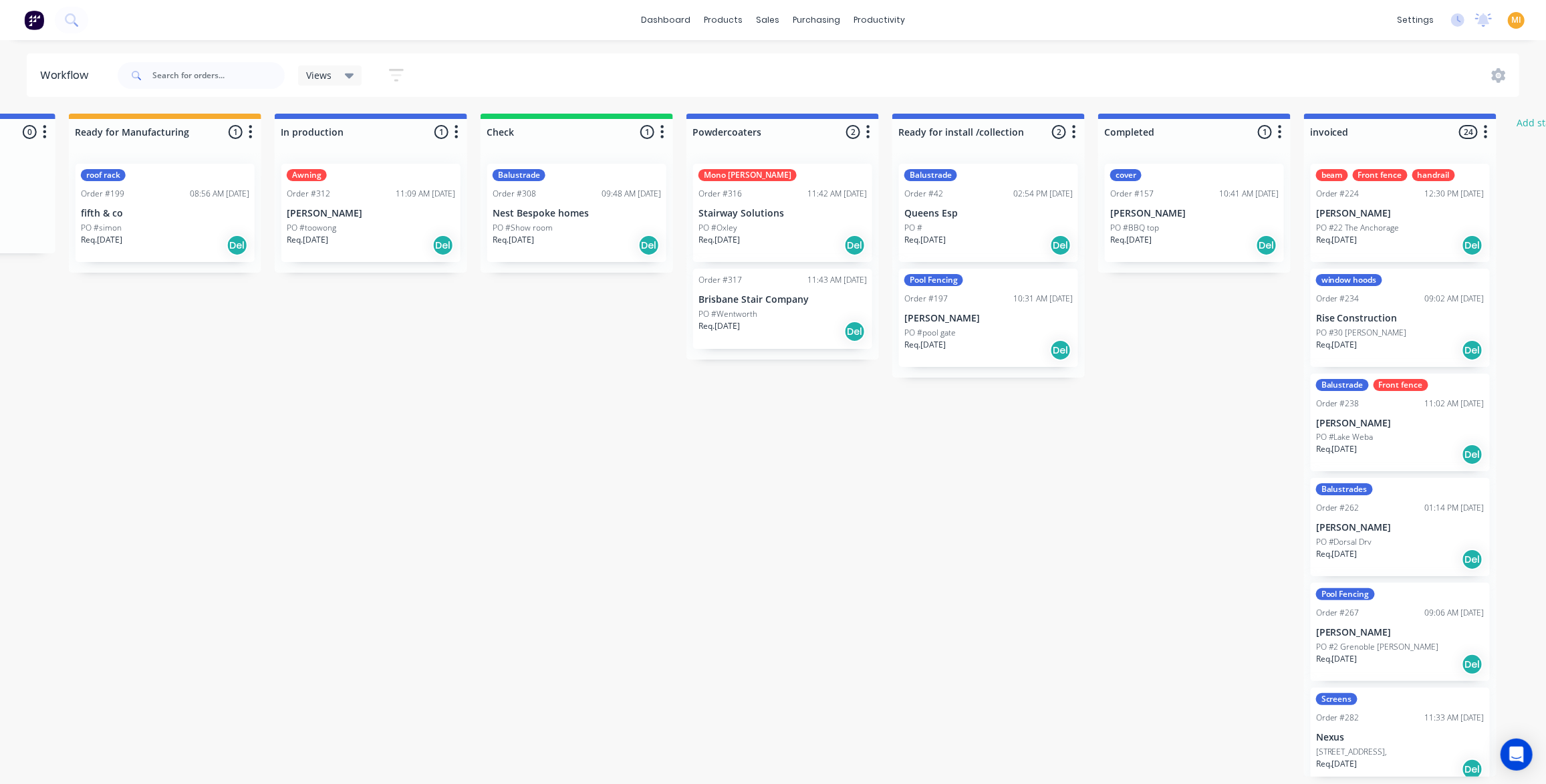
scroll to position [0, 1198]
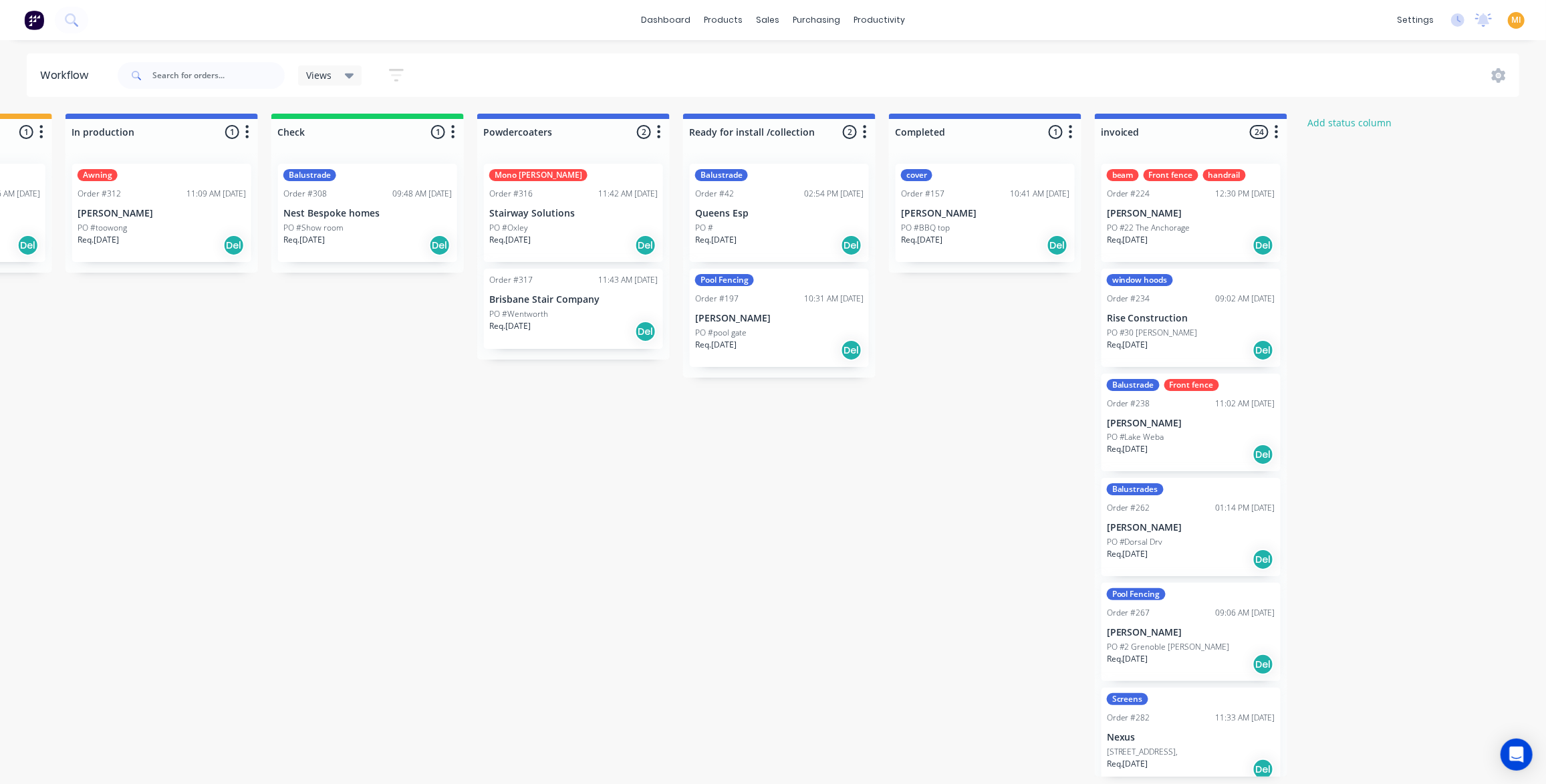
click at [864, 135] on icon "button" at bounding box center [865, 132] width 3 height 13
click at [792, 189] on button "Notifications" at bounding box center [806, 183] width 134 height 22
click at [756, 461] on div "Submitted 12 Status colour #273444 hex #273444 Save Cancel Summaries Total orde…" at bounding box center [196, 445] width 2810 height 663
click at [742, 202] on div "Balustrade Order #42 02:54 PM 22/05/24 Queens Esp PO # Req. 22/05/24 Del" at bounding box center [779, 213] width 179 height 98
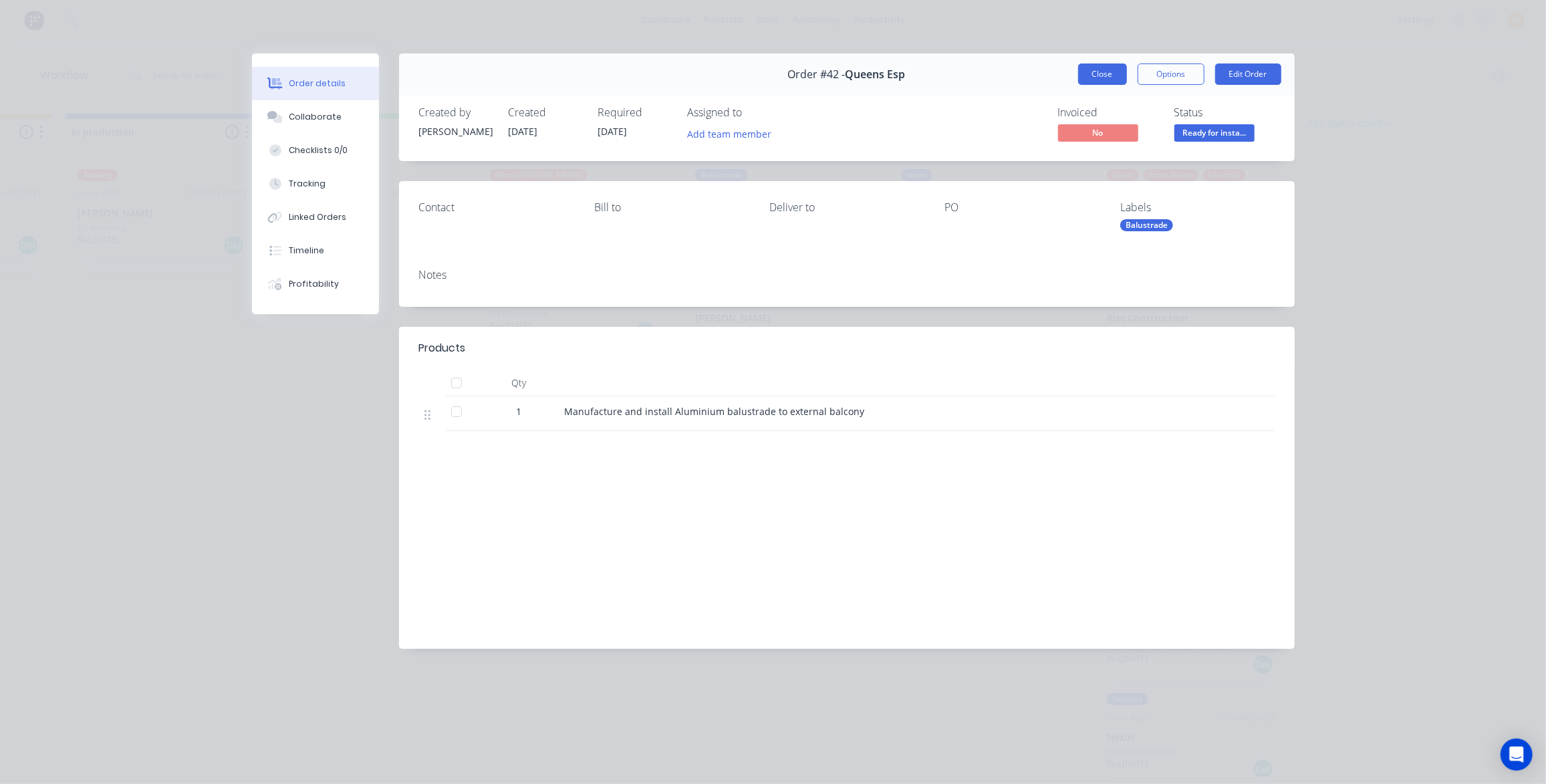
click at [1107, 78] on button "Close" at bounding box center [1102, 74] width 49 height 22
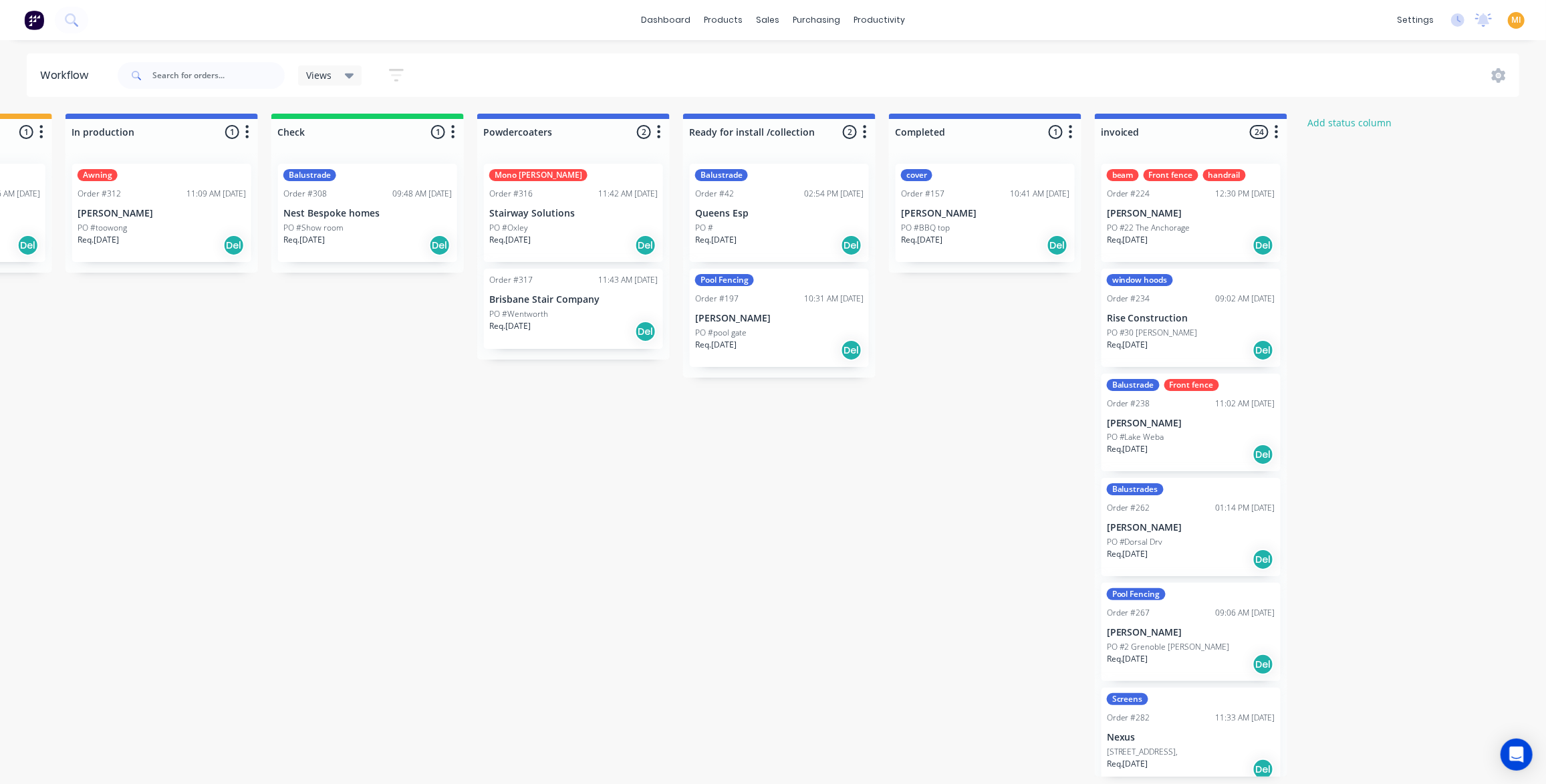
click at [870, 136] on button "button" at bounding box center [865, 132] width 16 height 16
click at [789, 204] on button "Summaries" at bounding box center [806, 205] width 134 height 22
click at [921, 204] on label at bounding box center [921, 204] width 0 height 0
click at [896, 211] on input "checkbox" at bounding box center [895, 210] width 10 height 13
checkbox input "true"
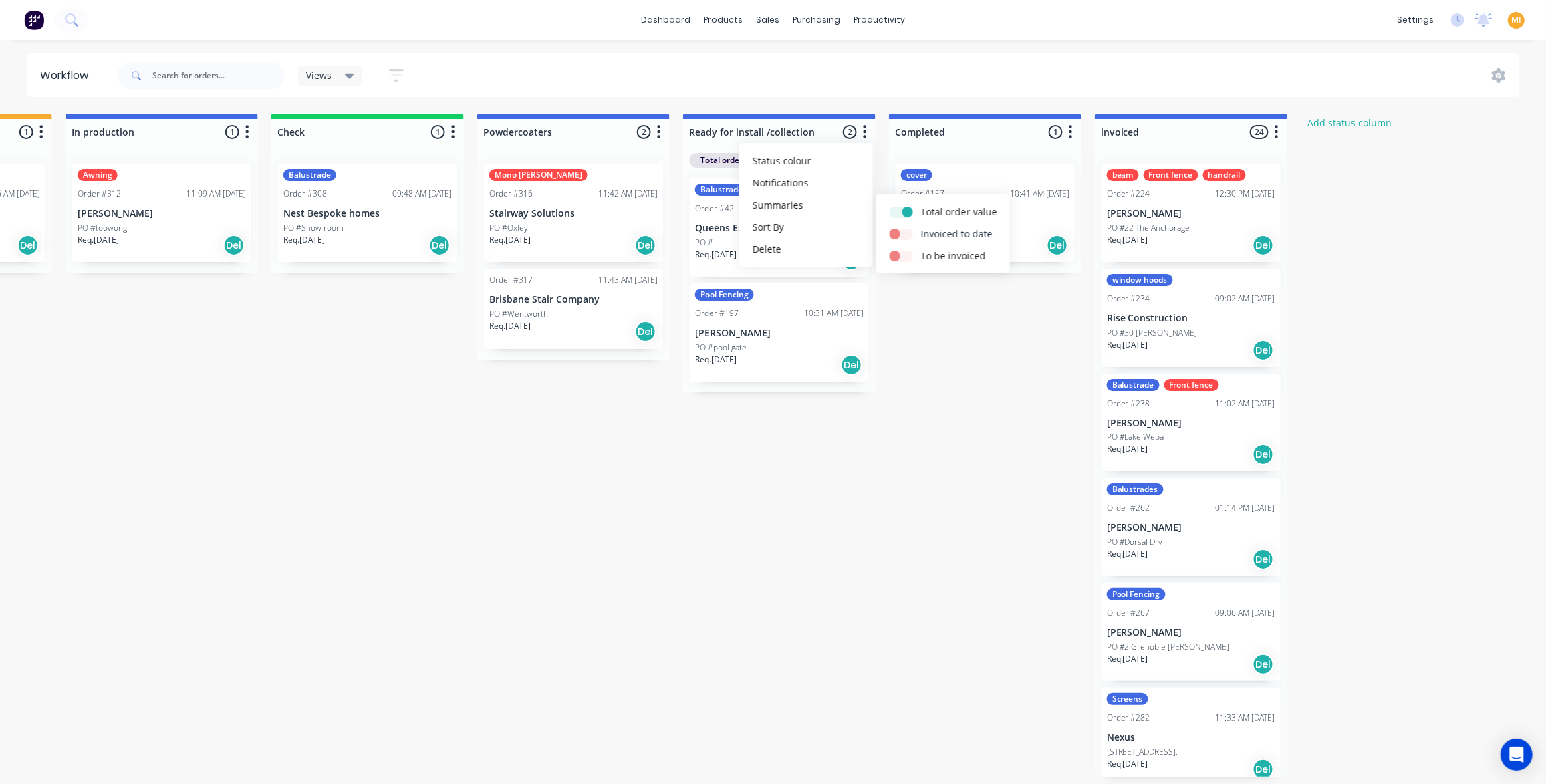
click at [921, 227] on label at bounding box center [921, 227] width 0 height 0
click at [899, 233] on input "checkbox" at bounding box center [895, 233] width 10 height 13
checkbox input "true"
click at [921, 248] on label at bounding box center [921, 248] width 0 height 0
click at [900, 252] on input "checkbox" at bounding box center [895, 254] width 10 height 13
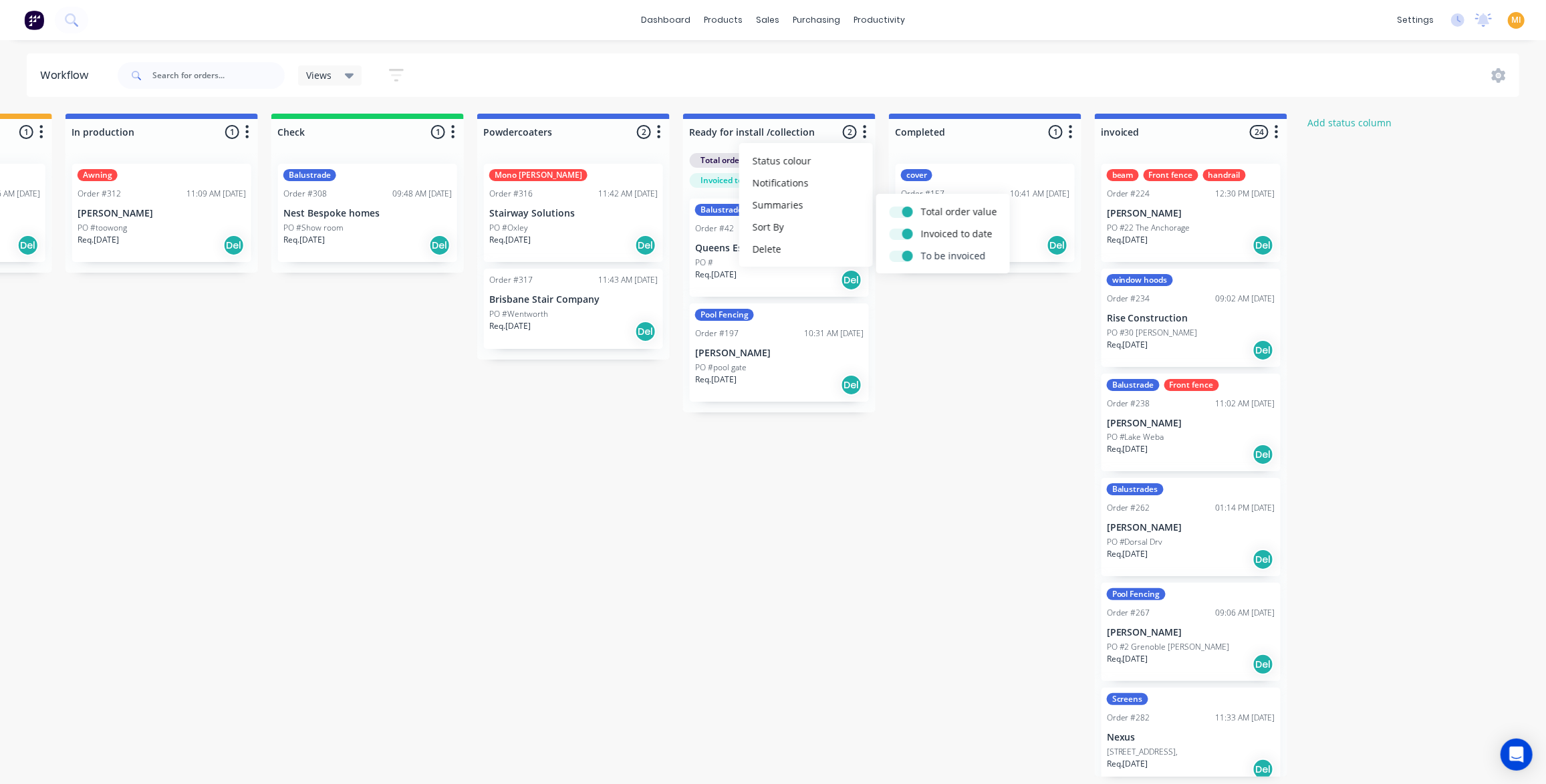
checkbox input "true"
click at [928, 374] on div "Submitted 12 Status colour #273444 hex #273444 Save Cancel Summaries Total orde…" at bounding box center [196, 445] width 2810 height 663
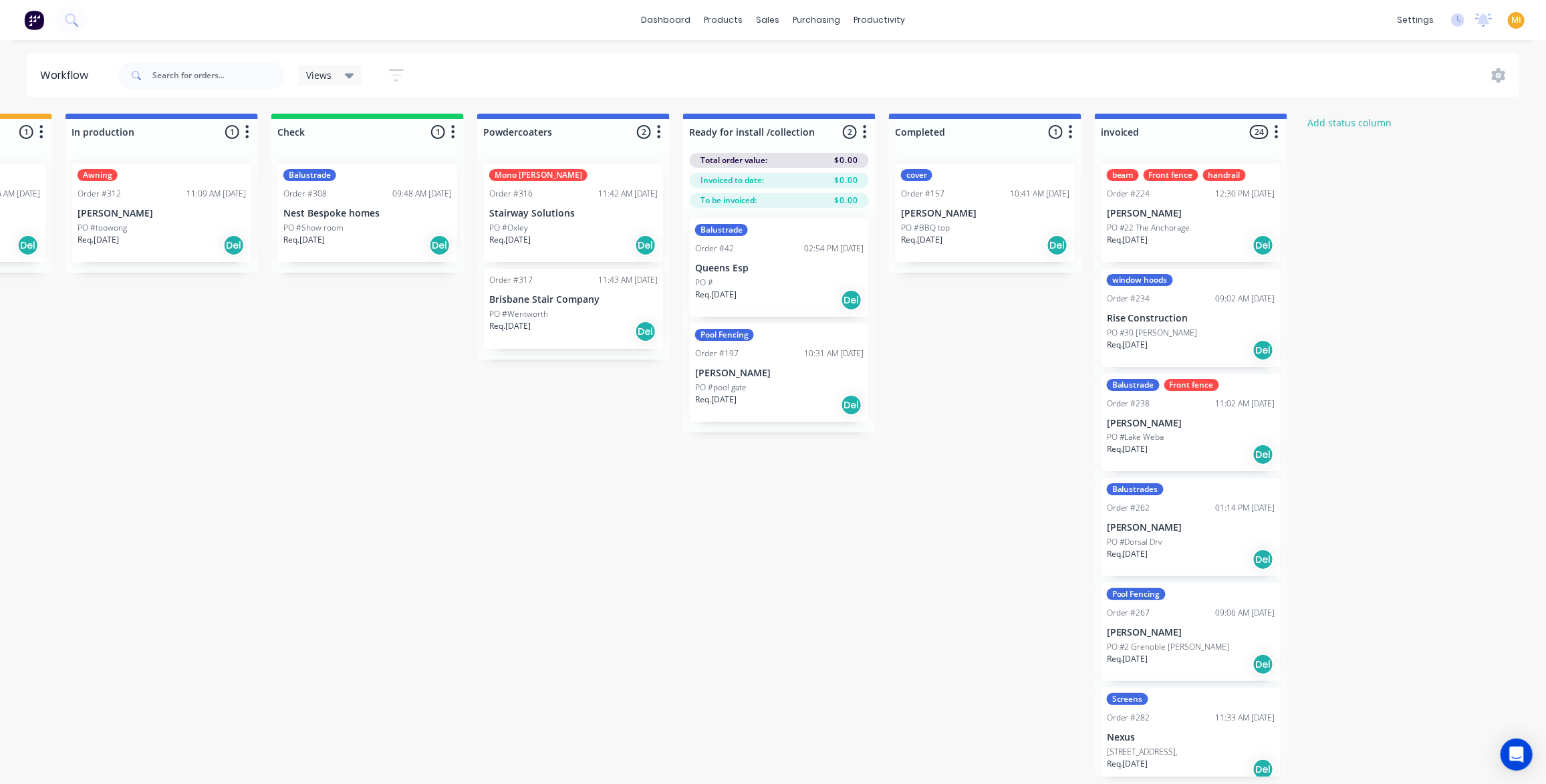
click at [864, 133] on icon "button" at bounding box center [864, 132] width 4 height 16
click at [805, 202] on button "Summaries" at bounding box center [806, 205] width 134 height 22
click at [921, 204] on label at bounding box center [921, 204] width 0 height 0
click at [898, 213] on input "checkbox" at bounding box center [895, 210] width 10 height 13
checkbox input "false"
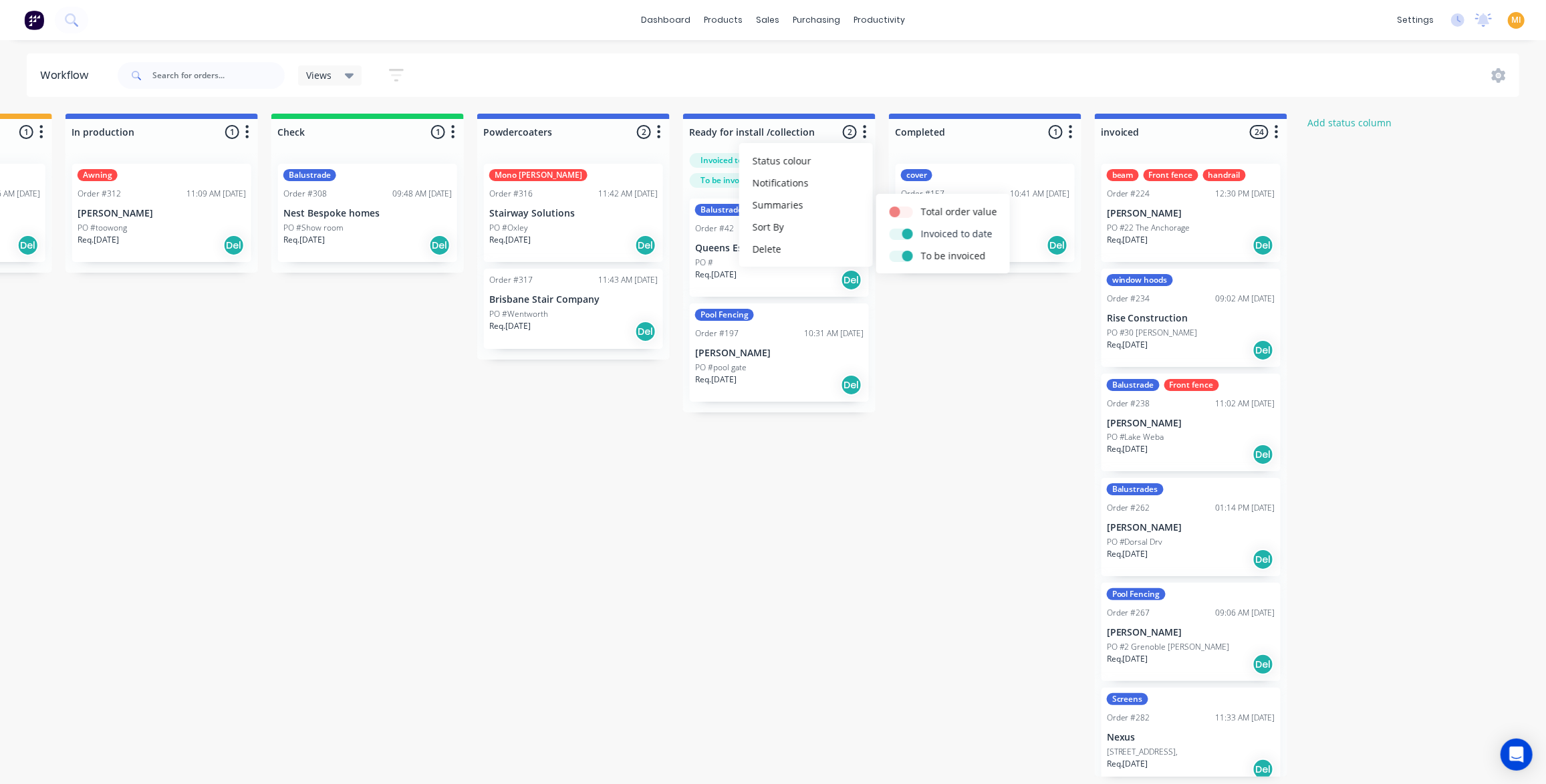
click at [921, 227] on label at bounding box center [921, 227] width 0 height 0
click at [897, 233] on input "checkbox" at bounding box center [895, 233] width 10 height 13
checkbox input "false"
click at [897, 249] on input "checkbox" at bounding box center [895, 254] width 10 height 13
checkbox input "false"
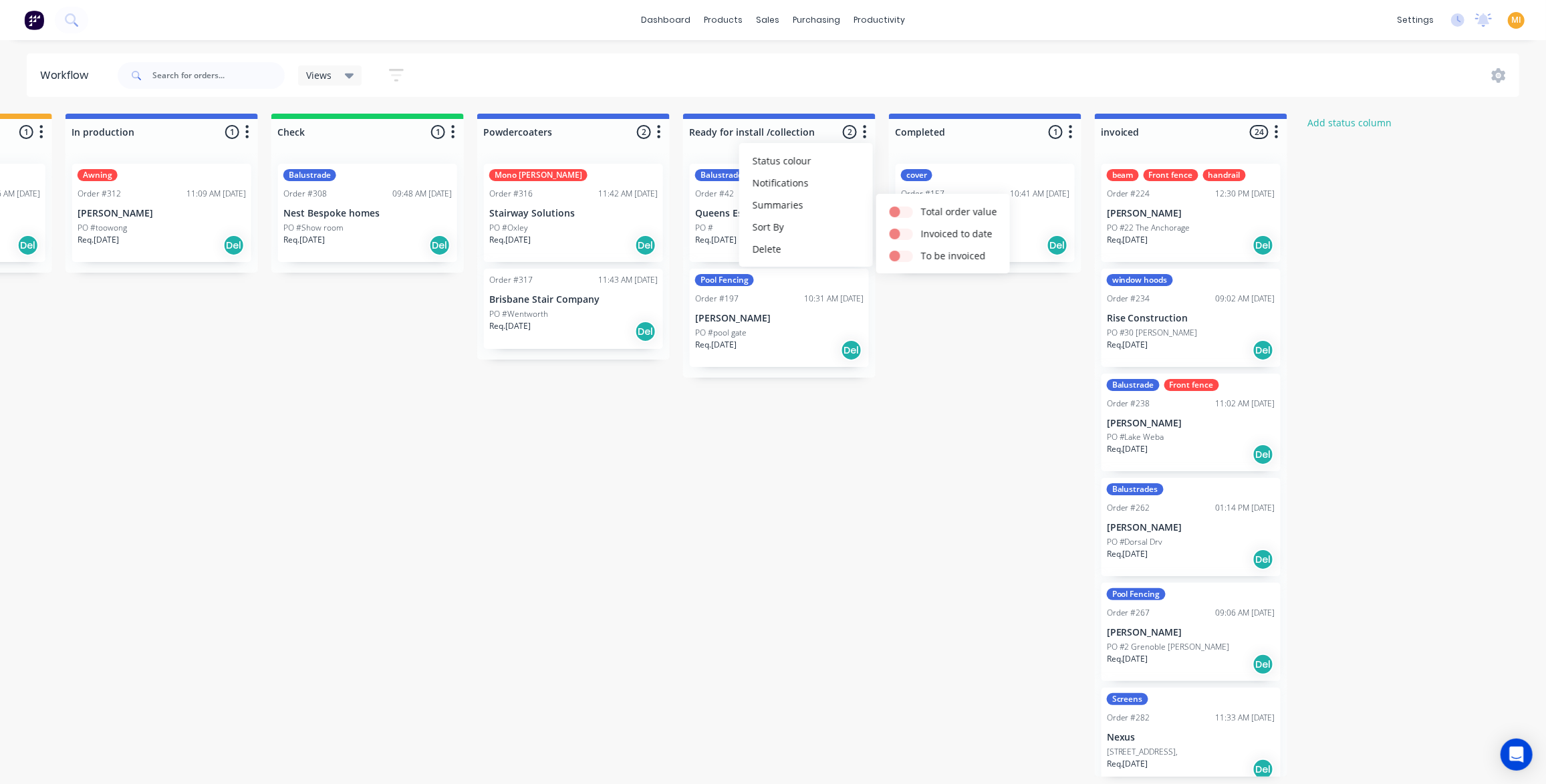
click at [937, 320] on div "Submitted 12 Status colour #273444 hex #273444 Save Cancel Summaries Total orde…" at bounding box center [196, 445] width 2810 height 663
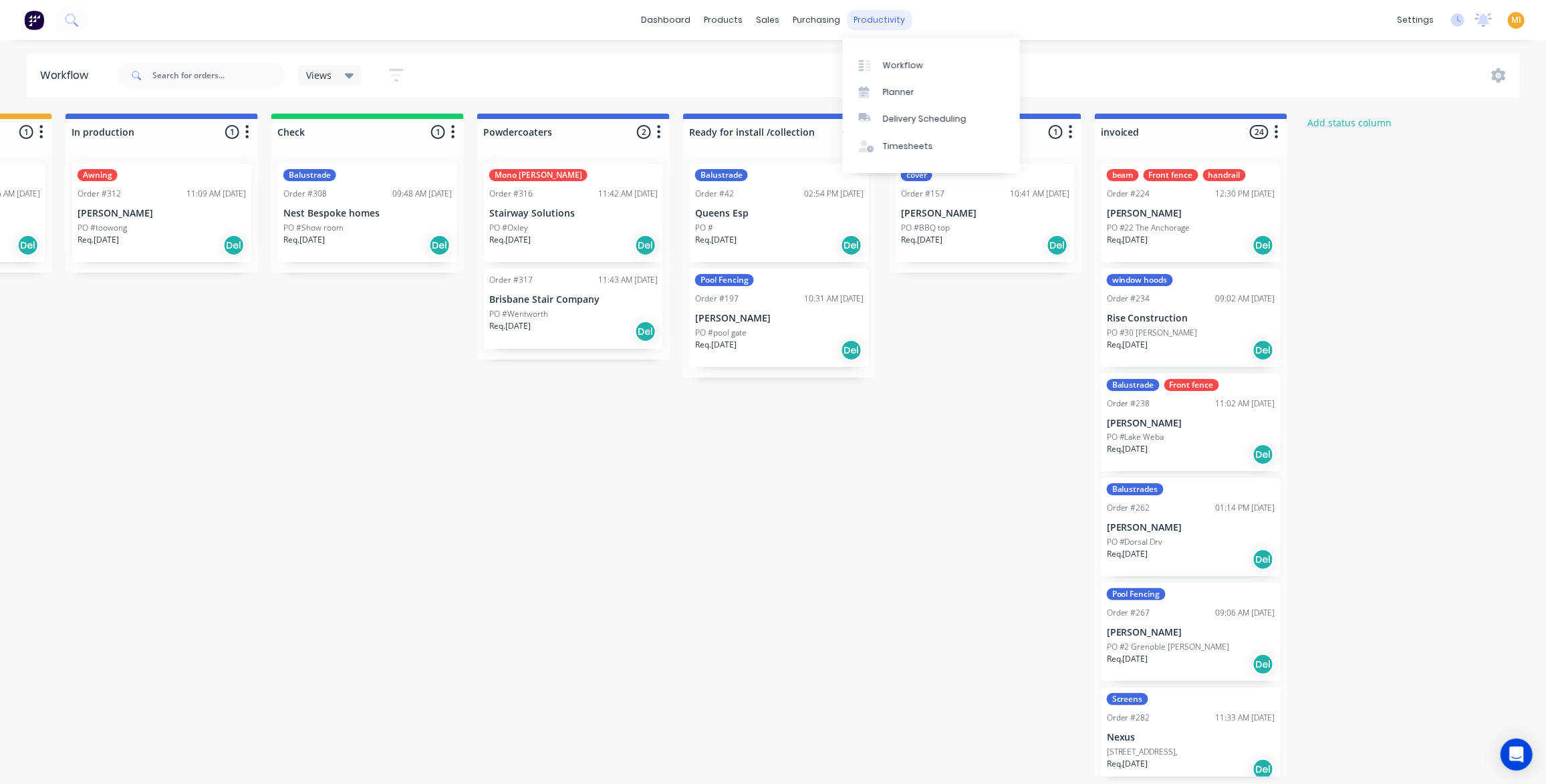
click at [880, 27] on div "productivity" at bounding box center [879, 19] width 65 height 20
click at [911, 96] on div "Planner" at bounding box center [899, 92] width 31 height 12
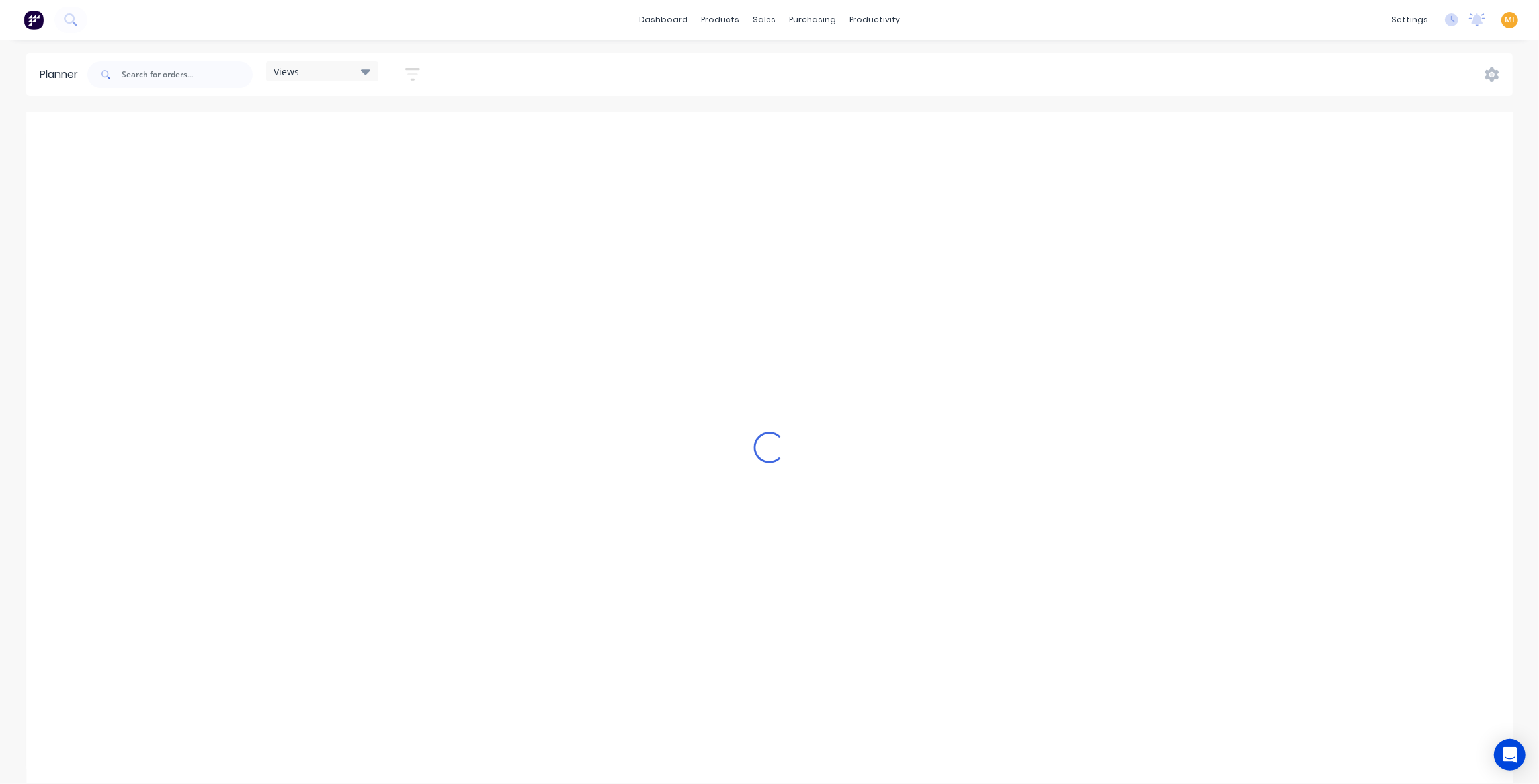
scroll to position [0, 847]
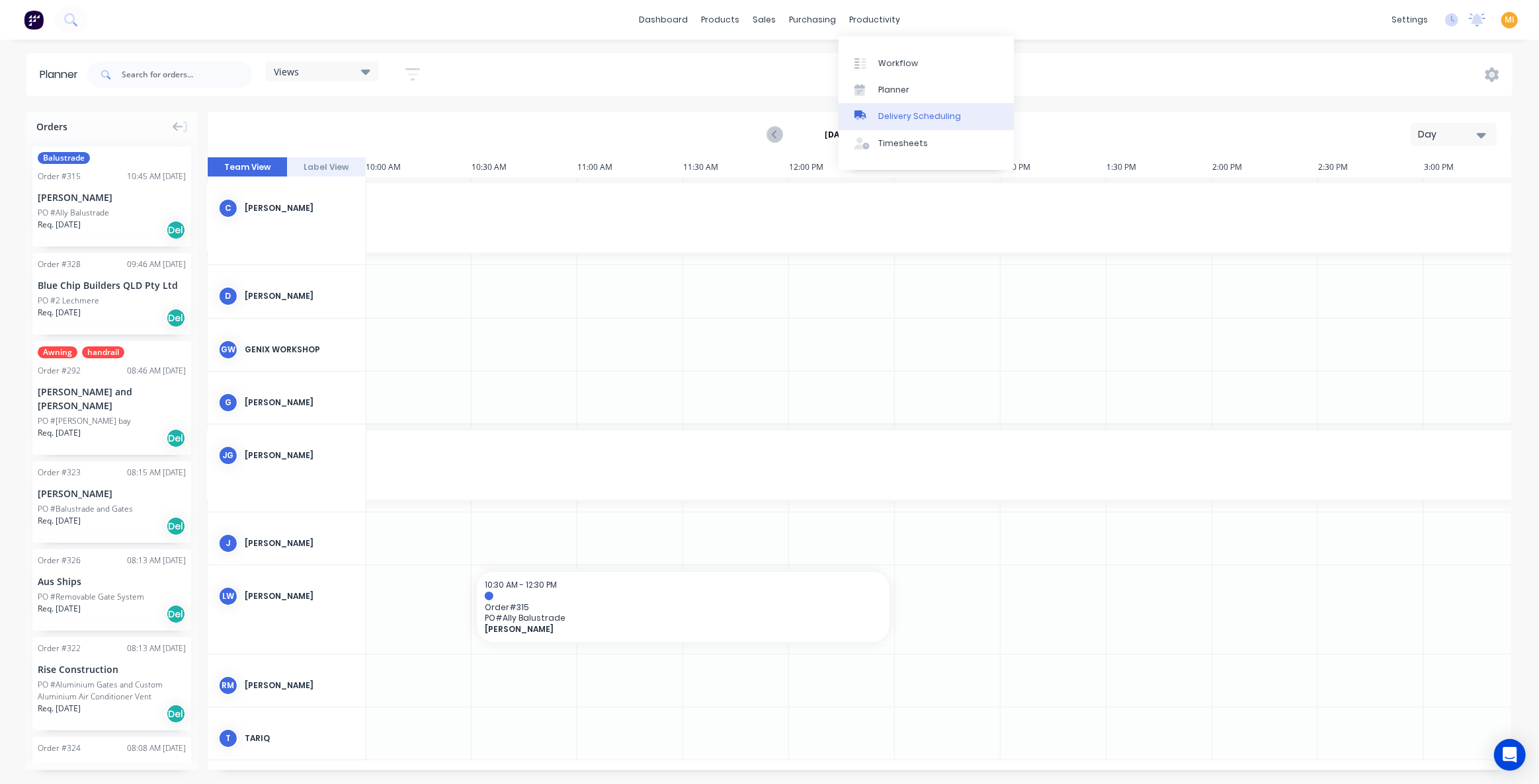
click at [909, 121] on div "Delivery Scheduling" at bounding box center [920, 116] width 82 height 12
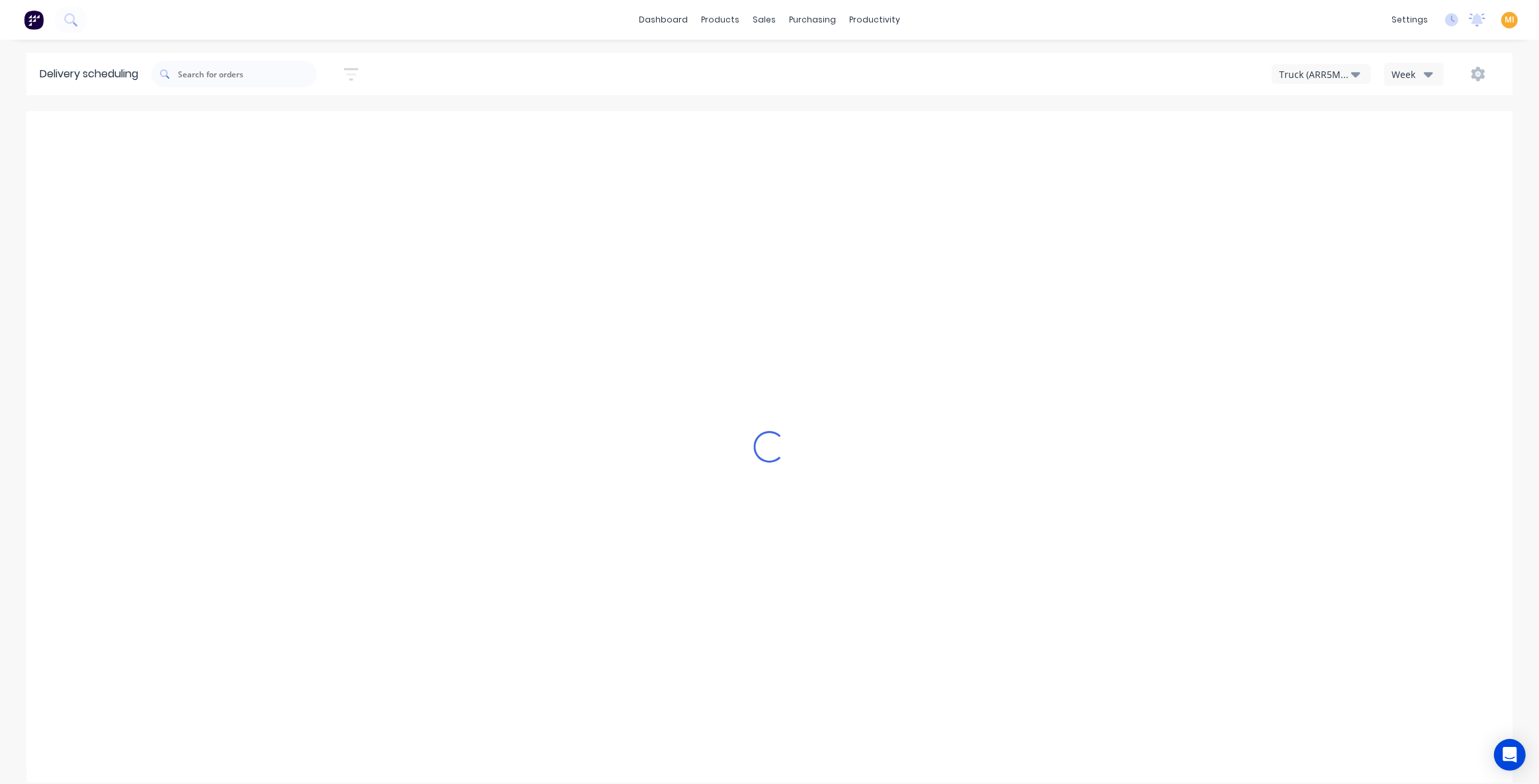
type input "[DATE] - [DATE]"
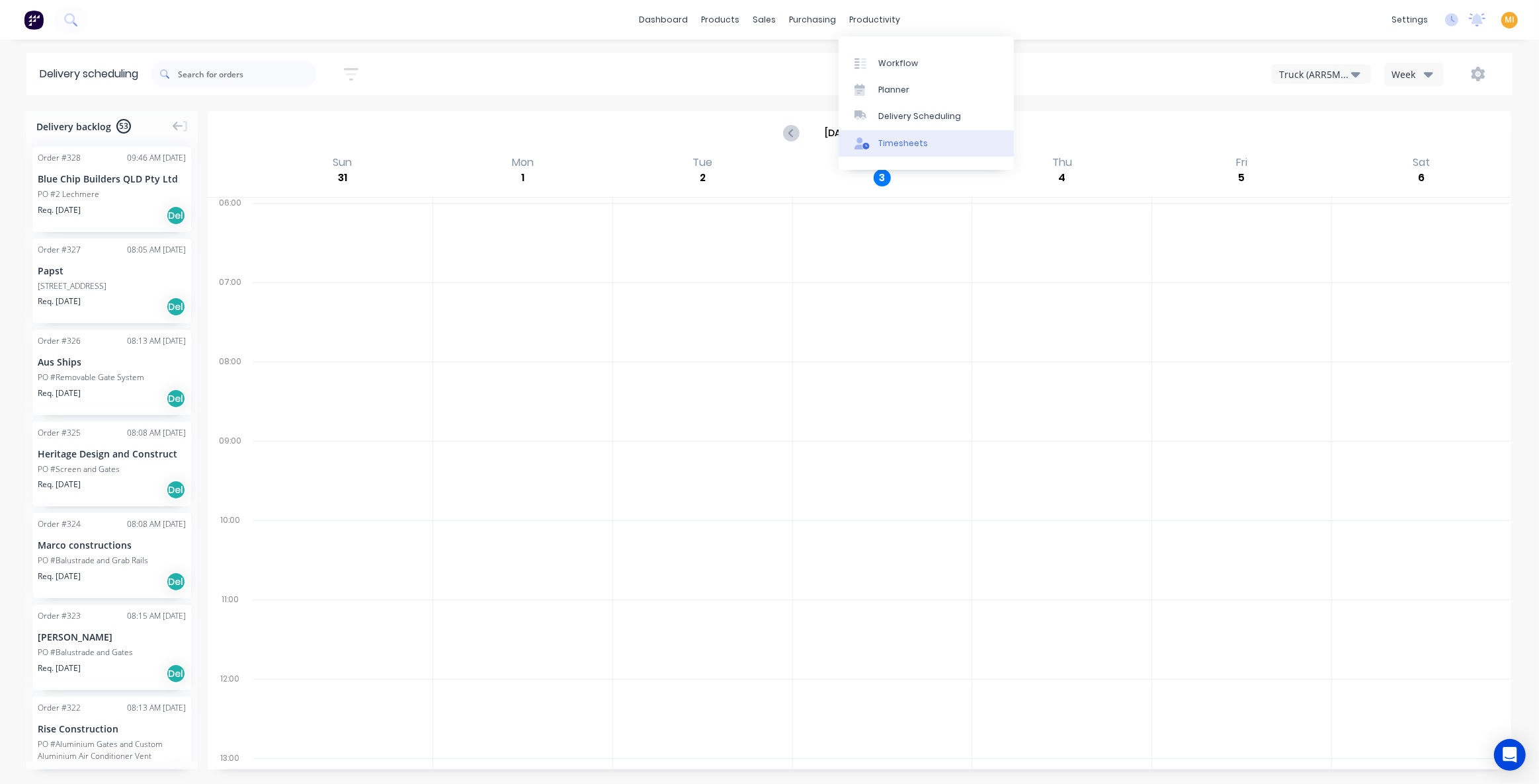
click at [920, 136] on link "Timesheets" at bounding box center [926, 143] width 175 height 26
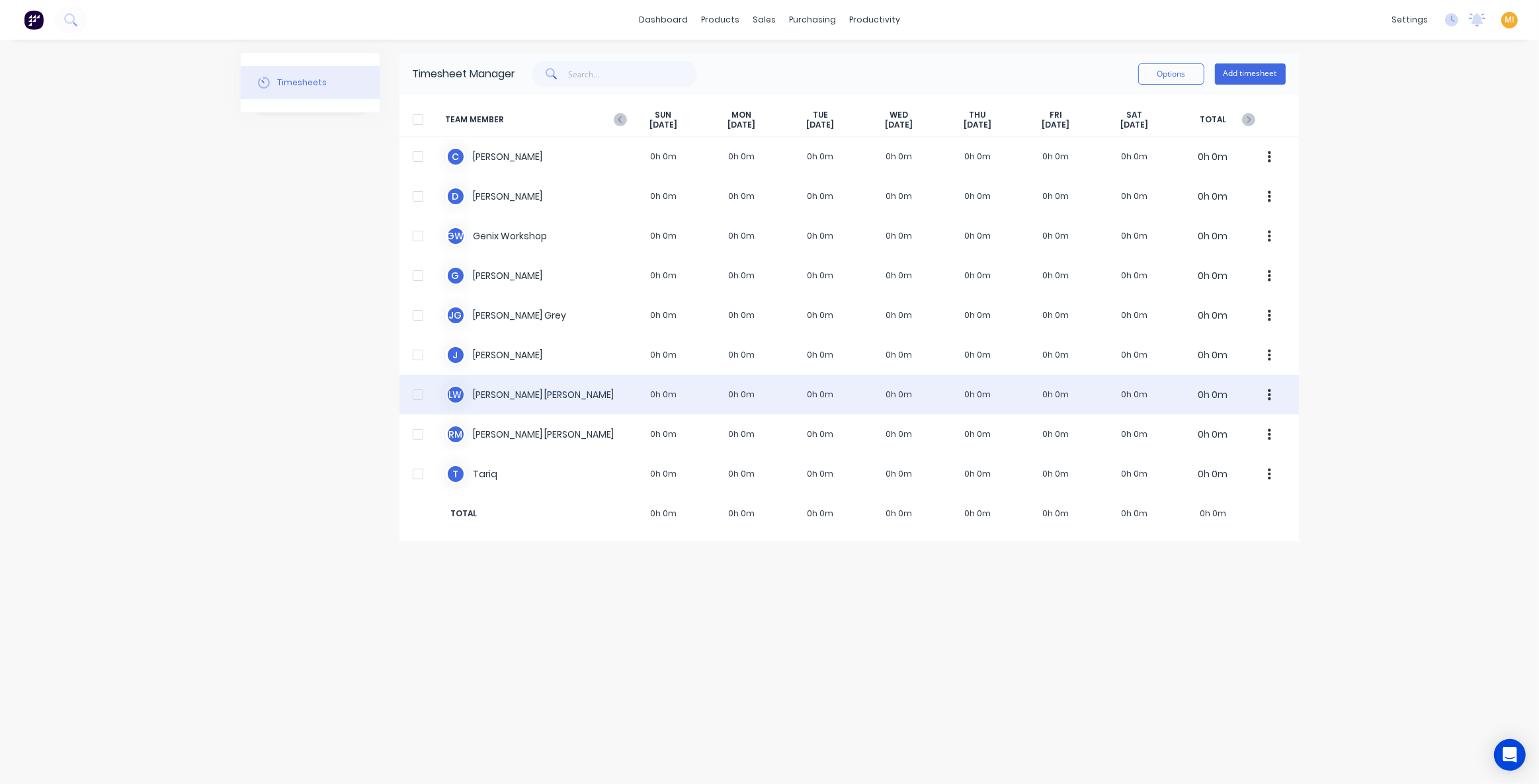
click at [710, 396] on div "L W Luke Wilson 0h 0m 0h 0m 0h 0m 0h 0m 0h 0m 0h 0m 0h 0m 0h 0m" at bounding box center [849, 395] width 900 height 40
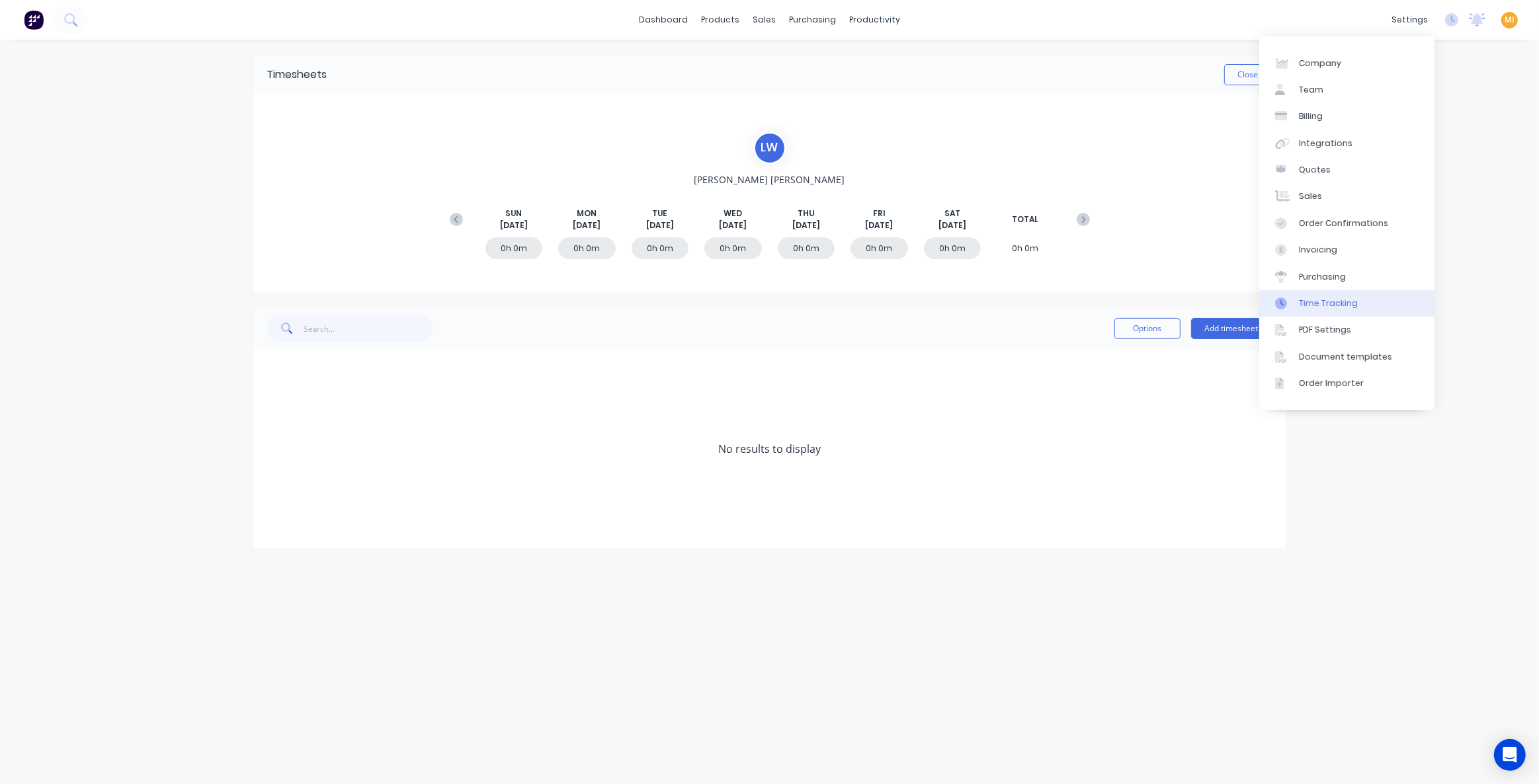
click at [1339, 298] on div "Time Tracking" at bounding box center [1329, 304] width 59 height 12
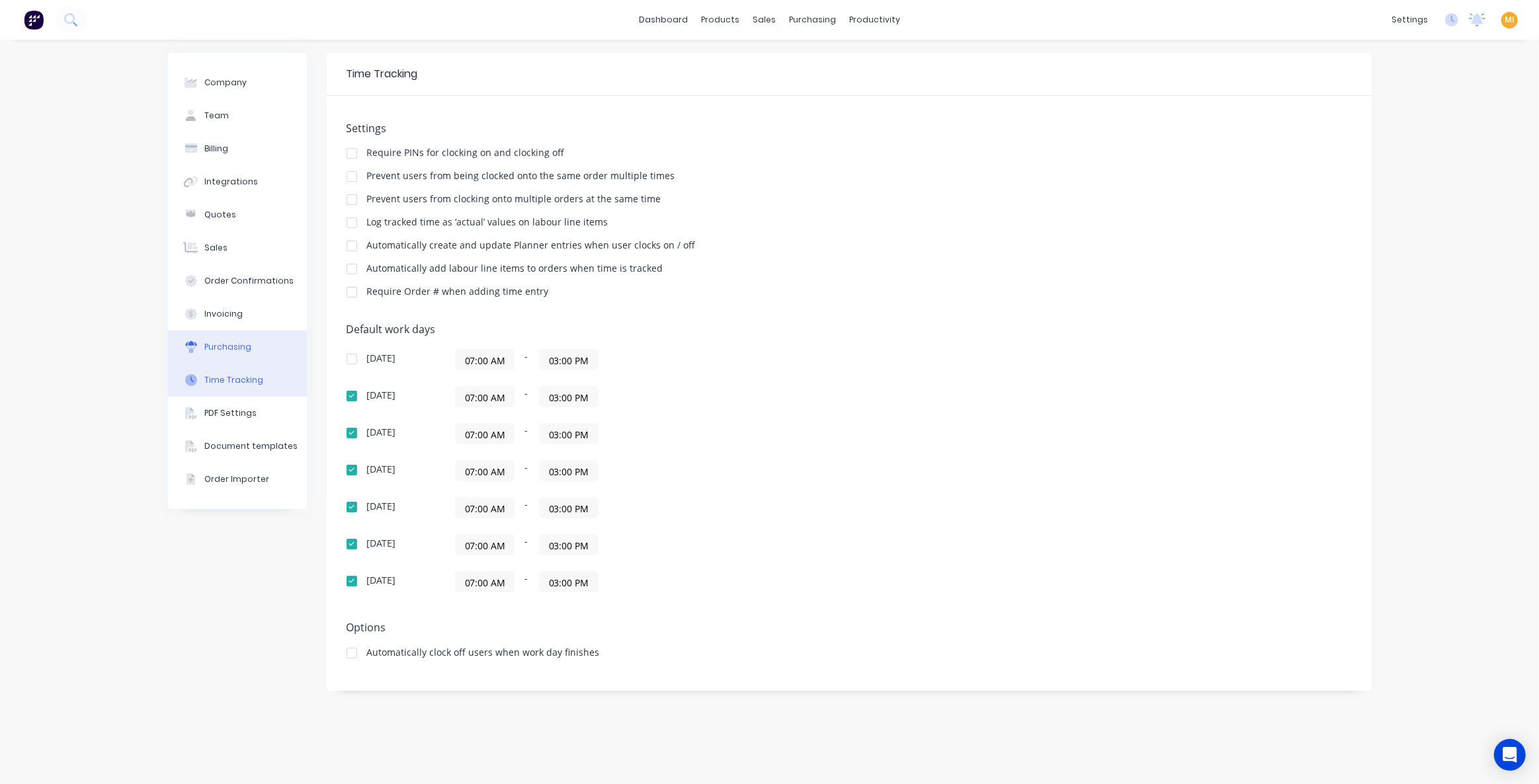
click at [230, 343] on div "Purchasing" at bounding box center [228, 347] width 47 height 12
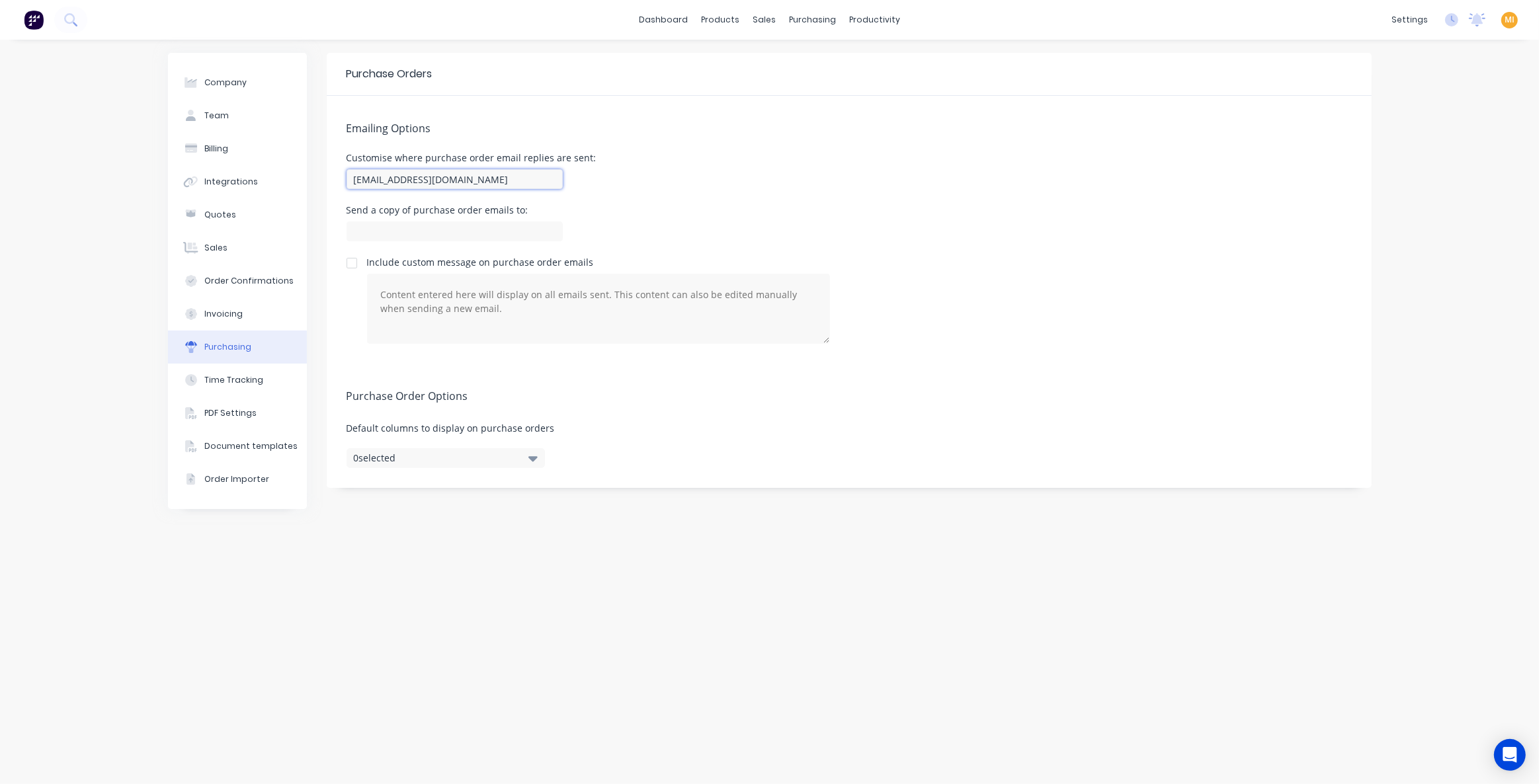
click at [481, 182] on input "[EMAIL_ADDRESS][DOMAIN_NAME]" at bounding box center [455, 179] width 216 height 20
click at [246, 315] on button "Invoicing" at bounding box center [237, 314] width 139 height 33
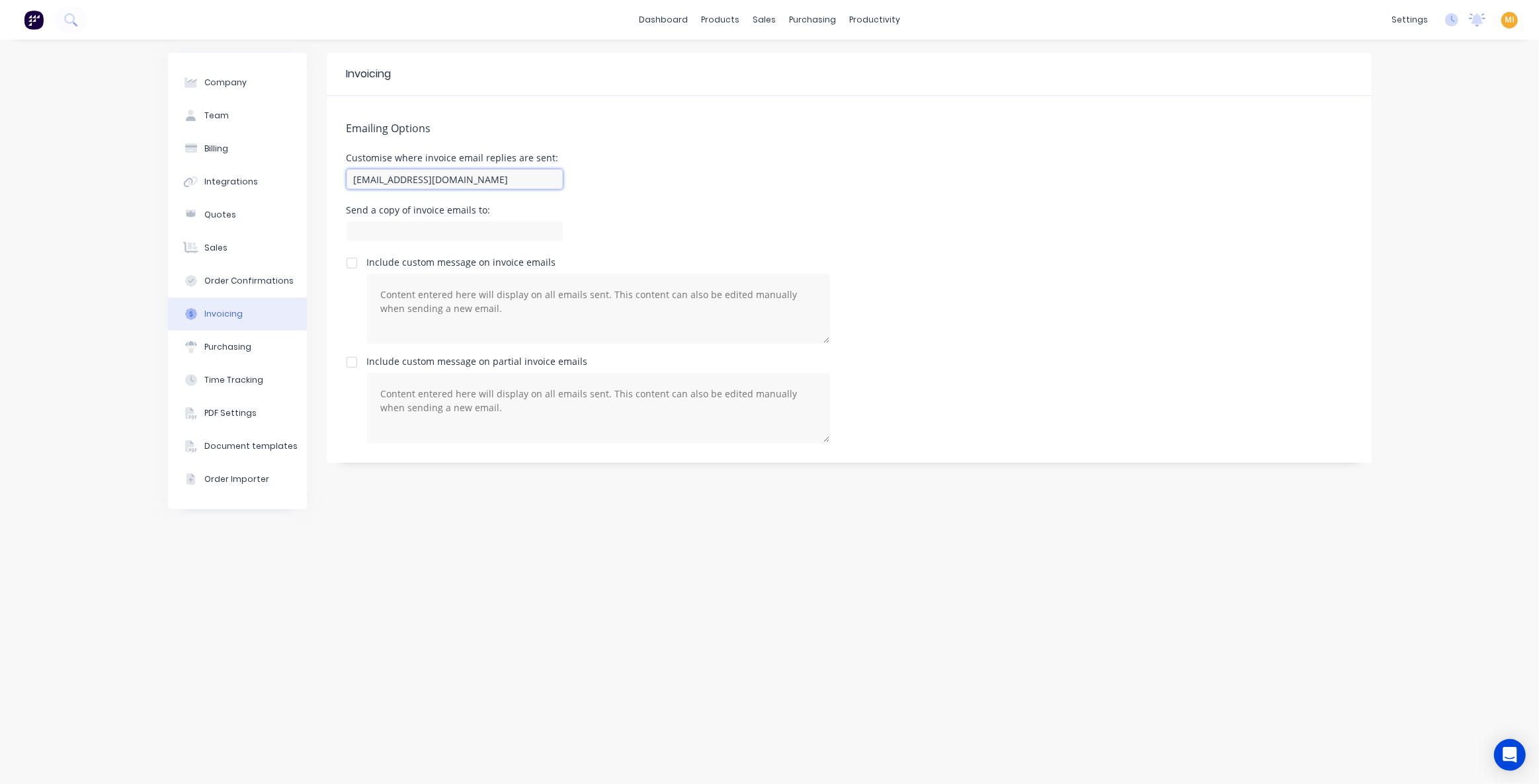
drag, startPoint x: 495, startPoint y: 182, endPoint x: 344, endPoint y: 177, distance: 151.1
click at [341, 180] on div "Emailing Options Customise where invoice email replies are sent: [EMAIL_ADDRESS…" at bounding box center [849, 279] width 1045 height 367
click at [401, 175] on input "team+genix@factory.app" at bounding box center [455, 179] width 216 height 20
click at [232, 348] on div "Purchasing" at bounding box center [228, 347] width 47 height 12
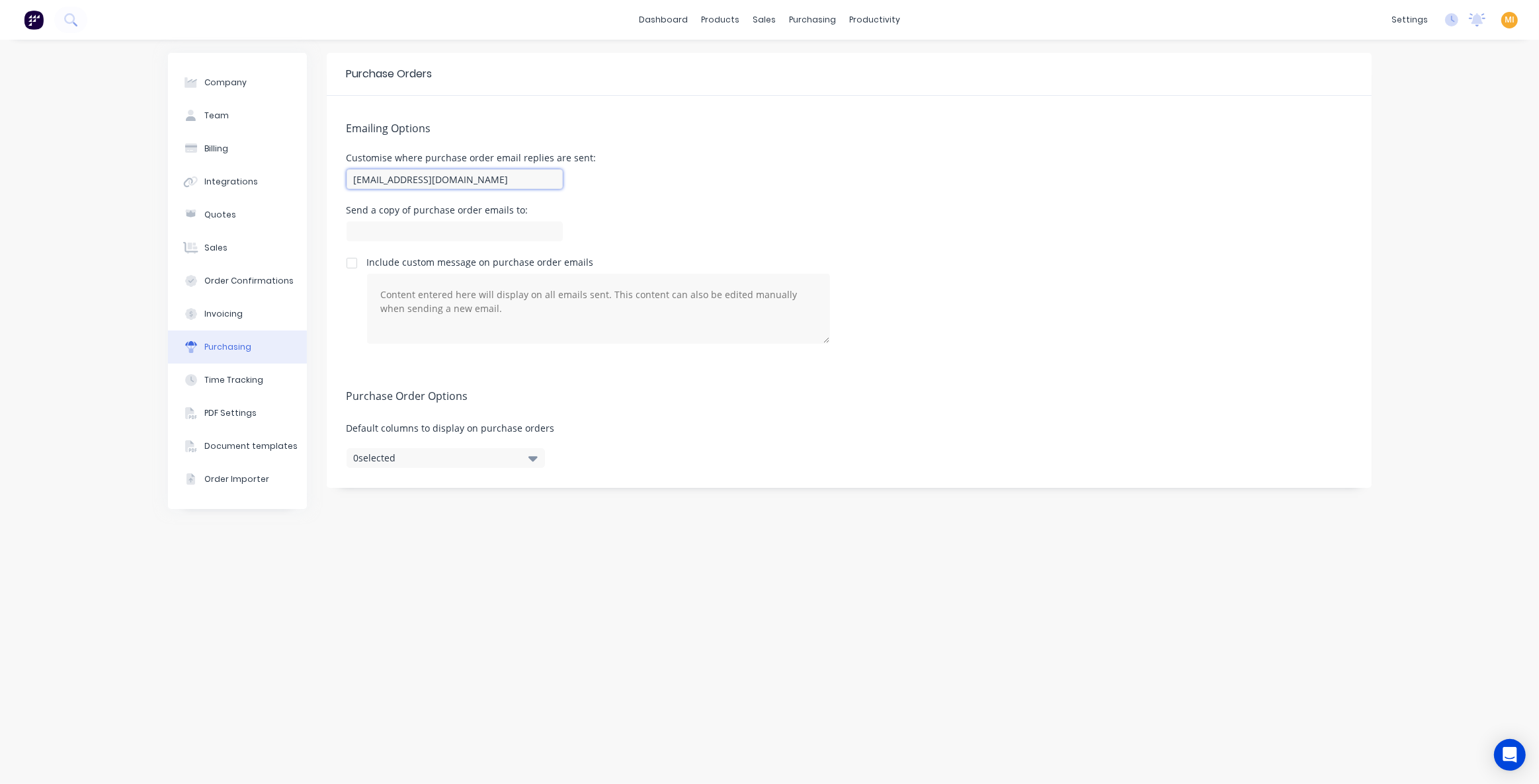
drag, startPoint x: 472, startPoint y: 180, endPoint x: 344, endPoint y: 185, distance: 128.1
click at [344, 185] on div "Emailing Options Customise where purchase order email replies are sent: team+ge…" at bounding box center [849, 229] width 1045 height 268
click at [329, 217] on div "Emailing Options Customise where purchase order email replies are sent: team+ge…" at bounding box center [849, 229] width 1045 height 268
click at [449, 185] on input "team+genix@factory.app" at bounding box center [455, 179] width 216 height 20
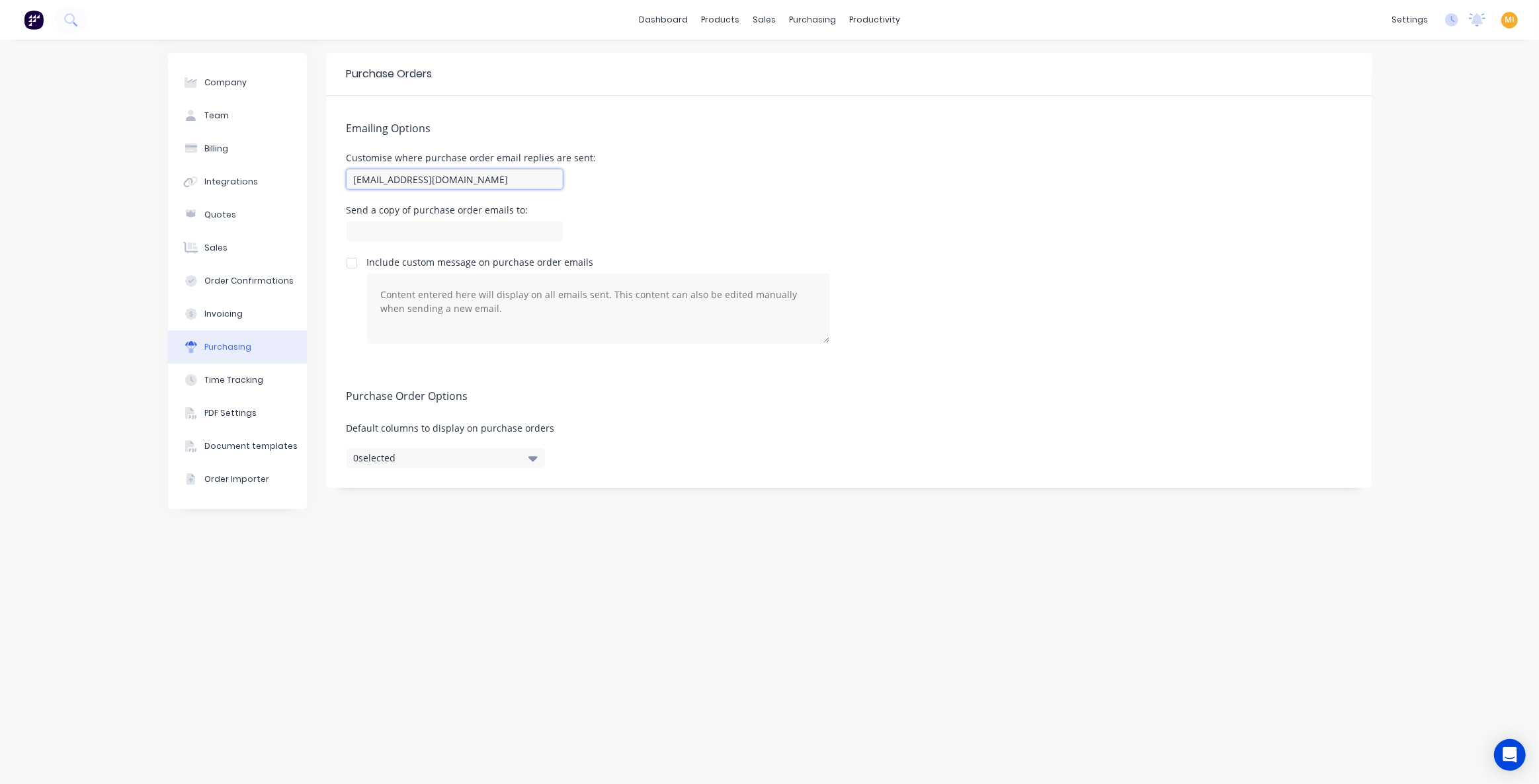
click at [449, 185] on input "team+genix@factory.app" at bounding box center [455, 179] width 216 height 20
click at [385, 234] on input at bounding box center [455, 231] width 216 height 20
click at [349, 326] on div at bounding box center [352, 301] width 10 height 86
click at [233, 318] on div "Invoicing" at bounding box center [224, 314] width 38 height 12
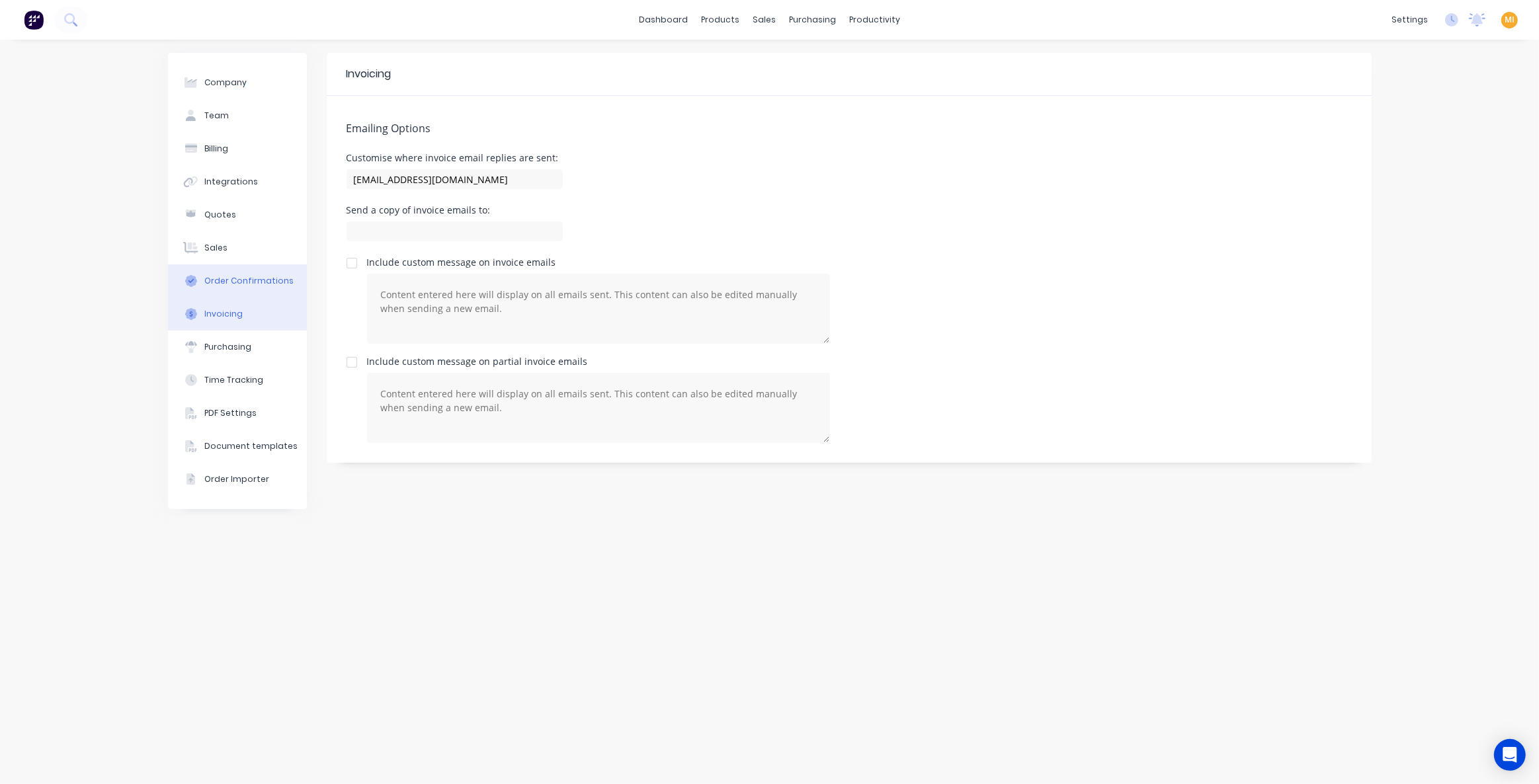
click at [238, 284] on div "Order Confirmations" at bounding box center [249, 281] width 89 height 12
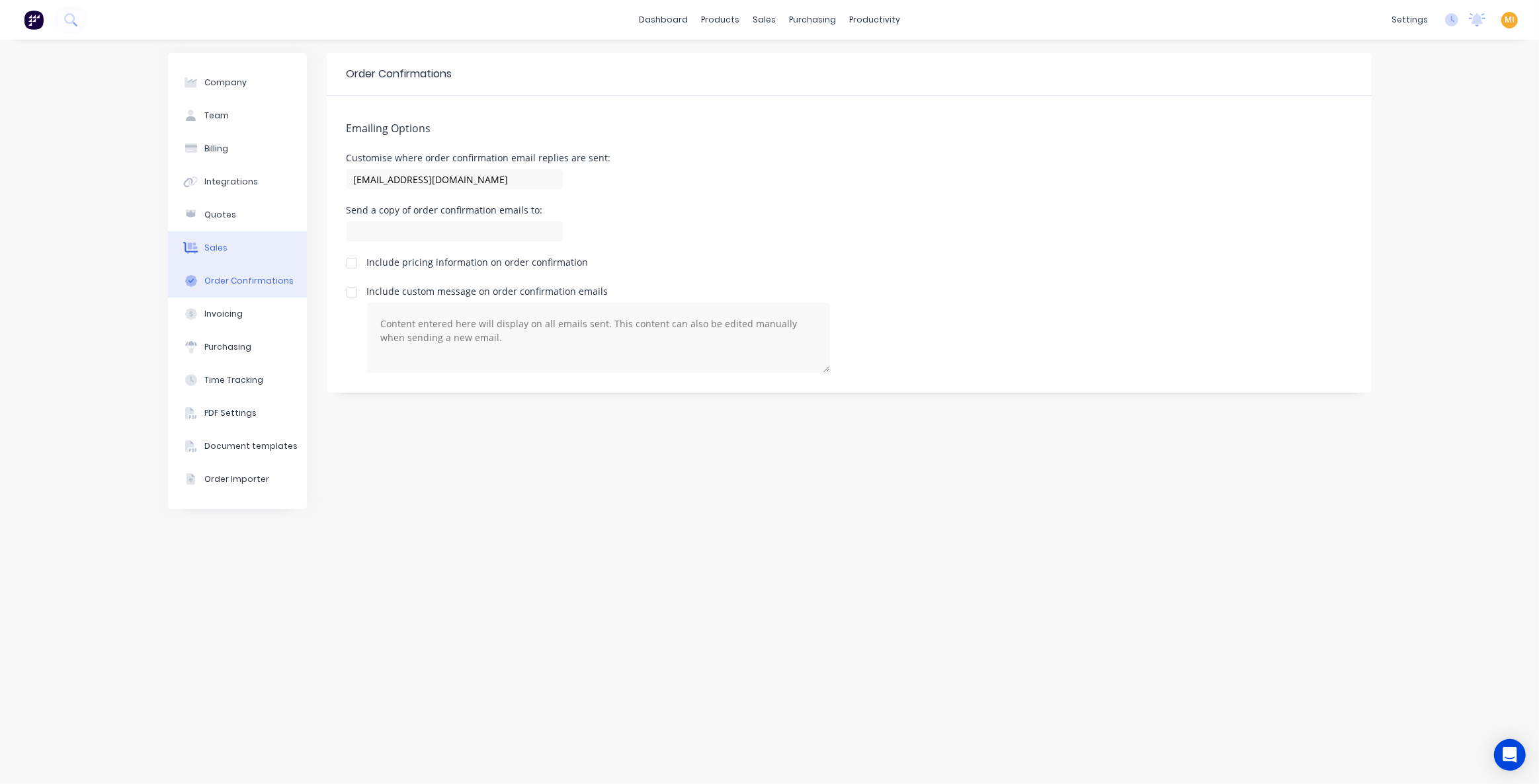
click at [213, 252] on div "Sales" at bounding box center [216, 248] width 23 height 12
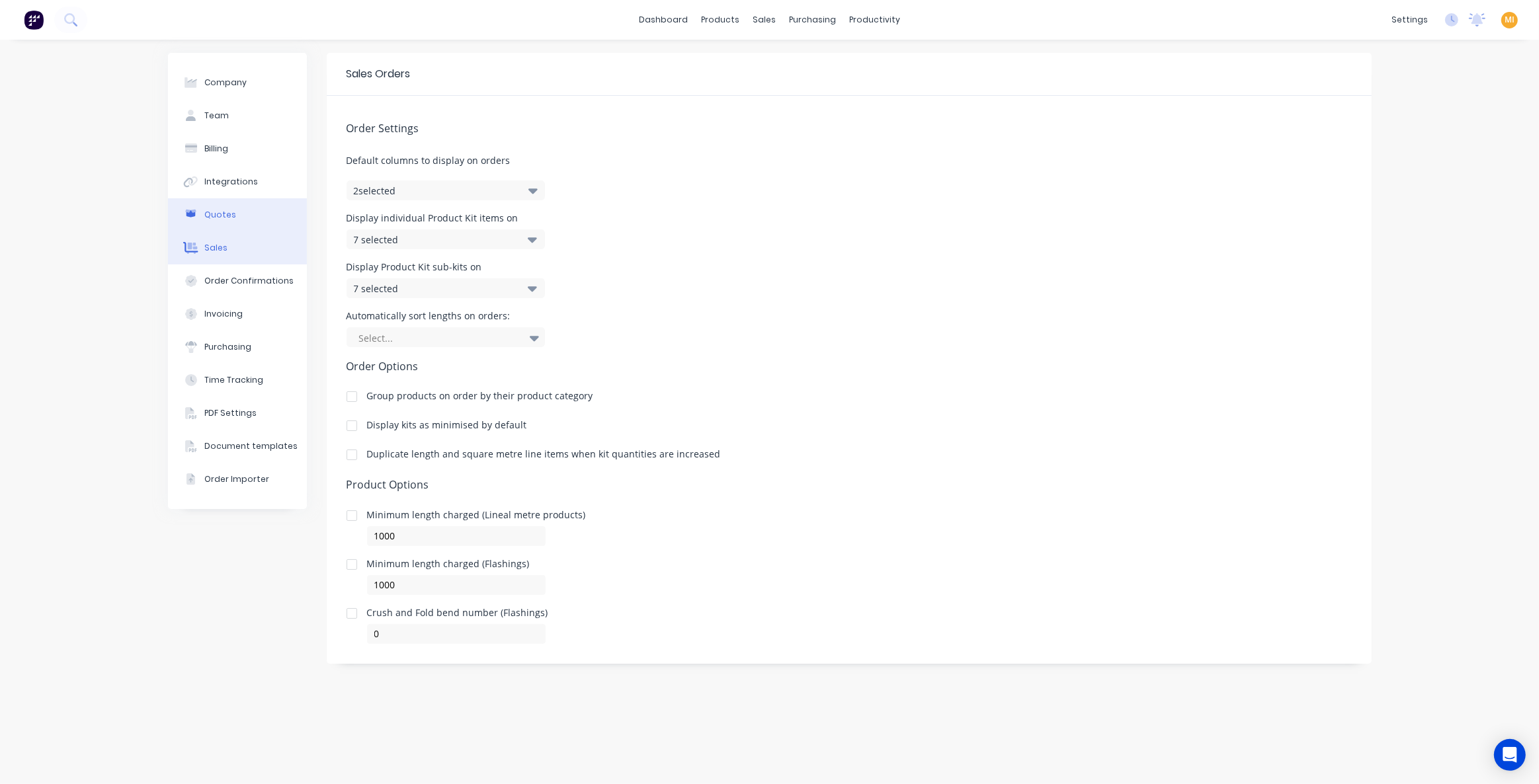
click at [221, 223] on button "Quotes" at bounding box center [237, 215] width 139 height 33
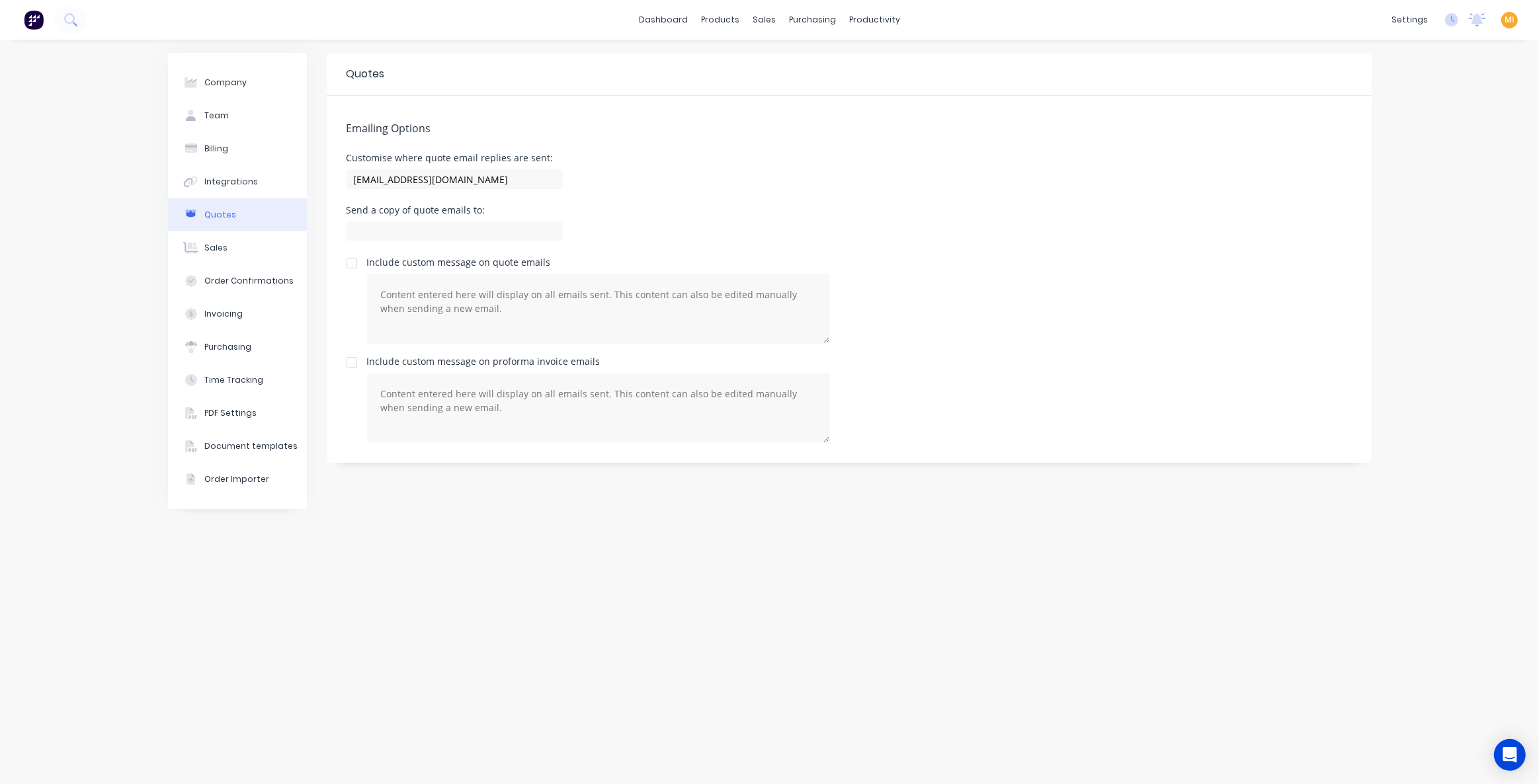
click at [632, 175] on div "Customise where quote email replies are sent: team+genix@factory.app" at bounding box center [849, 173] width 1006 height 39
click at [452, 235] on input at bounding box center [455, 231] width 216 height 20
click at [677, 207] on div "Send a copy of quote emails to:" at bounding box center [849, 225] width 1006 height 39
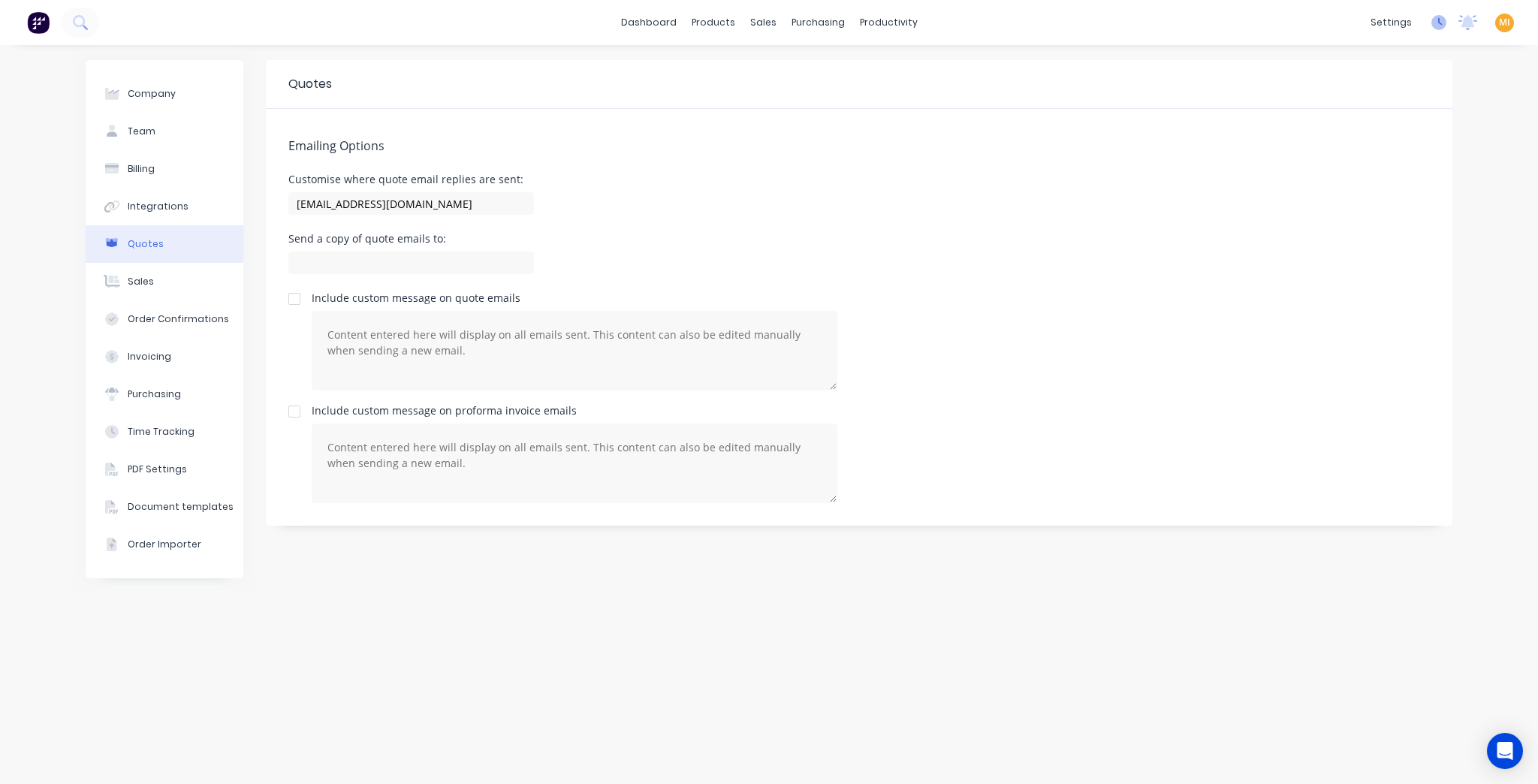
click at [1437, 27] on icon at bounding box center [1439, 23] width 15 height 15
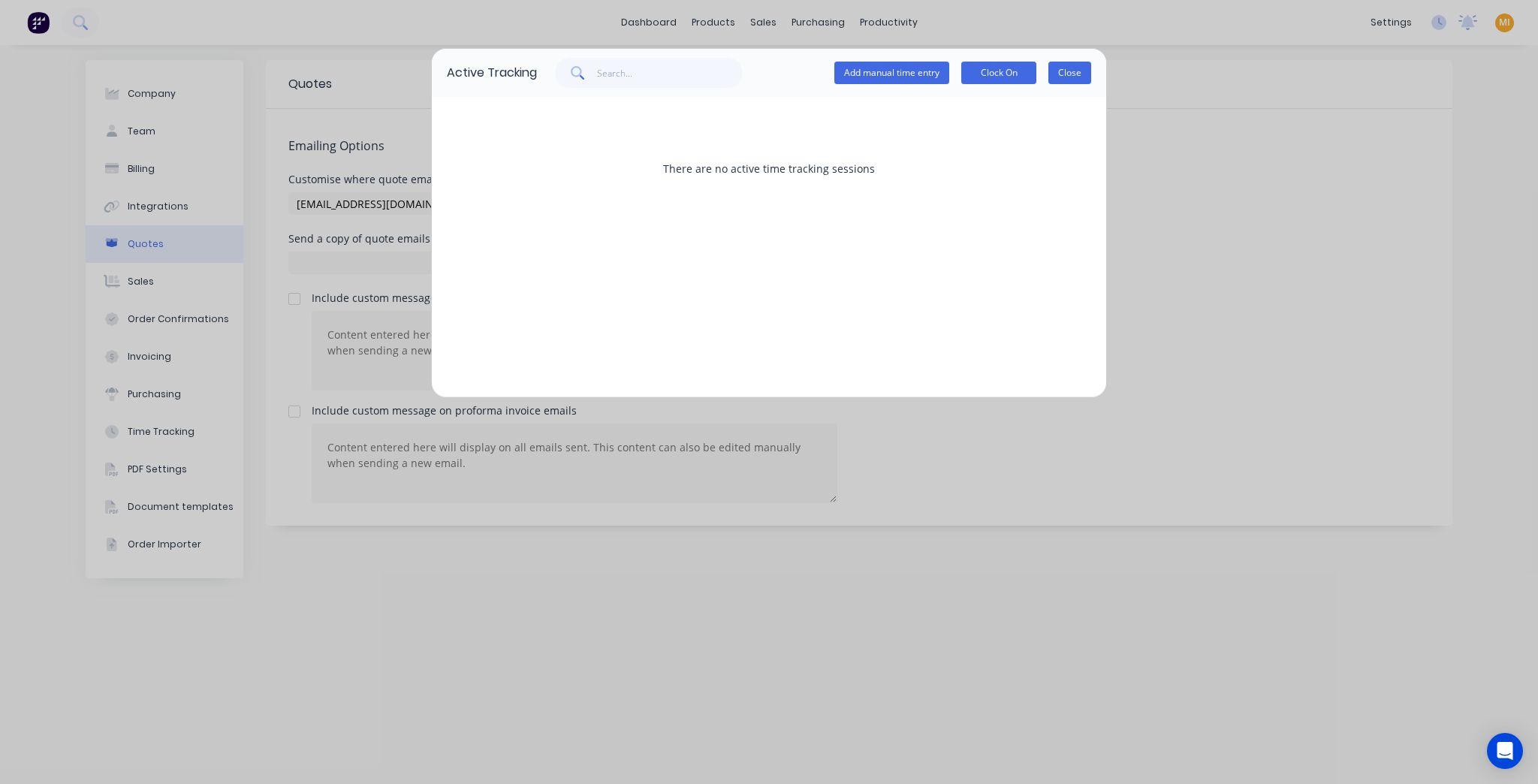
click at [1068, 79] on button "Close" at bounding box center [1069, 73] width 43 height 23
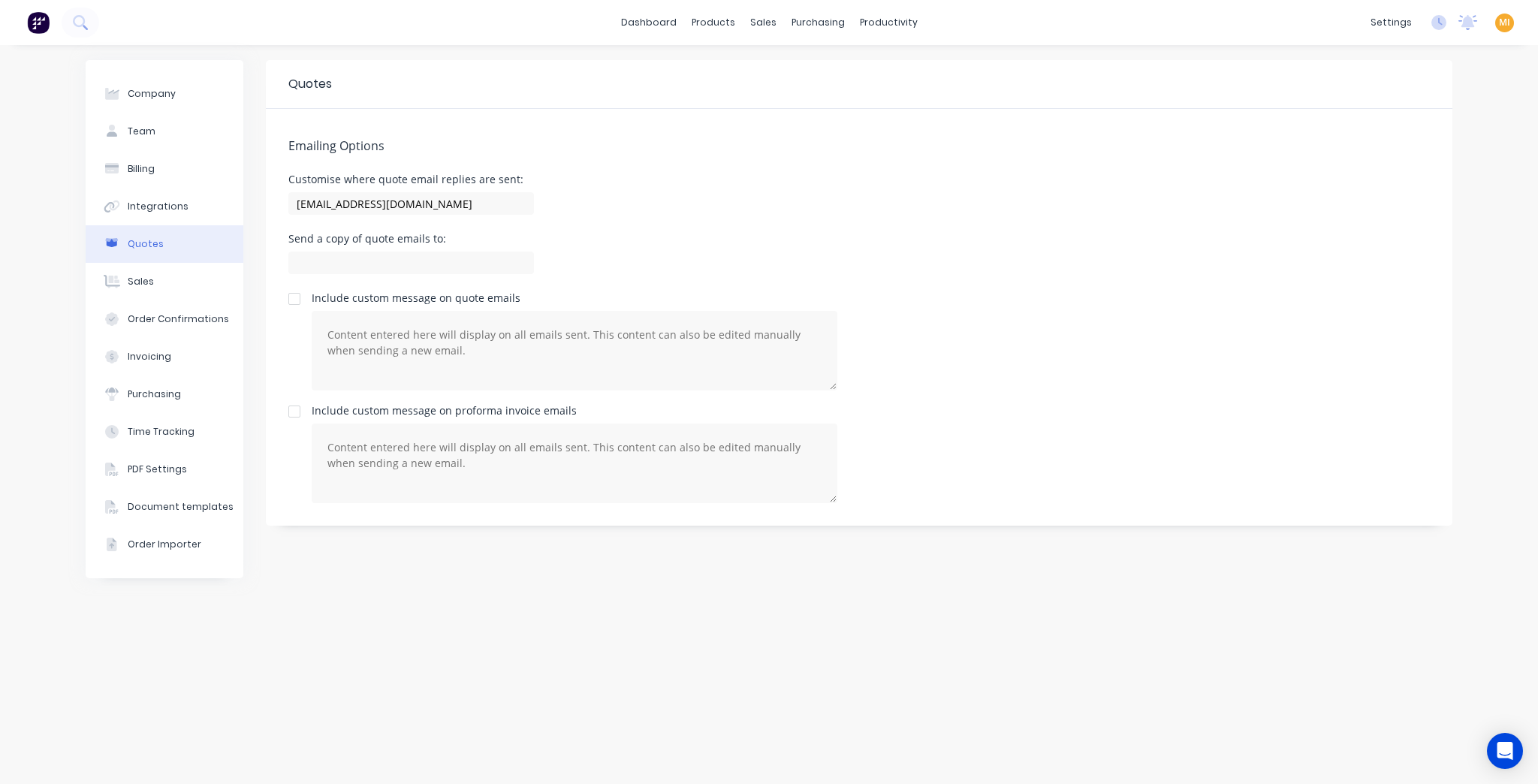
click at [43, 28] on img at bounding box center [38, 22] width 23 height 23
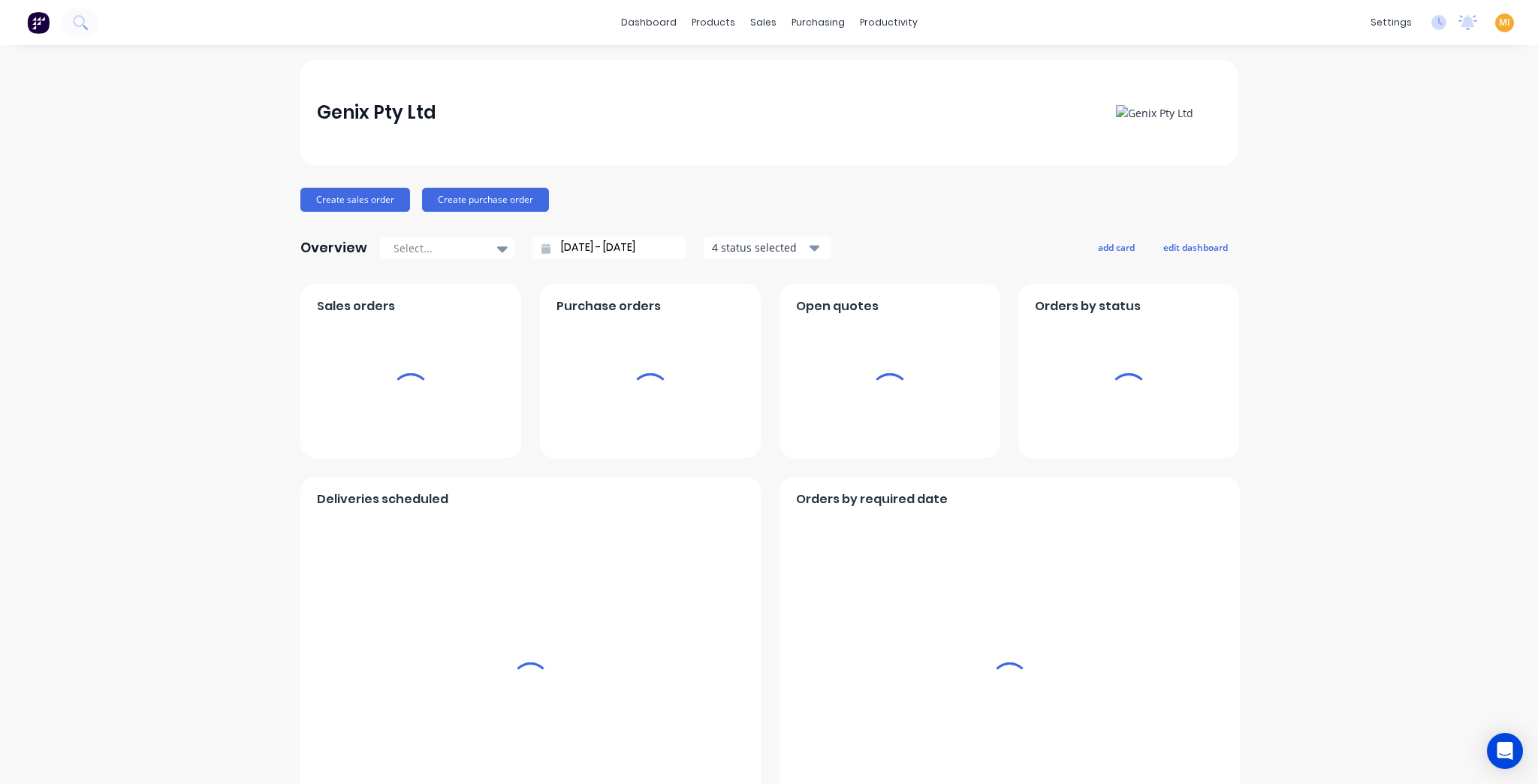
click at [1495, 21] on div "MI Genix Pty Ltd [PERSON_NAME] Administrator Profile Sign out" at bounding box center [1505, 23] width 18 height 18
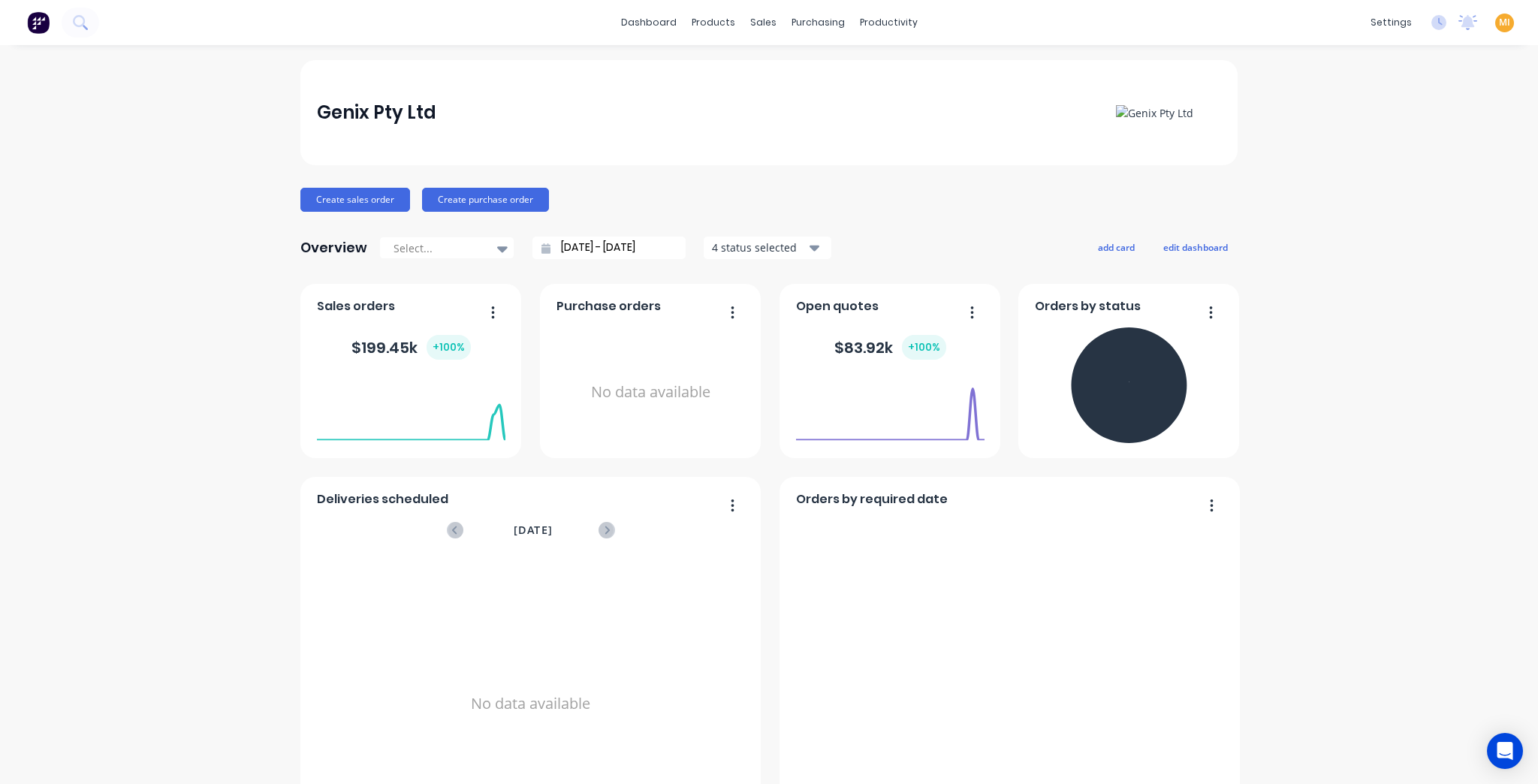
click at [1500, 21] on span "MI" at bounding box center [1505, 23] width 11 height 13
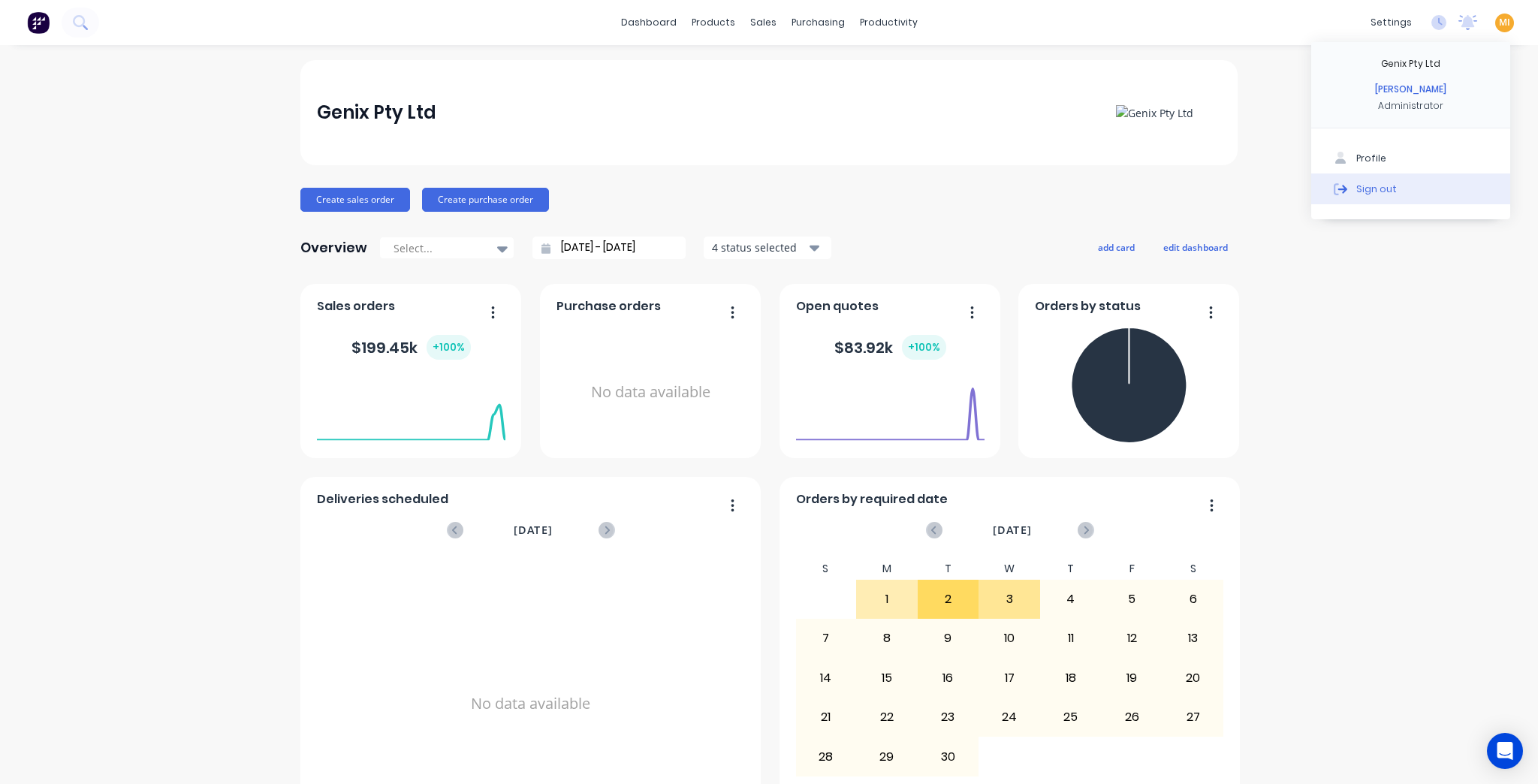
click at [1376, 182] on div "Sign out" at bounding box center [1377, 189] width 41 height 13
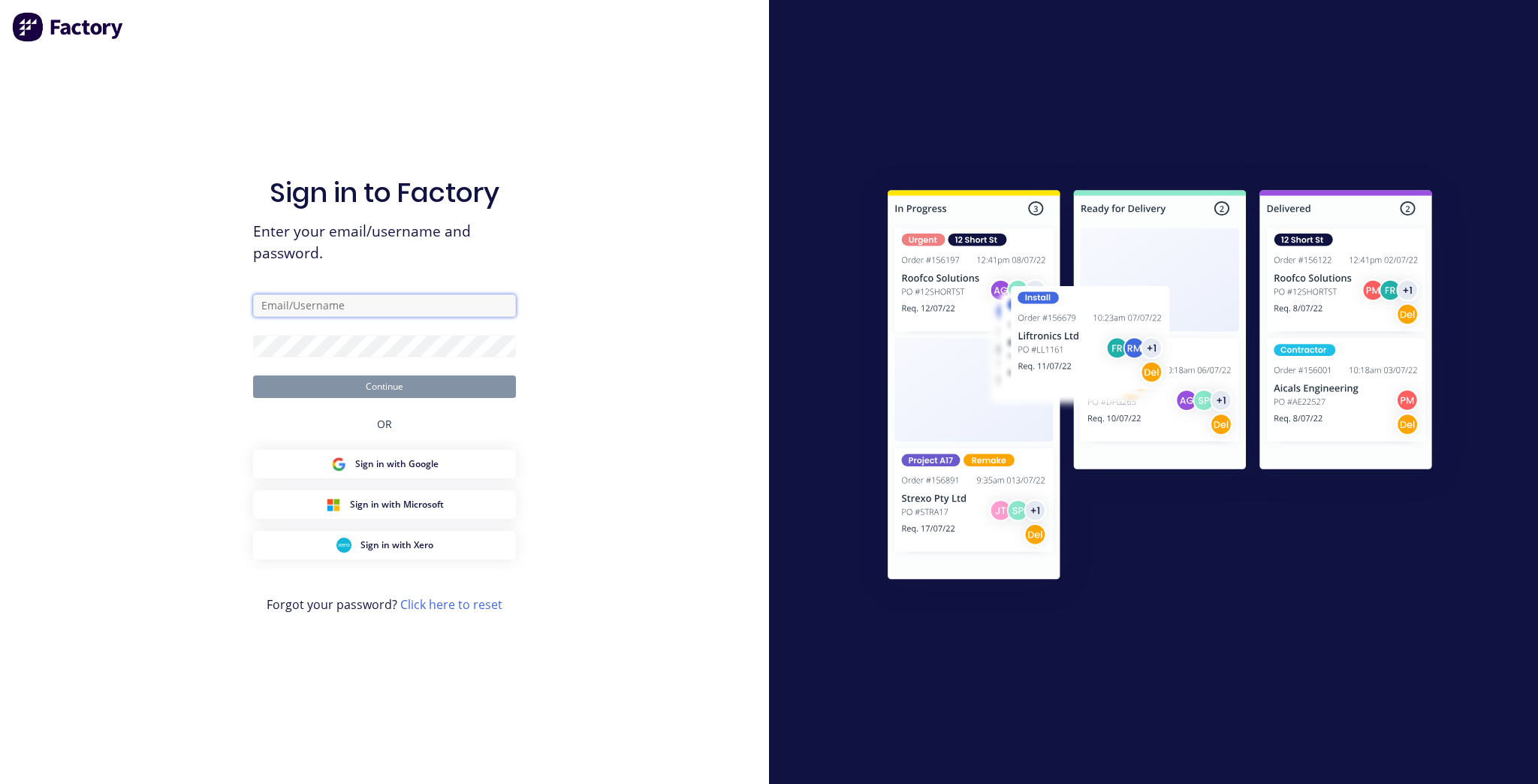
click at [354, 312] on input "text" at bounding box center [384, 305] width 263 height 23
type input "[EMAIL_ADDRESS][DOMAIN_NAME]"
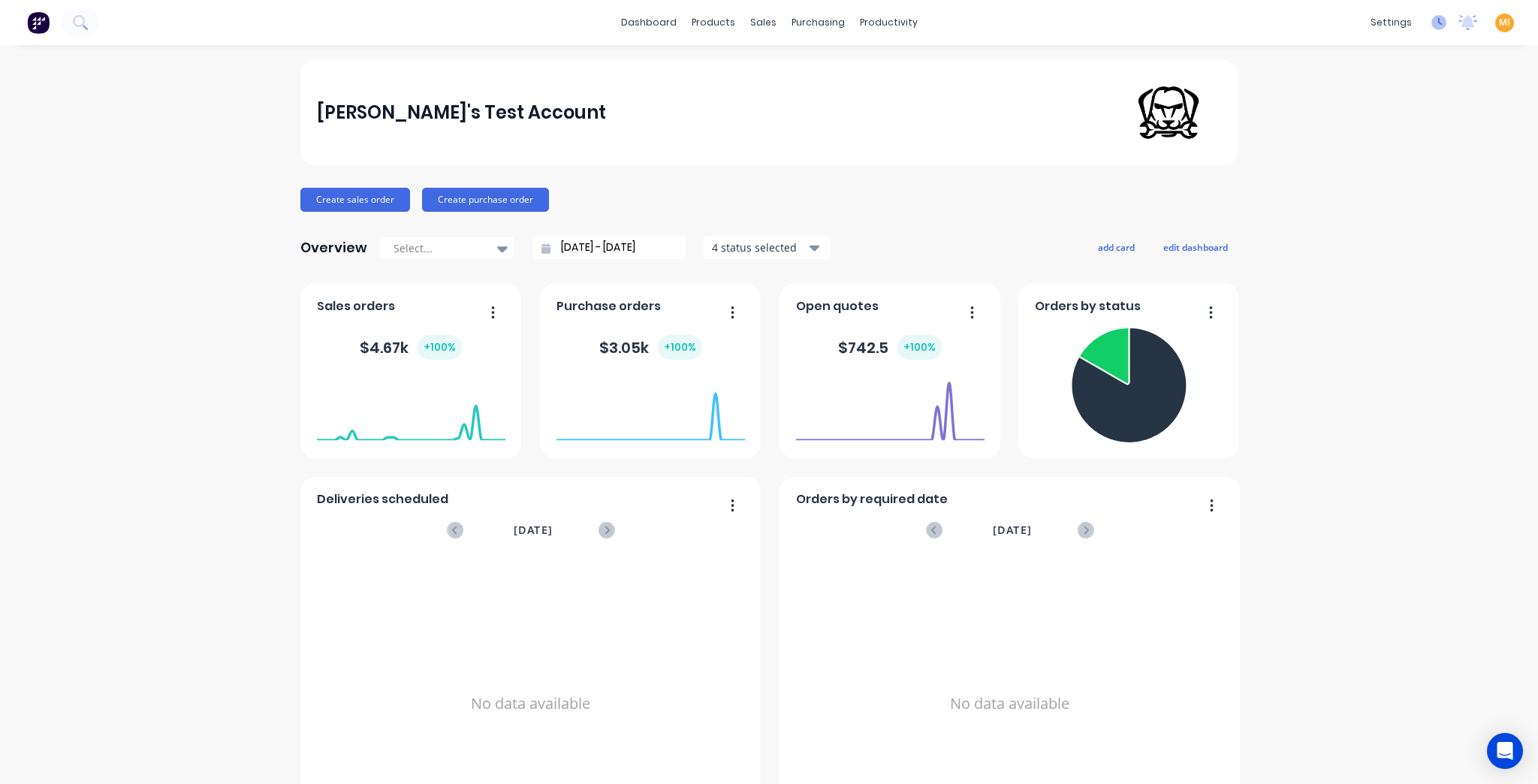
click at [1434, 26] on icon at bounding box center [1439, 23] width 15 height 15
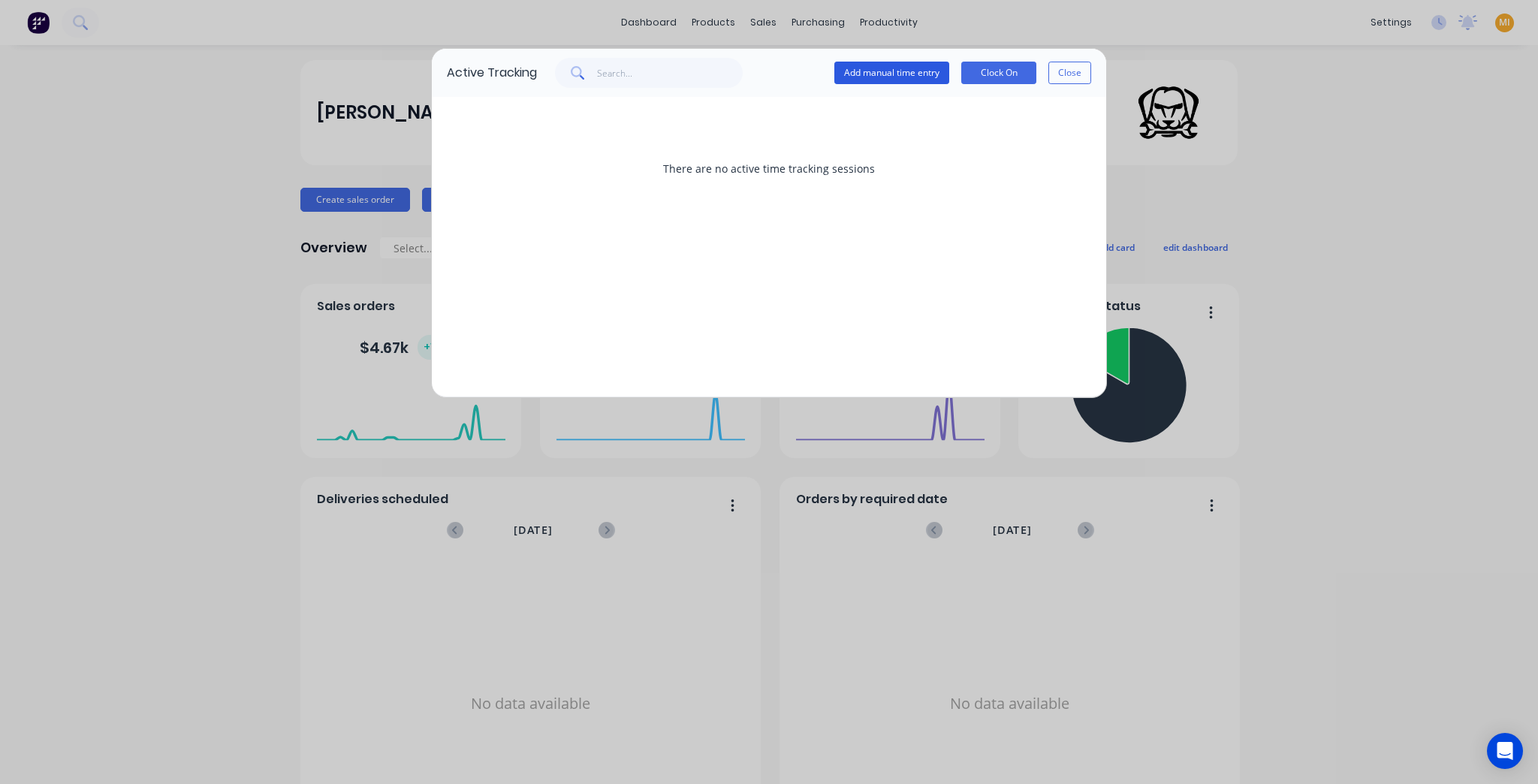
click at [882, 70] on button "Add manual time entry" at bounding box center [892, 73] width 115 height 23
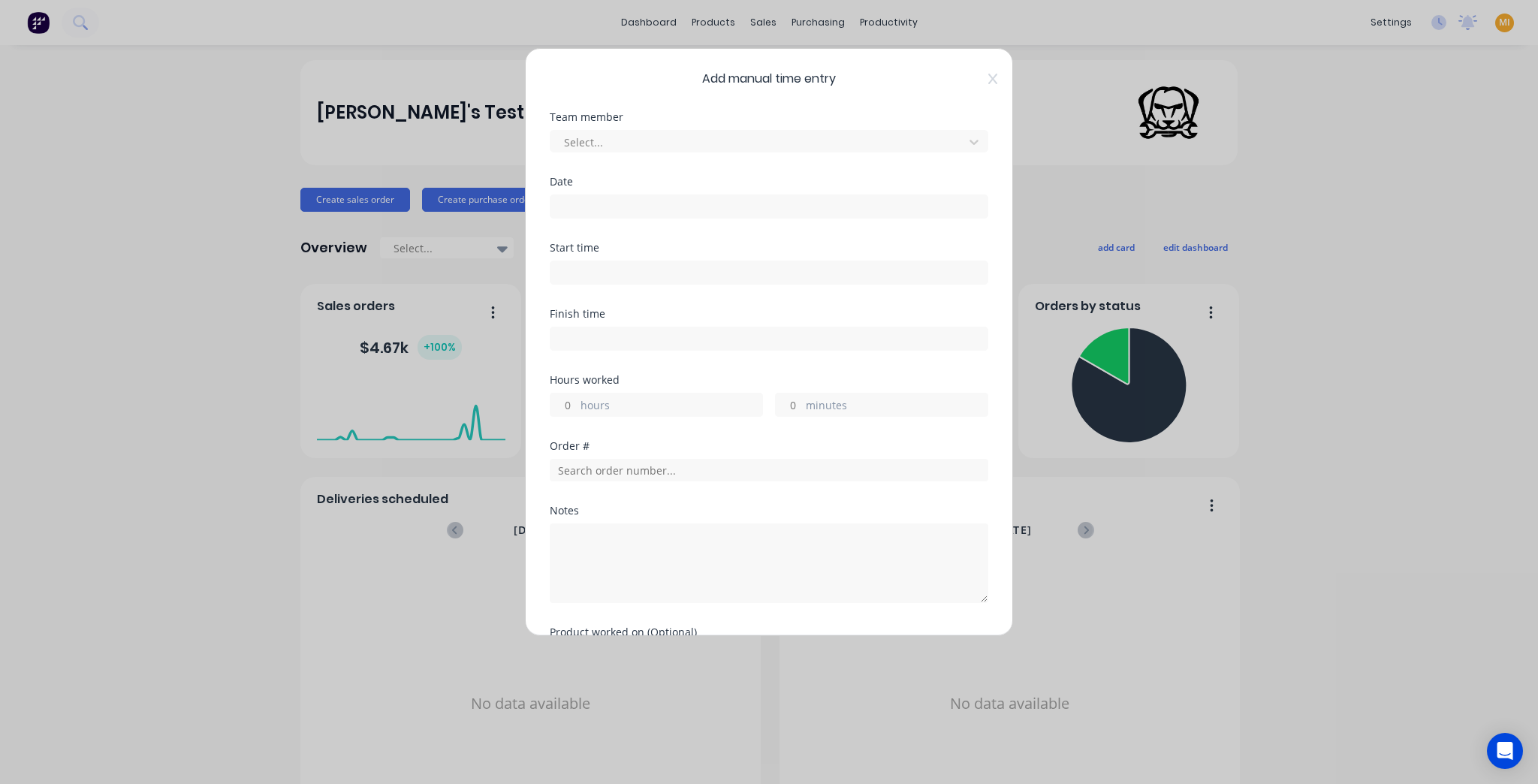
click at [599, 270] on input at bounding box center [769, 272] width 437 height 23
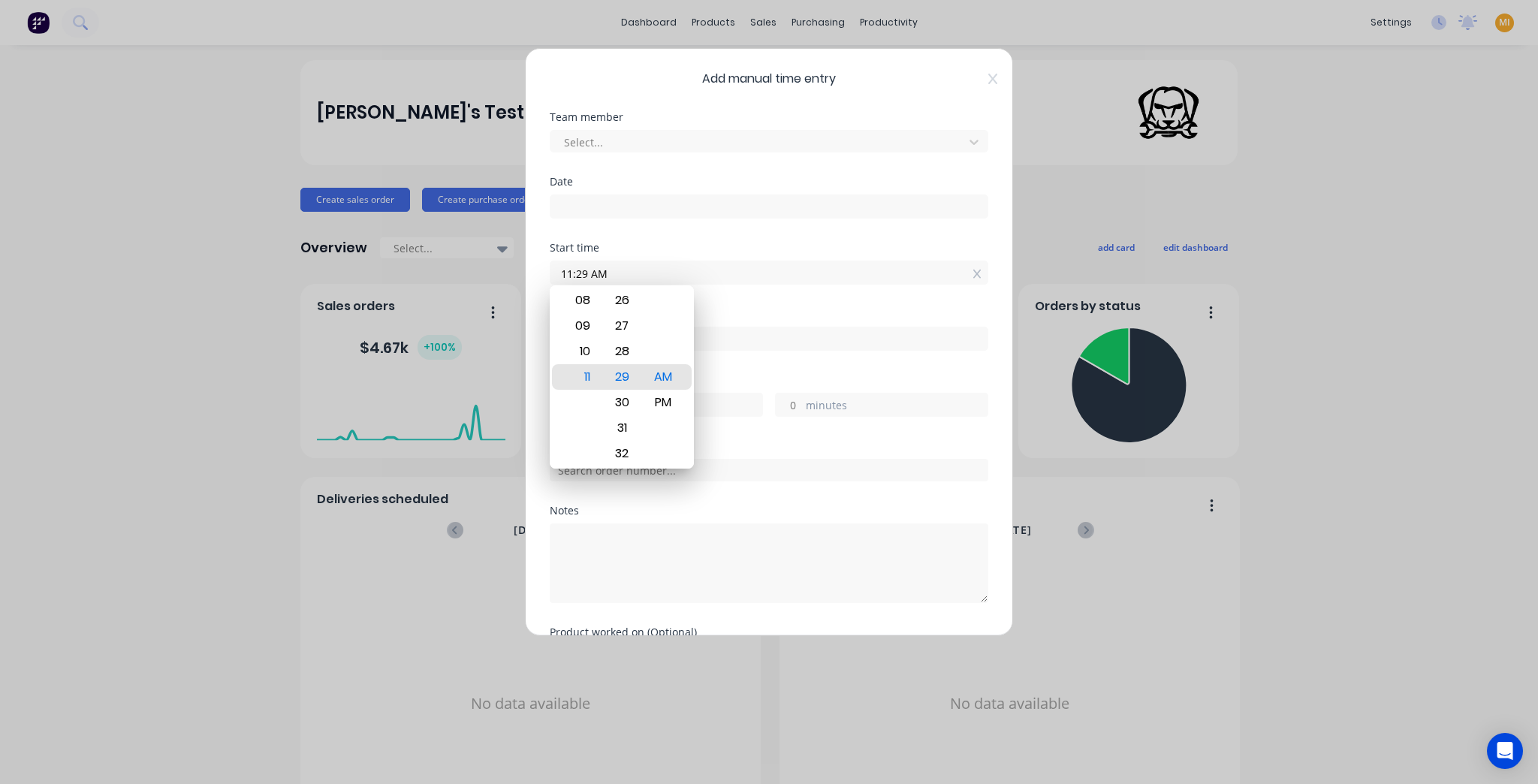
click at [741, 296] on div "Start time 11:29 AM" at bounding box center [769, 275] width 439 height 66
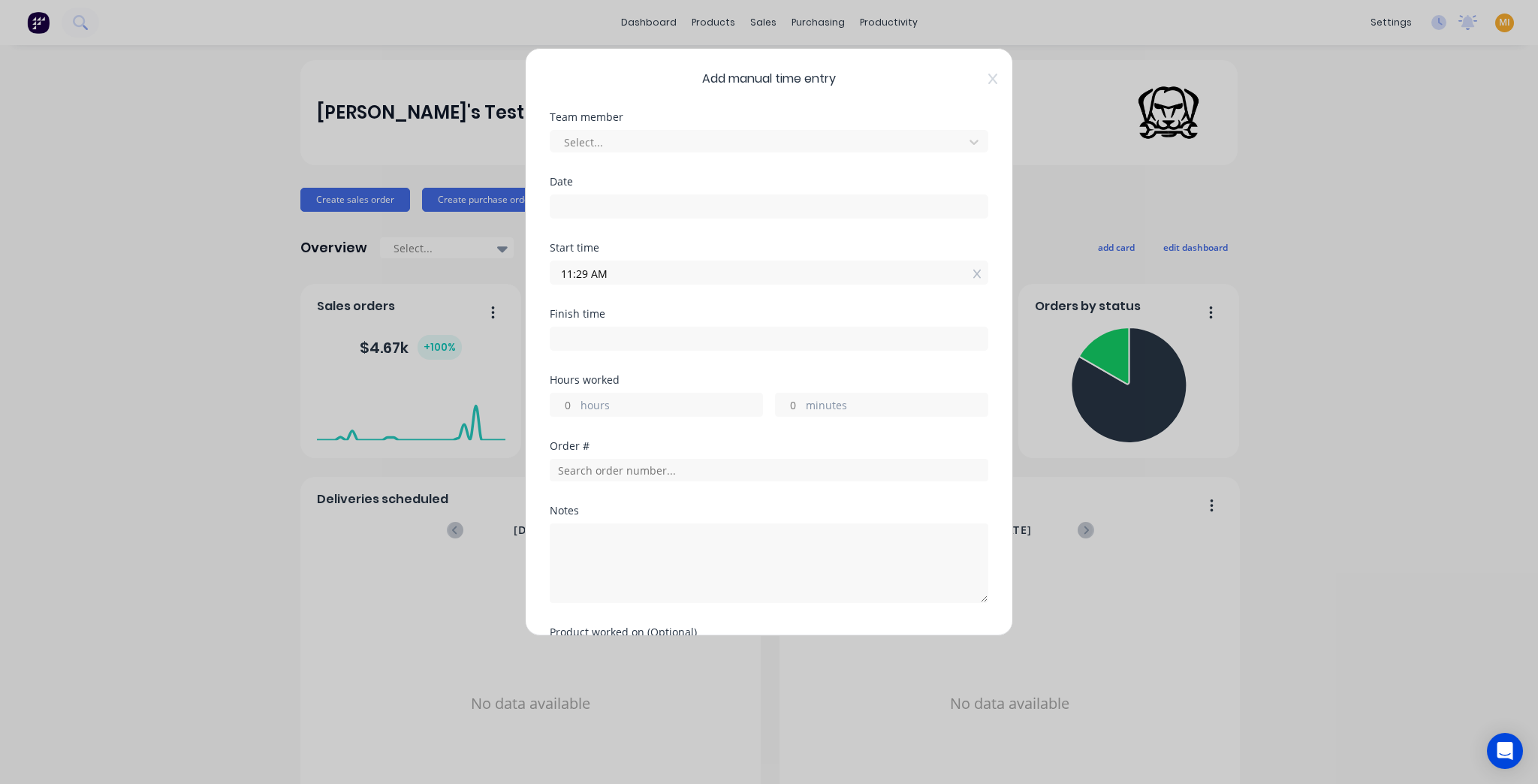
click at [584, 267] on input "11:29 AM" at bounding box center [769, 272] width 437 height 23
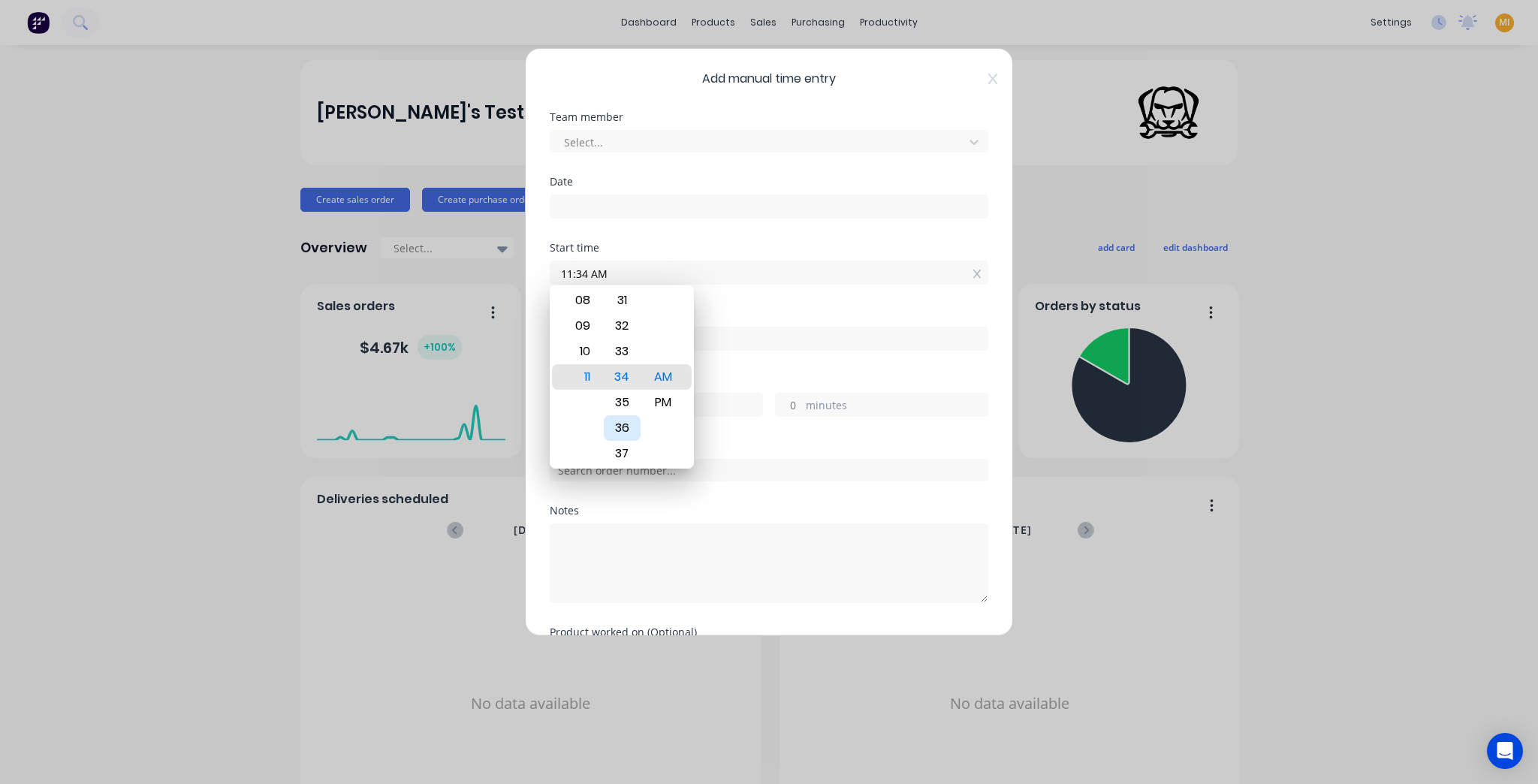
click at [625, 429] on div "36" at bounding box center [622, 427] width 37 height 26
type input "11:36 AM"
click at [739, 294] on div "Start time 11:36 AM" at bounding box center [769, 275] width 439 height 66
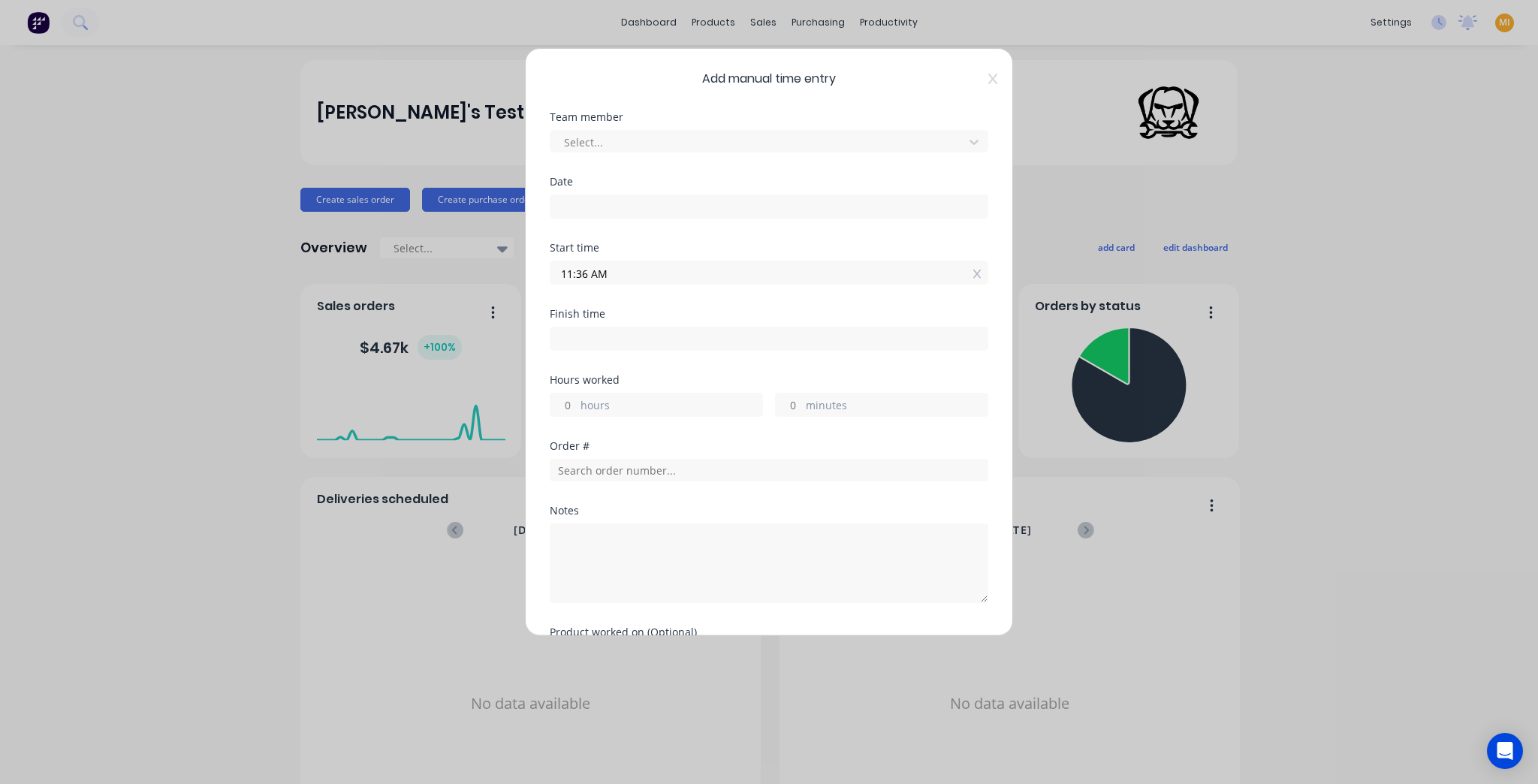
click at [575, 341] on input at bounding box center [769, 338] width 437 height 23
type input "11:29 AM"
type input "23"
type input "53"
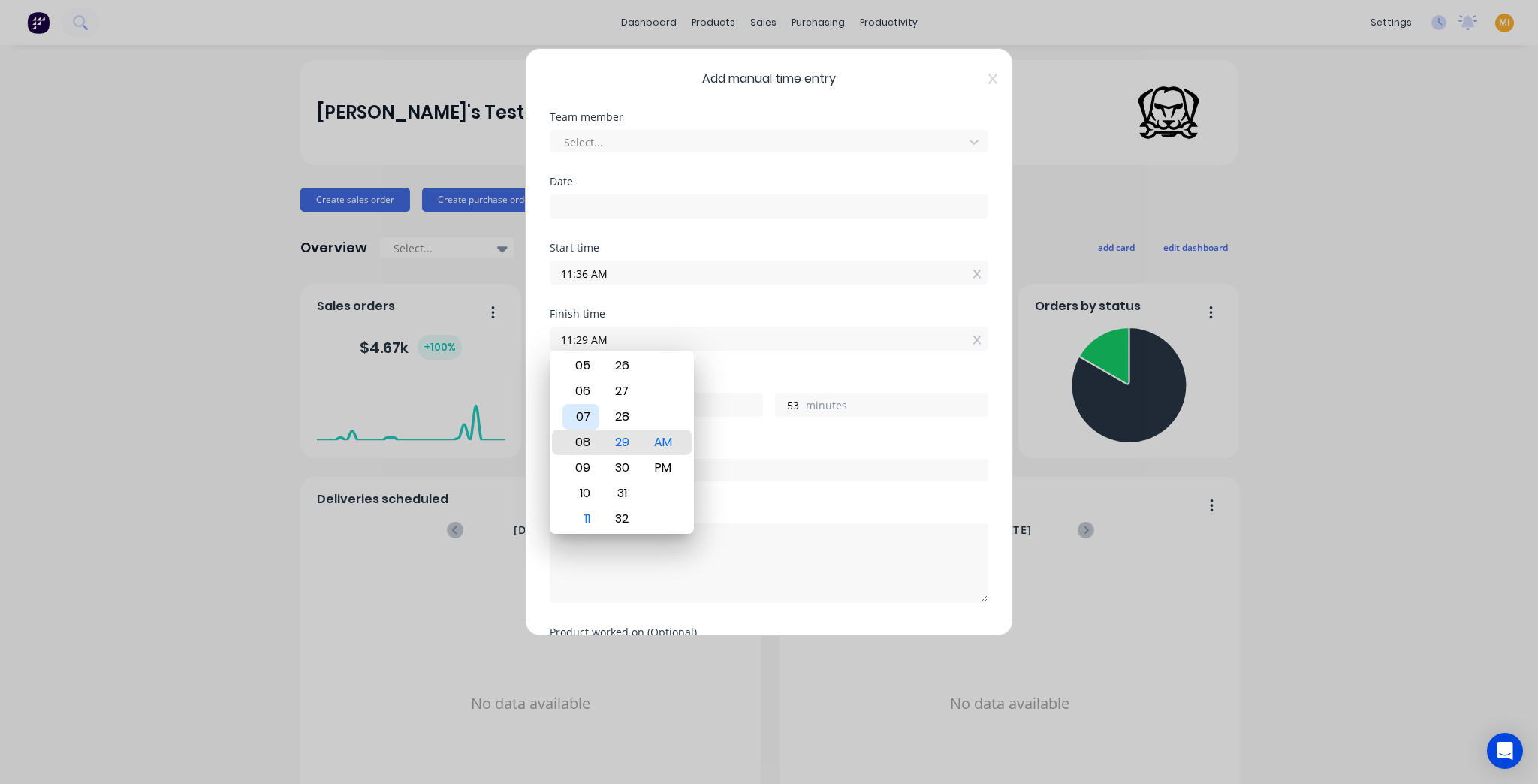
type input "08:29 AM"
type input "20"
click at [591, 420] on div "07" at bounding box center [581, 417] width 37 height 26
type input "07:29 AM"
type input "19"
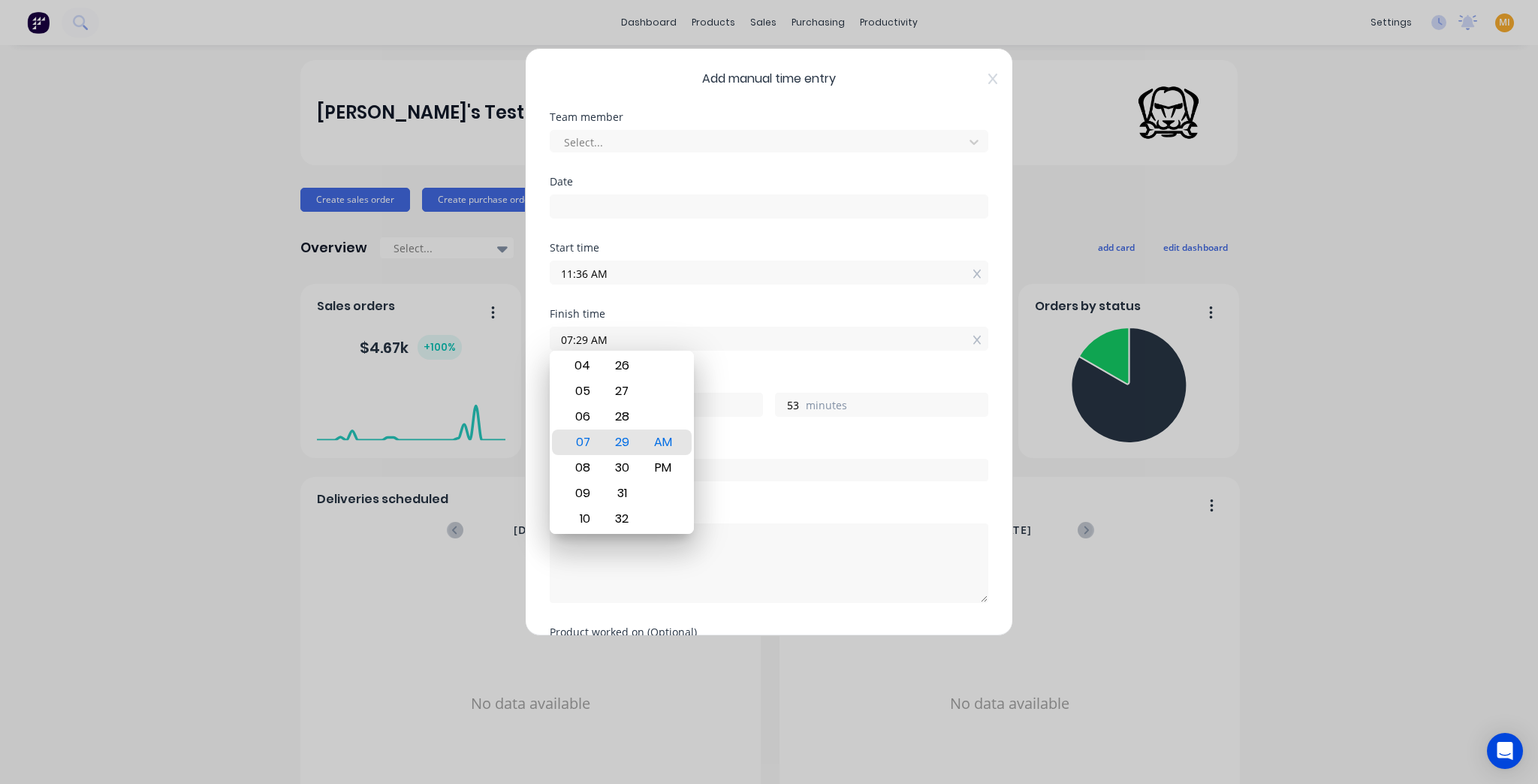
click at [766, 367] on div "Finish time 07:29 AM" at bounding box center [769, 341] width 439 height 66
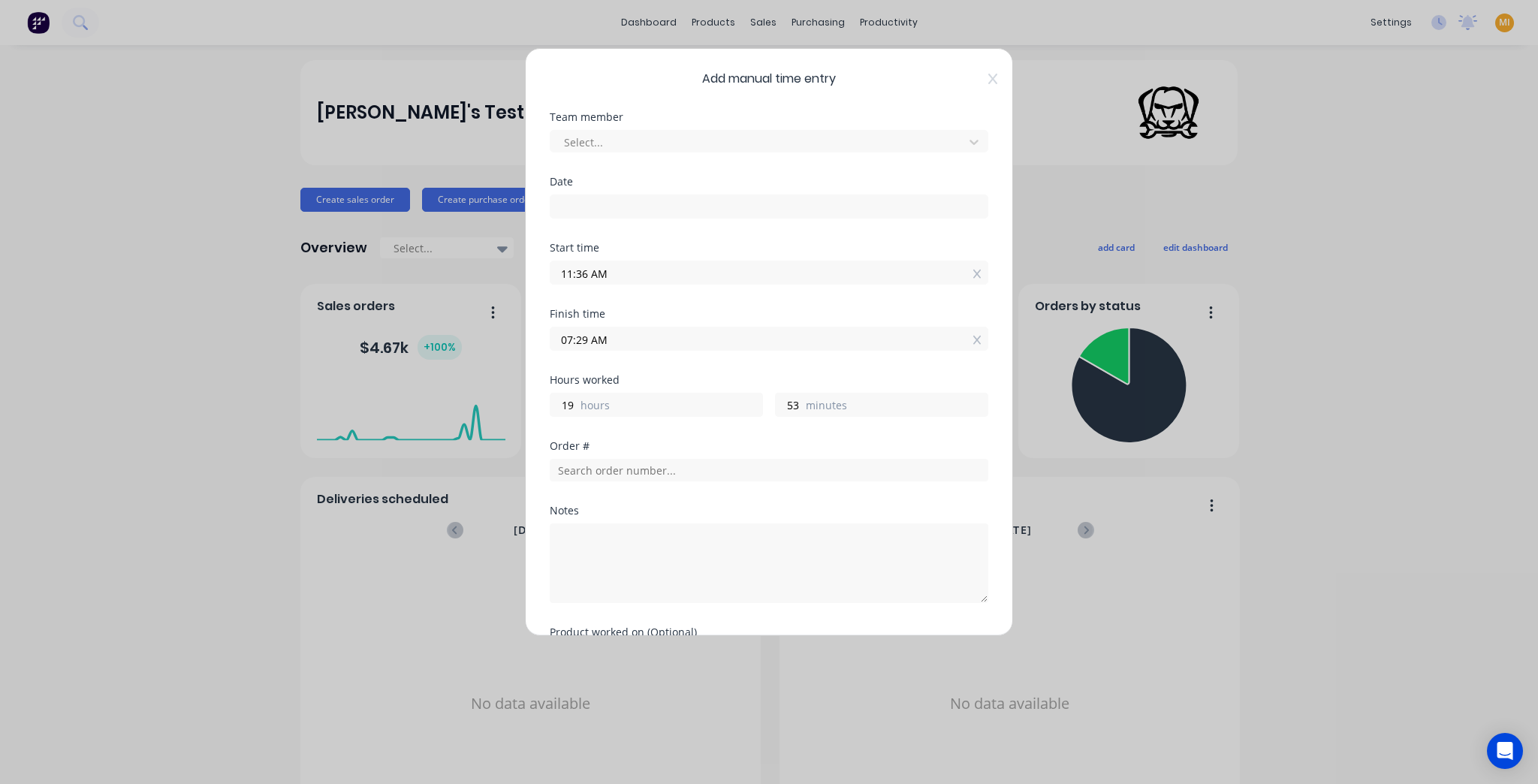
click at [602, 393] on div "19 hours" at bounding box center [656, 404] width 213 height 24
click at [565, 405] on input "19" at bounding box center [563, 404] width 26 height 23
click at [582, 271] on input "11:36 AM" at bounding box center [769, 272] width 437 height 23
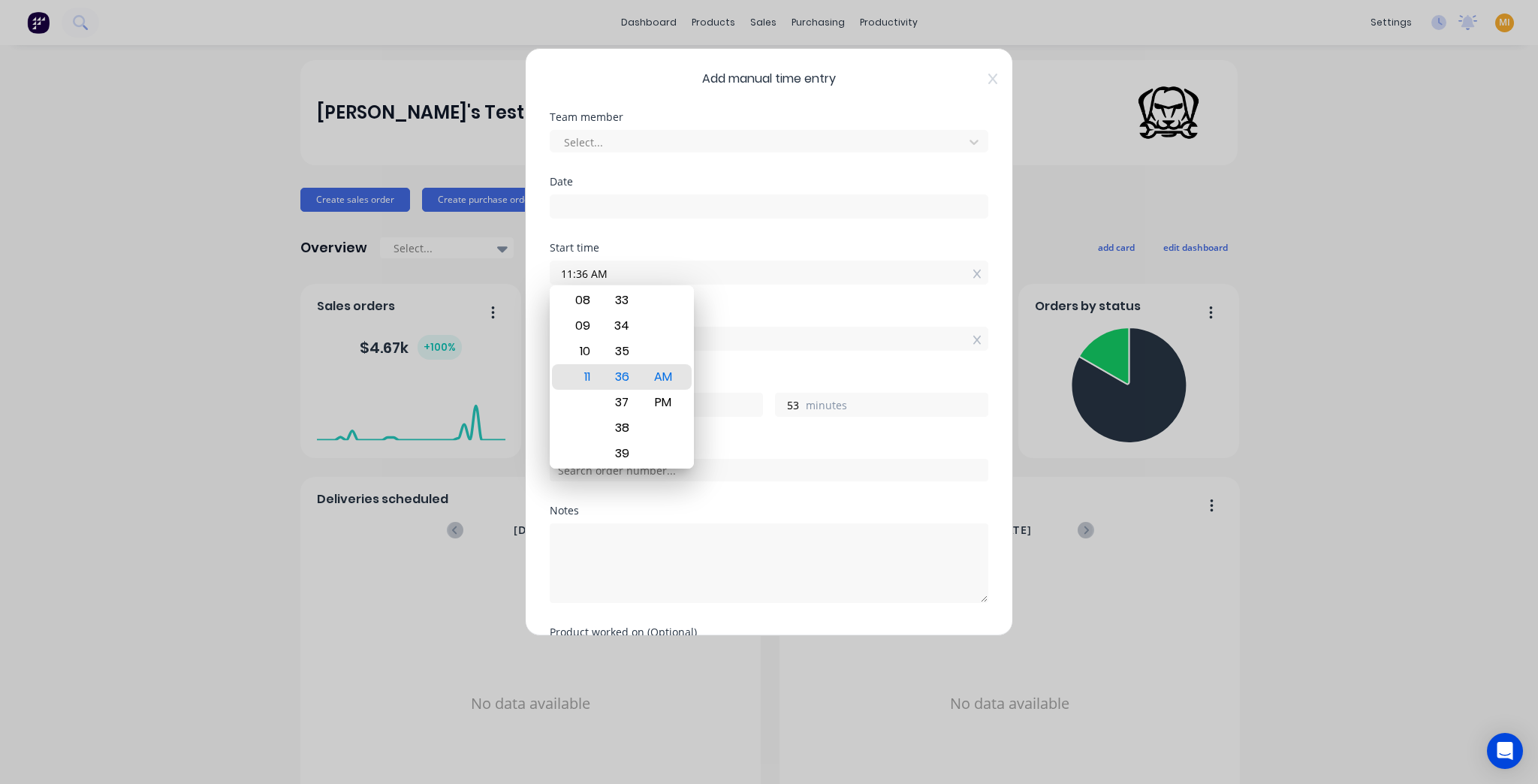
click at [874, 605] on div "Notes" at bounding box center [769, 566] width 439 height 122
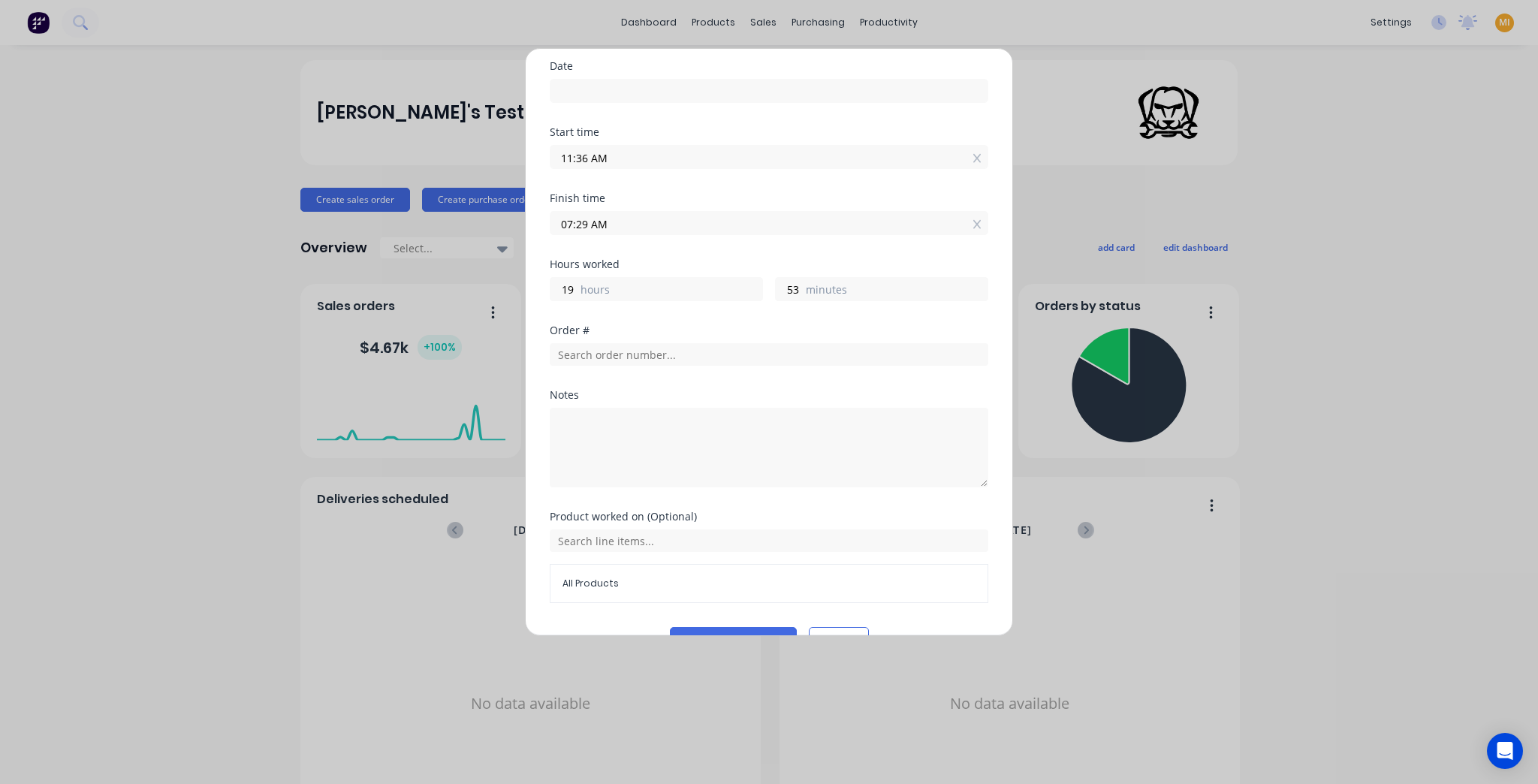
scroll to position [147, 0]
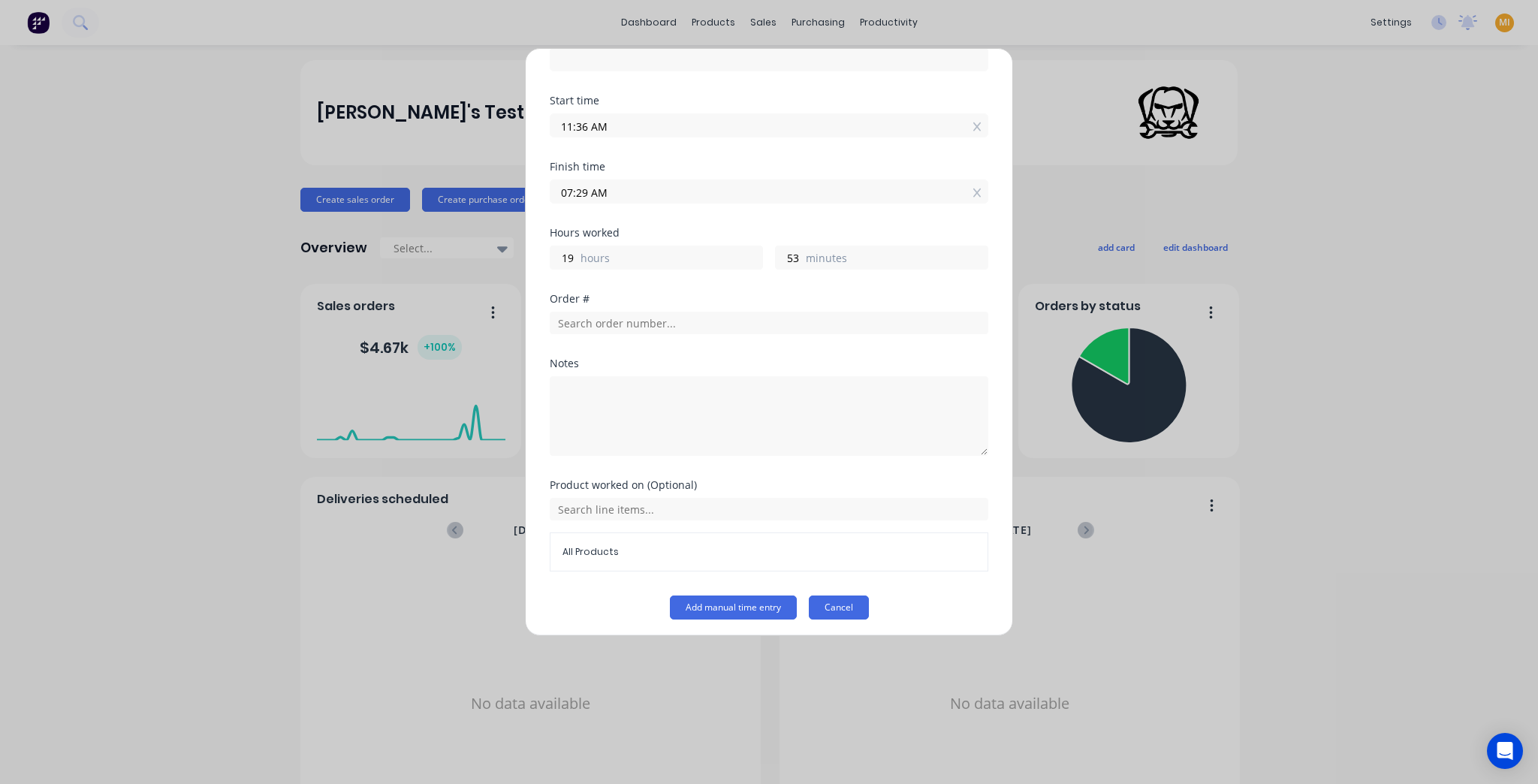
click at [849, 604] on button "Cancel" at bounding box center [839, 607] width 60 height 24
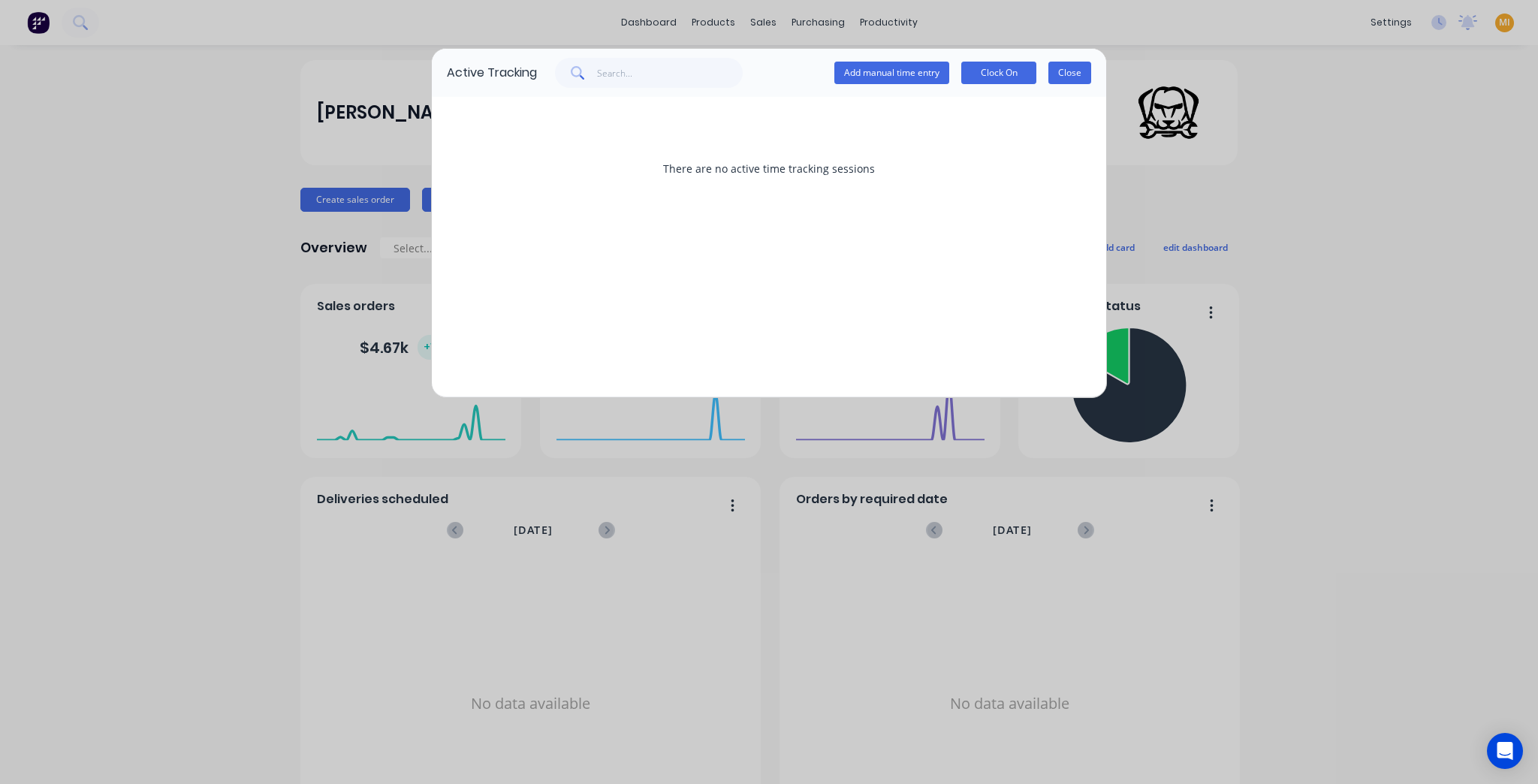
click at [1068, 78] on button "Close" at bounding box center [1069, 73] width 43 height 23
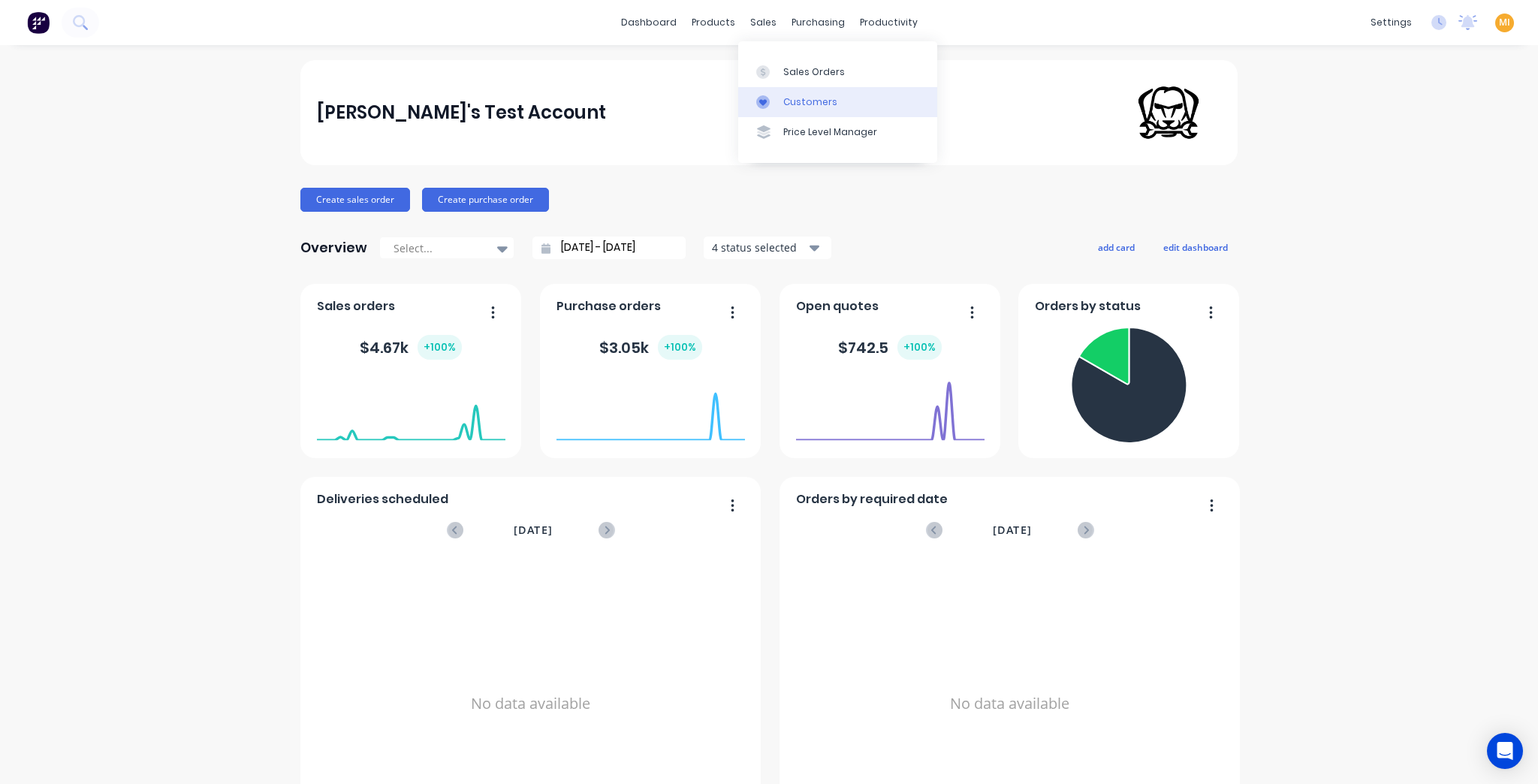
drag, startPoint x: 807, startPoint y: 81, endPoint x: 763, endPoint y: 100, distance: 47.9
click at [807, 81] on link "Sales Orders" at bounding box center [838, 71] width 199 height 30
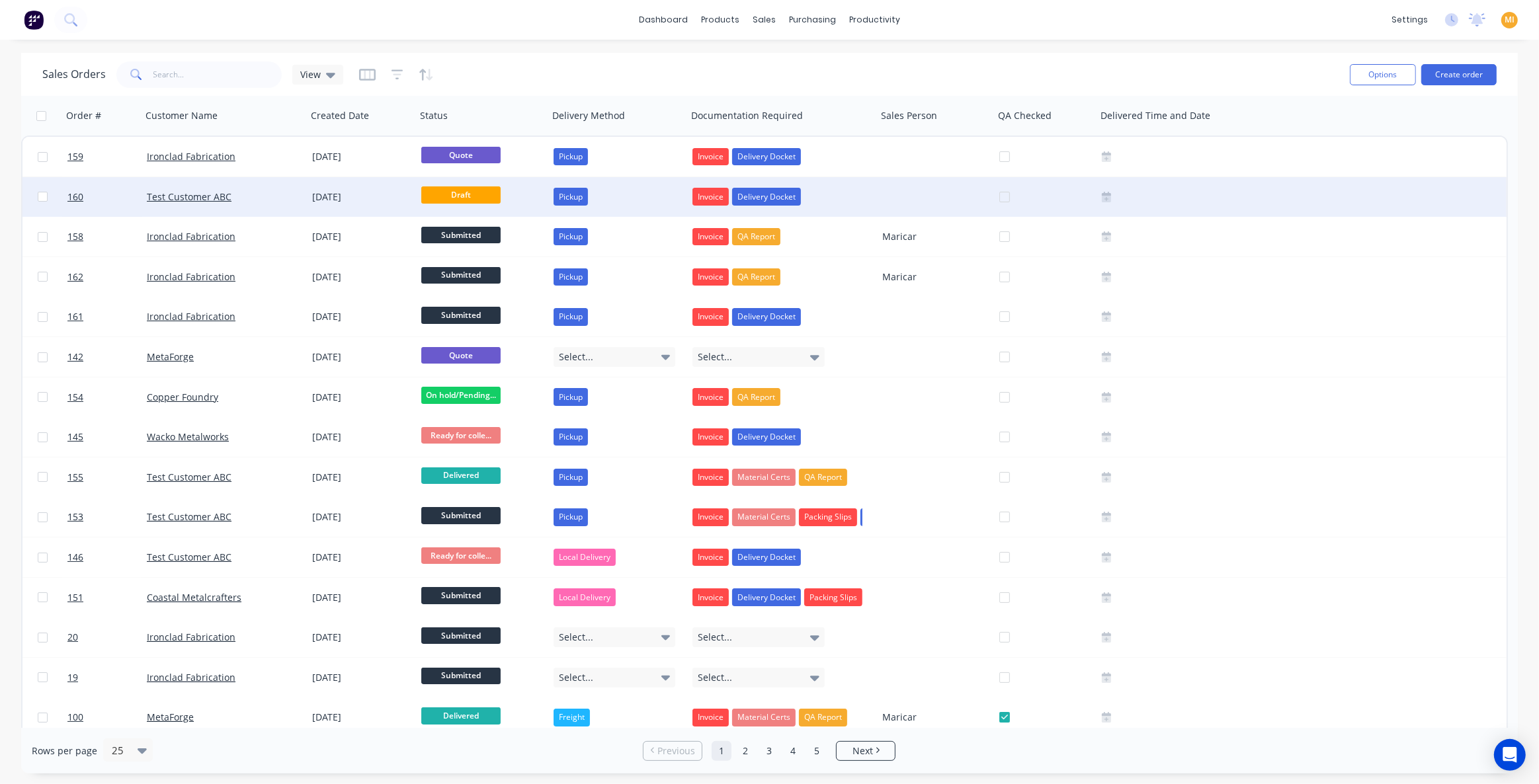
click at [330, 214] on div "[DATE]" at bounding box center [361, 197] width 109 height 40
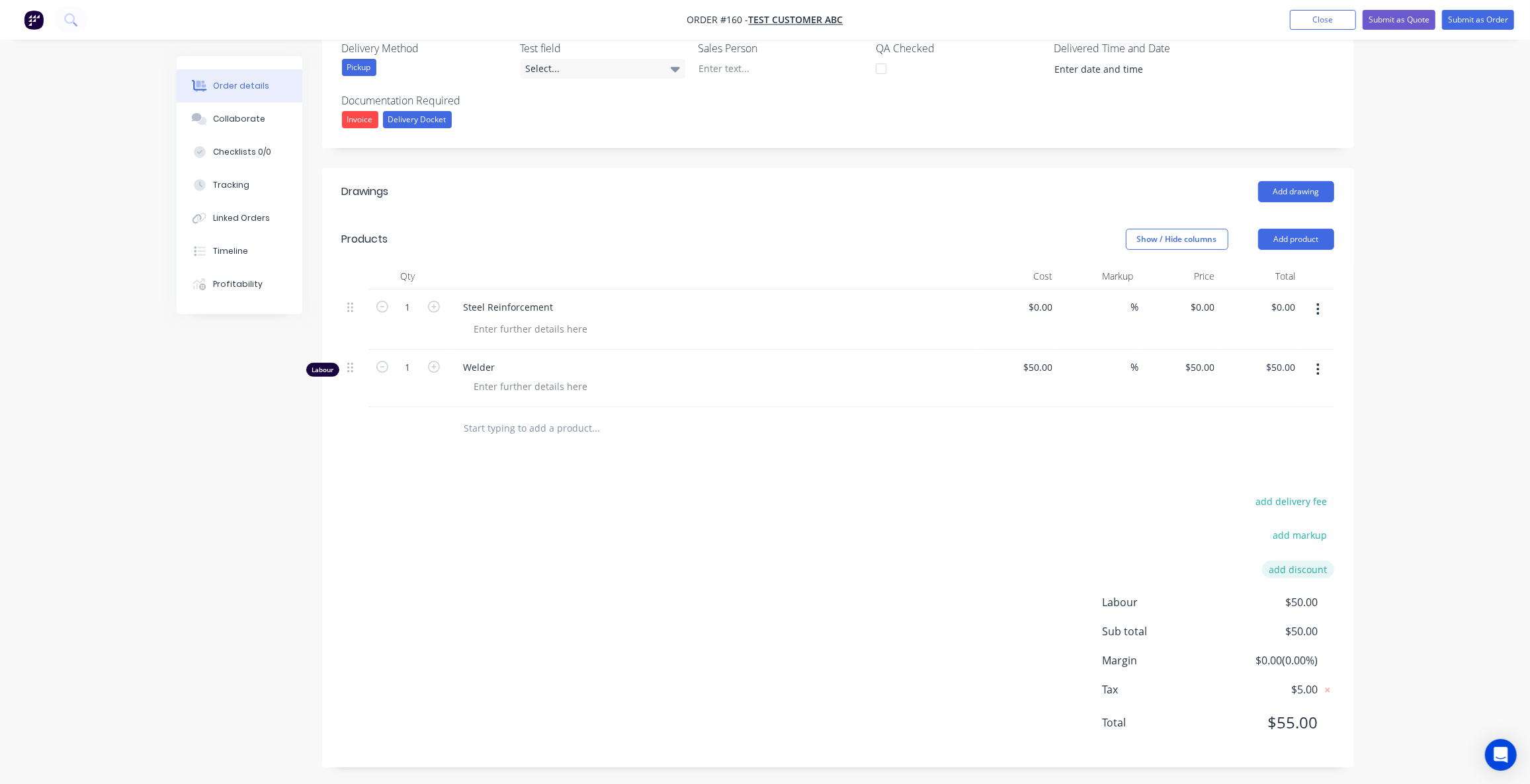
click at [1296, 572] on button "add discount" at bounding box center [1298, 569] width 72 height 18
click at [1283, 573] on input at bounding box center [1282, 574] width 60 height 20
type input "12"
click at [1033, 591] on div "add delivery fee add markup Discount name (Optional) 12 12 0% Labour $50.00 Sub…" at bounding box center [838, 621] width 992 height 252
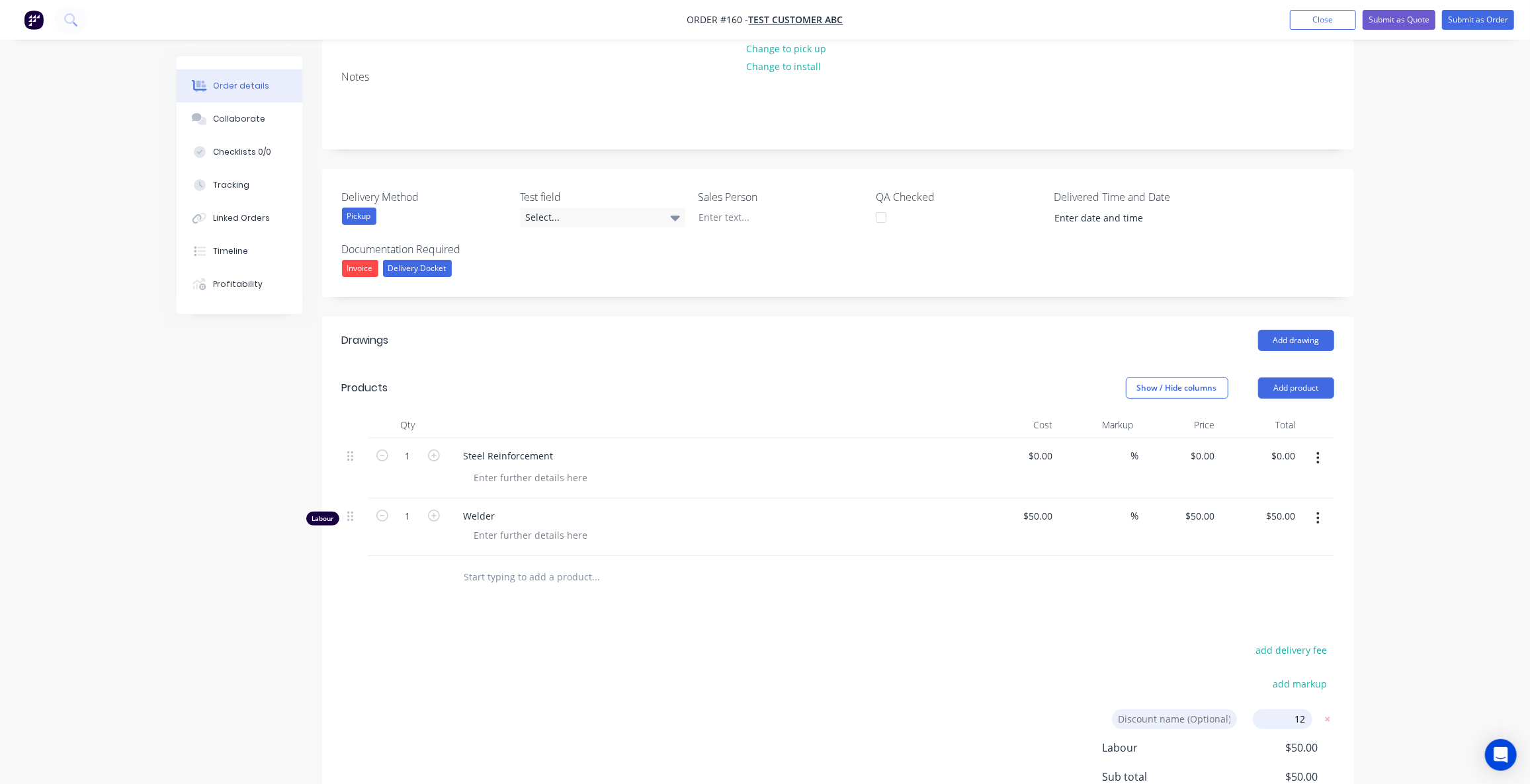
scroll to position [8, 0]
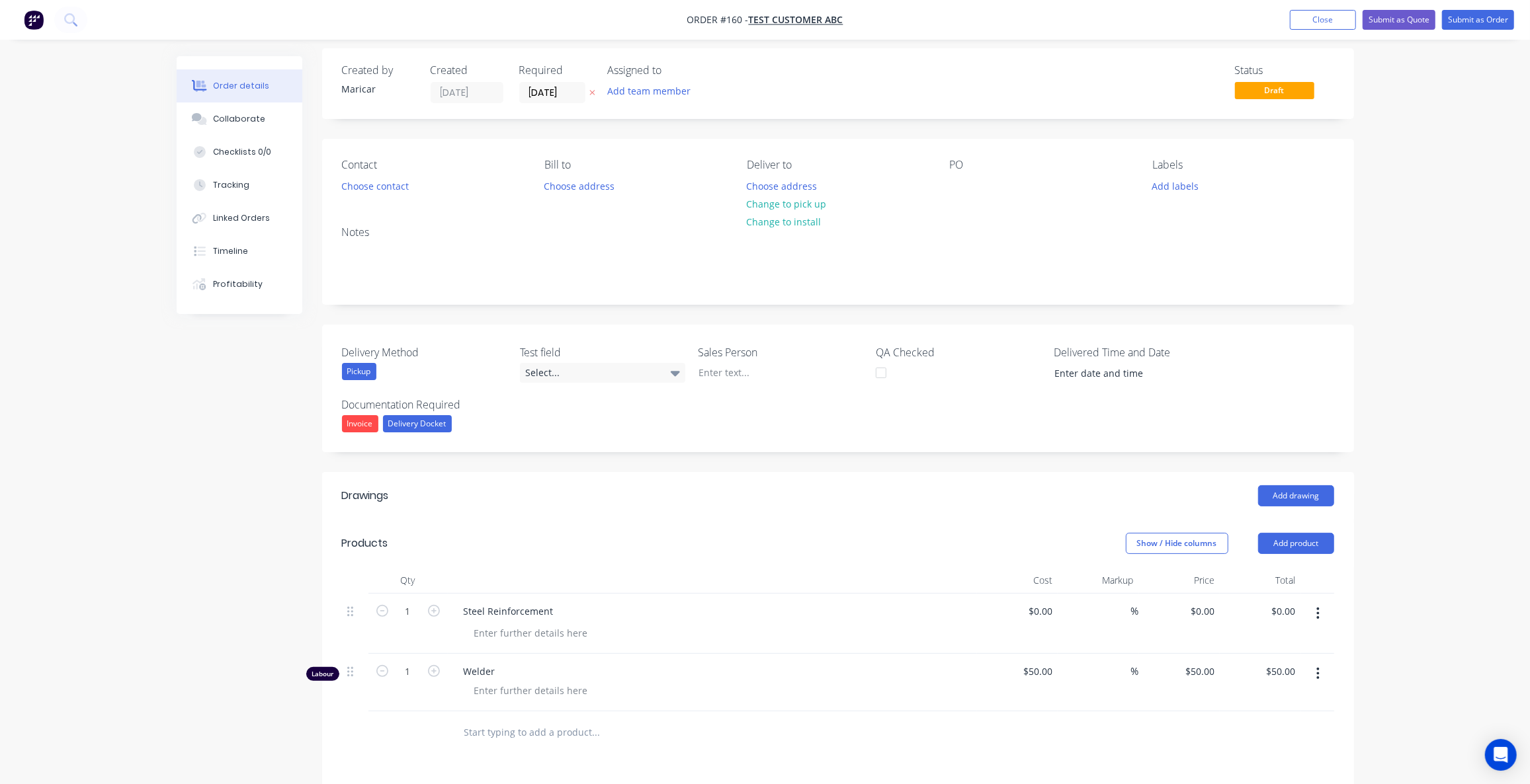
click at [1321, 30] on nav "Order #160 - Test Customer ABC Add product Close Submit as Quote Submit as Order" at bounding box center [765, 20] width 1530 height 40
click at [1325, 23] on button "Close" at bounding box center [1323, 19] width 66 height 20
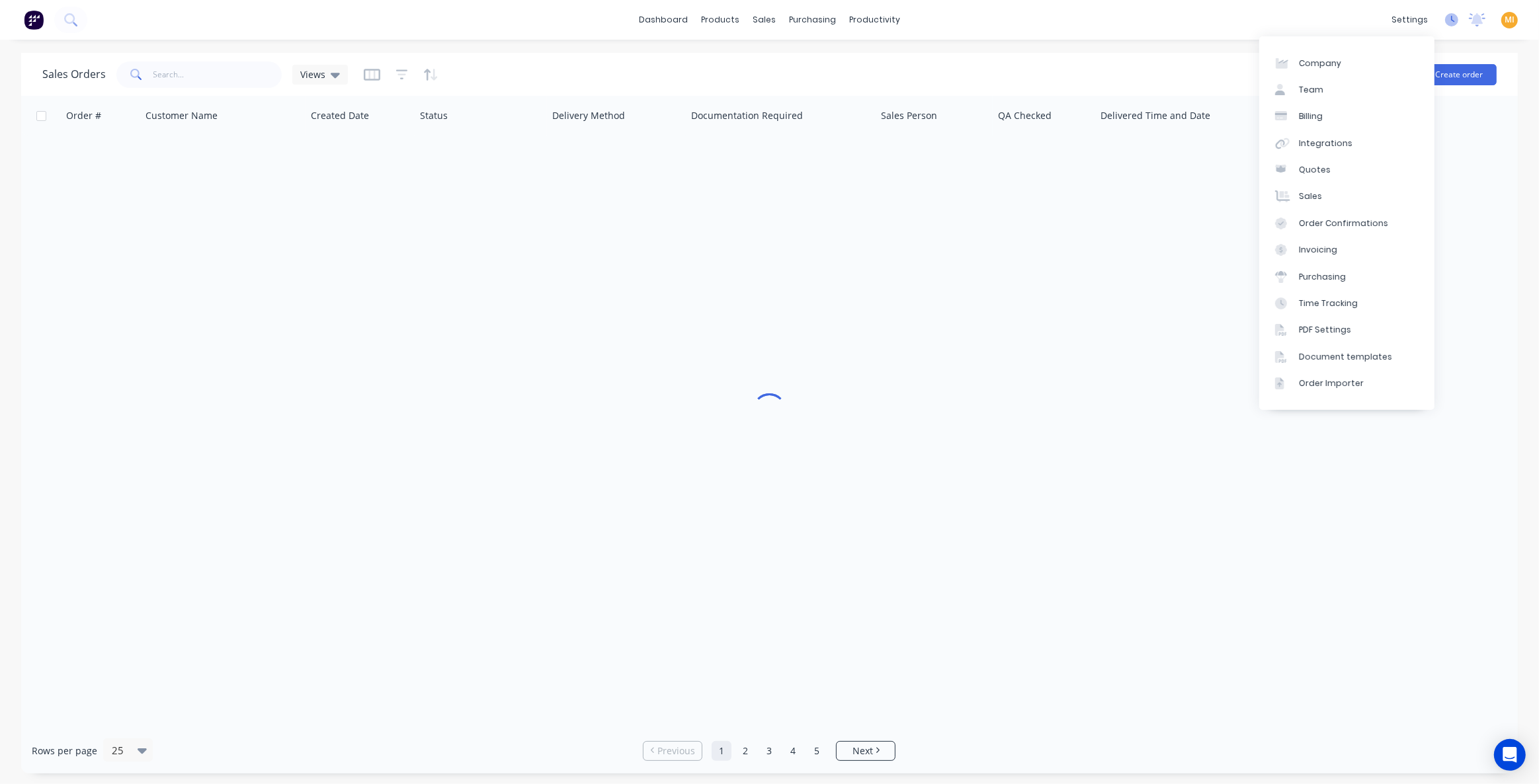
click at [1354, 16] on icon at bounding box center [1452, 20] width 13 height 13
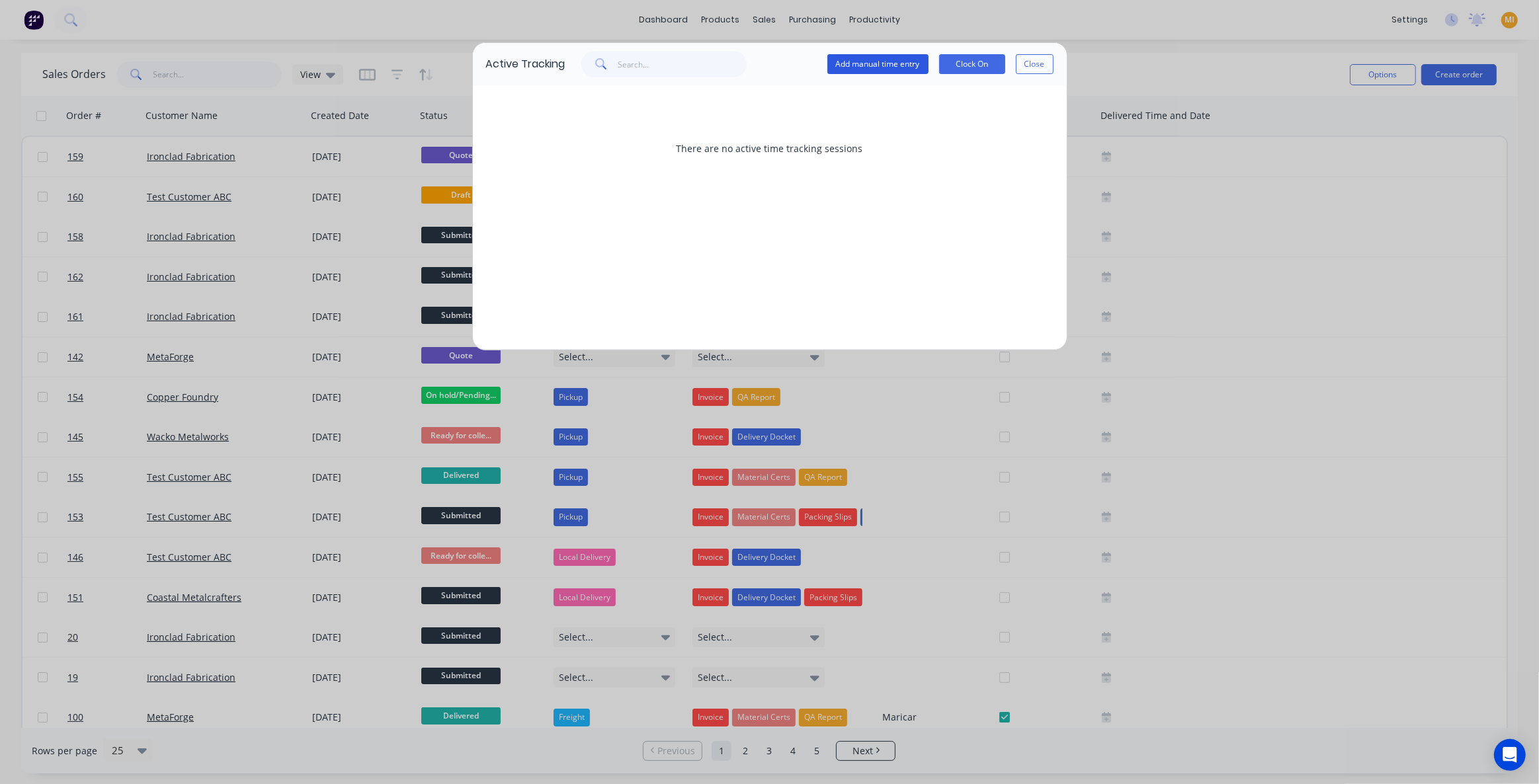
click at [875, 69] on button "Add manual time entry" at bounding box center [878, 64] width 102 height 20
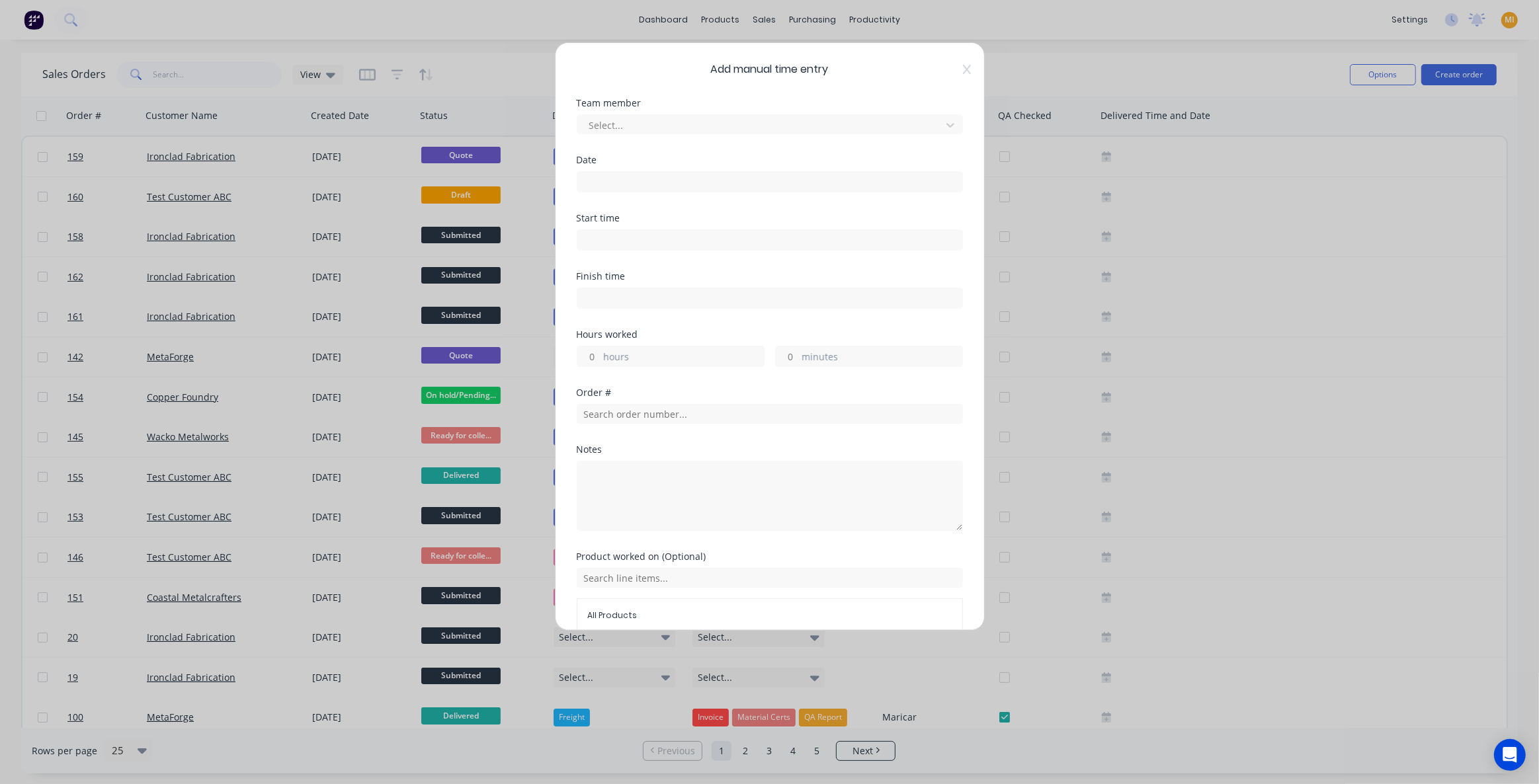
click at [594, 239] on input at bounding box center [770, 240] width 385 height 20
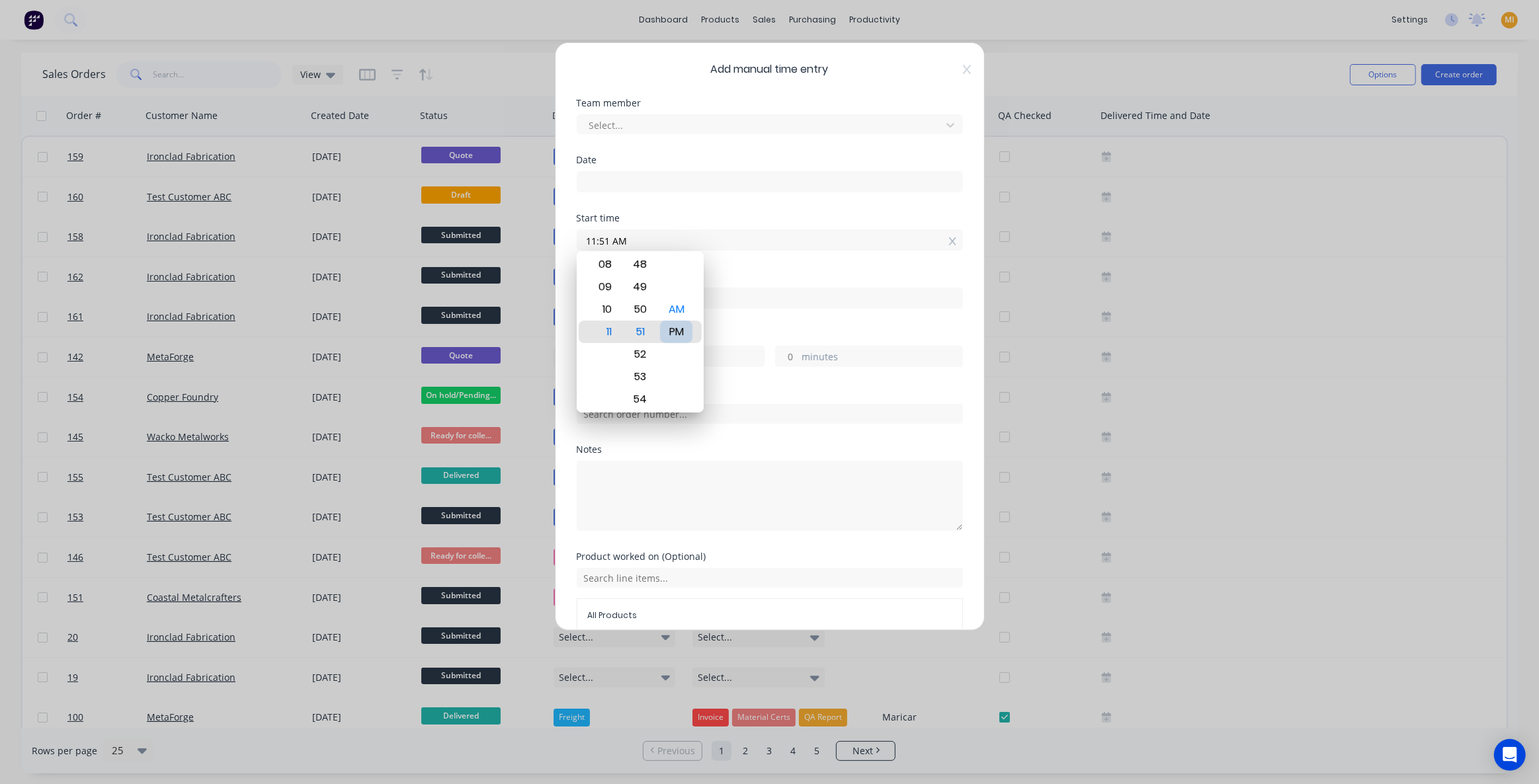
type input "11:51 PM"
click at [772, 260] on div "Start time 11:51 PM" at bounding box center [770, 242] width 386 height 58
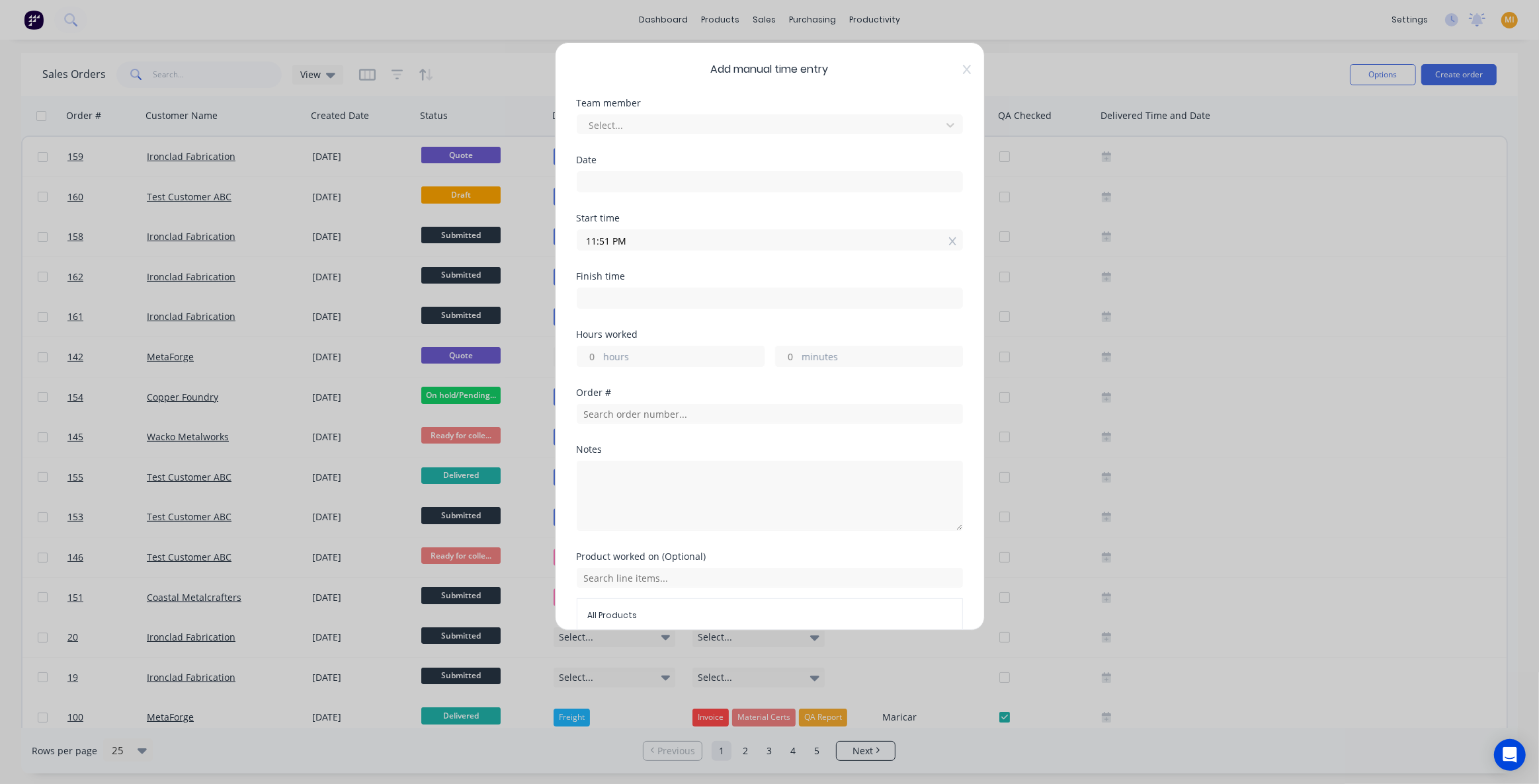
click at [613, 291] on input at bounding box center [770, 298] width 385 height 20
type input "11:51 AM"
type input "12"
type input "0"
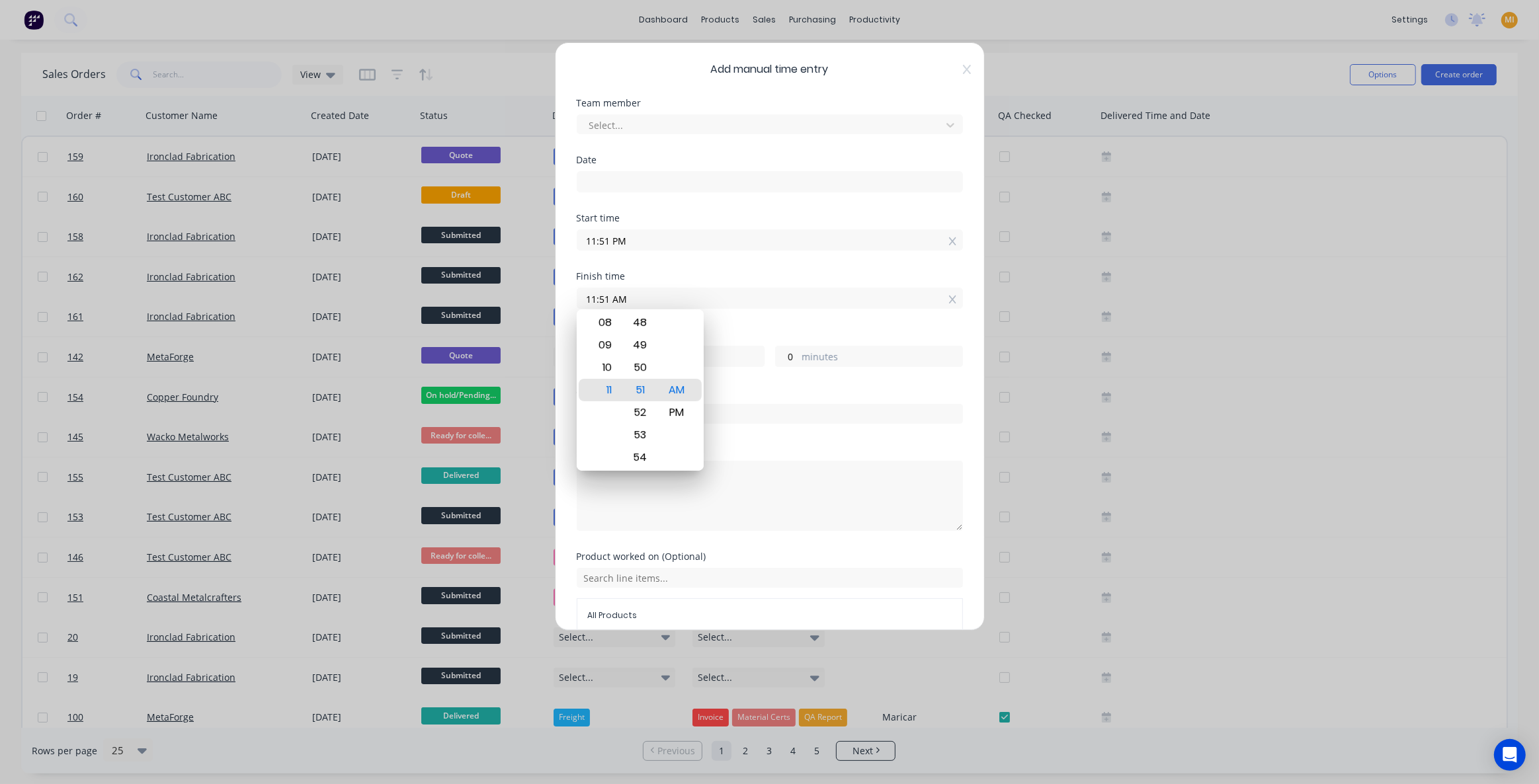
click at [467, 304] on div "Add manual time entry Team member Select... Date Start time 11:51 PM Finish tim…" at bounding box center [770, 392] width 1539 height 784
click at [604, 297] on input "11:51 AM" at bounding box center [770, 298] width 385 height 20
drag, startPoint x: 623, startPoint y: 462, endPoint x: 638, endPoint y: 438, distance: 28.3
click at [623, 462] on div "11 12 13 14 15 16 17 18 19 20 21 22 23 24 25 26 27 28 29 30 31 32 33 34 35 36 3…" at bounding box center [639, 390] width 36 height 1821
click at [636, 436] on div "53" at bounding box center [640, 435] width 32 height 23
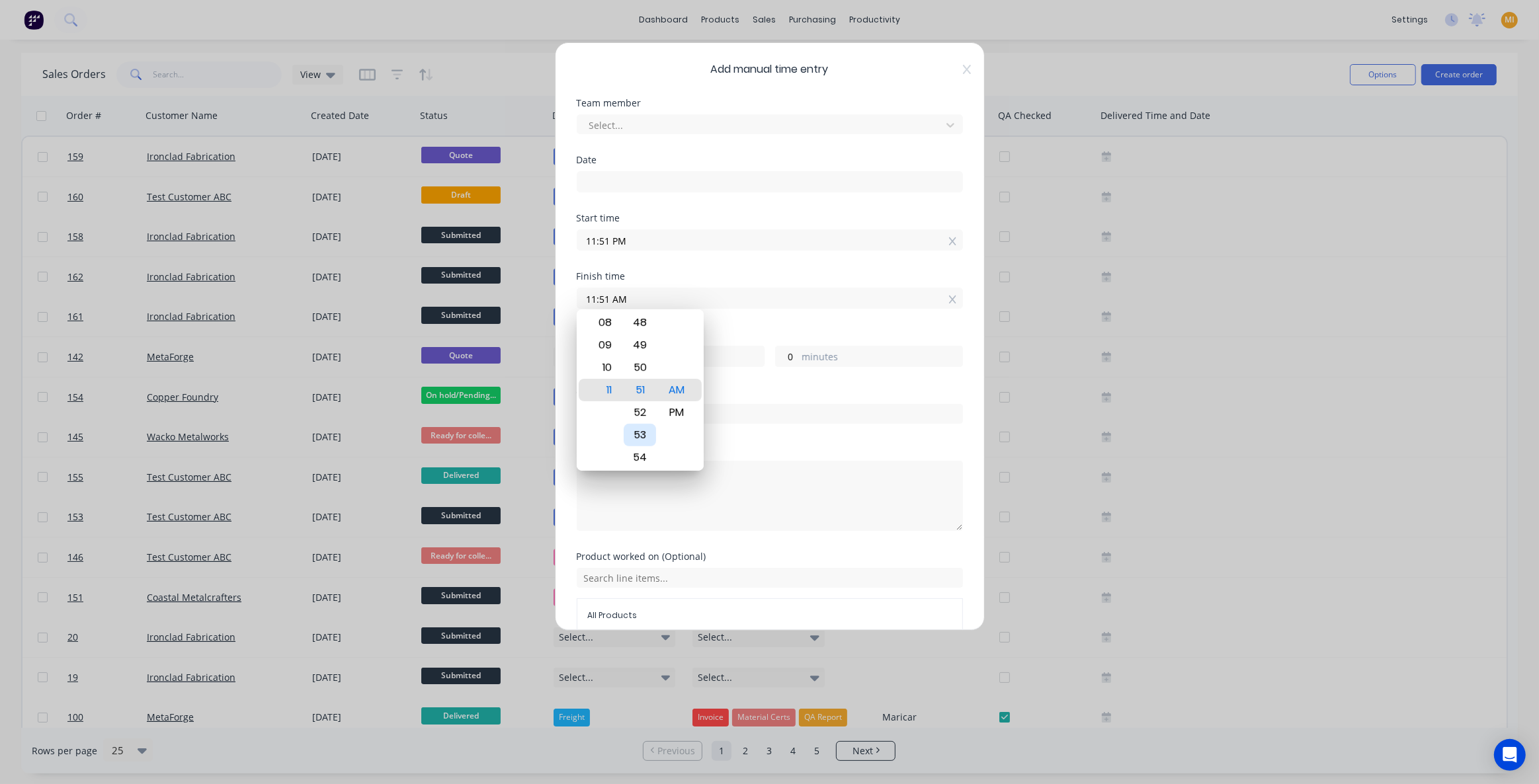
type input "11:53 AM"
type input "2"
click at [761, 302] on input "11:53 AM" at bounding box center [770, 298] width 385 height 20
click at [746, 318] on div "Finish time 11:53 AM" at bounding box center [770, 301] width 386 height 58
click at [963, 69] on icon at bounding box center [967, 69] width 8 height 10
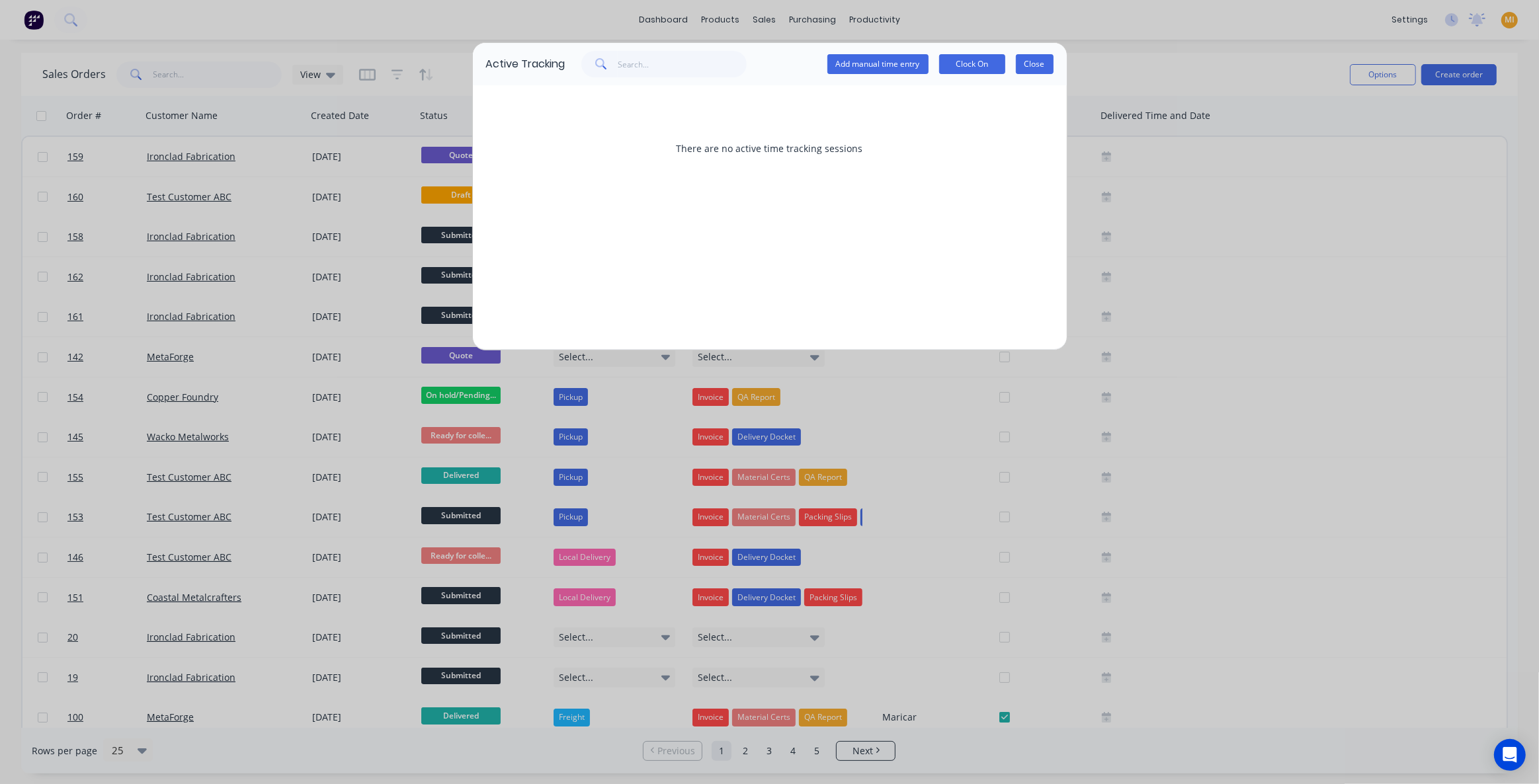
click at [1037, 69] on button "Close" at bounding box center [1034, 64] width 38 height 20
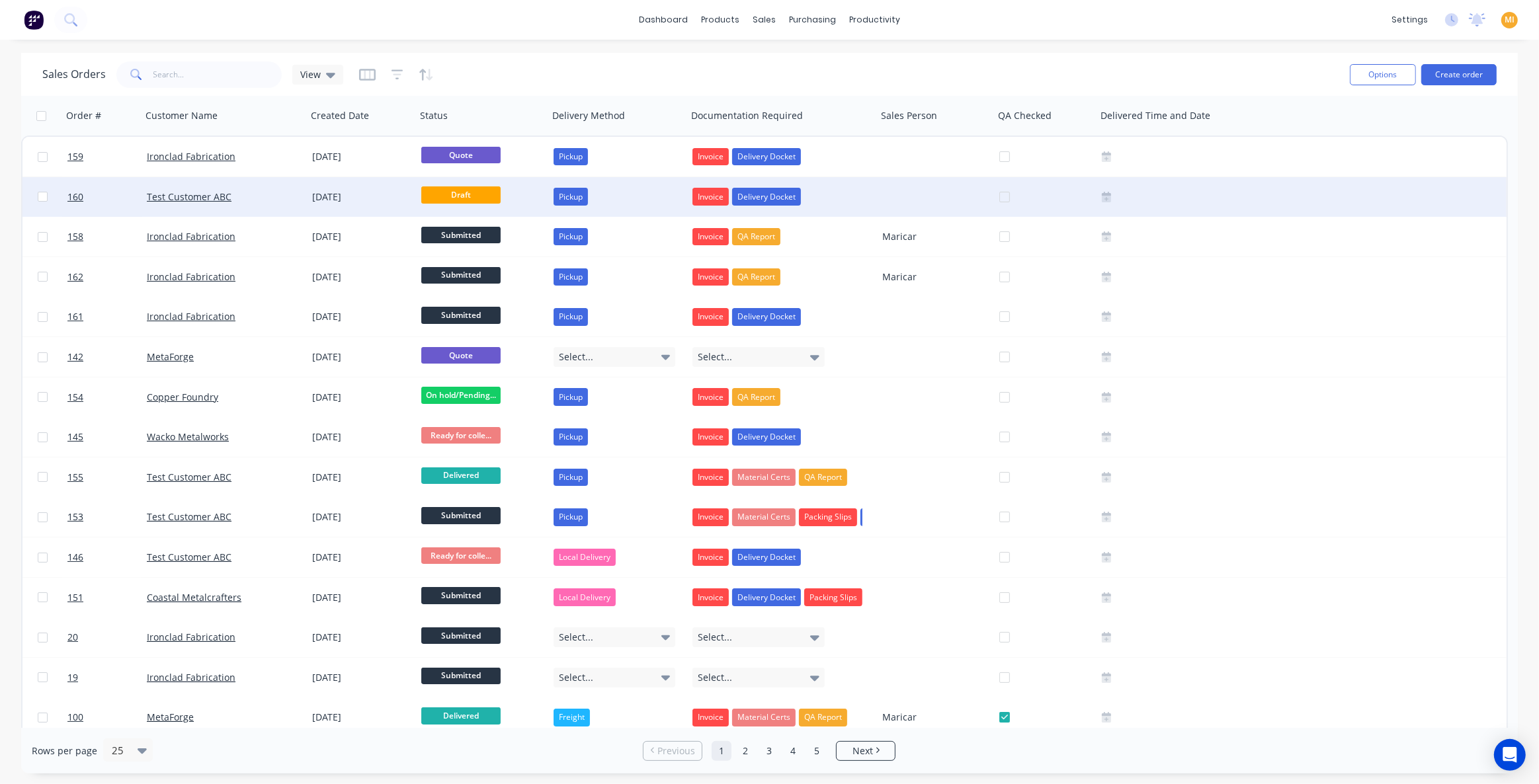
click at [263, 202] on div "Test Customer ABC" at bounding box center [221, 197] width 147 height 13
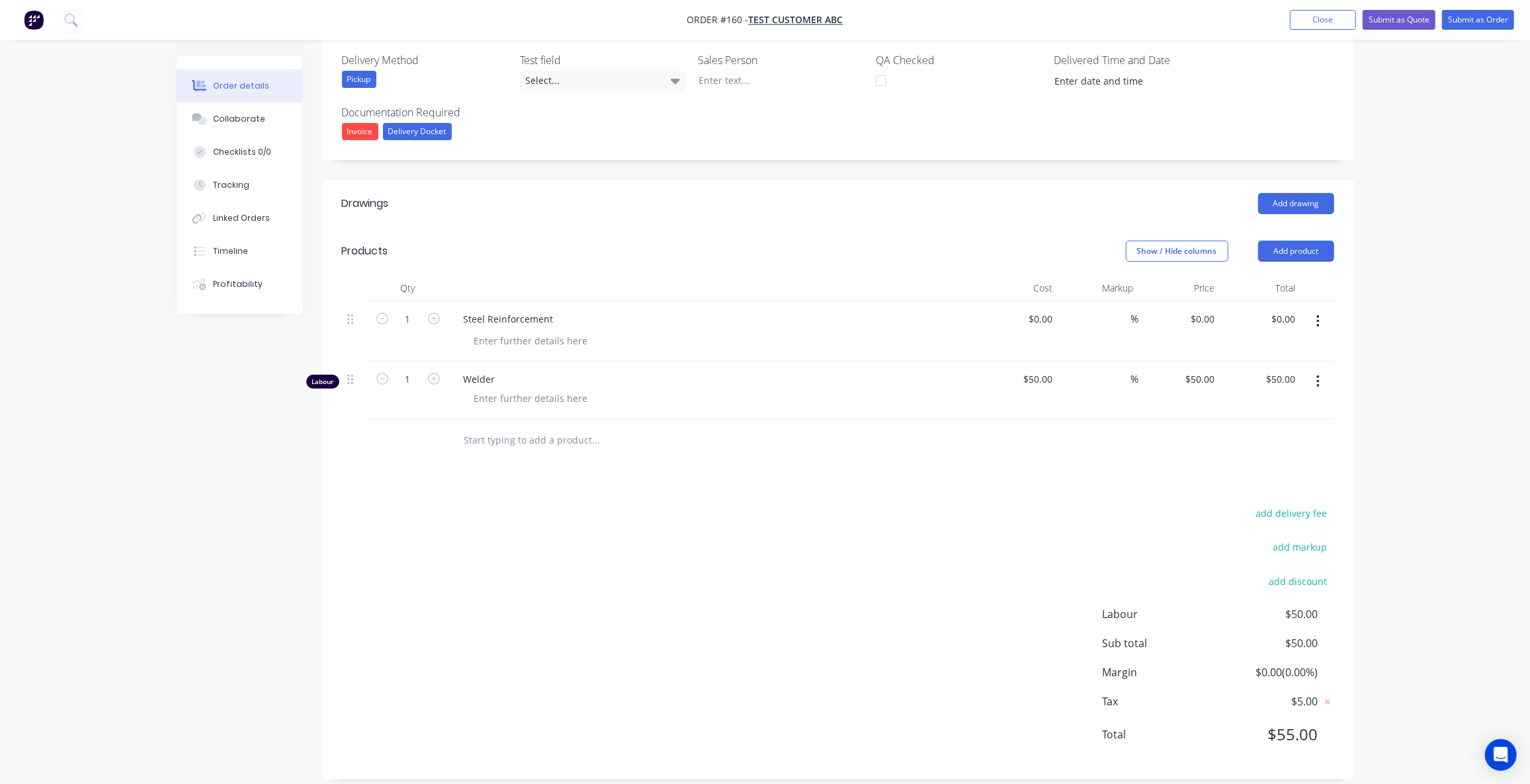
scroll to position [312, 0]
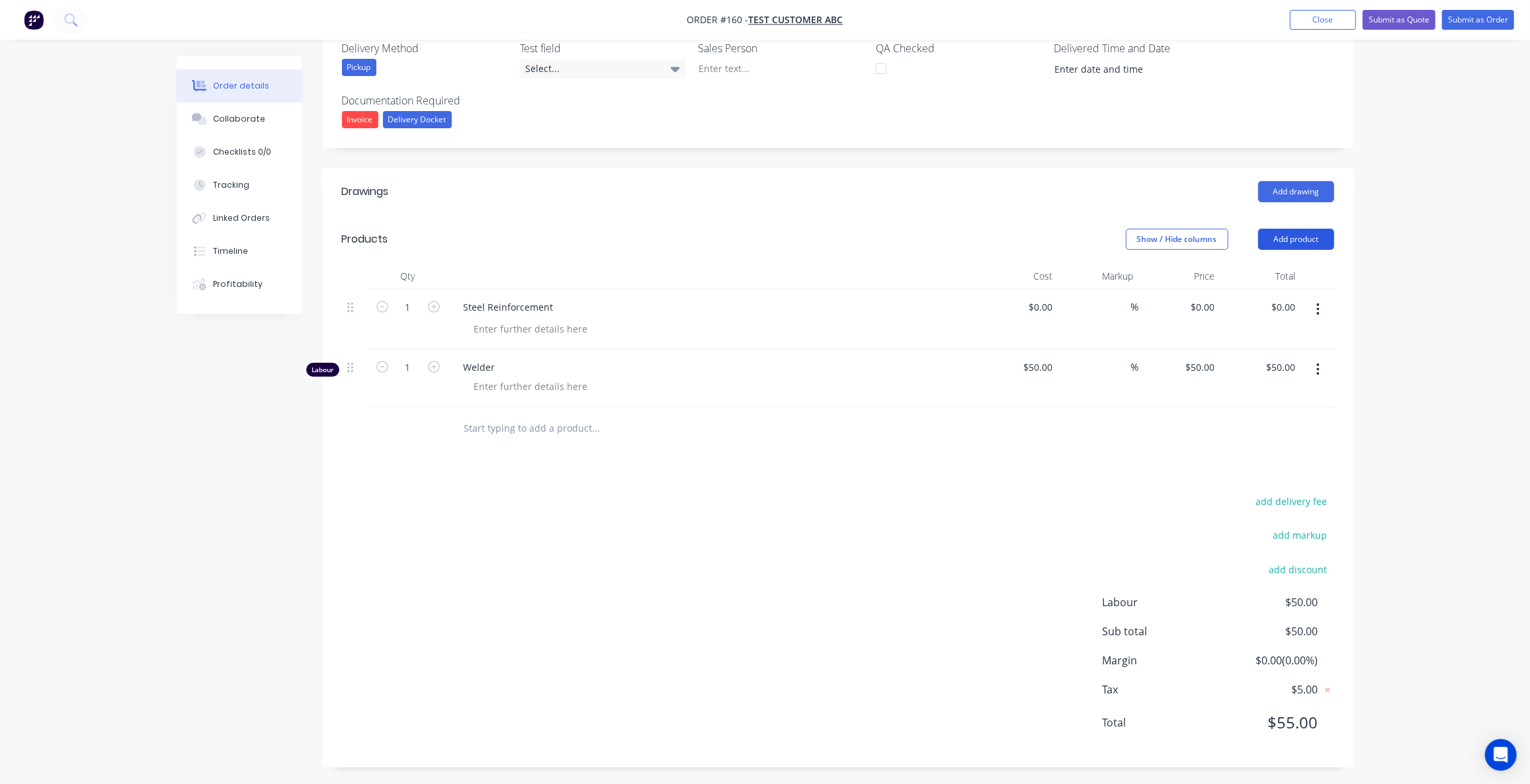
click at [1305, 235] on button "Add product" at bounding box center [1295, 239] width 76 height 21
click at [1237, 441] on button "Notes (Internal)" at bounding box center [1271, 432] width 126 height 26
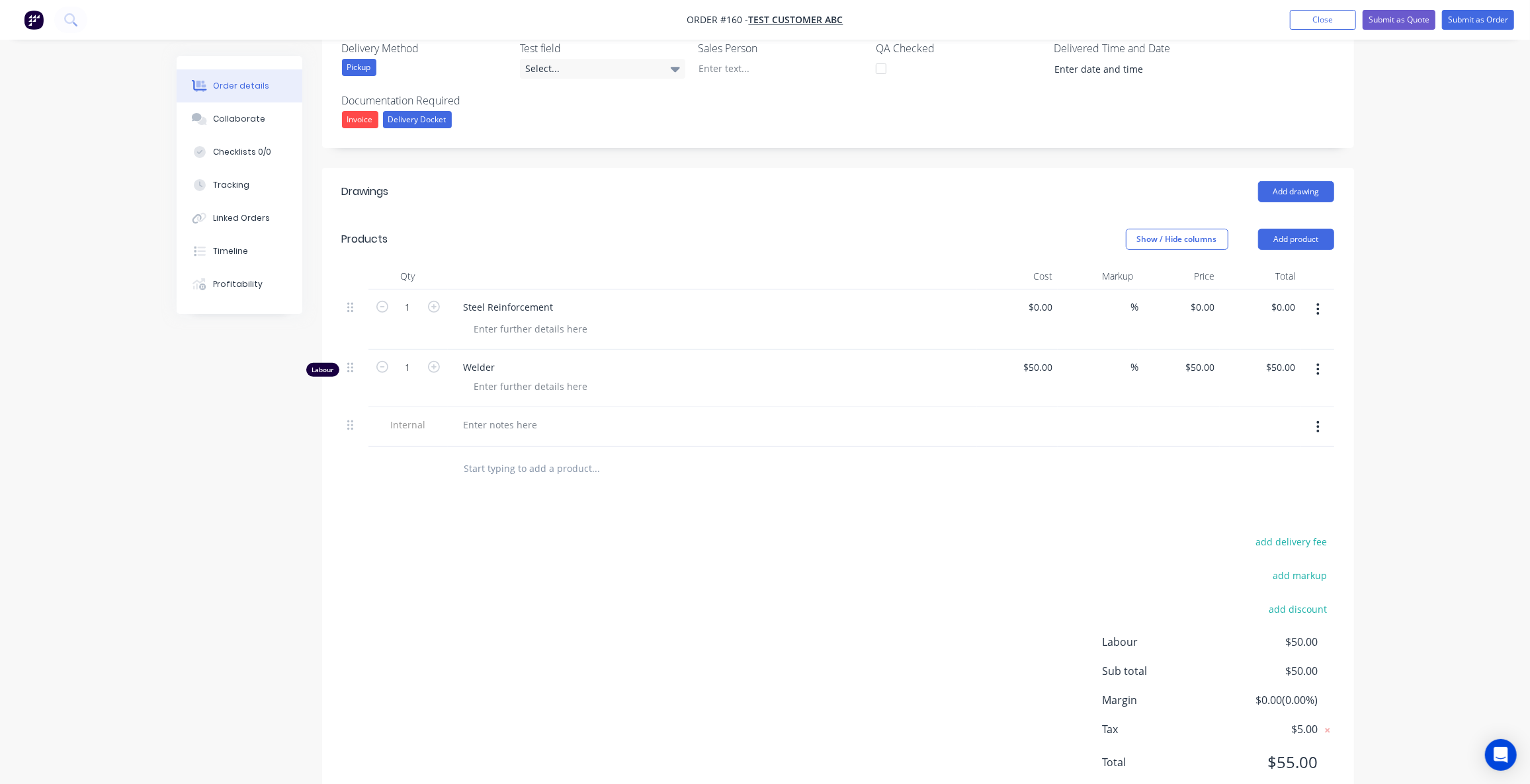
click at [1317, 423] on icon "button" at bounding box center [1317, 427] width 3 height 15
drag, startPoint x: 1290, startPoint y: 482, endPoint x: 1280, endPoint y: 307, distance: 175.3
click at [1289, 482] on div "Delete" at bounding box center [1271, 488] width 102 height 19
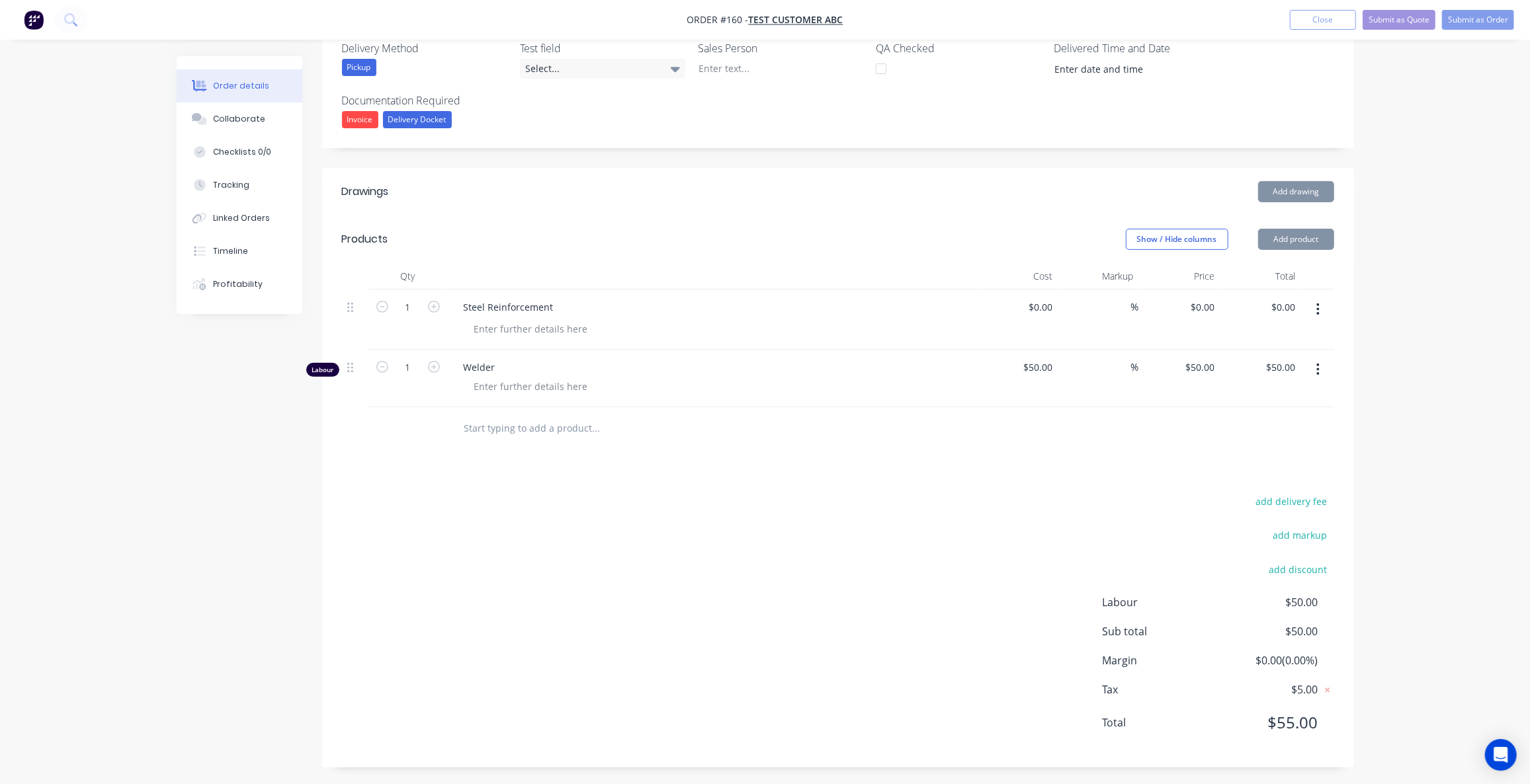
click at [1289, 241] on button "Add product" at bounding box center [1295, 239] width 76 height 21
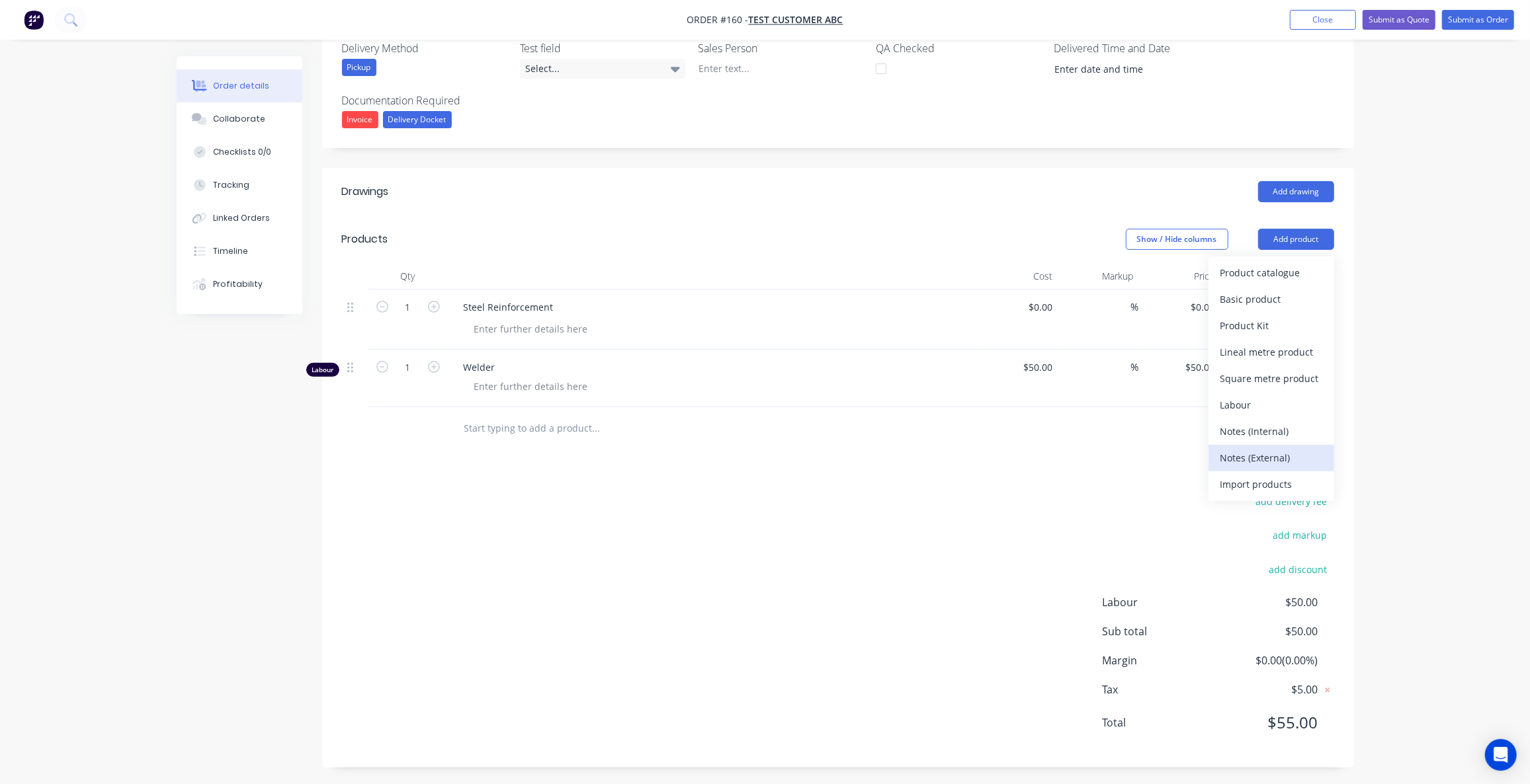
click at [1262, 450] on div "Notes (External)" at bounding box center [1271, 458] width 102 height 19
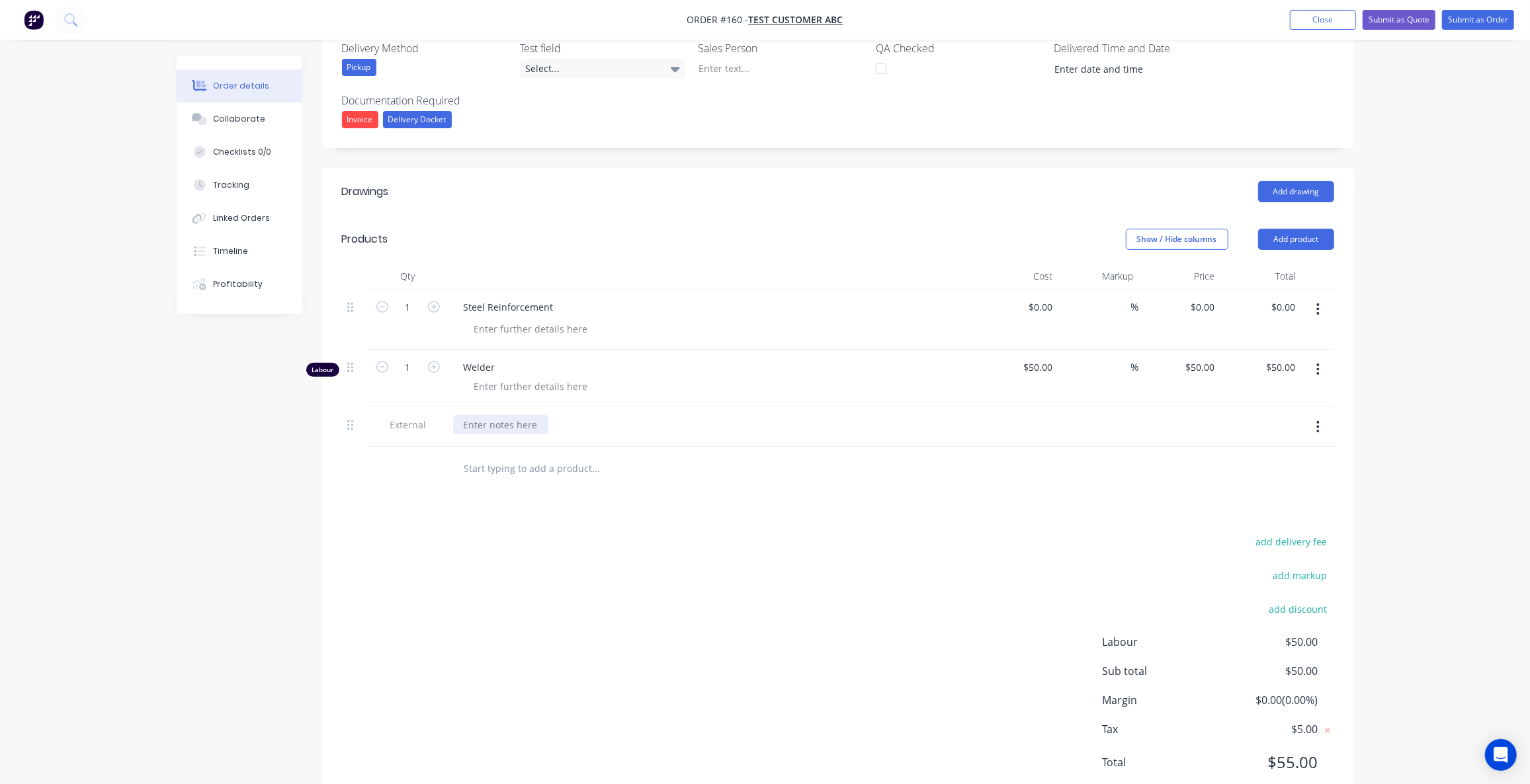
click at [523, 423] on div at bounding box center [500, 425] width 95 height 19
click at [38, 18] on img "button" at bounding box center [33, 19] width 20 height 20
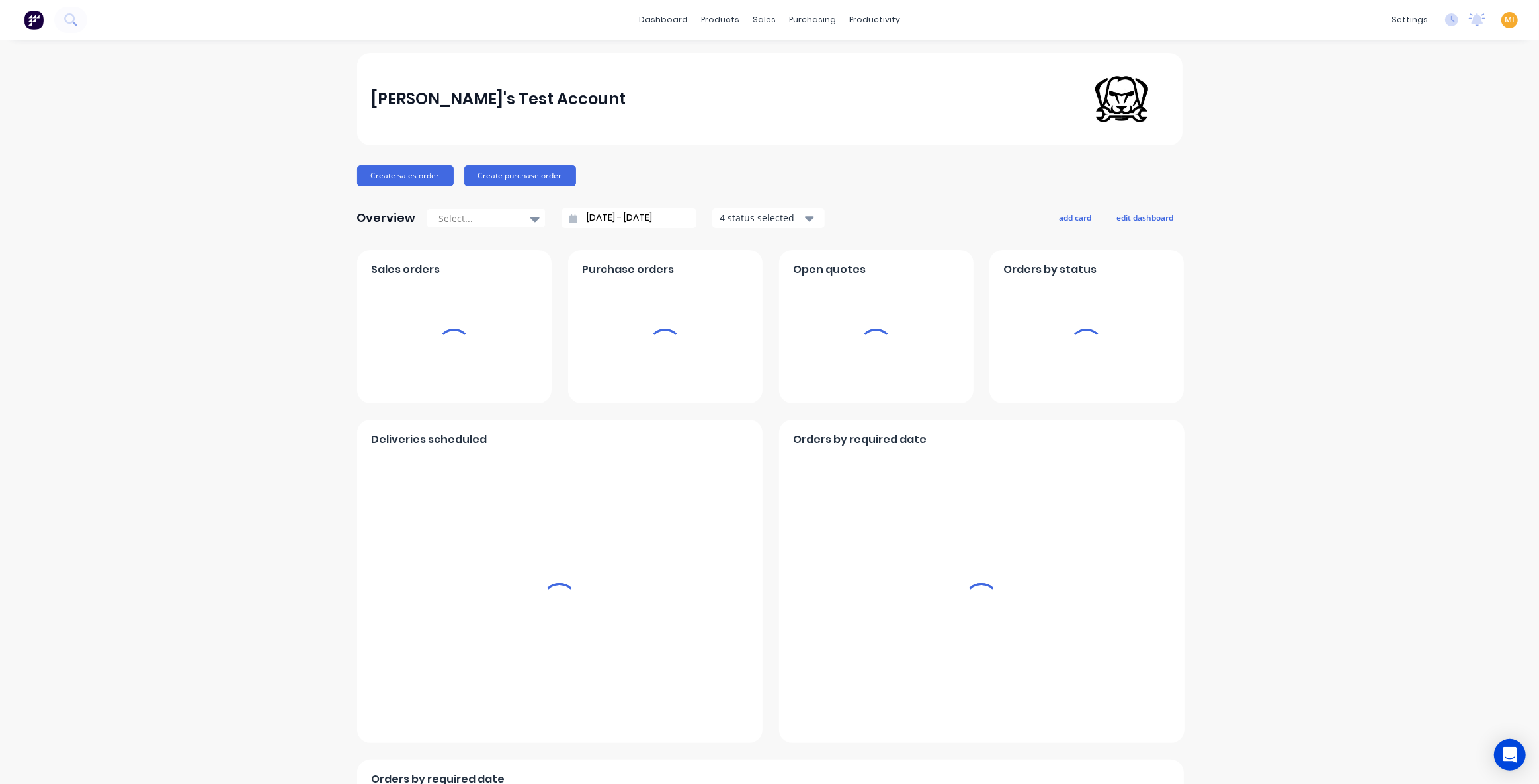
click at [1354, 23] on span "MI" at bounding box center [1509, 20] width 10 height 12
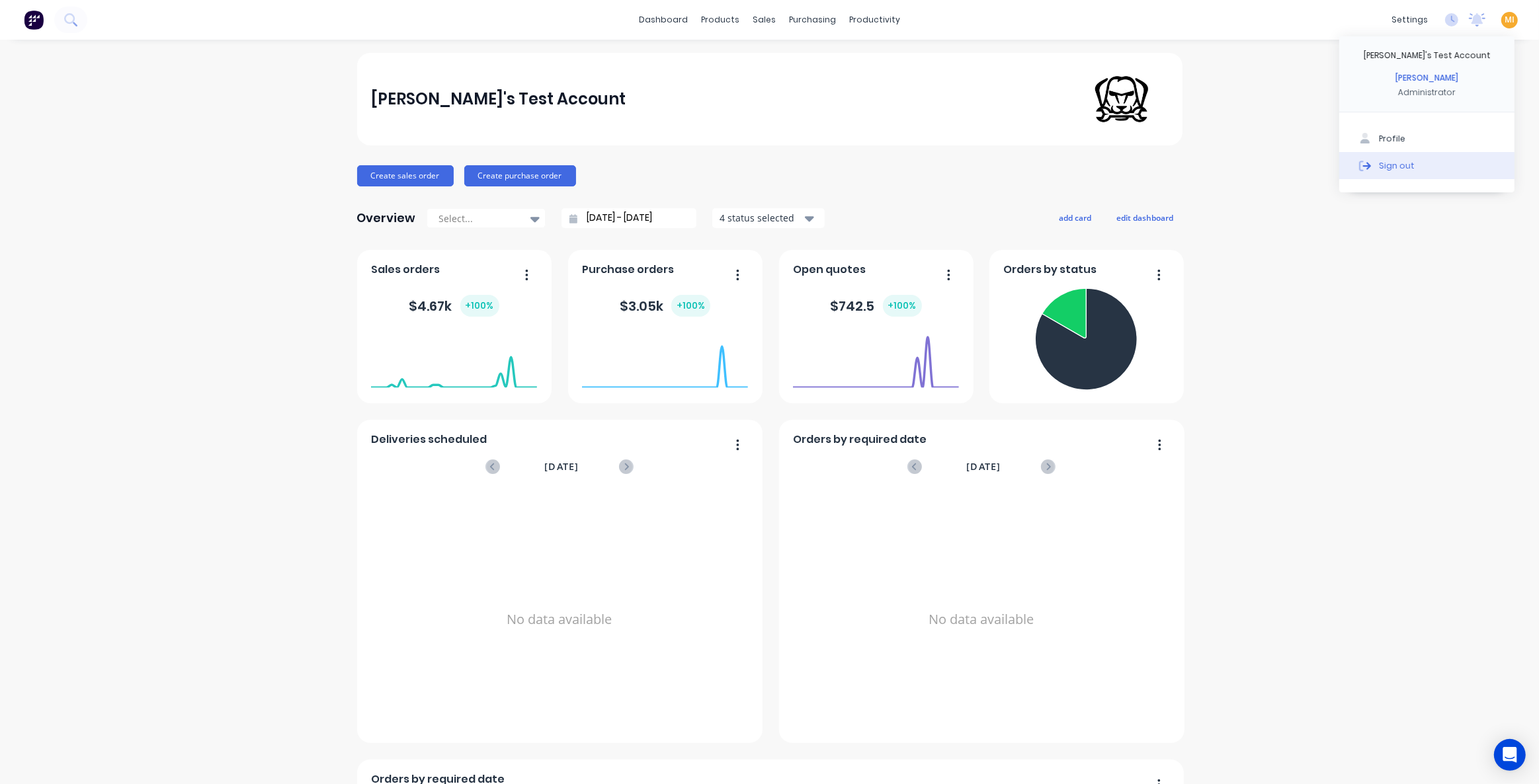
click at [1354, 160] on button "Sign out" at bounding box center [1427, 165] width 175 height 26
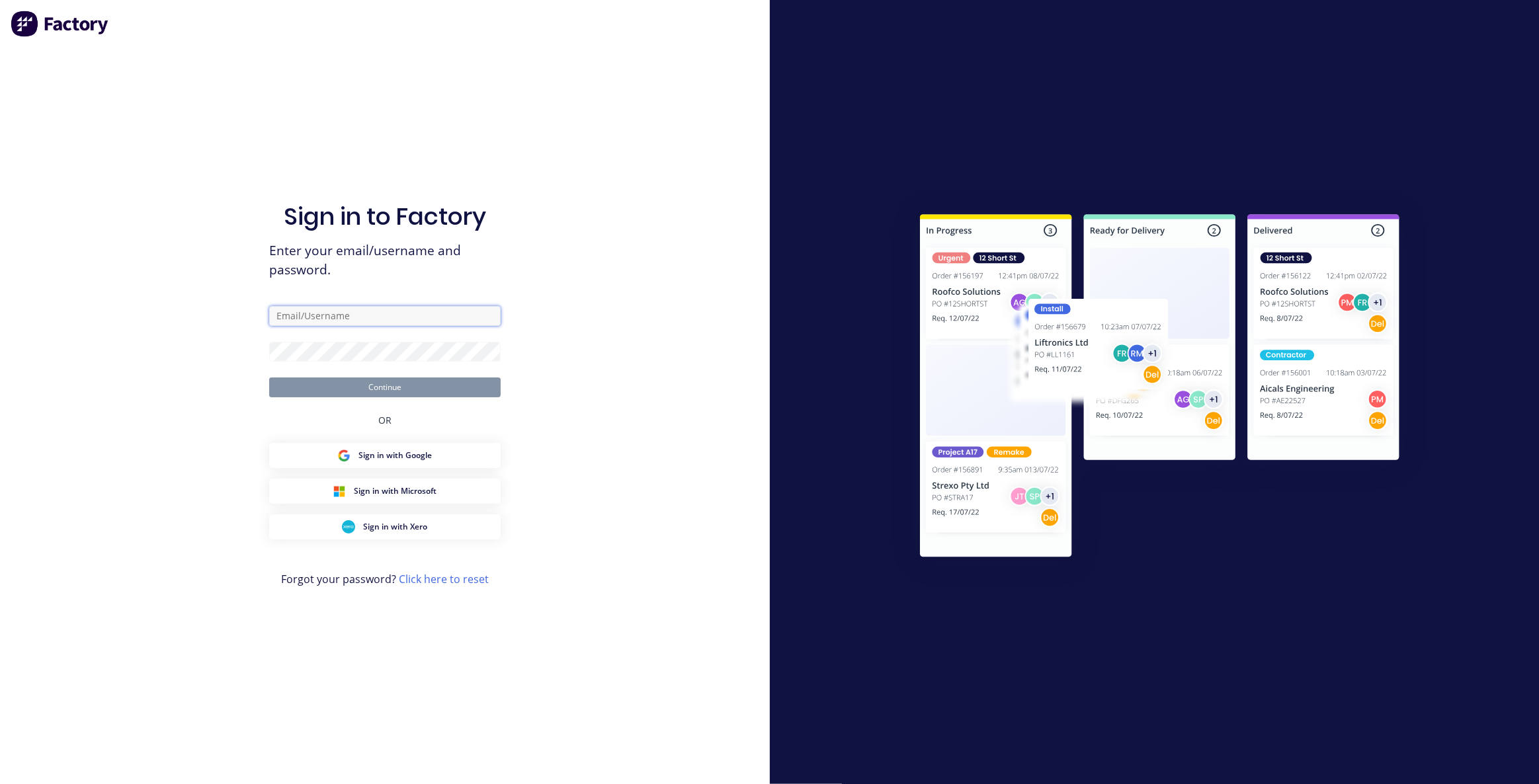
click at [362, 317] on input "text" at bounding box center [385, 316] width 232 height 20
type input "[EMAIL_ADDRESS][DOMAIN_NAME]"
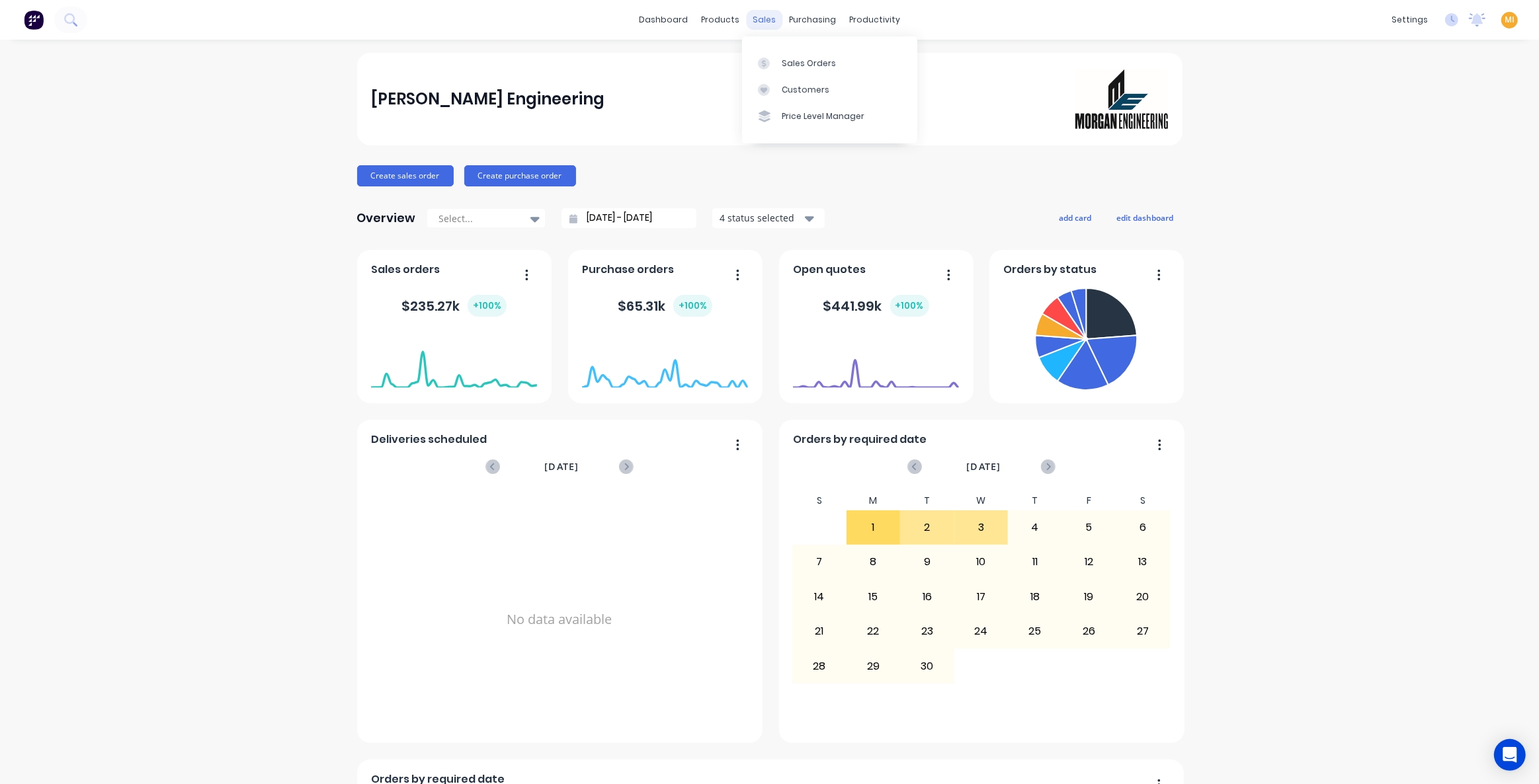
click at [746, 18] on div "sales" at bounding box center [764, 19] width 36 height 20
click at [787, 54] on link "Sales Orders" at bounding box center [830, 63] width 175 height 26
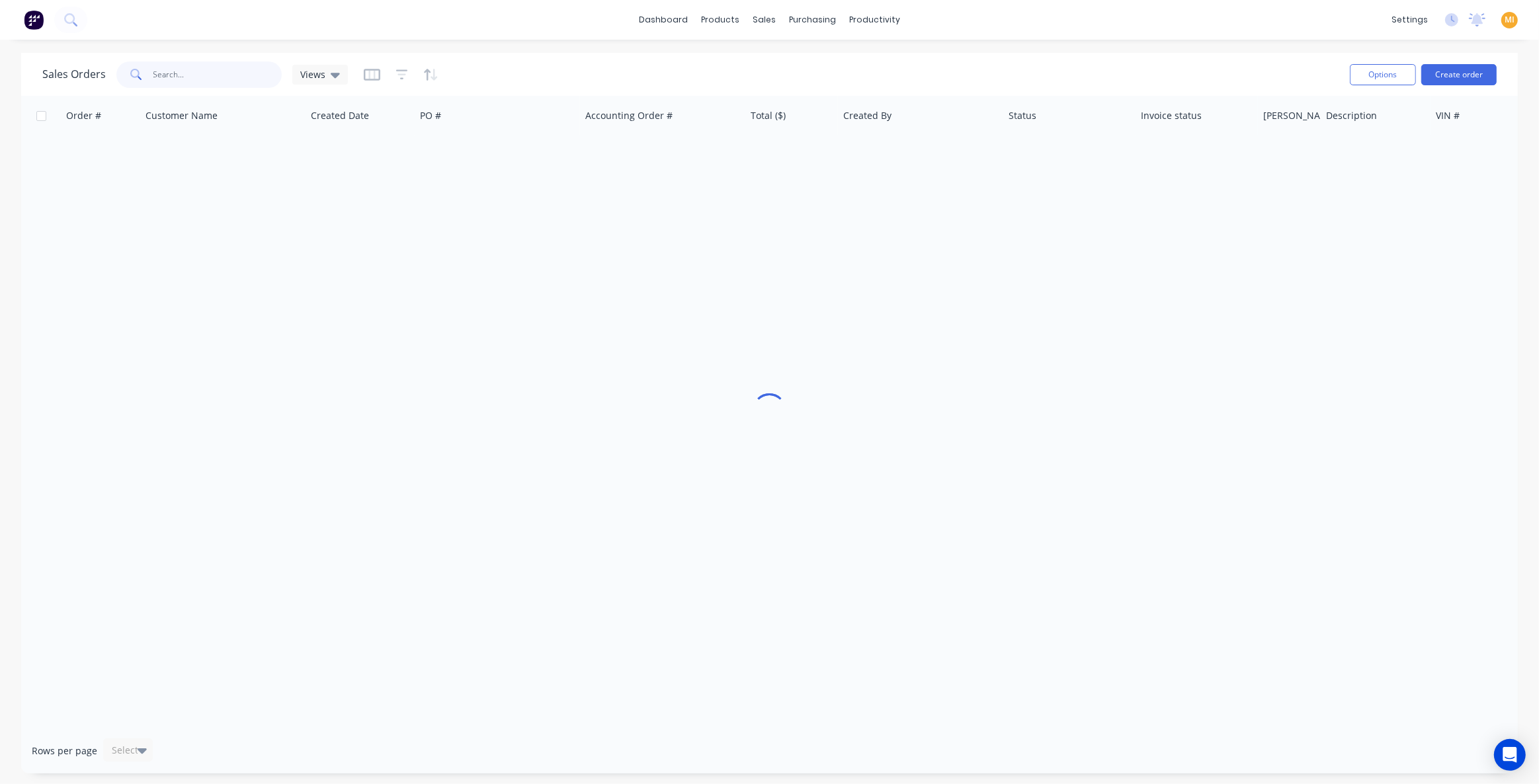
click at [168, 71] on input "text" at bounding box center [218, 75] width 129 height 26
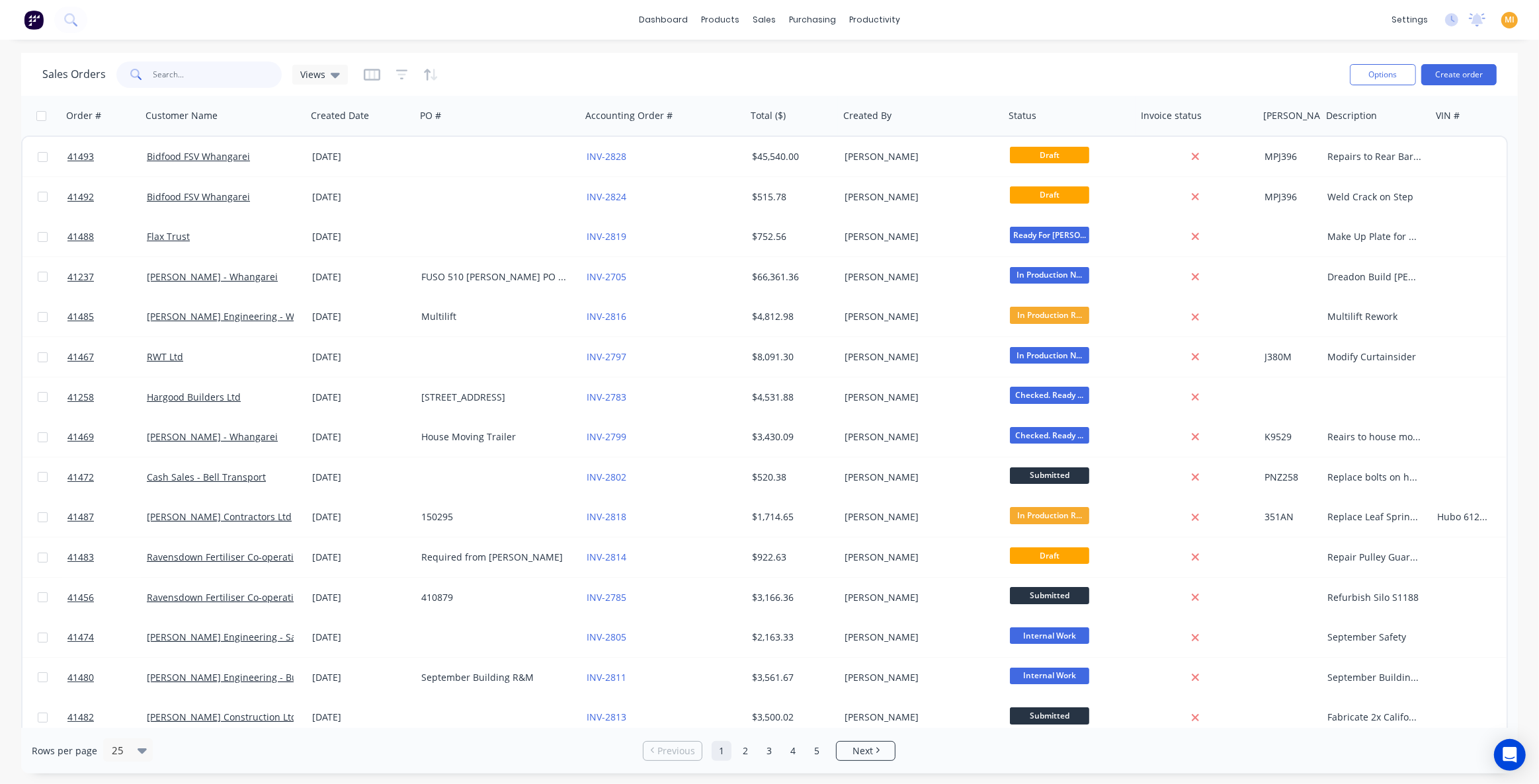
paste input "41466"
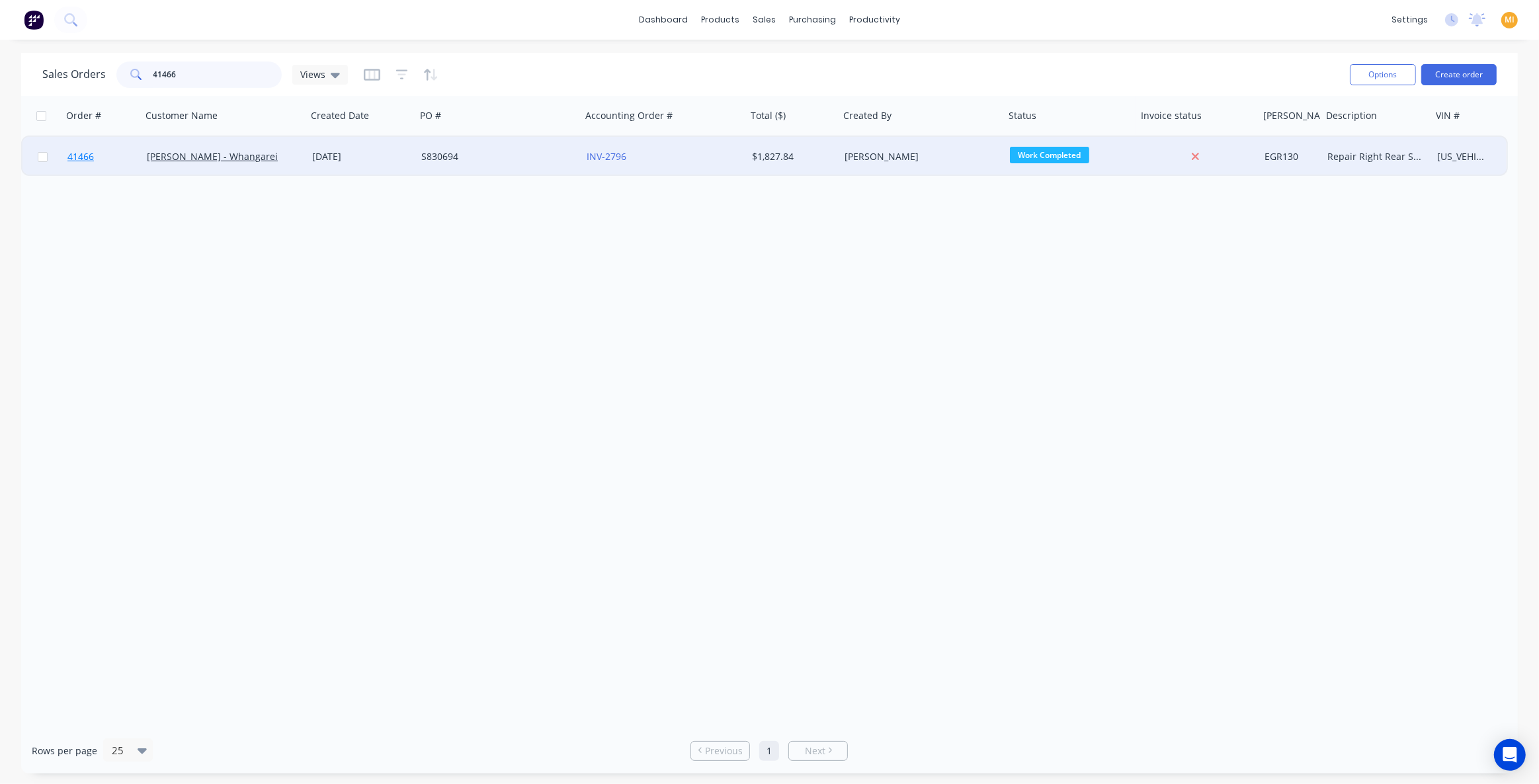
type input "41466"
click at [116, 158] on link "41466" at bounding box center [107, 157] width 79 height 40
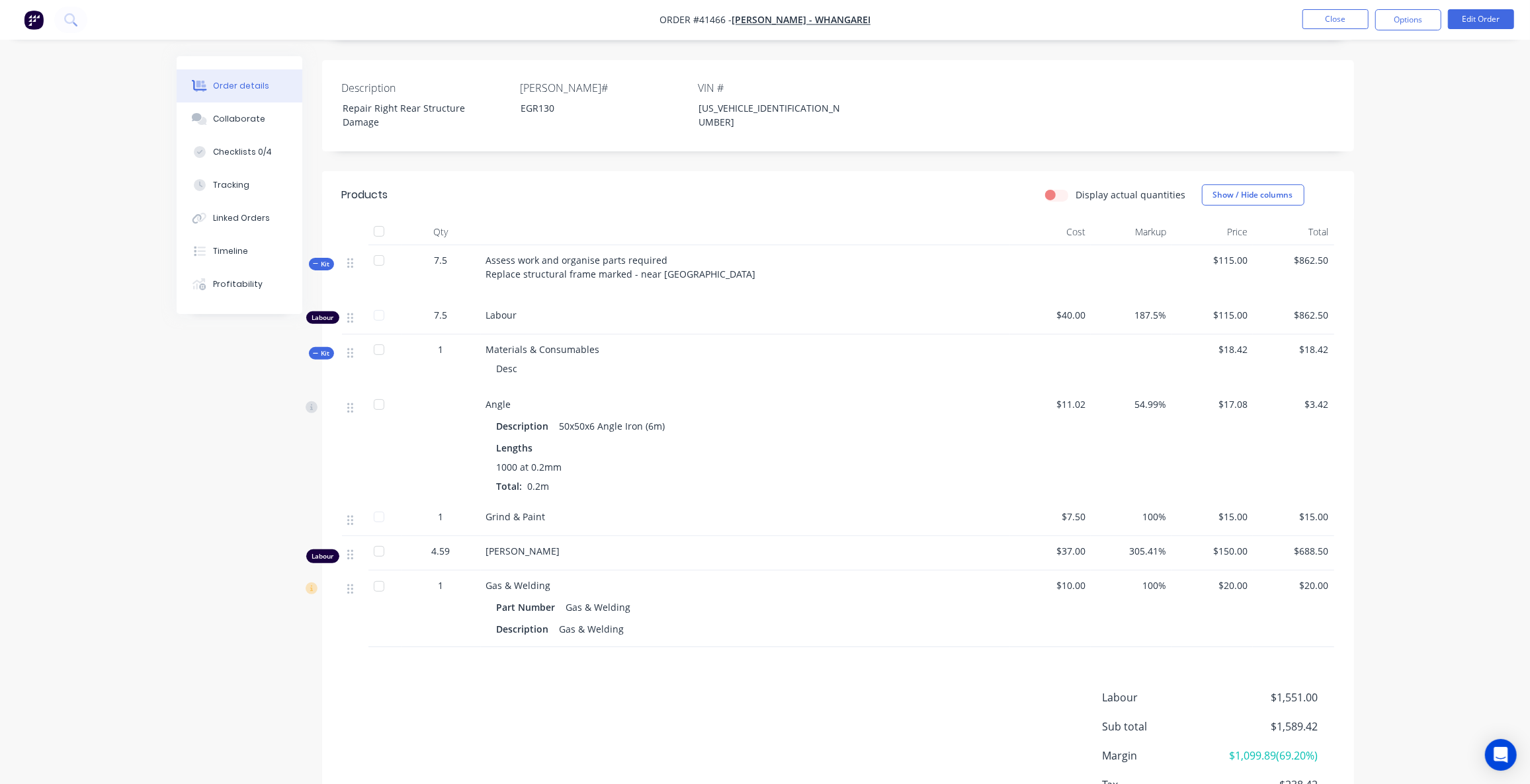
scroll to position [300, 0]
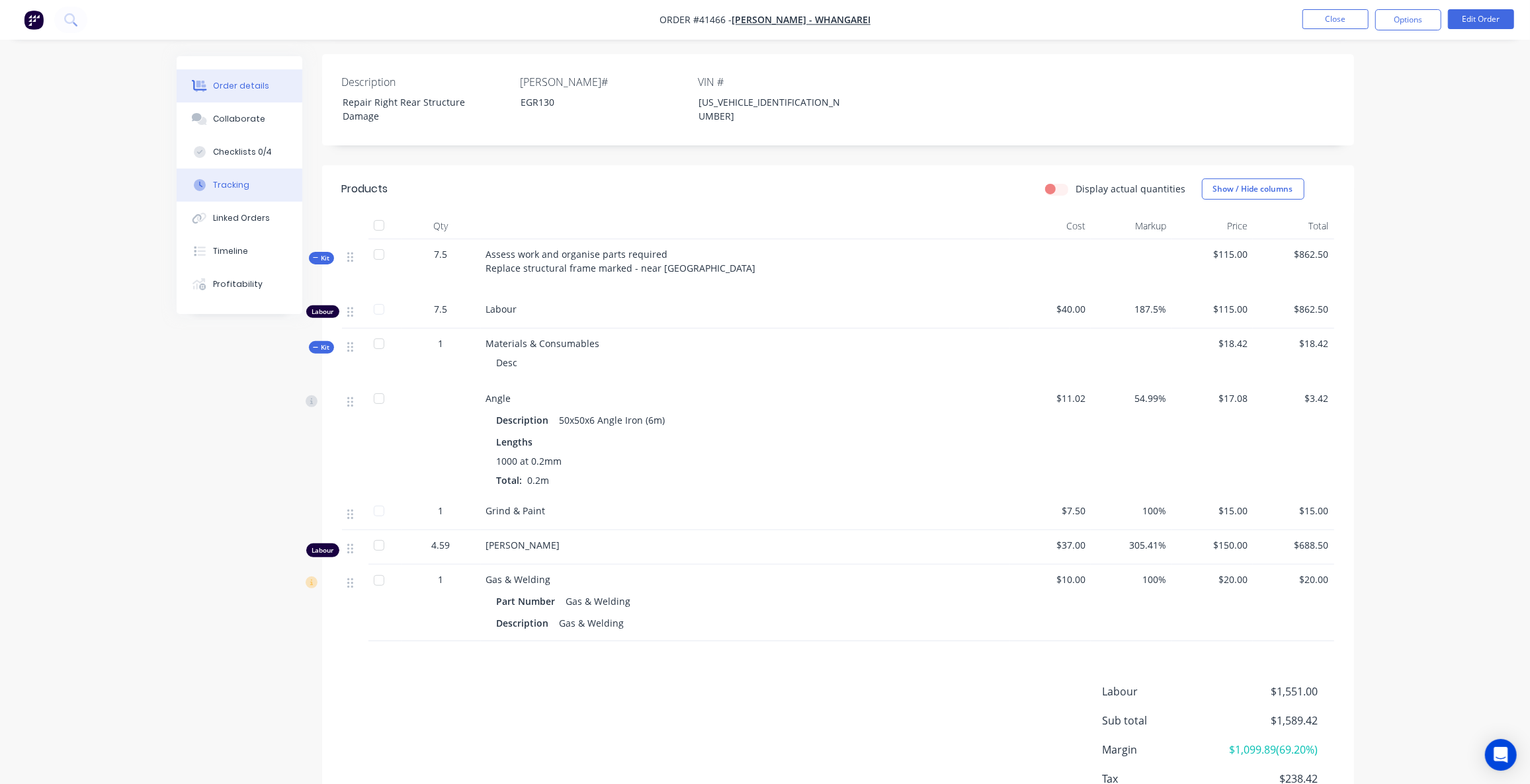
click at [247, 178] on button "Tracking" at bounding box center [239, 185] width 126 height 33
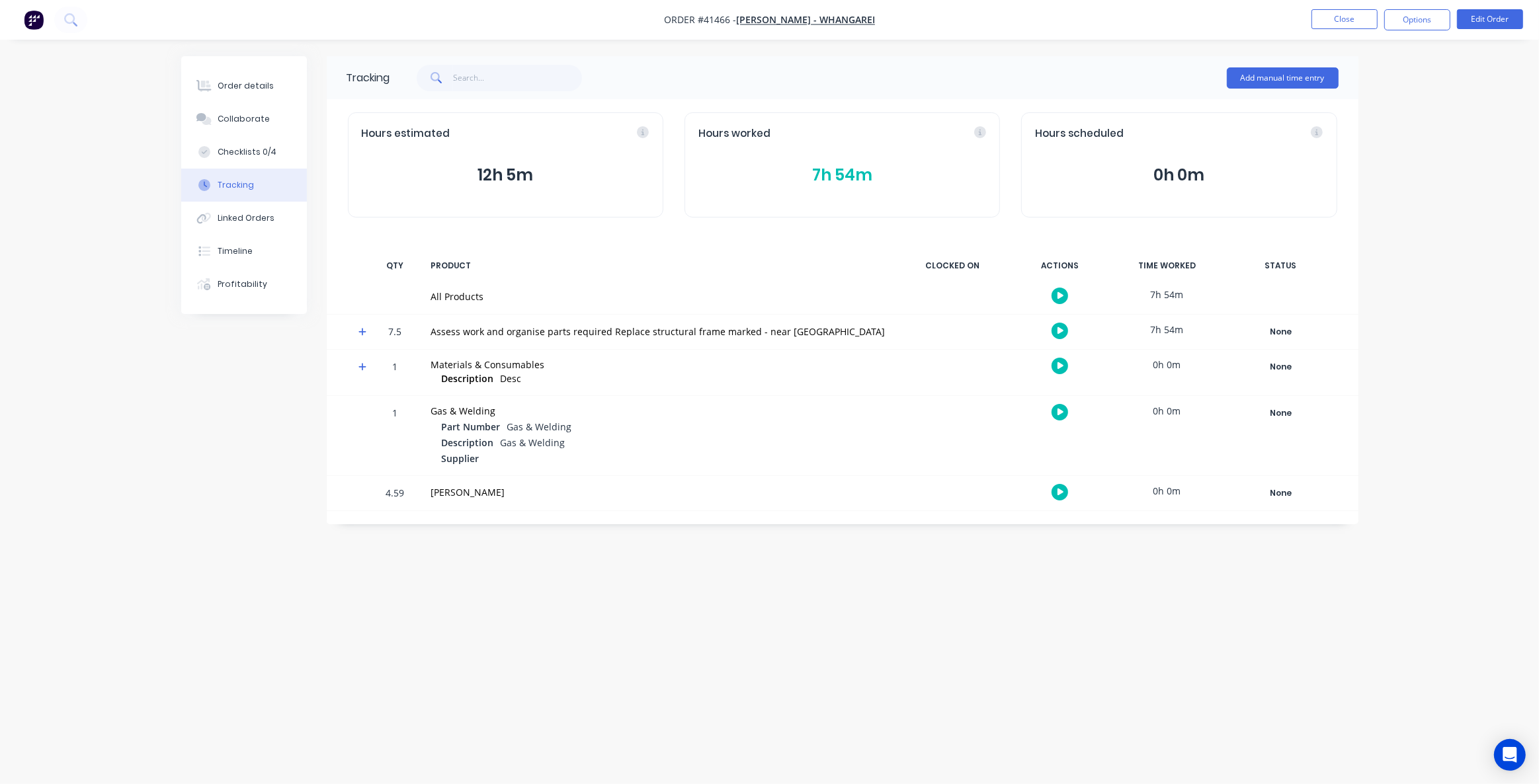
click at [276, 454] on div "Tracking Add manual time entry Hours estimated 12h 5m Hours worked 7h 54m Hours…" at bounding box center [770, 366] width 1177 height 621
click at [1506, 754] on icon "Open Intercom Messenger" at bounding box center [1510, 755] width 15 height 17
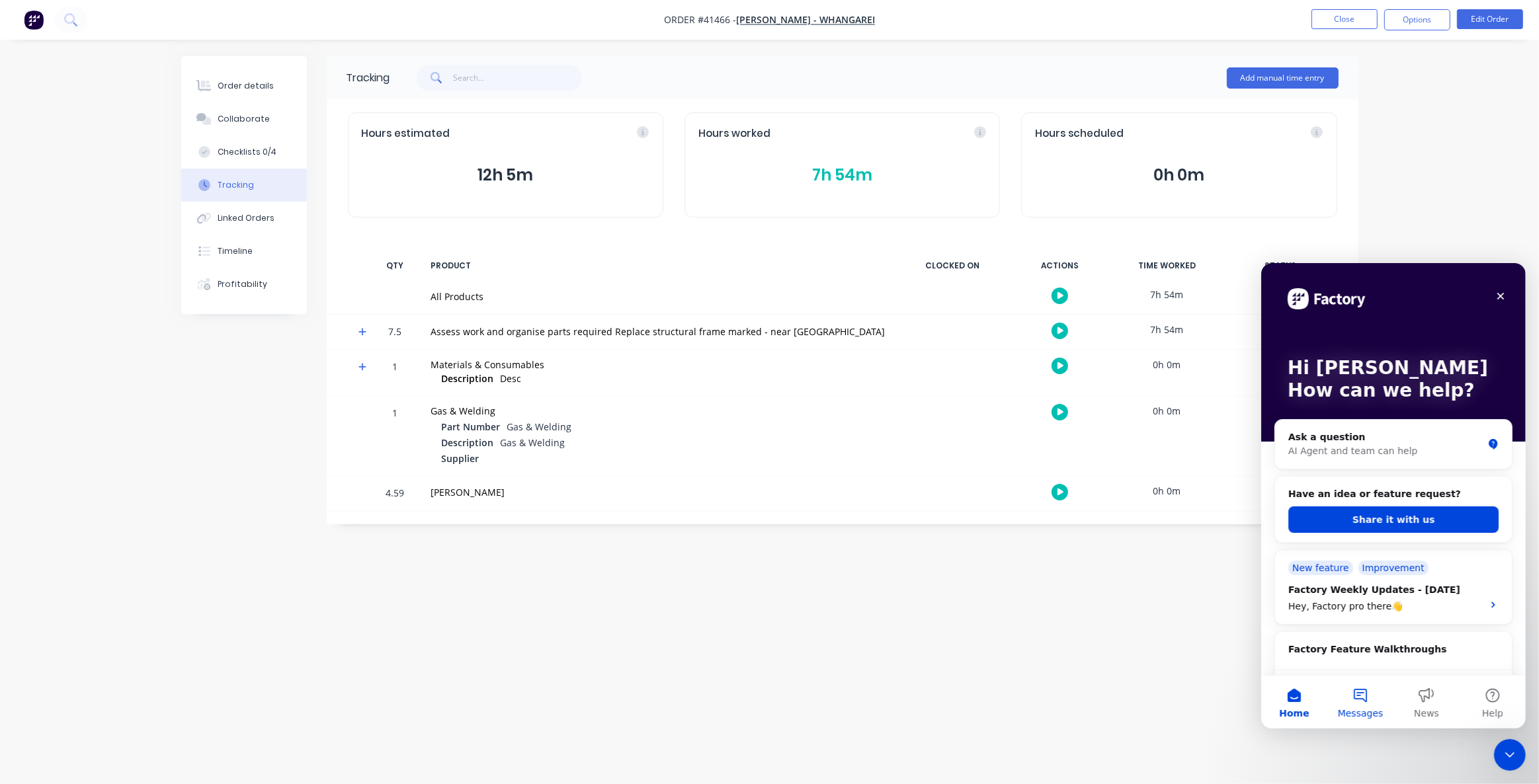
click at [1363, 709] on span "Messages" at bounding box center [1360, 713] width 46 height 10
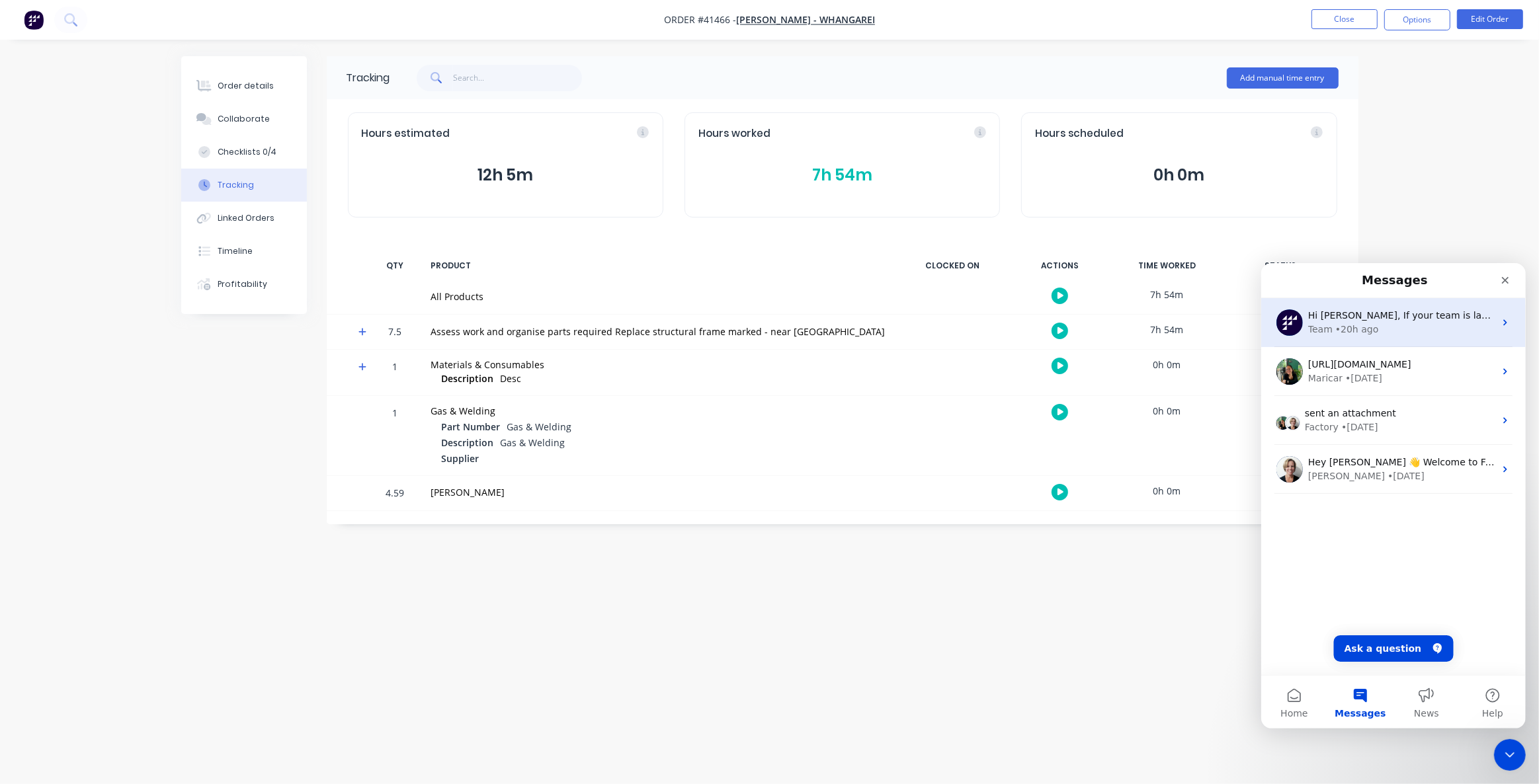
click at [1348, 328] on div "• 20h ago" at bounding box center [1356, 329] width 43 height 14
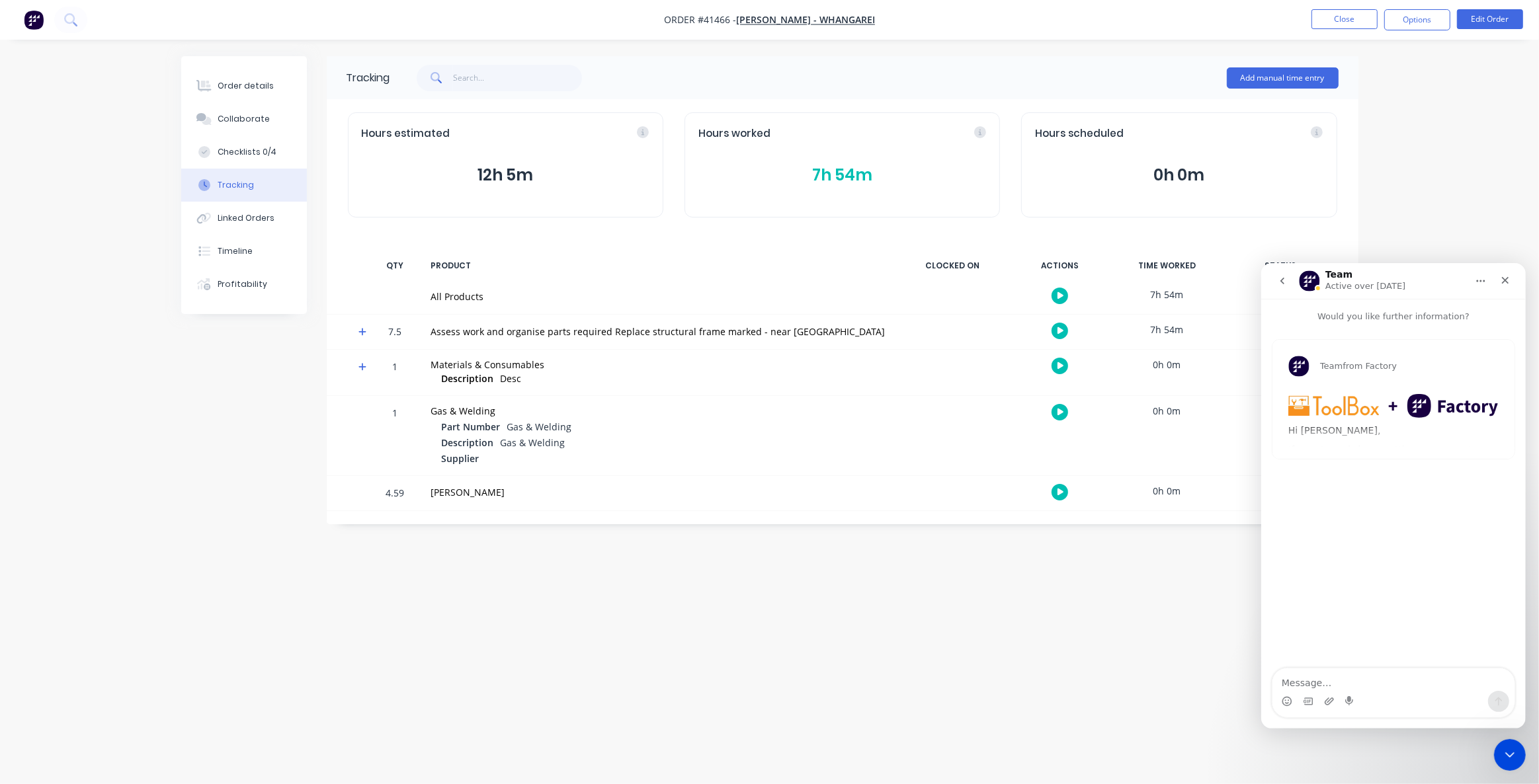
click at [1283, 283] on icon "go back" at bounding box center [1282, 280] width 10 height 10
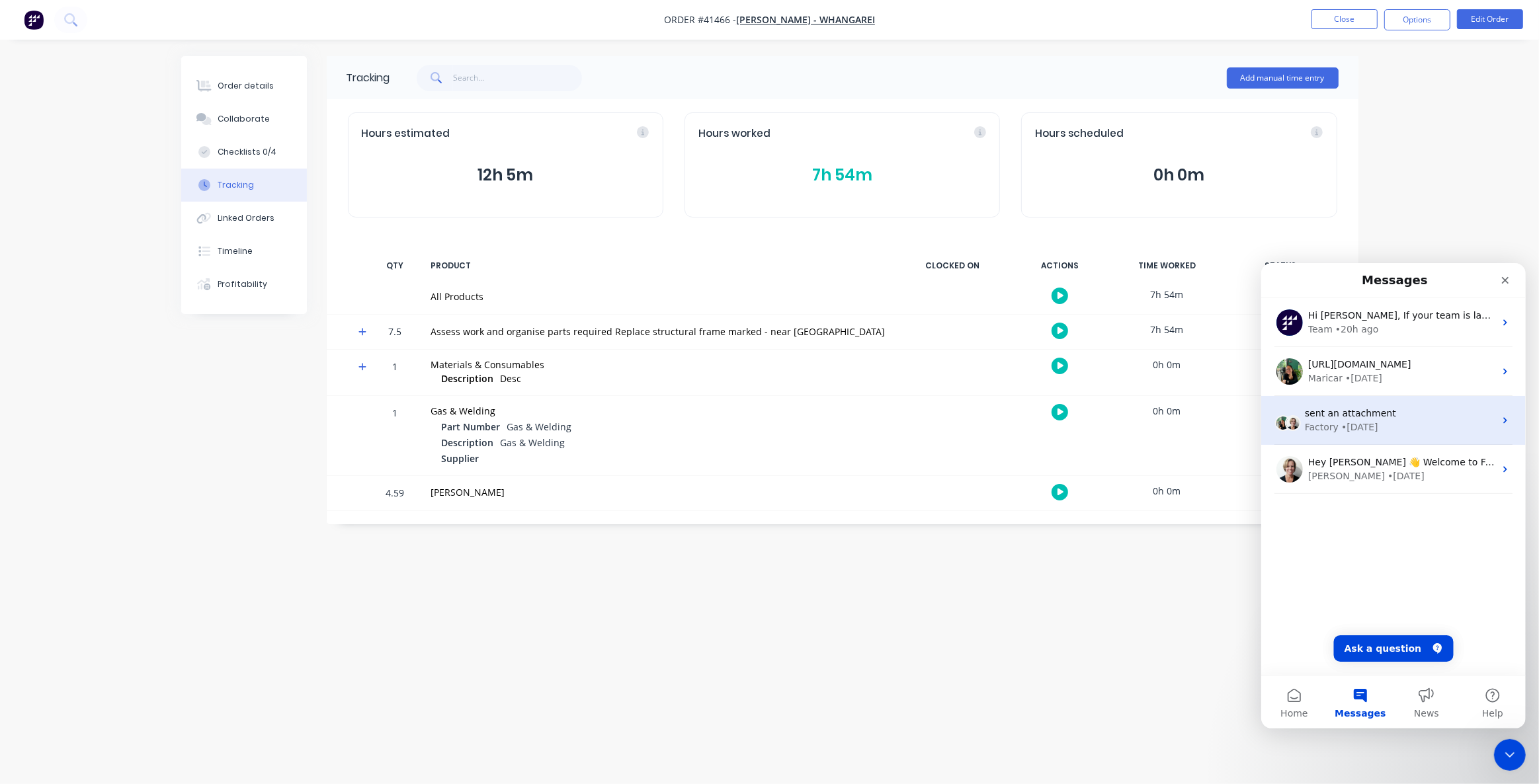
click at [1329, 410] on span "sent an attachment" at bounding box center [1350, 413] width 91 height 10
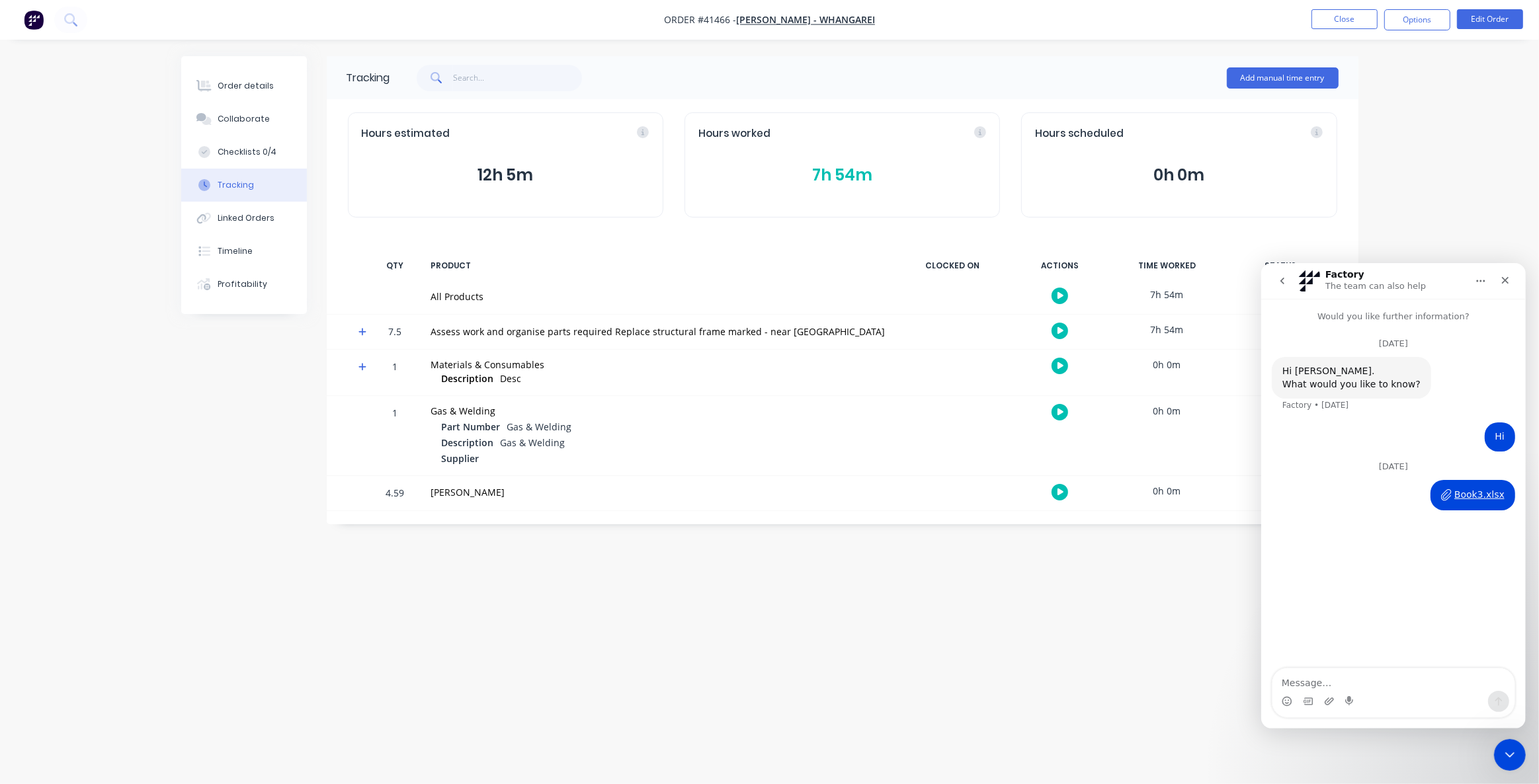
click at [1282, 278] on icon "go back" at bounding box center [1282, 280] width 10 height 10
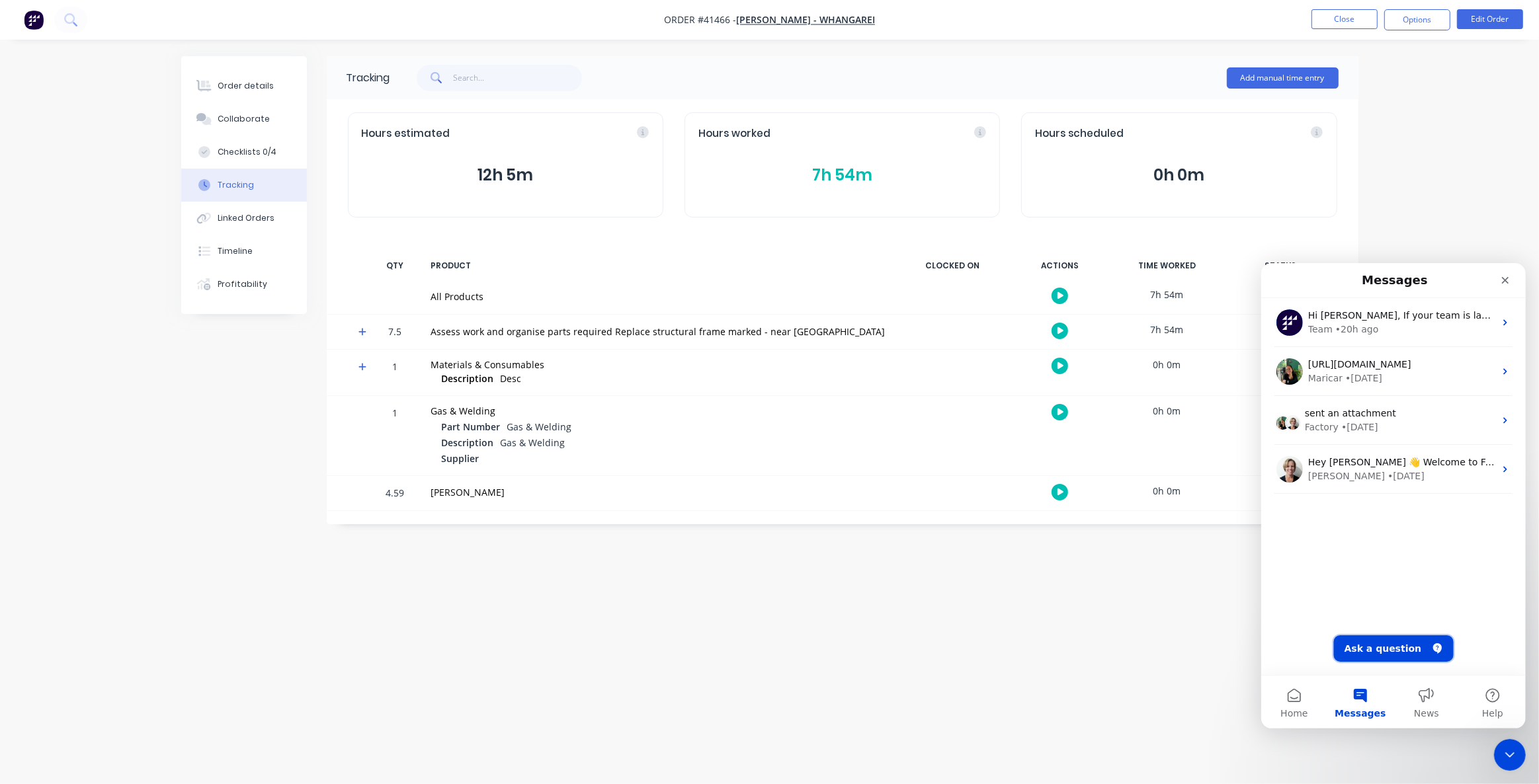
click at [1382, 646] on button "Ask a question" at bounding box center [1393, 648] width 120 height 26
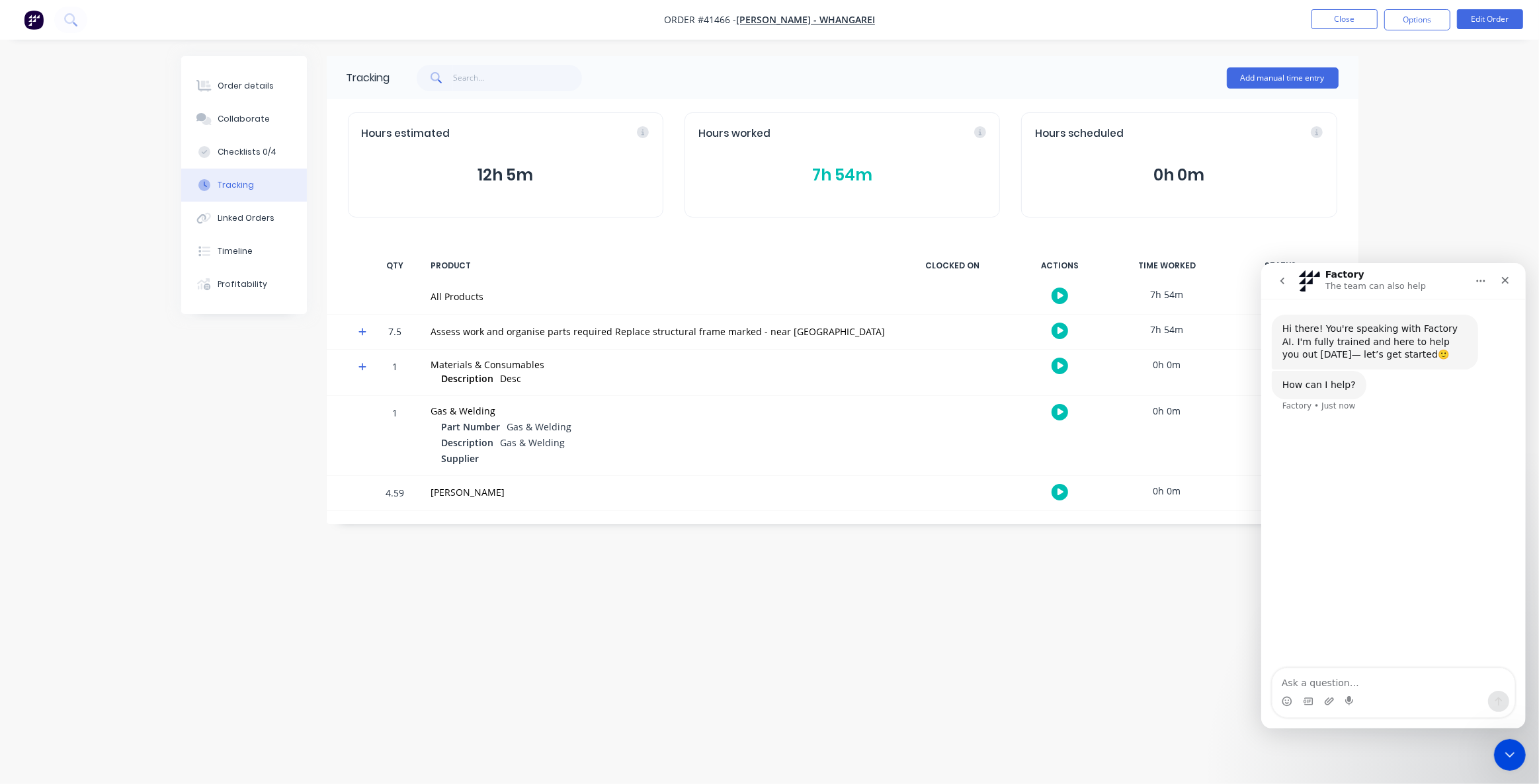
click at [1357, 544] on div "Hi there! You're speaking with Factory AI. I'm fully trained and here to help y…" at bounding box center [1393, 483] width 265 height 371
click at [1315, 680] on textarea "Ask a question…" at bounding box center [1393, 679] width 242 height 23
type textarea "H"
type textarea "Talk to a person"
click at [1382, 522] on div "Hi there! You're speaking with Factory AI. I'm fully trained and here to help y…" at bounding box center [1393, 483] width 265 height 371
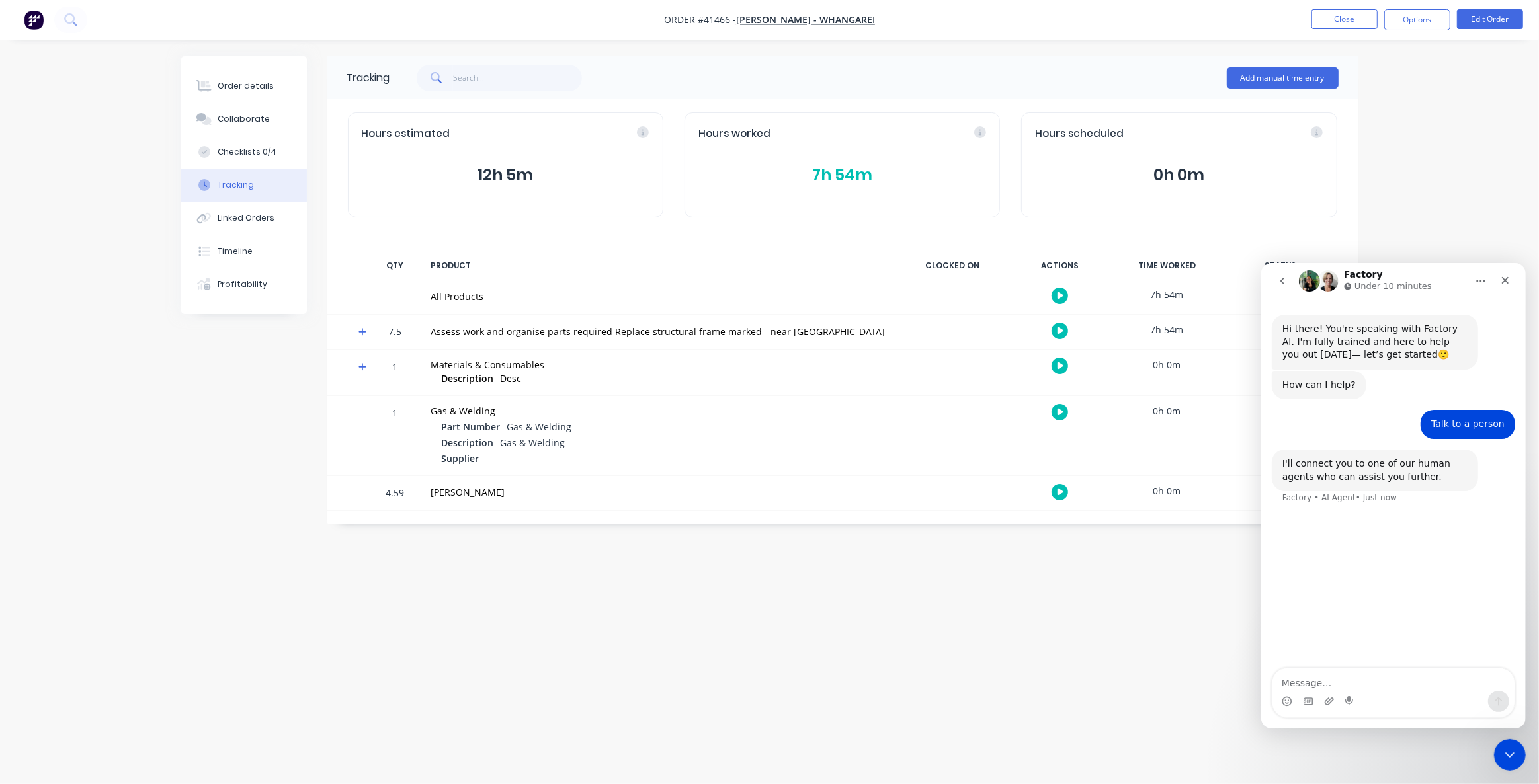
click at [1365, 627] on div "Hi there! You're speaking with Factory AI. I'm fully trained and here to help y…" at bounding box center [1393, 483] width 265 height 371
click at [1501, 757] on icon "Close Intercom Messenger" at bounding box center [1508, 753] width 16 height 16
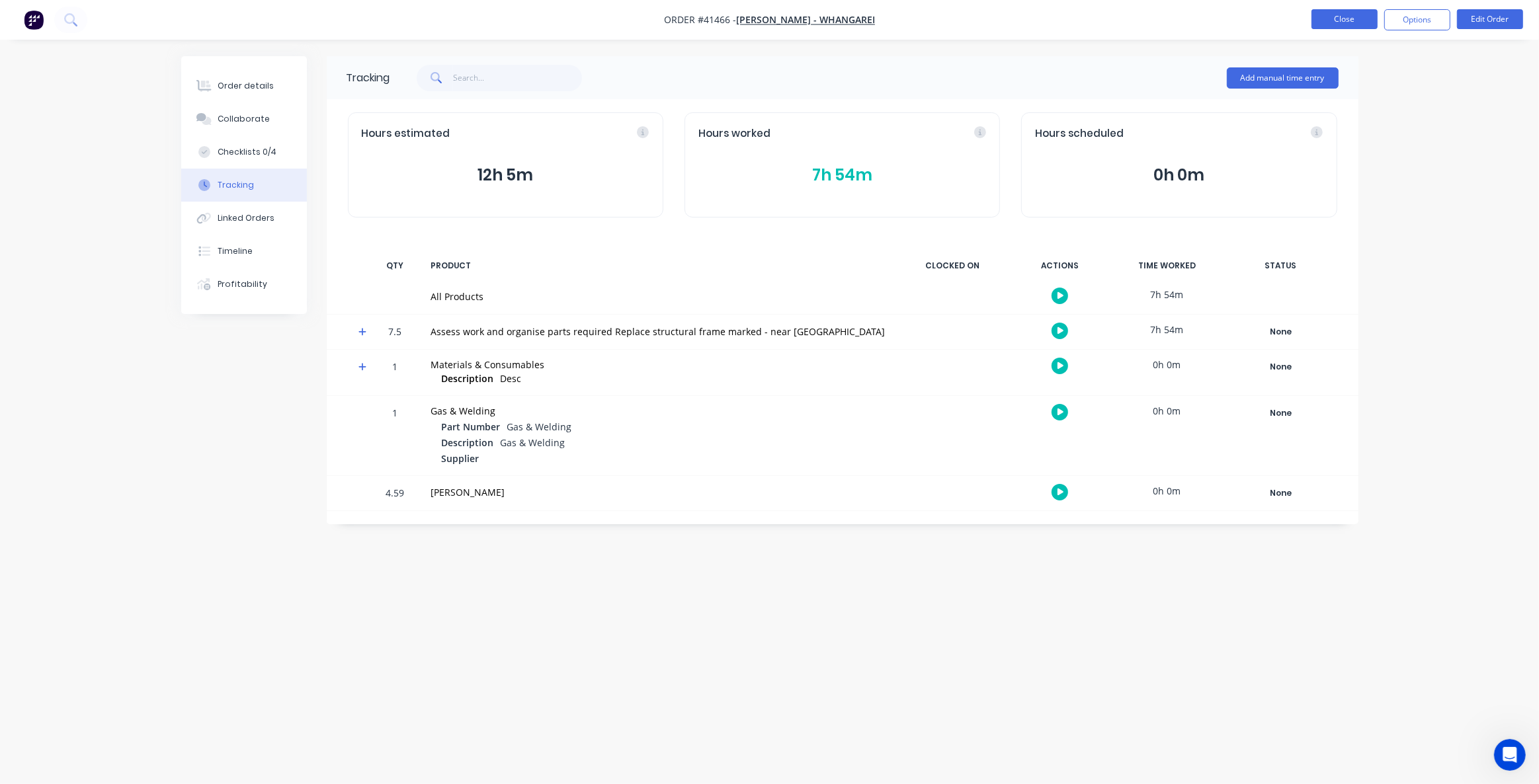
click at [1319, 15] on button "Close" at bounding box center [1345, 19] width 66 height 20
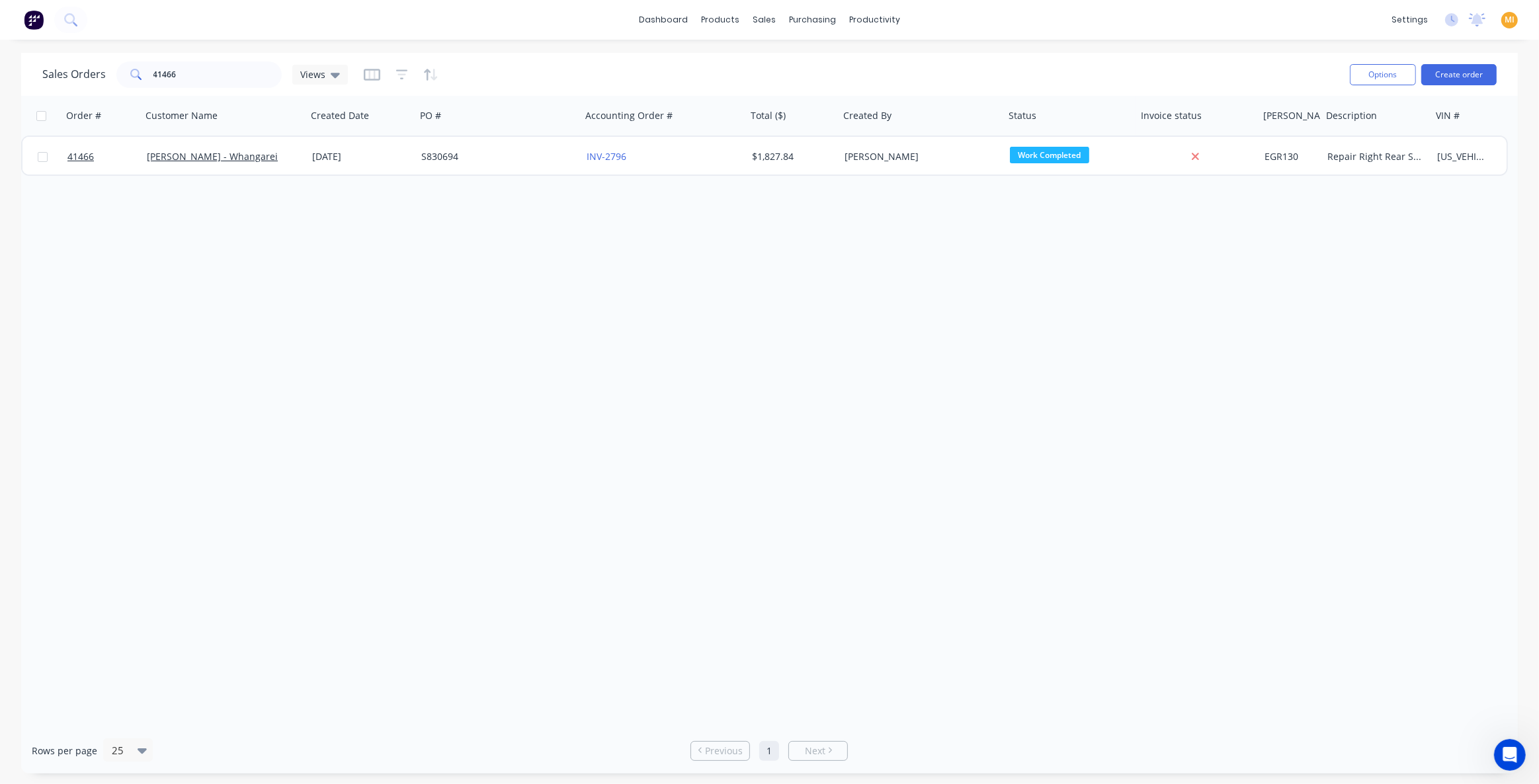
click at [35, 23] on img at bounding box center [33, 19] width 20 height 20
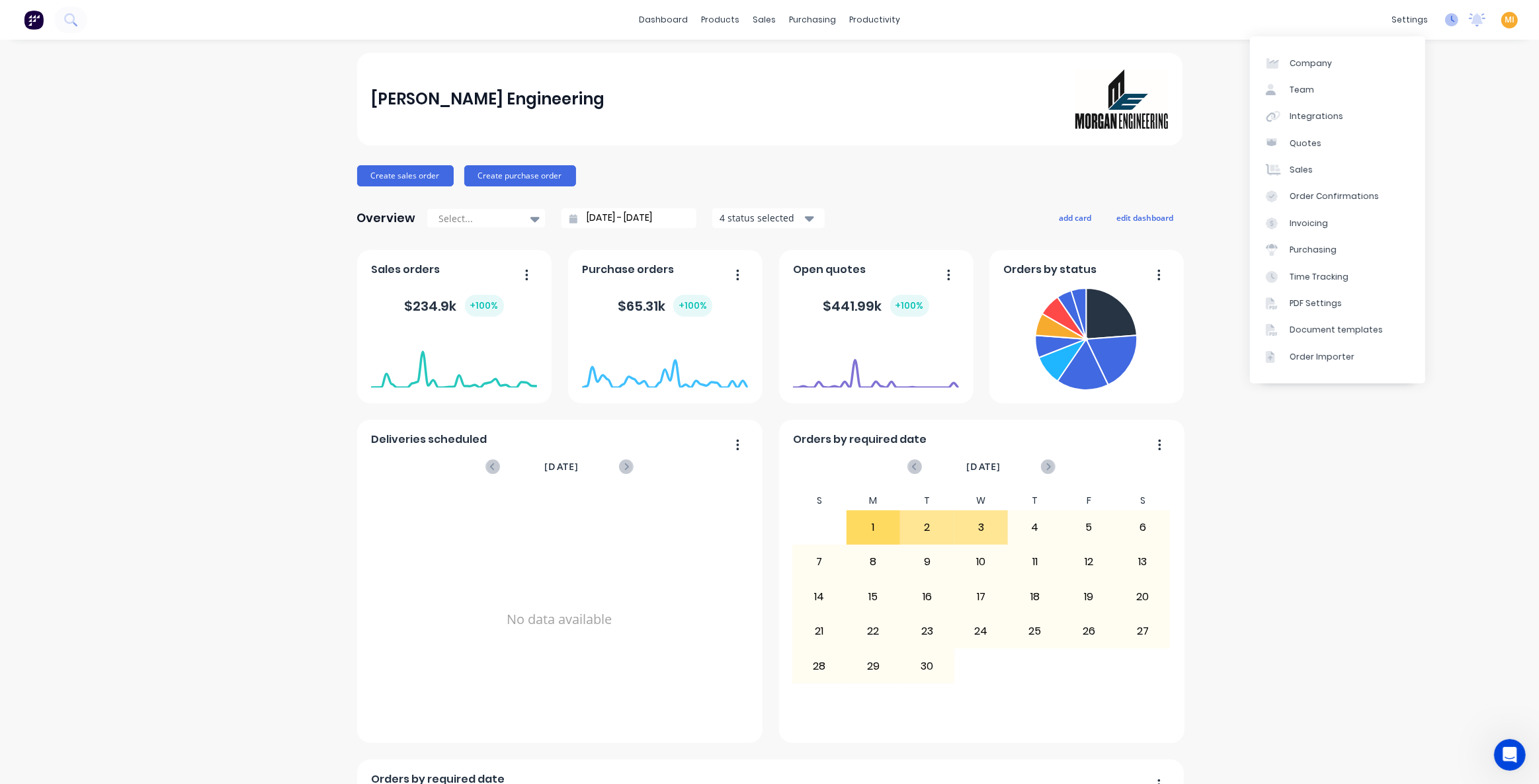
click at [1446, 20] on icon at bounding box center [1452, 20] width 13 height 13
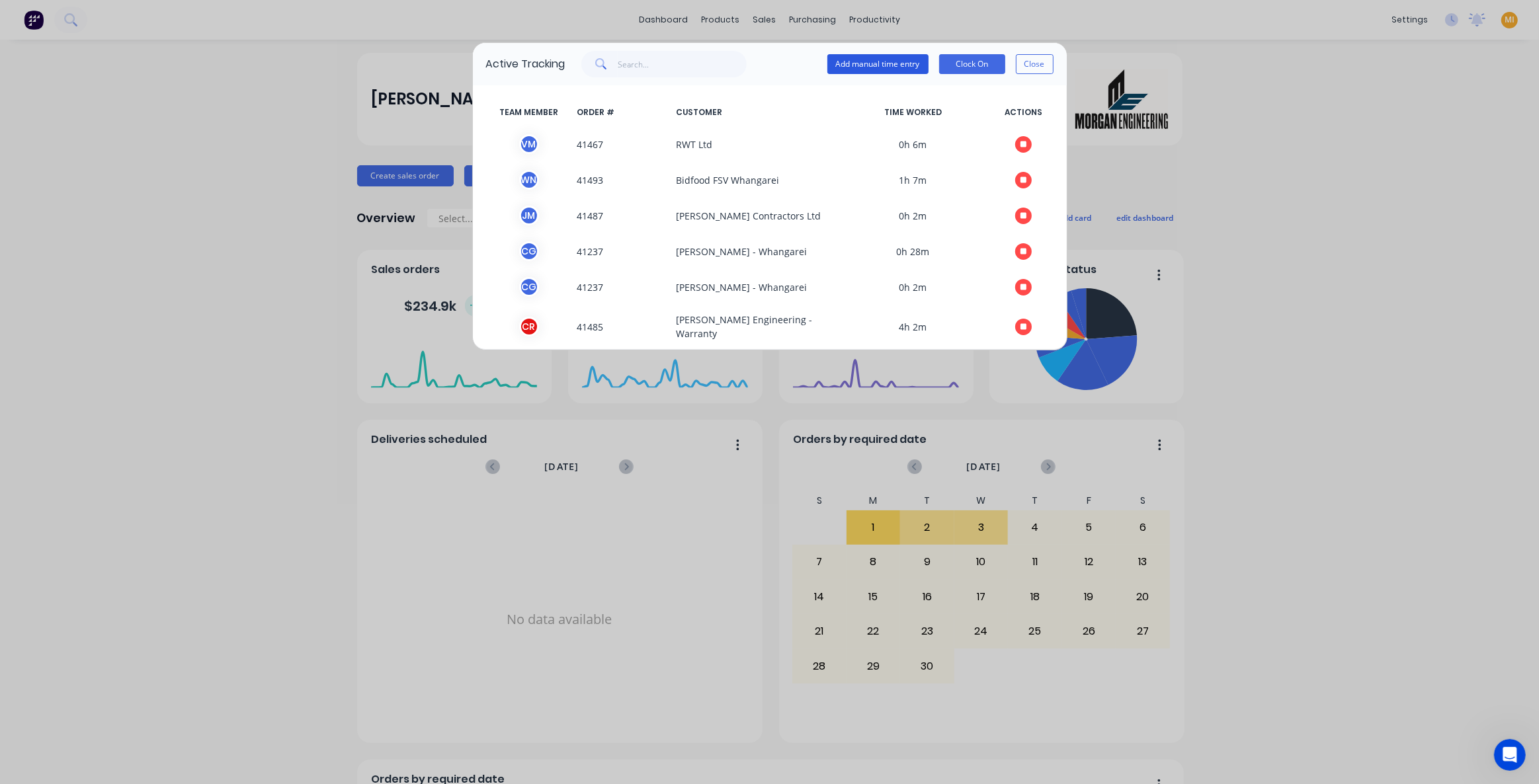
click at [878, 58] on button "Add manual time entry" at bounding box center [878, 64] width 102 height 20
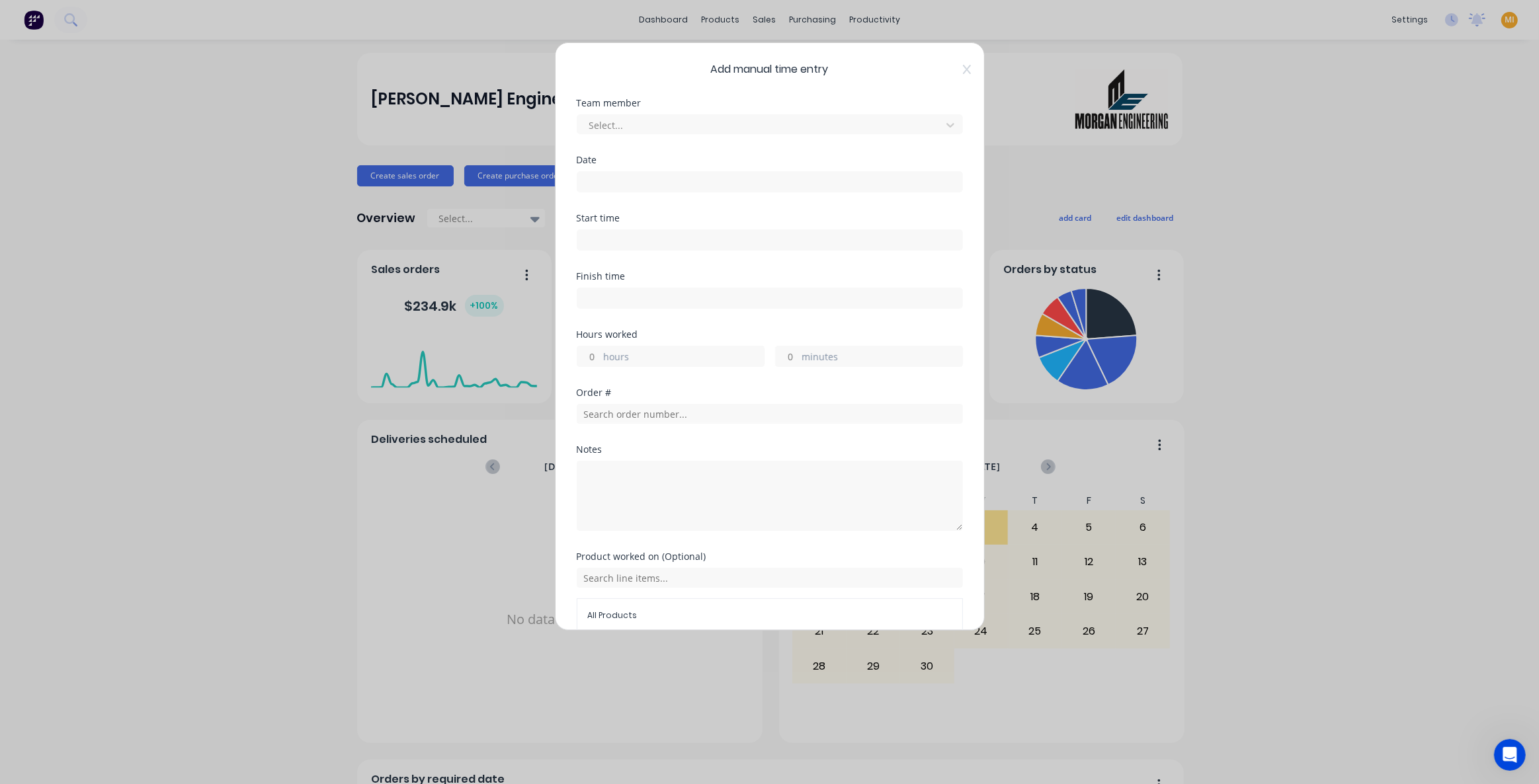
click at [590, 238] on input at bounding box center [770, 240] width 385 height 20
type input "12:35 PM"
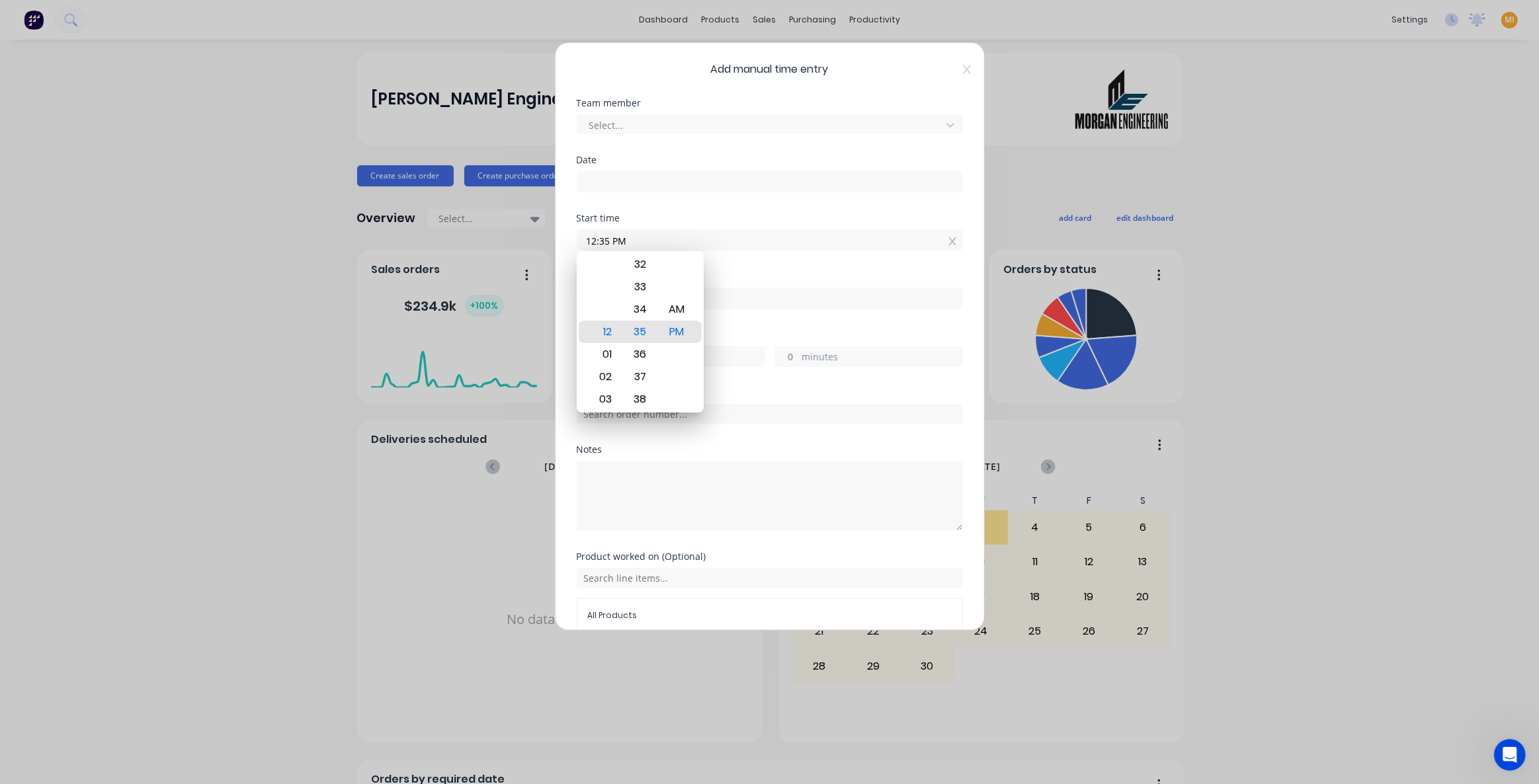
click at [737, 296] on input at bounding box center [770, 298] width 385 height 20
type input "12:35 PM"
type input "0"
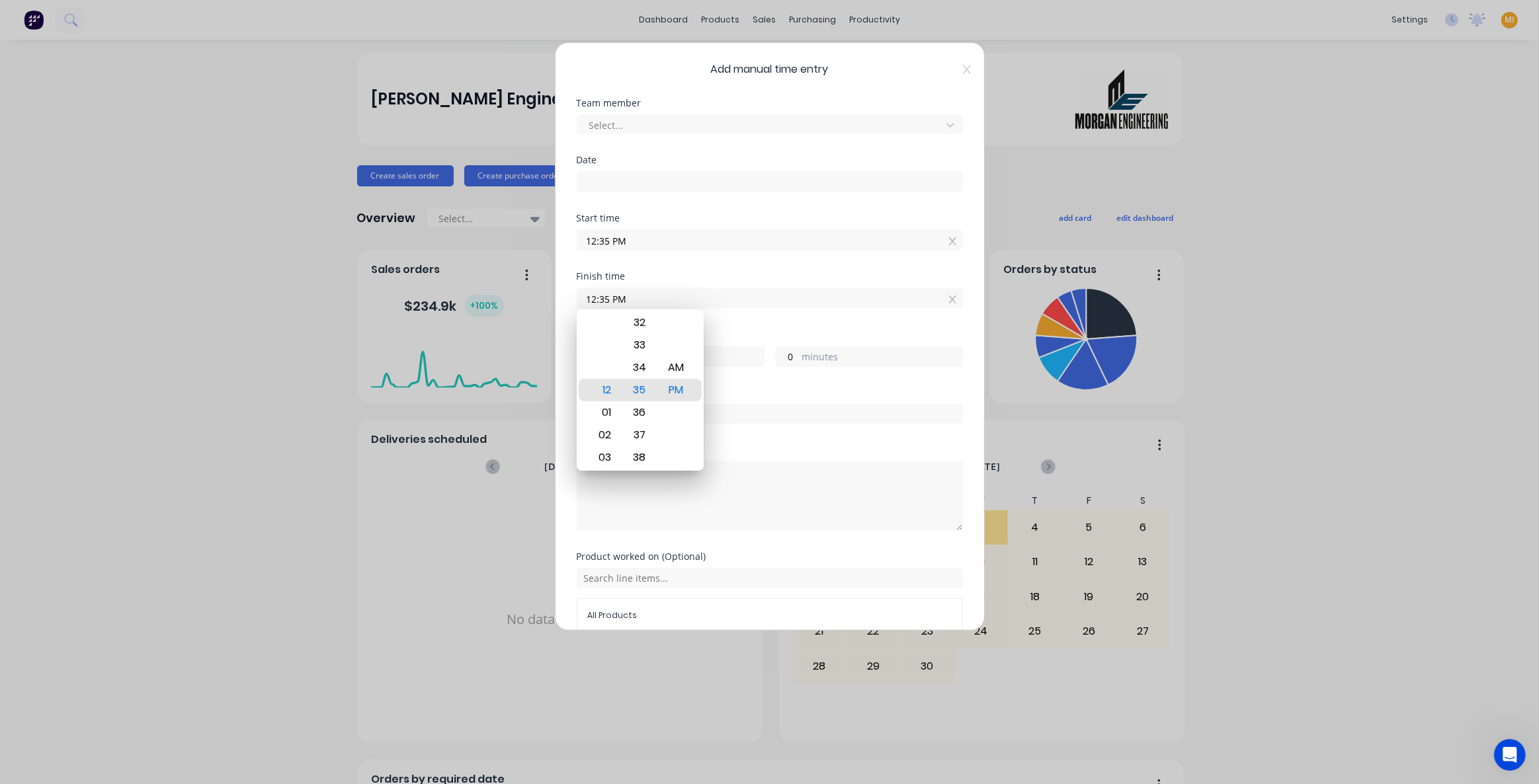
click at [666, 261] on div "Start time 12:35 PM" at bounding box center [770, 242] width 386 height 58
click at [608, 236] on input "12:35 PM" at bounding box center [770, 240] width 385 height 20
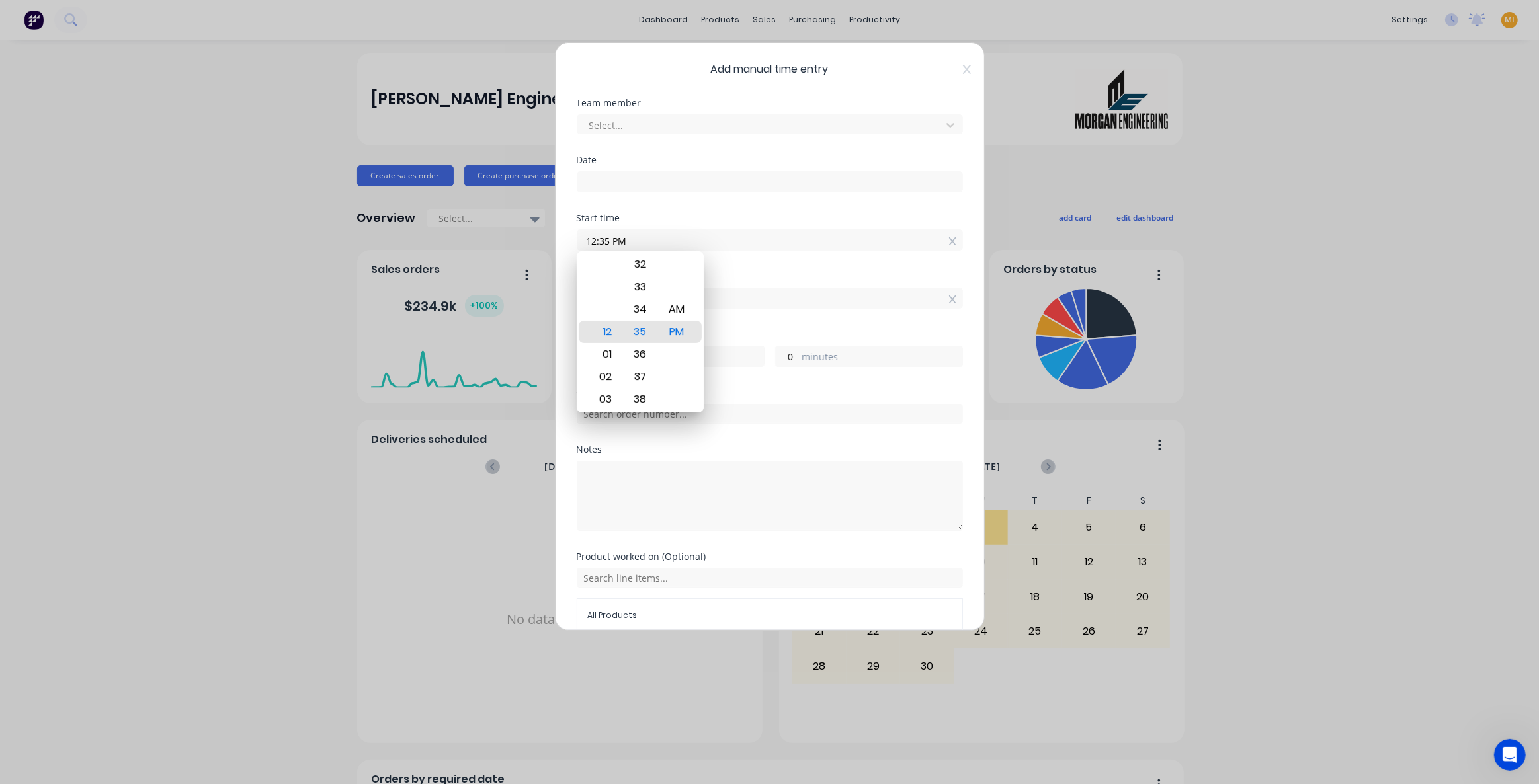
click at [724, 266] on div "Start time 12:35 PM" at bounding box center [770, 242] width 386 height 58
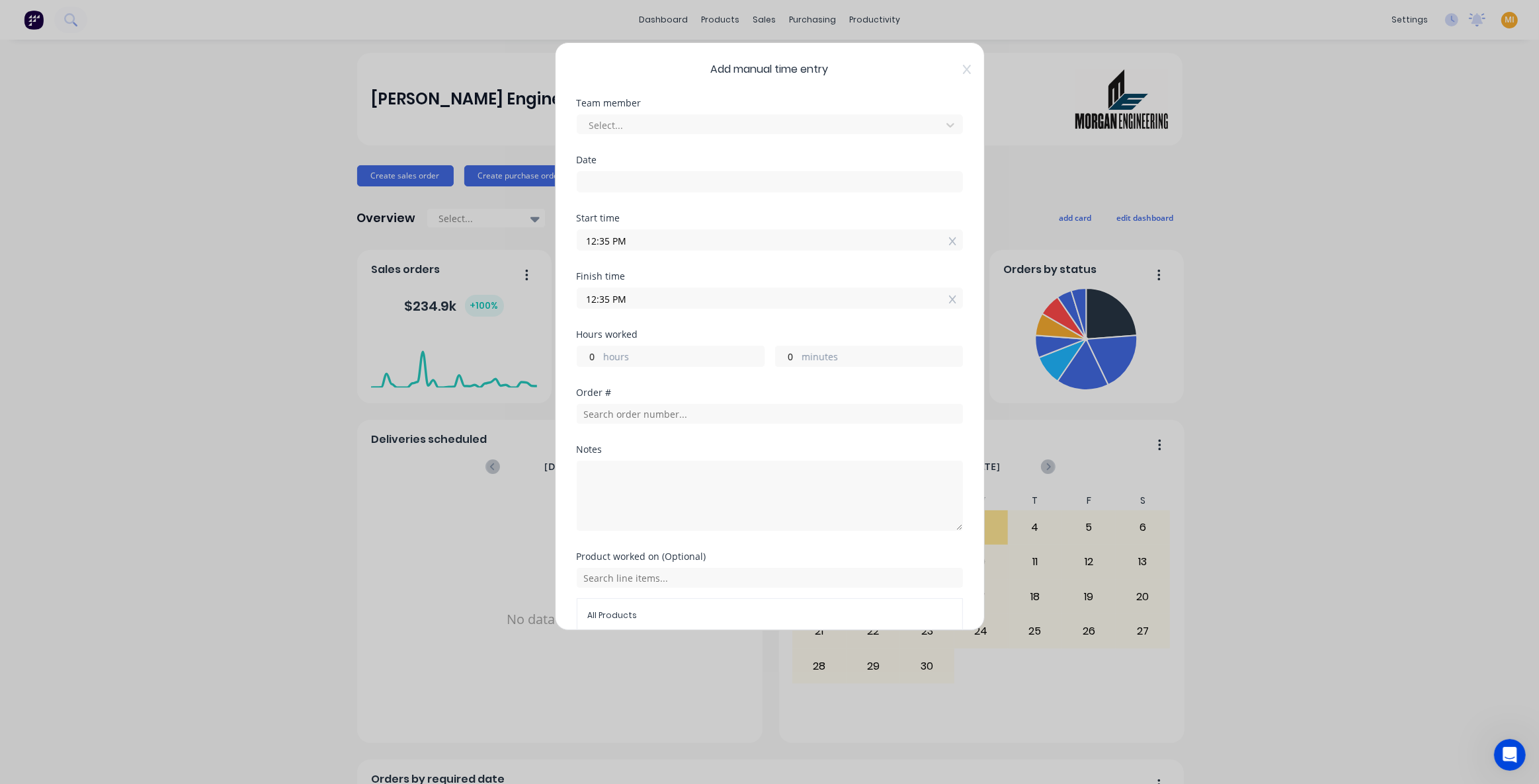
click at [620, 293] on input "12:35 PM" at bounding box center [770, 298] width 385 height 20
click at [619, 132] on div at bounding box center [761, 125] width 346 height 16
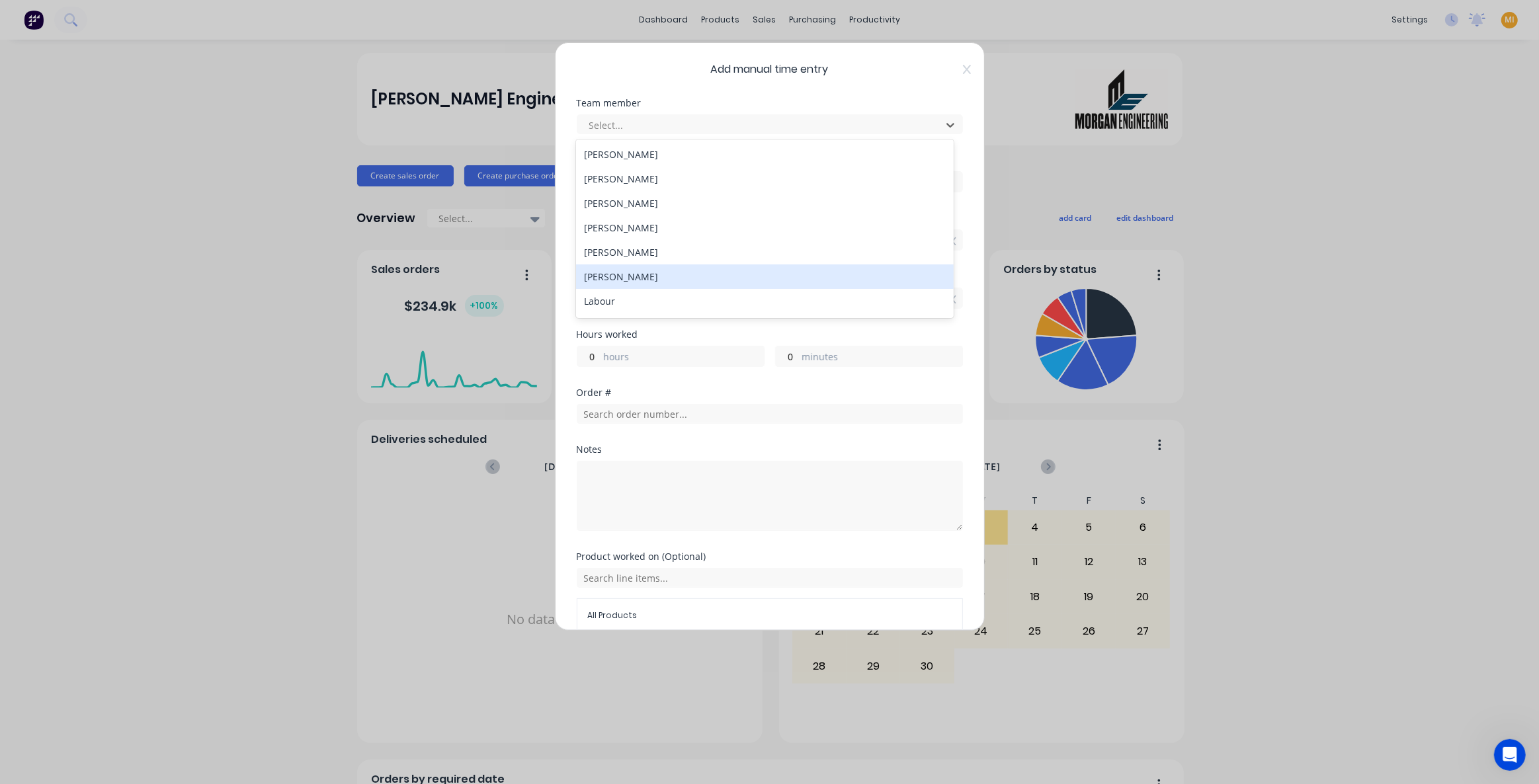
click at [619, 288] on div "Kat Smith" at bounding box center [764, 277] width 377 height 24
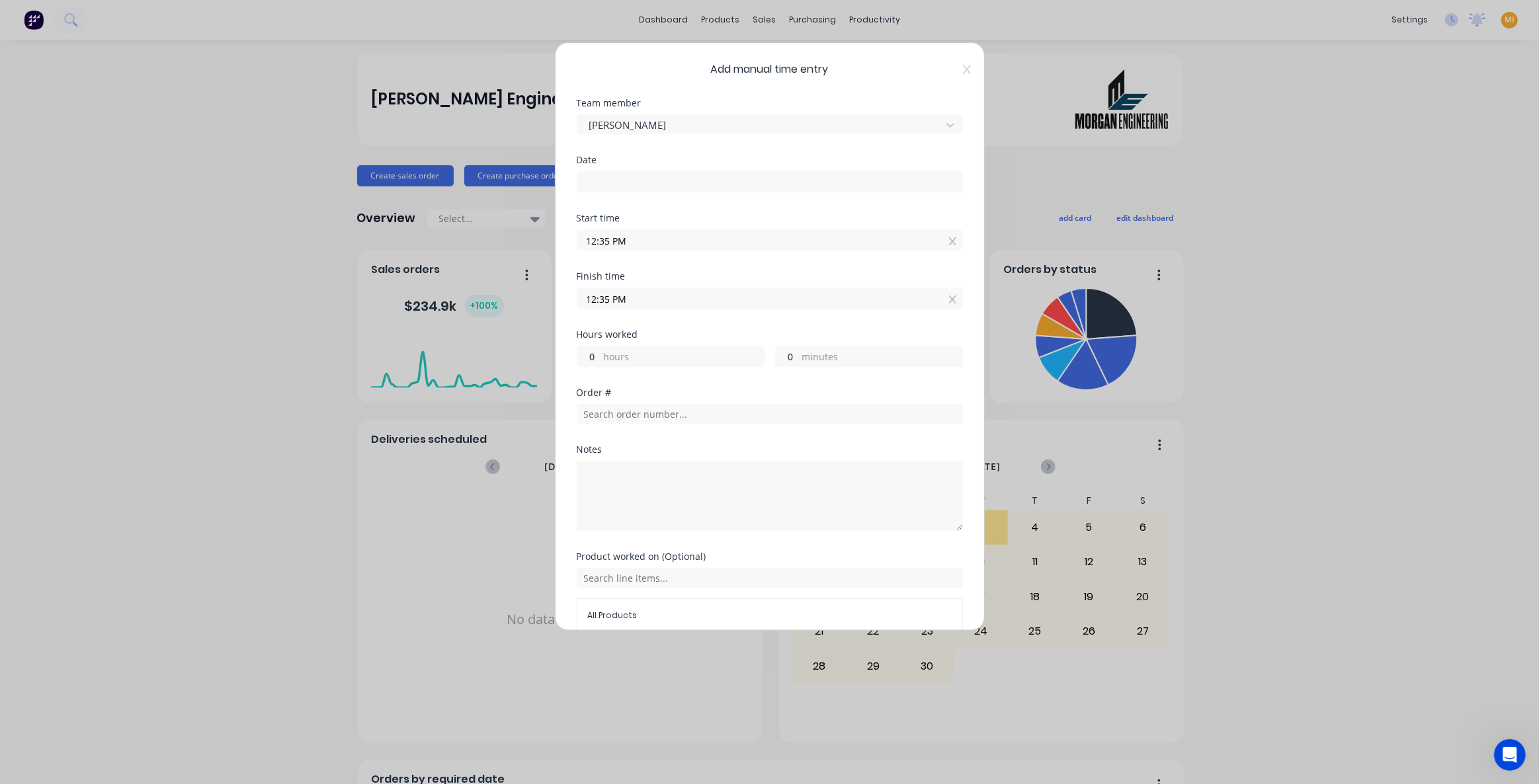
click at [622, 188] on input at bounding box center [770, 182] width 385 height 20
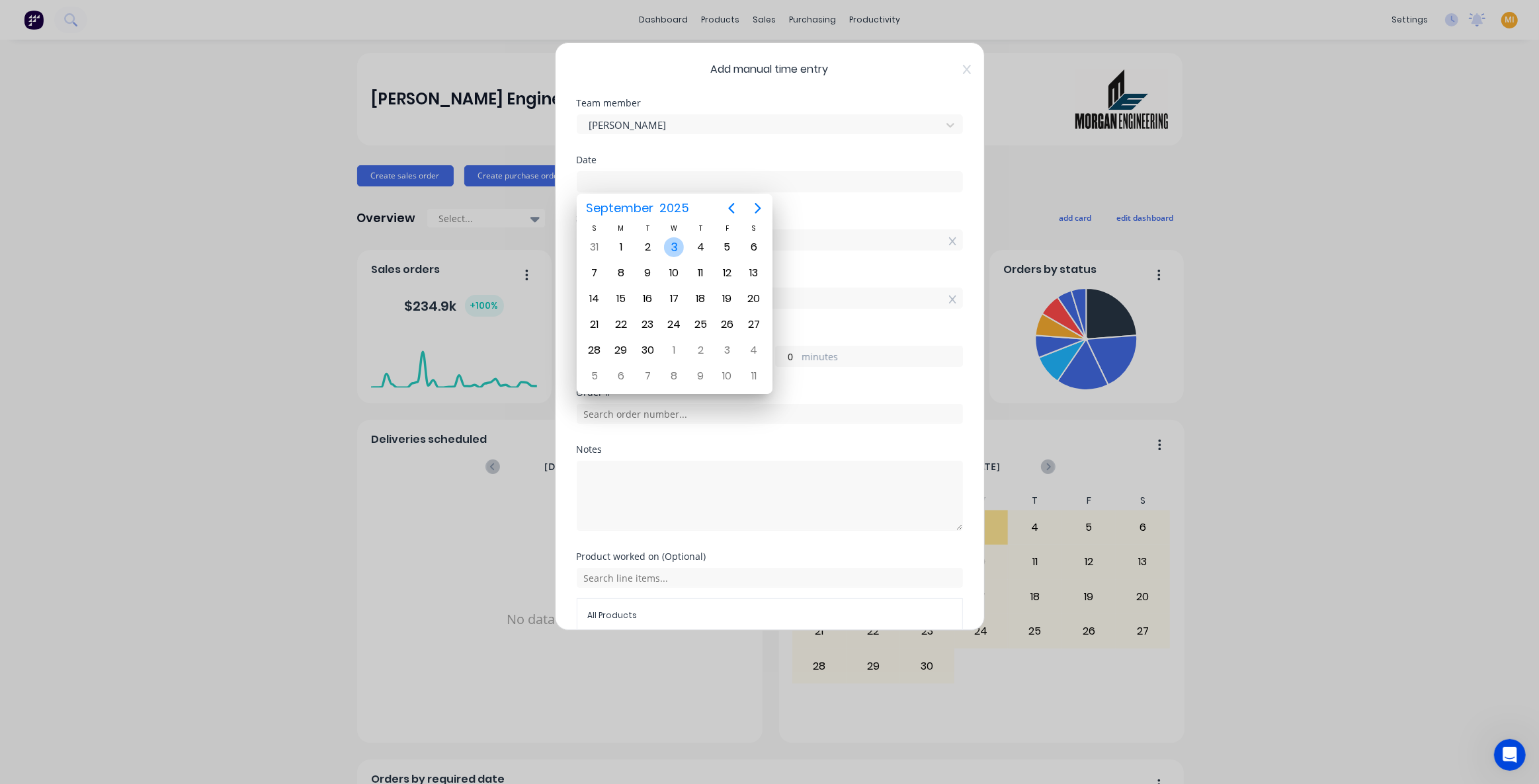
click at [670, 246] on div "3" at bounding box center [674, 247] width 20 height 20
type input "03/09/2025"
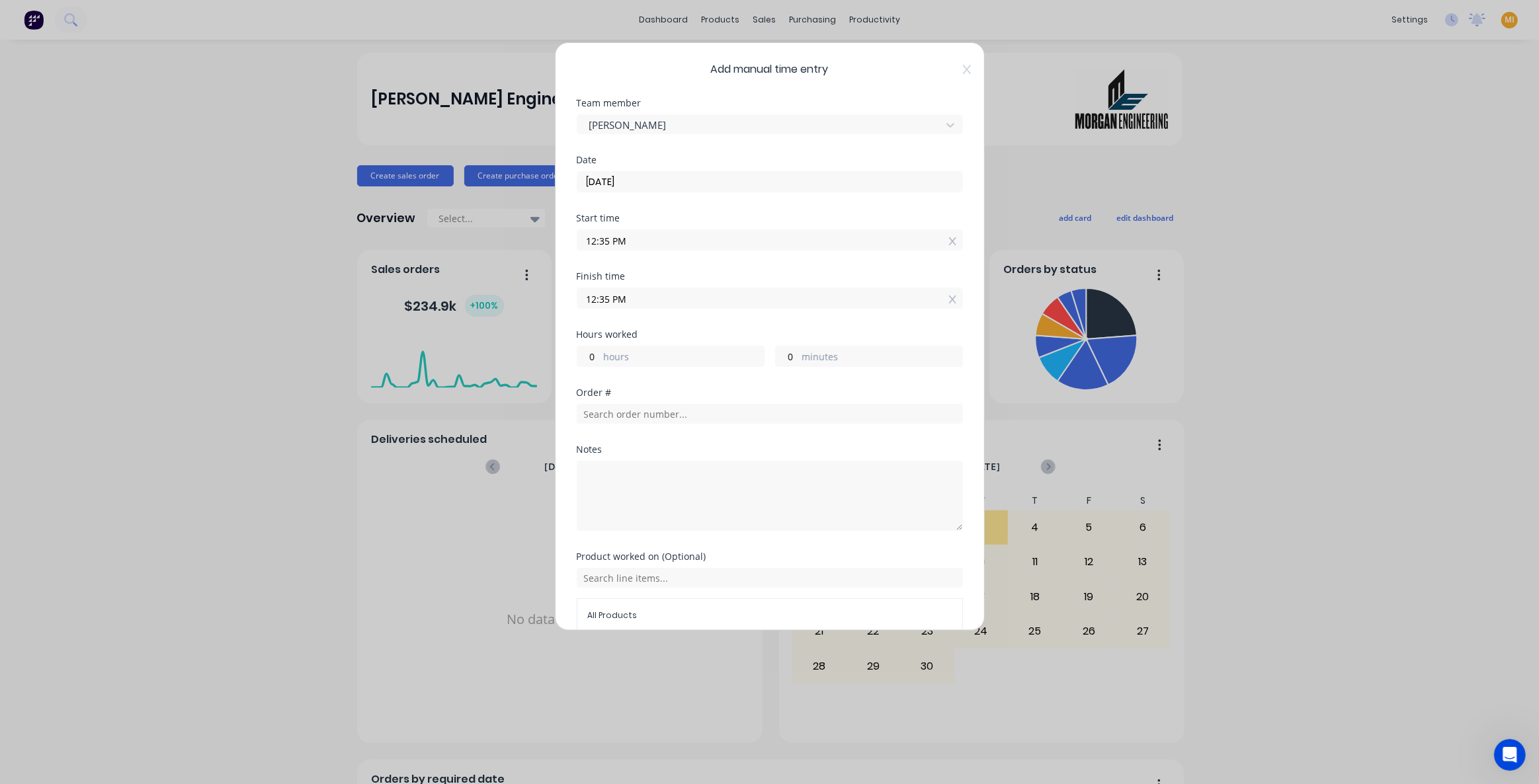
click at [939, 238] on input "12:35 PM" at bounding box center [770, 240] width 385 height 20
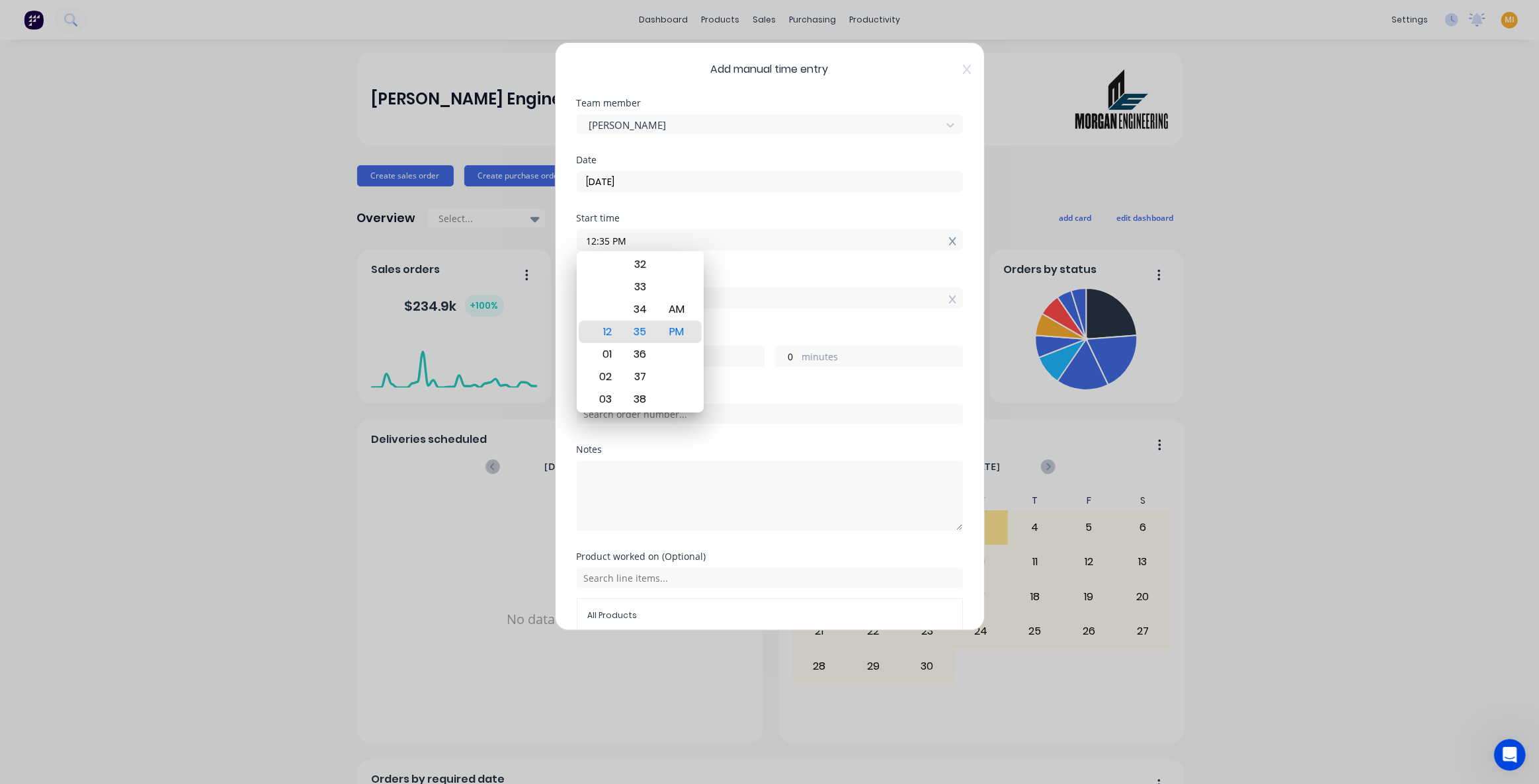
click at [949, 240] on icon at bounding box center [953, 241] width 7 height 10
type input "12:38 PM"
type input "23"
type input "57"
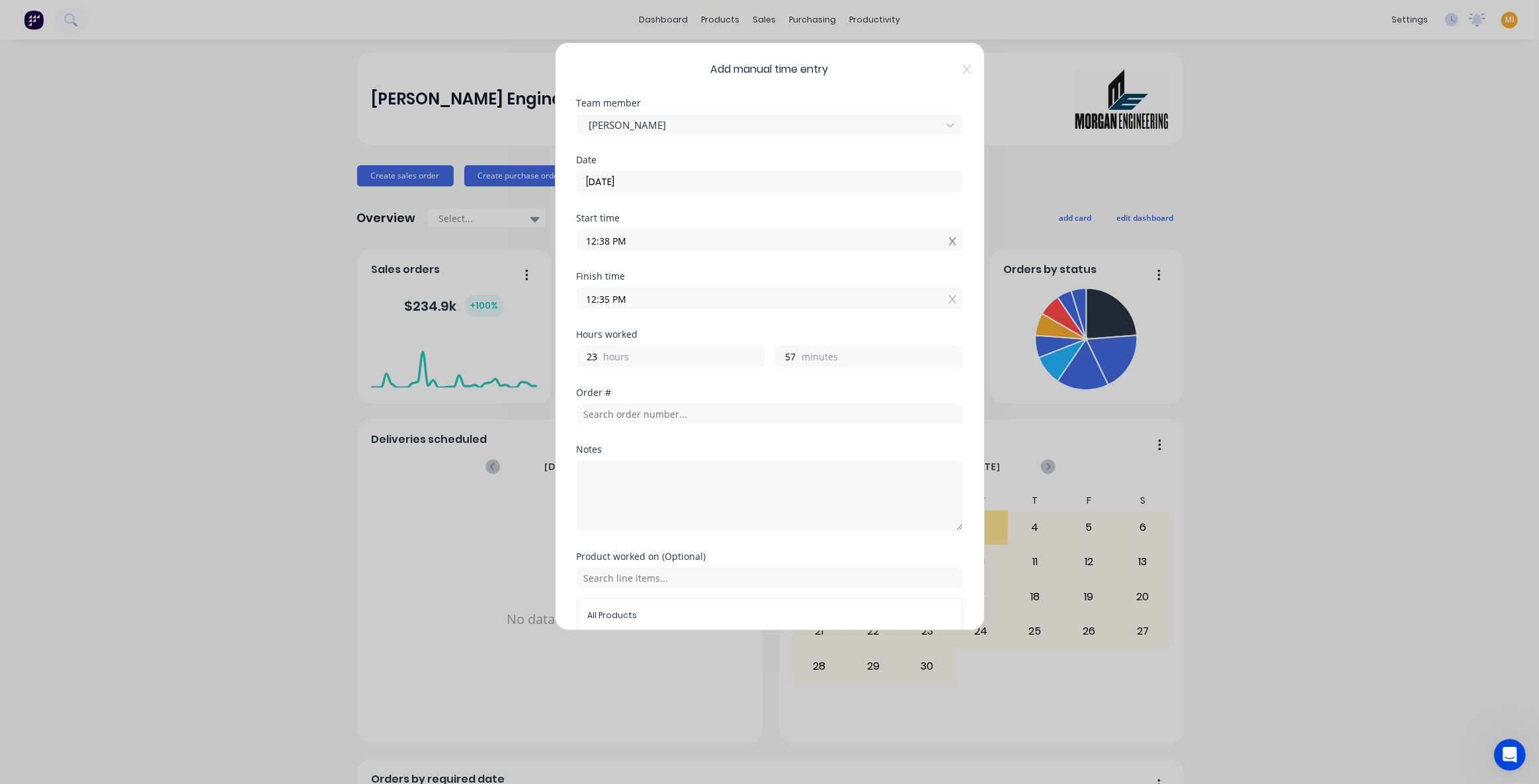
click at [949, 239] on icon at bounding box center [953, 241] width 7 height 8
click at [949, 310] on icon at bounding box center [953, 309] width 7 height 8
click at [636, 232] on input at bounding box center [770, 240] width 385 height 20
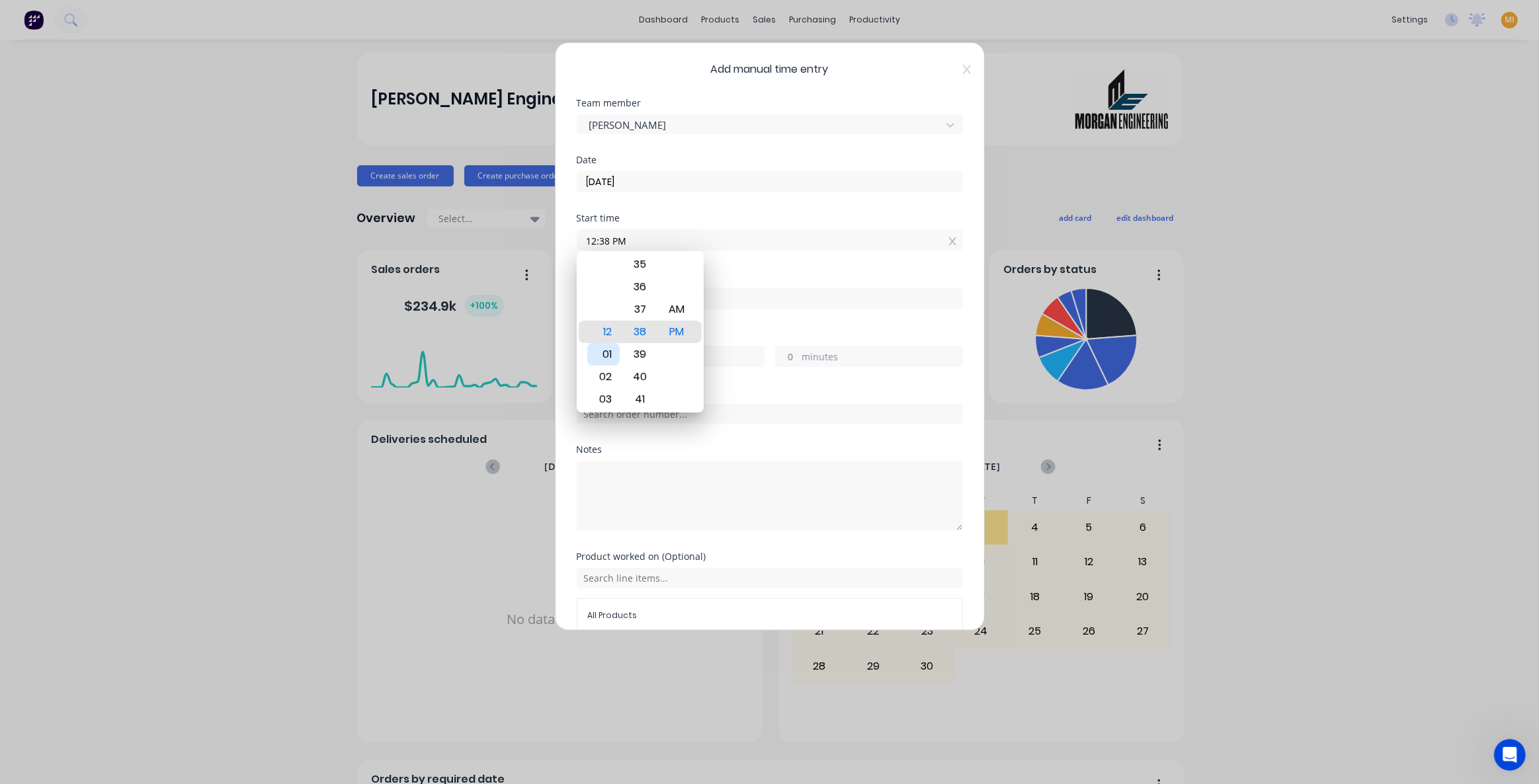
click at [609, 364] on div "01" at bounding box center [603, 354] width 32 height 23
drag, startPoint x: 643, startPoint y: 374, endPoint x: 667, endPoint y: 331, distance: 49.2
click at [644, 374] on div "40" at bounding box center [640, 377] width 32 height 23
type input "01:40 PM"
click at [743, 272] on div "Finish time" at bounding box center [770, 277] width 386 height 10
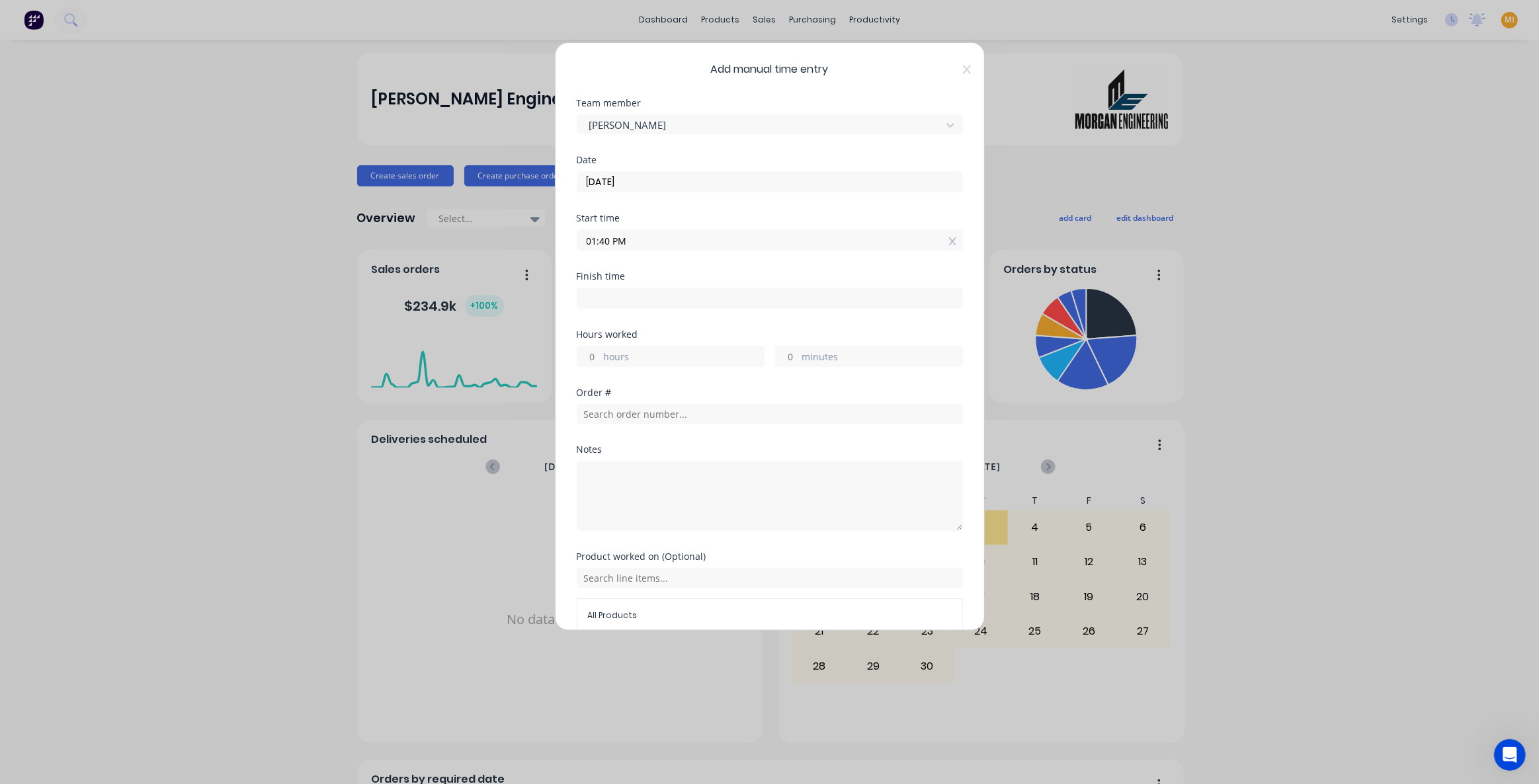
click at [624, 298] on input at bounding box center [770, 298] width 385 height 20
type input "12:38 PM"
type input "22"
type input "58"
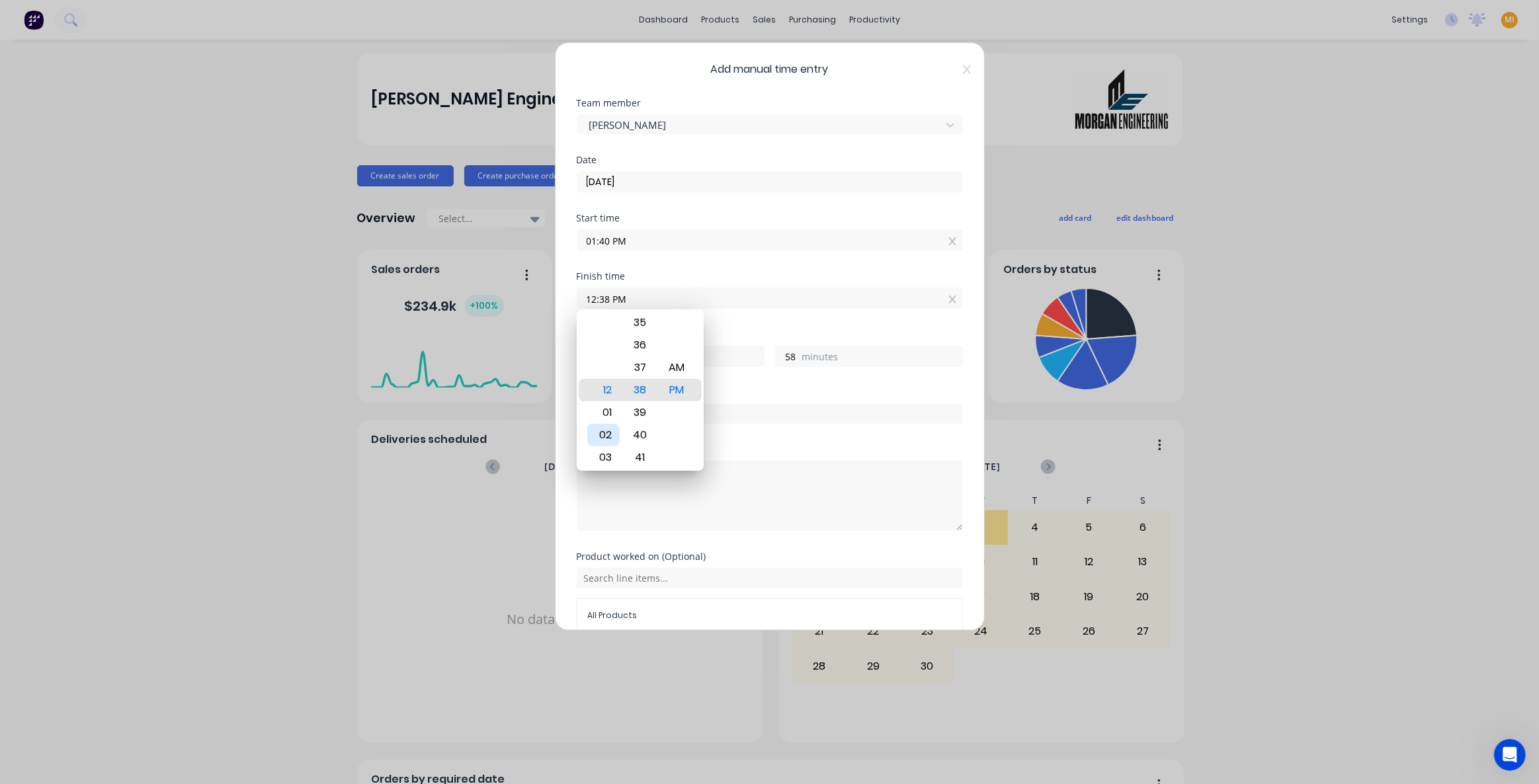
click at [600, 433] on div "02" at bounding box center [603, 435] width 32 height 23
type input "02:38 PM"
type input "0"
drag, startPoint x: 647, startPoint y: 427, endPoint x: 651, endPoint y: 418, distance: 9.8
click at [647, 427] on div "40" at bounding box center [640, 435] width 32 height 23
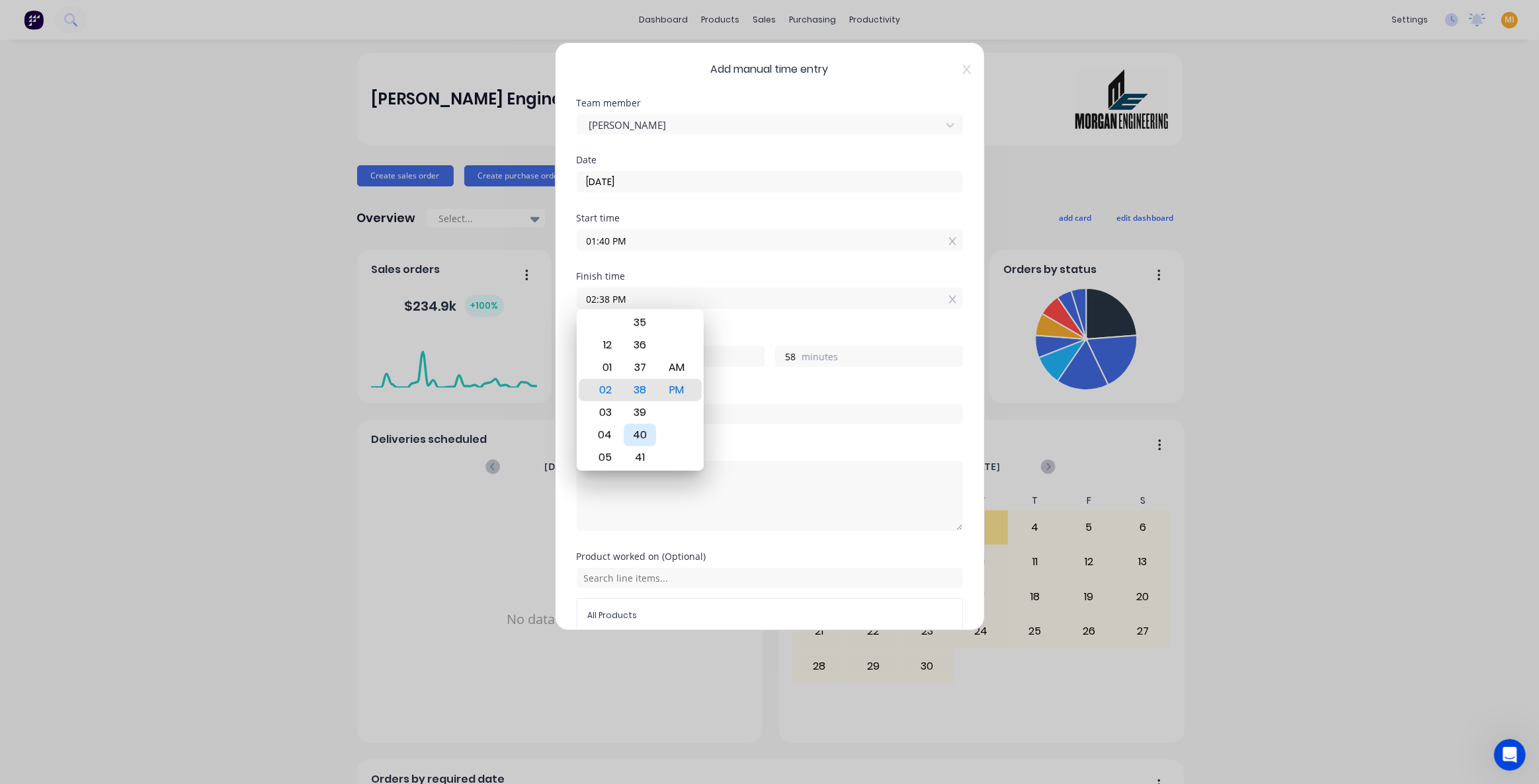
type input "02:40 PM"
type input "1"
type input "0"
click at [770, 257] on div "Start time 01:40 PM" at bounding box center [770, 242] width 386 height 58
click at [963, 70] on icon at bounding box center [967, 69] width 8 height 10
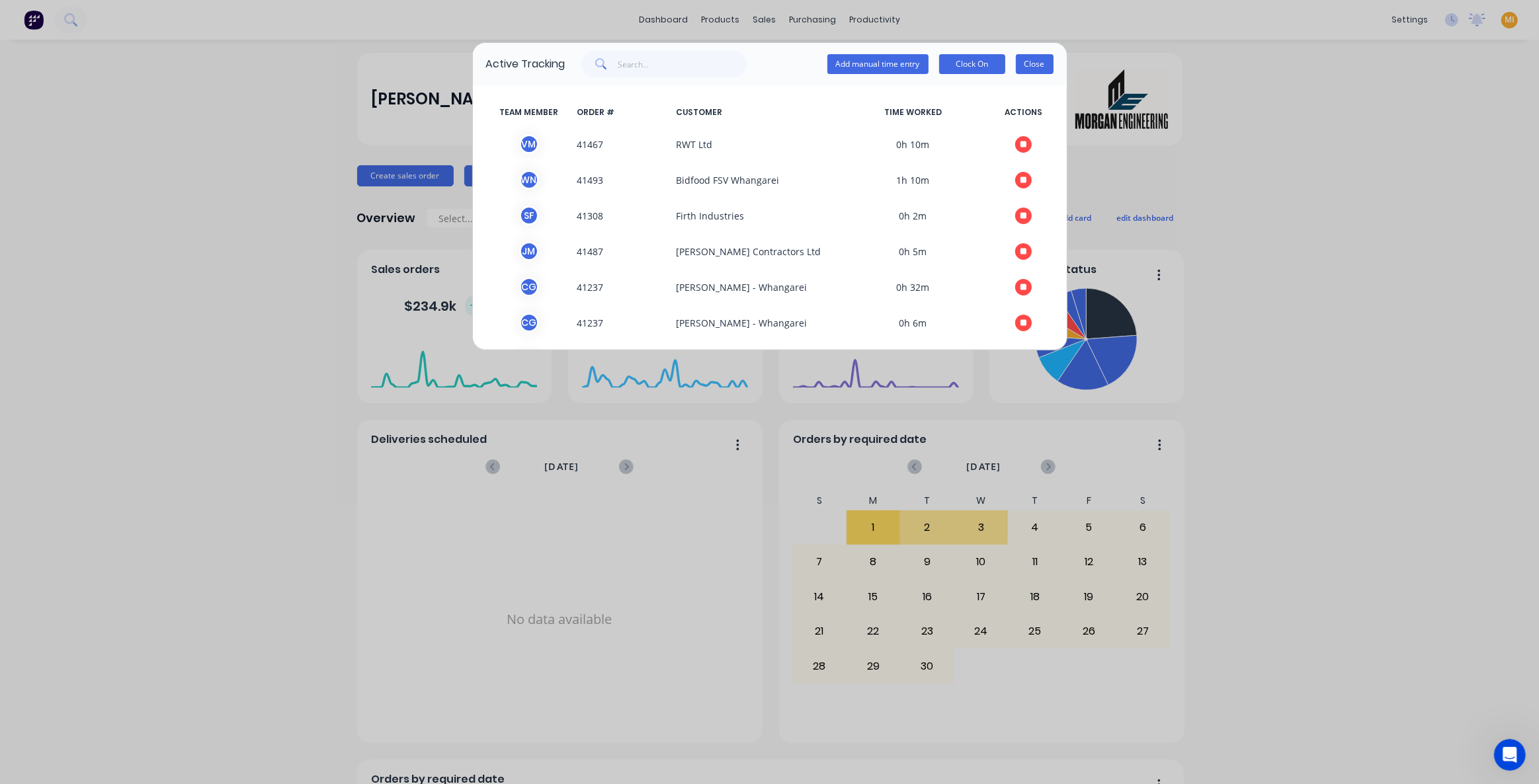
click at [1020, 65] on button "Close" at bounding box center [1034, 64] width 38 height 20
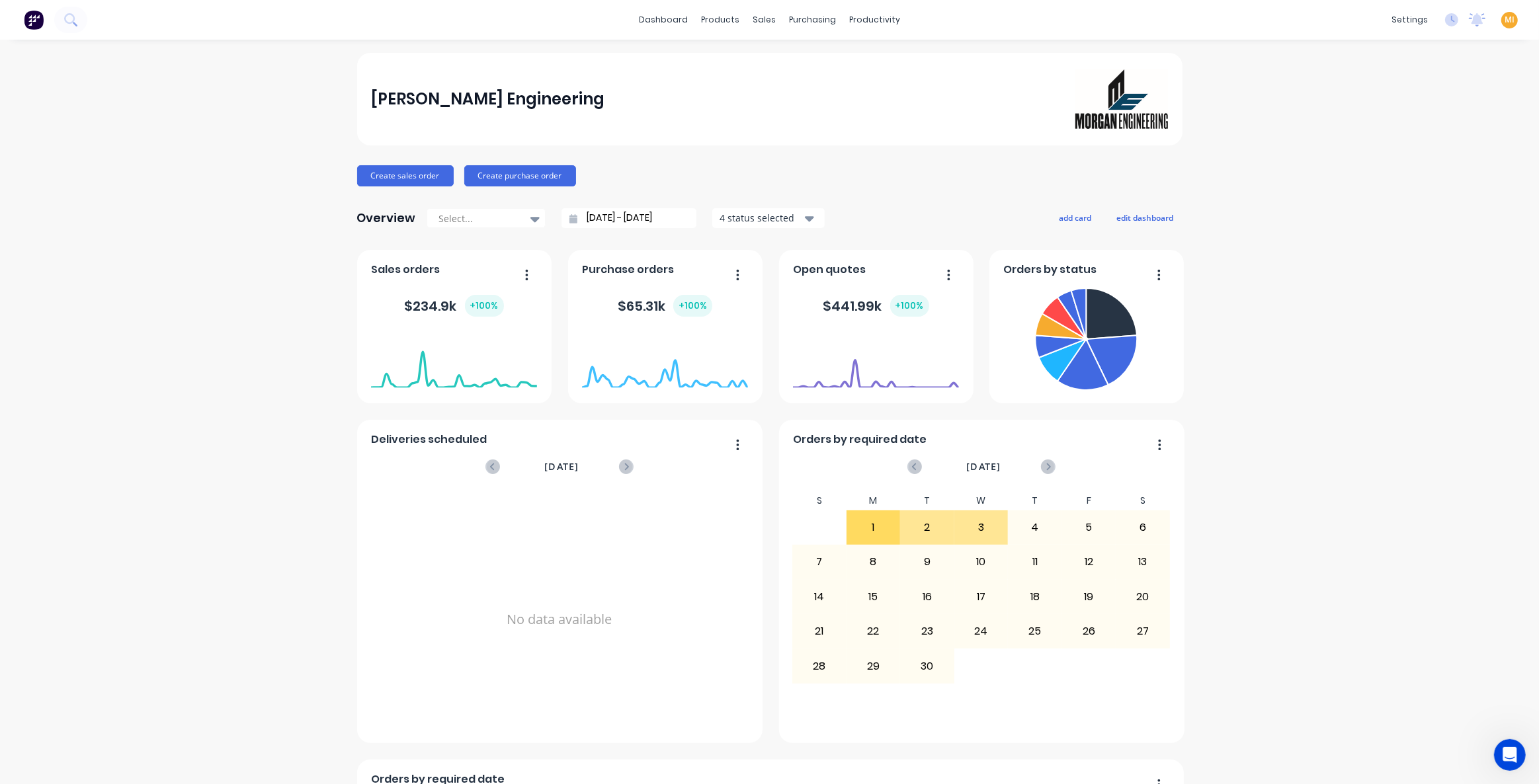
click at [1501, 21] on div "MI Morgan Engineering Maricar Infante Administrator Profile Sign out" at bounding box center [1510, 20] width 16 height 16
click at [1504, 23] on span "MI" at bounding box center [1509, 20] width 10 height 12
click at [1419, 154] on button "Sign out" at bounding box center [1427, 165] width 175 height 26
